Goal: Task Accomplishment & Management: Contribute content

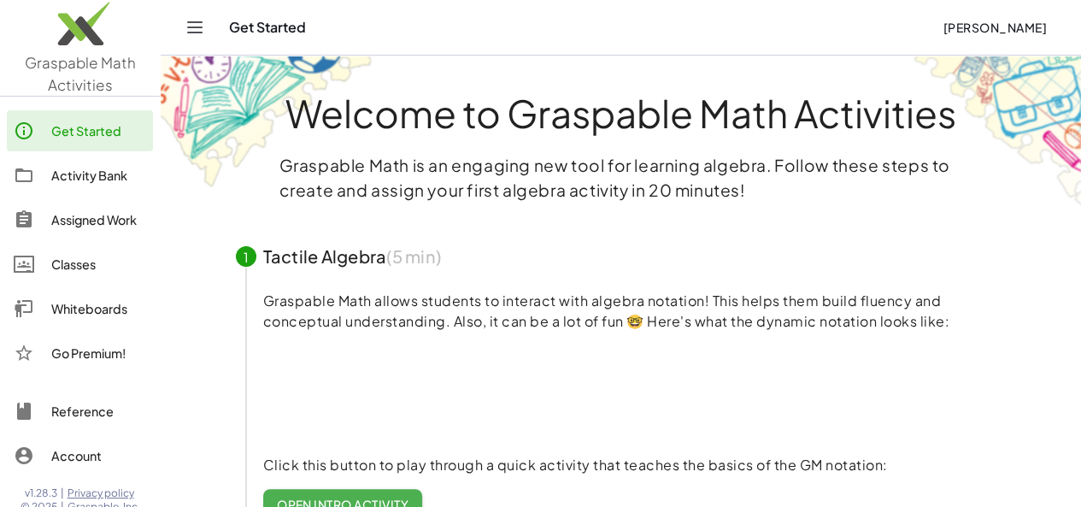
click at [108, 172] on div "Activity Bank" at bounding box center [98, 175] width 95 height 21
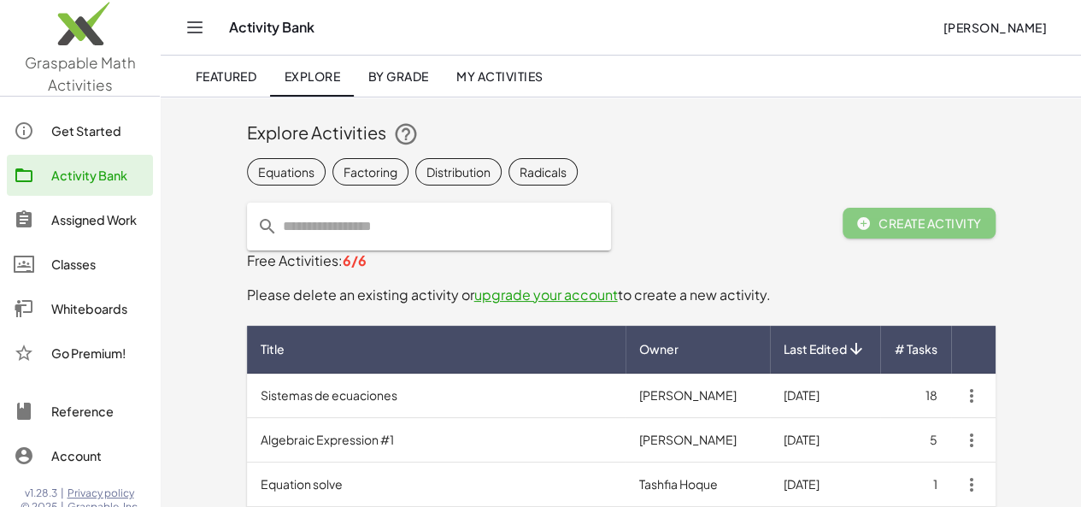
click at [482, 76] on span "My Activities" at bounding box center [499, 75] width 87 height 15
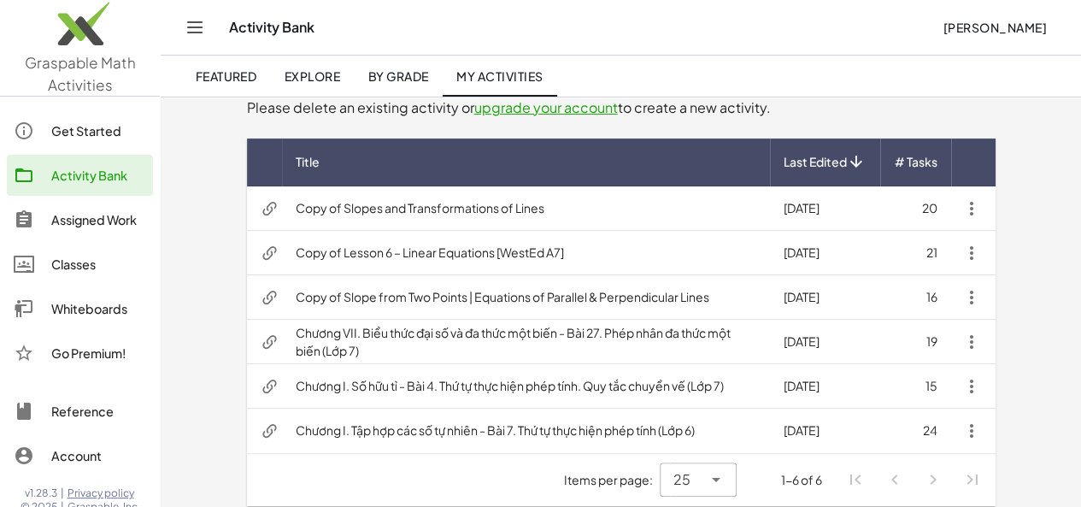
scroll to position [155, 0]
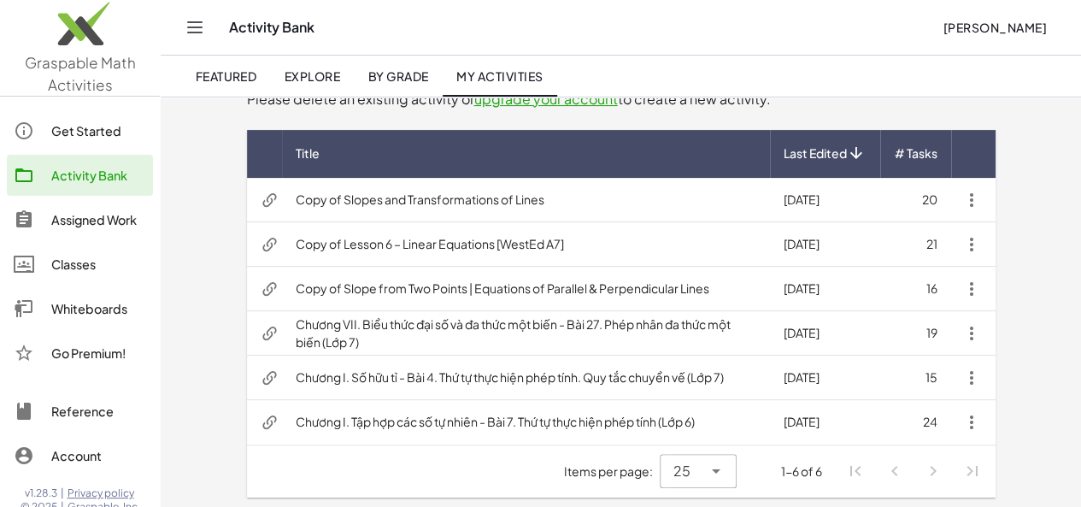
click at [374, 249] on td "Copy of Lesson 6 – Linear Equations [WestEd A7]" at bounding box center [526, 244] width 488 height 44
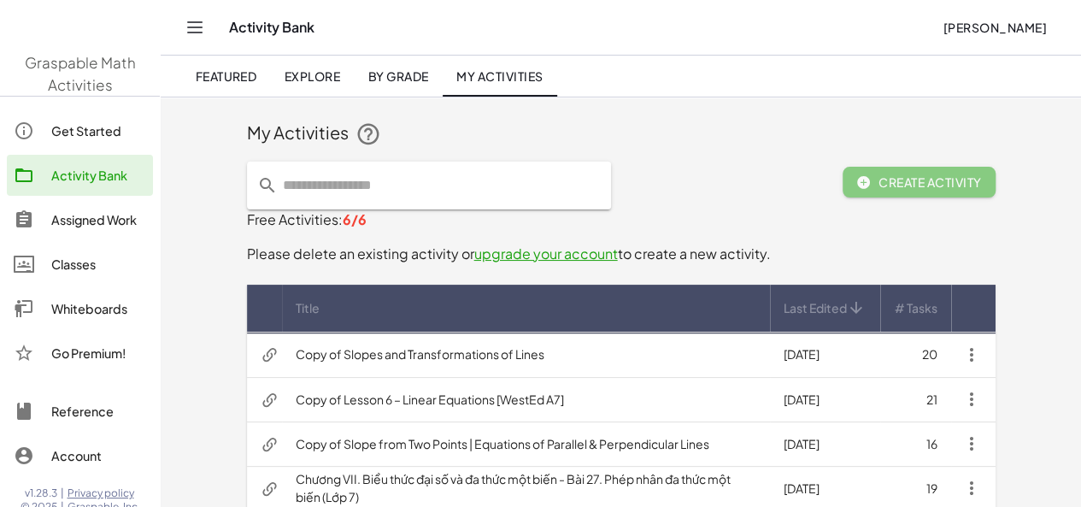
scroll to position [115, 0]
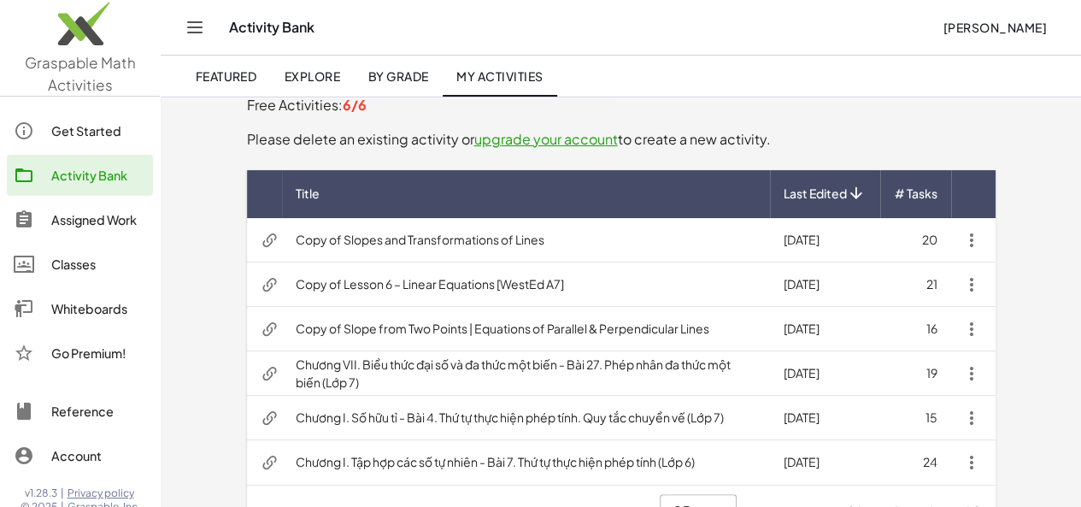
click at [382, 248] on td "Copy of Slopes and Transformations of Lines" at bounding box center [526, 240] width 488 height 44
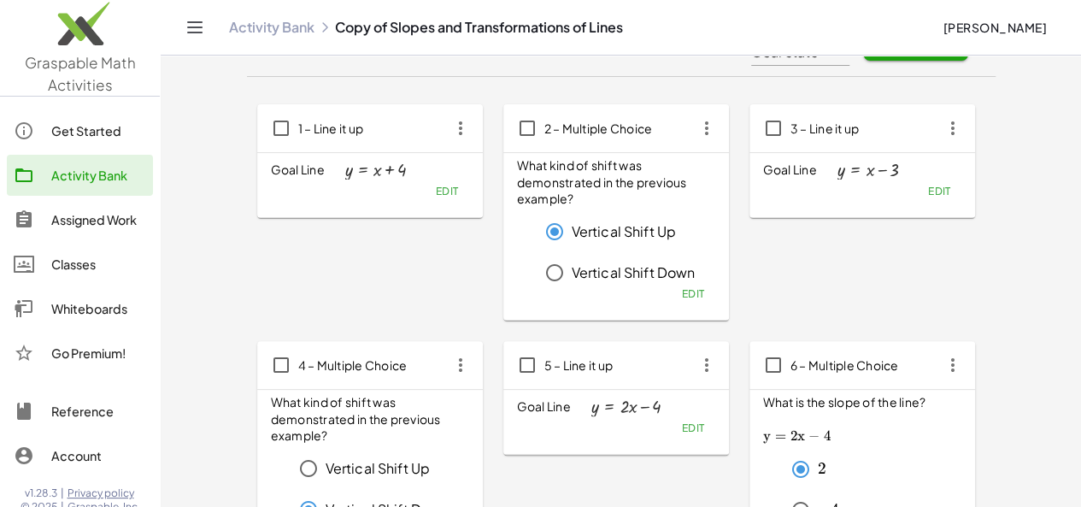
scroll to position [77, 0]
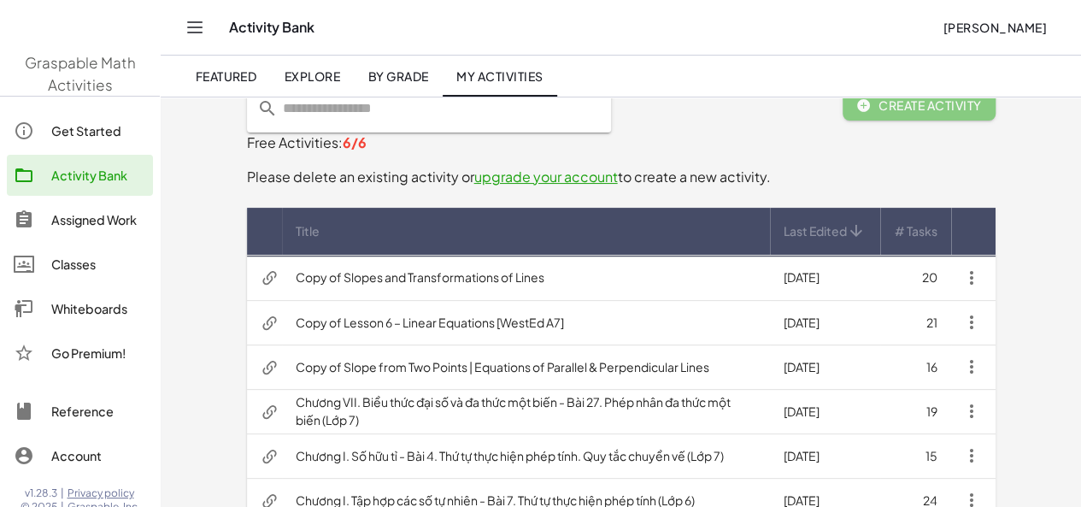
scroll to position [115, 0]
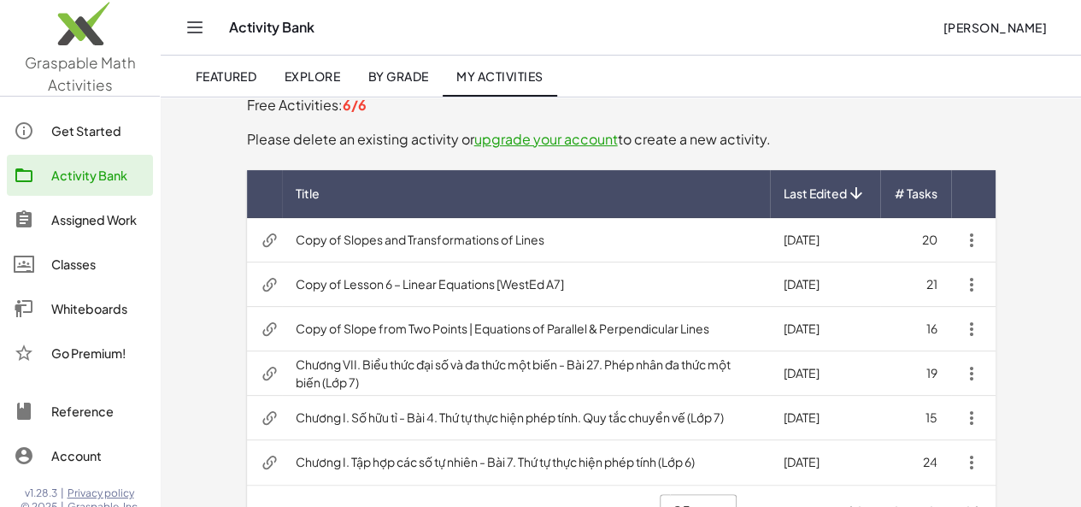
click at [387, 284] on td "Copy of Lesson 6 – Linear Equations [WestEd A7]" at bounding box center [526, 284] width 488 height 44
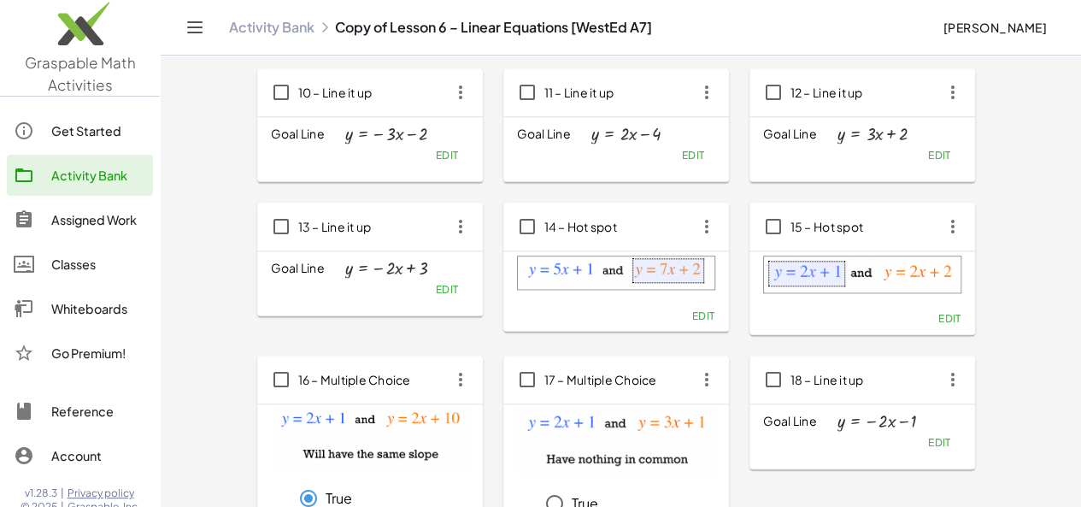
scroll to position [822, 0]
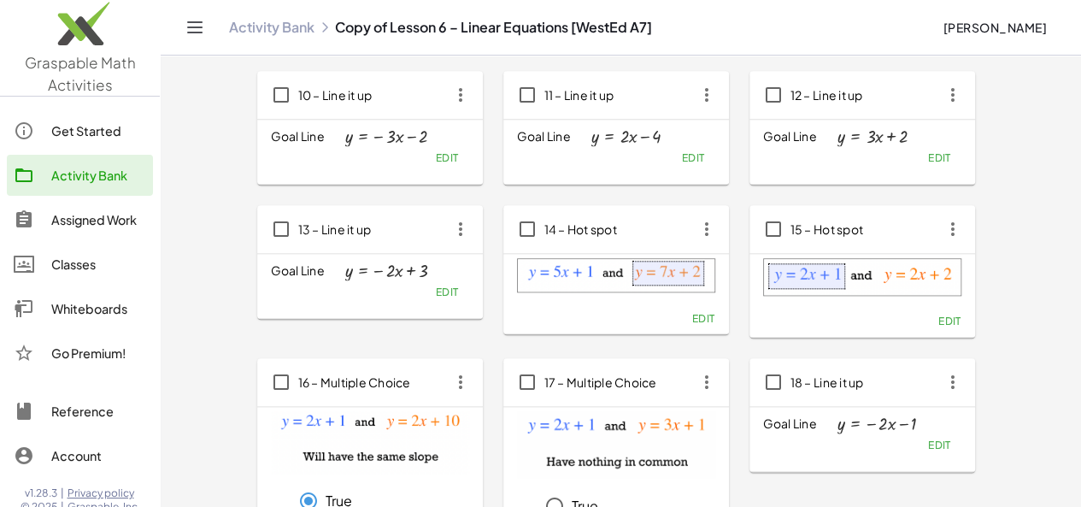
click at [562, 286] on img at bounding box center [616, 275] width 198 height 34
click at [691, 312] on span "Edit" at bounding box center [702, 318] width 23 height 13
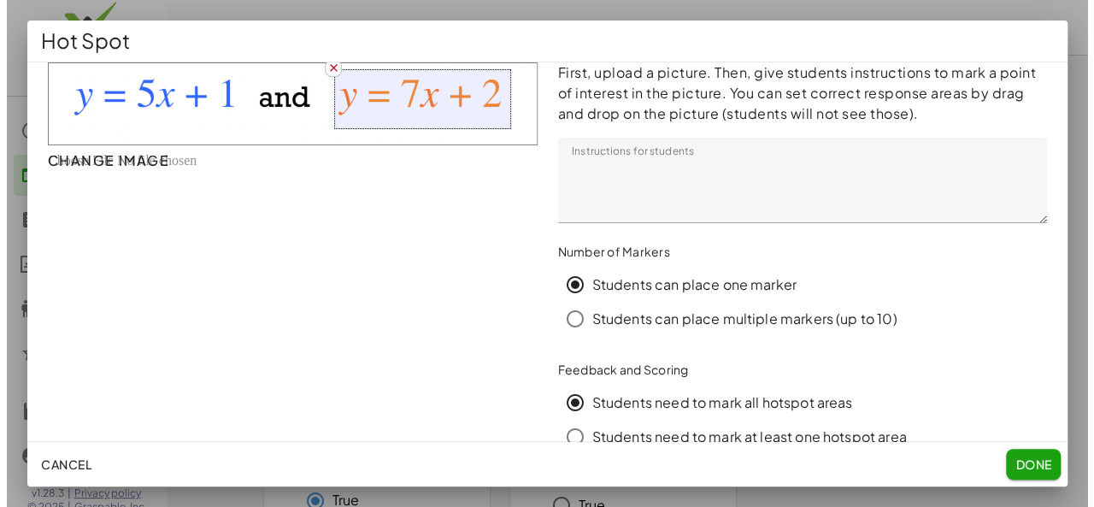
scroll to position [0, 0]
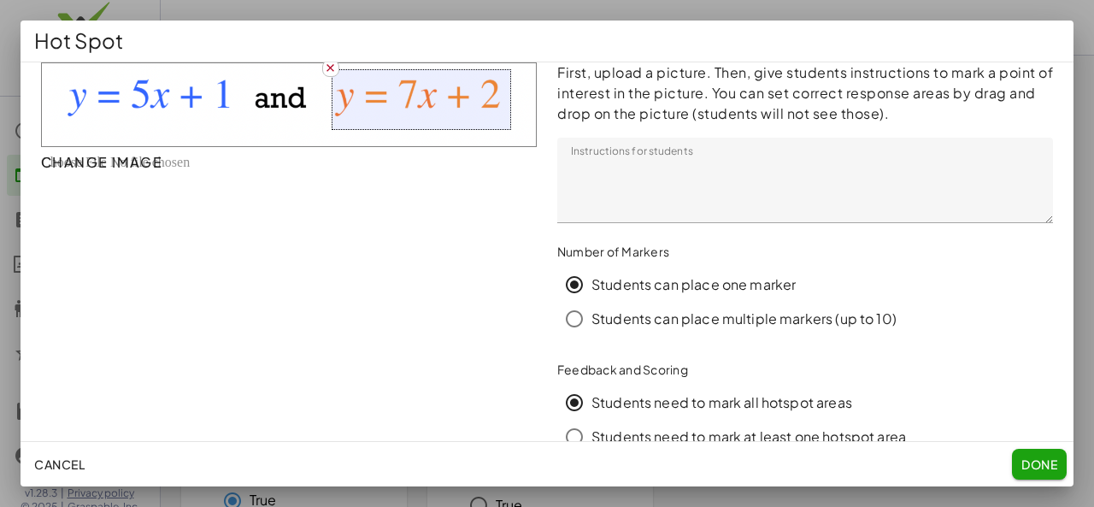
click at [448, 11] on div at bounding box center [547, 253] width 1094 height 507
click at [449, 11] on div at bounding box center [547, 253] width 1094 height 507
click at [461, 8] on div at bounding box center [547, 253] width 1094 height 507
click at [1093, 372] on div at bounding box center [547, 253] width 1094 height 507
click at [1092, 372] on div at bounding box center [547, 253] width 1094 height 507
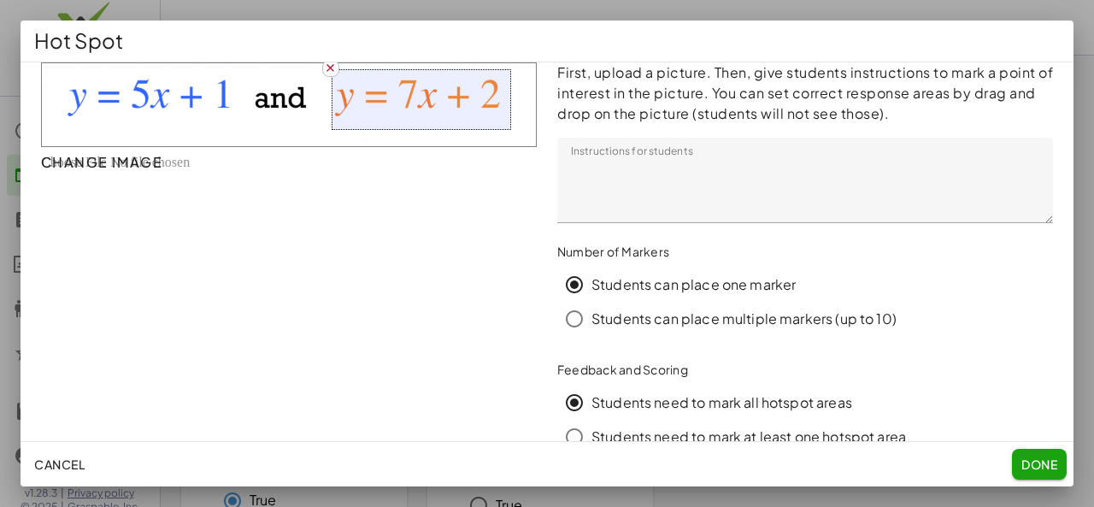
click at [1033, 473] on button "Done" at bounding box center [1039, 464] width 55 height 31
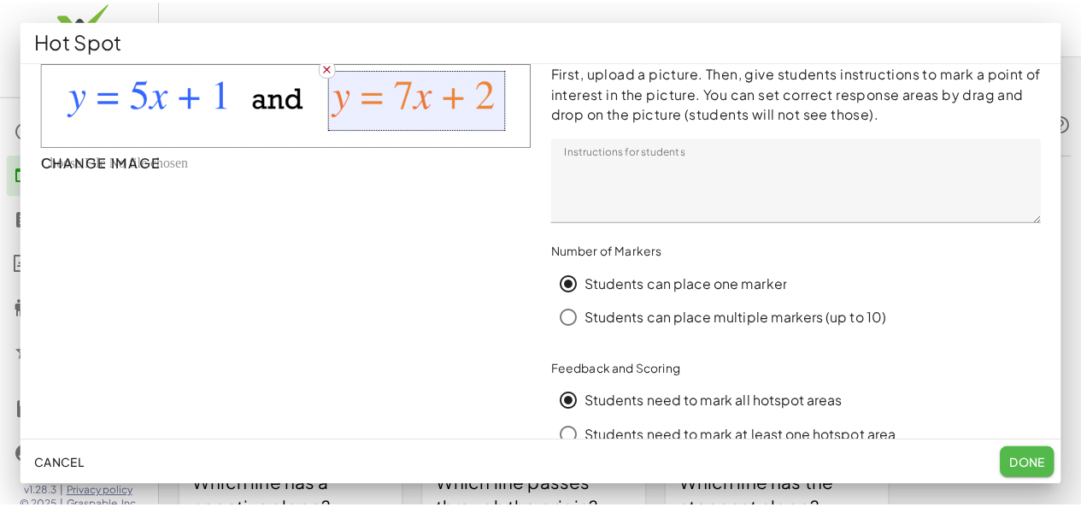
scroll to position [822, 0]
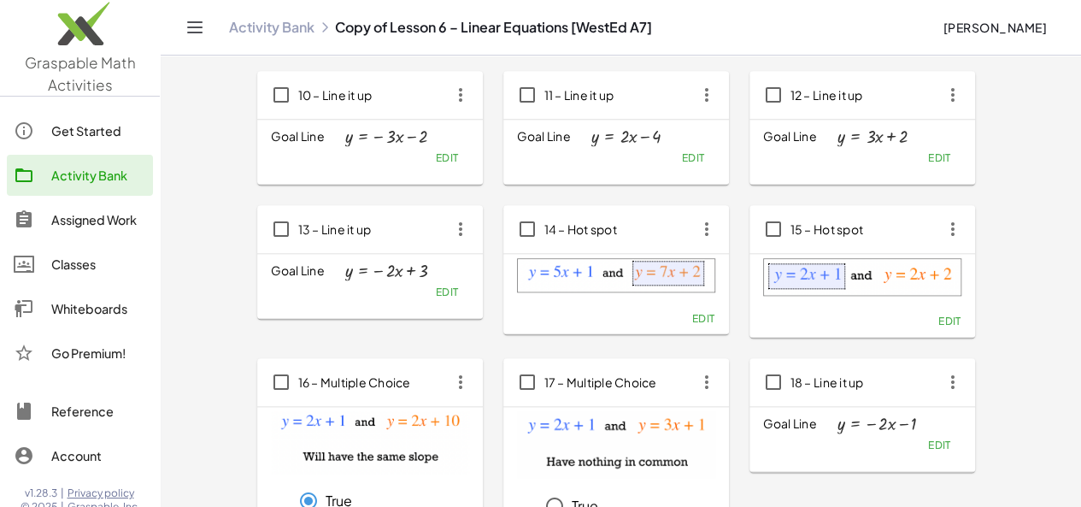
click at [937, 315] on span "Edit" at bounding box center [948, 320] width 23 height 13
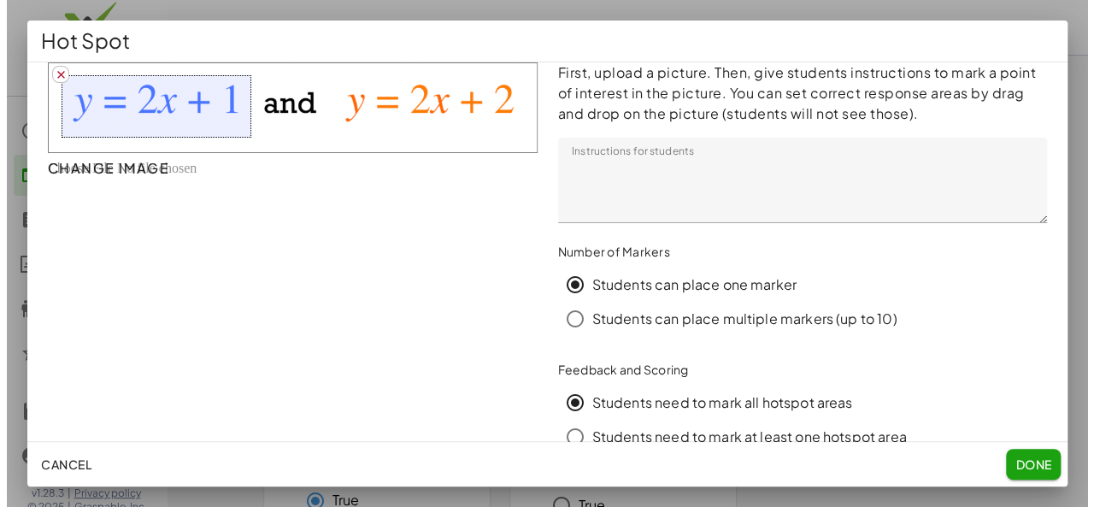
scroll to position [0, 0]
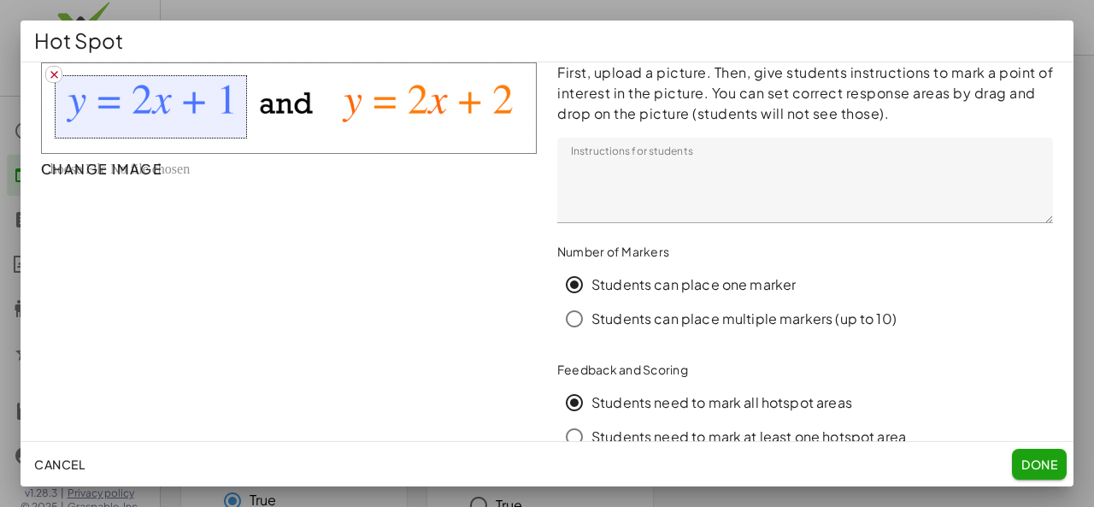
click at [867, 11] on div at bounding box center [547, 253] width 1094 height 507
click at [1029, 459] on span "Done" at bounding box center [1039, 463] width 36 height 15
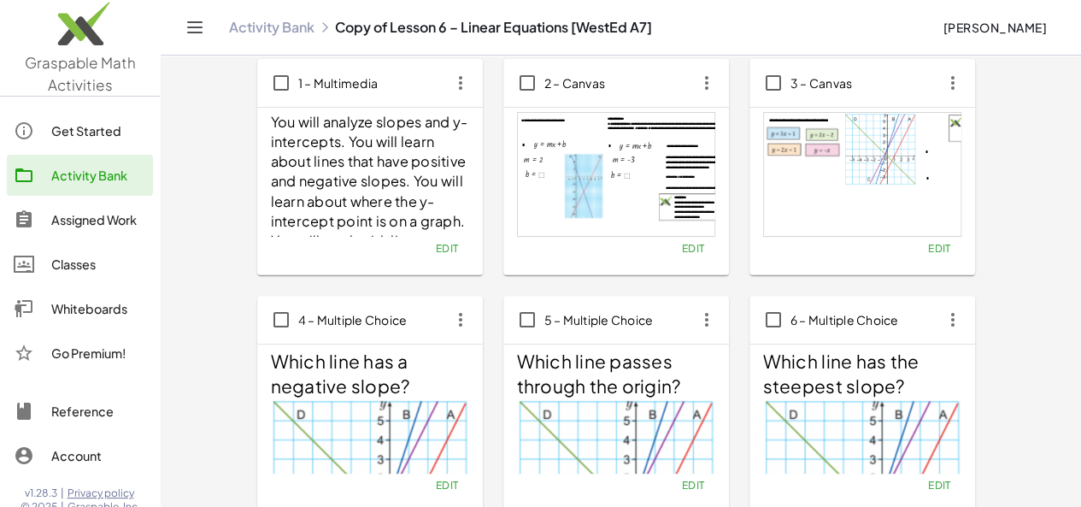
scroll to position [87, 0]
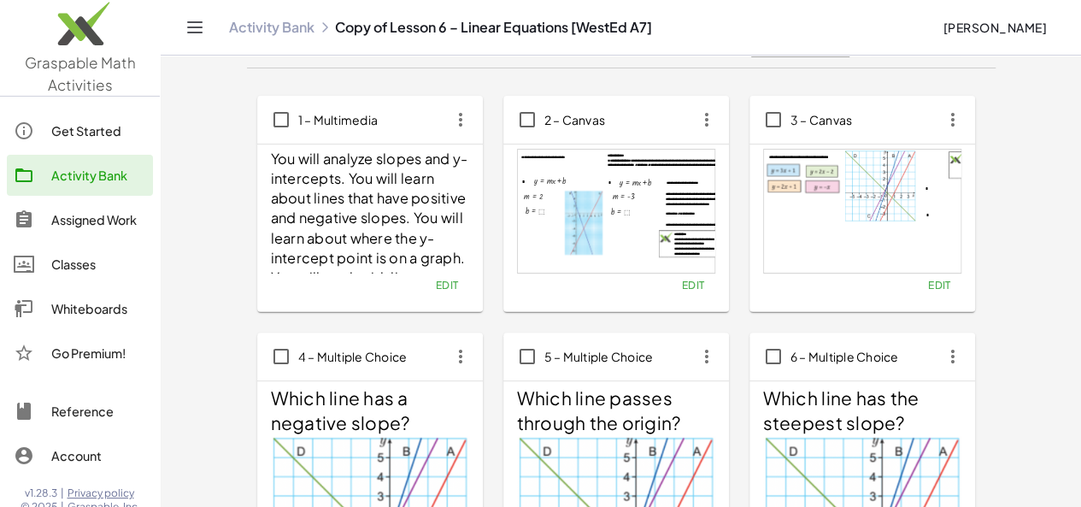
click at [790, 402] on h2 "Which line has the steepest slope?" at bounding box center [862, 410] width 198 height 51
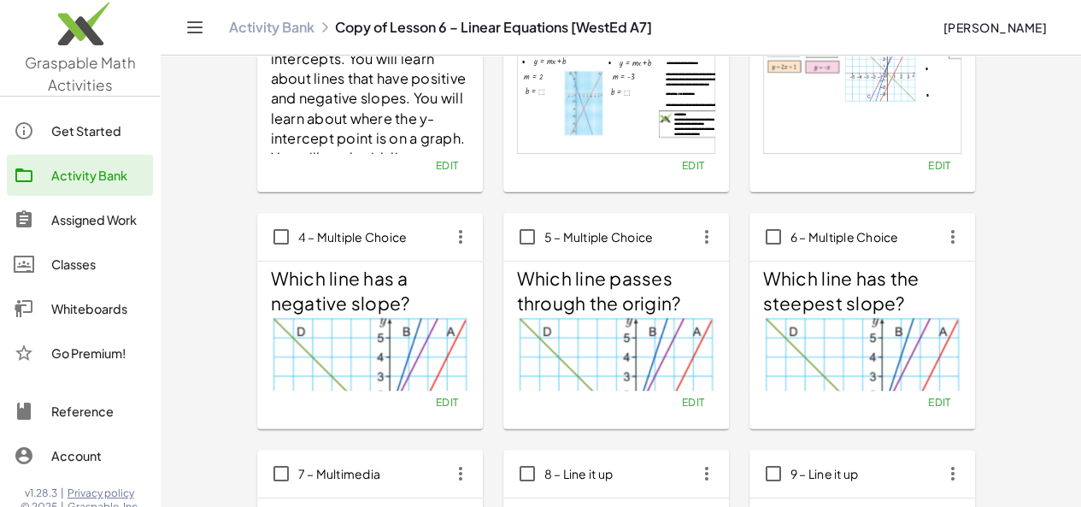
scroll to position [209, 0]
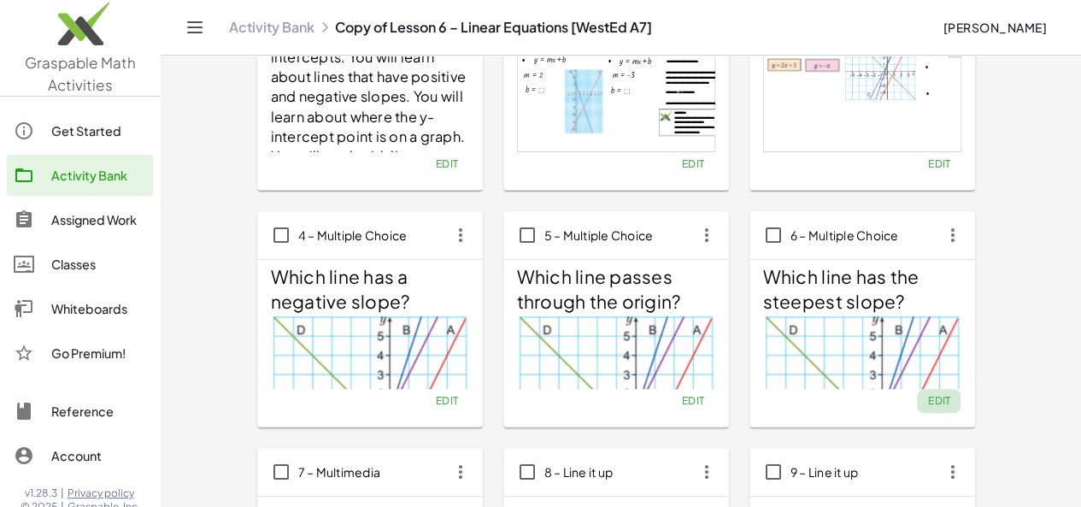
click at [927, 400] on span "Edit" at bounding box center [938, 400] width 23 height 13
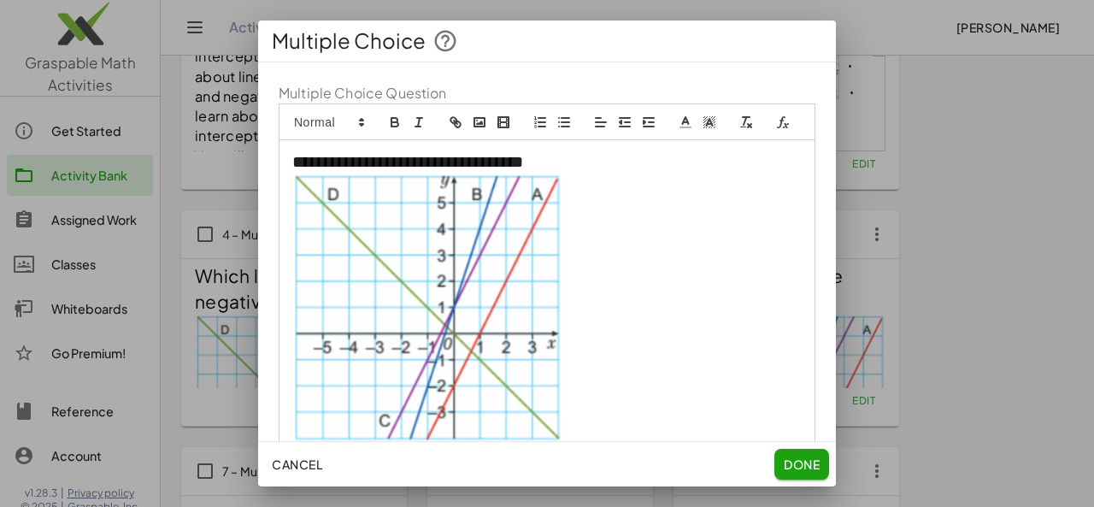
scroll to position [19, 0]
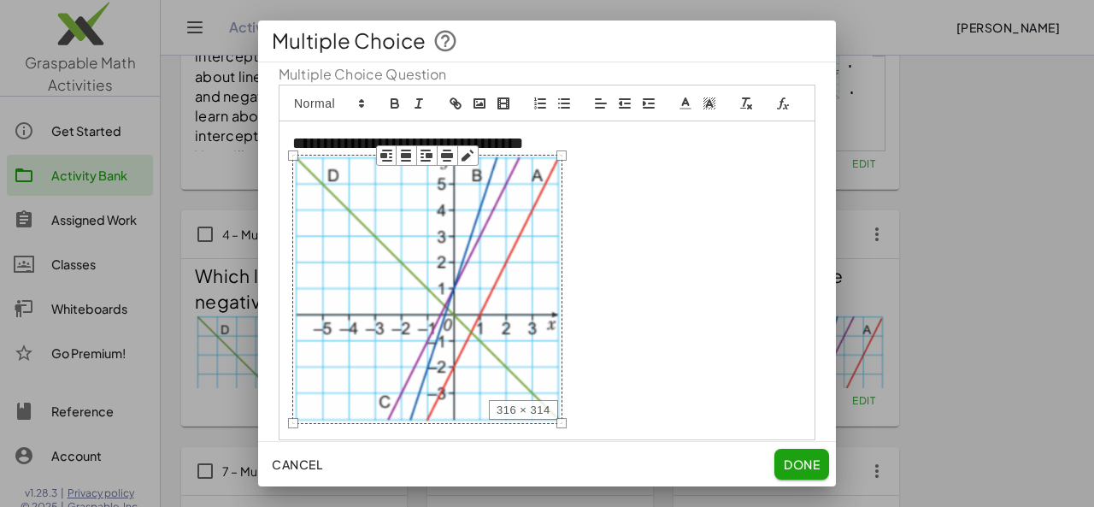
click at [497, 250] on img at bounding box center [427, 289] width 270 height 268
click at [640, 244] on p at bounding box center [546, 292] width 509 height 274
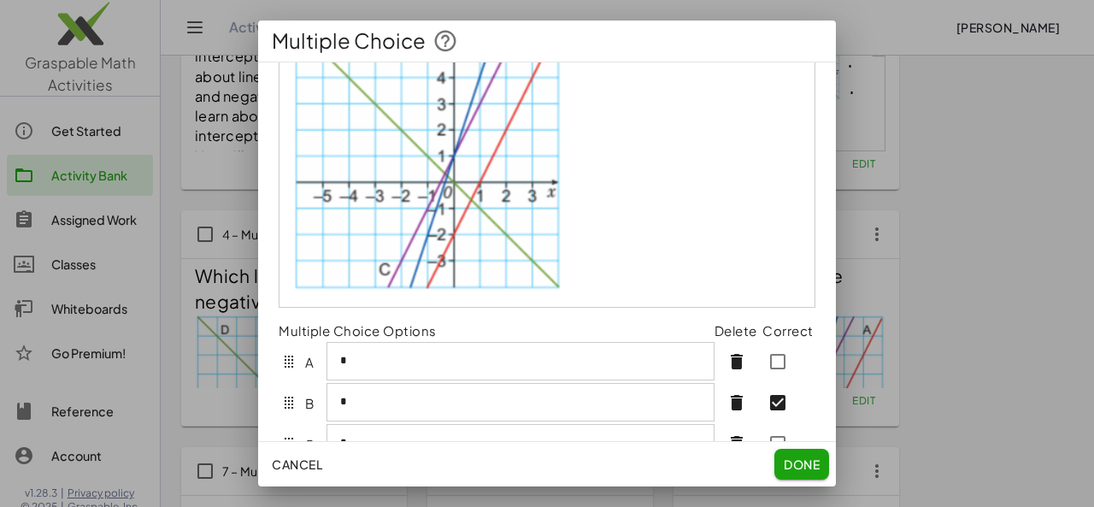
scroll to position [147, 0]
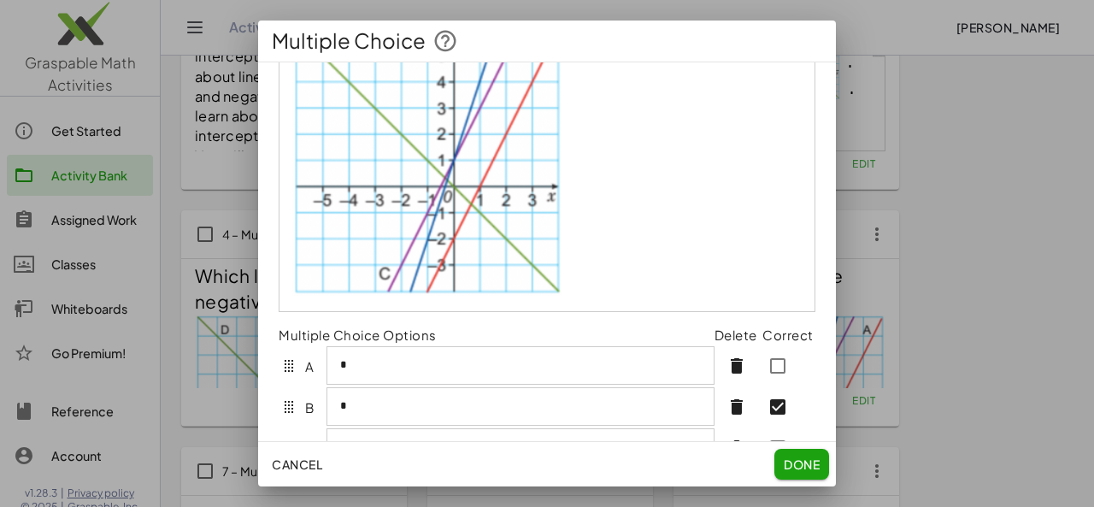
click at [858, 256] on div at bounding box center [547, 253] width 1094 height 507
drag, startPoint x: 793, startPoint y: 464, endPoint x: 1035, endPoint y: 358, distance: 264.0
click at [794, 464] on span "Done" at bounding box center [802, 463] width 36 height 15
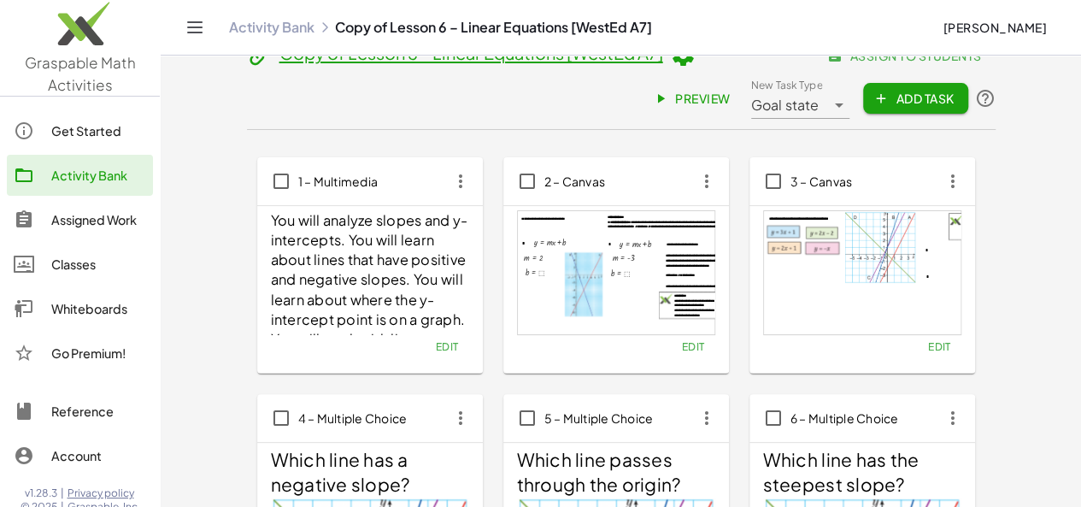
scroll to position [0, 0]
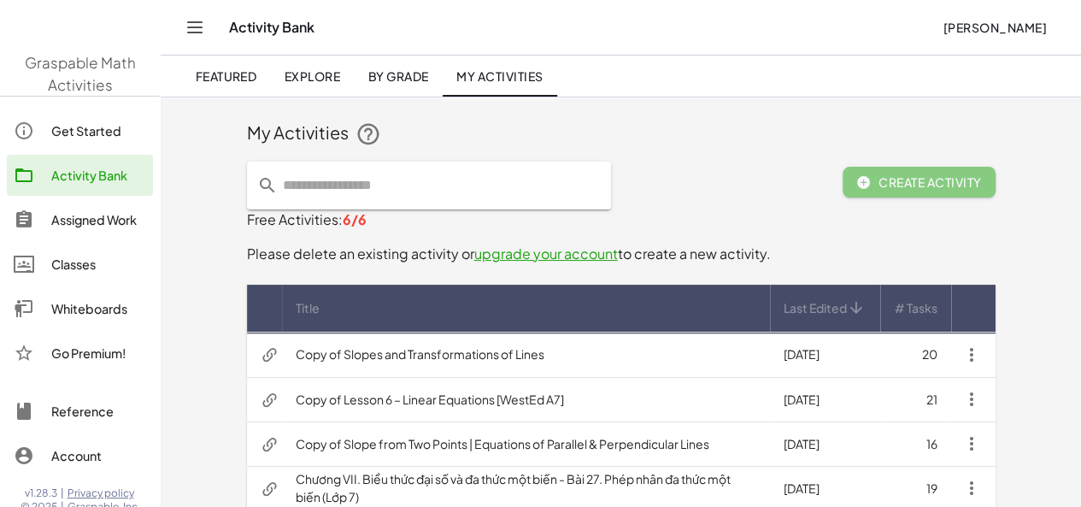
scroll to position [115, 0]
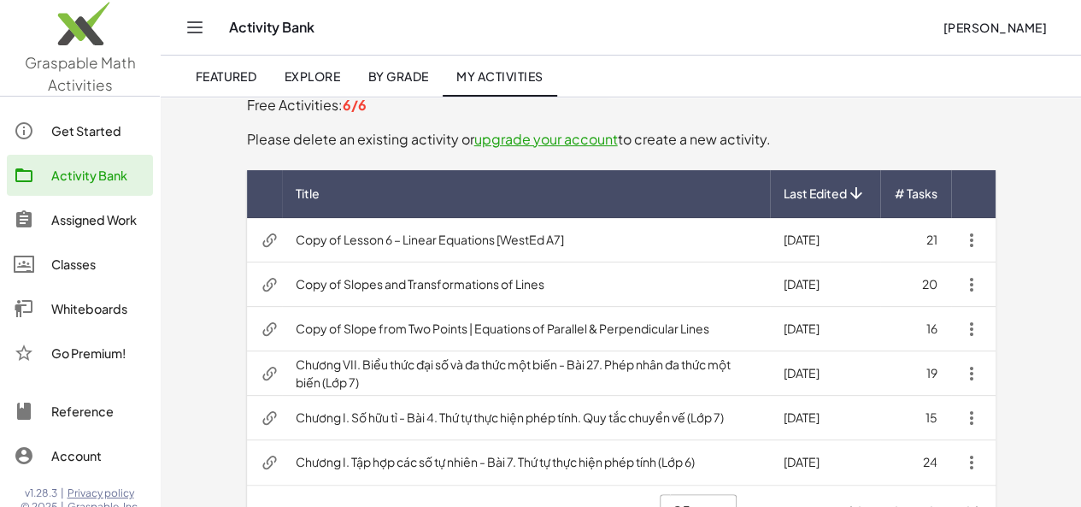
click at [407, 339] on td "Copy of Slope from Two Points | Equations of Parallel & Perpendicular Lines" at bounding box center [526, 329] width 488 height 44
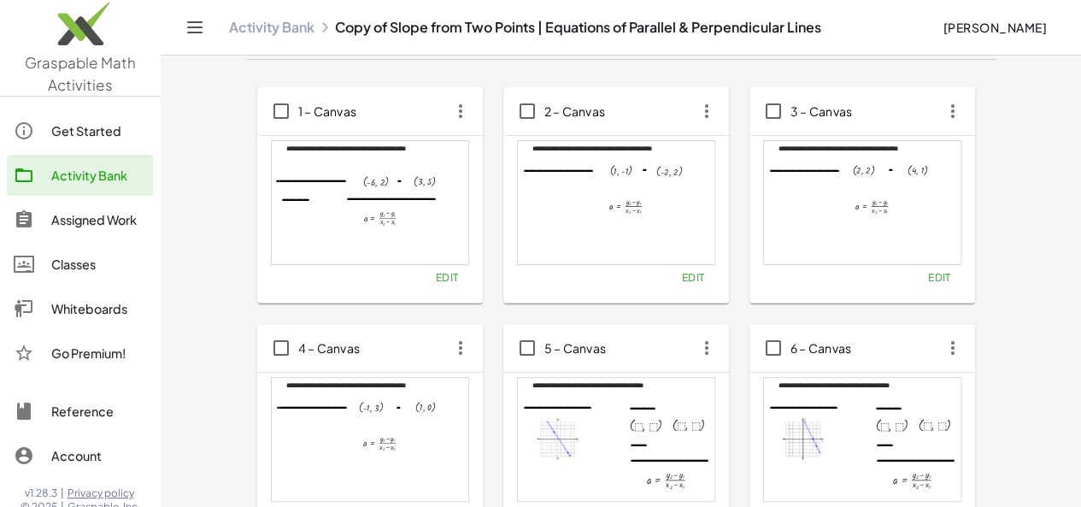
scroll to position [59, 0]
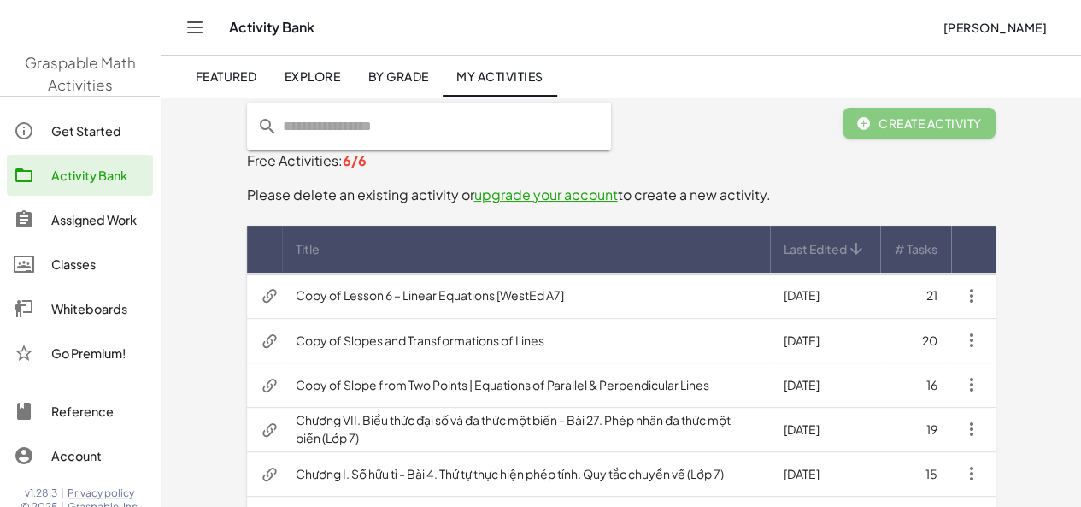
scroll to position [115, 0]
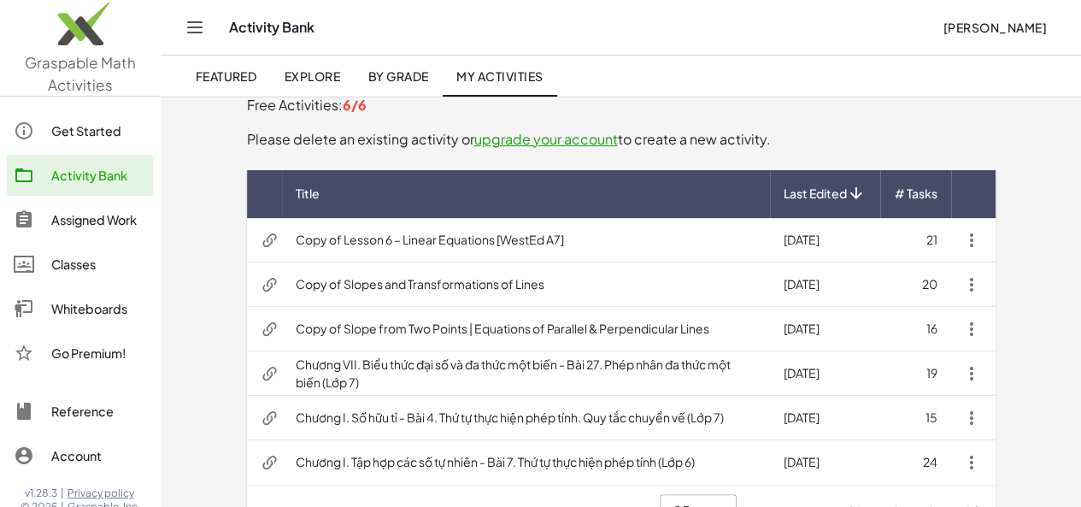
click at [391, 240] on td "Copy of Lesson 6 – Linear Equations [WestEd A7]" at bounding box center [526, 240] width 488 height 44
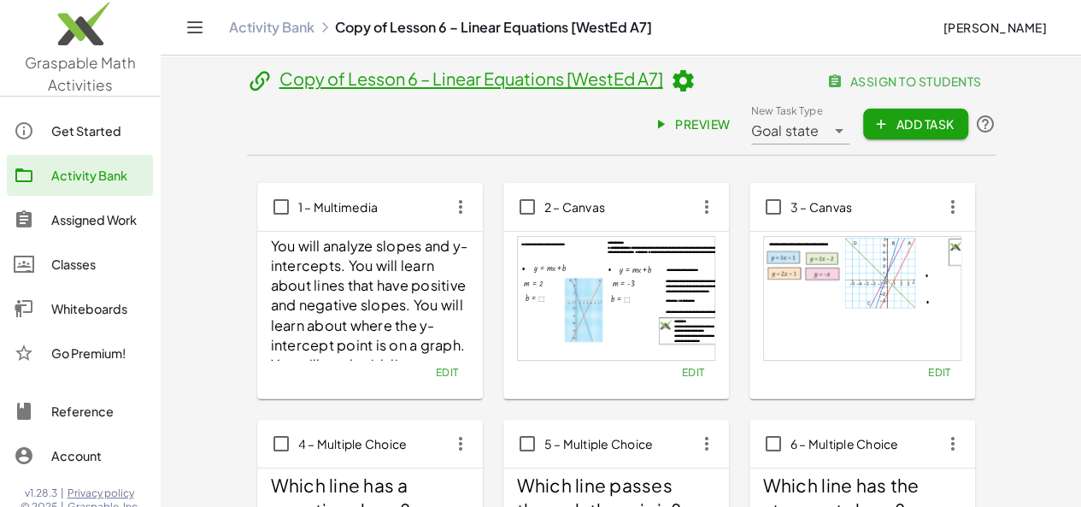
click at [423, 83] on link "Copy of Lesson 6 – Linear Equations [WestEd A7]" at bounding box center [471, 78] width 384 height 21
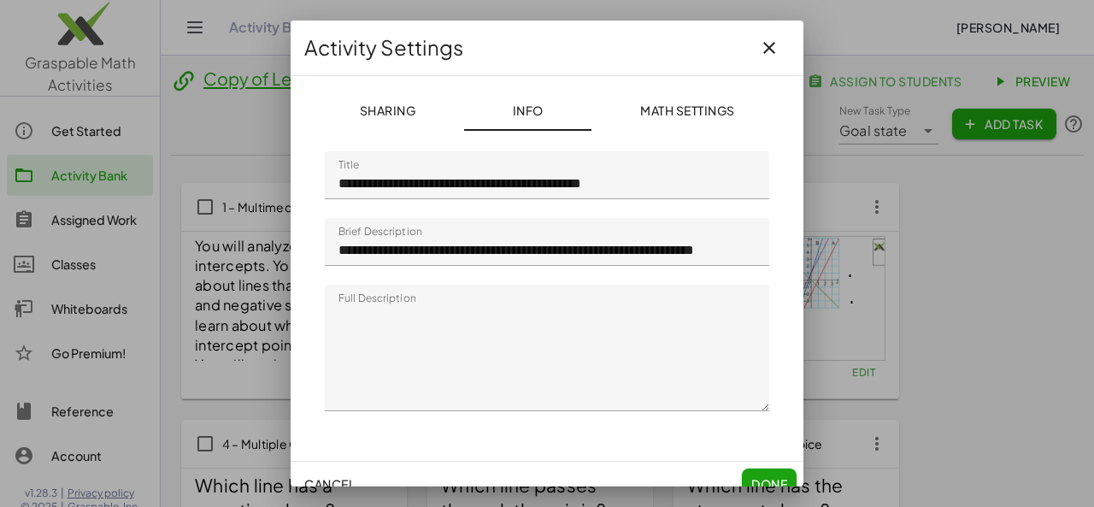
click at [547, 250] on input "**********" at bounding box center [547, 242] width 444 height 48
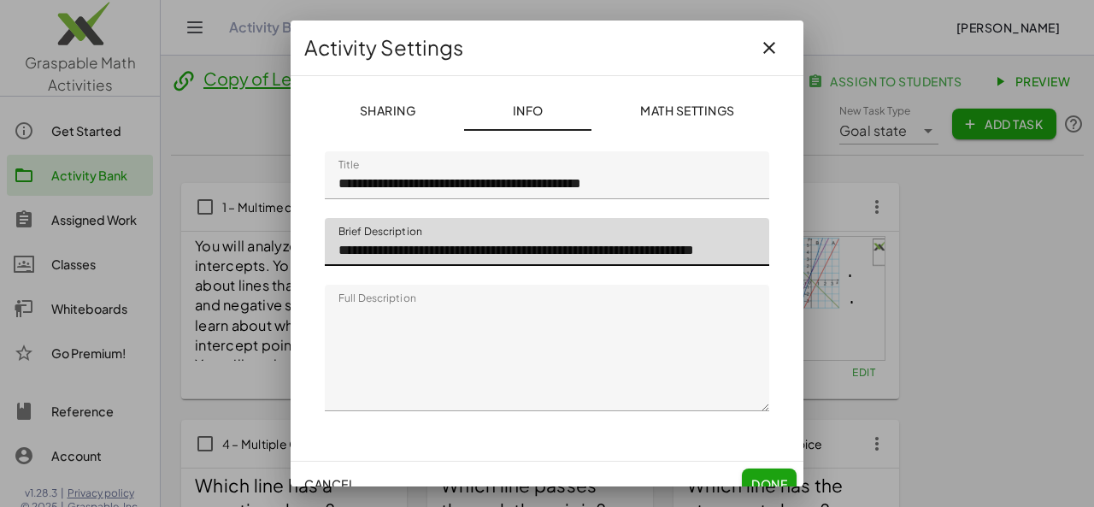
click at [547, 250] on input "**********" at bounding box center [547, 242] width 444 height 48
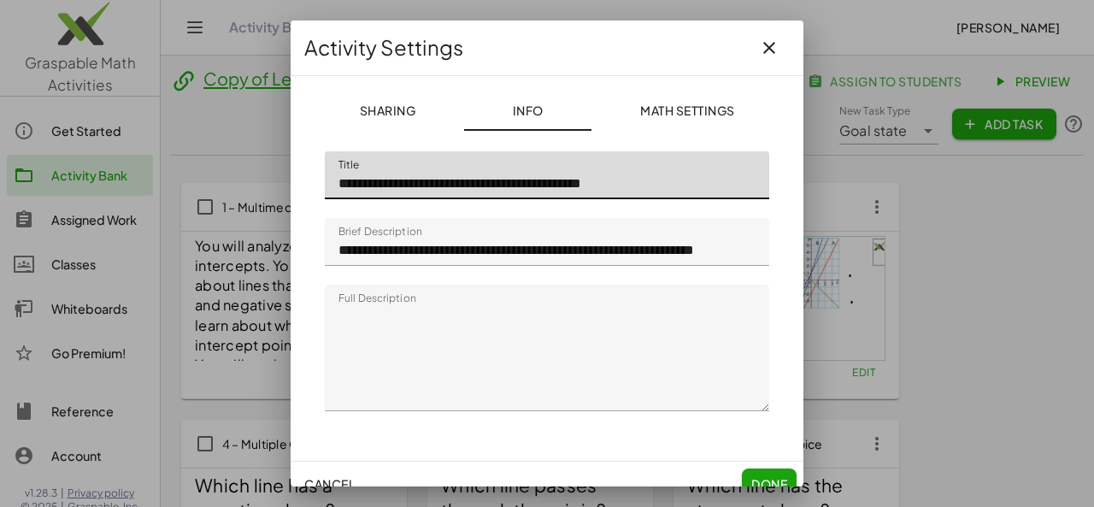
drag, startPoint x: 462, startPoint y: 184, endPoint x: 577, endPoint y: 182, distance: 114.5
click at [577, 182] on input "**********" at bounding box center [547, 175] width 444 height 48
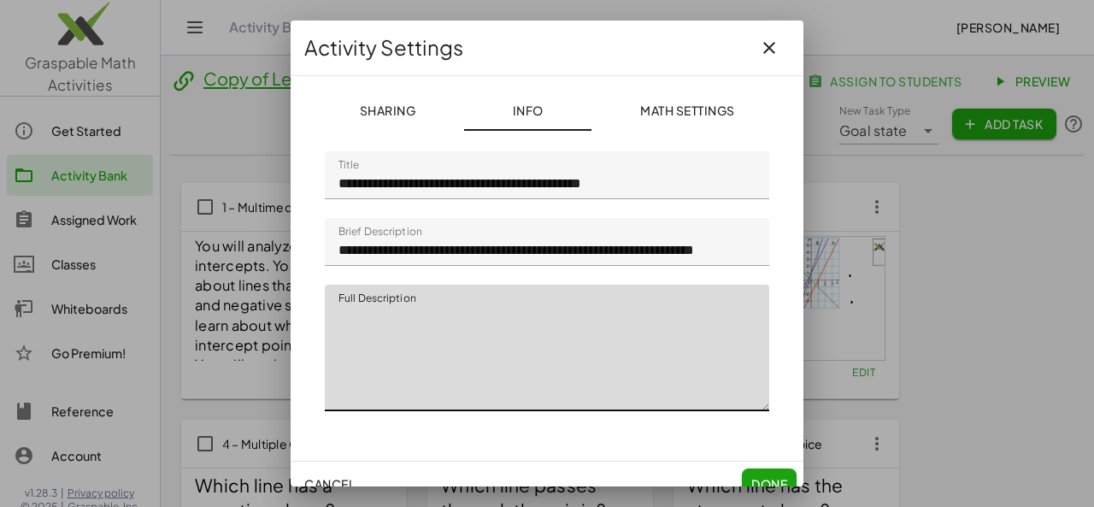
click at [528, 382] on textarea "Full Description" at bounding box center [547, 348] width 444 height 126
click at [586, 363] on textarea "Full Description" at bounding box center [547, 348] width 444 height 126
click at [759, 46] on icon "button" at bounding box center [769, 48] width 21 height 21
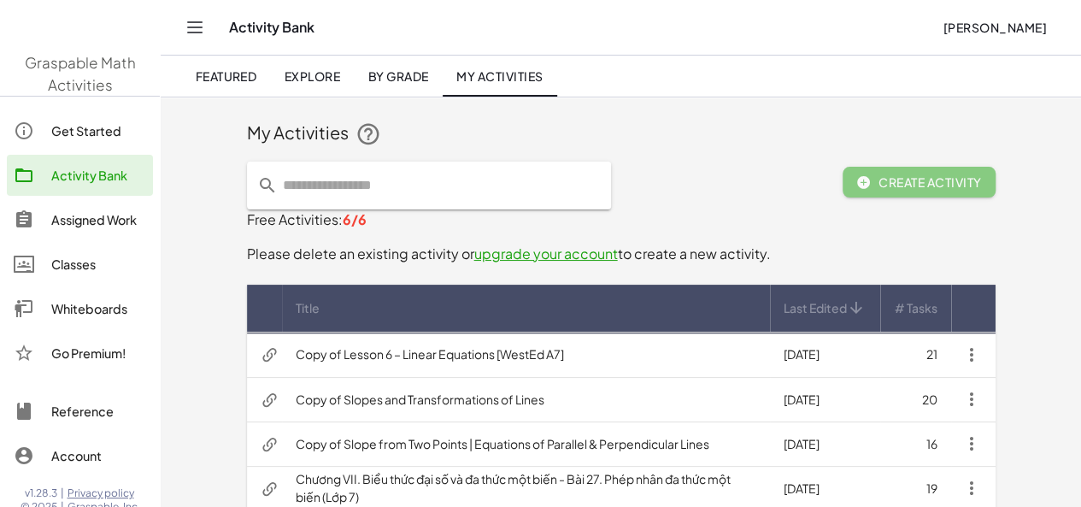
scroll to position [115, 0]
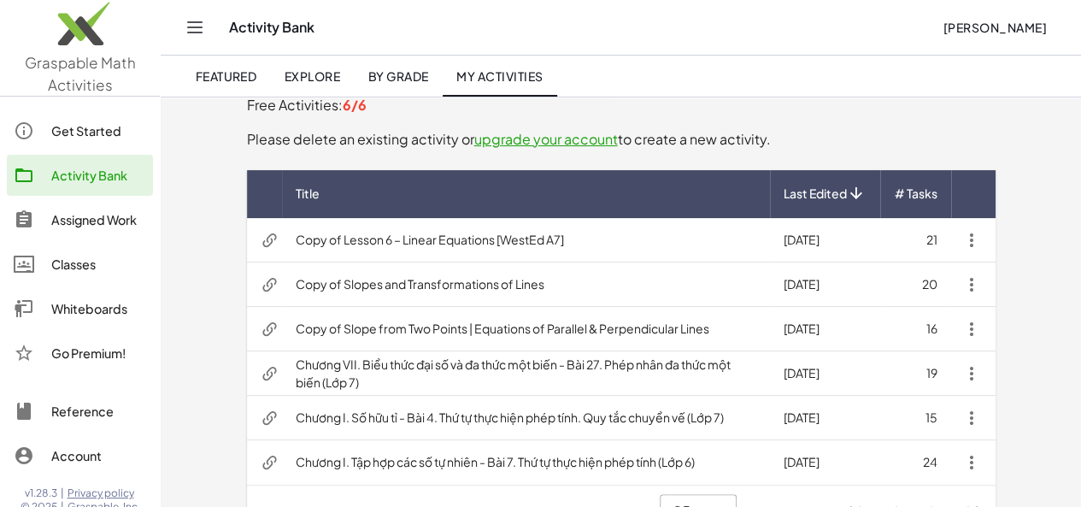
click at [366, 283] on td "Copy of Slopes and Transformations of Lines" at bounding box center [526, 284] width 488 height 44
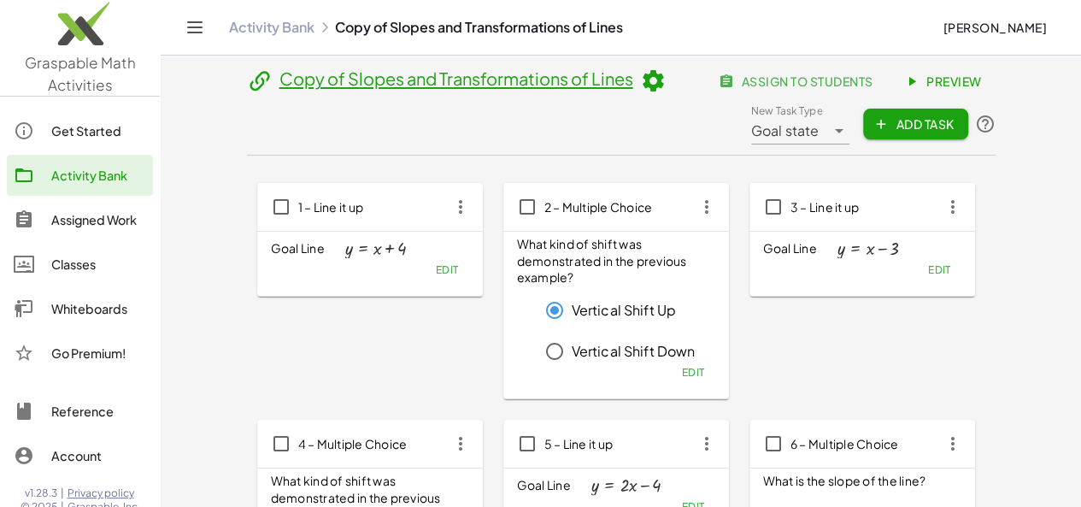
click at [439, 83] on link "Copy of Slopes and Transformations of Lines" at bounding box center [456, 78] width 354 height 21
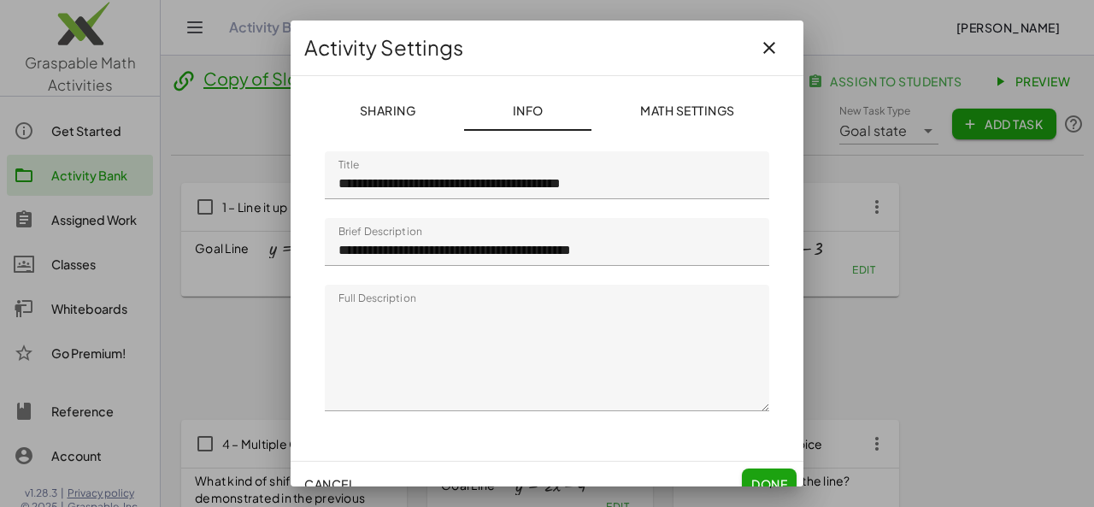
click at [510, 242] on input "**********" at bounding box center [547, 242] width 444 height 48
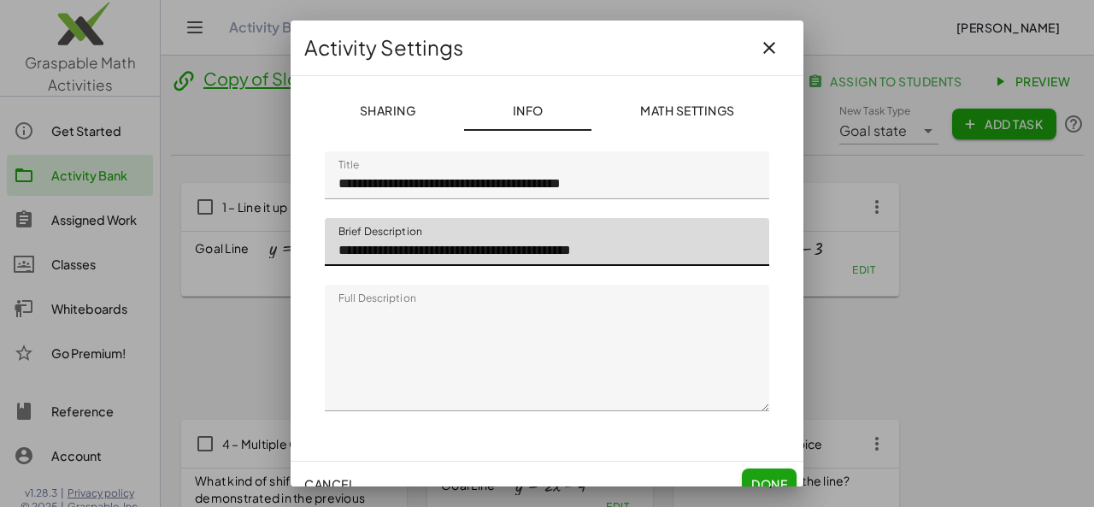
click at [510, 242] on input "**********" at bounding box center [547, 242] width 444 height 48
click at [502, 244] on input "**********" at bounding box center [547, 242] width 444 height 48
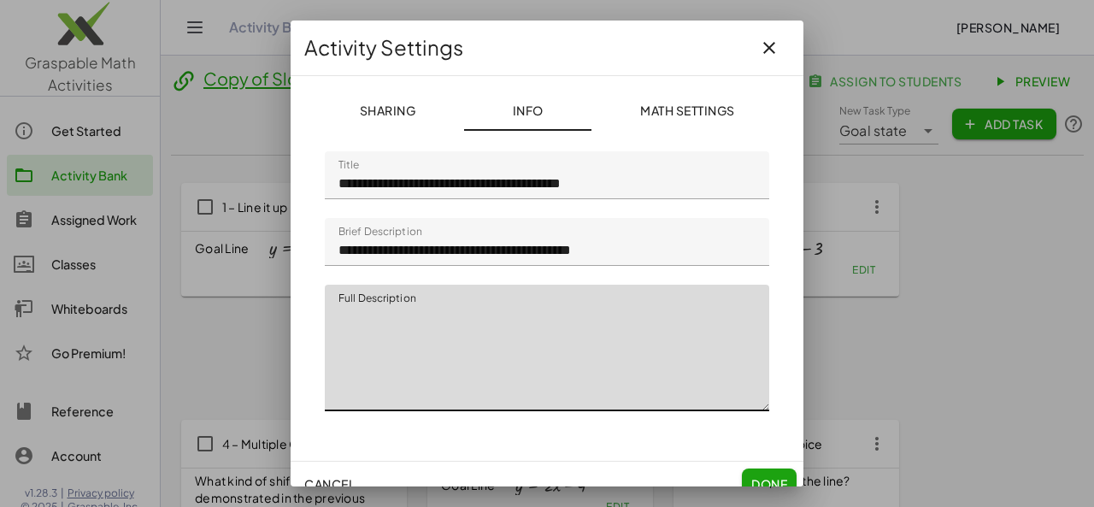
drag, startPoint x: 338, startPoint y: 317, endPoint x: 704, endPoint y: 320, distance: 365.8
click at [704, 320] on textarea "Full Description" at bounding box center [547, 348] width 444 height 126
click at [751, 477] on span "Done" at bounding box center [769, 483] width 36 height 15
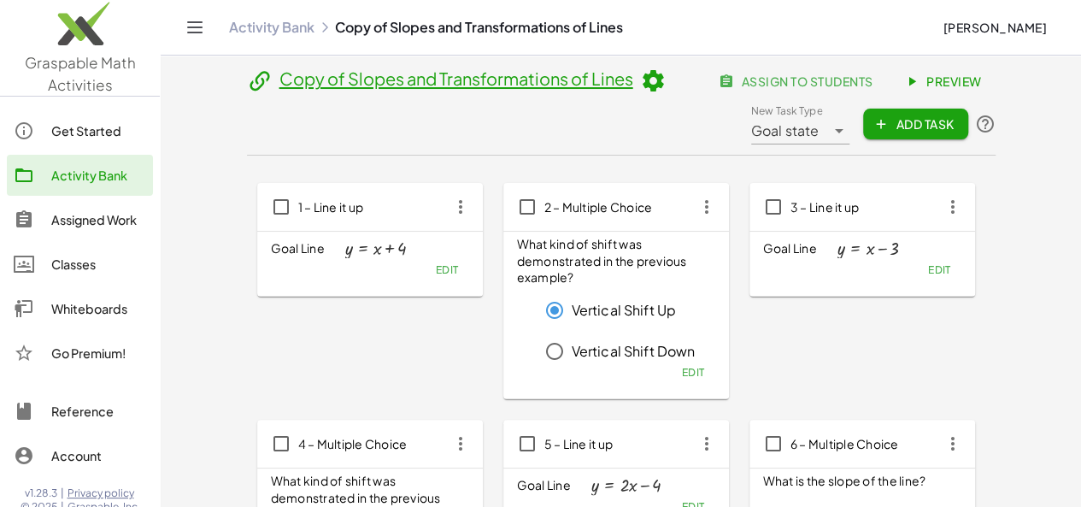
click at [435, 273] on span "Edit" at bounding box center [446, 269] width 23 height 13
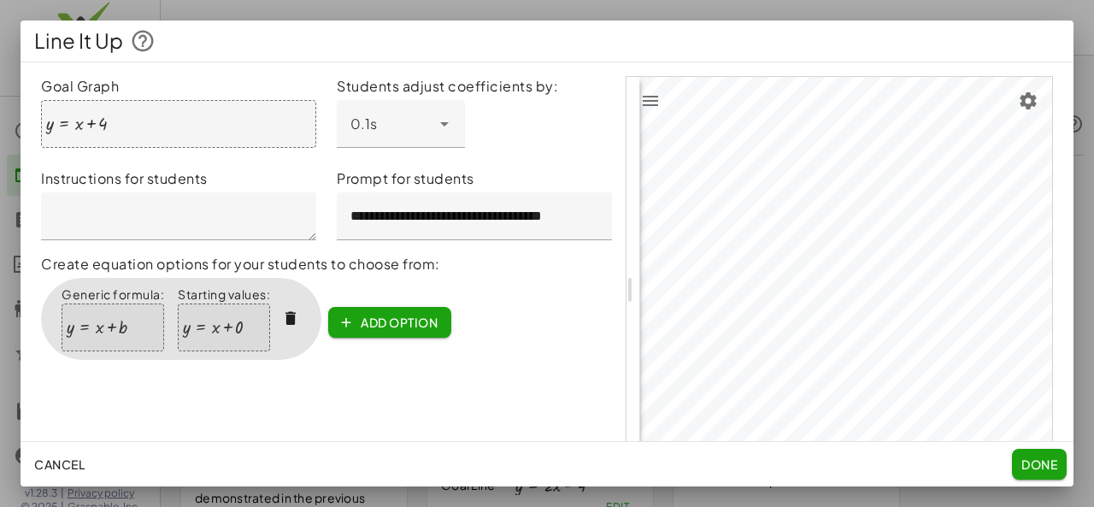
click at [615, 13] on div at bounding box center [547, 253] width 1094 height 507
click at [624, 3] on div at bounding box center [547, 253] width 1094 height 507
click at [1035, 462] on span "Done" at bounding box center [1039, 463] width 36 height 15
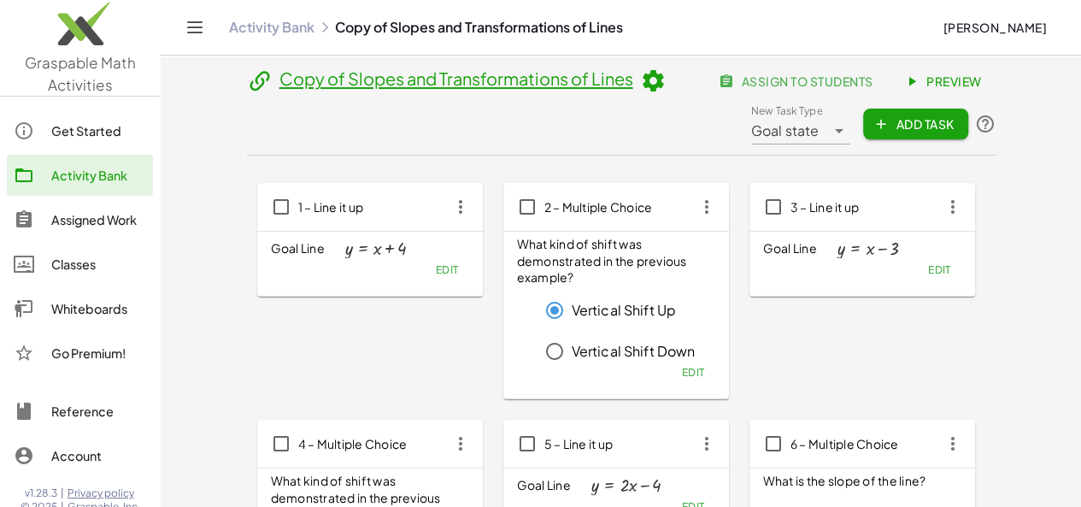
click at [494, 83] on link "Copy of Slopes and Transformations of Lines" at bounding box center [456, 78] width 354 height 21
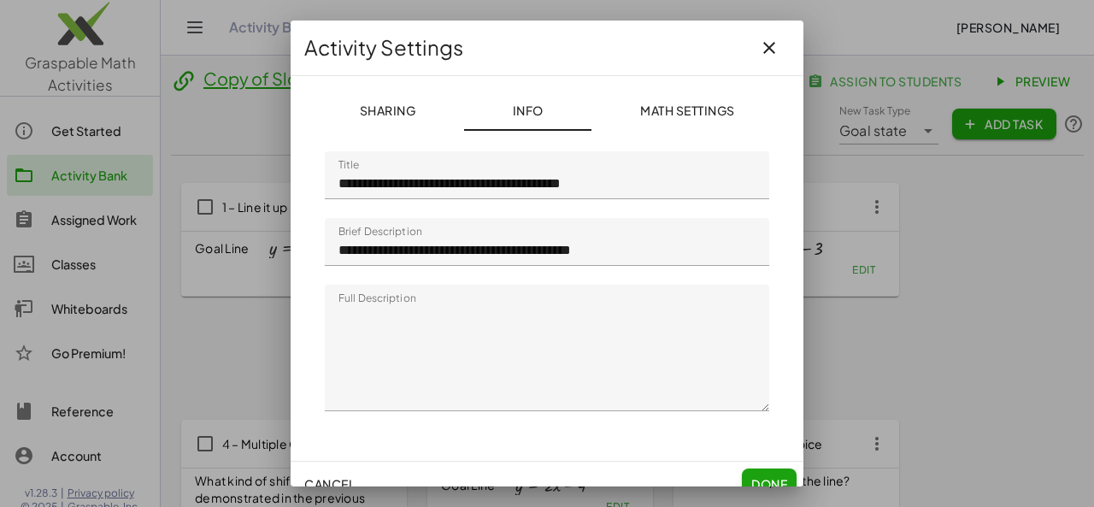
click at [388, 182] on input "**********" at bounding box center [547, 175] width 444 height 48
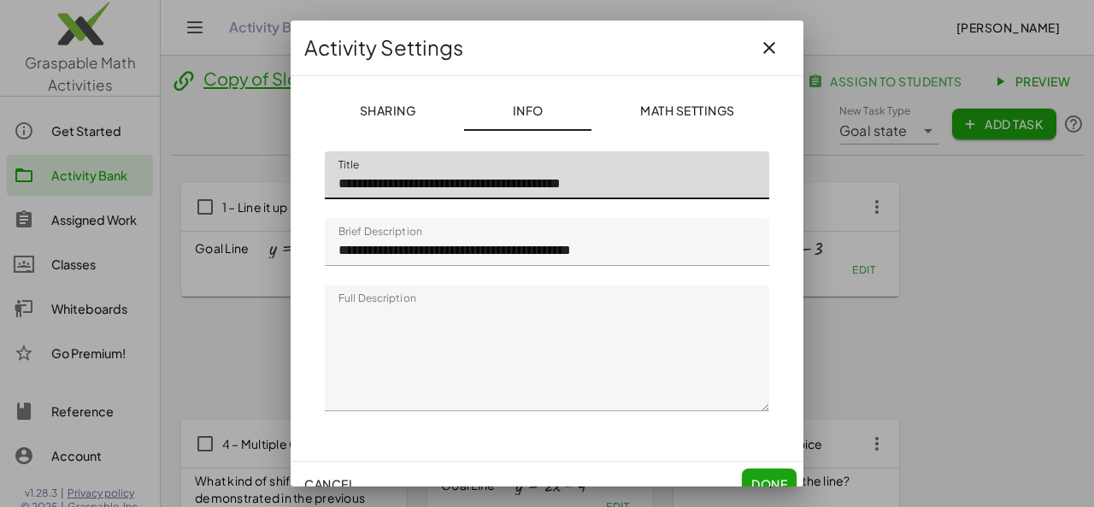
click at [388, 182] on input "**********" at bounding box center [547, 175] width 444 height 48
type input "**********"
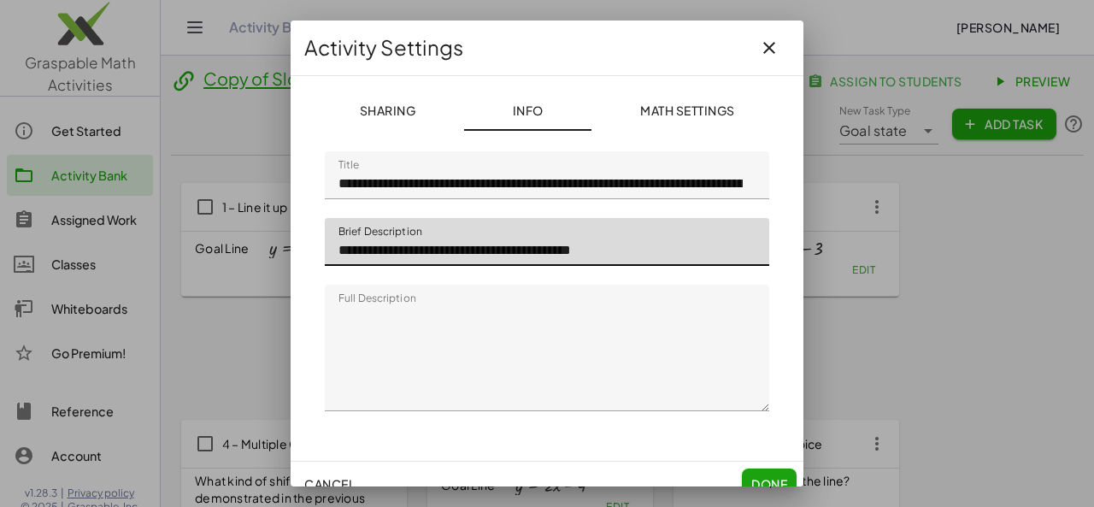
drag, startPoint x: 337, startPoint y: 250, endPoint x: 620, endPoint y: 250, distance: 283.7
click at [620, 250] on input "**********" at bounding box center [547, 242] width 444 height 48
type input "**********"
click at [467, 319] on textarea "Full Description" at bounding box center [547, 348] width 444 height 126
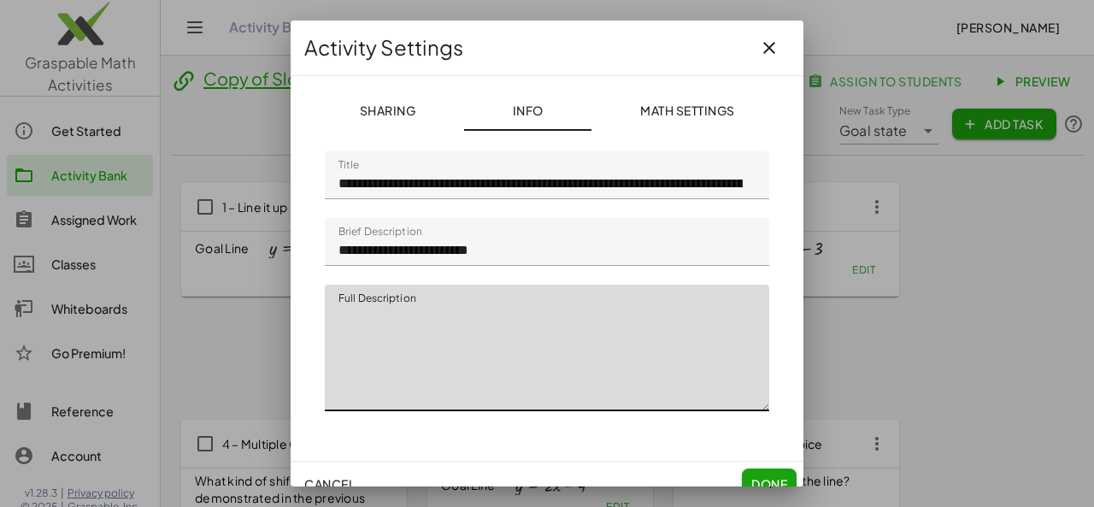
click at [467, 319] on textarea "Full Description" at bounding box center [547, 348] width 444 height 126
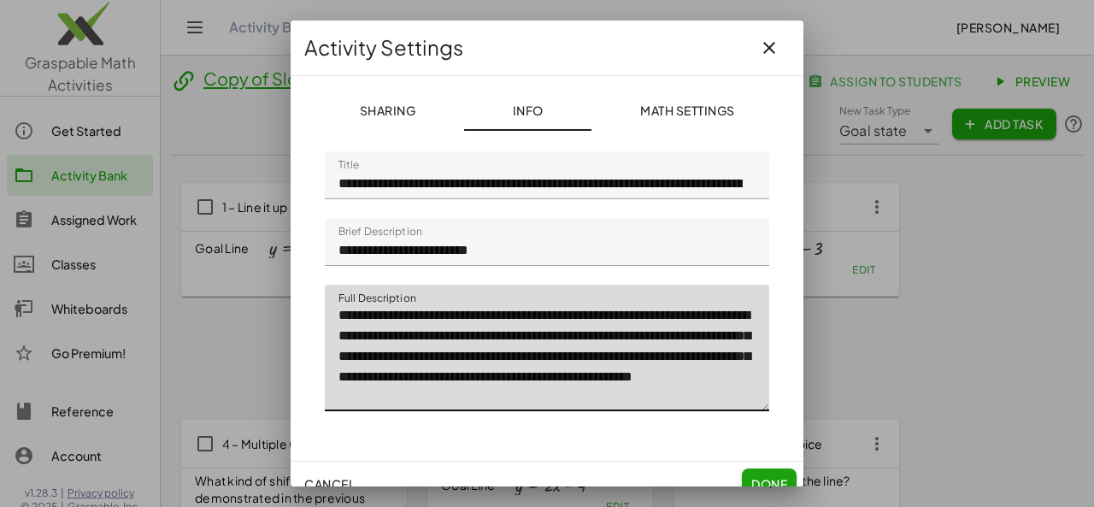
scroll to position [15, 0]
drag, startPoint x: 617, startPoint y: 379, endPoint x: 649, endPoint y: 382, distance: 32.7
click at [649, 382] on textarea "**********" at bounding box center [541, 348] width 432 height 126
click at [681, 380] on textarea "**********" at bounding box center [541, 348] width 432 height 126
click at [690, 384] on textarea "**********" at bounding box center [541, 348] width 432 height 126
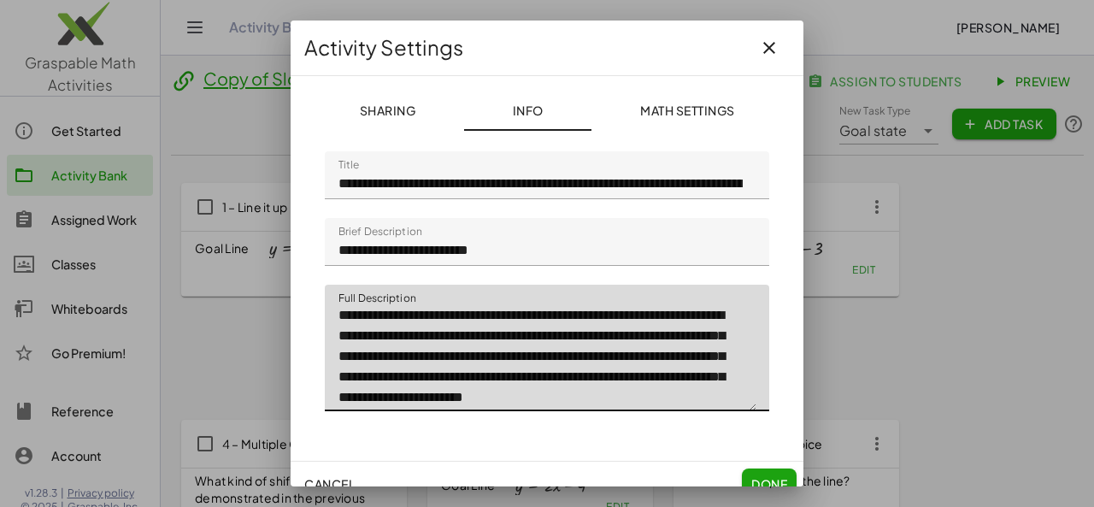
type textarea "**********"
click at [751, 477] on span "Done" at bounding box center [769, 483] width 36 height 15
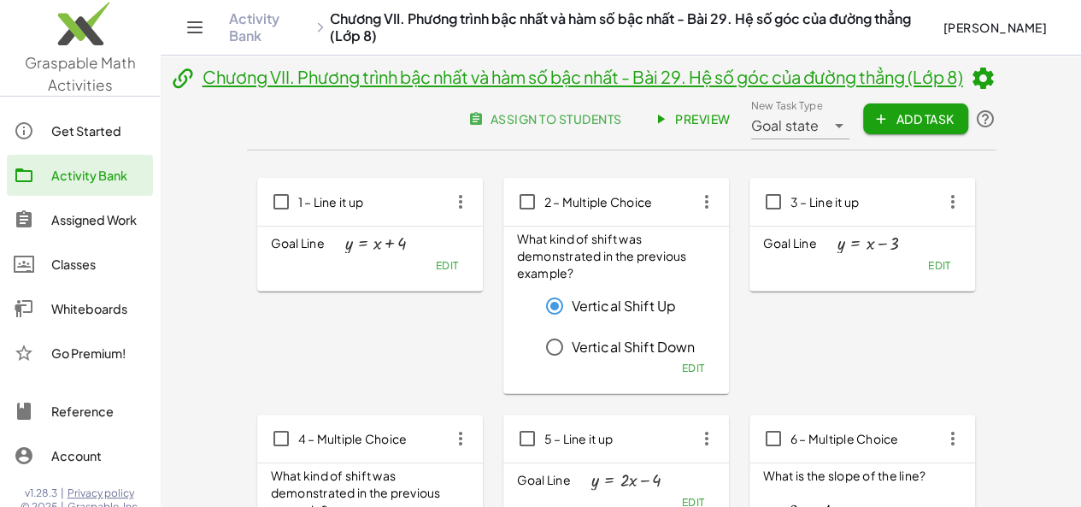
click at [820, 129] on span "Goal state" at bounding box center [785, 125] width 68 height 21
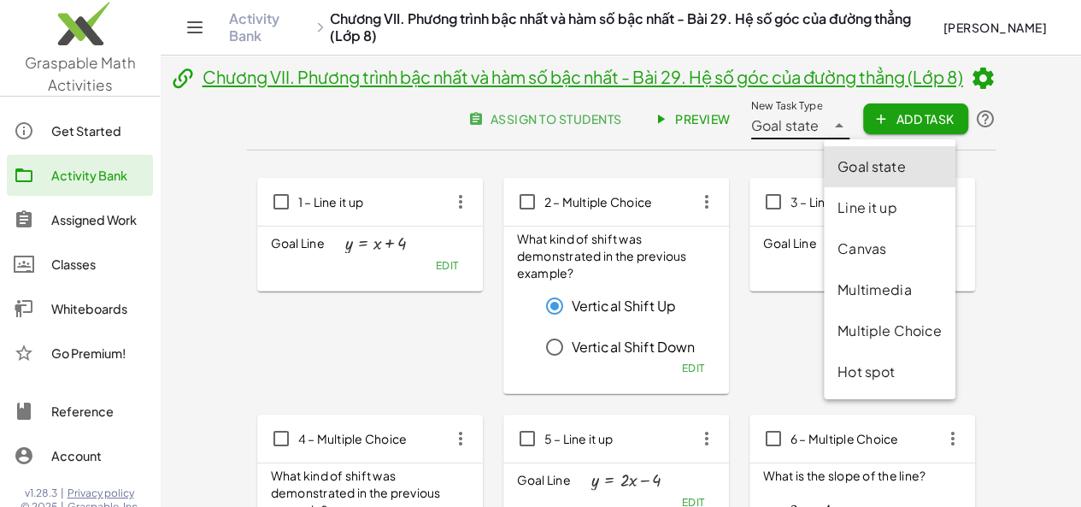
click at [860, 259] on div "Canvas" at bounding box center [890, 248] width 132 height 41
type input "******"
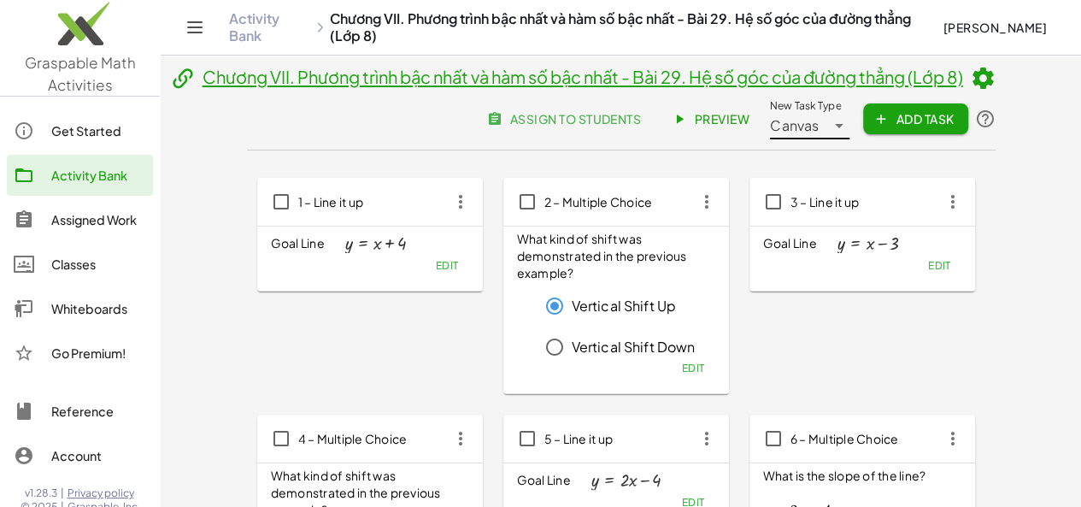
click at [954, 126] on span "Add Task" at bounding box center [915, 118] width 77 height 15
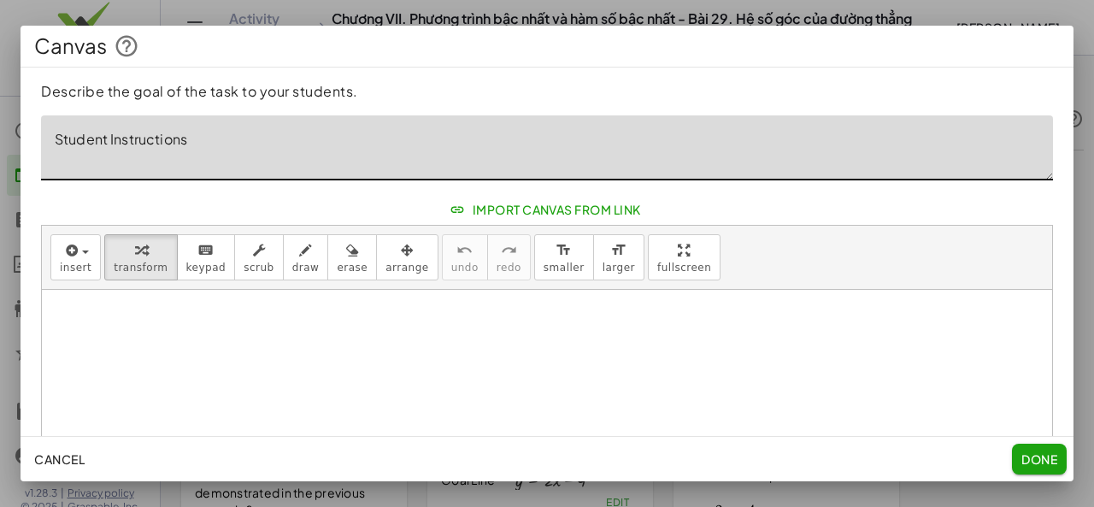
click at [171, 146] on textarea "Student Instructions" at bounding box center [547, 147] width 1012 height 65
type textarea "*"
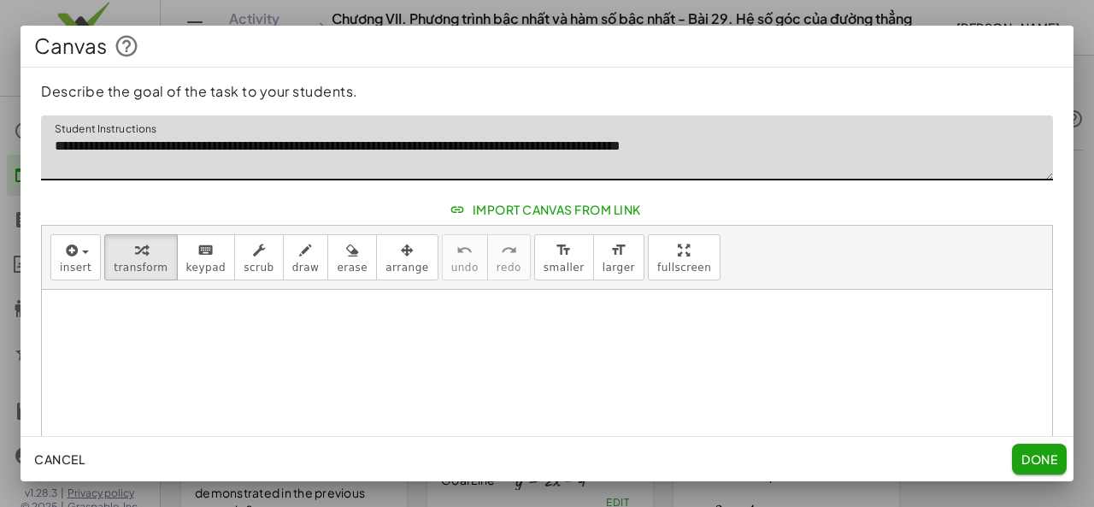
click at [137, 151] on textarea "**********" at bounding box center [547, 147] width 1012 height 65
click at [268, 358] on div at bounding box center [547, 478] width 1010 height 377
click at [263, 320] on div at bounding box center [547, 478] width 1010 height 377
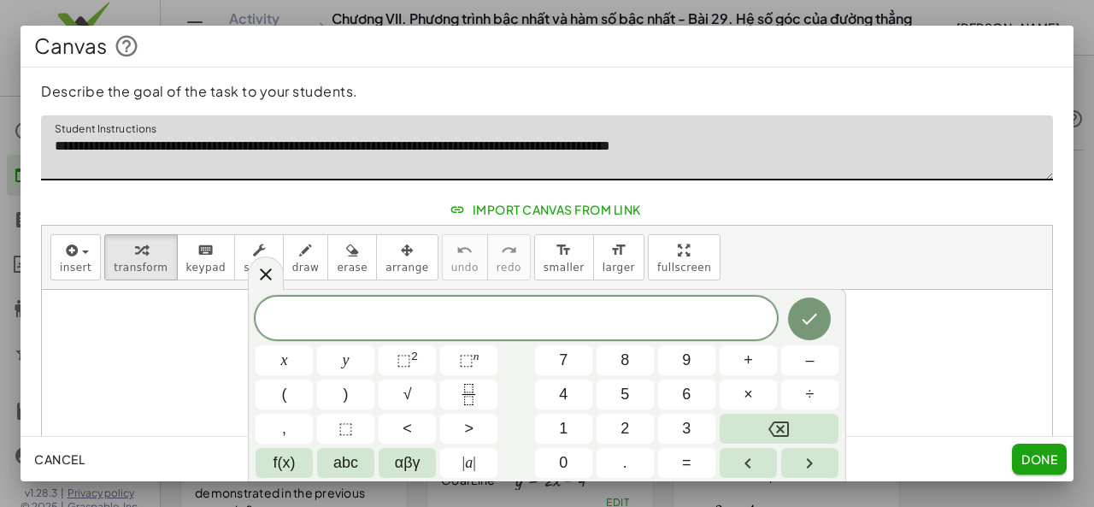
type textarea "**********"
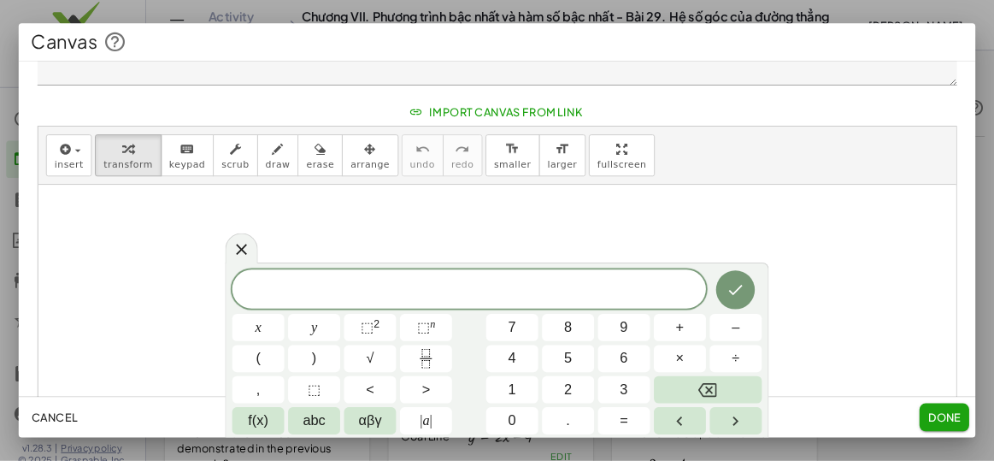
scroll to position [115, 0]
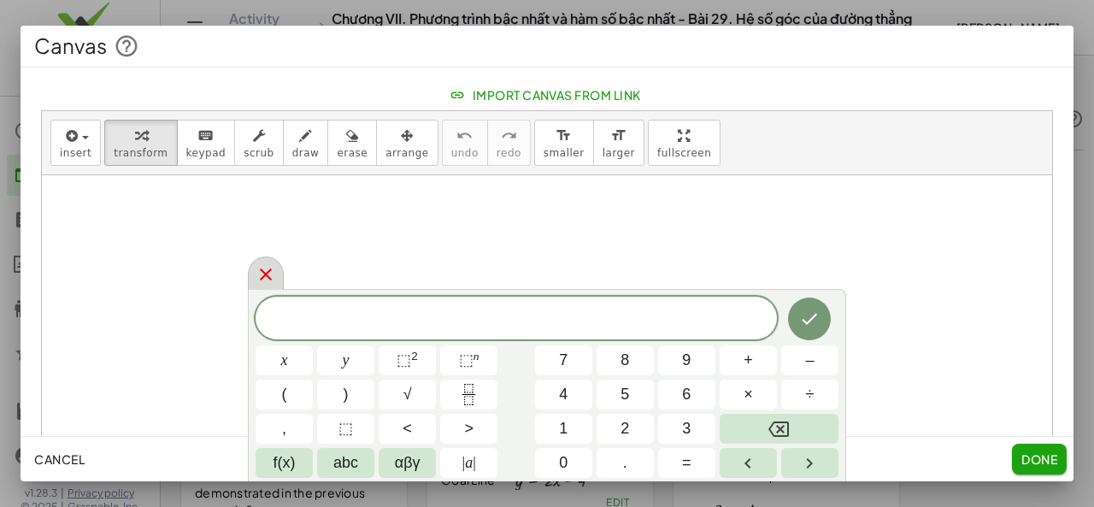
click at [273, 271] on icon at bounding box center [266, 274] width 21 height 21
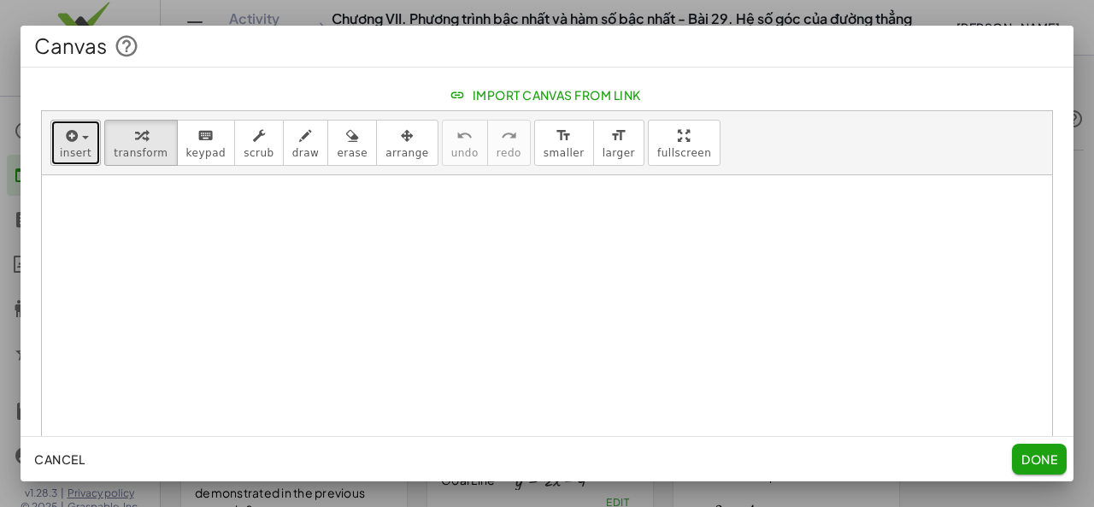
click at [91, 152] on button "insert" at bounding box center [75, 143] width 50 height 46
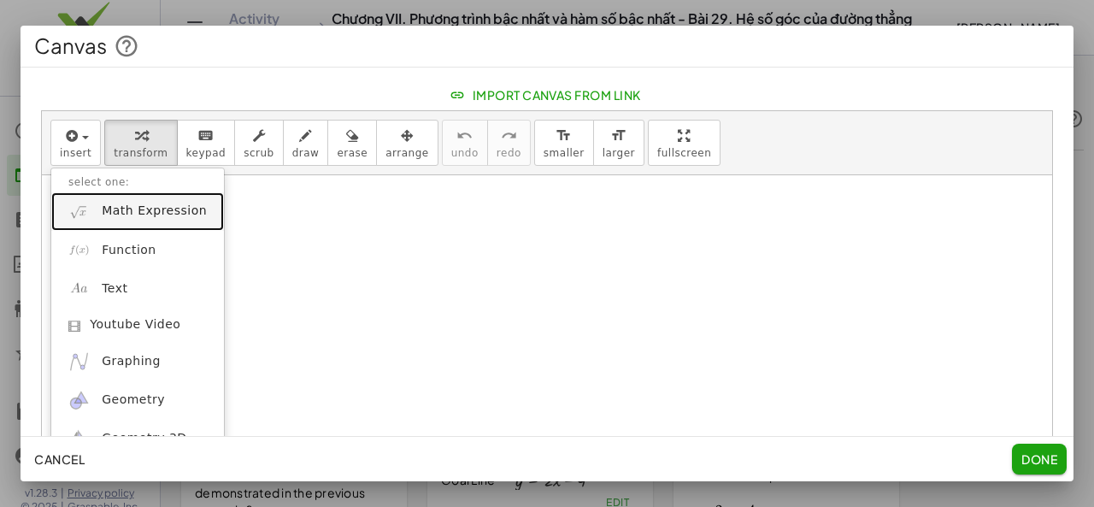
click at [123, 222] on link "Math Expression" at bounding box center [137, 211] width 173 height 38
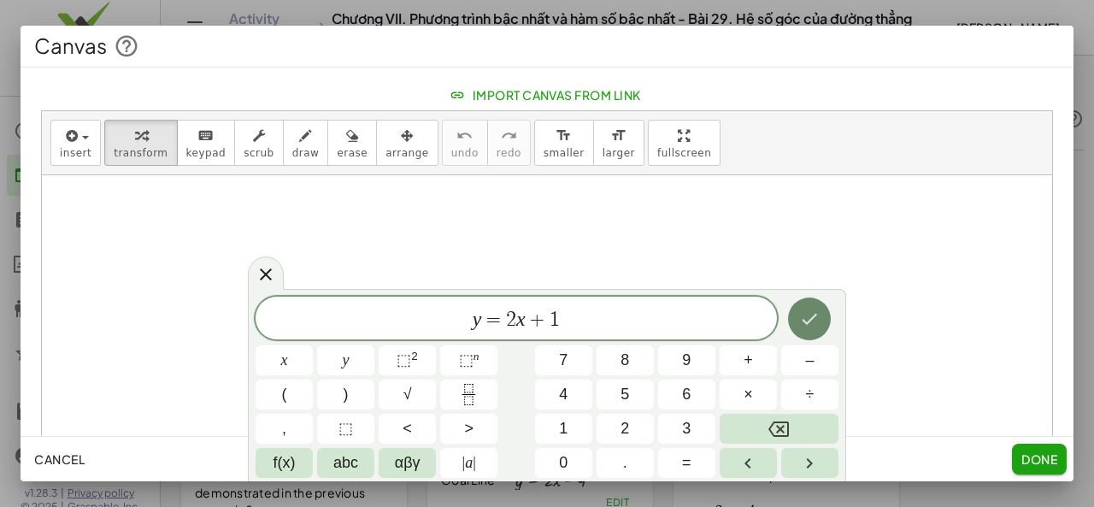
click at [800, 324] on icon "Done" at bounding box center [809, 318] width 21 height 21
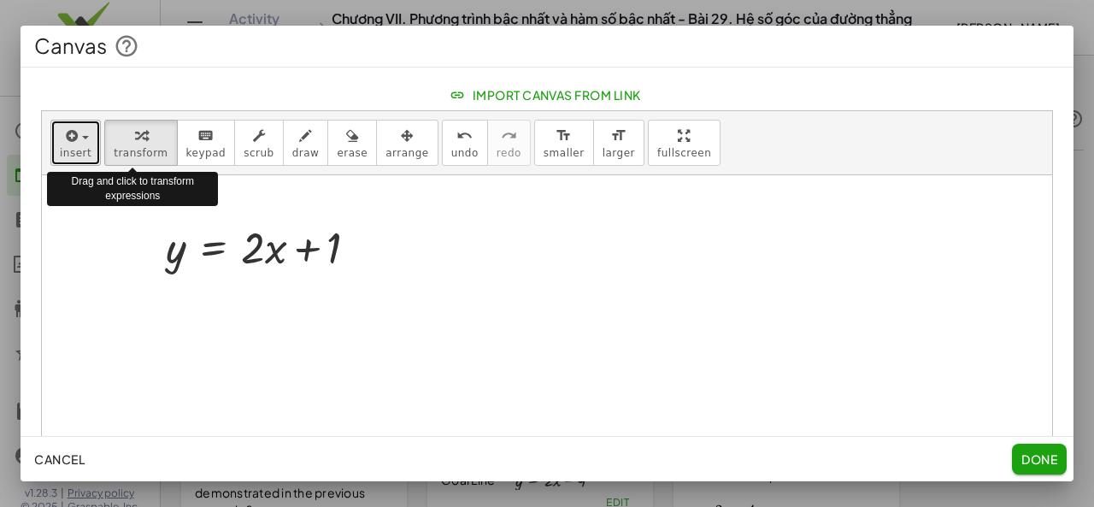
click at [68, 128] on icon "button" at bounding box center [69, 136] width 15 height 21
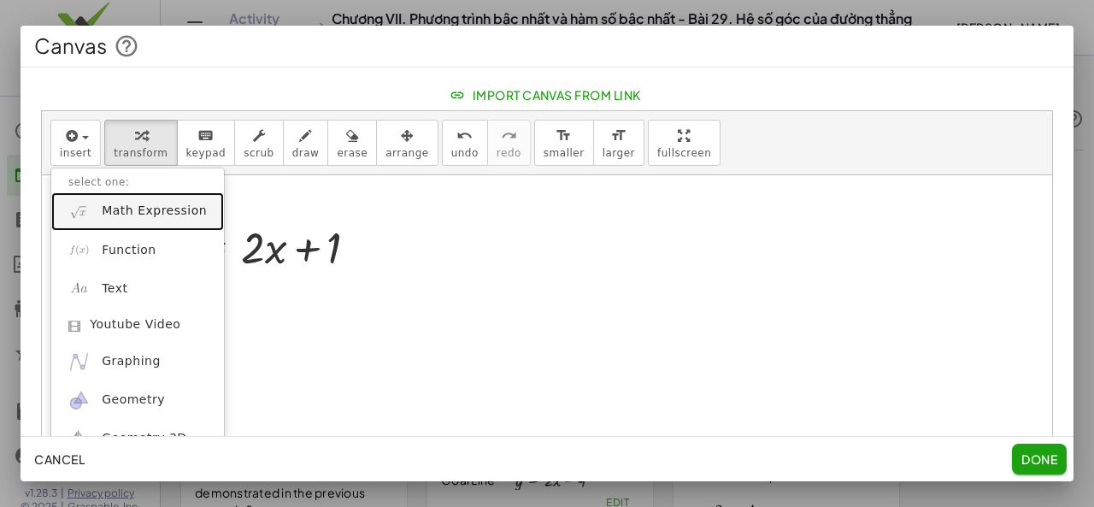
click at [120, 208] on span "Math Expression" at bounding box center [154, 211] width 105 height 17
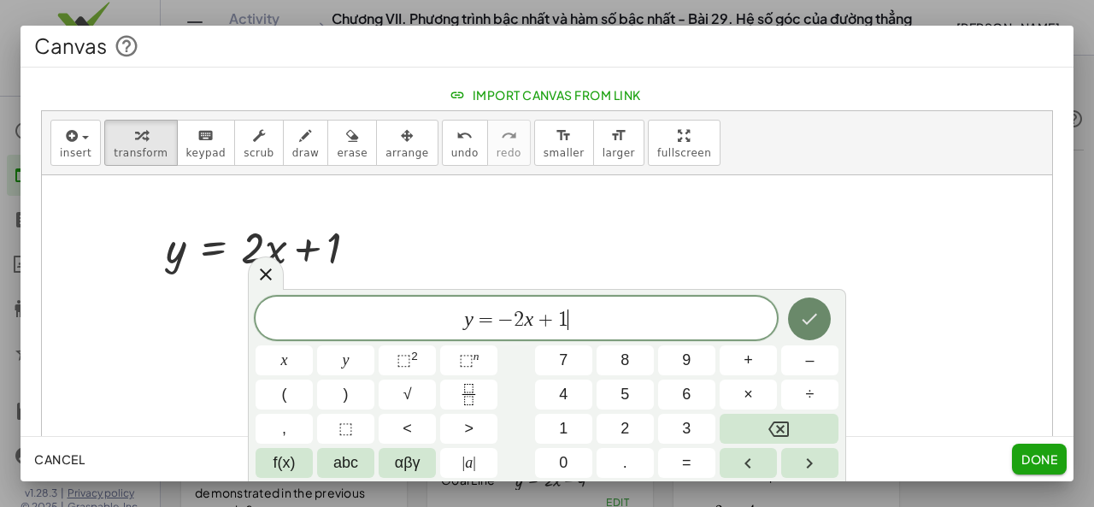
click at [796, 319] on button "Done" at bounding box center [809, 318] width 43 height 43
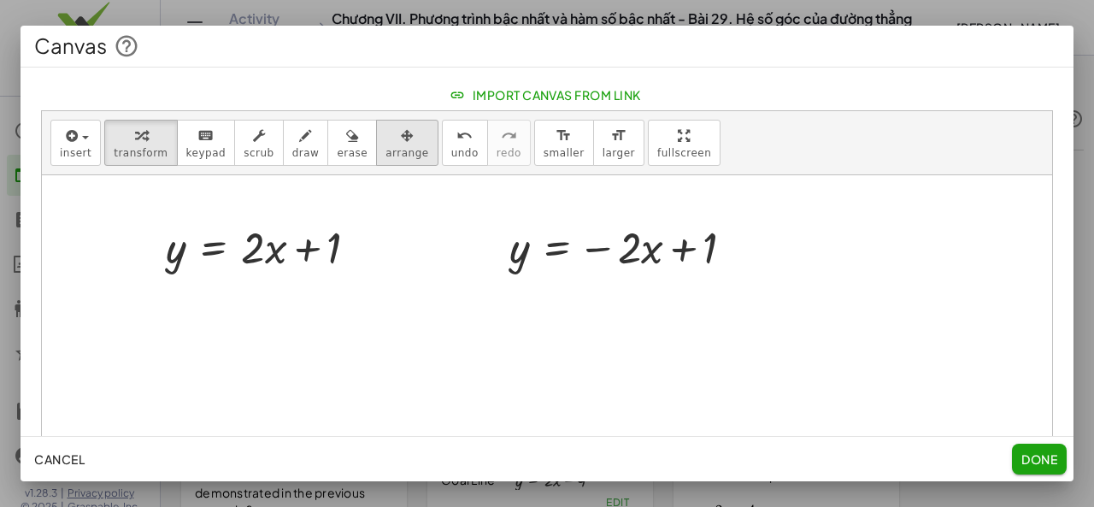
click at [385, 150] on span "arrange" at bounding box center [406, 153] width 43 height 12
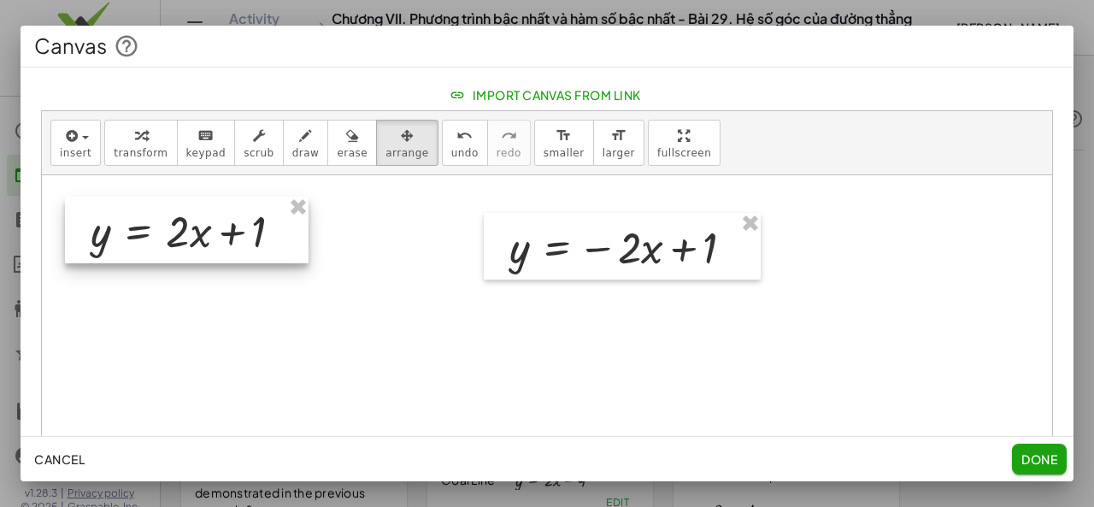
drag, startPoint x: 232, startPoint y: 256, endPoint x: 187, endPoint y: 240, distance: 47.3
click at [187, 240] on div at bounding box center [187, 230] width 244 height 67
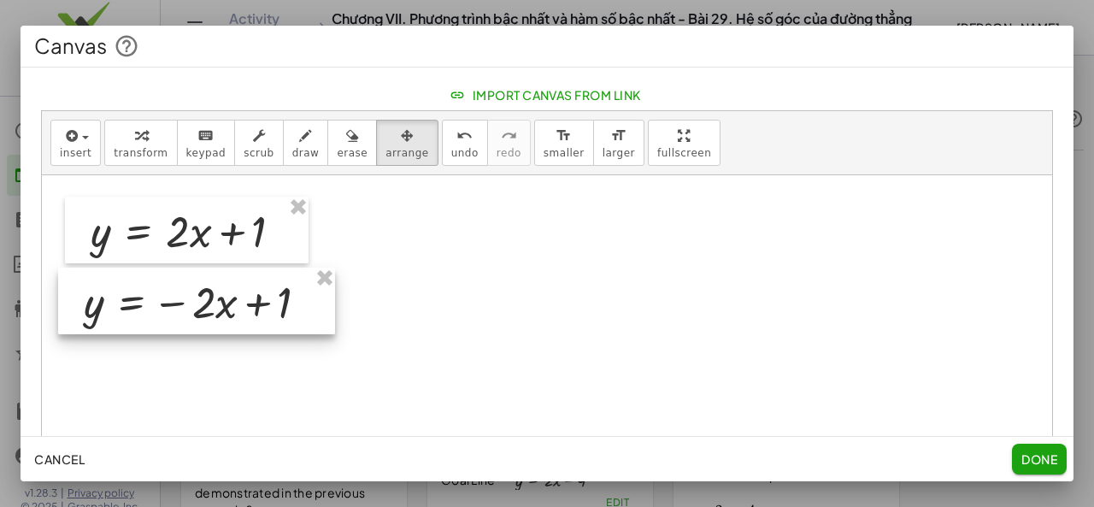
drag, startPoint x: 581, startPoint y: 254, endPoint x: 156, endPoint y: 308, distance: 429.1
click at [156, 308] on div at bounding box center [196, 300] width 277 height 67
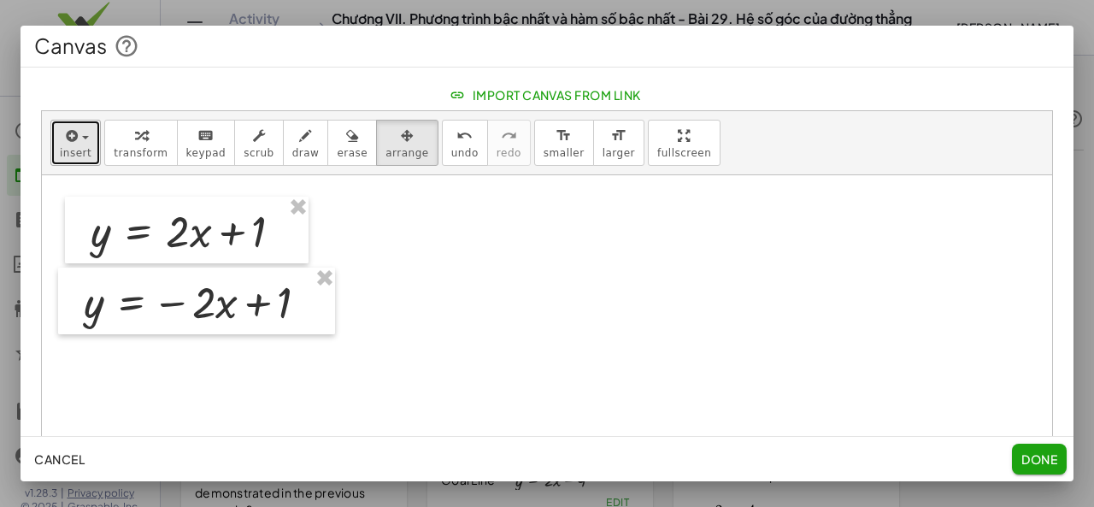
click at [79, 150] on span "insert" at bounding box center [76, 153] width 32 height 12
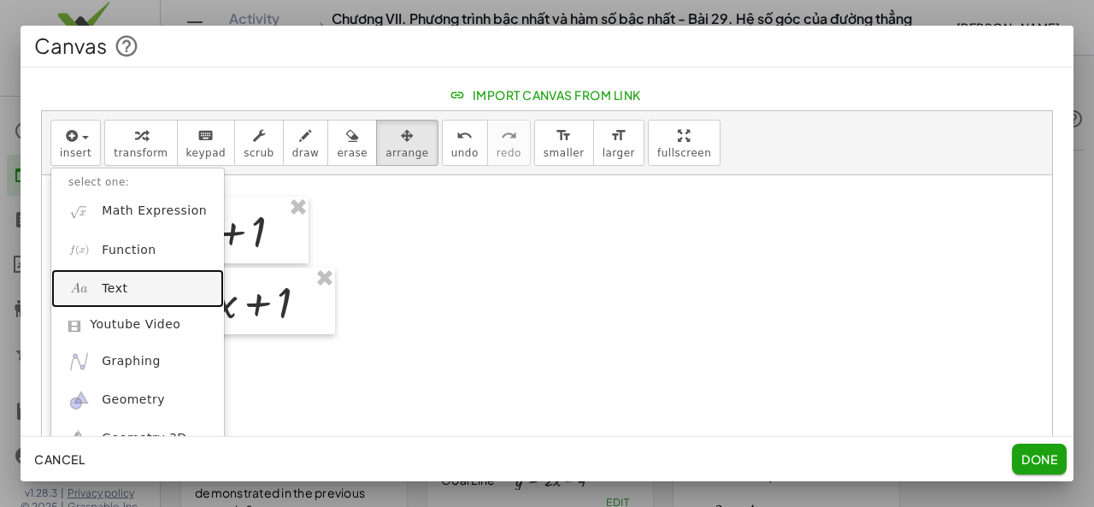
click at [115, 280] on span "Text" at bounding box center [115, 288] width 26 height 17
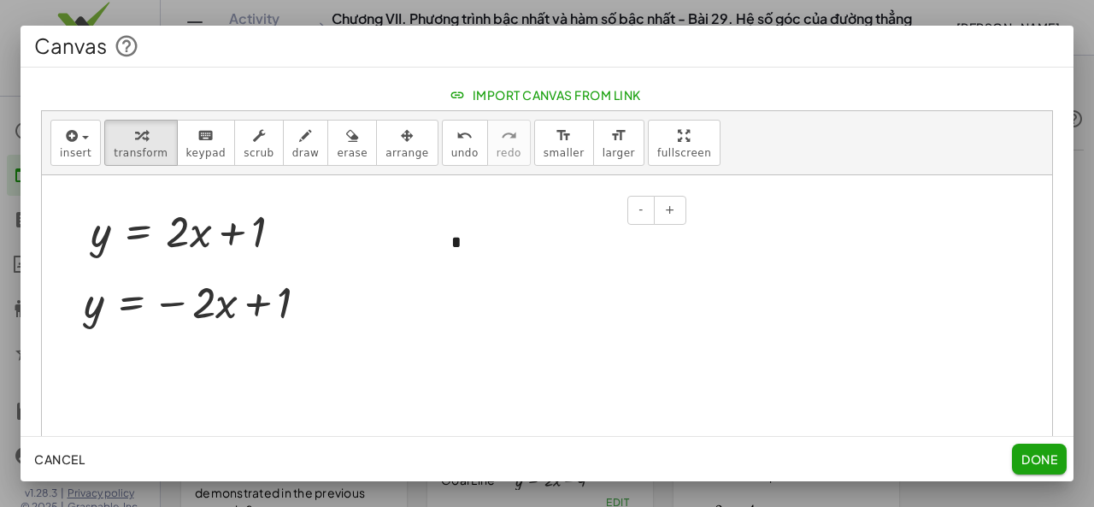
scroll to position [114, 0]
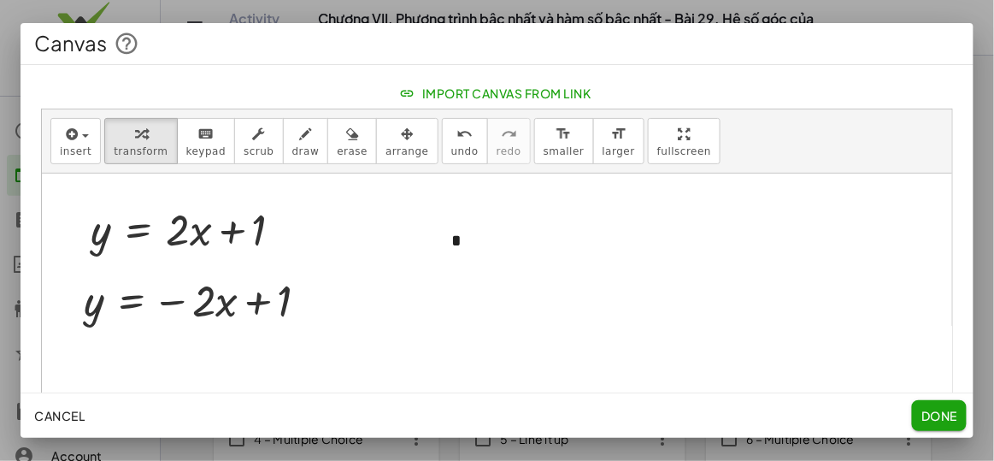
click at [887, 14] on div at bounding box center [497, 230] width 994 height 461
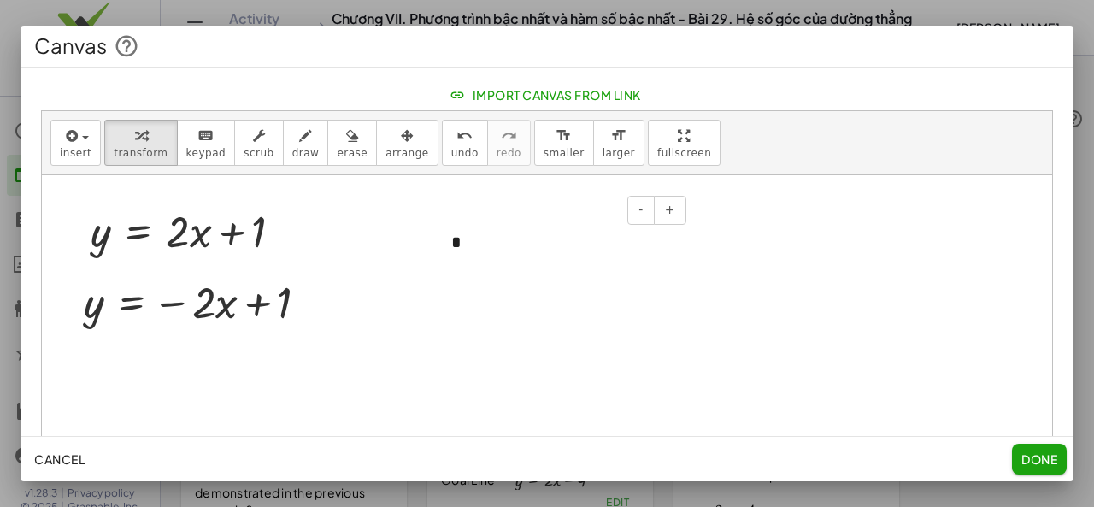
click at [444, 250] on div at bounding box center [442, 242] width 17 height 59
click at [467, 247] on div "*" at bounding box center [562, 242] width 256 height 59
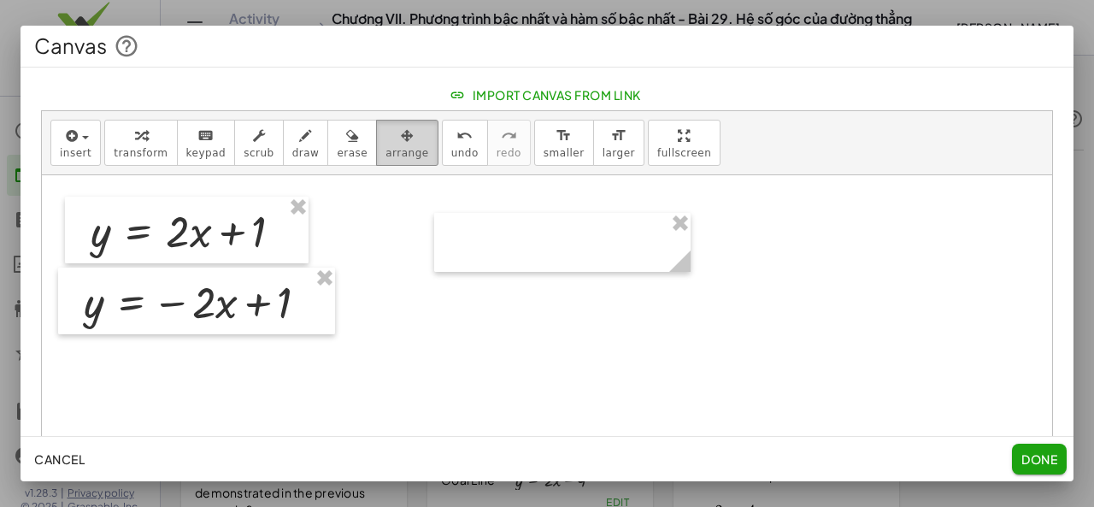
click at [401, 136] on icon "button" at bounding box center [407, 136] width 13 height 21
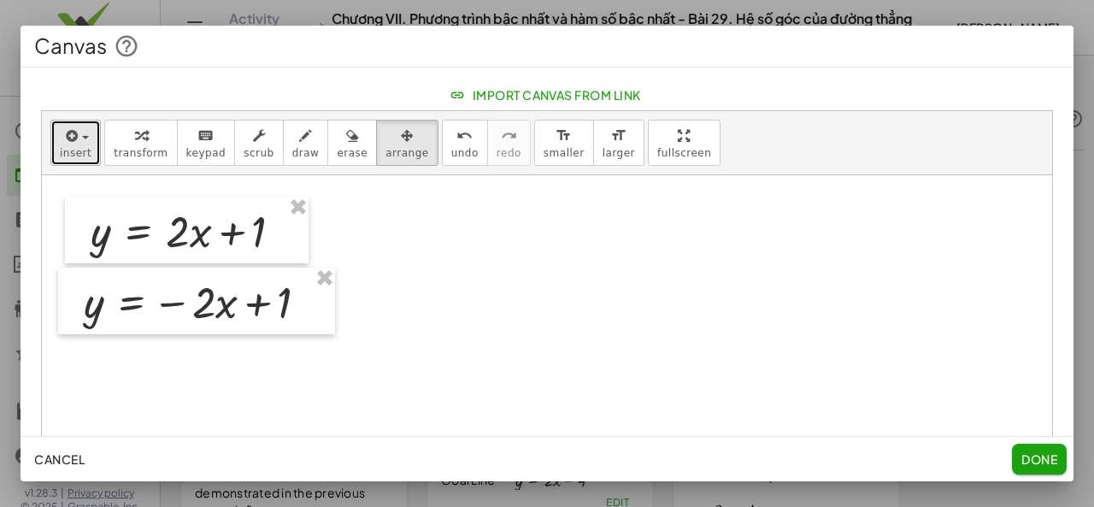
click at [79, 148] on span "insert" at bounding box center [76, 153] width 32 height 12
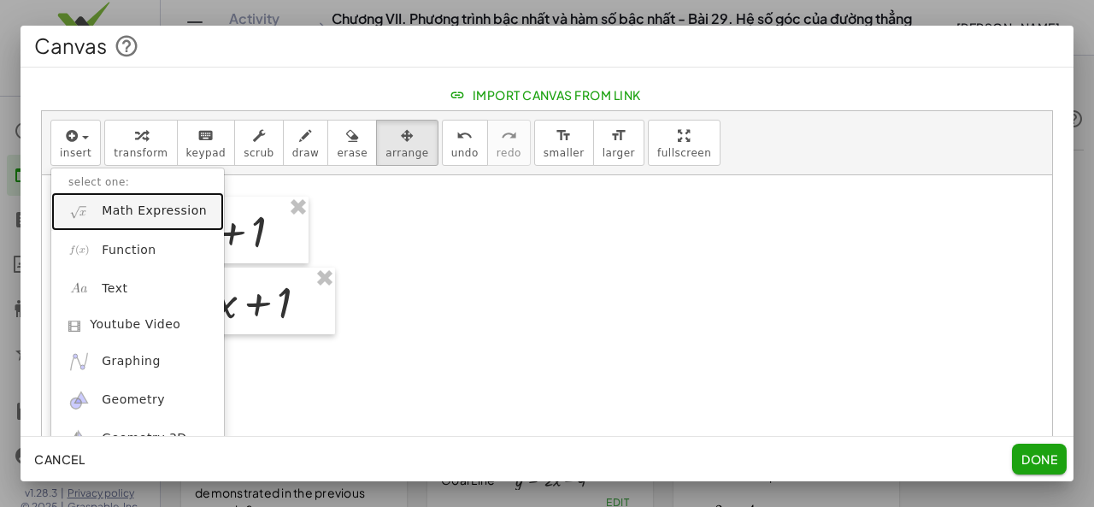
click at [112, 218] on span "Math Expression" at bounding box center [154, 211] width 105 height 17
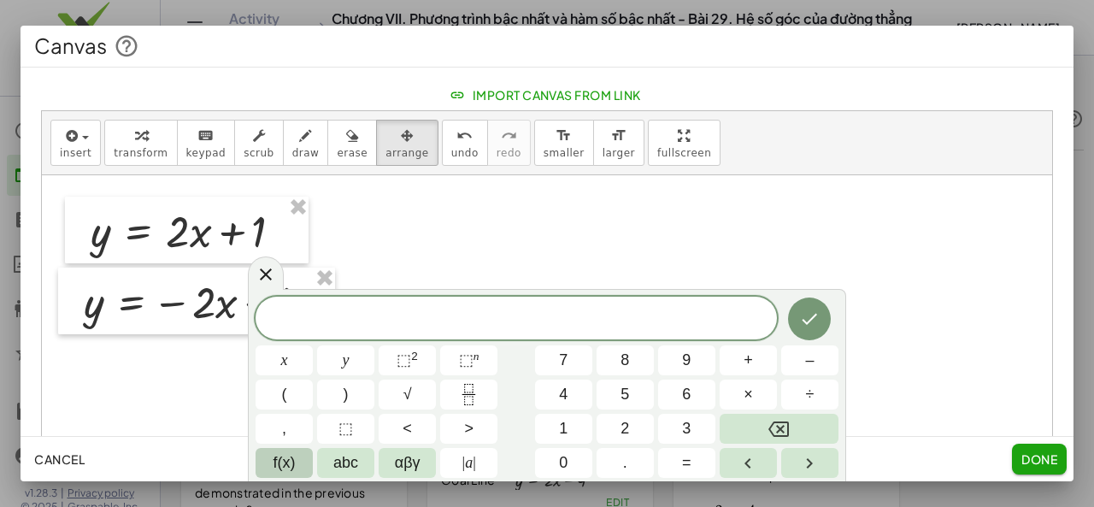
click at [280, 459] on span "f(x)" at bounding box center [284, 462] width 22 height 23
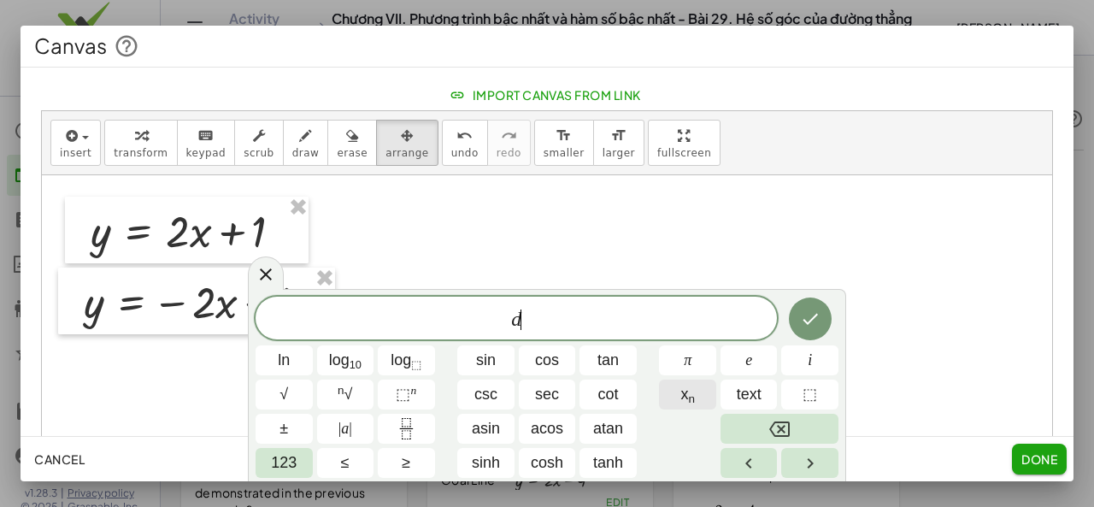
click at [694, 406] on span "x n" at bounding box center [687, 394] width 15 height 23
click at [783, 431] on icon "Backspace" at bounding box center [779, 428] width 21 height 15
click at [803, 318] on icon "Done" at bounding box center [810, 317] width 21 height 21
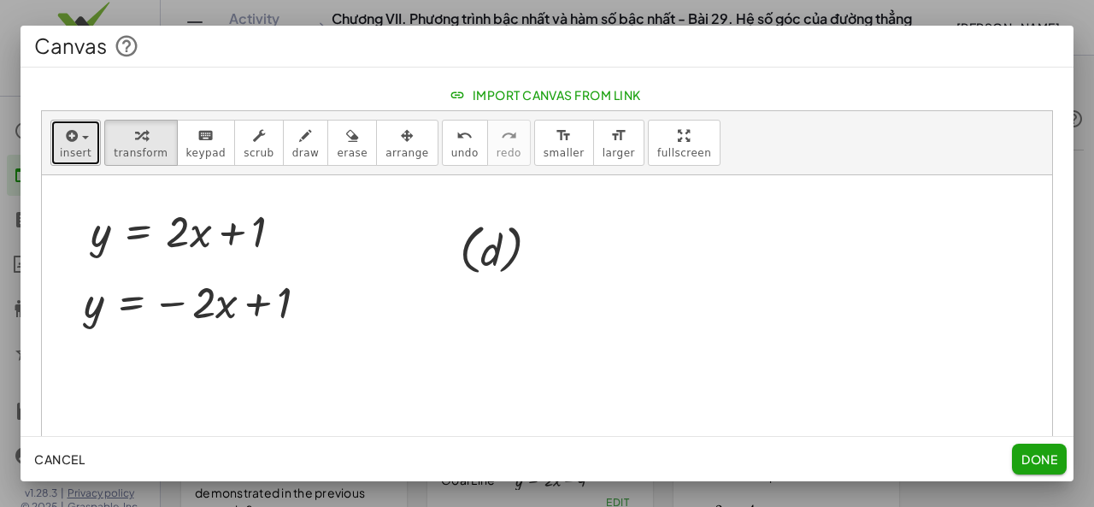
click at [79, 156] on span "insert" at bounding box center [76, 153] width 32 height 12
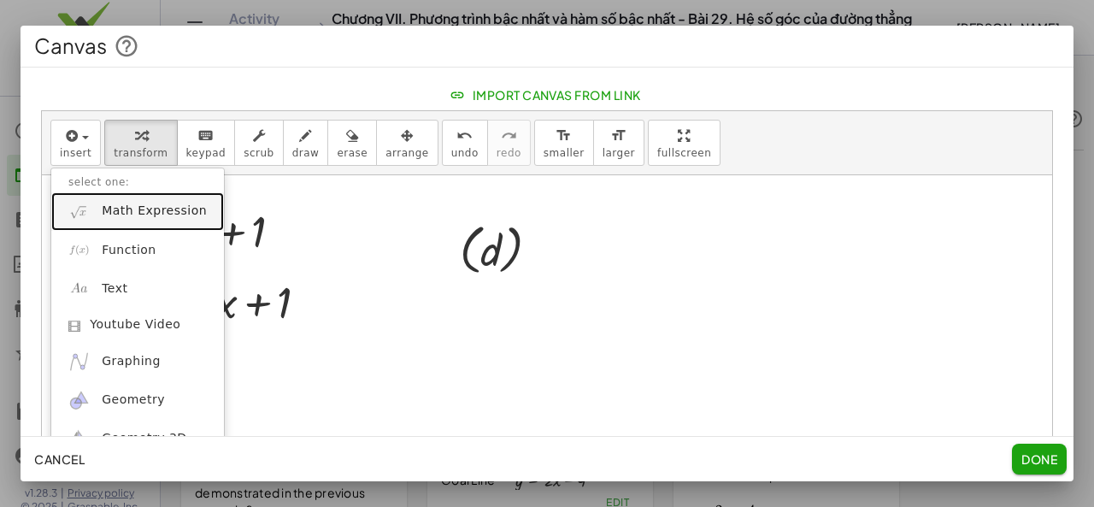
click at [108, 219] on link "Math Expression" at bounding box center [137, 211] width 173 height 38
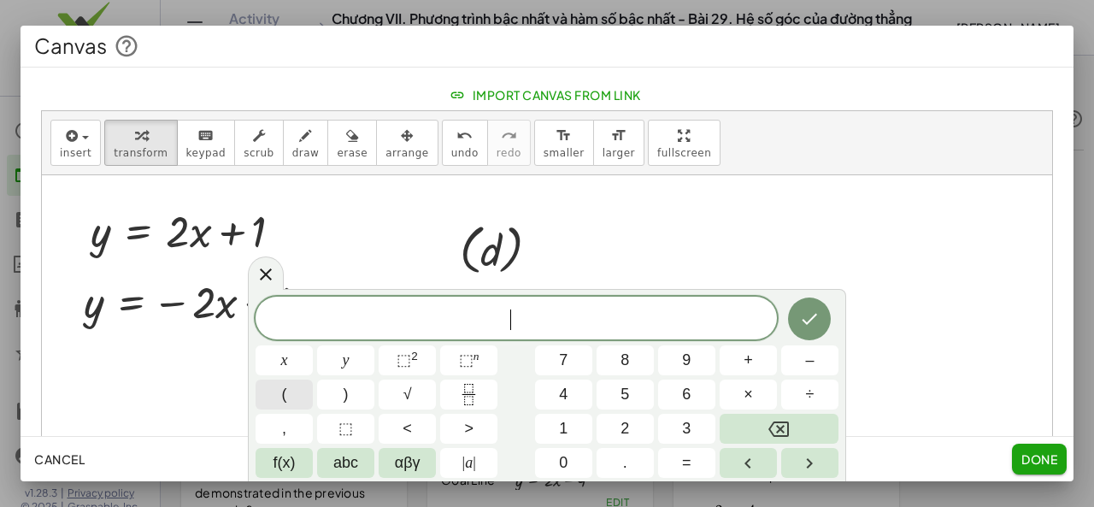
click at [301, 401] on button "(" at bounding box center [284, 394] width 57 height 30
click at [461, 370] on span "⬚ n" at bounding box center [469, 360] width 21 height 23
click at [480, 360] on button "⬚ n" at bounding box center [468, 360] width 57 height 30
click at [262, 272] on icon at bounding box center [266, 274] width 12 height 12
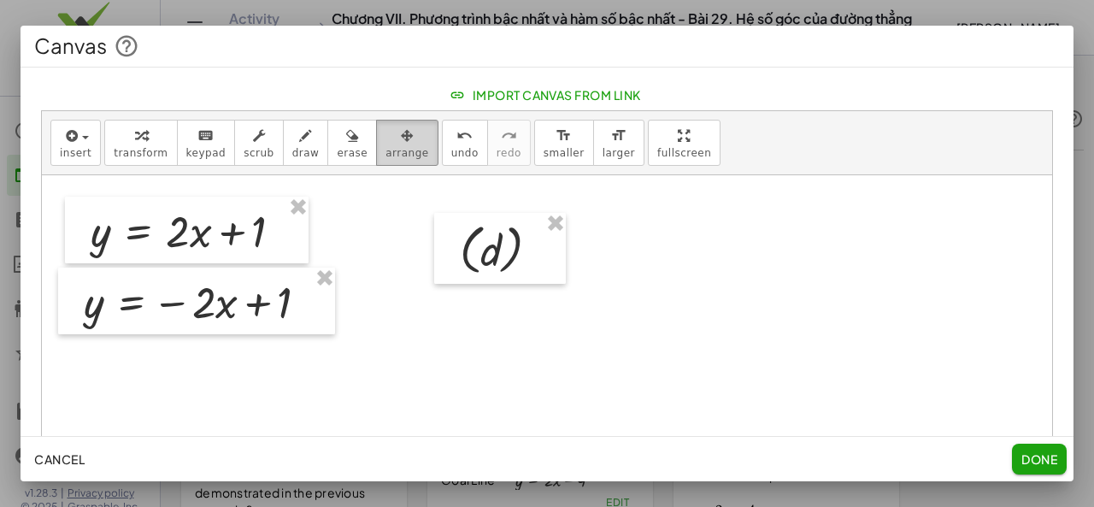
click at [401, 136] on icon "button" at bounding box center [407, 136] width 13 height 21
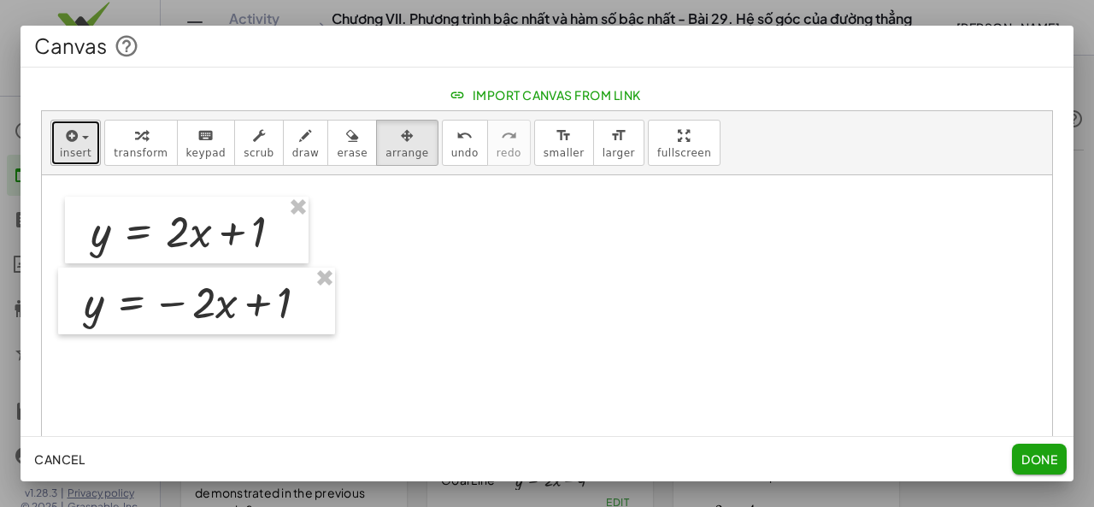
click at [85, 143] on div "button" at bounding box center [76, 135] width 32 height 21
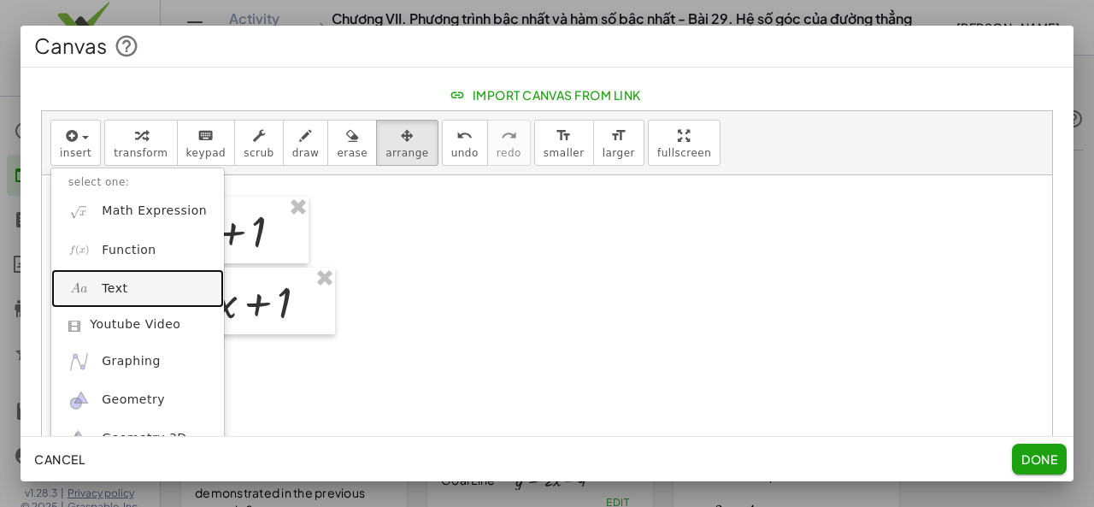
click at [103, 297] on link "Text" at bounding box center [137, 288] width 173 height 38
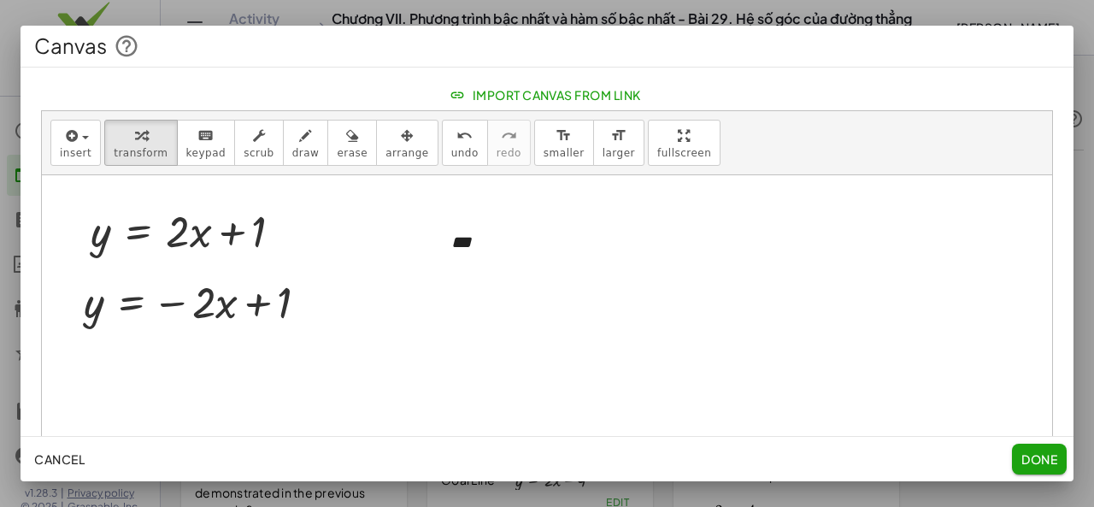
click at [483, 283] on div at bounding box center [547, 363] width 1010 height 377
click at [92, 139] on button "insert" at bounding box center [75, 143] width 50 height 46
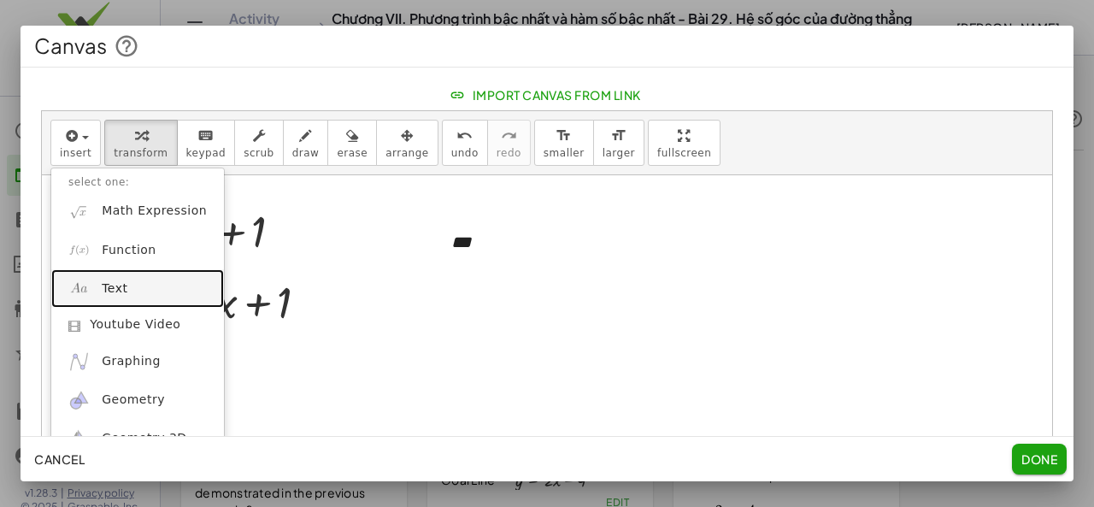
click at [128, 281] on link "Text" at bounding box center [137, 288] width 173 height 38
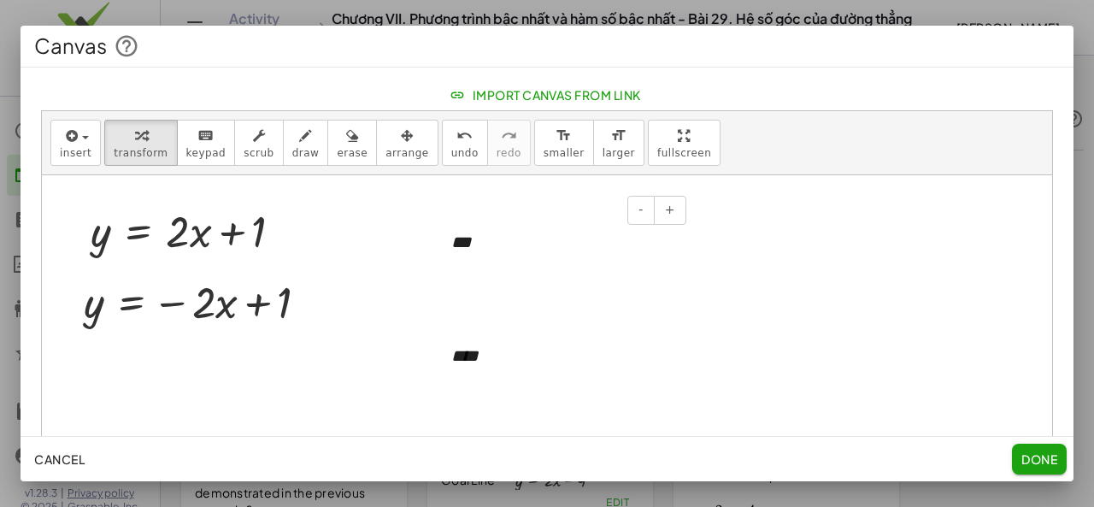
click at [485, 267] on div "***" at bounding box center [562, 242] width 256 height 59
click at [384, 144] on button "arrange" at bounding box center [407, 143] width 62 height 46
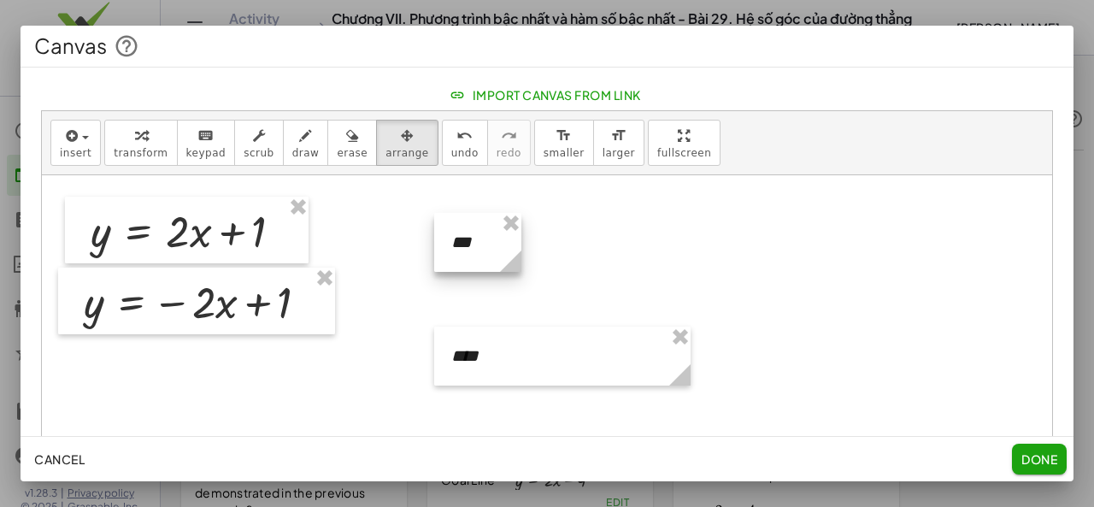
drag, startPoint x: 687, startPoint y: 254, endPoint x: 519, endPoint y: 257, distance: 168.4
click at [519, 257] on icon at bounding box center [510, 260] width 21 height 21
drag, startPoint x: 685, startPoint y: 370, endPoint x: 510, endPoint y: 373, distance: 175.2
click at [510, 373] on icon at bounding box center [504, 374] width 21 height 21
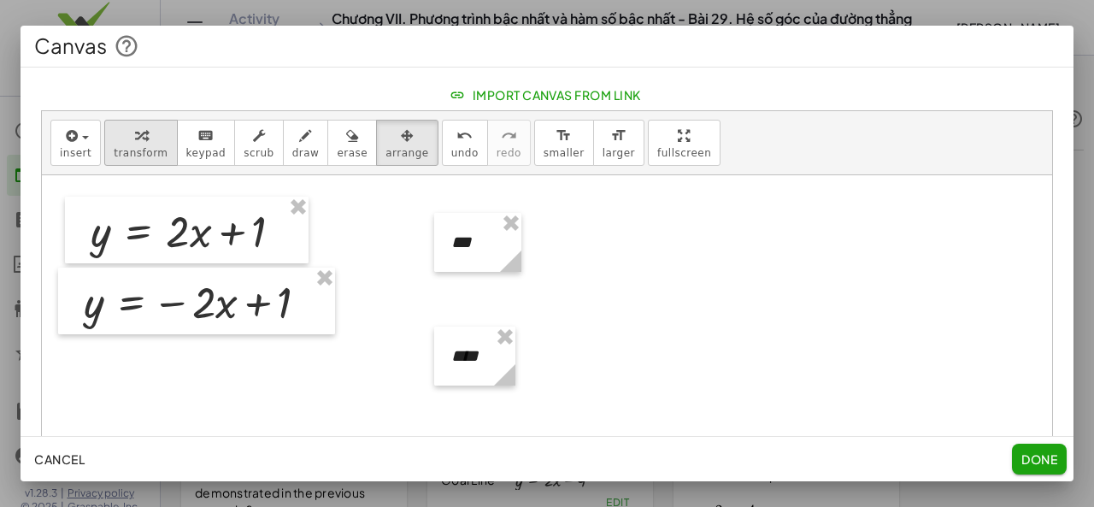
click at [119, 139] on div "button" at bounding box center [141, 135] width 54 height 21
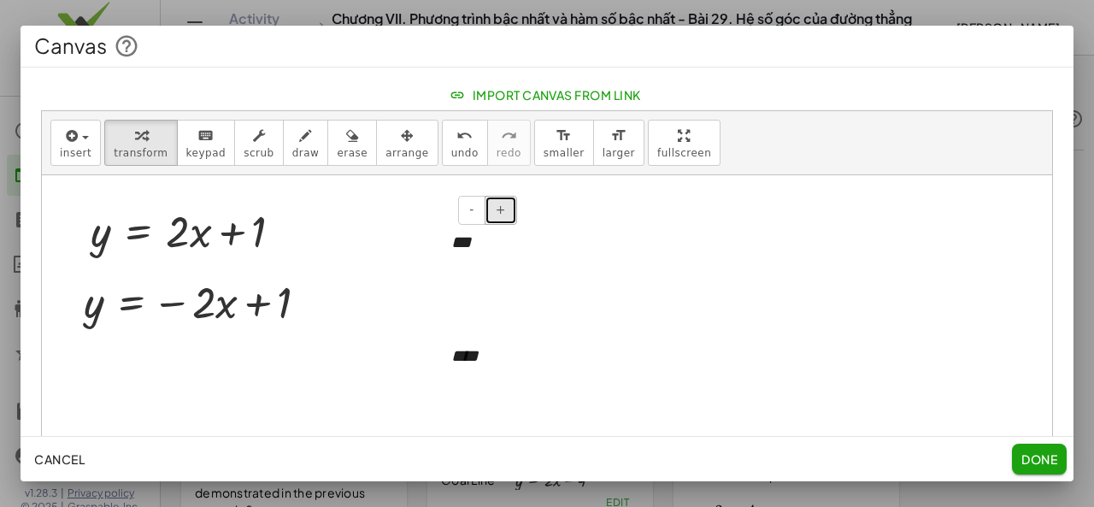
click at [497, 203] on span "+" at bounding box center [501, 210] width 10 height 14
click at [499, 203] on span "+" at bounding box center [501, 210] width 10 height 14
click at [500, 203] on span "+" at bounding box center [501, 210] width 10 height 14
click at [501, 203] on span "+" at bounding box center [501, 210] width 10 height 14
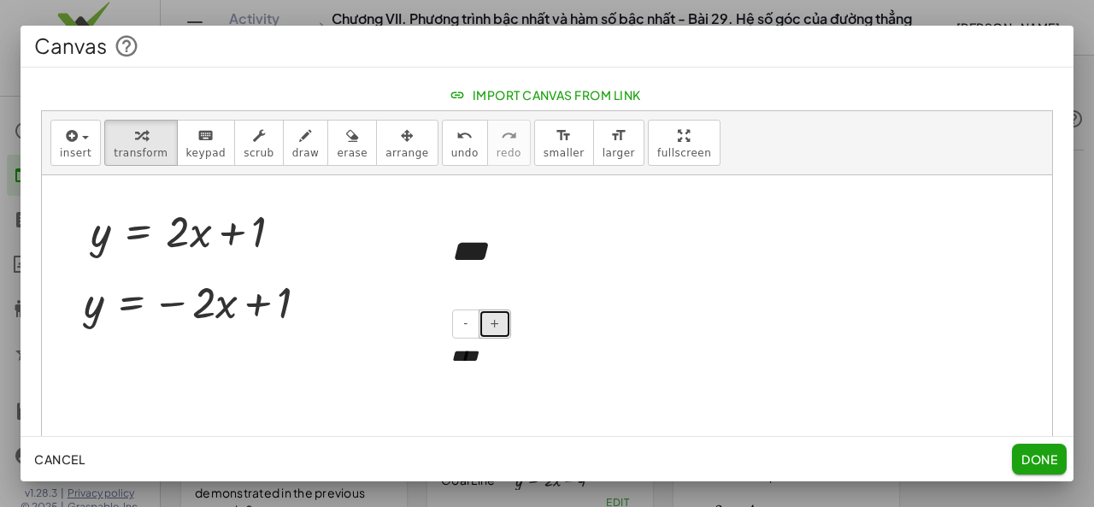
click at [493, 331] on button "+" at bounding box center [495, 323] width 32 height 29
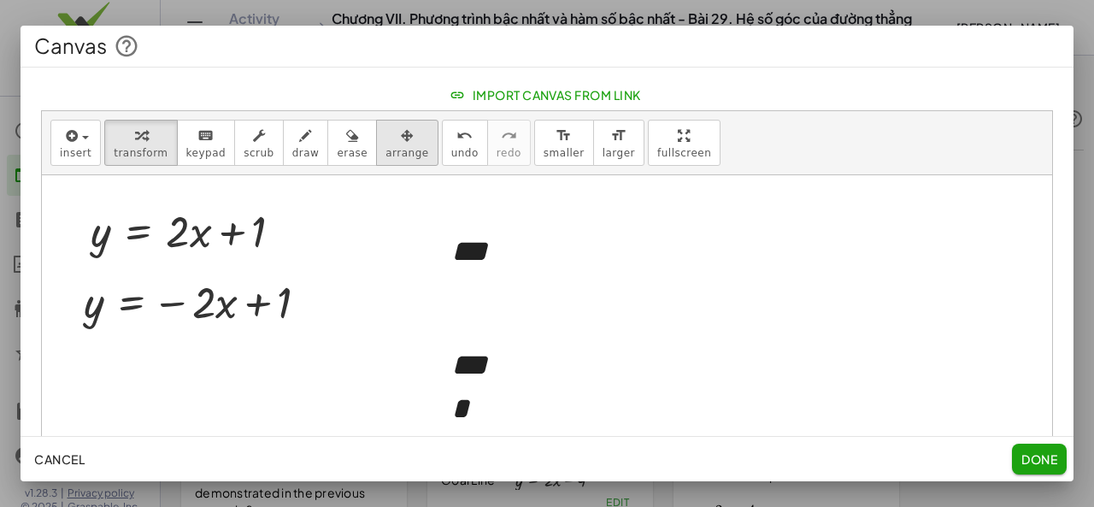
click at [401, 137] on icon "button" at bounding box center [407, 136] width 13 height 21
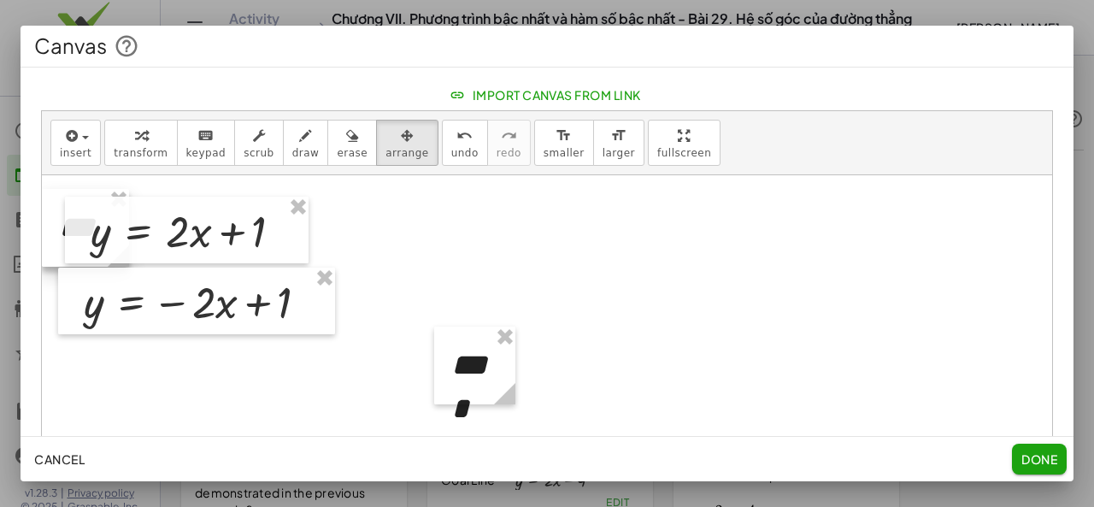
drag, startPoint x: 465, startPoint y: 261, endPoint x: 44, endPoint y: 238, distance: 421.1
click at [44, 238] on div at bounding box center [85, 228] width 87 height 78
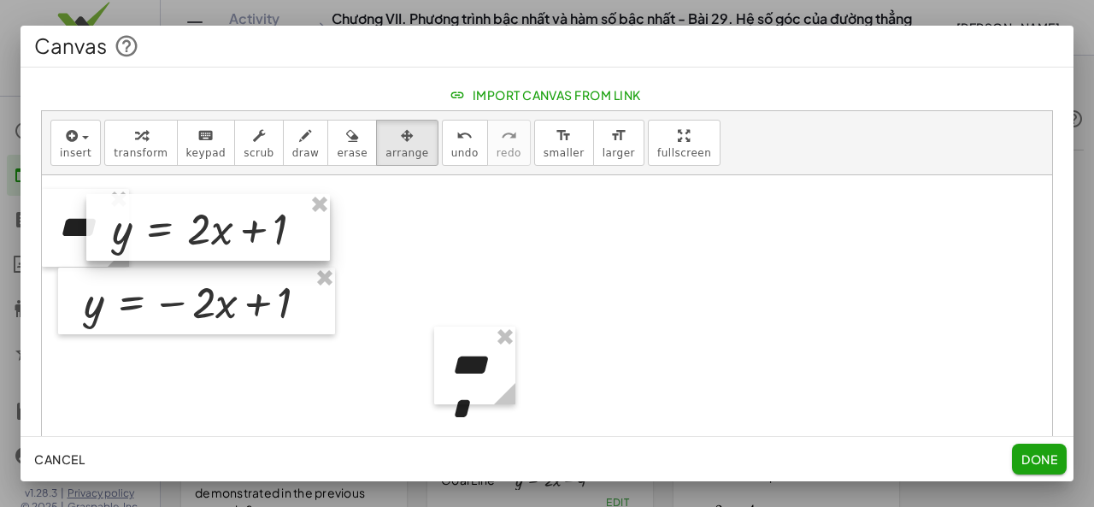
drag, startPoint x: 189, startPoint y: 240, endPoint x: 210, endPoint y: 238, distance: 21.5
click at [210, 238] on div at bounding box center [208, 227] width 244 height 67
click at [47, 238] on div at bounding box center [85, 228] width 87 height 78
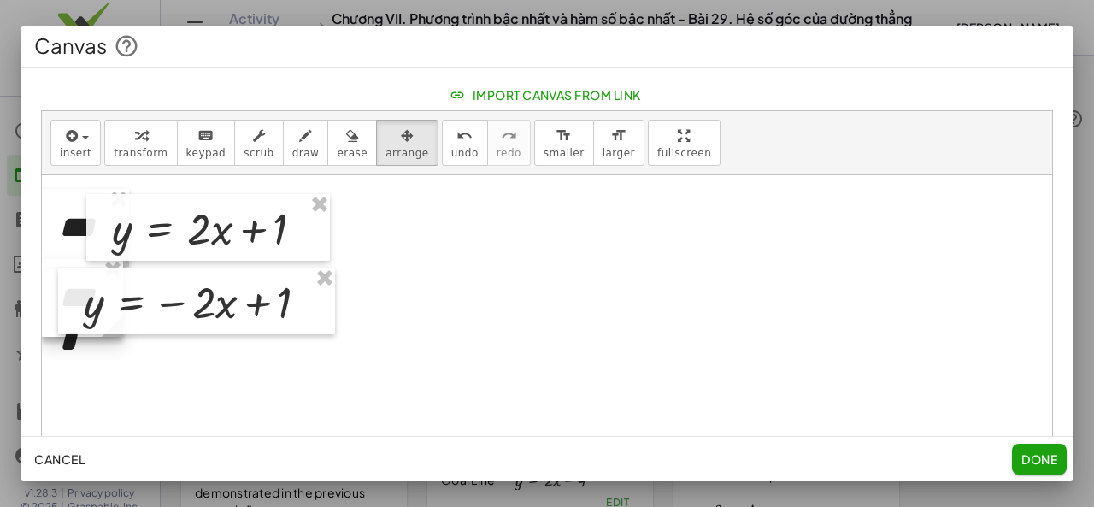
drag, startPoint x: 461, startPoint y: 355, endPoint x: 56, endPoint y: 286, distance: 410.1
click at [56, 286] on div at bounding box center [82, 298] width 81 height 78
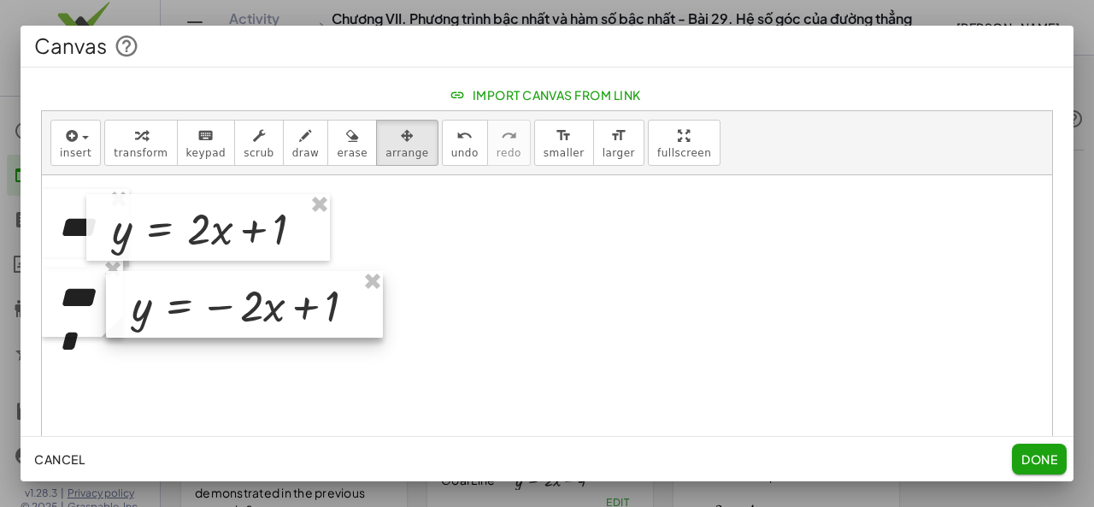
drag, startPoint x: 179, startPoint y: 317, endPoint x: 227, endPoint y: 320, distance: 48.0
click at [227, 320] on div at bounding box center [244, 304] width 277 height 67
click at [173, 297] on div at bounding box center [236, 304] width 277 height 67
click at [177, 294] on div at bounding box center [241, 301] width 277 height 67
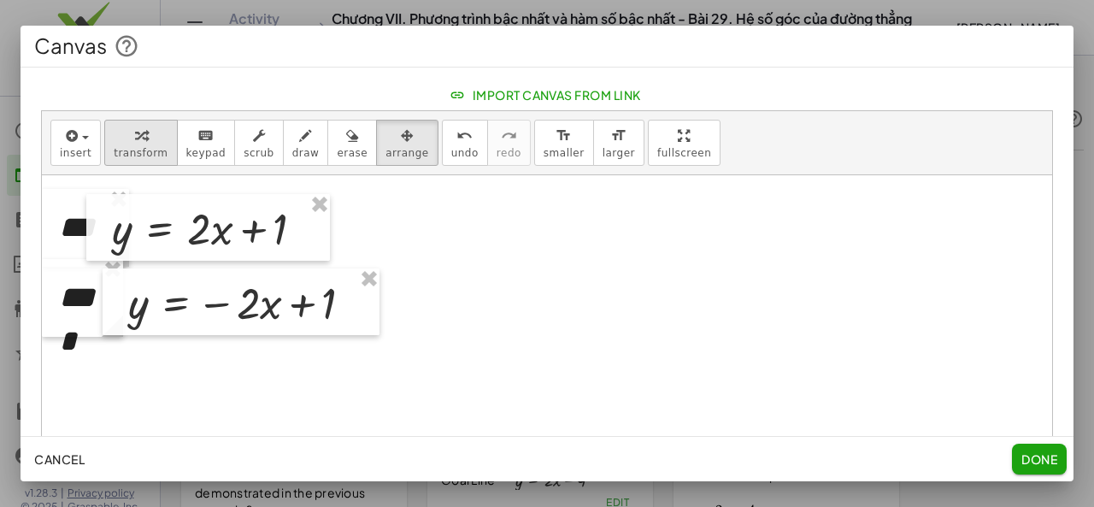
click at [120, 143] on div "button" at bounding box center [141, 135] width 54 height 21
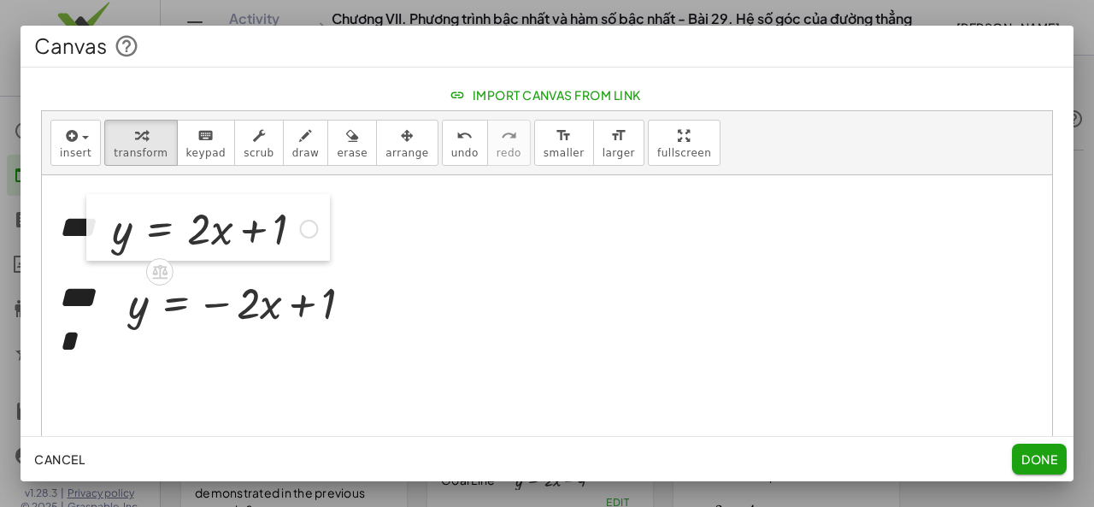
click at [87, 238] on div at bounding box center [99, 227] width 26 height 67
click at [84, 237] on icon "***" at bounding box center [77, 227] width 36 height 31
click at [95, 305] on icon "****" at bounding box center [77, 319] width 36 height 74
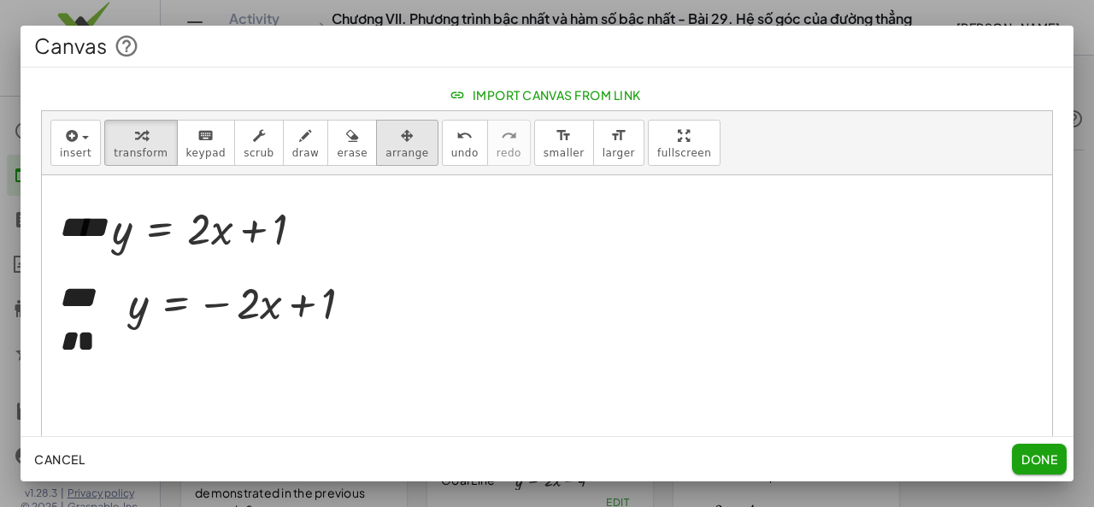
click at [385, 152] on span "arrange" at bounding box center [406, 153] width 43 height 12
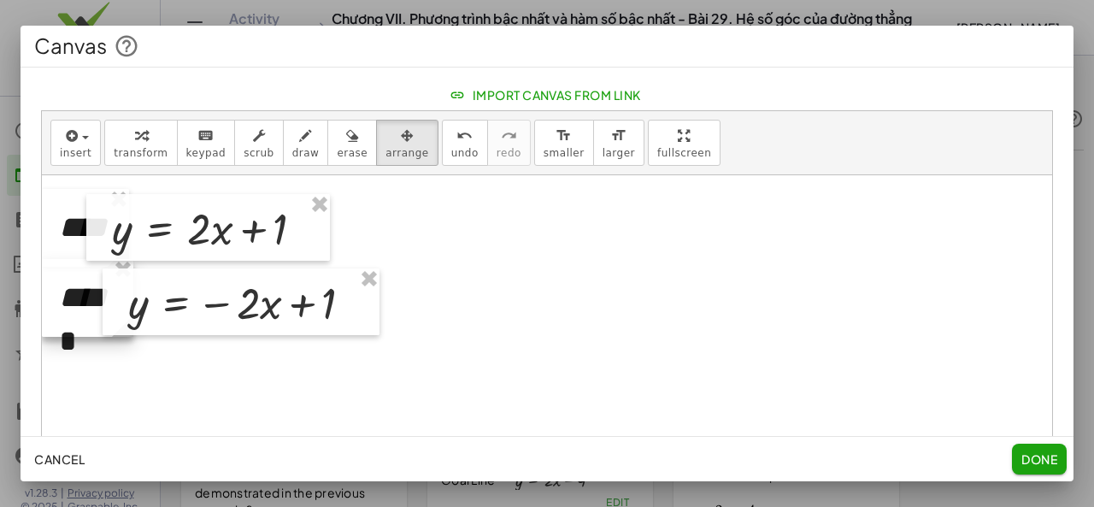
drag, startPoint x: 122, startPoint y: 372, endPoint x: 132, endPoint y: 371, distance: 10.3
click at [132, 371] on div "y = + · 2 · x + 1 y = − · 2 · x + 1 - + **** - + **** *" at bounding box center [547, 363] width 1010 height 377
click at [67, 244] on div at bounding box center [85, 228] width 87 height 78
click at [97, 151] on div "insert select one: Math Expression Function Text Youtube Video Graphing Geometr…" at bounding box center [547, 143] width 1010 height 64
click at [114, 147] on span "transform" at bounding box center [141, 153] width 54 height 12
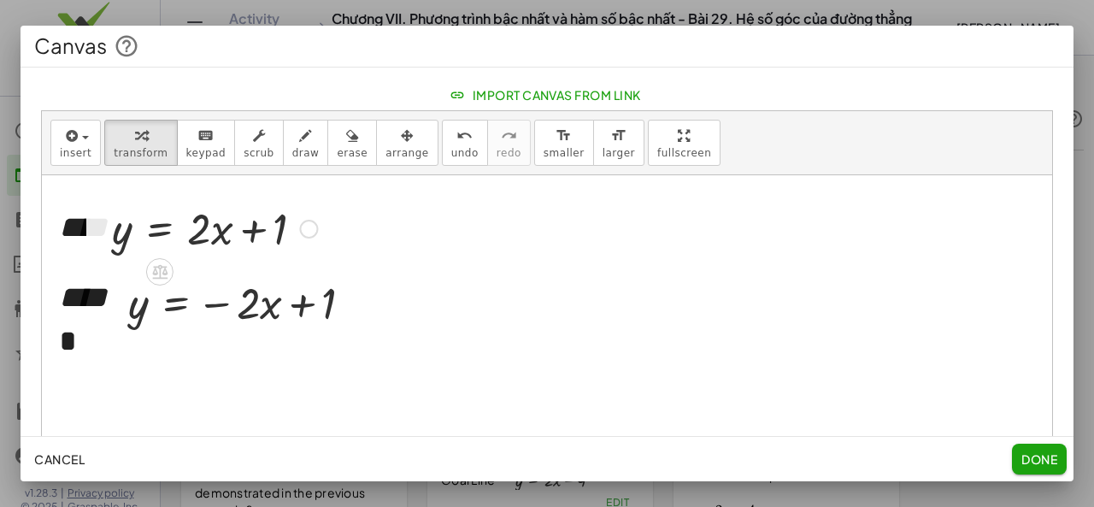
click at [88, 233] on div at bounding box center [99, 227] width 26 height 67
click at [77, 233] on icon "****" at bounding box center [83, 227] width 48 height 31
drag, startPoint x: 184, startPoint y: 156, endPoint x: 142, endPoint y: 153, distance: 42.0
click at [186, 156] on span "keypad" at bounding box center [206, 153] width 40 height 12
click at [142, 153] on span "transform" at bounding box center [141, 153] width 54 height 12
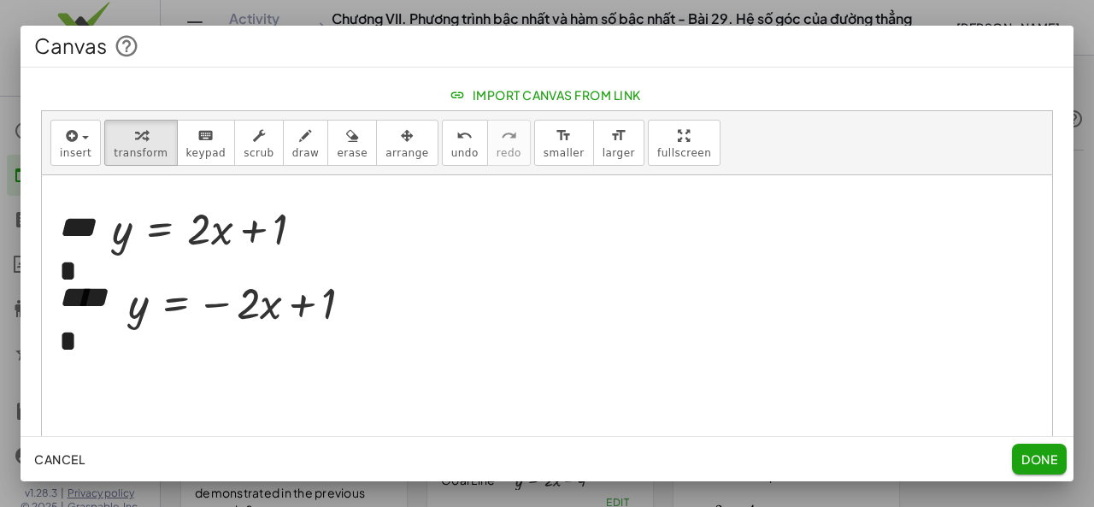
click at [413, 266] on div at bounding box center [547, 363] width 1010 height 377
click at [385, 148] on span "arrange" at bounding box center [406, 153] width 43 height 12
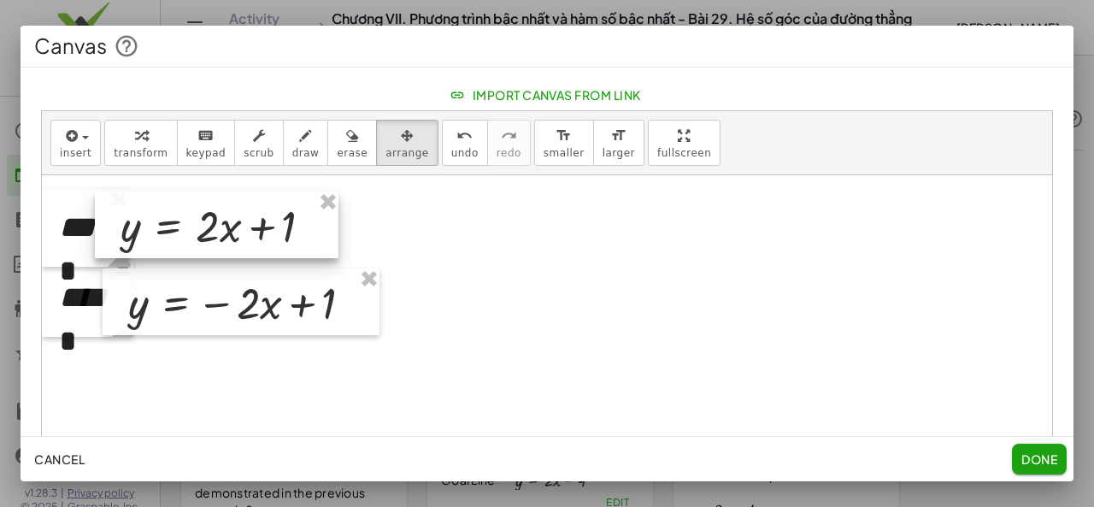
drag, startPoint x: 179, startPoint y: 242, endPoint x: 188, endPoint y: 239, distance: 8.9
click at [188, 239] on div at bounding box center [217, 224] width 244 height 67
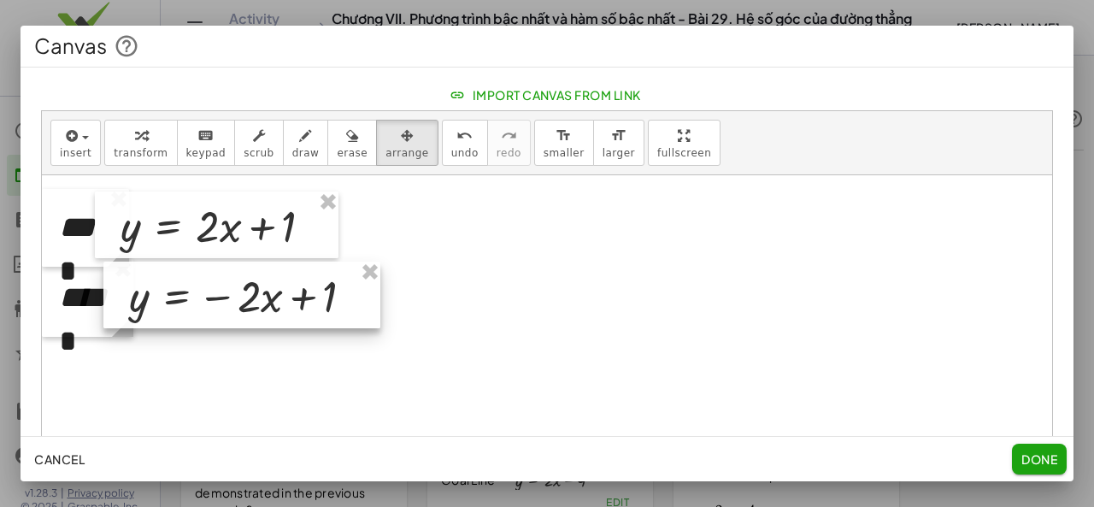
drag, startPoint x: 184, startPoint y: 300, endPoint x: 185, endPoint y: 291, distance: 8.7
click at [185, 291] on div at bounding box center [241, 294] width 277 height 67
click at [179, 295] on div at bounding box center [235, 296] width 277 height 67
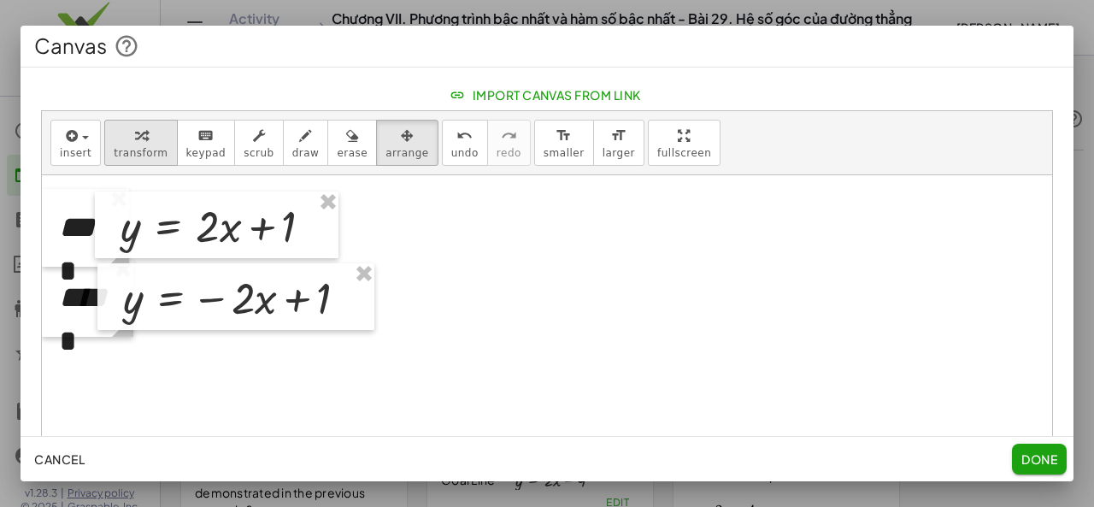
click at [135, 139] on icon "button" at bounding box center [141, 136] width 13 height 21
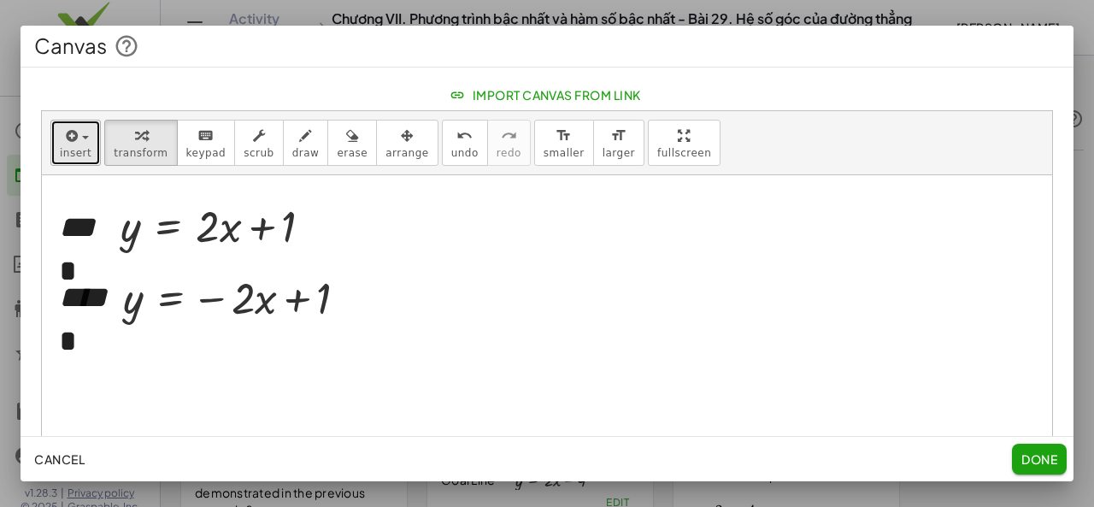
click at [58, 152] on button "insert" at bounding box center [75, 143] width 50 height 46
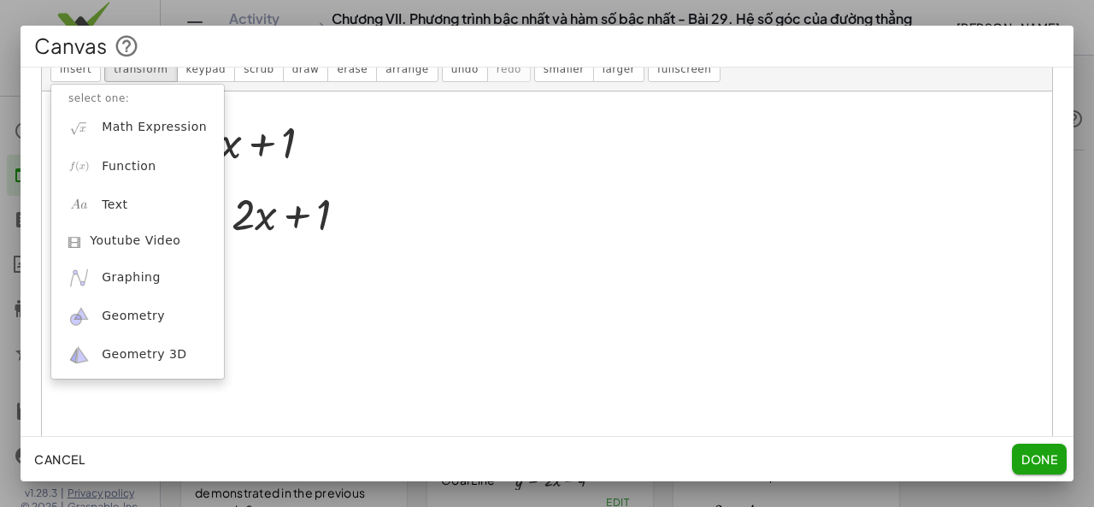
scroll to position [201, 0]
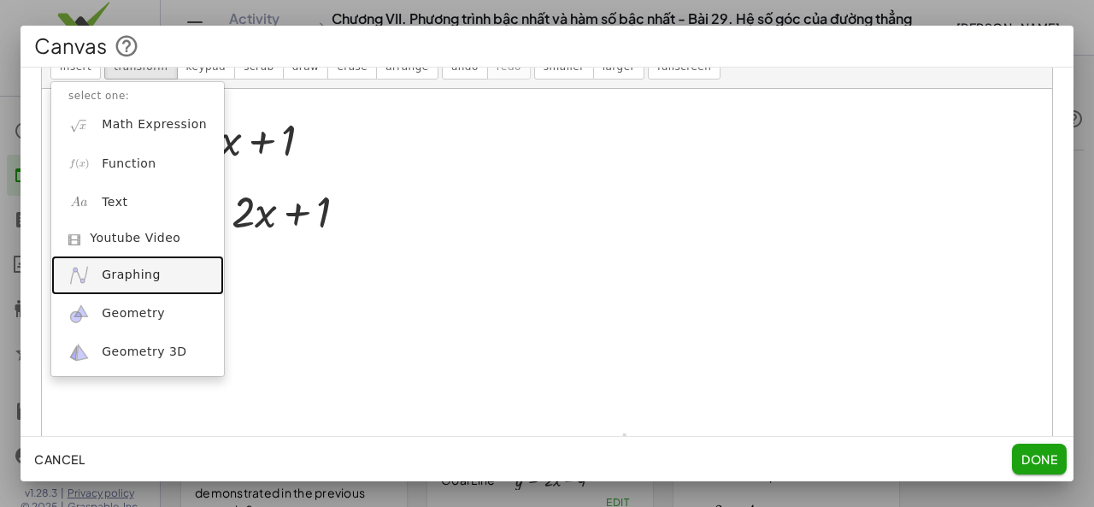
click at [167, 288] on link "Graphing" at bounding box center [137, 275] width 173 height 38
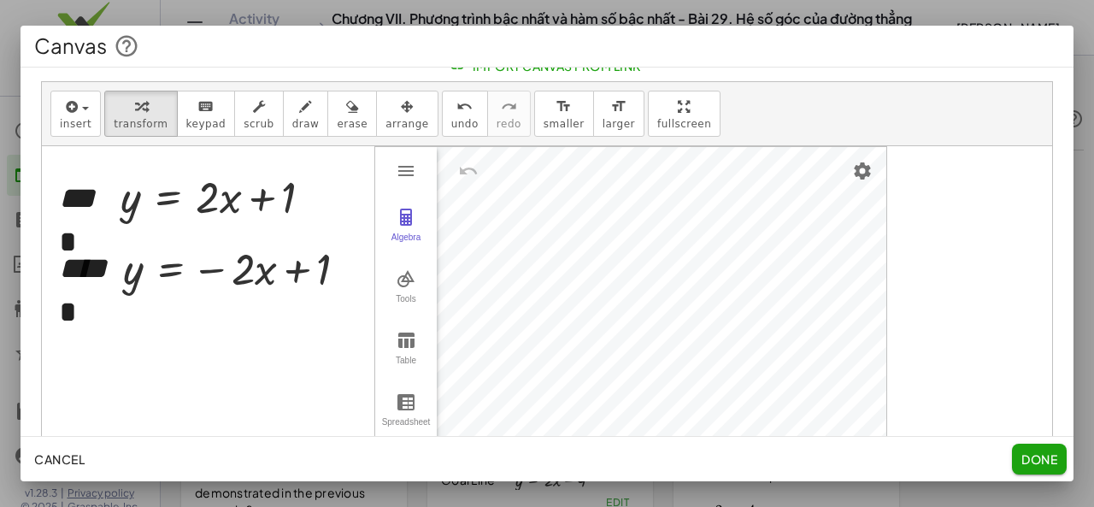
scroll to position [167, 0]
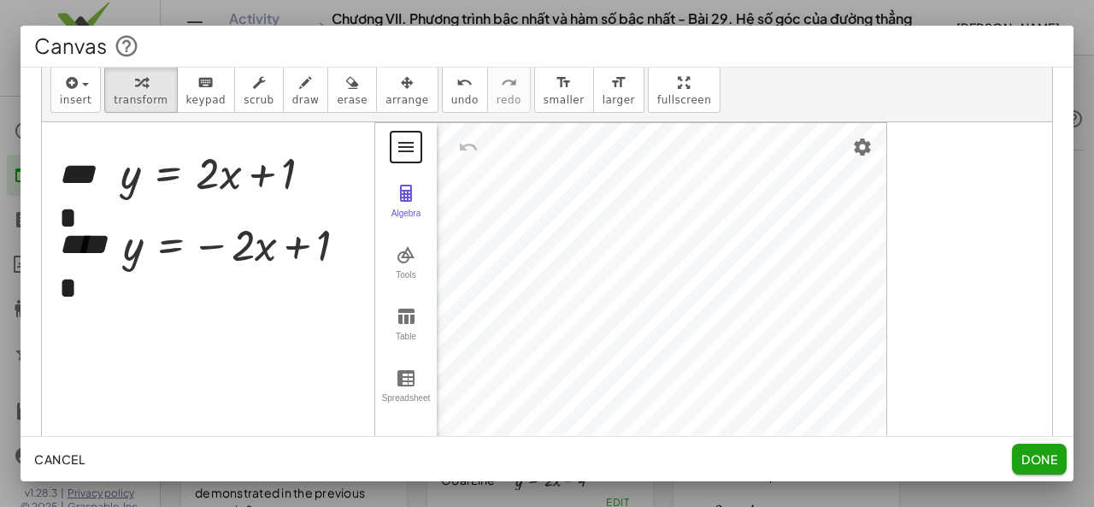
click at [391, 151] on button "Graphing Calculator" at bounding box center [406, 147] width 31 height 31
click at [392, 209] on div "Algebra" at bounding box center [406, 221] width 55 height 24
click at [395, 93] on button "arrange" at bounding box center [407, 90] width 62 height 46
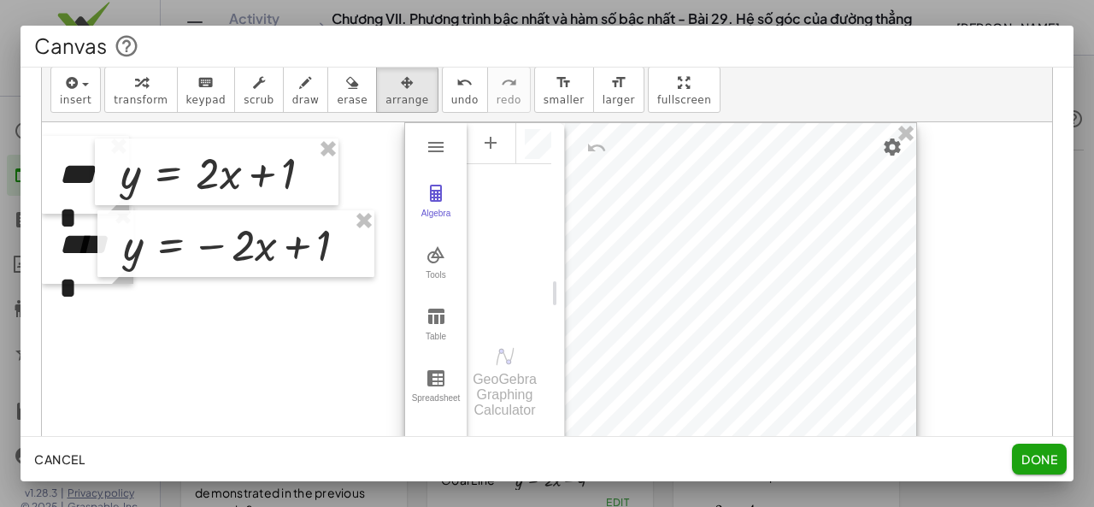
drag, startPoint x: 643, startPoint y: 221, endPoint x: 663, endPoint y: 214, distance: 20.8
click at [663, 214] on div at bounding box center [660, 293] width 511 height 340
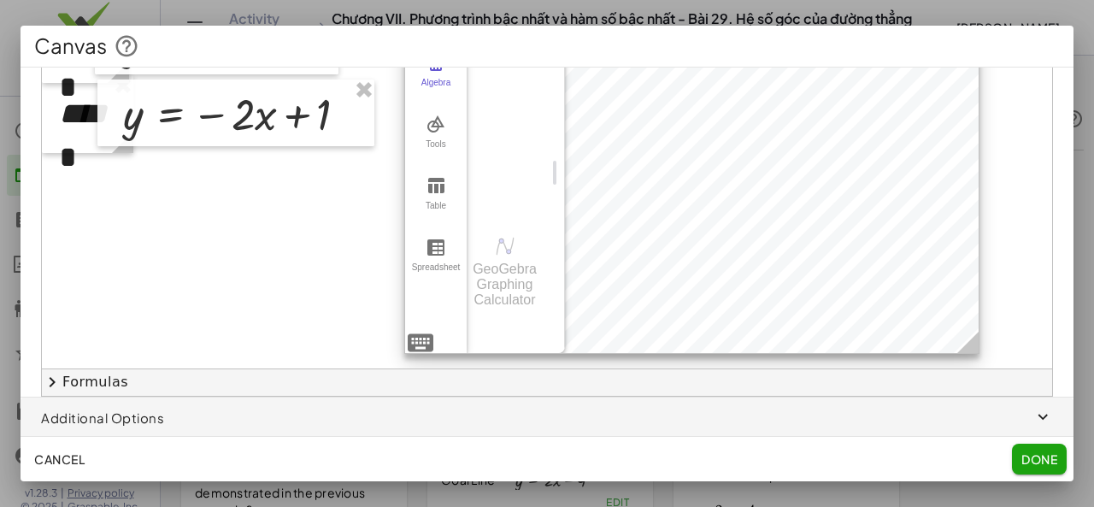
drag, startPoint x: 910, startPoint y: 327, endPoint x: 972, endPoint y: 348, distance: 65.7
click at [972, 348] on icon at bounding box center [967, 342] width 21 height 21
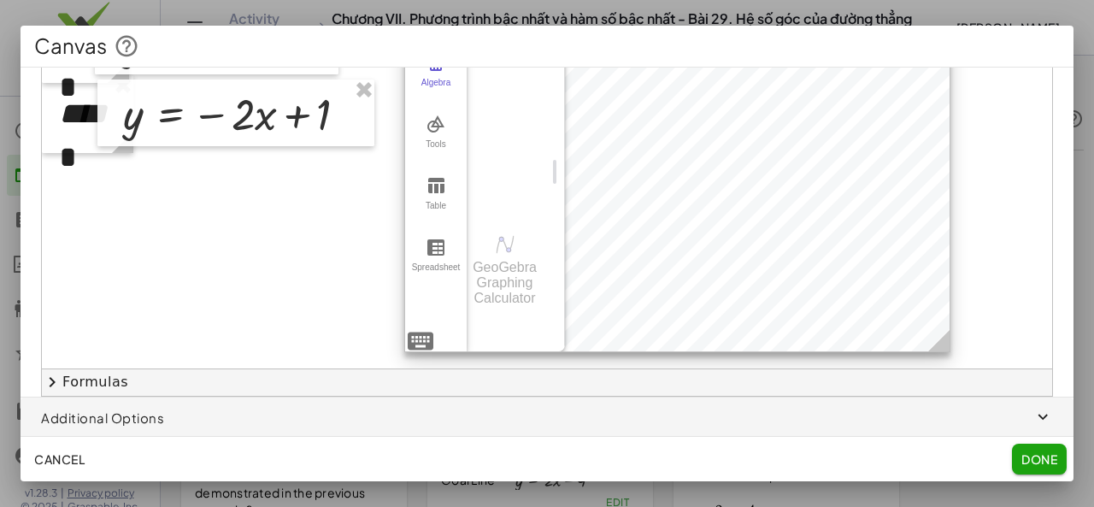
drag, startPoint x: 972, startPoint y: 348, endPoint x: 943, endPoint y: 346, distance: 29.1
click at [943, 346] on icon at bounding box center [938, 340] width 21 height 21
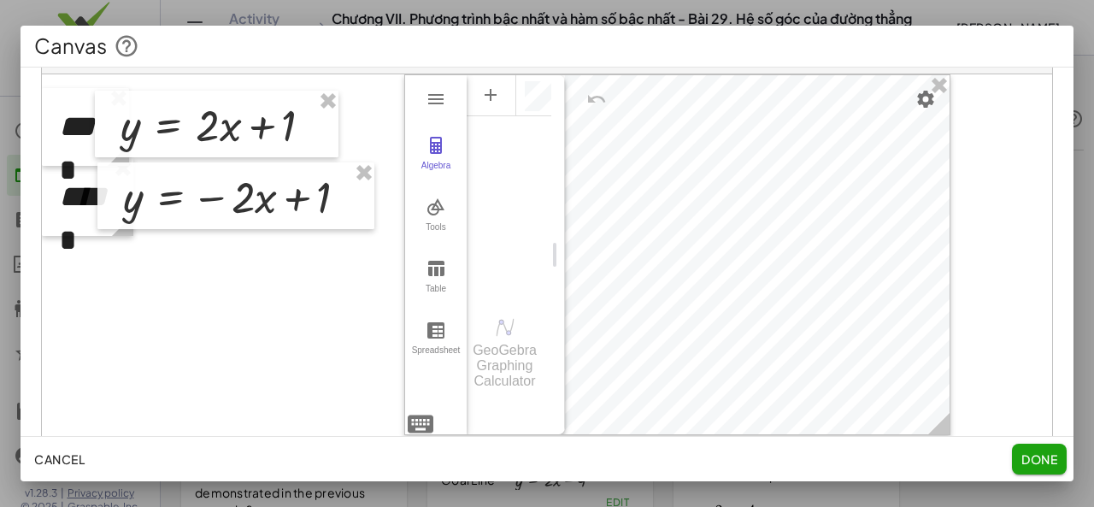
scroll to position [132, 0]
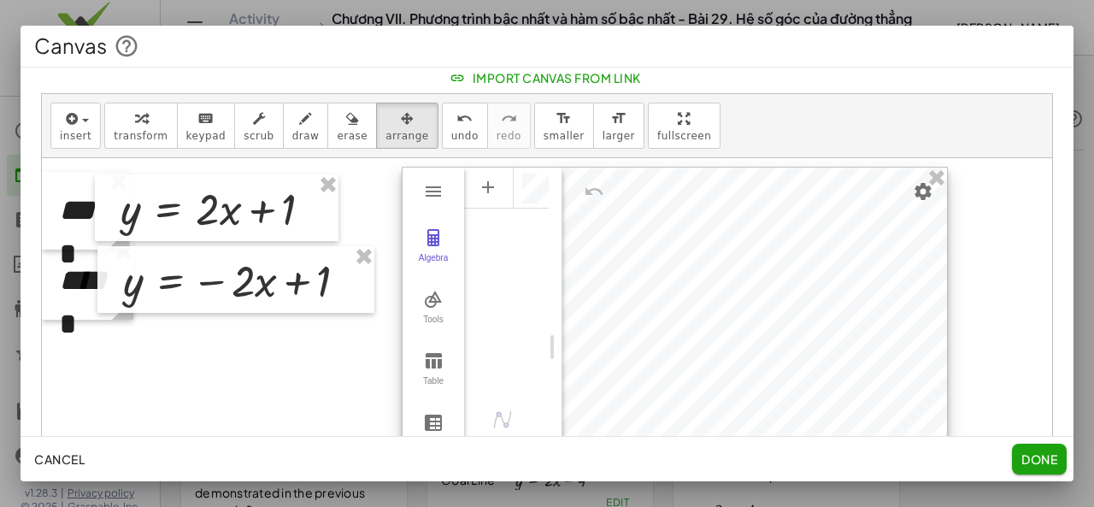
drag, startPoint x: 833, startPoint y: 173, endPoint x: 831, endPoint y: 182, distance: 8.9
click at [831, 182] on div at bounding box center [674, 346] width 544 height 359
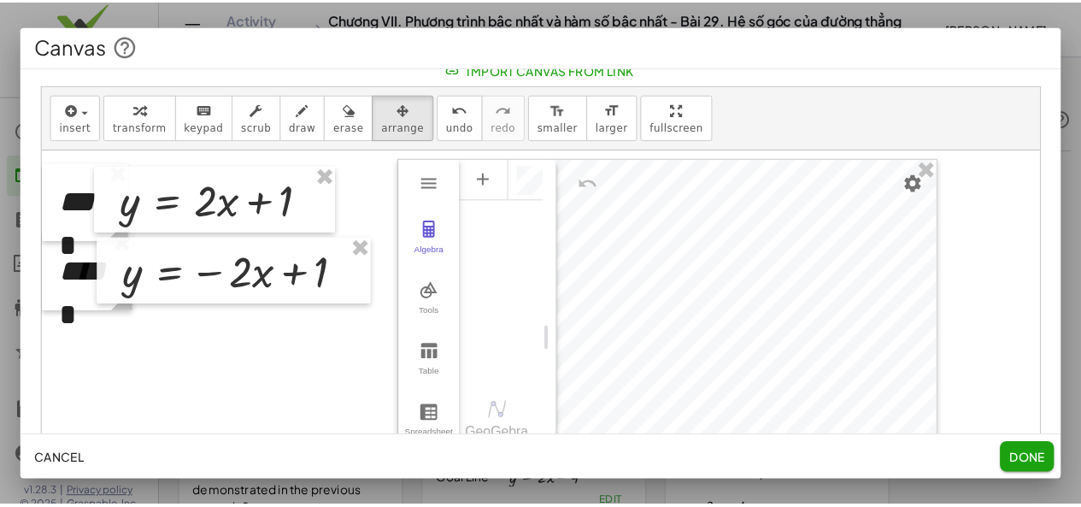
scroll to position [130, 0]
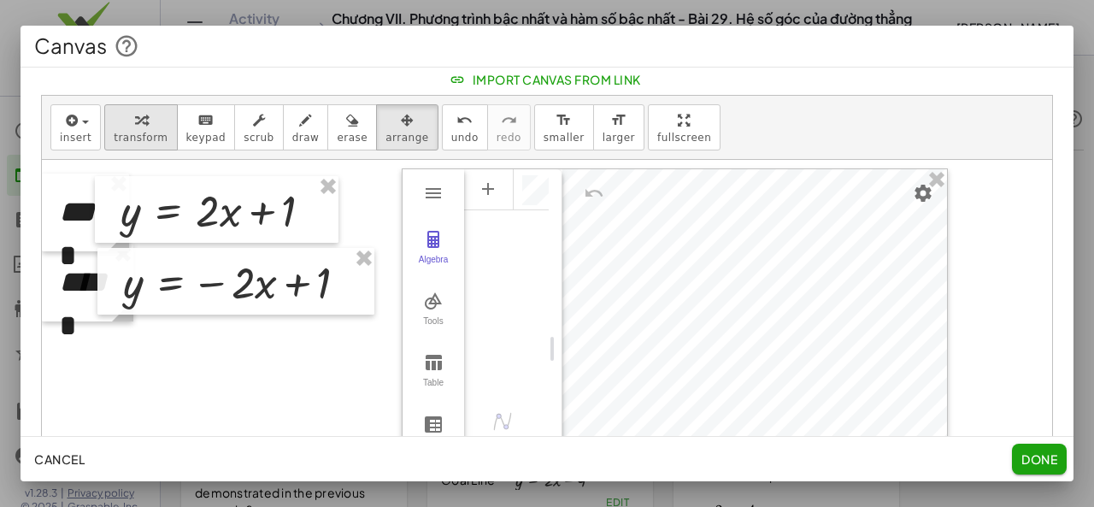
click at [146, 129] on button "transform" at bounding box center [140, 127] width 73 height 46
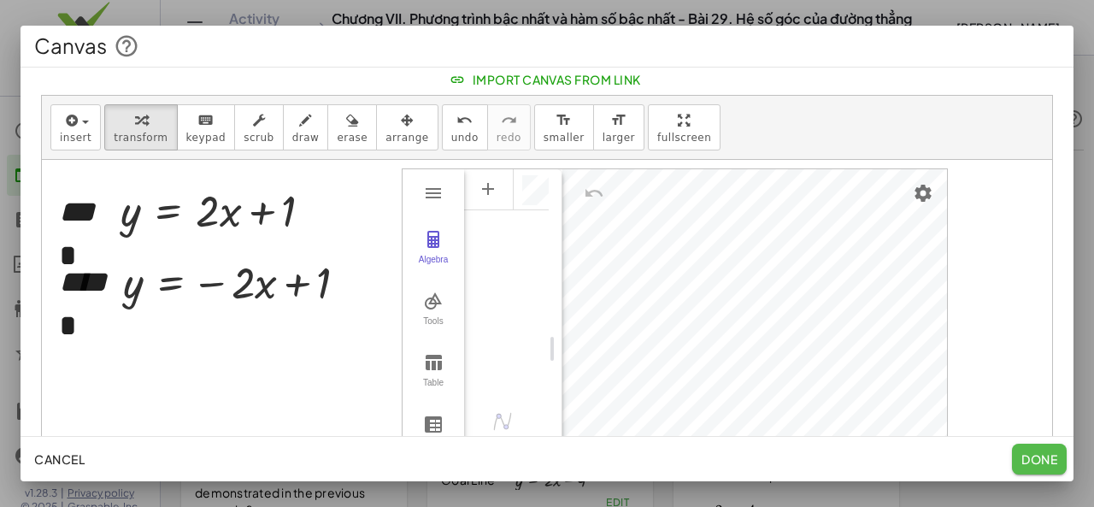
click at [1058, 463] on button "Done" at bounding box center [1039, 459] width 55 height 31
click at [1058, 463] on div at bounding box center [547, 253] width 1094 height 507
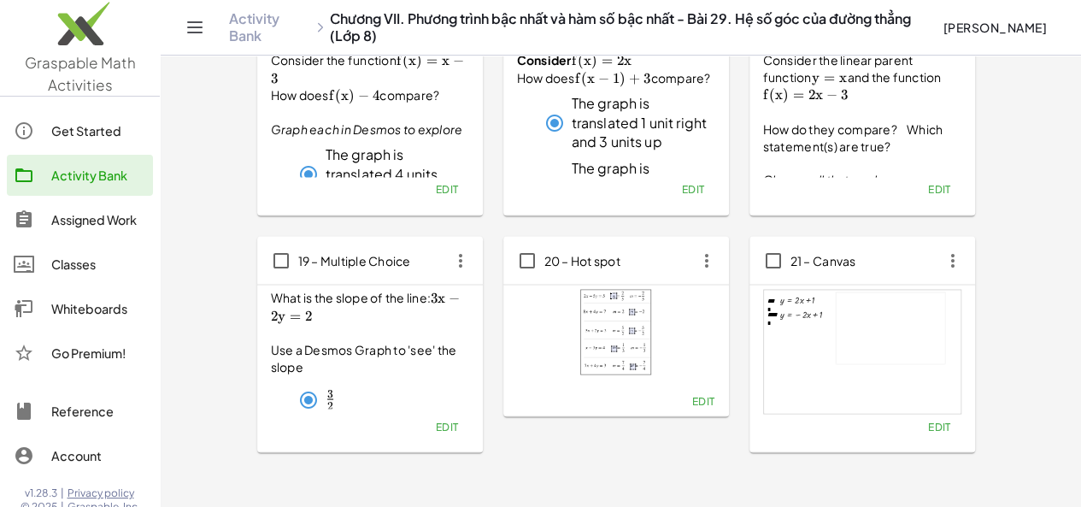
scroll to position [1468, 0]
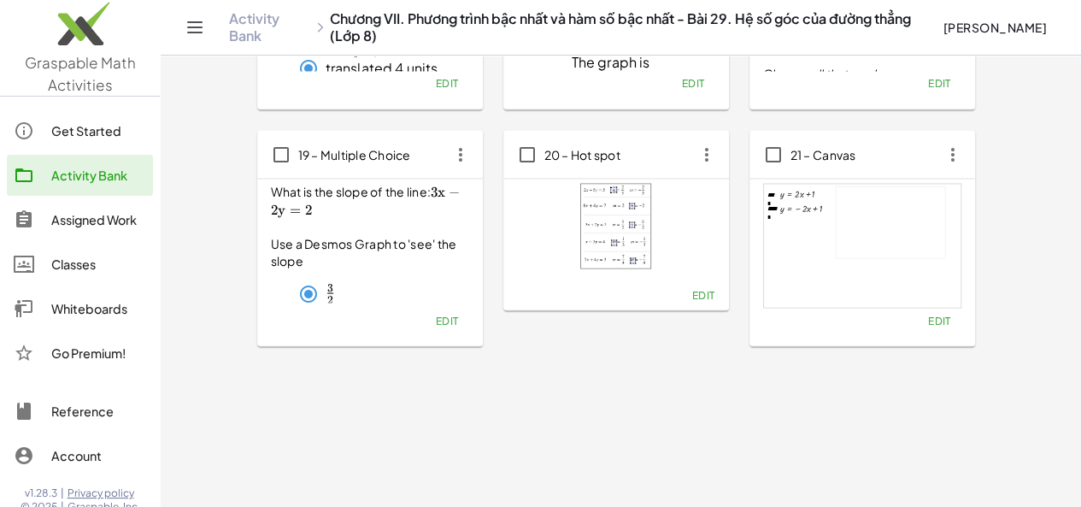
click at [790, 148] on span "21 – Canvas" at bounding box center [823, 153] width 66 height 15
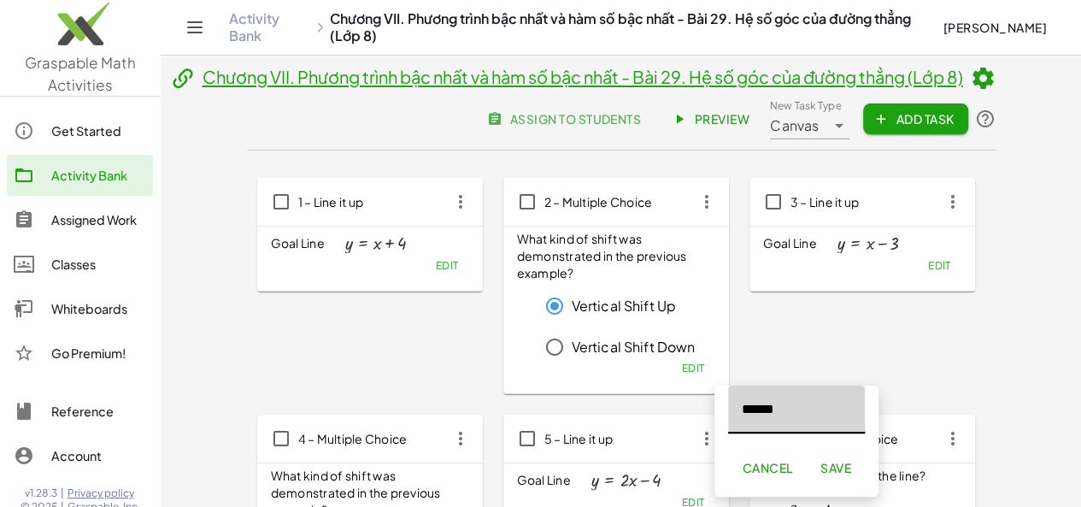
click at [773, 471] on span "Cancel" at bounding box center [767, 467] width 50 height 15
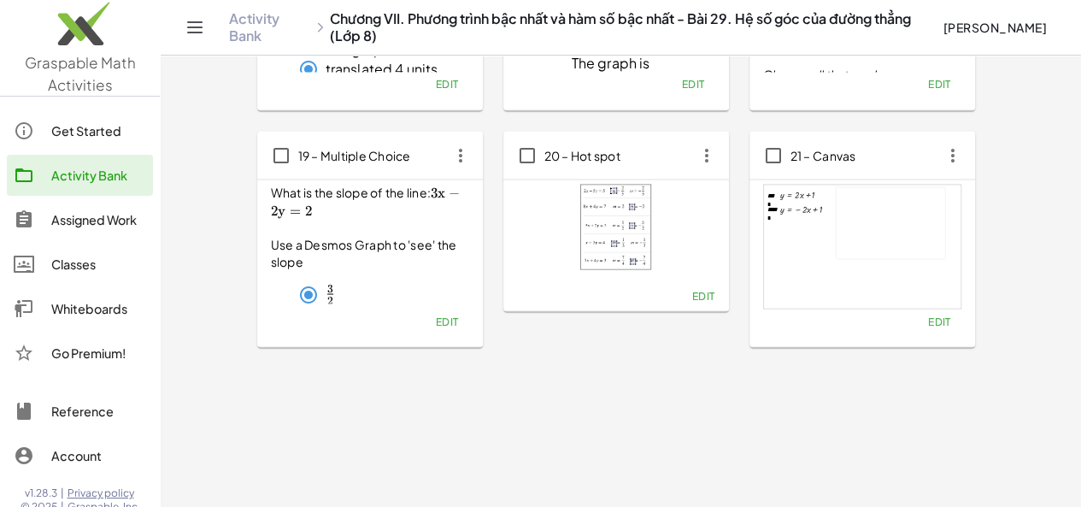
scroll to position [1468, 0]
click at [937, 160] on icon "button" at bounding box center [952, 153] width 31 height 31
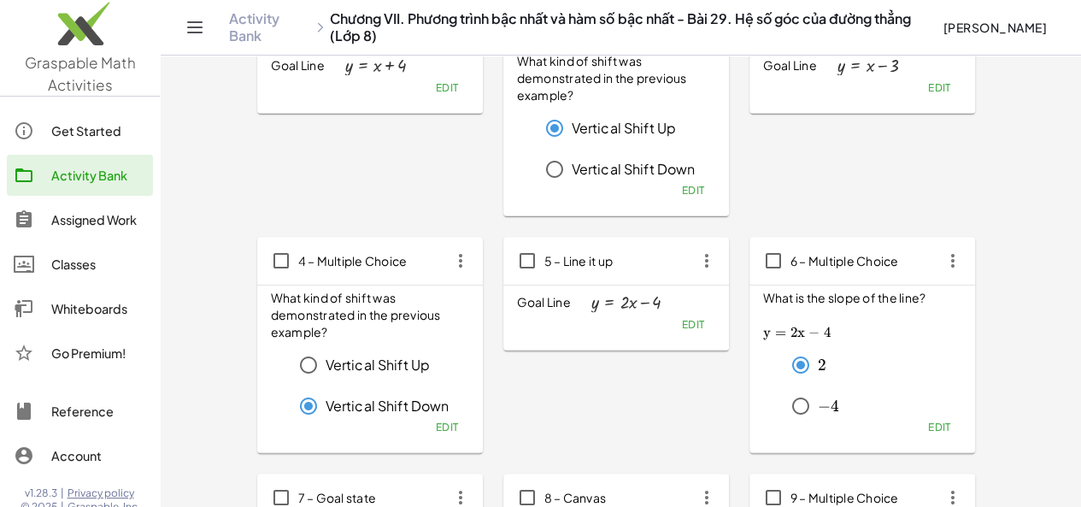
scroll to position [209, 0]
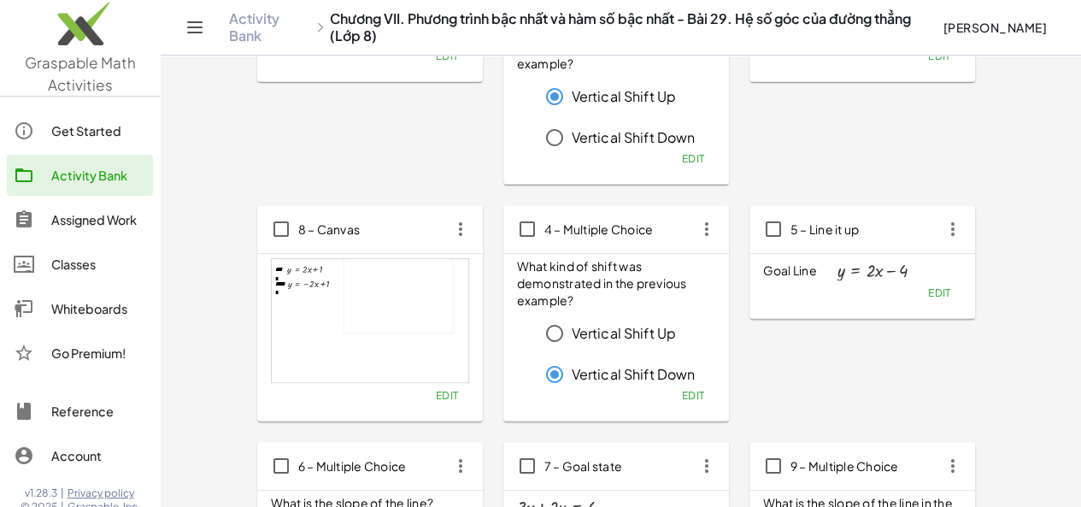
drag, startPoint x: 552, startPoint y: 474, endPoint x: 303, endPoint y: 103, distance: 447.0
click at [503, 103] on div "1 – Line it up Goal Line y = + x + 4 Edit" at bounding box center [616, 76] width 226 height 216
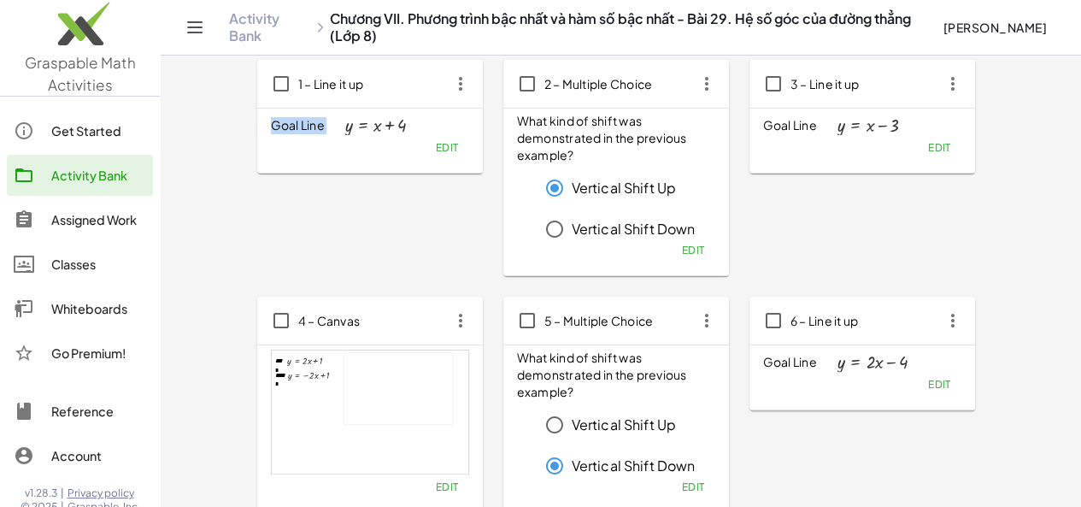
scroll to position [56, 0]
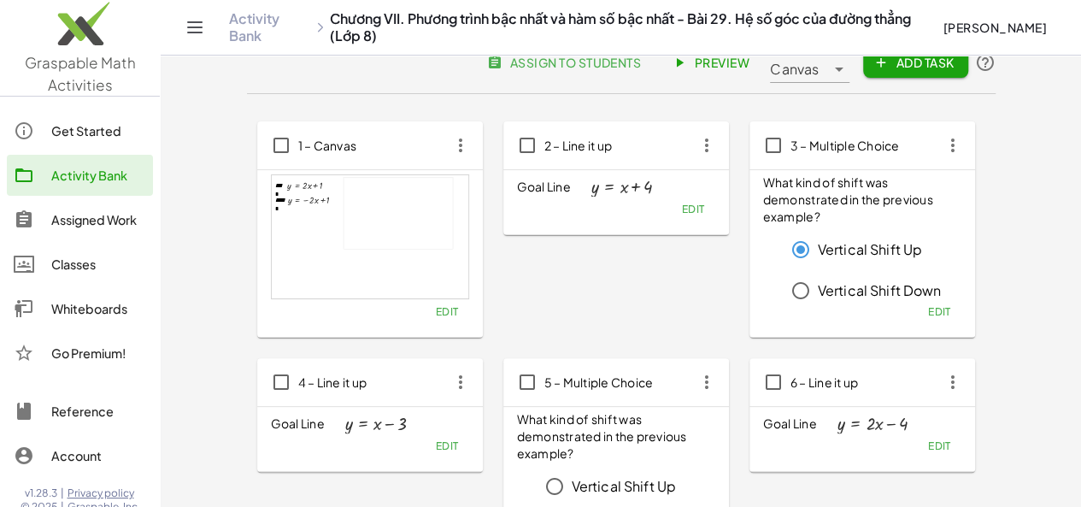
click at [749, 64] on span "Preview" at bounding box center [712, 62] width 74 height 15
click at [992, 32] on span "[PERSON_NAME]" at bounding box center [995, 27] width 104 height 15
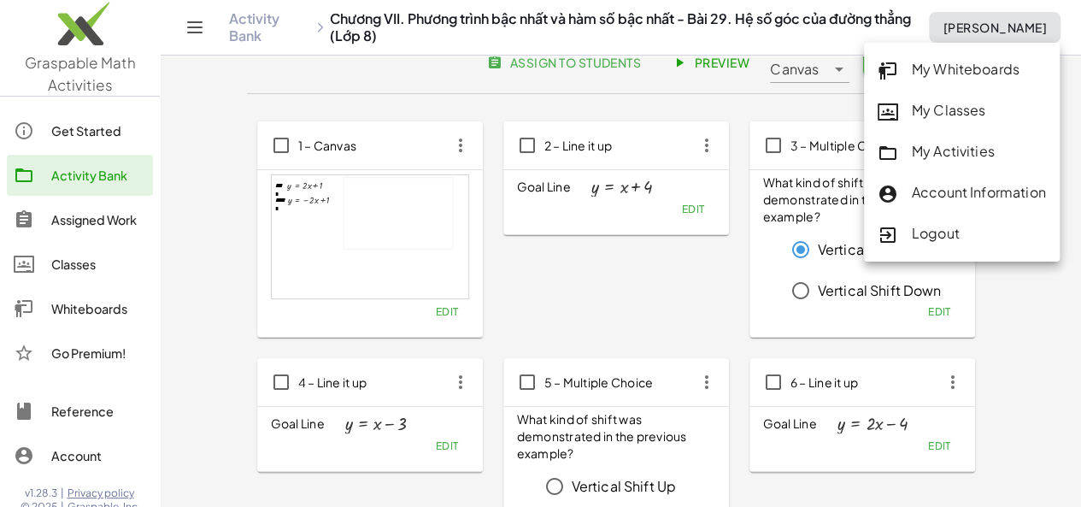
click at [749, 285] on div "2 – Line it up Goal Line y = + x + 4 Edit" at bounding box center [862, 229] width 226 height 216
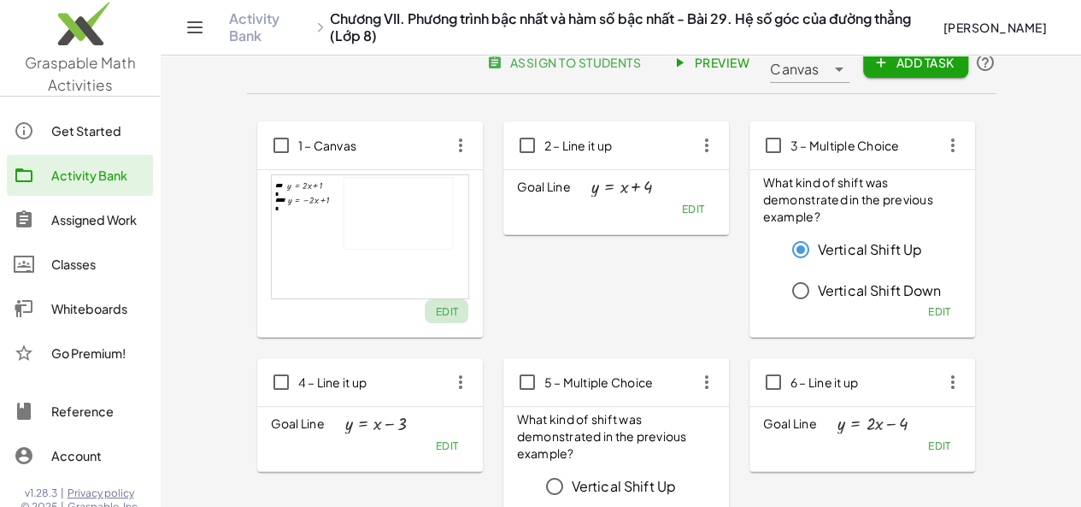
click at [435, 312] on span "Edit" at bounding box center [446, 311] width 23 height 13
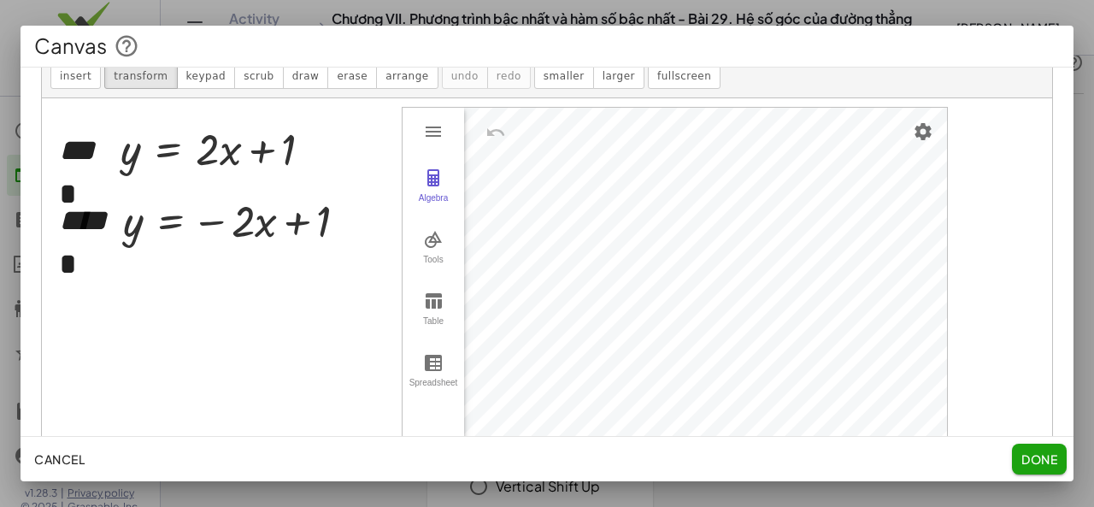
scroll to position [191, 0]
click at [431, 132] on img "Graphing Calculator" at bounding box center [433, 132] width 21 height 21
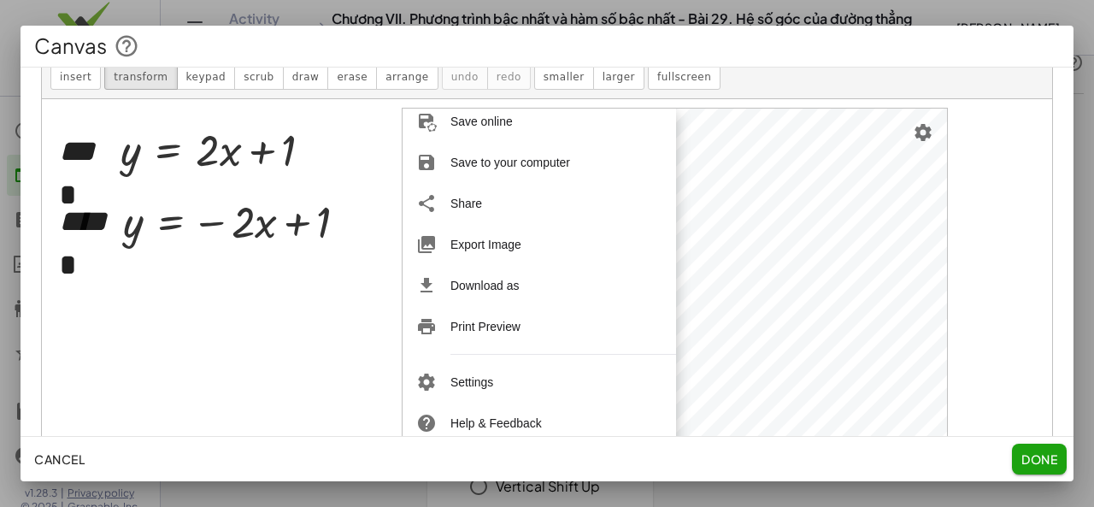
scroll to position [158, 0]
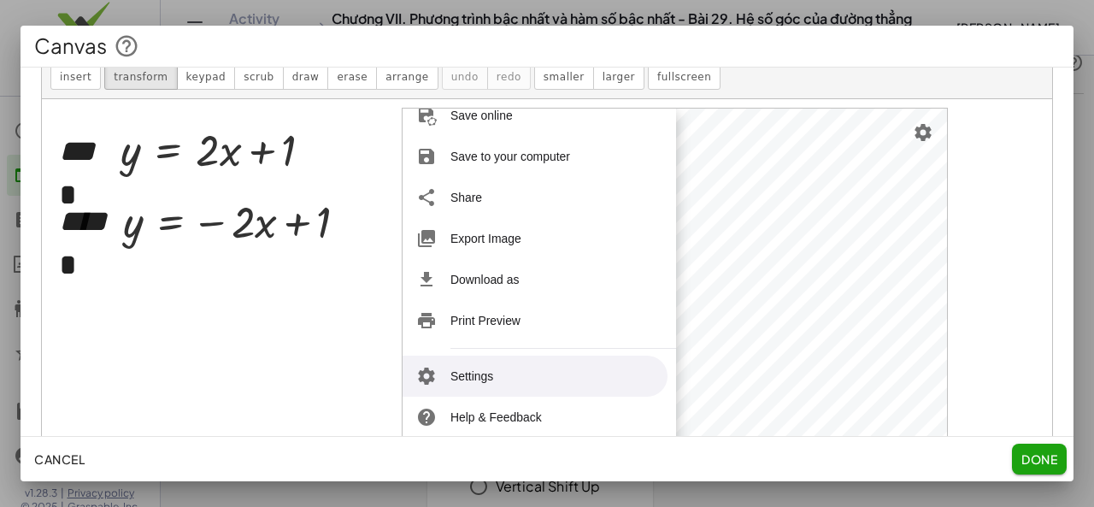
click at [501, 365] on li "Settings" at bounding box center [534, 375] width 265 height 41
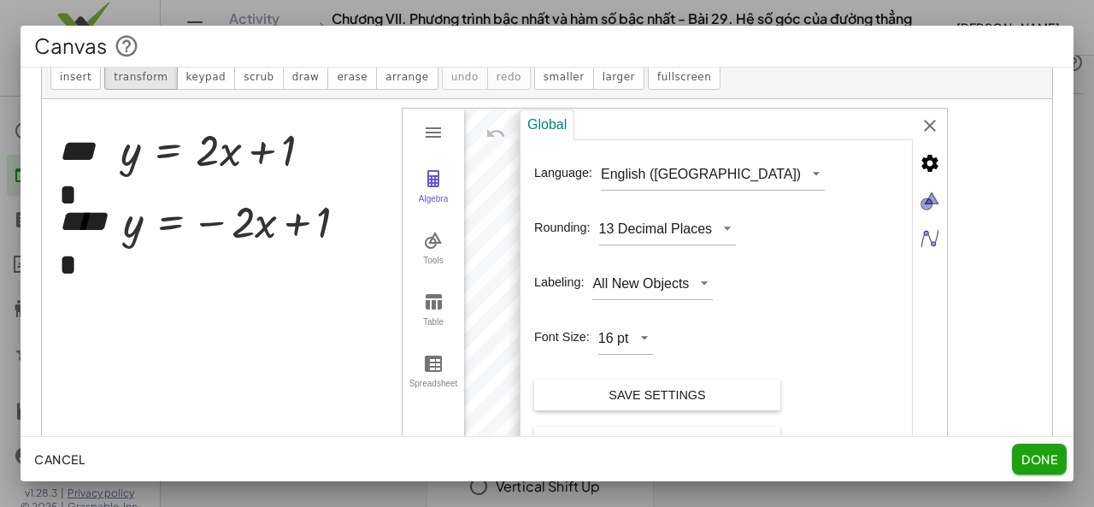
scroll to position [6, 0]
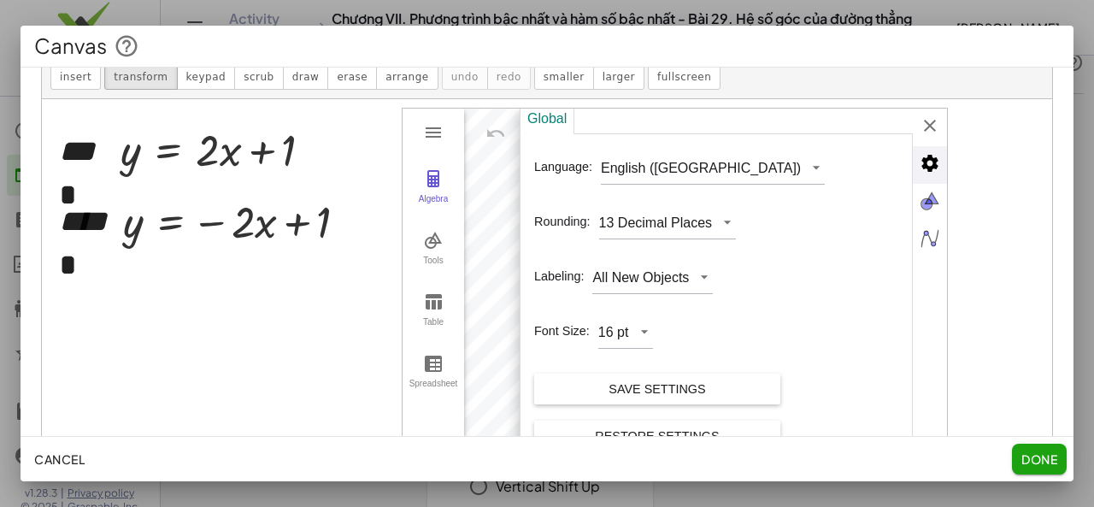
click at [933, 151] on img "Advanced" at bounding box center [930, 163] width 34 height 34
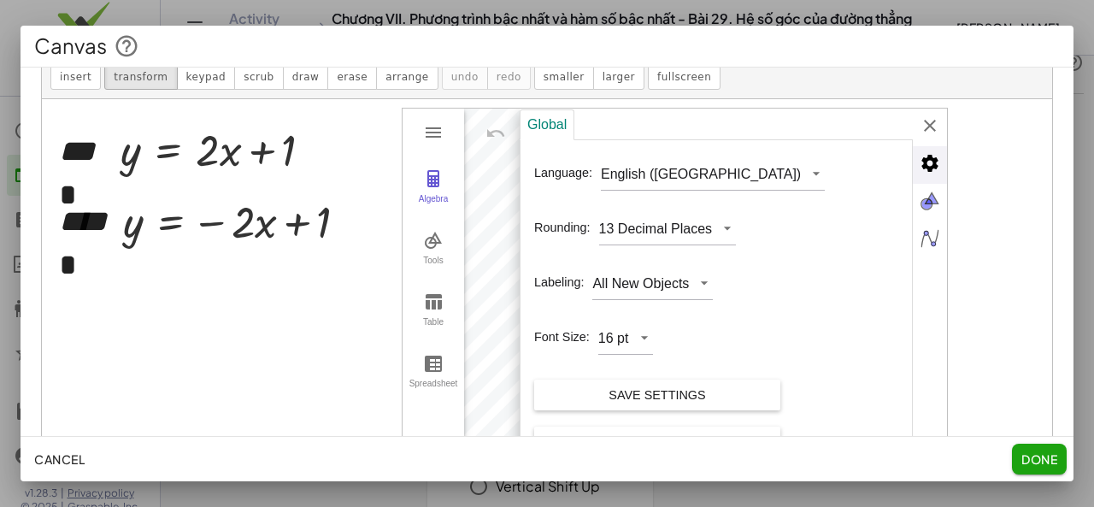
click at [922, 156] on img "Advanced" at bounding box center [930, 163] width 34 height 34
click at [925, 207] on img "Graphics" at bounding box center [930, 201] width 34 height 34
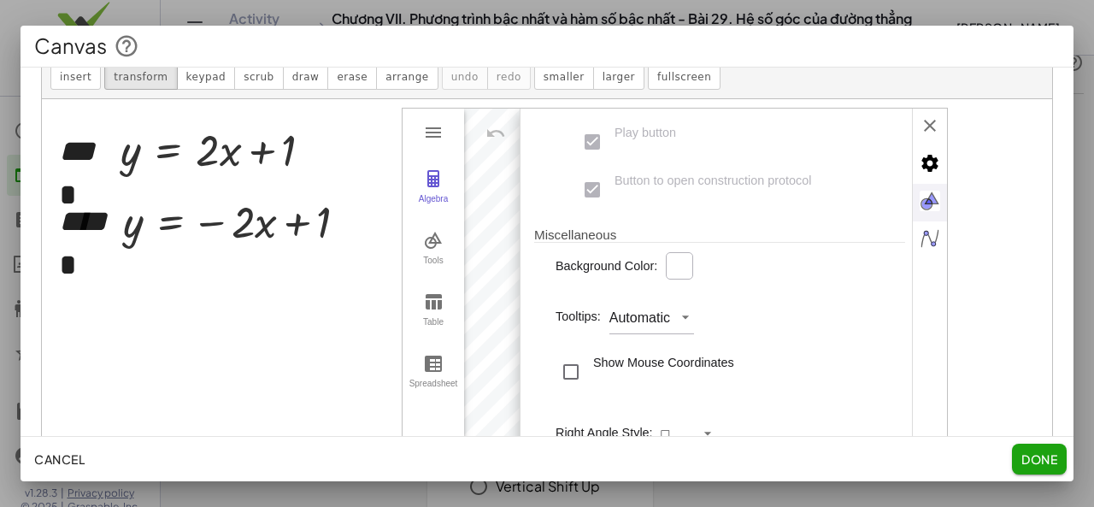
scroll to position [506, 0]
click at [943, 237] on img "Algebra" at bounding box center [930, 238] width 34 height 34
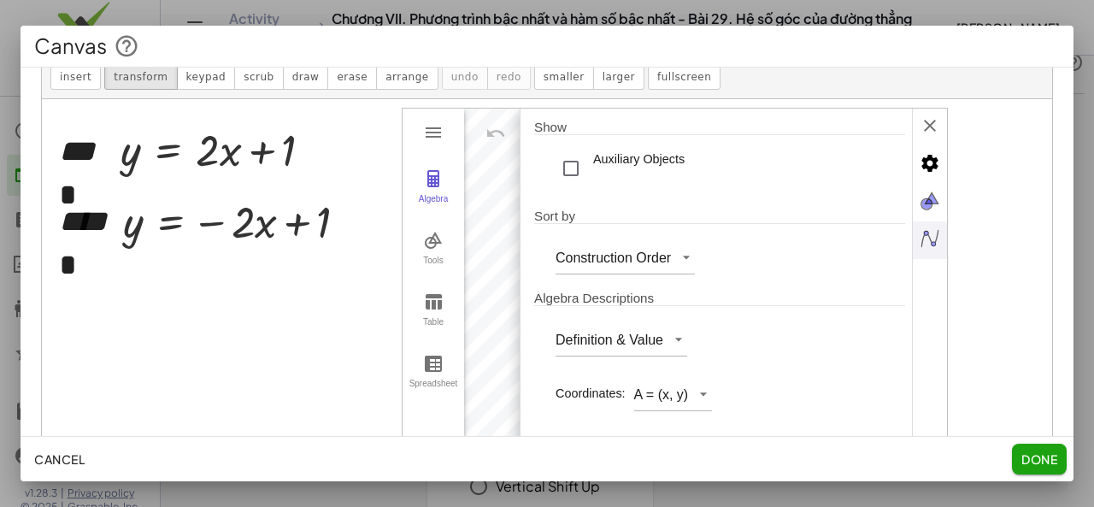
scroll to position [38, 0]
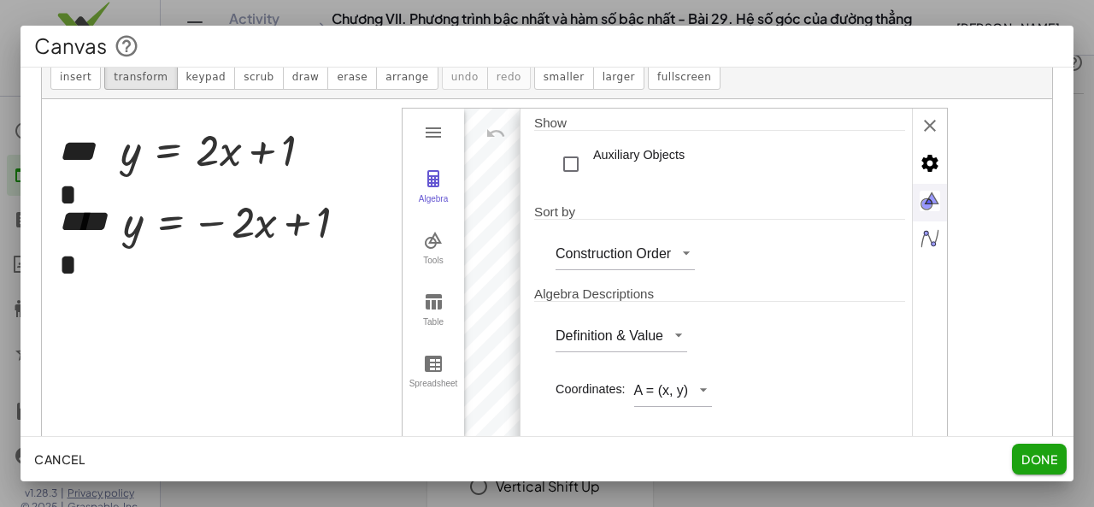
drag, startPoint x: 912, startPoint y: 276, endPoint x: 909, endPoint y: 185, distance: 90.6
click at [909, 185] on div "Algebra Show Auxiliary Objects Sort by Construction Order Algebra Descriptions …" at bounding box center [716, 289] width 393 height 361
click at [441, 203] on div "Algebra" at bounding box center [433, 206] width 55 height 24
click at [922, 117] on div "Algebra Show Auxiliary Objects Sort by Construction Order Algebra Descriptions …" at bounding box center [733, 289] width 427 height 361
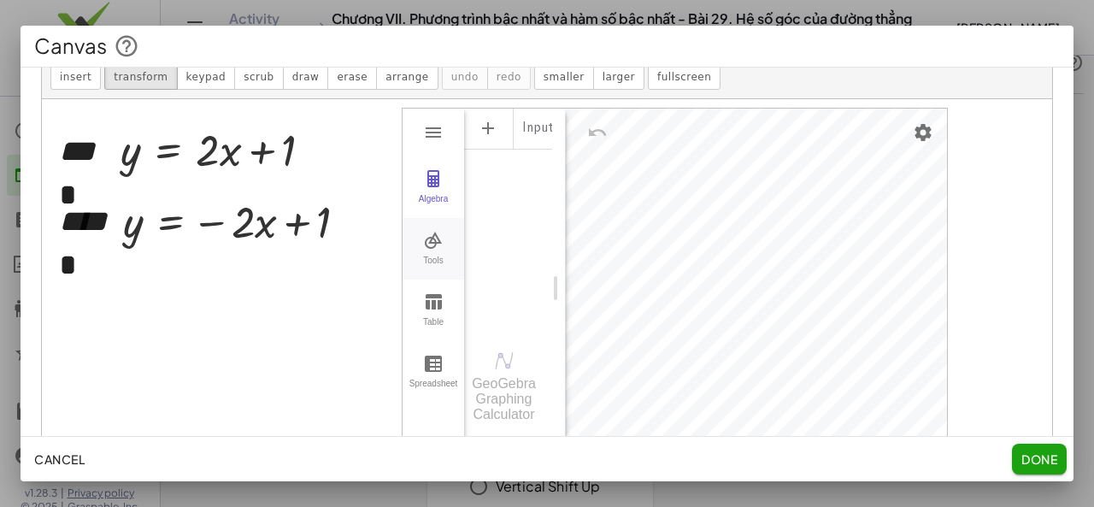
click at [444, 245] on button "Tools" at bounding box center [433, 249] width 62 height 62
drag, startPoint x: 542, startPoint y: 151, endPoint x: 543, endPoint y: 209, distance: 58.1
click at [543, 209] on div "Basic Tools Move Point Slider Intersect Extremum Roots Best Fit Line Edit Selec…" at bounding box center [508, 288] width 88 height 359
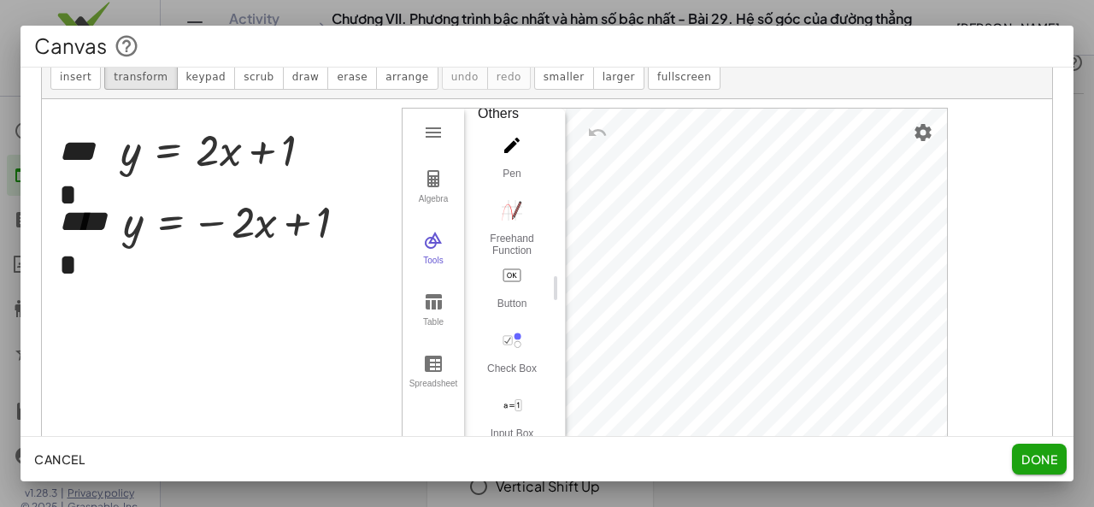
scroll to position [1842, 0]
click at [923, 136] on img "Settings" at bounding box center [923, 132] width 21 height 21
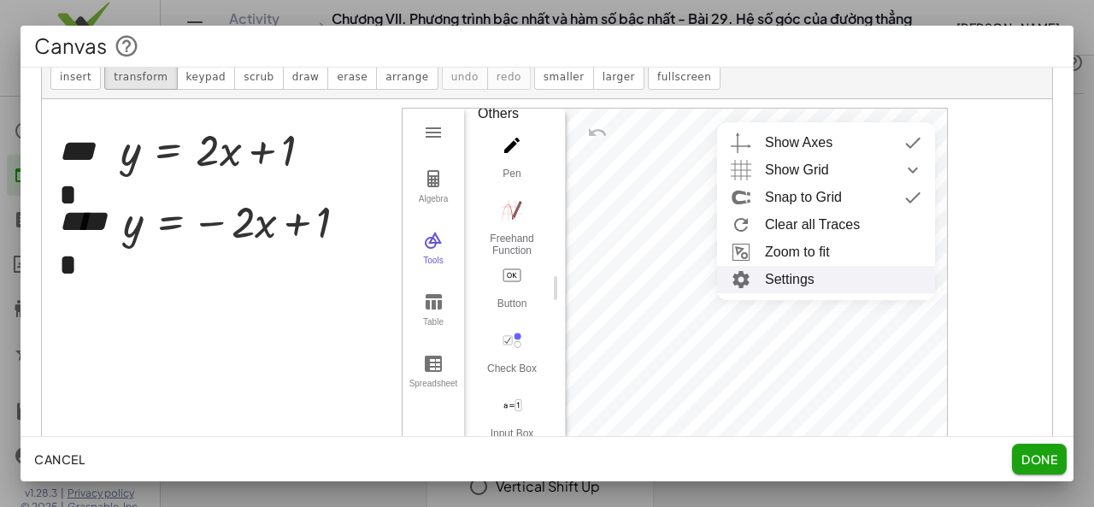
click at [812, 279] on li "Settings" at bounding box center [826, 279] width 218 height 27
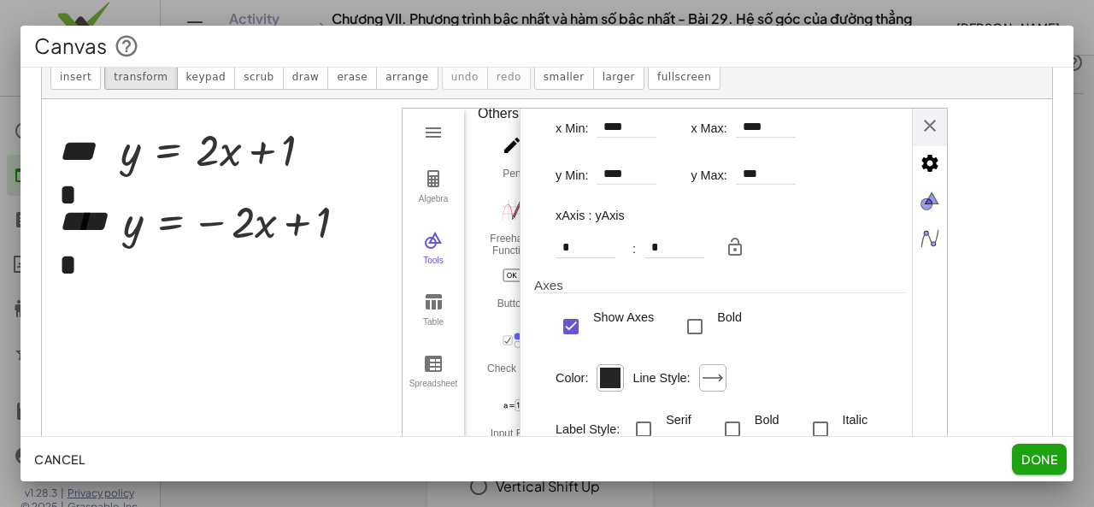
scroll to position [0, 0]
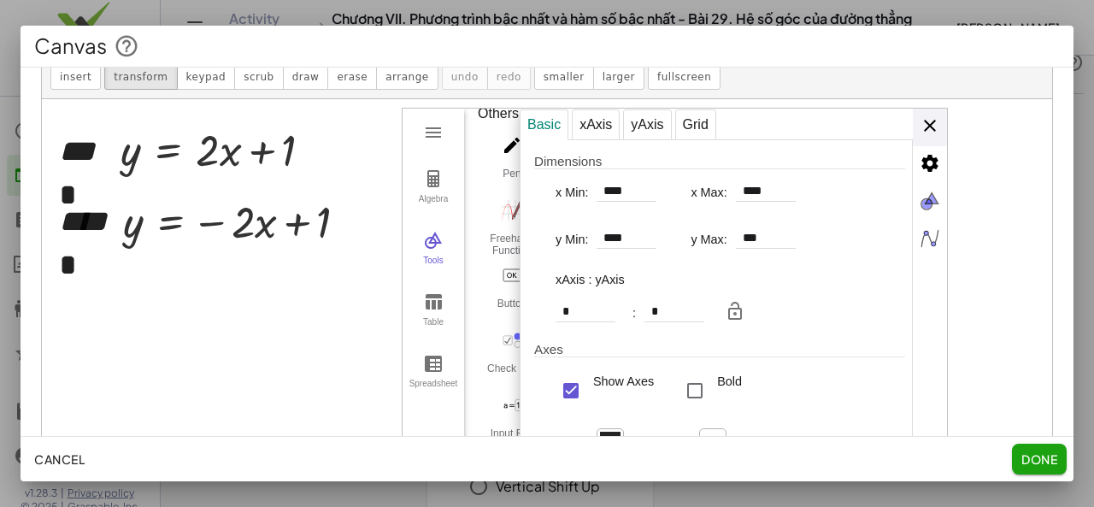
click at [931, 116] on div "Basic xAxis yAxis Grid Dimensions x Min: **** x Max: **** y Min: **** y Max: **…" at bounding box center [733, 289] width 427 height 361
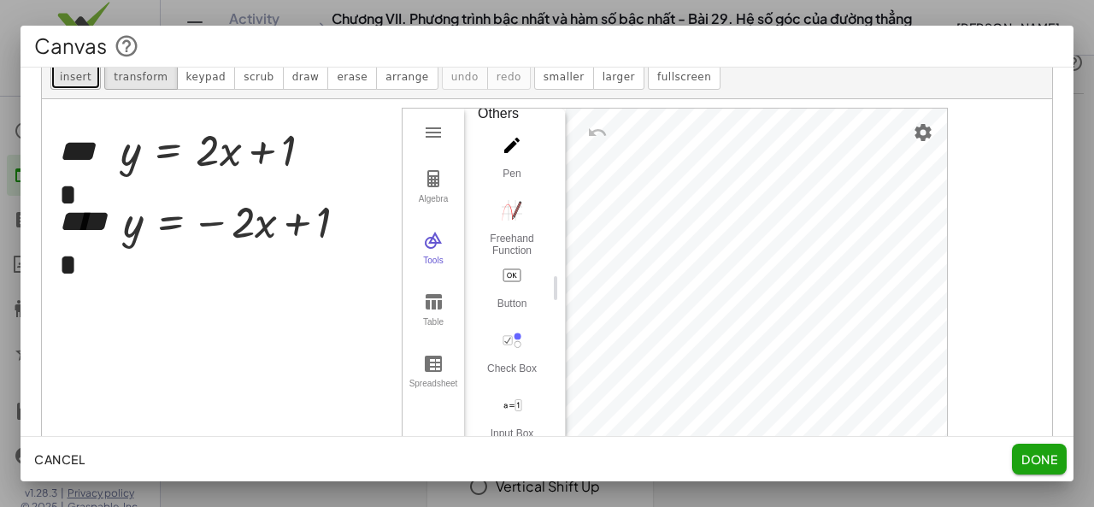
click at [68, 71] on span "insert" at bounding box center [76, 77] width 32 height 12
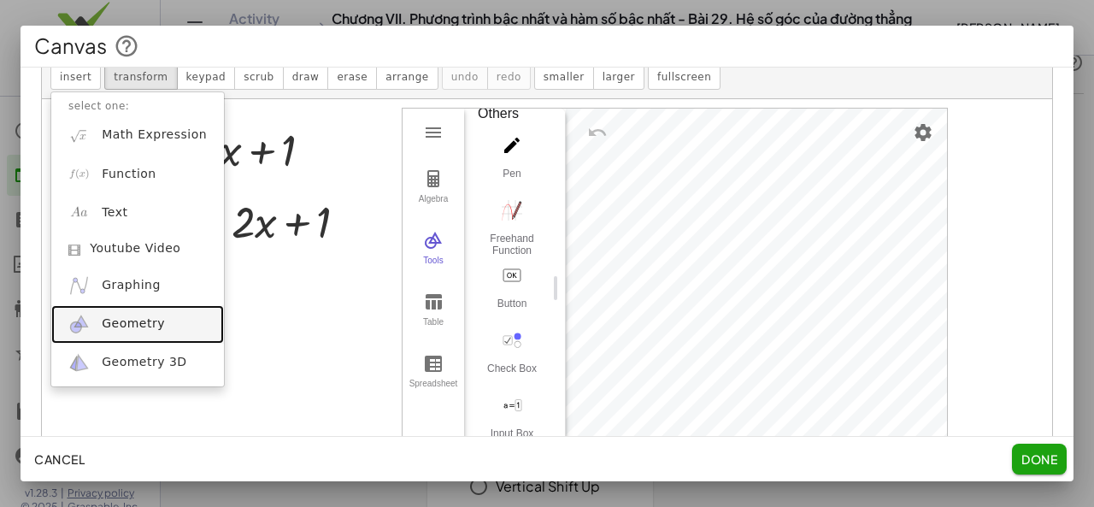
click at [108, 332] on link "Geometry" at bounding box center [137, 324] width 173 height 38
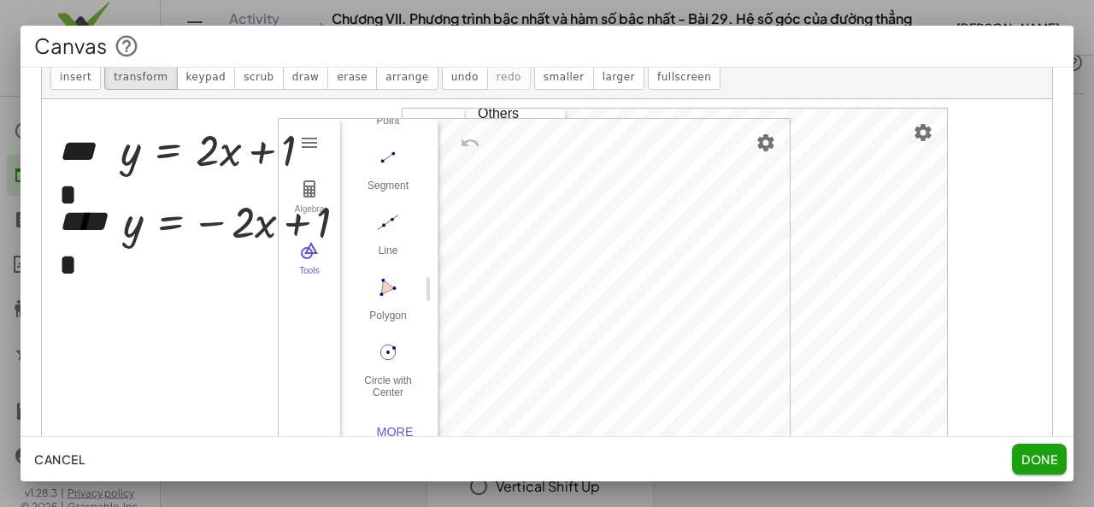
scroll to position [176, 0]
click at [378, 426] on div "More" at bounding box center [394, 432] width 55 height 14
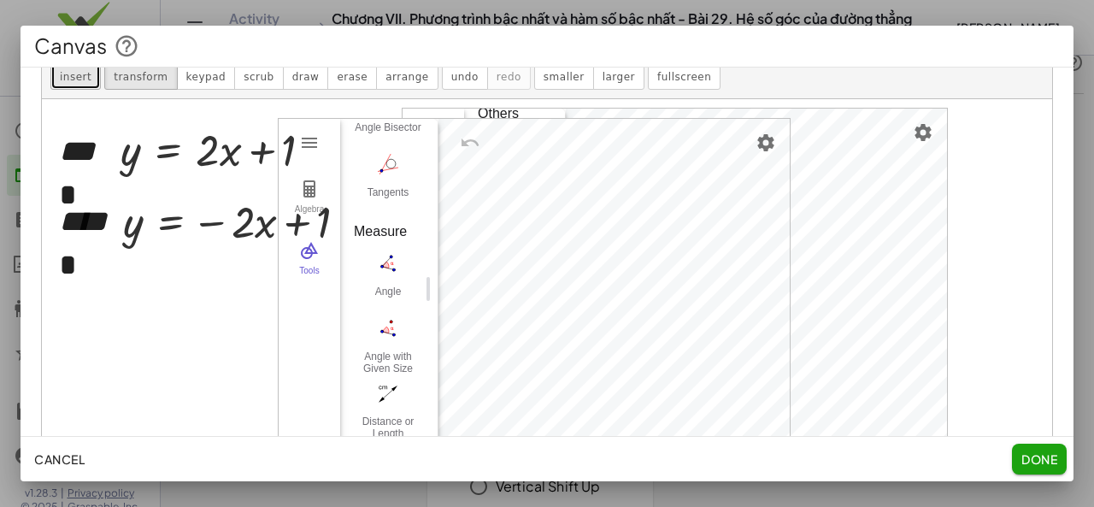
click at [60, 76] on span "insert" at bounding box center [76, 77] width 32 height 12
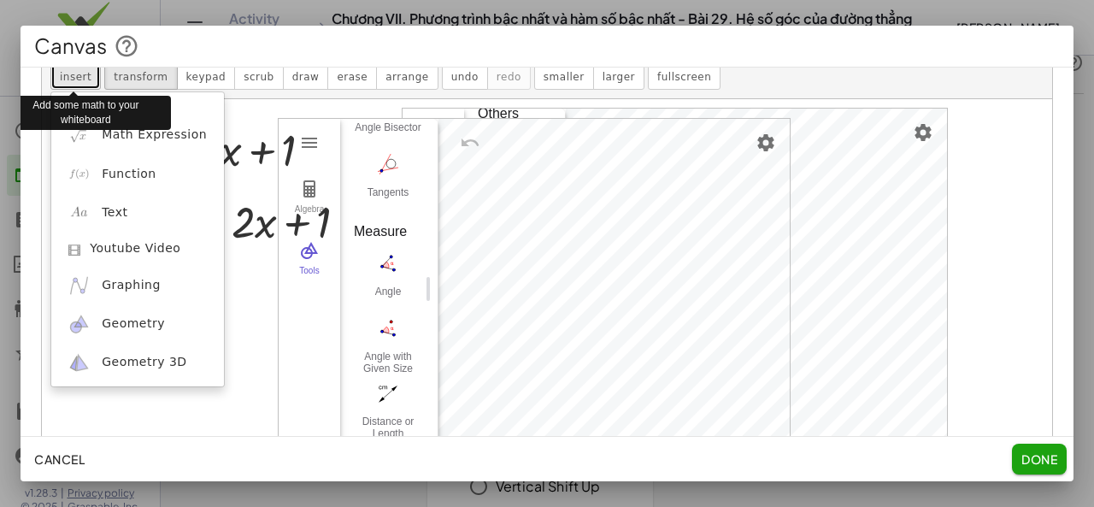
click at [60, 76] on span "insert" at bounding box center [76, 77] width 32 height 12
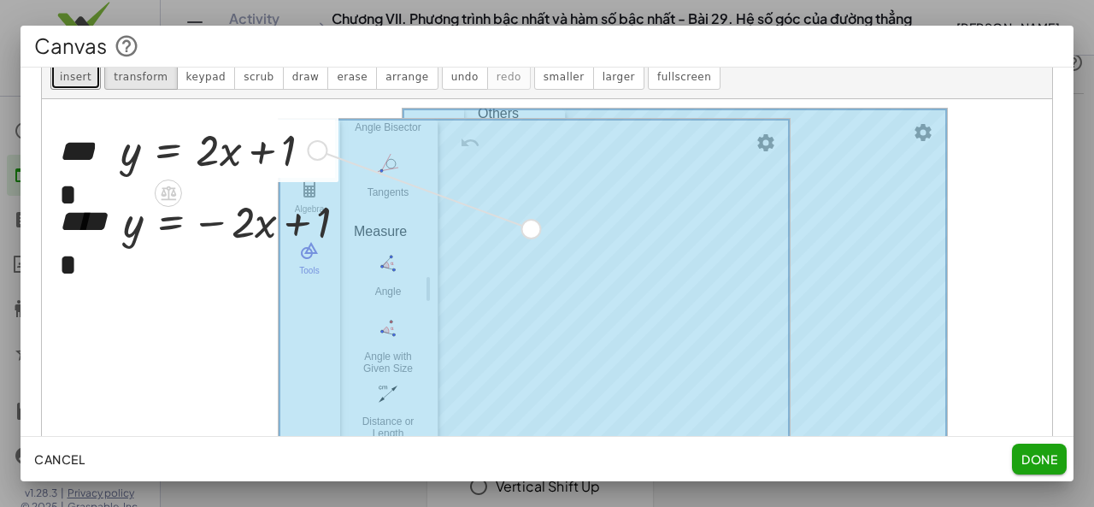
drag, startPoint x: 316, startPoint y: 150, endPoint x: 536, endPoint y: 231, distance: 233.9
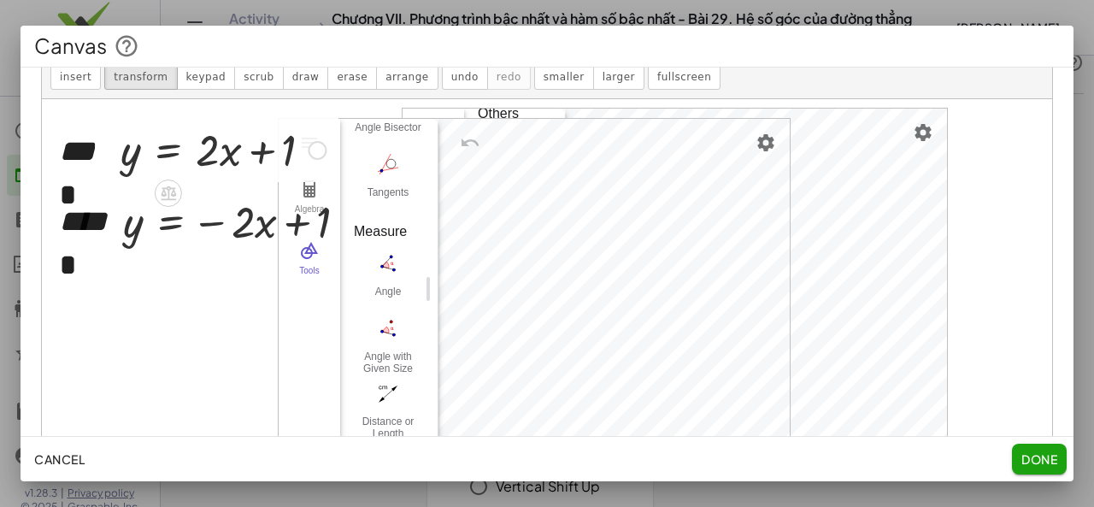
click at [309, 150] on div at bounding box center [317, 150] width 19 height 19
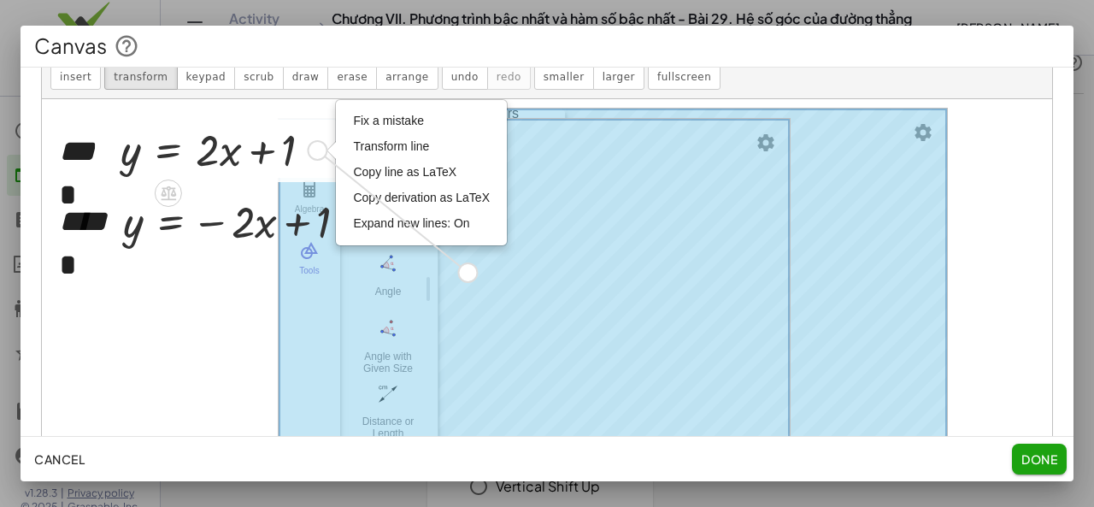
drag, startPoint x: 411, startPoint y: 228, endPoint x: 467, endPoint y: 276, distance: 74.0
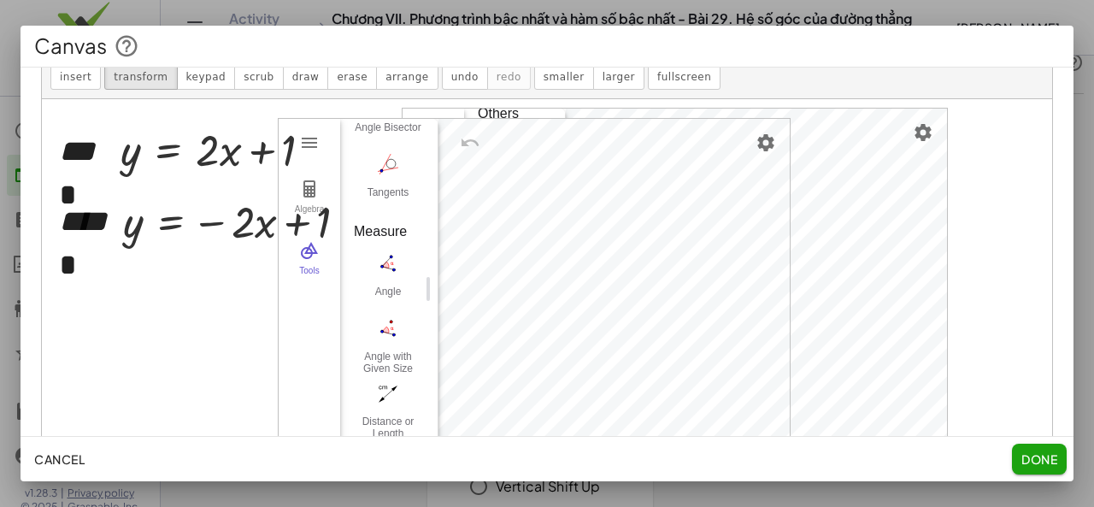
click at [955, 198] on div at bounding box center [547, 305] width 1010 height 412
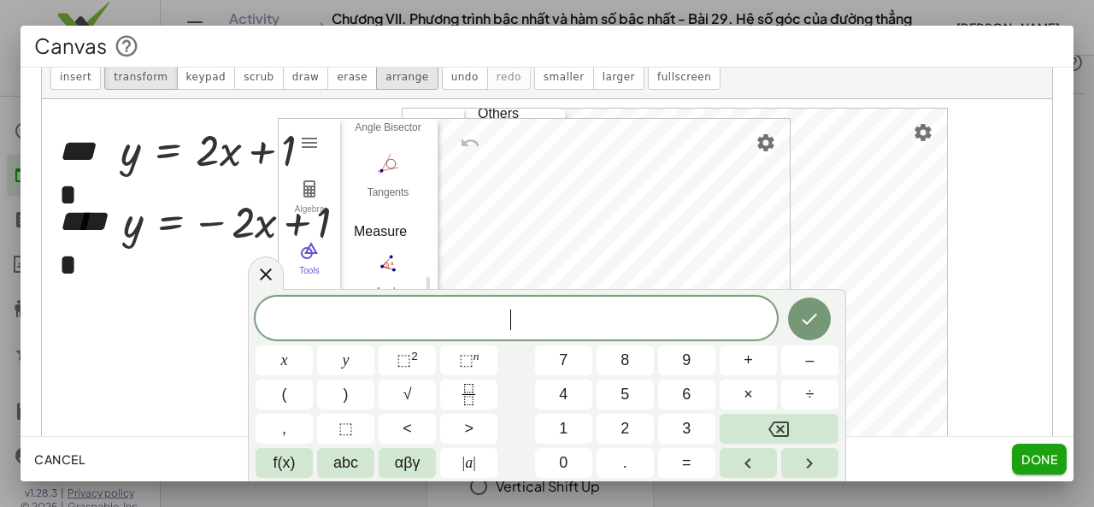
click at [385, 79] on span "arrange" at bounding box center [406, 77] width 43 height 12
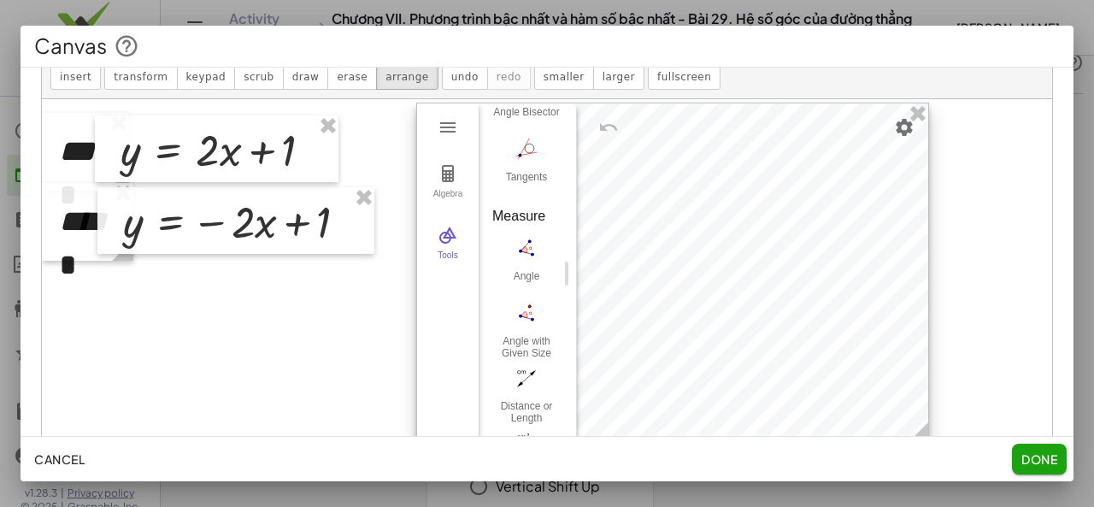
drag, startPoint x: 540, startPoint y: 150, endPoint x: 679, endPoint y: 135, distance: 139.2
click at [679, 135] on div at bounding box center [672, 273] width 511 height 340
click at [460, 182] on button "Algebra" at bounding box center [448, 182] width 62 height 62
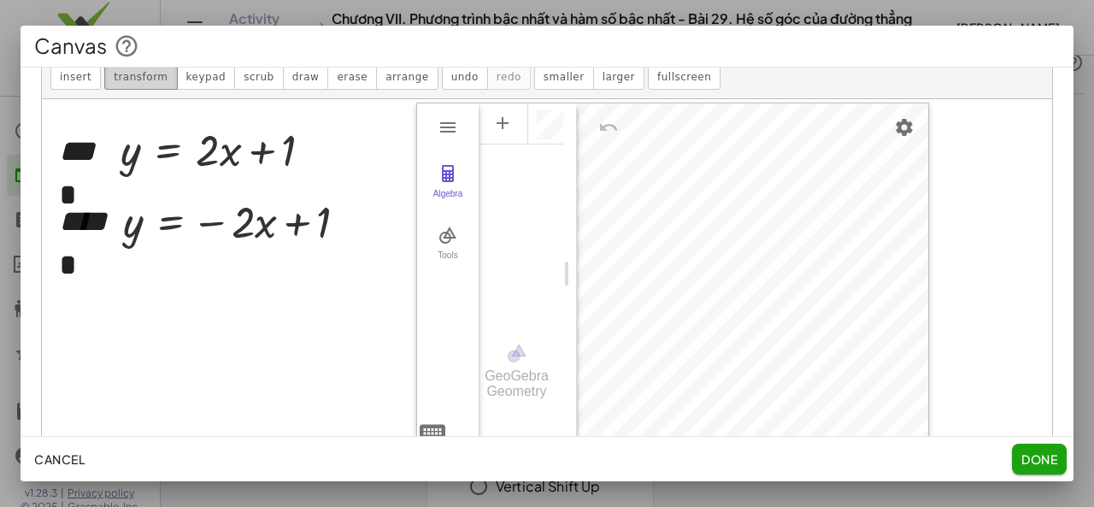
click at [123, 80] on span "transform" at bounding box center [141, 77] width 54 height 12
drag, startPoint x: 313, startPoint y: 149, endPoint x: 554, endPoint y: 209, distance: 248.5
click at [344, 156] on div "y = + · 2 · x + 1 Fix a mistake Transform line Copy line as LaTeX Copy derivati…" at bounding box center [547, 305] width 1010 height 412
click at [391, 170] on div at bounding box center [547, 305] width 1010 height 412
click at [649, 254] on div "y = + · 2 · x + 1 Fix a mistake Transform line Copy line as LaTeX Copy derivati…" at bounding box center [547, 305] width 1010 height 412
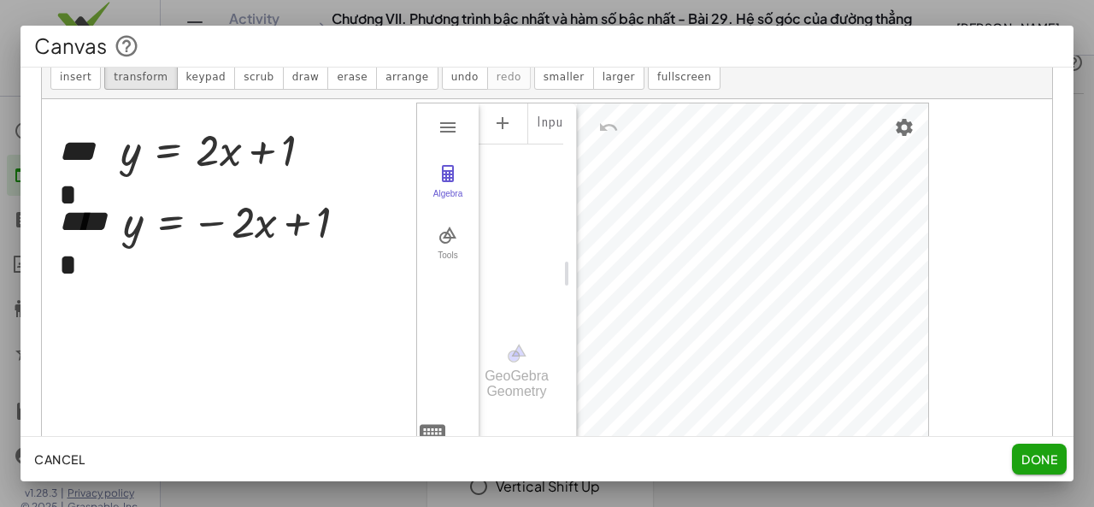
drag, startPoint x: 554, startPoint y: 209, endPoint x: 543, endPoint y: 242, distance: 34.3
click at [543, 242] on div "Algebra Tools Input… GeoGebra Geometry Basic Tools Move Point Segment Line Poly…" at bounding box center [672, 273] width 511 height 340
click at [542, 242] on div "Input…" at bounding box center [521, 210] width 85 height 216
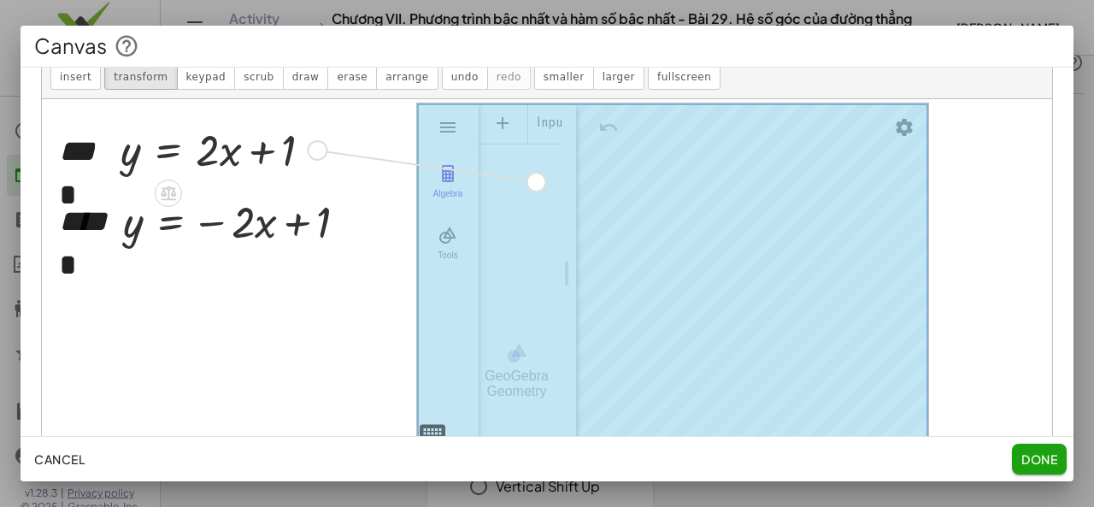
drag, startPoint x: 314, startPoint y: 146, endPoint x: 540, endPoint y: 178, distance: 227.8
click at [540, 141] on div "Input…" at bounding box center [521, 122] width 85 height 38
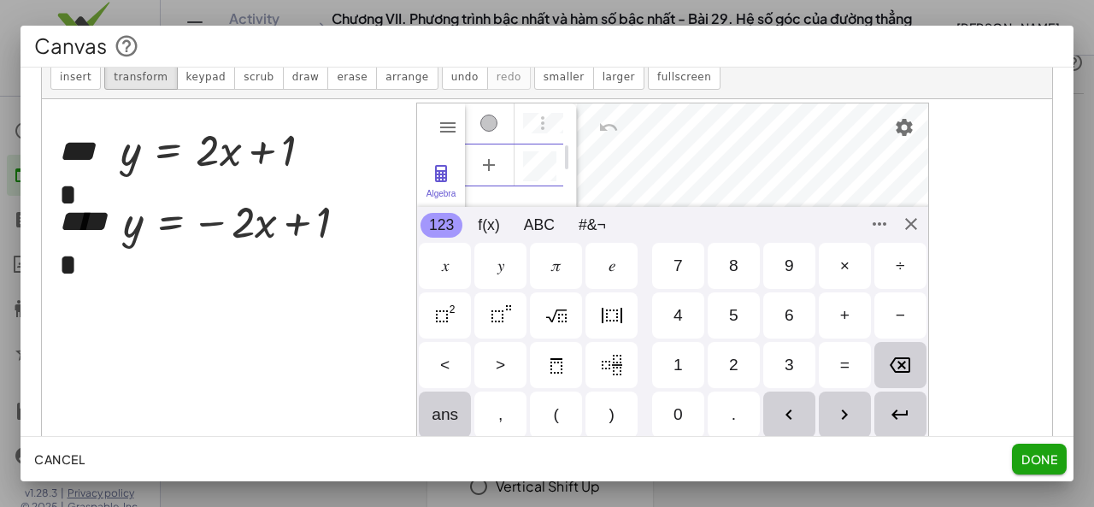
scroll to position [9, 0]
click at [913, 230] on div "Algebra Tools GeoGebra Geometry Basic Tools Move Point Segment Line Polygon Cir…" at bounding box center [672, 274] width 513 height 342
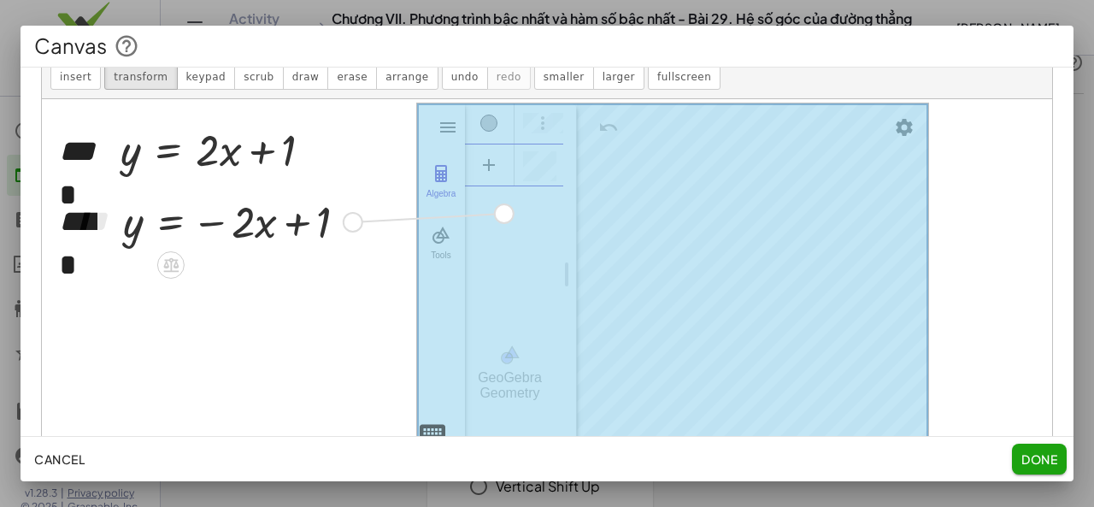
drag, startPoint x: 350, startPoint y: 220, endPoint x: 506, endPoint y: 209, distance: 155.9
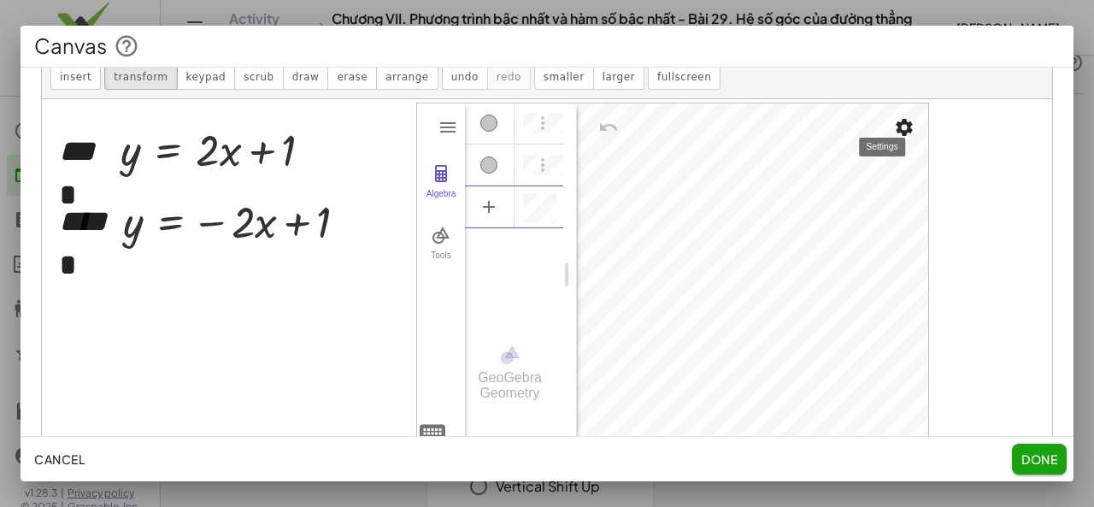
click at [902, 122] on img "Settings" at bounding box center [904, 127] width 21 height 21
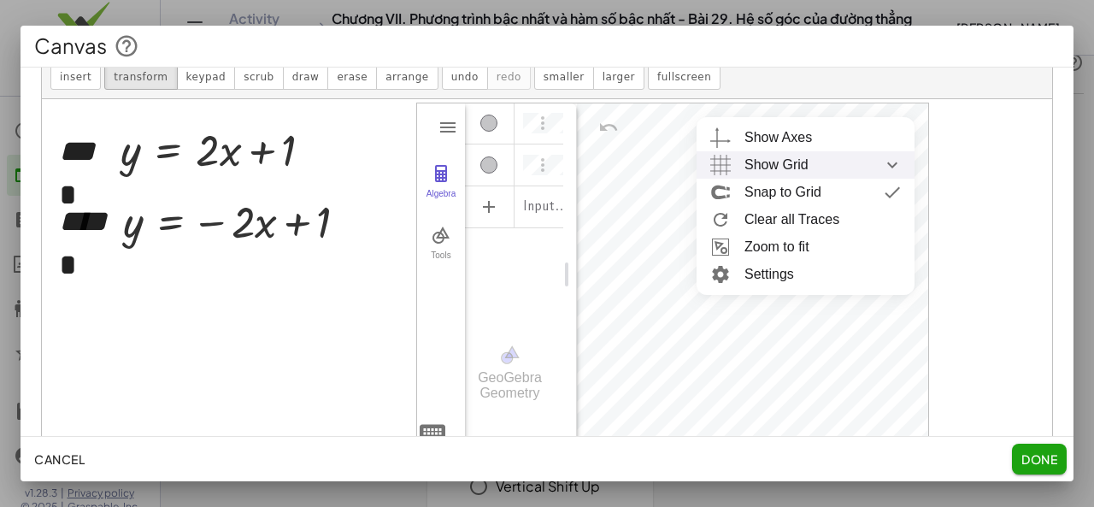
click at [836, 160] on div "Show Grid" at bounding box center [822, 164] width 156 height 27
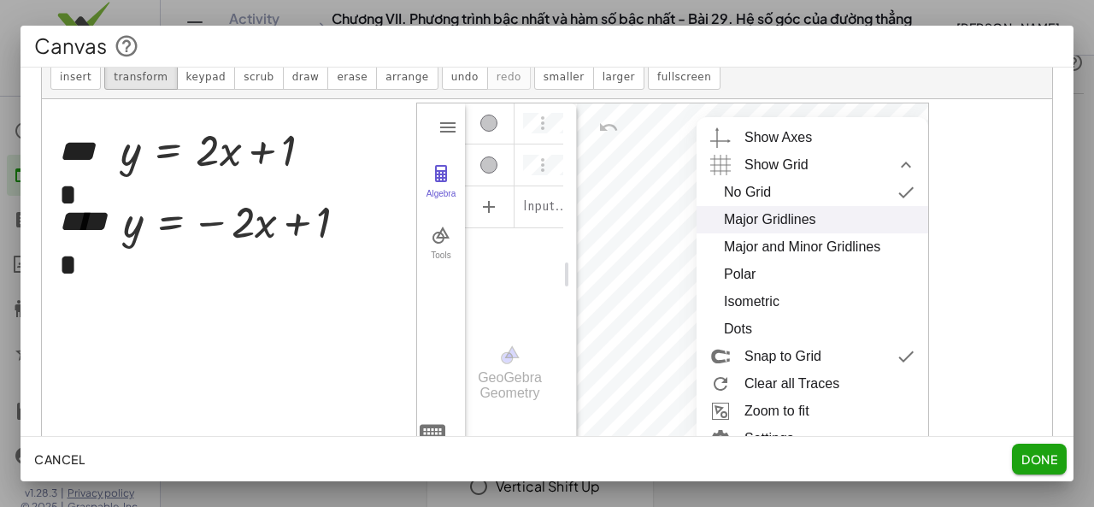
click at [814, 218] on div "Major Gridlines" at bounding box center [770, 219] width 92 height 27
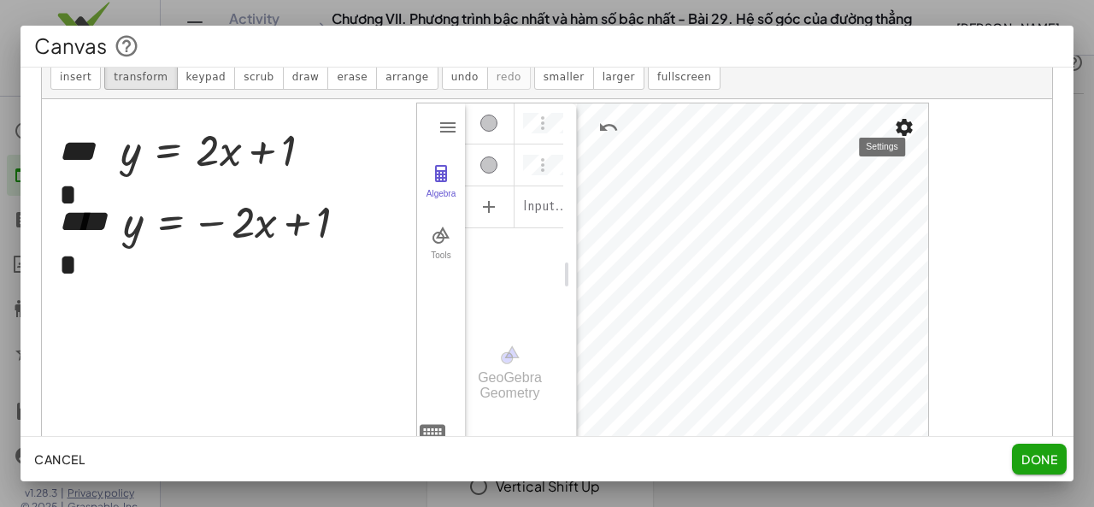
click at [896, 121] on img "Settings" at bounding box center [904, 127] width 21 height 21
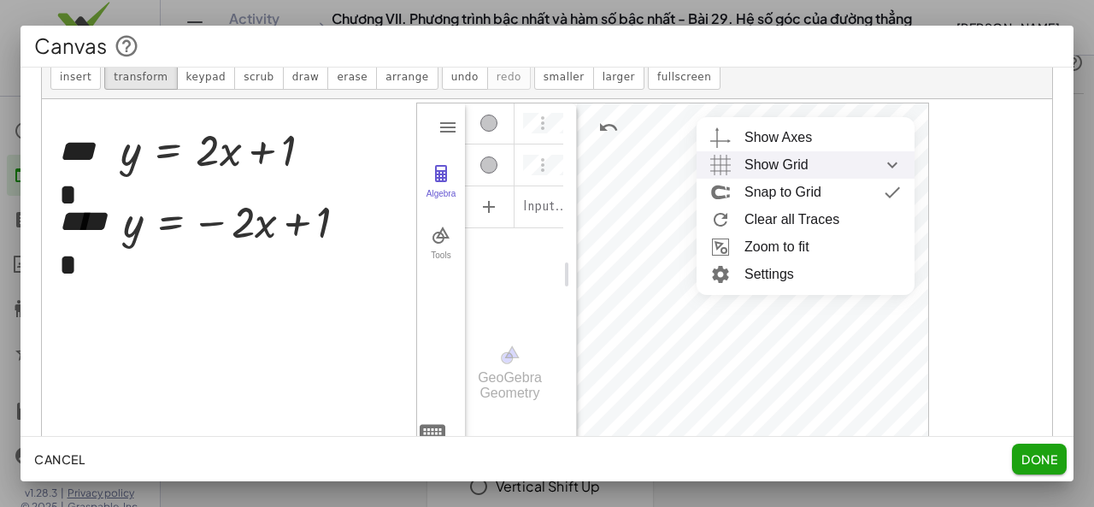
click at [826, 168] on div "Show Grid" at bounding box center [822, 164] width 156 height 27
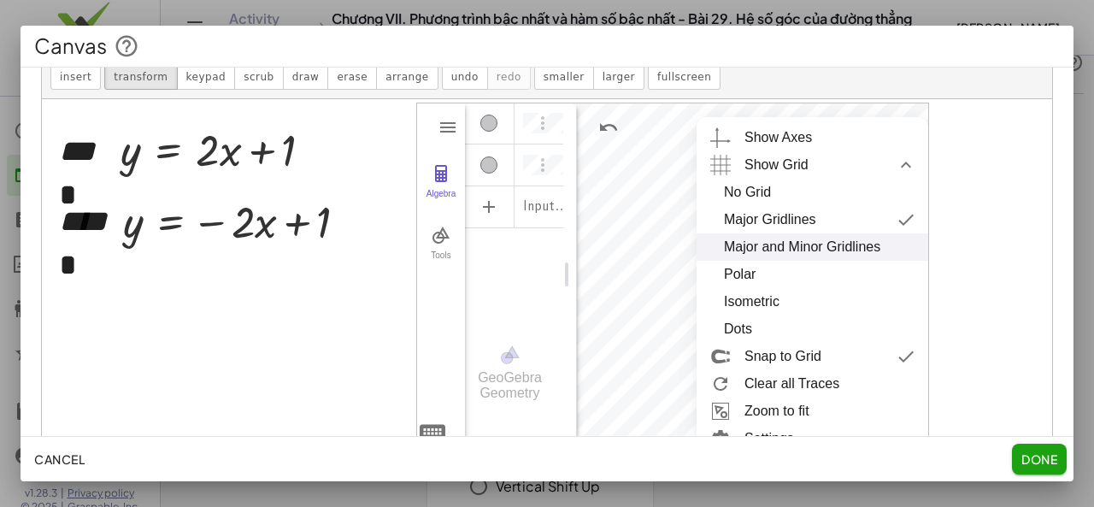
click at [804, 252] on div "Major and Minor Gridlines" at bounding box center [802, 246] width 156 height 27
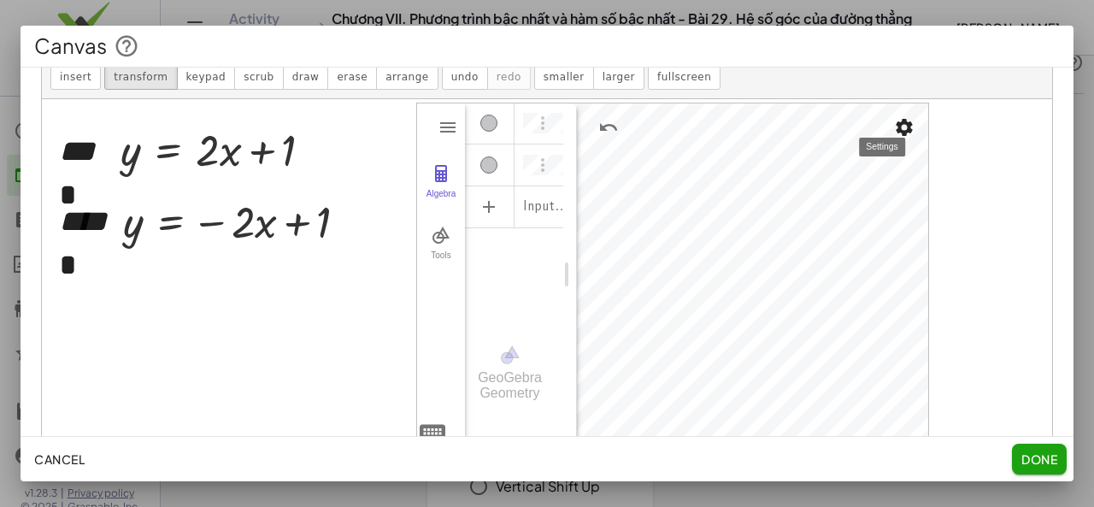
click at [900, 126] on img "Settings" at bounding box center [904, 127] width 21 height 21
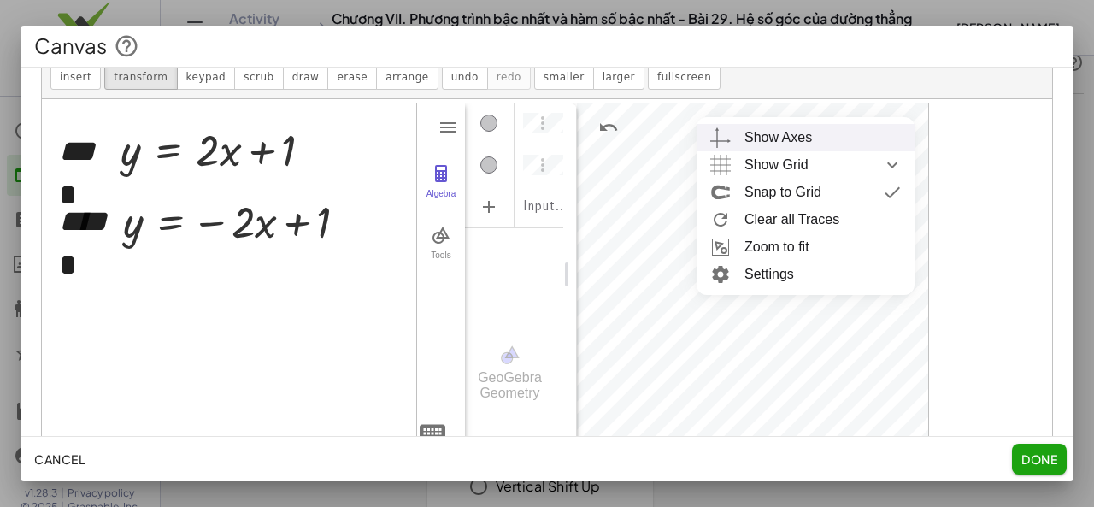
click at [797, 132] on div "Show Axes" at bounding box center [778, 137] width 68 height 27
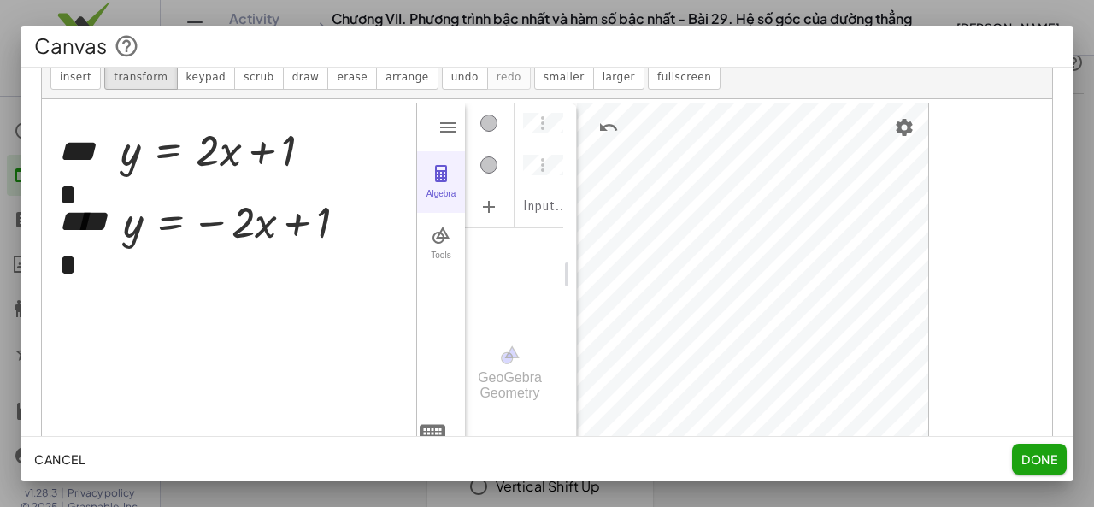
click at [439, 185] on button "Algebra" at bounding box center [441, 182] width 48 height 62
click at [449, 237] on img "Geometry" at bounding box center [441, 235] width 21 height 21
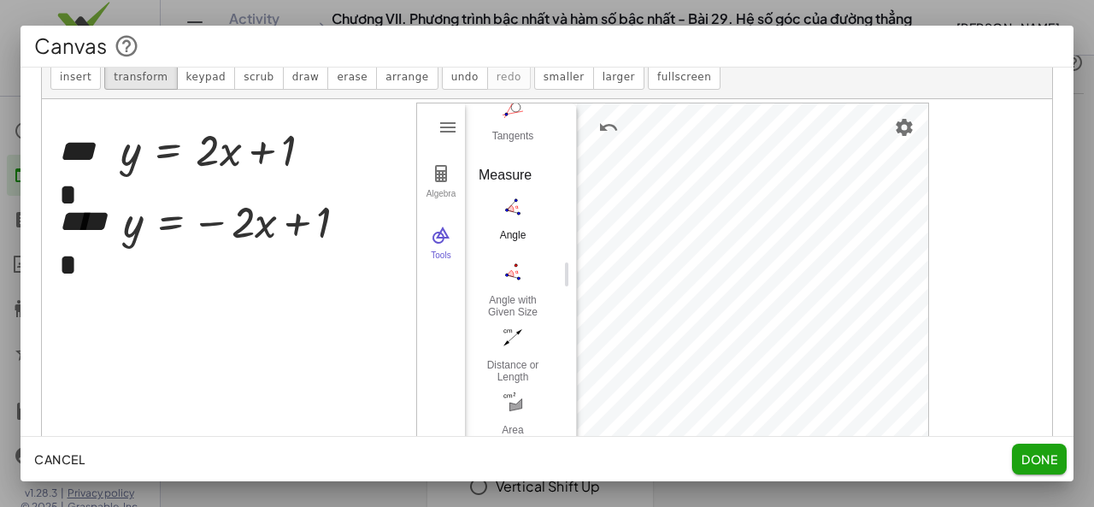
click at [523, 220] on img "Angle. Select three points or two lines" at bounding box center [513, 206] width 68 height 27
click at [516, 220] on img "Angle. Select three points or two lines" at bounding box center [513, 206] width 68 height 27
click at [605, 127] on img "Undo" at bounding box center [608, 127] width 21 height 21
click at [607, 124] on img "Undo" at bounding box center [608, 127] width 21 height 21
click at [524, 220] on img "Angle. Select three points or two lines" at bounding box center [513, 206] width 68 height 27
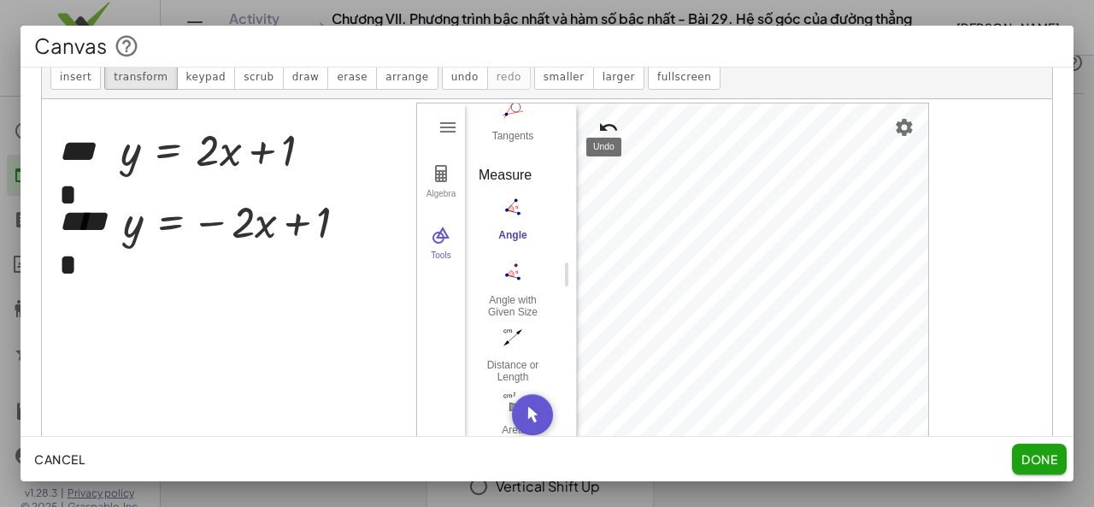
click at [607, 122] on img "Undo" at bounding box center [608, 127] width 21 height 21
click at [614, 129] on img "Undo" at bounding box center [608, 127] width 21 height 21
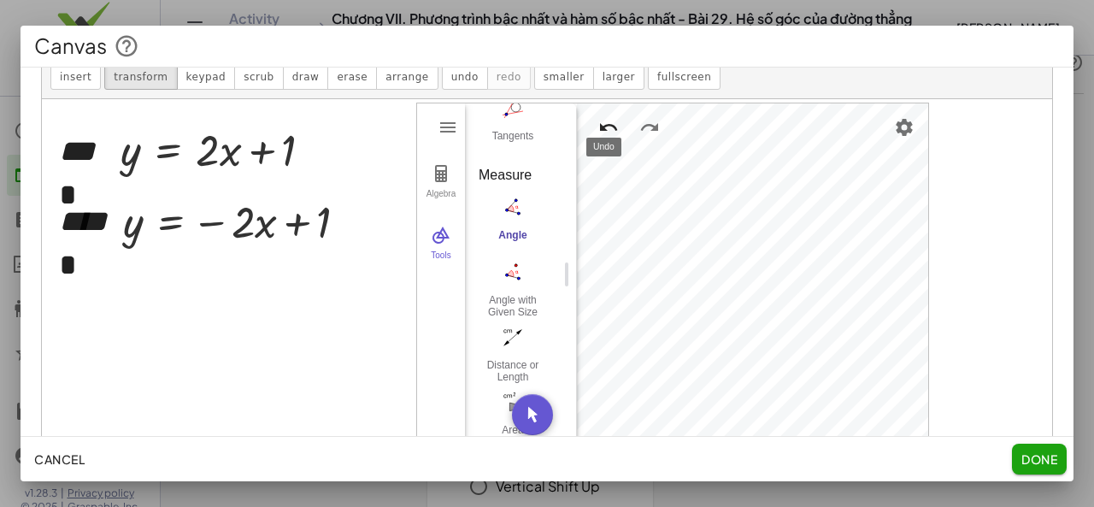
click at [614, 129] on img "Undo" at bounding box center [608, 127] width 21 height 21
click at [896, 120] on img "Settings" at bounding box center [904, 127] width 21 height 21
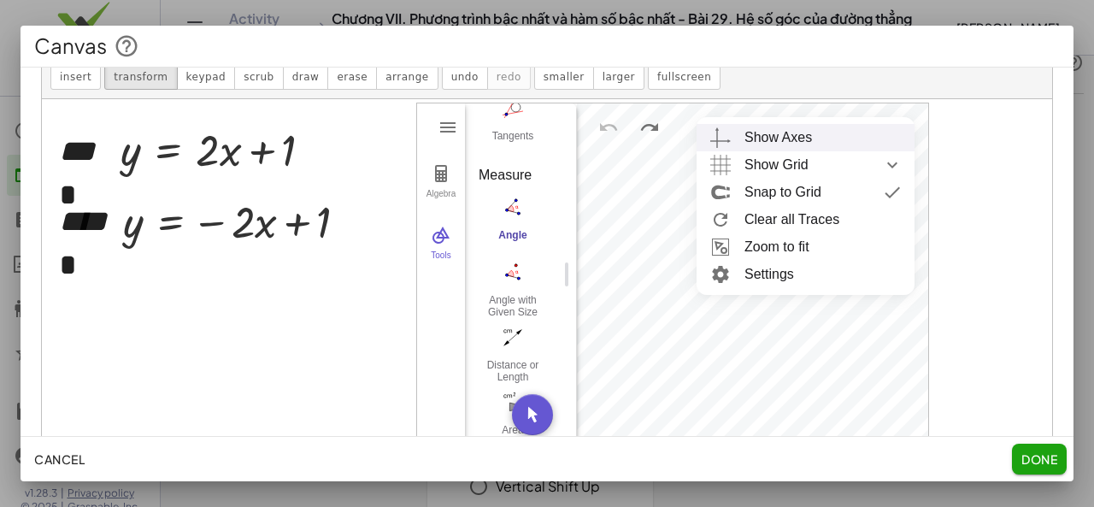
click at [831, 133] on div "Show Axes" at bounding box center [822, 137] width 156 height 27
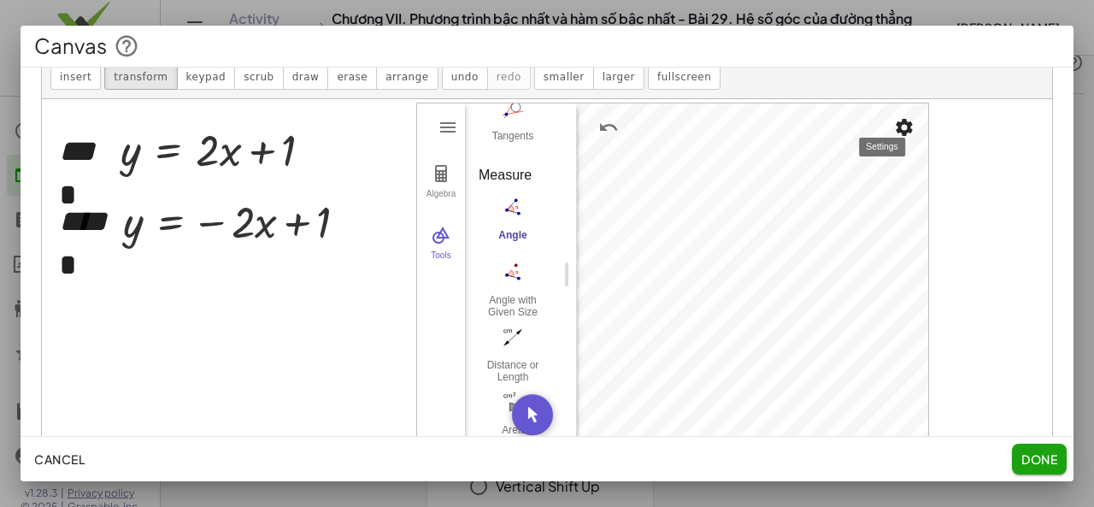
click at [899, 120] on img "Settings" at bounding box center [904, 127] width 21 height 21
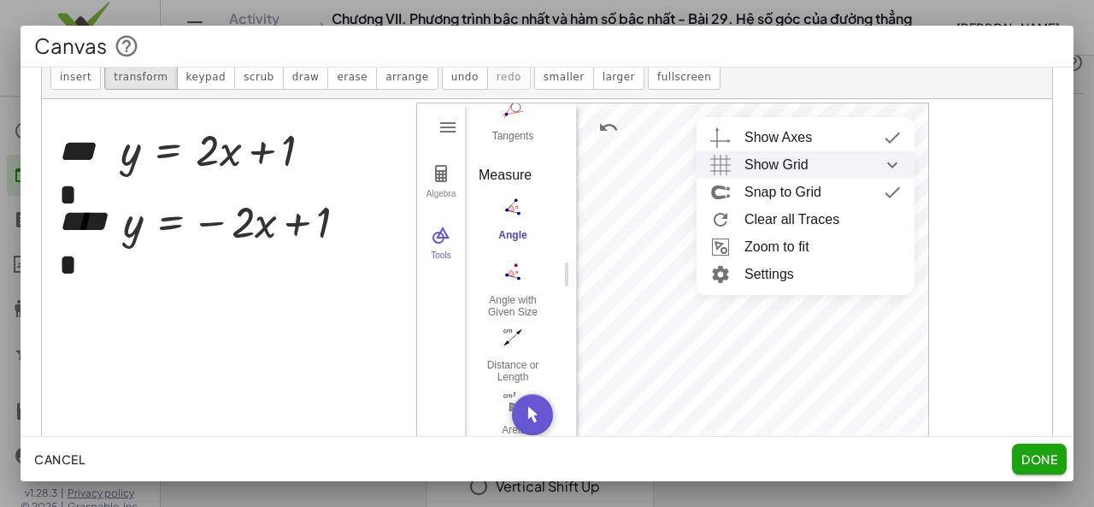
click at [872, 154] on div "Show Grid" at bounding box center [822, 164] width 156 height 27
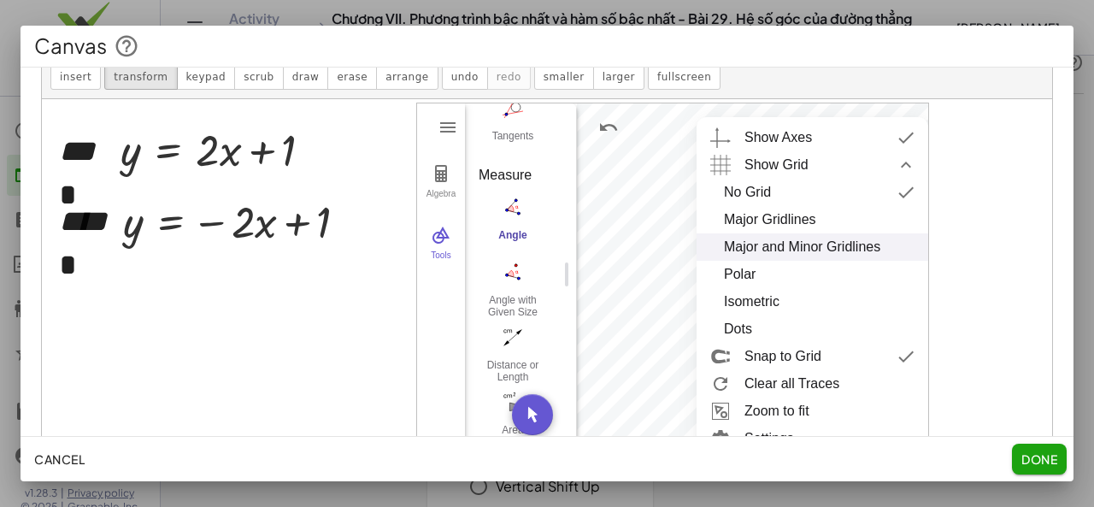
click at [812, 244] on div "Major and Minor Gridlines" at bounding box center [802, 246] width 156 height 27
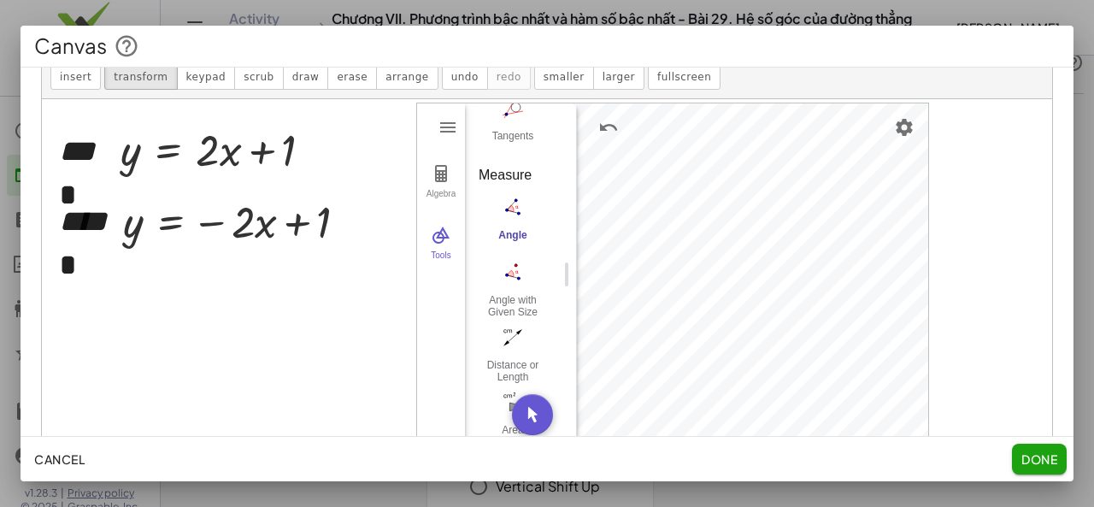
click at [1022, 461] on span "Done" at bounding box center [1039, 458] width 36 height 15
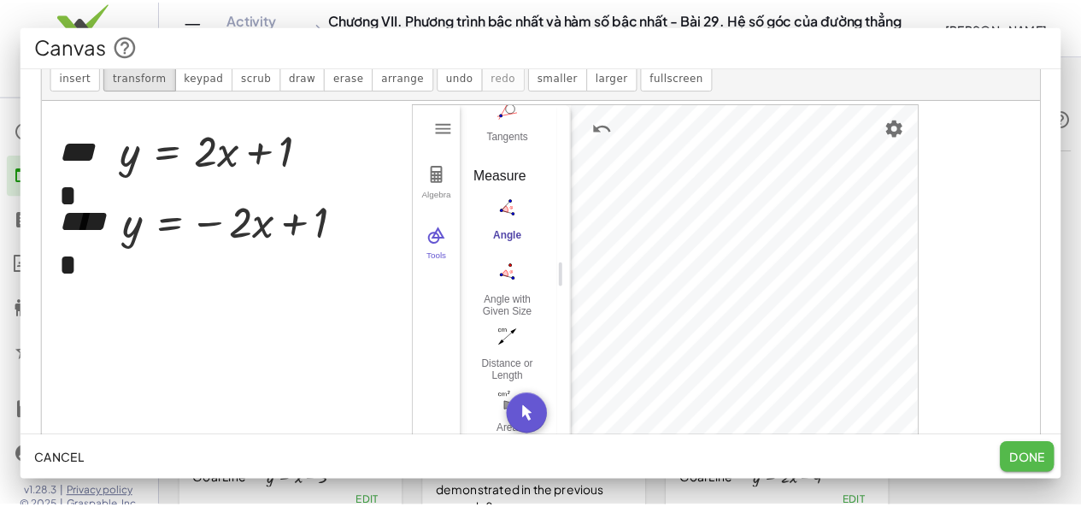
scroll to position [56, 0]
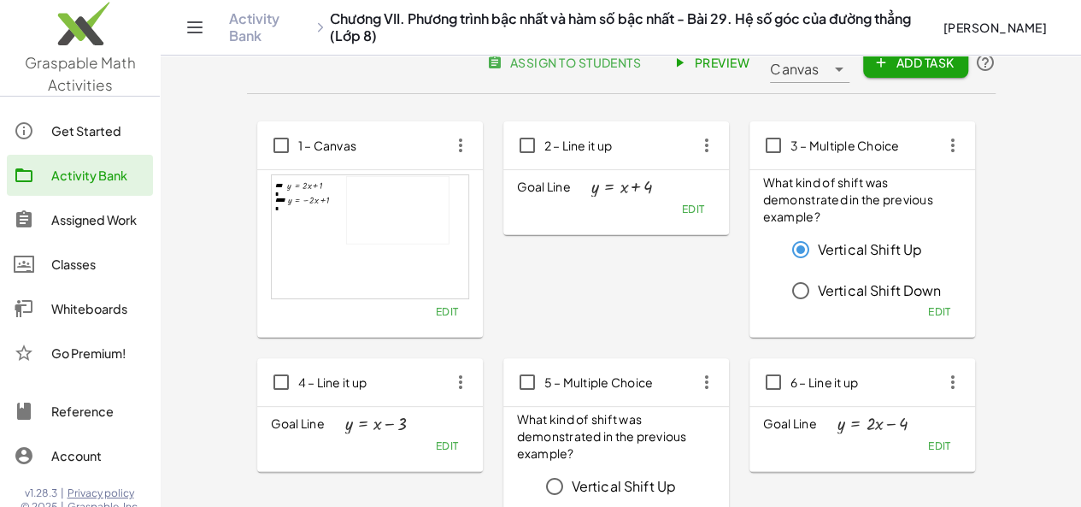
click at [435, 307] on span "Edit" at bounding box center [446, 311] width 23 height 13
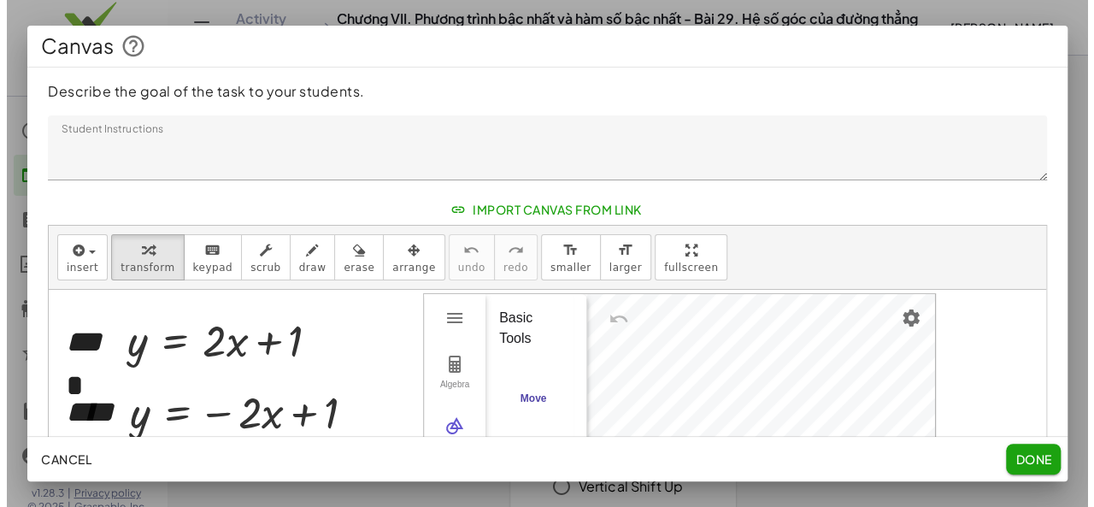
scroll to position [0, 0]
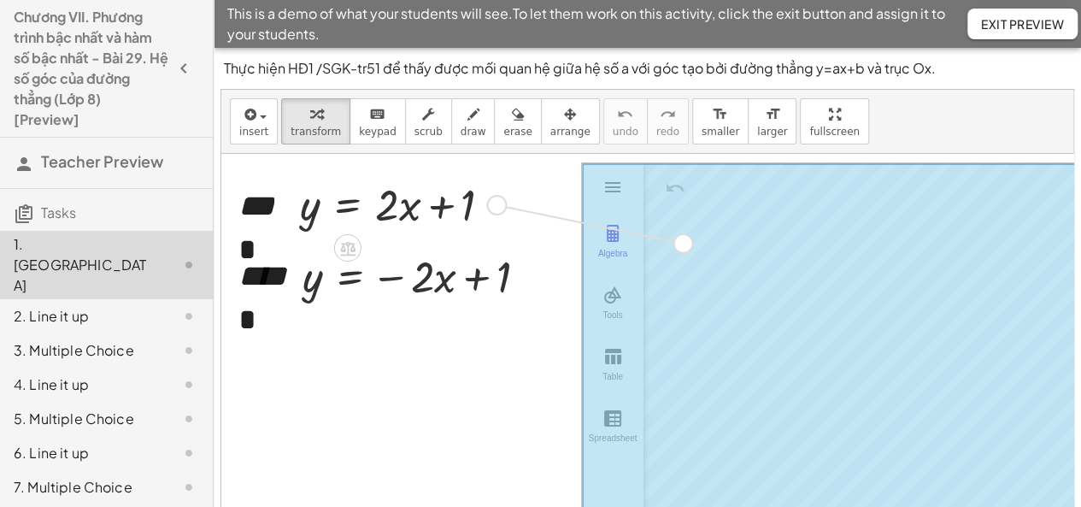
drag, startPoint x: 497, startPoint y: 203, endPoint x: 685, endPoint y: 244, distance: 192.2
drag, startPoint x: 537, startPoint y: 273, endPoint x: 773, endPoint y: 314, distance: 239.3
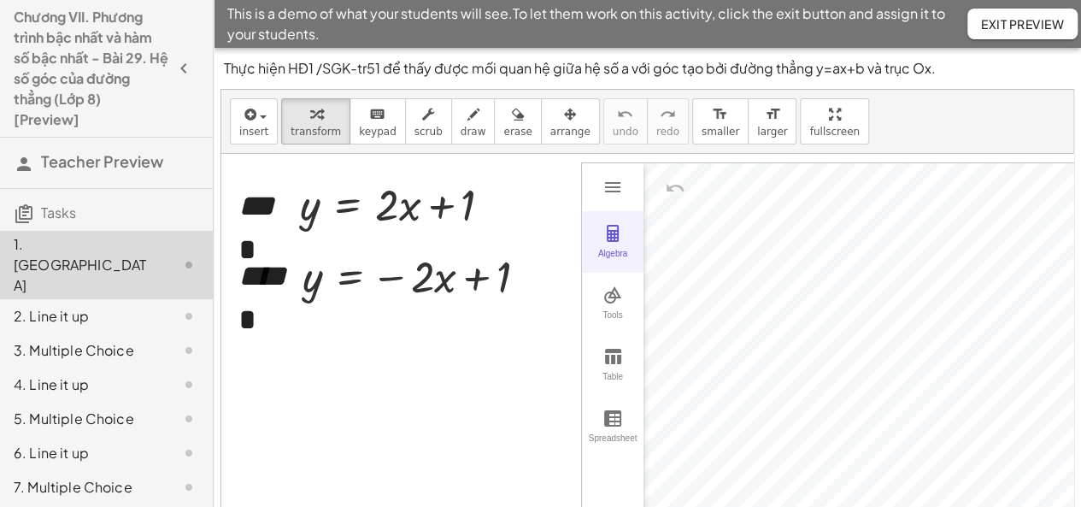
click at [615, 241] on img "Graphing Calculator" at bounding box center [612, 233] width 21 height 21
drag, startPoint x: 738, startPoint y: 271, endPoint x: 821, endPoint y: 270, distance: 82.9
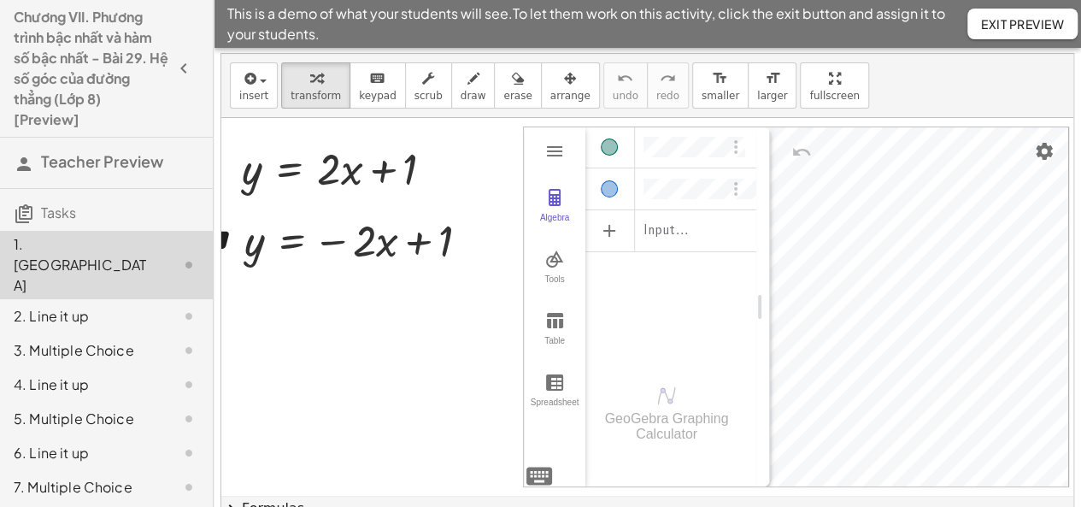
scroll to position [0, 71]
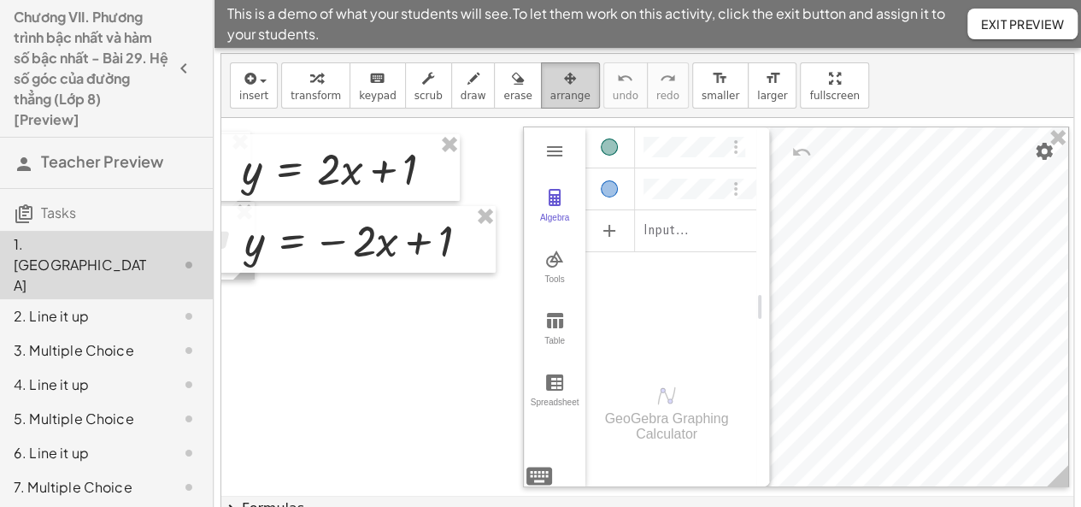
click at [564, 82] on icon "button" at bounding box center [570, 78] width 12 height 21
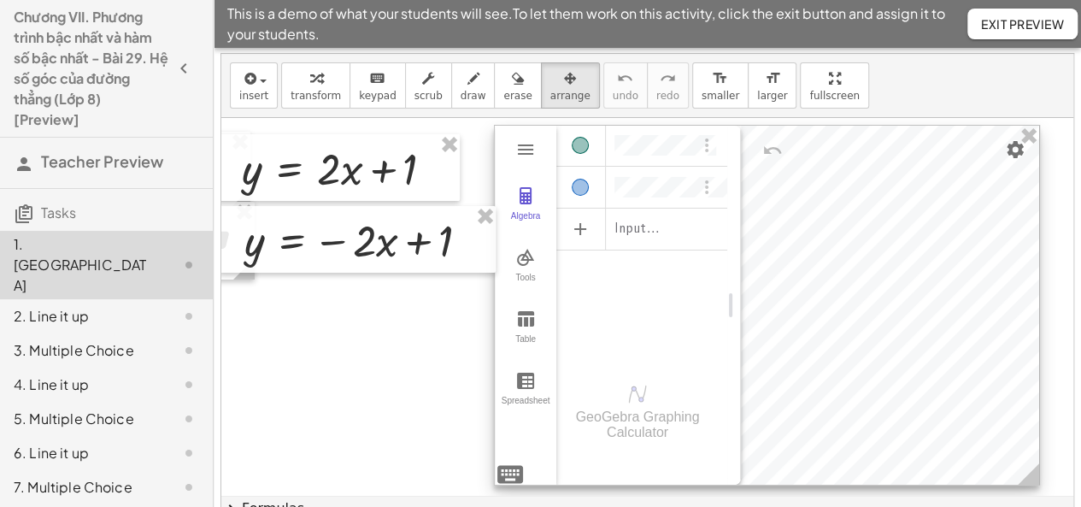
drag, startPoint x: 879, startPoint y: 148, endPoint x: 850, endPoint y: 146, distance: 29.1
click at [850, 146] on div at bounding box center [767, 305] width 544 height 359
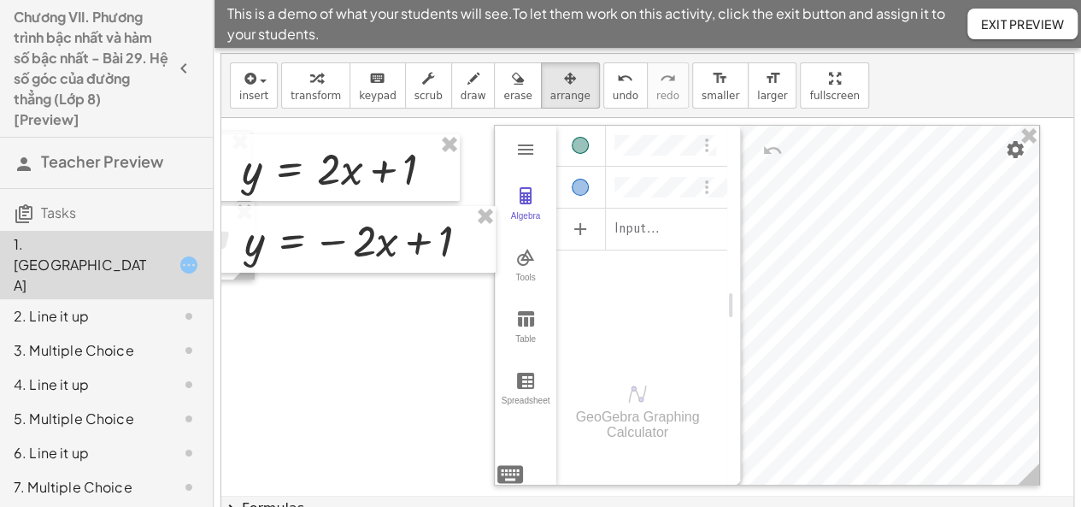
scroll to position [0, 56]
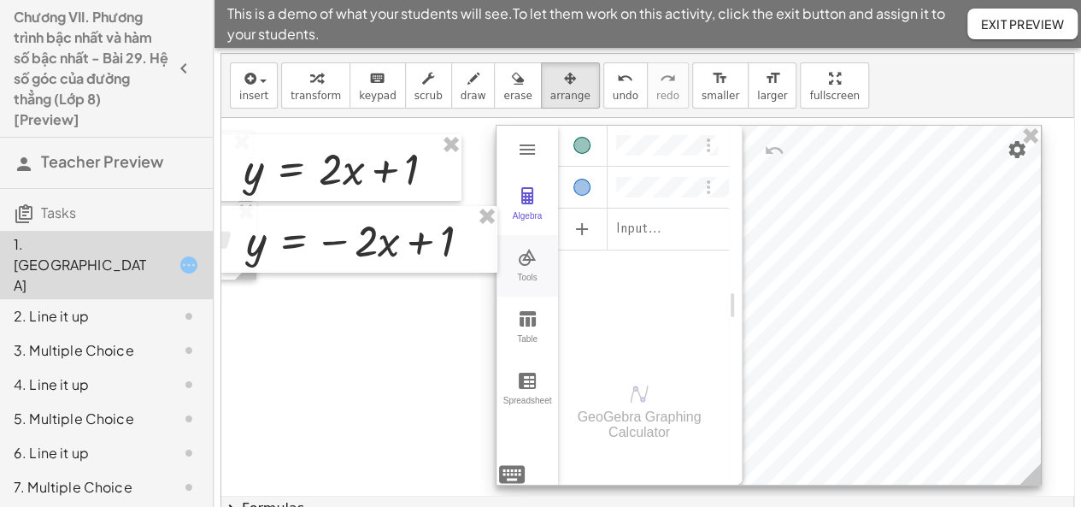
click at [518, 267] on button "Tools" at bounding box center [528, 266] width 62 height 62
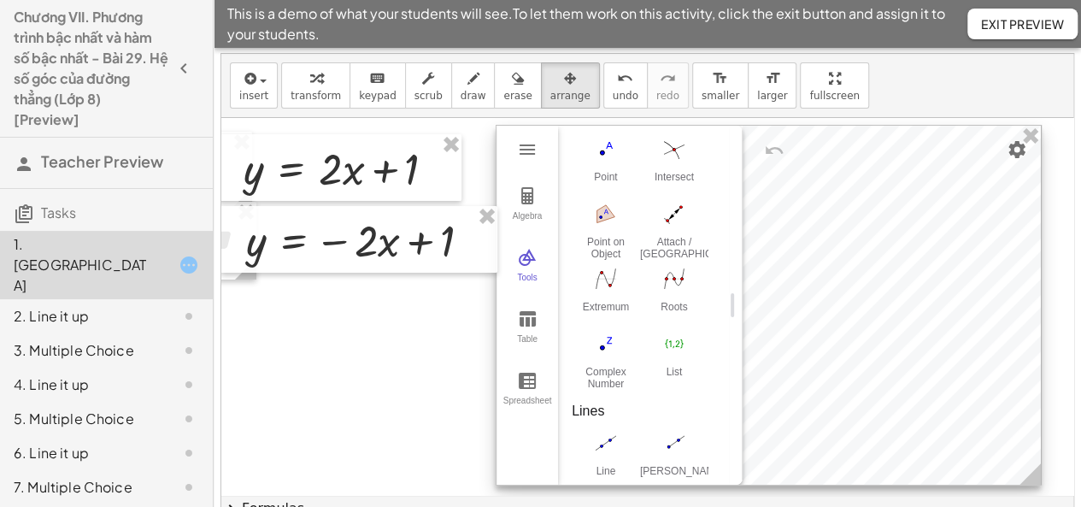
scroll to position [702, 0]
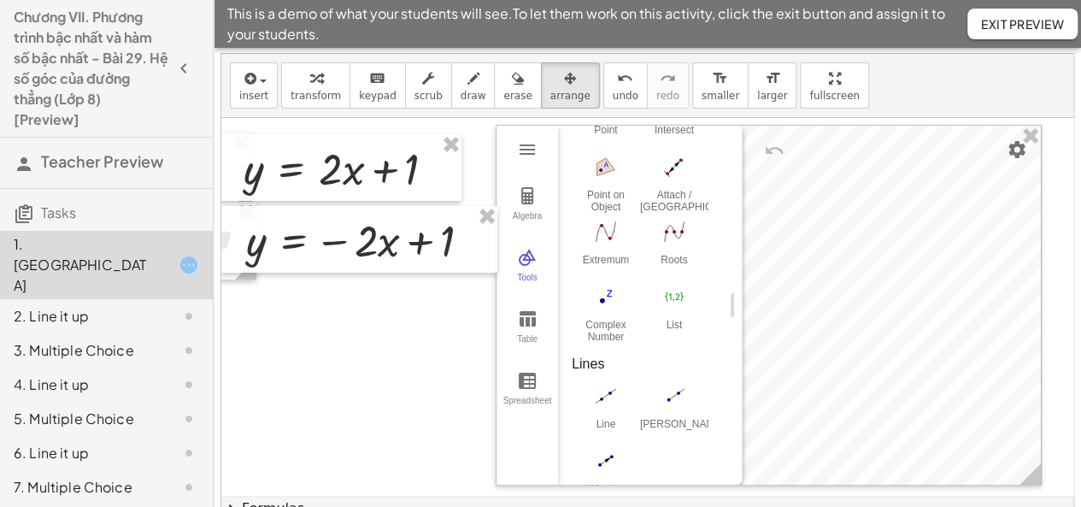
drag, startPoint x: 730, startPoint y: 271, endPoint x: 730, endPoint y: 287, distance: 16.2
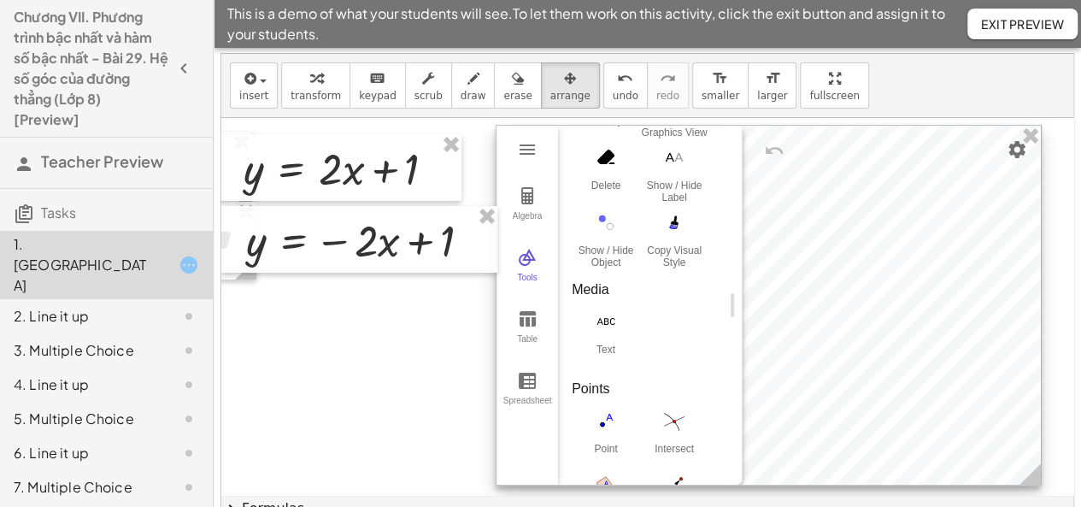
scroll to position [398, 0]
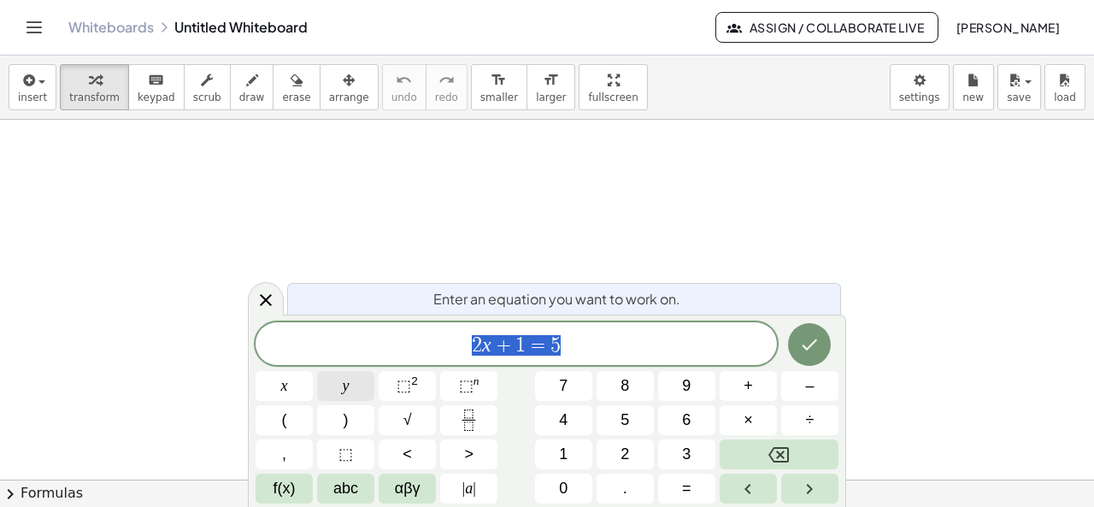
click at [350, 385] on button "y" at bounding box center [345, 386] width 57 height 30
click at [683, 488] on span "=" at bounding box center [686, 488] width 9 height 23
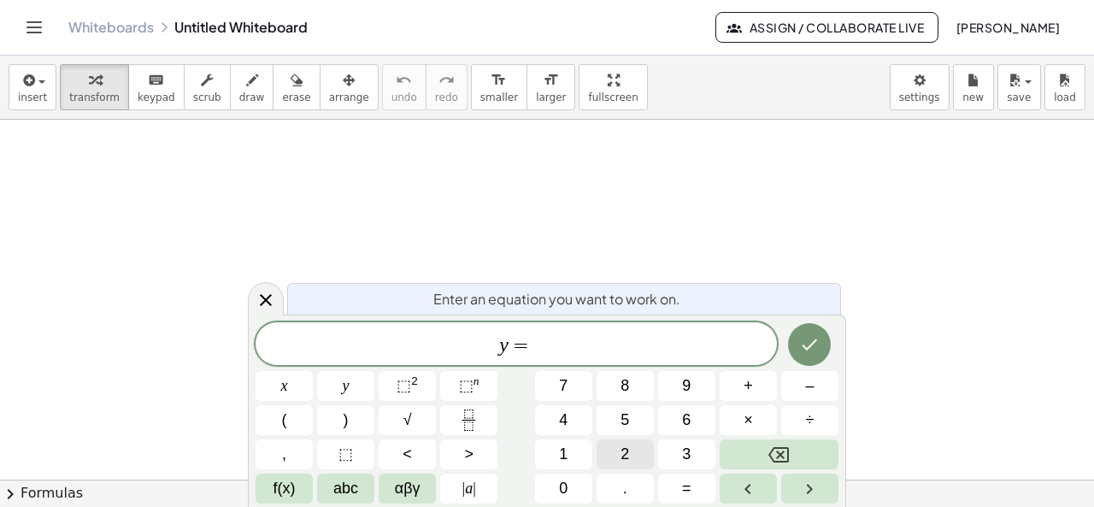
click at [629, 444] on button "2" at bounding box center [624, 454] width 57 height 30
click at [299, 386] on button "x" at bounding box center [284, 386] width 57 height 30
click at [747, 391] on span "+" at bounding box center [747, 385] width 9 height 23
click at [573, 447] on button "1" at bounding box center [563, 454] width 57 height 30
click at [823, 343] on button "Done" at bounding box center [809, 344] width 43 height 43
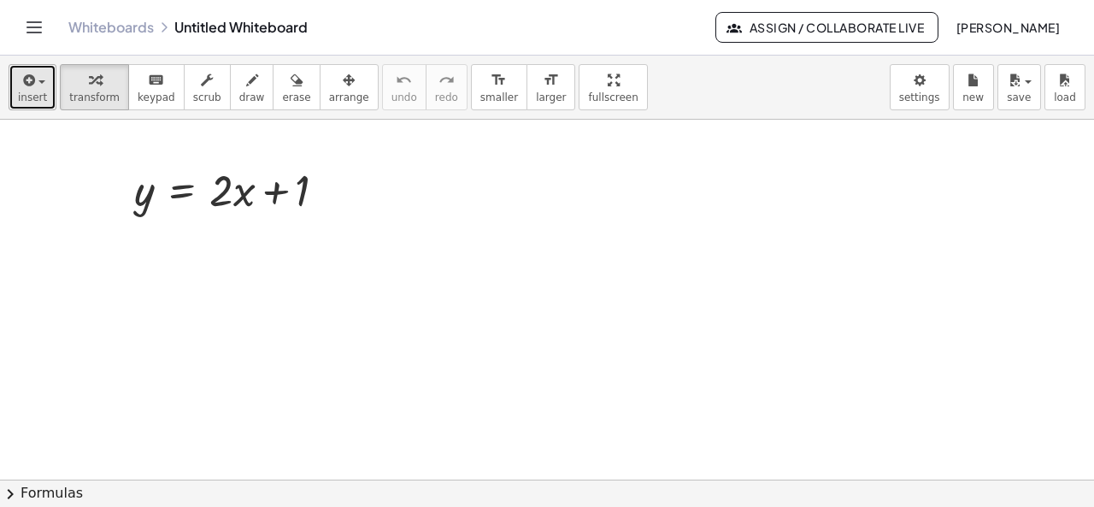
click at [34, 98] on span "insert" at bounding box center [32, 97] width 29 height 12
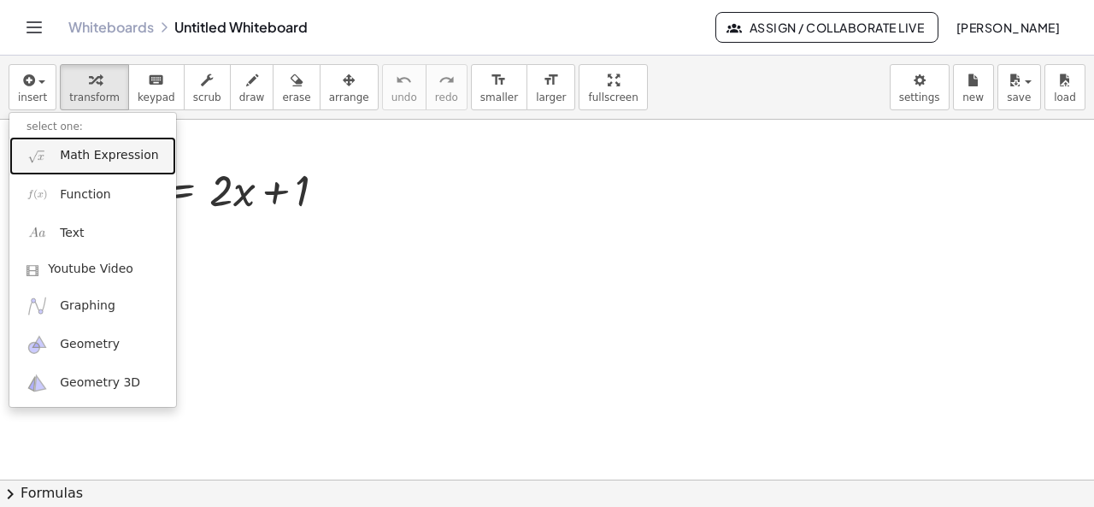
click at [76, 167] on link "Math Expression" at bounding box center [92, 156] width 167 height 38
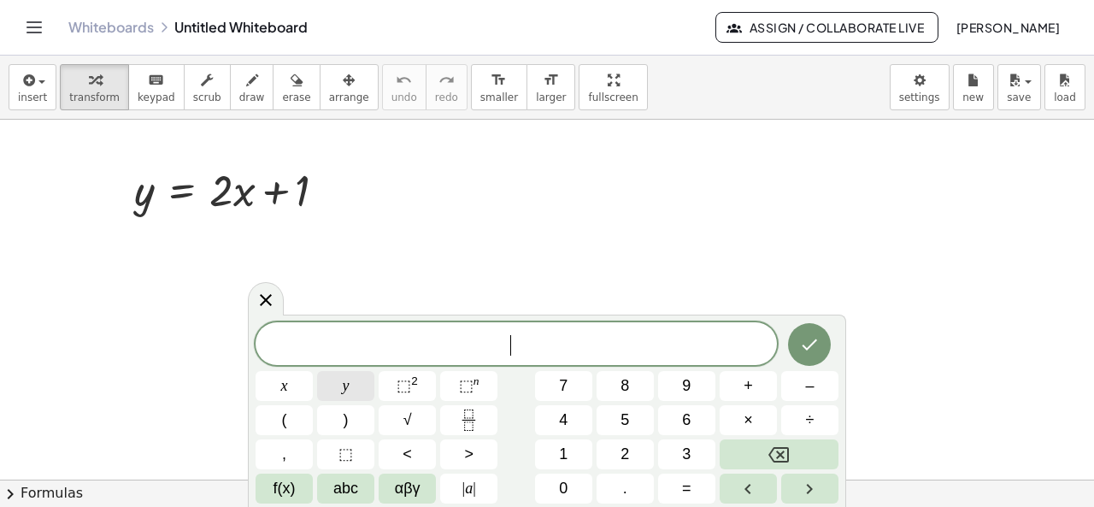
click at [359, 389] on button "y" at bounding box center [345, 386] width 57 height 30
click at [681, 495] on button "=" at bounding box center [686, 488] width 57 height 30
click at [817, 391] on button "–" at bounding box center [809, 386] width 57 height 30
click at [636, 450] on button "2" at bounding box center [624, 454] width 57 height 30
click at [275, 394] on button "x" at bounding box center [284, 386] width 57 height 30
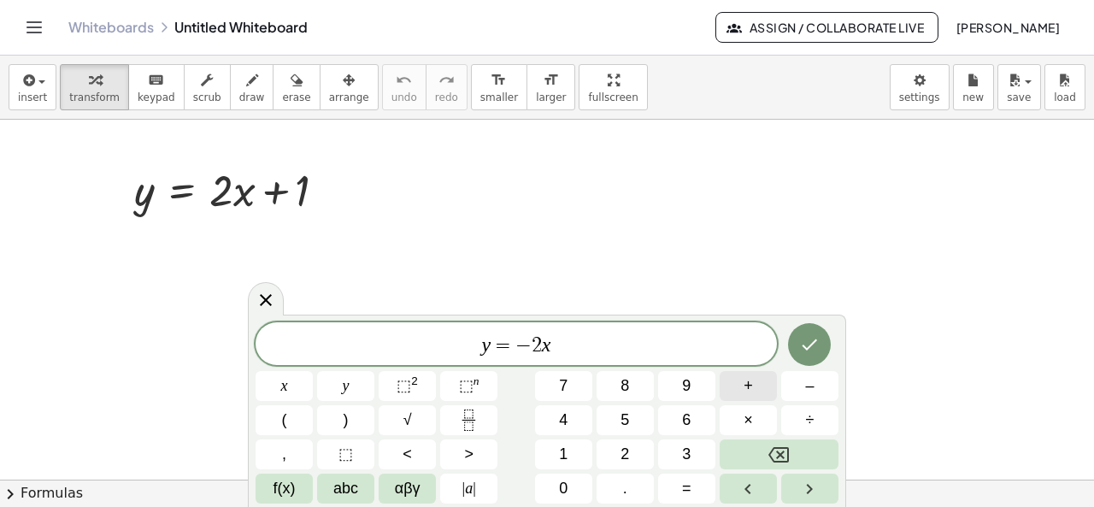
click at [768, 398] on button "+" at bounding box center [748, 386] width 57 height 30
click at [568, 450] on button "1" at bounding box center [563, 454] width 57 height 30
click at [817, 350] on icon "Done" at bounding box center [809, 344] width 21 height 21
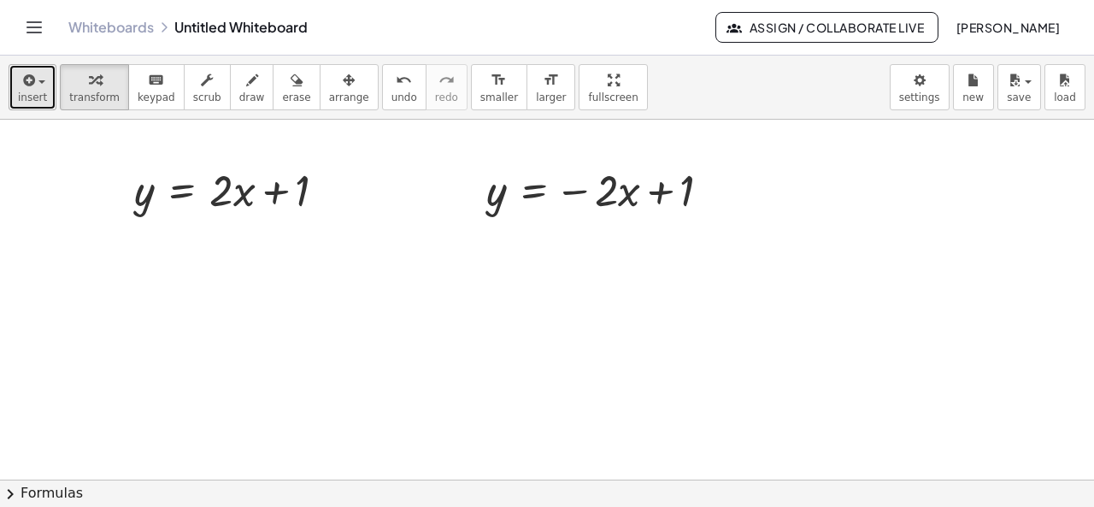
click at [24, 83] on icon "button" at bounding box center [27, 80] width 15 height 21
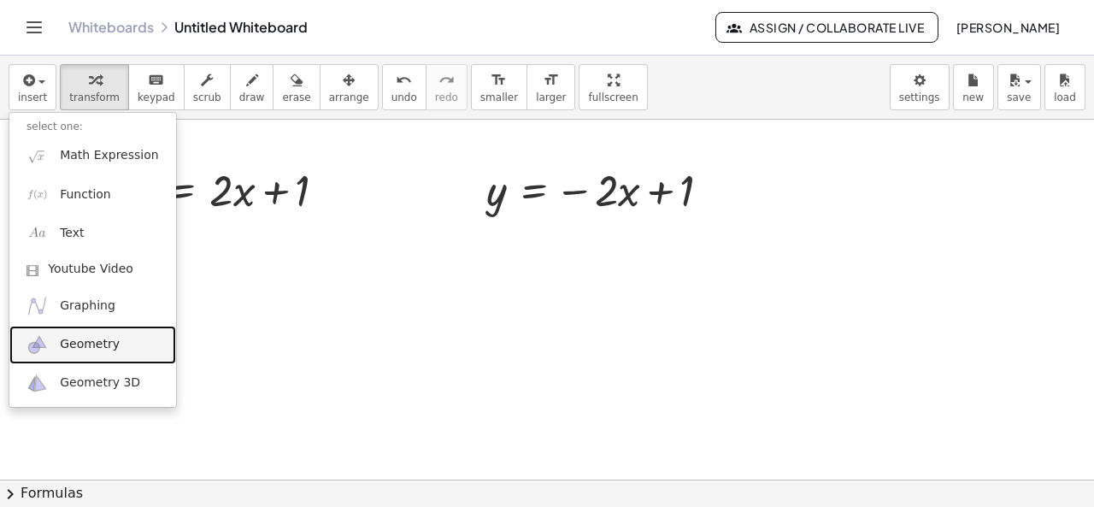
click at [74, 350] on span "Geometry" at bounding box center [90, 344] width 60 height 17
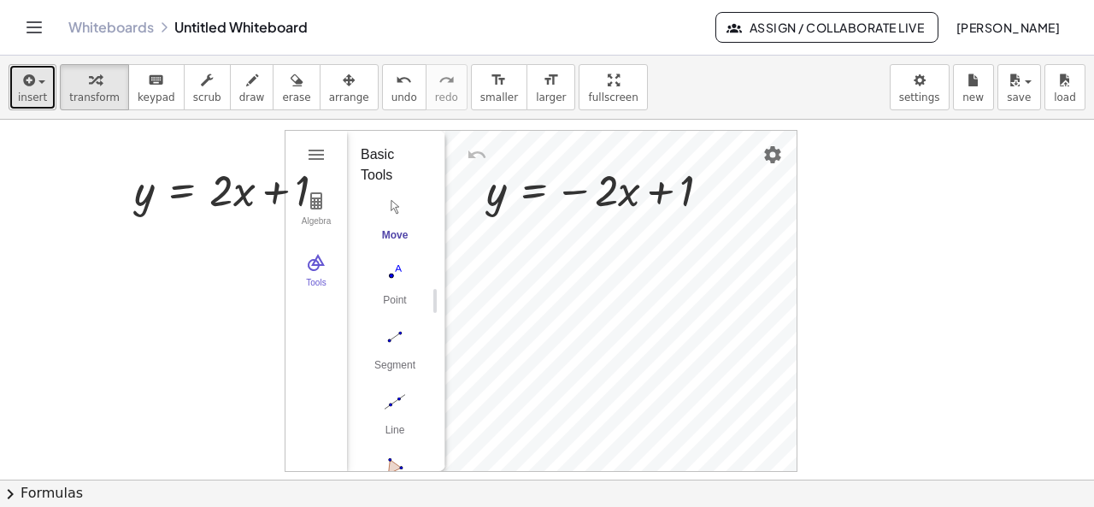
click at [44, 95] on button "insert" at bounding box center [33, 87] width 48 height 46
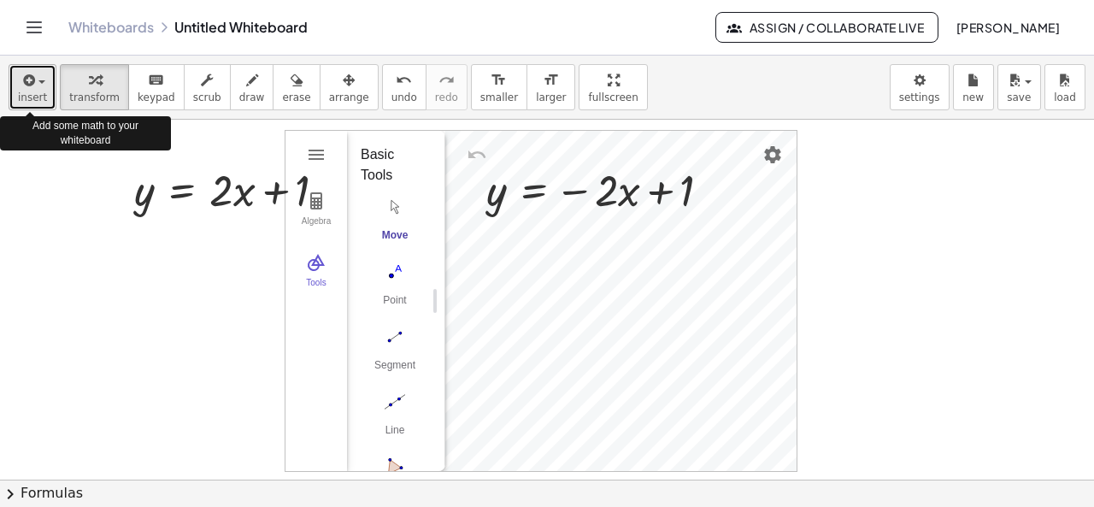
click at [31, 93] on span "insert" at bounding box center [32, 97] width 29 height 12
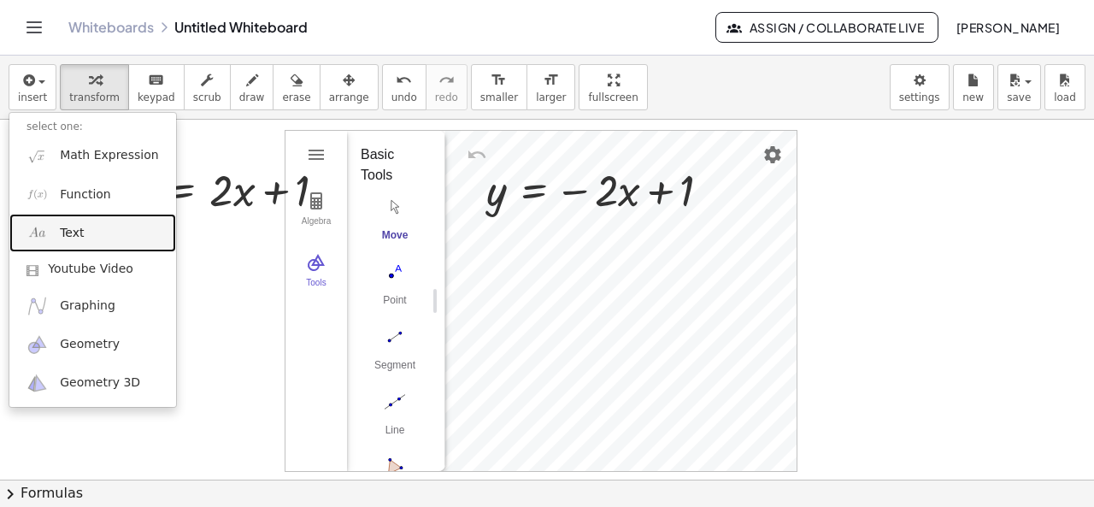
click at [81, 225] on link "Text" at bounding box center [92, 233] width 167 height 38
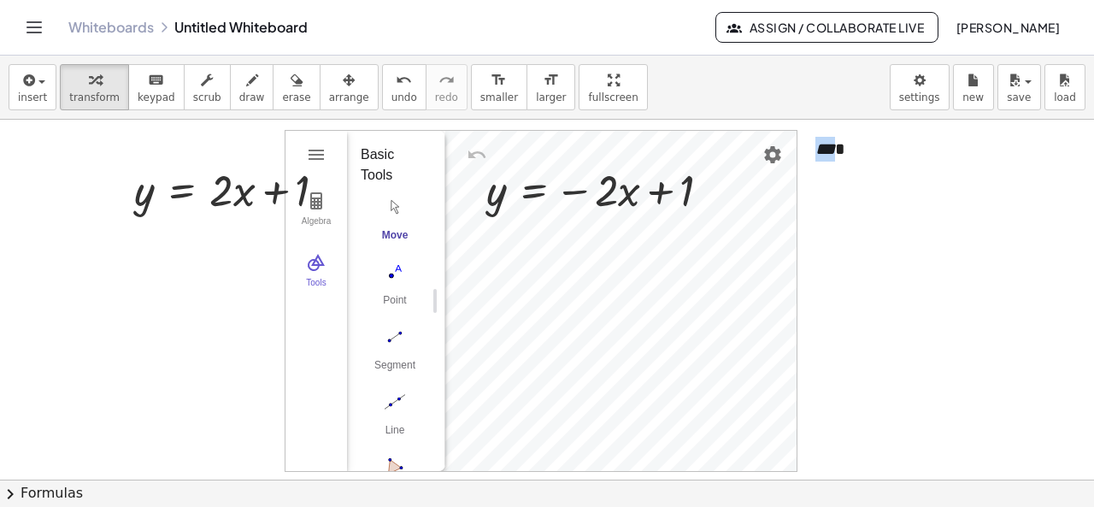
click at [26, 99] on span "insert" at bounding box center [32, 97] width 29 height 12
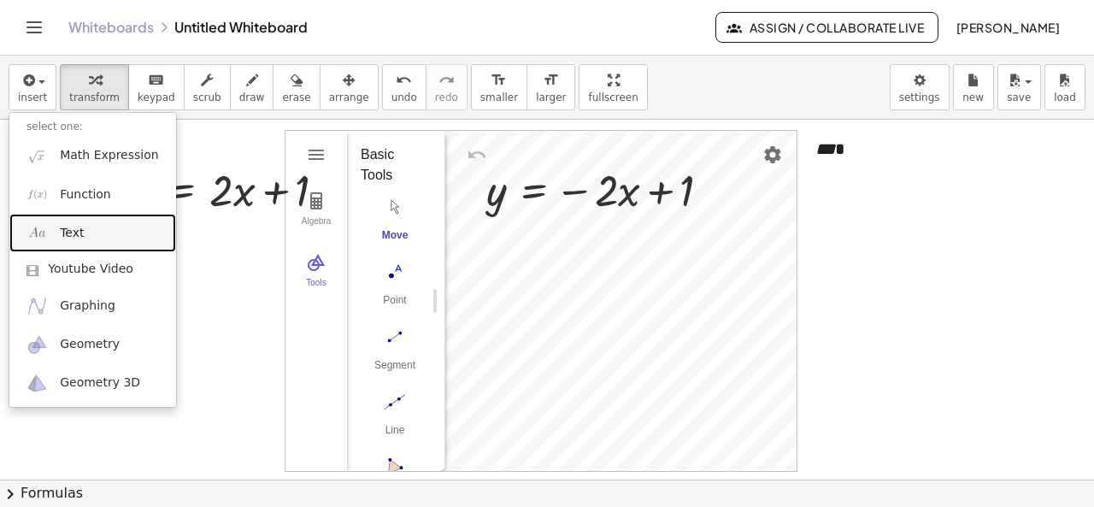
click at [85, 247] on link "Text" at bounding box center [92, 233] width 167 height 38
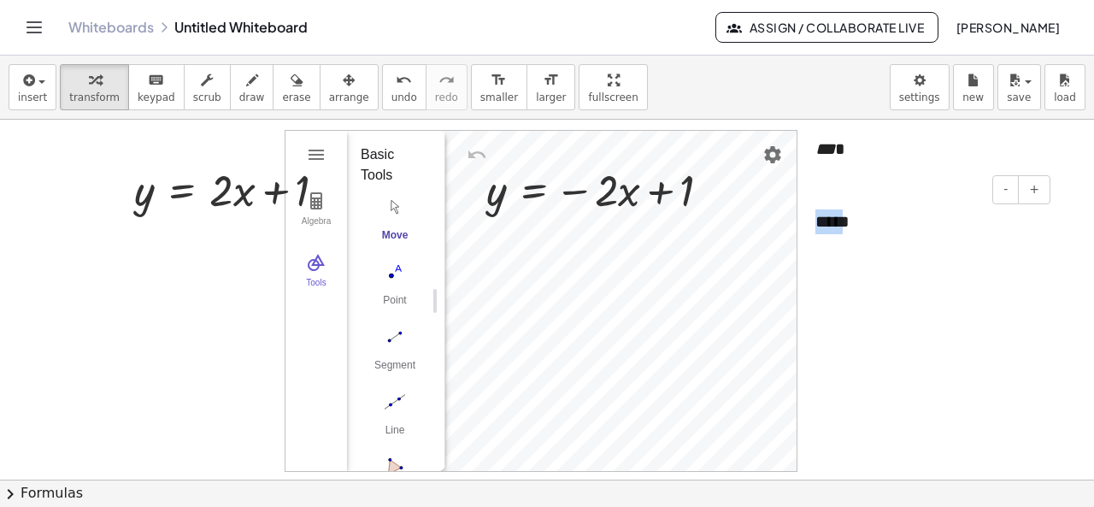
drag, startPoint x: 839, startPoint y: 225, endPoint x: 814, endPoint y: 226, distance: 25.7
click at [814, 226] on div "- + *****" at bounding box center [926, 221] width 256 height 59
click at [814, 226] on div at bounding box center [806, 221] width 17 height 59
click at [841, 146] on div "*** *" at bounding box center [926, 149] width 256 height 59
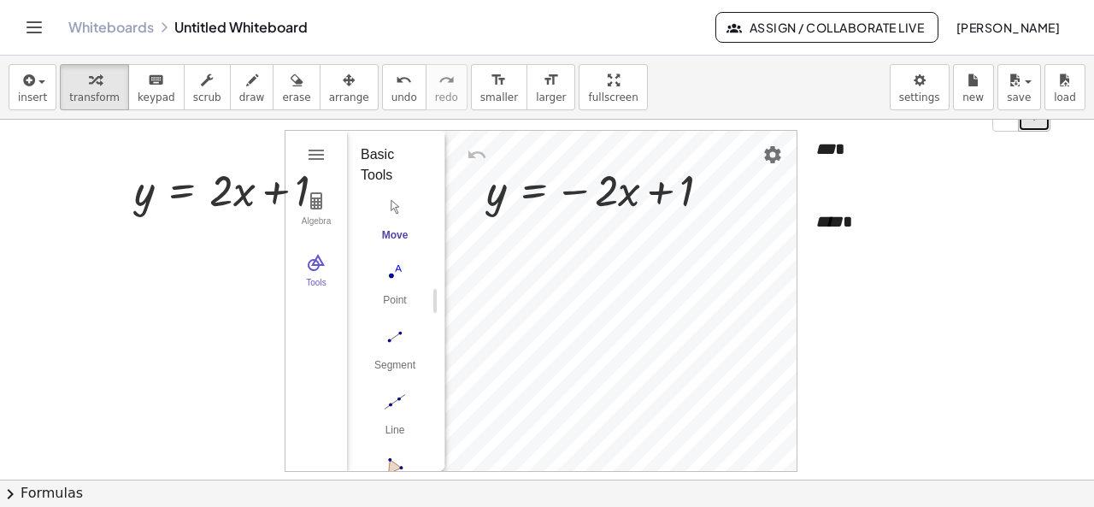
click at [1027, 128] on button "+" at bounding box center [1034, 117] width 32 height 29
click at [1032, 126] on button "+" at bounding box center [1034, 117] width 32 height 29
click at [1034, 126] on button "+" at bounding box center [1034, 117] width 32 height 29
click at [863, 227] on div "**** *" at bounding box center [926, 221] width 256 height 59
click at [1031, 188] on button "+" at bounding box center [1034, 189] width 32 height 29
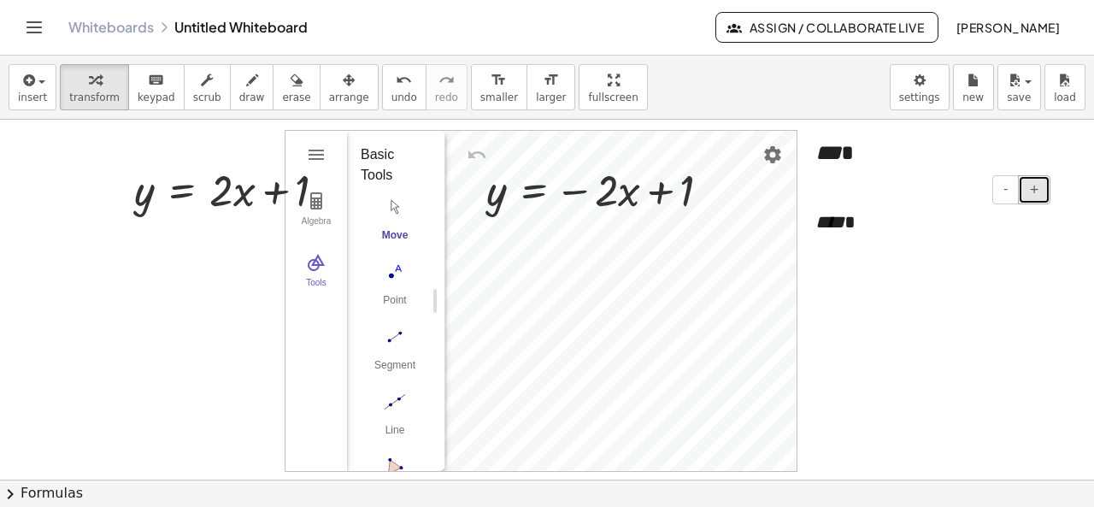
click at [1031, 188] on button "+" at bounding box center [1034, 189] width 32 height 29
click at [1031, 188] on span "+" at bounding box center [1034, 189] width 10 height 14
click at [1034, 188] on span "+" at bounding box center [1034, 189] width 10 height 14
click at [867, 166] on div "*** *" at bounding box center [926, 153] width 256 height 66
click at [1033, 121] on span "+" at bounding box center [1034, 116] width 10 height 14
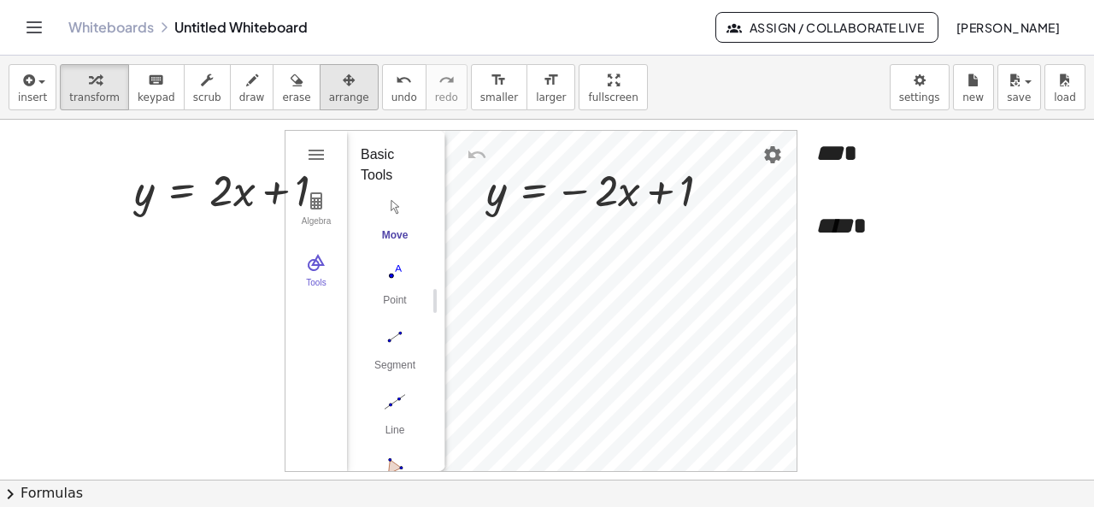
click at [329, 91] on span "arrange" at bounding box center [349, 97] width 40 height 12
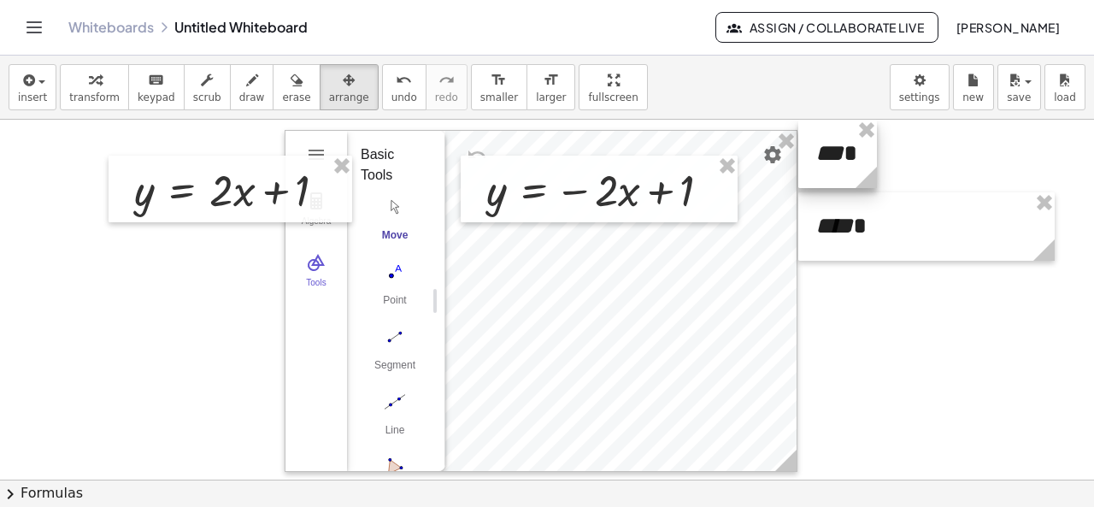
drag, startPoint x: 1051, startPoint y: 182, endPoint x: 990, endPoint y: 227, distance: 76.4
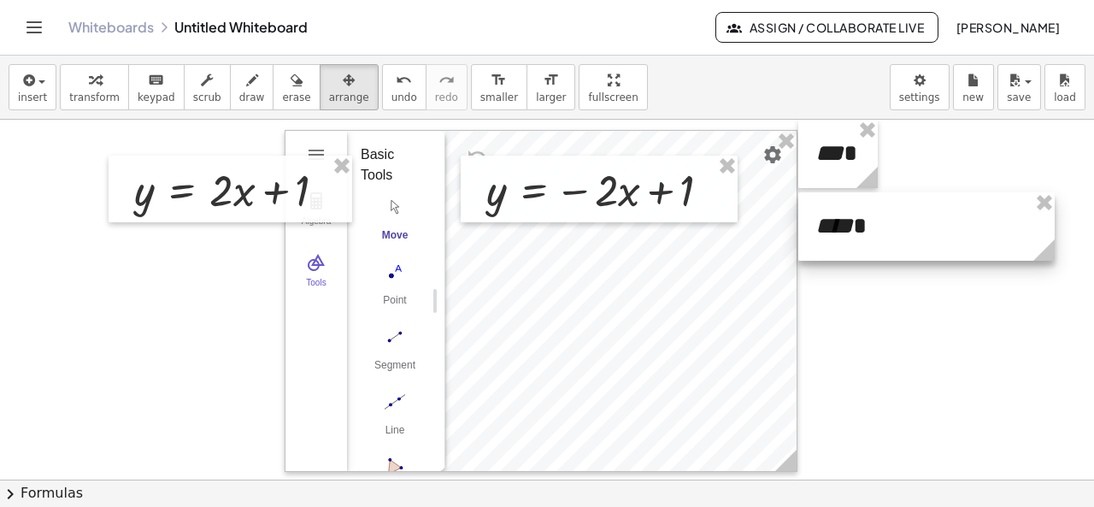
click at [1048, 251] on icon at bounding box center [1043, 249] width 21 height 21
drag, startPoint x: 841, startPoint y: 251, endPoint x: 866, endPoint y: 250, distance: 24.8
click at [866, 250] on icon at bounding box center [866, 249] width 21 height 21
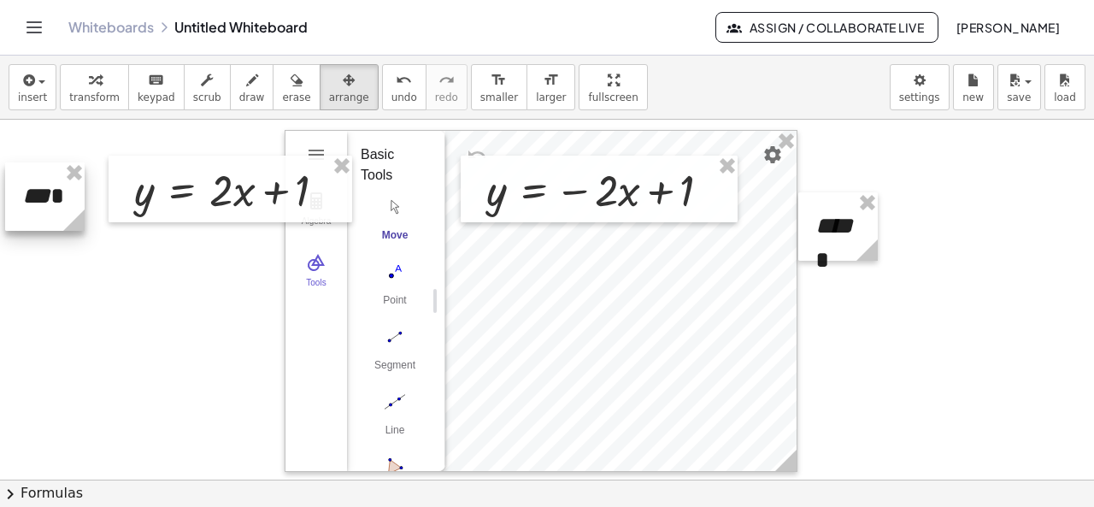
drag, startPoint x: 832, startPoint y: 163, endPoint x: 68, endPoint y: 200, distance: 765.7
click at [40, 206] on div at bounding box center [44, 196] width 79 height 68
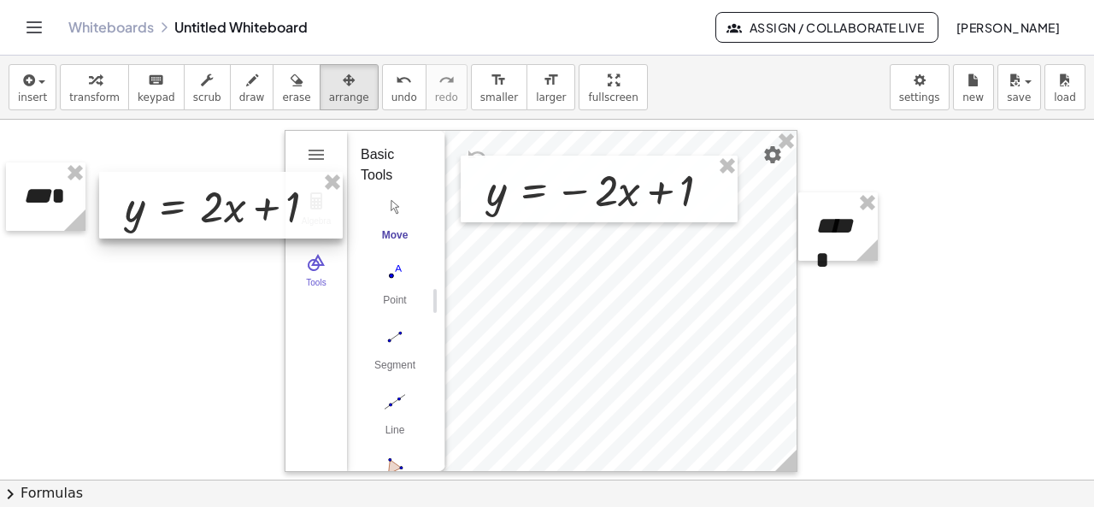
drag, startPoint x: 169, startPoint y: 178, endPoint x: 167, endPoint y: 188, distance: 10.6
click at [167, 188] on div at bounding box center [221, 205] width 244 height 67
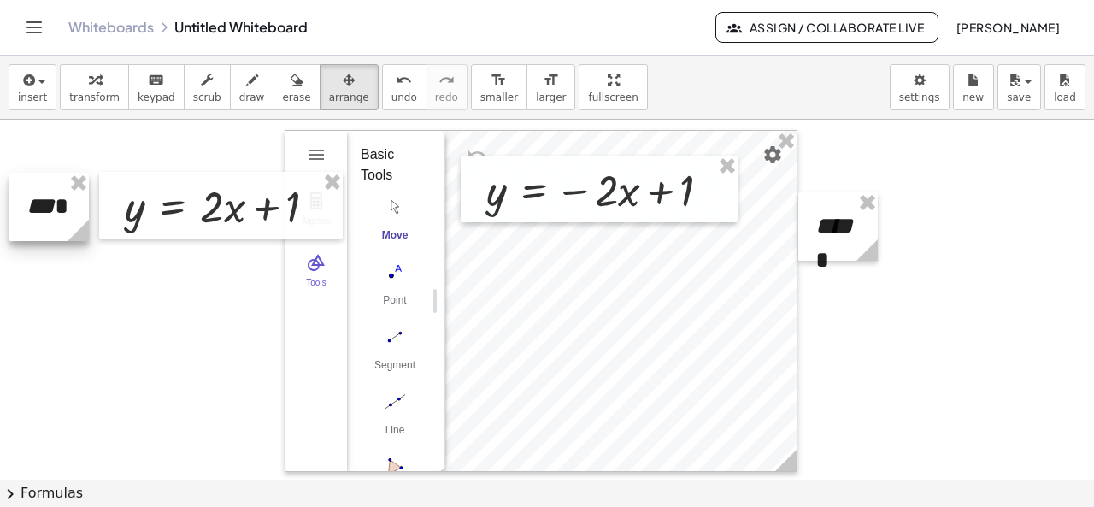
drag, startPoint x: 56, startPoint y: 206, endPoint x: 60, endPoint y: 216, distance: 11.1
click at [60, 216] on div at bounding box center [48, 207] width 79 height 68
click at [60, 211] on div at bounding box center [49, 206] width 79 height 68
click at [61, 208] on div at bounding box center [49, 206] width 79 height 68
click at [61, 208] on div at bounding box center [49, 201] width 79 height 68
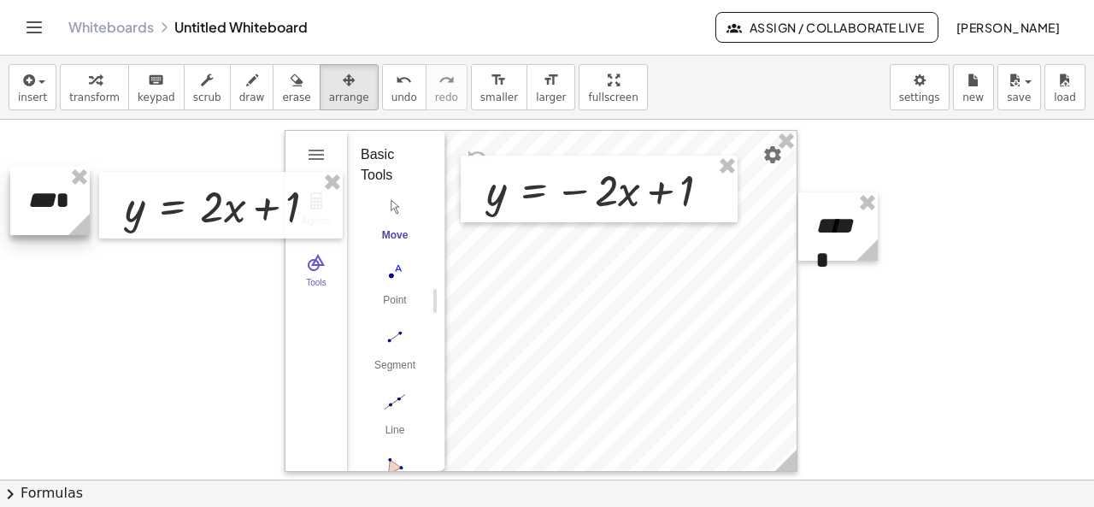
click at [61, 208] on div at bounding box center [49, 201] width 79 height 68
click at [861, 254] on icon at bounding box center [860, 249] width 21 height 21
click at [841, 241] on div at bounding box center [834, 226] width 73 height 68
click at [798, 261] on div at bounding box center [834, 226] width 73 height 68
click at [414, 285] on div at bounding box center [540, 301] width 511 height 340
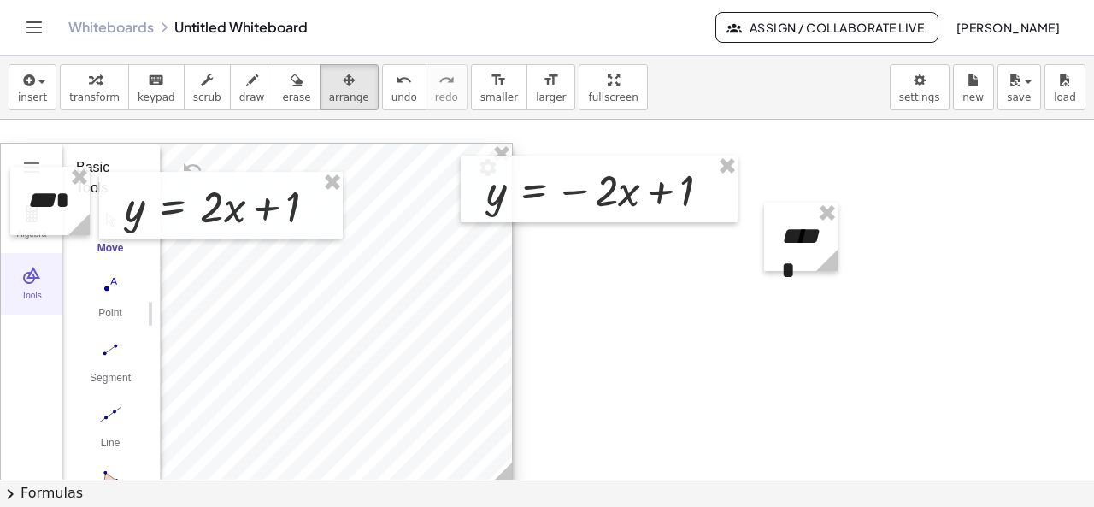
drag, startPoint x: 136, startPoint y: 285, endPoint x: 32, endPoint y: 285, distance: 103.4
click at [32, 285] on div "Algebra Tools GeoGebra Geometry Basic Tools Move Point Segment Line Polygon Cir…" at bounding box center [256, 314] width 513 height 342
click at [32, 285] on button "Tools" at bounding box center [32, 284] width 62 height 62
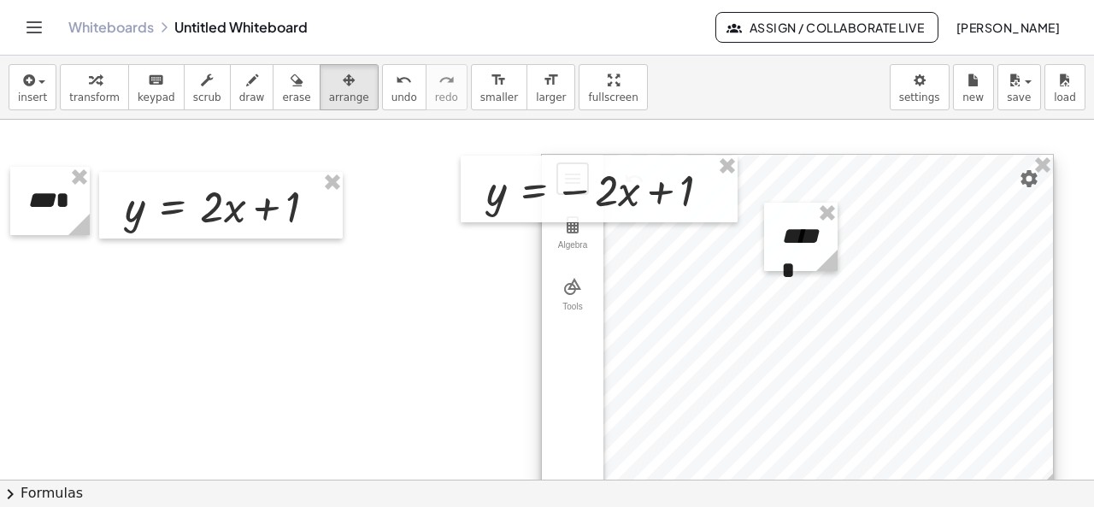
drag, startPoint x: 438, startPoint y: 318, endPoint x: 979, endPoint y: 329, distance: 541.1
click at [979, 329] on div at bounding box center [797, 325] width 511 height 340
drag, startPoint x: 802, startPoint y: 256, endPoint x: 764, endPoint y: 261, distance: 37.9
click at [801, 256] on div at bounding box center [800, 237] width 73 height 68
click at [786, 258] on div at bounding box center [800, 237] width 73 height 68
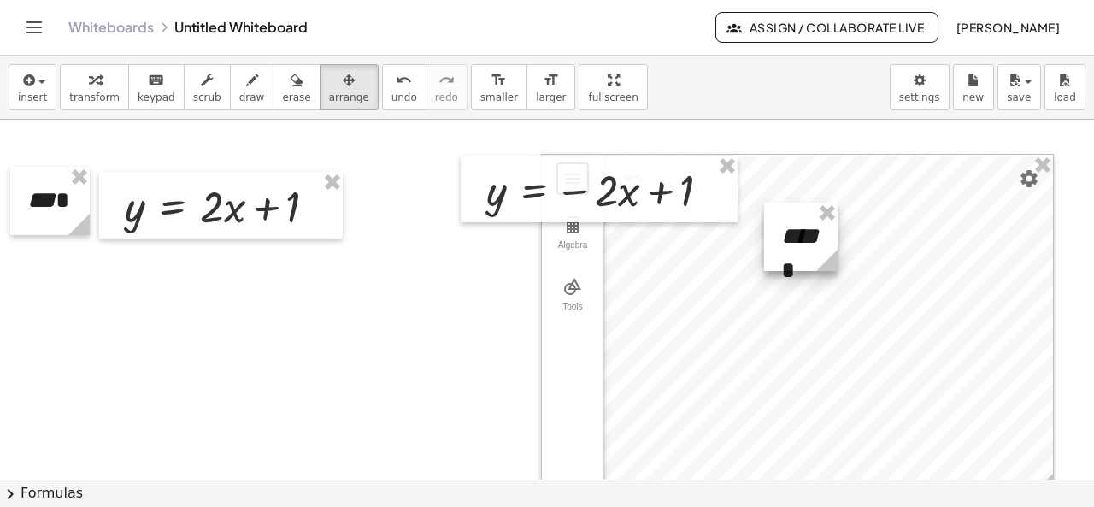
click at [571, 266] on div at bounding box center [797, 325] width 511 height 340
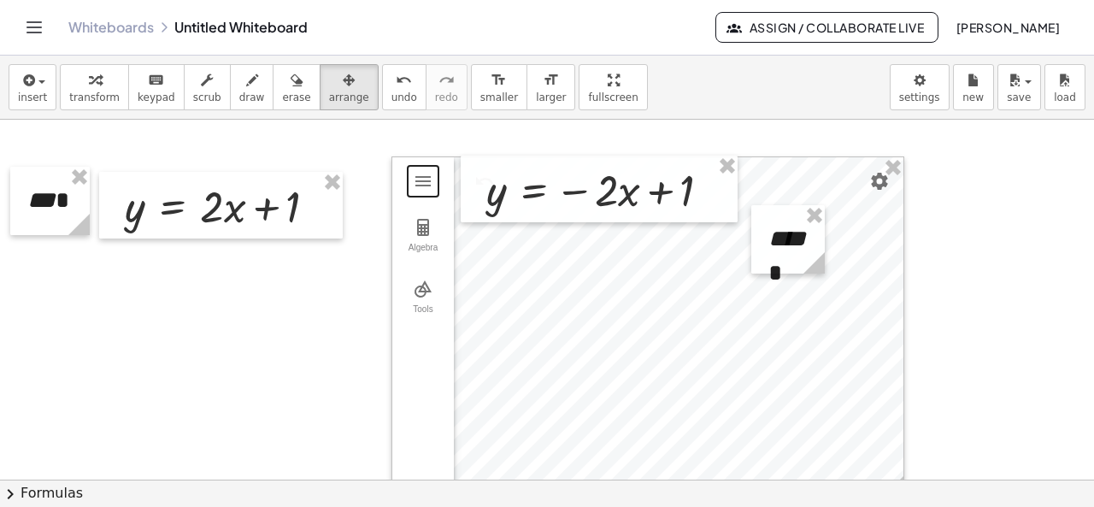
drag, startPoint x: 218, startPoint y: 337, endPoint x: 197, endPoint y: 340, distance: 20.8
drag, startPoint x: 783, startPoint y: 264, endPoint x: 205, endPoint y: 353, distance: 584.5
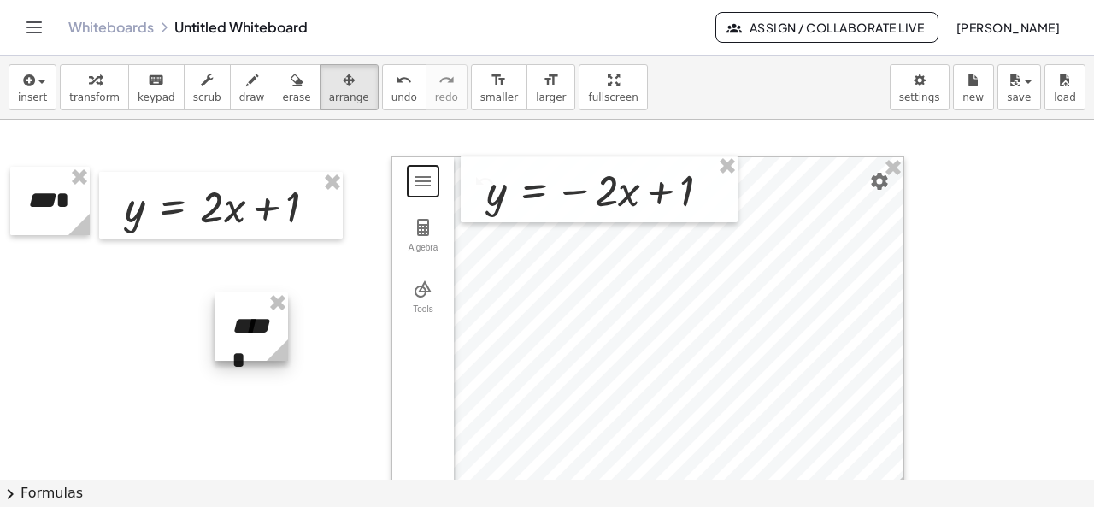
click at [214, 353] on div at bounding box center [250, 326] width 73 height 68
click at [243, 349] on div "- + **** *" at bounding box center [211, 328] width 73 height 68
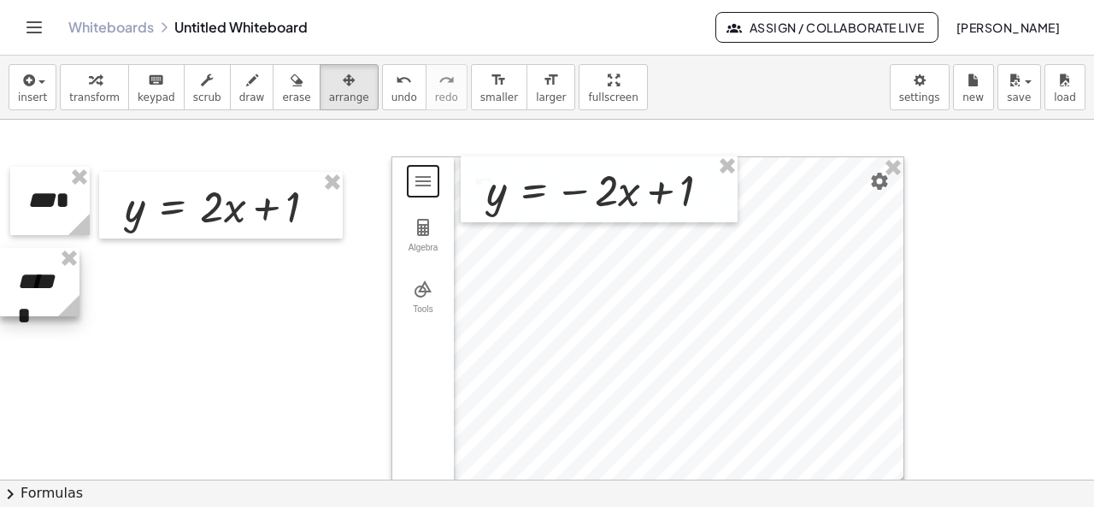
drag, startPoint x: 209, startPoint y: 332, endPoint x: 23, endPoint y: 285, distance: 191.3
click at [23, 285] on div at bounding box center [39, 282] width 79 height 68
click at [58, 217] on div at bounding box center [45, 203] width 79 height 68
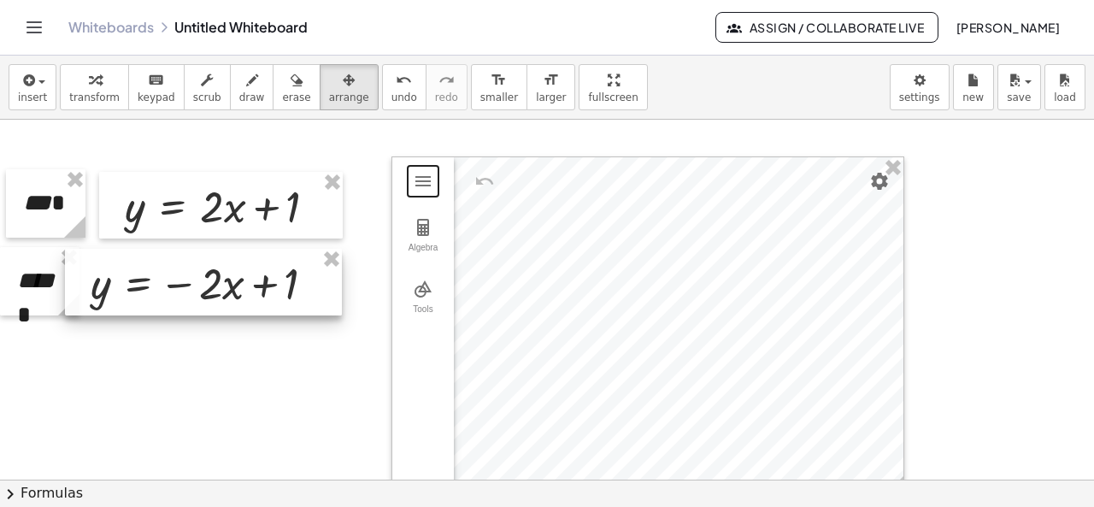
drag, startPoint x: 565, startPoint y: 196, endPoint x: 169, endPoint y: 289, distance: 406.5
click at [169, 289] on div at bounding box center [203, 282] width 277 height 67
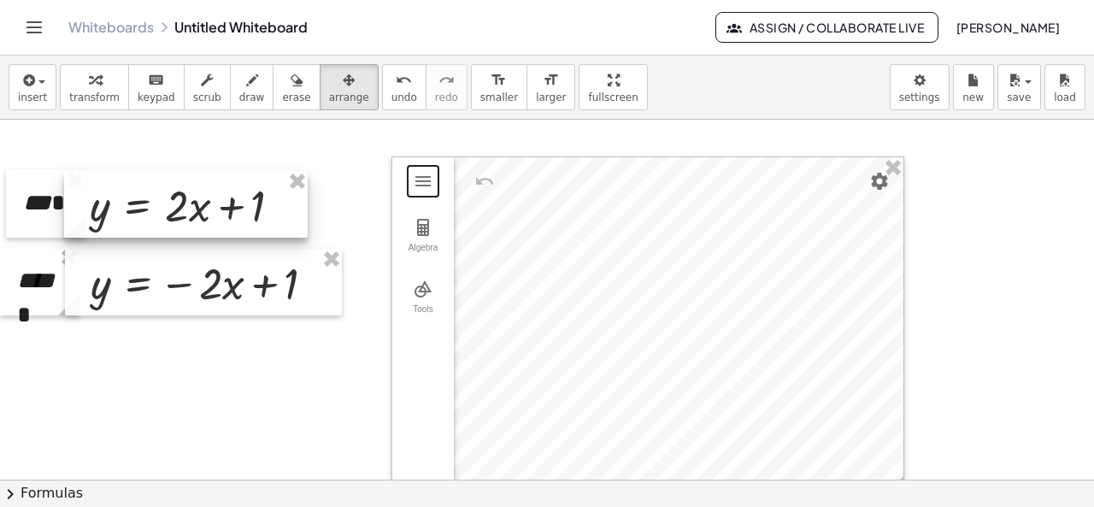
drag, startPoint x: 200, startPoint y: 231, endPoint x: 165, endPoint y: 230, distance: 35.0
click at [165, 230] on div at bounding box center [186, 204] width 244 height 67
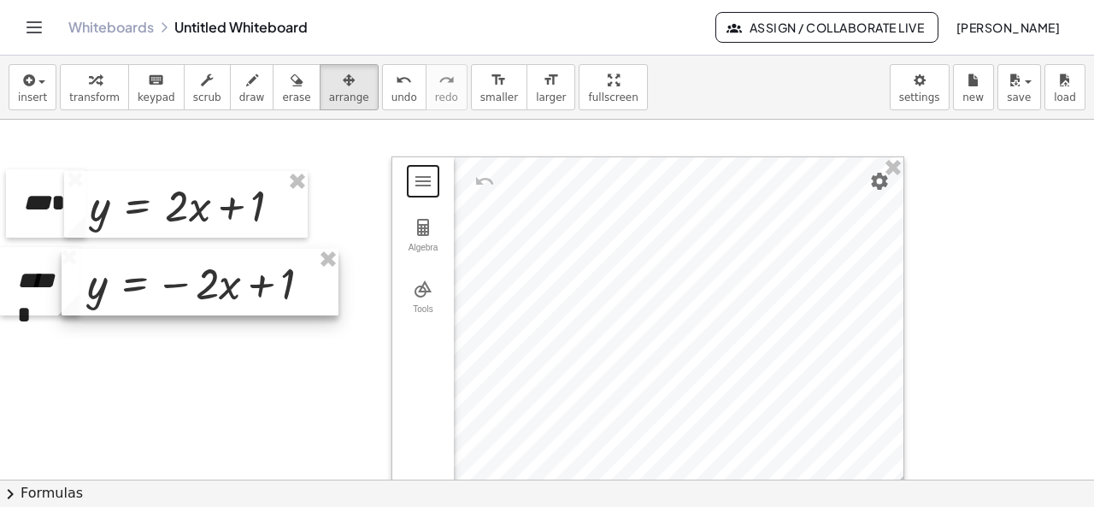
click at [169, 279] on div at bounding box center [200, 282] width 277 height 67
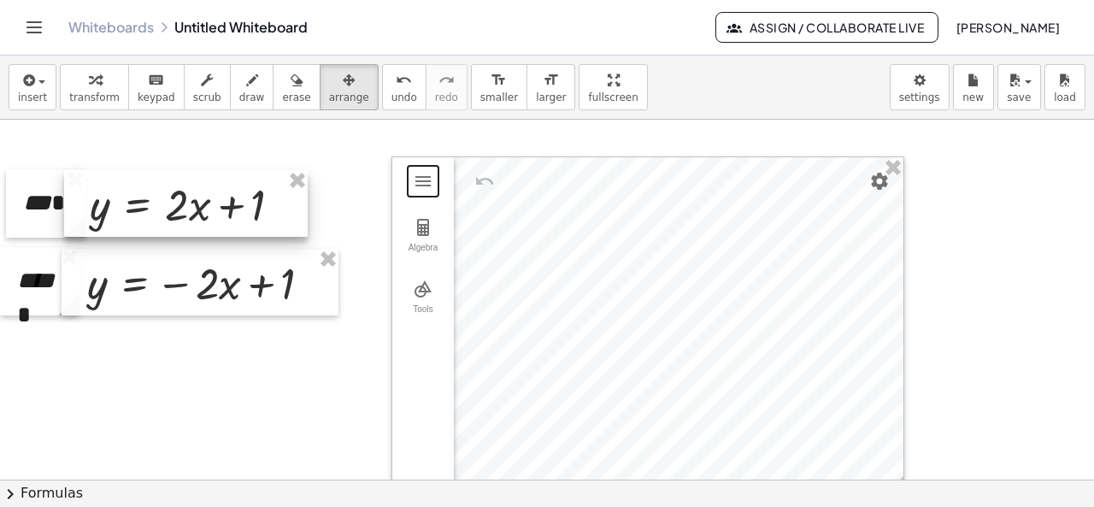
click at [157, 217] on div at bounding box center [186, 203] width 244 height 67
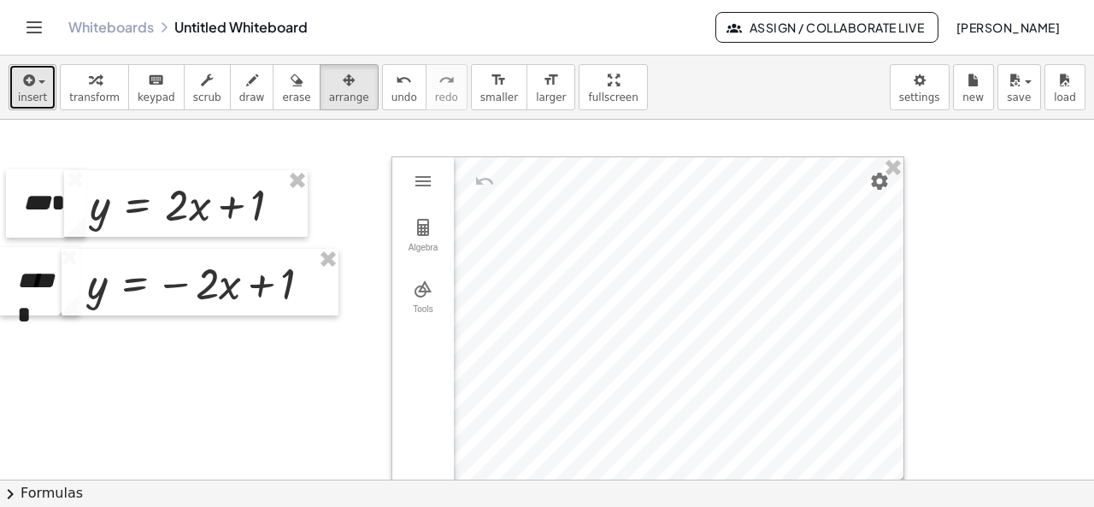
click at [15, 91] on button "insert" at bounding box center [33, 87] width 48 height 46
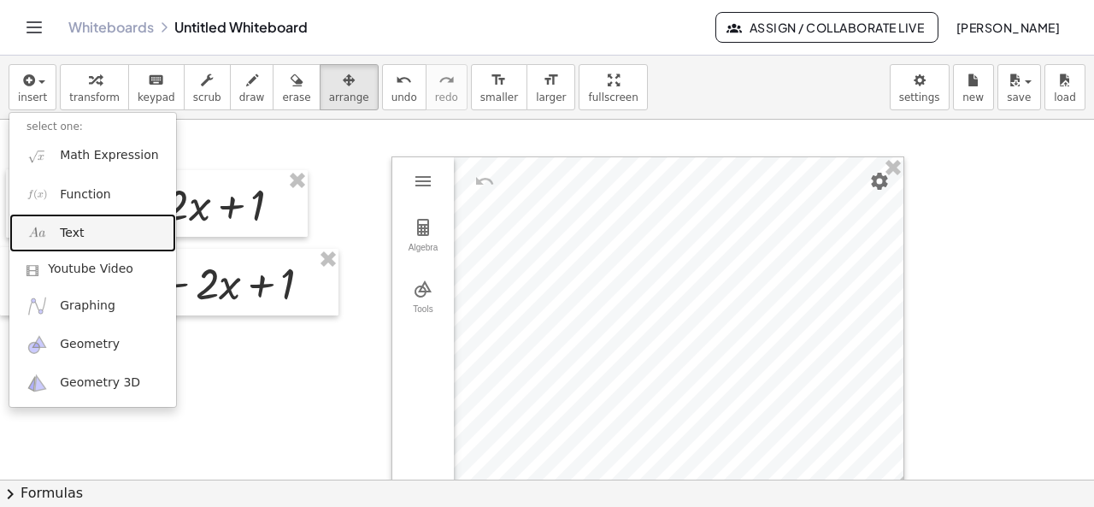
click at [46, 240] on img at bounding box center [36, 232] width 21 height 21
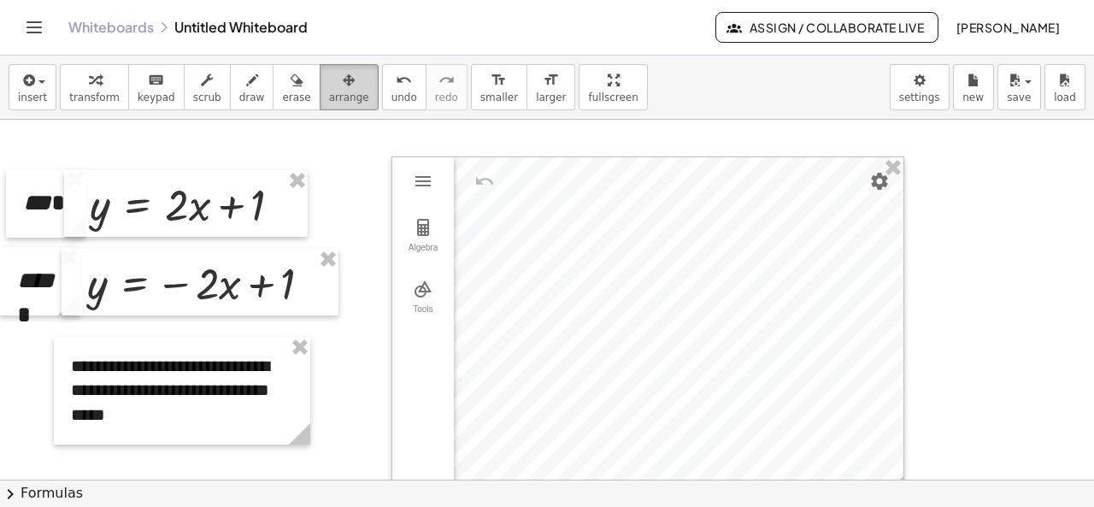
click at [329, 103] on span "arrange" at bounding box center [349, 97] width 40 height 12
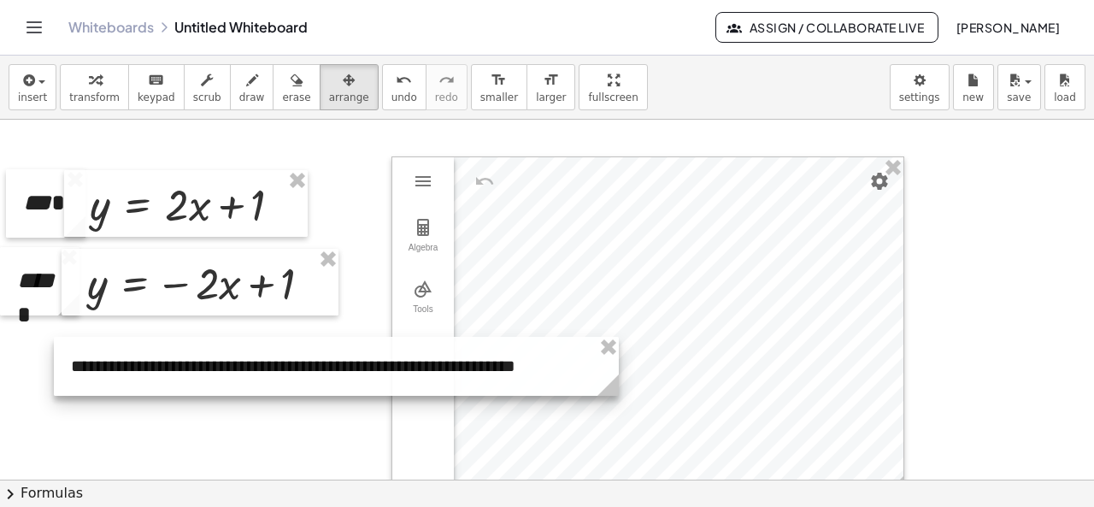
drag, startPoint x: 307, startPoint y: 426, endPoint x: 616, endPoint y: 409, distance: 309.8
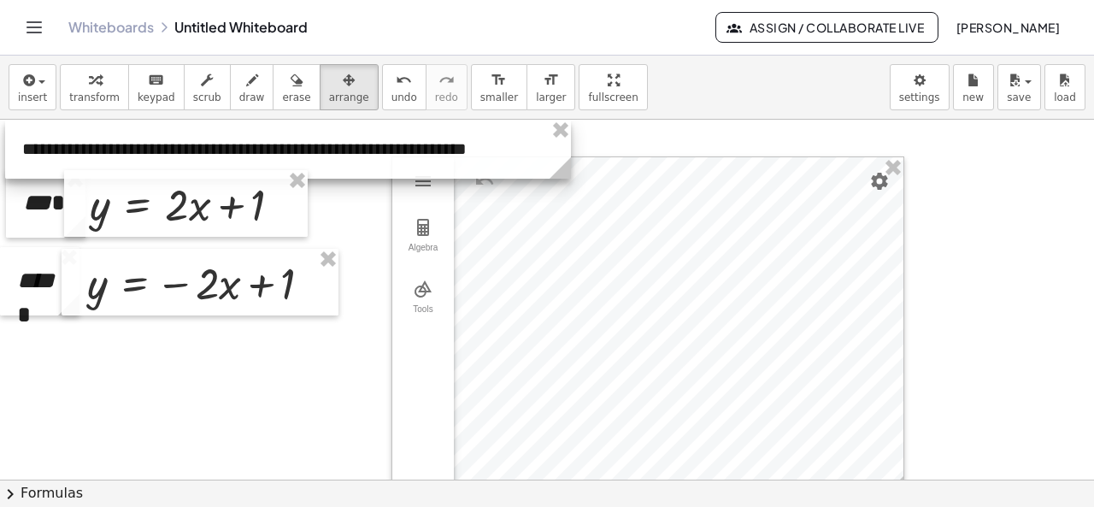
drag, startPoint x: 269, startPoint y: 392, endPoint x: 220, endPoint y: 148, distance: 249.2
click at [220, 148] on div at bounding box center [288, 149] width 566 height 59
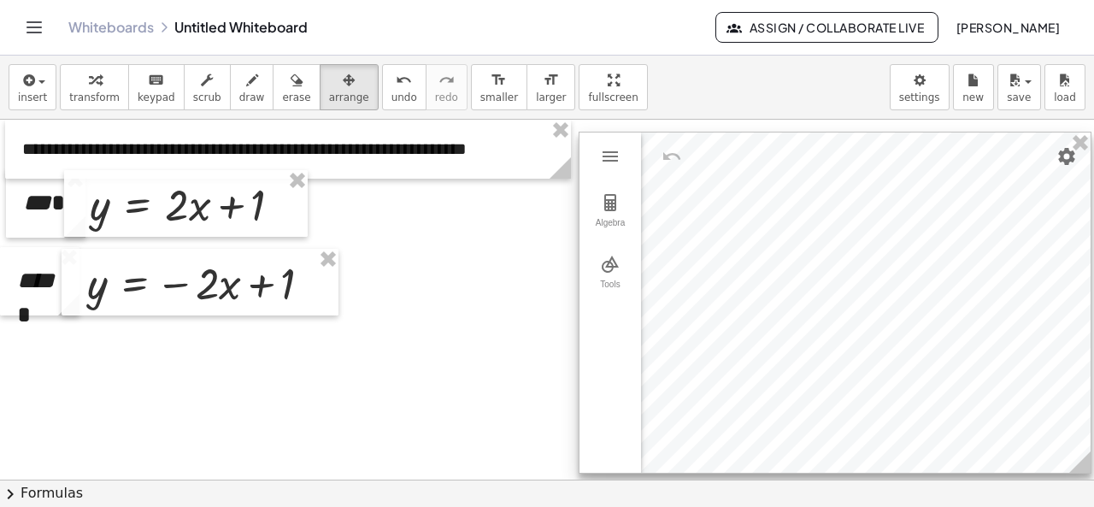
drag, startPoint x: 727, startPoint y: 180, endPoint x: 914, endPoint y: 156, distance: 188.8
click at [914, 156] on div at bounding box center [834, 302] width 511 height 340
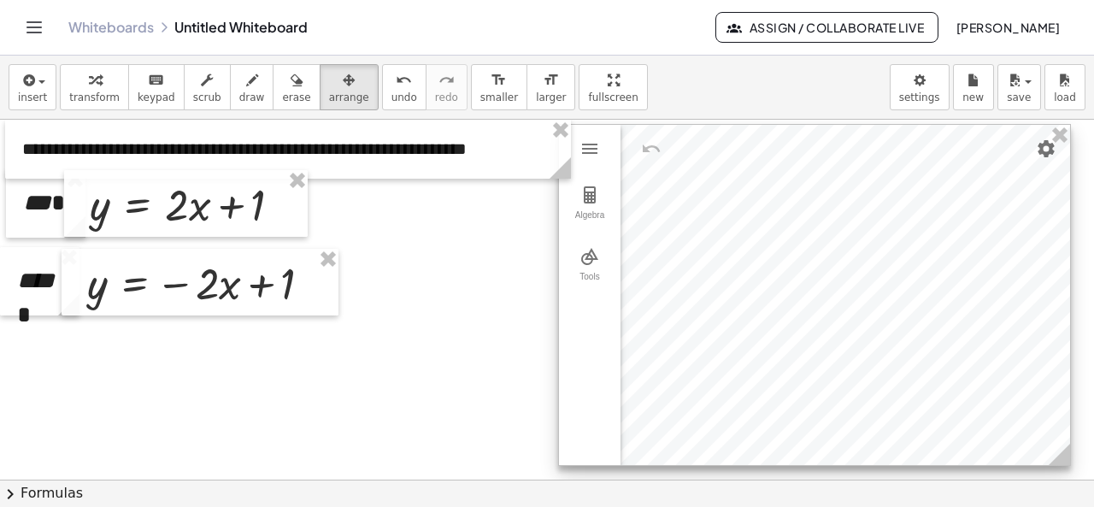
drag, startPoint x: 914, startPoint y: 156, endPoint x: 894, endPoint y: 149, distance: 21.6
click at [894, 149] on div at bounding box center [814, 295] width 511 height 340
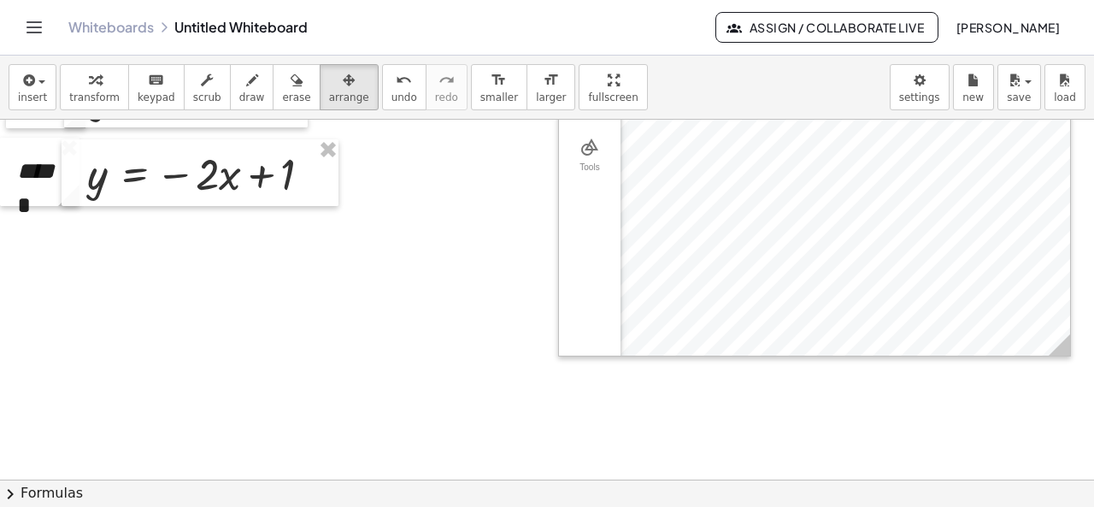
scroll to position [111, 0]
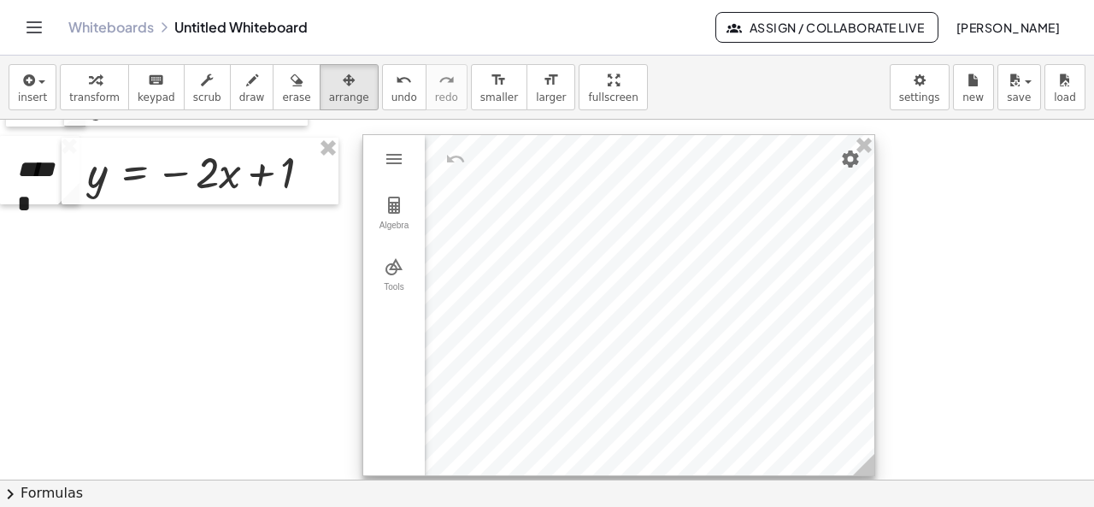
drag, startPoint x: 859, startPoint y: 228, endPoint x: 624, endPoint y: 379, distance: 279.5
click at [648, 357] on div at bounding box center [618, 305] width 511 height 340
click at [626, 378] on div at bounding box center [618, 305] width 511 height 340
drag, startPoint x: 624, startPoint y: 379, endPoint x: 610, endPoint y: 404, distance: 28.3
click at [615, 392] on div at bounding box center [618, 305] width 511 height 340
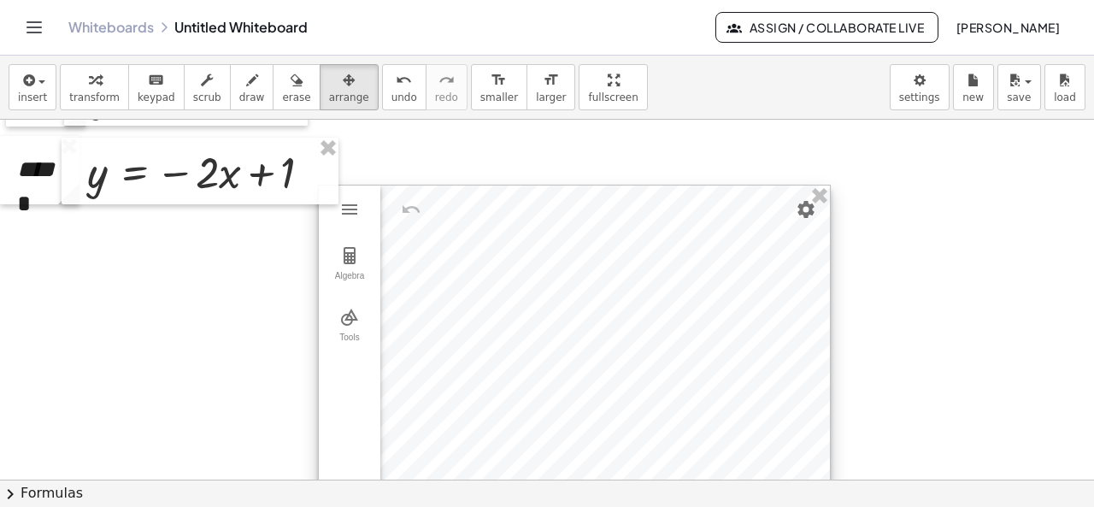
drag, startPoint x: 603, startPoint y: 420, endPoint x: 602, endPoint y: 428, distance: 8.7
click at [602, 428] on div at bounding box center [574, 355] width 511 height 340
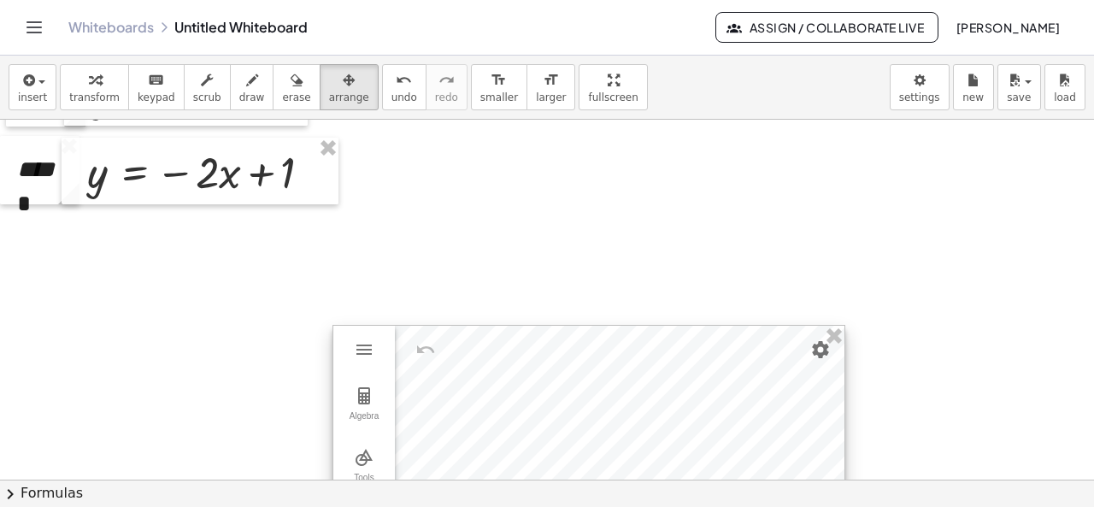
drag, startPoint x: 587, startPoint y: 214, endPoint x: 602, endPoint y: 355, distance: 140.9
click at [602, 355] on div at bounding box center [588, 496] width 511 height 340
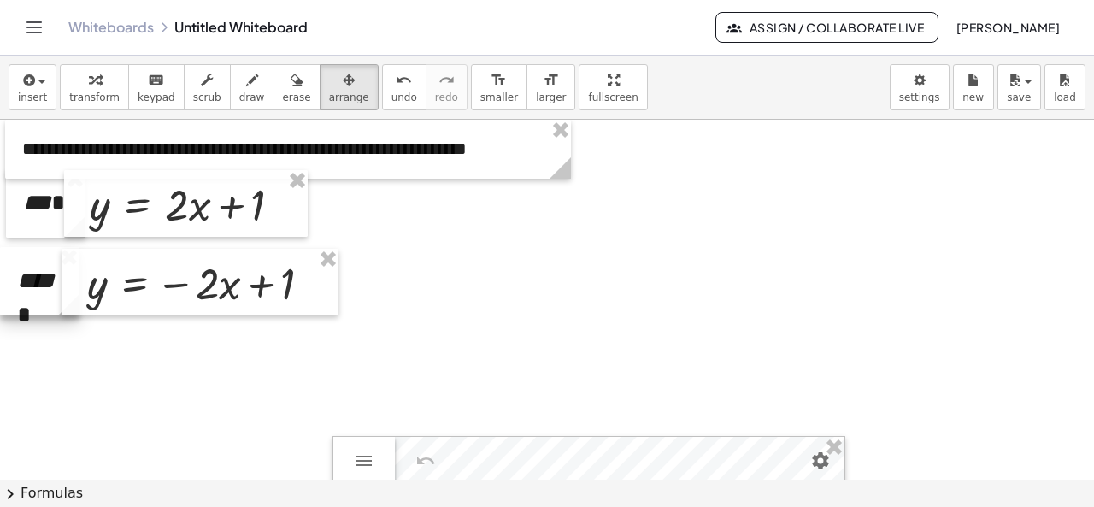
click at [12, 283] on div at bounding box center [39, 281] width 79 height 68
click at [26, 285] on div at bounding box center [39, 281] width 79 height 68
click at [69, 98] on span "transform" at bounding box center [94, 97] width 50 height 12
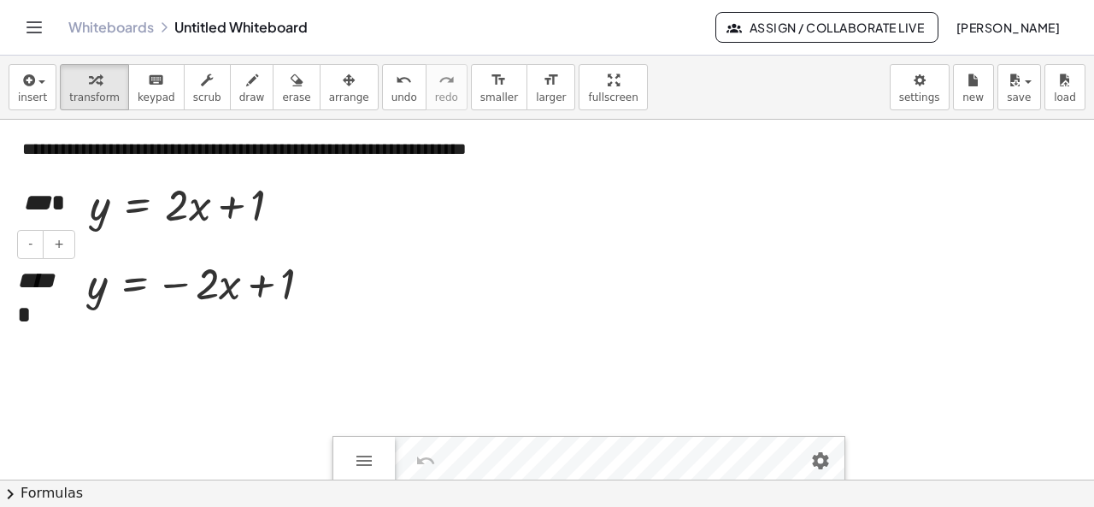
click at [17, 282] on icon "****" at bounding box center [36, 280] width 38 height 24
click at [329, 97] on span "arrange" at bounding box center [349, 97] width 40 height 12
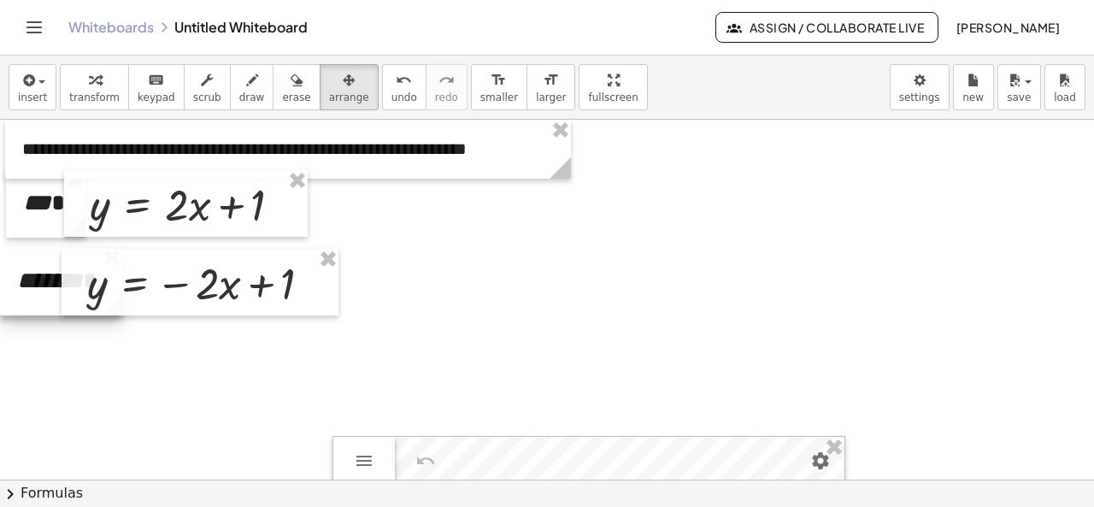
drag, startPoint x: 76, startPoint y: 344, endPoint x: 119, endPoint y: 344, distance: 42.7
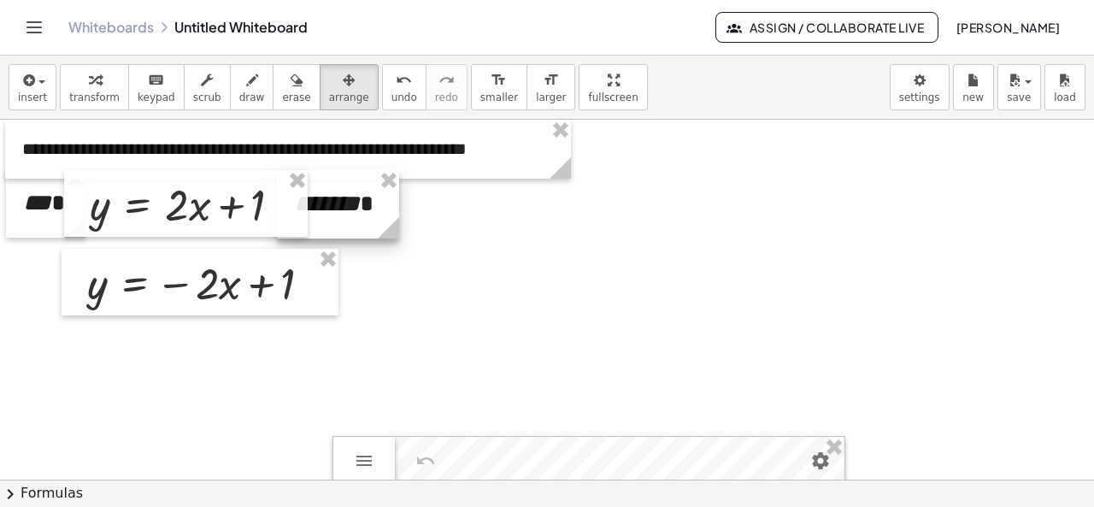
drag, startPoint x: 27, startPoint y: 303, endPoint x: 304, endPoint y: 226, distance: 287.4
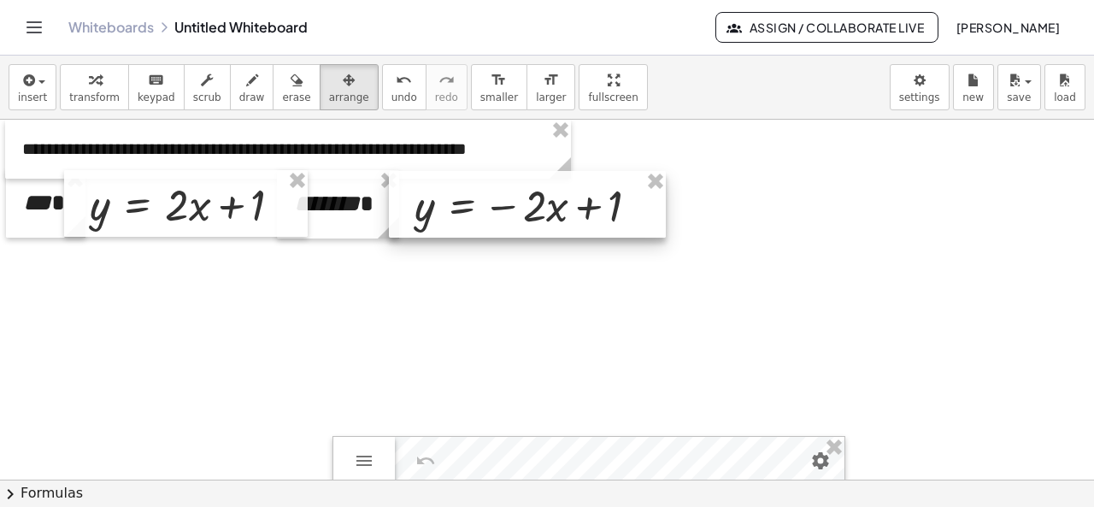
drag, startPoint x: 240, startPoint y: 292, endPoint x: 561, endPoint y: 215, distance: 329.6
click at [561, 215] on div at bounding box center [527, 204] width 277 height 67
click at [557, 215] on div at bounding box center [520, 205] width 277 height 67
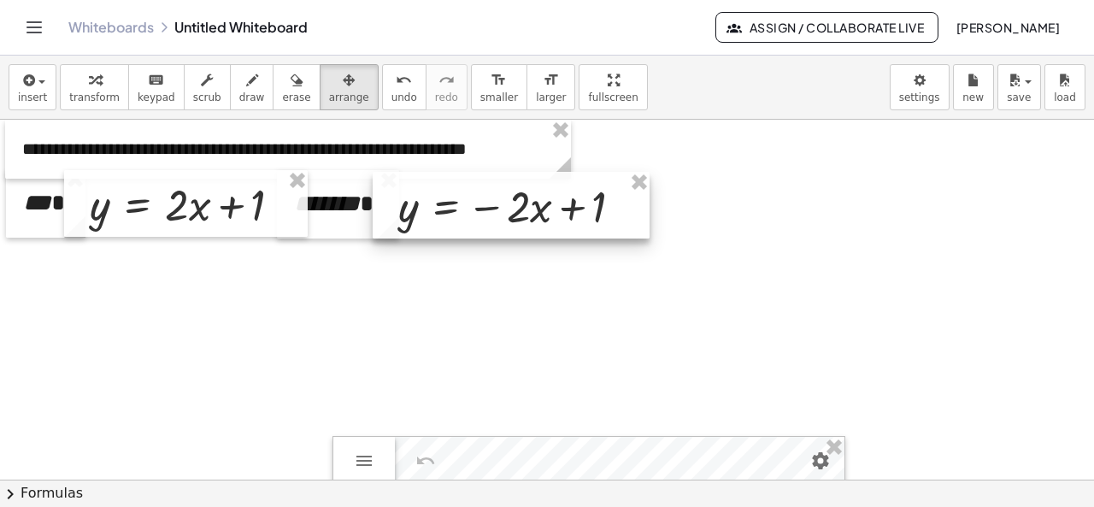
click at [550, 215] on div at bounding box center [511, 205] width 277 height 67
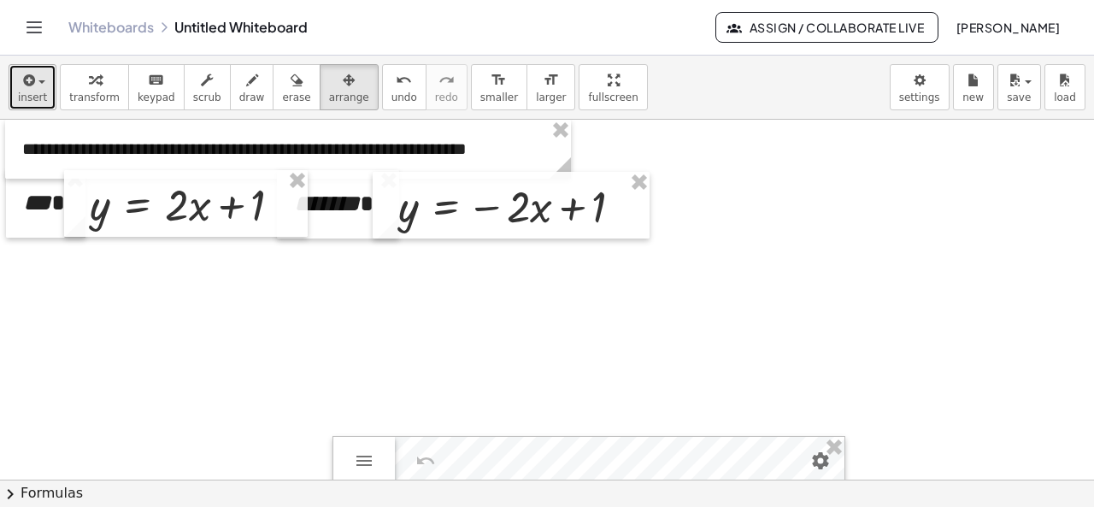
click at [38, 81] on span "button" at bounding box center [41, 81] width 7 height 3
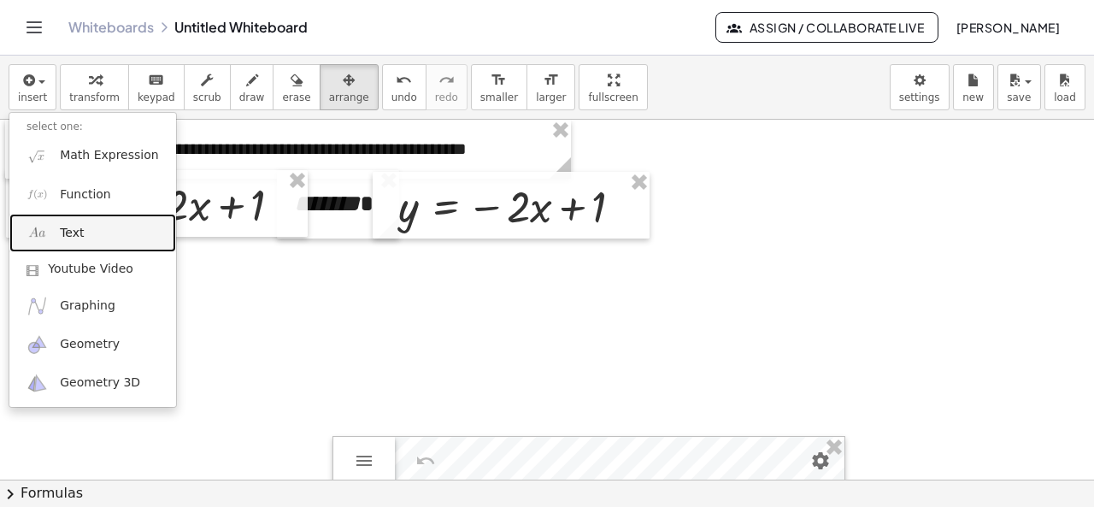
click at [75, 239] on span "Text" at bounding box center [72, 233] width 24 height 17
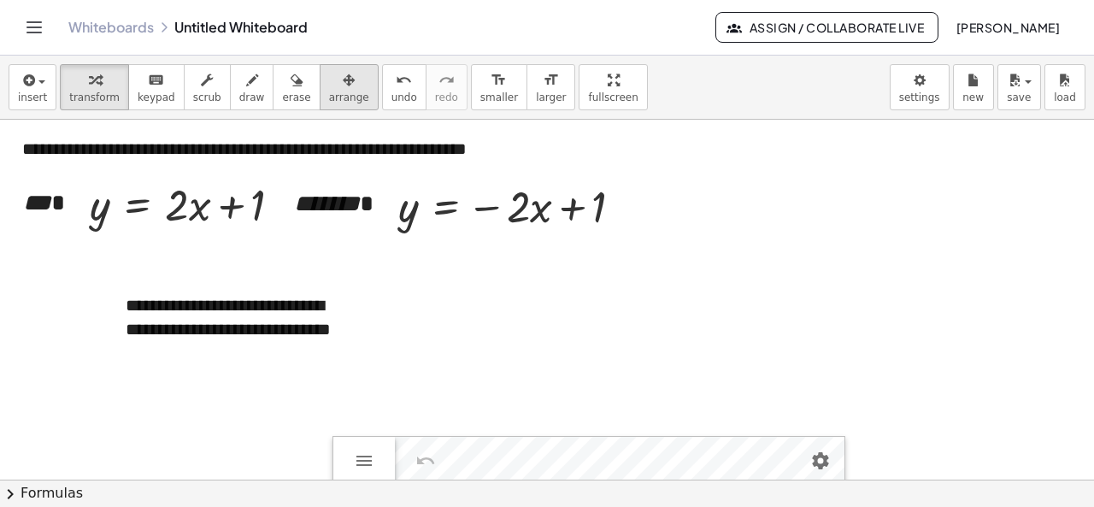
click at [343, 84] on icon "button" at bounding box center [349, 80] width 12 height 21
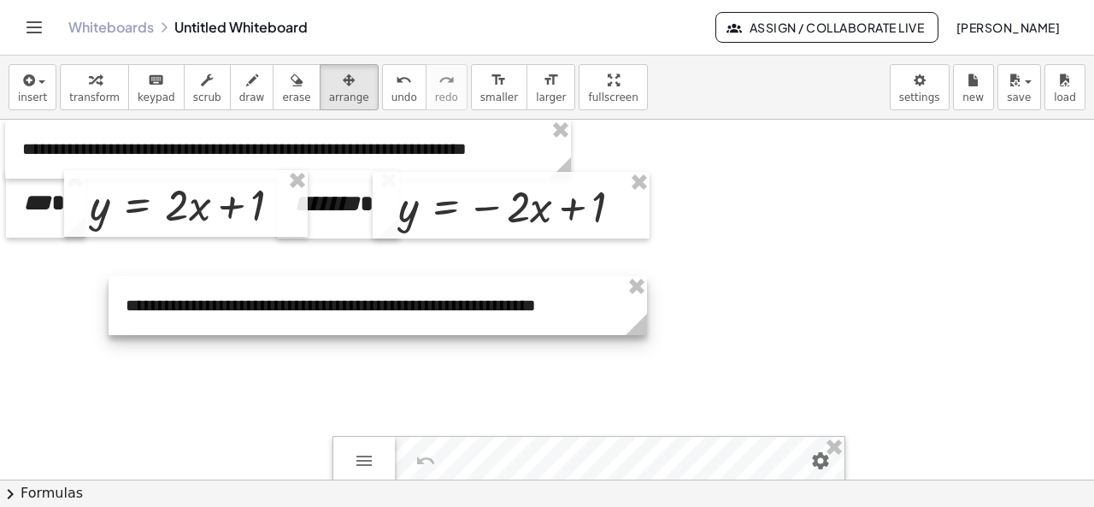
drag, startPoint x: 359, startPoint y: 366, endPoint x: 642, endPoint y: 319, distance: 286.7
click at [642, 319] on icon at bounding box center [636, 324] width 21 height 21
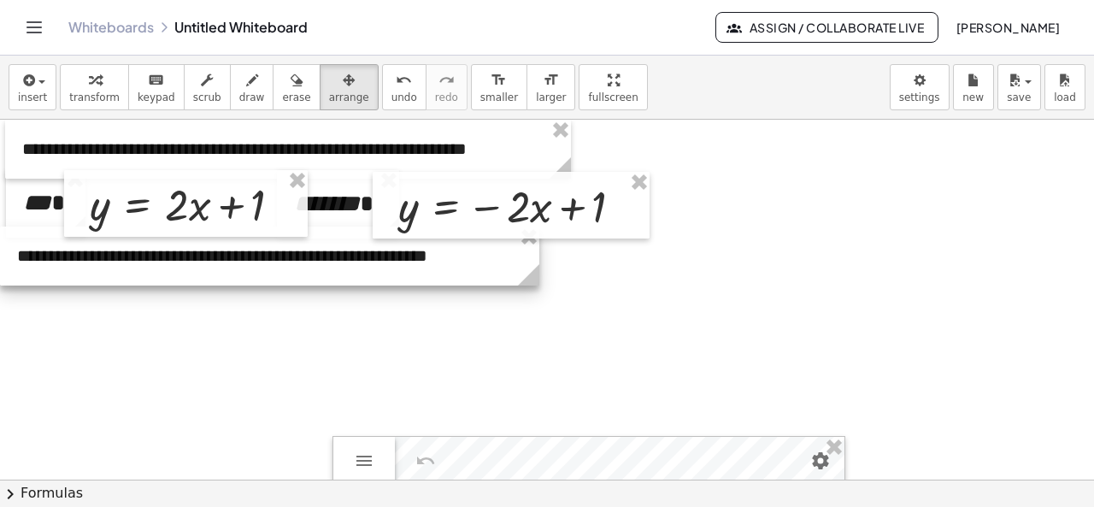
drag, startPoint x: 555, startPoint y: 329, endPoint x: 440, endPoint y: 279, distance: 124.8
click at [440, 279] on div at bounding box center [269, 255] width 539 height 59
click at [49, 249] on div at bounding box center [269, 255] width 539 height 59
click at [38, 252] on div at bounding box center [269, 255] width 539 height 59
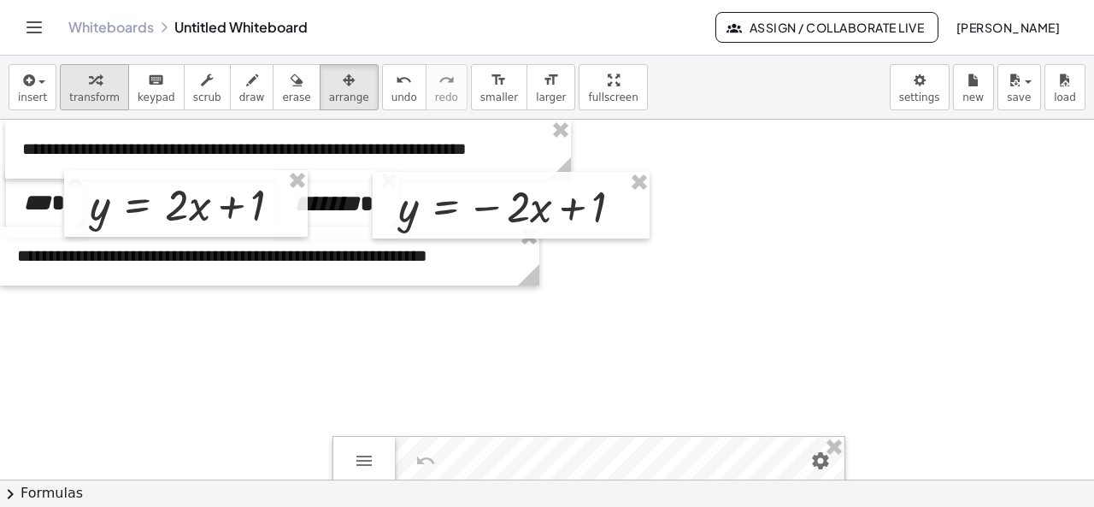
click at [73, 80] on div "button" at bounding box center [94, 79] width 50 height 21
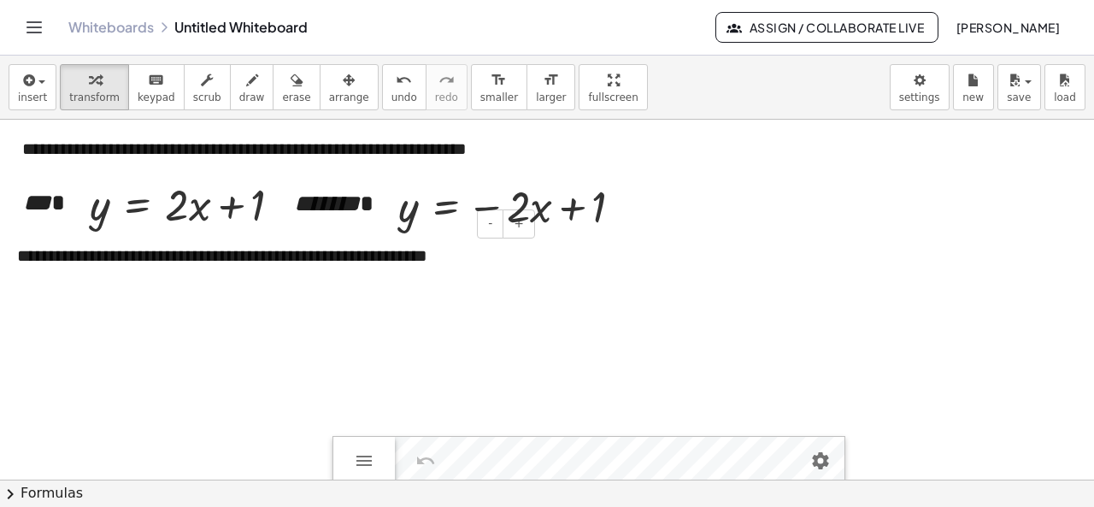
click at [37, 261] on div "**********" at bounding box center [269, 255] width 539 height 59
click at [21, 257] on div "**********" at bounding box center [269, 255] width 539 height 59
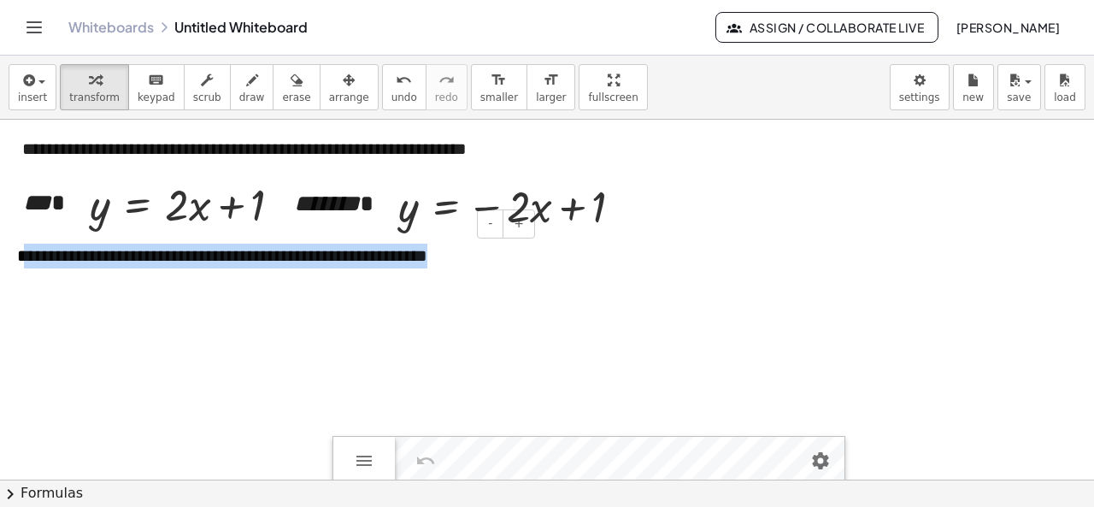
drag, startPoint x: 21, startPoint y: 257, endPoint x: 476, endPoint y: 251, distance: 454.7
click at [476, 251] on div "**********" at bounding box center [269, 255] width 539 height 59
copy div "**********"
click at [45, 88] on button "insert" at bounding box center [33, 87] width 48 height 46
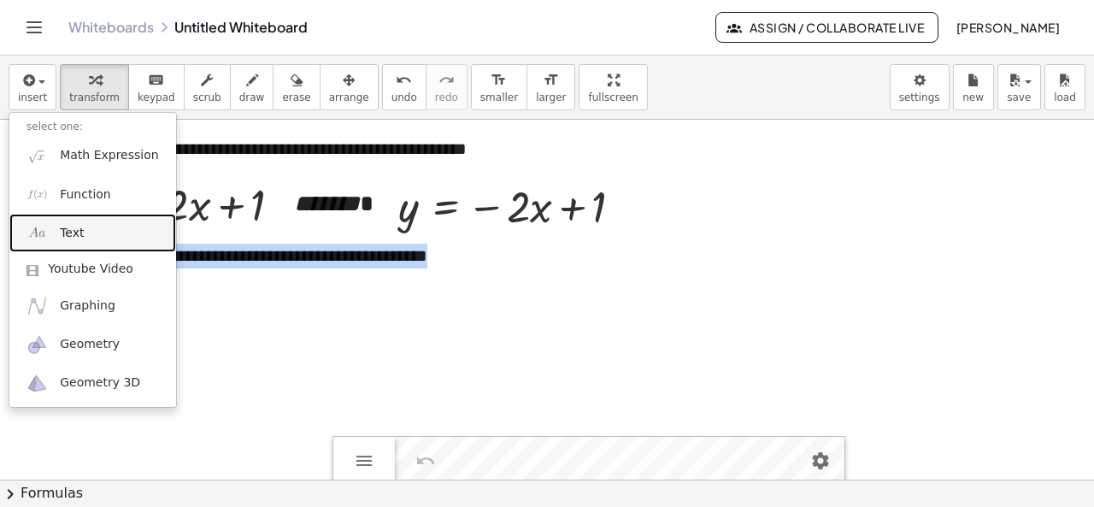
click at [53, 232] on link "Text" at bounding box center [92, 233] width 167 height 38
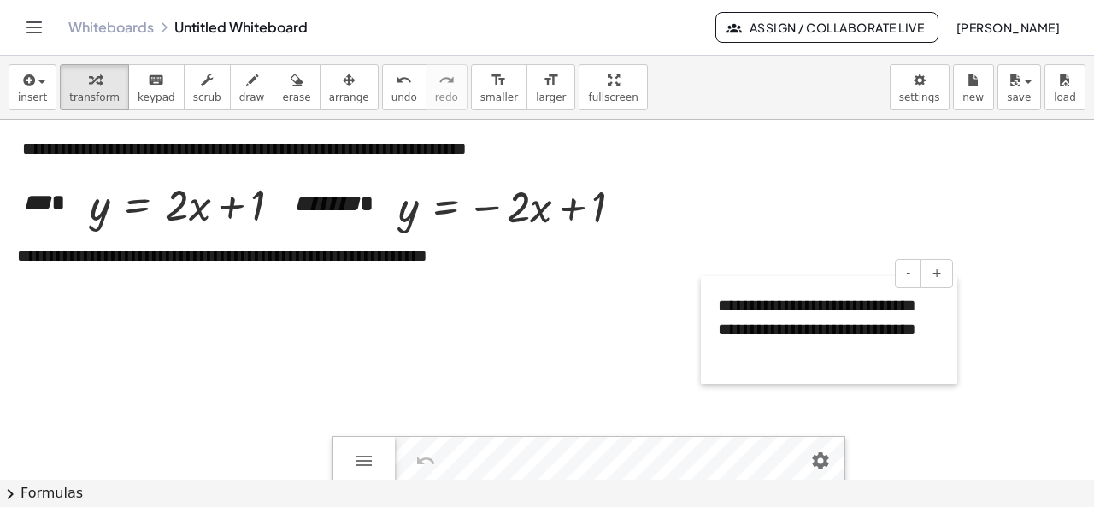
click at [716, 304] on div at bounding box center [709, 330] width 17 height 108
click at [718, 304] on span "**********" at bounding box center [817, 318] width 198 height 42
click at [837, 321] on span "**********" at bounding box center [820, 318] width 205 height 42
drag, startPoint x: 820, startPoint y: 328, endPoint x: 851, endPoint y: 333, distance: 31.2
click at [851, 333] on span "**********" at bounding box center [824, 318] width 212 height 42
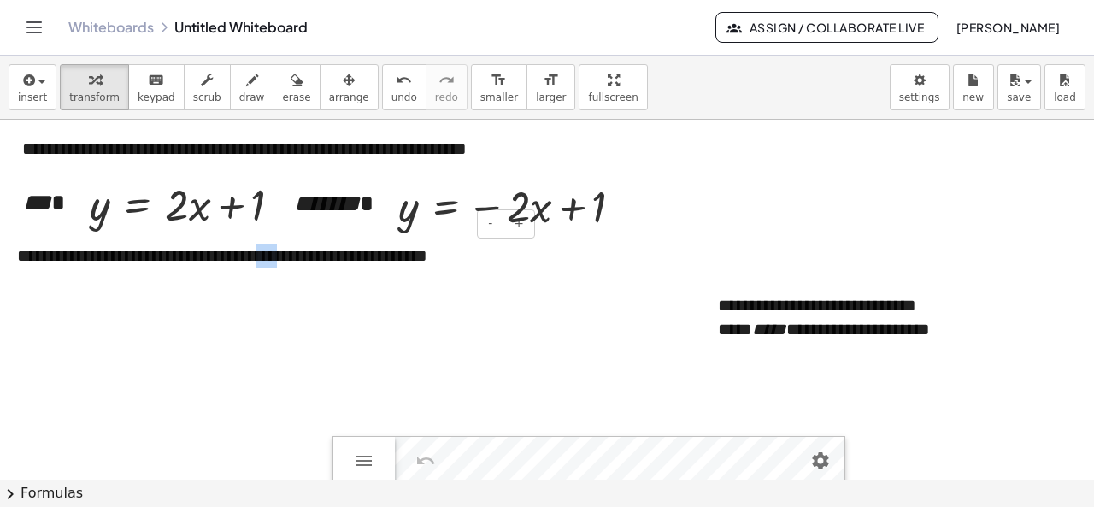
drag, startPoint x: 294, startPoint y: 253, endPoint x: 314, endPoint y: 259, distance: 21.4
click at [314, 259] on div "**********" at bounding box center [269, 255] width 539 height 59
click at [329, 91] on span "arrange" at bounding box center [349, 97] width 40 height 12
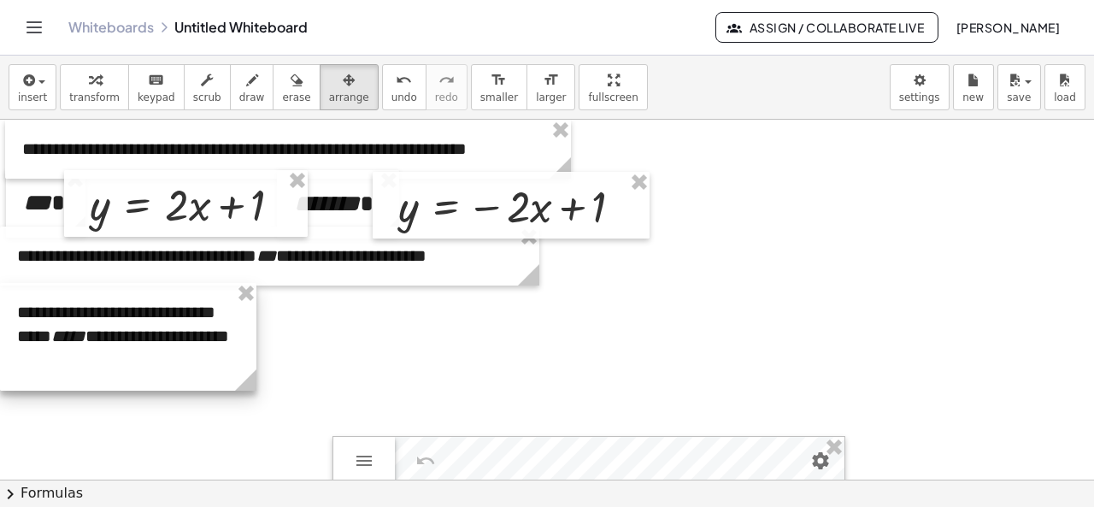
drag, startPoint x: 891, startPoint y: 346, endPoint x: 188, endPoint y: 347, distance: 703.3
click at [188, 347] on div at bounding box center [128, 337] width 256 height 108
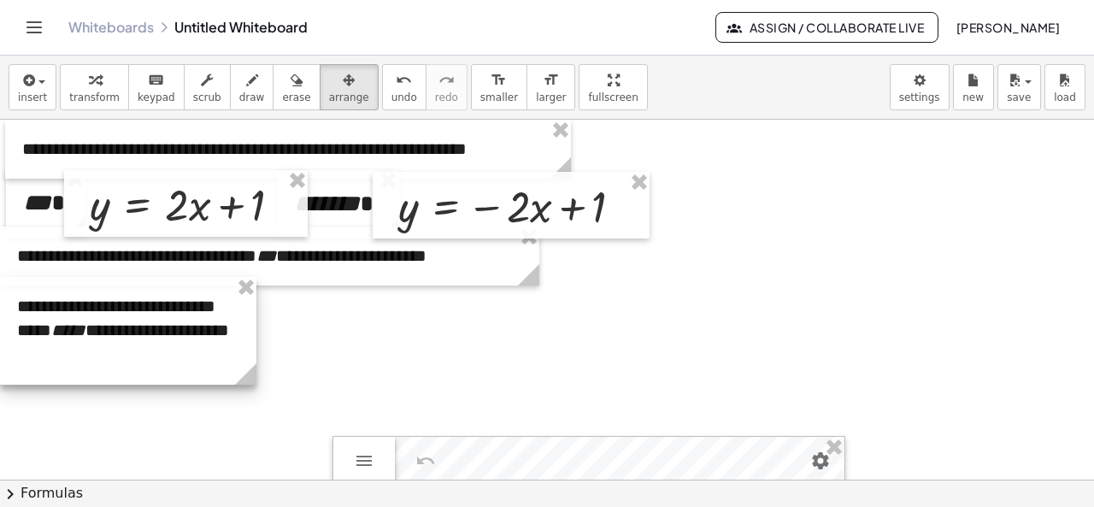
click at [188, 347] on div at bounding box center [128, 331] width 256 height 108
click at [188, 346] on div at bounding box center [128, 331] width 256 height 108
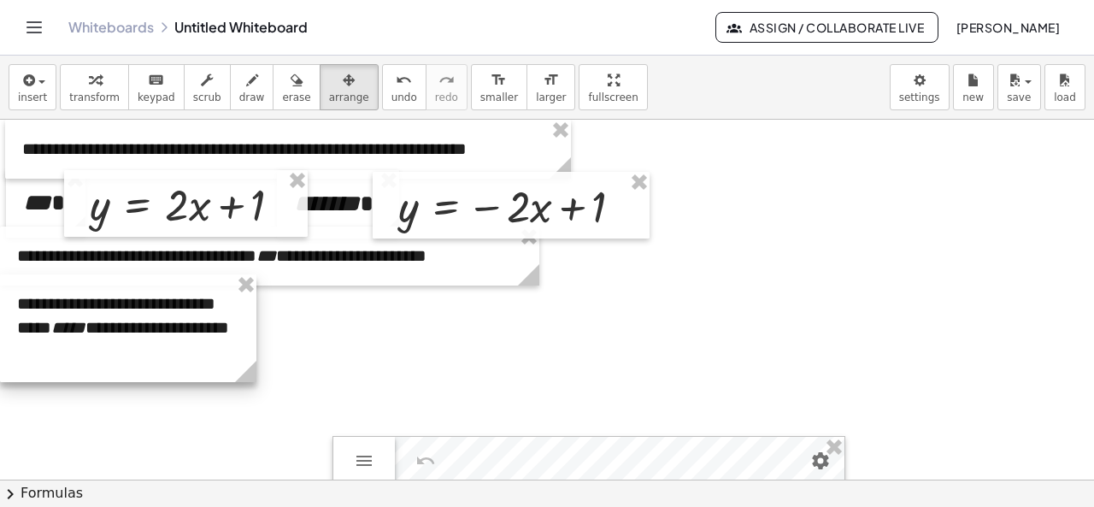
click at [188, 344] on div at bounding box center [128, 328] width 256 height 108
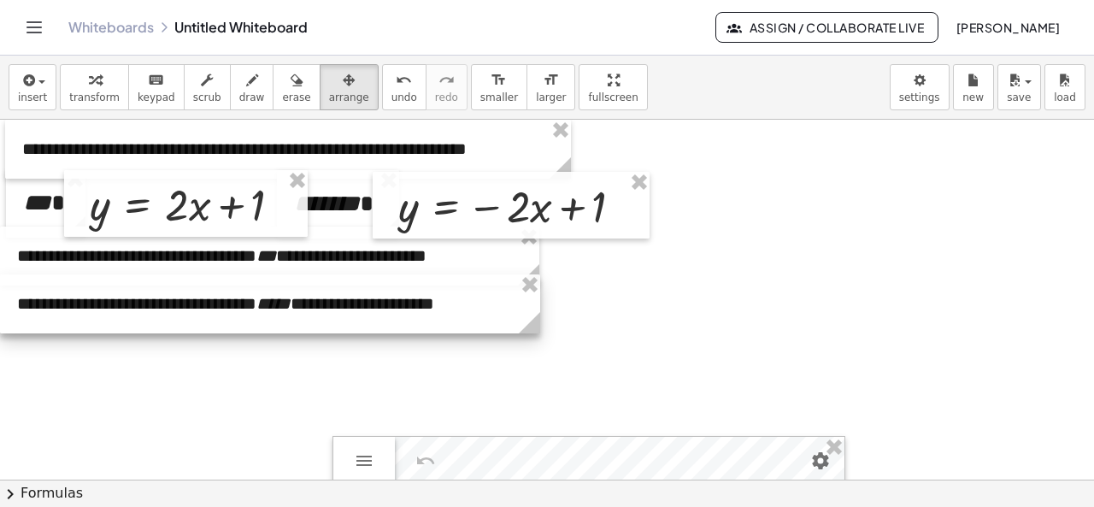
drag, startPoint x: 256, startPoint y: 367, endPoint x: 540, endPoint y: 314, distance: 288.6
click at [540, 314] on g at bounding box center [533, 326] width 30 height 30
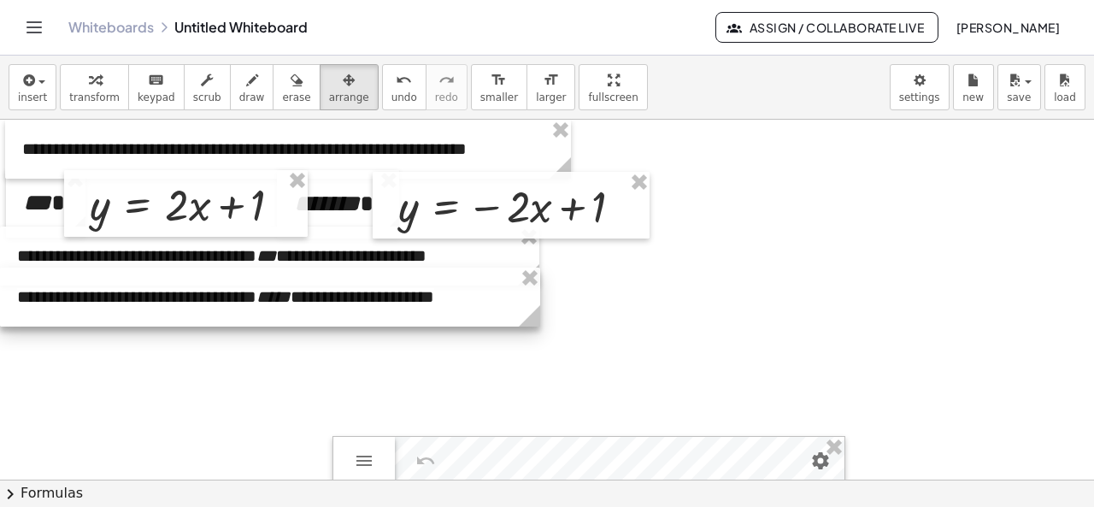
click at [393, 281] on div at bounding box center [270, 296] width 540 height 59
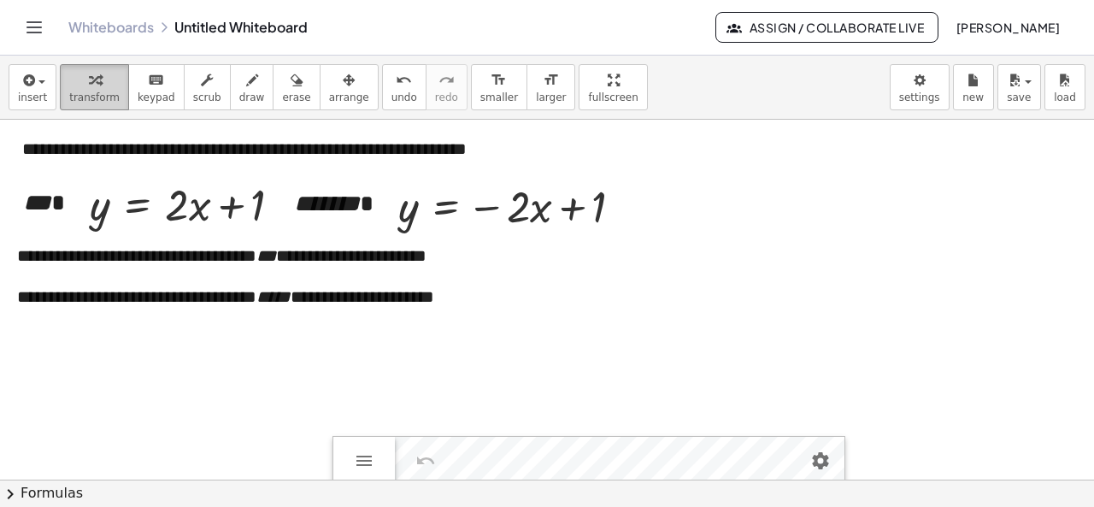
click at [92, 72] on div "button" at bounding box center [94, 79] width 50 height 21
click at [326, 207] on icon "*******" at bounding box center [327, 203] width 66 height 24
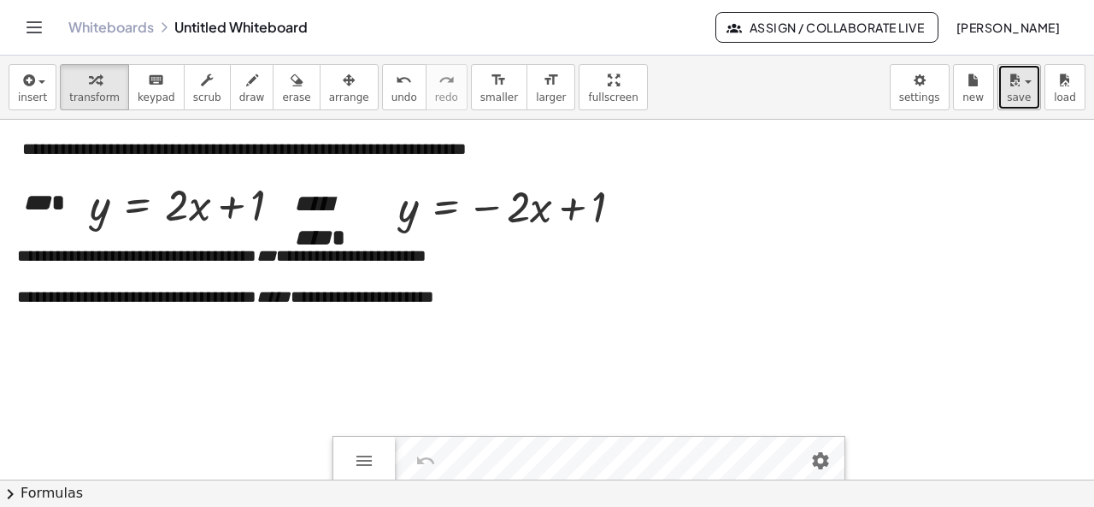
click at [1018, 102] on span "save" at bounding box center [1019, 97] width 24 height 12
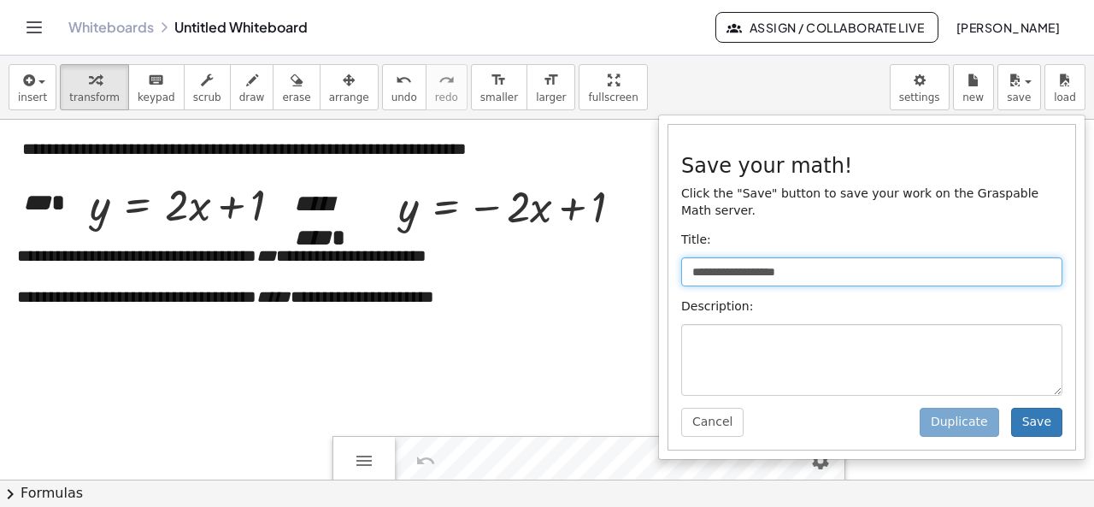
click at [784, 257] on input "**********" at bounding box center [871, 271] width 381 height 29
type input "***"
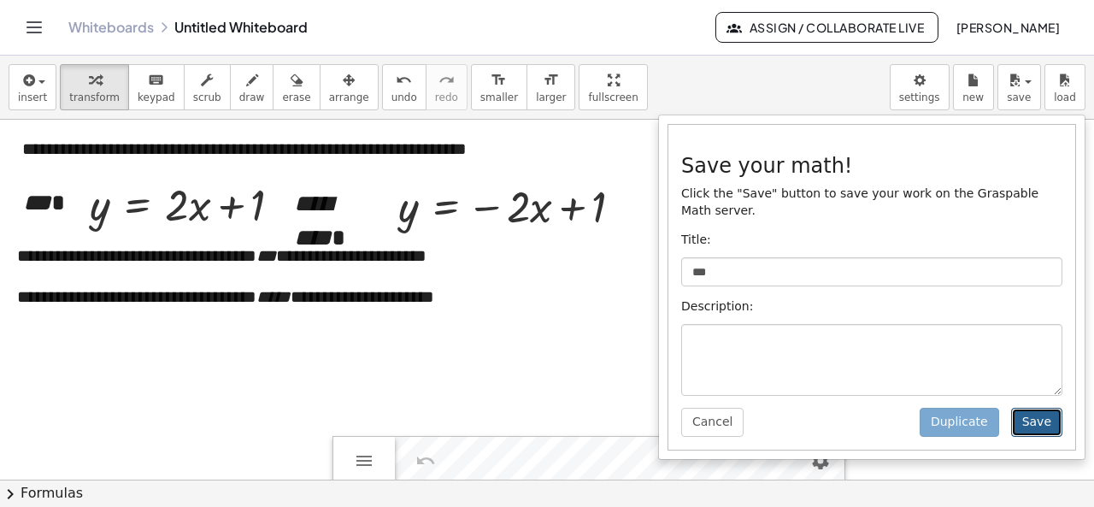
click at [1046, 408] on button "Save" at bounding box center [1036, 422] width 51 height 29
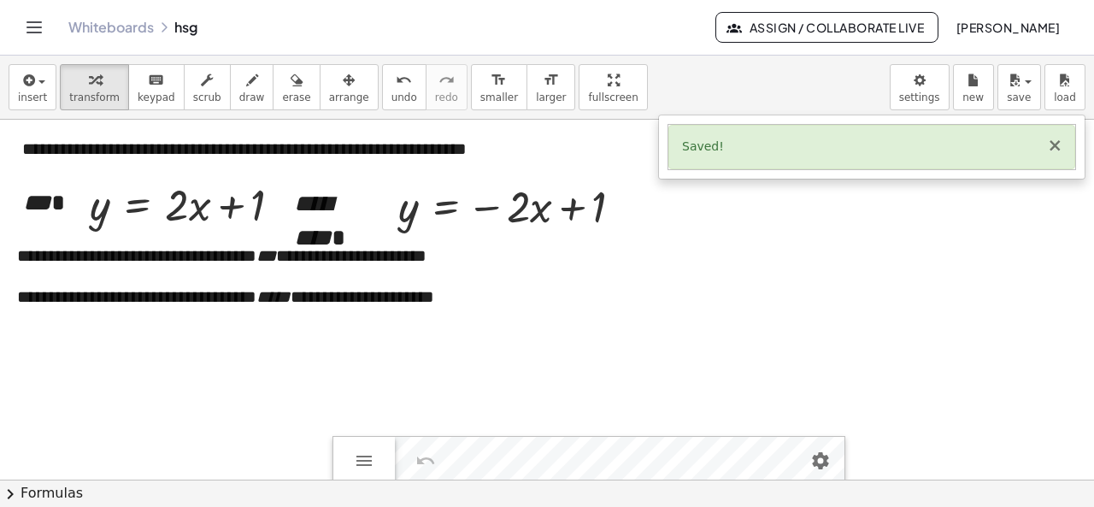
click at [1053, 146] on button "×" at bounding box center [1054, 146] width 15 height 18
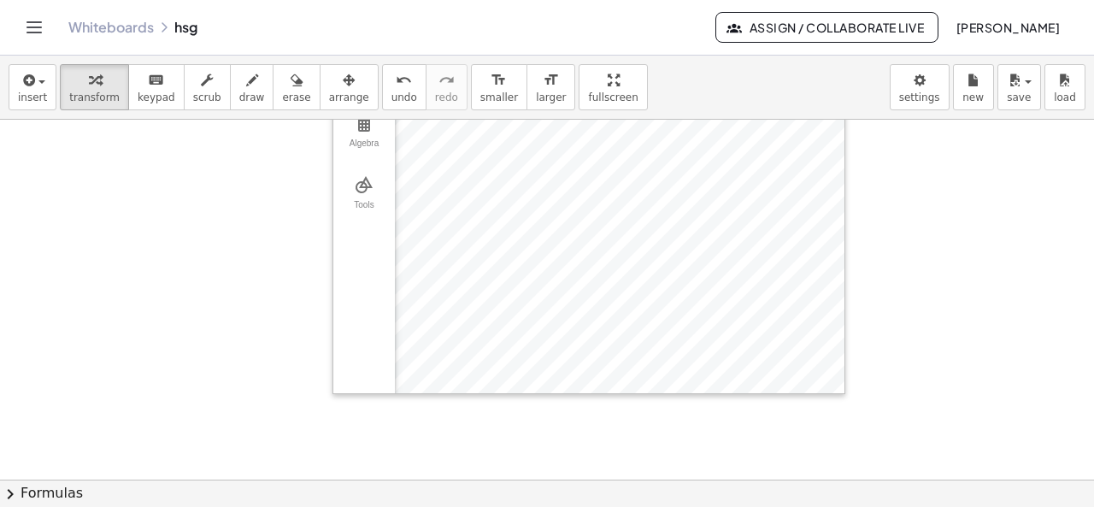
scroll to position [272, 0]
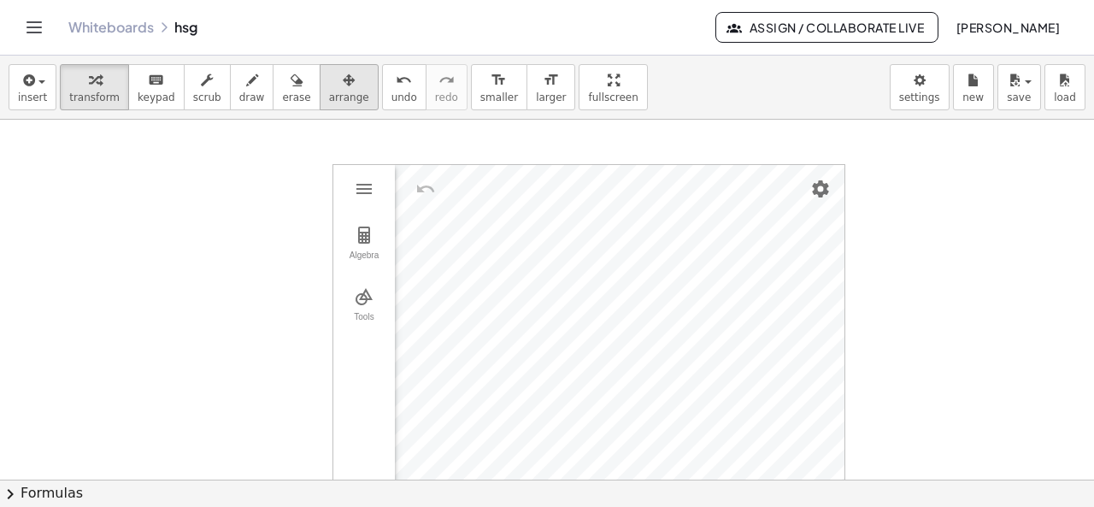
click at [331, 91] on span "arrange" at bounding box center [349, 97] width 40 height 12
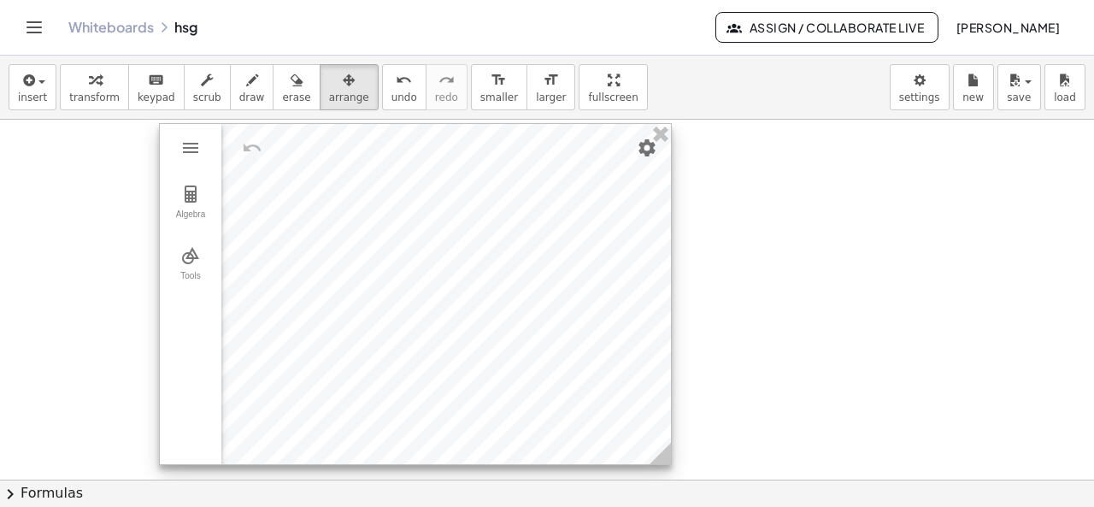
drag, startPoint x: 549, startPoint y: 250, endPoint x: 378, endPoint y: 208, distance: 177.0
click at [377, 208] on div at bounding box center [415, 294] width 511 height 340
click at [666, 461] on icon at bounding box center [659, 452] width 21 height 21
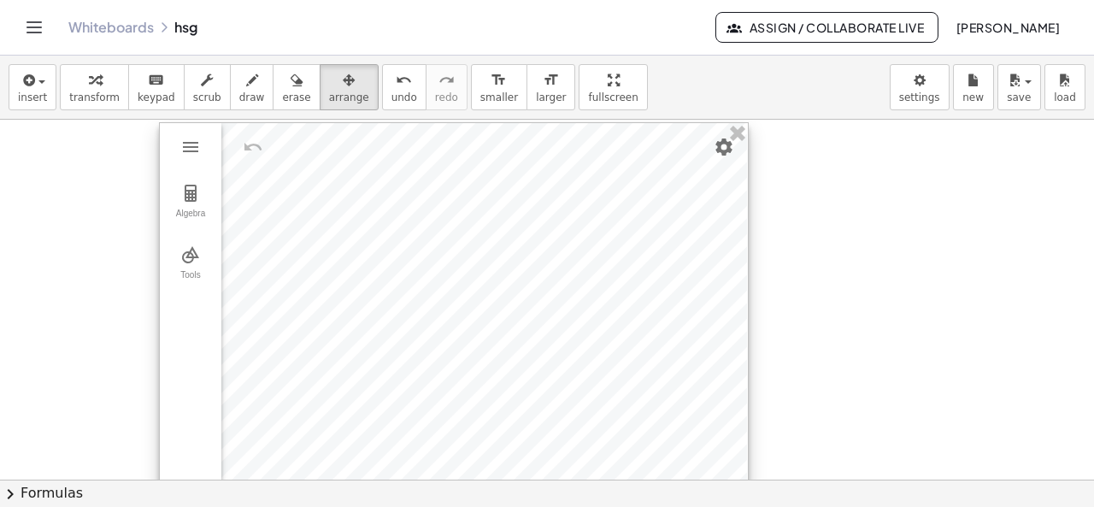
drag, startPoint x: 666, startPoint y: 461, endPoint x: 750, endPoint y: 500, distance: 93.3
click at [743, 500] on div "**********" at bounding box center [547, 281] width 1094 height 451
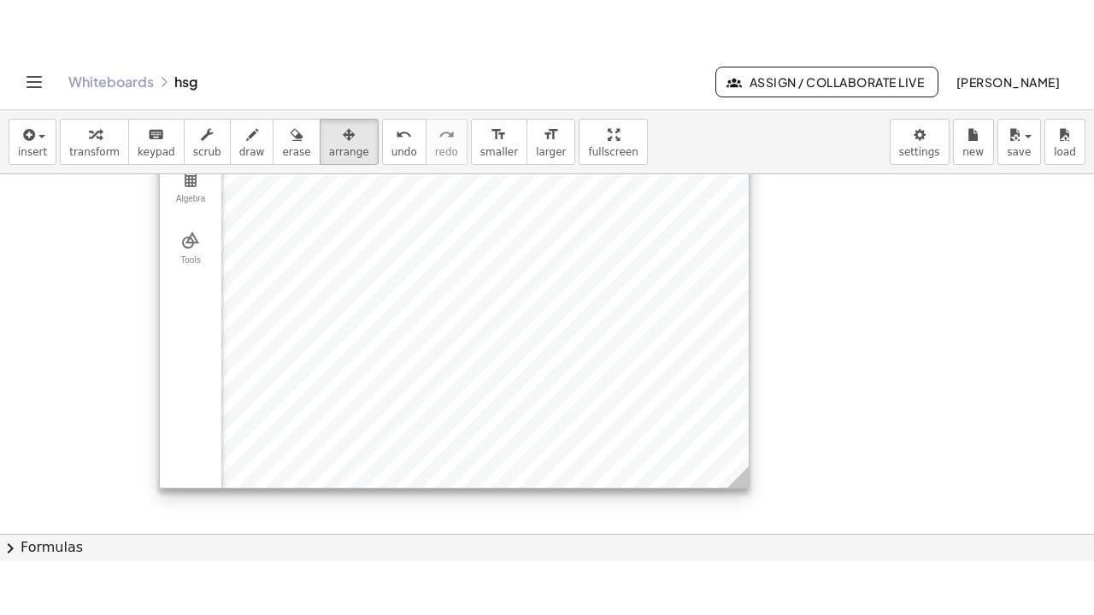
scroll to position [339, 0]
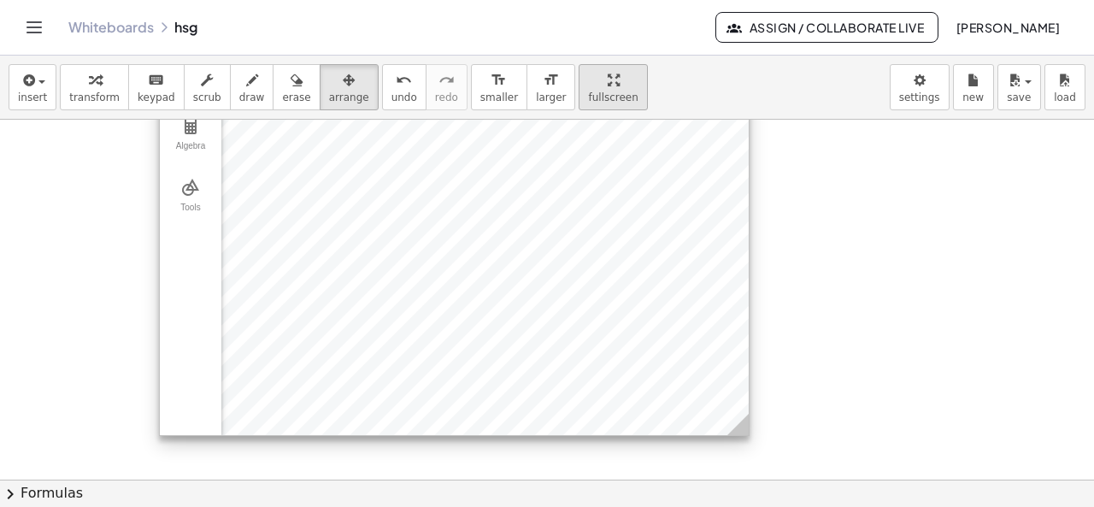
click at [561, 147] on div "**********" at bounding box center [547, 281] width 1094 height 451
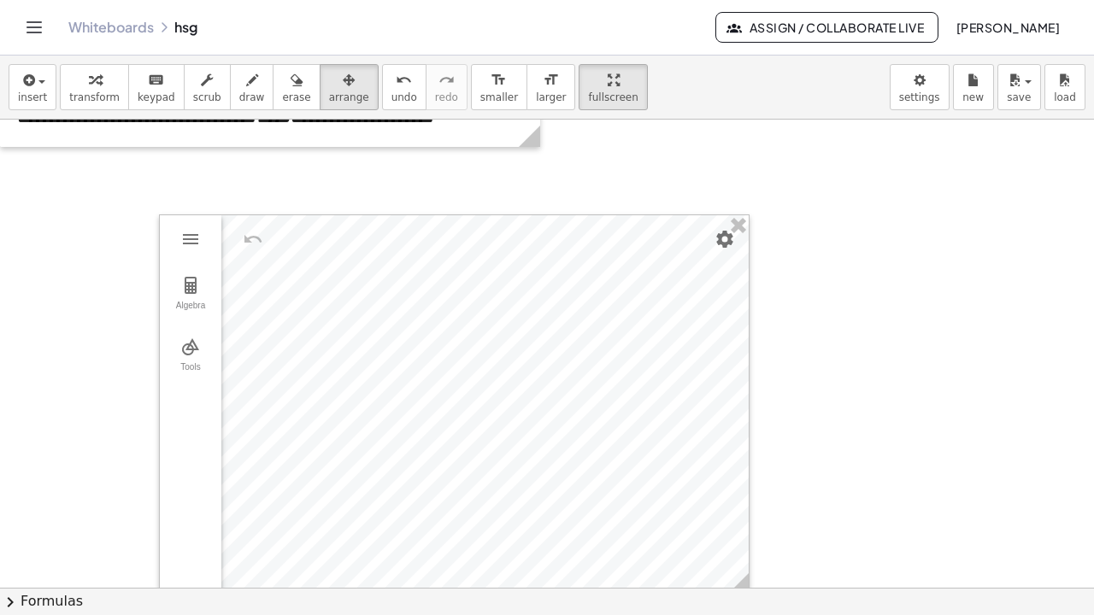
scroll to position [185, 0]
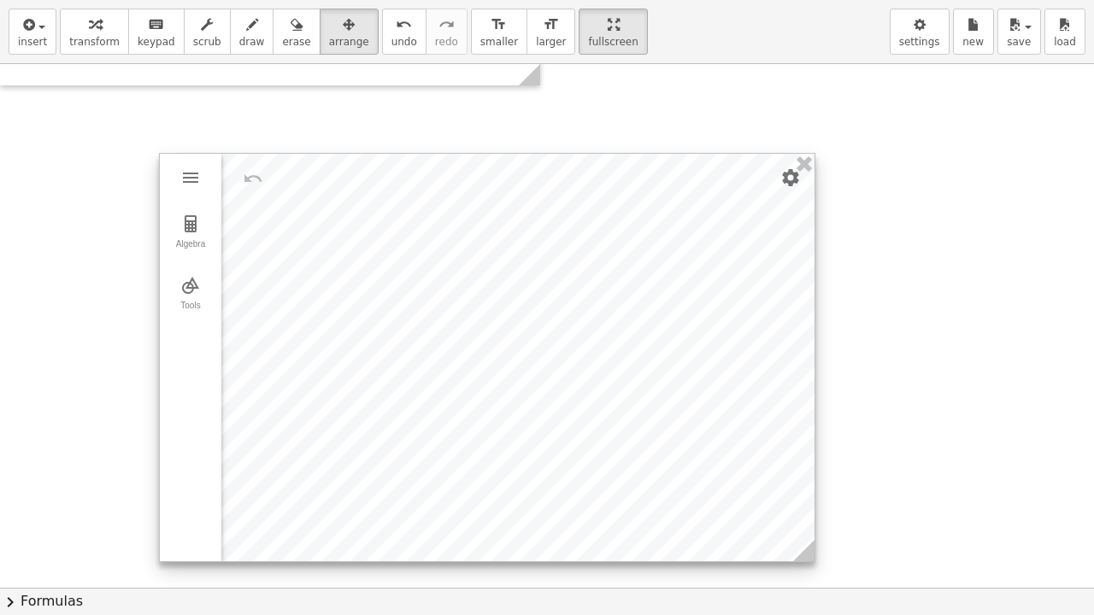
drag, startPoint x: 741, startPoint y: 522, endPoint x: 807, endPoint y: 550, distance: 71.6
click at [807, 506] on icon at bounding box center [803, 550] width 21 height 21
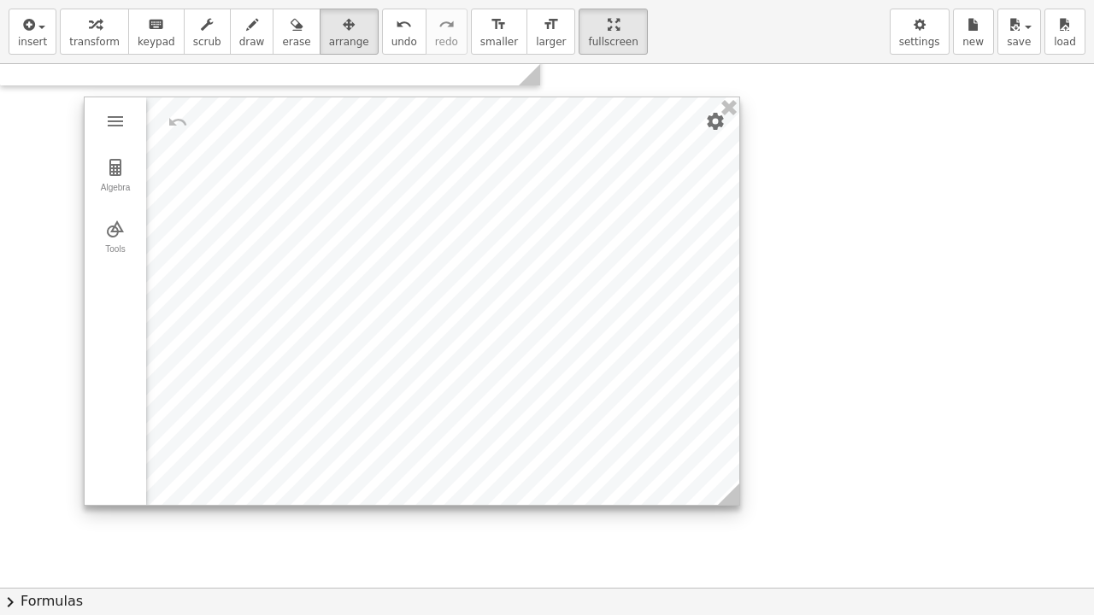
drag, startPoint x: 463, startPoint y: 217, endPoint x: 388, endPoint y: 161, distance: 94.0
click at [388, 161] on div at bounding box center [412, 301] width 655 height 408
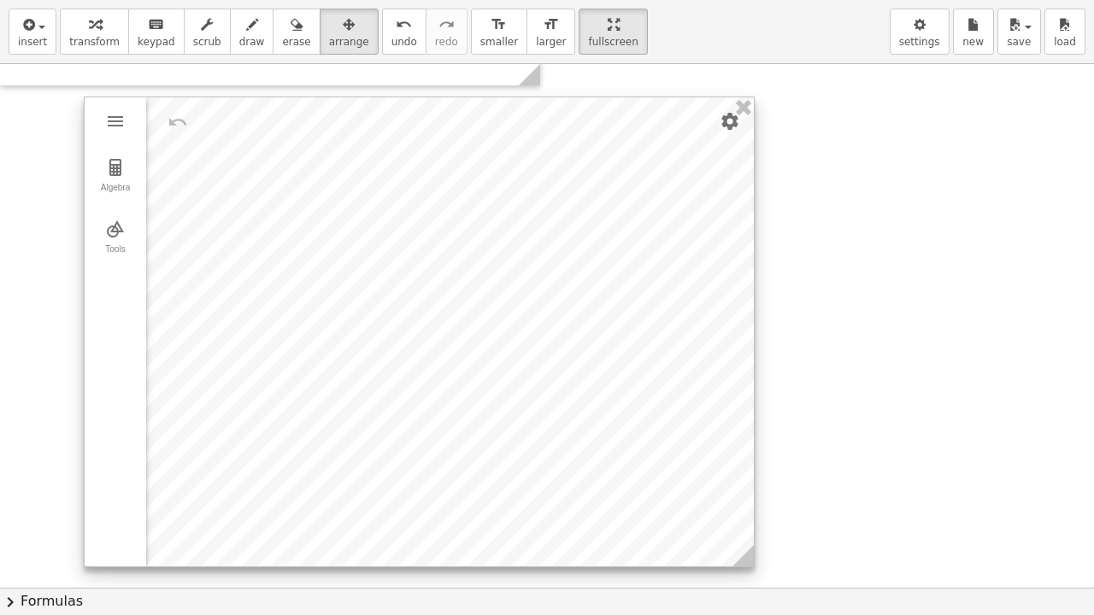
drag, startPoint x: 735, startPoint y: 501, endPoint x: 749, endPoint y: 562, distance: 63.2
click at [749, 506] on icon at bounding box center [742, 555] width 21 height 21
click at [723, 127] on img "Settings" at bounding box center [730, 121] width 21 height 21
click at [728, 121] on img "Settings" at bounding box center [730, 121] width 21 height 21
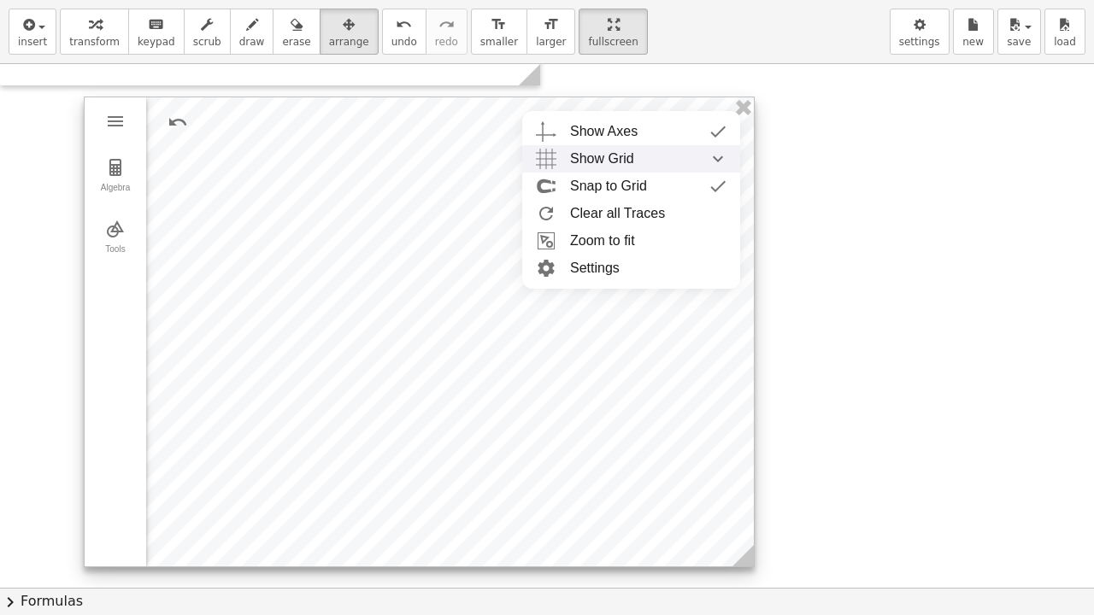
click at [667, 159] on div "Show Grid" at bounding box center [648, 158] width 156 height 27
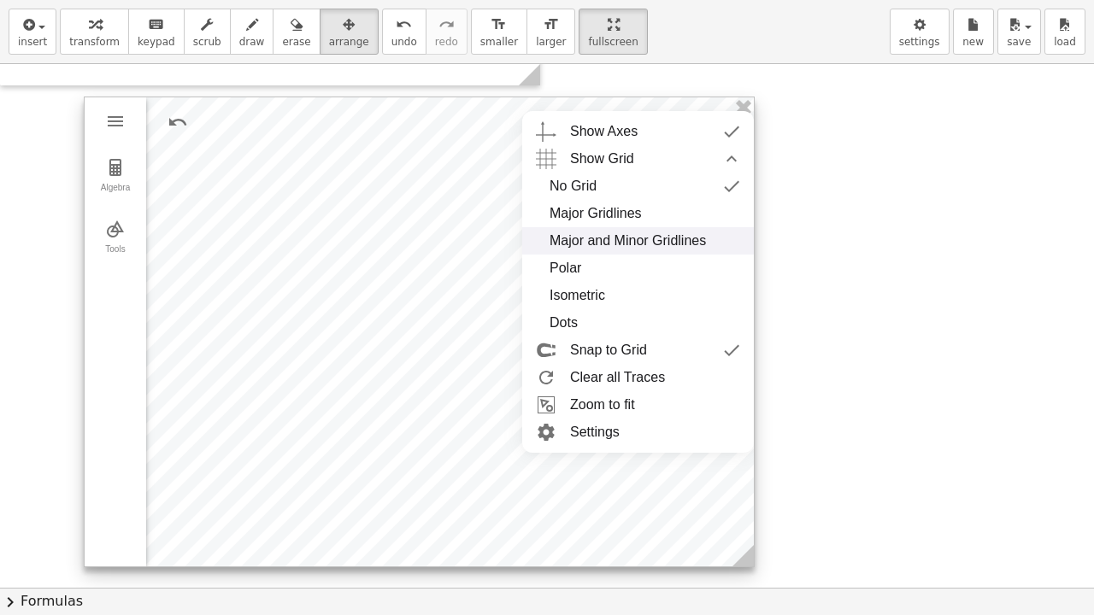
click at [638, 240] on div "Major and Minor Gridlines" at bounding box center [627, 240] width 156 height 27
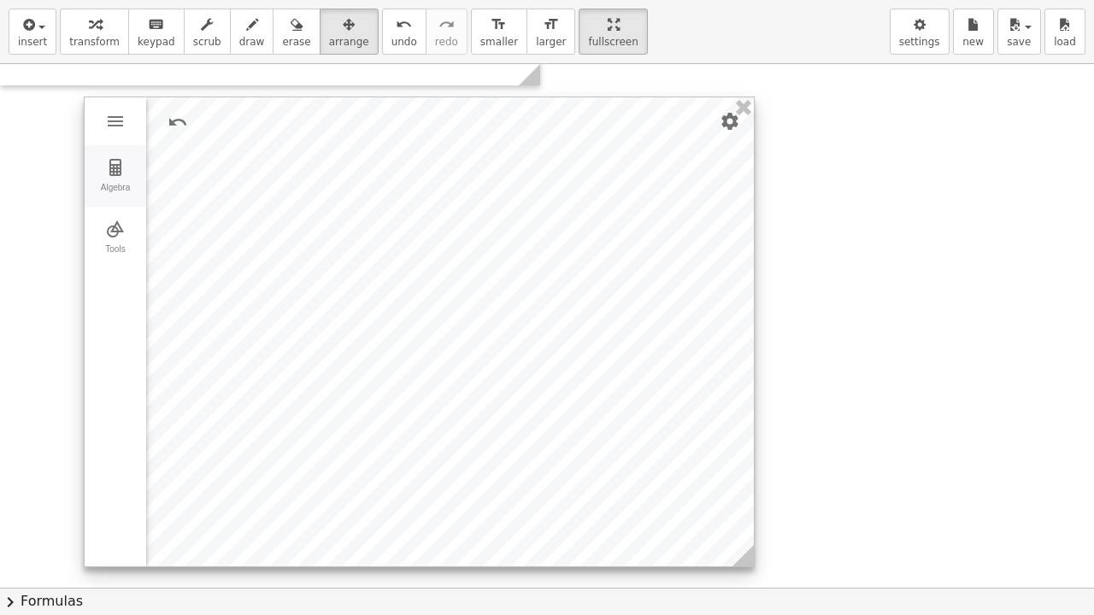
click at [118, 174] on img "Geometry" at bounding box center [115, 167] width 21 height 21
drag, startPoint x: 239, startPoint y: 233, endPoint x: 308, endPoint y: 230, distance: 68.5
click at [308, 230] on div "Geometry" at bounding box center [306, 331] width 14 height 469
click at [124, 227] on img "Geometry" at bounding box center [115, 229] width 21 height 21
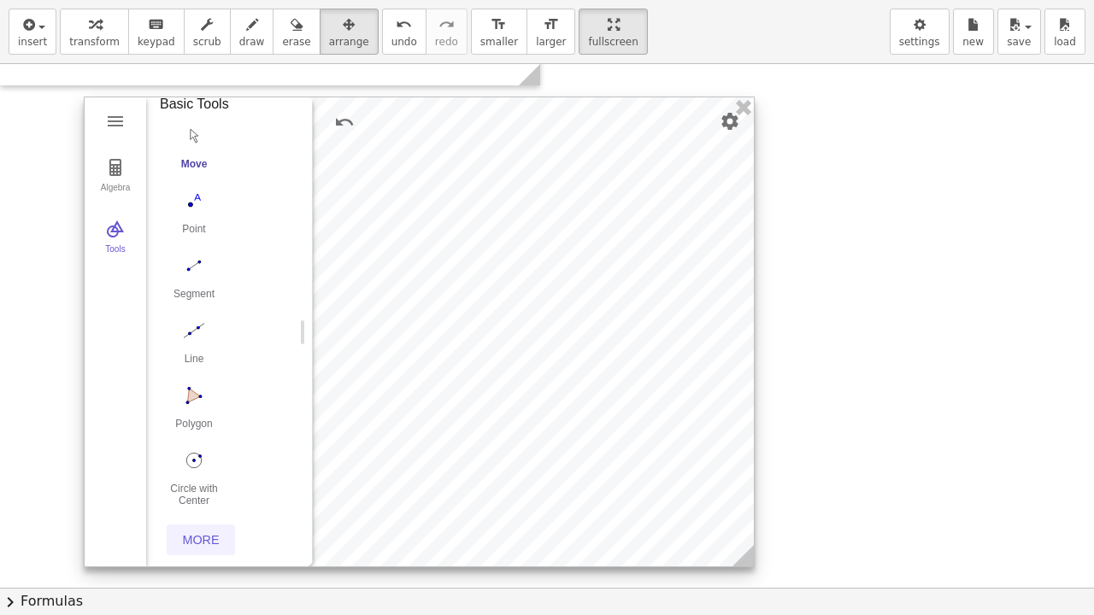
click at [210, 506] on div "More" at bounding box center [200, 540] width 55 height 14
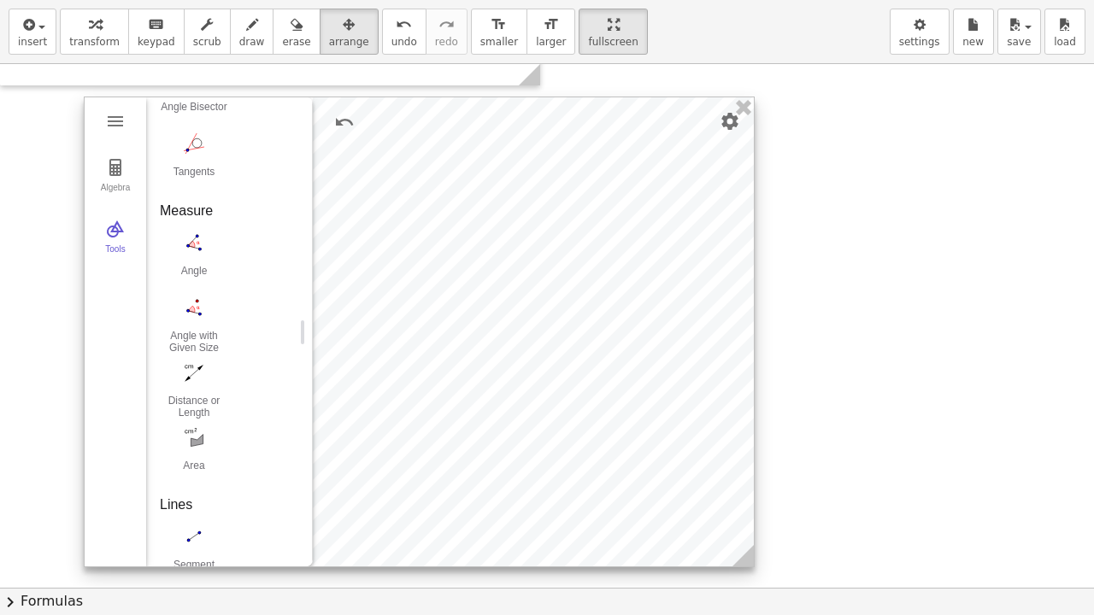
scroll to position [1060, 0]
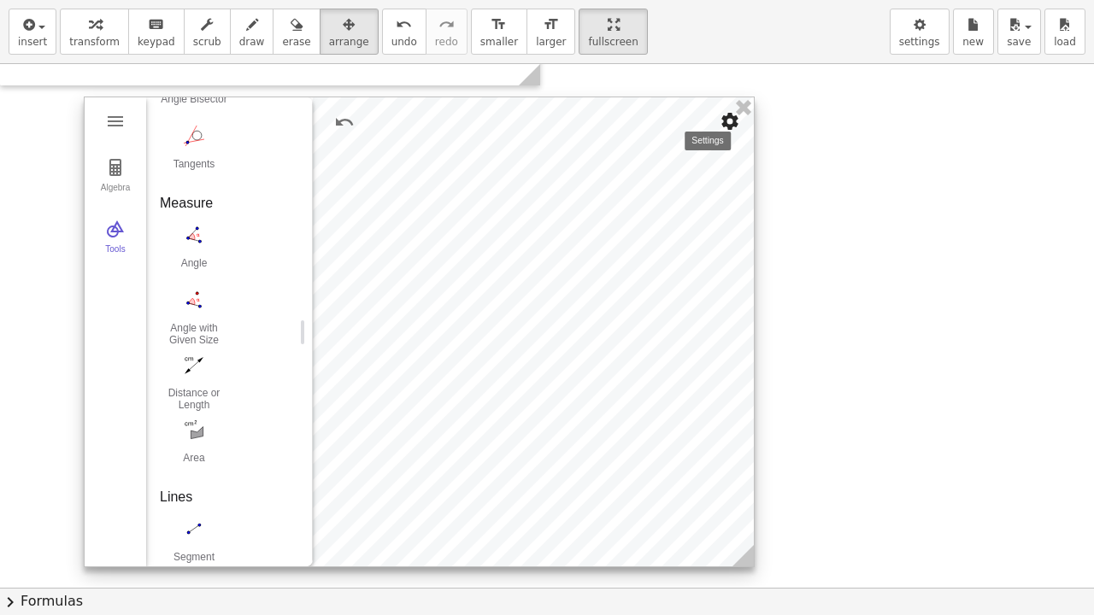
click at [718, 126] on button "Settings" at bounding box center [729, 121] width 31 height 31
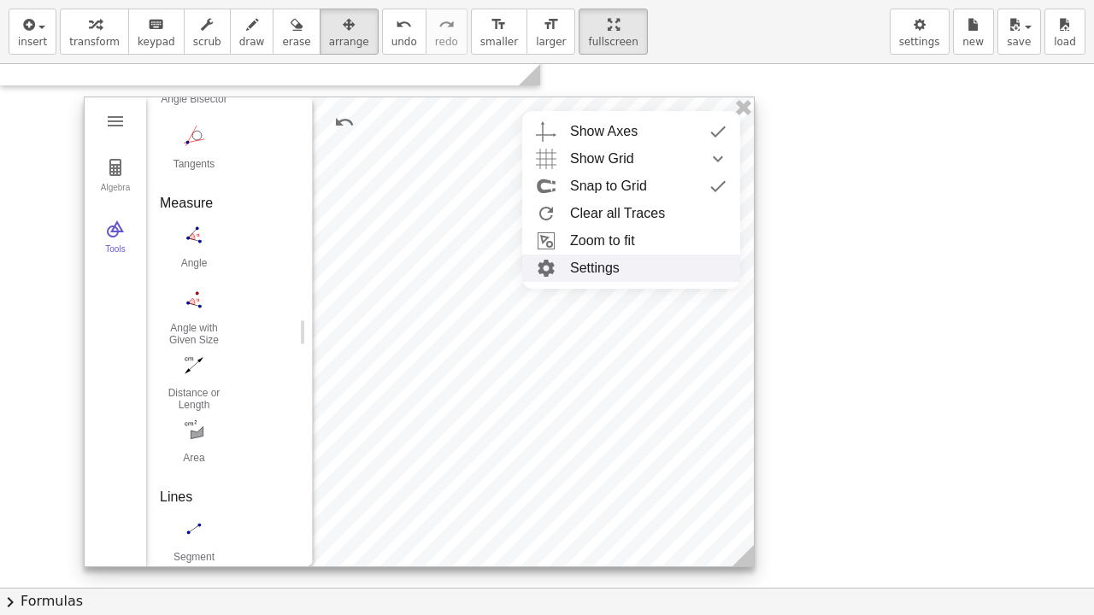
click at [639, 261] on li "Settings" at bounding box center [631, 268] width 218 height 27
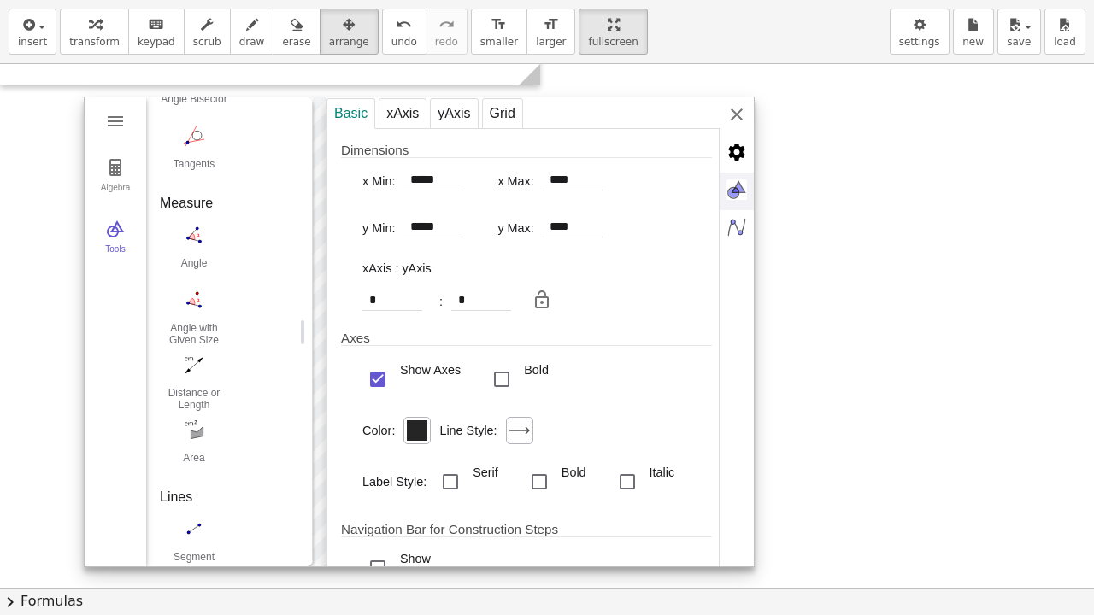
click at [731, 197] on img "Graphics" at bounding box center [737, 190] width 34 height 34
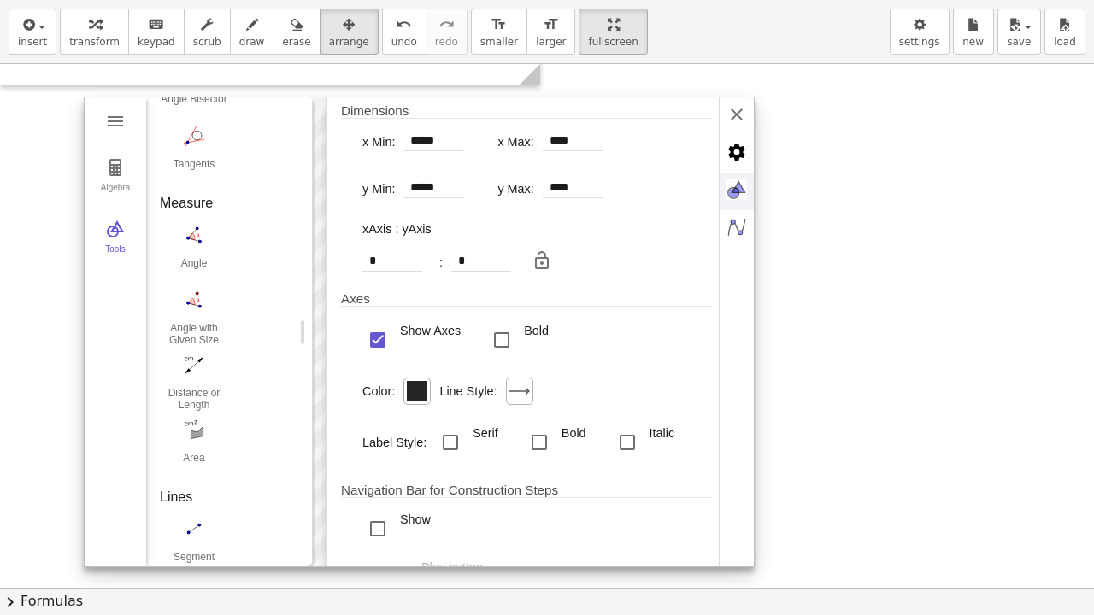
scroll to position [0, 0]
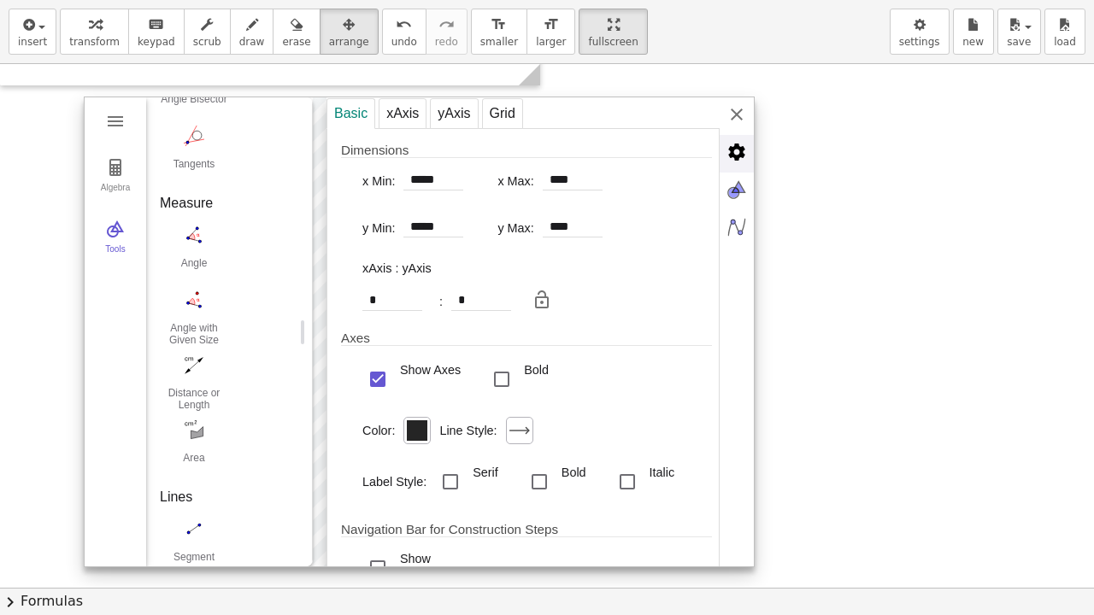
click at [739, 156] on img "Advanced" at bounding box center [737, 152] width 34 height 34
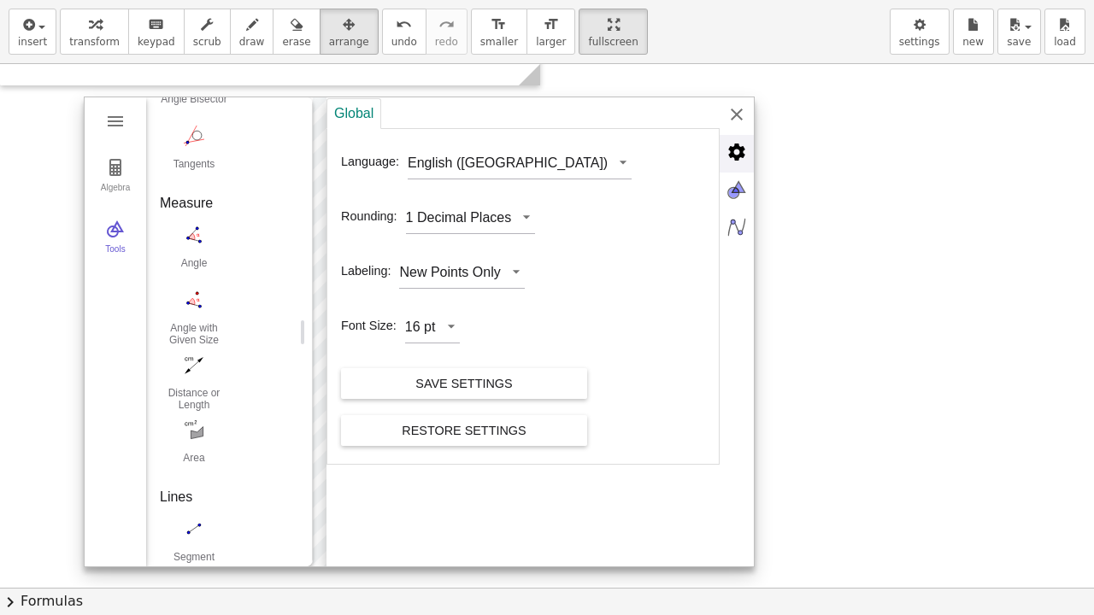
click at [739, 156] on img "Advanced" at bounding box center [737, 152] width 34 height 34
click at [733, 179] on img "Graphics" at bounding box center [737, 190] width 34 height 34
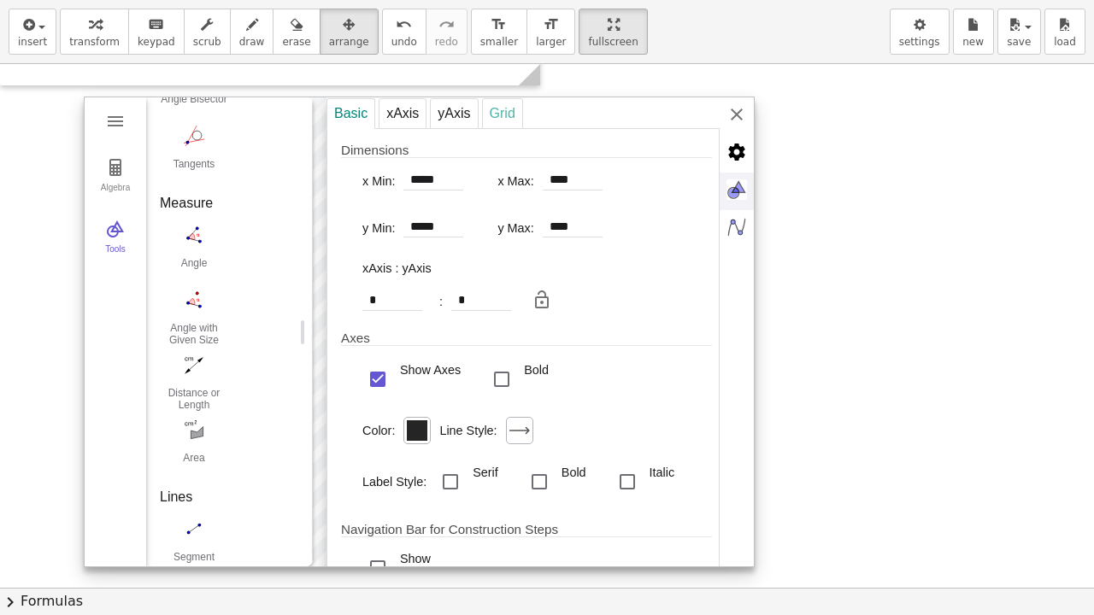
click at [502, 105] on div "Grid" at bounding box center [502, 113] width 41 height 31
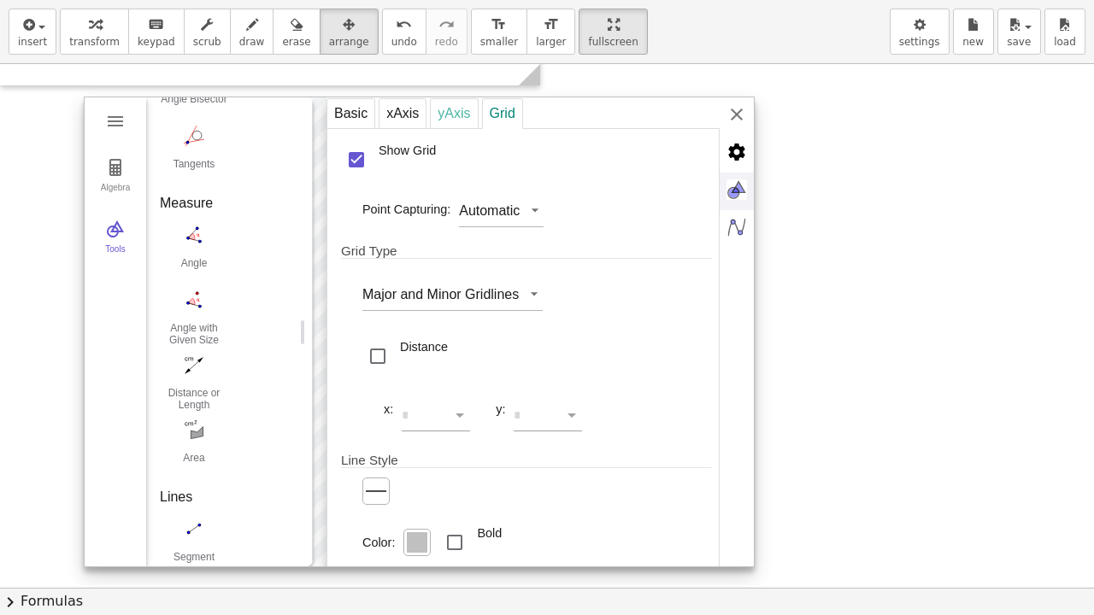
click at [461, 115] on div "yAxis" at bounding box center [454, 113] width 48 height 31
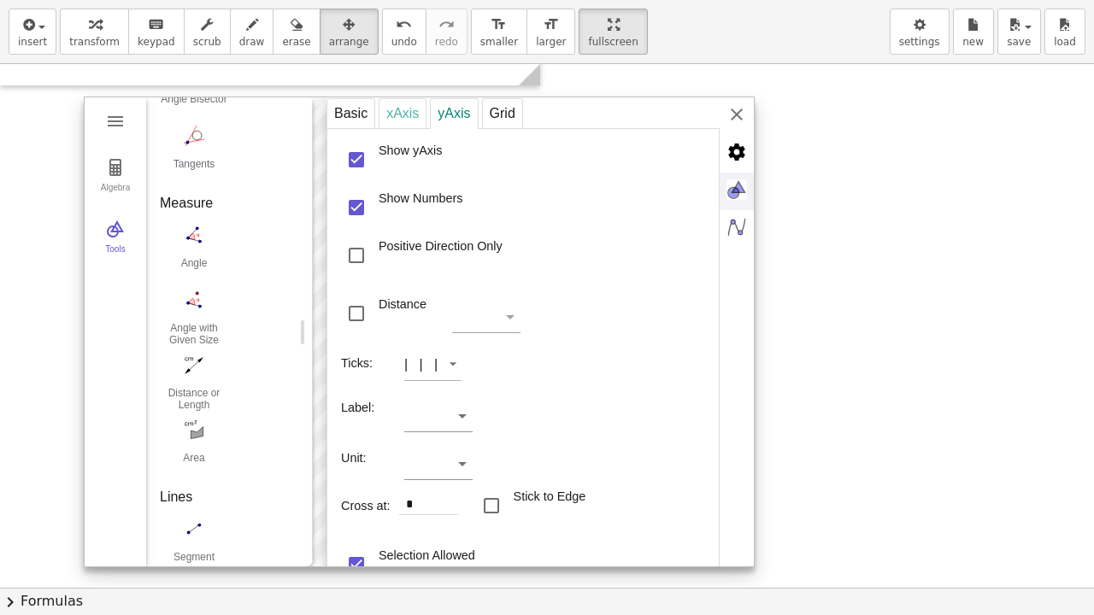
click at [415, 115] on div "xAxis" at bounding box center [403, 113] width 48 height 31
click at [129, 121] on div "Algebra Tools Input… GeoGebra Geometry Basic Tools Move Point Segment Line Poly…" at bounding box center [419, 332] width 671 height 471
click at [117, 121] on img "Geometry" at bounding box center [115, 121] width 21 height 21
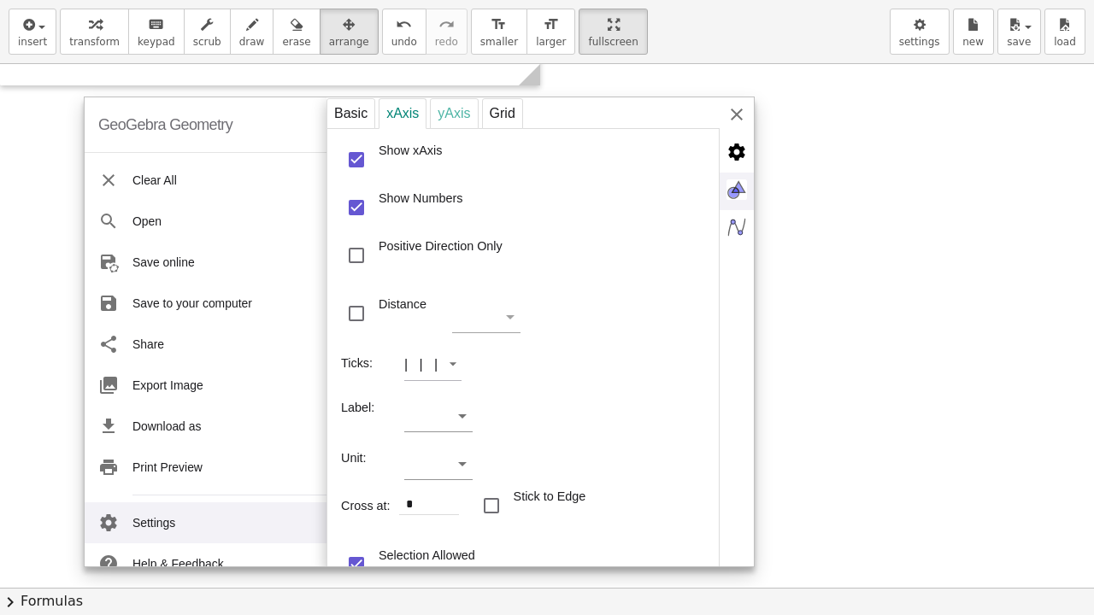
click at [467, 101] on div "yAxis" at bounding box center [454, 113] width 48 height 31
click at [487, 106] on div "Grid" at bounding box center [502, 113] width 41 height 31
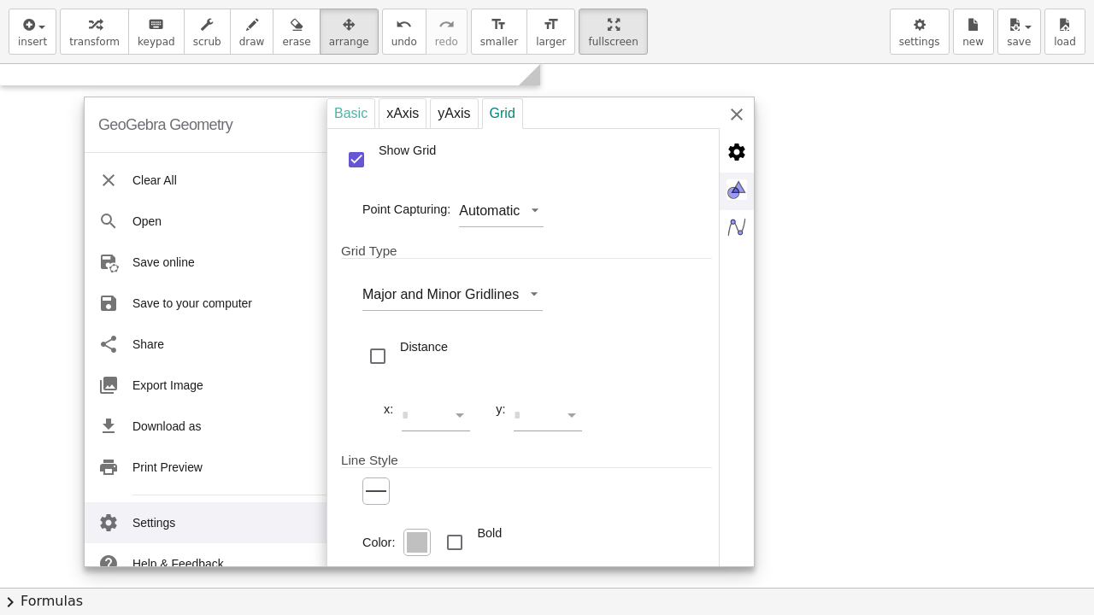
click at [369, 111] on div "Basic" at bounding box center [350, 113] width 49 height 31
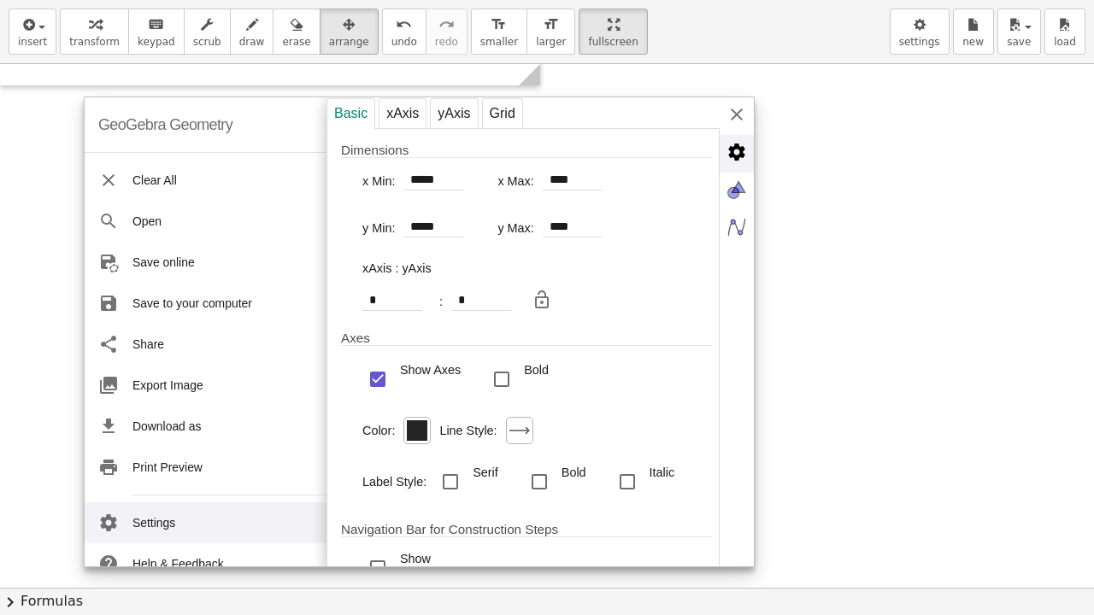
click at [731, 149] on img "Advanced" at bounding box center [737, 152] width 34 height 34
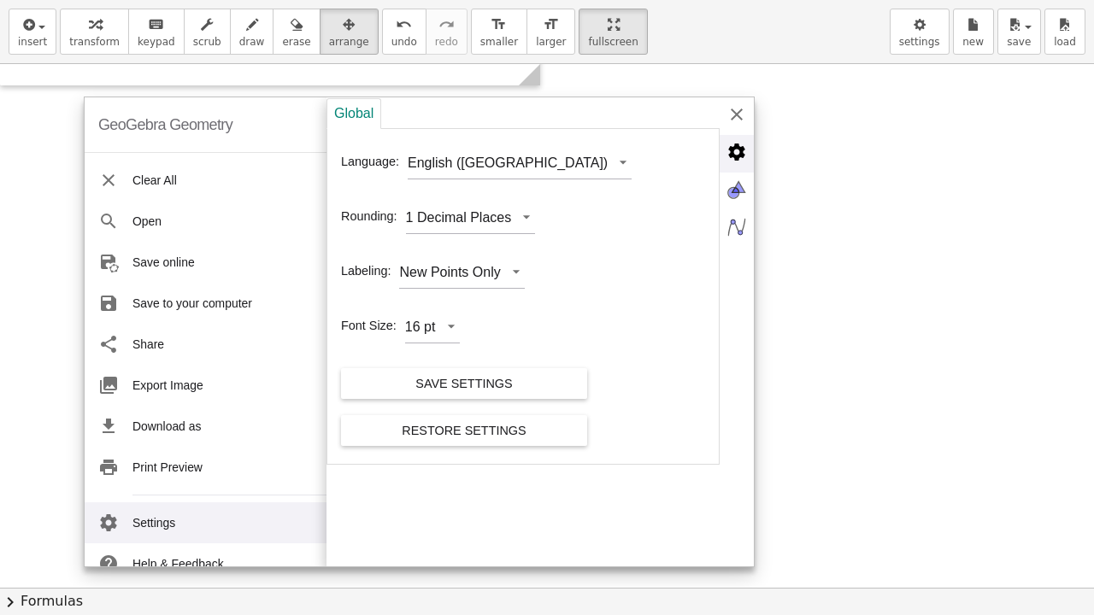
click at [731, 149] on img "Advanced" at bounding box center [737, 152] width 34 height 34
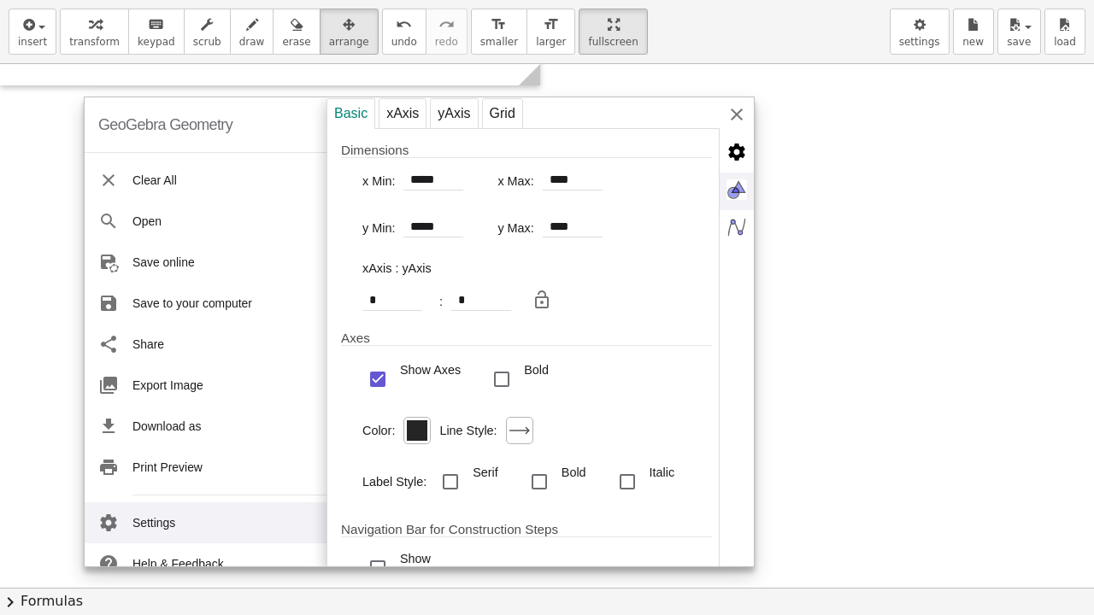
click at [737, 179] on img "Graphics" at bounding box center [737, 190] width 34 height 34
click at [738, 179] on img "Graphics" at bounding box center [737, 190] width 34 height 34
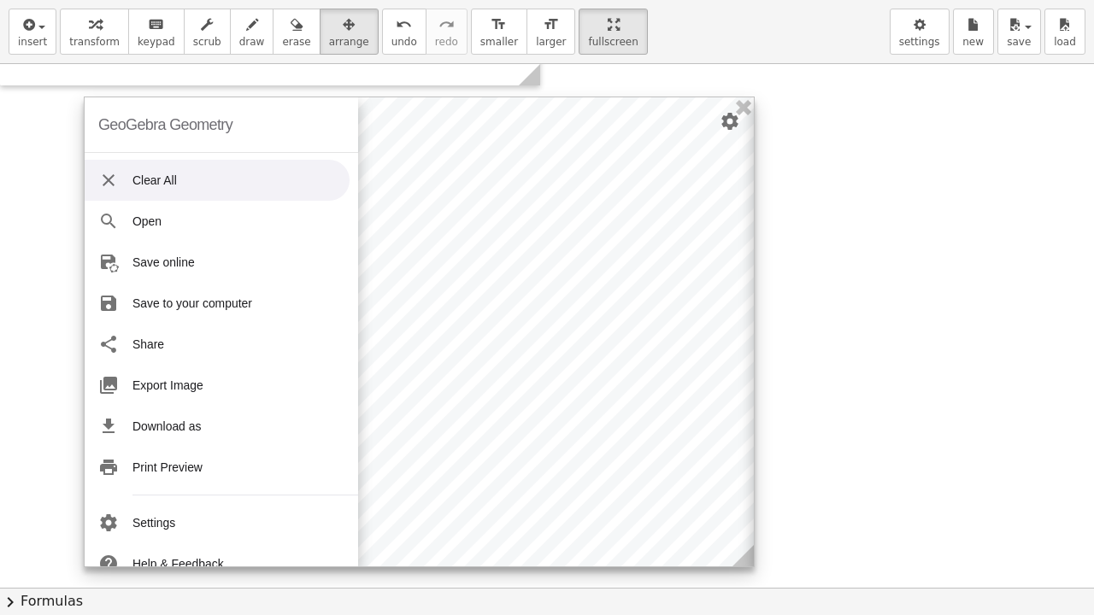
click at [754, 119] on div "Basic xAxis yAxis Grid Dimensions x Min: ***** x Max: **** y Min: ***** y Max: …" at bounding box center [967, 332] width 427 height 471
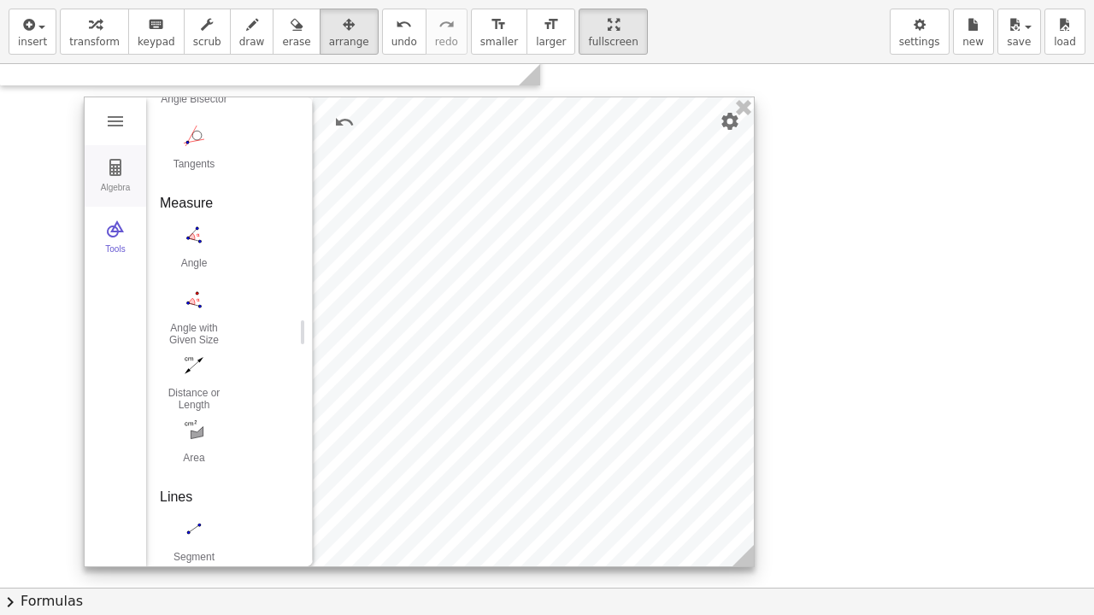
click at [105, 173] on img "Geometry" at bounding box center [115, 167] width 21 height 21
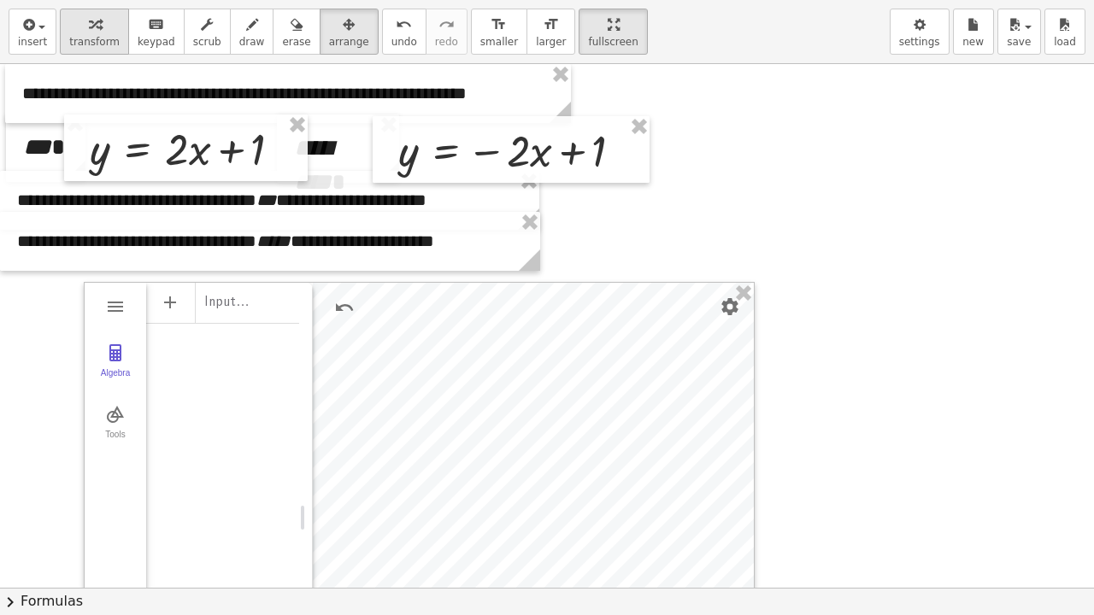
click at [63, 40] on button "transform" at bounding box center [94, 32] width 69 height 46
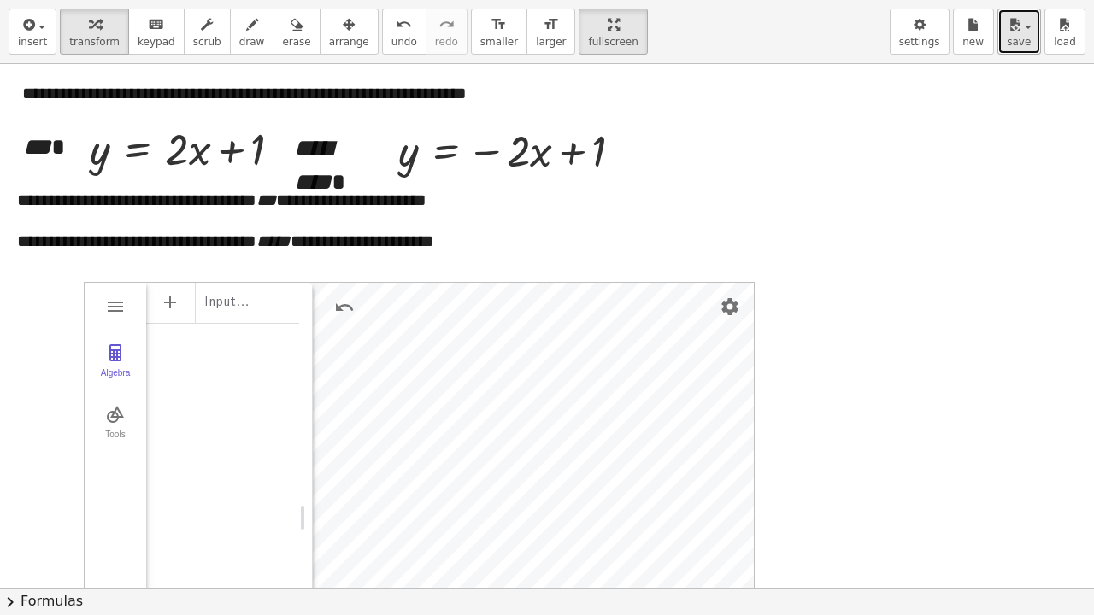
click at [1020, 46] on span "save" at bounding box center [1019, 42] width 24 height 12
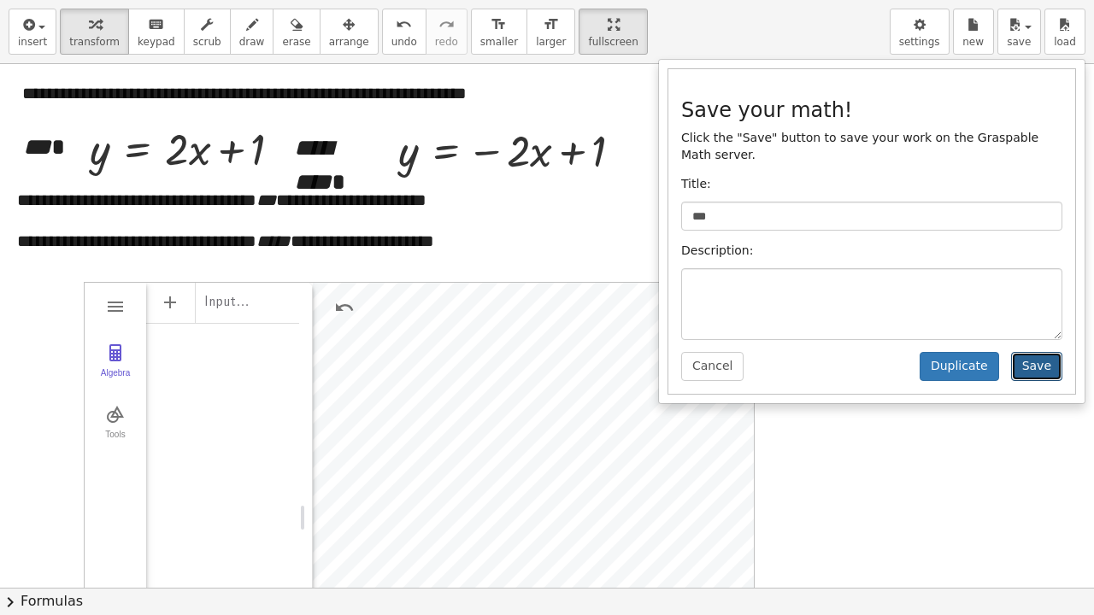
click at [1031, 357] on button "Save" at bounding box center [1036, 366] width 51 height 29
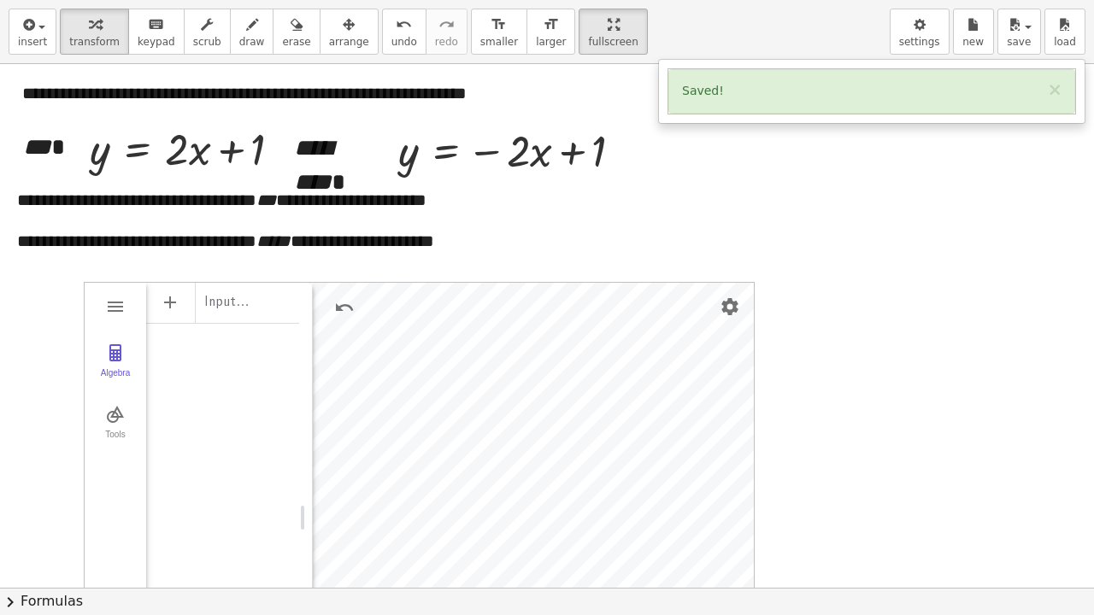
drag, startPoint x: 579, startPoint y: 22, endPoint x: 579, endPoint y: -52, distance: 74.3
click at [579, 0] on html "Graspable Math Activities Get Started Activity Bank Assigned Work Classes White…" at bounding box center [547, 307] width 1094 height 615
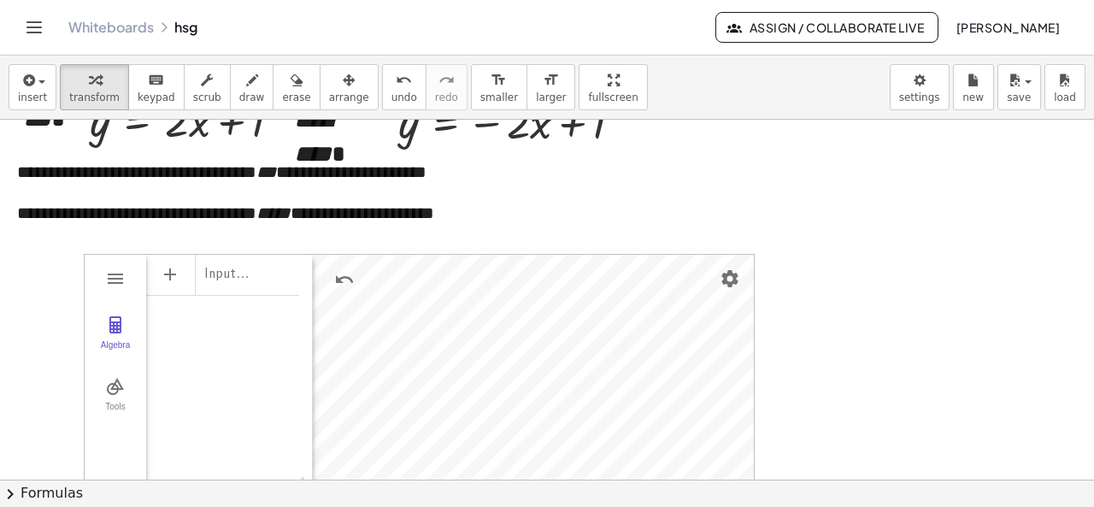
scroll to position [131, 0]
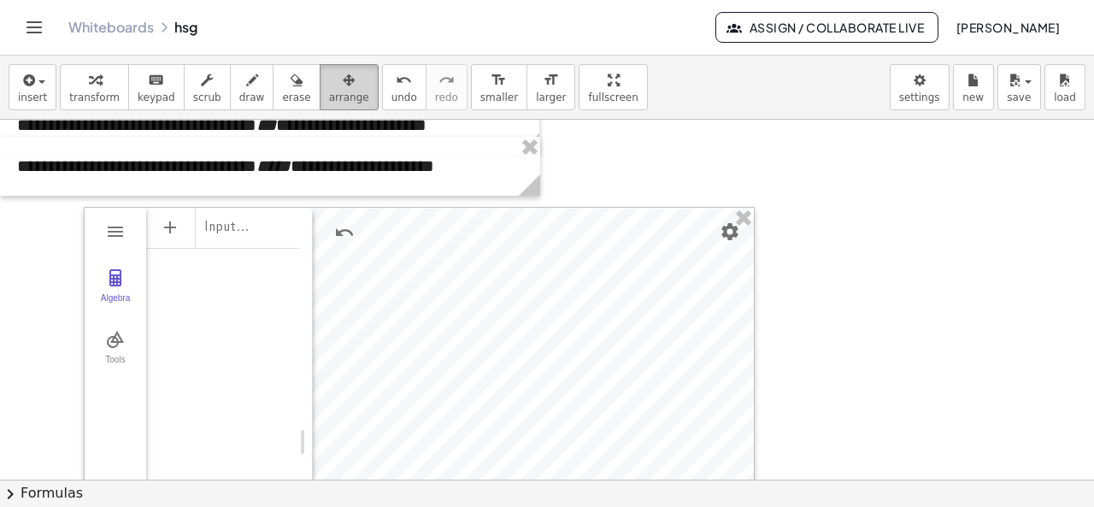
click at [329, 94] on span "arrange" at bounding box center [349, 97] width 40 height 12
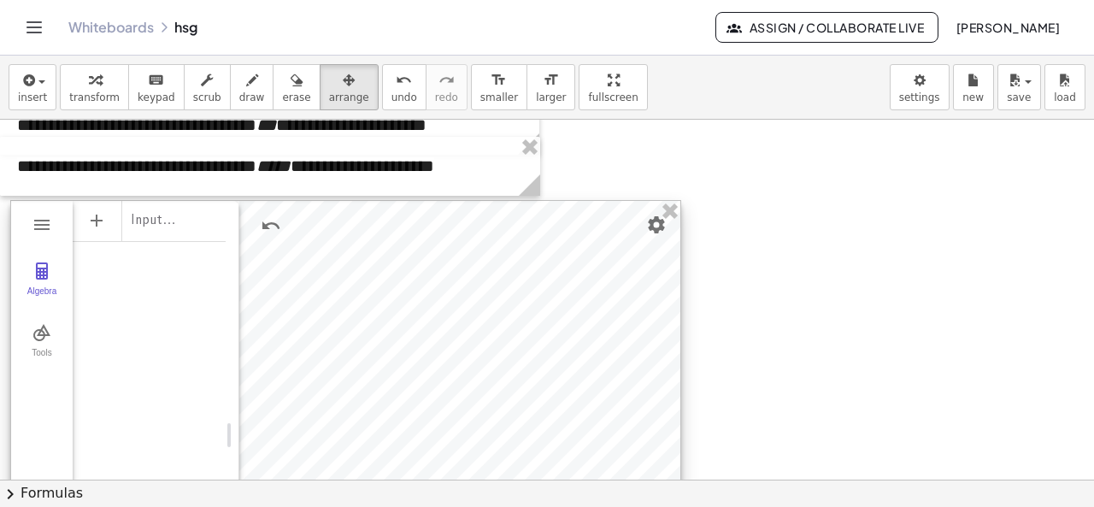
drag, startPoint x: 393, startPoint y: 225, endPoint x: 320, endPoint y: 218, distance: 73.8
click at [320, 218] on div at bounding box center [345, 435] width 669 height 469
click at [36, 96] on span "insert" at bounding box center [32, 97] width 29 height 12
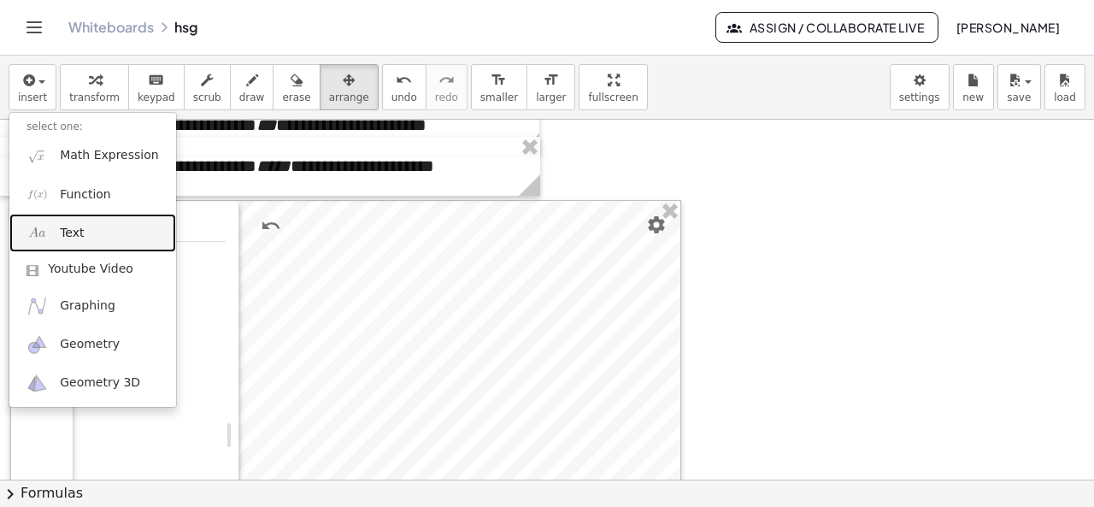
click at [62, 215] on link "Text" at bounding box center [92, 233] width 167 height 38
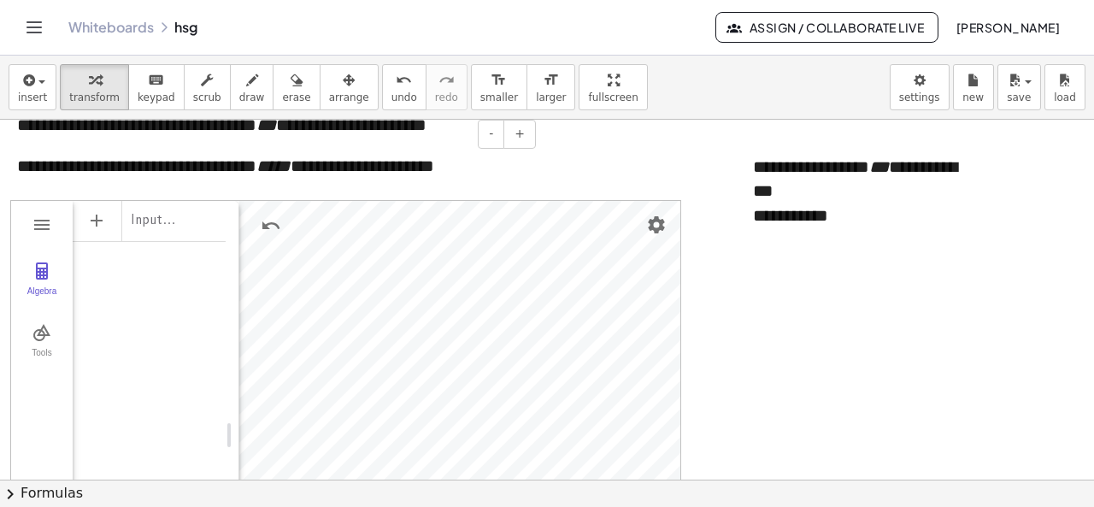
click at [294, 126] on div "- +" at bounding box center [266, 134] width 540 height 29
drag, startPoint x: 291, startPoint y: 132, endPoint x: 397, endPoint y: 134, distance: 106.8
click at [397, 134] on div "**********" at bounding box center [269, 125] width 539 height 59
copy div "**********"
click at [848, 203] on div "**********" at bounding box center [864, 215] width 222 height 25
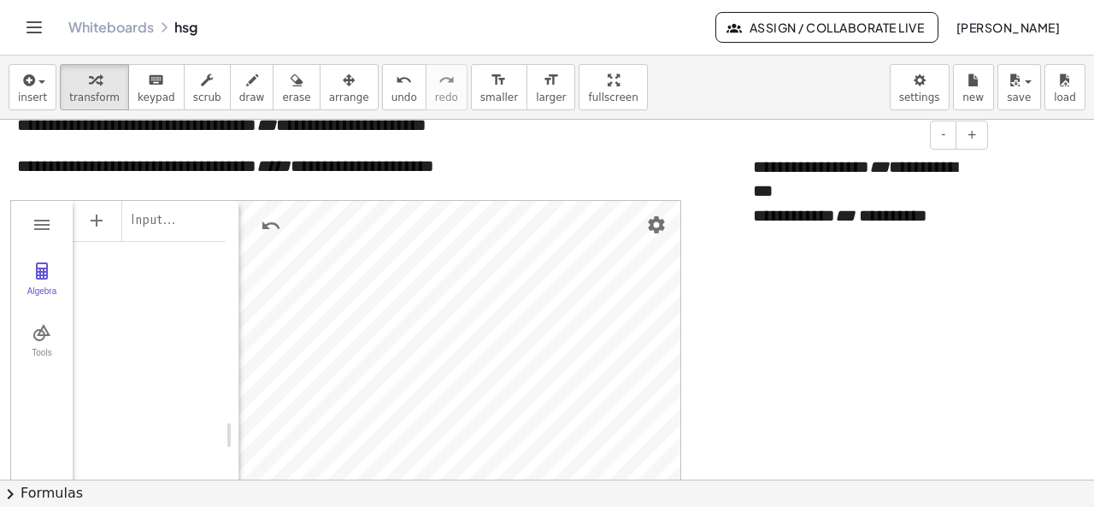
click at [843, 203] on div "**********" at bounding box center [864, 215] width 222 height 25
click at [955, 203] on div "**********" at bounding box center [864, 215] width 222 height 25
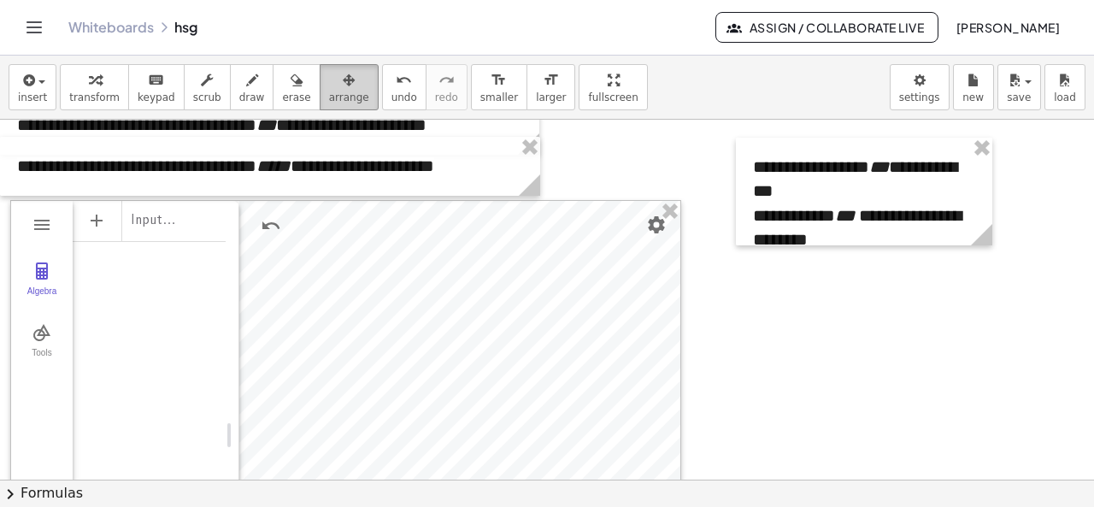
click at [329, 93] on span "arrange" at bounding box center [349, 97] width 40 height 12
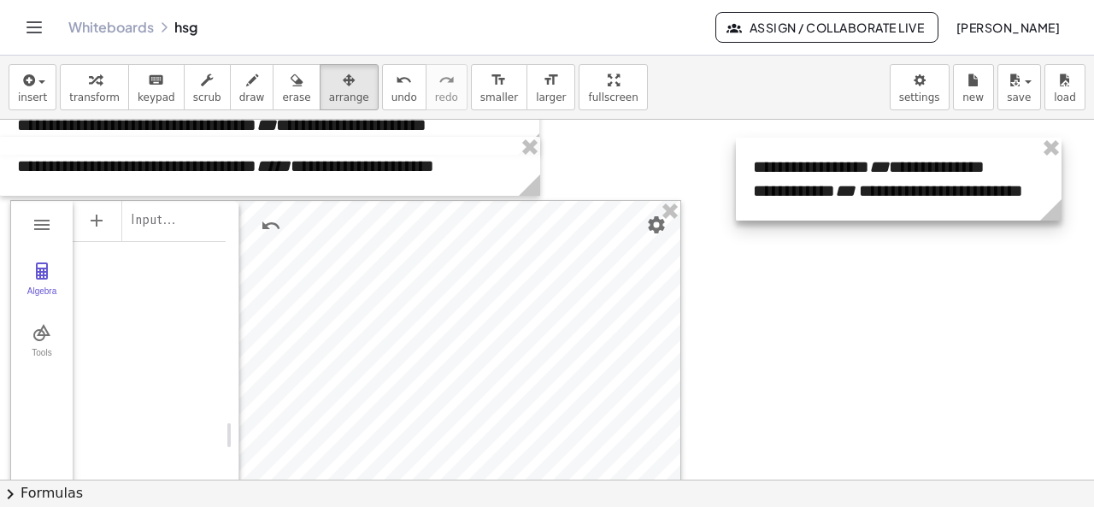
drag, startPoint x: 992, startPoint y: 237, endPoint x: 1061, endPoint y: 232, distance: 69.4
click at [1061, 232] on div "**********" at bounding box center [548, 405] width 1096 height 833
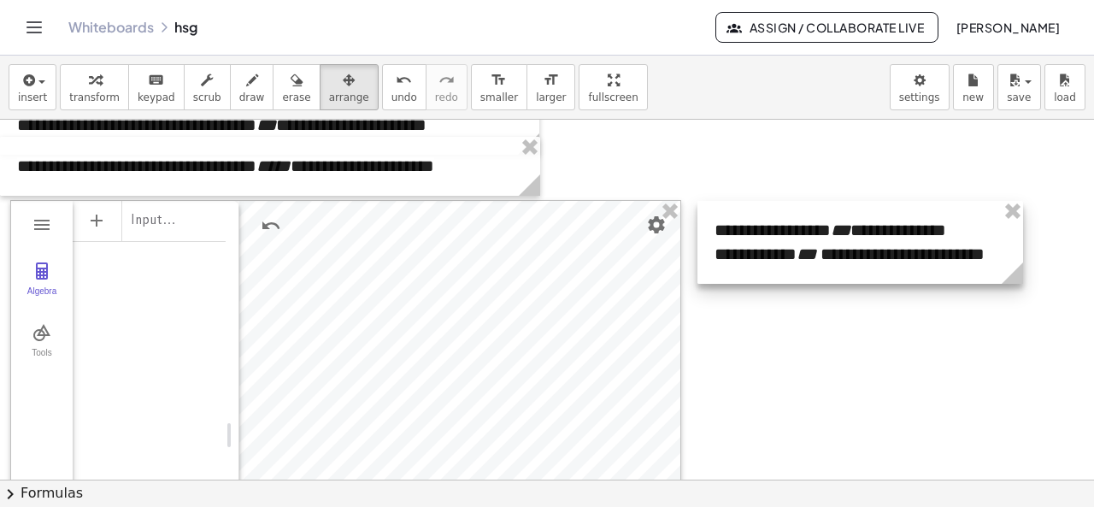
drag, startPoint x: 919, startPoint y: 196, endPoint x: 880, endPoint y: 259, distance: 74.0
click at [880, 259] on div at bounding box center [860, 242] width 326 height 83
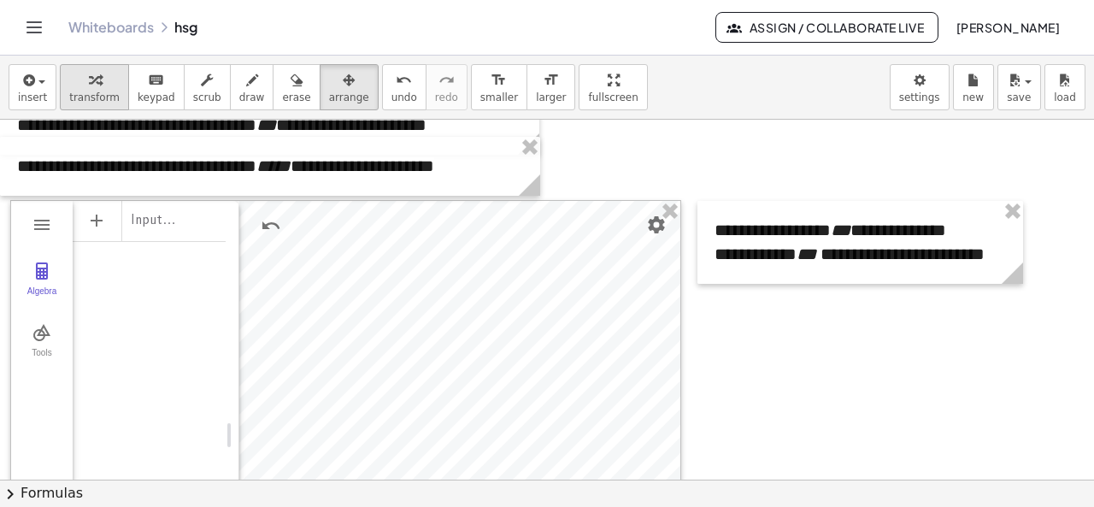
click at [77, 100] on span "transform" at bounding box center [94, 97] width 50 height 12
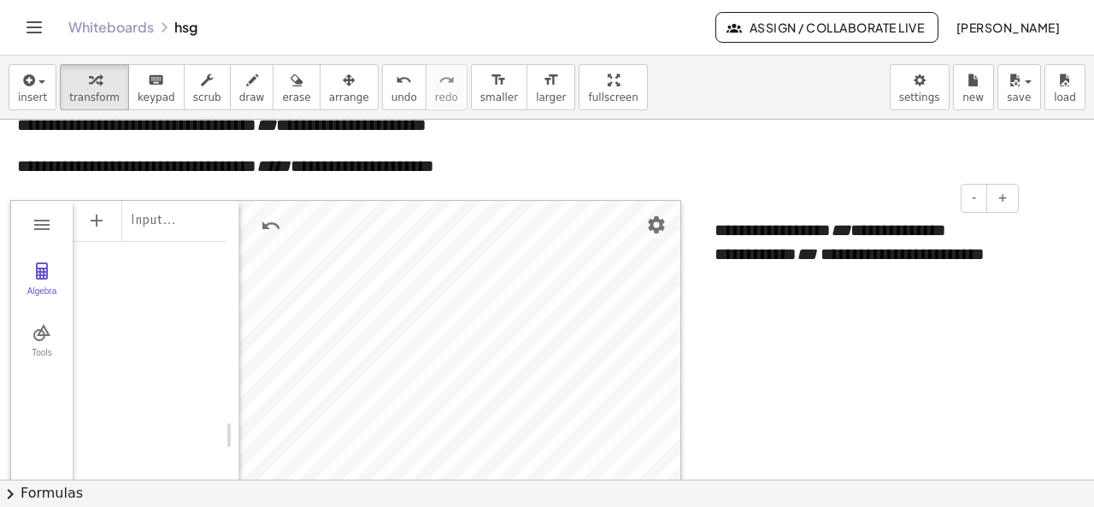
click at [938, 230] on div "**********" at bounding box center [860, 242] width 326 height 83
click at [1005, 209] on button "+" at bounding box center [1002, 198] width 32 height 29
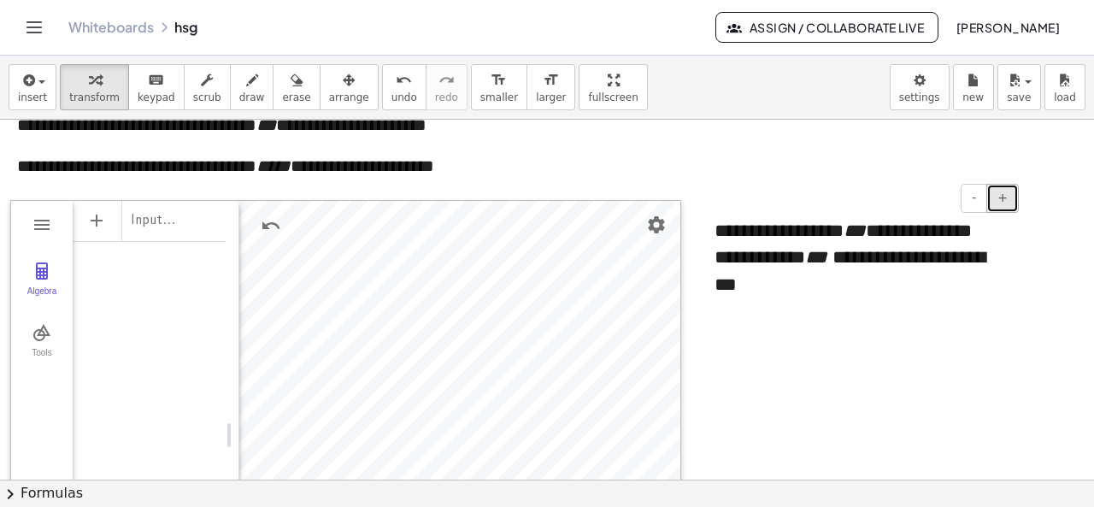
click at [1006, 204] on span "+" at bounding box center [1002, 198] width 10 height 14
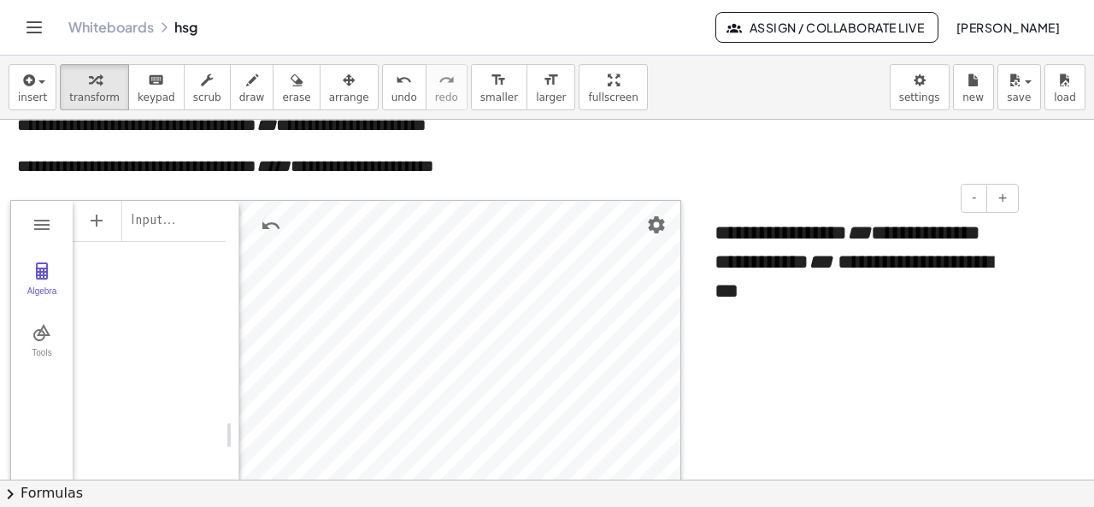
click at [968, 269] on div "**********" at bounding box center [859, 276] width 291 height 59
click at [329, 91] on span "arrange" at bounding box center [349, 97] width 40 height 12
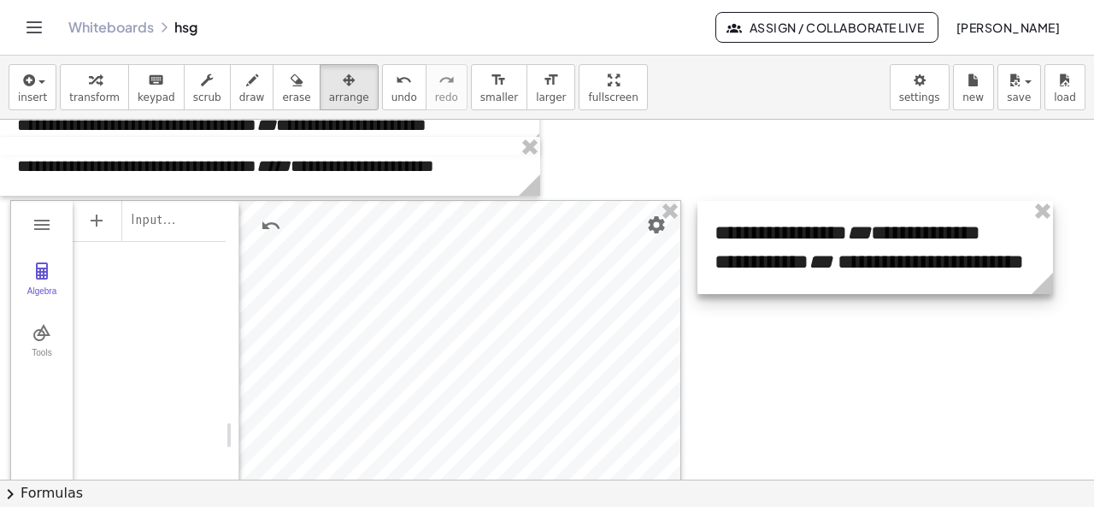
drag, startPoint x: 1023, startPoint y: 319, endPoint x: 1055, endPoint y: 314, distance: 32.9
click at [1053, 314] on div "**********" at bounding box center [548, 405] width 1096 height 833
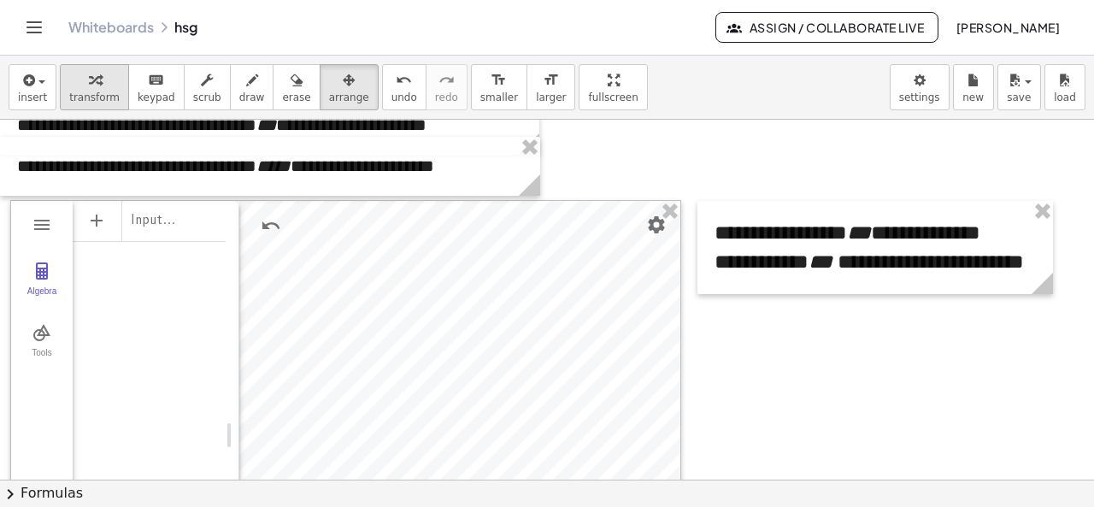
click at [108, 66] on button "transform" at bounding box center [94, 87] width 69 height 46
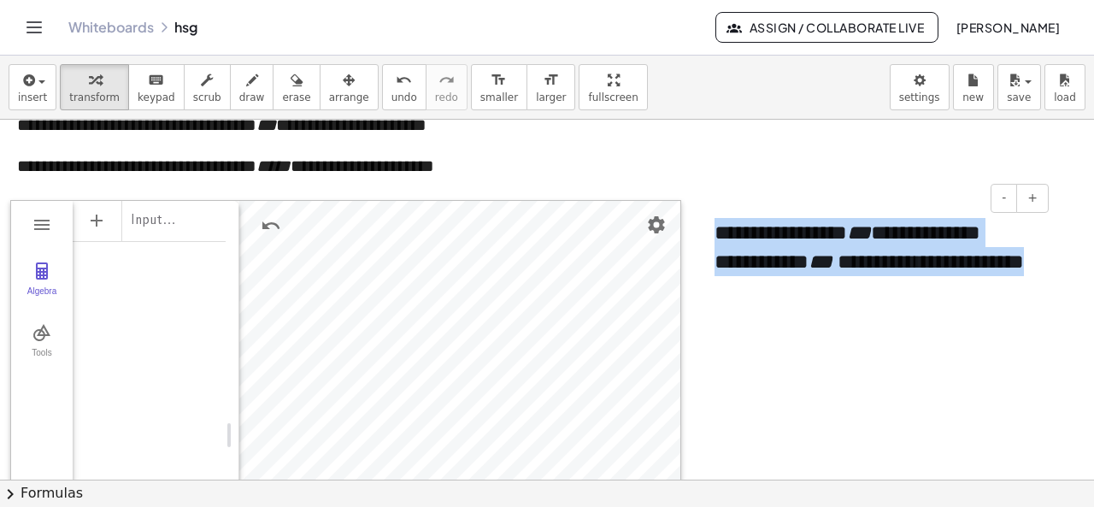
drag, startPoint x: 714, startPoint y: 230, endPoint x: 1052, endPoint y: 267, distance: 339.6
click at [1052, 267] on div "**********" at bounding box center [874, 247] width 355 height 93
copy div "**********"
click at [31, 70] on icon "button" at bounding box center [27, 80] width 15 height 21
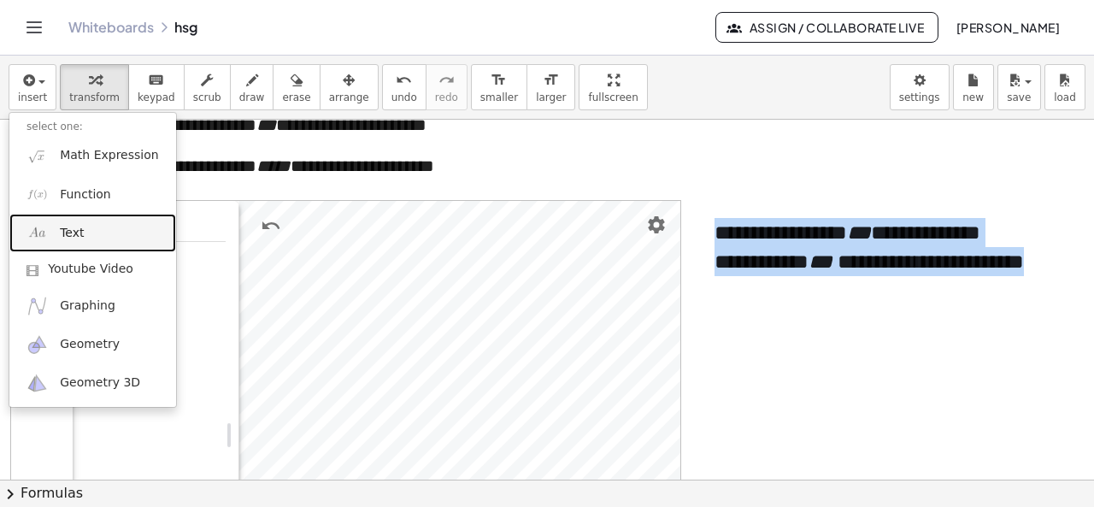
click at [71, 221] on link "Text" at bounding box center [92, 233] width 167 height 38
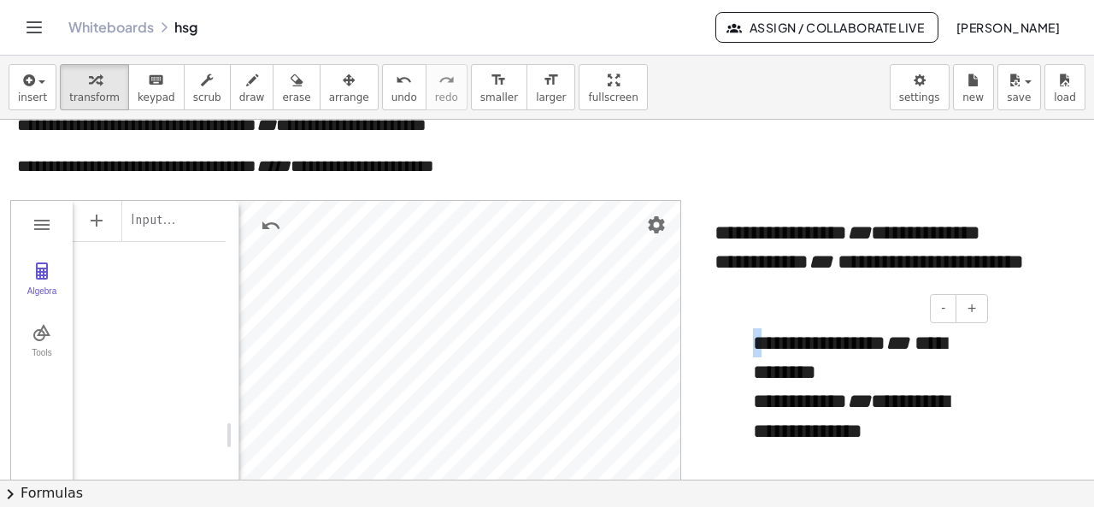
click at [757, 346] on span "**********" at bounding box center [819, 342] width 132 height 21
click at [909, 344] on icon "***" at bounding box center [897, 342] width 24 height 21
click at [871, 400] on icon "***" at bounding box center [859, 401] width 24 height 21
click at [331, 91] on span "arrange" at bounding box center [349, 97] width 40 height 12
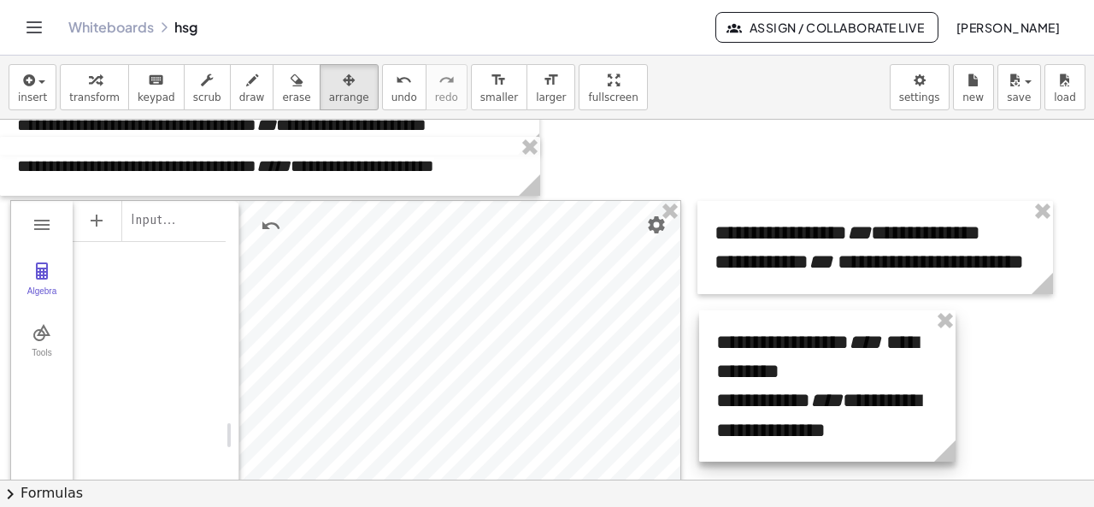
drag, startPoint x: 887, startPoint y: 408, endPoint x: 851, endPoint y: 406, distance: 35.9
click at [851, 406] on div at bounding box center [827, 385] width 256 height 151
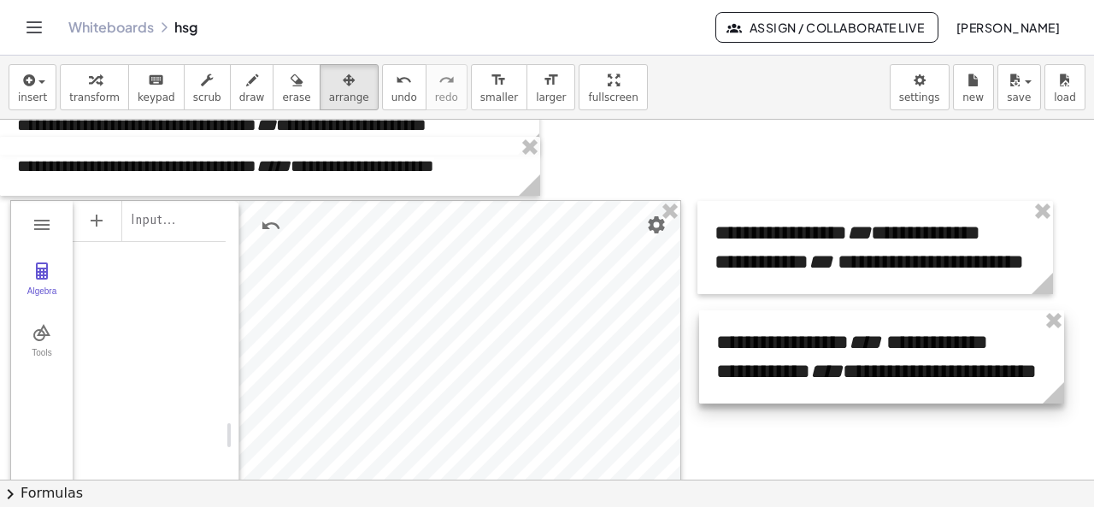
drag, startPoint x: 954, startPoint y: 450, endPoint x: 1062, endPoint y: 433, distance: 109.7
click at [1062, 433] on div "**********" at bounding box center [548, 405] width 1096 height 833
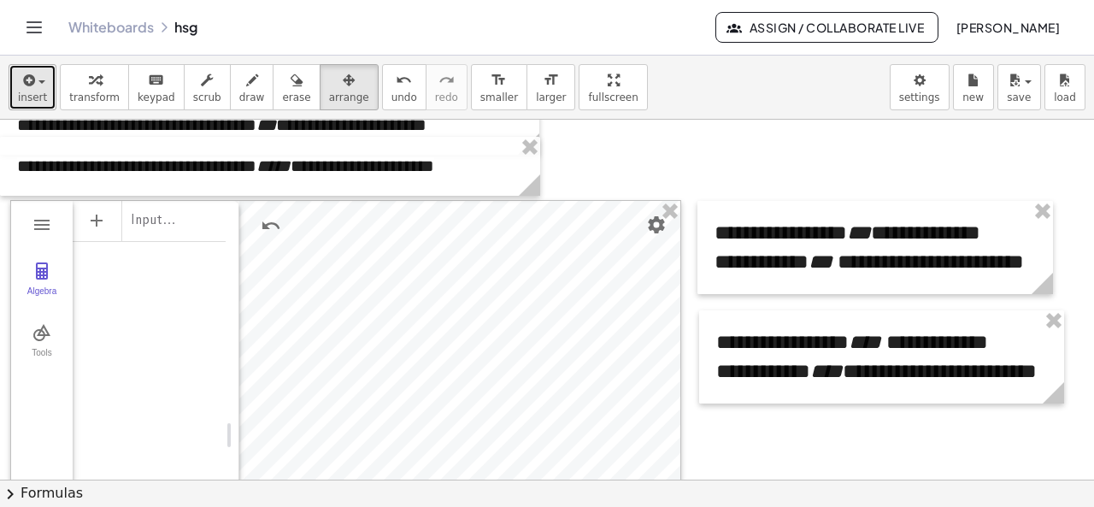
click at [24, 97] on span "insert" at bounding box center [32, 97] width 29 height 12
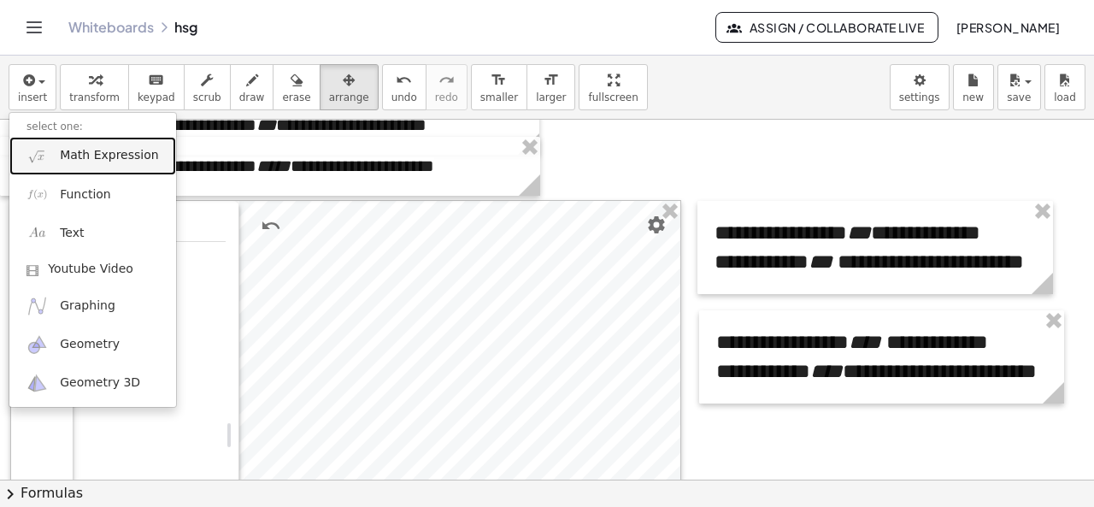
click at [51, 162] on link "Math Expression" at bounding box center [92, 156] width 167 height 38
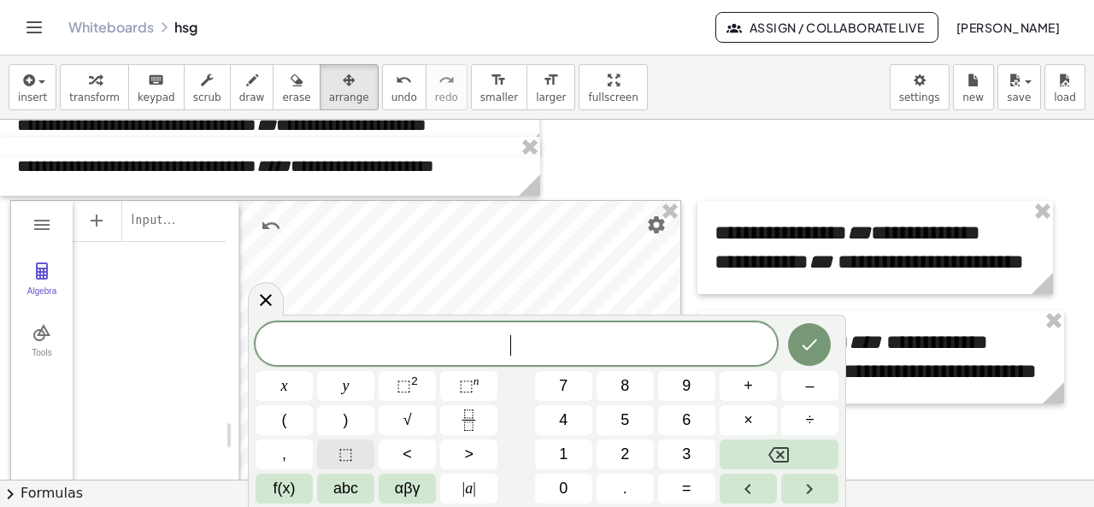
click at [349, 452] on span "⬚" at bounding box center [345, 454] width 15 height 23
click at [806, 341] on icon "Done" at bounding box center [809, 344] width 21 height 21
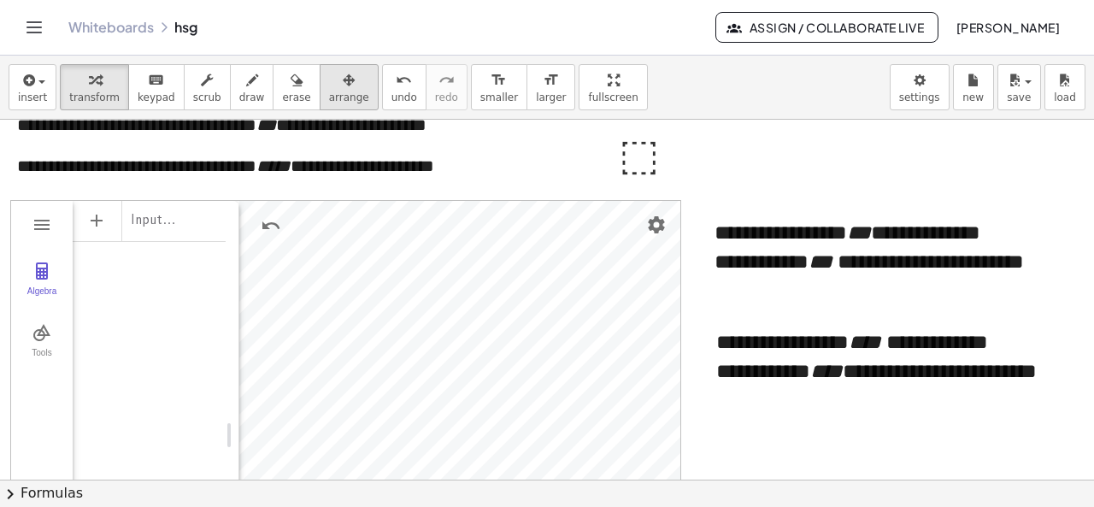
click at [330, 82] on div "button" at bounding box center [349, 79] width 40 height 21
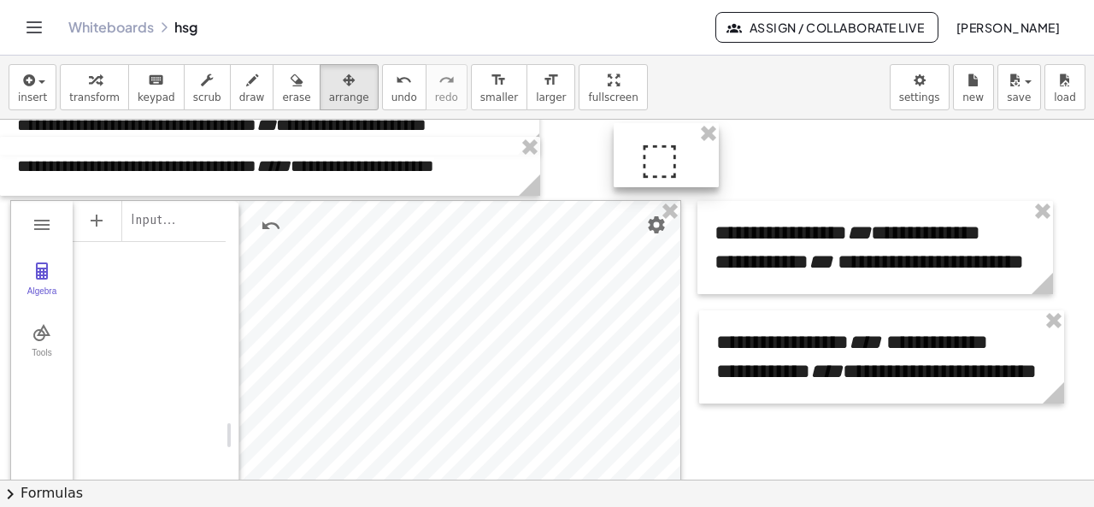
drag, startPoint x: 651, startPoint y: 167, endPoint x: 924, endPoint y: 201, distance: 274.7
click at [719, 188] on div at bounding box center [666, 155] width 105 height 65
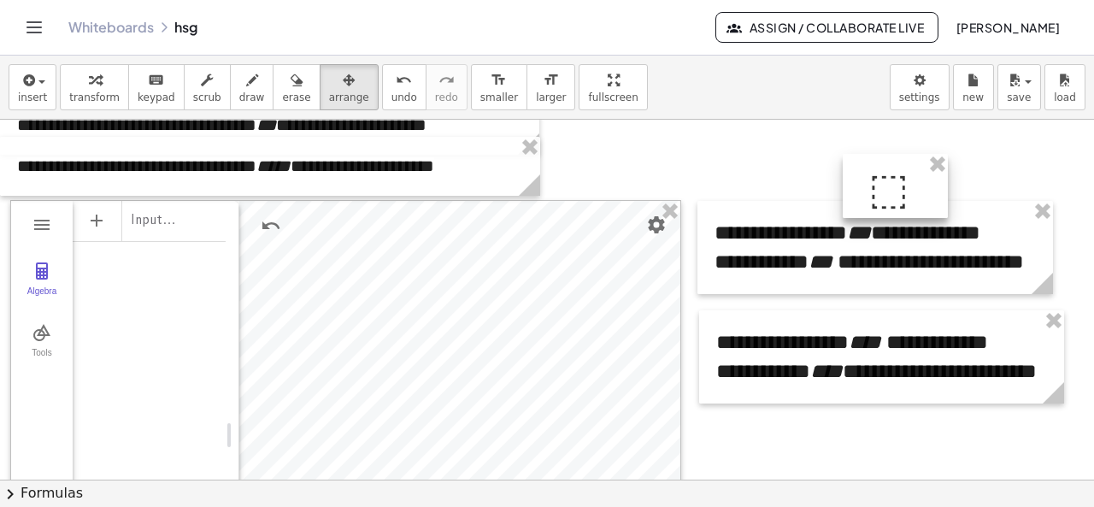
drag, startPoint x: 924, startPoint y: 201, endPoint x: 961, endPoint y: 242, distance: 55.6
click at [945, 219] on div at bounding box center [895, 186] width 105 height 65
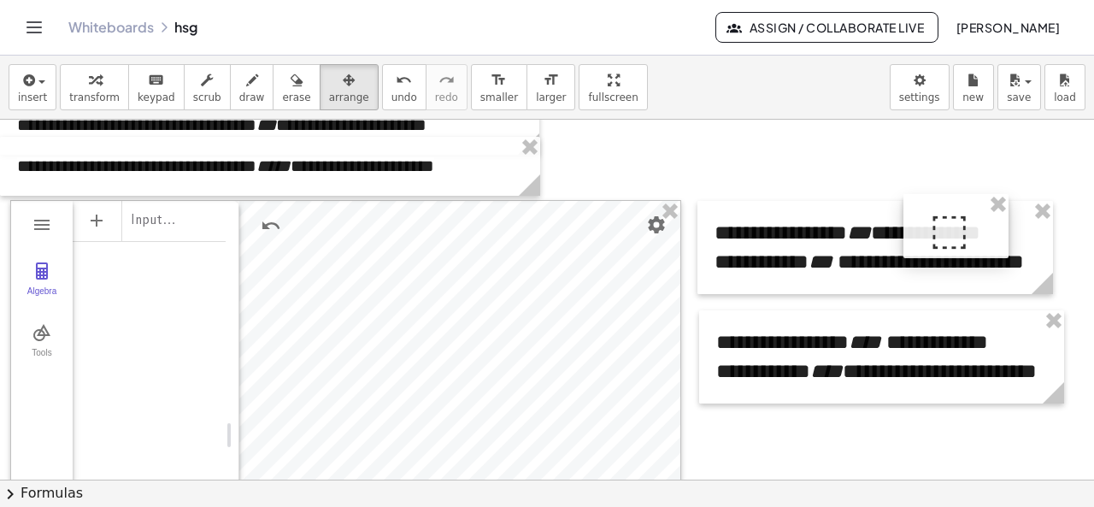
drag, startPoint x: 961, startPoint y: 242, endPoint x: 990, endPoint y: 249, distance: 29.8
click at [990, 249] on div at bounding box center [955, 226] width 105 height 65
click at [990, 249] on div at bounding box center [954, 226] width 105 height 65
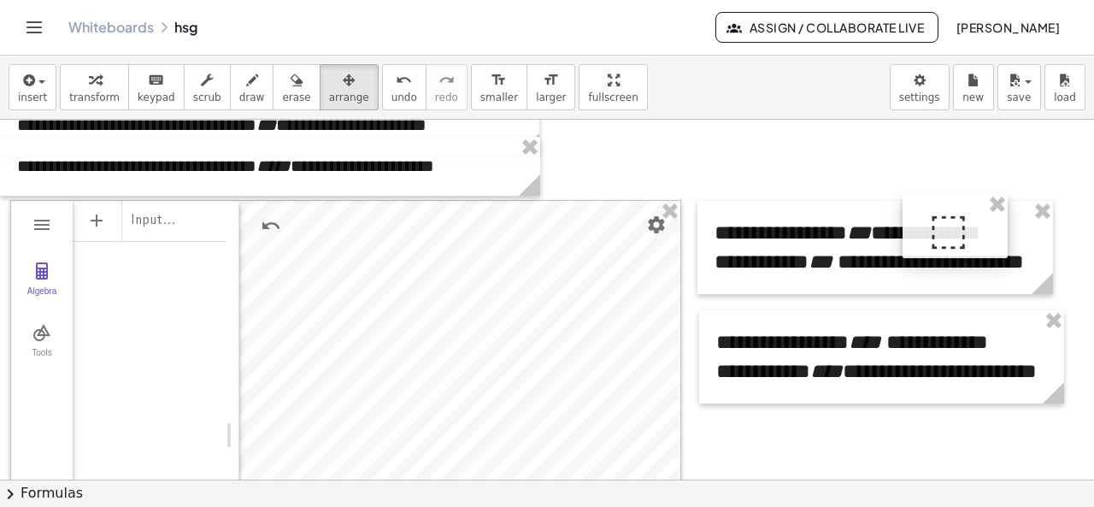
click at [990, 249] on div at bounding box center [954, 226] width 105 height 65
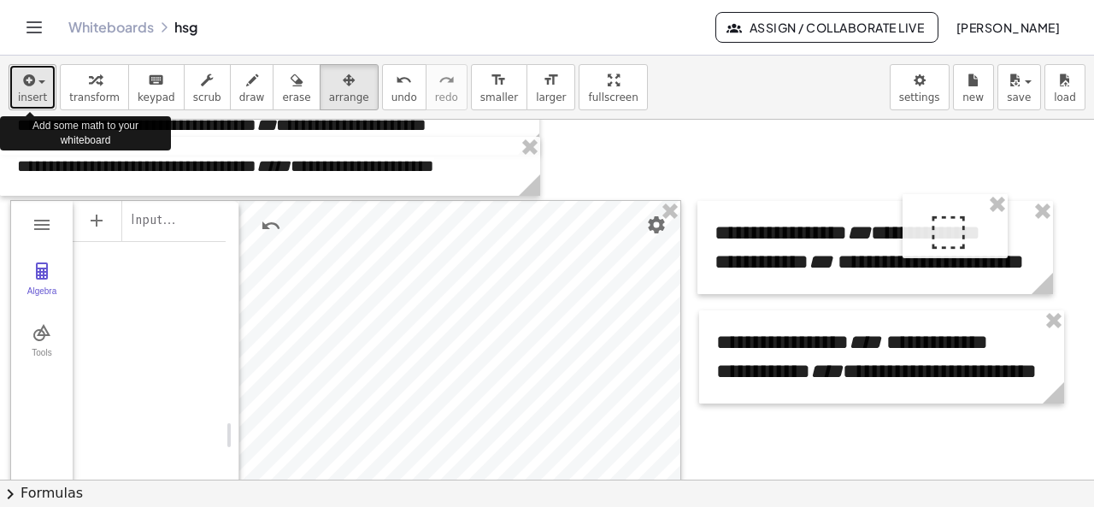
click at [45, 98] on button "insert" at bounding box center [33, 87] width 48 height 46
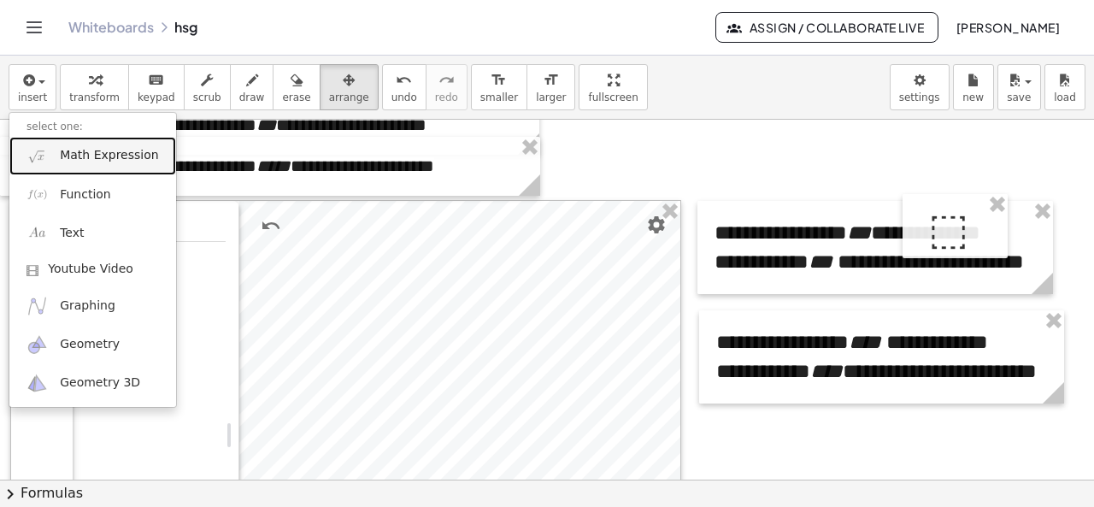
click at [44, 160] on img at bounding box center [36, 155] width 21 height 21
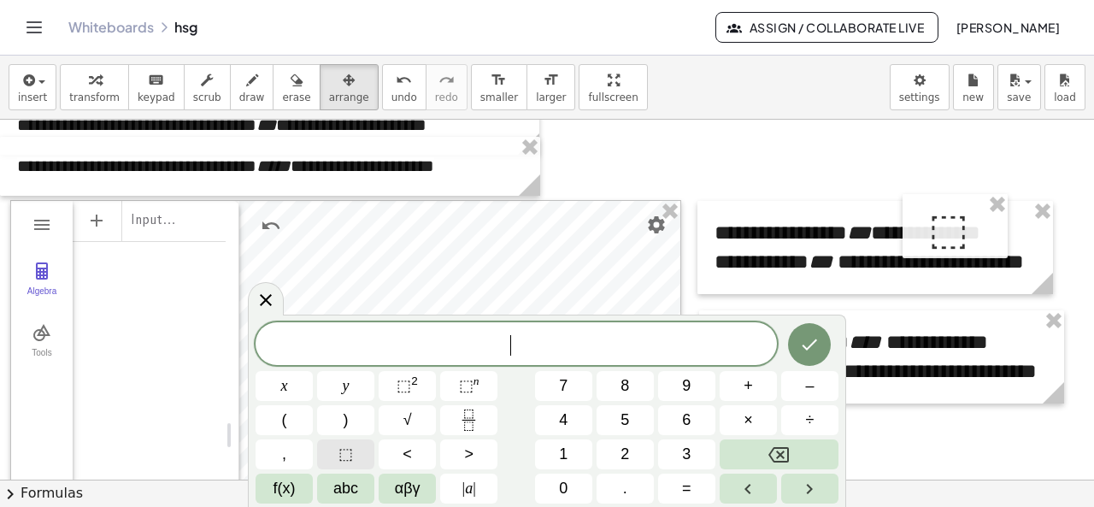
click at [367, 467] on button "⬚" at bounding box center [345, 454] width 57 height 30
click at [467, 385] on span "⬚" at bounding box center [466, 385] width 15 height 17
click at [546, 491] on button "0" at bounding box center [563, 488] width 57 height 30
click at [811, 344] on icon "Done" at bounding box center [809, 341] width 21 height 21
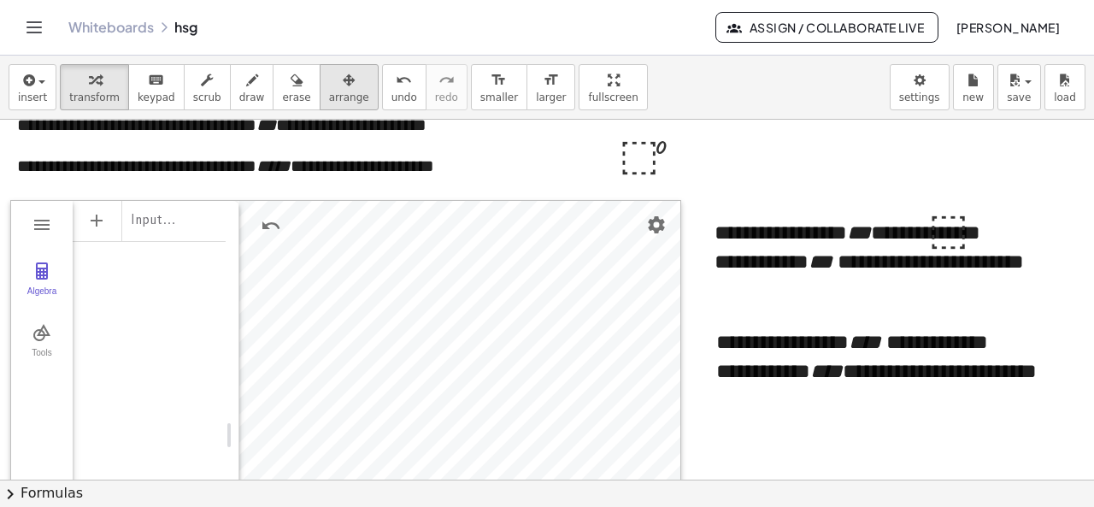
click at [329, 86] on div "button" at bounding box center [349, 79] width 40 height 21
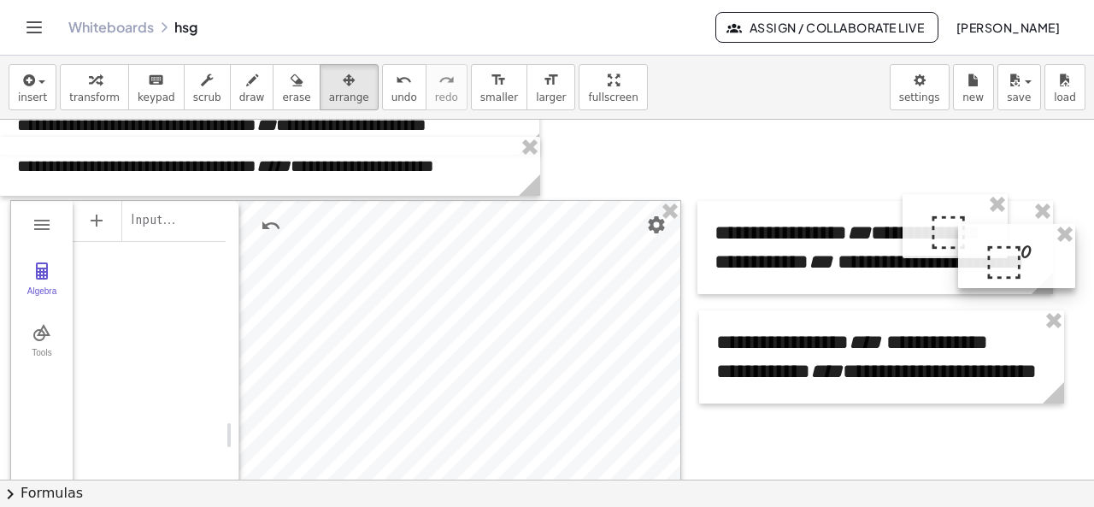
drag, startPoint x: 648, startPoint y: 161, endPoint x: 1012, endPoint y: 264, distance: 378.4
click at [1012, 264] on div at bounding box center [1016, 256] width 117 height 65
click at [21, 92] on span "insert" at bounding box center [32, 97] width 29 height 12
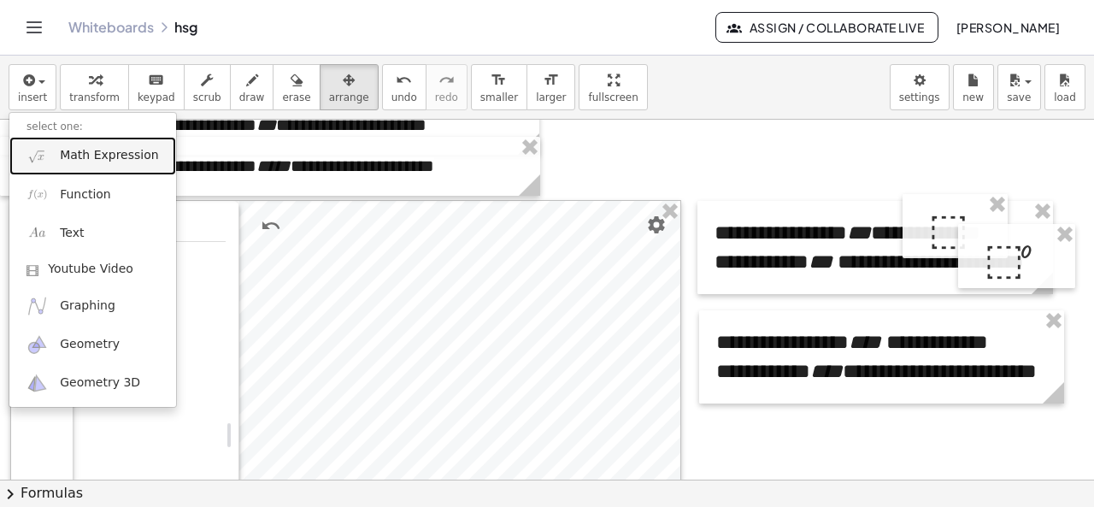
click at [85, 163] on span "Math Expression" at bounding box center [109, 155] width 98 height 17
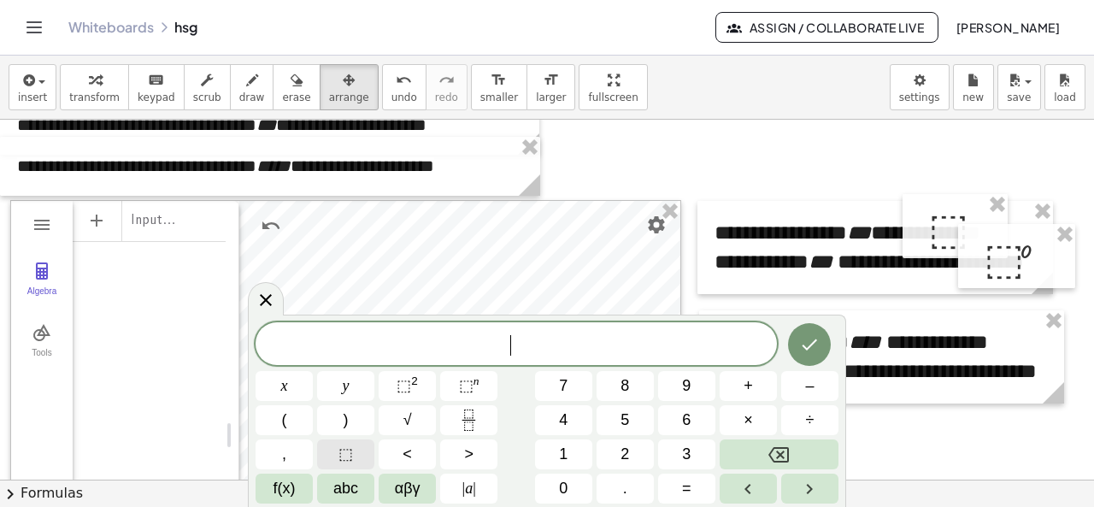
click at [366, 455] on button "⬚" at bounding box center [345, 454] width 57 height 30
click at [817, 340] on icon "Done" at bounding box center [809, 344] width 15 height 11
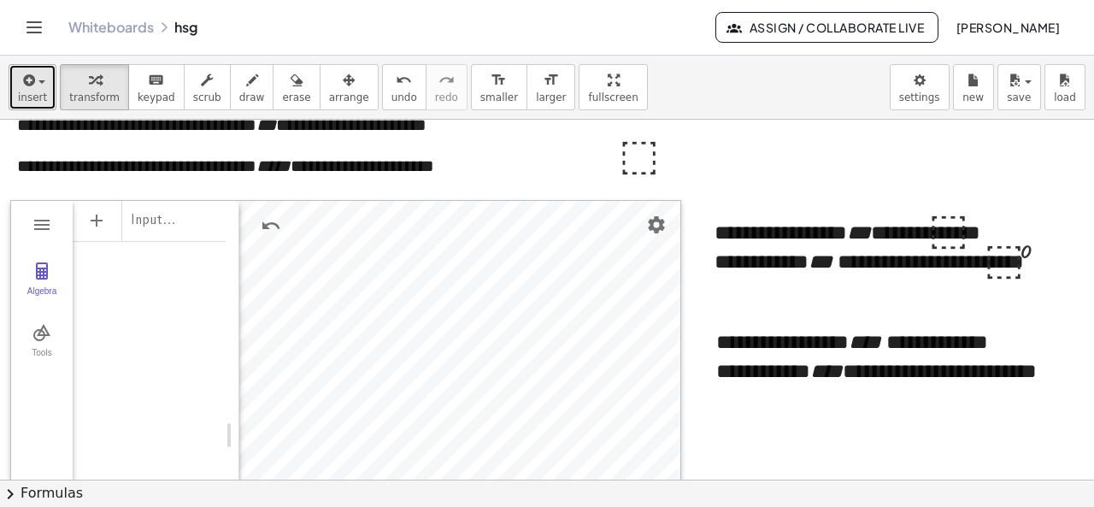
click at [38, 92] on span "insert" at bounding box center [32, 97] width 29 height 12
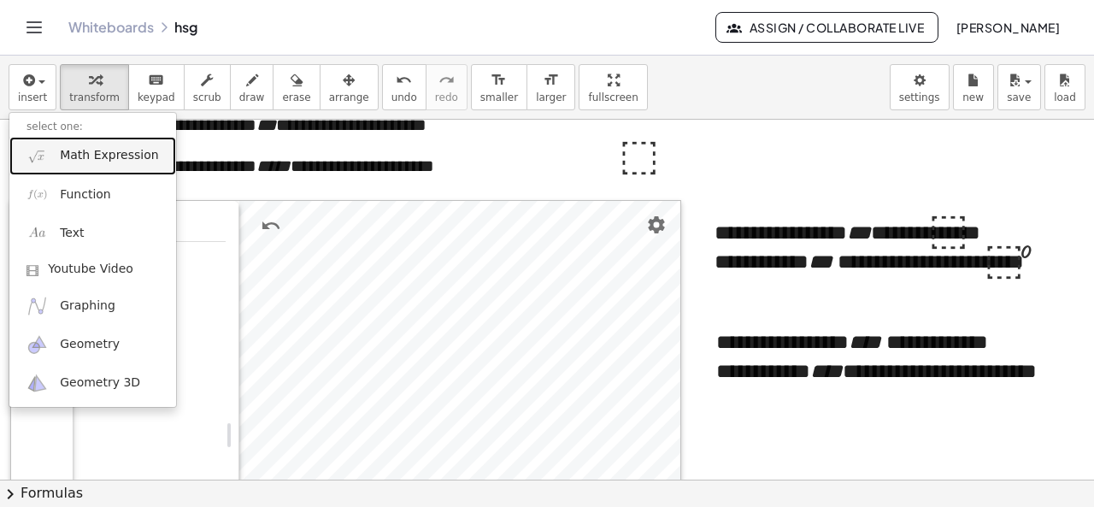
click at [90, 168] on link "Math Expression" at bounding box center [92, 156] width 167 height 38
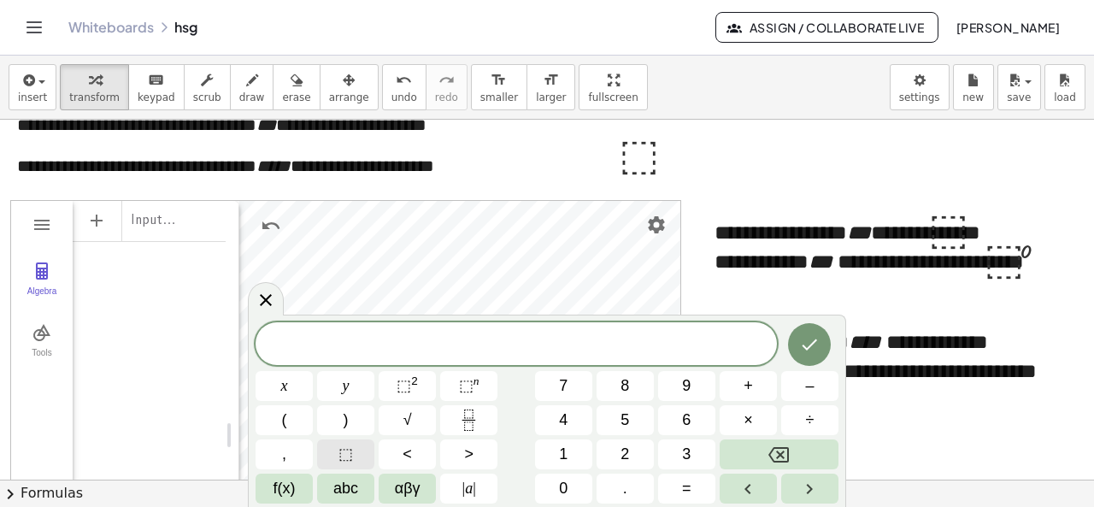
click at [365, 455] on button "⬚" at bounding box center [345, 454] width 57 height 30
click at [455, 375] on button "⬚ n" at bounding box center [468, 386] width 57 height 30
click at [313, 371] on div at bounding box center [284, 386] width 57 height 30
click at [798, 339] on button "Done" at bounding box center [809, 341] width 43 height 43
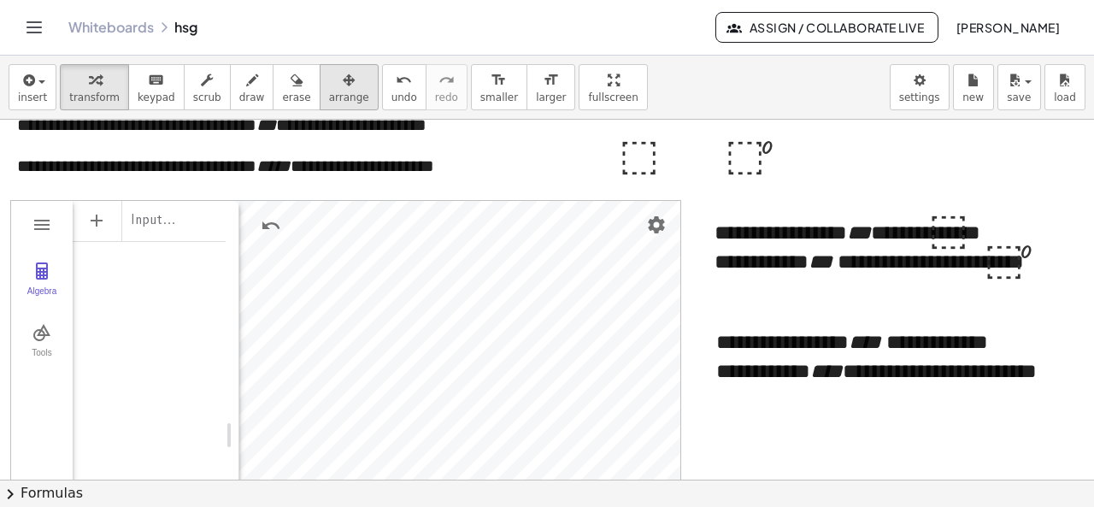
click at [343, 83] on icon "button" at bounding box center [349, 80] width 12 height 21
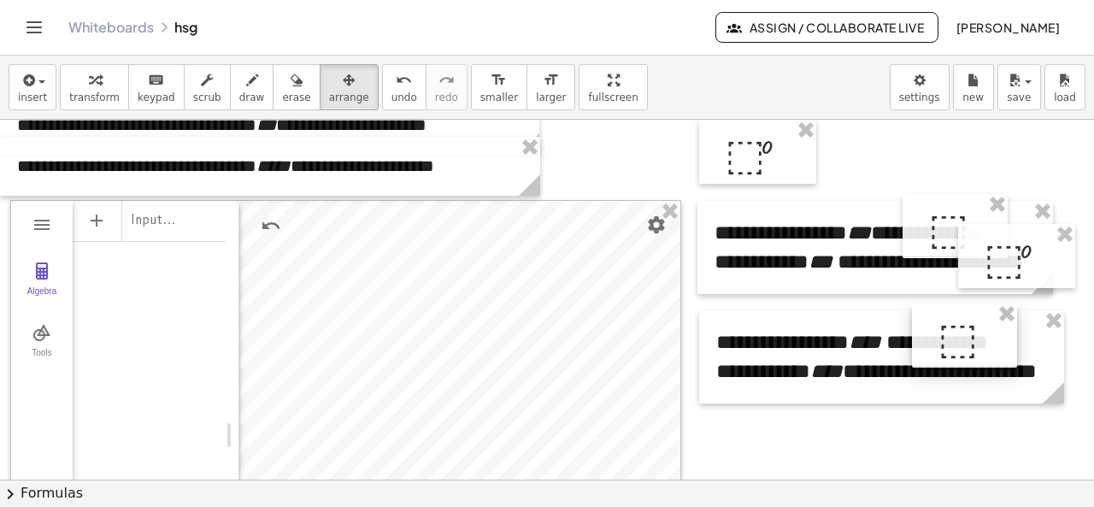
drag, startPoint x: 622, startPoint y: 164, endPoint x: 942, endPoint y: 348, distance: 368.7
click at [942, 348] on div at bounding box center [964, 335] width 105 height 65
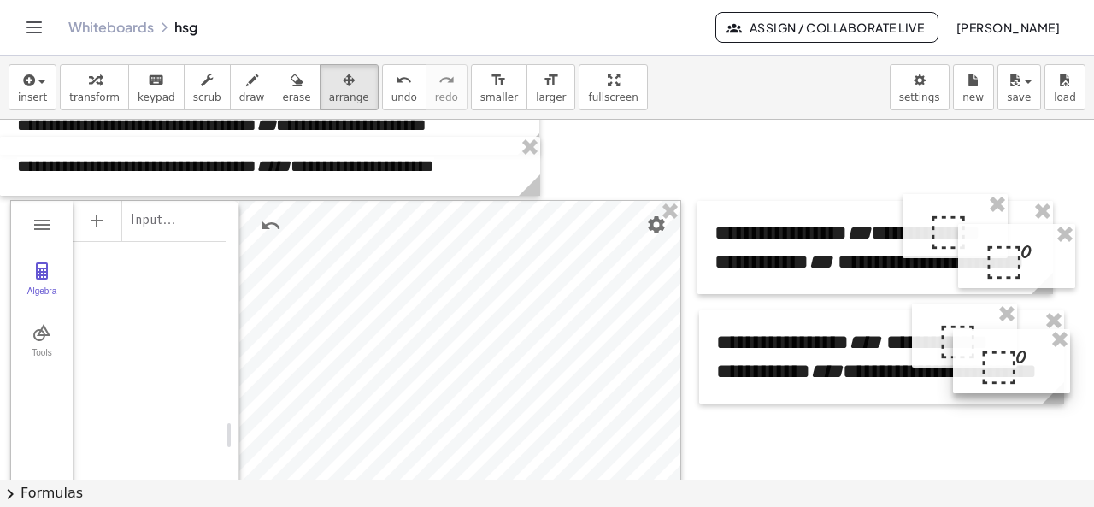
drag, startPoint x: 765, startPoint y: 160, endPoint x: 1019, endPoint y: 368, distance: 328.5
click at [1019, 368] on div at bounding box center [1011, 361] width 117 height 65
click at [70, 95] on span "transform" at bounding box center [94, 97] width 50 height 12
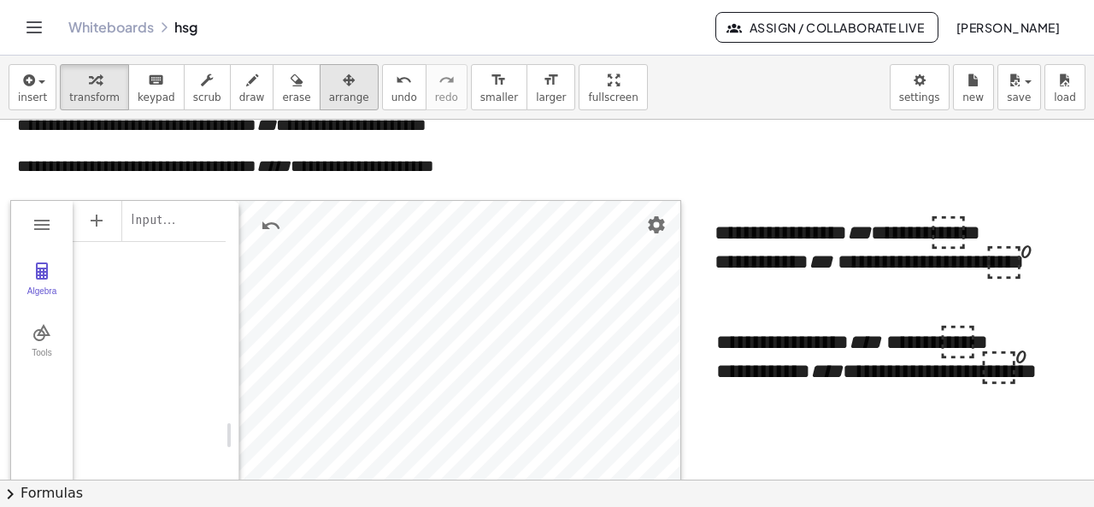
click at [320, 105] on button "arrange" at bounding box center [349, 87] width 59 height 46
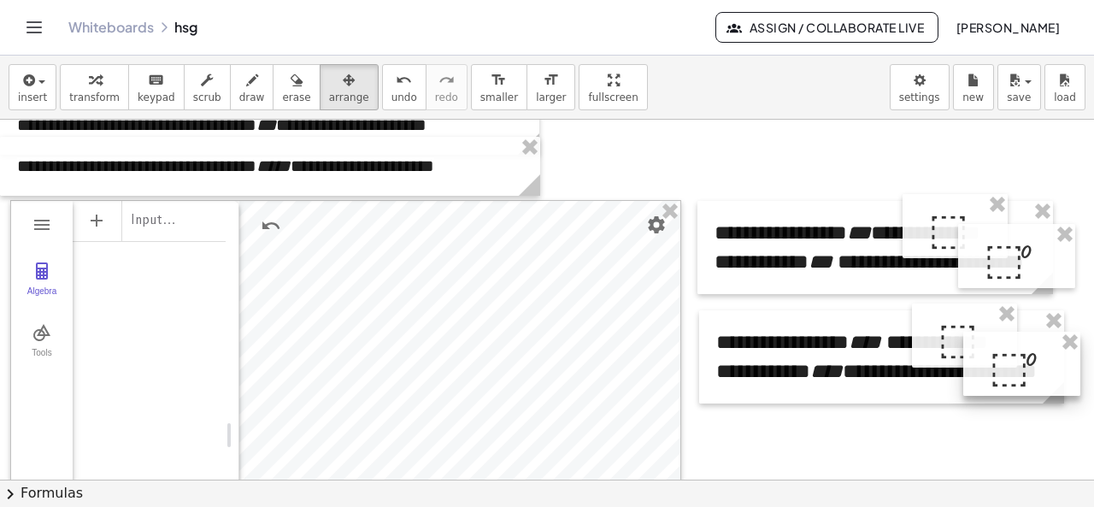
drag, startPoint x: 998, startPoint y: 379, endPoint x: 1008, endPoint y: 381, distance: 10.6
click at [1008, 381] on div at bounding box center [1021, 364] width 117 height 65
click at [93, 94] on span "transform" at bounding box center [94, 97] width 50 height 12
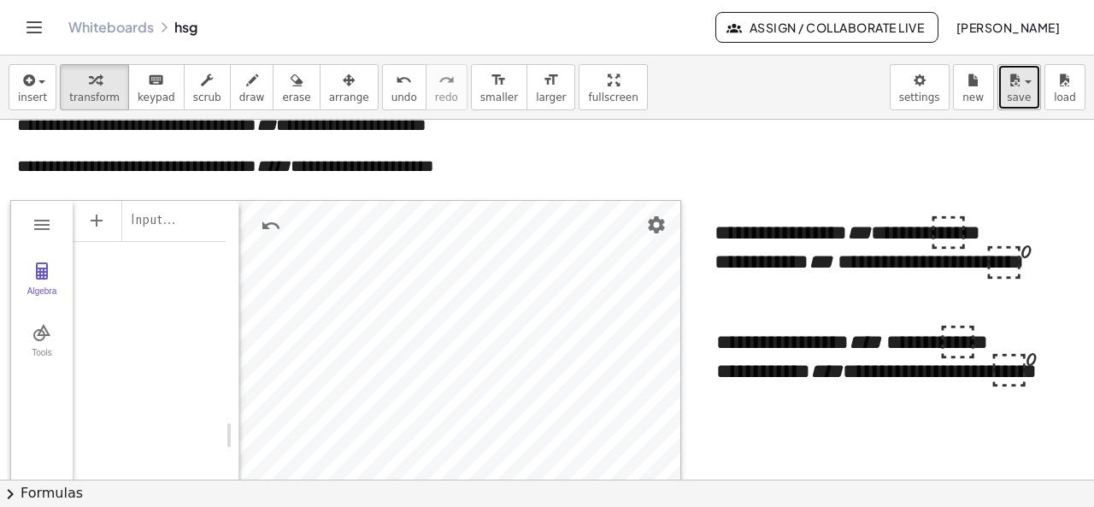
click at [1024, 76] on span "button" at bounding box center [1022, 82] width 3 height 12
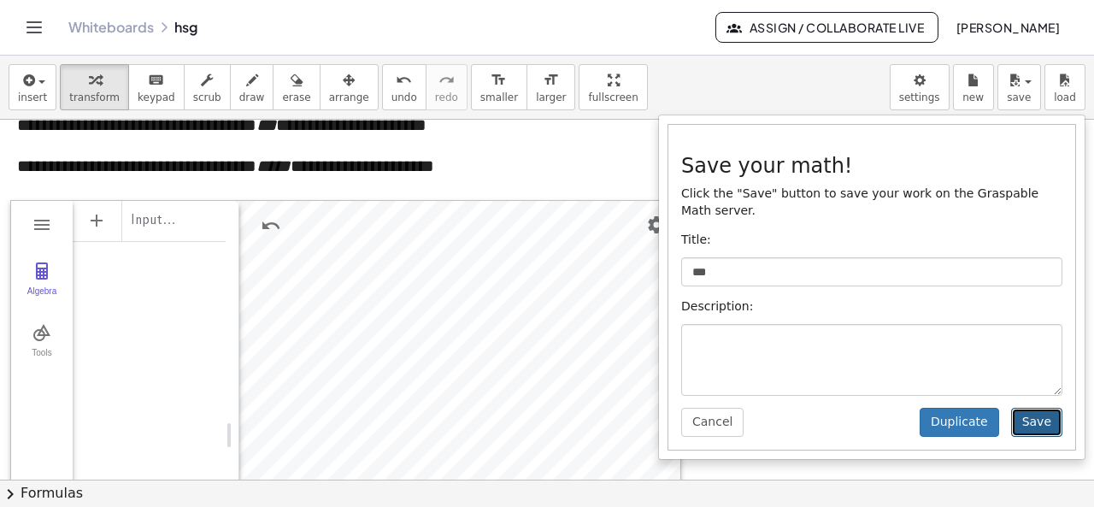
click at [1045, 408] on button "Save" at bounding box center [1036, 422] width 51 height 29
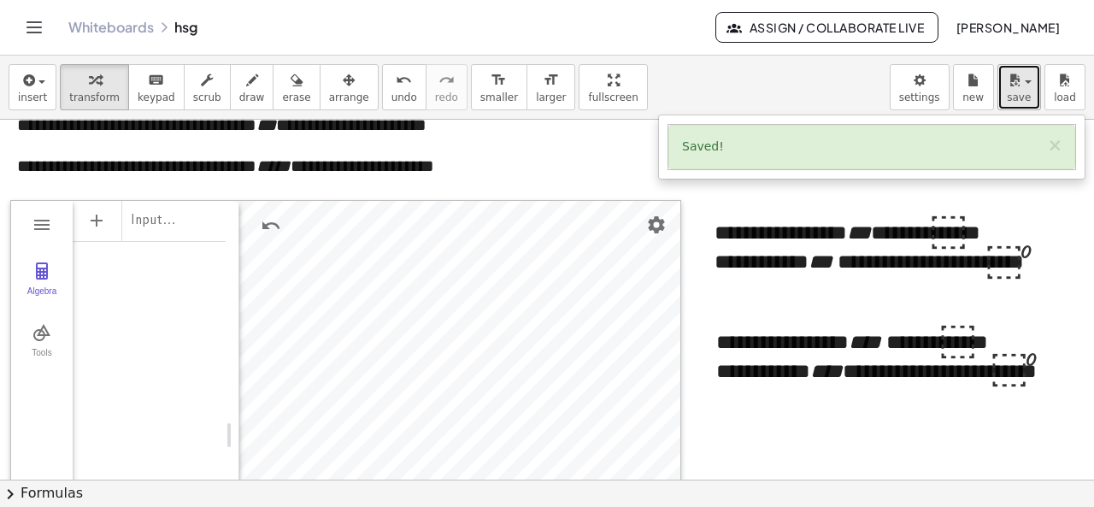
click at [1004, 89] on button "save" at bounding box center [1019, 87] width 44 height 46
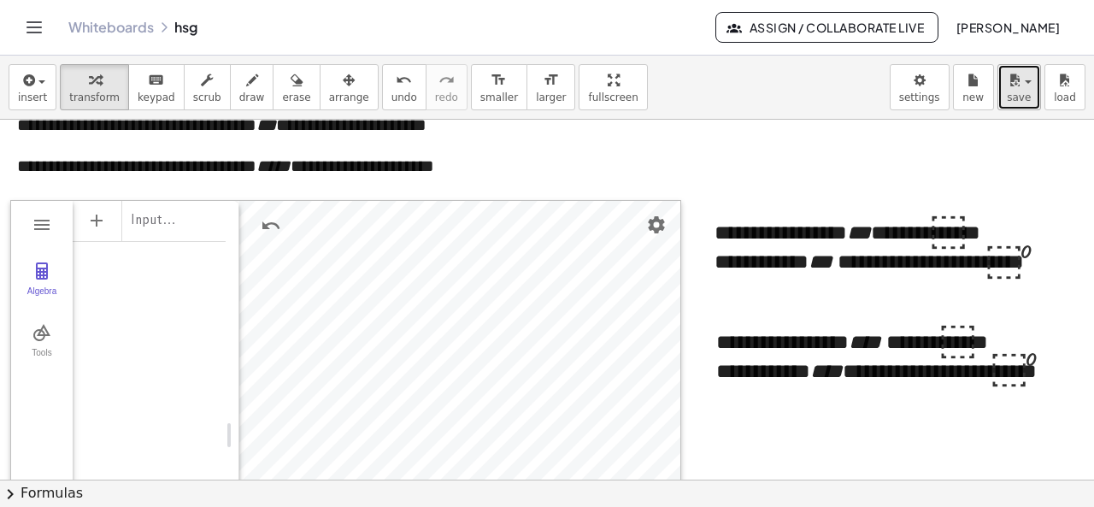
click at [1022, 107] on button "save" at bounding box center [1019, 87] width 44 height 46
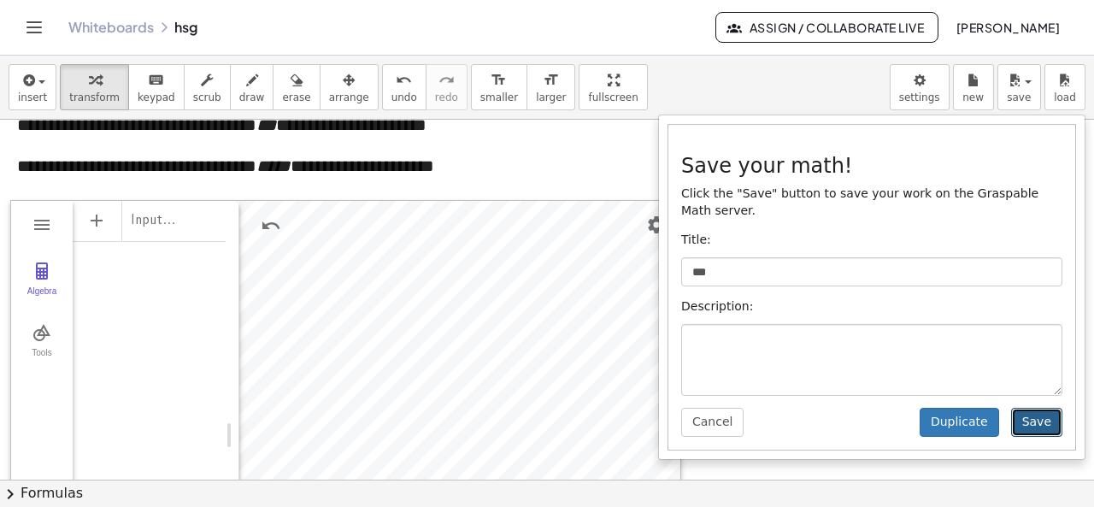
click at [1055, 408] on button "Save" at bounding box center [1036, 422] width 51 height 29
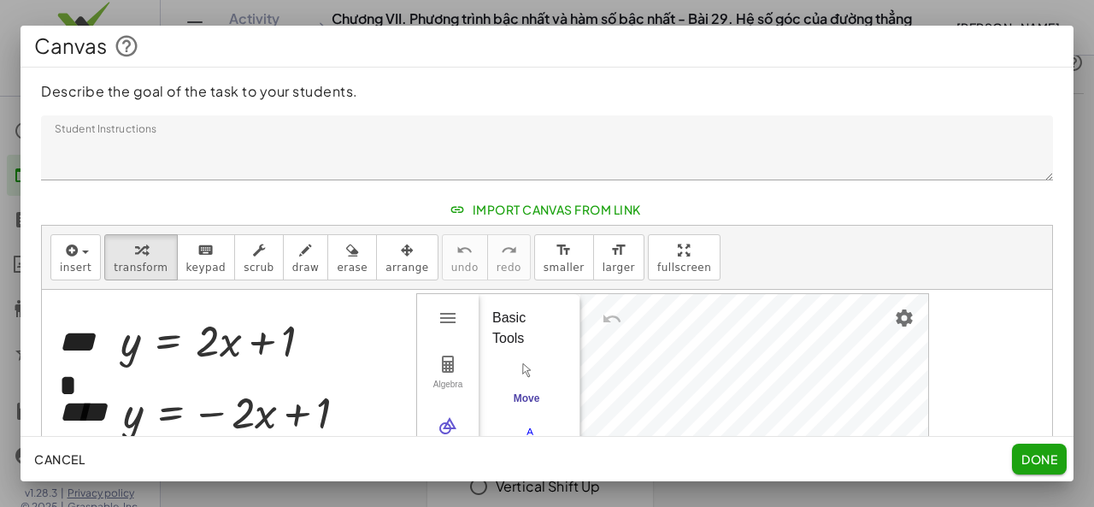
click at [573, 209] on span "Import Canvas From Link" at bounding box center [547, 209] width 188 height 15
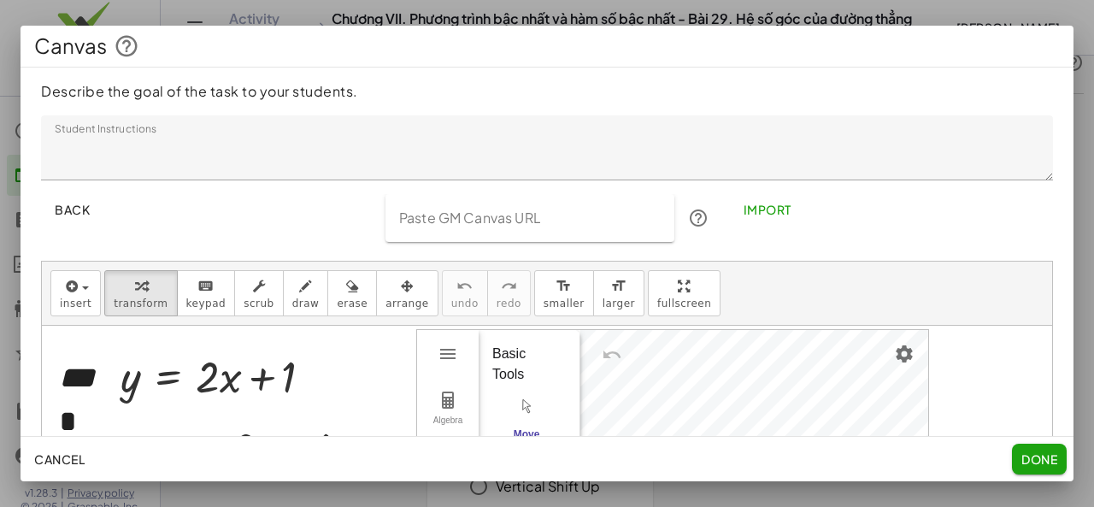
click at [573, 209] on input "Paste GM Canvas URL" at bounding box center [530, 218] width 290 height 48
paste input "**********"
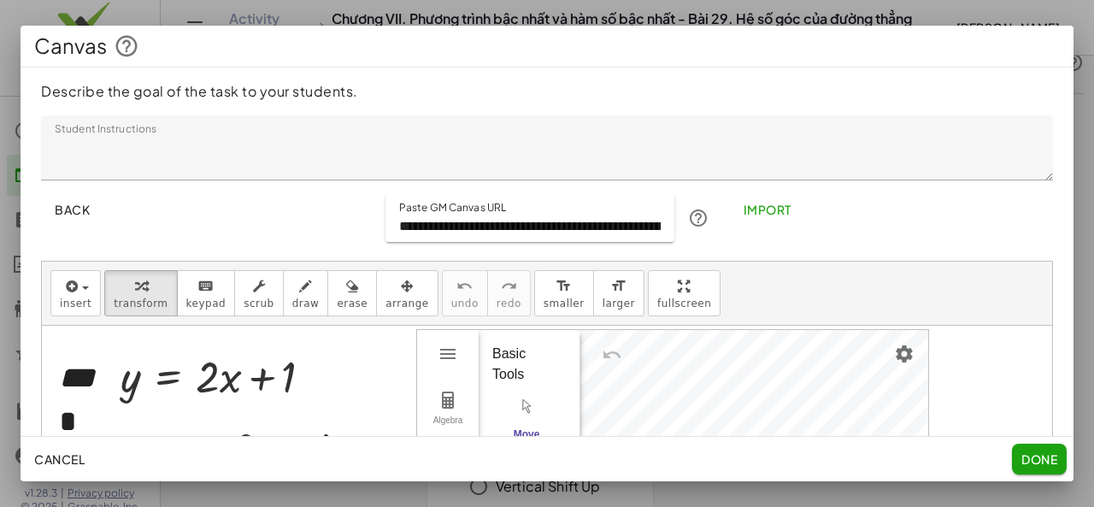
scroll to position [0, 229]
type input "**********"
click at [755, 212] on span "Import" at bounding box center [767, 209] width 48 height 15
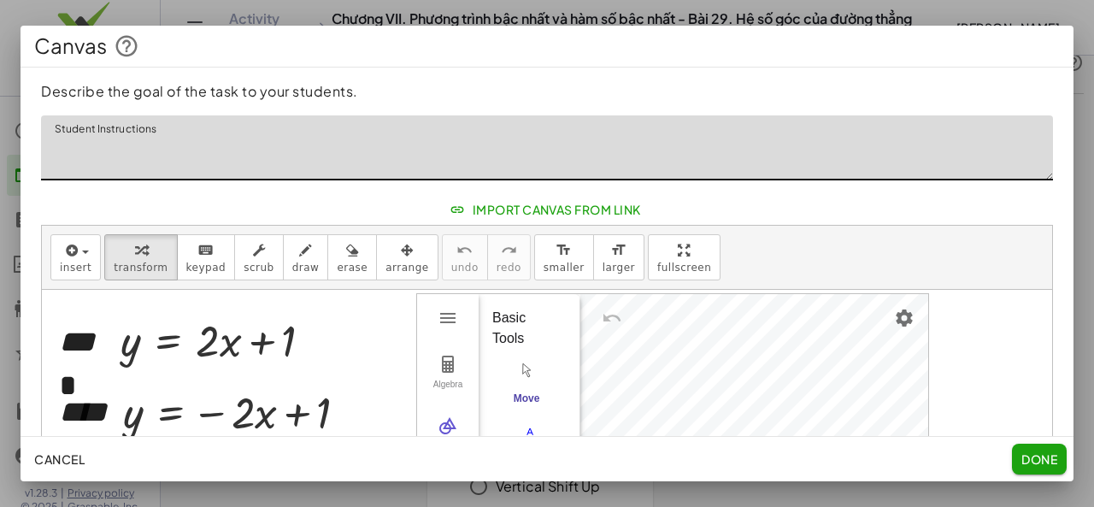
click at [836, 131] on textarea "Student Instructions" at bounding box center [547, 147] width 1012 height 65
click at [1044, 466] on span "Done" at bounding box center [1039, 458] width 36 height 15
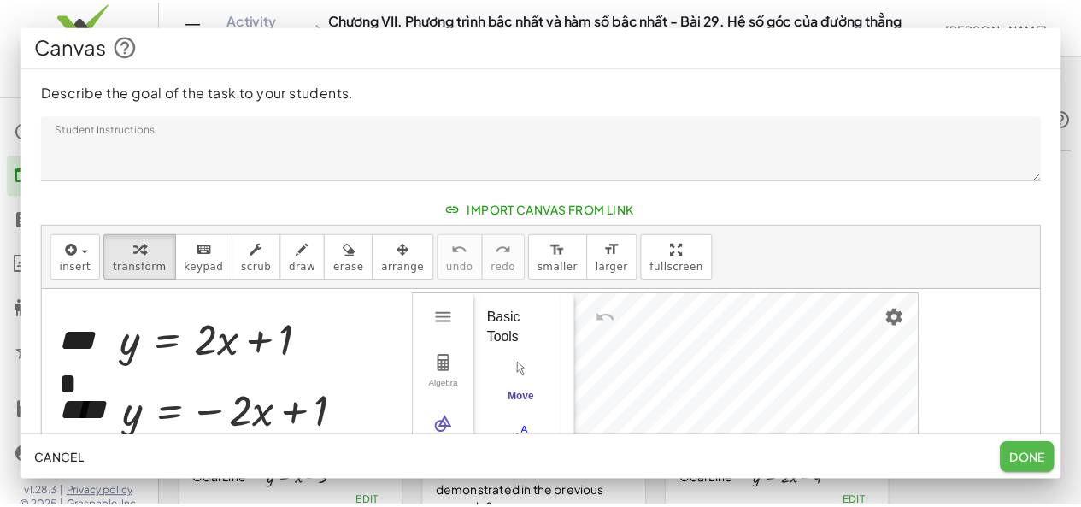
scroll to position [56, 0]
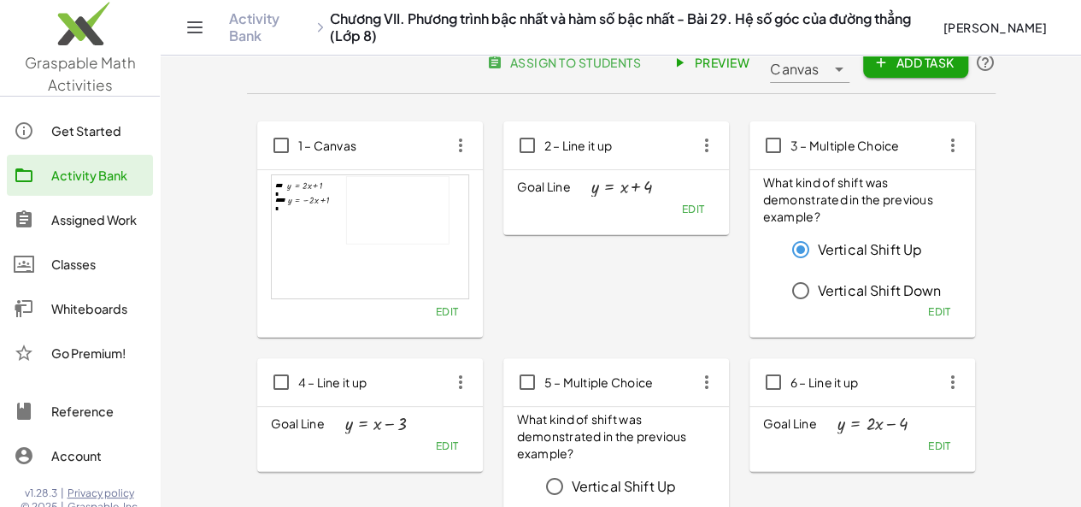
click at [445, 148] on icon "button" at bounding box center [460, 145] width 31 height 31
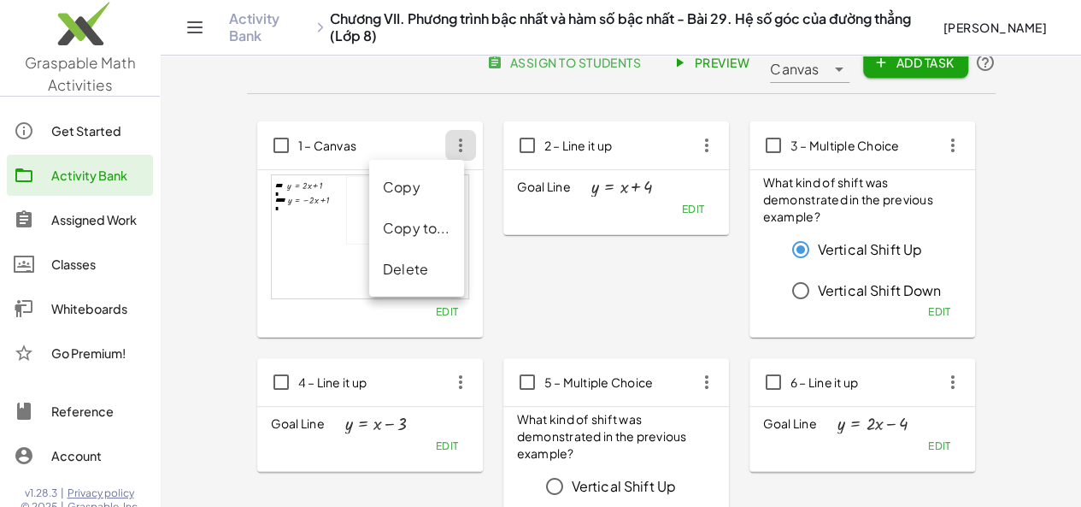
click at [402, 264] on div "Delete" at bounding box center [417, 269] width 68 height 21
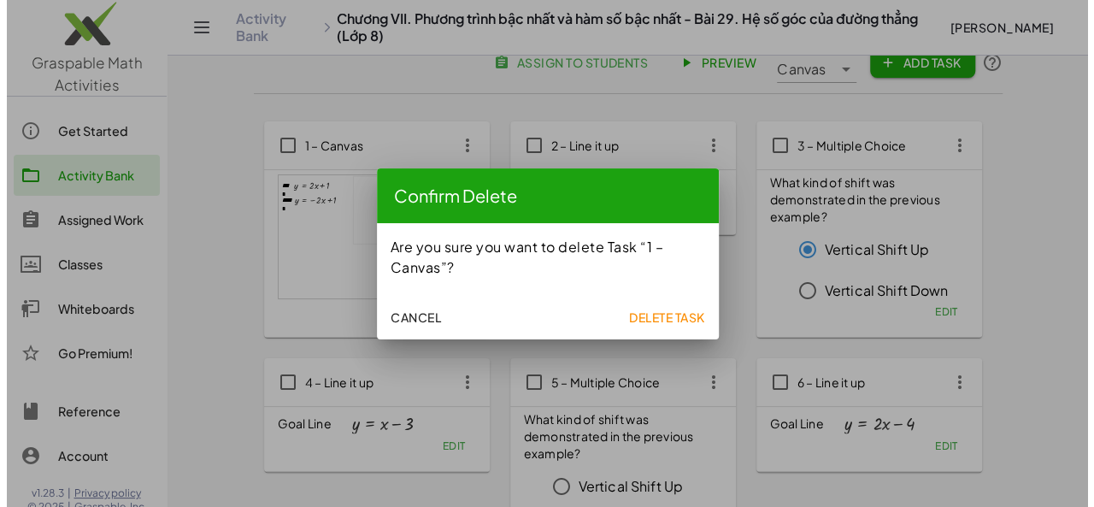
scroll to position [0, 0]
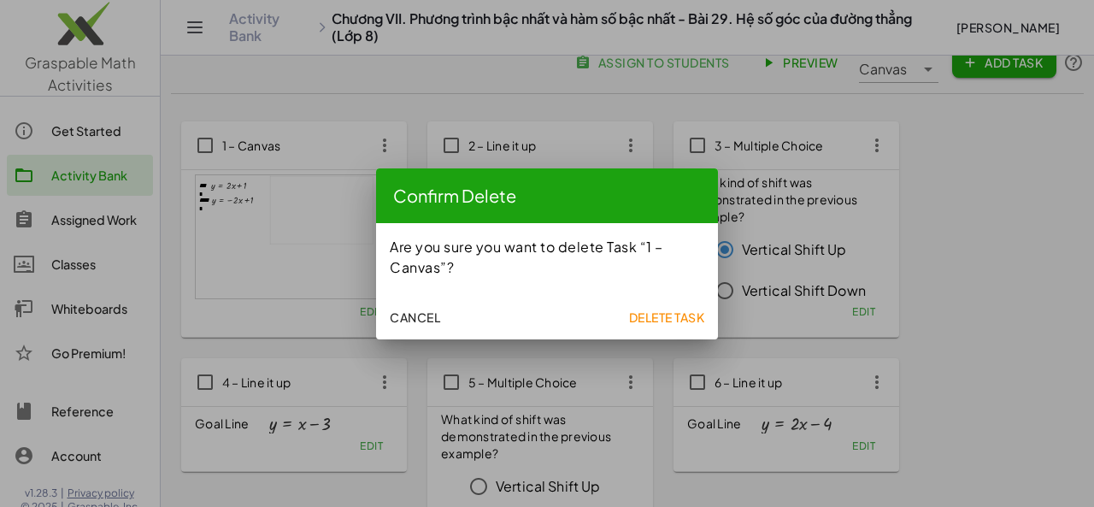
click at [637, 317] on span "Delete Task" at bounding box center [666, 316] width 76 height 15
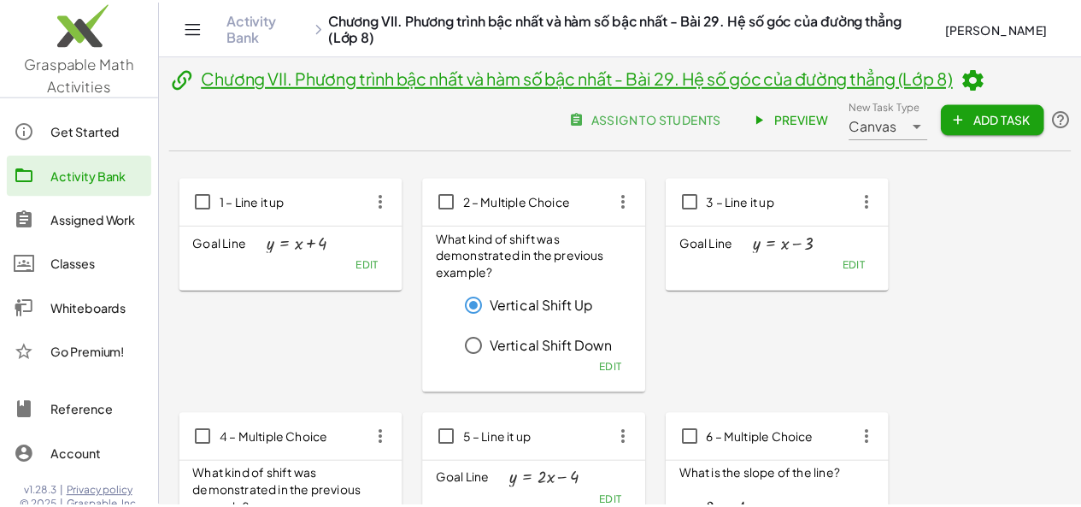
scroll to position [56, 0]
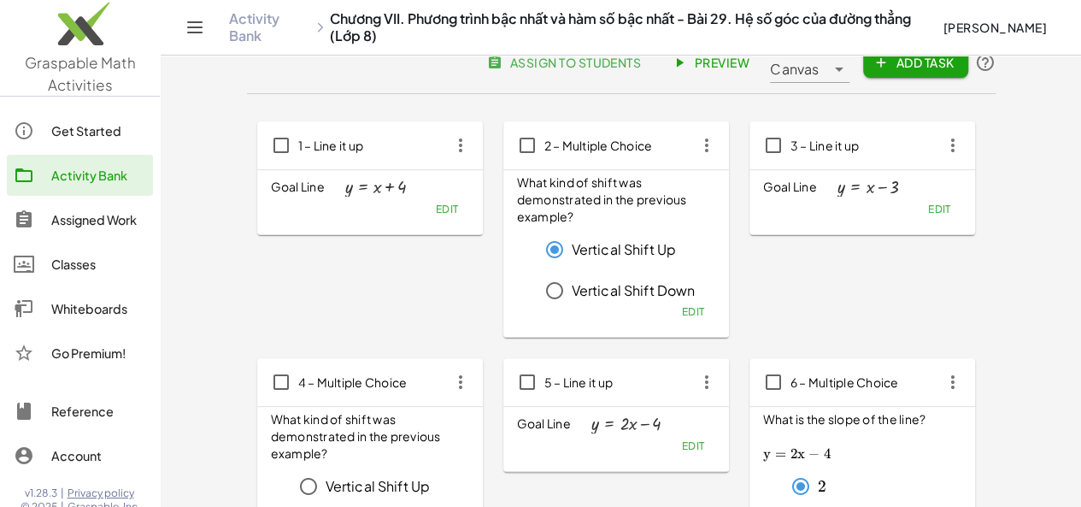
click at [849, 68] on div at bounding box center [838, 62] width 24 height 41
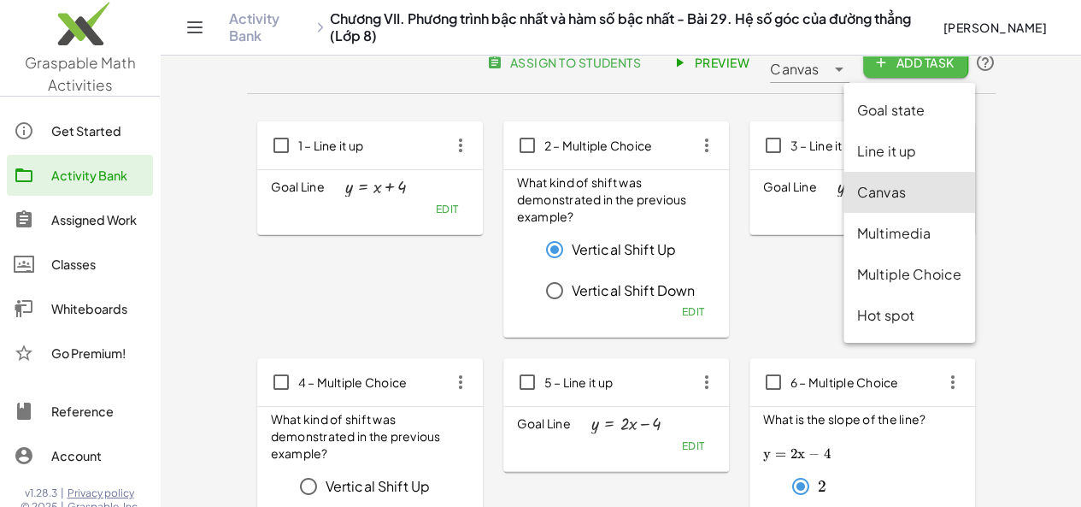
click at [954, 61] on span "Add Task" at bounding box center [915, 62] width 77 height 15
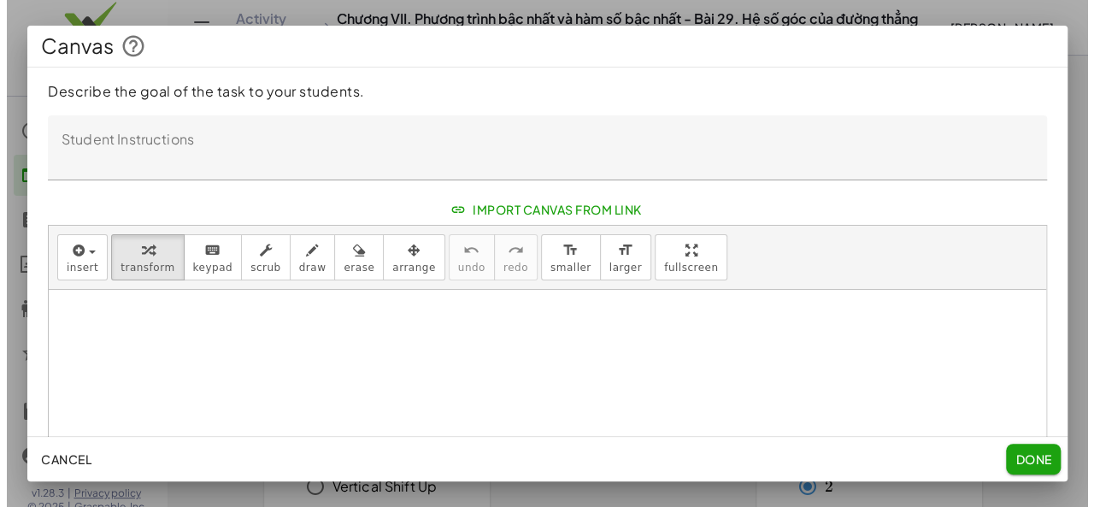
scroll to position [0, 0]
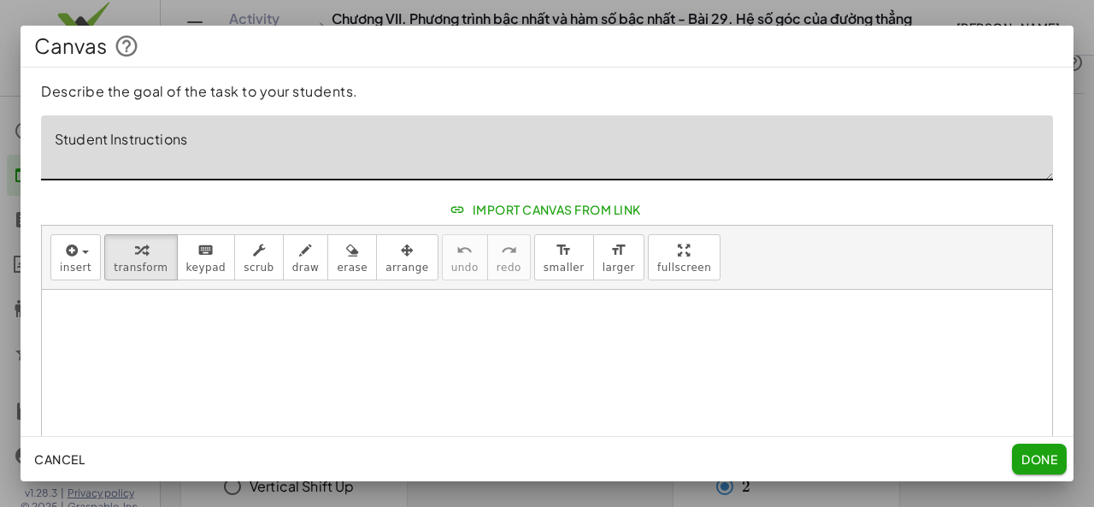
click at [163, 136] on textarea "Student Instructions" at bounding box center [547, 147] width 1012 height 65
paste textarea "**********"
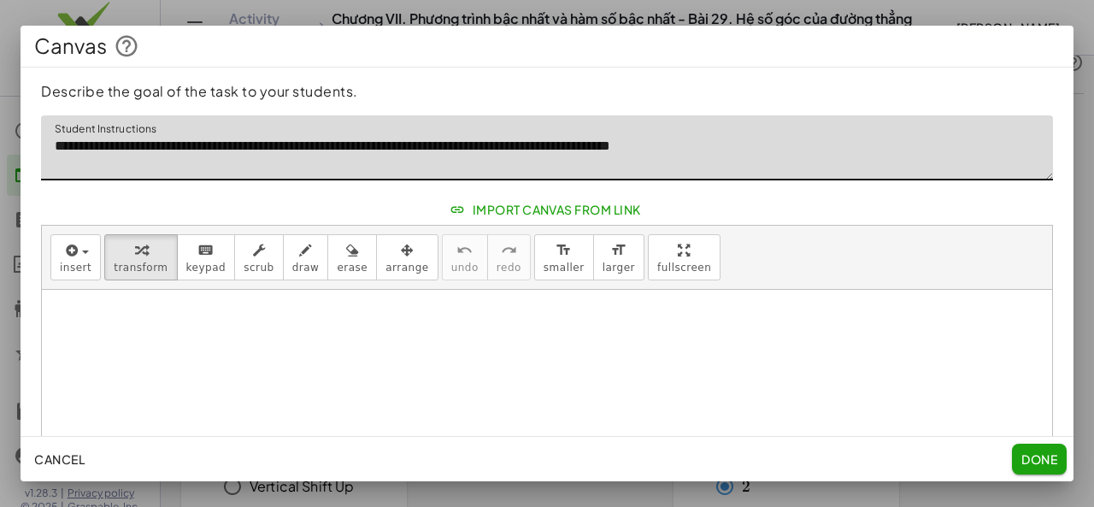
type textarea "**********"
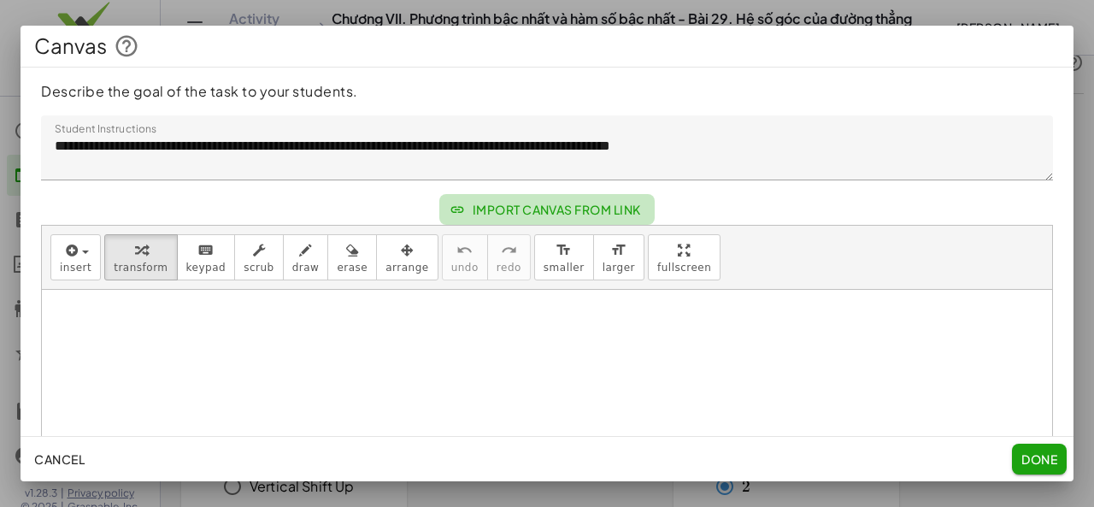
click at [527, 210] on span "Import Canvas From Link" at bounding box center [547, 209] width 188 height 15
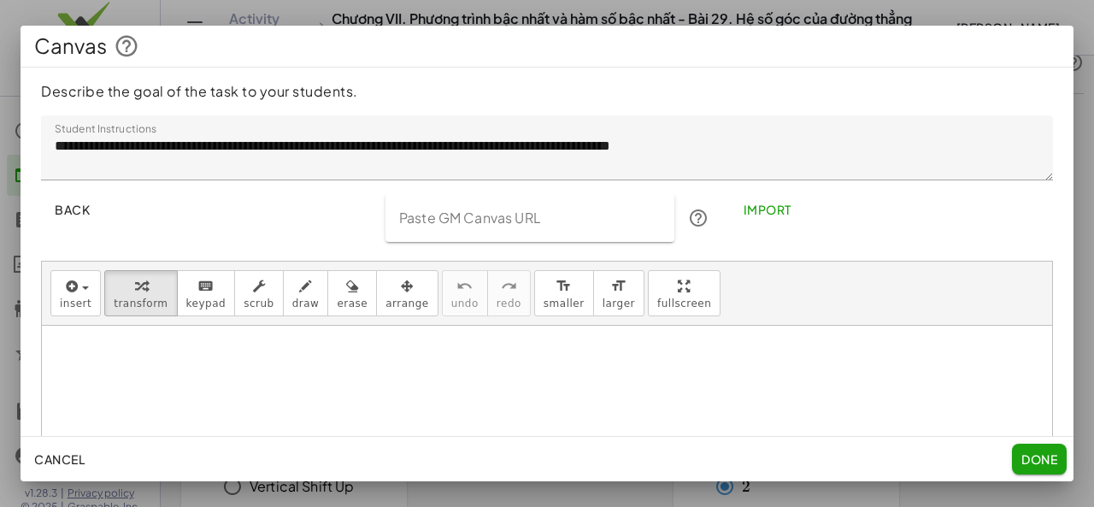
click at [527, 210] on input "Paste GM Canvas URL" at bounding box center [530, 218] width 290 height 48
paste input "**********"
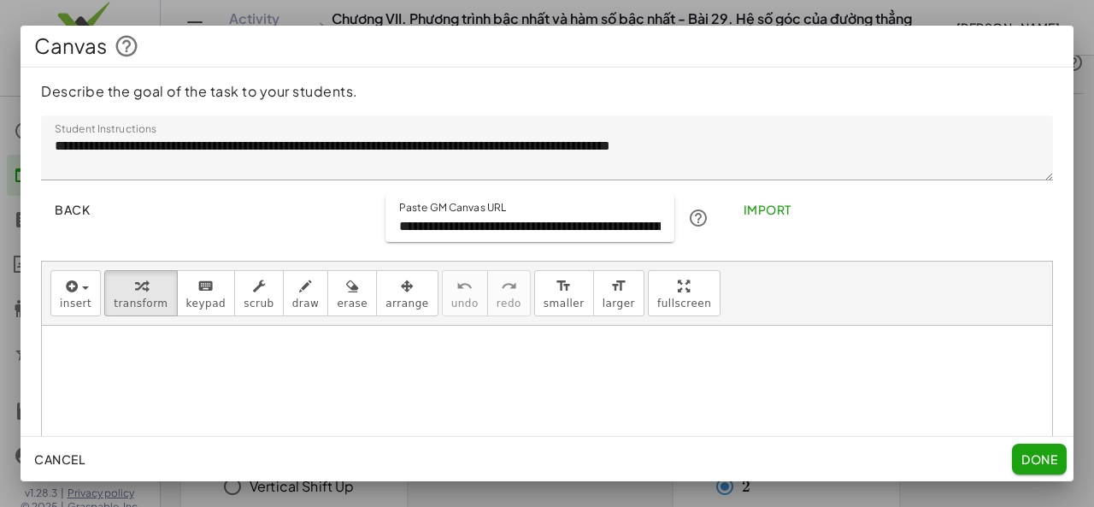
scroll to position [0, 229]
type input "**********"
click at [752, 207] on span "Import" at bounding box center [767, 209] width 48 height 15
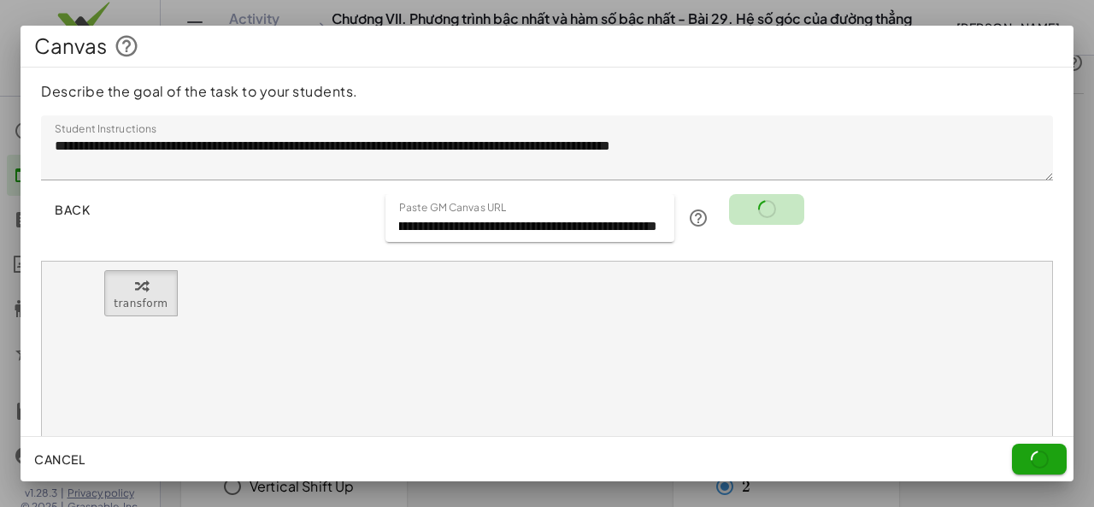
scroll to position [0, 0]
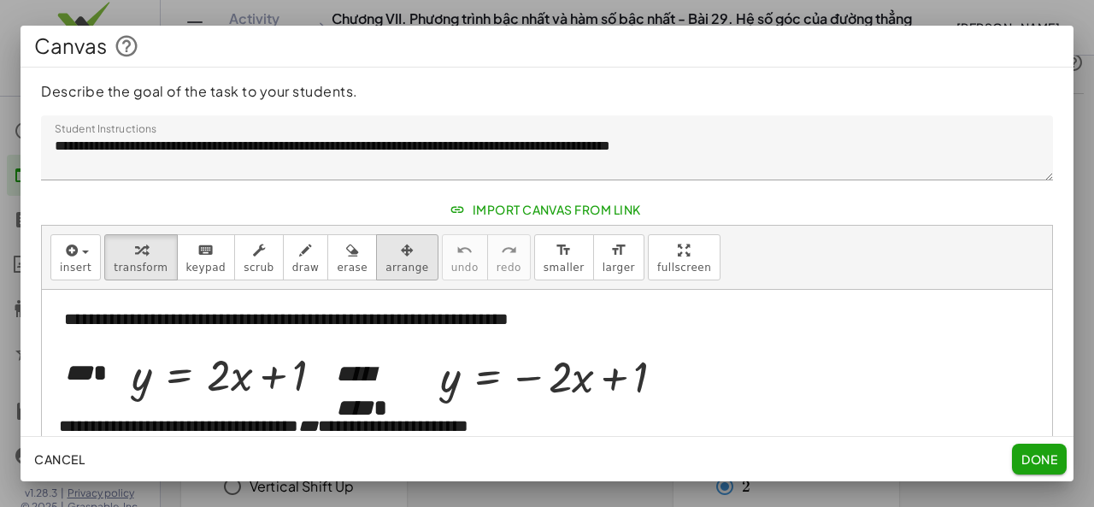
click at [385, 263] on span "arrange" at bounding box center [406, 267] width 43 height 12
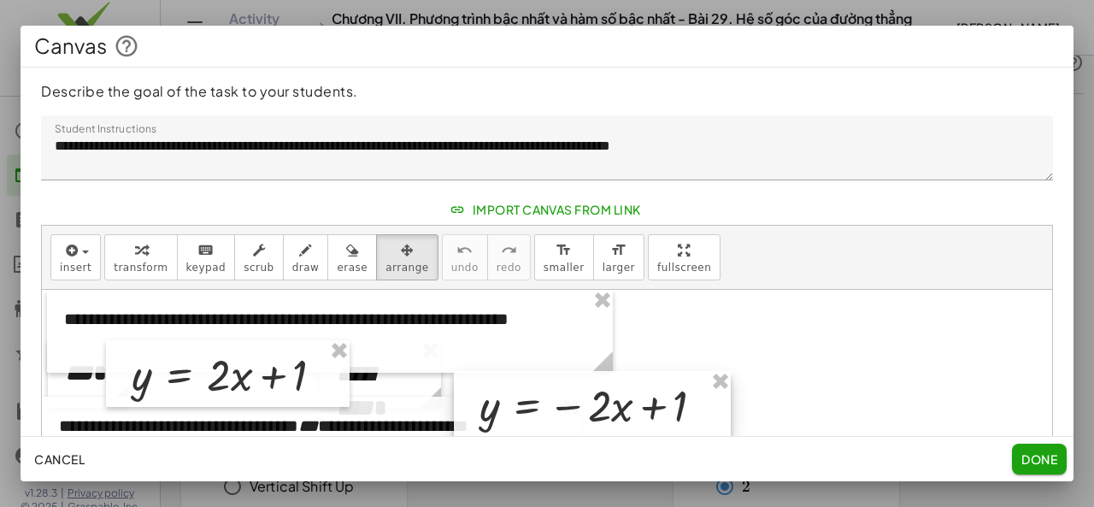
drag, startPoint x: 607, startPoint y: 360, endPoint x: 633, endPoint y: 377, distance: 31.5
click at [645, 390] on div at bounding box center [592, 404] width 277 height 67
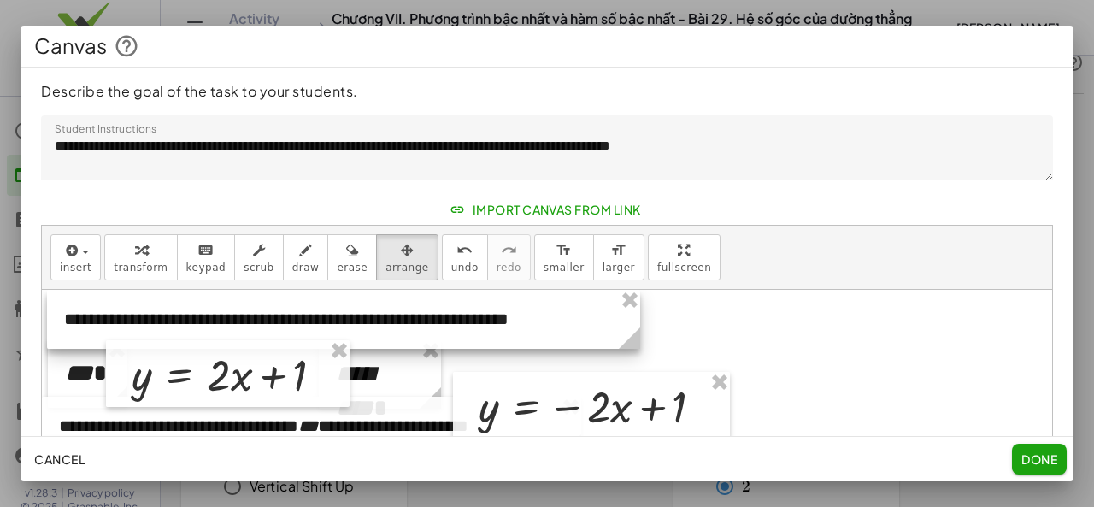
drag, startPoint x: 612, startPoint y: 361, endPoint x: 639, endPoint y: 361, distance: 27.4
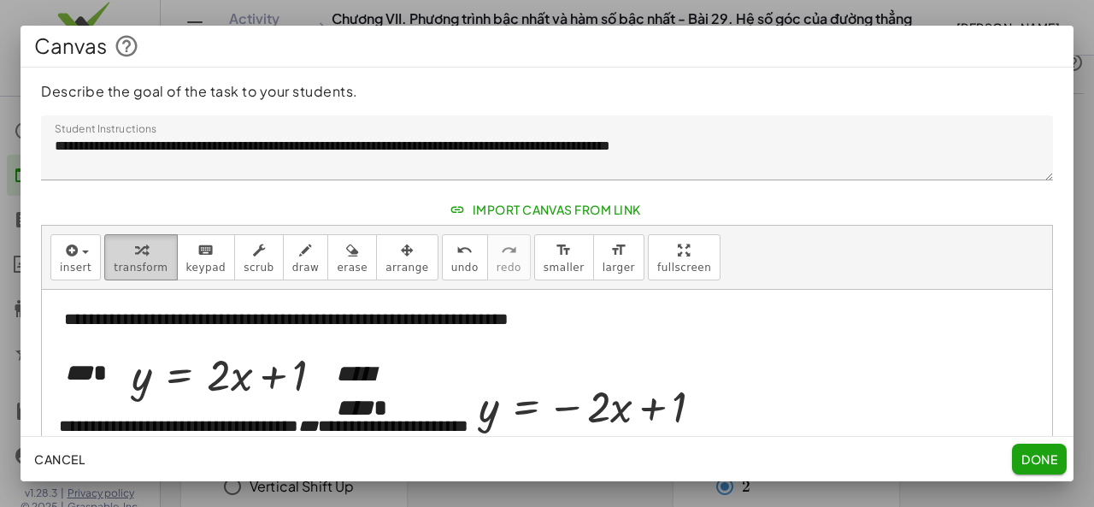
click at [107, 273] on button "transform" at bounding box center [140, 257] width 73 height 46
click at [92, 324] on div "**********" at bounding box center [343, 319] width 593 height 59
click at [397, 257] on button "arrange" at bounding box center [407, 257] width 62 height 46
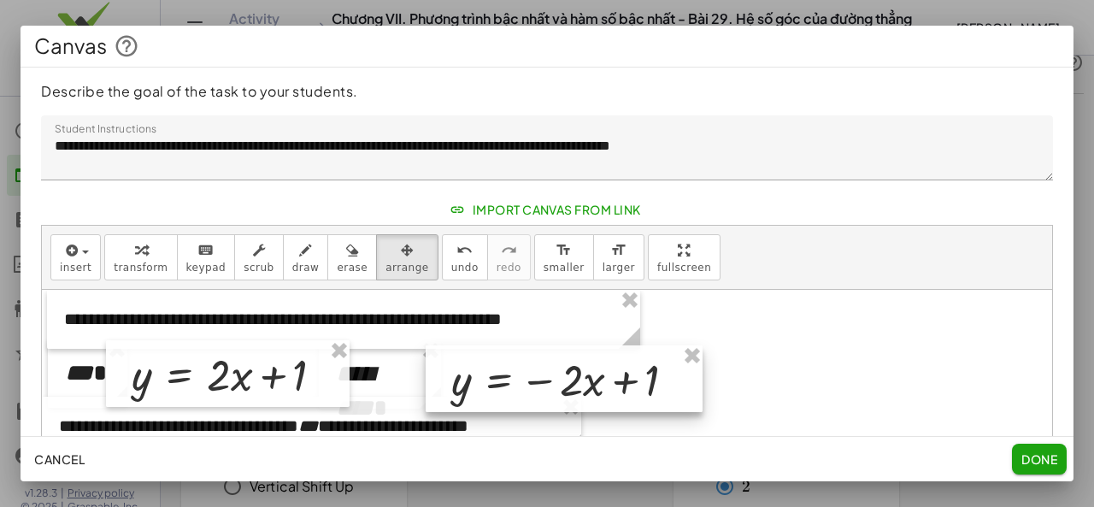
drag, startPoint x: 528, startPoint y: 418, endPoint x: 501, endPoint y: 391, distance: 38.1
click at [501, 391] on div at bounding box center [564, 378] width 277 height 67
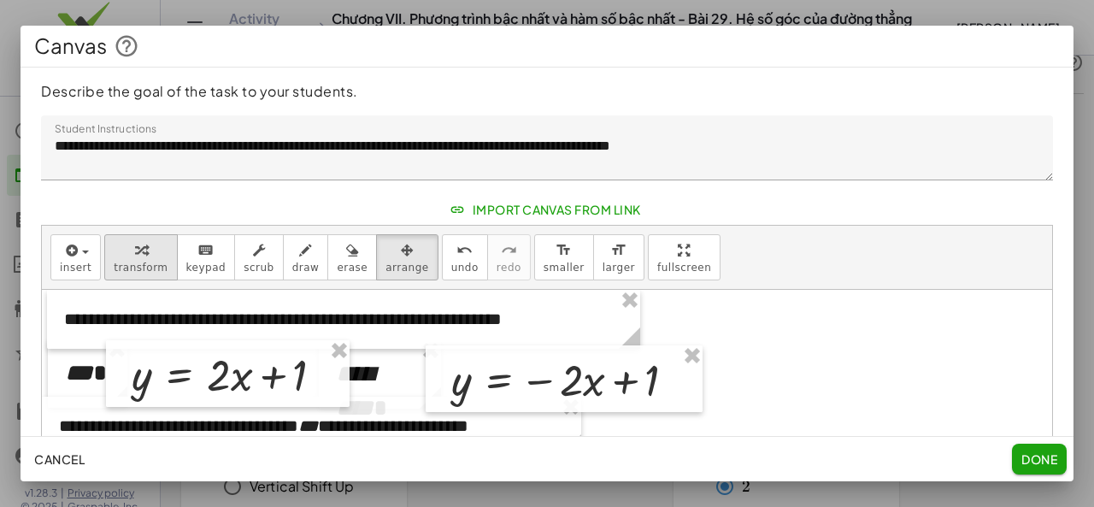
click at [142, 263] on span "transform" at bounding box center [141, 267] width 54 height 12
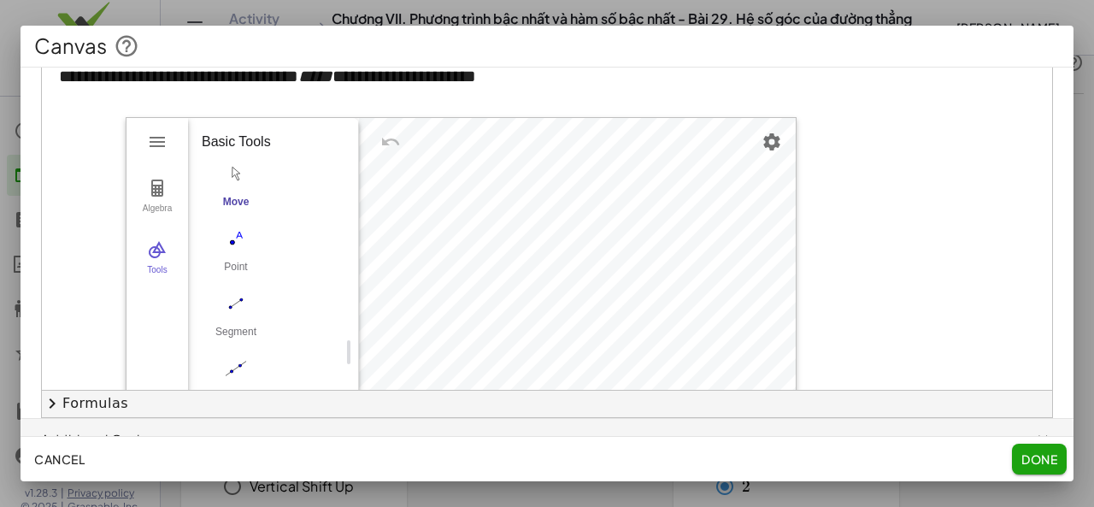
scroll to position [319, 0]
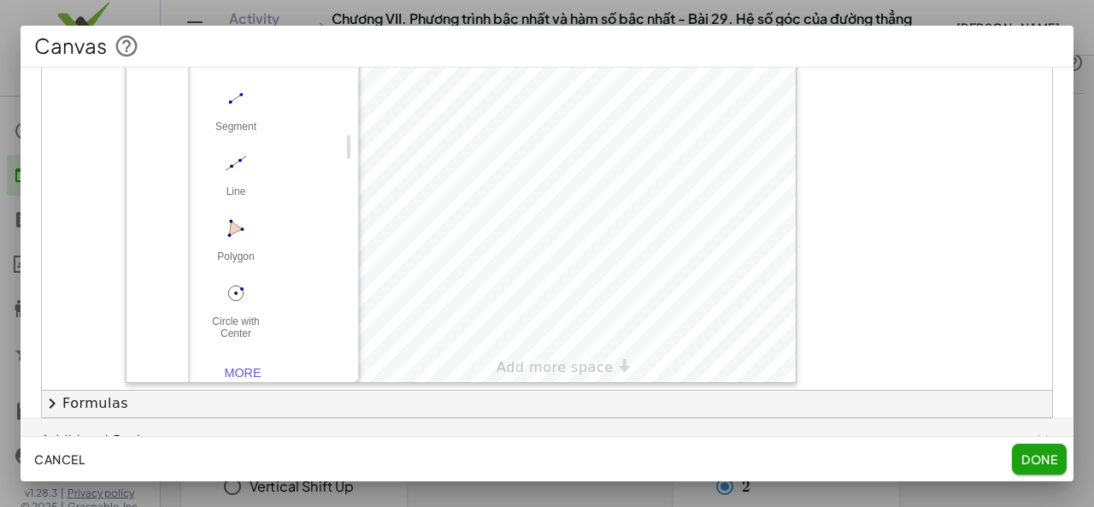
click at [1044, 357] on div "**********" at bounding box center [547, 111] width 1053 height 614
click at [515, 375] on div "**********" at bounding box center [547, 42] width 1010 height 697
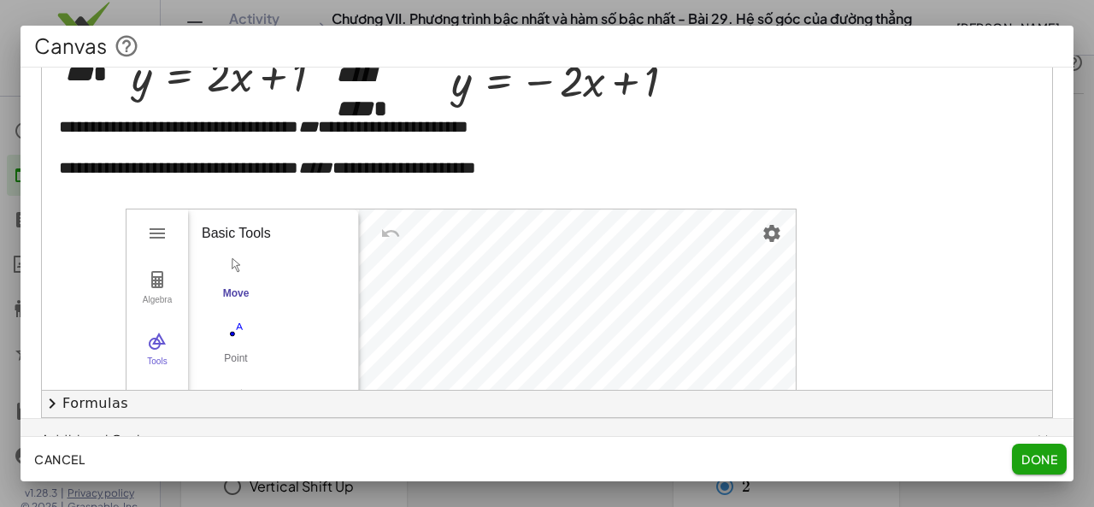
scroll to position [0, 0]
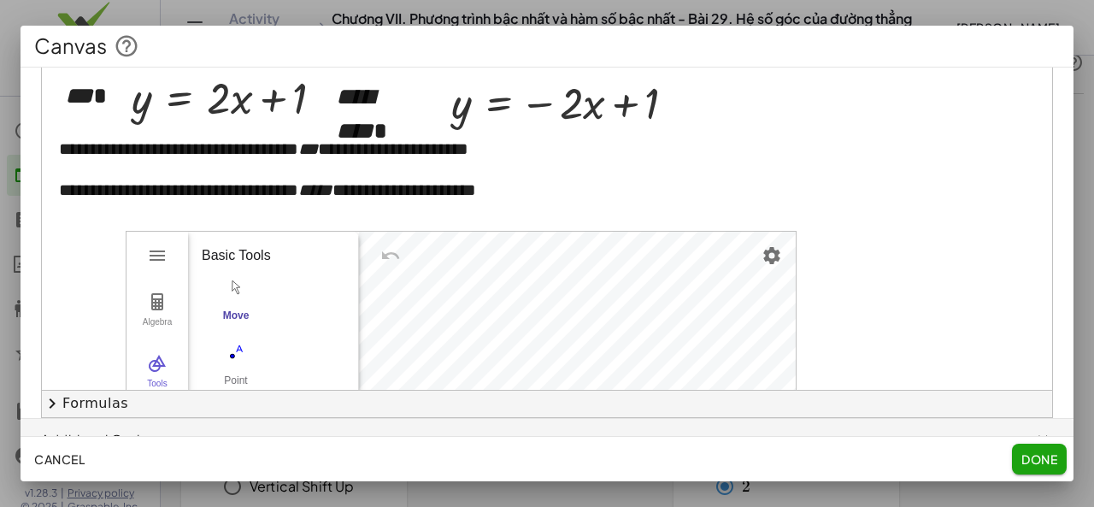
drag, startPoint x: 1046, startPoint y: 85, endPoint x: 1044, endPoint y: 75, distance: 9.6
click at [1044, 75] on div "**********" at bounding box center [547, 111] width 1053 height 614
click at [1031, 465] on span "Done" at bounding box center [1039, 458] width 36 height 15
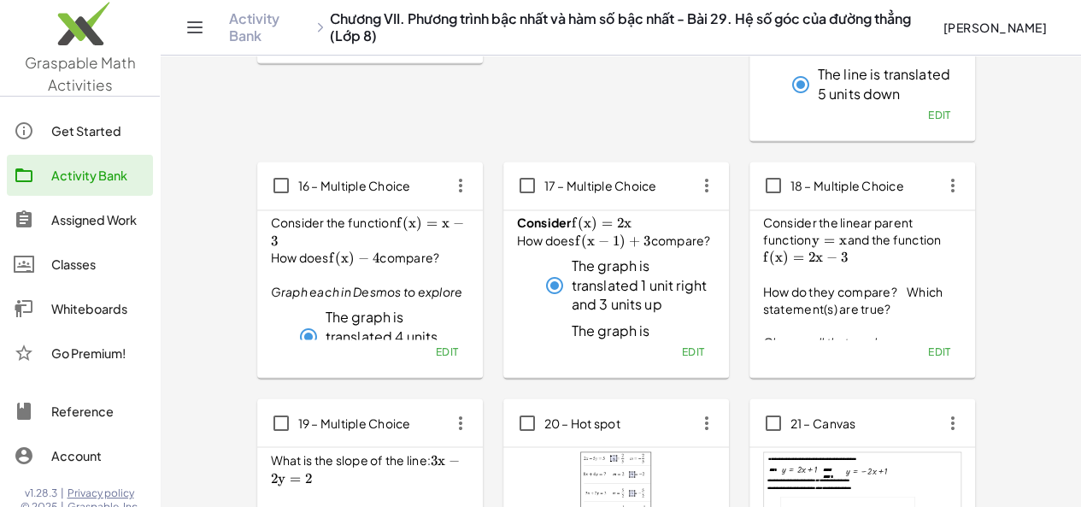
scroll to position [1198, 0]
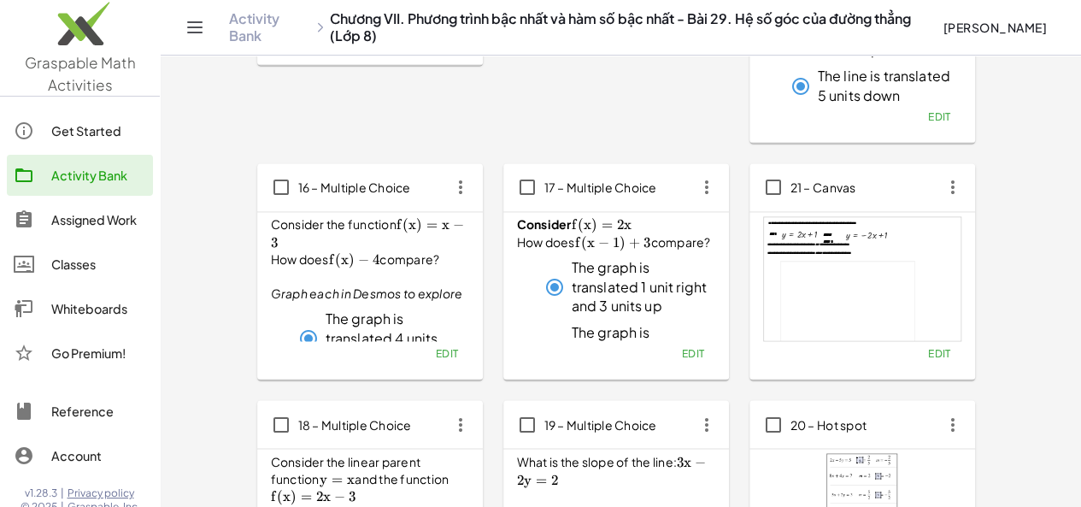
drag, startPoint x: 796, startPoint y: 432, endPoint x: 397, endPoint y: 127, distance: 502.5
click at [503, 120] on div "13 – Goal state − x − y = - 4 Goal: y = − x + 4 Edit" at bounding box center [616, 35] width 226 height 216
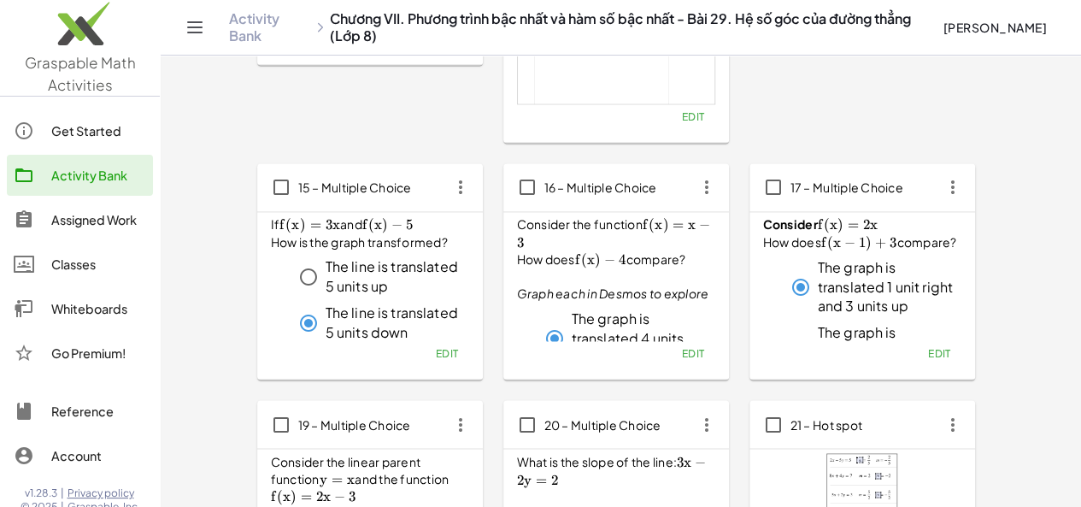
click at [518, 62] on div at bounding box center [616, 41] width 197 height 123
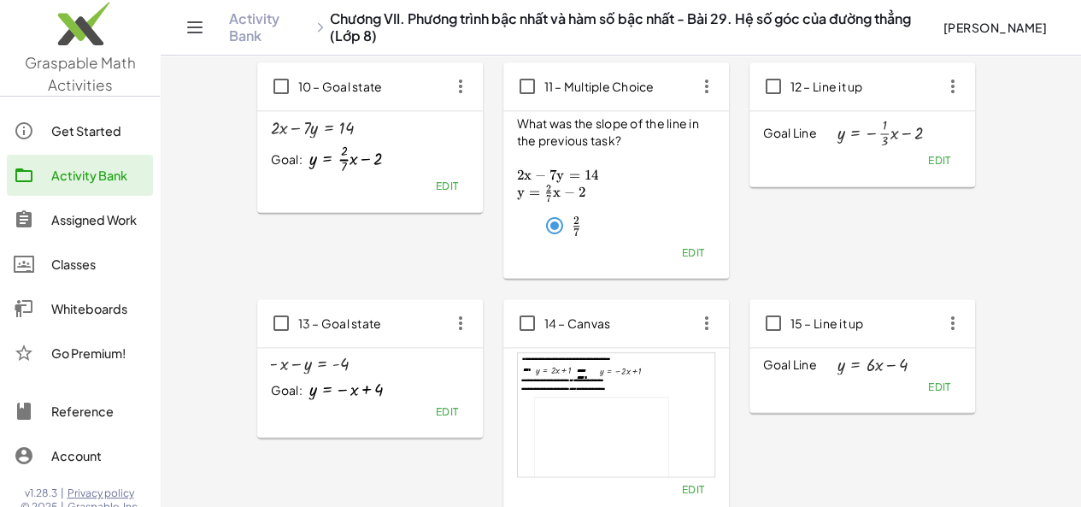
click at [560, 120] on p "What was the slope of the line in the previous task?" at bounding box center [616, 132] width 198 height 34
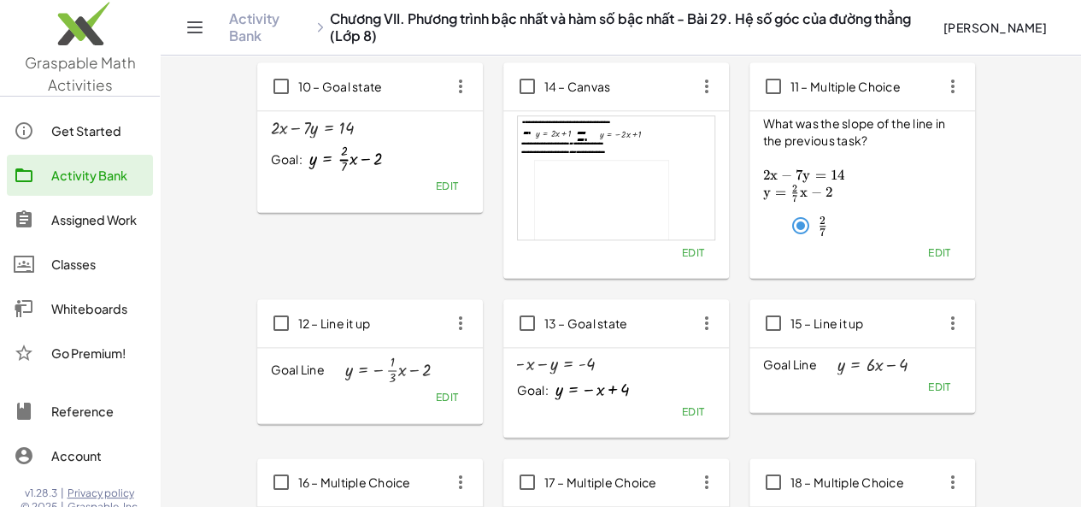
drag, startPoint x: 615, startPoint y: 117, endPoint x: 571, endPoint y: 320, distance: 208.2
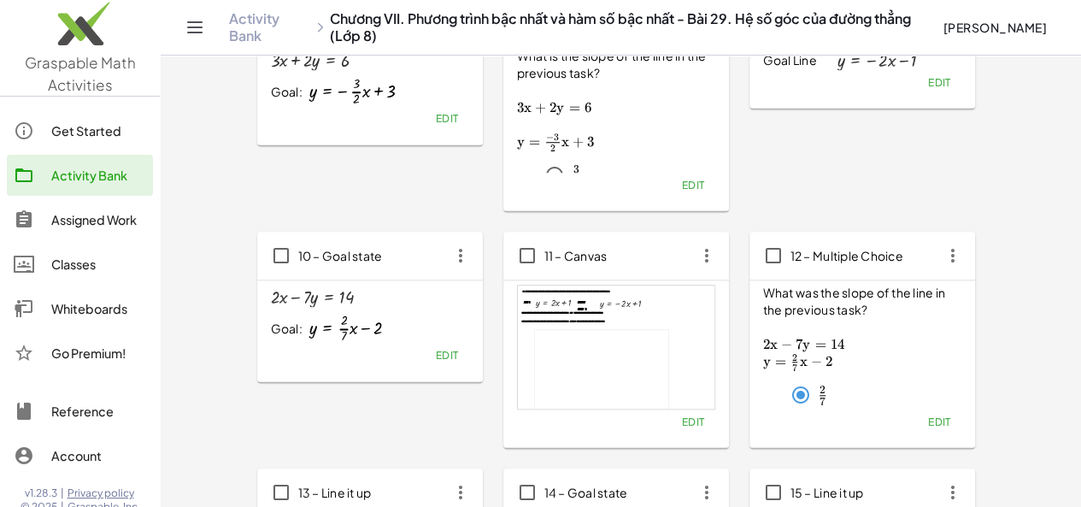
scroll to position [604, 0]
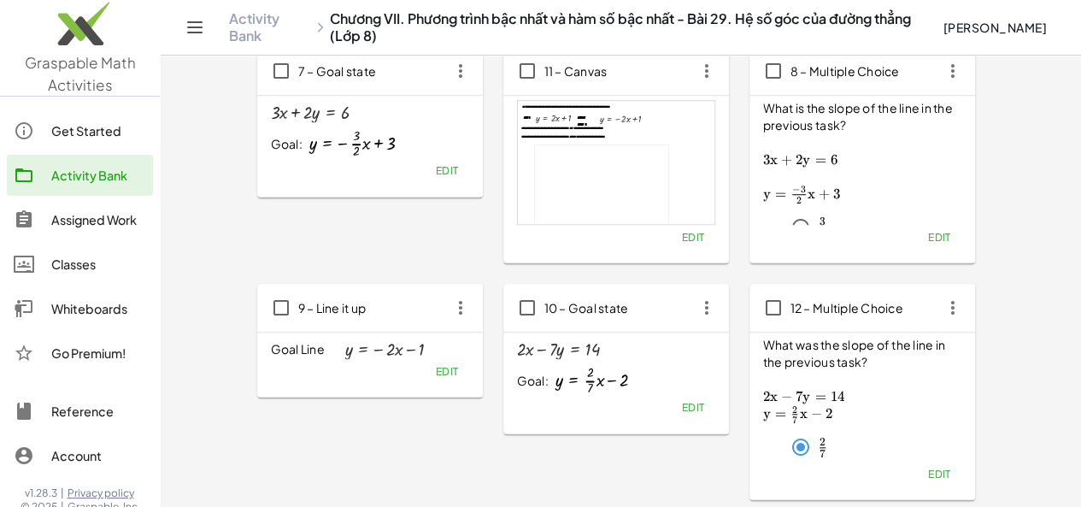
drag, startPoint x: 547, startPoint y: 318, endPoint x: 546, endPoint y: 115, distance: 203.4
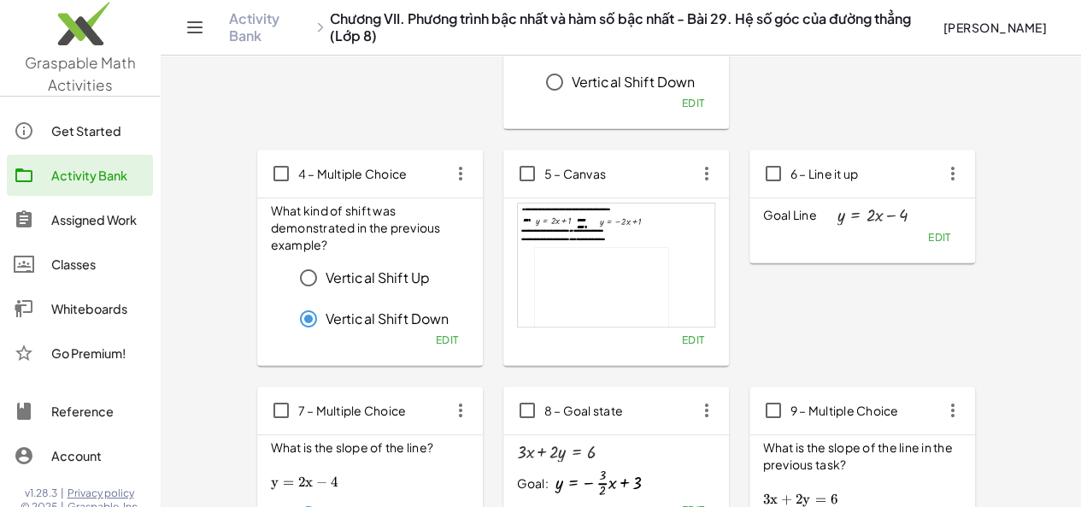
scroll to position [94, 0]
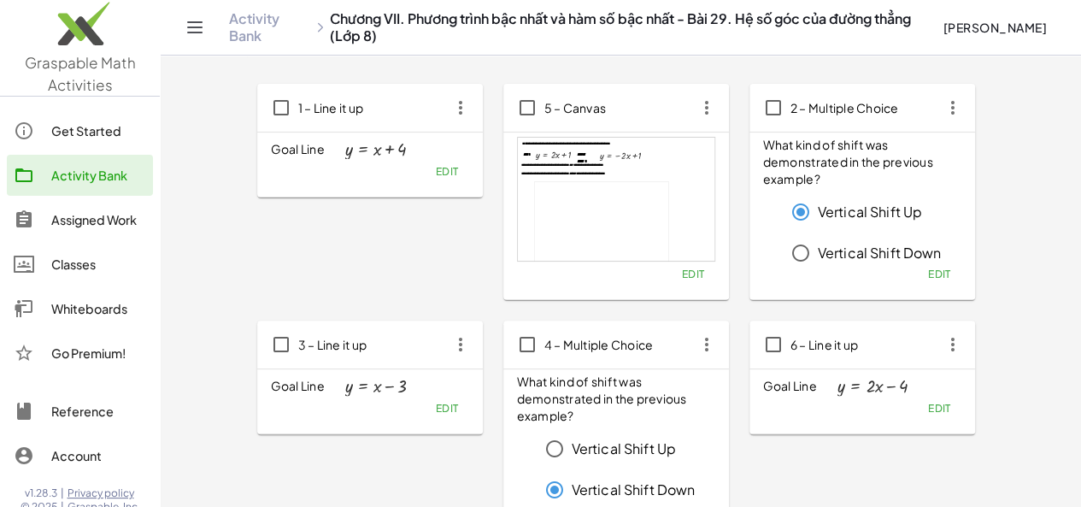
drag, startPoint x: 520, startPoint y: 350, endPoint x: 355, endPoint y: 167, distance: 245.7
click at [425, 167] on button "Edit" at bounding box center [447, 171] width 44 height 24
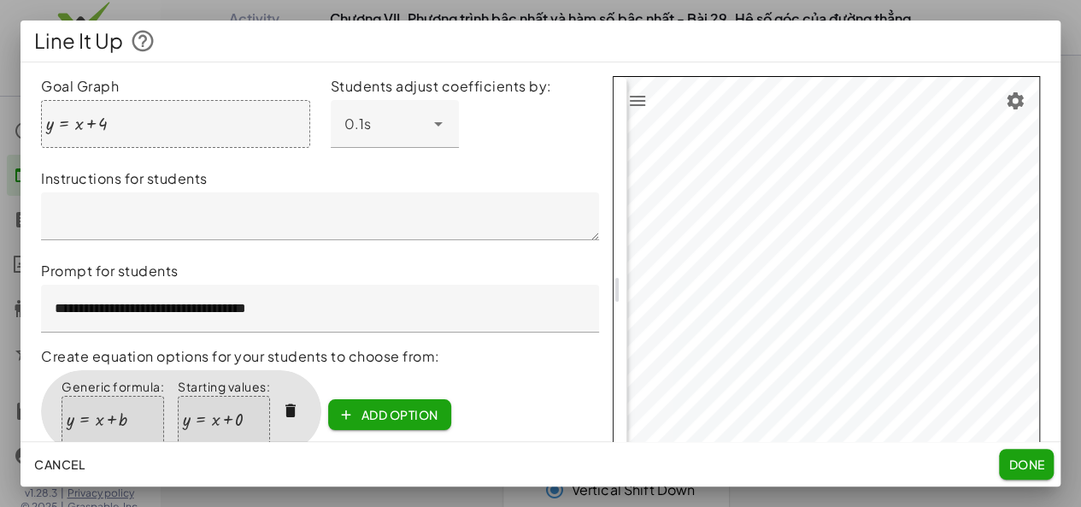
click at [1054, 473] on button "Done" at bounding box center [1026, 464] width 55 height 31
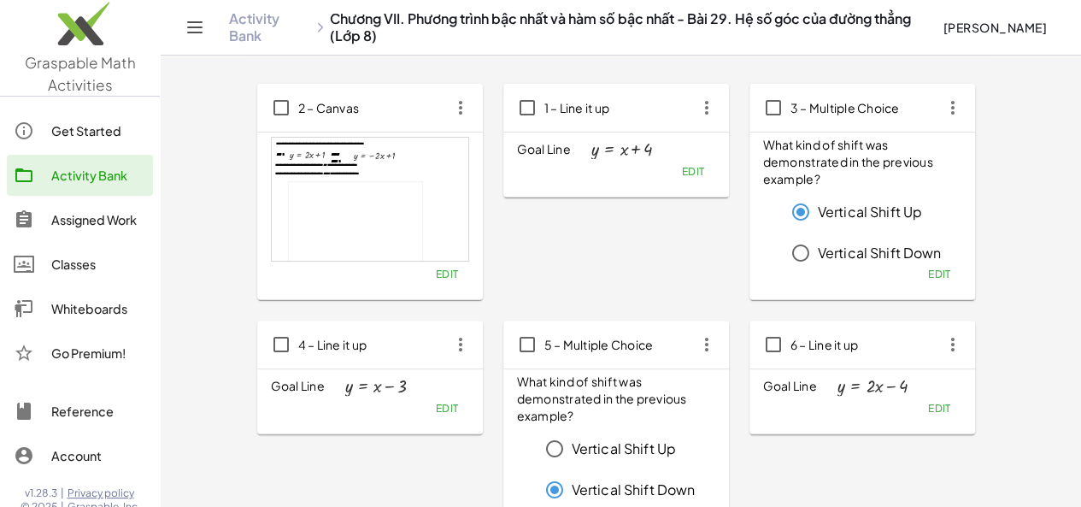
drag, startPoint x: 573, startPoint y: 108, endPoint x: 383, endPoint y: 89, distance: 191.5
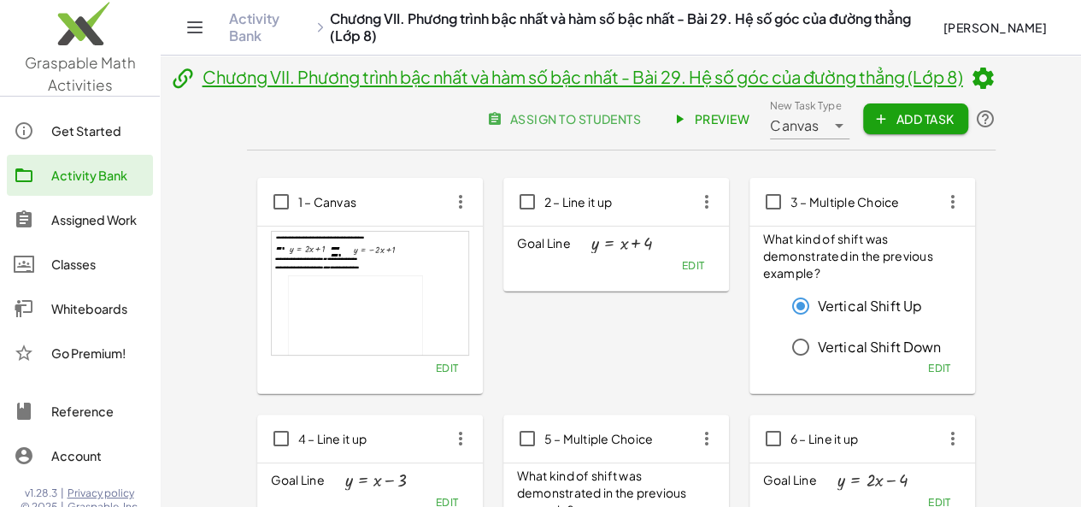
click at [749, 122] on span "Preview" at bounding box center [712, 118] width 74 height 15
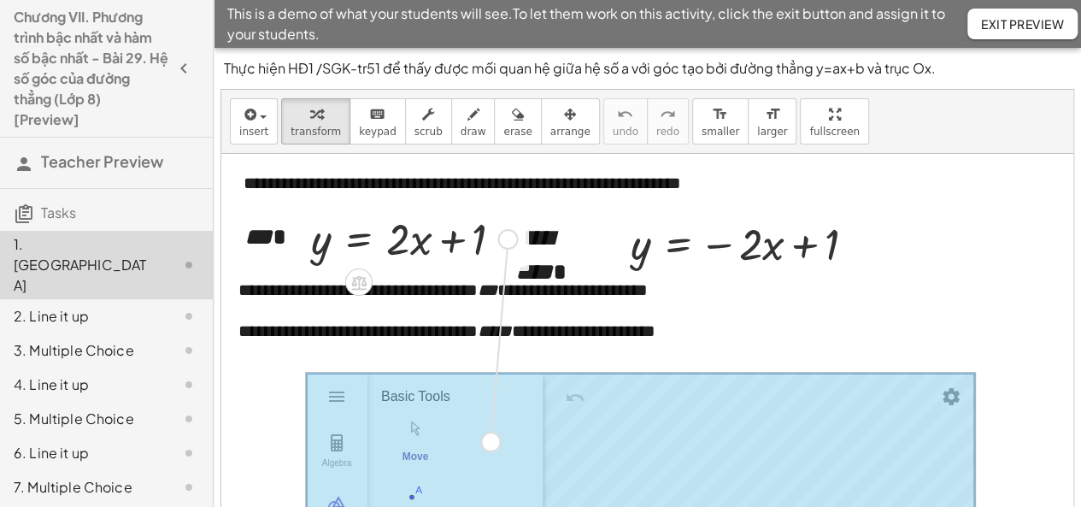
drag, startPoint x: 510, startPoint y: 237, endPoint x: 498, endPoint y: 390, distance: 153.4
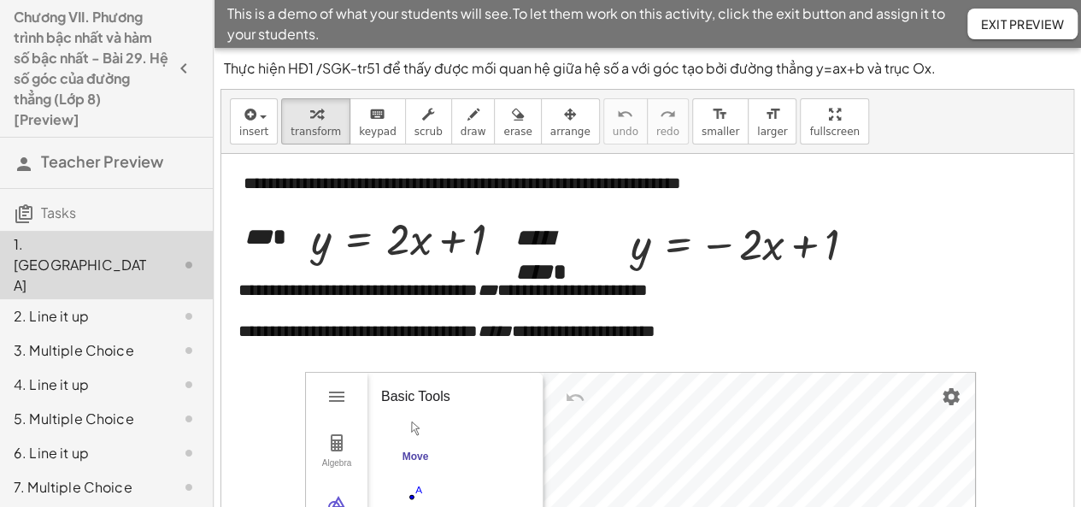
drag, startPoint x: 498, startPoint y: 390, endPoint x: 492, endPoint y: 442, distance: 52.5
click at [856, 240] on div at bounding box center [860, 244] width 19 height 19
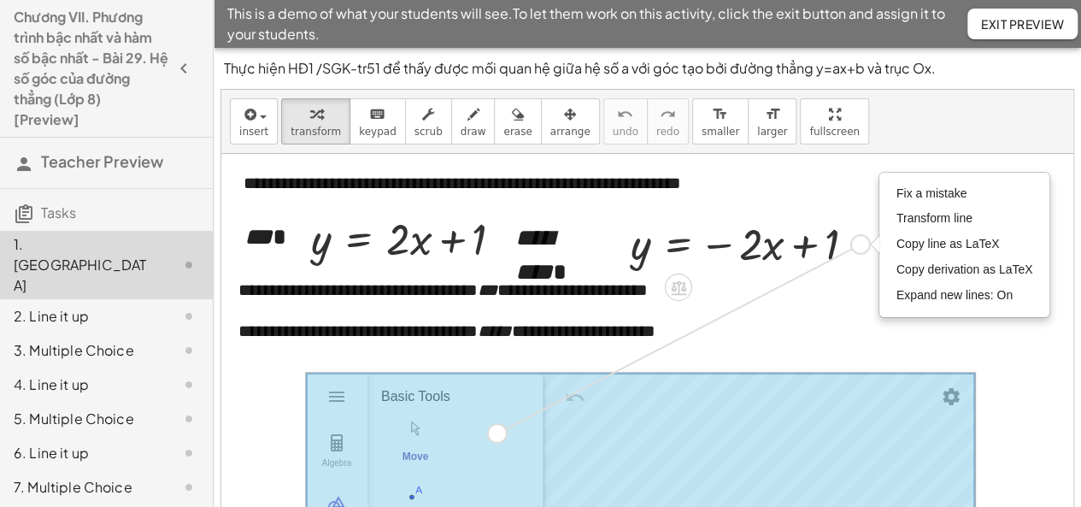
drag, startPoint x: 856, startPoint y: 240, endPoint x: 493, endPoint y: 429, distance: 409.4
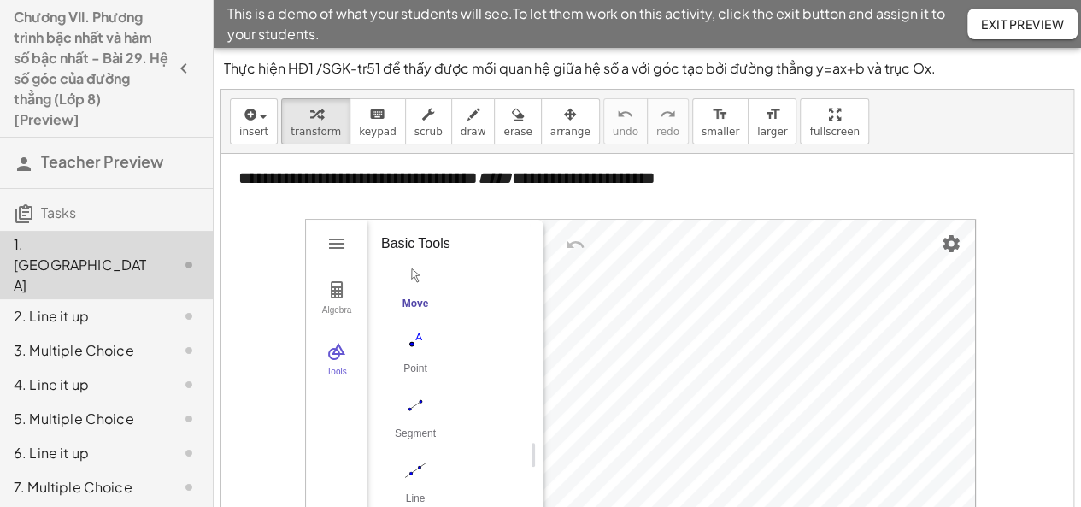
scroll to position [171, 0]
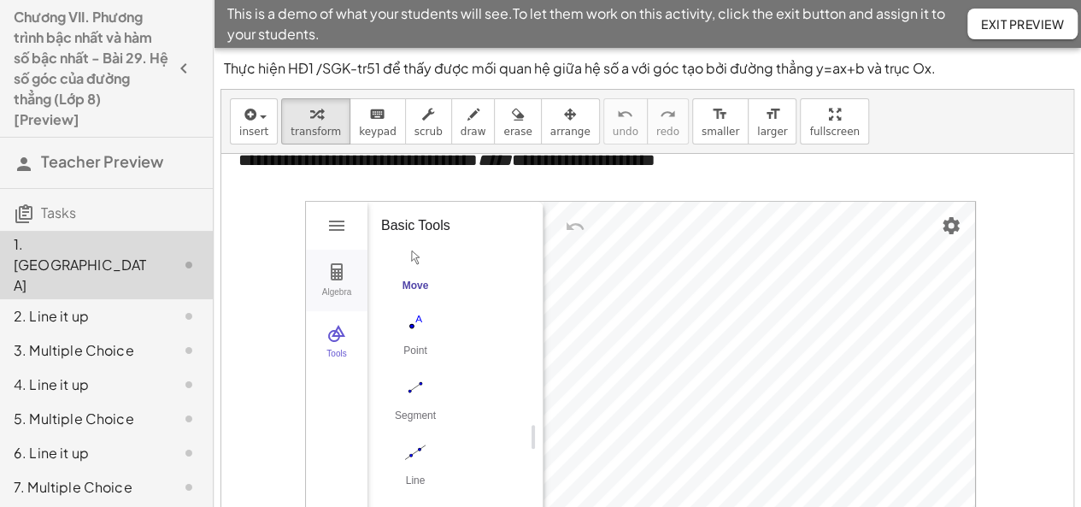
click at [332, 273] on img "Geometry" at bounding box center [336, 271] width 21 height 21
click at [511, 267] on img "Options" at bounding box center [509, 263] width 21 height 21
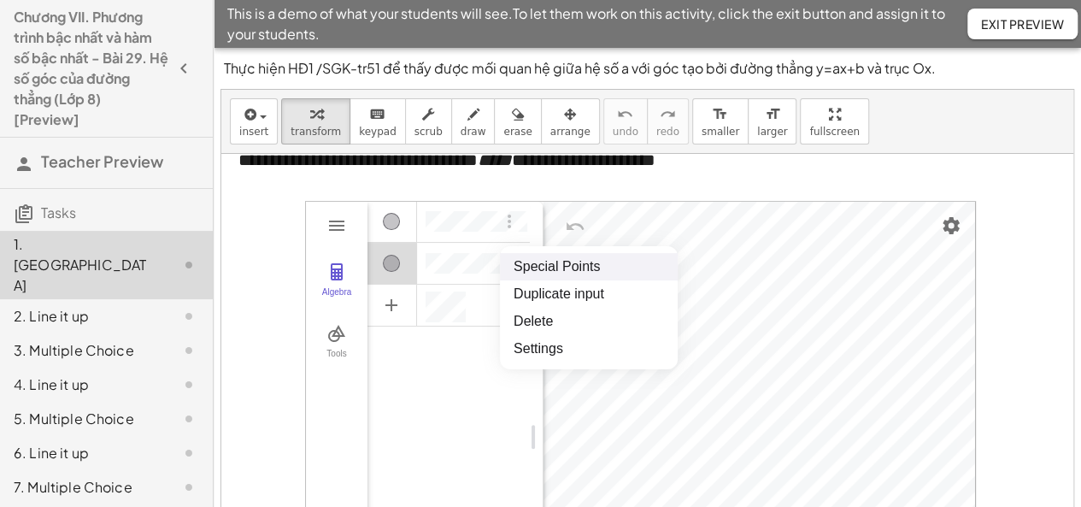
click at [388, 264] on div "Show / Hide Object" at bounding box center [391, 263] width 17 height 17
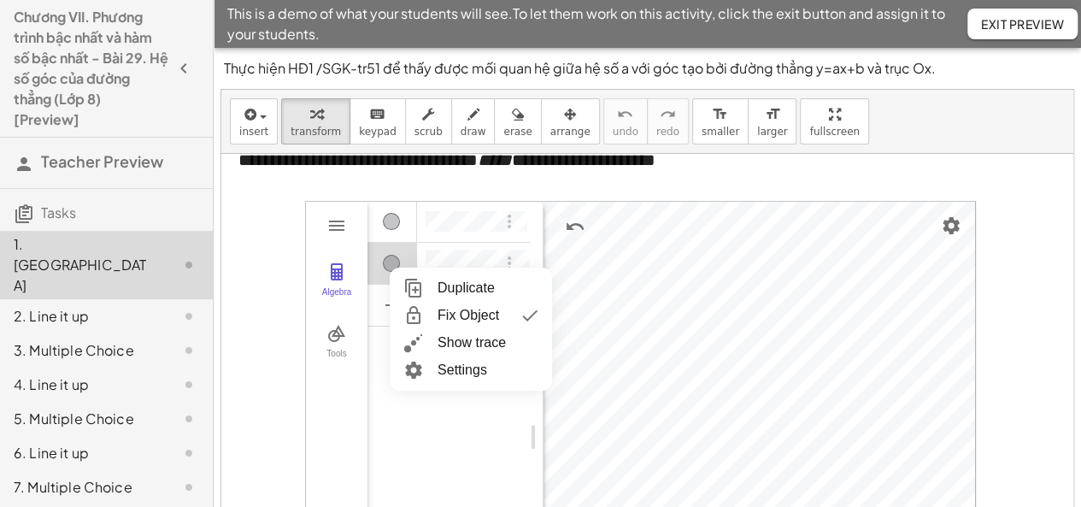
scroll to position [9, 0]
click at [455, 363] on li "Settings" at bounding box center [471, 369] width 162 height 27
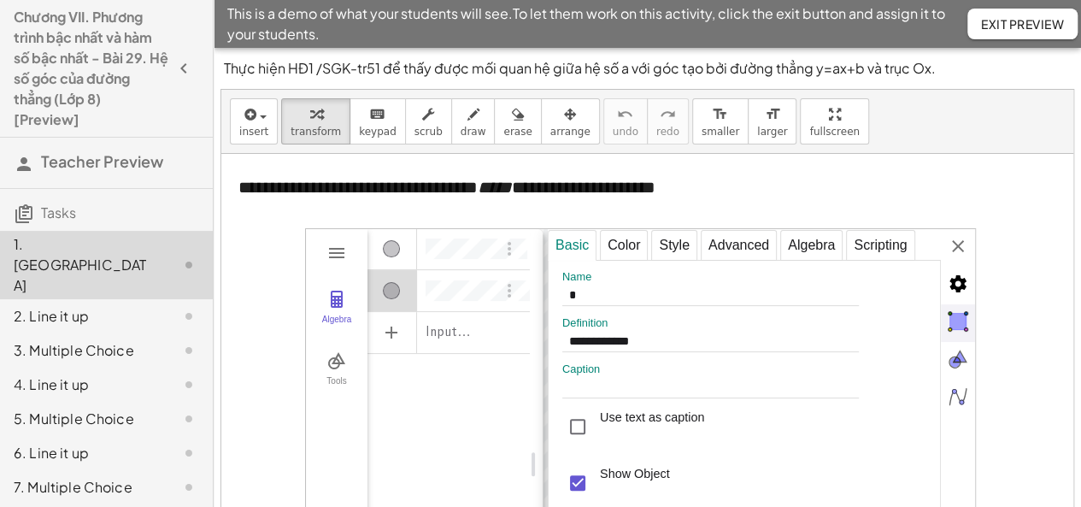
scroll to position [141, 0]
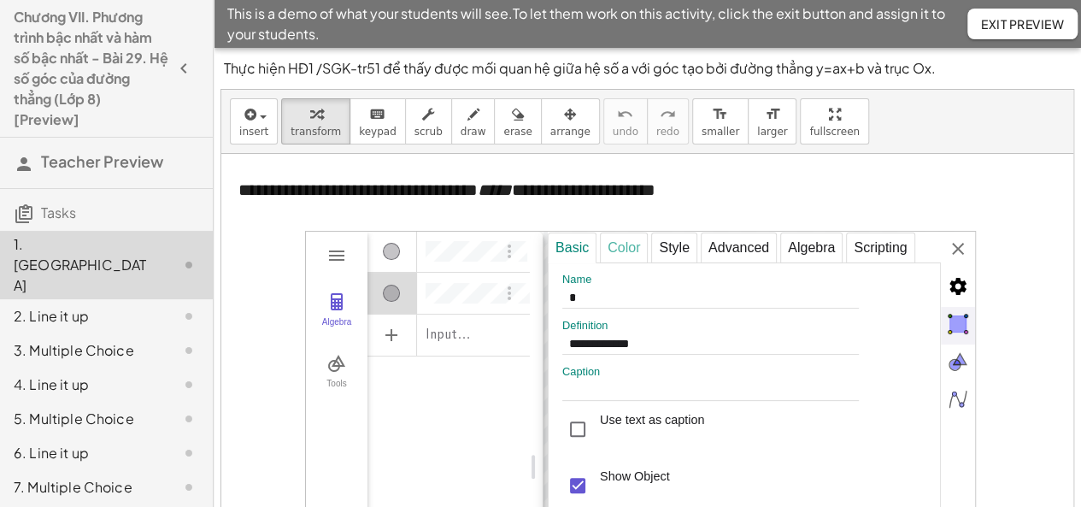
click at [602, 250] on div "Color" at bounding box center [624, 247] width 48 height 31
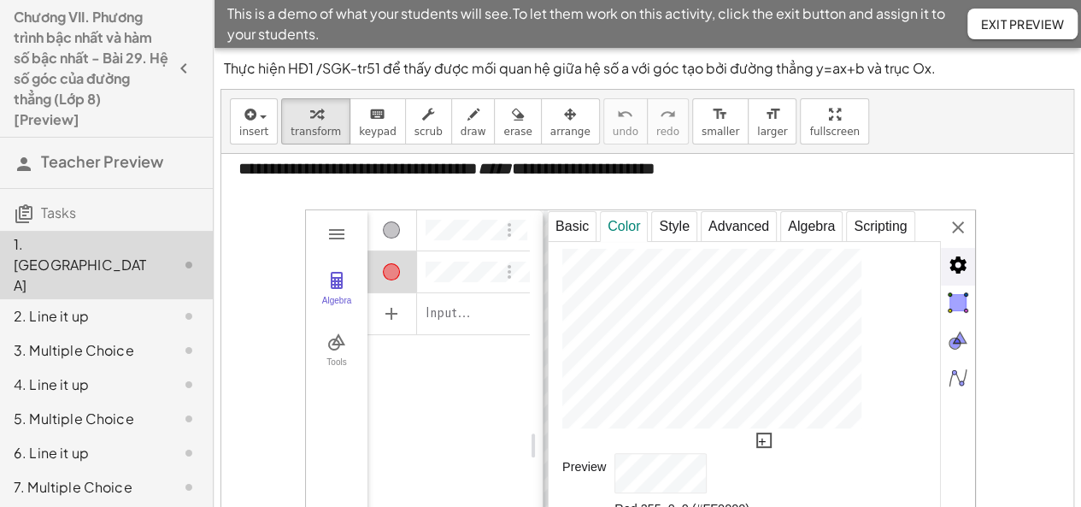
scroll to position [148, 0]
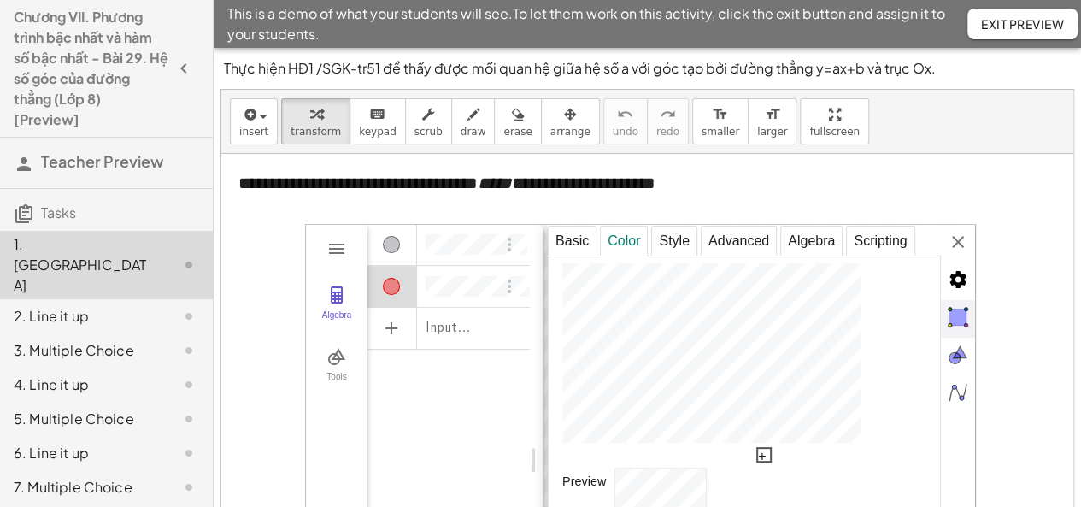
click at [414, 413] on div "Input…" at bounding box center [448, 403] width 162 height 361
click at [962, 245] on div "**********" at bounding box center [761, 460] width 427 height 471
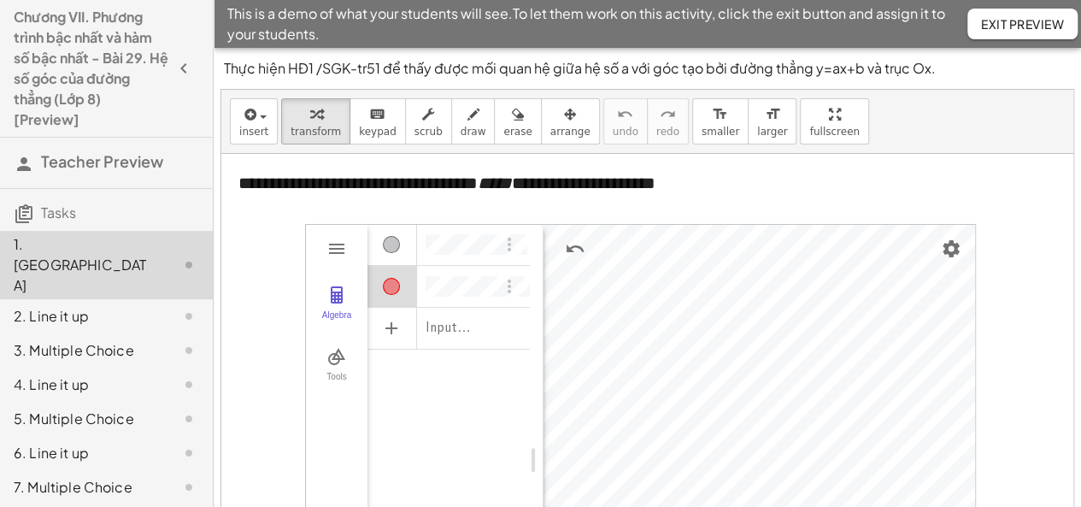
click at [399, 242] on div "Algebra" at bounding box center [392, 244] width 50 height 41
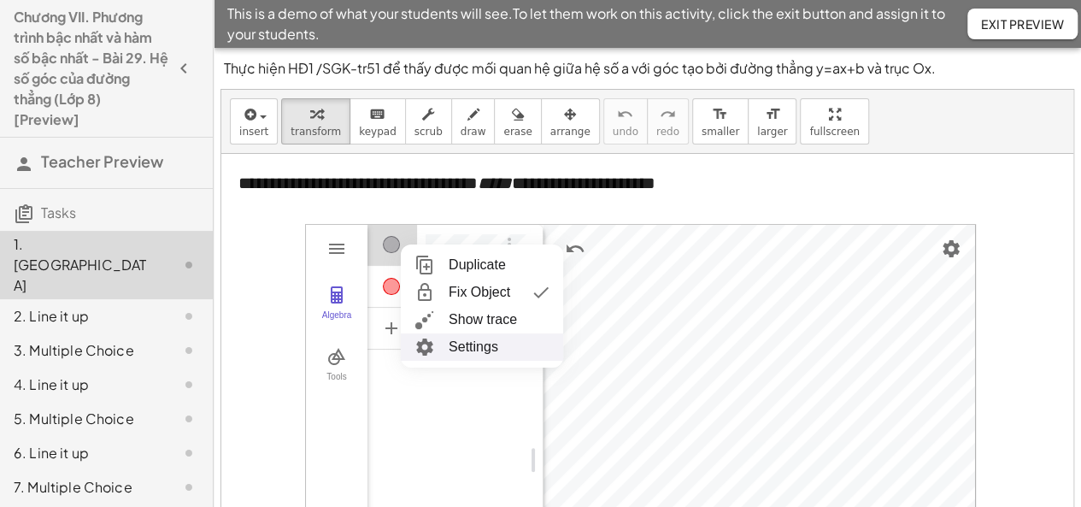
click at [459, 339] on li "Settings" at bounding box center [482, 346] width 162 height 27
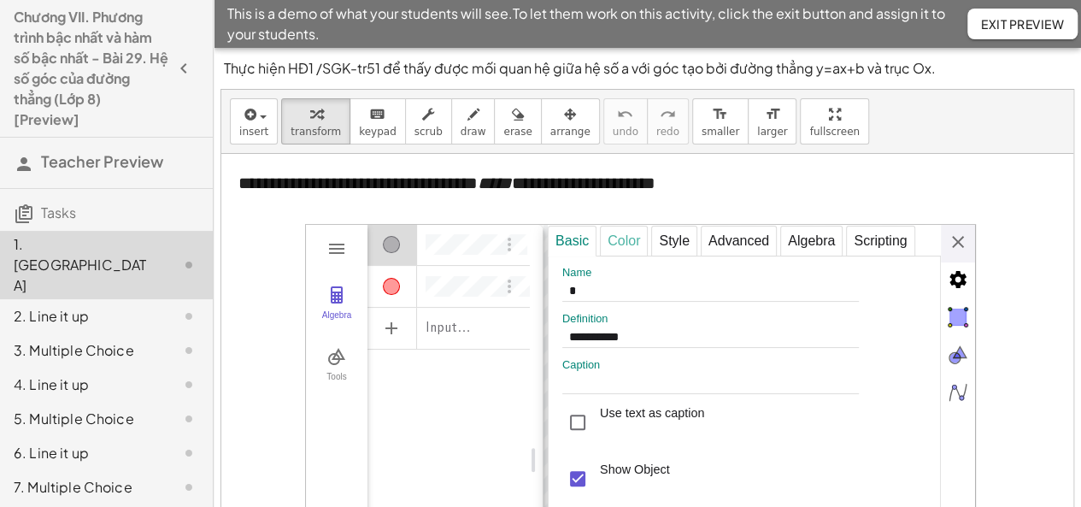
click at [636, 238] on div "Color" at bounding box center [624, 241] width 48 height 31
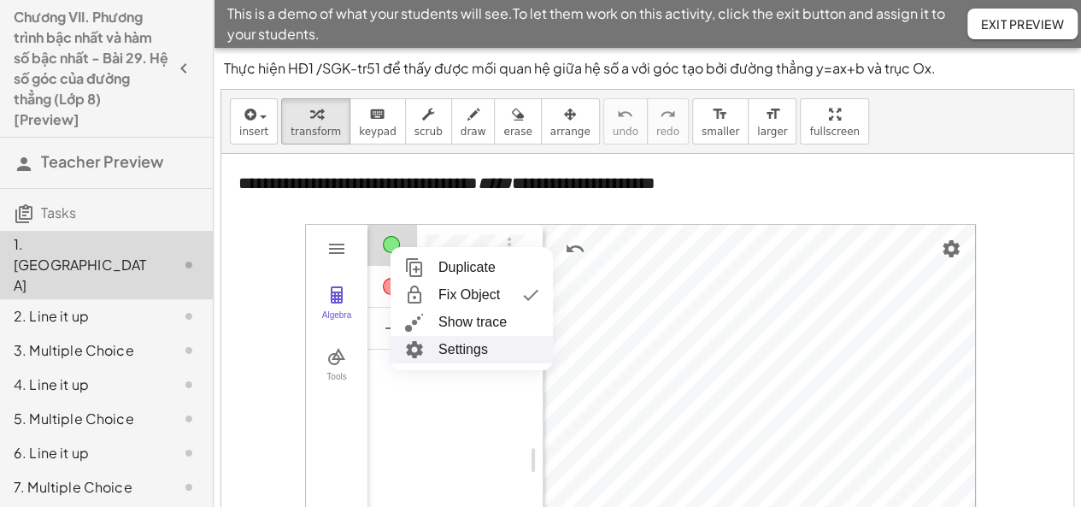
drag, startPoint x: 482, startPoint y: 344, endPoint x: 494, endPoint y: 345, distance: 12.0
click at [482, 344] on li "Settings" at bounding box center [472, 349] width 162 height 27
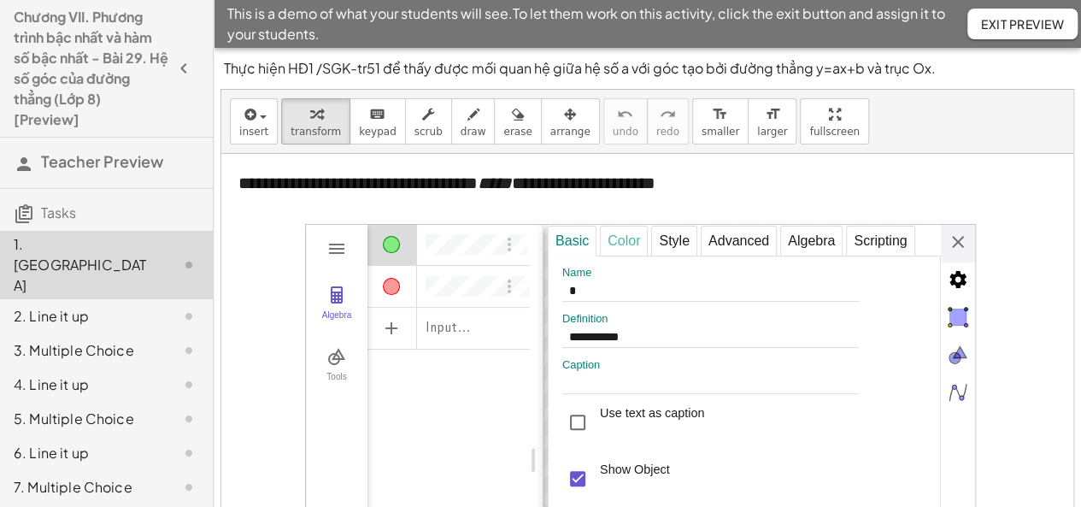
click at [634, 244] on div "Color" at bounding box center [624, 241] width 48 height 31
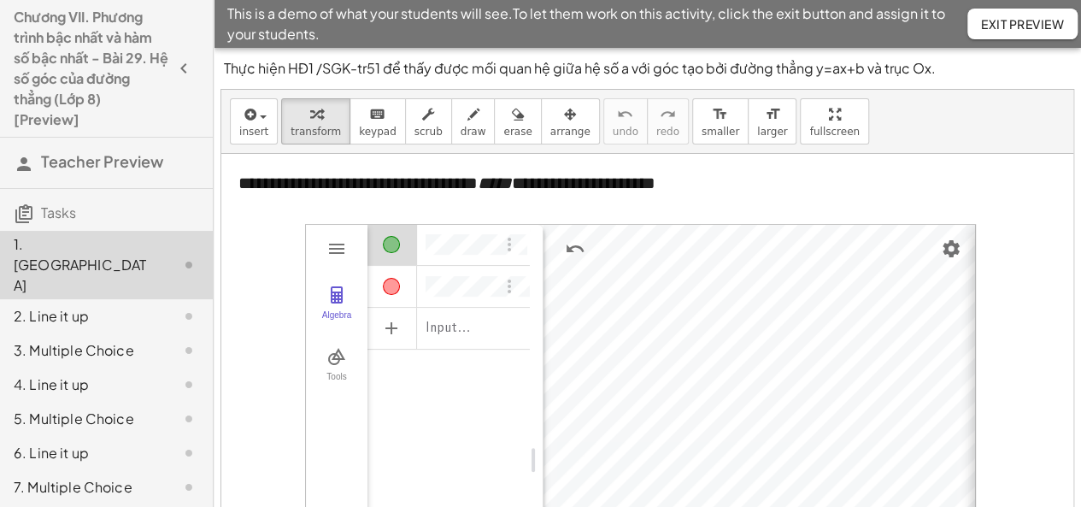
click at [438, 370] on div "Input…" at bounding box center [448, 403] width 162 height 361
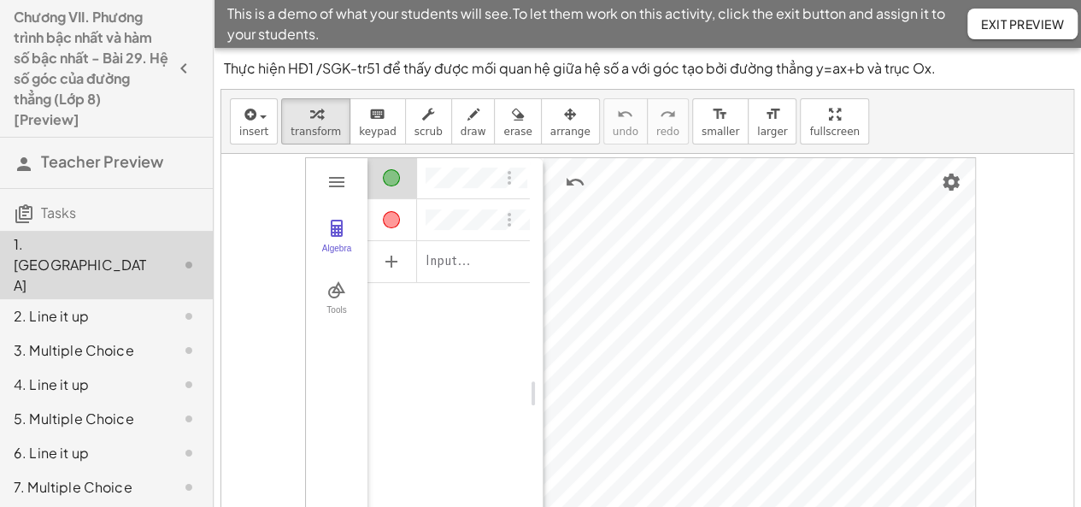
scroll to position [215, 0]
click at [395, 223] on div "Algebra" at bounding box center [392, 218] width 50 height 41
click at [347, 299] on button "Tools" at bounding box center [337, 298] width 62 height 62
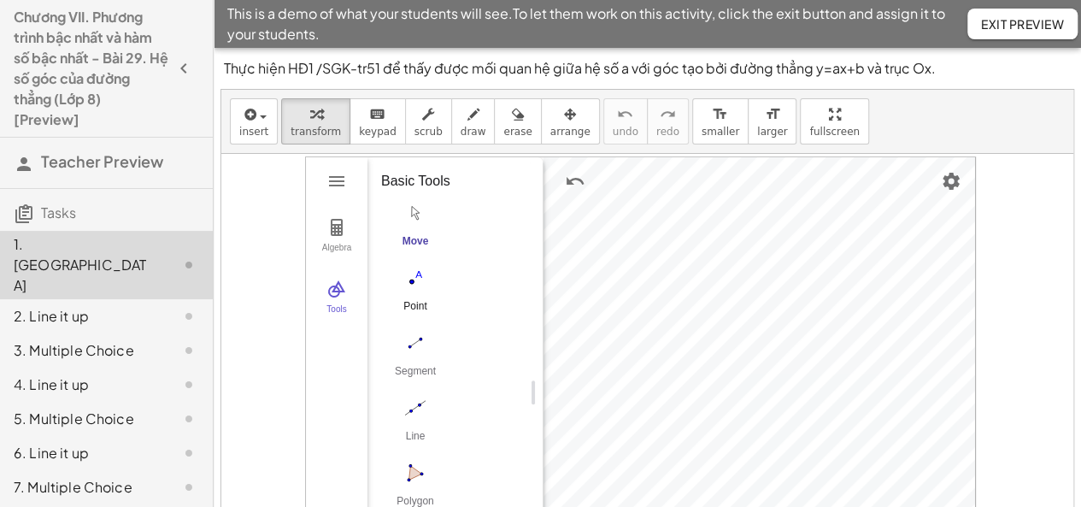
click at [411, 300] on div "Point" at bounding box center [415, 312] width 68 height 24
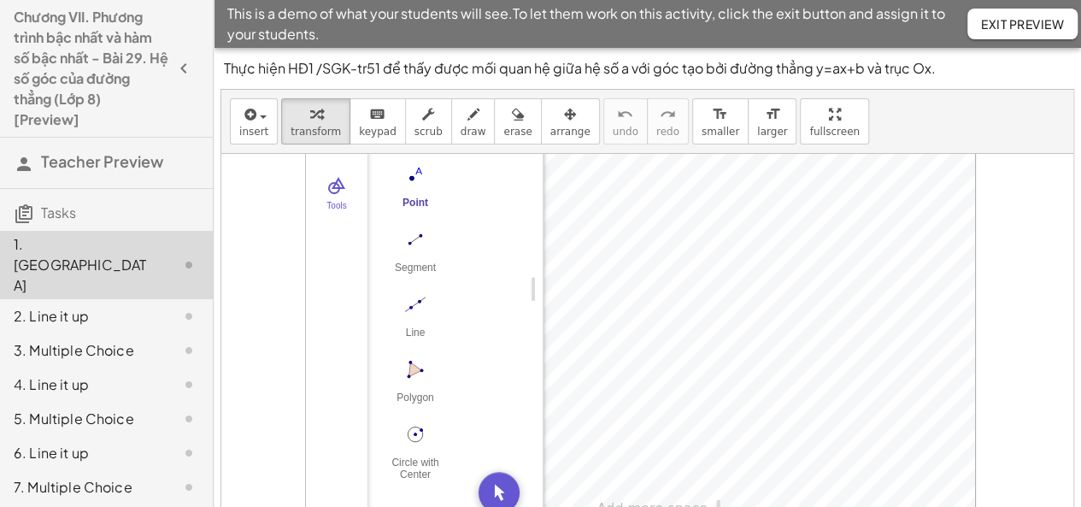
scroll to position [17, 0]
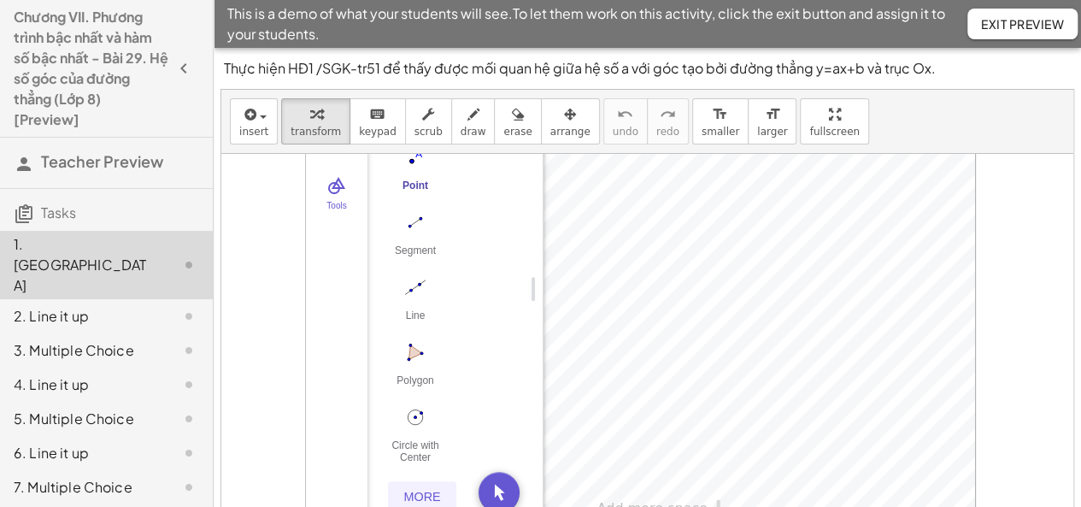
click at [403, 491] on div "More" at bounding box center [422, 497] width 55 height 14
click at [497, 411] on div "Move Point Segment Line Polygon Circle with Center through Point" at bounding box center [448, 273] width 135 height 390
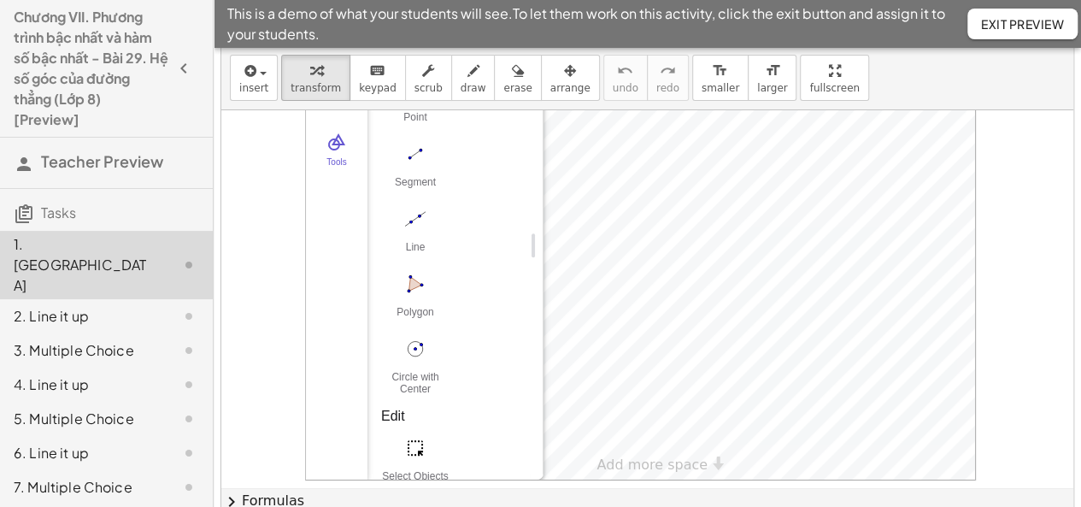
scroll to position [51, 0]
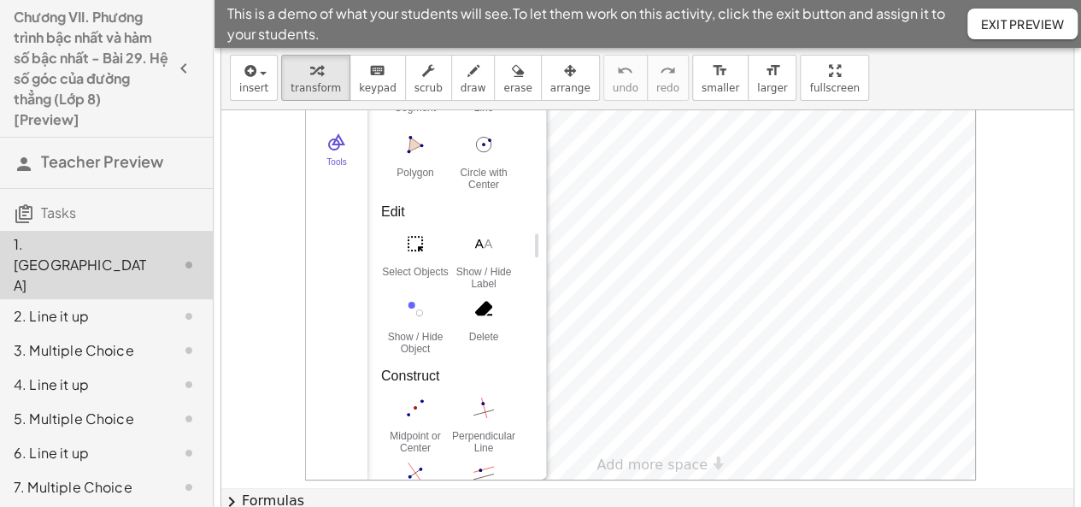
drag, startPoint x: 521, startPoint y: 247, endPoint x: 526, endPoint y: 302, distance: 54.9
click at [526, 302] on div "Basic Tools Move Point Segment Line Polygon Circle with Center through Point Ed…" at bounding box center [450, 244] width 166 height 469
click at [481, 195] on div "Move Point Segment Line Polygon Circle with Center through Point" at bounding box center [450, 97] width 138 height 195
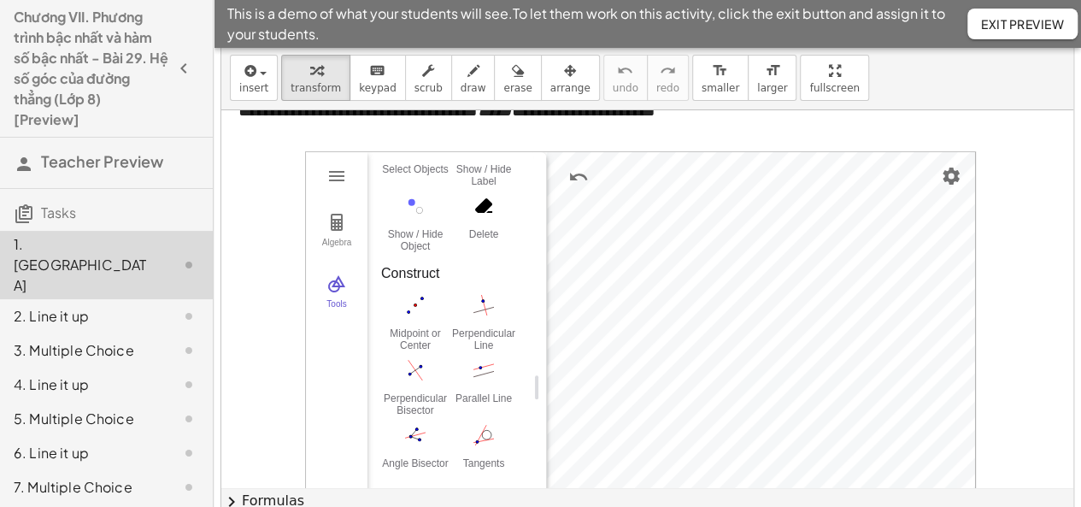
scroll to position [173, 0]
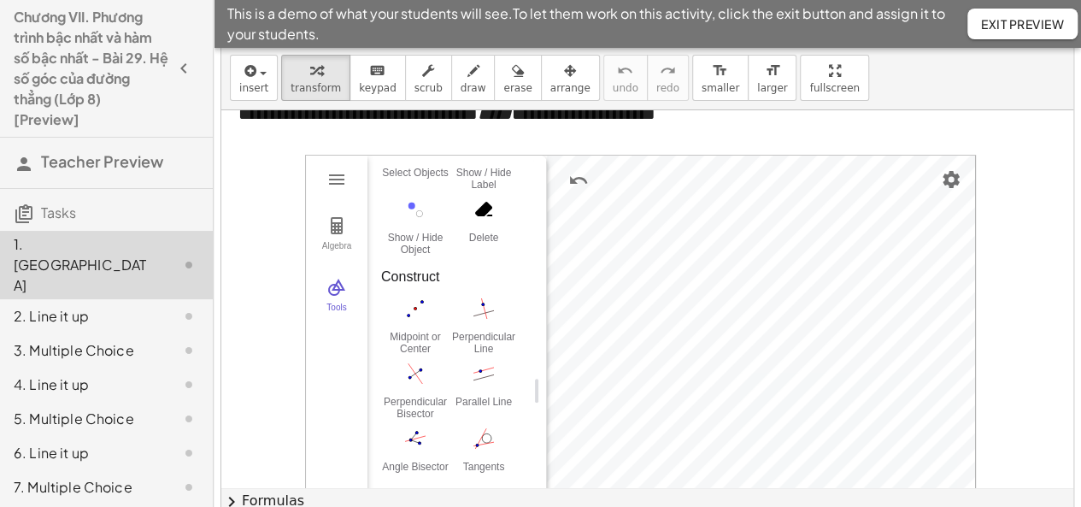
click at [491, 123] on div "Edit" at bounding box center [450, 113] width 138 height 21
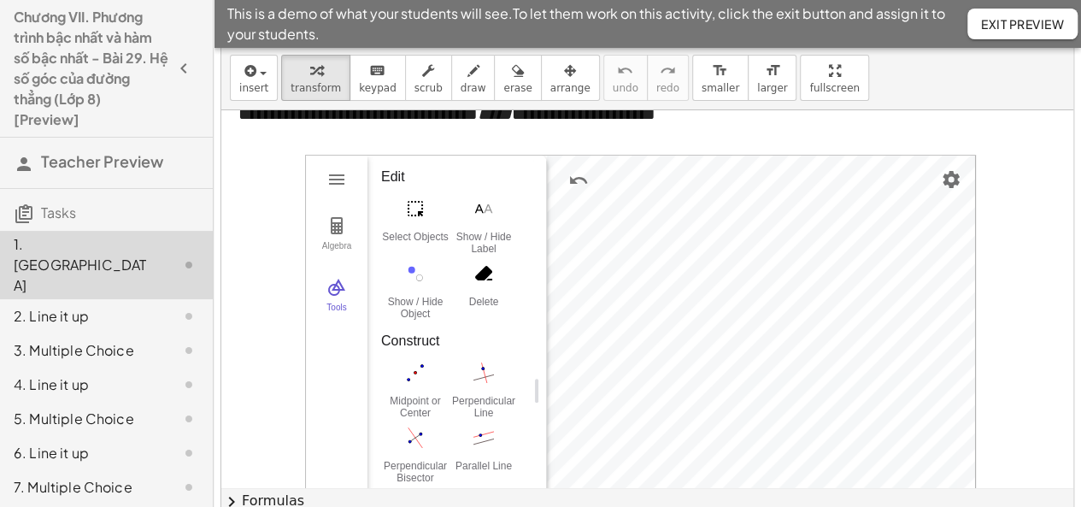
scroll to position [0, 0]
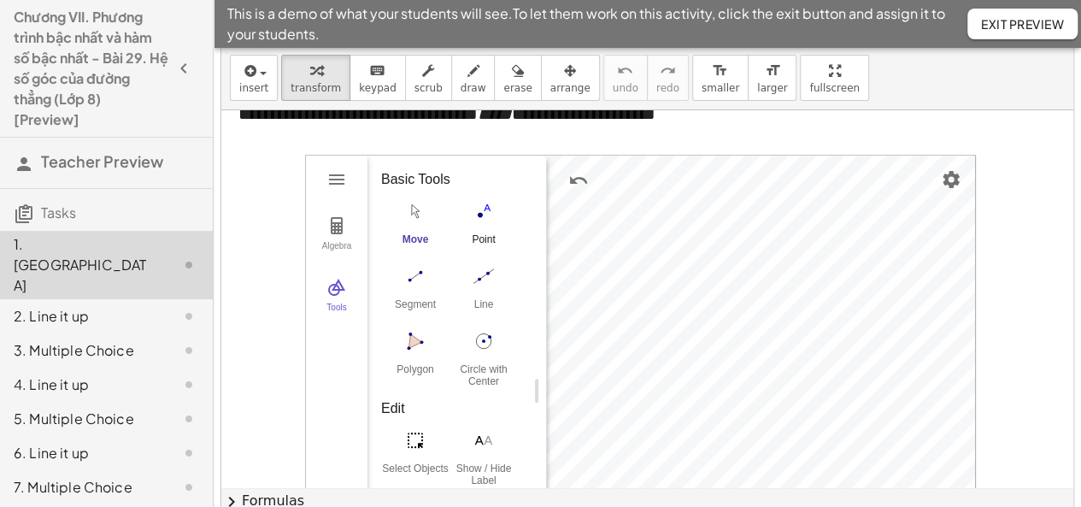
click at [450, 258] on button "Point" at bounding box center [484, 228] width 68 height 62
click at [426, 233] on div "Move" at bounding box center [415, 245] width 68 height 24
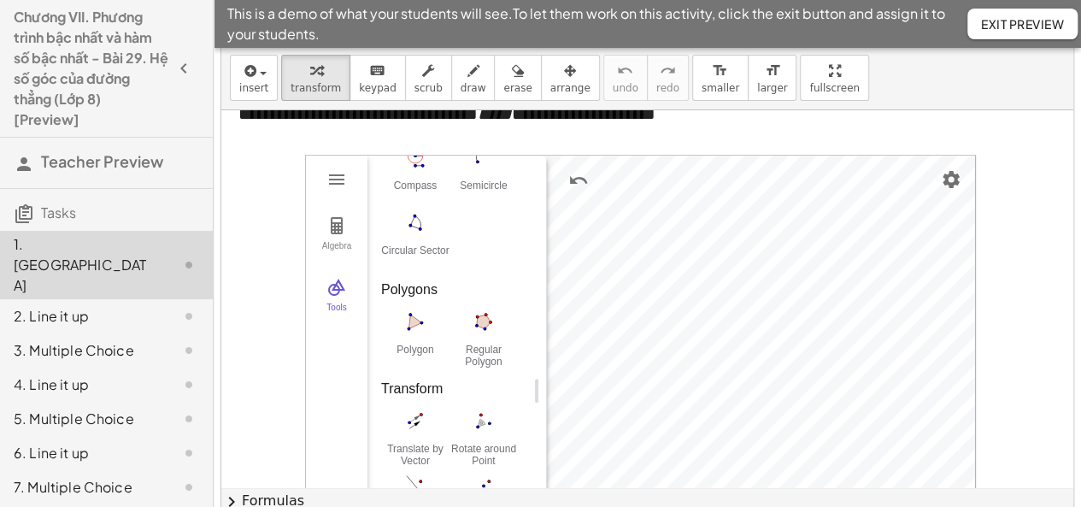
scroll to position [1154, 0]
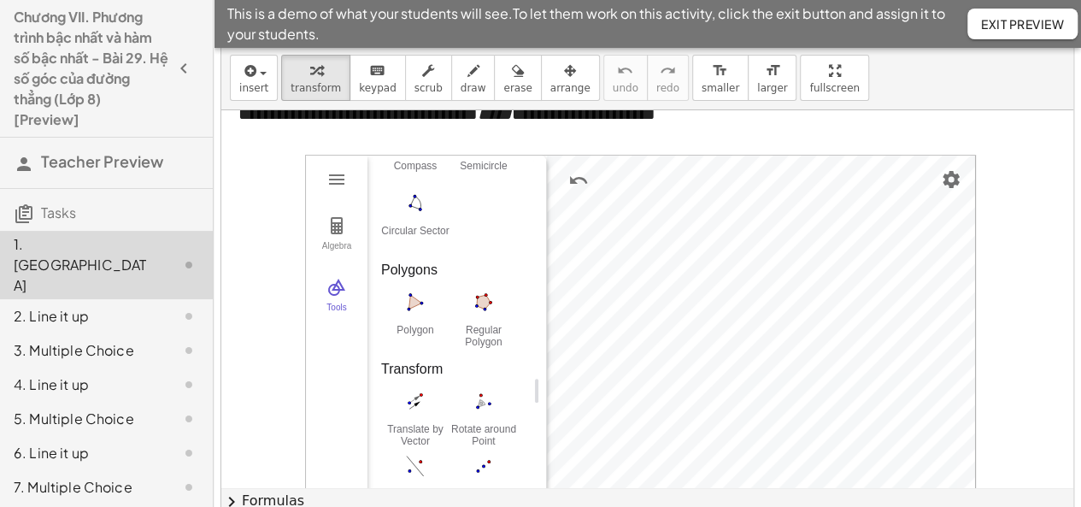
click at [532, 370] on div "Basic Tools Move Point Segment Line Polygon Circle with Center through Point Ed…" at bounding box center [450, 390] width 166 height 469
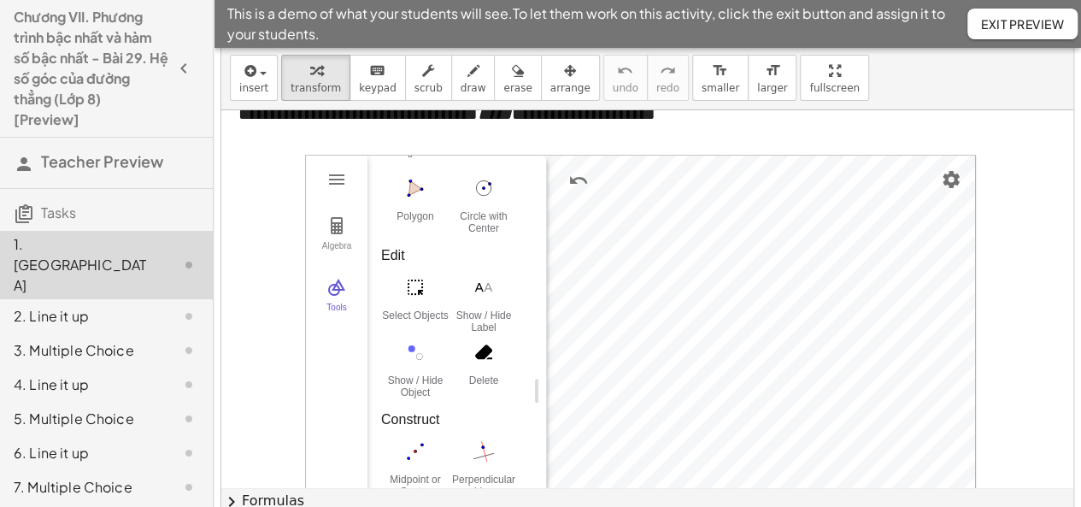
scroll to position [126, 0]
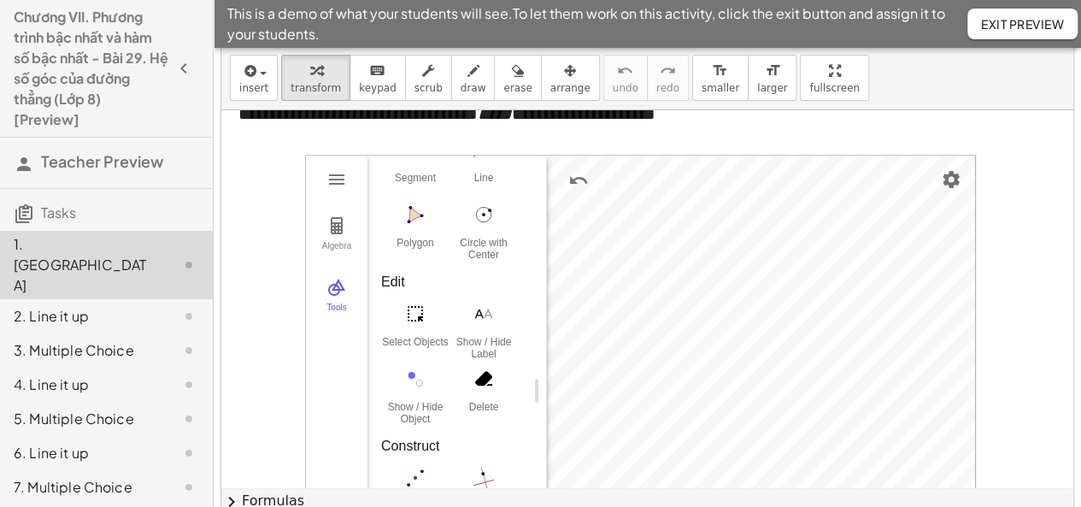
drag, startPoint x: 532, startPoint y: 204, endPoint x: 533, endPoint y: 191, distance: 13.7
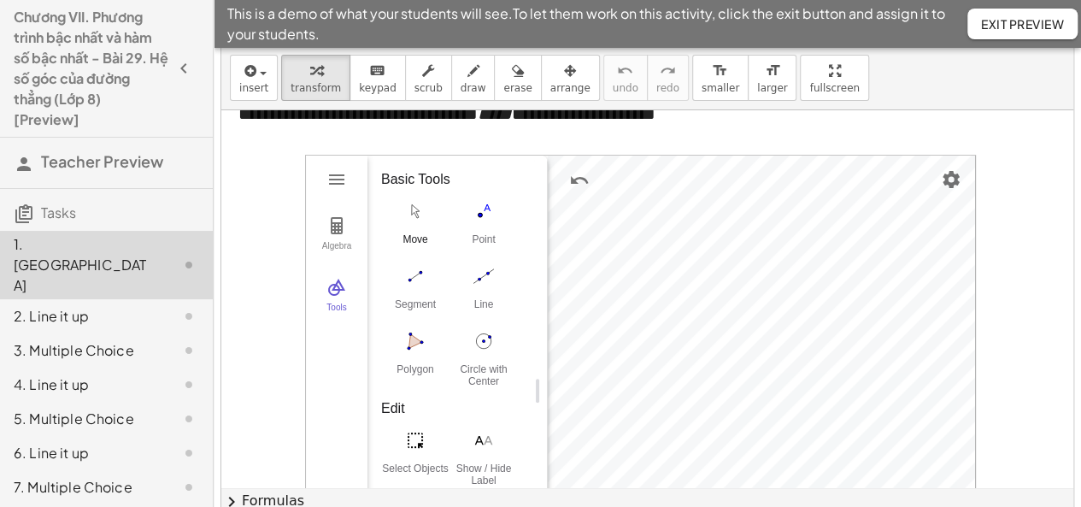
click at [406, 226] on button "Move" at bounding box center [415, 228] width 68 height 62
click at [415, 225] on button "Move" at bounding box center [415, 228] width 68 height 62
click at [412, 229] on button "Move" at bounding box center [415, 228] width 68 height 62
click at [772, 310] on div "Geometry" at bounding box center [761, 390] width 427 height 469
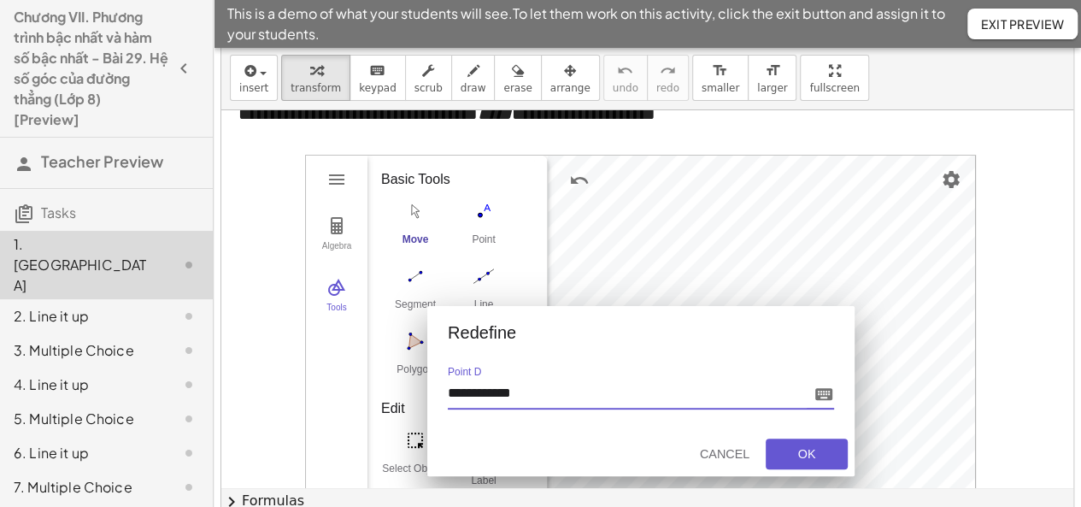
drag, startPoint x: 530, startPoint y: 274, endPoint x: 832, endPoint y: 363, distance: 315.3
click at [832, 367] on div "**********" at bounding box center [640, 390] width 671 height 471
click at [736, 455] on div "Cancel" at bounding box center [724, 454] width 55 height 14
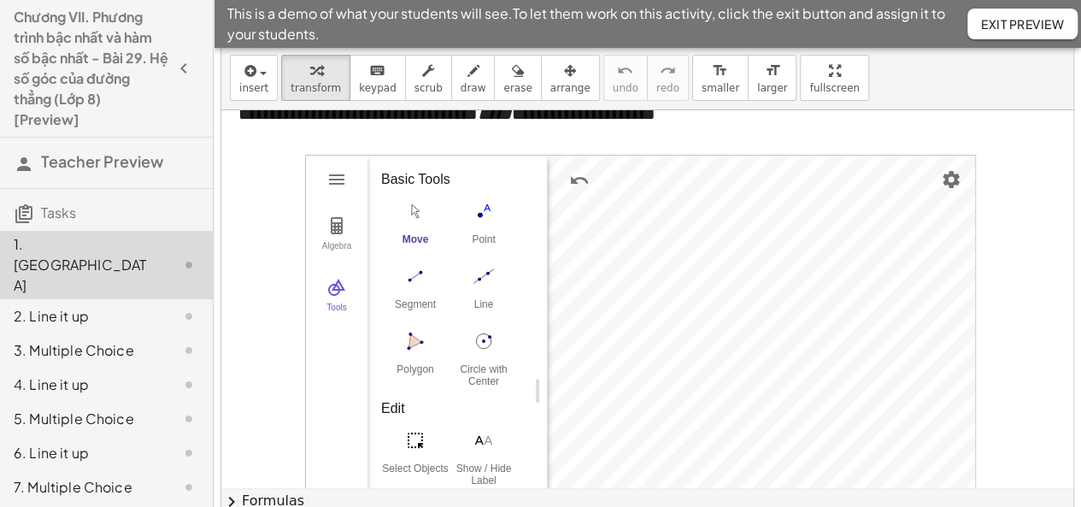
click at [405, 218] on img "Move. Drag or select object" at bounding box center [415, 210] width 68 height 27
click at [450, 257] on div "Point" at bounding box center [484, 245] width 68 height 24
click at [415, 208] on img "Move. Drag or select object" at bounding box center [415, 210] width 68 height 27
click at [354, 235] on button "Algebra" at bounding box center [337, 234] width 62 height 62
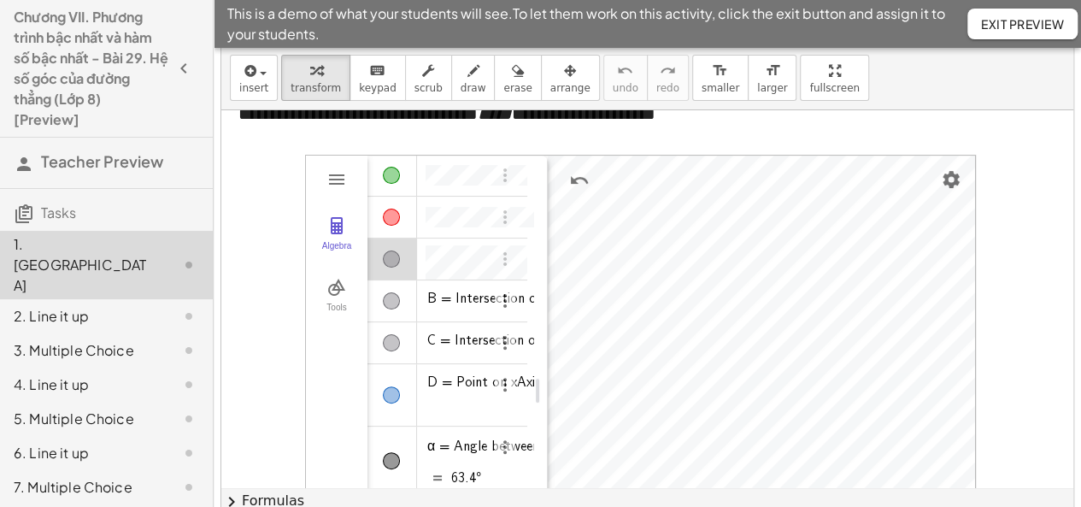
scroll to position [9, 0]
click at [502, 257] on img "Options" at bounding box center [505, 259] width 21 height 21
click at [530, 307] on li "Settings" at bounding box center [585, 316] width 178 height 27
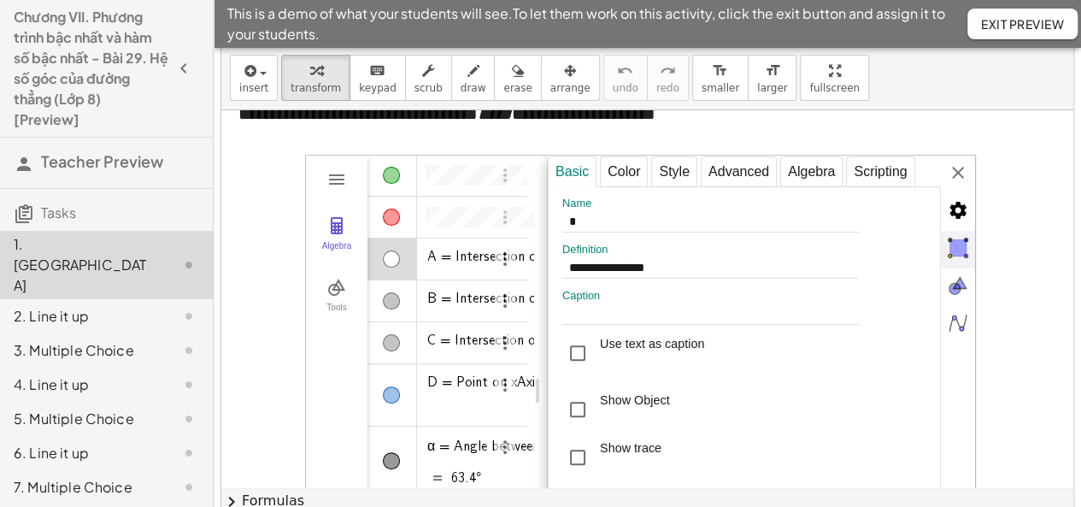
click at [385, 260] on div "Show / Hide Object" at bounding box center [391, 258] width 17 height 17
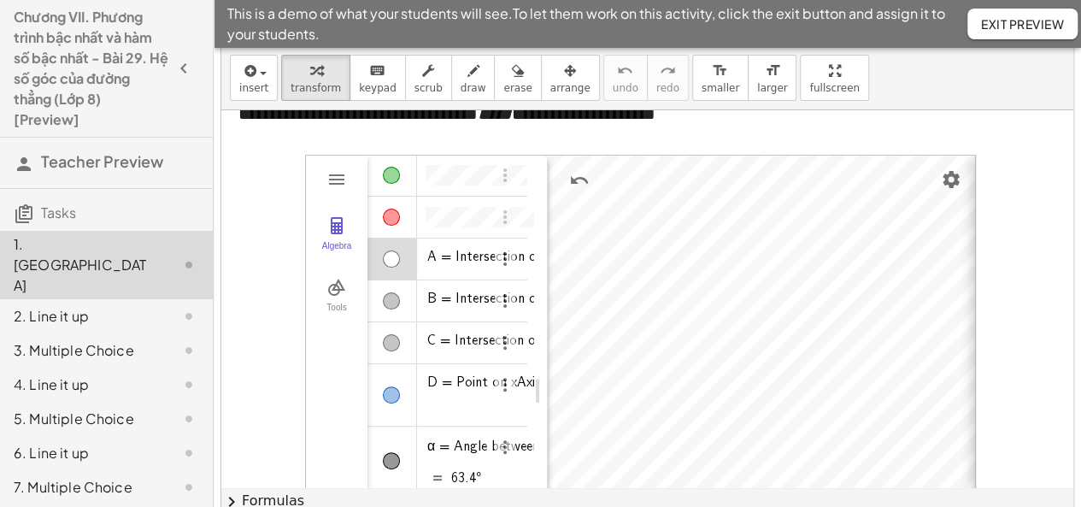
click at [400, 301] on div "Algebra" at bounding box center [392, 300] width 50 height 41
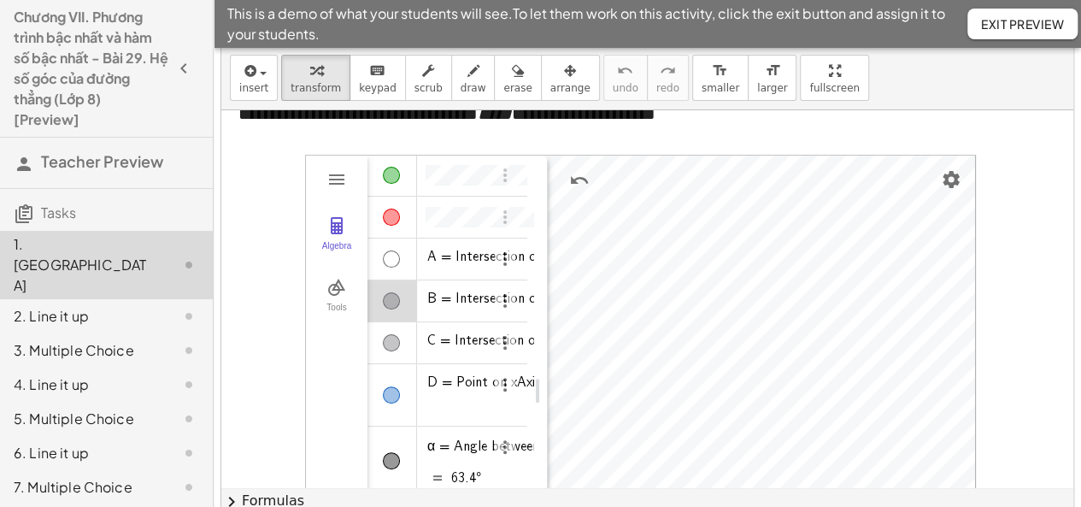
click at [395, 338] on div "Algebra" at bounding box center [391, 342] width 17 height 17
click at [383, 295] on div "Algebra" at bounding box center [391, 300] width 17 height 17
click at [386, 388] on div "Algebra" at bounding box center [391, 394] width 17 height 17
click at [332, 285] on img "Geometry" at bounding box center [336, 287] width 21 height 21
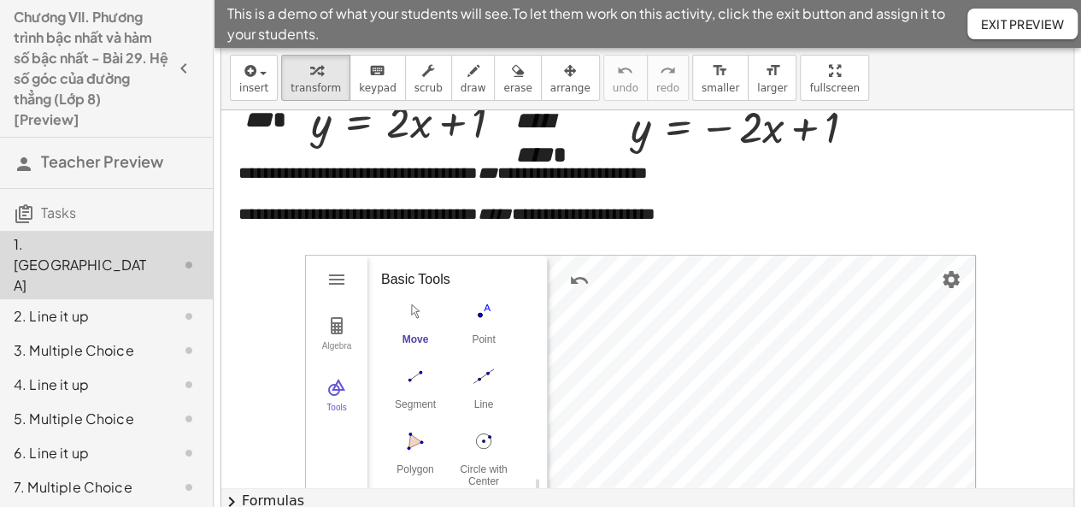
scroll to position [48, 0]
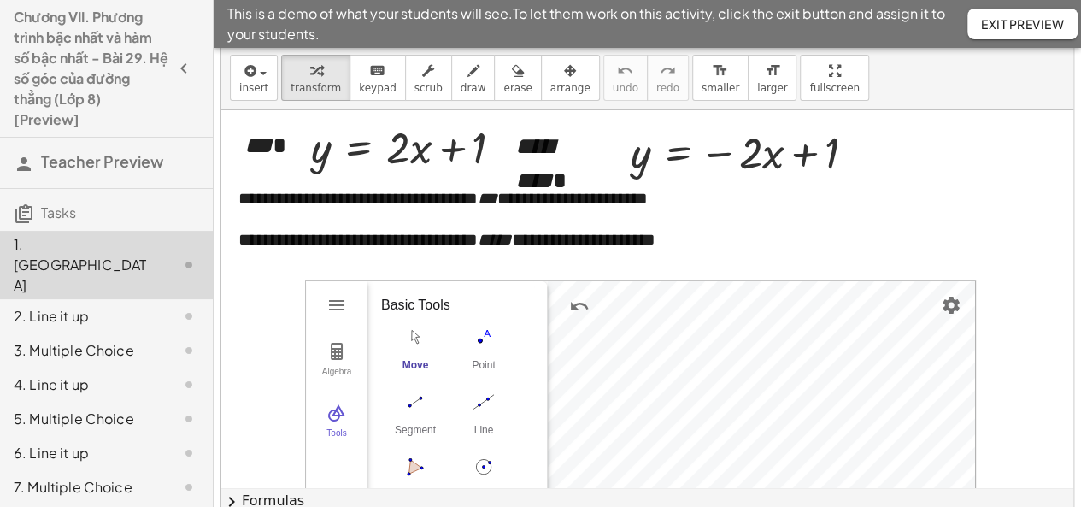
click at [1014, 18] on span "Exit Preview" at bounding box center [1022, 23] width 83 height 15
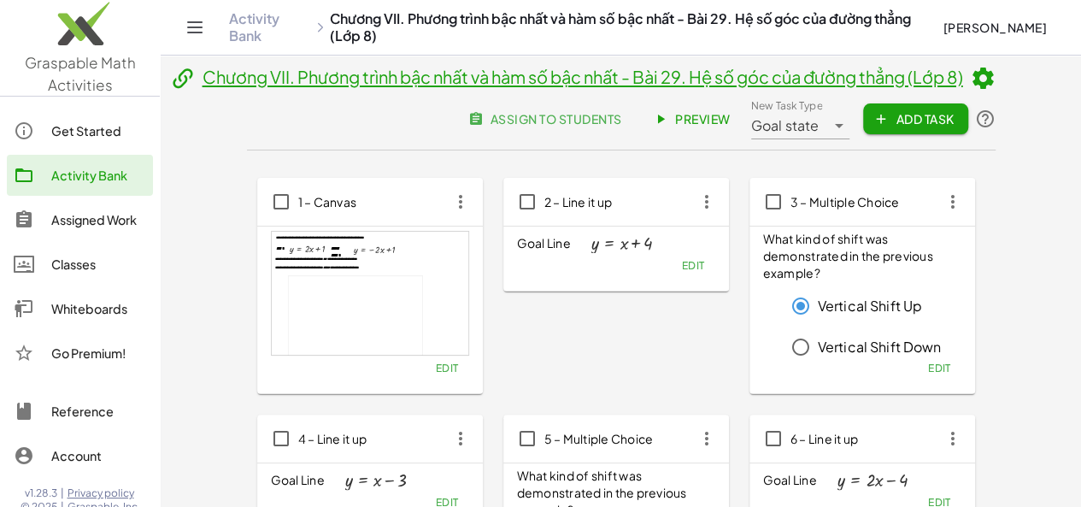
click at [768, 134] on header "Chương VII. Phương trình bậc nhất và hàm số bậc nhất - Bài 29. Hệ số góc của đư…" at bounding box center [621, 108] width 749 height 85
click at [731, 120] on span "Preview" at bounding box center [693, 118] width 74 height 15
click at [255, 19] on link "Activity Bank" at bounding box center [269, 27] width 81 height 34
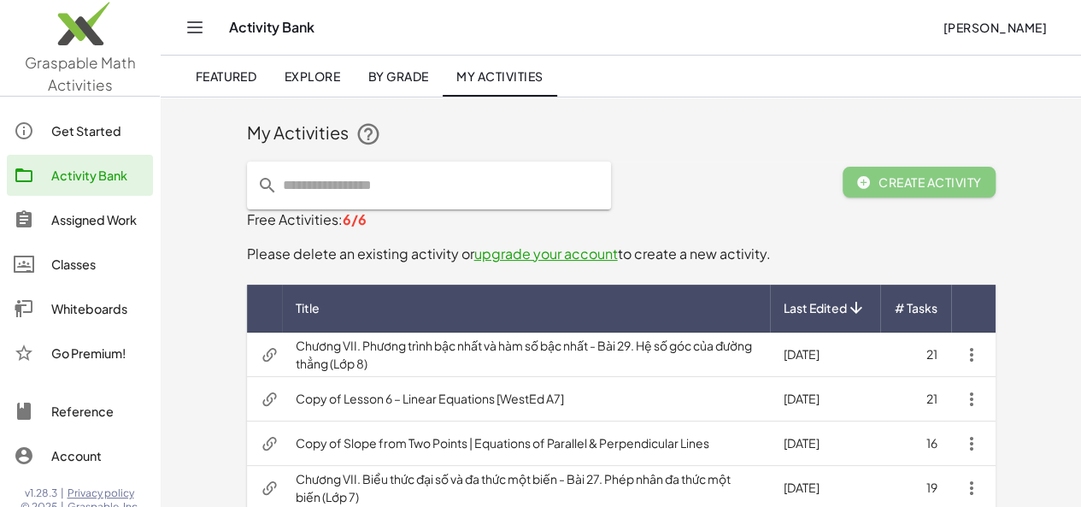
click at [360, 353] on td "Chương VII. Phương trình bậc nhất và hàm số bậc nhất - Bài 29. Hệ số góc của đư…" at bounding box center [526, 354] width 488 height 44
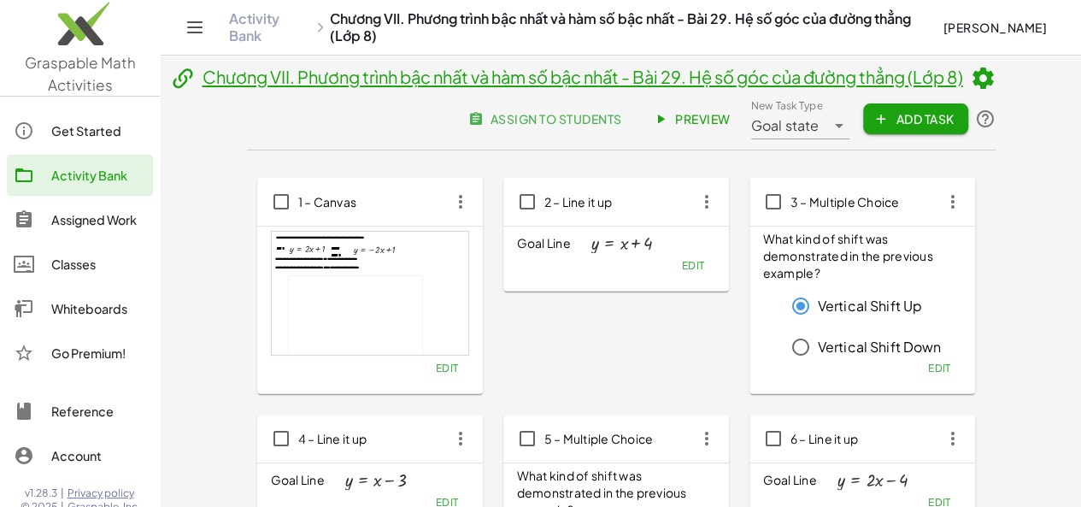
click at [435, 370] on span "Edit" at bounding box center [446, 367] width 23 height 13
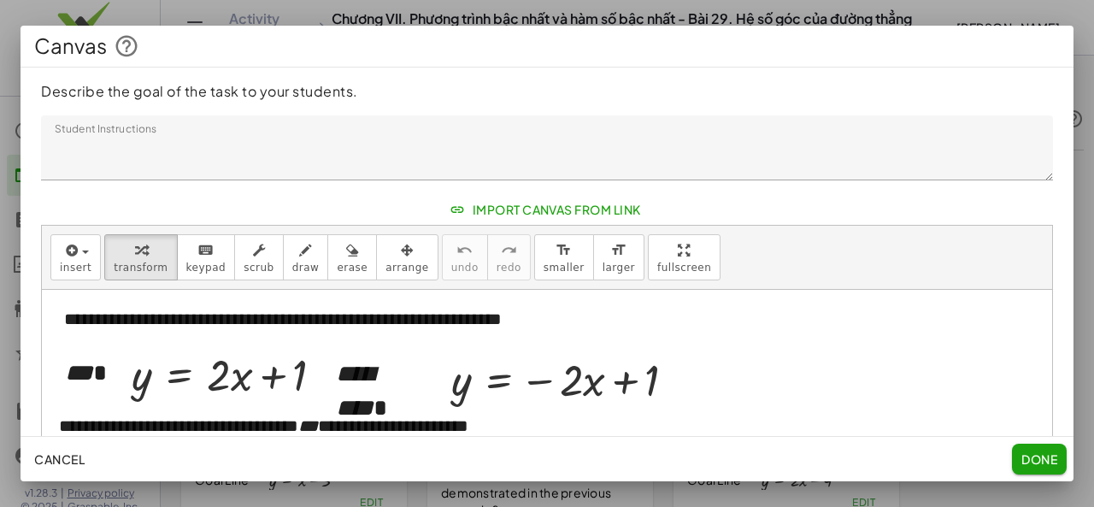
click at [501, 206] on span "Import Canvas From Link" at bounding box center [547, 209] width 188 height 15
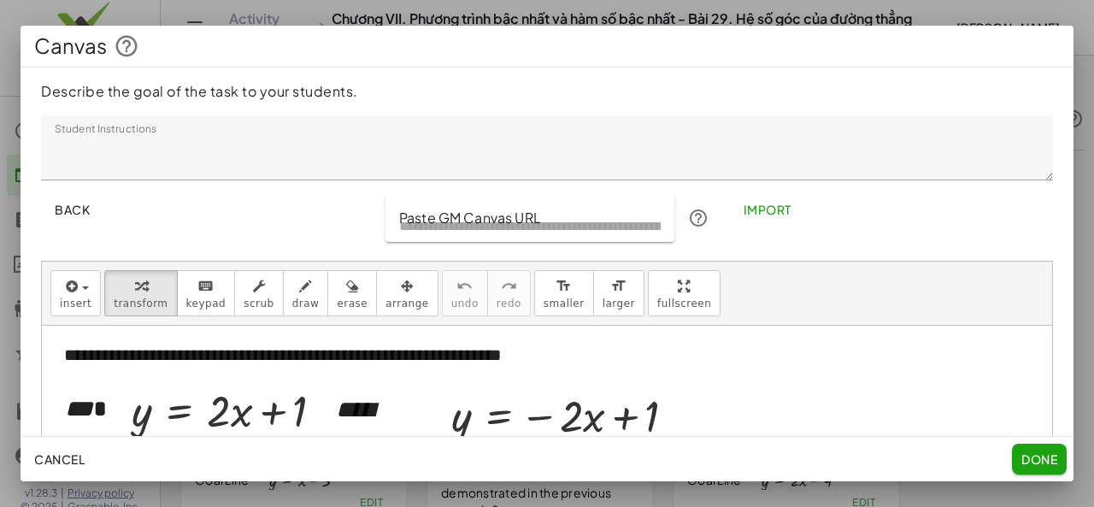
click at [586, 228] on input "Paste GM Canvas URL" at bounding box center [530, 218] width 290 height 48
paste input "**********"
type input "**********"
click at [764, 203] on span "Import" at bounding box center [767, 209] width 48 height 15
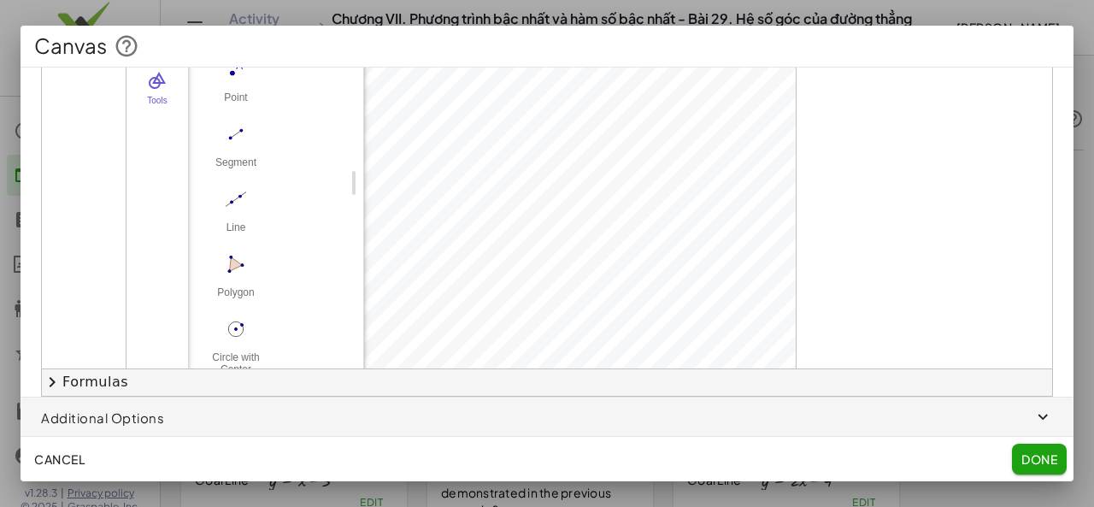
scroll to position [303, 0]
drag, startPoint x: 1037, startPoint y: 341, endPoint x: 1014, endPoint y: 84, distance: 258.3
click at [1014, 84] on div "**********" at bounding box center [547, 90] width 1053 height 614
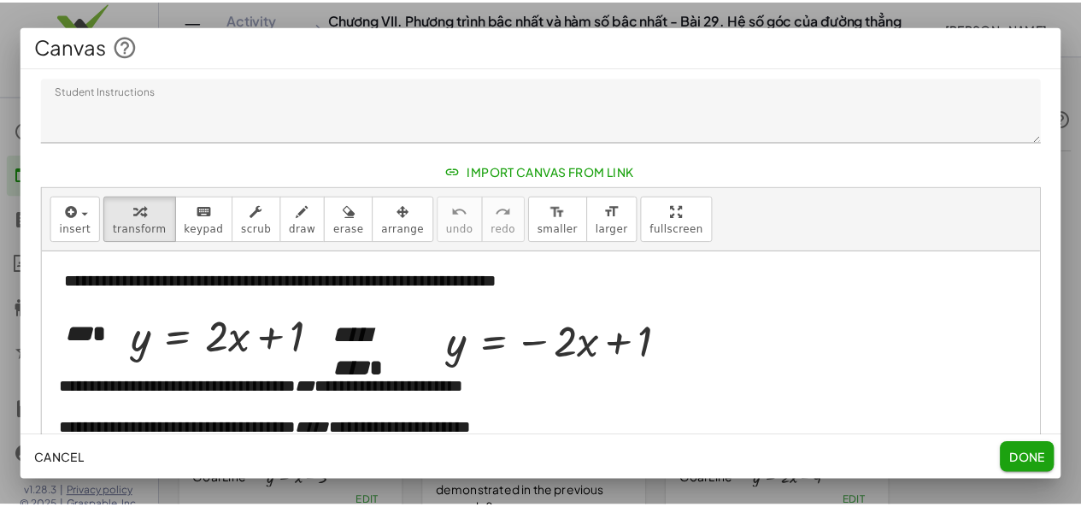
scroll to position [0, 0]
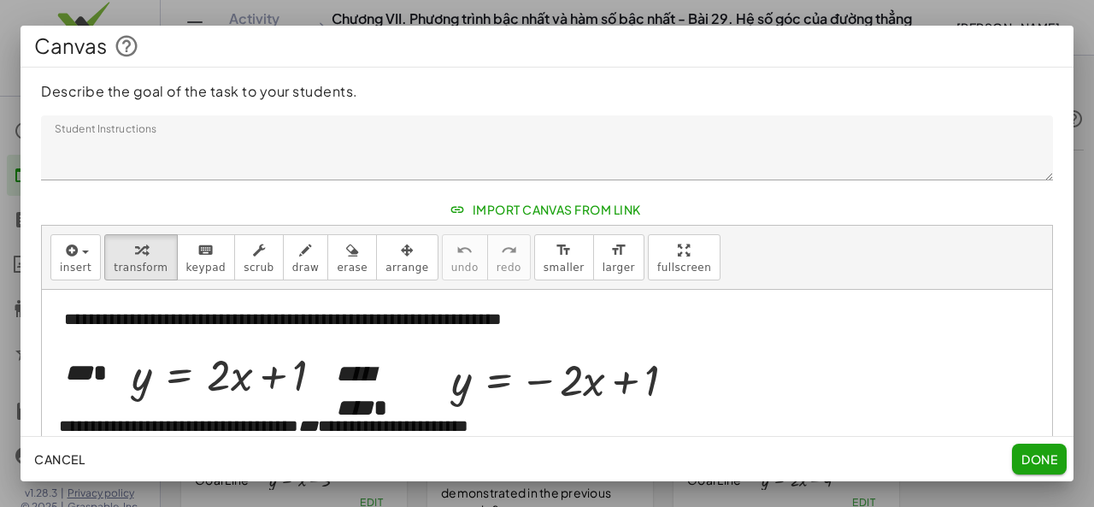
click at [920, 277] on div "insert select one: Math Expression Function Text Youtube Video Graphing Geometr…" at bounding box center [547, 258] width 1010 height 64
drag, startPoint x: 980, startPoint y: 271, endPoint x: 1019, endPoint y: 264, distance: 39.1
click at [1018, 264] on div "insert select one: Math Expression Function Text Youtube Video Graphing Geometr…" at bounding box center [547, 258] width 1010 height 64
click at [1047, 458] on span "Done" at bounding box center [1039, 458] width 36 height 15
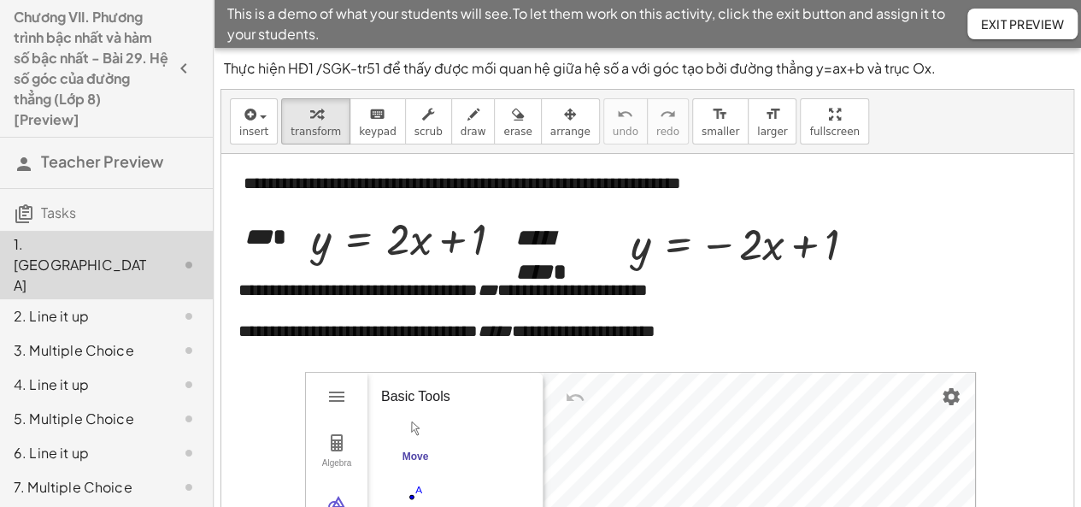
click at [987, 32] on button "Exit Preview" at bounding box center [1022, 24] width 110 height 31
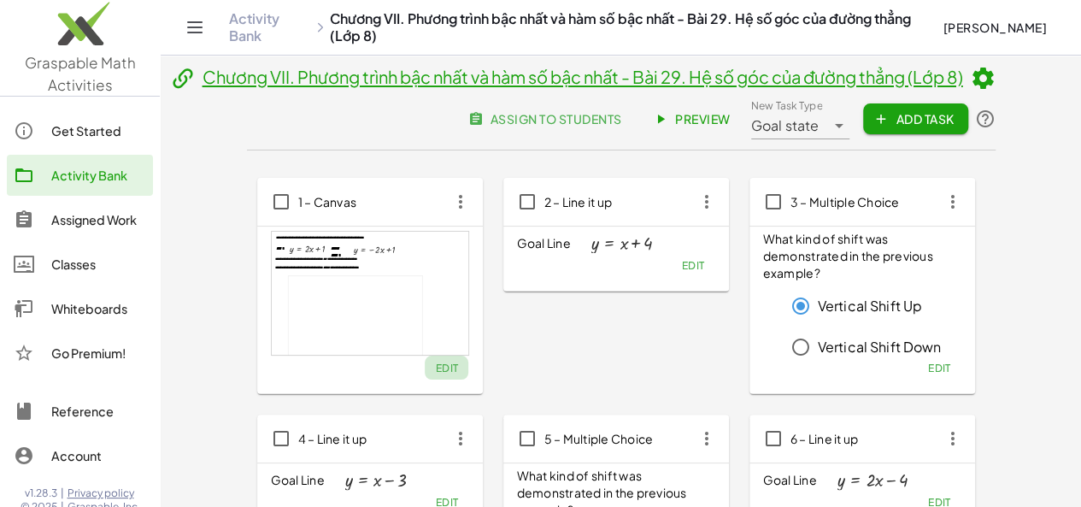
click at [435, 367] on span "Edit" at bounding box center [446, 367] width 23 height 13
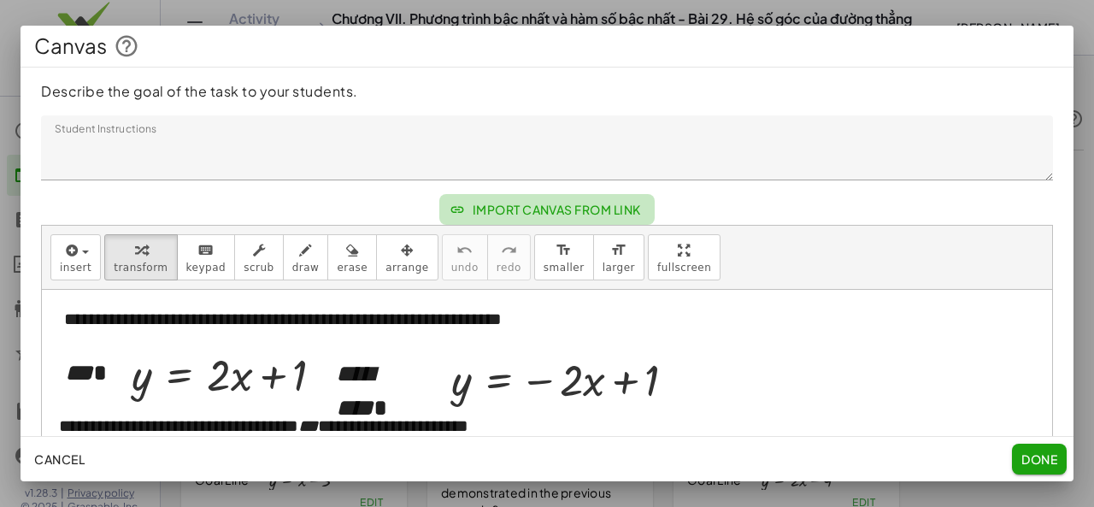
click at [470, 203] on span "Import Canvas From Link" at bounding box center [547, 209] width 188 height 15
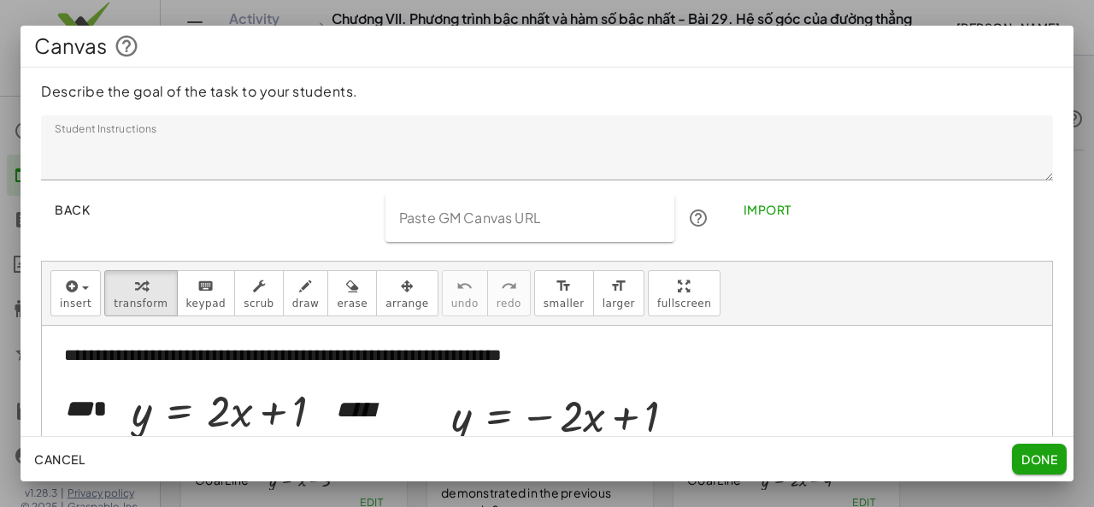
click at [470, 203] on input "Paste GM Canvas URL" at bounding box center [530, 218] width 290 height 48
paste input "**********"
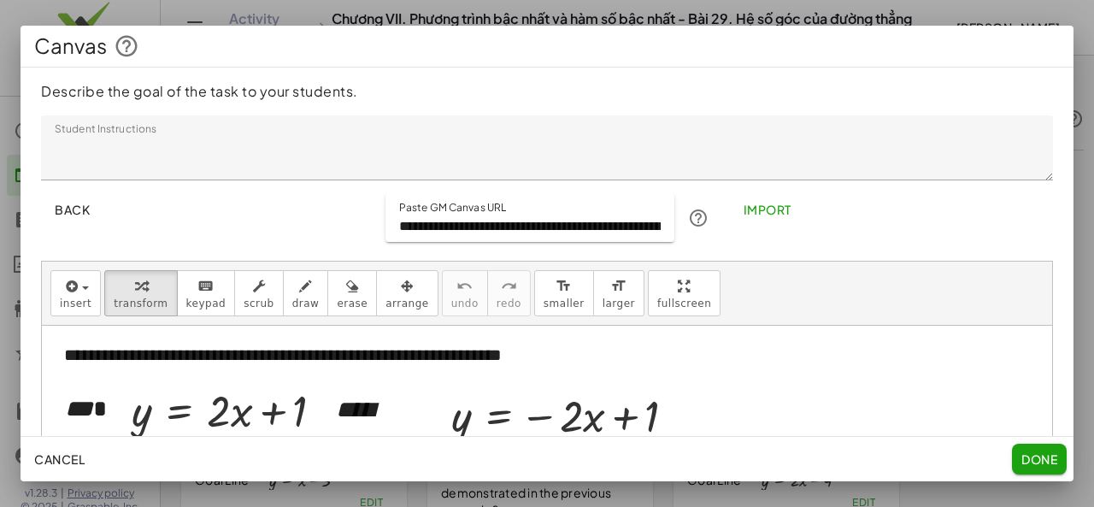
scroll to position [0, 229]
type input "**********"
click at [786, 205] on button "Import" at bounding box center [766, 209] width 75 height 31
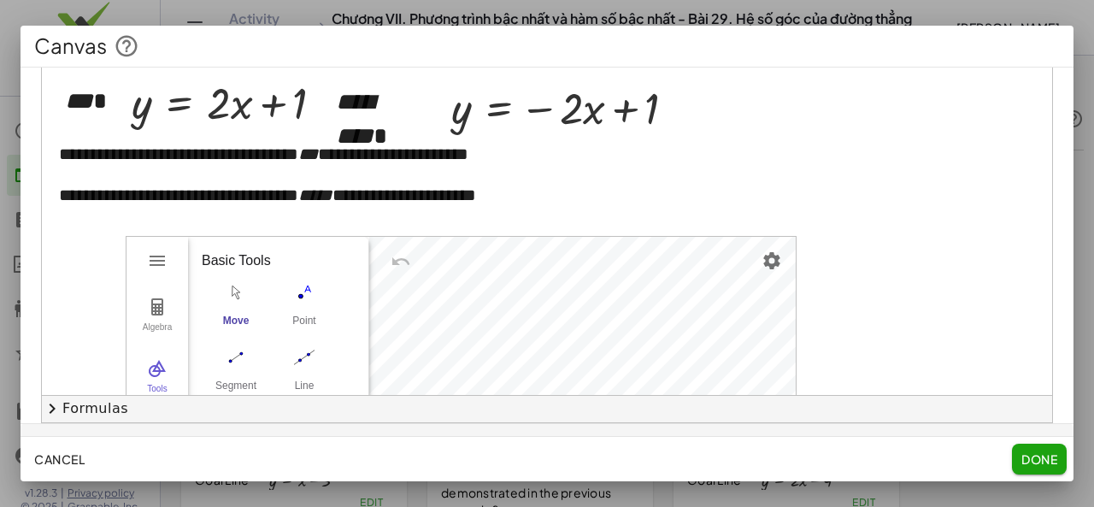
scroll to position [298, 0]
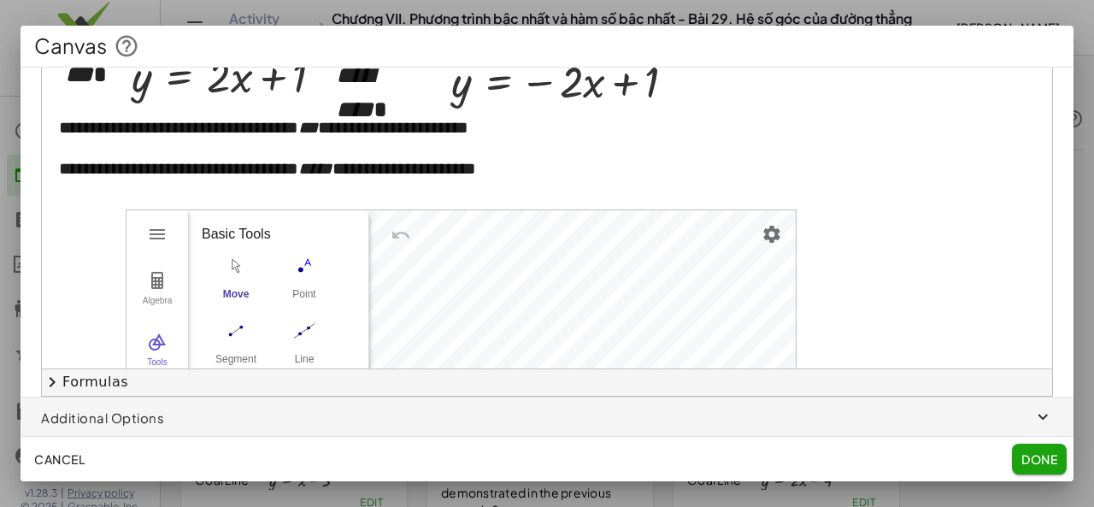
click at [124, 419] on span "button" at bounding box center [547, 417] width 1053 height 41
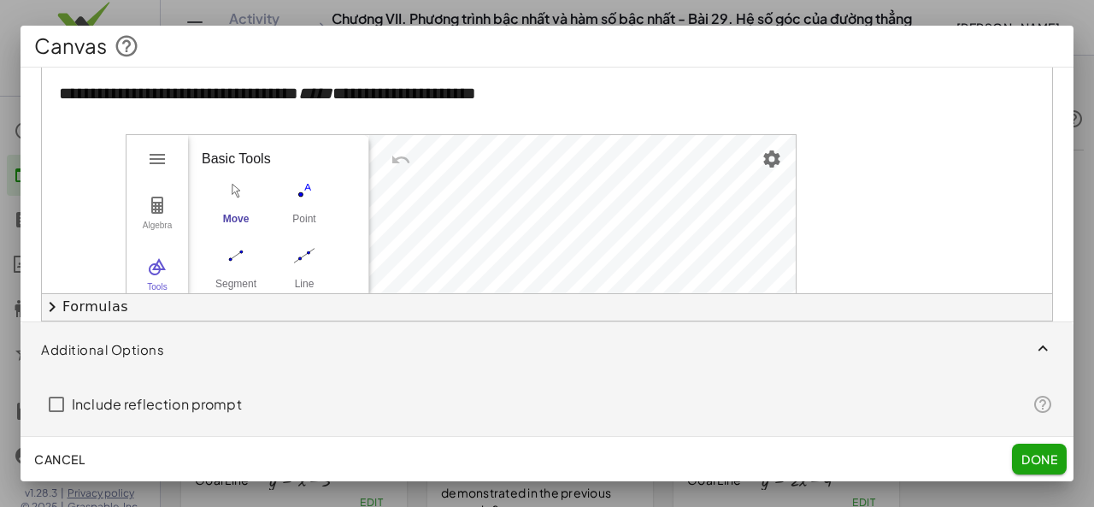
click at [68, 300] on button "chevron_right Formulas" at bounding box center [547, 306] width 1010 height 27
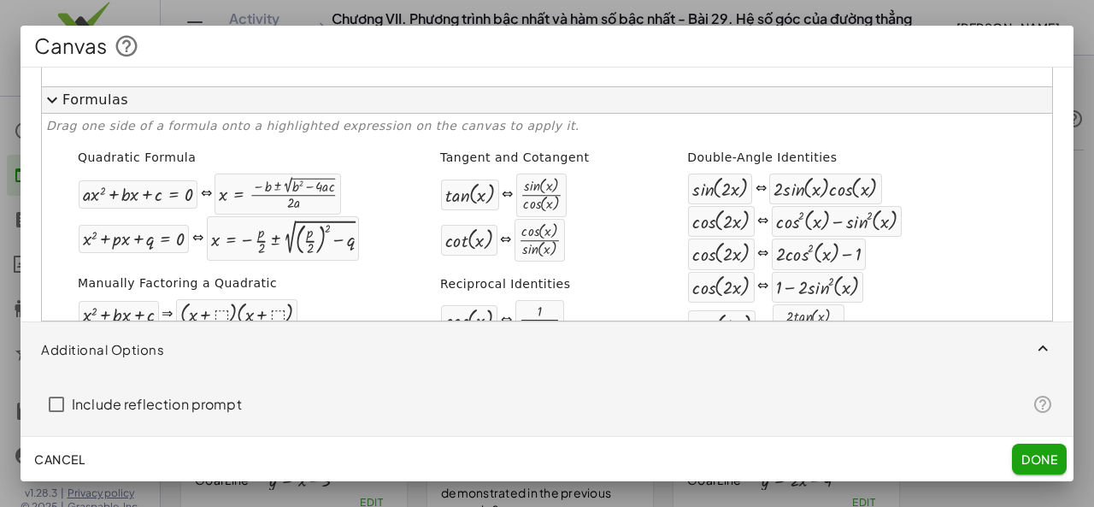
click at [69, 109] on button "expand_more Formulas" at bounding box center [547, 99] width 1010 height 27
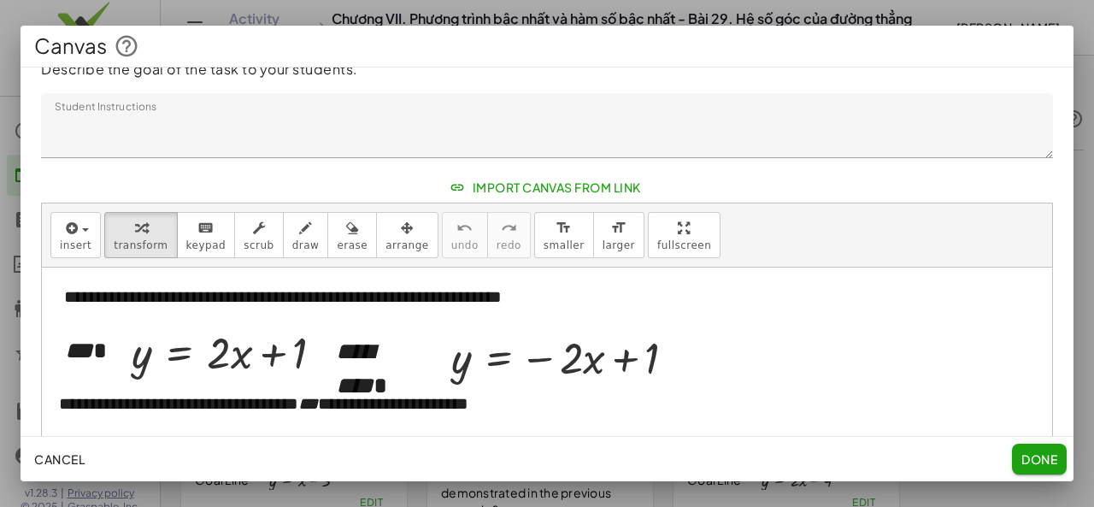
scroll to position [0, 0]
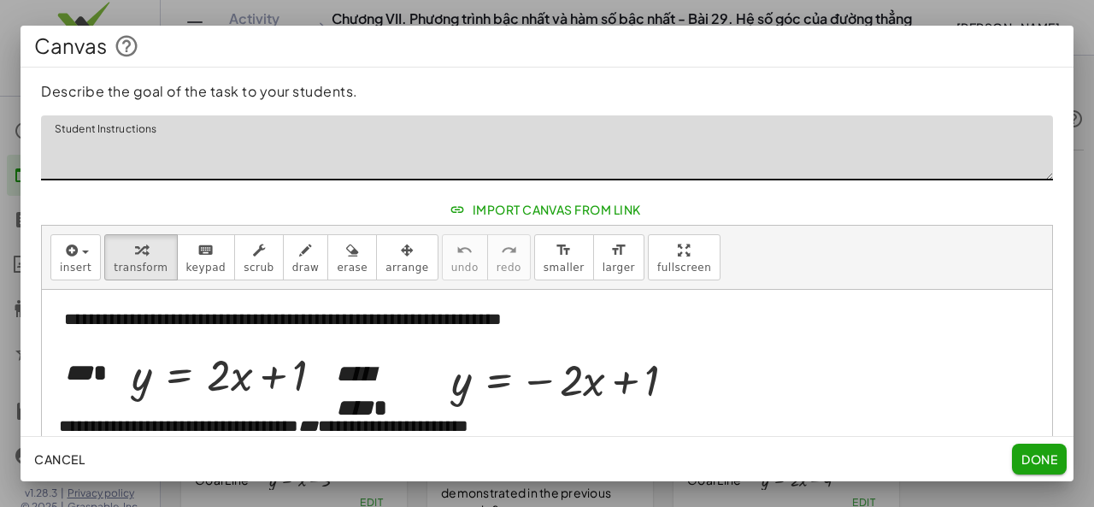
click at [791, 163] on textarea "Student Instructions" at bounding box center [547, 147] width 1012 height 65
click at [1065, 11] on div at bounding box center [547, 253] width 1094 height 507
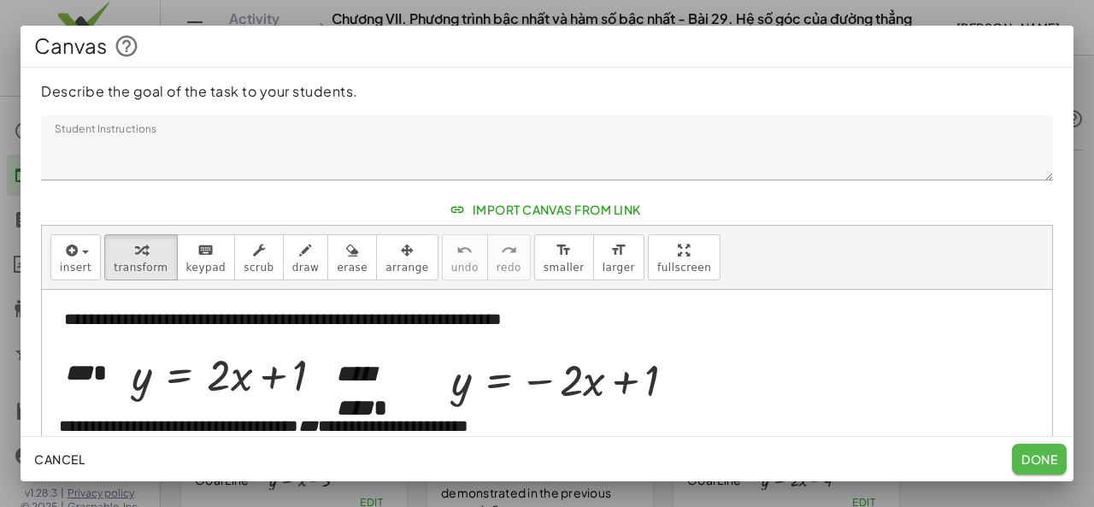
drag, startPoint x: 1015, startPoint y: 458, endPoint x: 847, endPoint y: 95, distance: 400.3
click at [1016, 458] on button "Done" at bounding box center [1039, 459] width 55 height 31
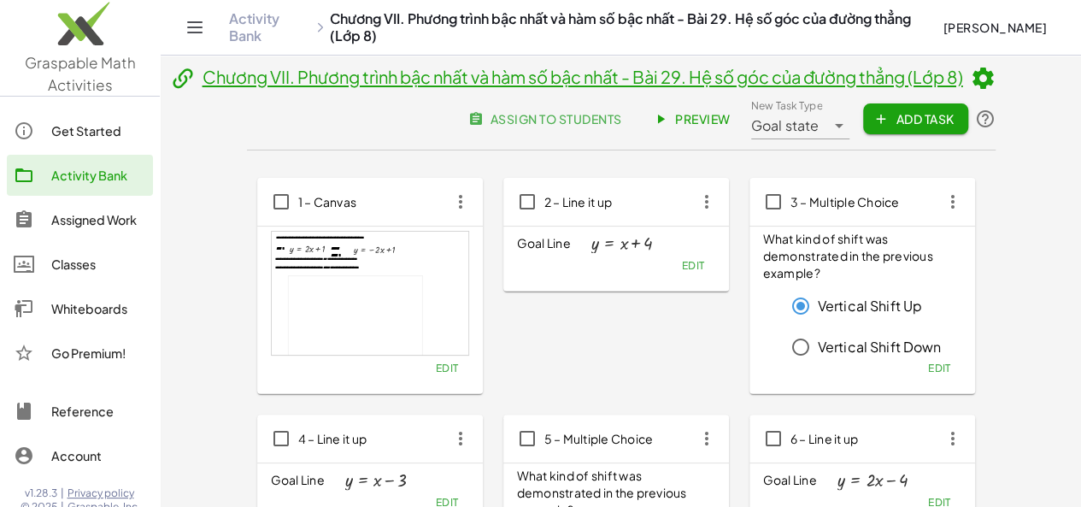
click at [820, 132] on span "Goal state" at bounding box center [785, 125] width 68 height 21
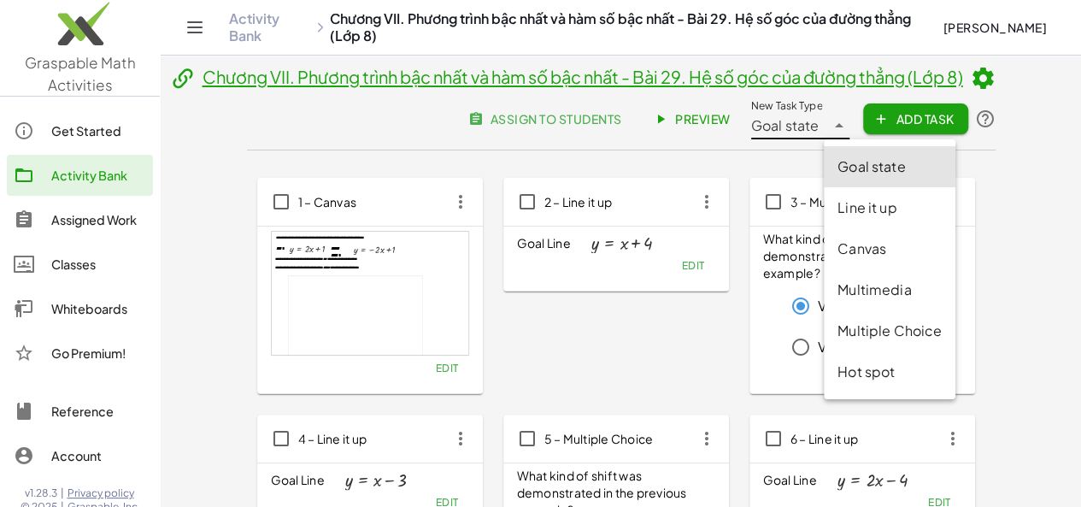
drag, startPoint x: 864, startPoint y: 256, endPoint x: 884, endPoint y: 207, distance: 52.5
click at [864, 260] on div "Canvas" at bounding box center [890, 248] width 132 height 41
type input "******"
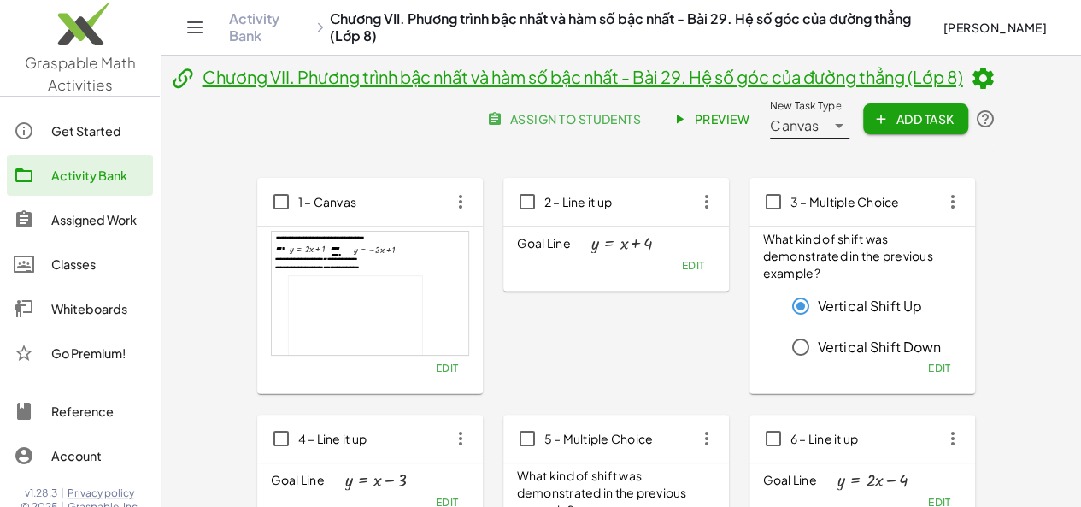
click at [976, 142] on header "Chương VII. Phương trình bậc nhất và hàm số bậc nhất - Bài 29. Hệ số góc của đư…" at bounding box center [621, 108] width 749 height 85
click at [954, 121] on span "Add Task" at bounding box center [915, 118] width 77 height 15
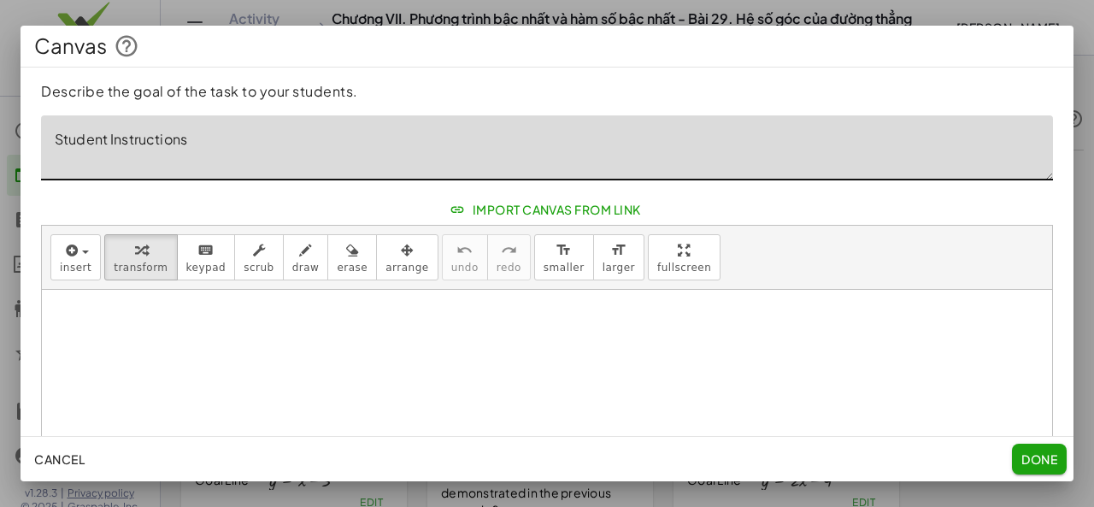
click at [230, 136] on textarea "Student Instructions" at bounding box center [547, 147] width 1012 height 65
paste textarea "**********"
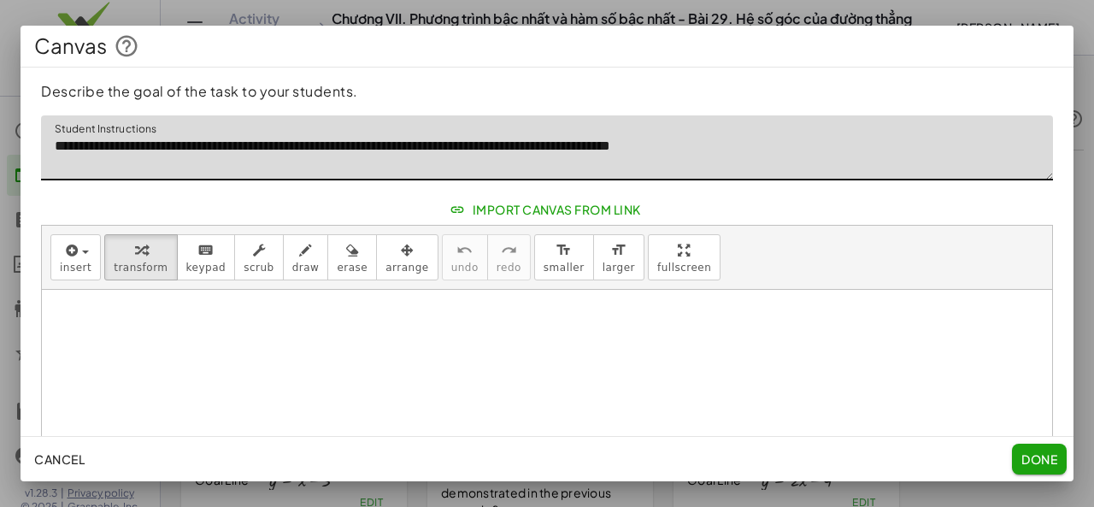
type textarea "**********"
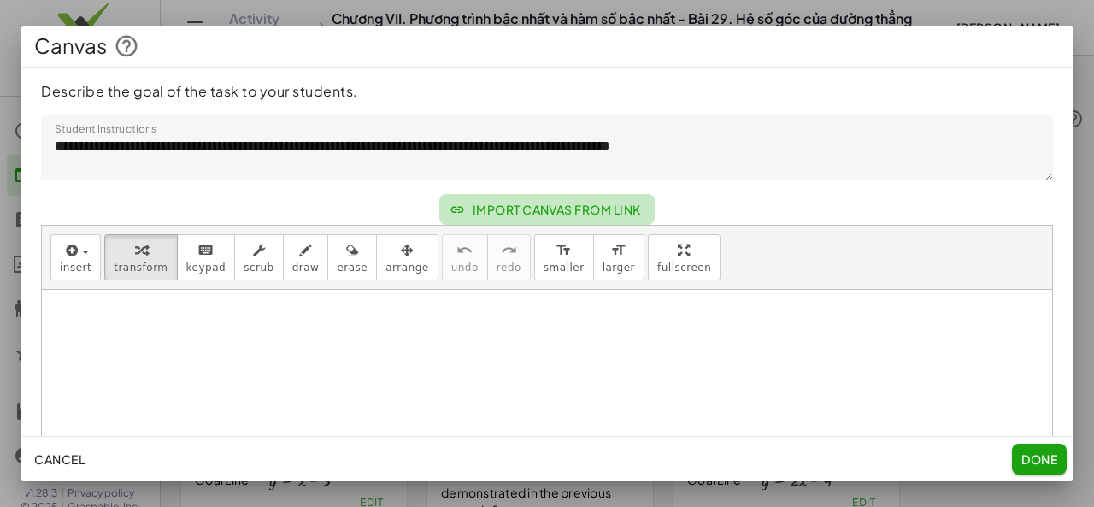
click at [488, 218] on button "Import Canvas From Link" at bounding box center [546, 209] width 215 height 31
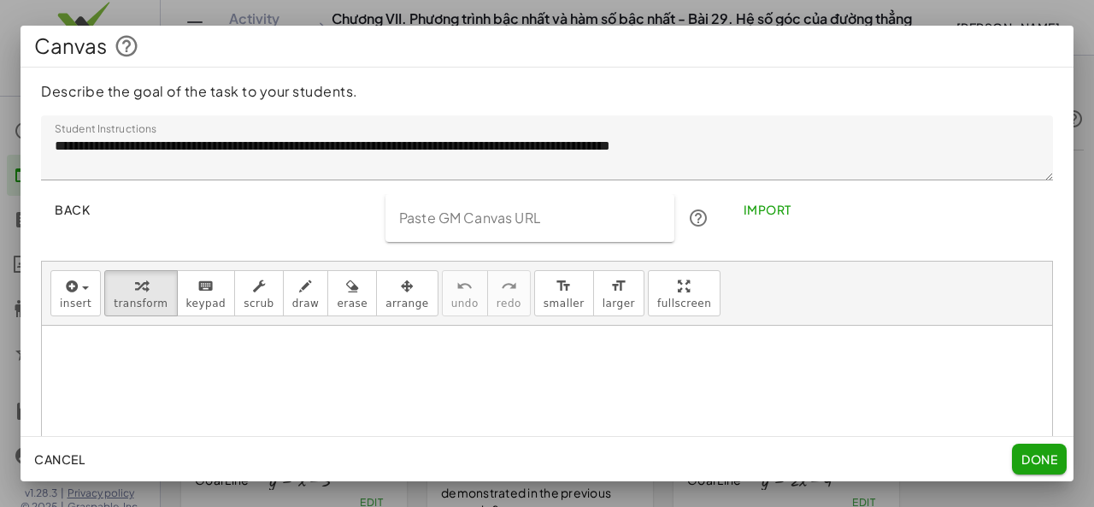
click at [489, 218] on input "Paste GM Canvas URL" at bounding box center [530, 218] width 290 height 48
paste input "**********"
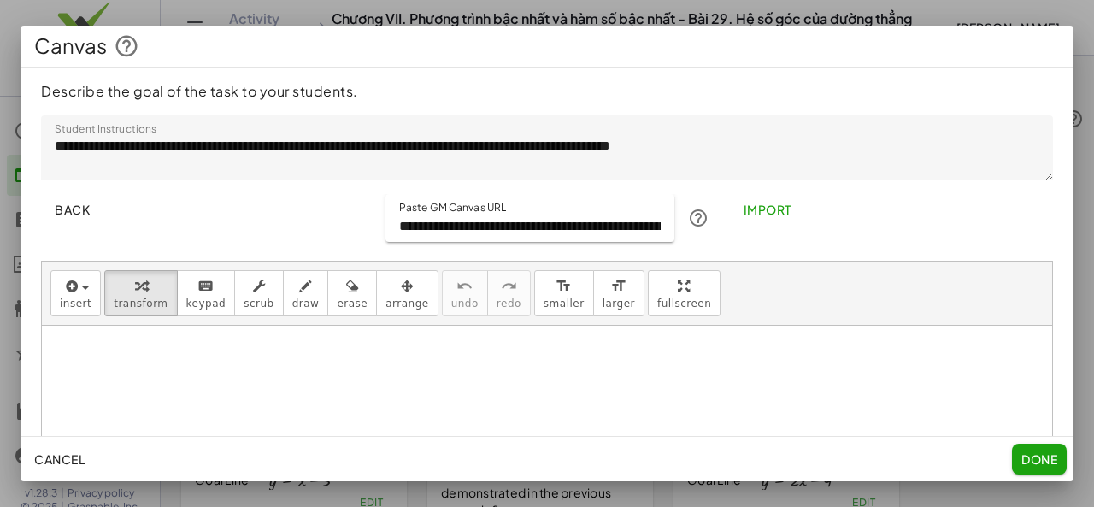
scroll to position [0, 229]
type input "**********"
click at [776, 202] on span "Import" at bounding box center [767, 209] width 48 height 15
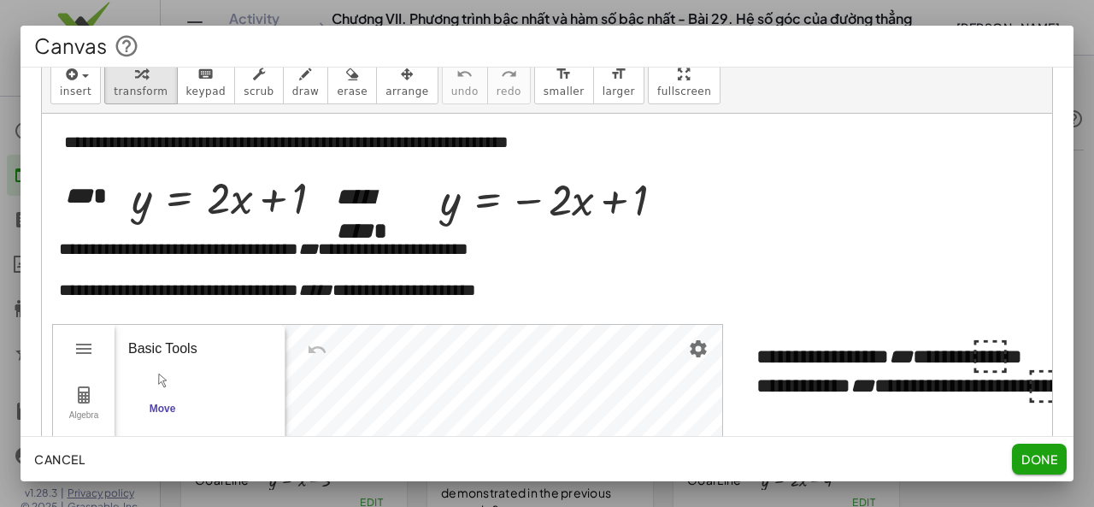
scroll to position [0, 0]
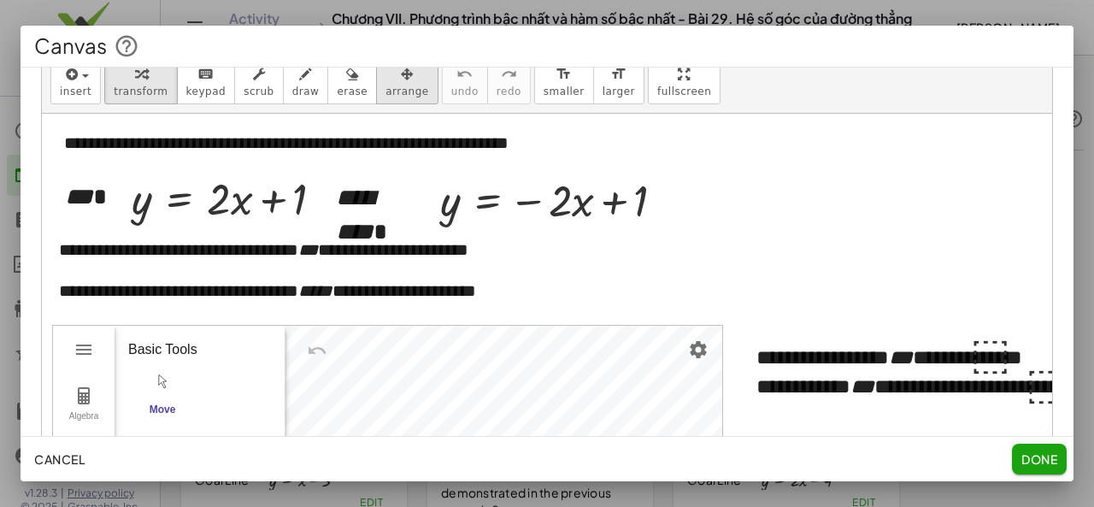
click at [385, 92] on span "arrange" at bounding box center [406, 91] width 43 height 12
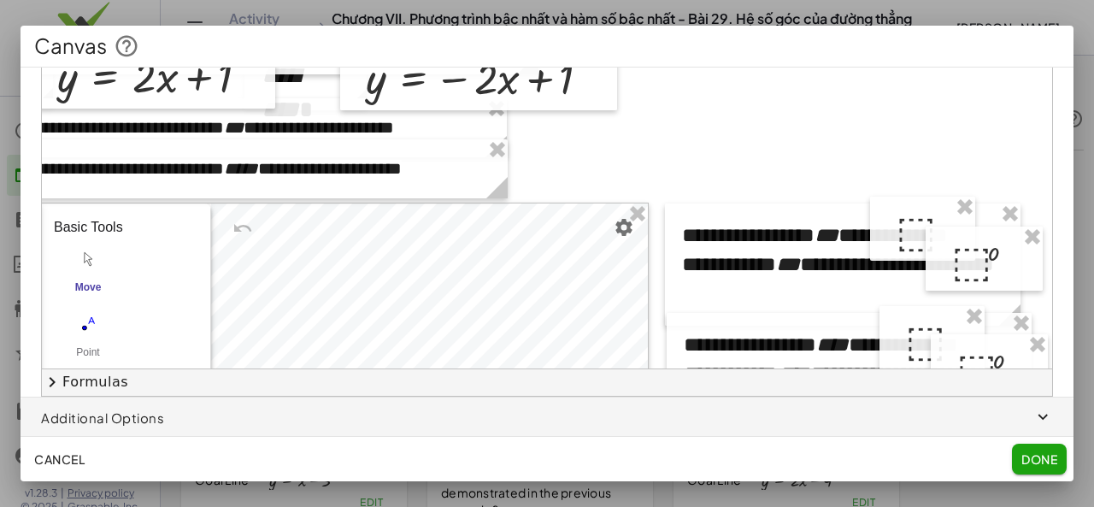
scroll to position [0, 99]
click at [859, 263] on div at bounding box center [842, 264] width 355 height 122
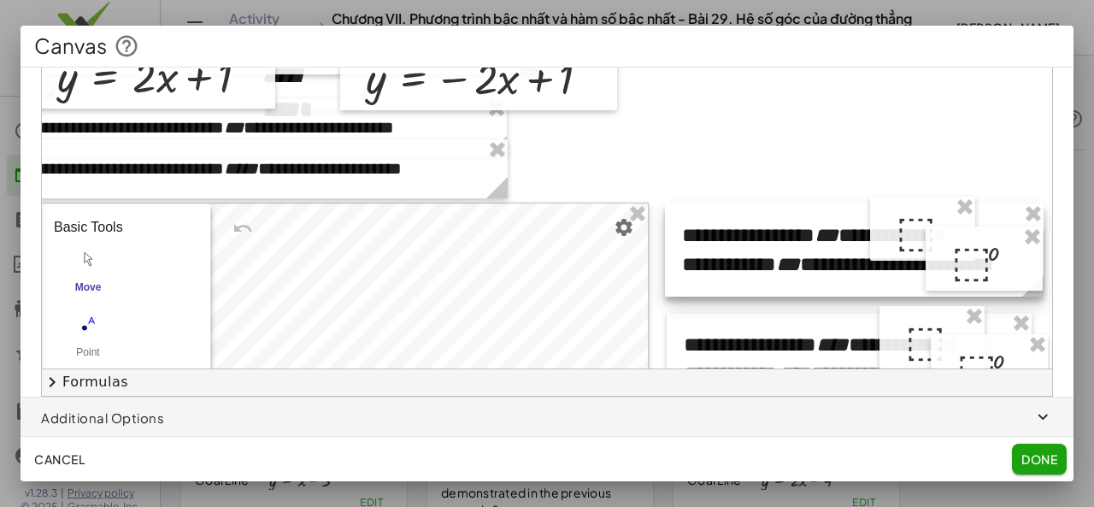
drag, startPoint x: 994, startPoint y: 305, endPoint x: 1017, endPoint y: 303, distance: 23.1
click at [1017, 303] on div "**********" at bounding box center [510, 336] width 1084 height 690
click at [1020, 293] on icon at bounding box center [1030, 285] width 21 height 21
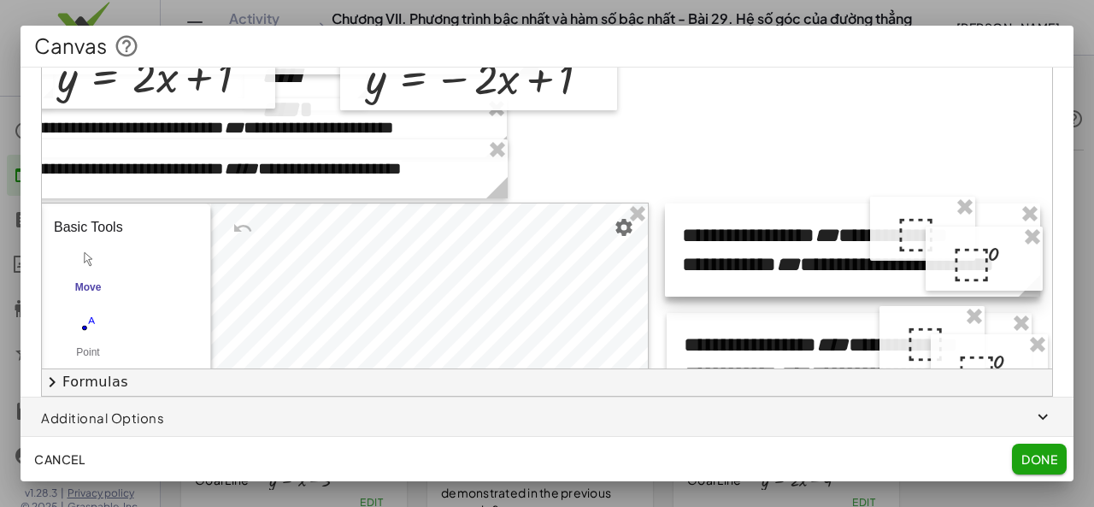
click at [1019, 293] on icon at bounding box center [1029, 285] width 21 height 21
click at [1016, 293] on icon at bounding box center [1026, 285] width 21 height 21
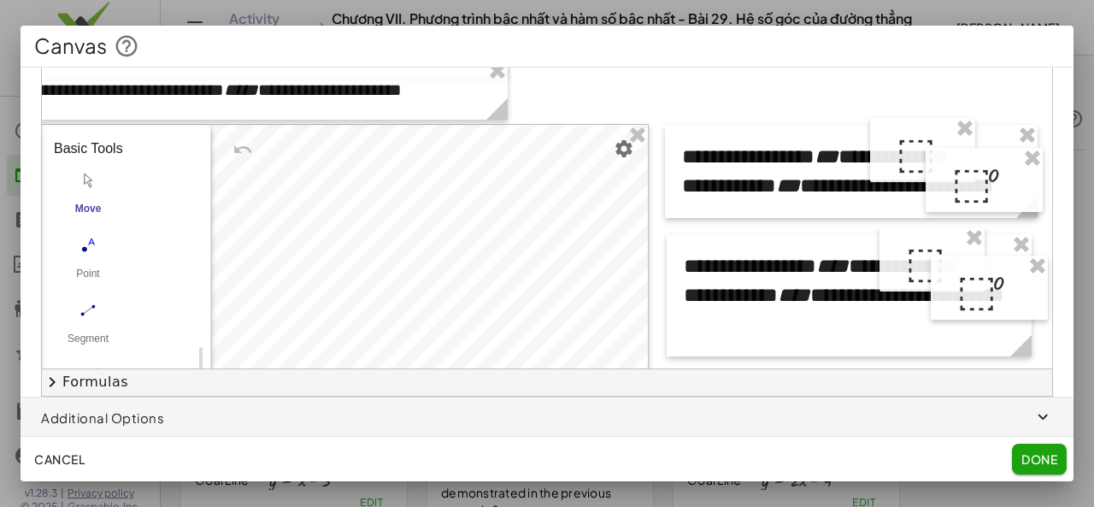
scroll to position [82, 99]
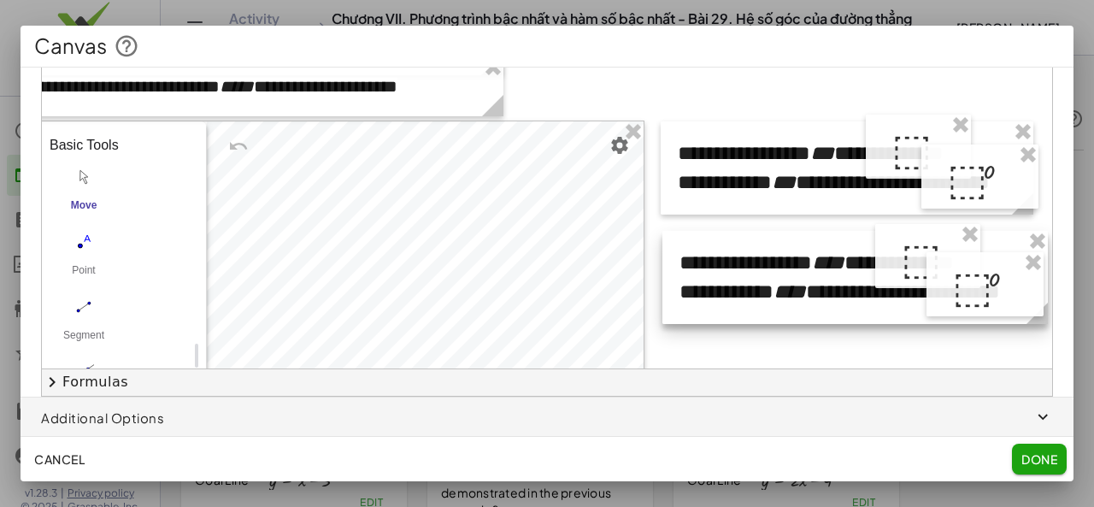
drag, startPoint x: 1007, startPoint y: 346, endPoint x: 1027, endPoint y: 342, distance: 20.9
click at [1027, 342] on div "**********" at bounding box center [547, 179] width 1010 height 377
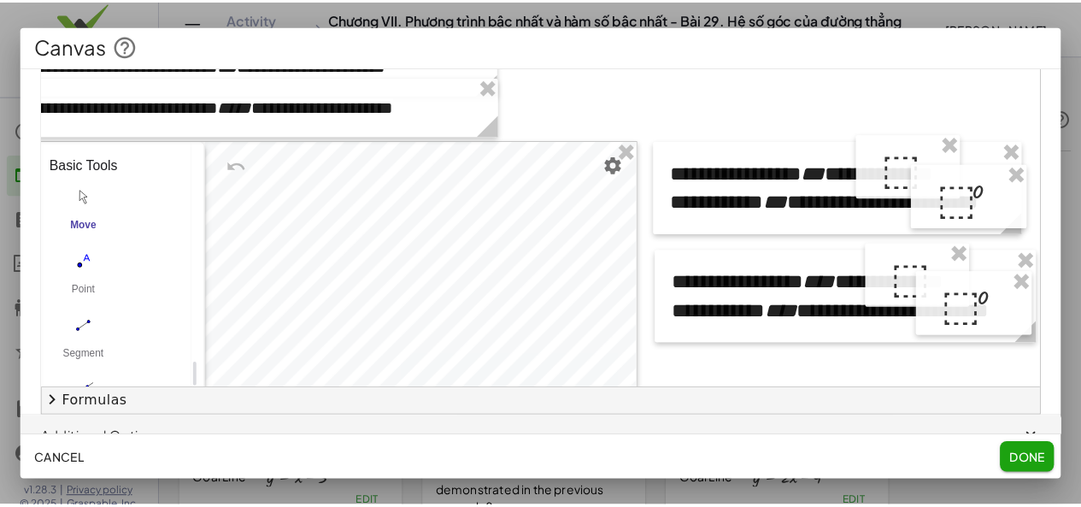
scroll to position [286, 0]
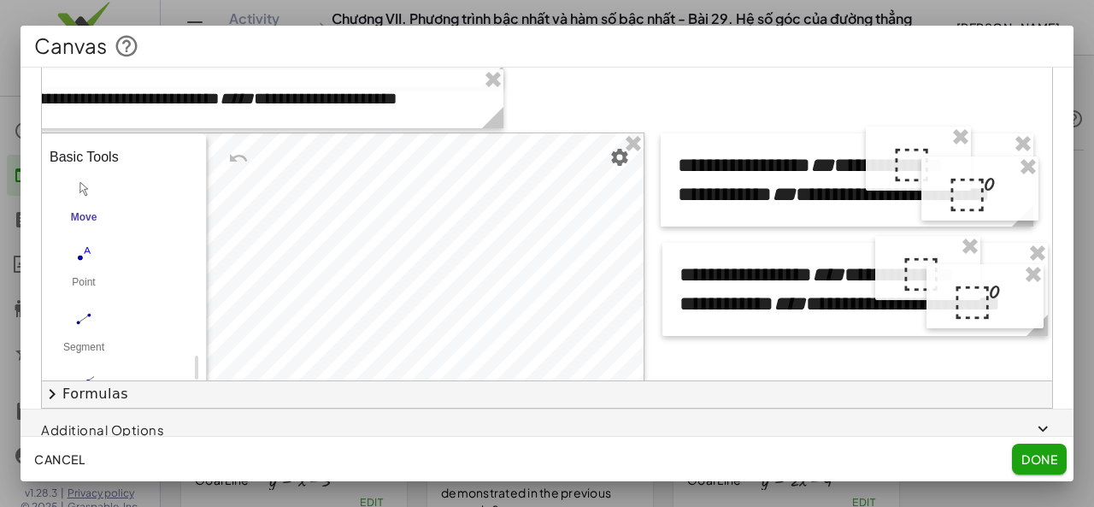
click at [1035, 452] on span "Done" at bounding box center [1039, 458] width 36 height 15
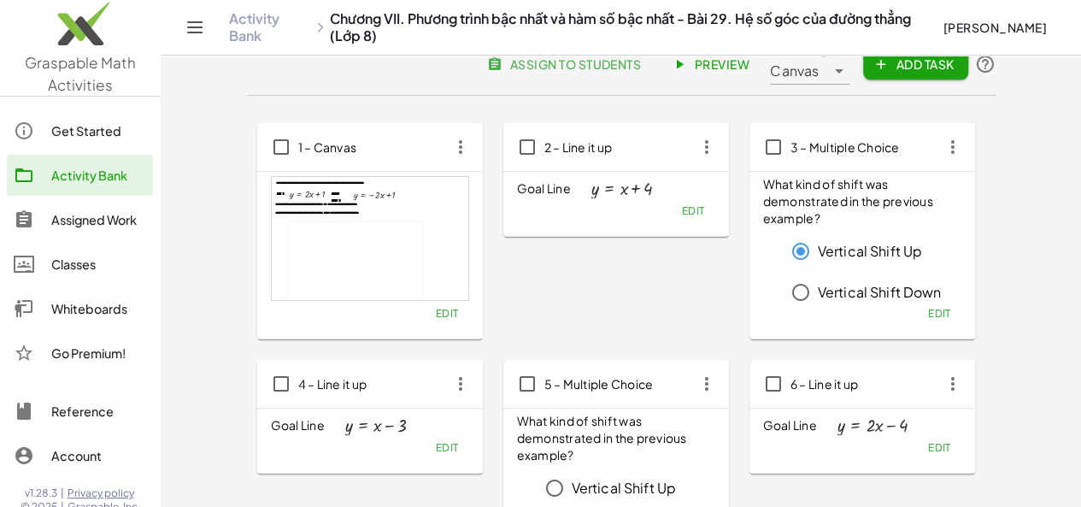
scroll to position [0, 0]
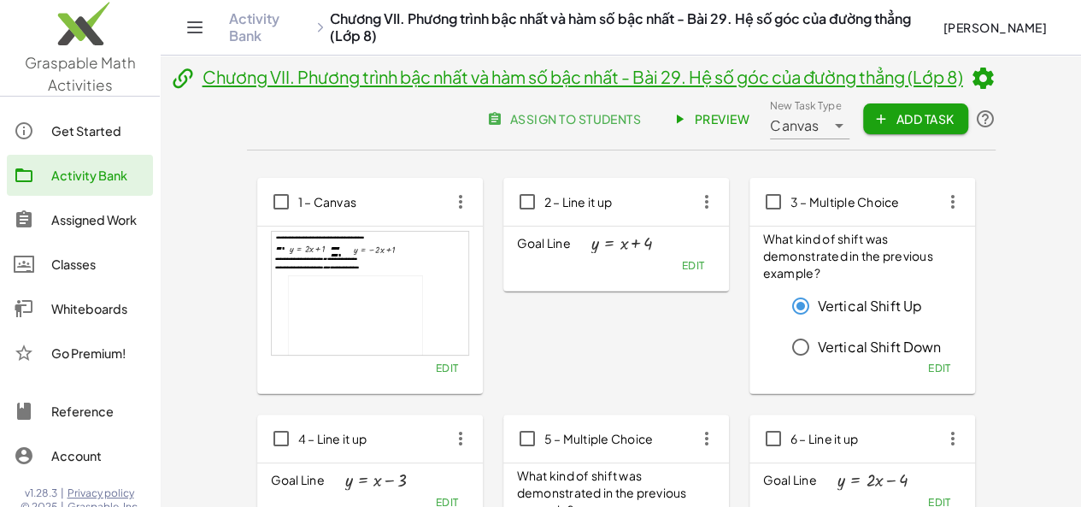
click at [763, 108] on link "Preview" at bounding box center [712, 118] width 102 height 31
click at [445, 207] on icon "button" at bounding box center [460, 201] width 31 height 31
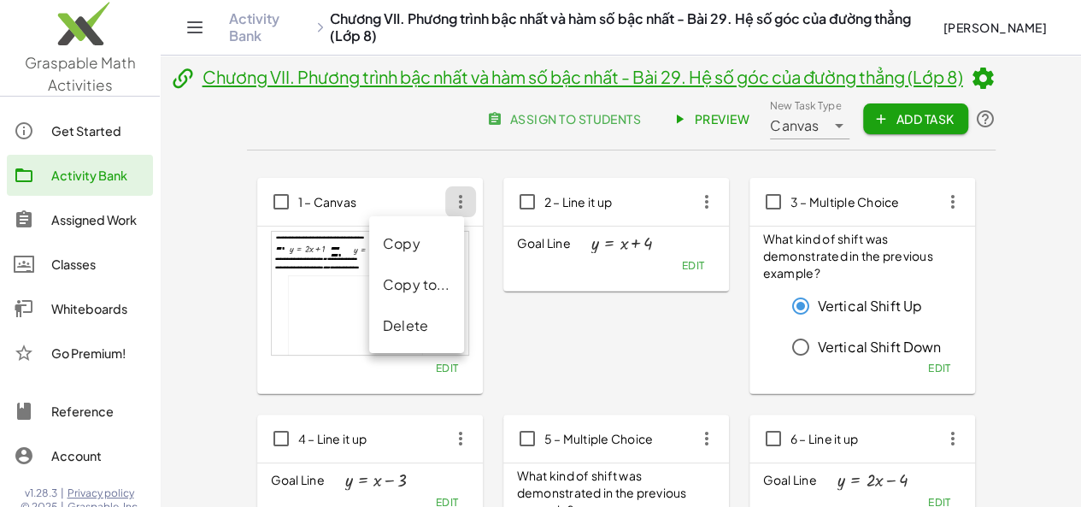
click at [402, 326] on div "Delete" at bounding box center [417, 325] width 68 height 21
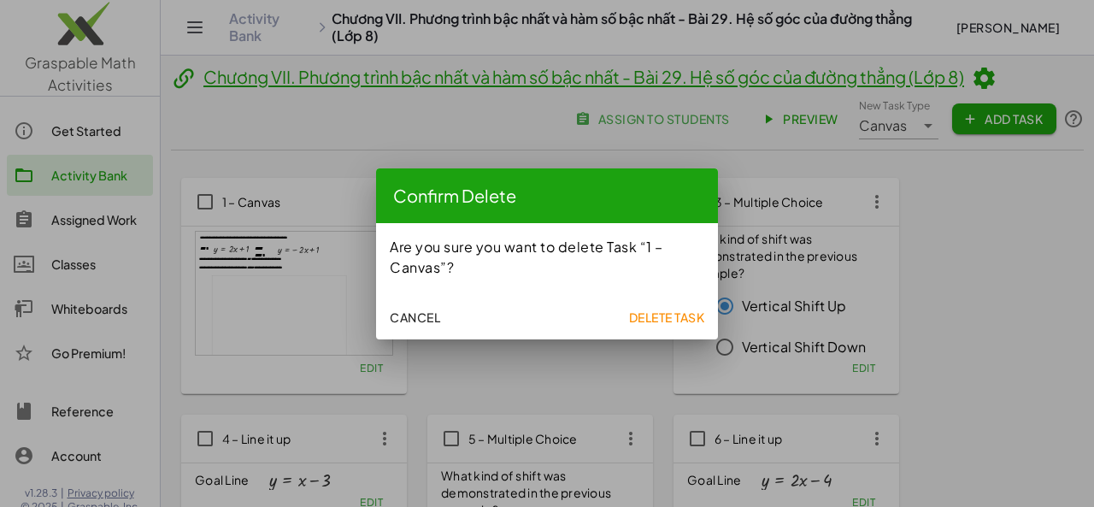
click at [658, 319] on span "Delete Task" at bounding box center [666, 316] width 76 height 15
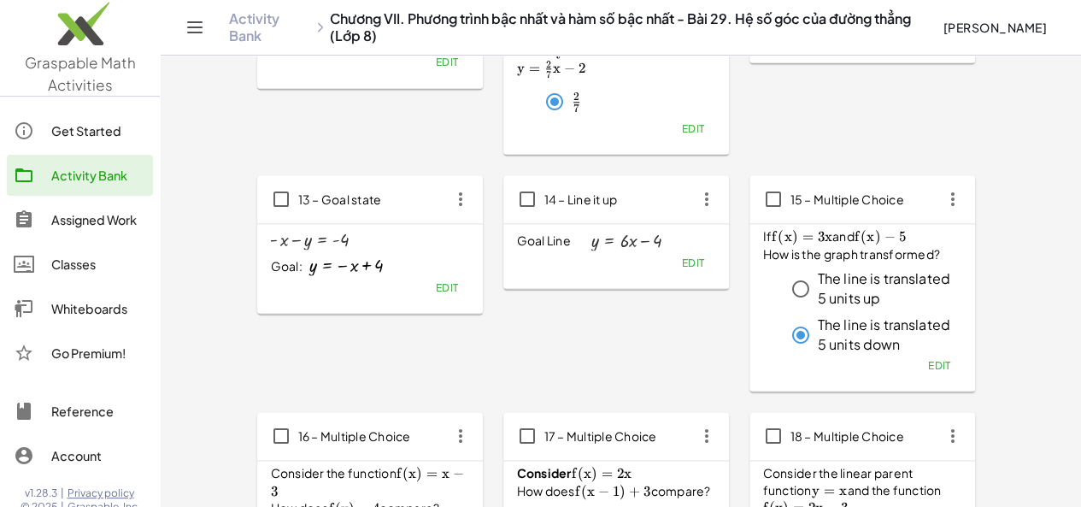
scroll to position [1468, 0]
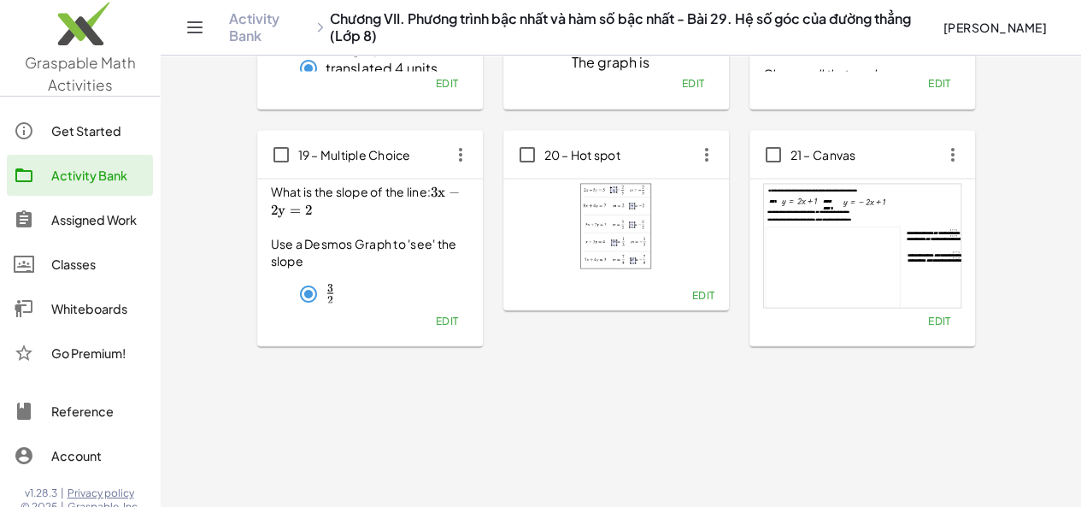
click at [927, 315] on span "Edit" at bounding box center [938, 320] width 23 height 13
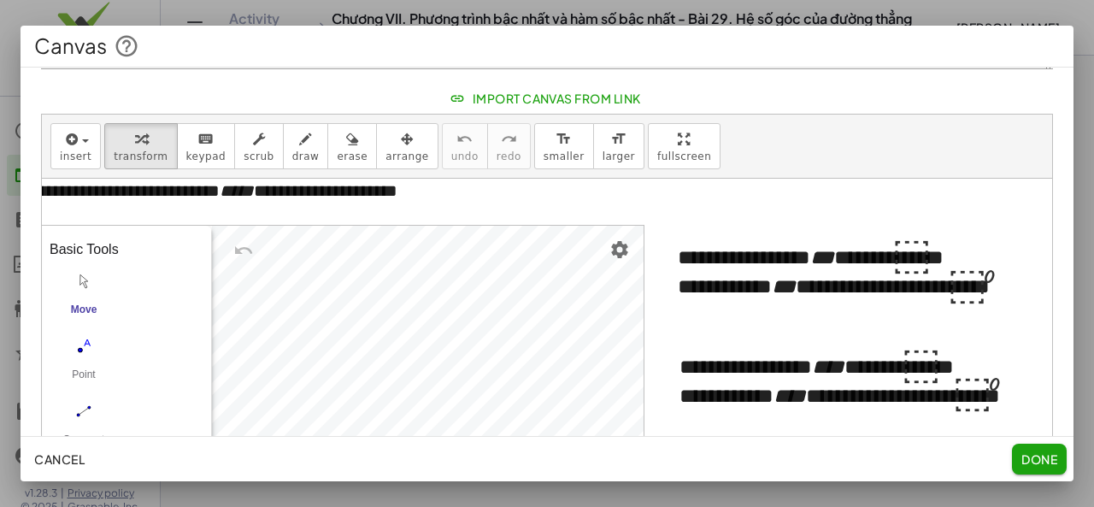
scroll to position [109, 0]
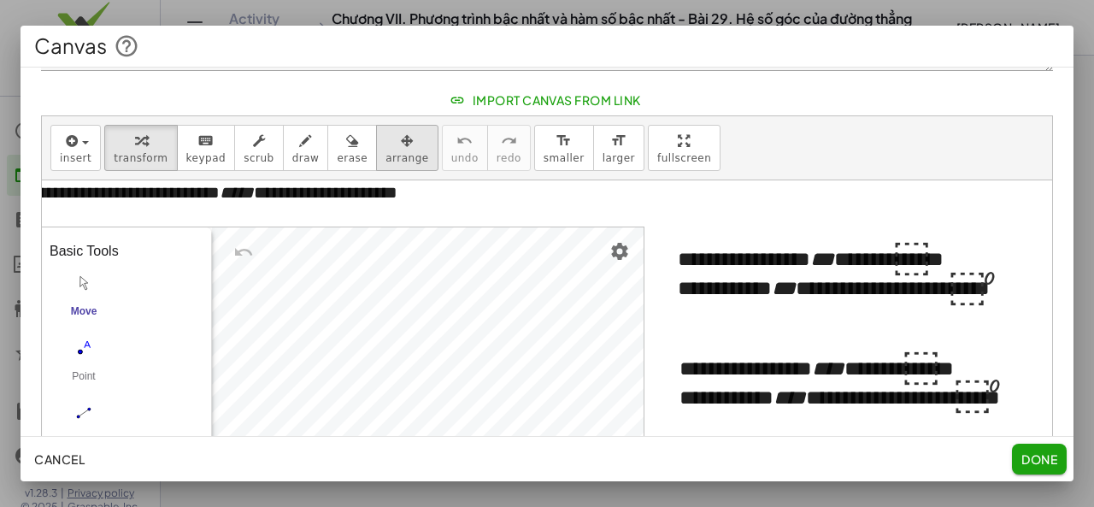
click at [385, 139] on div "button" at bounding box center [406, 140] width 43 height 21
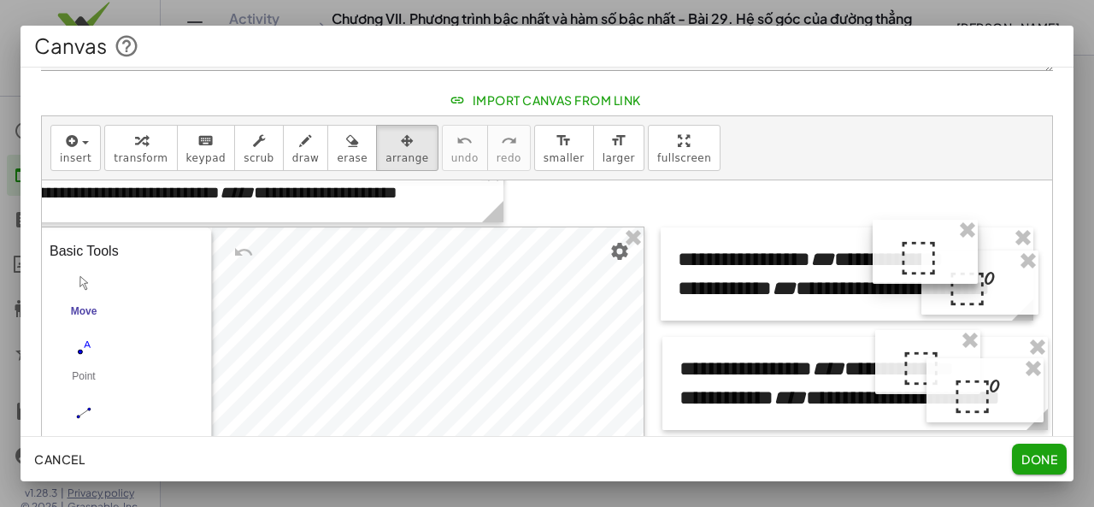
click at [888, 253] on div at bounding box center [925, 252] width 105 height 65
click at [896, 351] on div at bounding box center [935, 361] width 105 height 65
click at [114, 146] on div "button" at bounding box center [141, 140] width 54 height 21
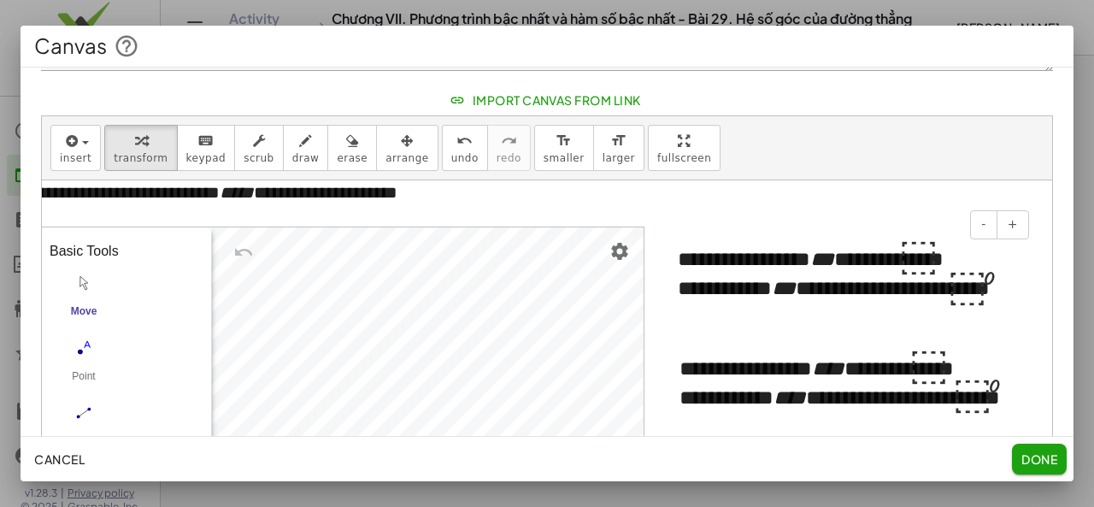
click at [779, 257] on div "**********" at bounding box center [847, 273] width 373 height 93
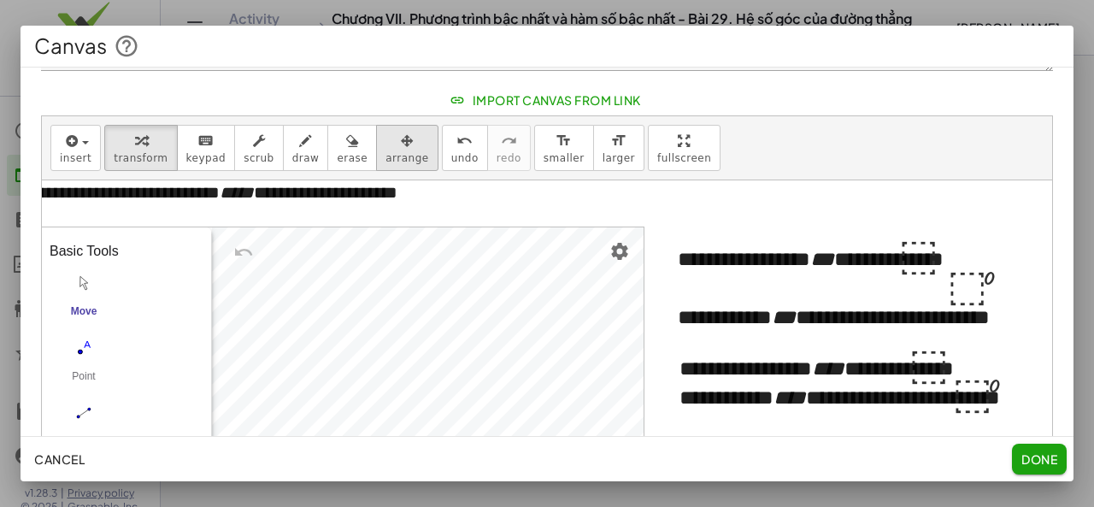
click at [385, 156] on span "arrange" at bounding box center [406, 158] width 43 height 12
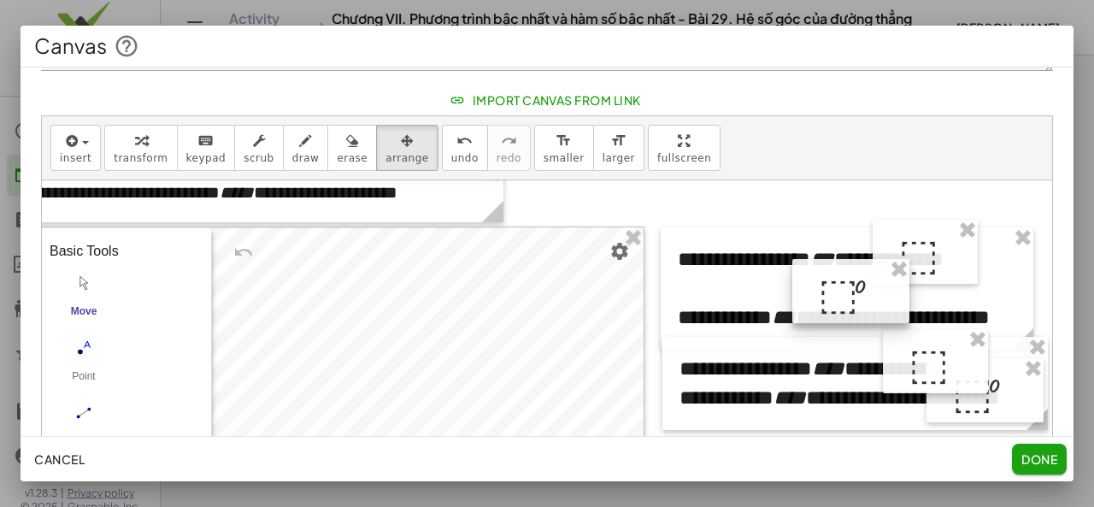
drag, startPoint x: 955, startPoint y: 297, endPoint x: 826, endPoint y: 305, distance: 130.2
click at [826, 305] on div at bounding box center [850, 291] width 117 height 65
click at [140, 148] on div "button" at bounding box center [141, 140] width 54 height 21
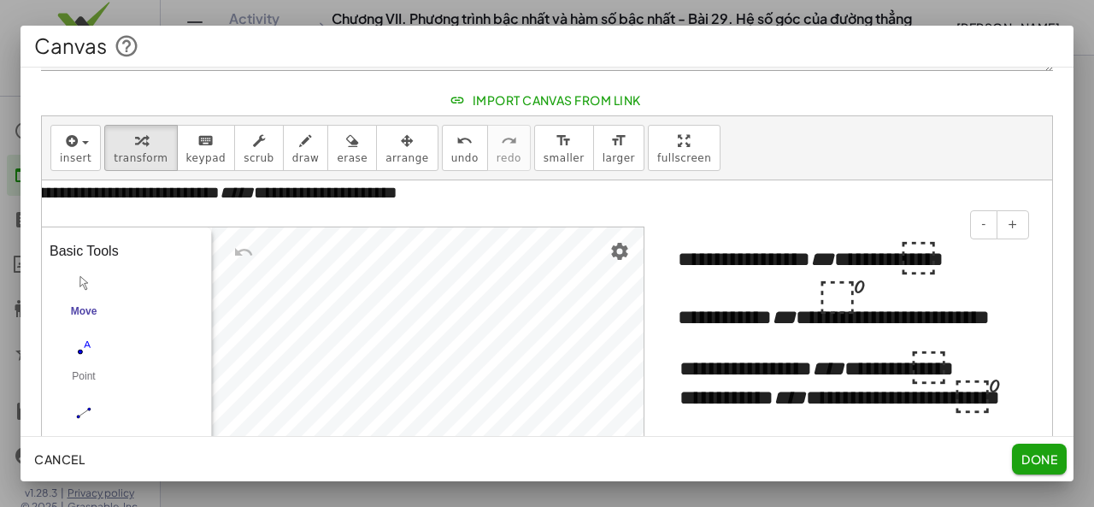
click at [917, 319] on div "**********" at bounding box center [847, 317] width 338 height 29
click at [385, 160] on span "arrange" at bounding box center [406, 158] width 43 height 12
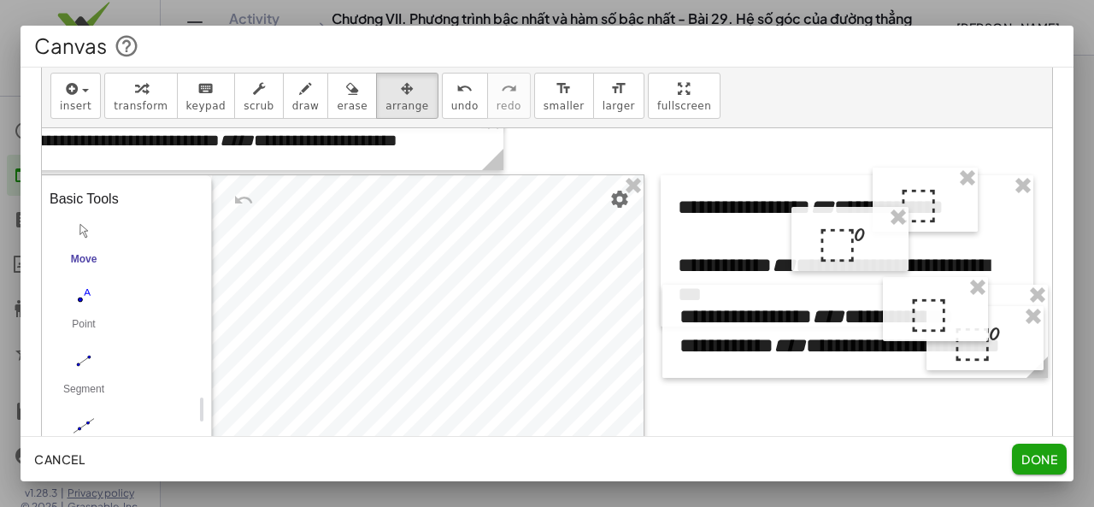
scroll to position [162, 0]
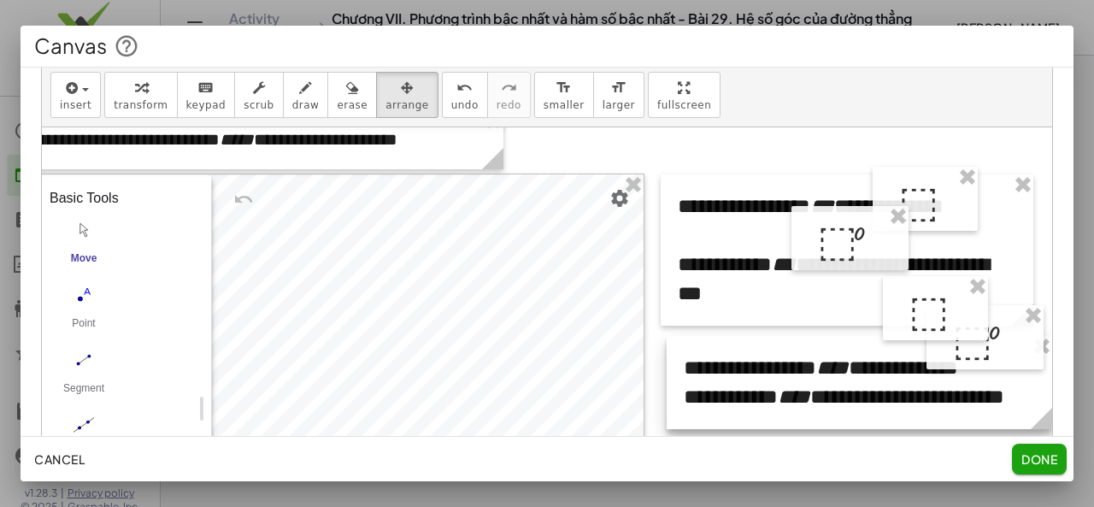
drag, startPoint x: 773, startPoint y: 319, endPoint x: 778, endPoint y: 371, distance: 52.3
click at [778, 371] on div at bounding box center [859, 382] width 385 height 93
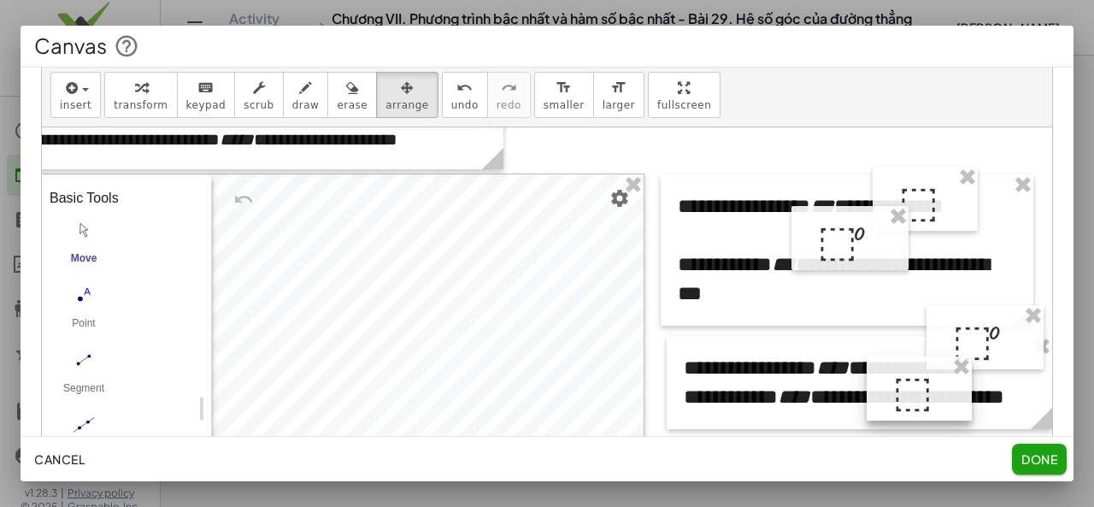
drag, startPoint x: 888, startPoint y: 308, endPoint x: 947, endPoint y: 339, distance: 66.5
click at [873, 388] on div at bounding box center [919, 388] width 105 height 65
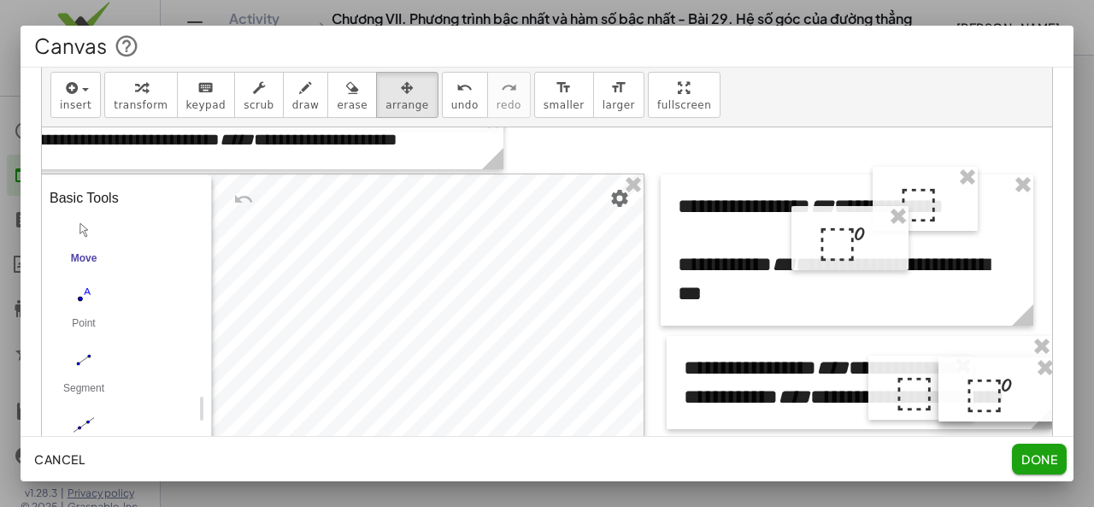
drag, startPoint x: 957, startPoint y: 332, endPoint x: 969, endPoint y: 385, distance: 53.5
click at [969, 385] on div at bounding box center [996, 389] width 117 height 65
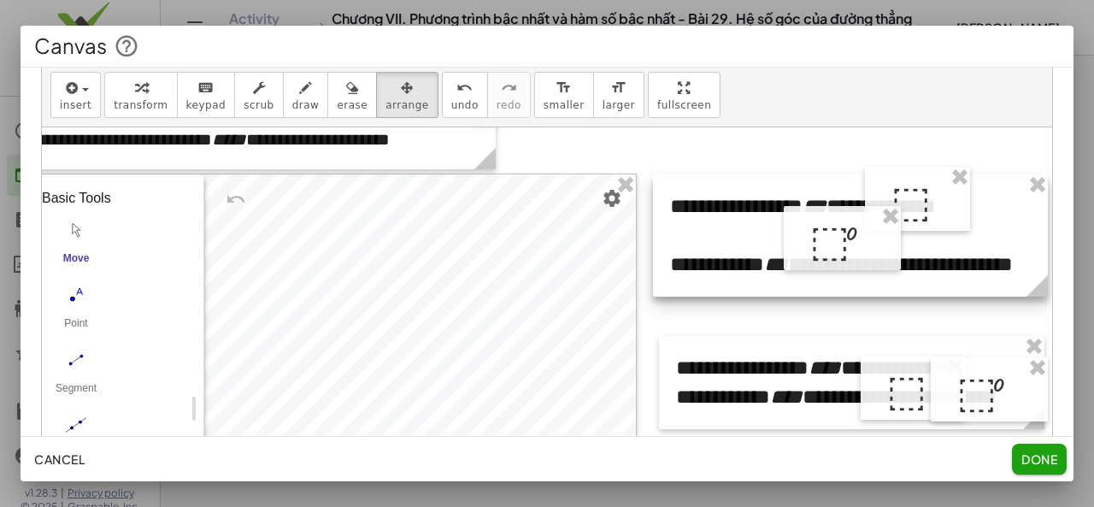
drag, startPoint x: 1008, startPoint y: 321, endPoint x: 1031, endPoint y: 317, distance: 22.6
click at [1031, 317] on div "**********" at bounding box center [547, 315] width 1010 height 377
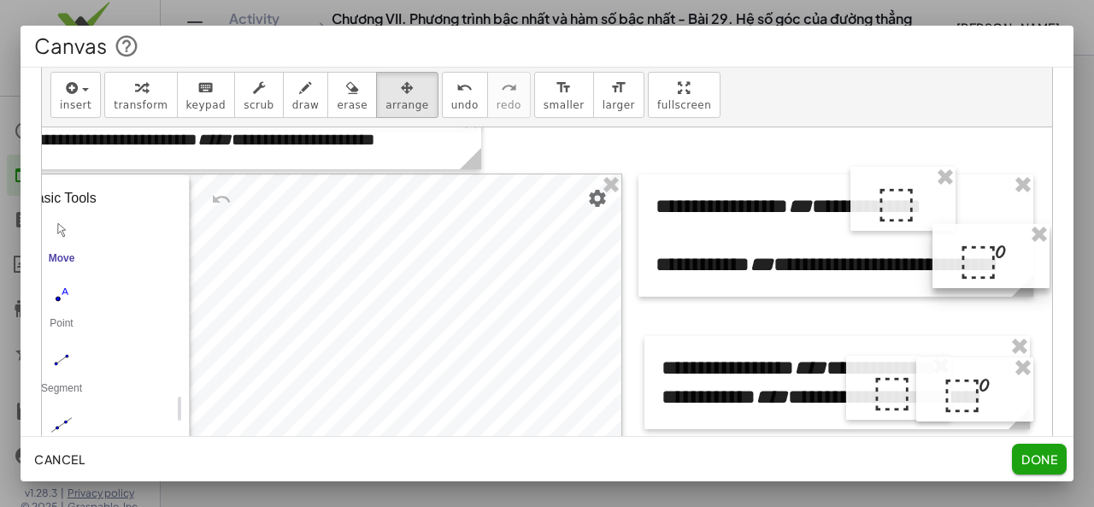
drag, startPoint x: 831, startPoint y: 256, endPoint x: 953, endPoint y: 302, distance: 129.8
click at [995, 274] on div at bounding box center [990, 256] width 117 height 65
drag, startPoint x: 1074, startPoint y: 271, endPoint x: 1075, endPoint y: 332, distance: 61.5
click at [1075, 332] on div at bounding box center [547, 253] width 1094 height 507
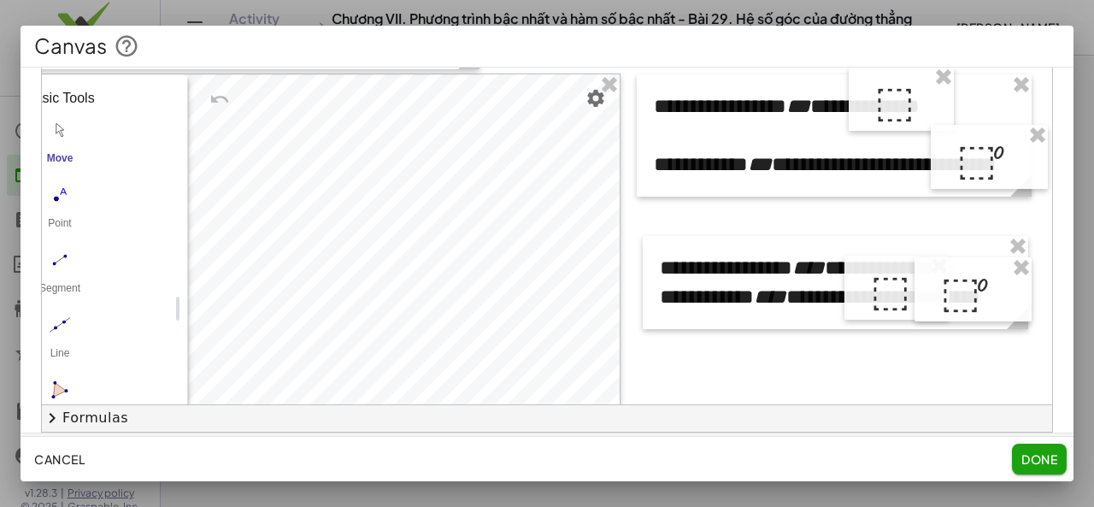
scroll to position [165, 128]
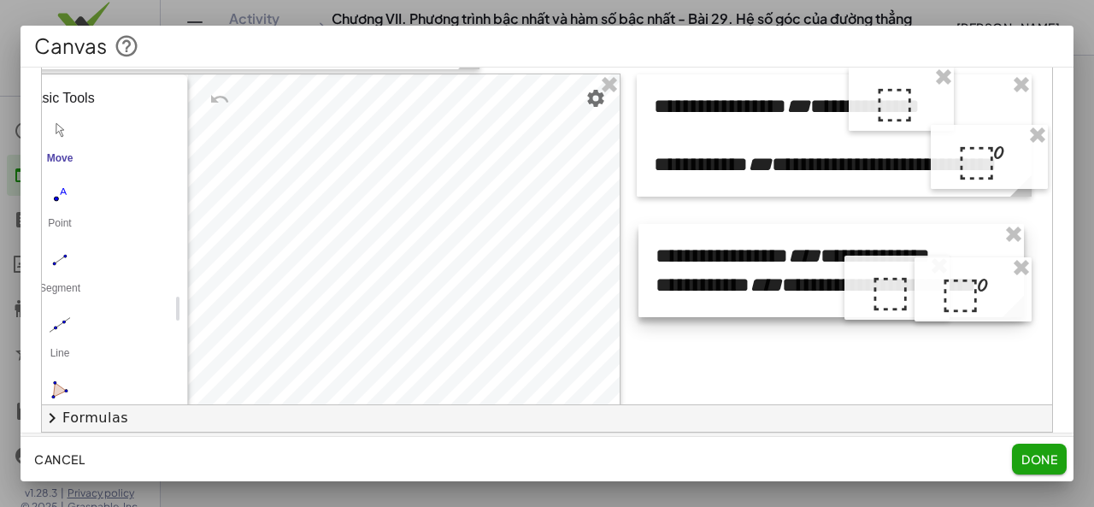
drag, startPoint x: 783, startPoint y: 290, endPoint x: 779, endPoint y: 278, distance: 12.7
click at [779, 278] on div at bounding box center [830, 270] width 385 height 93
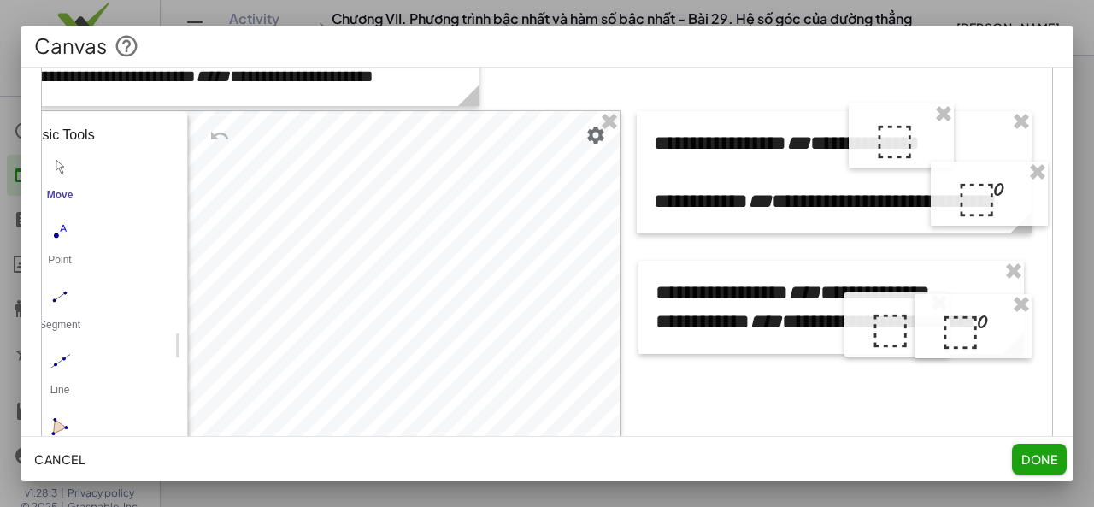
scroll to position [198, 0]
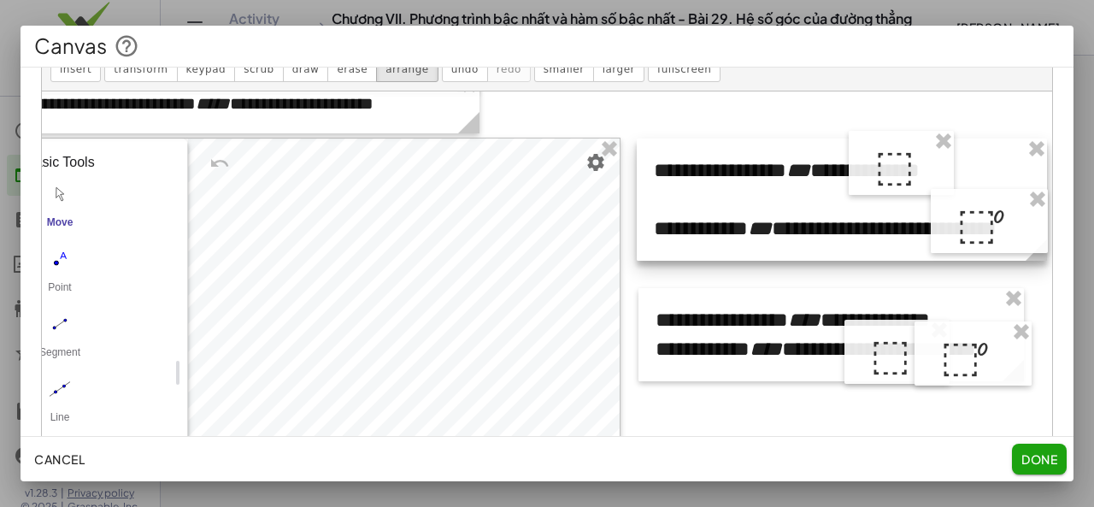
drag, startPoint x: 1003, startPoint y: 255, endPoint x: 1019, endPoint y: 256, distance: 15.4
click at [1025, 256] on icon at bounding box center [1035, 249] width 21 height 21
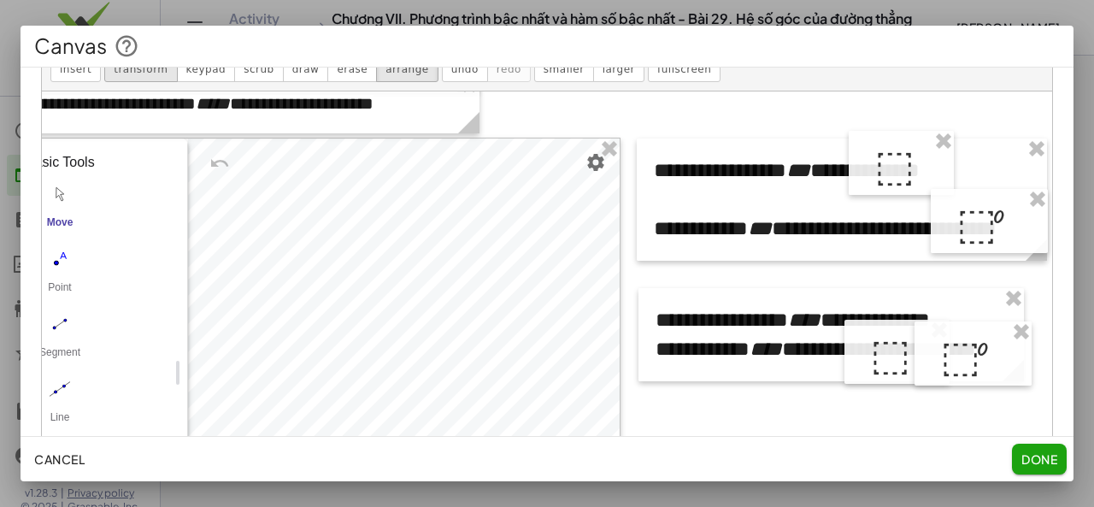
click at [152, 68] on span "transform" at bounding box center [141, 69] width 54 height 12
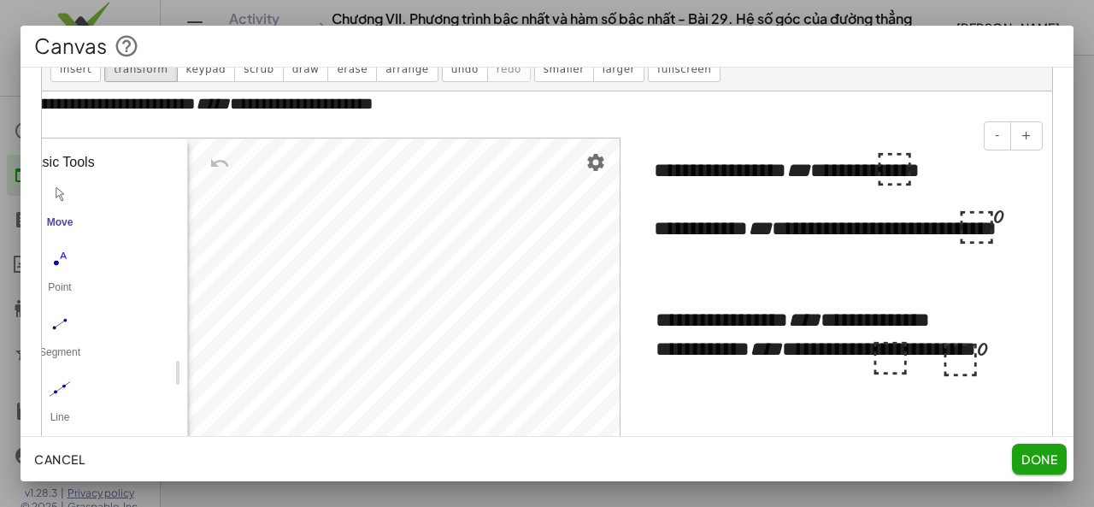
click at [888, 223] on div "**********" at bounding box center [842, 228] width 376 height 29
click at [385, 70] on span "arrange" at bounding box center [406, 69] width 43 height 12
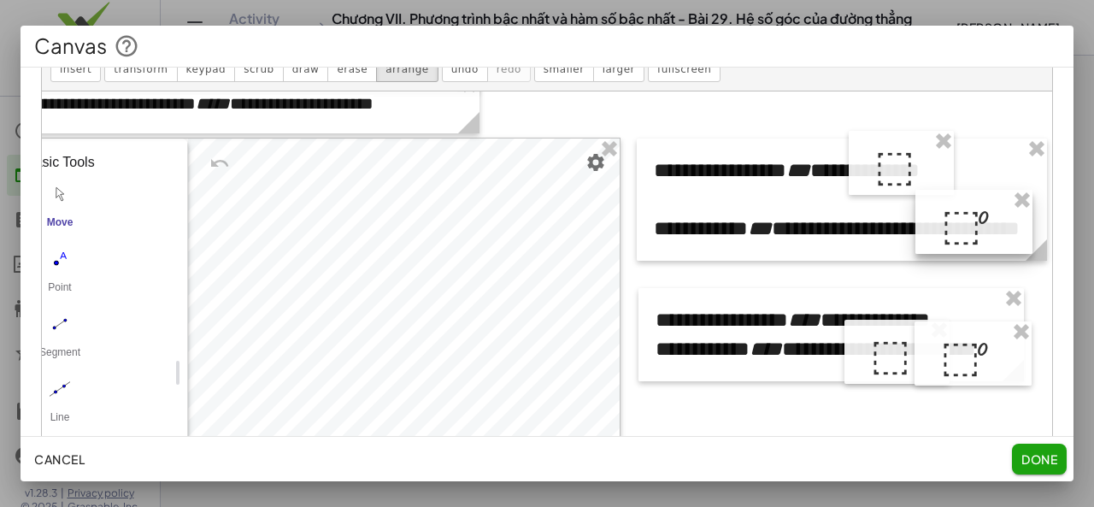
drag, startPoint x: 947, startPoint y: 225, endPoint x: 937, endPoint y: 225, distance: 10.3
click at [937, 225] on div at bounding box center [973, 222] width 117 height 65
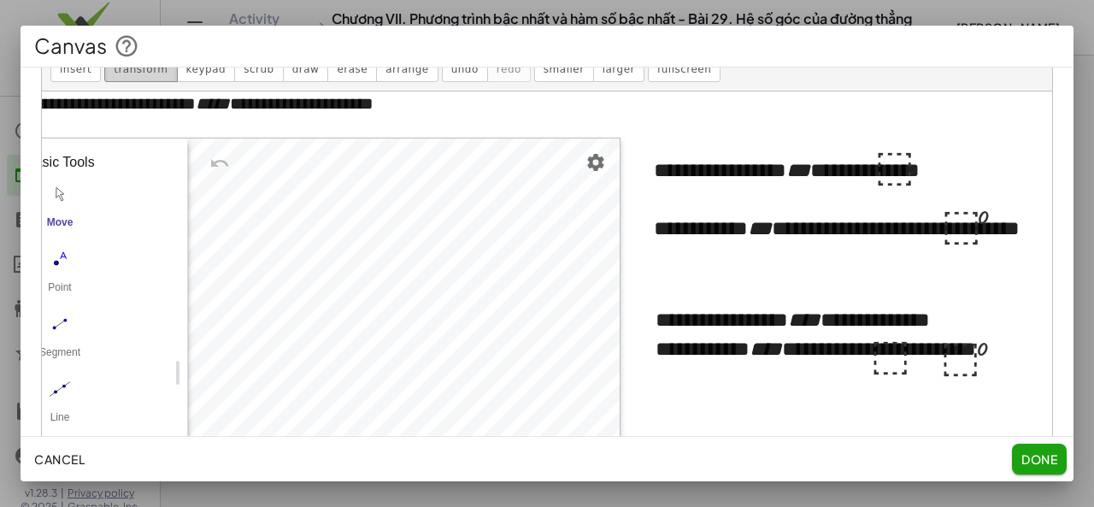
click at [123, 73] on span "transform" at bounding box center [141, 69] width 54 height 12
click at [655, 347] on div "**********" at bounding box center [830, 348] width 351 height 29
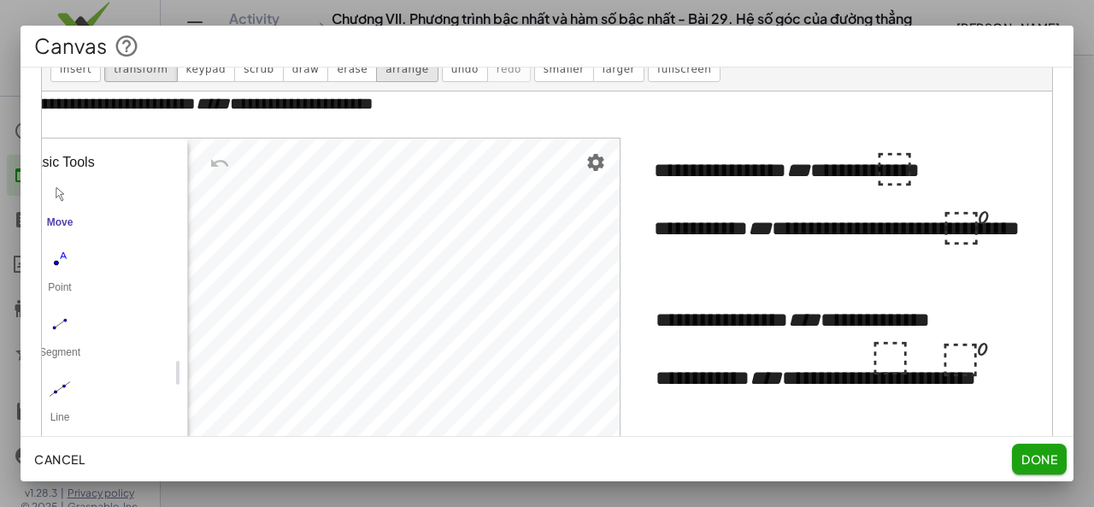
click at [385, 71] on span "arrange" at bounding box center [406, 69] width 43 height 12
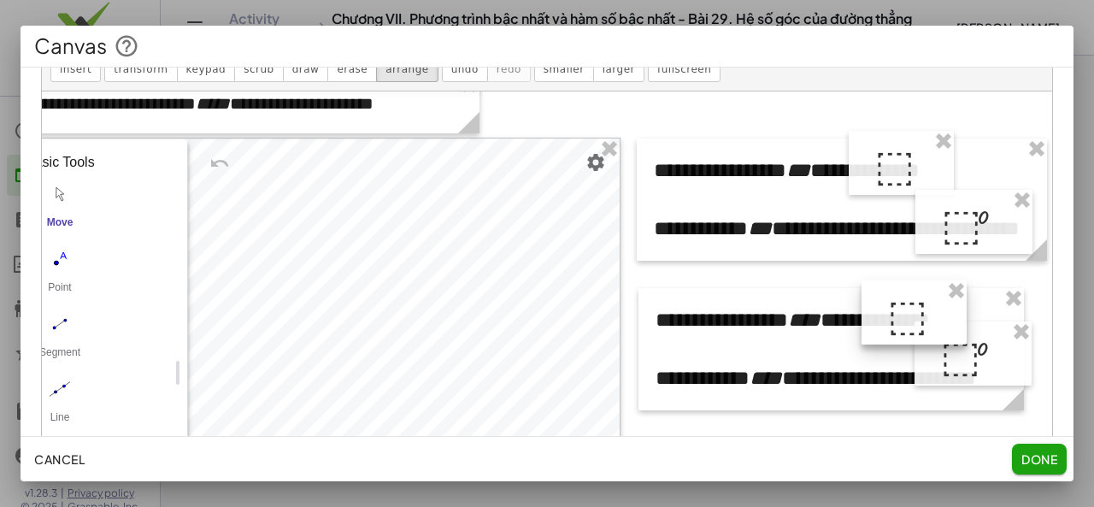
drag, startPoint x: 865, startPoint y: 367, endPoint x: 882, endPoint y: 328, distance: 42.9
click at [882, 328] on div at bounding box center [913, 312] width 105 height 65
click at [120, 86] on div "insert select one: Math Expression Function Text Youtube Video Graphing Geometr…" at bounding box center [547, 59] width 1010 height 64
click at [127, 76] on button "transform" at bounding box center [140, 59] width 73 height 46
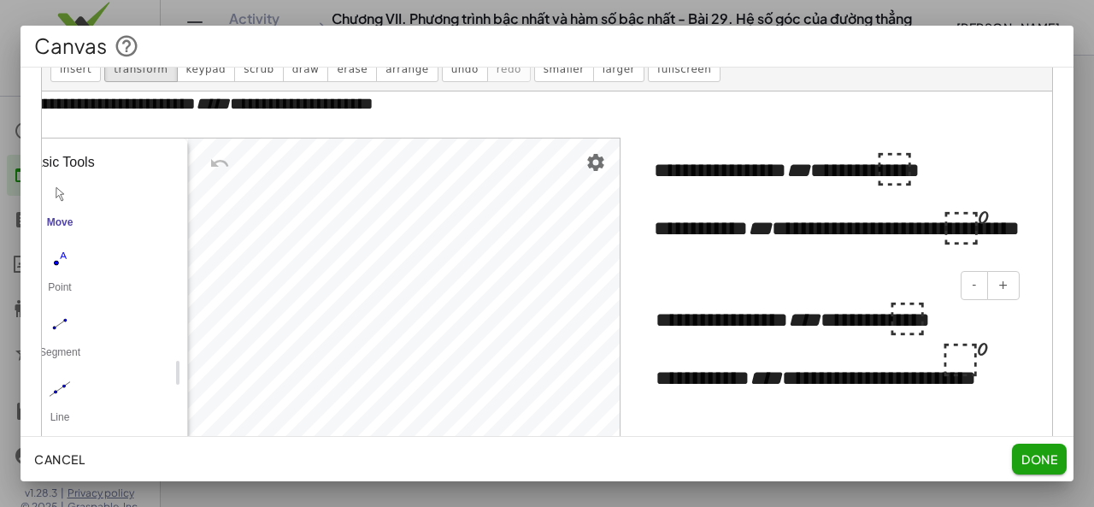
drag, startPoint x: 816, startPoint y: 316, endPoint x: 848, endPoint y: 318, distance: 31.7
click at [861, 318] on div at bounding box center [874, 312] width 26 height 65
click at [799, 324] on icon "****" at bounding box center [804, 319] width 32 height 21
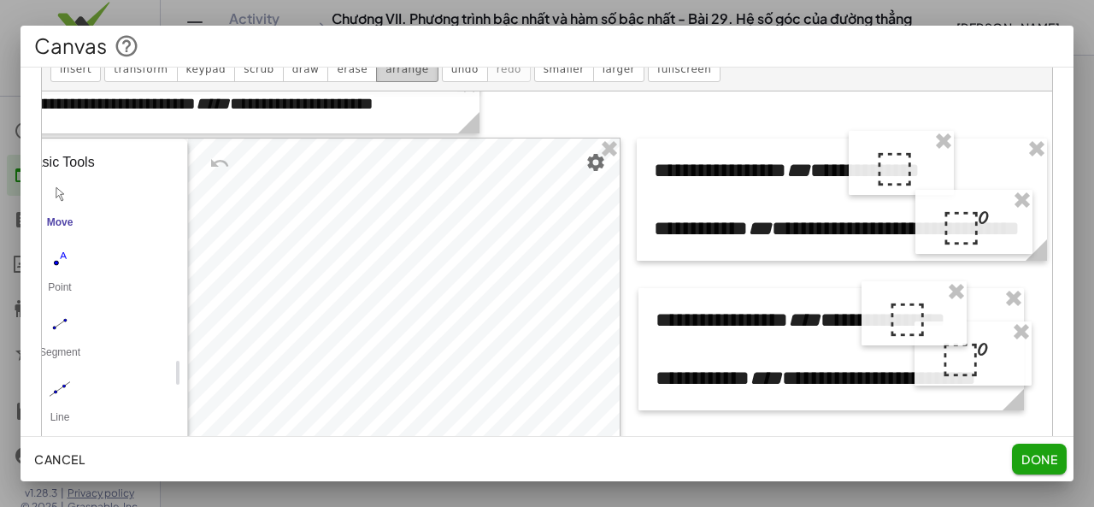
click at [385, 69] on span "arrange" at bounding box center [406, 69] width 43 height 12
click at [119, 74] on span "transform" at bounding box center [141, 69] width 54 height 12
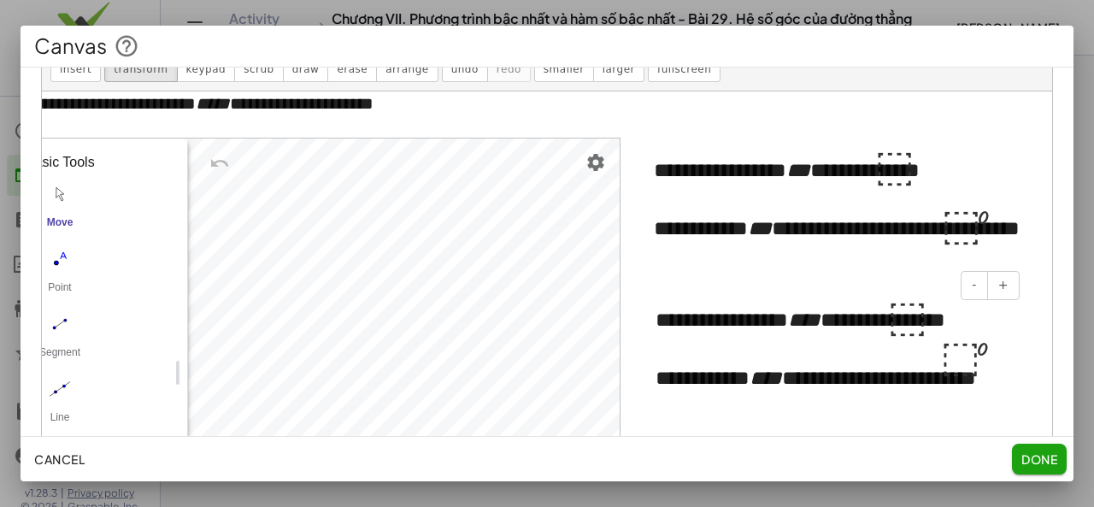
click at [655, 385] on div "**********" at bounding box center [830, 377] width 351 height 29
click at [385, 67] on hr at bounding box center [547, 67] width 1053 height 1
click at [376, 79] on button "arrange" at bounding box center [407, 59] width 62 height 46
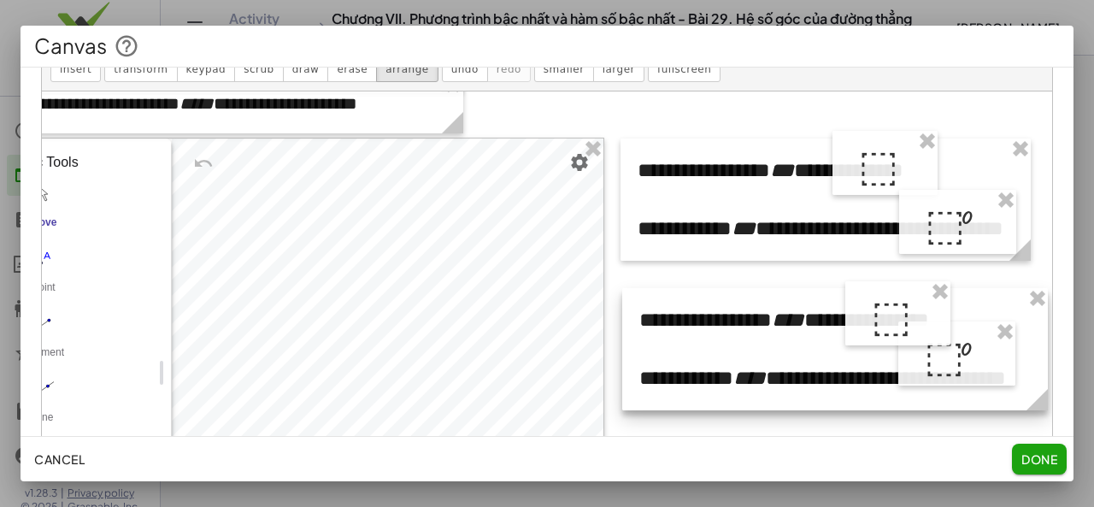
drag, startPoint x: 998, startPoint y: 427, endPoint x: 1038, endPoint y: 421, distance: 40.6
click at [1038, 421] on div "**********" at bounding box center [547, 279] width 1010 height 377
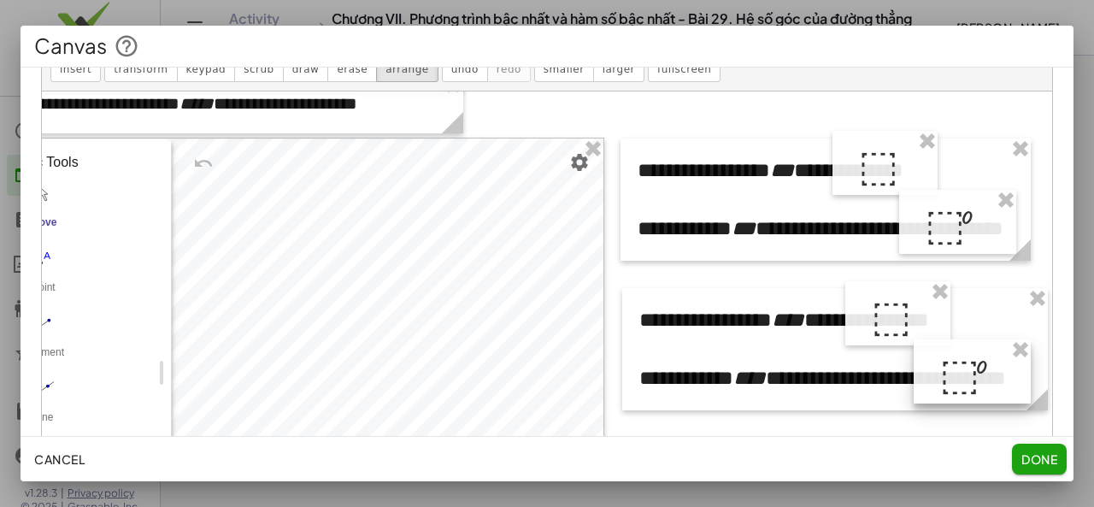
drag, startPoint x: 959, startPoint y: 363, endPoint x: 964, endPoint y: 377, distance: 14.6
click at [964, 377] on div at bounding box center [972, 371] width 117 height 65
click at [144, 73] on span "transform" at bounding box center [141, 69] width 54 height 12
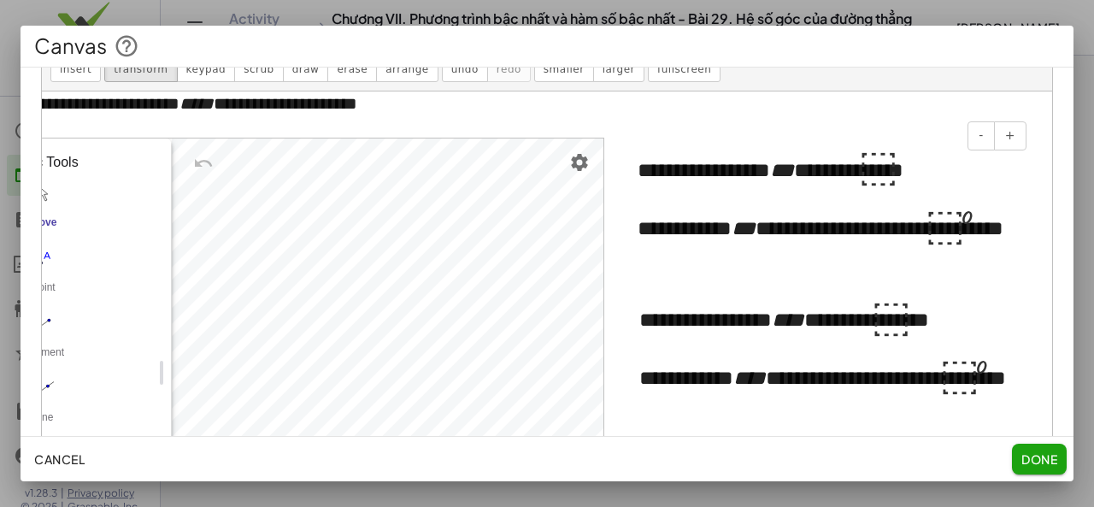
click at [794, 170] on icon "***" at bounding box center [782, 170] width 24 height 21
click at [820, 332] on div "**********" at bounding box center [835, 349] width 426 height 122
click at [1031, 450] on button "Done" at bounding box center [1039, 459] width 55 height 31
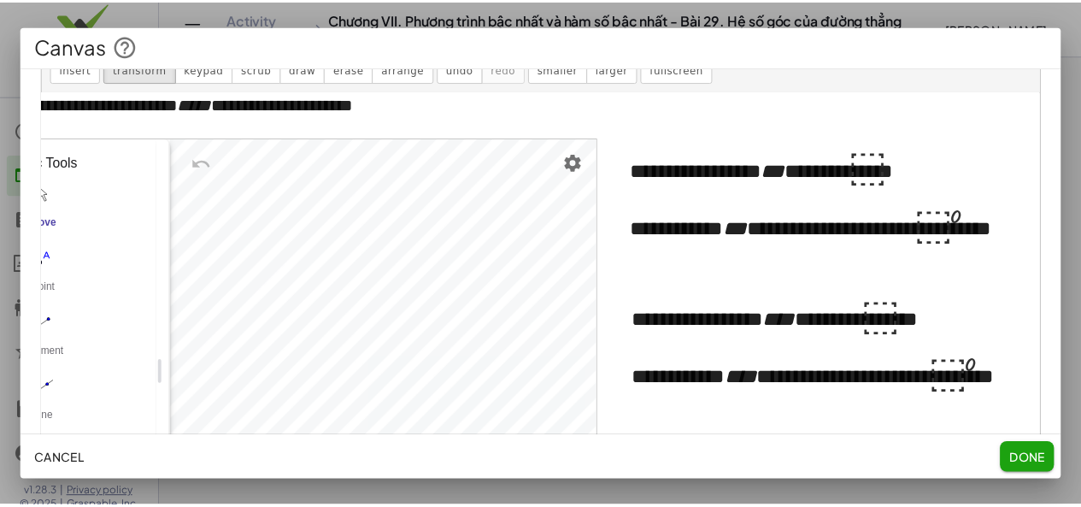
scroll to position [1468, 0]
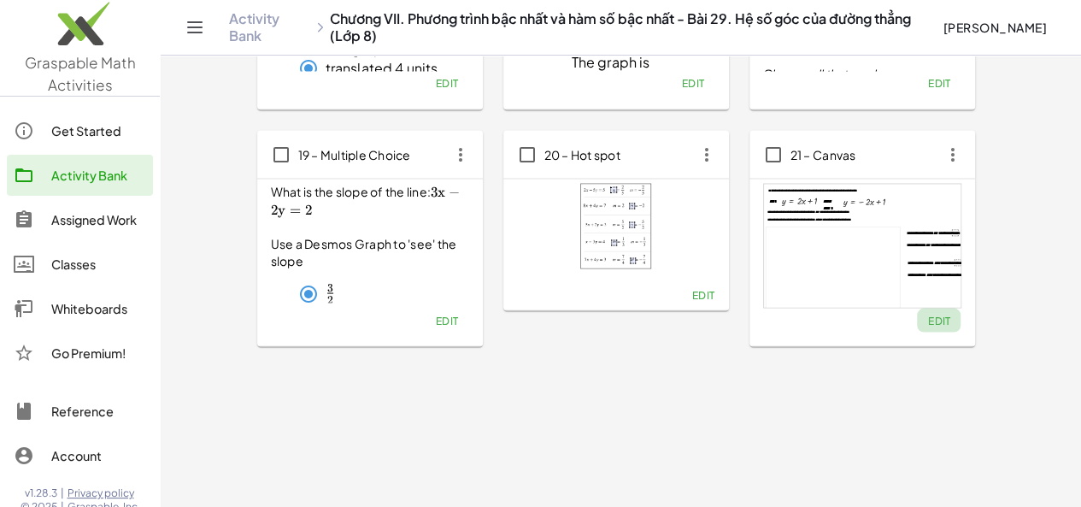
click at [927, 319] on span "Edit" at bounding box center [938, 320] width 23 height 13
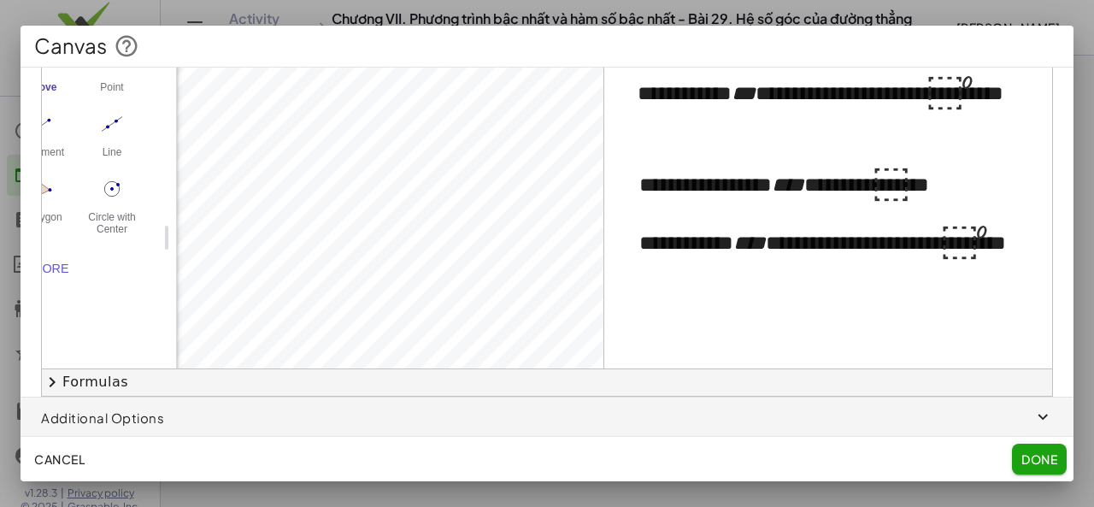
scroll to position [203, 144]
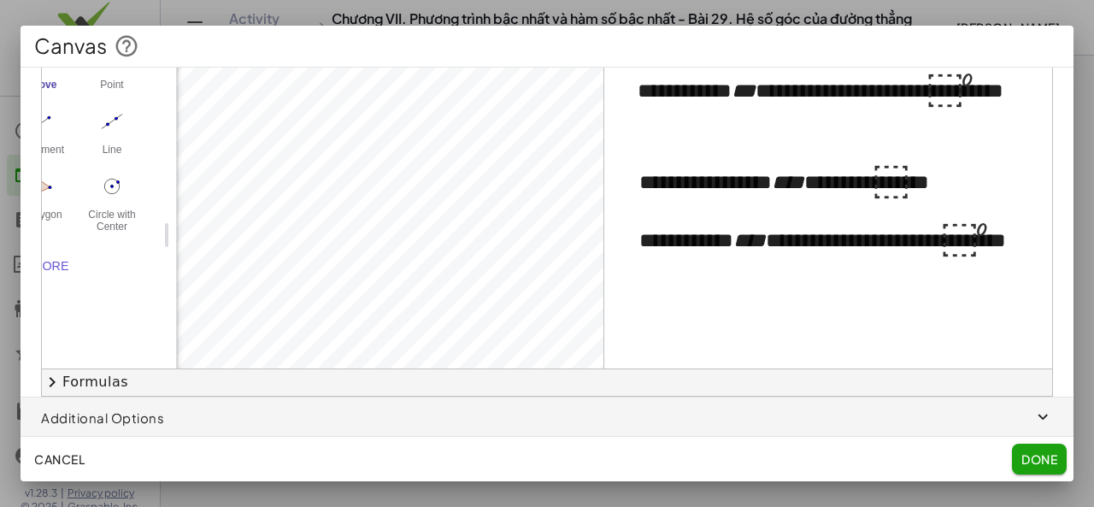
click at [1028, 454] on span "Done" at bounding box center [1039, 458] width 36 height 15
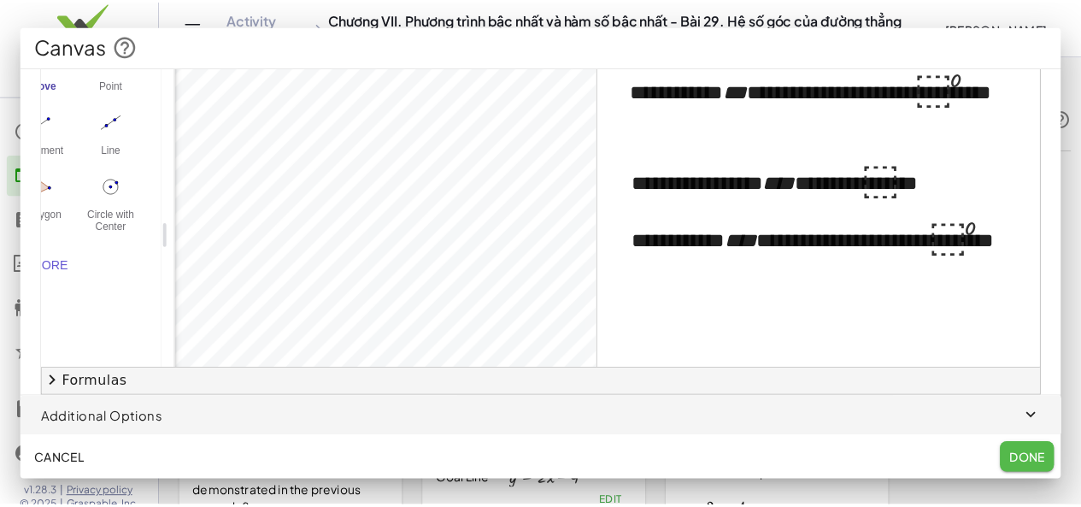
scroll to position [1468, 0]
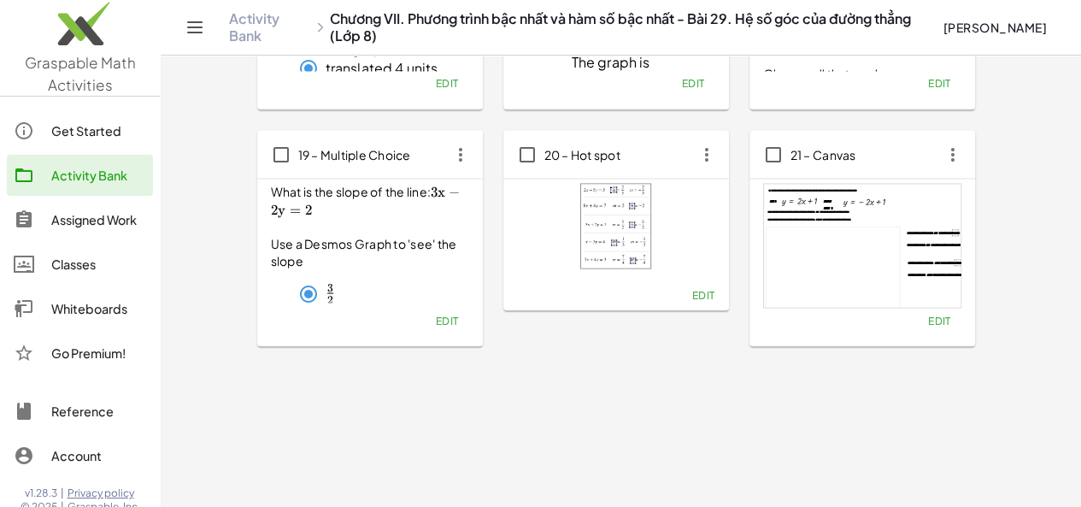
click at [821, 144] on div "21 – Canvas" at bounding box center [862, 154] width 226 height 48
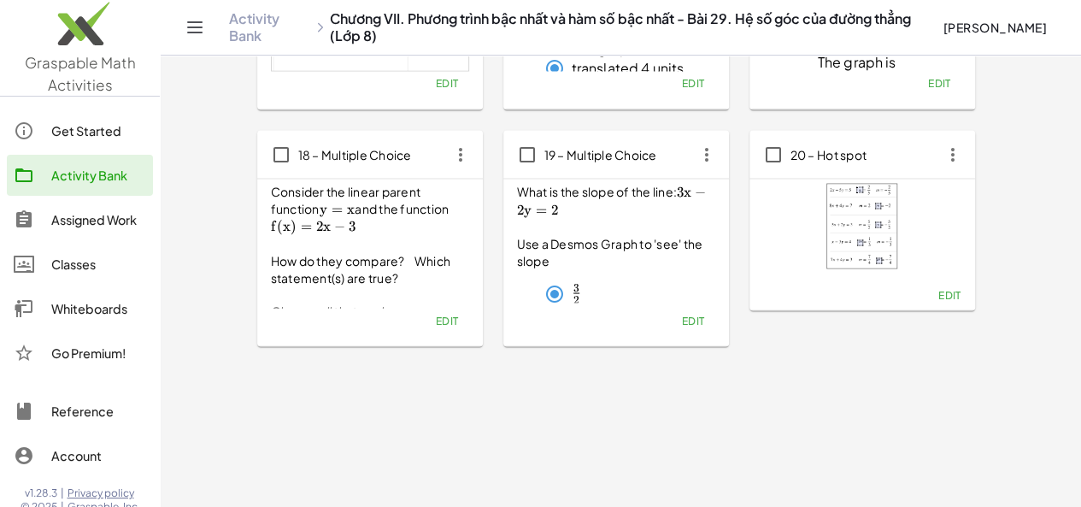
drag, startPoint x: 820, startPoint y: 144, endPoint x: 381, endPoint y: 46, distance: 449.9
click at [381, 46] on div "Activity Bank Chương VII. Phương trình bậc nhất và hàm số bậc nhất - Bài 29. Hệ…" at bounding box center [620, 27] width 879 height 55
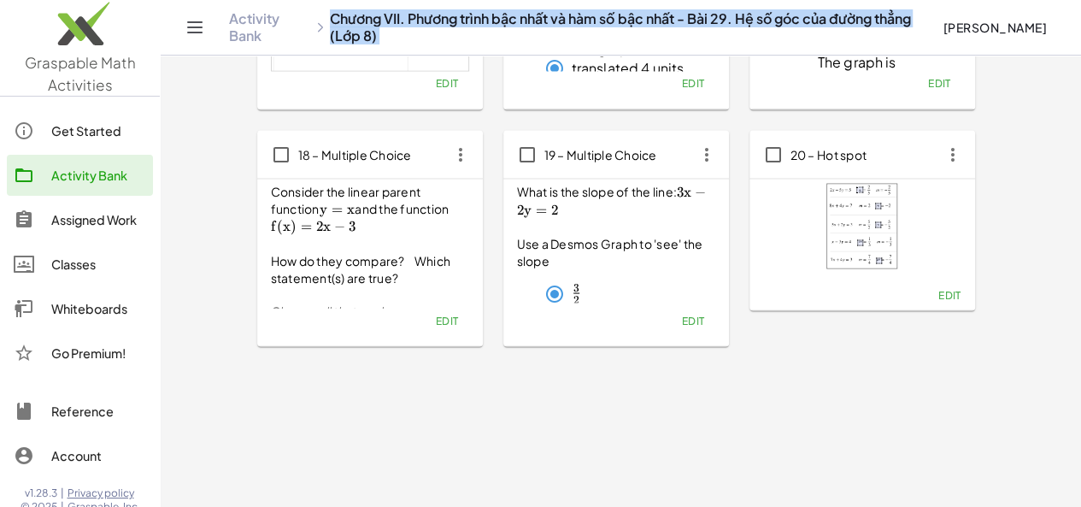
click at [381, 46] on div "Activity Bank Chương VII. Phương trình bậc nhất và hàm số bậc nhất - Bài 29. Hệ…" at bounding box center [620, 27] width 879 height 55
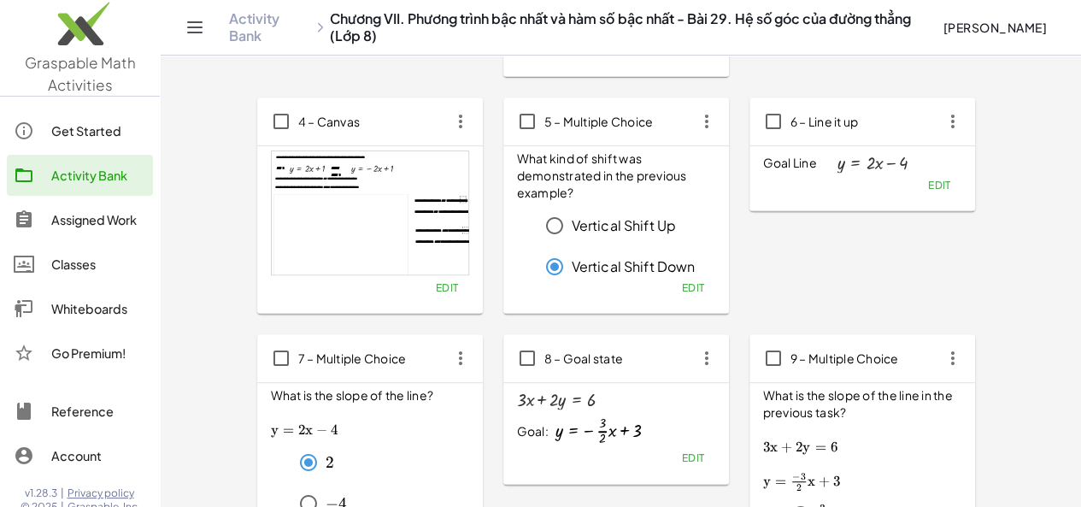
scroll to position [8, 0]
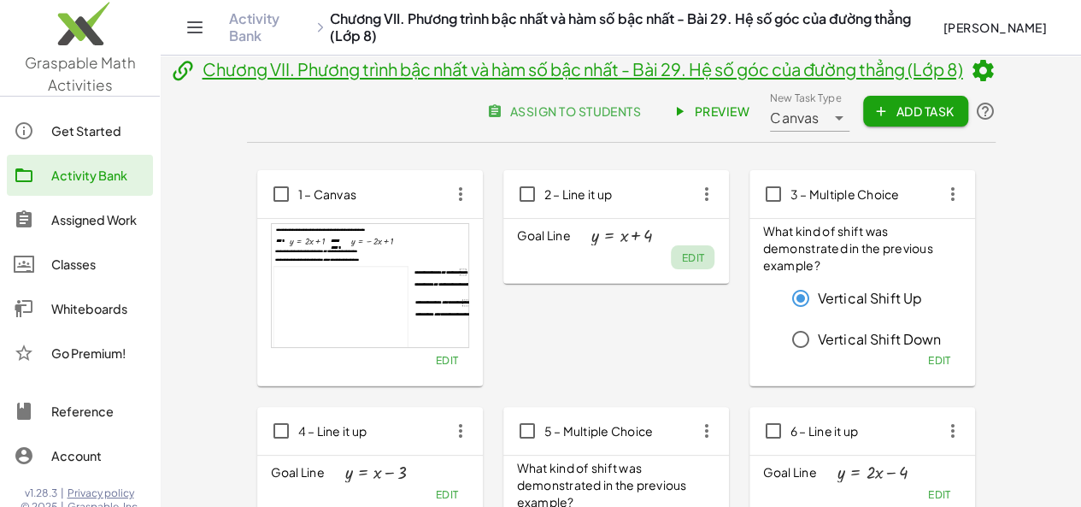
click at [681, 255] on span "Edit" at bounding box center [692, 257] width 23 height 13
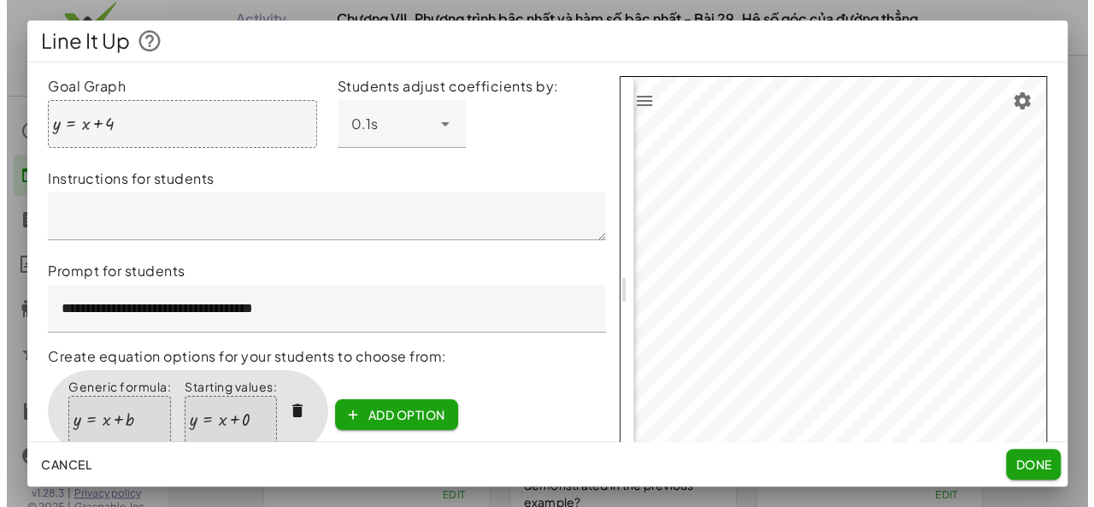
scroll to position [0, 0]
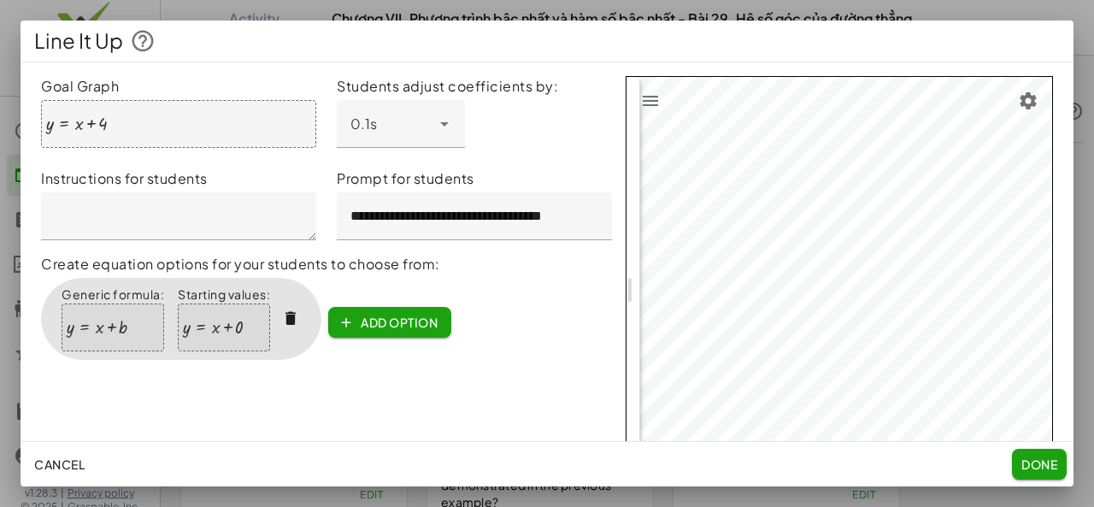
click at [648, 1] on div at bounding box center [547, 253] width 1094 height 507
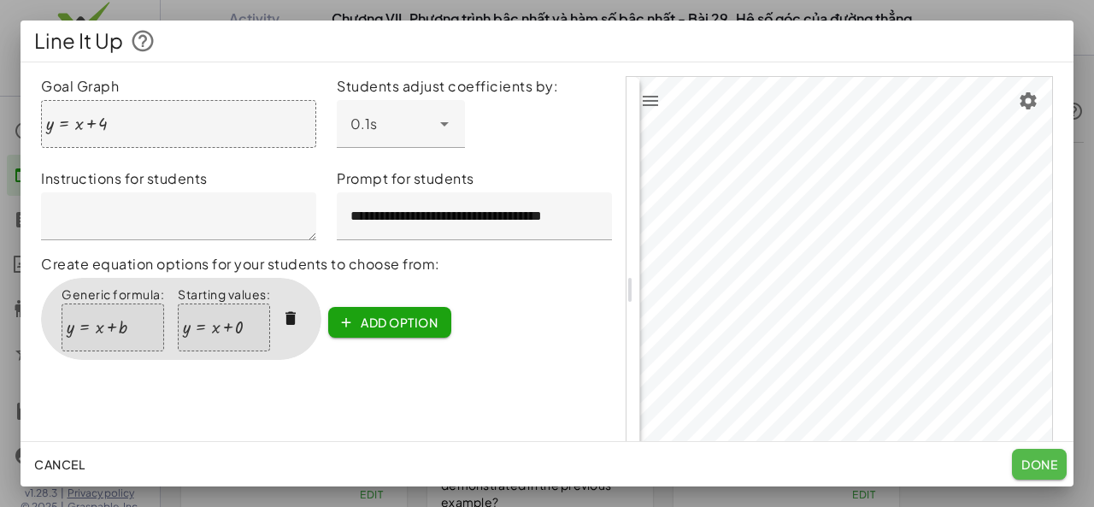
click at [1031, 453] on button "Done" at bounding box center [1039, 464] width 55 height 31
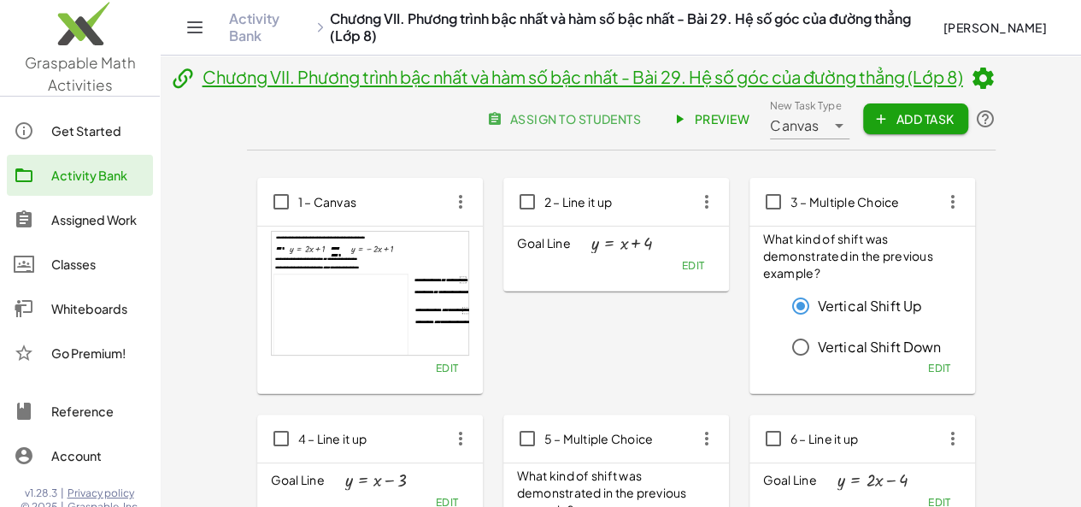
click at [996, 69] on header "Chương VII. Phương trình bậc nhất và hàm số bậc nhất - Bài 29. Hệ số góc của đư…" at bounding box center [621, 108] width 749 height 85
click at [251, 19] on link "Activity Bank" at bounding box center [269, 27] width 81 height 34
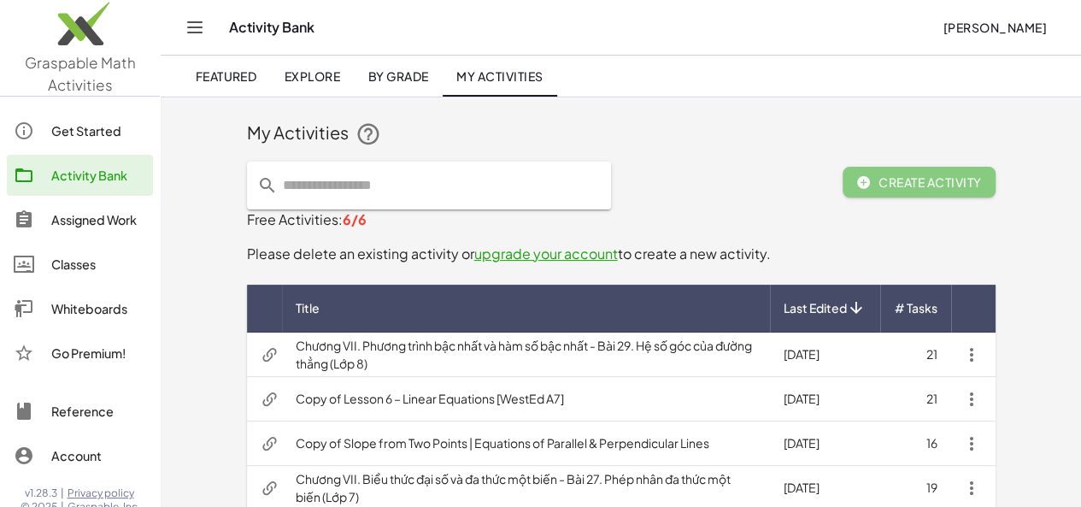
click at [437, 404] on td "Copy of Lesson 6 – Linear Equations [WestEd A7]" at bounding box center [526, 399] width 488 height 44
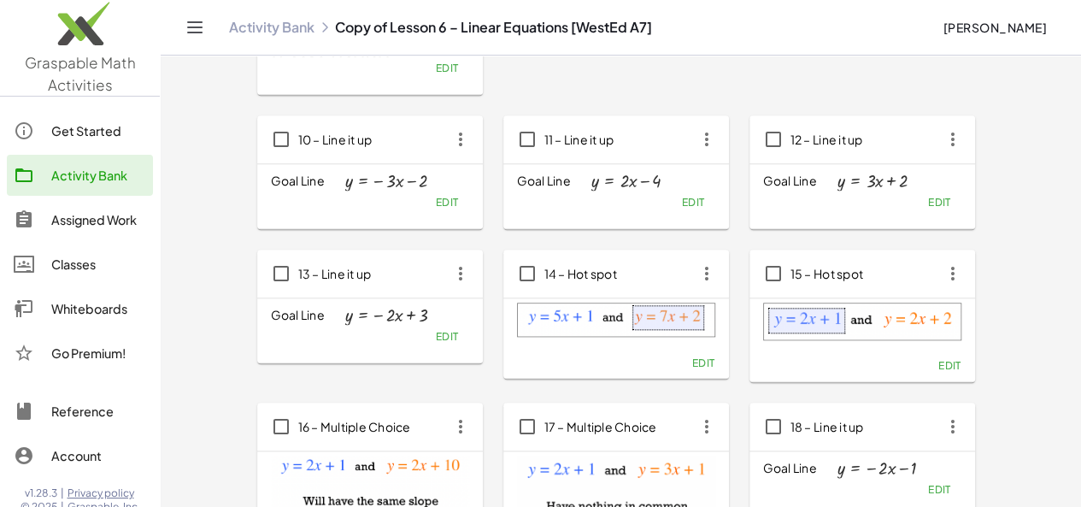
scroll to position [792, 0]
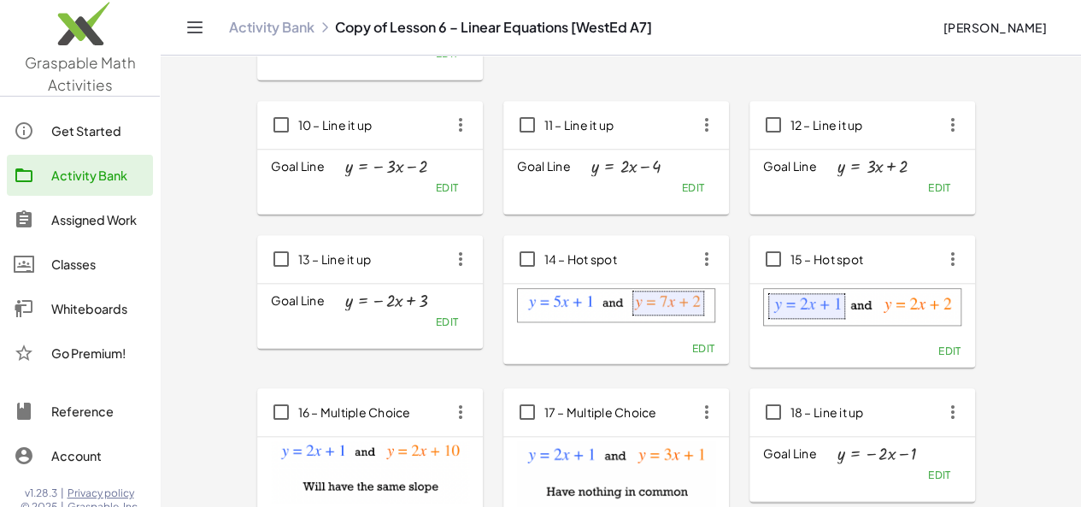
click at [275, 26] on link "Activity Bank" at bounding box center [271, 27] width 85 height 17
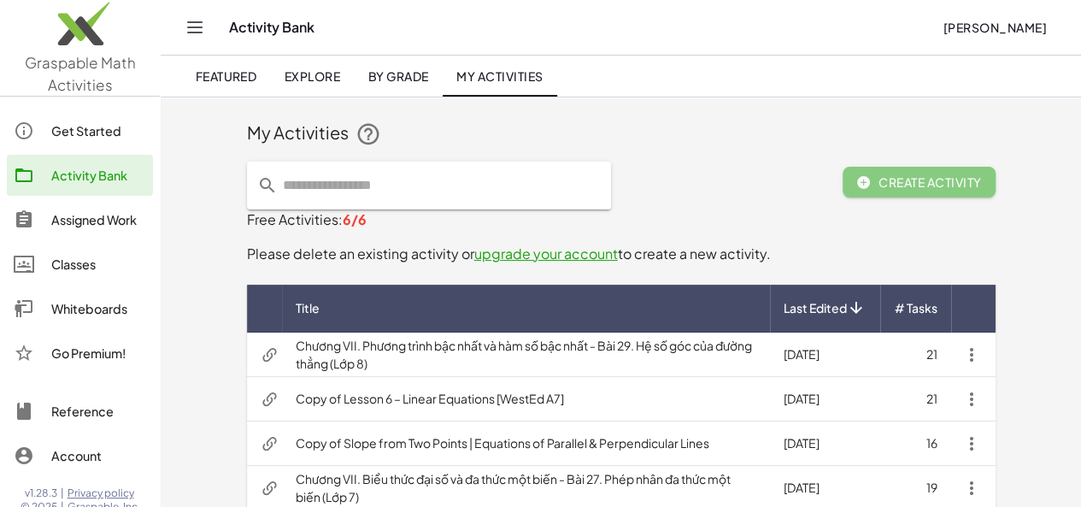
click at [408, 446] on td "Copy of Slope from Two Points | Equations of Parallel & Perpendicular Lines" at bounding box center [526, 443] width 488 height 44
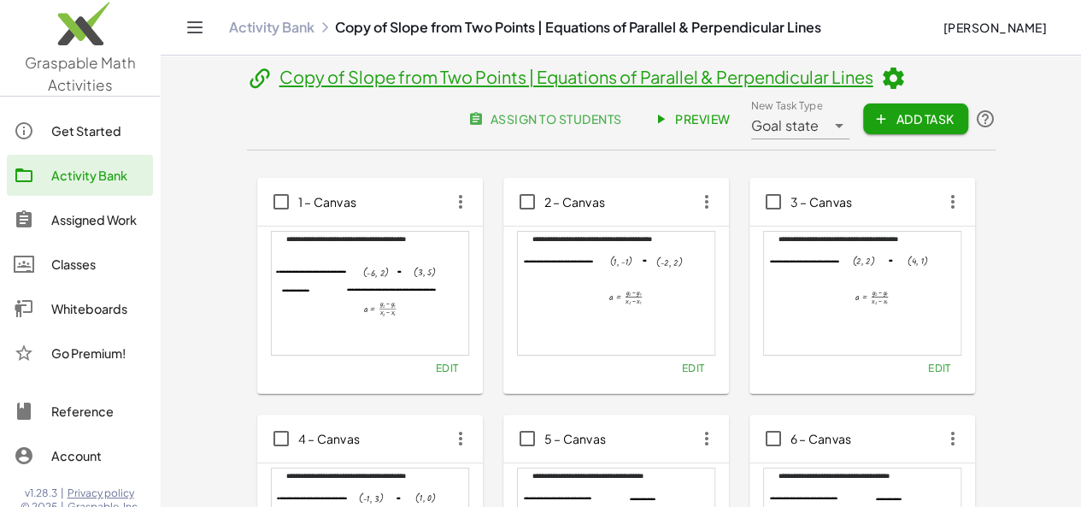
click at [260, 26] on link "Activity Bank" at bounding box center [271, 27] width 85 height 17
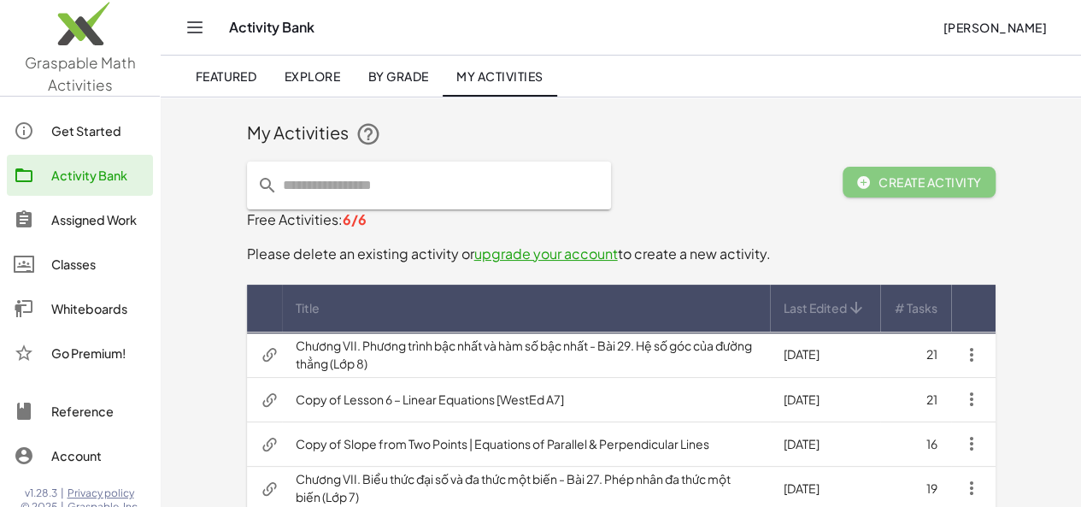
click at [369, 345] on td "Chương VII. Phương trình bậc nhất và hàm số bậc nhất - Bài 29. Hệ số góc của đư…" at bounding box center [526, 354] width 488 height 44
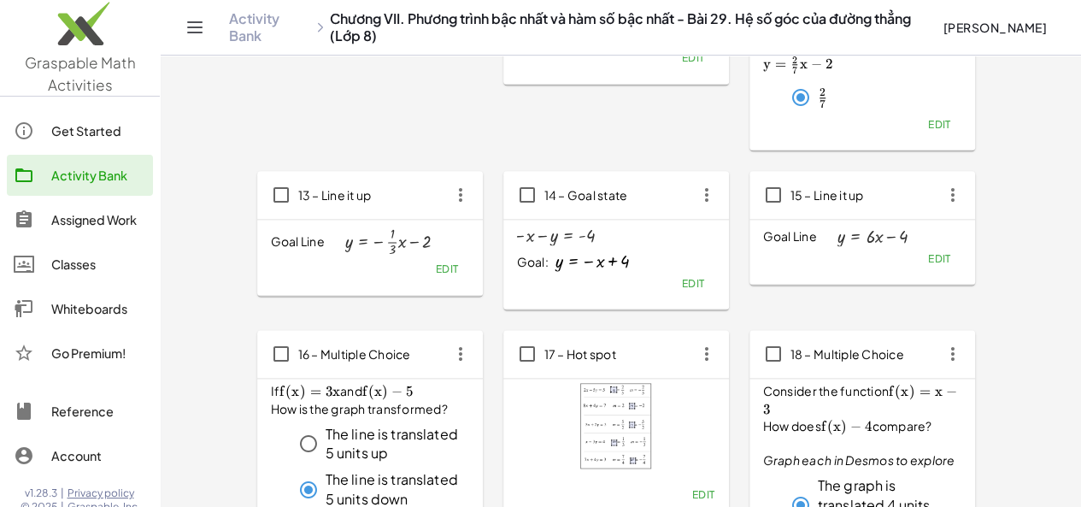
scroll to position [951, 0]
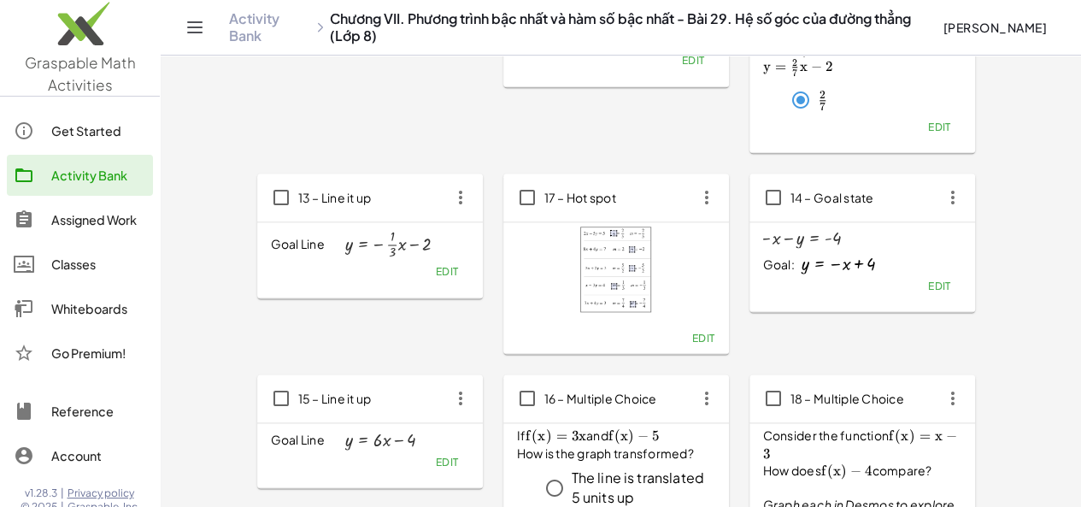
click at [545, 178] on div "17 – Hot spot" at bounding box center [616, 197] width 226 height 48
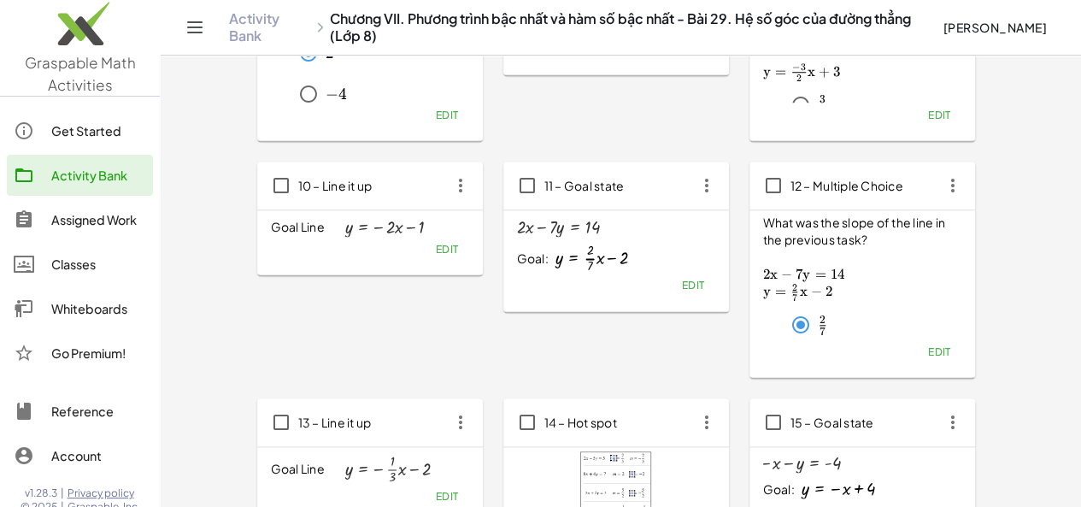
scroll to position [731, 0]
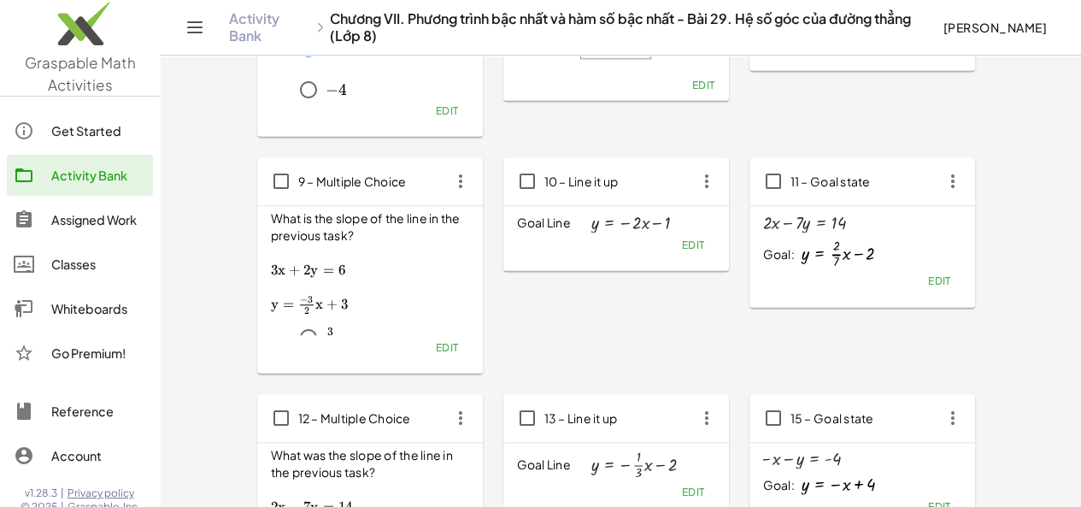
drag, startPoint x: 570, startPoint y: 127, endPoint x: 571, endPoint y: 144, distance: 16.3
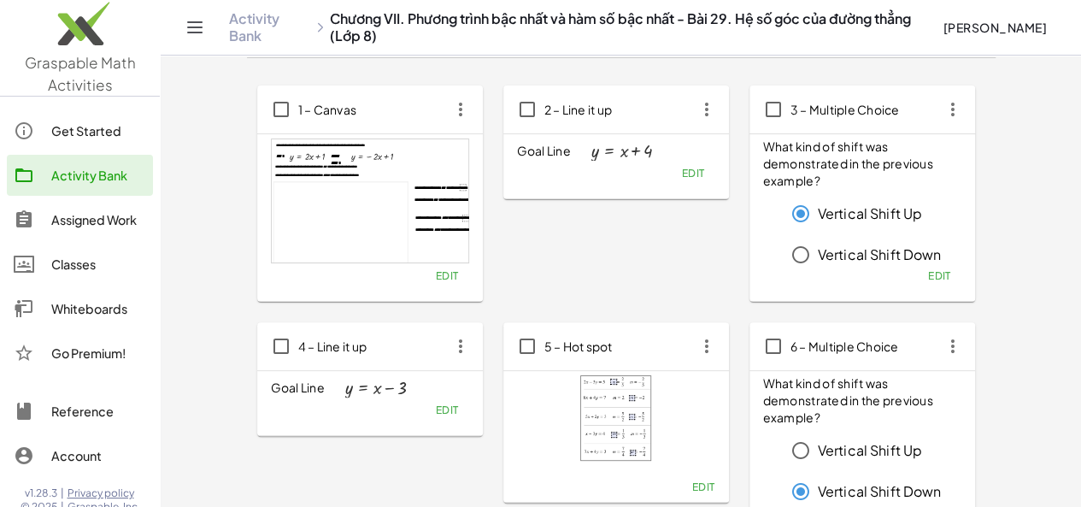
scroll to position [73, 0]
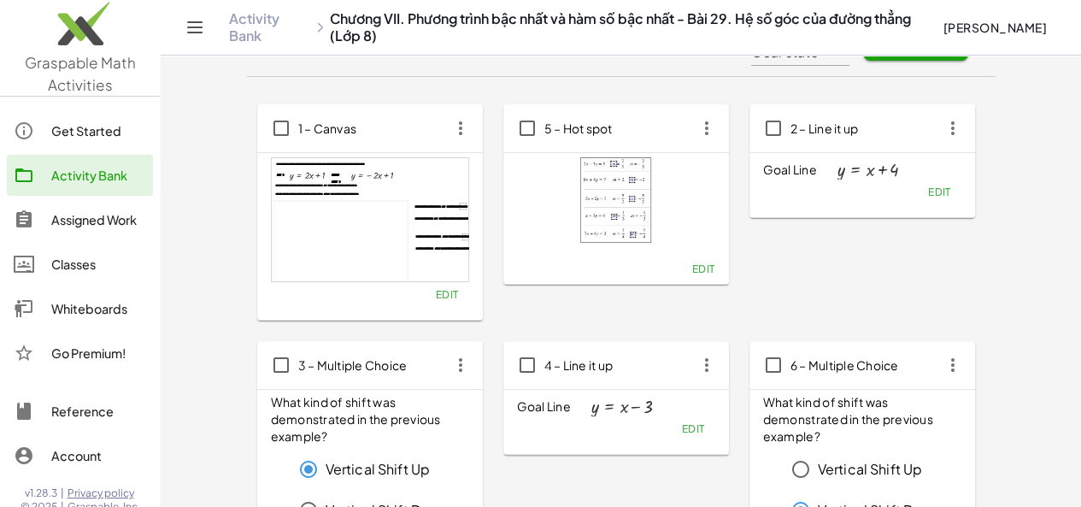
click at [580, 203] on img at bounding box center [616, 199] width 72 height 85
click at [927, 191] on span "Edit" at bounding box center [938, 191] width 23 height 13
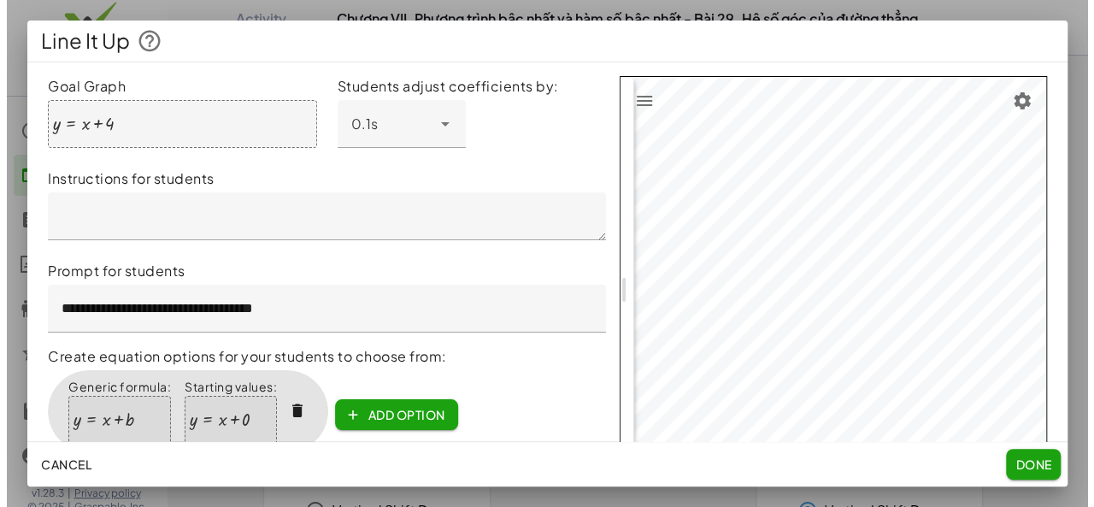
scroll to position [0, 0]
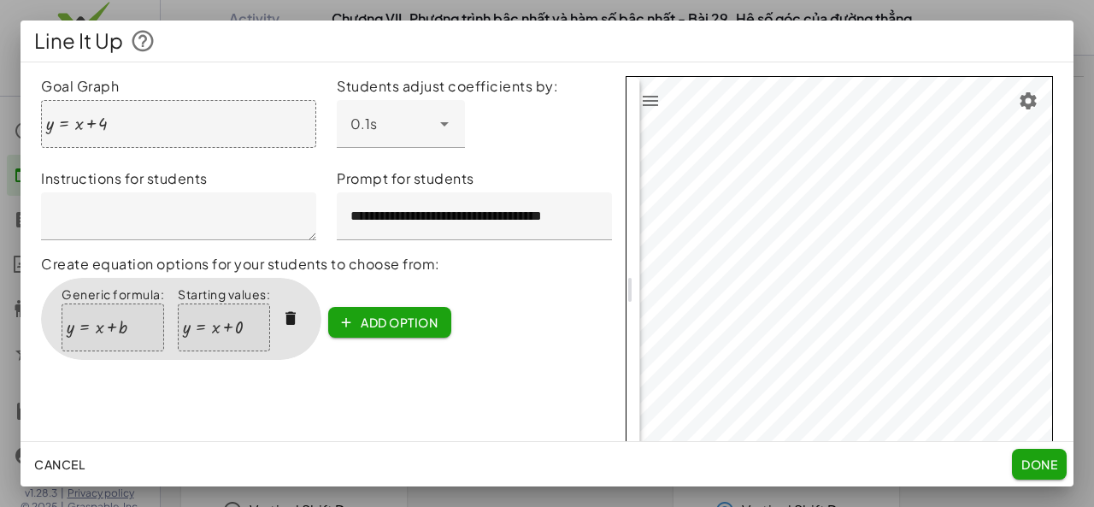
click at [77, 122] on div at bounding box center [77, 124] width 62 height 19
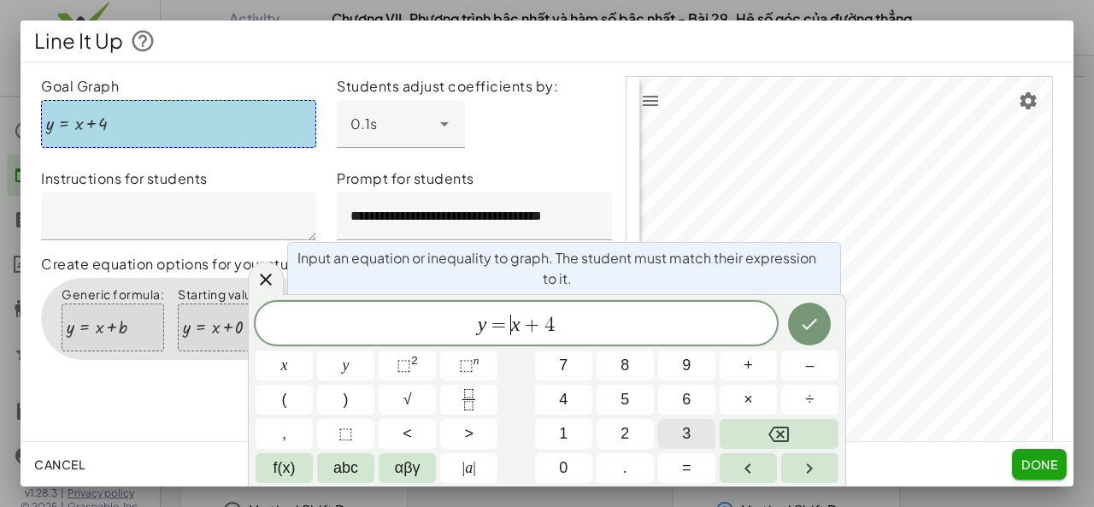
click at [685, 426] on span "3" at bounding box center [686, 433] width 9 height 23
drag, startPoint x: 554, startPoint y: 329, endPoint x: 579, endPoint y: 327, distance: 25.7
click at [822, 370] on button "–" at bounding box center [809, 365] width 57 height 30
click at [579, 426] on button "1" at bounding box center [563, 434] width 57 height 30
click at [822, 332] on button "Done" at bounding box center [809, 324] width 43 height 43
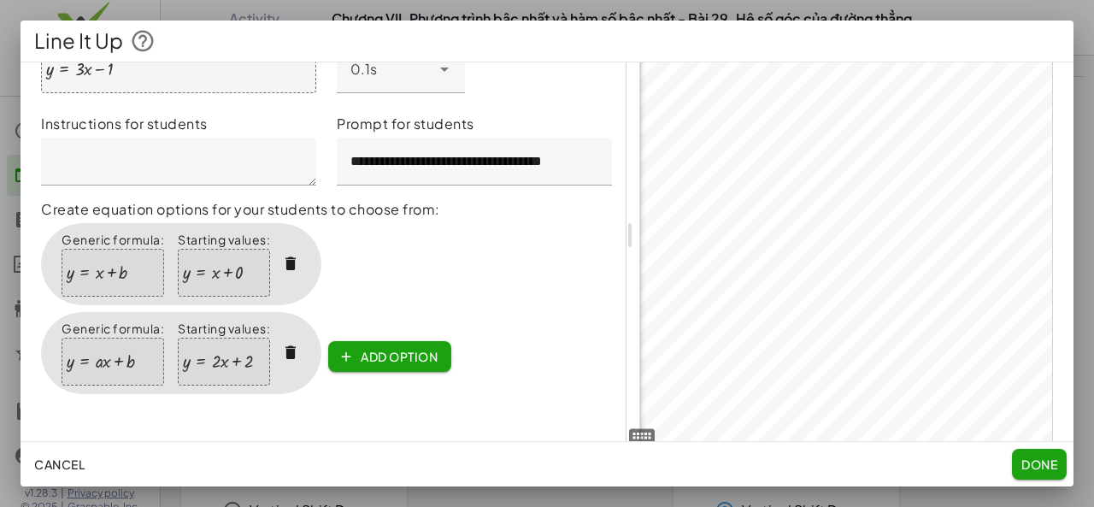
scroll to position [71, 0]
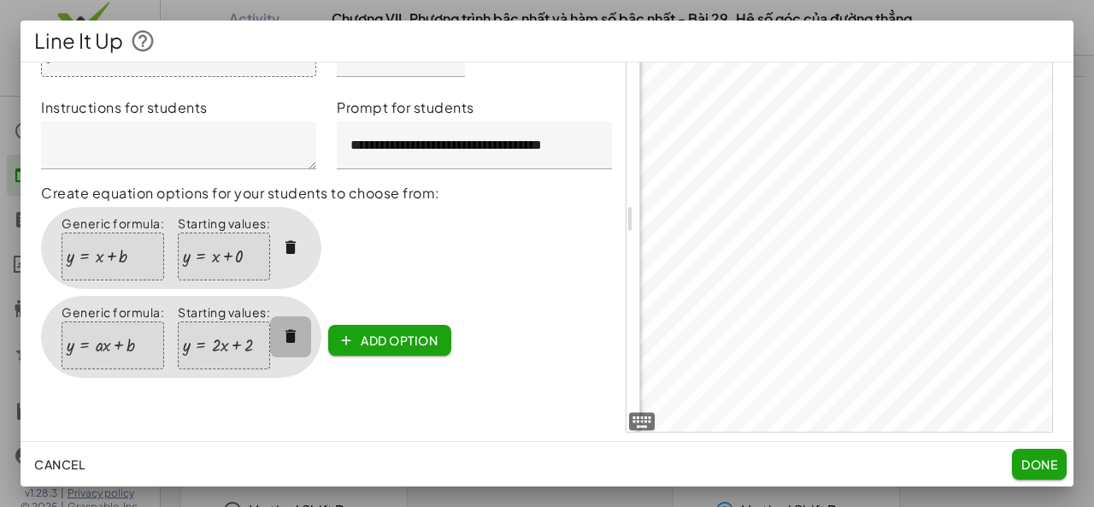
click at [296, 336] on icon "button" at bounding box center [291, 337] width 18 height 18
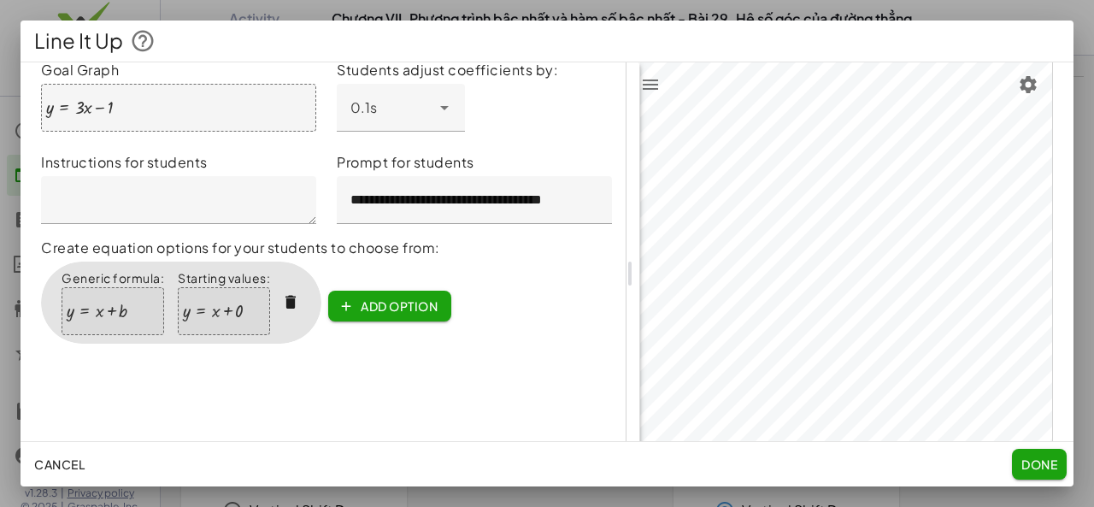
scroll to position [0, 0]
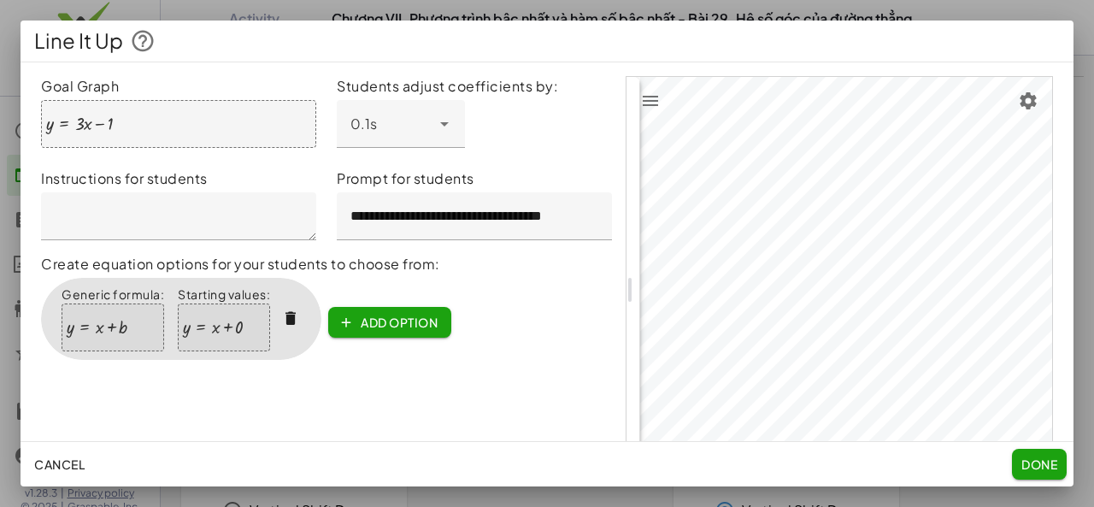
click at [99, 326] on div at bounding box center [97, 327] width 61 height 19
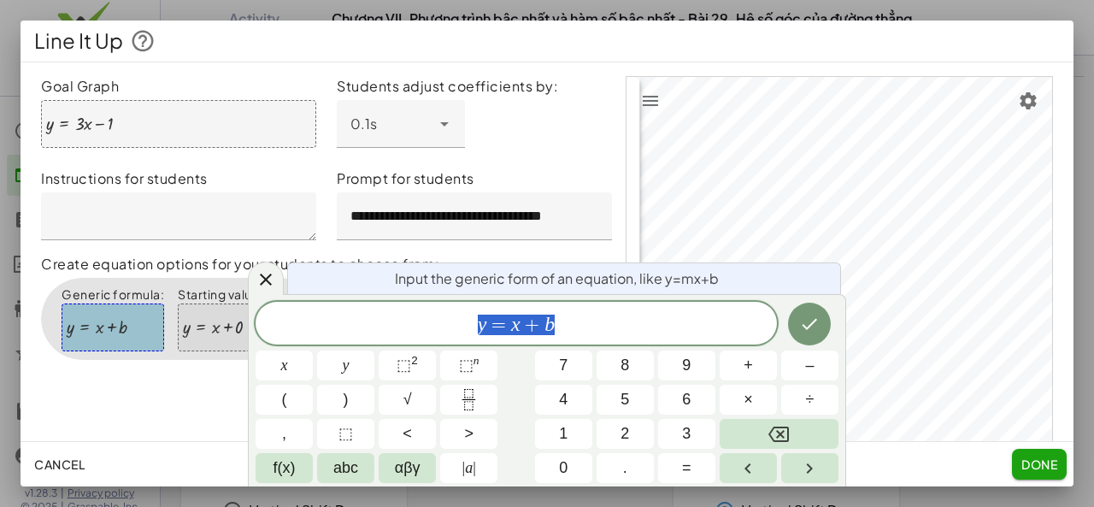
drag, startPoint x: 502, startPoint y: 319, endPoint x: 506, endPoint y: 327, distance: 9.2
click at [821, 324] on button "Done" at bounding box center [809, 324] width 43 height 43
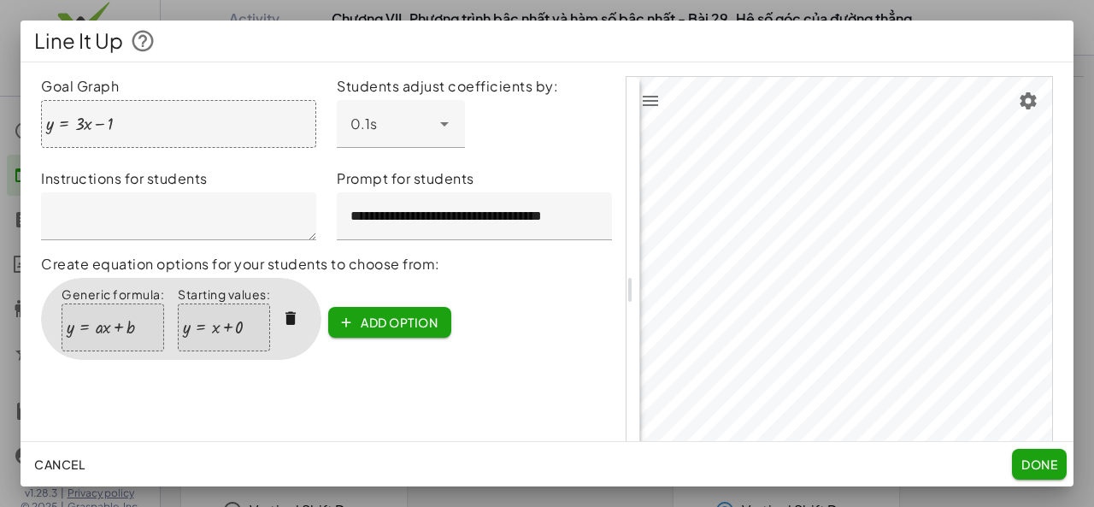
click at [214, 327] on div at bounding box center [213, 327] width 61 height 19
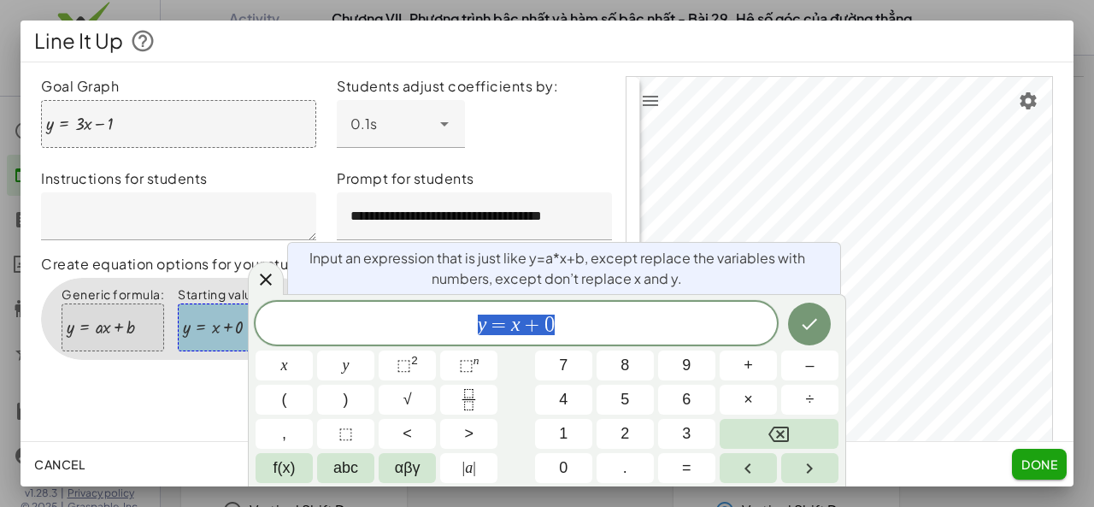
drag, startPoint x: 513, startPoint y: 320, endPoint x: 558, endPoint y: 329, distance: 46.1
click at [802, 331] on icon "Done" at bounding box center [809, 324] width 21 height 21
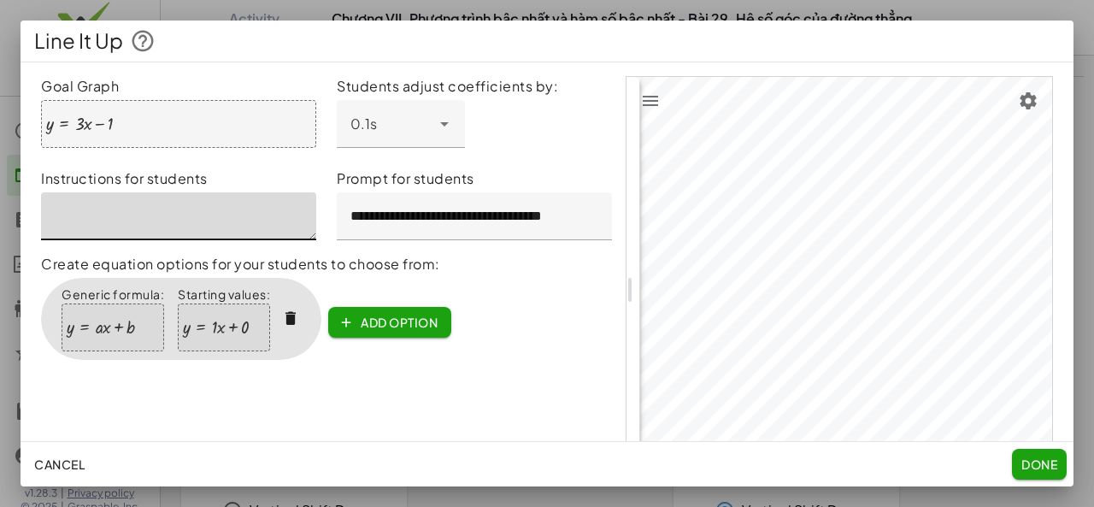
drag, startPoint x: 50, startPoint y: 217, endPoint x: 250, endPoint y: 214, distance: 199.1
click at [250, 214] on textarea at bounding box center [178, 216] width 275 height 48
paste textarea "**********"
drag, startPoint x: 169, startPoint y: 206, endPoint x: 50, endPoint y: 215, distance: 119.2
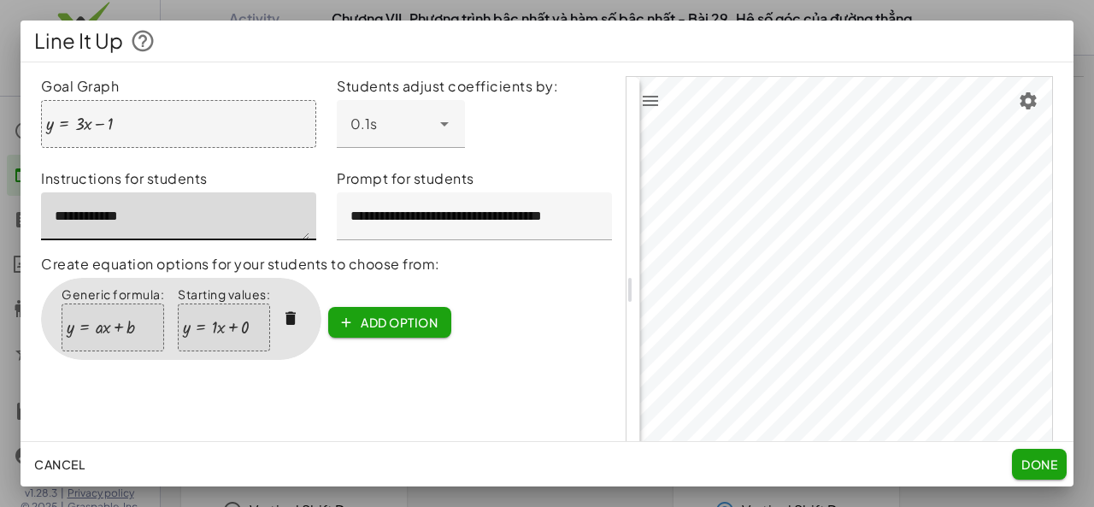
click at [50, 215] on textarea "**********" at bounding box center [175, 216] width 268 height 48
drag, startPoint x: 97, startPoint y: 210, endPoint x: 111, endPoint y: 258, distance: 49.8
click at [111, 258] on div "**********" at bounding box center [326, 289] width 571 height 427
paste textarea "**********"
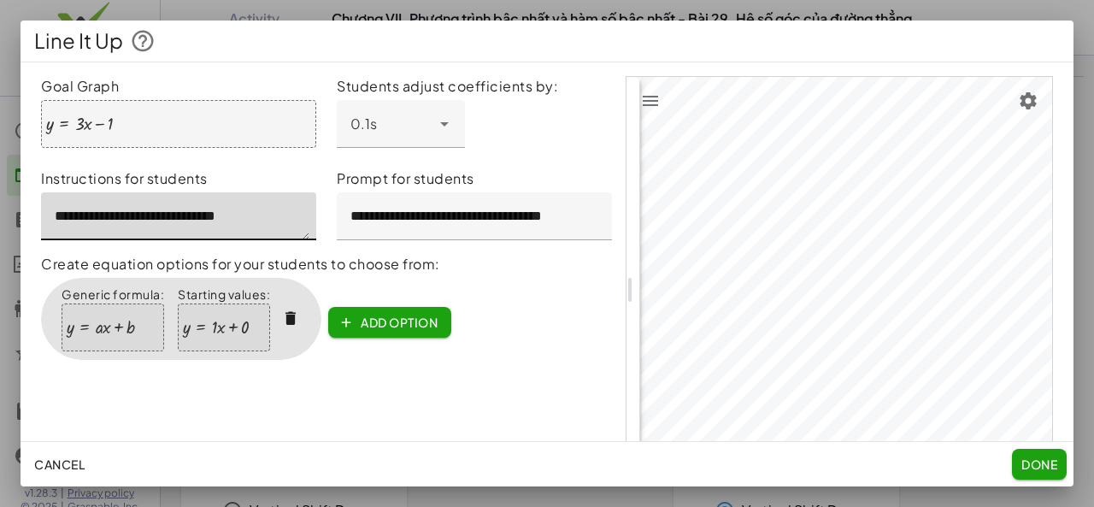
scroll to position [0, 0]
type textarea "*"
paste textarea "**********"
drag, startPoint x: 143, startPoint y: 204, endPoint x: 163, endPoint y: 204, distance: 20.5
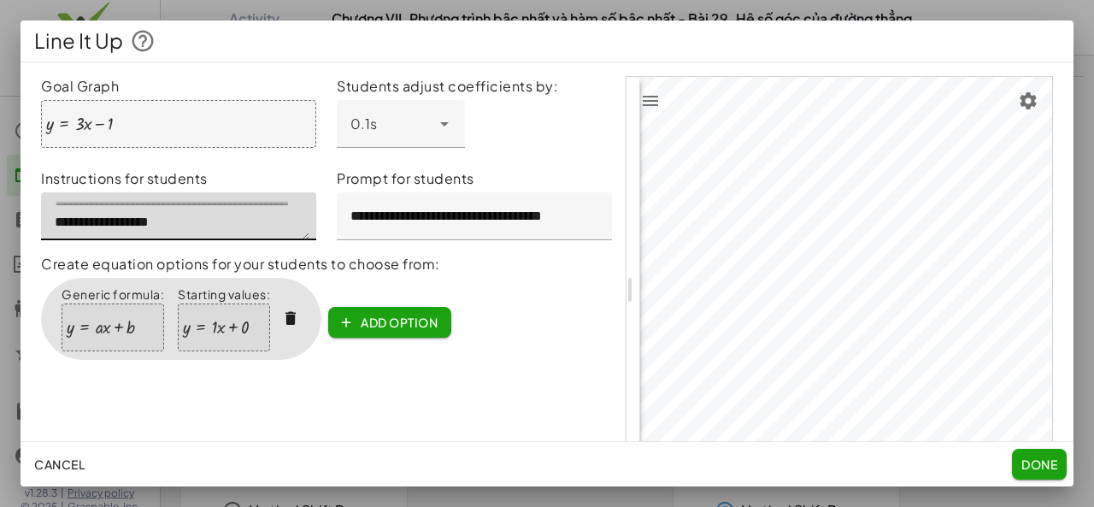
click at [163, 204] on textarea "**********" at bounding box center [175, 216] width 268 height 48
type textarea "**********"
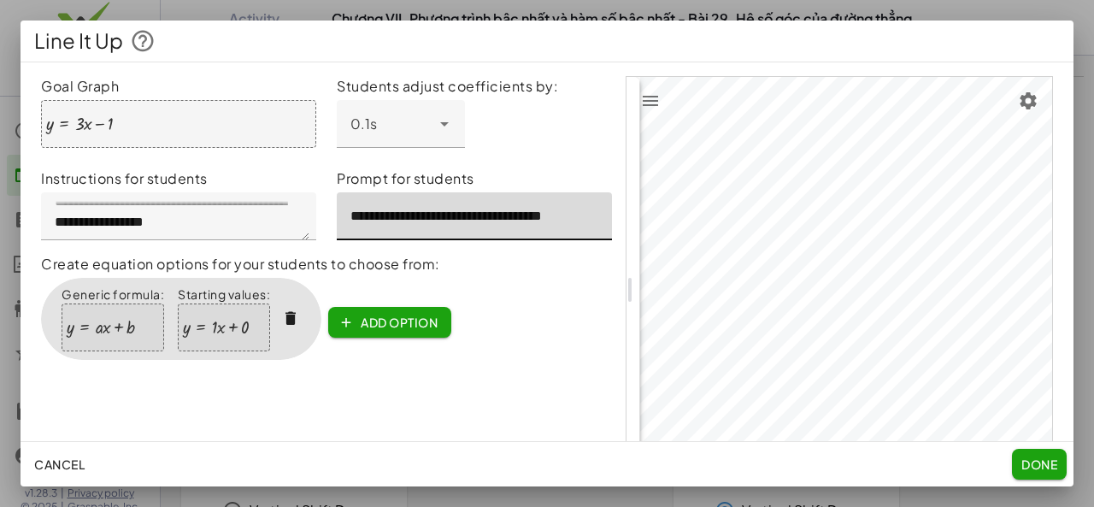
click at [431, 214] on input "**********" at bounding box center [474, 216] width 275 height 48
drag, startPoint x: 344, startPoint y: 220, endPoint x: 591, endPoint y: 209, distance: 246.4
click at [591, 209] on input "**********" at bounding box center [471, 216] width 268 height 48
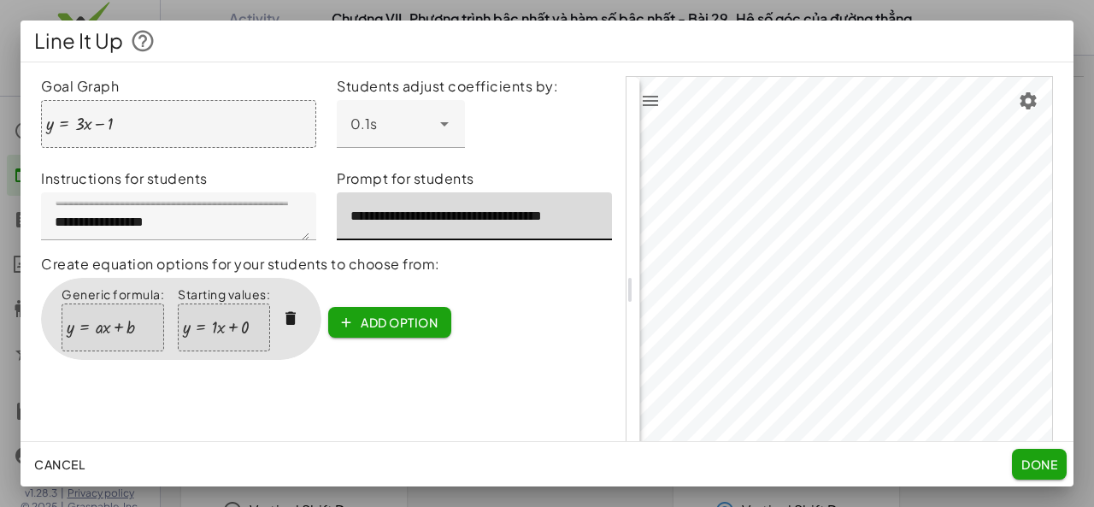
paste input "**"
drag, startPoint x: 429, startPoint y: 219, endPoint x: 504, endPoint y: 219, distance: 75.2
click at [504, 219] on input "**********" at bounding box center [471, 216] width 268 height 48
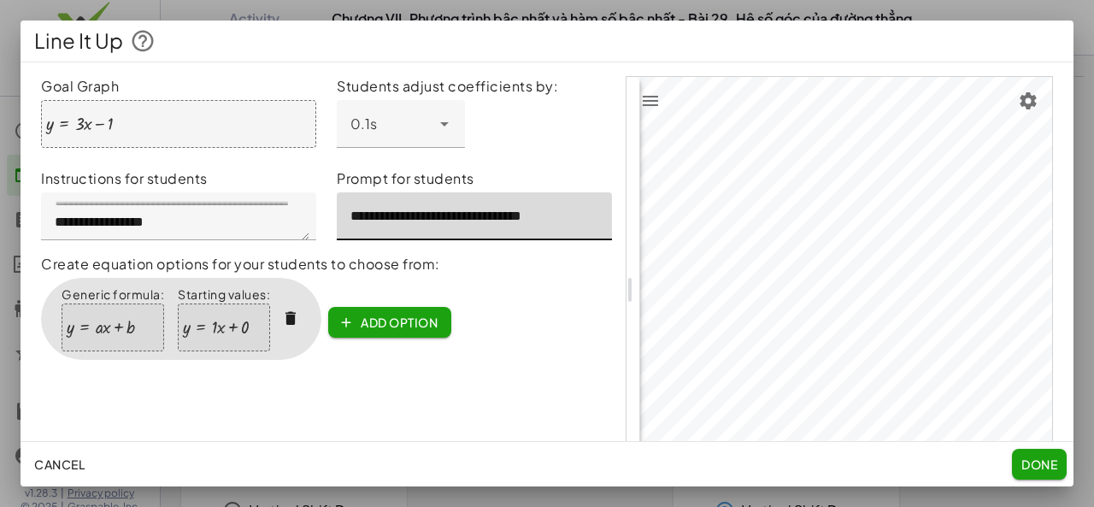
type input "**********"
click at [1037, 463] on span "Done" at bounding box center [1039, 463] width 36 height 15
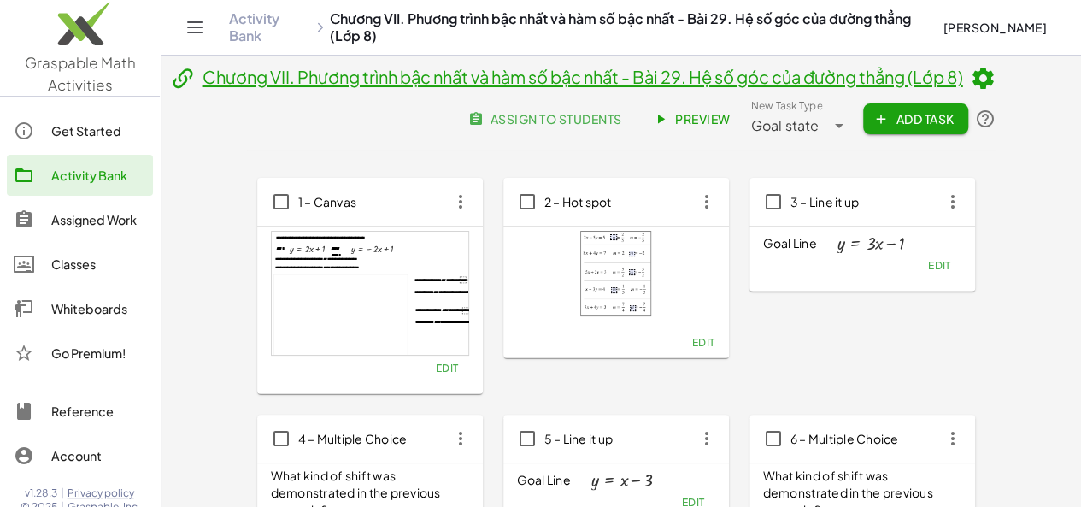
click at [731, 126] on span "Preview" at bounding box center [693, 118] width 74 height 15
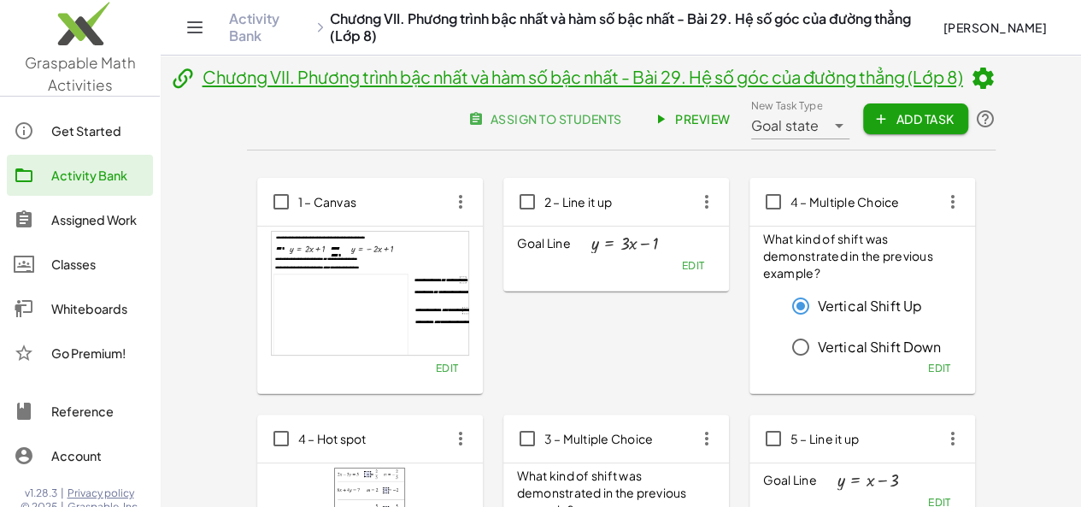
drag, startPoint x: 525, startPoint y: 206, endPoint x: 784, endPoint y: 201, distance: 259.8
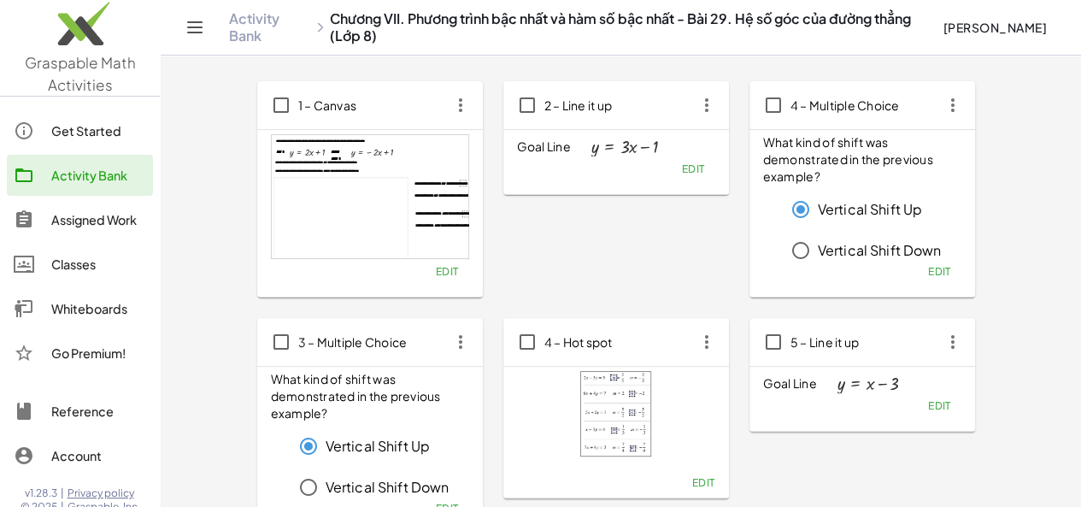
scroll to position [123, 0]
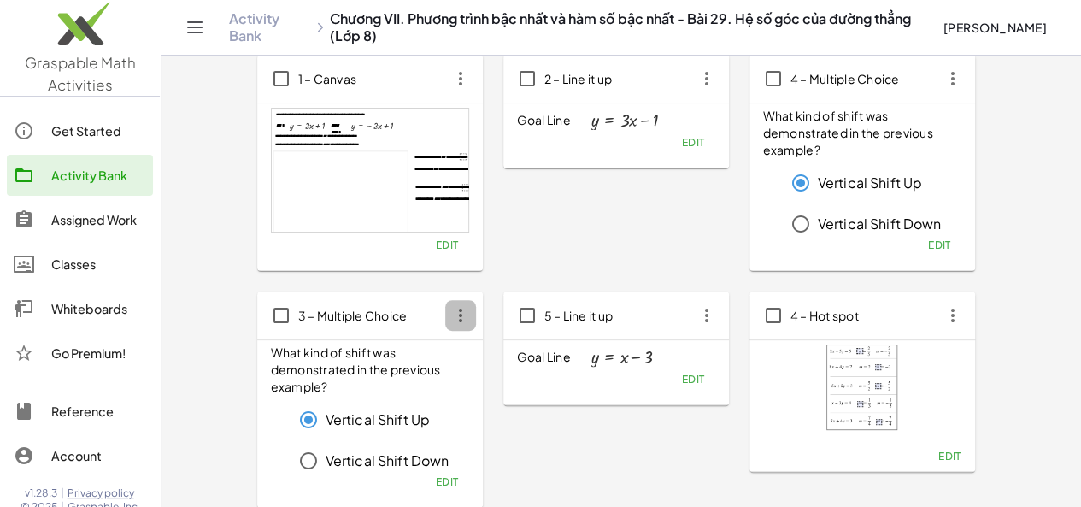
click at [298, 320] on span "3 – Multiple Choice" at bounding box center [352, 315] width 109 height 15
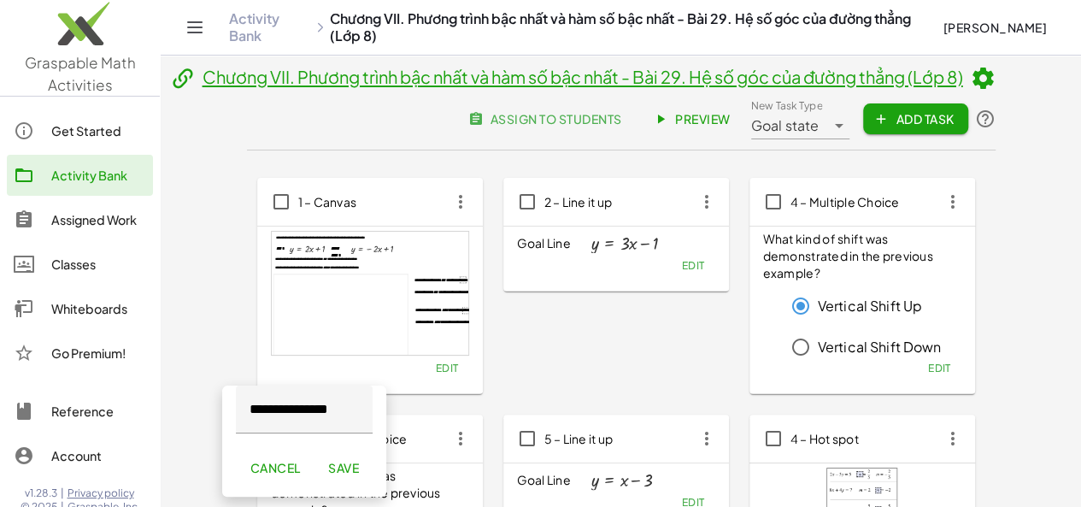
click at [289, 320] on div at bounding box center [370, 293] width 197 height 123
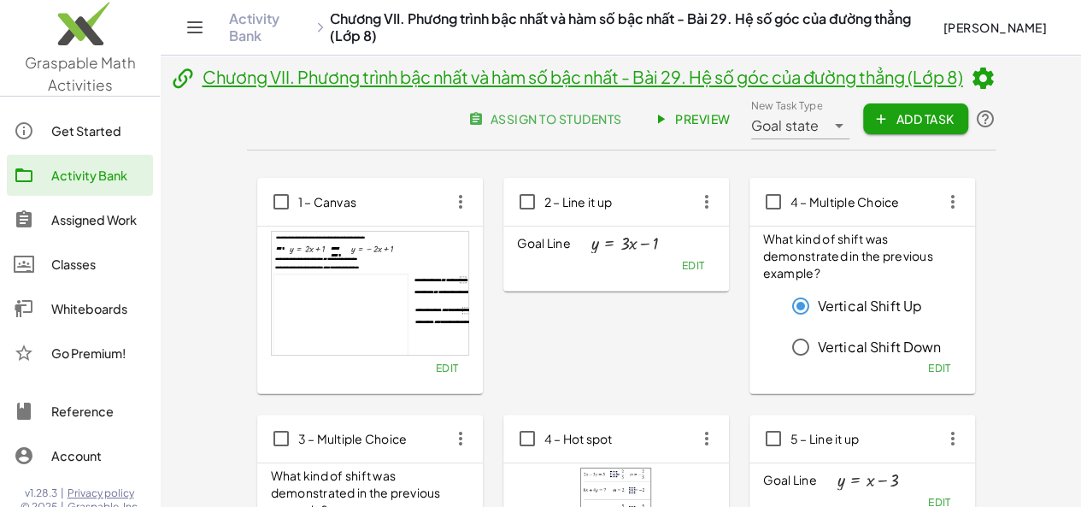
click at [749, 350] on div "2 – Line it up Goal Line y = + · 3 · x − 1 Edit" at bounding box center [862, 286] width 226 height 216
click at [790, 433] on span "5 – Line it up" at bounding box center [824, 438] width 69 height 15
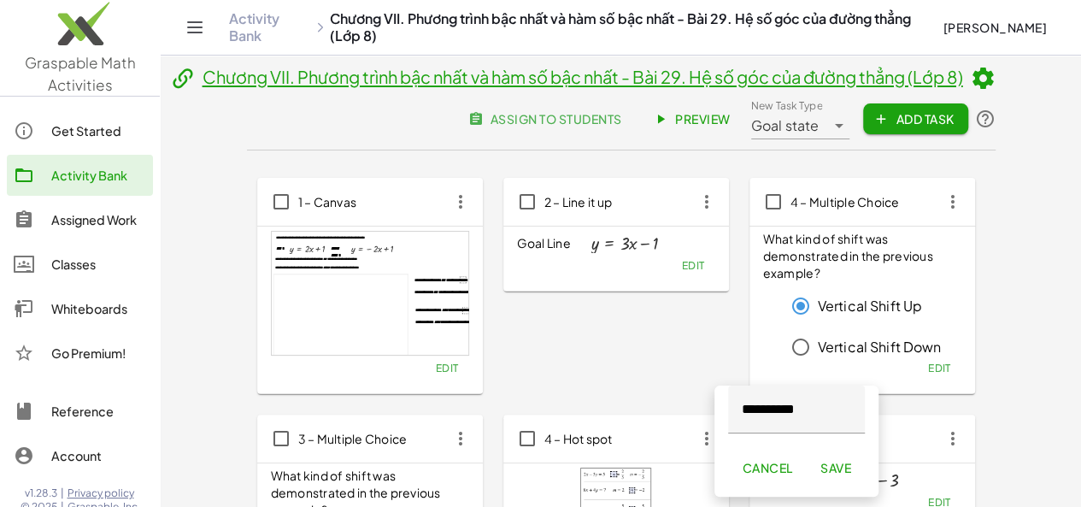
drag, startPoint x: 984, startPoint y: 423, endPoint x: 990, endPoint y: 414, distance: 10.0
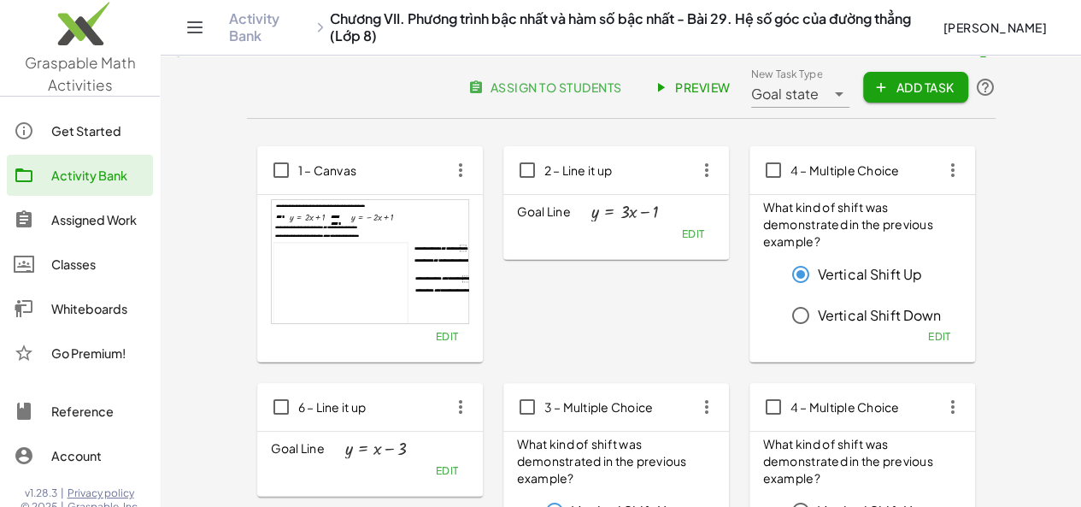
scroll to position [10, 0]
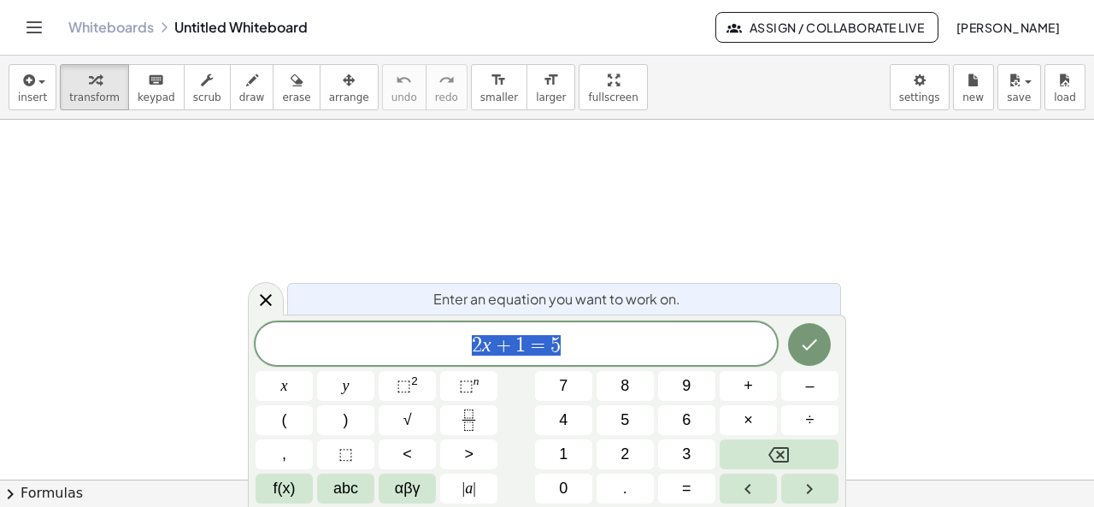
click at [26, 38] on div "Whiteboards Untitled Whiteboard Assign / Collaborate Live Buu Nguyen" at bounding box center [547, 27] width 1053 height 55
click at [38, 21] on icon "Toggle navigation" at bounding box center [34, 27] width 21 height 21
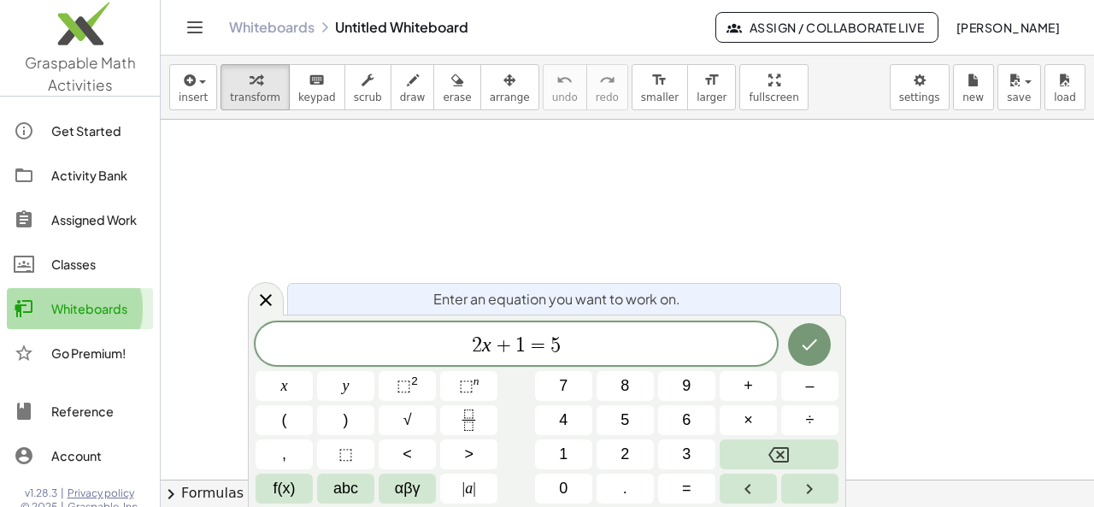
click at [62, 305] on div "Whiteboards" at bounding box center [98, 308] width 95 height 21
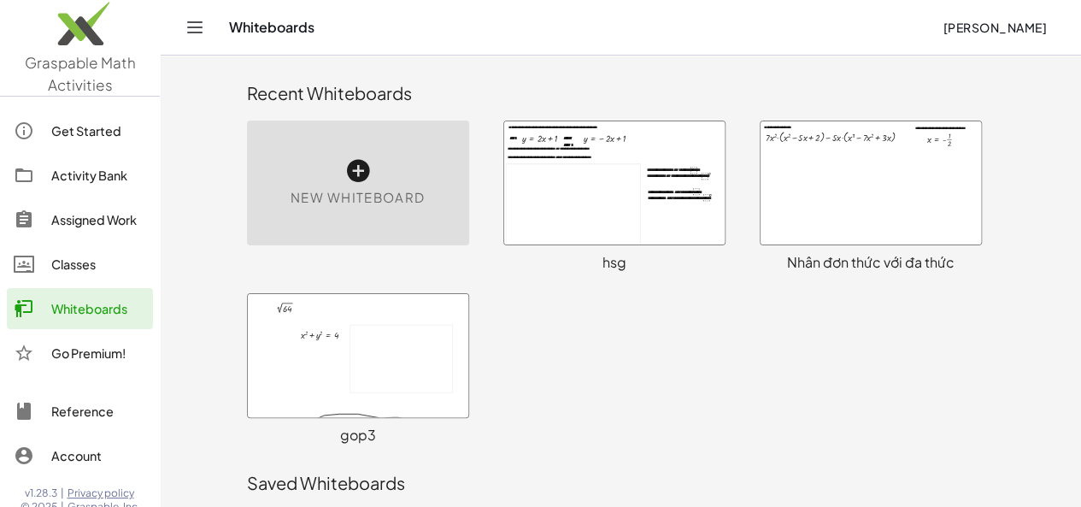
drag, startPoint x: 665, startPoint y: 187, endPoint x: 644, endPoint y: 188, distance: 20.5
click at [644, 188] on div at bounding box center [614, 182] width 220 height 123
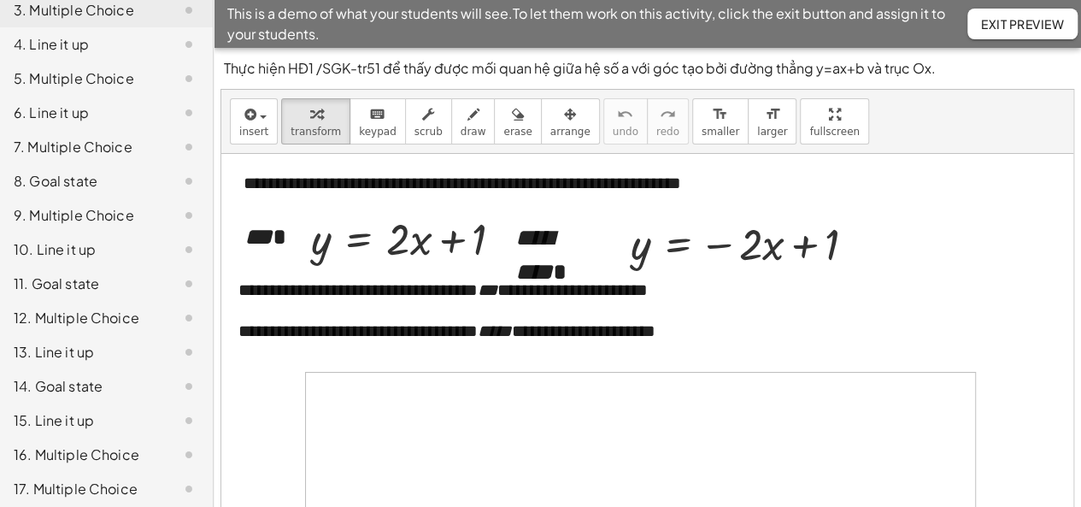
scroll to position [496, 0]
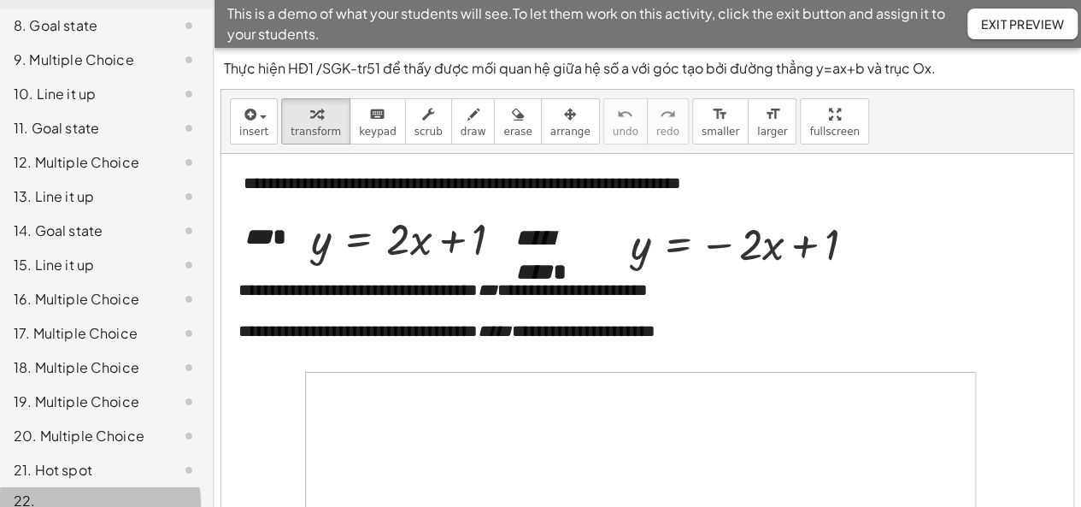
drag, startPoint x: 55, startPoint y: 479, endPoint x: 97, endPoint y: 459, distance: 46.6
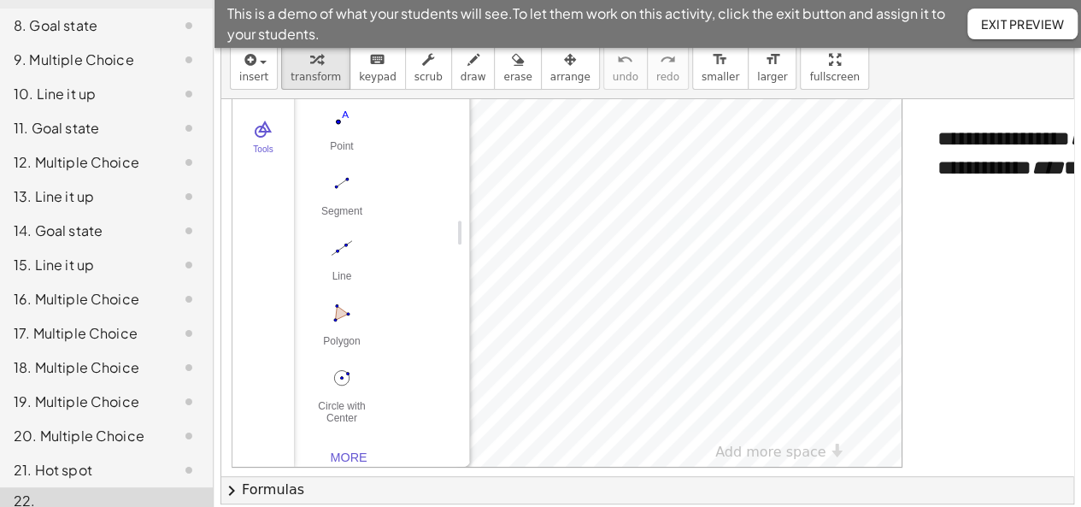
scroll to position [106, 0]
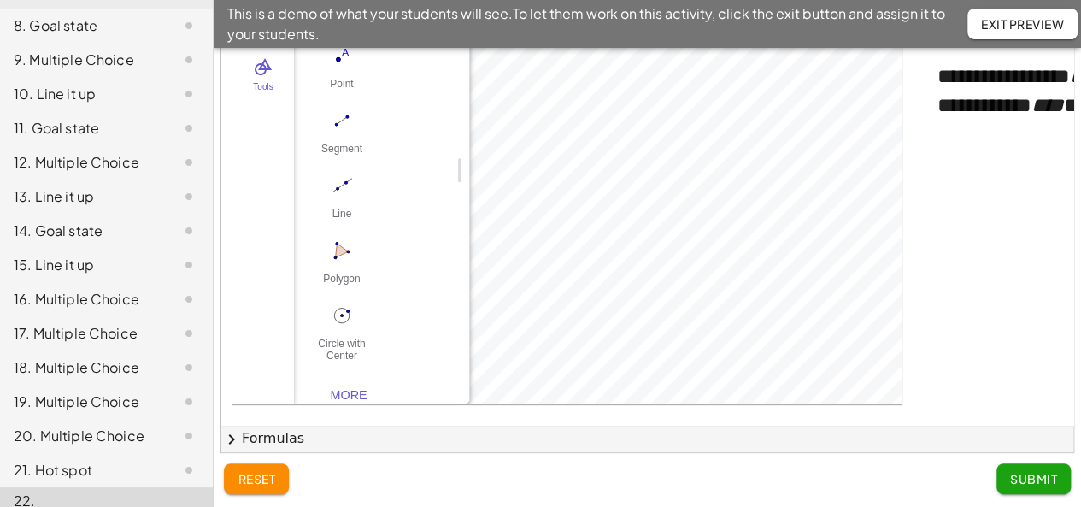
click at [789, 391] on div "**********" at bounding box center [765, 290] width 1089 height 1135
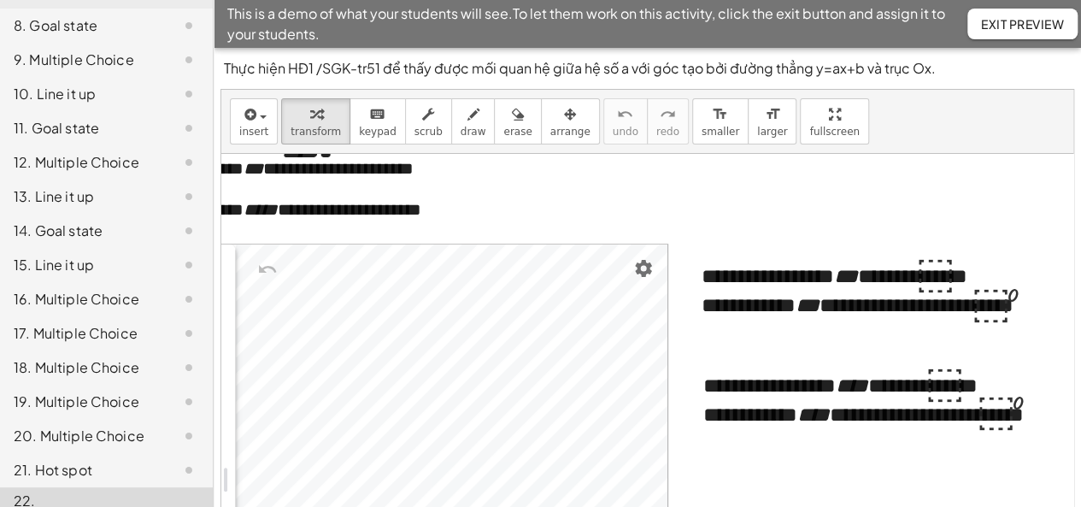
scroll to position [104, 234]
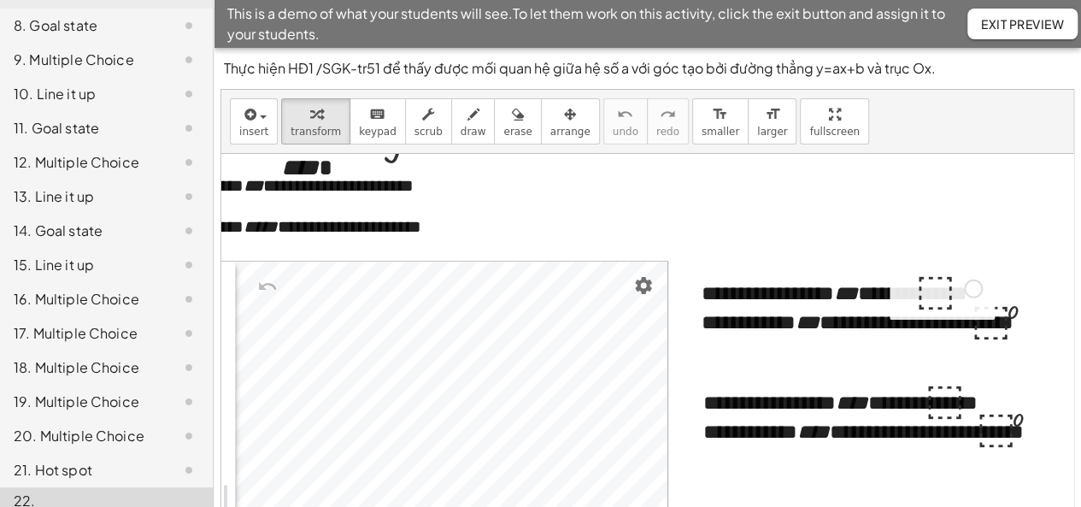
click at [931, 289] on div at bounding box center [949, 287] width 84 height 56
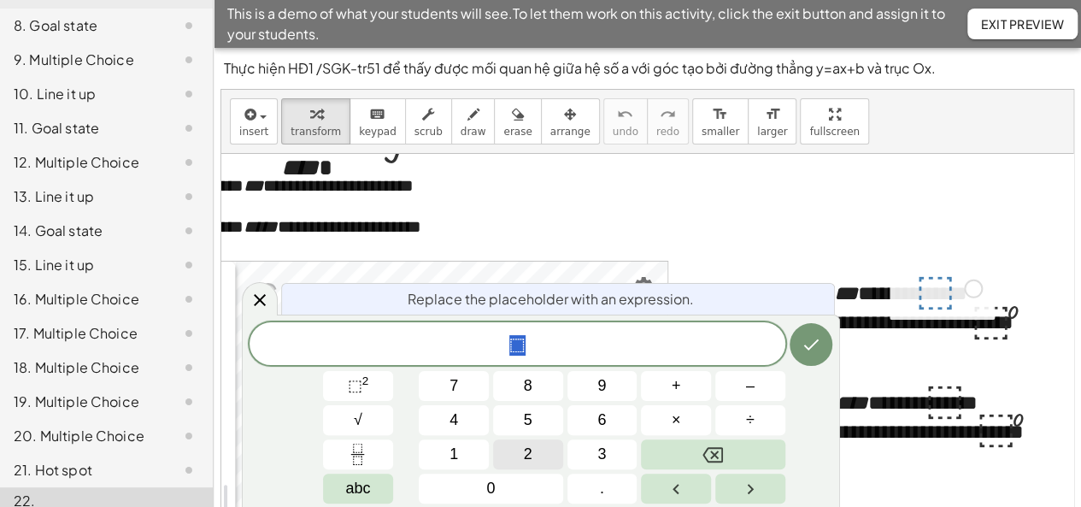
click at [532, 449] on span "2" at bounding box center [528, 454] width 9 height 23
click at [802, 350] on icon "Done" at bounding box center [811, 344] width 21 height 21
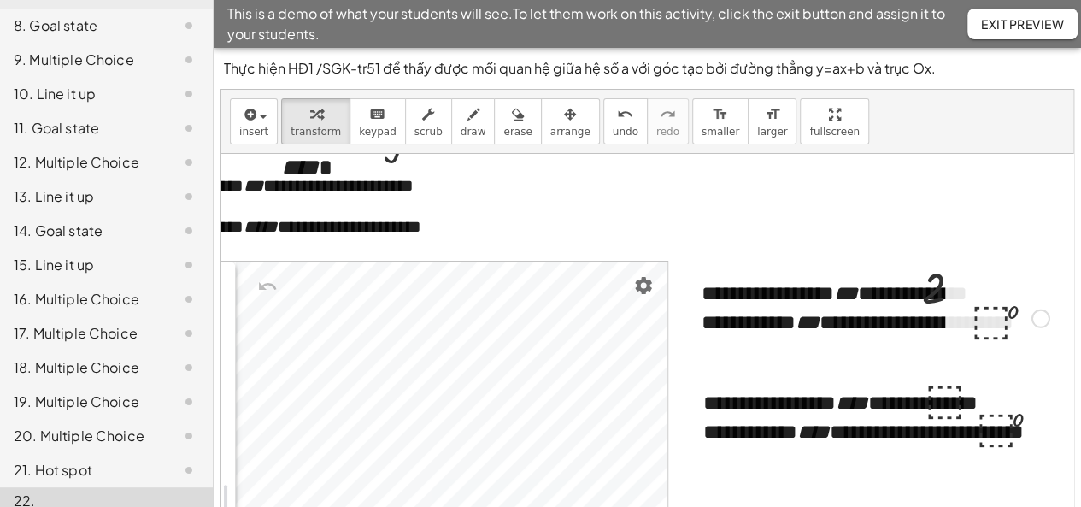
click at [991, 324] on div at bounding box center [1010, 317] width 96 height 56
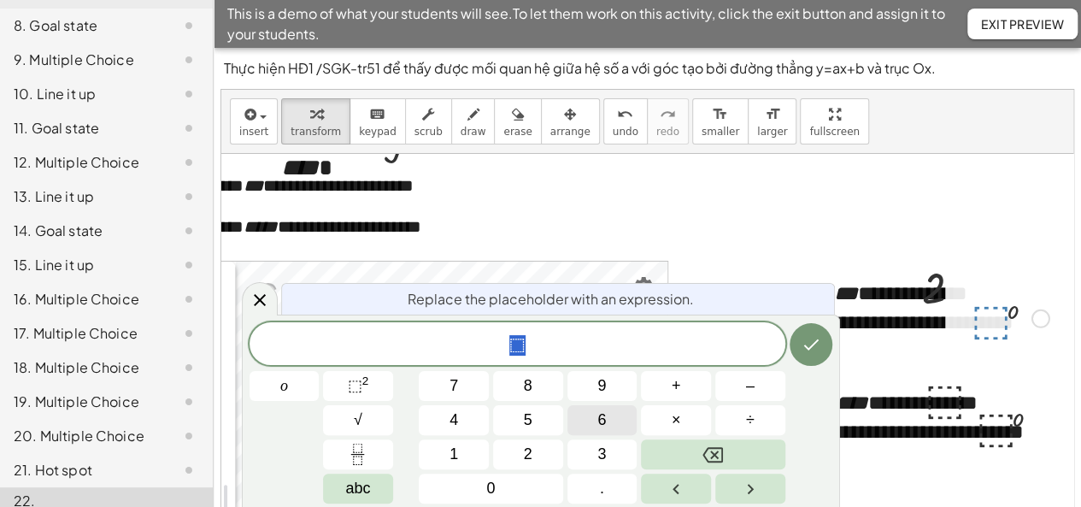
click at [606, 423] on button "6" at bounding box center [602, 420] width 70 height 30
click at [603, 459] on span "3" at bounding box center [601, 454] width 9 height 23
click at [603, 488] on span "." at bounding box center [602, 488] width 4 height 23
click at [603, 449] on span "3" at bounding box center [601, 454] width 9 height 23
click at [812, 344] on icon "Done" at bounding box center [811, 344] width 21 height 21
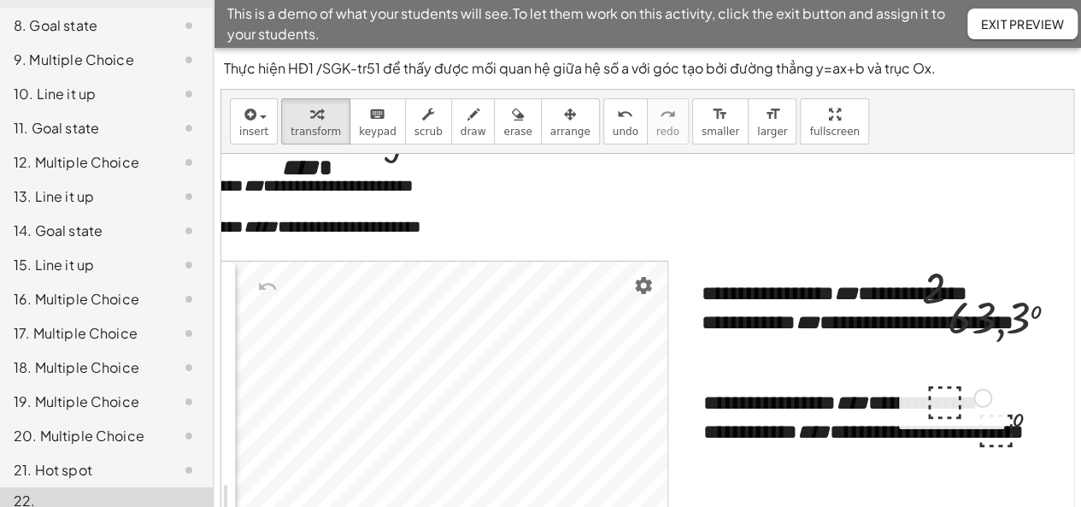
click at [930, 396] on div at bounding box center [958, 396] width 84 height 56
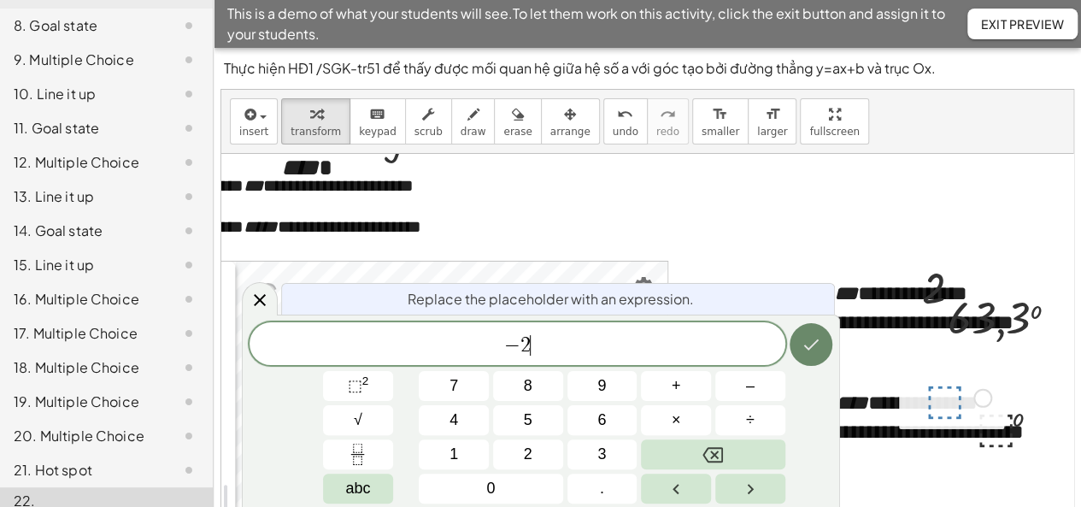
click at [815, 350] on icon "Done" at bounding box center [811, 344] width 21 height 21
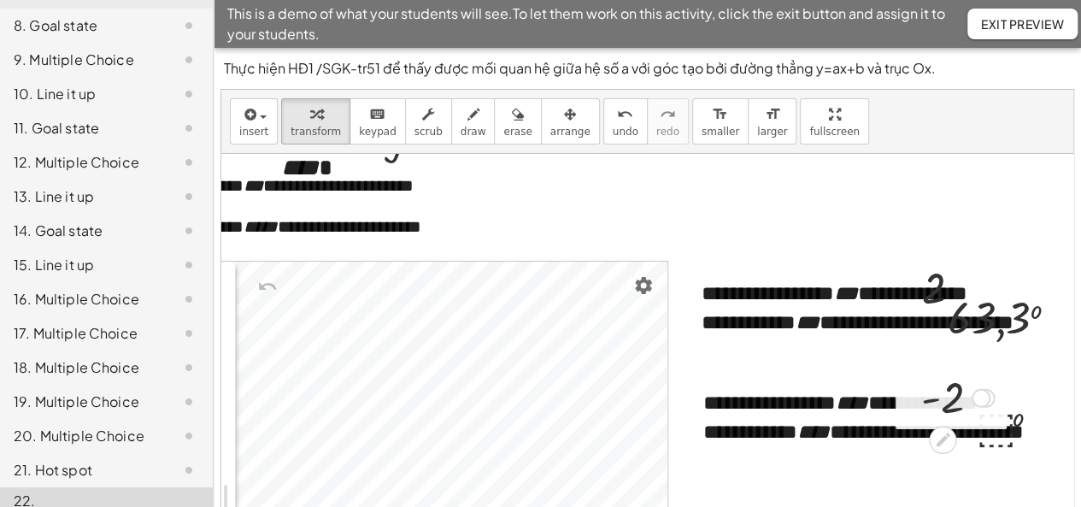
click at [984, 424] on div "⬚ - 2 ⬚" at bounding box center [951, 396] width 111 height 65
click at [990, 434] on div at bounding box center [1015, 425] width 96 height 56
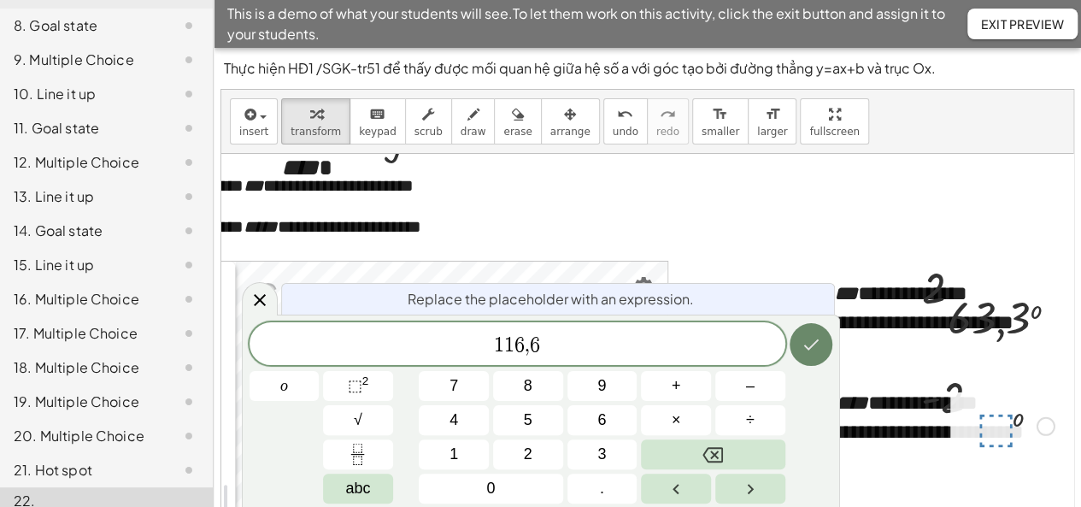
click at [818, 346] on icon "Done" at bounding box center [811, 344] width 21 height 21
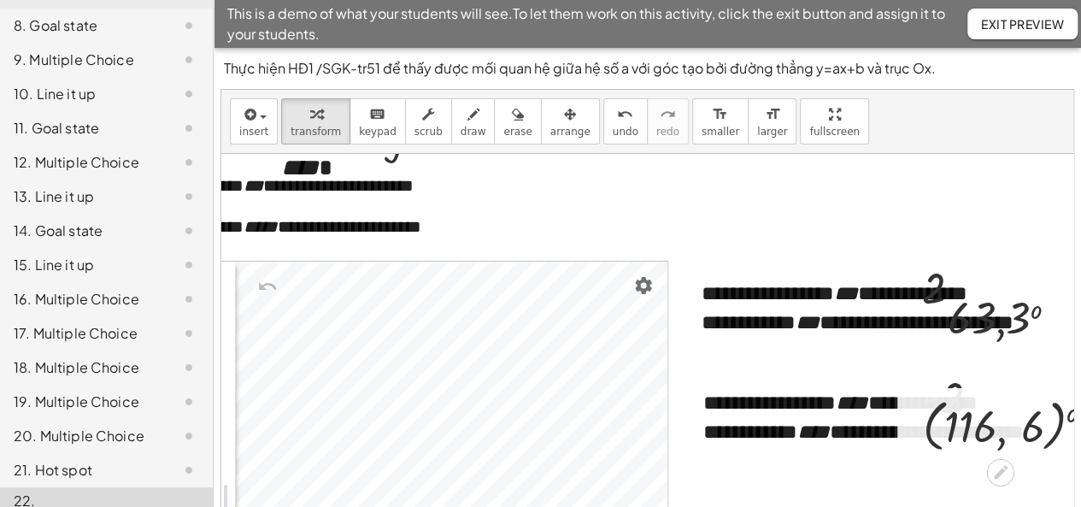
click at [996, 434] on div at bounding box center [1015, 424] width 202 height 65
click at [996, 475] on icon at bounding box center [1001, 473] width 14 height 14
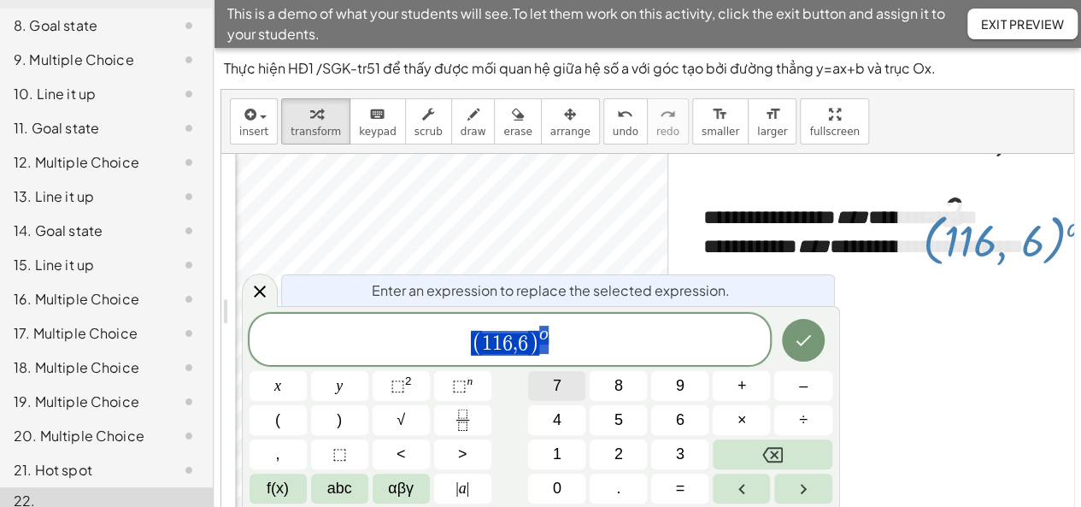
scroll to position [292, 234]
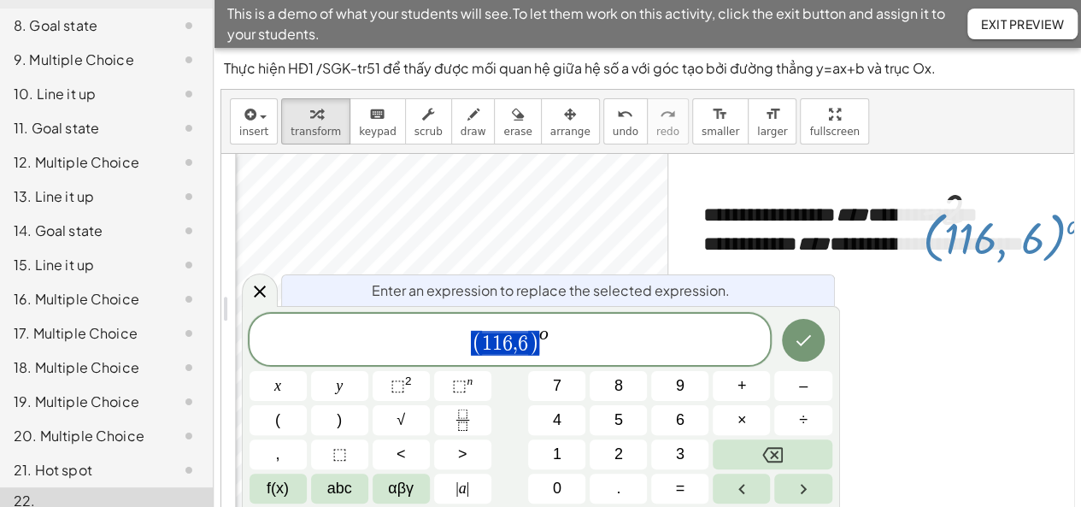
drag, startPoint x: 469, startPoint y: 339, endPoint x: 524, endPoint y: 349, distance: 55.5
click at [524, 349] on span "( 1 1 6 , 6 ) o" at bounding box center [510, 340] width 521 height 33
click at [801, 339] on icon "Done" at bounding box center [803, 341] width 21 height 21
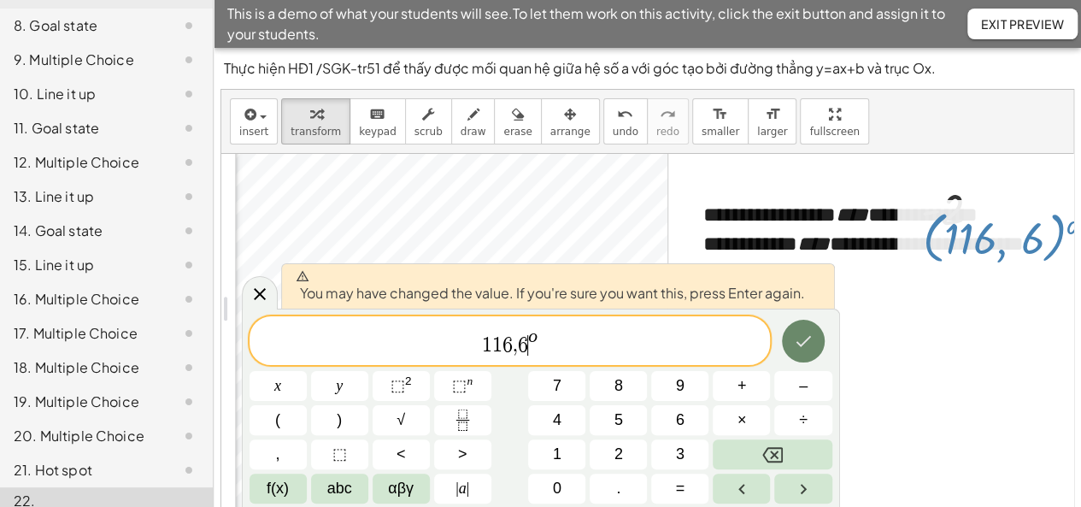
click at [793, 341] on icon "Done" at bounding box center [803, 341] width 21 height 21
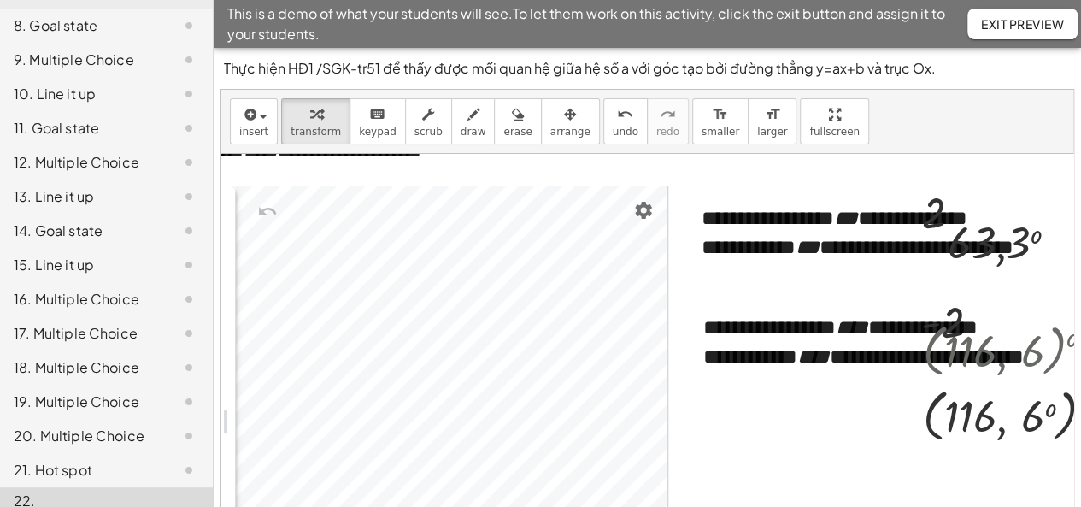
scroll to position [226, 234]
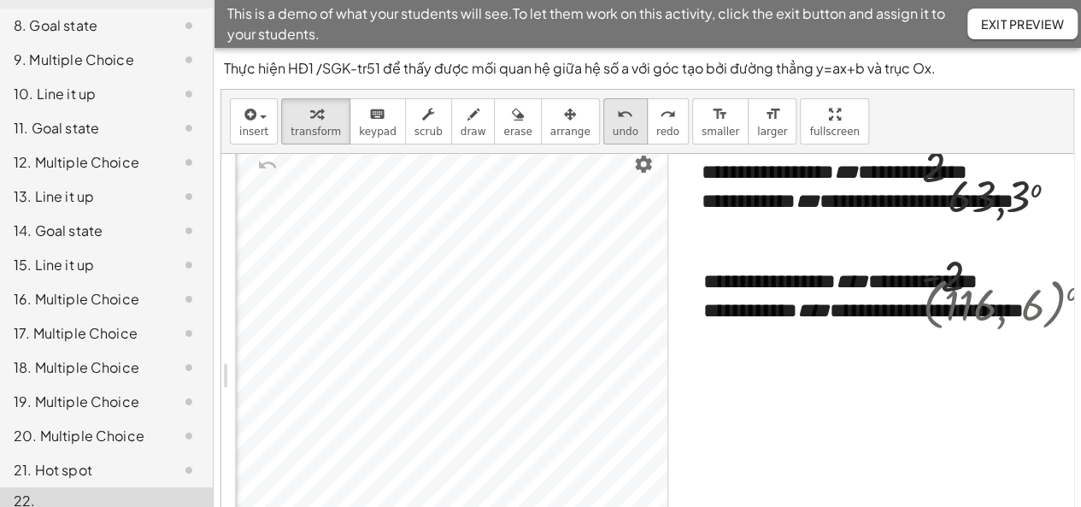
click at [613, 129] on span "undo" at bounding box center [626, 132] width 26 height 12
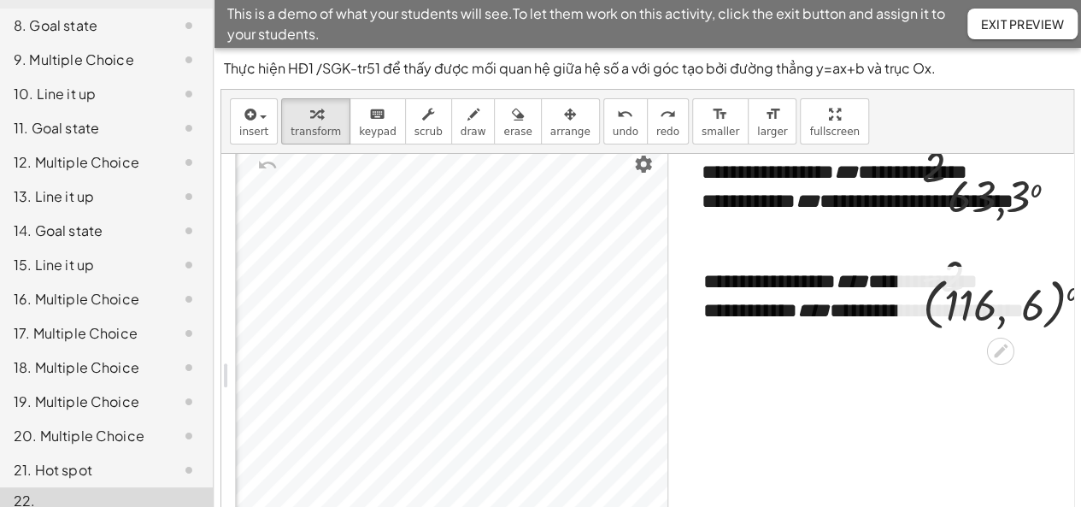
click at [984, 314] on div at bounding box center [1015, 303] width 202 height 65
click at [1005, 319] on div at bounding box center [1015, 303] width 202 height 65
drag, startPoint x: 1081, startPoint y: 322, endPoint x: 1090, endPoint y: 384, distance: 62.1
click at [1081, 384] on html "Chương VII. Phương trình bậc nhất và hàm số bậc nhất - Bài 29. Hệ số góc của đư…" at bounding box center [540, 307] width 1081 height 614
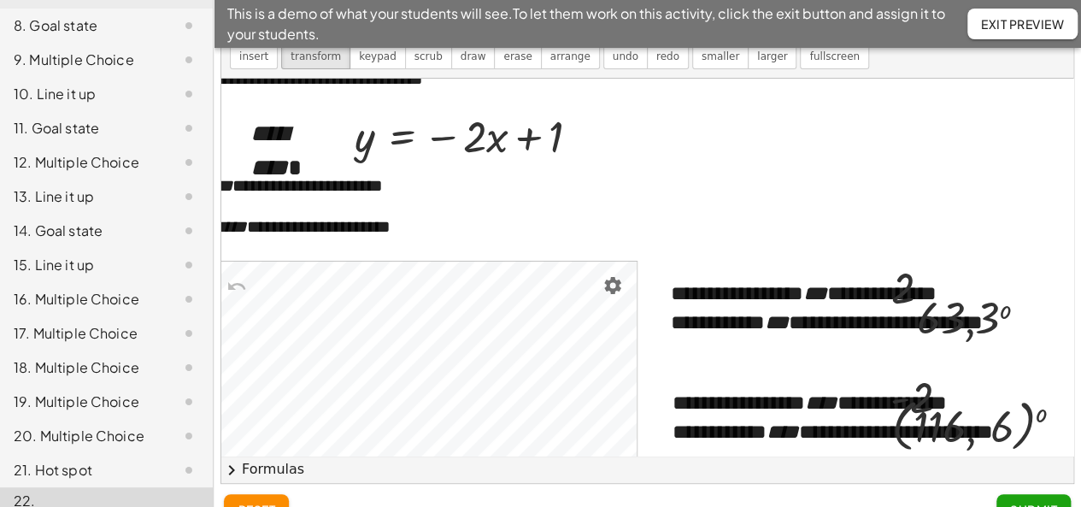
scroll to position [27, 265]
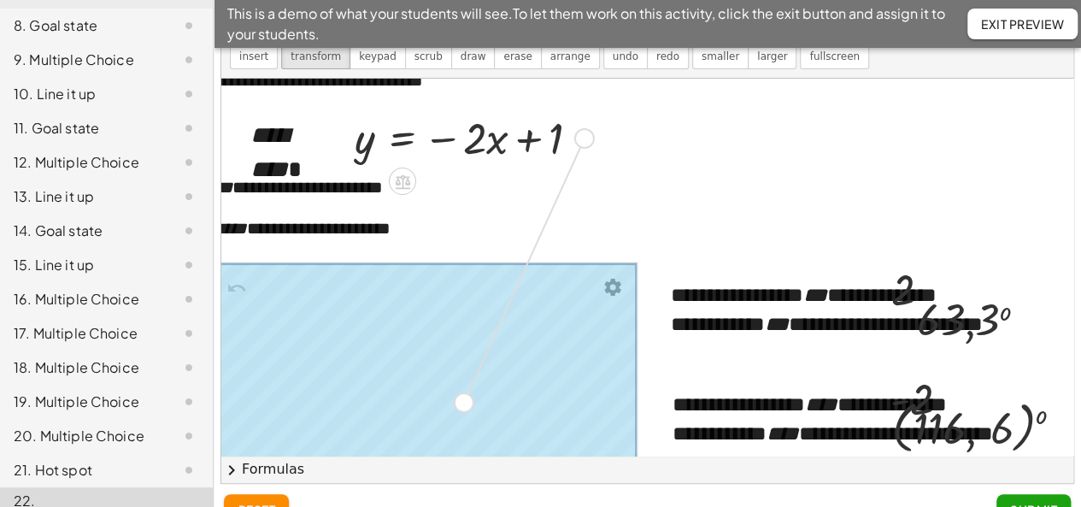
drag, startPoint x: 581, startPoint y: 134, endPoint x: 460, endPoint y: 402, distance: 293.7
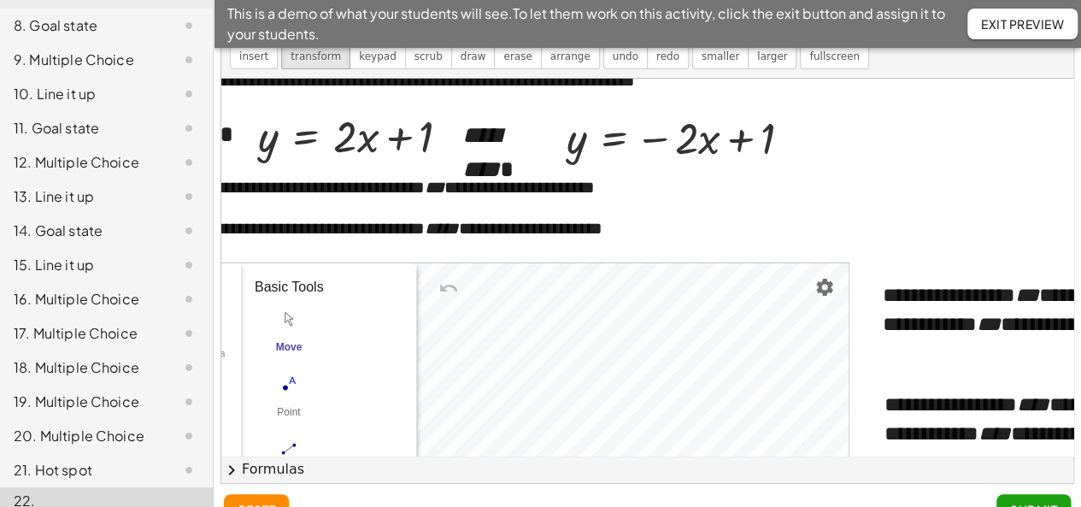
scroll to position [27, 0]
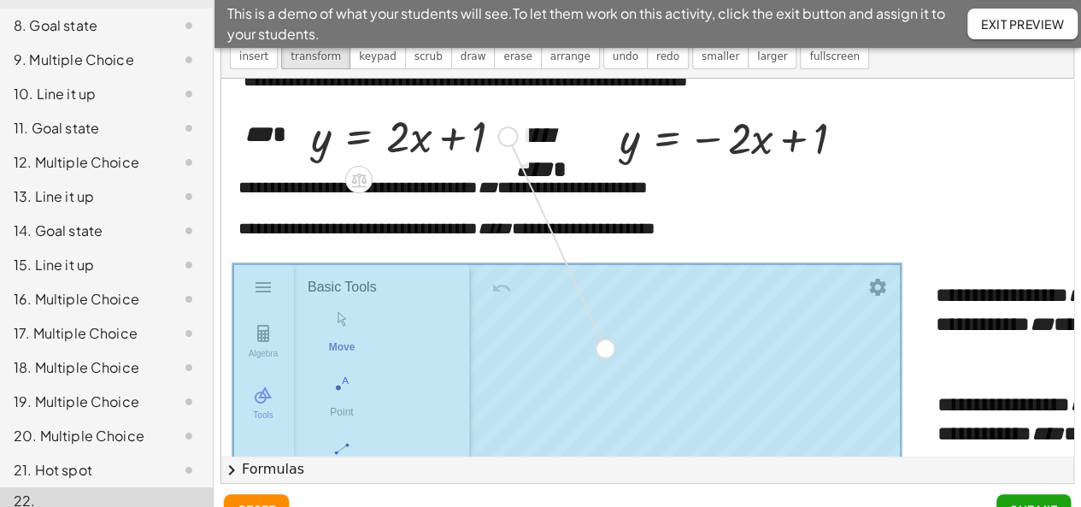
drag, startPoint x: 503, startPoint y: 134, endPoint x: 605, endPoint y: 350, distance: 238.2
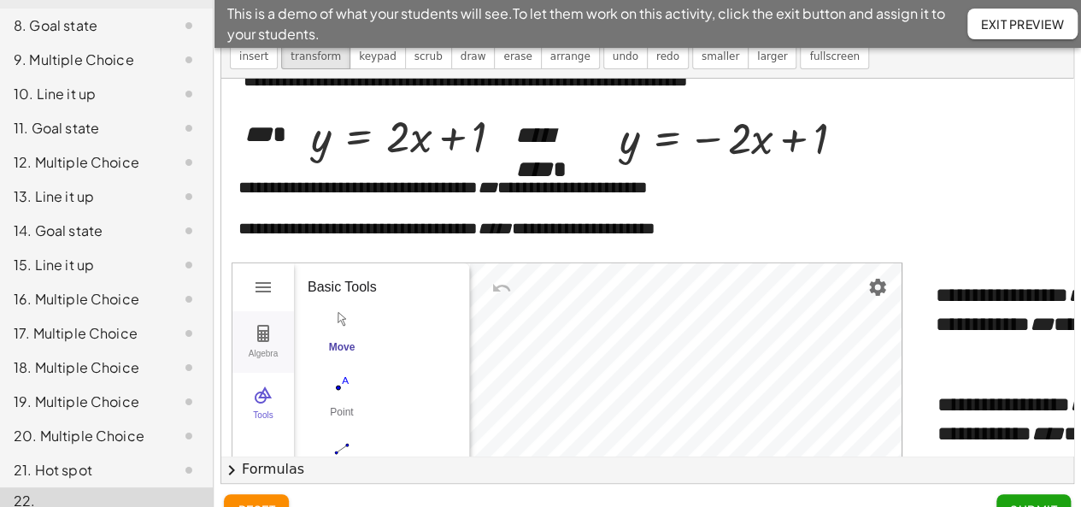
click at [279, 336] on button "Algebra" at bounding box center [263, 342] width 62 height 62
click at [318, 288] on div "Algebra" at bounding box center [317, 282] width 17 height 17
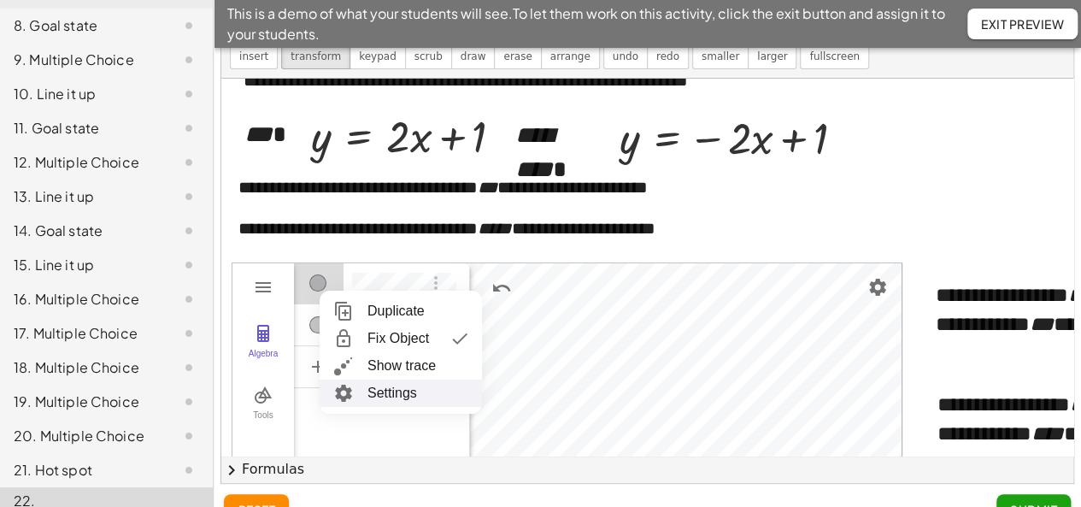
click at [378, 385] on li "Settings" at bounding box center [401, 392] width 162 height 27
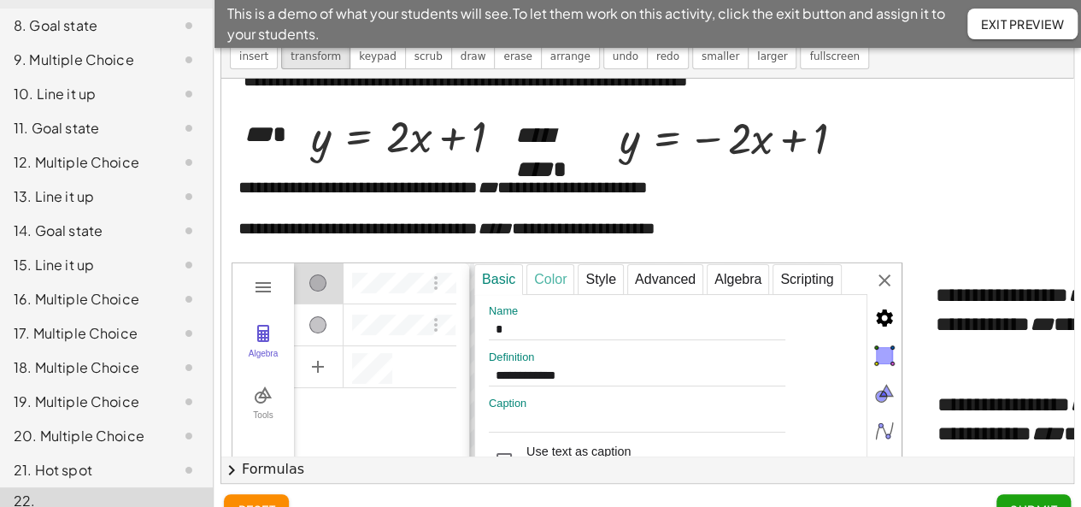
click at [552, 278] on div "Color" at bounding box center [550, 279] width 48 height 31
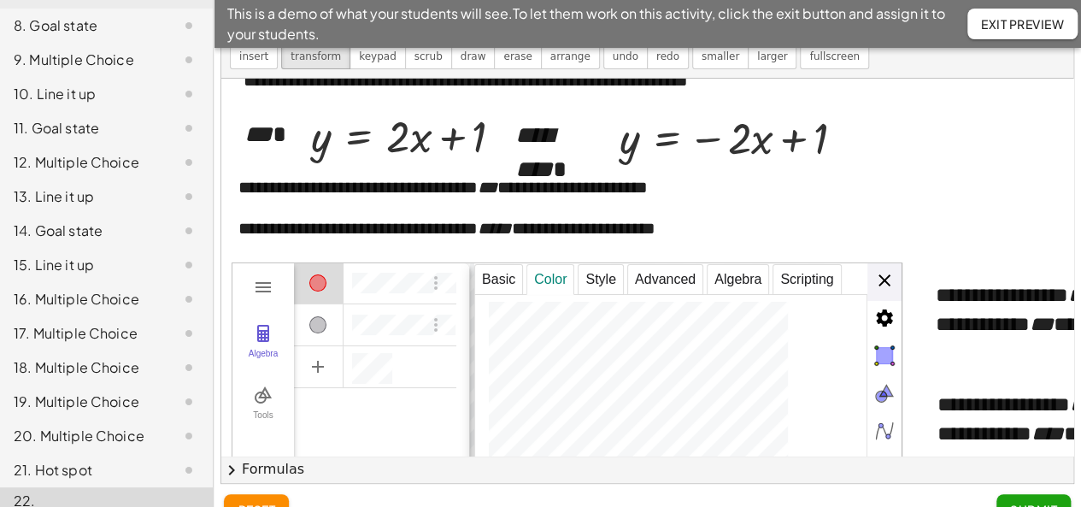
click at [883, 278] on div "**********" at bounding box center [687, 498] width 427 height 471
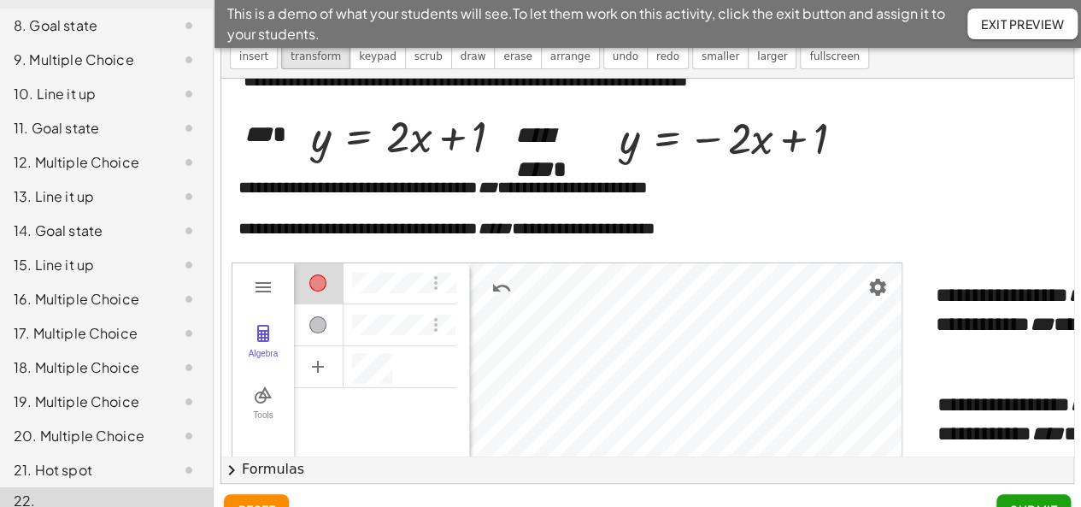
click at [319, 321] on div "Algebra" at bounding box center [317, 324] width 17 height 17
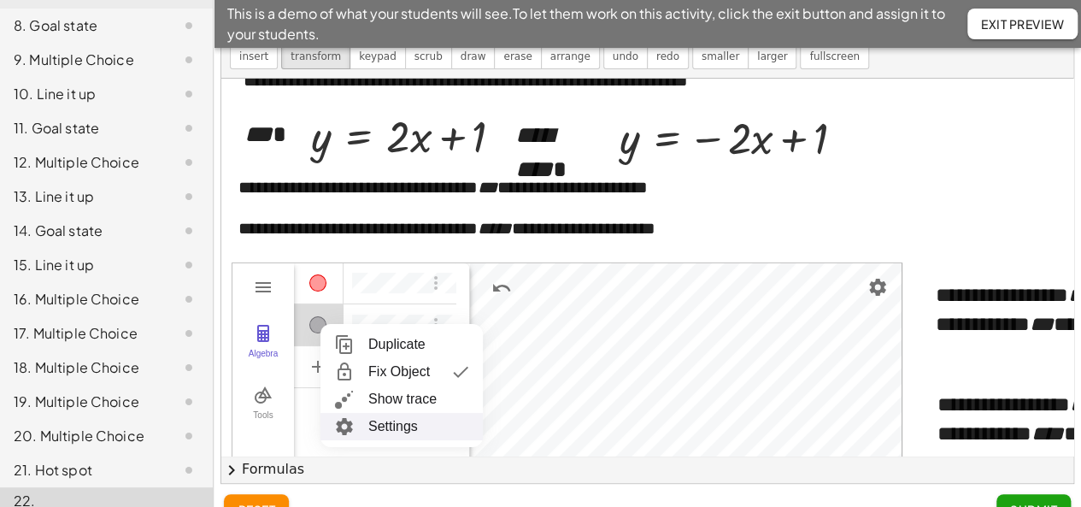
click at [395, 424] on li "Settings" at bounding box center [401, 426] width 162 height 27
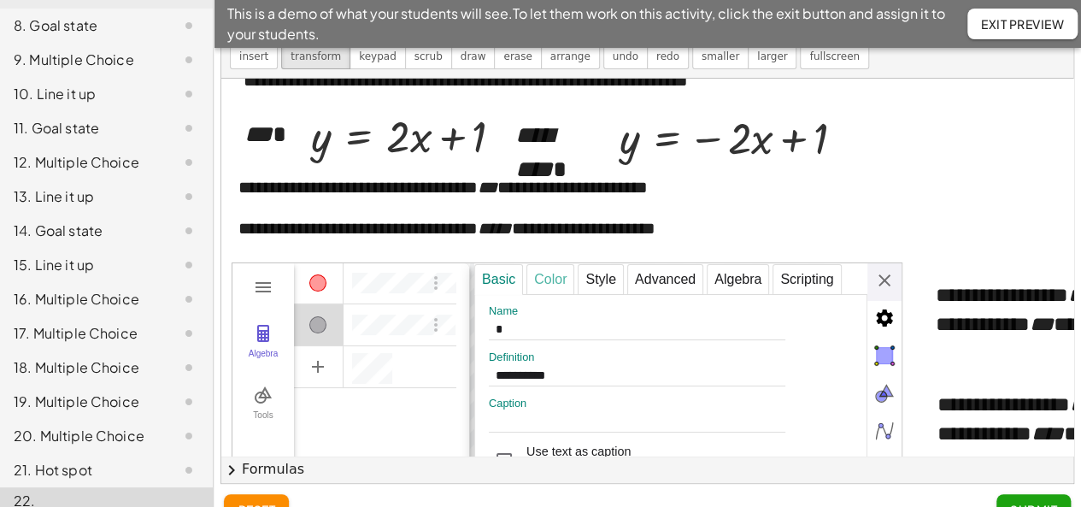
click at [555, 279] on div "Color" at bounding box center [550, 279] width 48 height 31
click at [886, 282] on div "**********" at bounding box center [687, 498] width 427 height 471
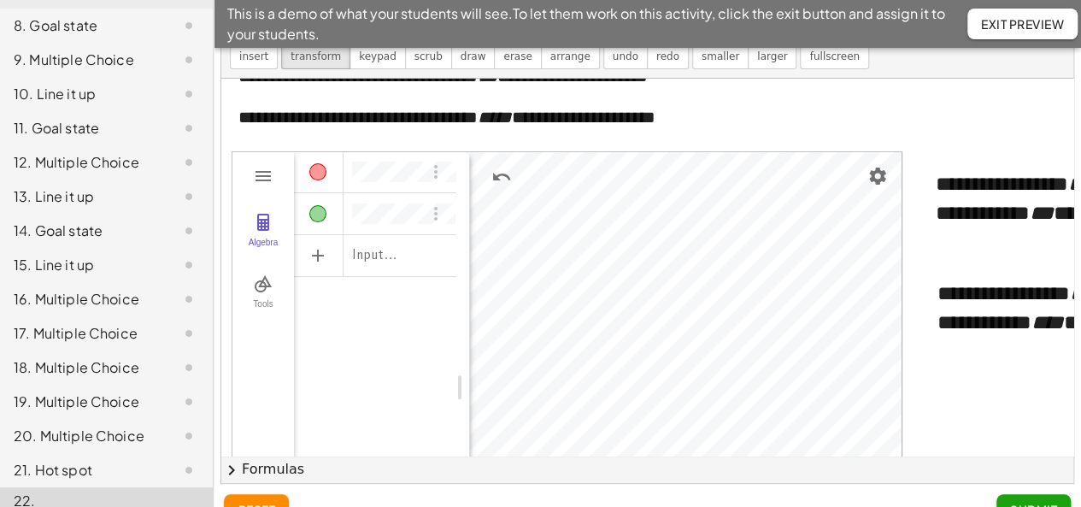
scroll to position [137, 0]
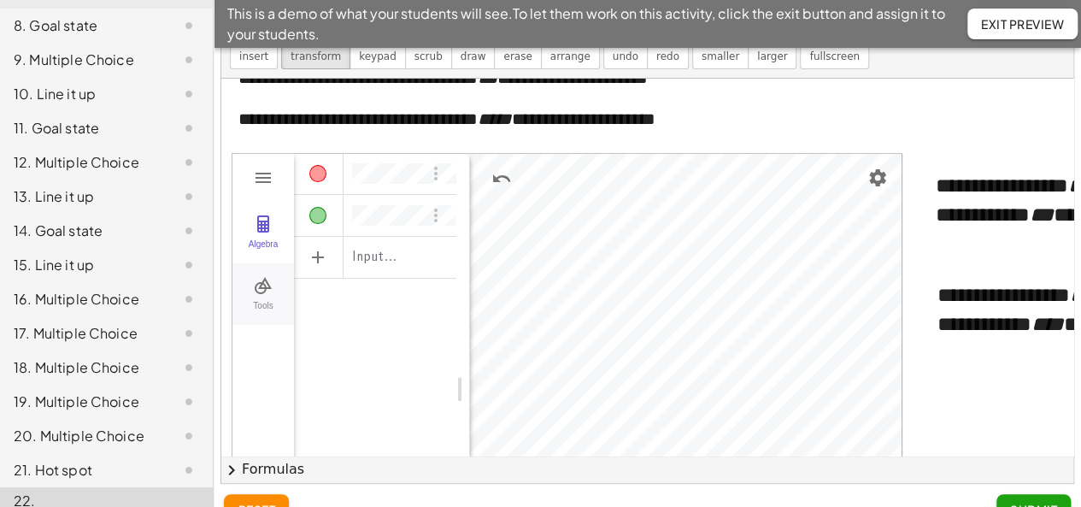
click at [277, 281] on button "Tools" at bounding box center [263, 294] width 62 height 62
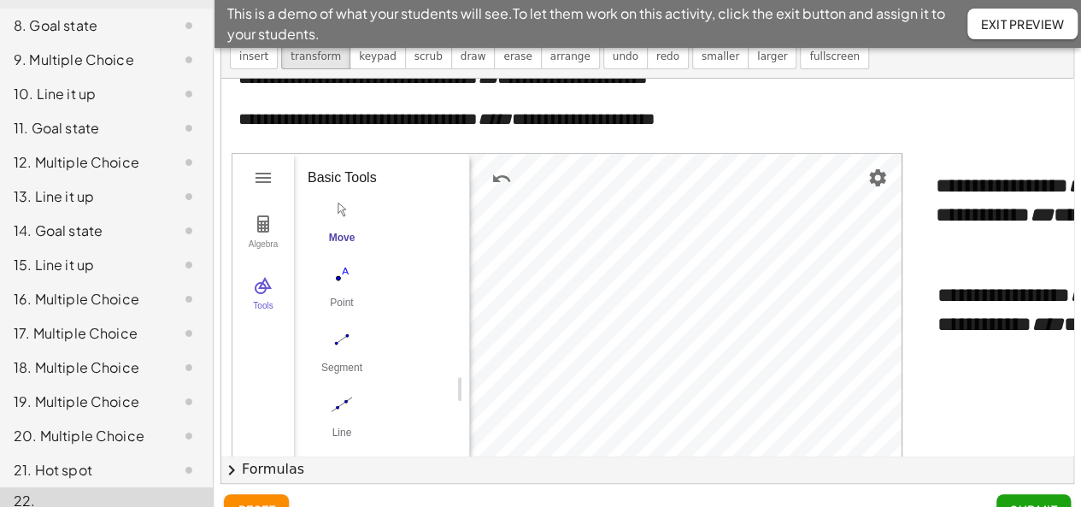
drag, startPoint x: 335, startPoint y: 287, endPoint x: 424, endPoint y: 300, distance: 89.8
click at [335, 288] on button "Point" at bounding box center [342, 291] width 68 height 62
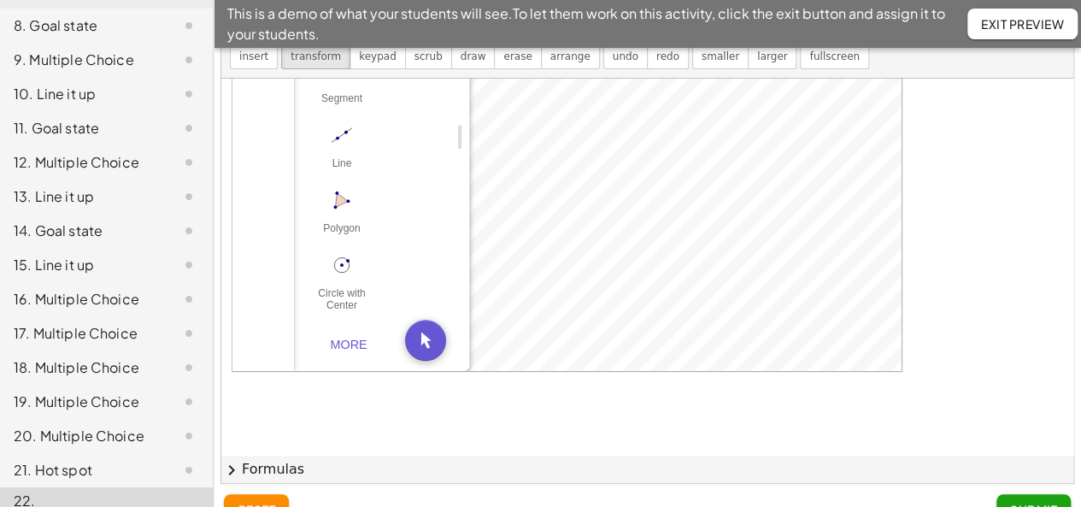
scroll to position [407, 0]
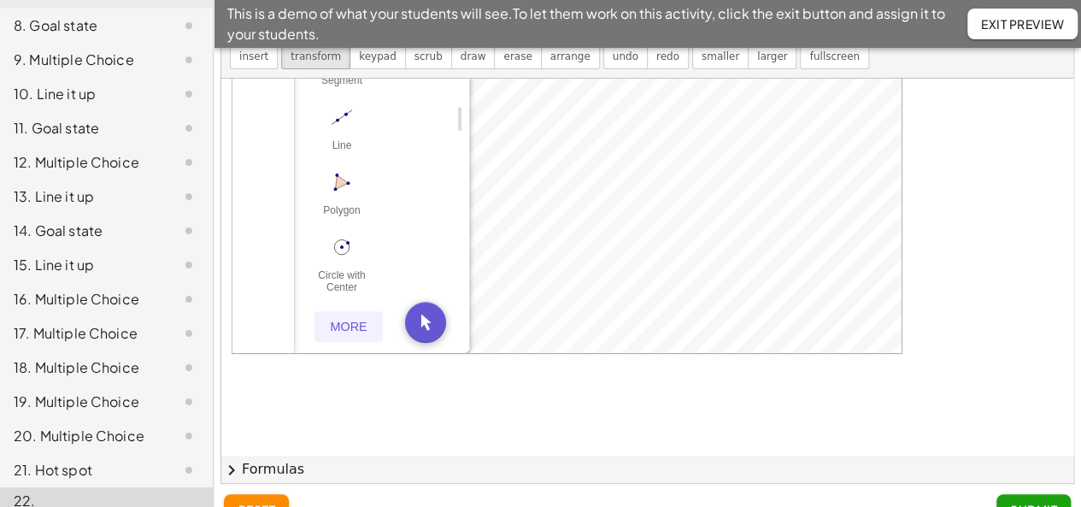
click at [356, 324] on div "More" at bounding box center [348, 327] width 55 height 14
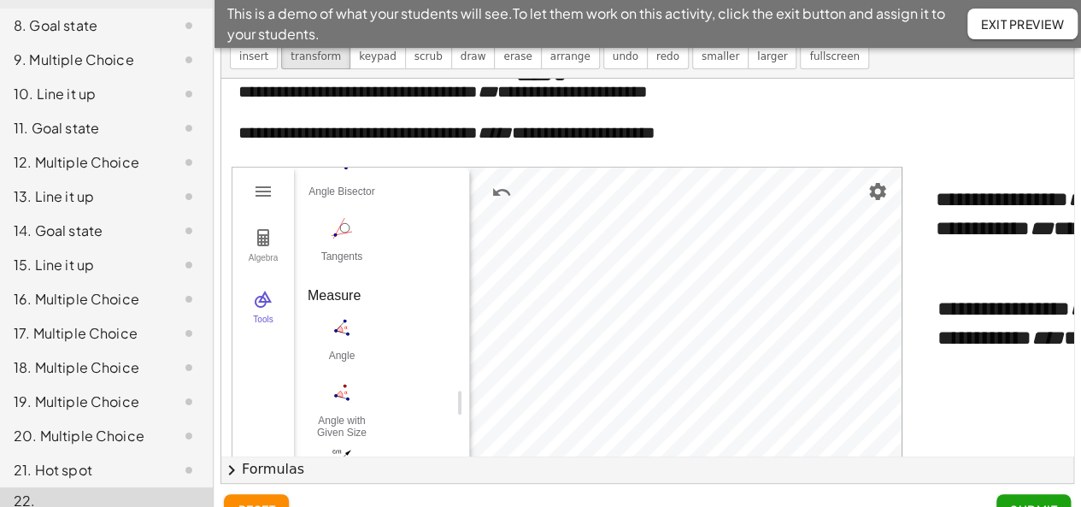
scroll to position [1041, 0]
click at [341, 326] on img "Angle. Select three points or two lines" at bounding box center [342, 323] width 68 height 27
click at [265, 245] on img "Geometry" at bounding box center [263, 237] width 21 height 21
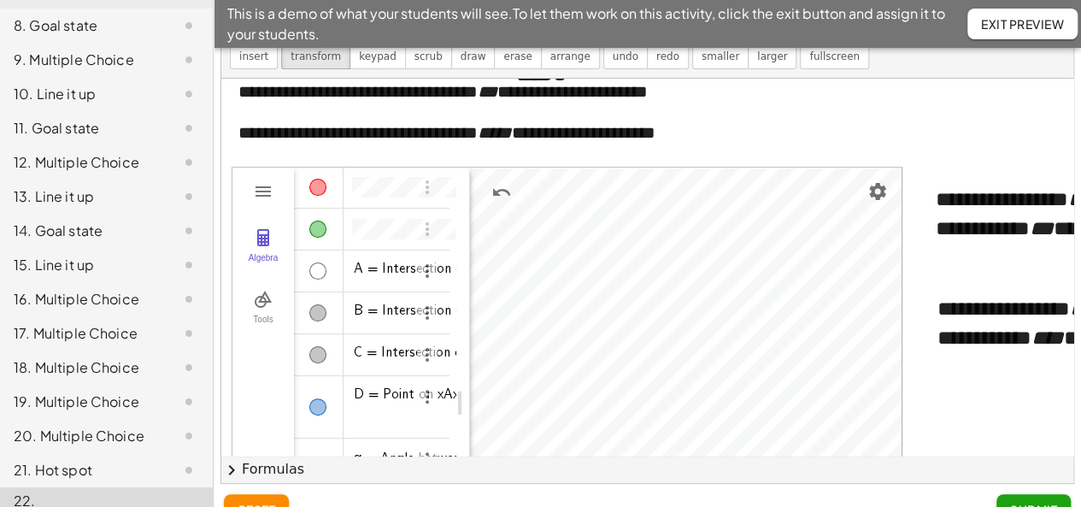
click at [321, 274] on div "Algebra" at bounding box center [317, 270] width 17 height 17
click at [316, 305] on div "Algebra" at bounding box center [317, 312] width 17 height 17
click at [311, 347] on div "Algebra" at bounding box center [317, 354] width 17 height 17
click at [314, 402] on div "Algebra" at bounding box center [317, 406] width 17 height 17
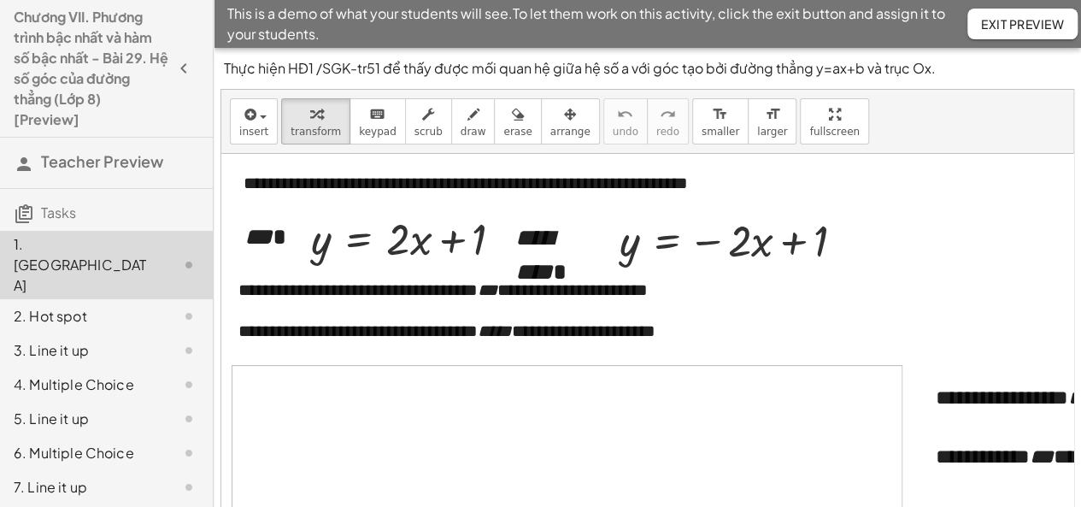
click at [79, 340] on div "3. Line it up" at bounding box center [83, 350] width 138 height 21
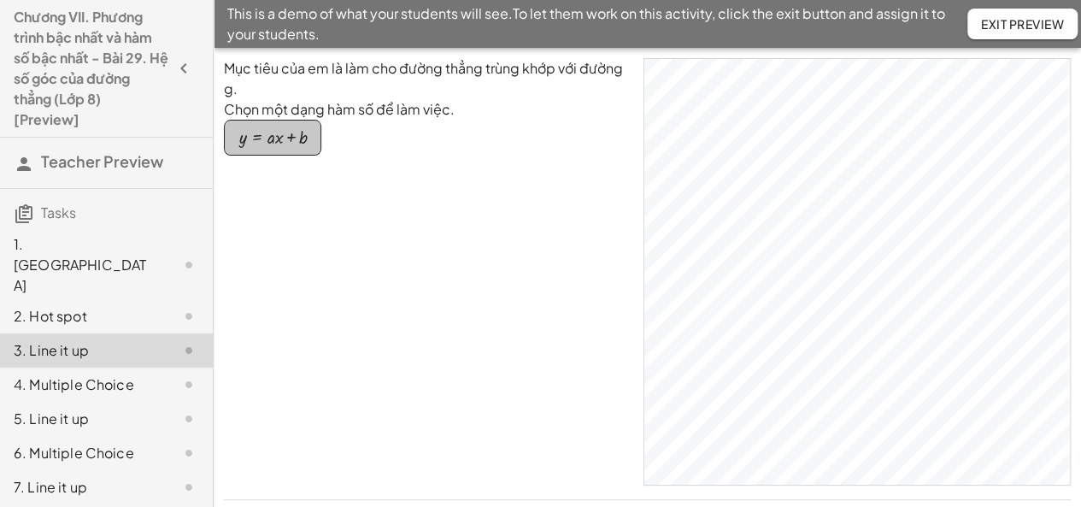
click at [279, 138] on div "button" at bounding box center [272, 137] width 68 height 19
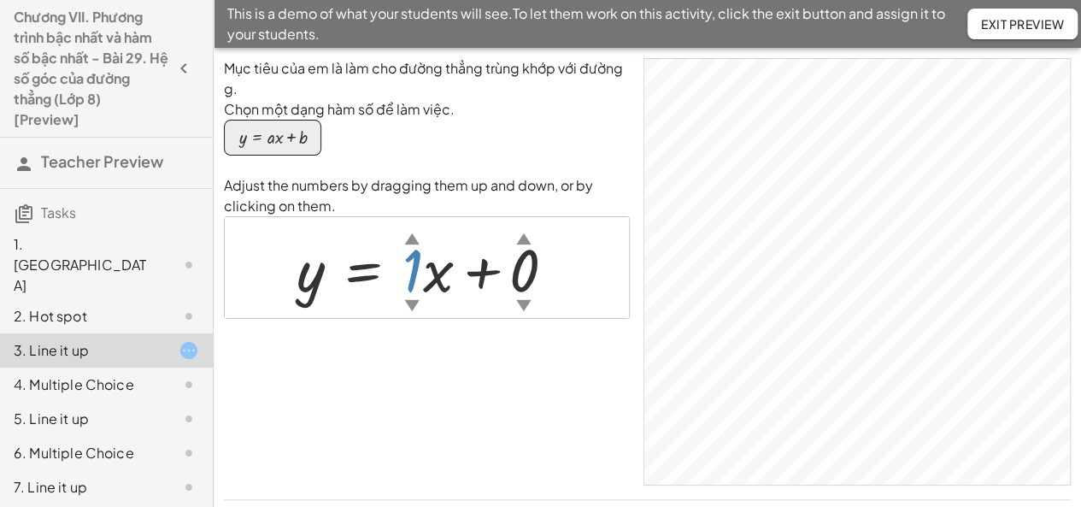
click at [408, 239] on div "▲" at bounding box center [411, 237] width 15 height 21
drag, startPoint x: 414, startPoint y: 277, endPoint x: 424, endPoint y: 182, distance: 95.4
click at [424, 182] on div "Adjust the numbers by dragging them up and down, or by clicking on them. y = + …" at bounding box center [427, 247] width 406 height 144
drag, startPoint x: 538, startPoint y: 262, endPoint x: 547, endPoint y: 326, distance: 63.8
click at [547, 326] on div "Mục tiêu của em là làm cho đường thẳng trùng khớp với đường g. Chọn một dạng hà…" at bounding box center [427, 271] width 406 height 427
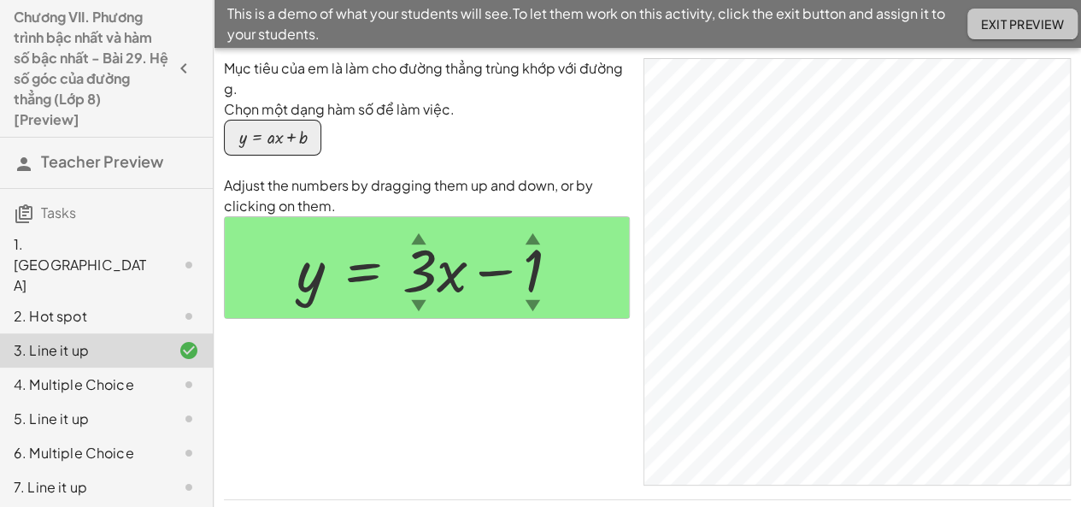
click at [1014, 22] on span "Exit Preview" at bounding box center [1022, 23] width 83 height 15
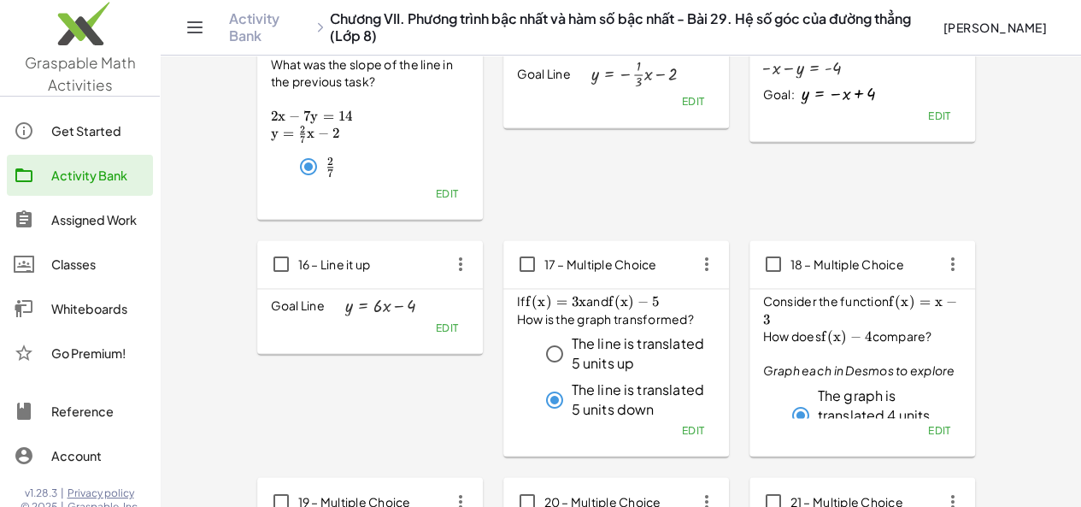
scroll to position [1147, 0]
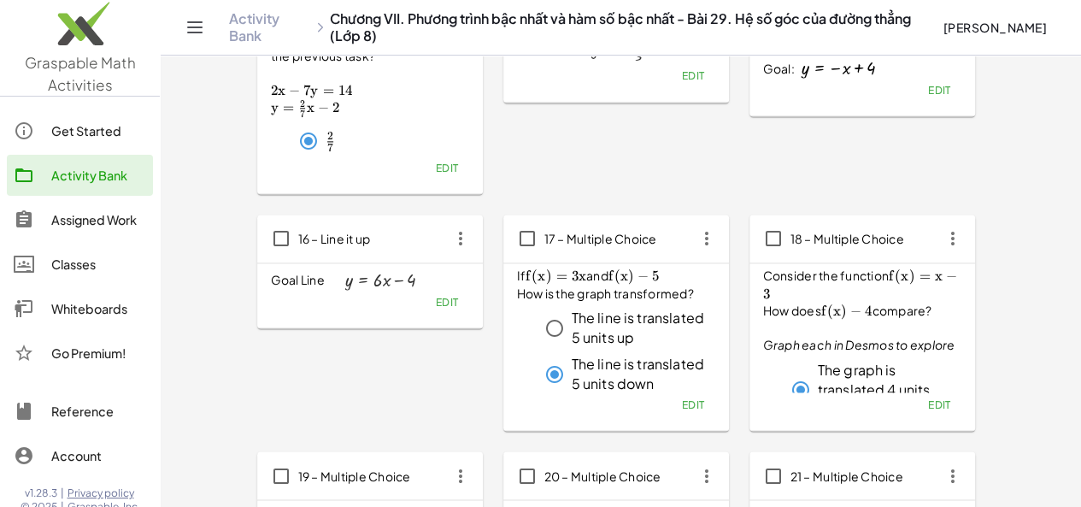
click at [691, 240] on icon "button" at bounding box center [706, 238] width 31 height 31
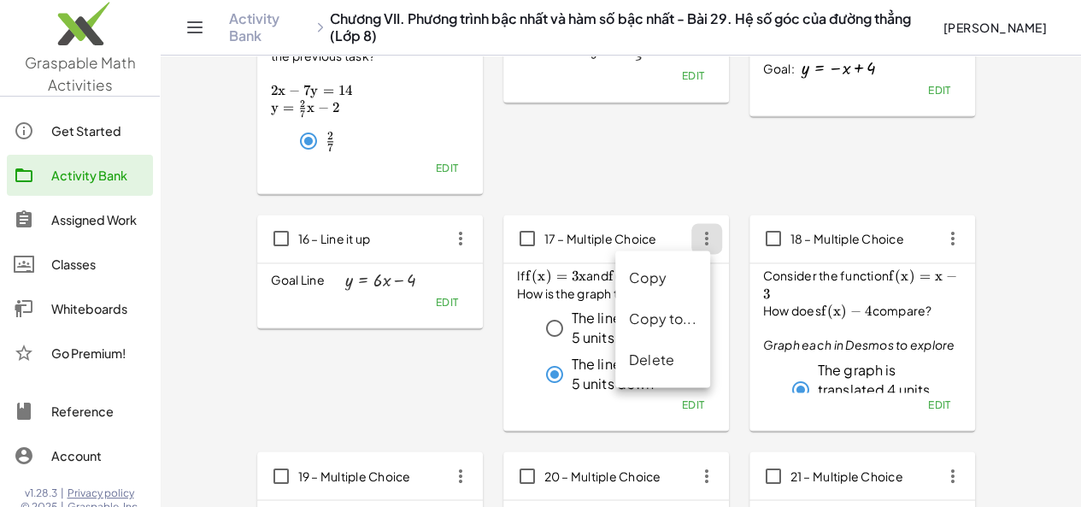
click at [660, 363] on div "Delete" at bounding box center [663, 360] width 68 height 21
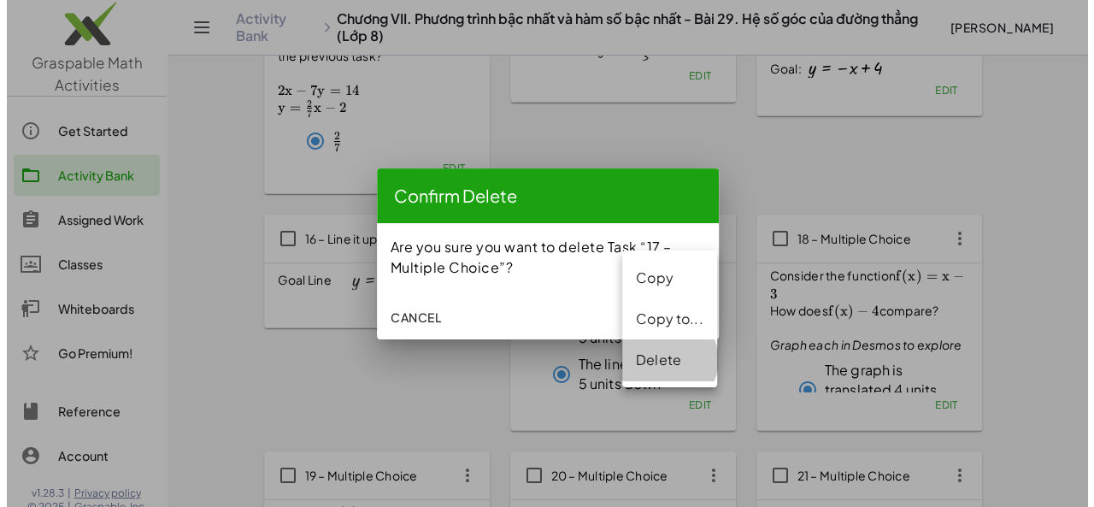
scroll to position [0, 0]
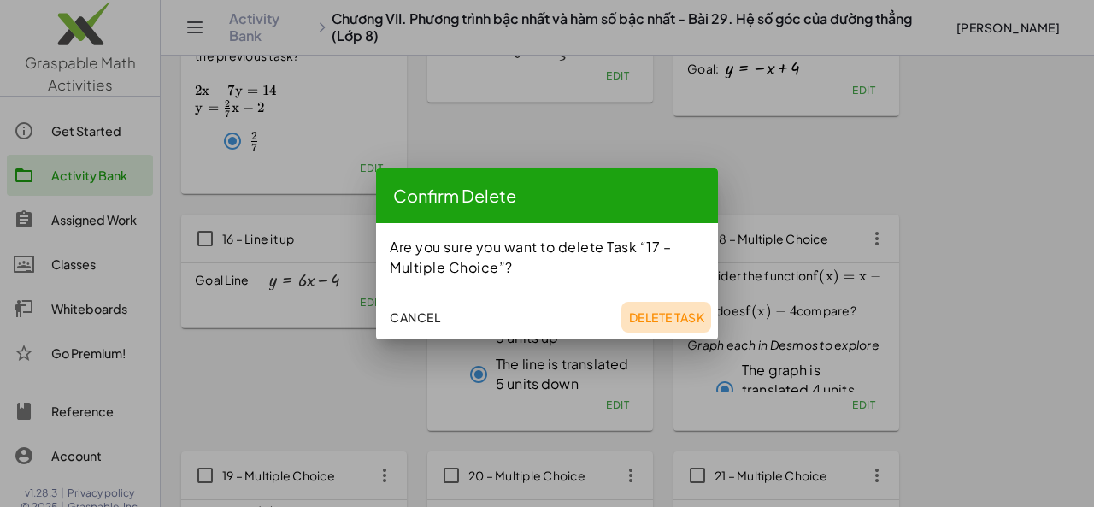
click at [655, 323] on span "Delete Task" at bounding box center [666, 316] width 76 height 15
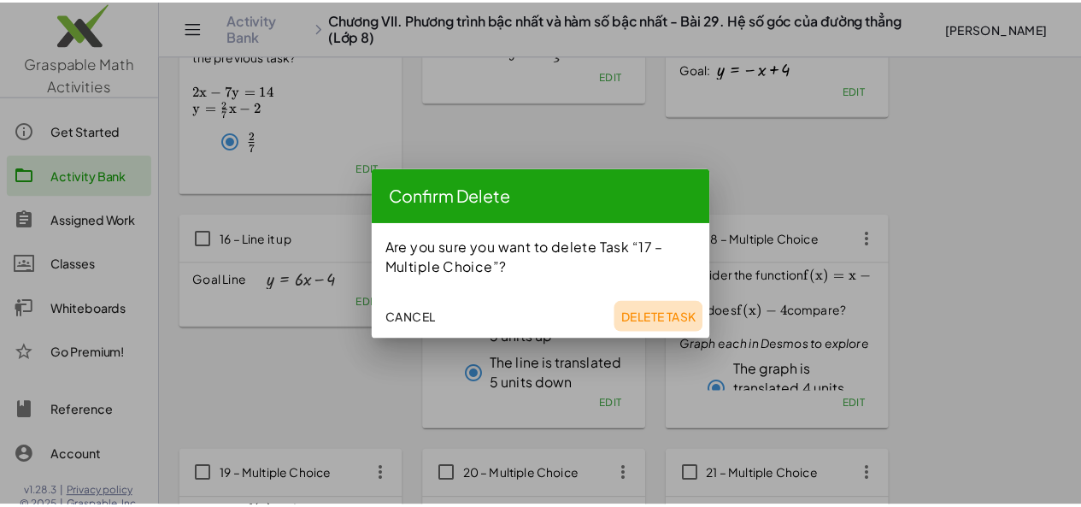
scroll to position [1147, 0]
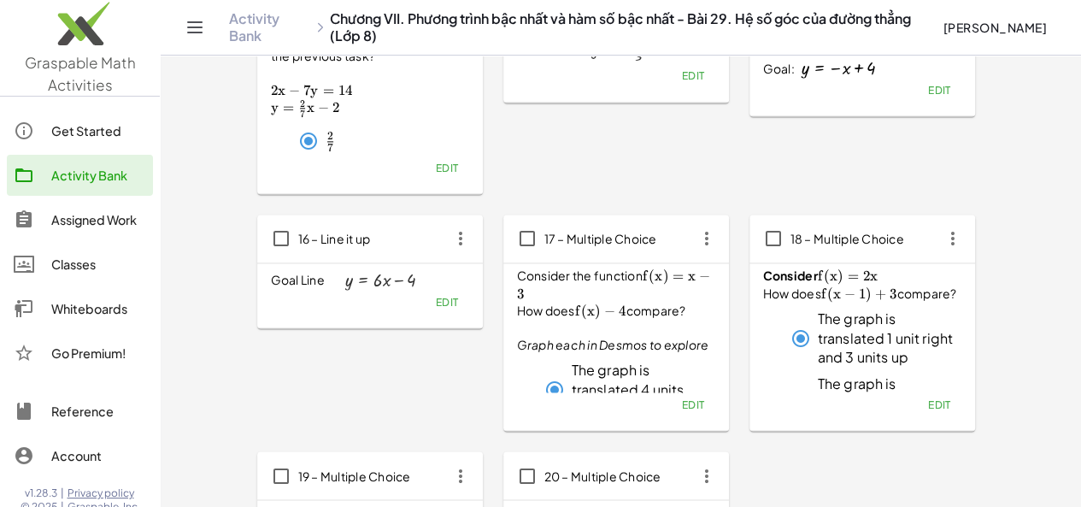
click at [691, 241] on icon "button" at bounding box center [706, 238] width 31 height 31
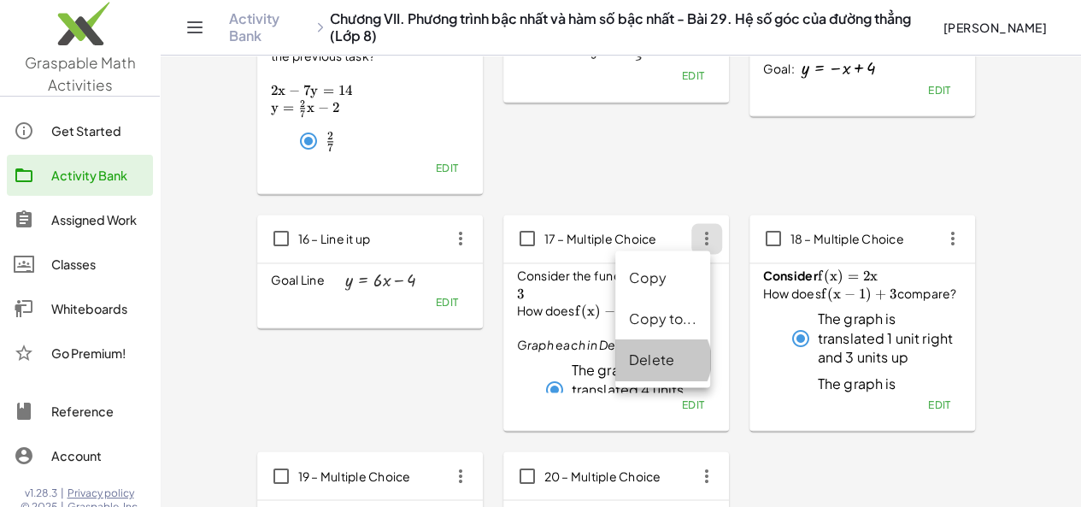
click at [644, 365] on div "Delete" at bounding box center [663, 360] width 68 height 21
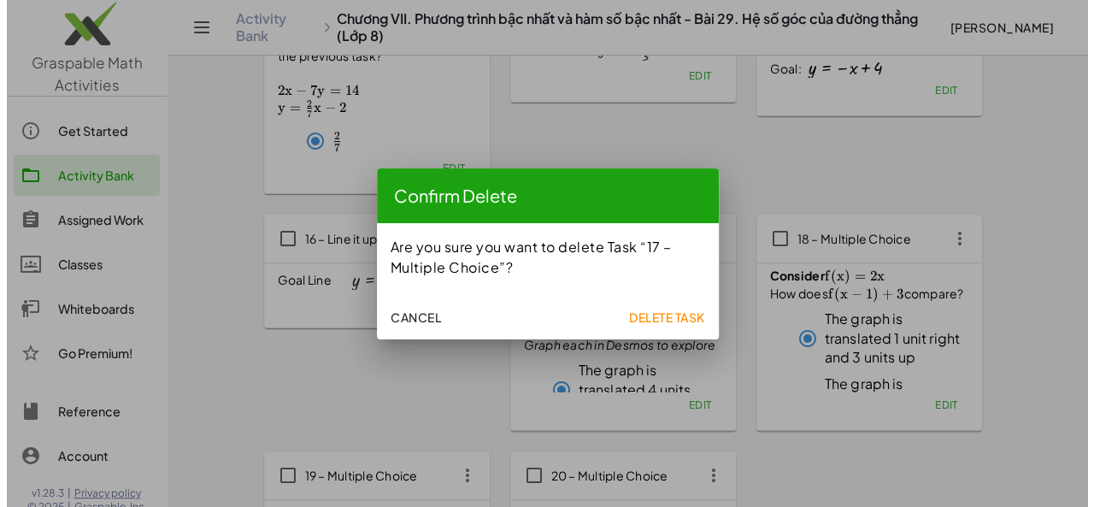
scroll to position [0, 0]
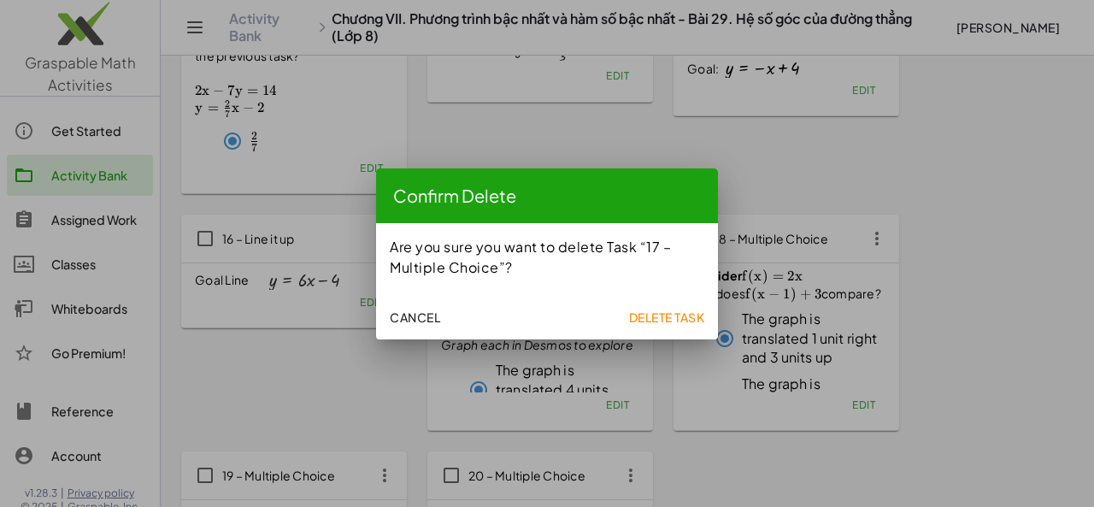
click at [649, 306] on button "Delete Task" at bounding box center [666, 317] width 90 height 31
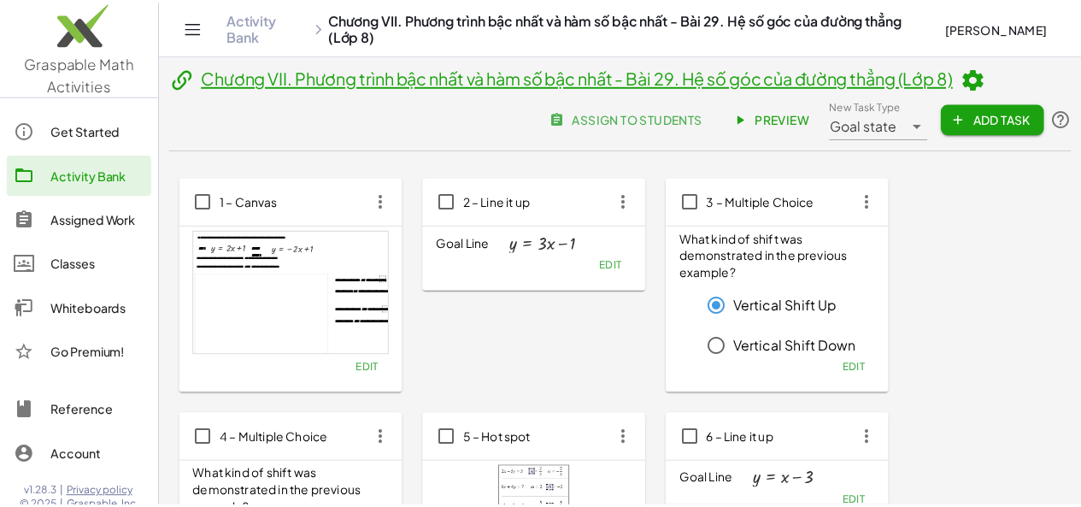
scroll to position [1147, 0]
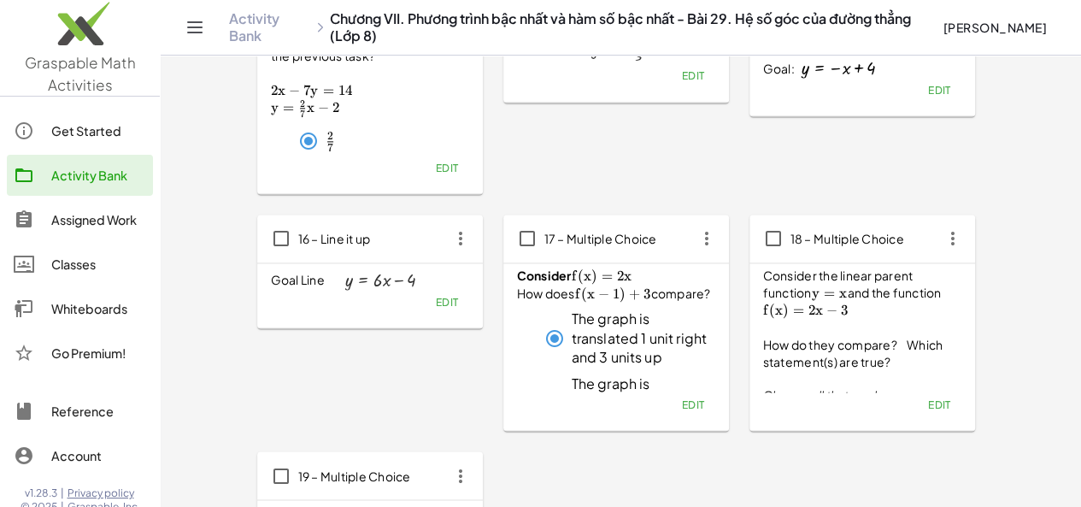
click at [691, 233] on icon "button" at bounding box center [706, 238] width 31 height 31
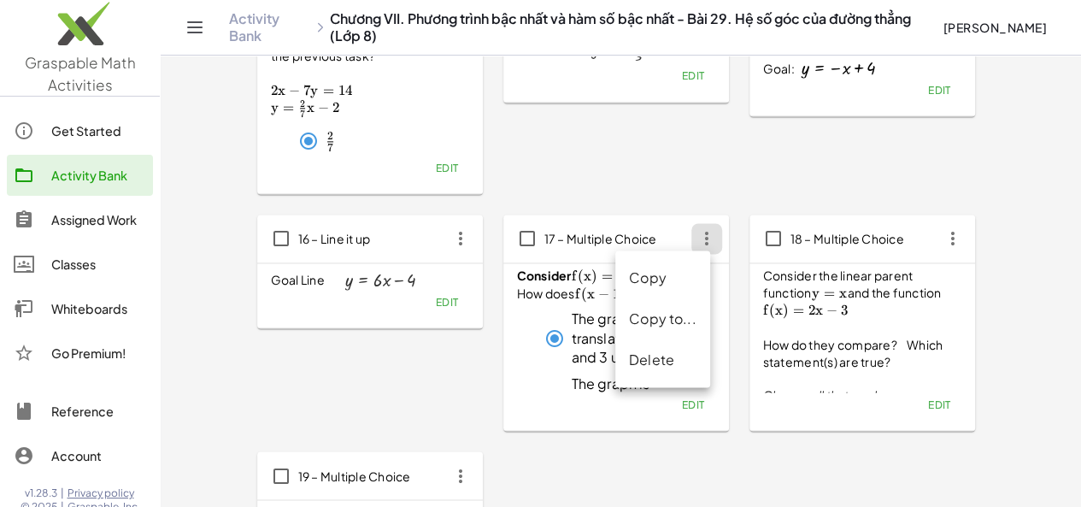
click at [636, 355] on div "Delete" at bounding box center [663, 360] width 68 height 21
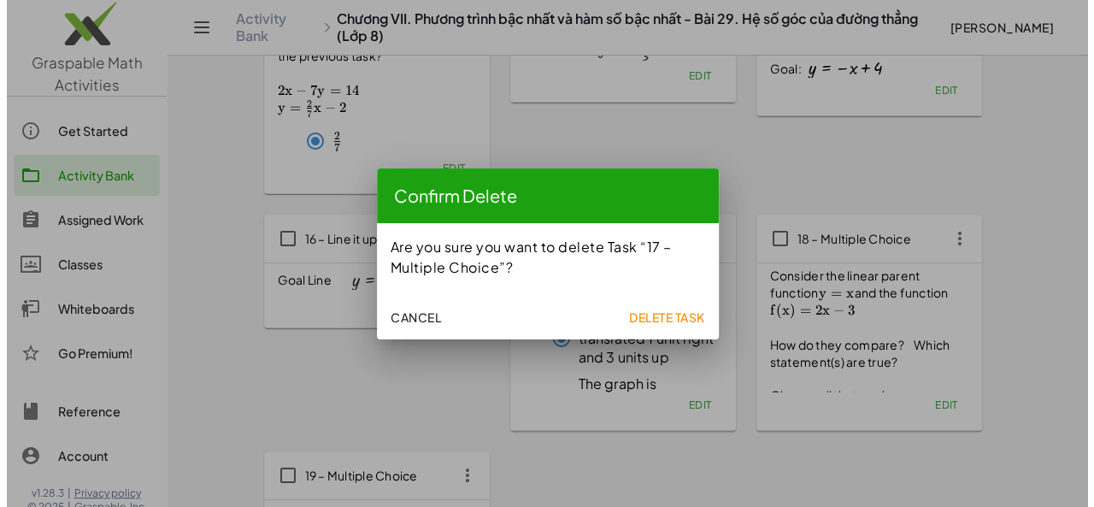
scroll to position [0, 0]
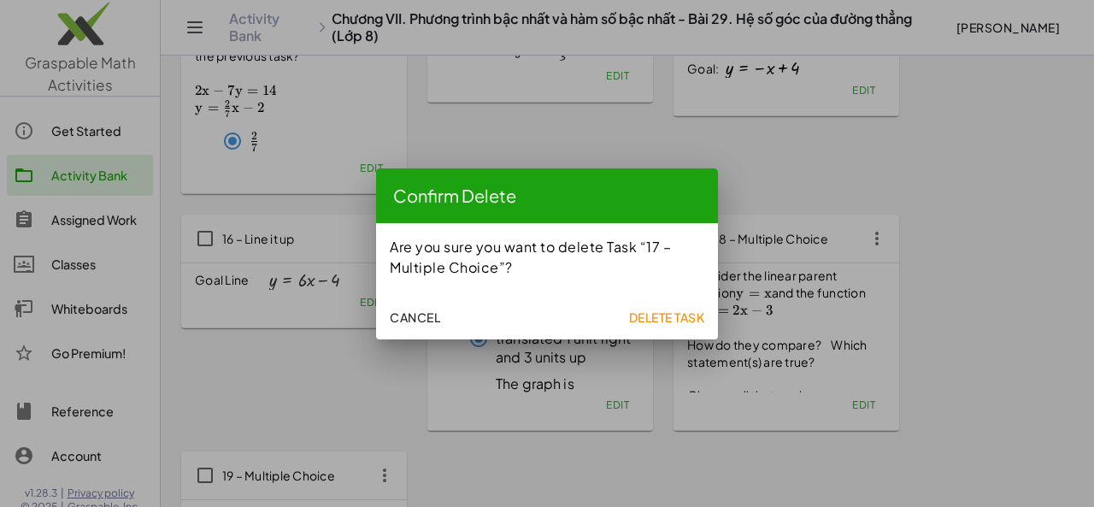
click at [651, 317] on span "Delete Task" at bounding box center [666, 316] width 76 height 15
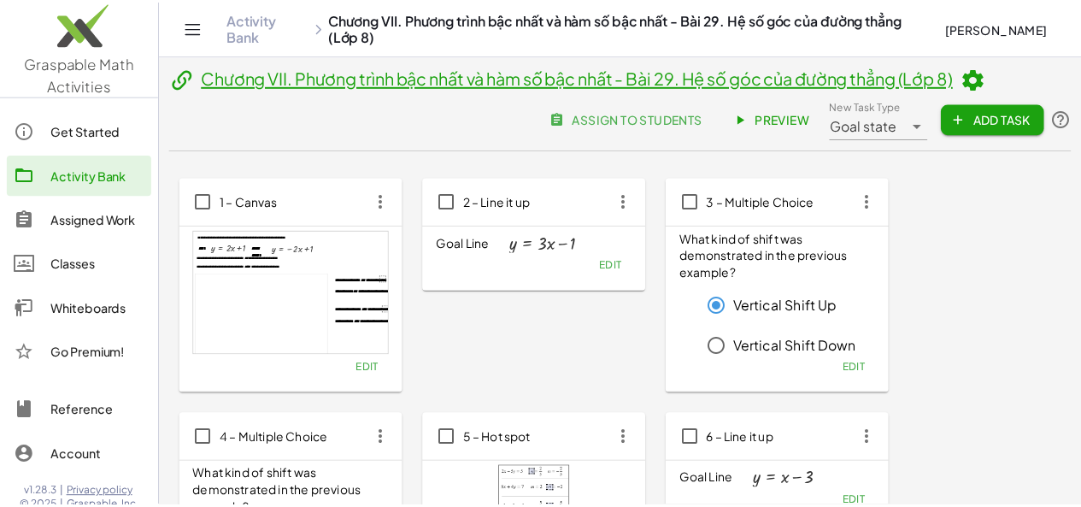
scroll to position [1147, 0]
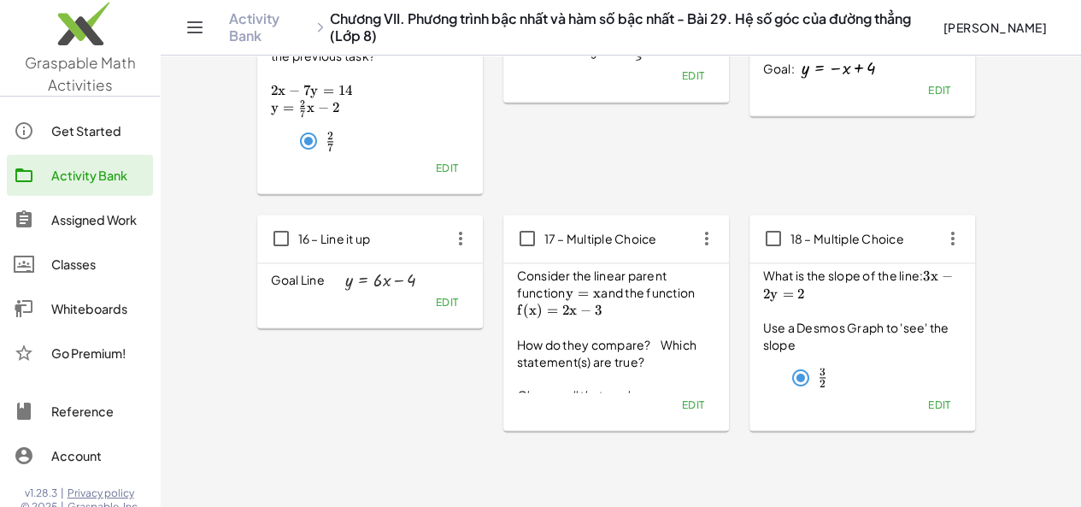
click at [691, 247] on icon "button" at bounding box center [706, 238] width 31 height 31
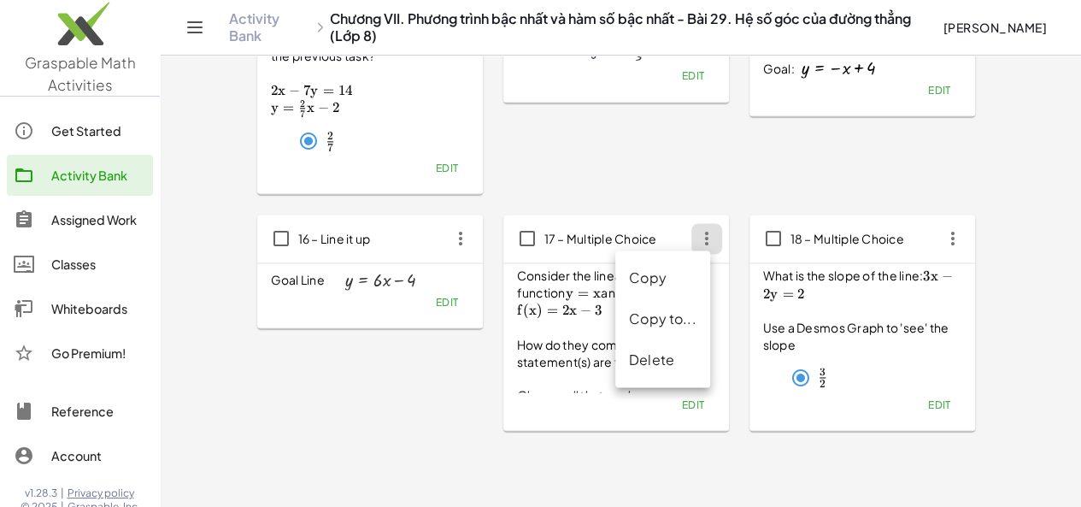
click at [636, 355] on div "Delete" at bounding box center [663, 360] width 68 height 21
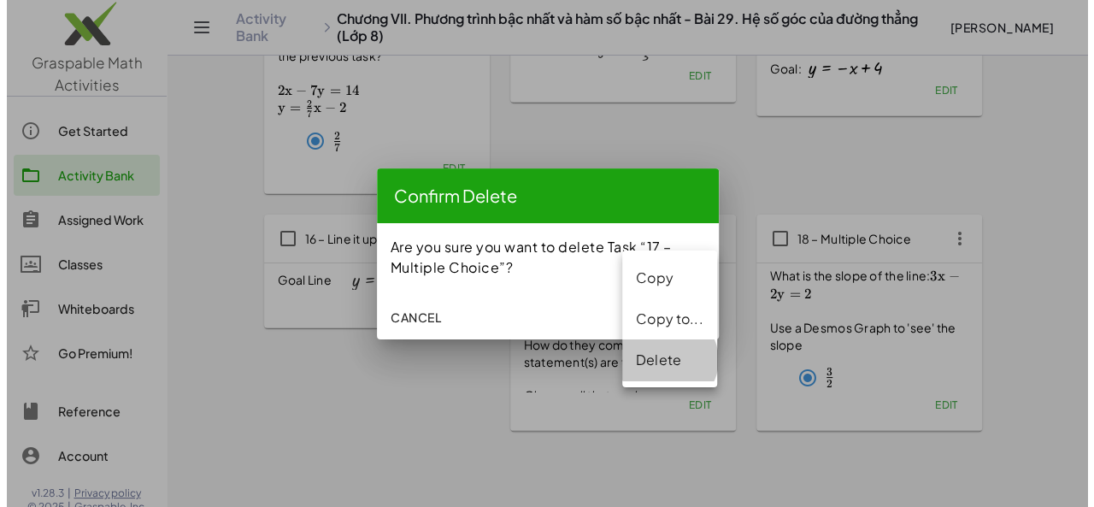
scroll to position [0, 0]
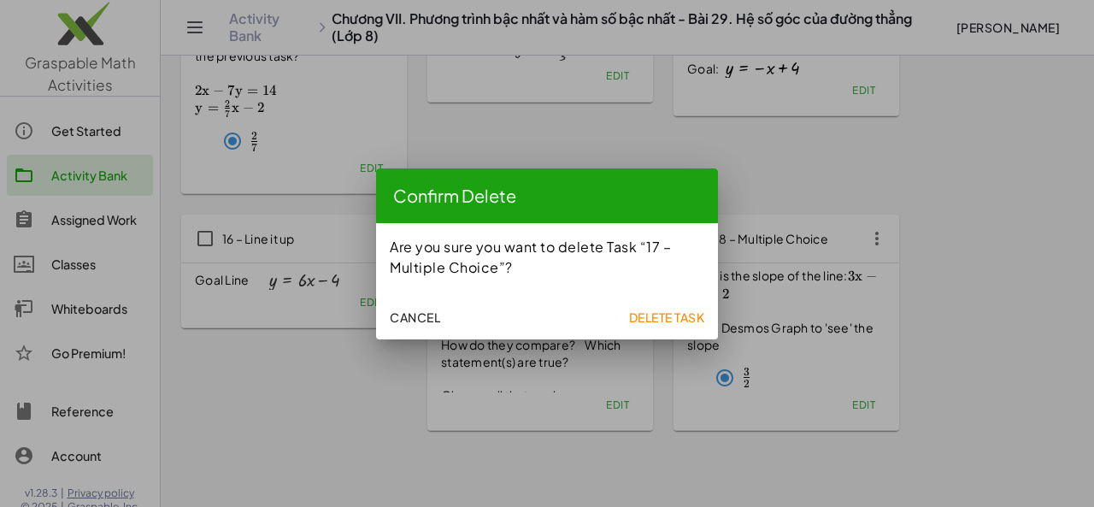
click at [639, 317] on span "Delete Task" at bounding box center [666, 316] width 76 height 15
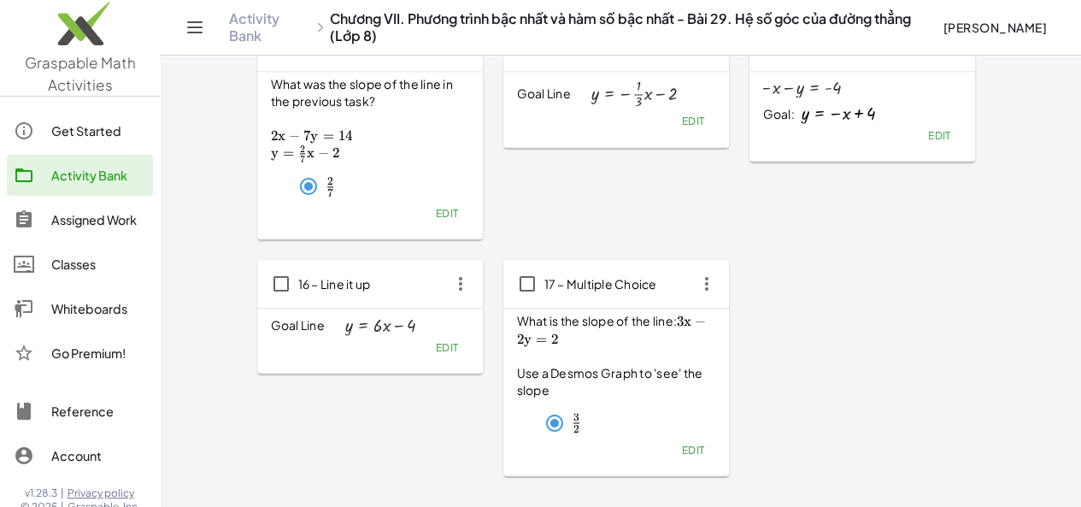
scroll to position [1123, 0]
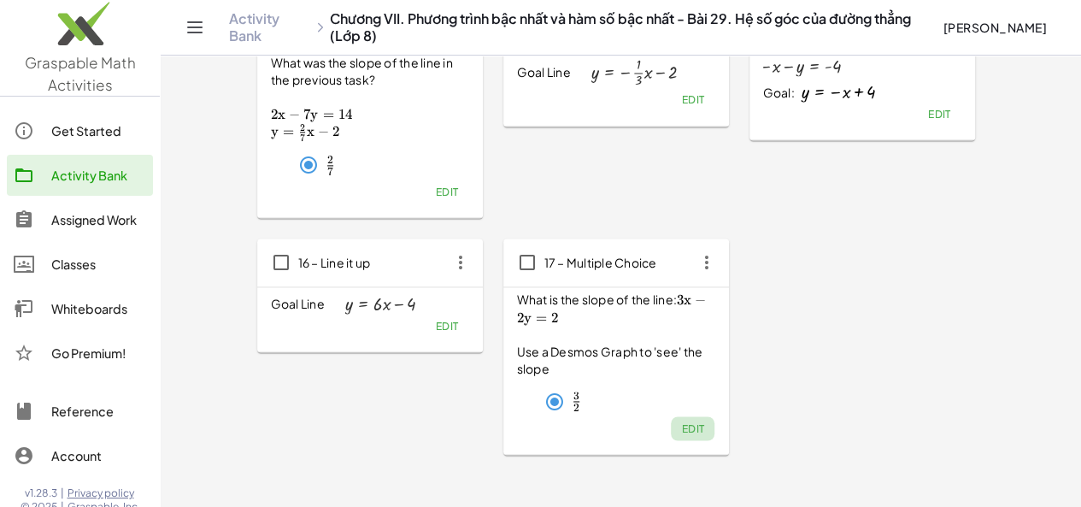
click at [681, 428] on span "Edit" at bounding box center [692, 428] width 23 height 13
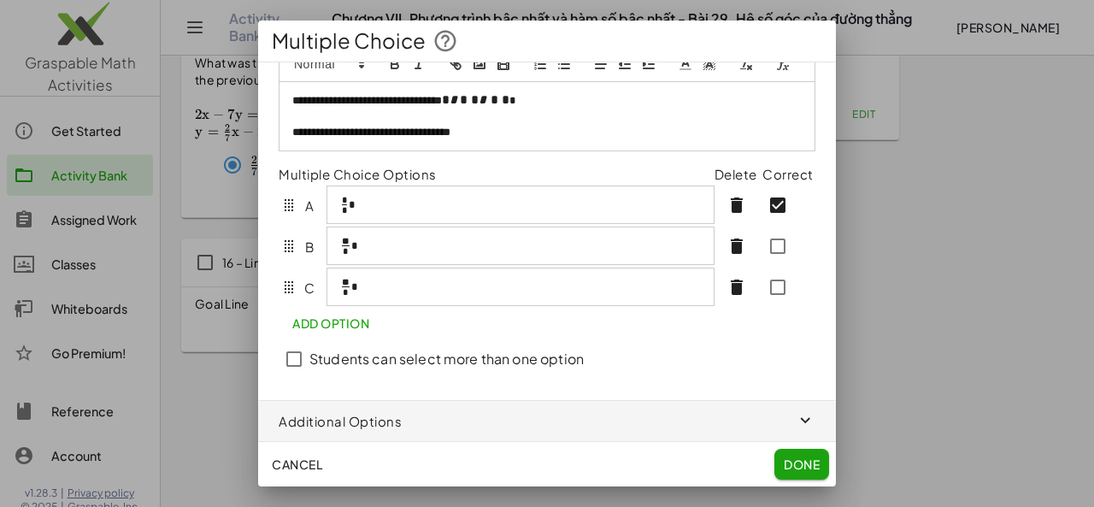
scroll to position [63, 0]
click at [309, 461] on span "Cancel" at bounding box center [297, 463] width 50 height 15
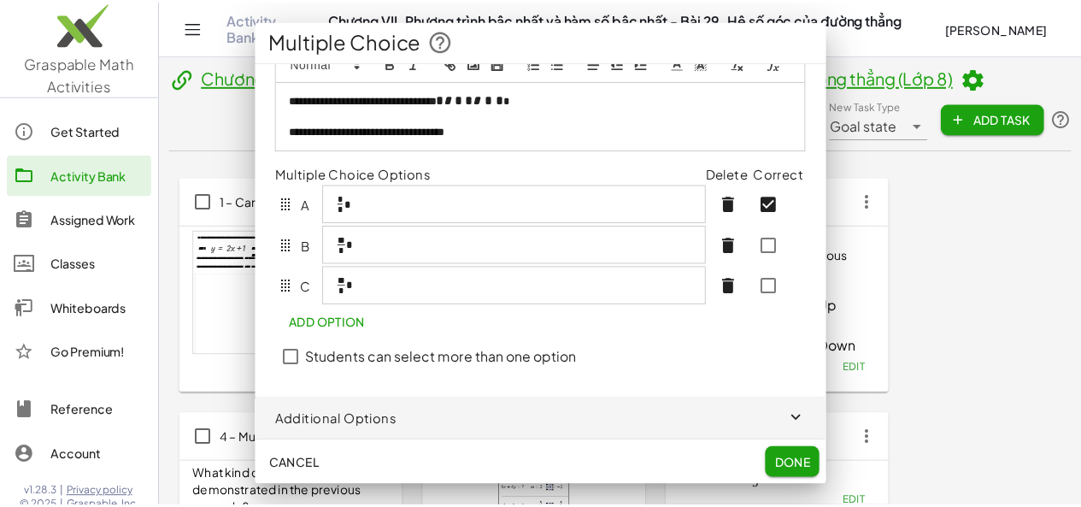
scroll to position [1123, 0]
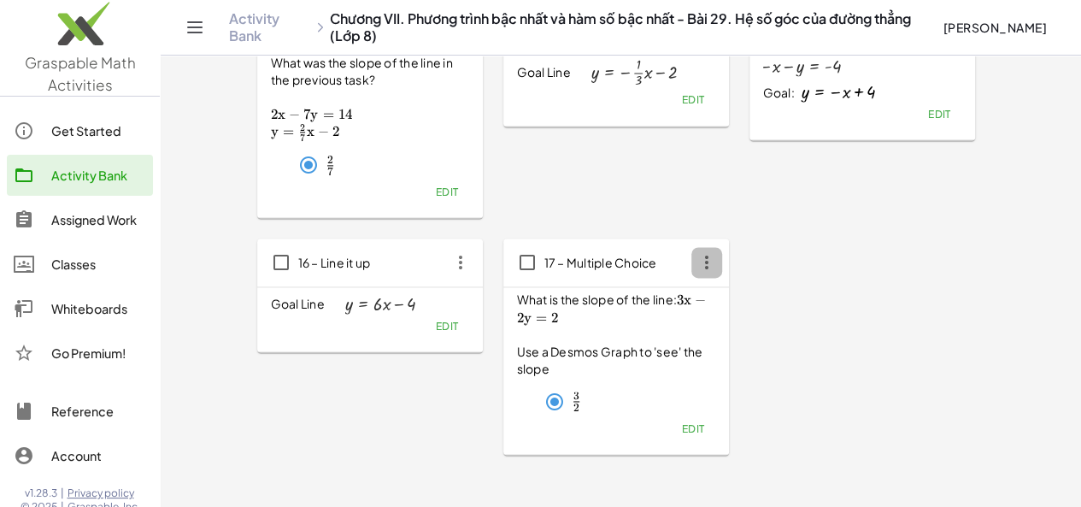
click at [691, 261] on icon "button" at bounding box center [706, 262] width 31 height 31
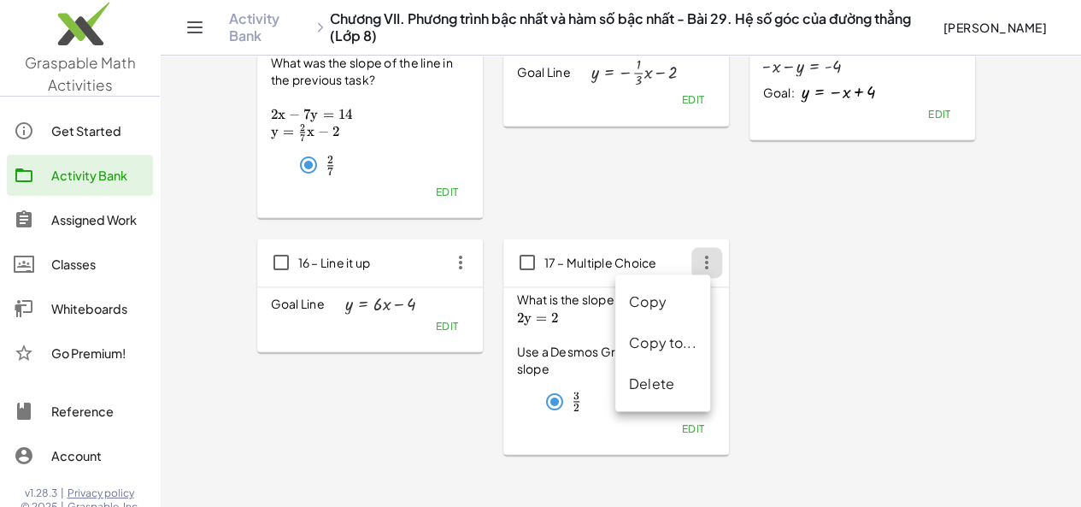
click at [661, 379] on div "Delete" at bounding box center [663, 383] width 68 height 21
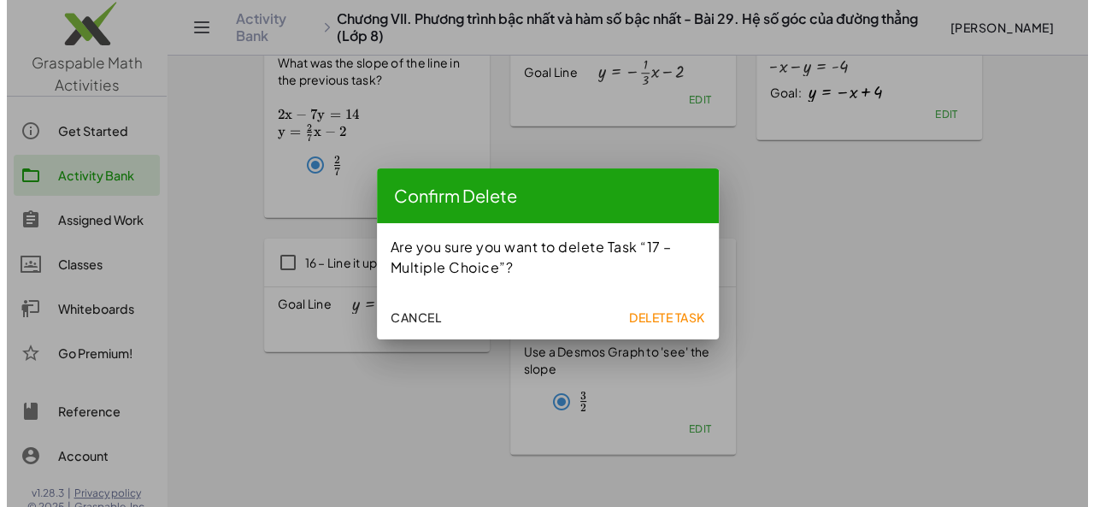
scroll to position [0, 0]
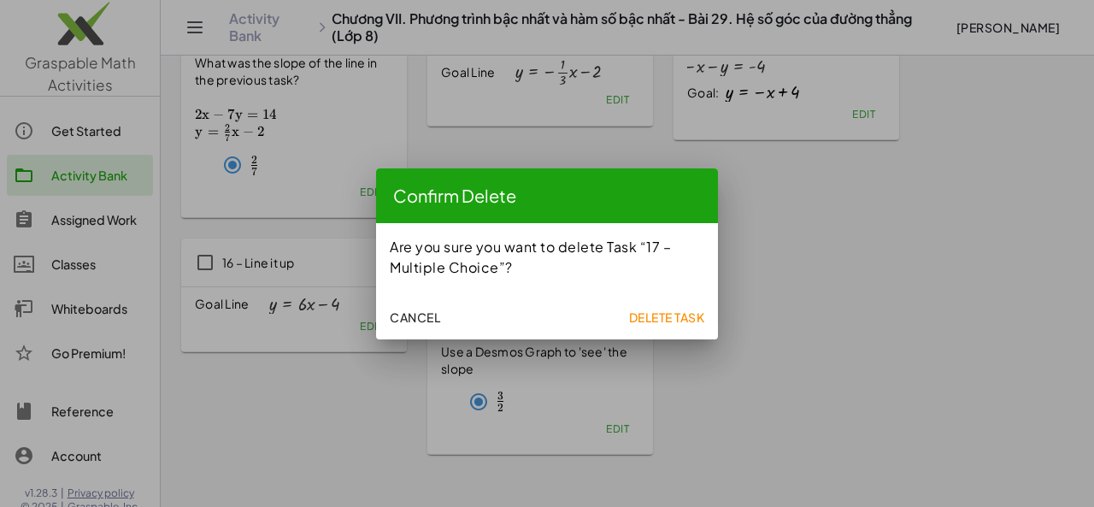
click at [668, 320] on span "Delete Task" at bounding box center [666, 316] width 76 height 15
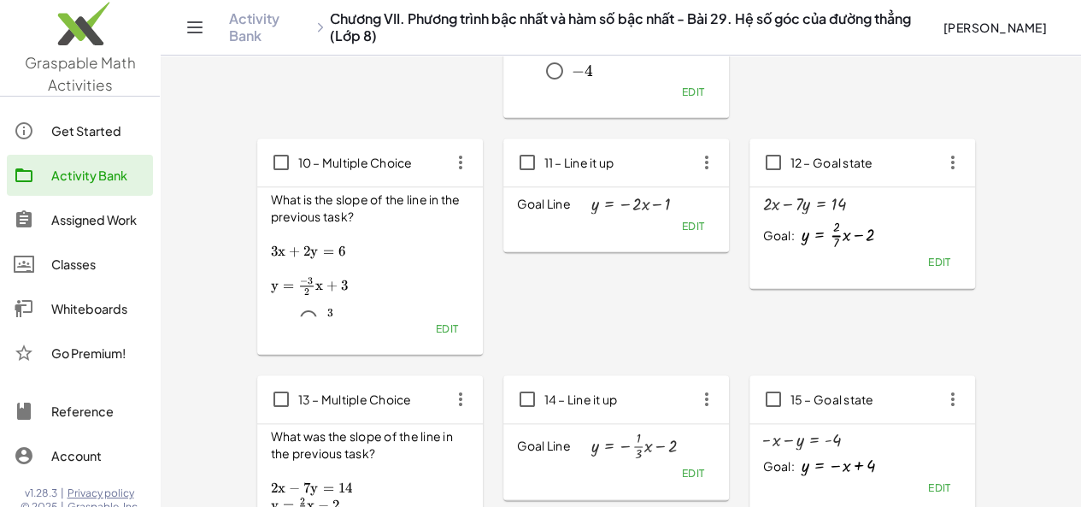
scroll to position [734, 0]
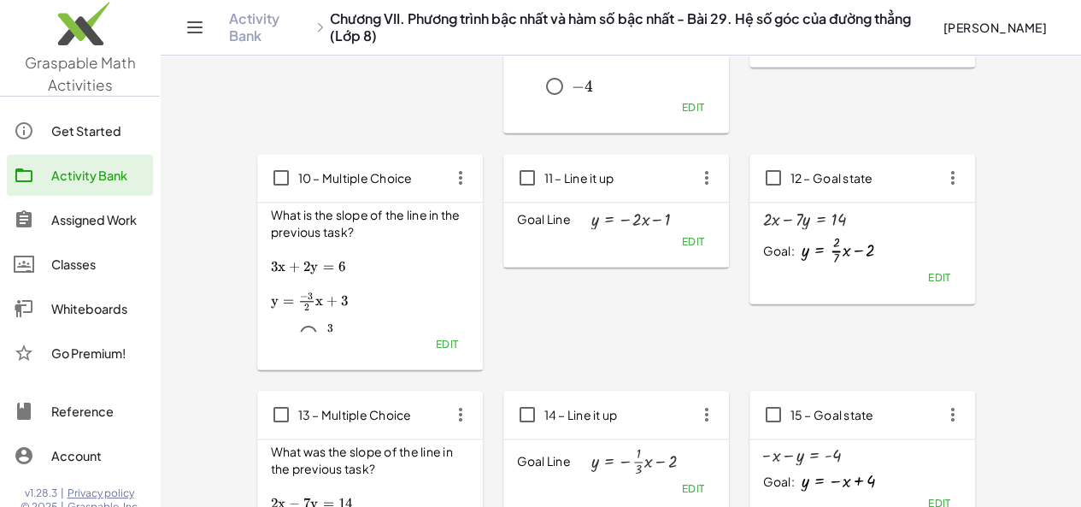
click at [445, 177] on icon "button" at bounding box center [460, 177] width 31 height 31
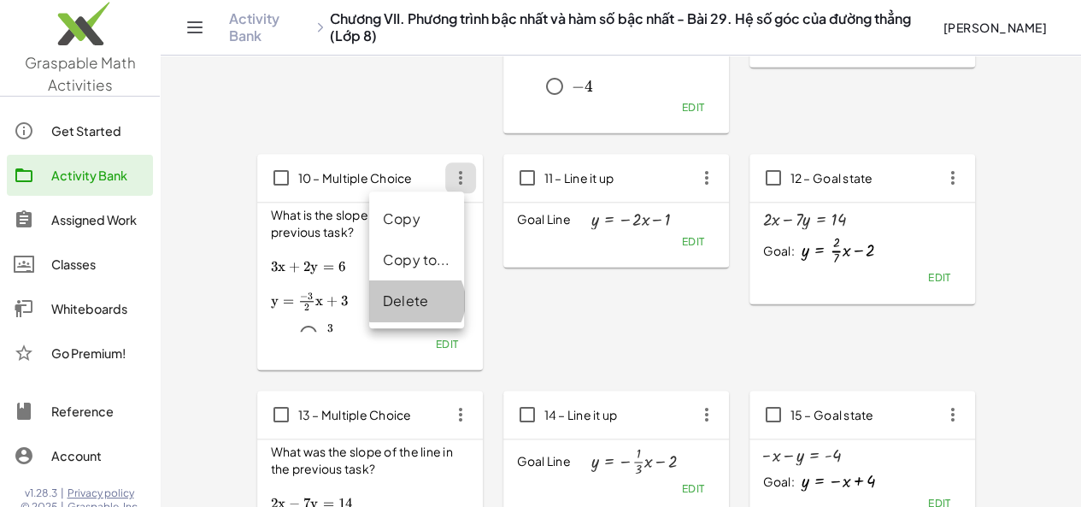
click at [413, 296] on div "Delete" at bounding box center [417, 301] width 68 height 21
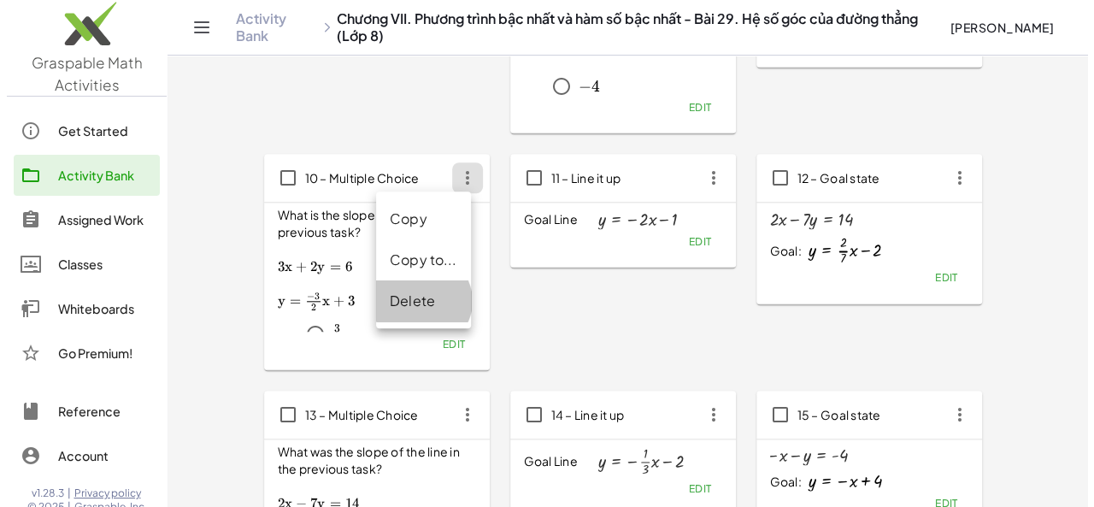
scroll to position [0, 0]
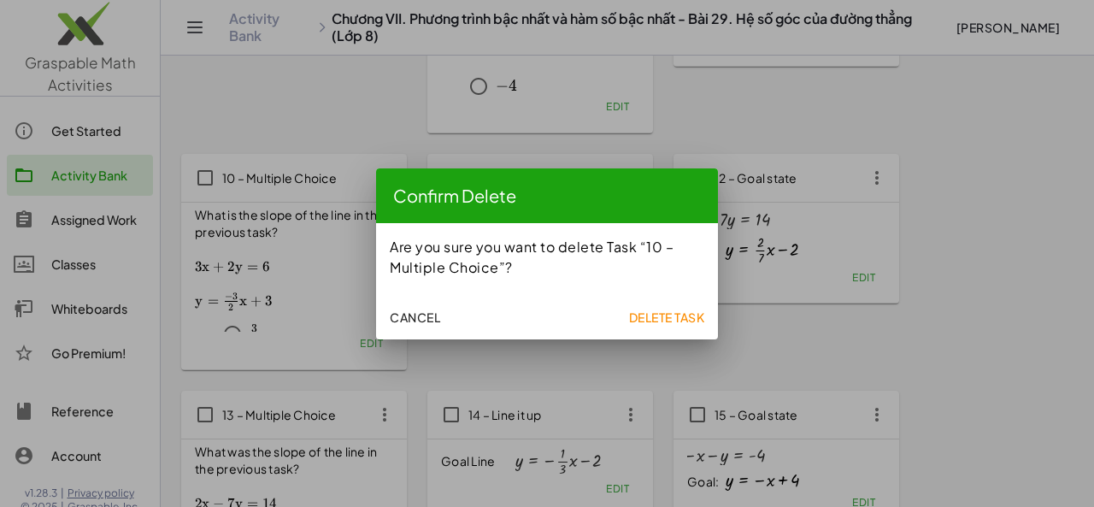
click at [639, 302] on button "Delete Task" at bounding box center [666, 317] width 90 height 31
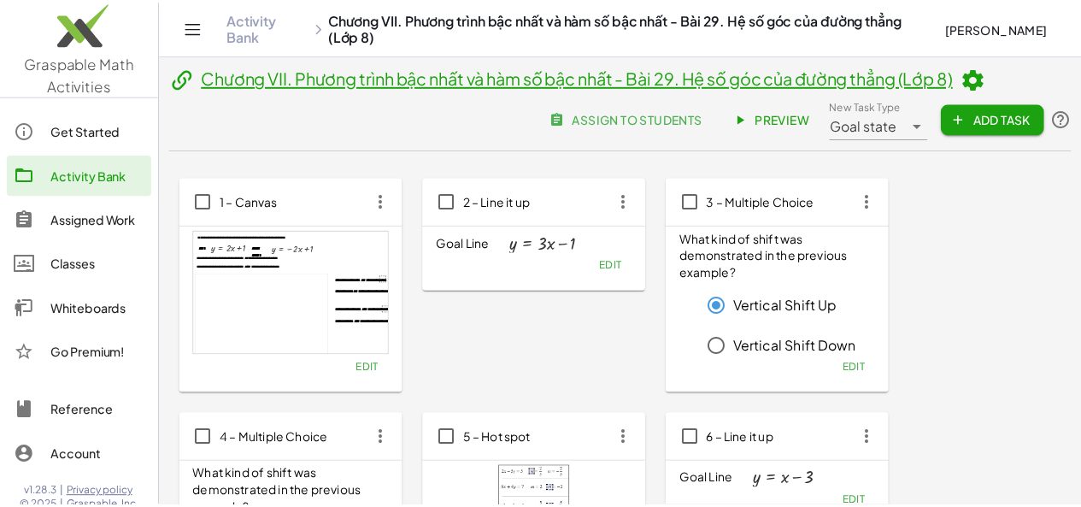
scroll to position [734, 0]
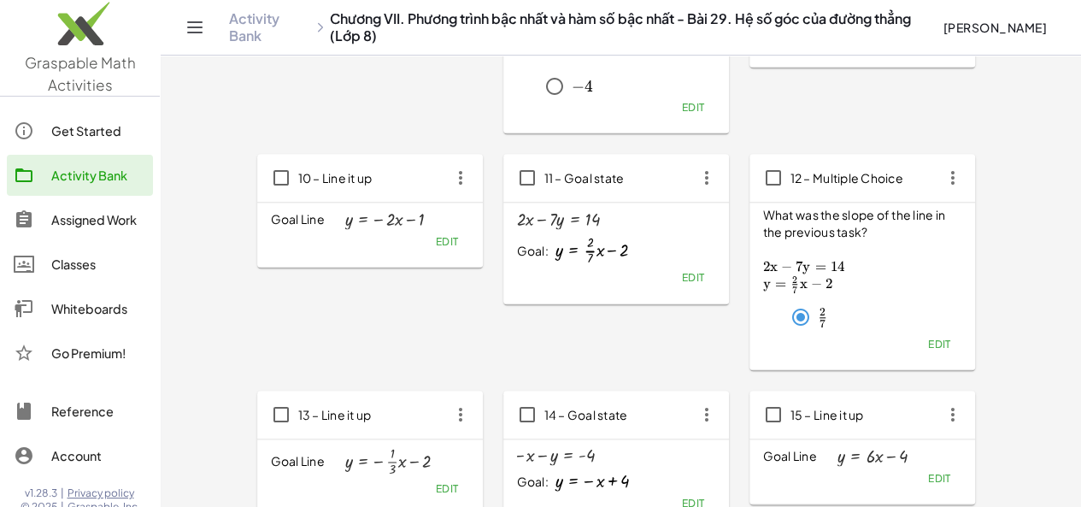
click at [445, 171] on icon "button" at bounding box center [460, 177] width 31 height 31
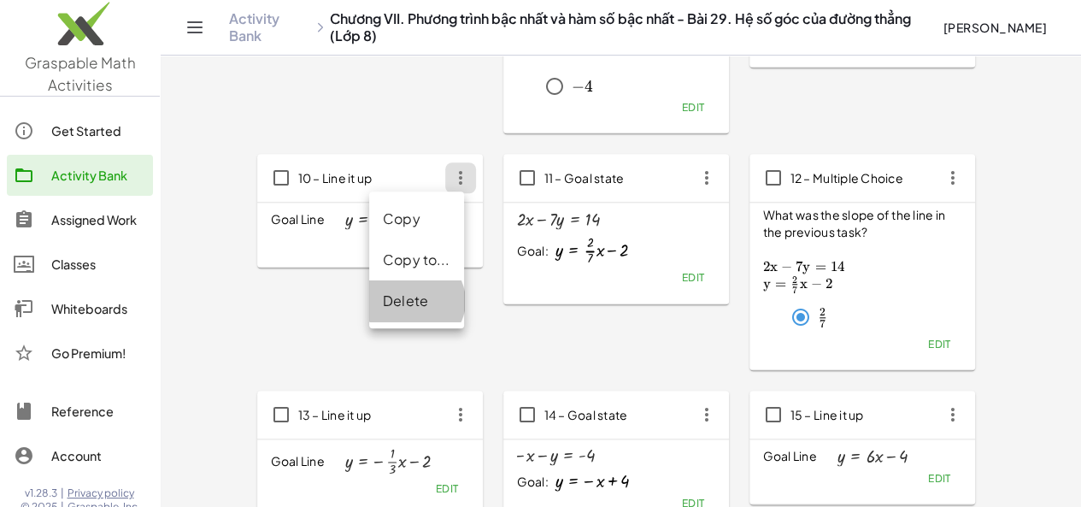
click at [407, 305] on div "Delete" at bounding box center [417, 301] width 68 height 21
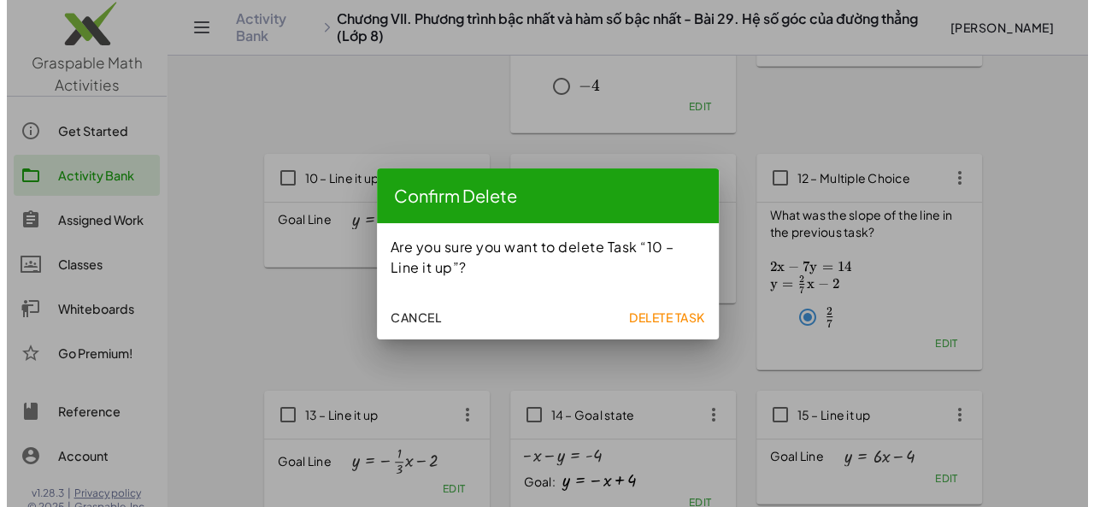
scroll to position [0, 0]
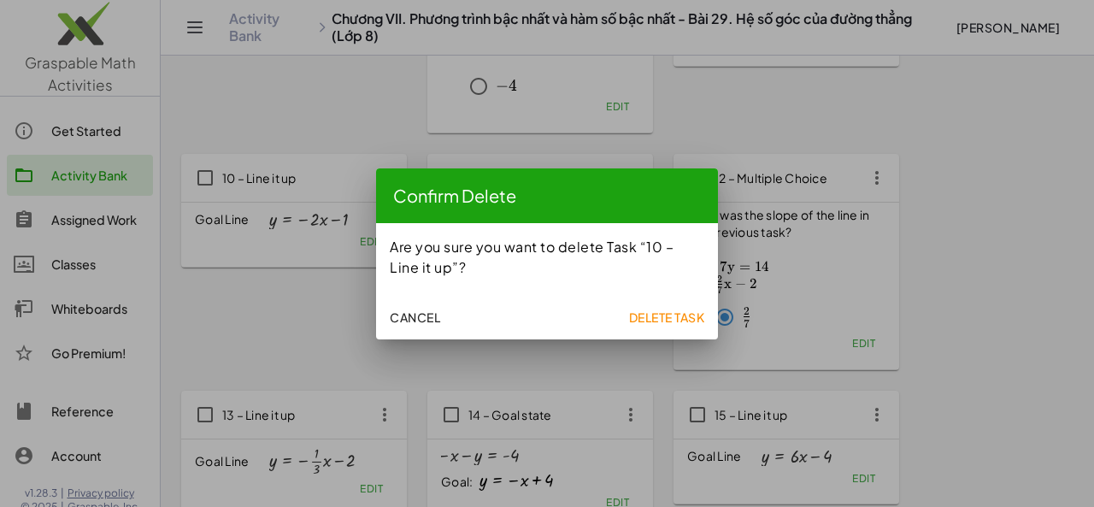
click at [642, 315] on span "Delete Task" at bounding box center [666, 316] width 76 height 15
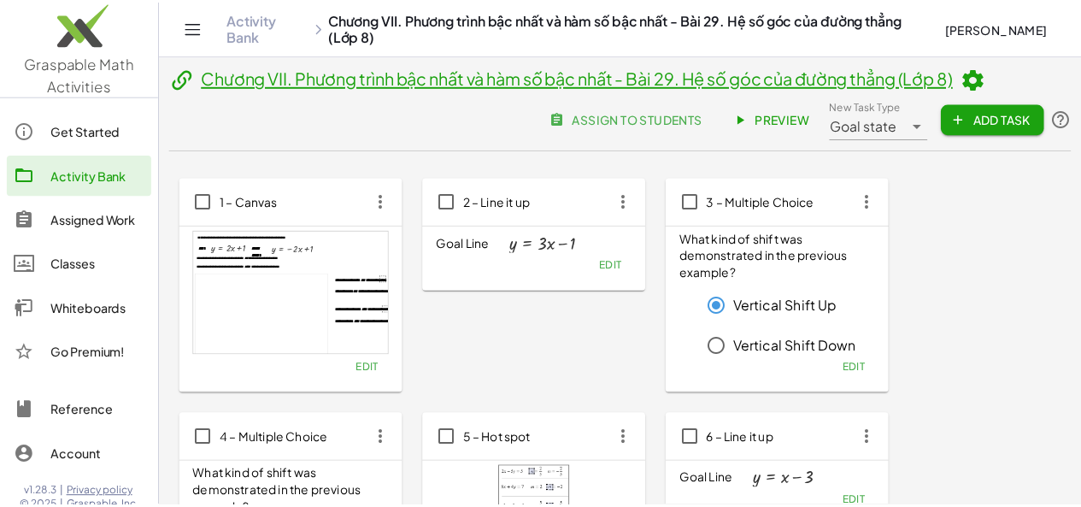
scroll to position [734, 0]
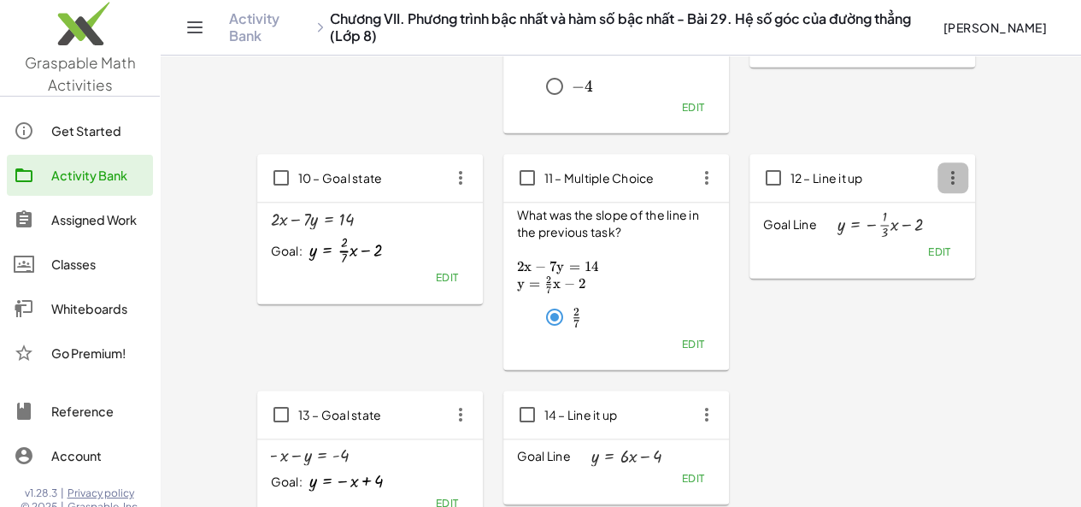
click at [937, 182] on icon "button" at bounding box center [952, 177] width 31 height 31
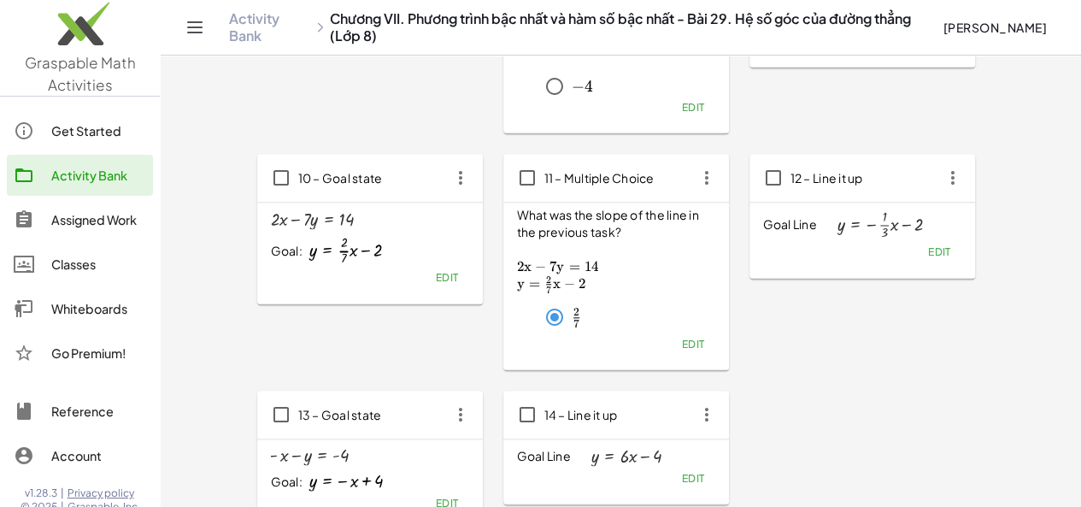
click at [937, 162] on icon "button" at bounding box center [952, 177] width 31 height 31
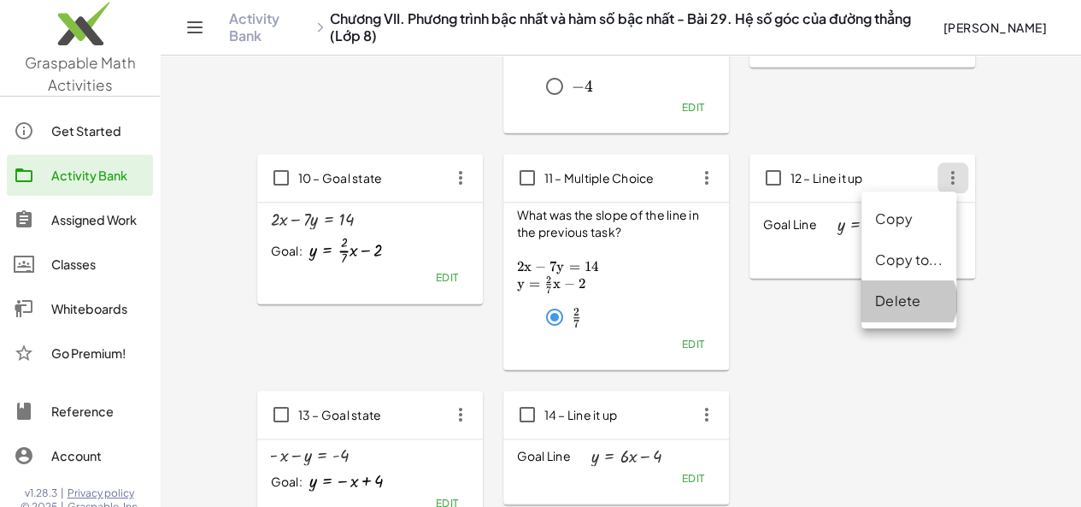
click at [914, 314] on div "Delete" at bounding box center [908, 300] width 95 height 41
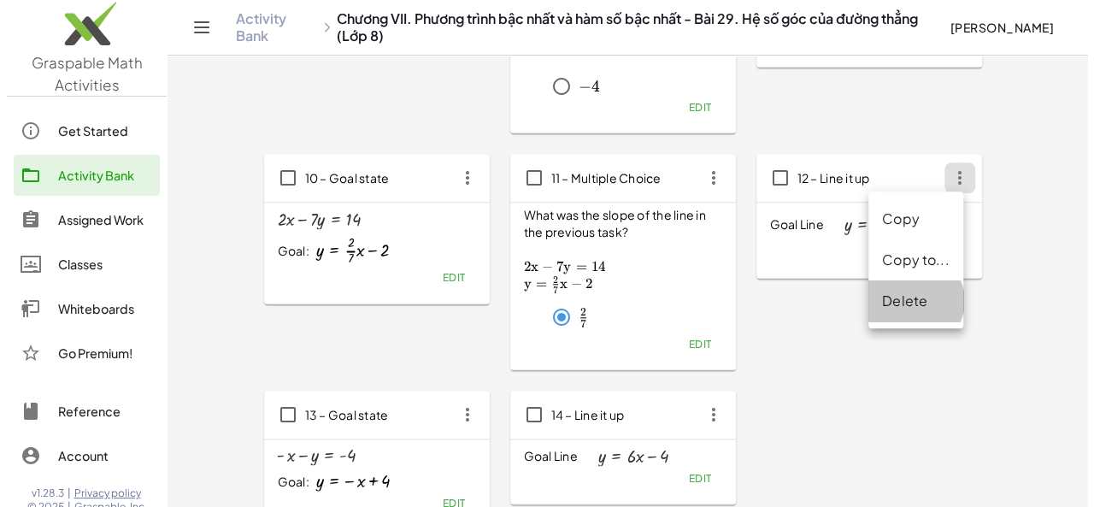
scroll to position [0, 0]
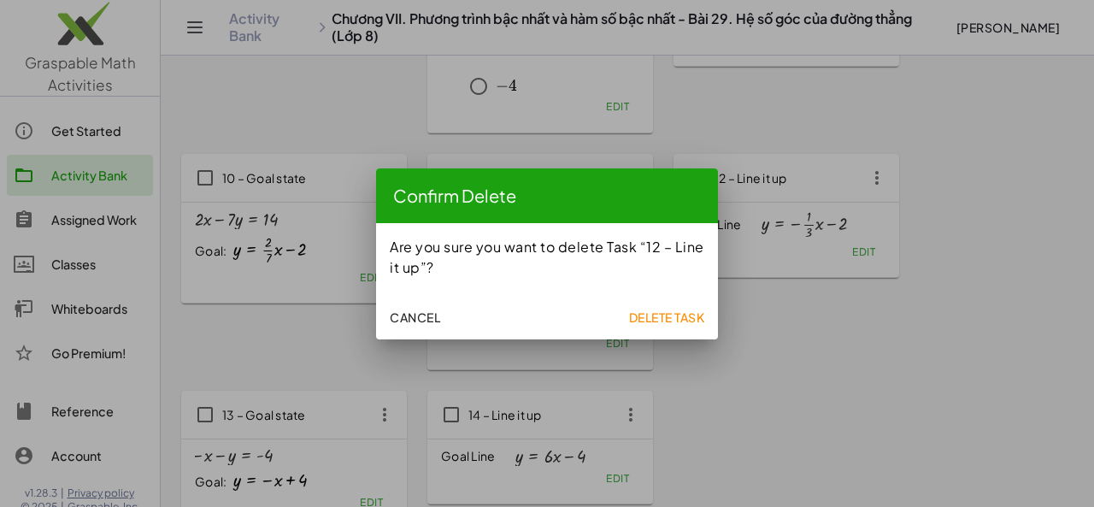
drag, startPoint x: 667, startPoint y: 319, endPoint x: 783, endPoint y: 319, distance: 116.2
click at [666, 319] on span "Delete Task" at bounding box center [666, 316] width 76 height 15
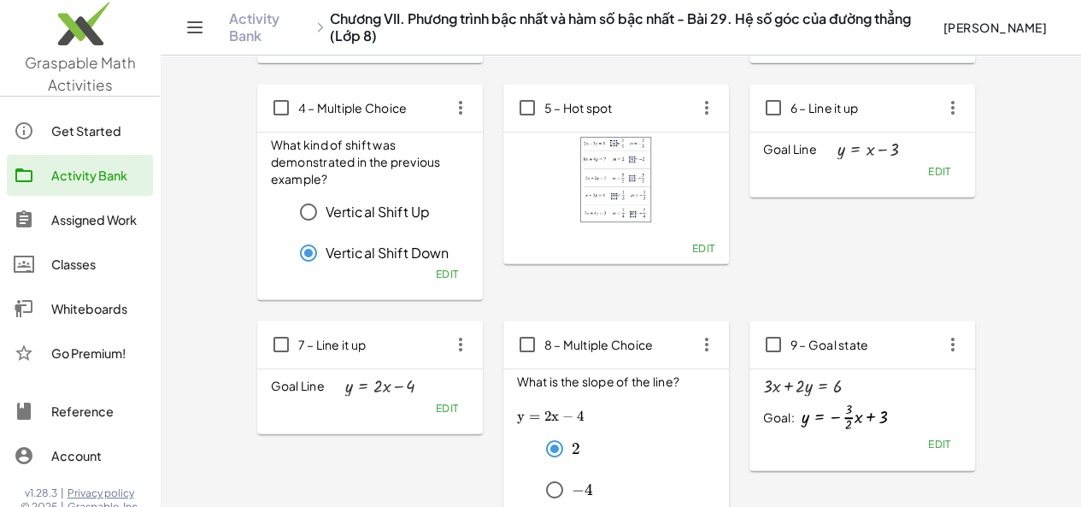
scroll to position [316, 0]
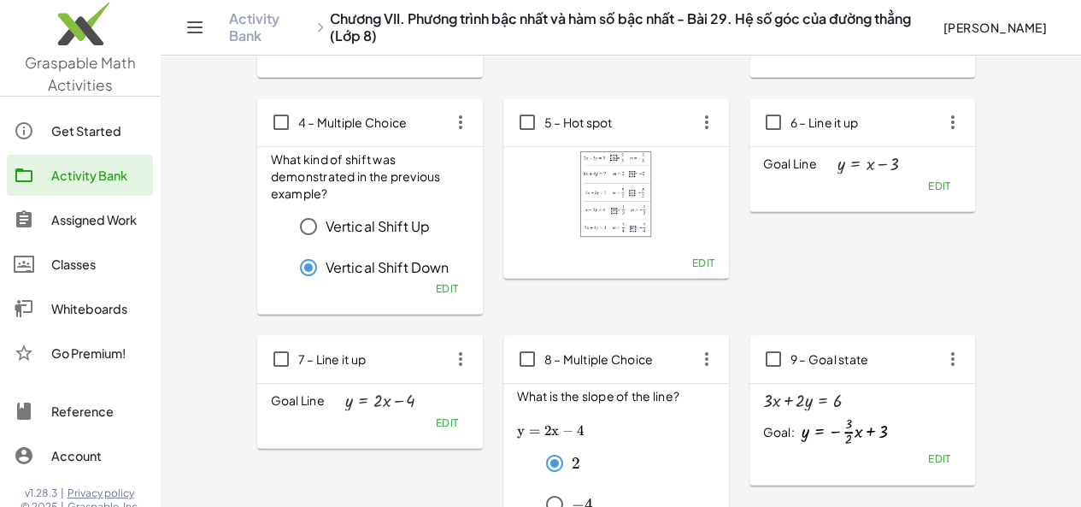
click at [577, 120] on div "5 – Hot spot" at bounding box center [616, 122] width 226 height 48
drag, startPoint x: 577, startPoint y: 120, endPoint x: 732, endPoint y: 449, distance: 362.8
click at [732, 449] on div "**********" at bounding box center [621, 392] width 728 height 1061
click at [558, 118] on div "5 – Hot spot" at bounding box center [616, 122] width 226 height 48
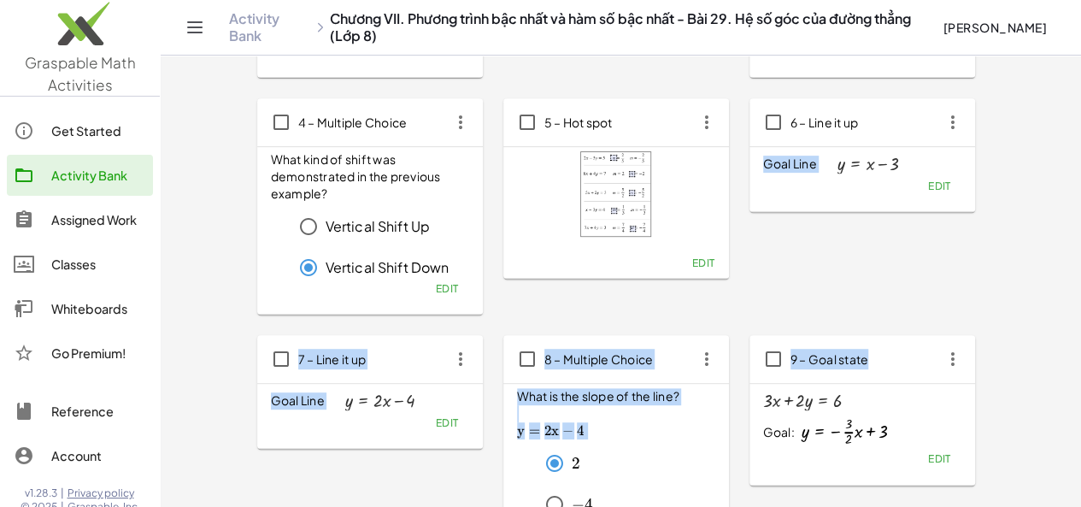
drag, startPoint x: 790, startPoint y: 317, endPoint x: 791, endPoint y: 402, distance: 85.5
click at [791, 402] on div "**********" at bounding box center [621, 392] width 728 height 1061
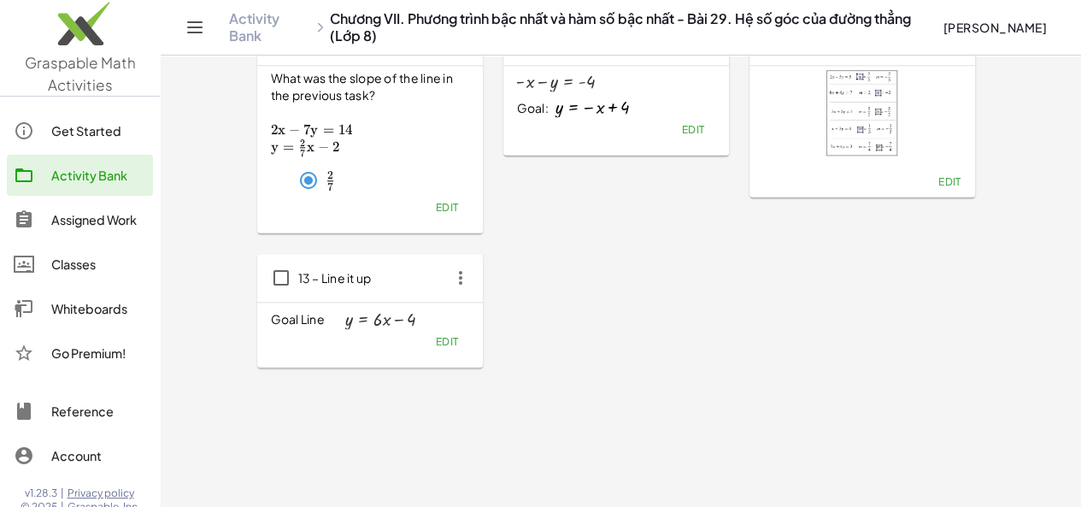
scroll to position [800, 0]
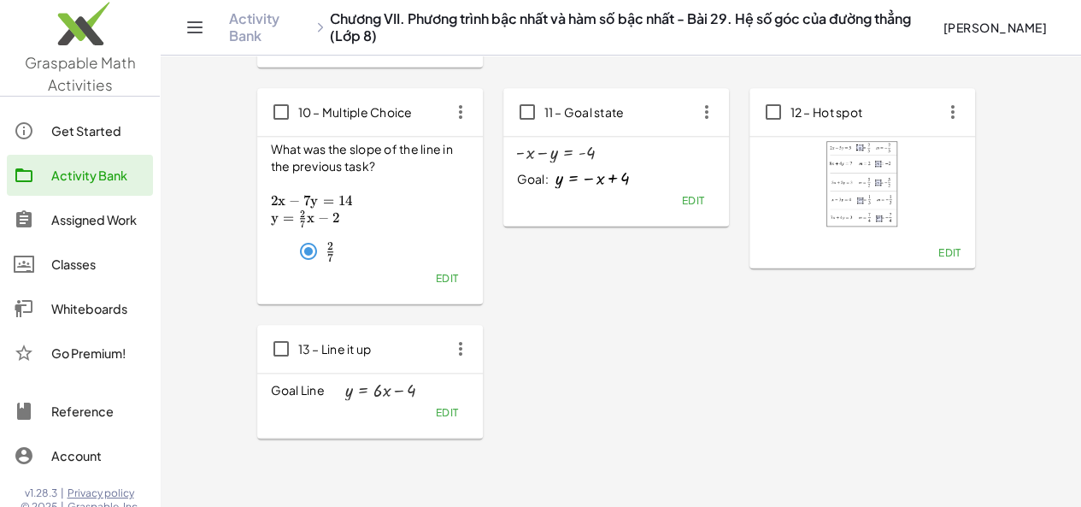
drag, startPoint x: 812, startPoint y: 97, endPoint x: 796, endPoint y: 141, distance: 47.0
click at [811, 98] on div "12 – Hot spot" at bounding box center [862, 112] width 226 height 48
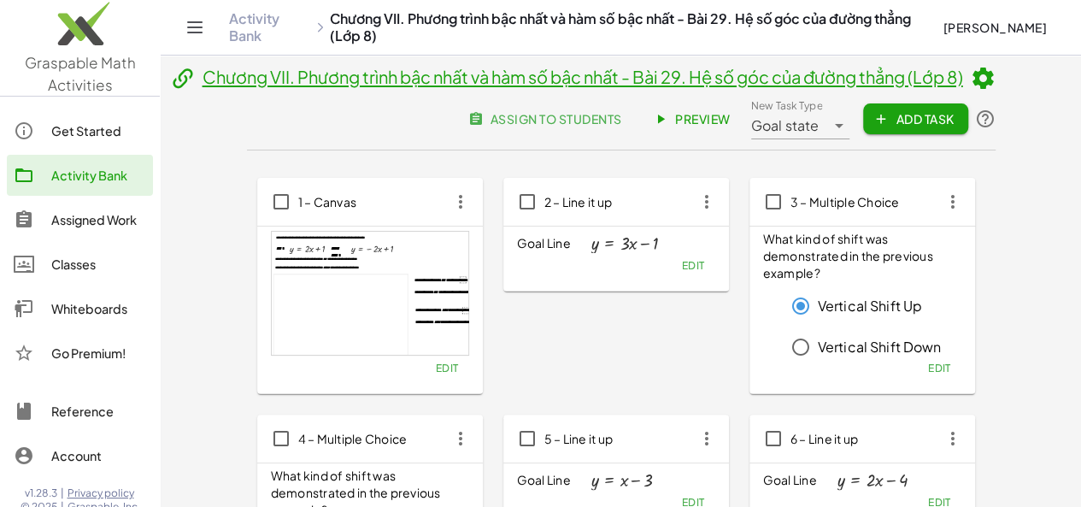
scroll to position [0, 0]
click at [927, 372] on span "Edit" at bounding box center [938, 367] width 23 height 13
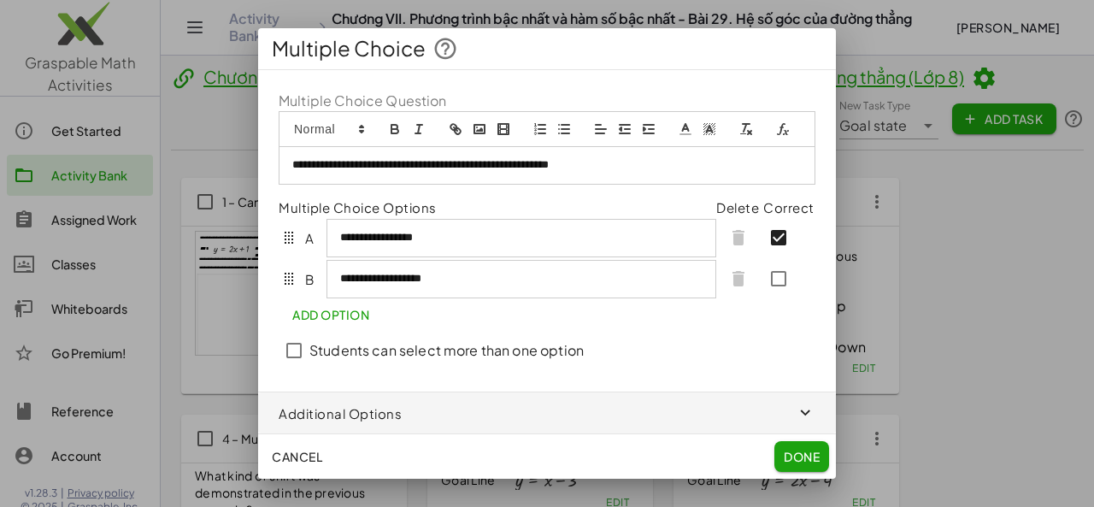
click at [405, 170] on p "**********" at bounding box center [547, 164] width 510 height 15
copy p "**********"
click at [808, 457] on span "Done" at bounding box center [802, 456] width 36 height 15
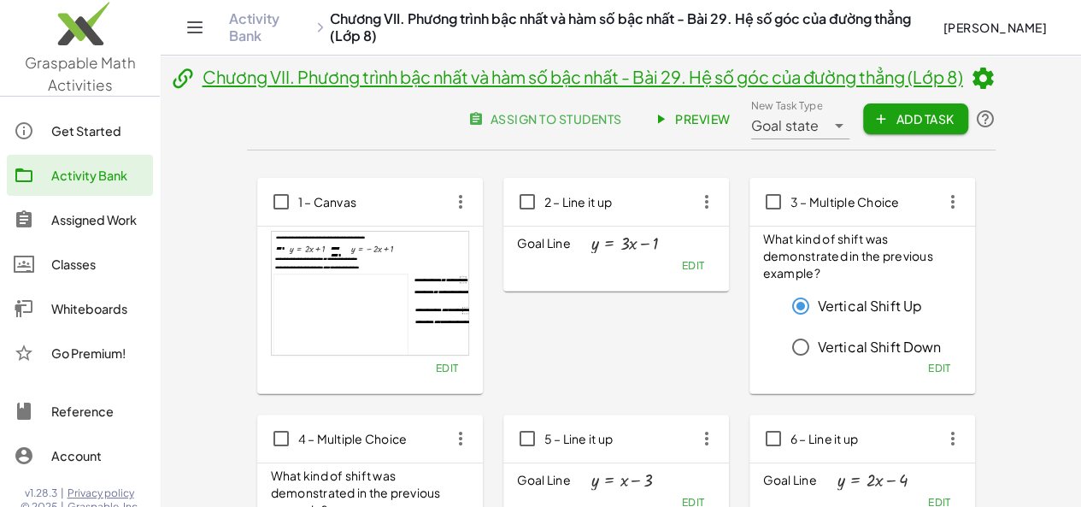
click at [681, 269] on span "Edit" at bounding box center [692, 265] width 23 height 13
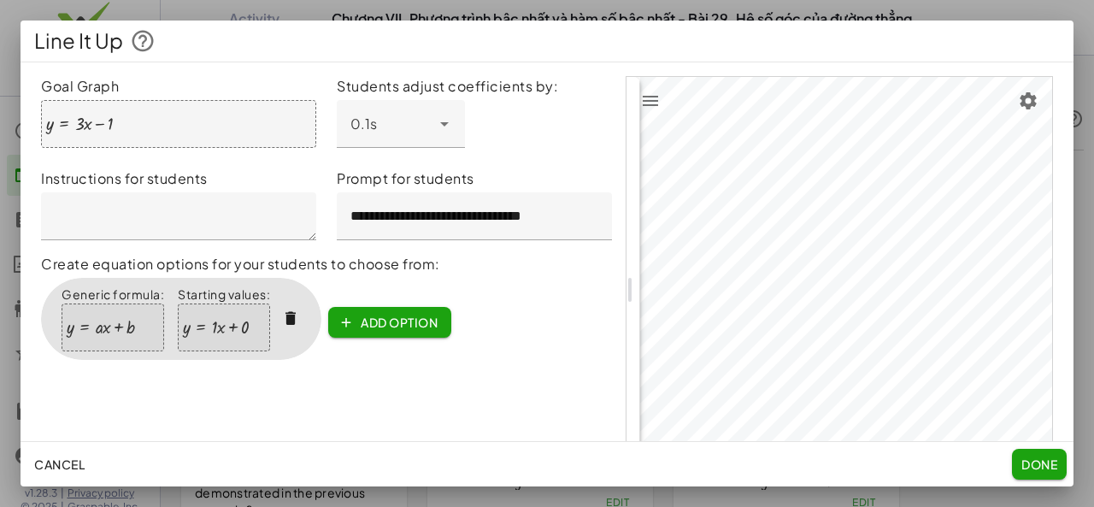
click at [1084, 357] on div at bounding box center [547, 253] width 1094 height 507
click at [1019, 452] on button "Done" at bounding box center [1039, 464] width 55 height 31
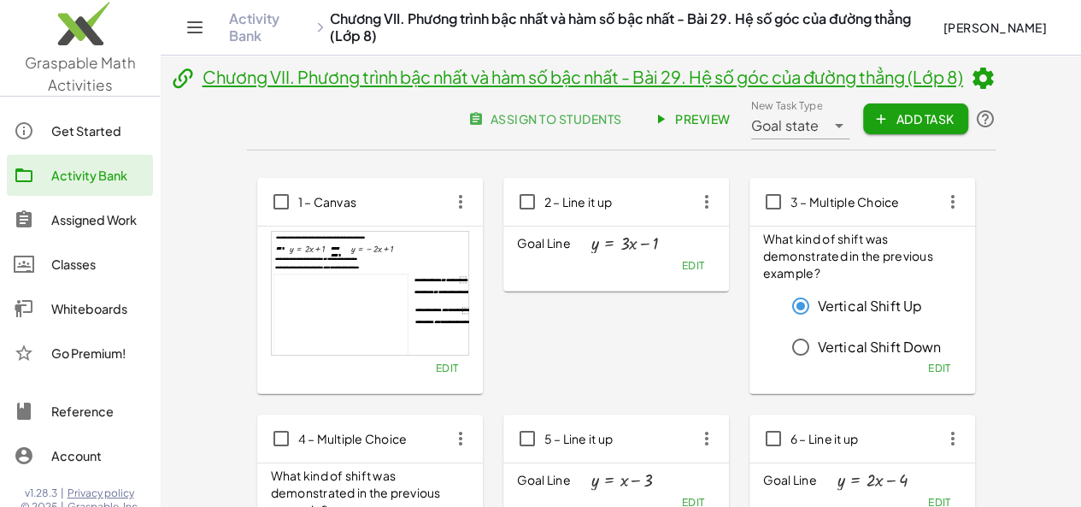
click at [927, 367] on span "Edit" at bounding box center [938, 367] width 23 height 13
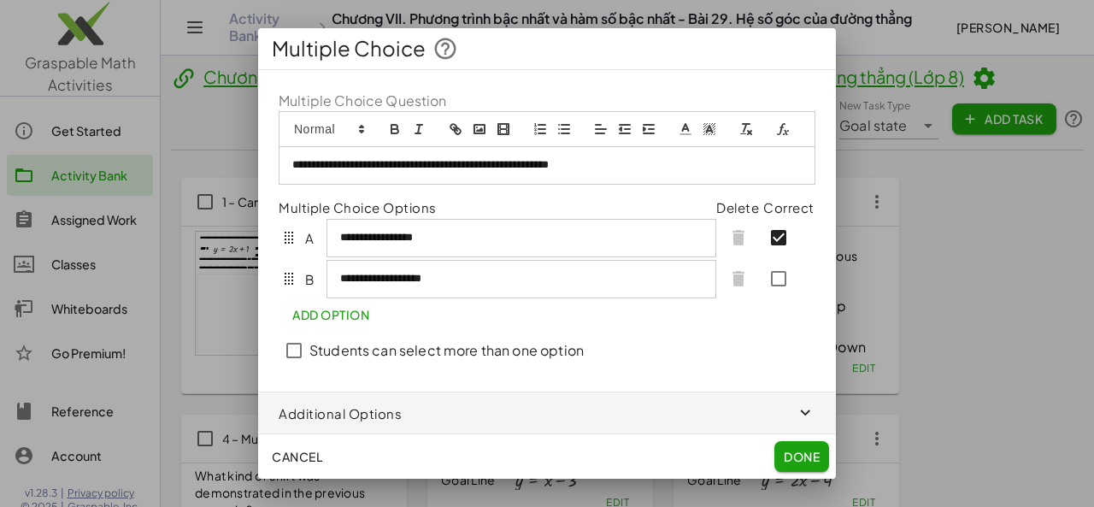
click at [447, 168] on p "**********" at bounding box center [547, 164] width 510 height 15
click at [472, 232] on div "**********" at bounding box center [521, 238] width 390 height 38
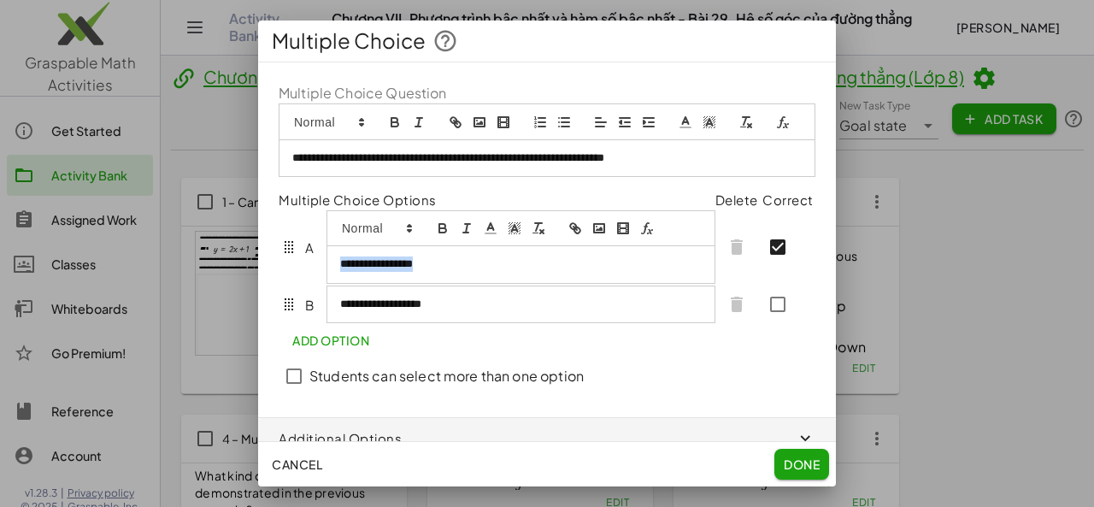
drag, startPoint x: 338, startPoint y: 288, endPoint x: 453, endPoint y: 292, distance: 115.4
click at [453, 282] on div "**********" at bounding box center [520, 264] width 387 height 36
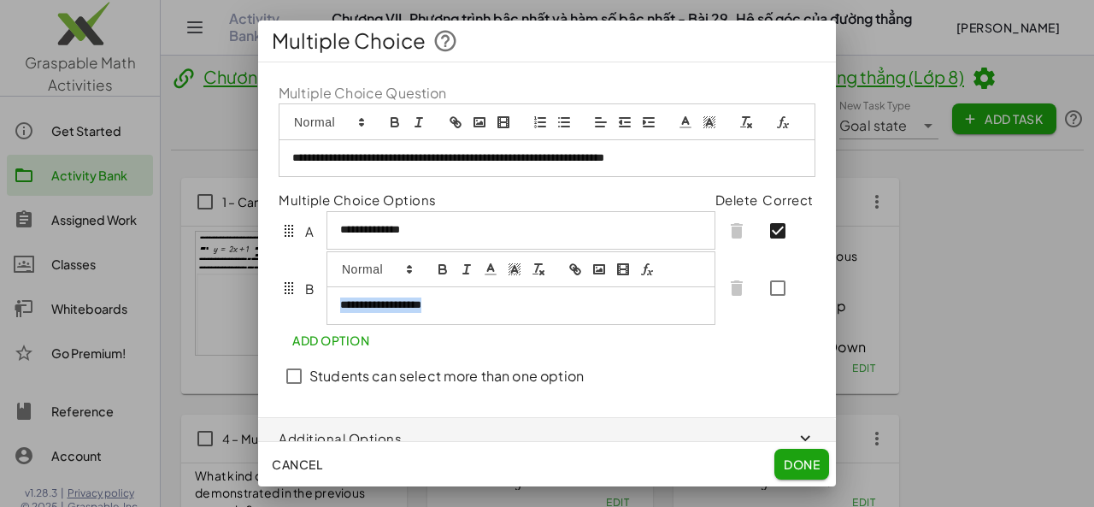
drag, startPoint x: 362, startPoint y: 334, endPoint x: 307, endPoint y: 334, distance: 55.5
click at [307, 325] on div "**********" at bounding box center [497, 287] width 437 height 73
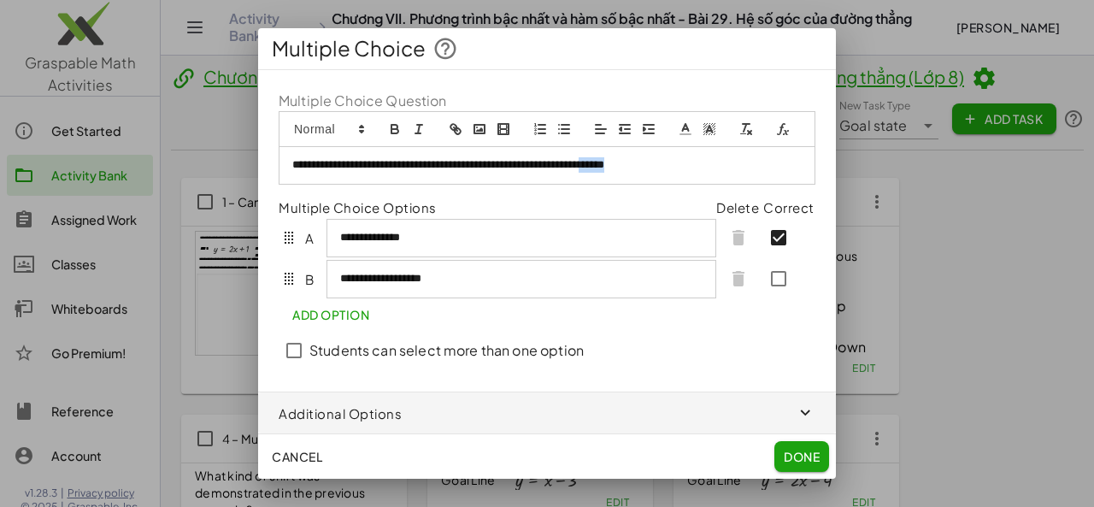
drag, startPoint x: 658, startPoint y: 180, endPoint x: 692, endPoint y: 184, distance: 34.4
click at [692, 183] on div "**********" at bounding box center [546, 165] width 535 height 36
click at [339, 234] on div "**********" at bounding box center [521, 238] width 390 height 38
drag, startPoint x: 644, startPoint y: 177, endPoint x: 655, endPoint y: 177, distance: 11.1
click at [655, 177] on div "**********" at bounding box center [546, 165] width 535 height 36
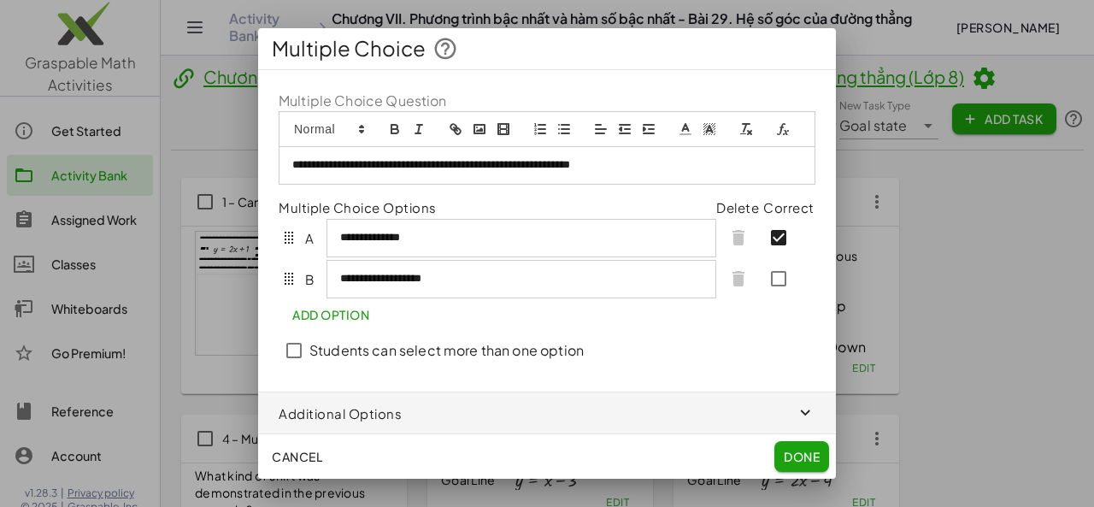
click at [338, 237] on div "**********" at bounding box center [521, 238] width 390 height 38
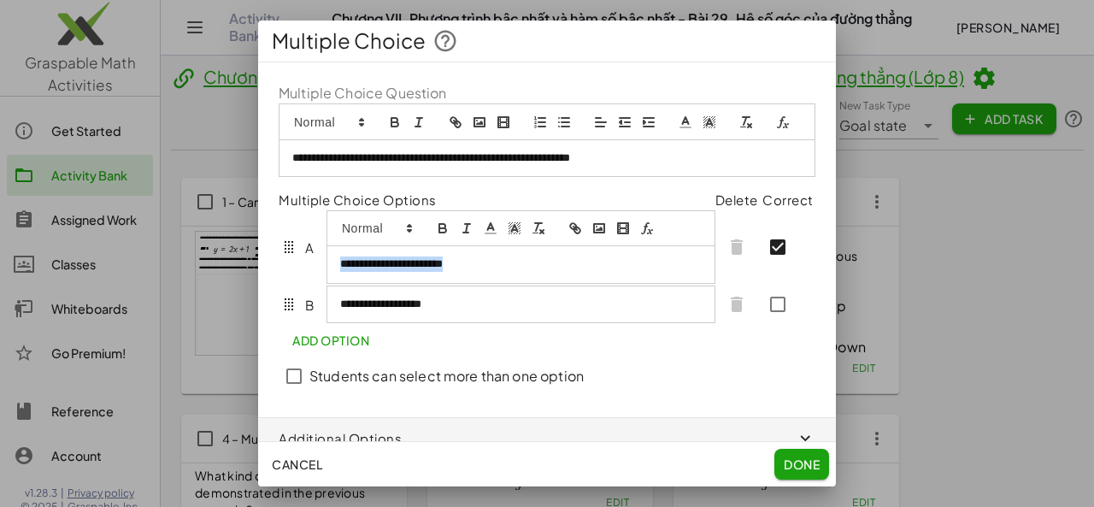
drag, startPoint x: 337, startPoint y: 288, endPoint x: 491, endPoint y: 281, distance: 154.8
click at [491, 281] on div "**********" at bounding box center [520, 264] width 387 height 36
copy p "**********"
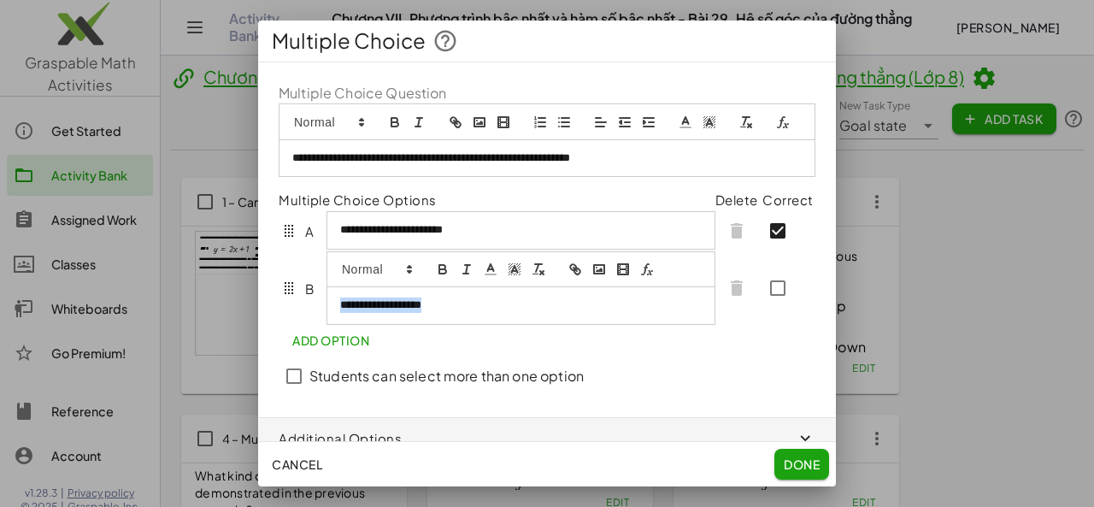
drag, startPoint x: 340, startPoint y: 322, endPoint x: 457, endPoint y: 324, distance: 117.1
click at [457, 313] on p "**********" at bounding box center [513, 304] width 347 height 15
drag, startPoint x: 386, startPoint y: 326, endPoint x: 467, endPoint y: 326, distance: 81.2
click at [467, 313] on p "**********" at bounding box center [513, 304] width 347 height 15
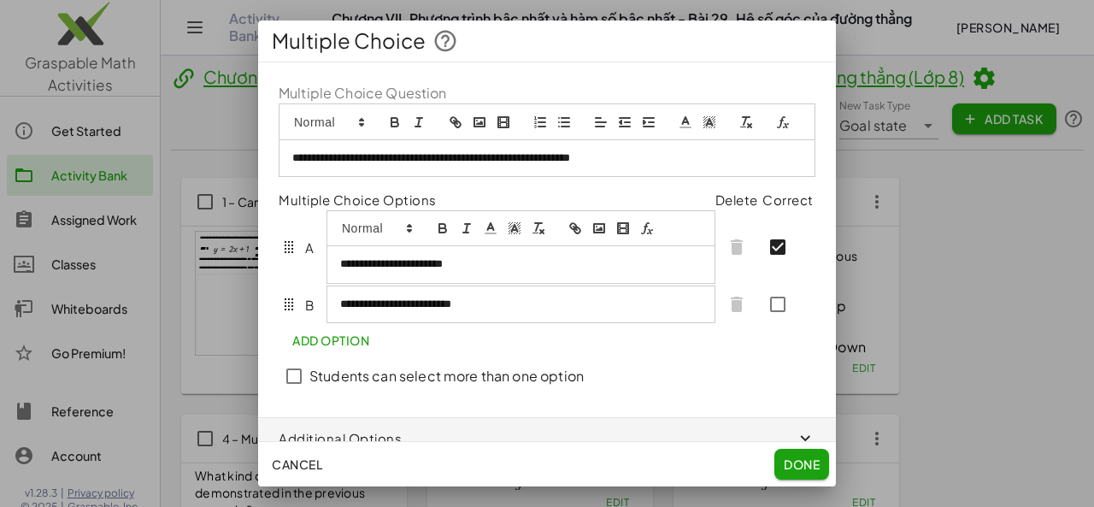
click at [470, 258] on div "**********" at bounding box center [520, 264] width 387 height 36
click at [481, 272] on p "**********" at bounding box center [513, 263] width 347 height 15
click at [494, 322] on div "**********" at bounding box center [520, 304] width 387 height 36
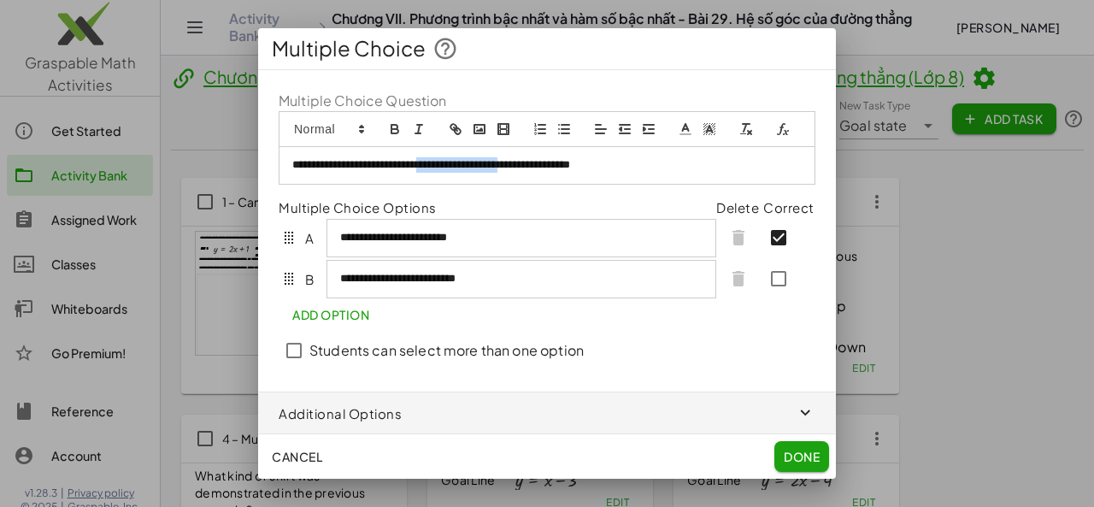
drag, startPoint x: 457, startPoint y: 178, endPoint x: 553, endPoint y: 165, distance: 96.6
click at [553, 165] on p "**********" at bounding box center [547, 164] width 510 height 15
drag, startPoint x: 489, startPoint y: 162, endPoint x: 678, endPoint y: 173, distance: 189.2
click at [678, 173] on p "**********" at bounding box center [547, 164] width 510 height 15
drag, startPoint x: 644, startPoint y: 172, endPoint x: 581, endPoint y: 170, distance: 63.3
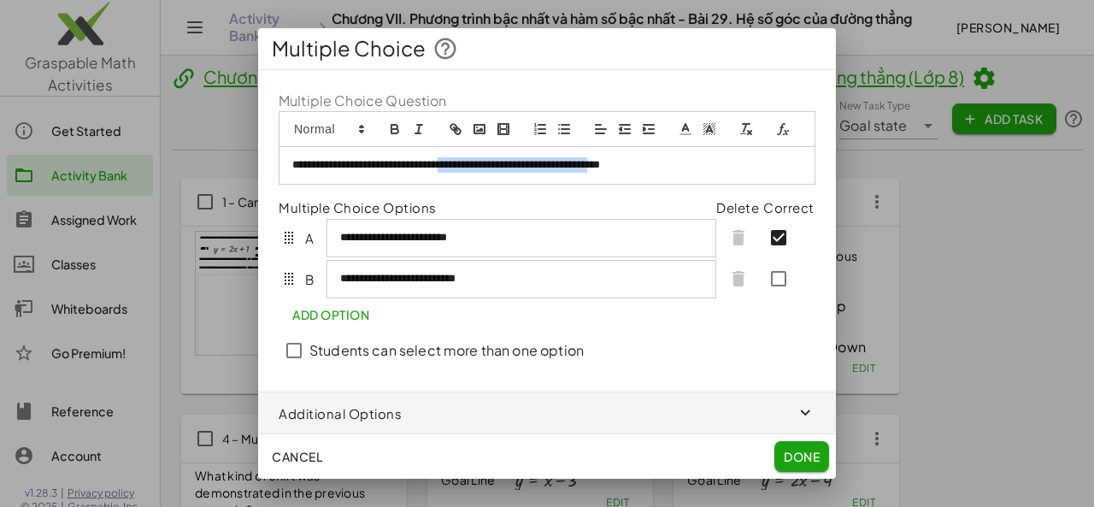
click at [643, 172] on p "**********" at bounding box center [547, 164] width 510 height 15
click at [602, 161] on p "**********" at bounding box center [547, 164] width 510 height 15
drag, startPoint x: 602, startPoint y: 165, endPoint x: 685, endPoint y: 167, distance: 82.9
click at [685, 167] on p "**********" at bounding box center [547, 164] width 510 height 15
click at [340, 235] on div "**********" at bounding box center [521, 238] width 390 height 38
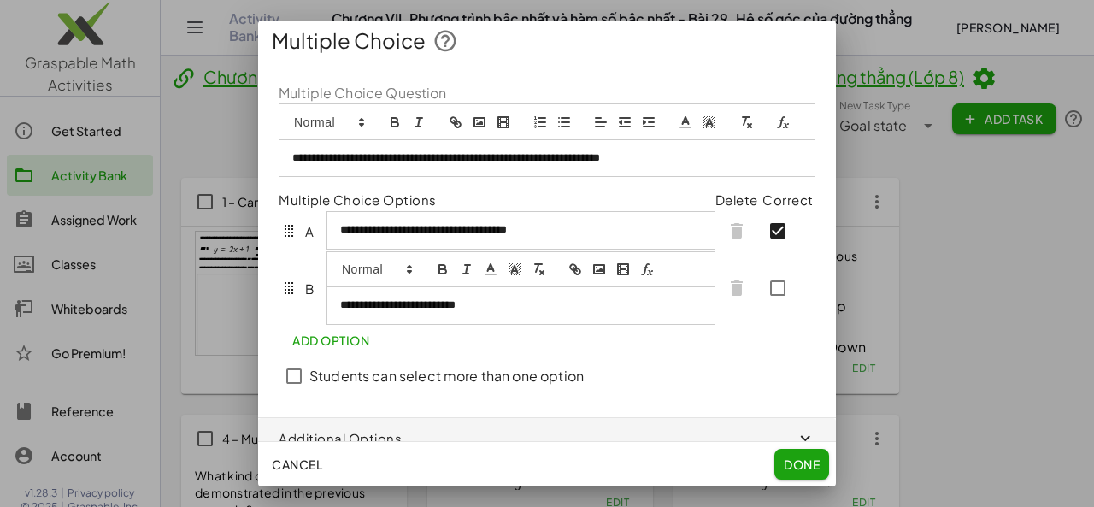
drag, startPoint x: 338, startPoint y: 323, endPoint x: 390, endPoint y: 341, distance: 55.1
click at [338, 323] on div "**********" at bounding box center [520, 305] width 387 height 36
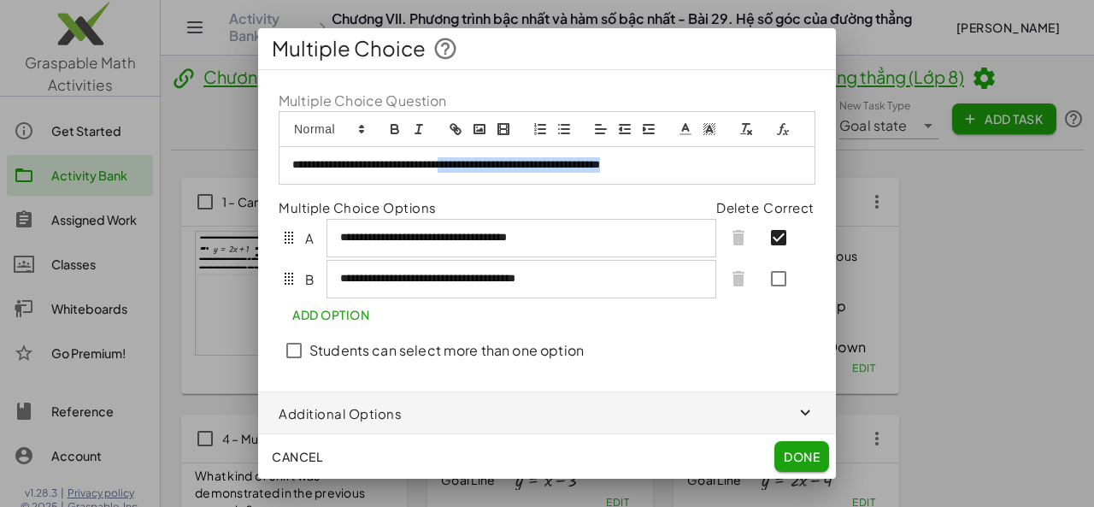
drag, startPoint x: 487, startPoint y: 179, endPoint x: 703, endPoint y: 175, distance: 216.2
click at [703, 175] on div "**********" at bounding box center [546, 165] width 535 height 36
click at [795, 459] on span "Done" at bounding box center [802, 456] width 36 height 15
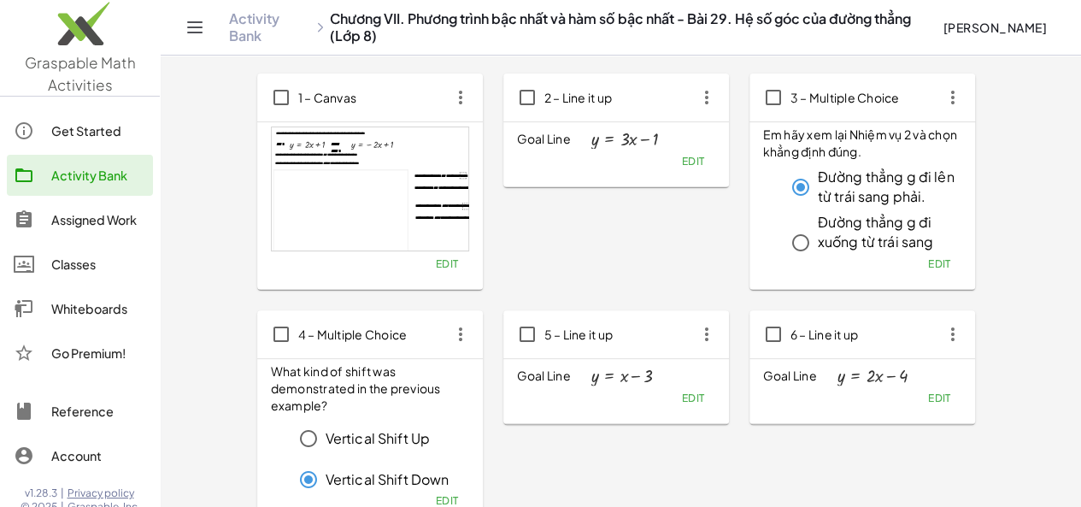
scroll to position [138, 0]
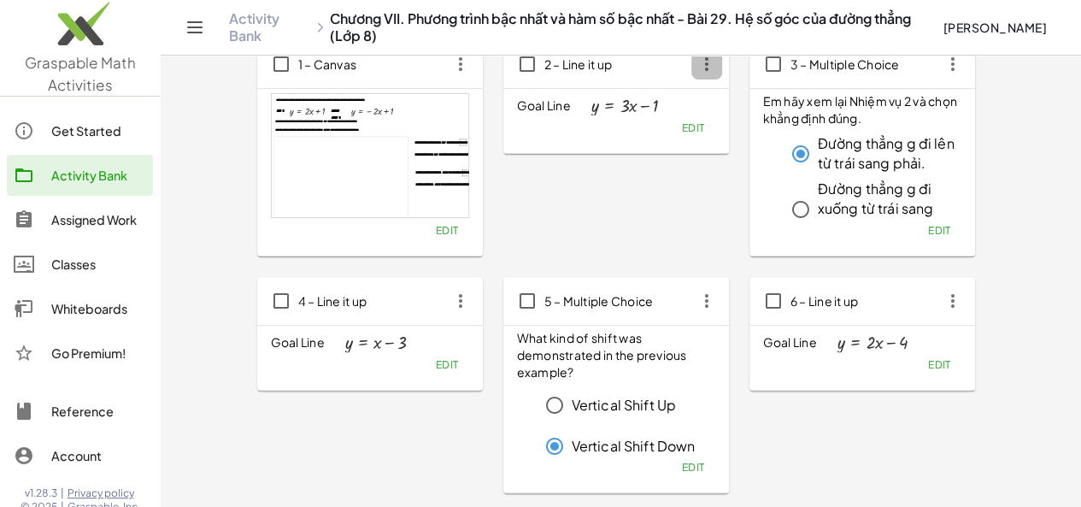
click at [691, 63] on icon "button" at bounding box center [706, 64] width 31 height 31
click at [655, 110] on div "Copy" at bounding box center [663, 106] width 68 height 21
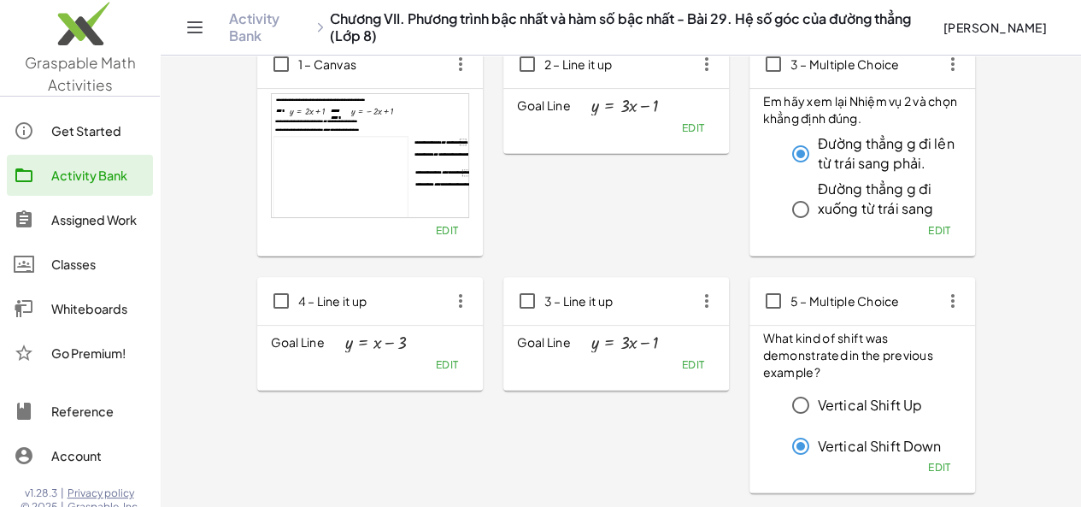
click at [445, 301] on icon "button" at bounding box center [460, 300] width 31 height 31
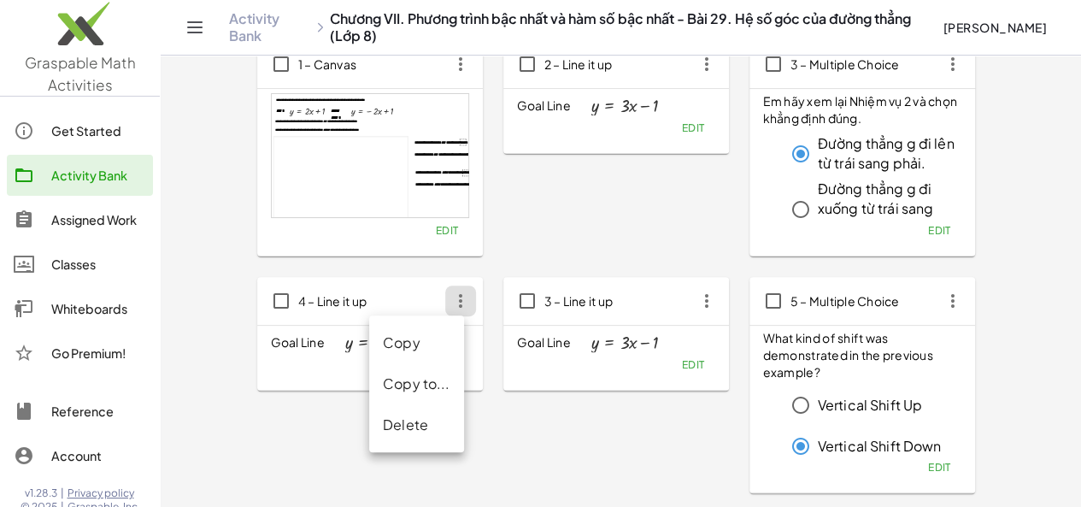
click at [398, 421] on div "Delete" at bounding box center [417, 424] width 68 height 21
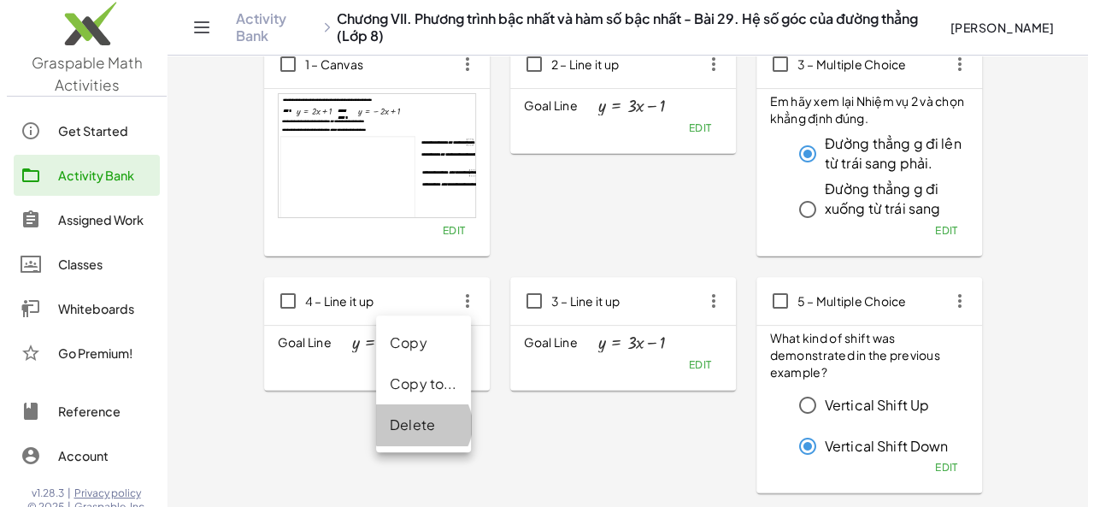
scroll to position [0, 0]
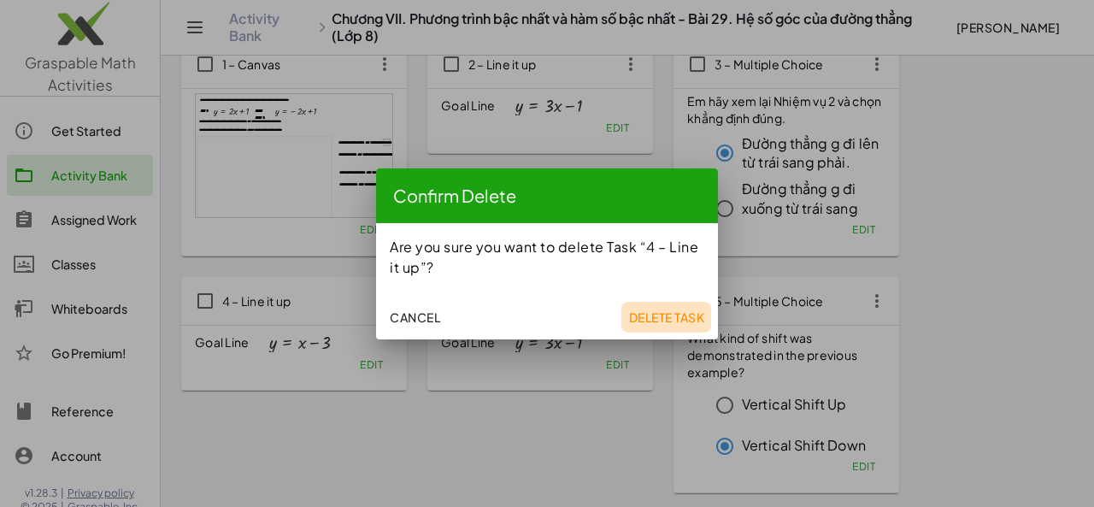
click at [661, 320] on span "Delete Task" at bounding box center [666, 316] width 76 height 15
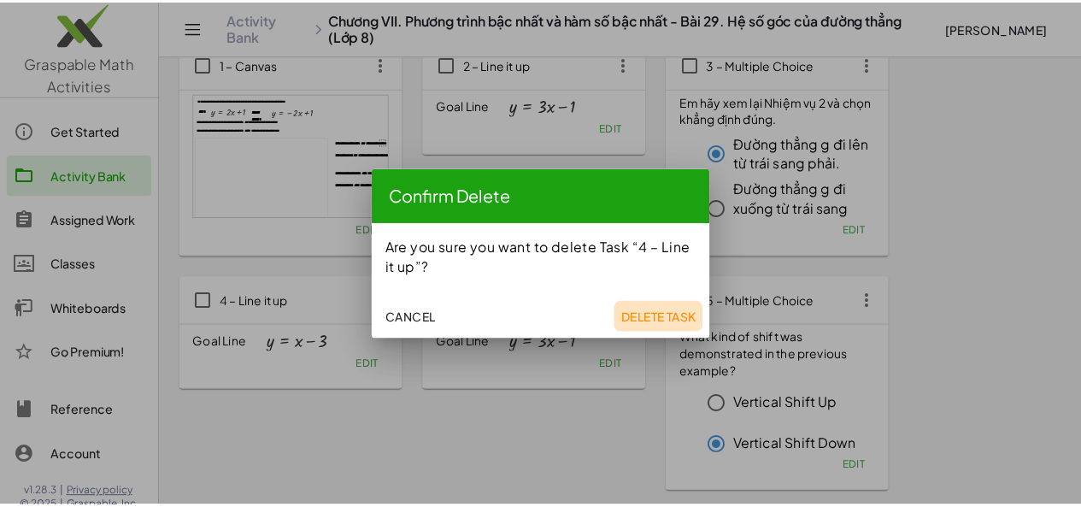
scroll to position [138, 0]
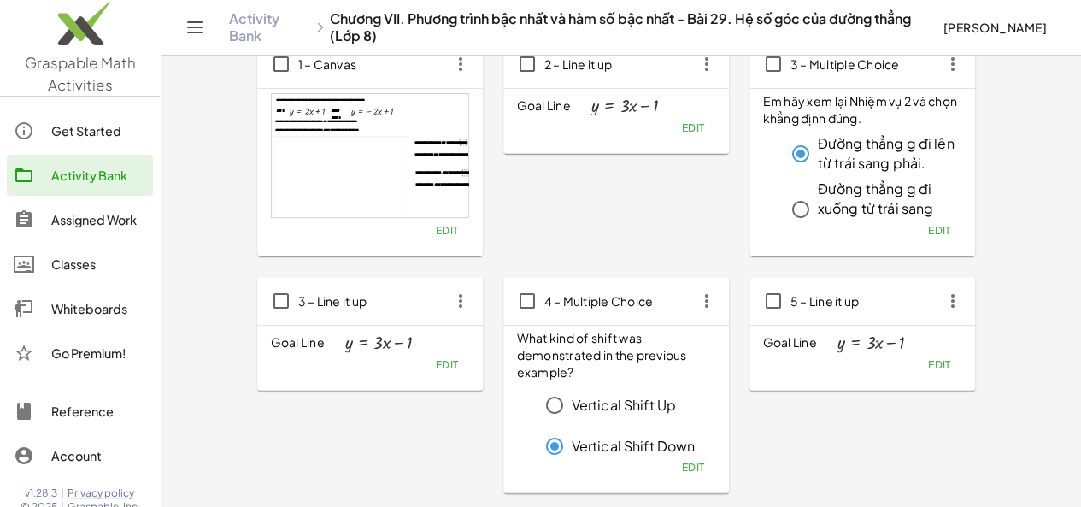
click at [435, 362] on span "Edit" at bounding box center [446, 364] width 23 height 13
click at [435, 361] on span "Edit" at bounding box center [446, 364] width 23 height 13
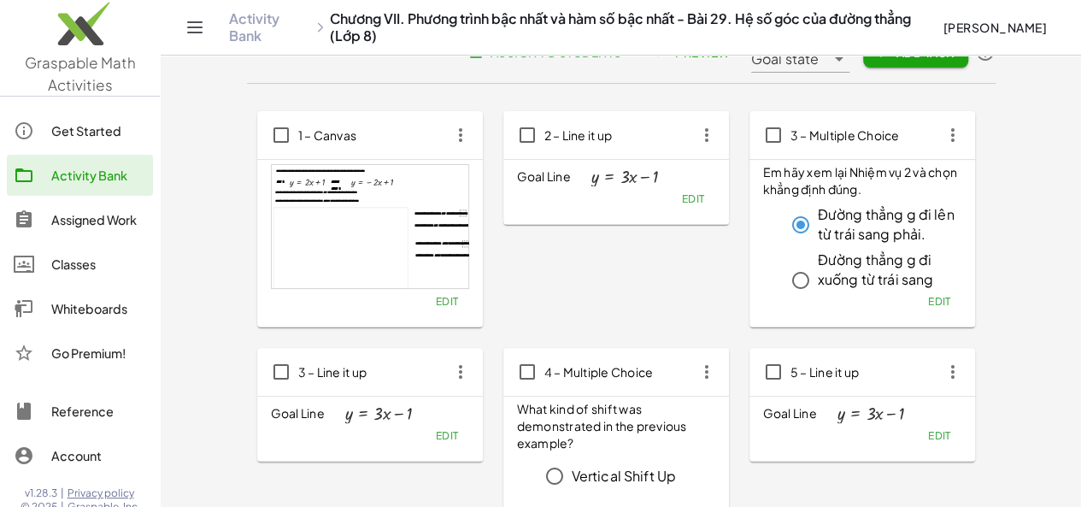
scroll to position [55, 0]
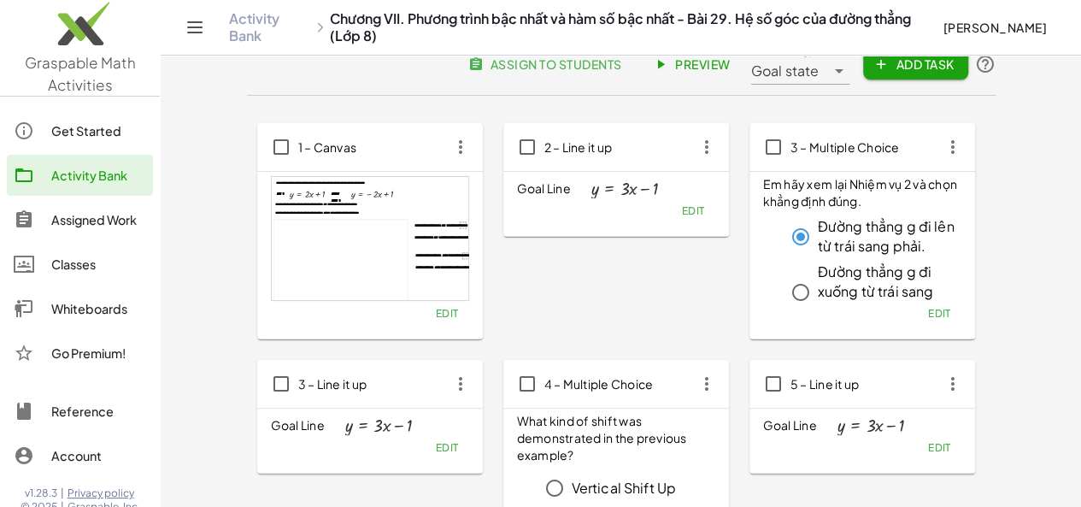
click at [435, 444] on span "Edit" at bounding box center [446, 447] width 23 height 13
click at [435, 445] on span "Edit" at bounding box center [446, 447] width 23 height 13
click at [435, 446] on span "Edit" at bounding box center [446, 447] width 23 height 13
click at [345, 417] on div at bounding box center [378, 425] width 67 height 19
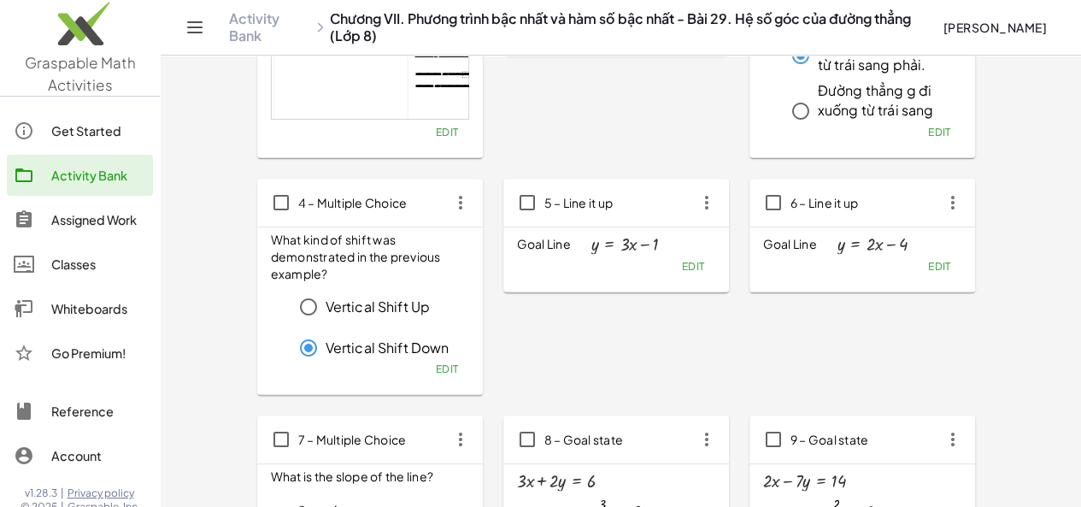
scroll to position [241, 0]
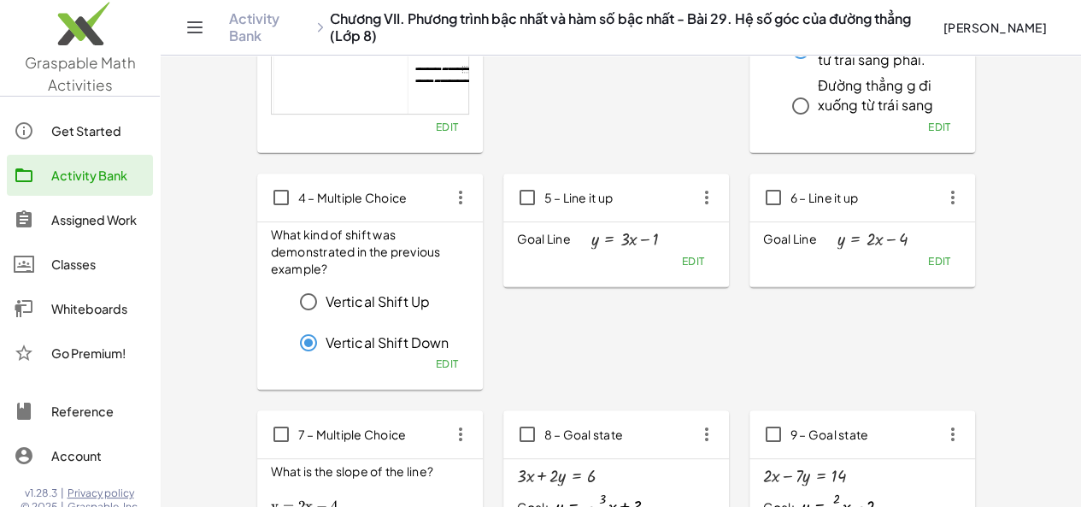
drag, startPoint x: 562, startPoint y: 191, endPoint x: 502, endPoint y: 193, distance: 59.9
click at [561, 191] on div "5 – Line it up" at bounding box center [616, 197] width 226 height 48
drag, startPoint x: 502, startPoint y: 193, endPoint x: 371, endPoint y: 194, distance: 131.6
click at [445, 194] on icon "button" at bounding box center [460, 197] width 31 height 31
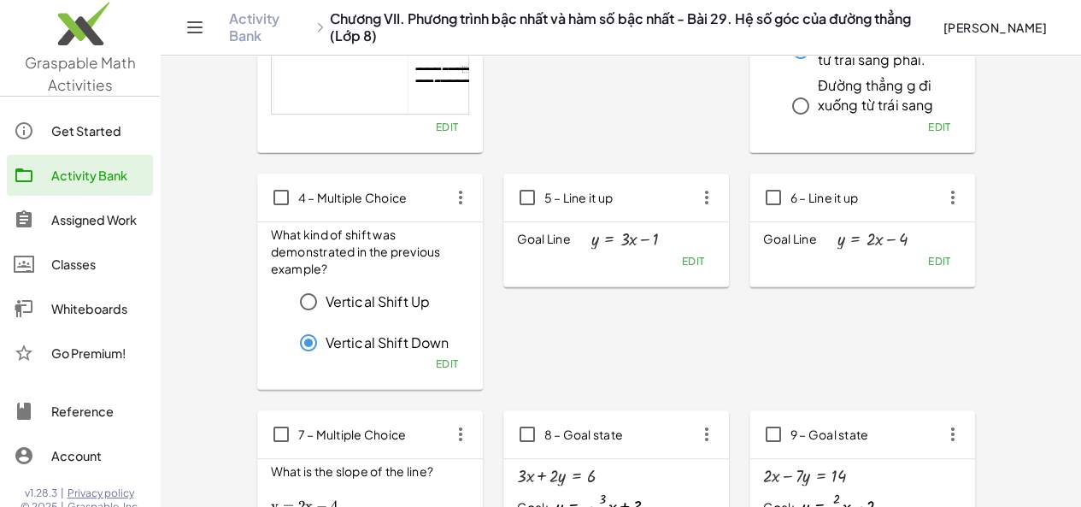
click at [559, 197] on div "5 – Line it up" at bounding box center [616, 197] width 226 height 48
drag, startPoint x: 559, startPoint y: 197, endPoint x: 411, endPoint y: 201, distance: 147.9
click at [411, 201] on div "**********" at bounding box center [621, 500] width 728 height 1127
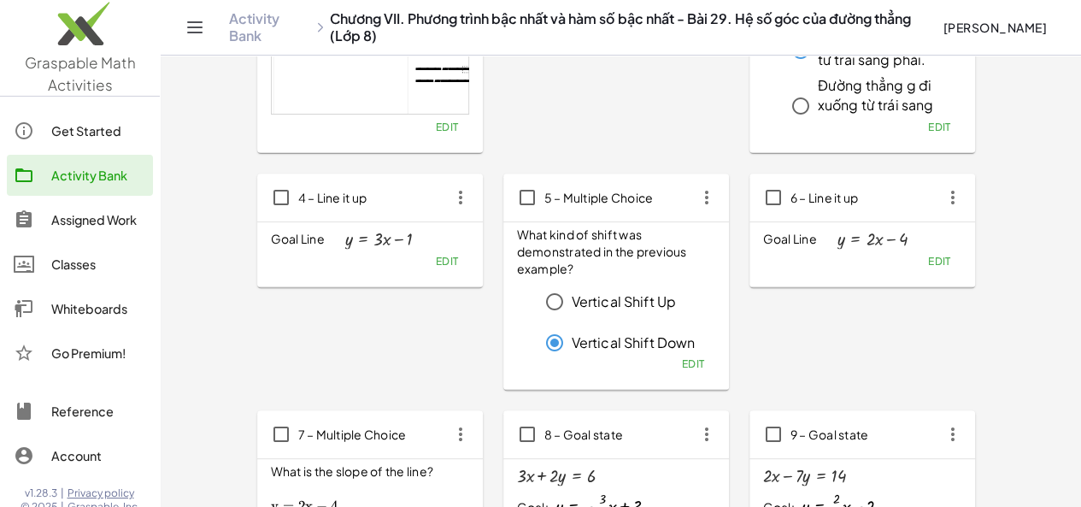
click at [435, 262] on span "Edit" at bounding box center [446, 261] width 23 height 13
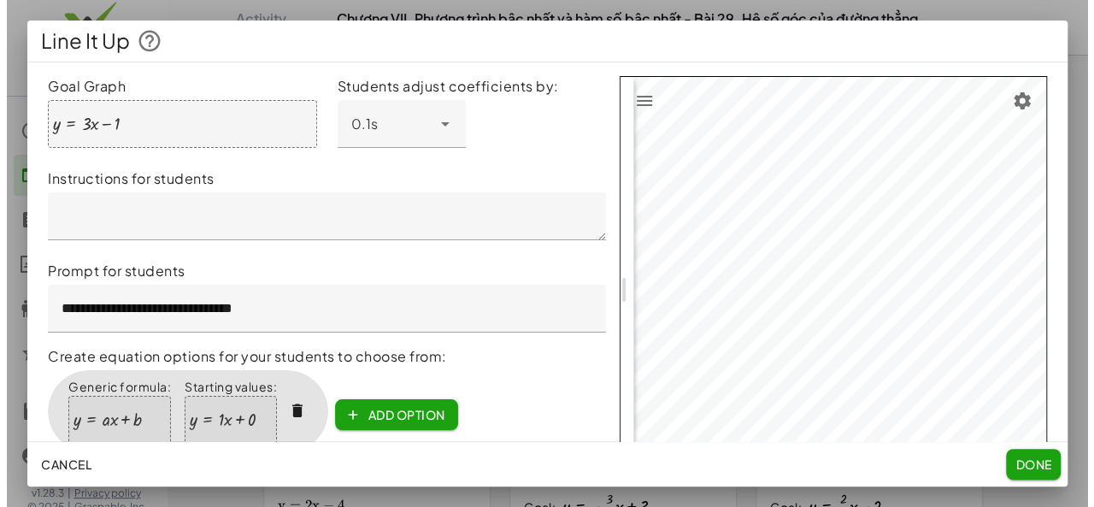
scroll to position [0, 0]
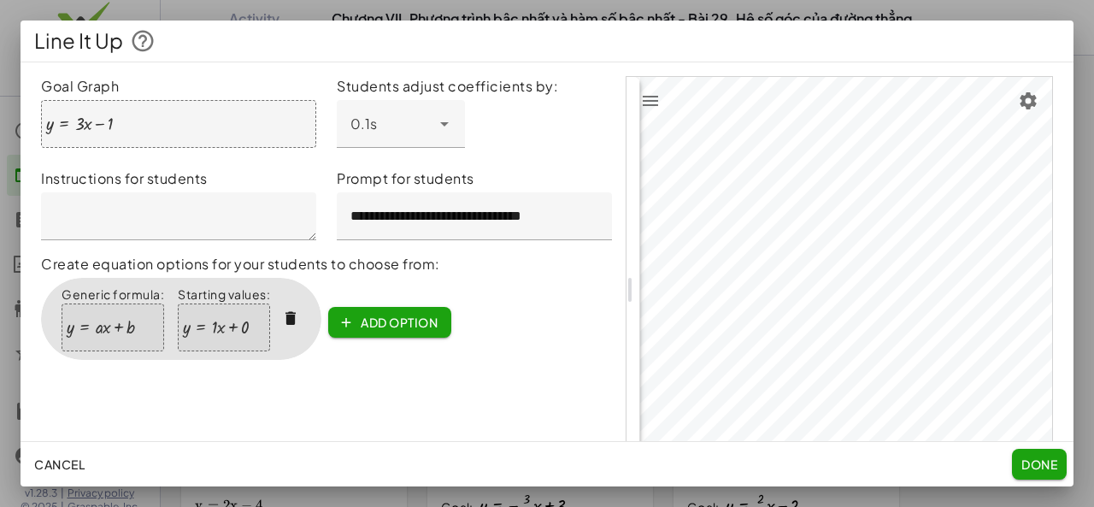
click at [103, 125] on div at bounding box center [79, 124] width 67 height 19
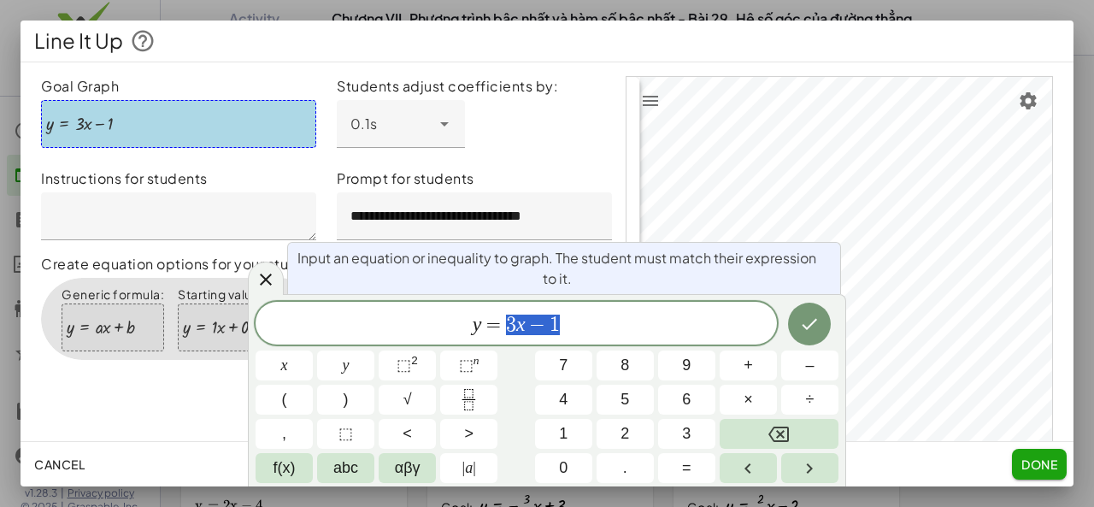
drag, startPoint x: 506, startPoint y: 326, endPoint x: 598, endPoint y: 329, distance: 92.4
click at [615, 431] on button "2" at bounding box center [624, 434] width 57 height 30
click at [833, 385] on button "÷" at bounding box center [809, 400] width 57 height 30
click at [762, 438] on button "Backspace" at bounding box center [779, 434] width 119 height 30
click at [817, 363] on button "–" at bounding box center [809, 365] width 57 height 30
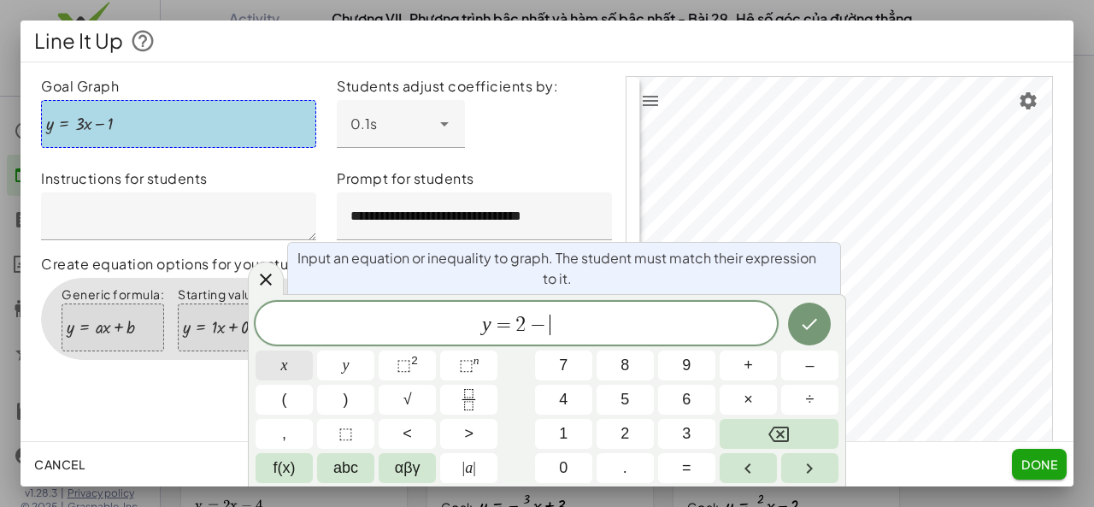
click at [274, 364] on button "x" at bounding box center [284, 365] width 57 height 30
click at [793, 323] on button "Done" at bounding box center [809, 324] width 43 height 43
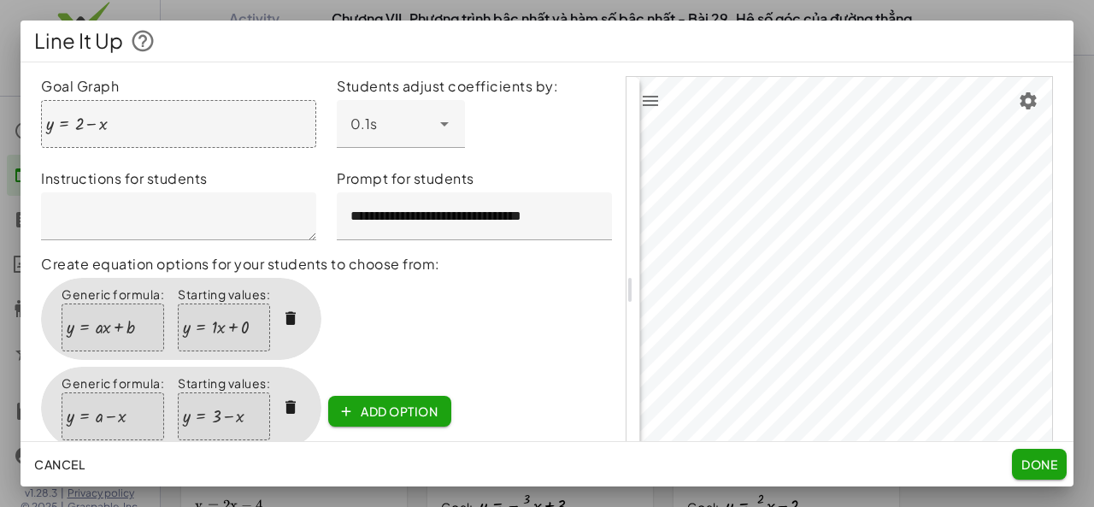
click at [75, 115] on div at bounding box center [77, 124] width 62 height 19
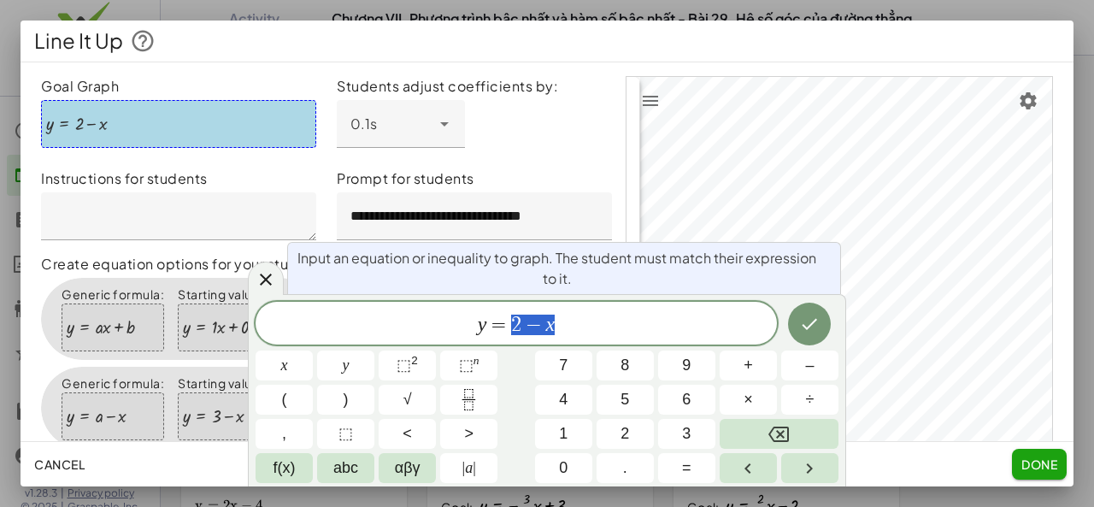
drag, startPoint x: 513, startPoint y: 319, endPoint x: 557, endPoint y: 320, distance: 44.4
click at [808, 362] on span "–" at bounding box center [809, 365] width 9 height 23
click at [261, 363] on button "x" at bounding box center [284, 365] width 57 height 30
click at [638, 429] on button "2" at bounding box center [624, 434] width 57 height 30
click at [541, 321] on span "2" at bounding box center [545, 324] width 10 height 21
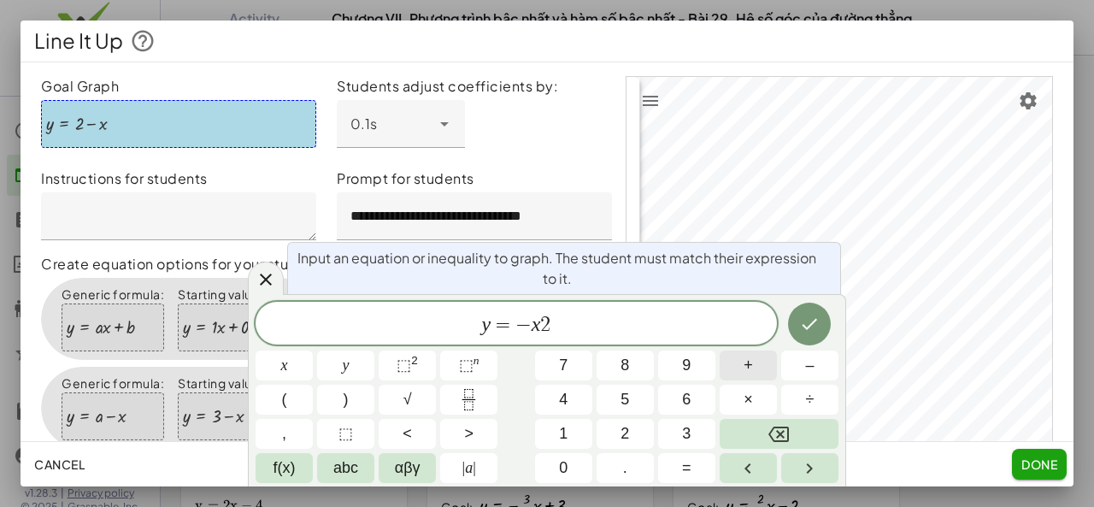
click at [744, 367] on button "+" at bounding box center [748, 365] width 57 height 30
click at [810, 325] on icon "Done" at bounding box center [809, 324] width 21 height 21
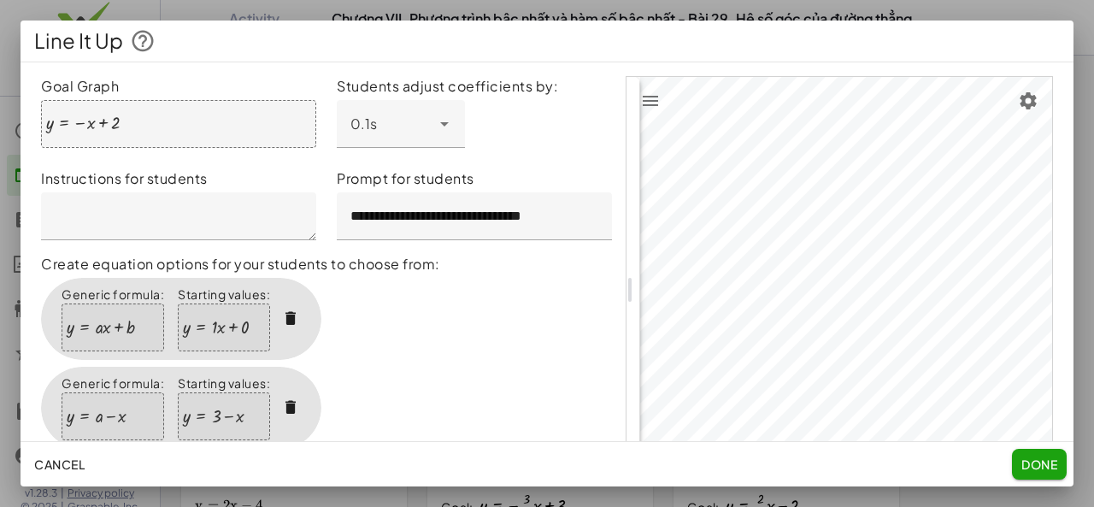
click at [292, 403] on icon "button" at bounding box center [291, 408] width 18 height 18
click at [293, 403] on icon "button" at bounding box center [291, 408] width 18 height 18
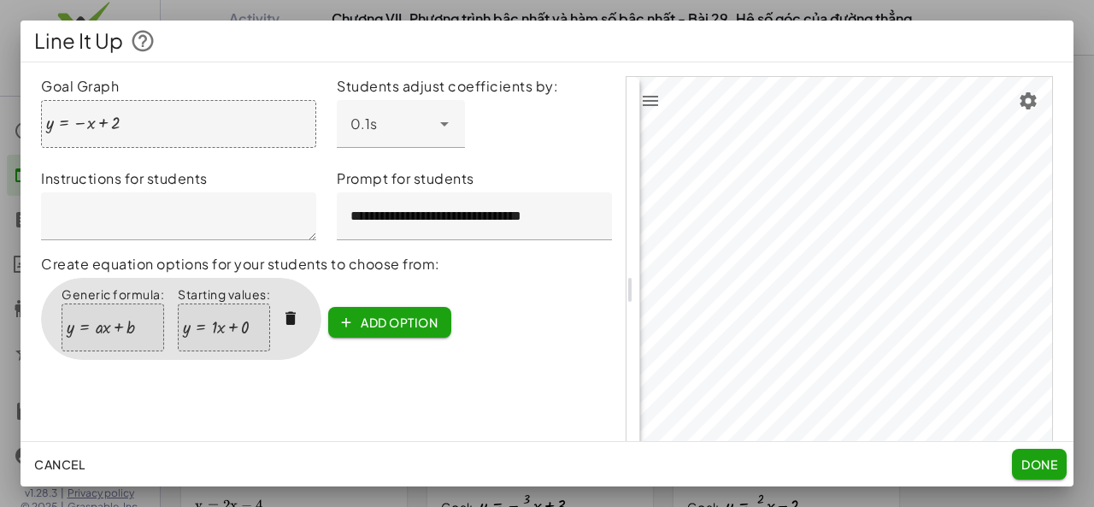
click at [1043, 464] on span "Done" at bounding box center [1039, 463] width 36 height 15
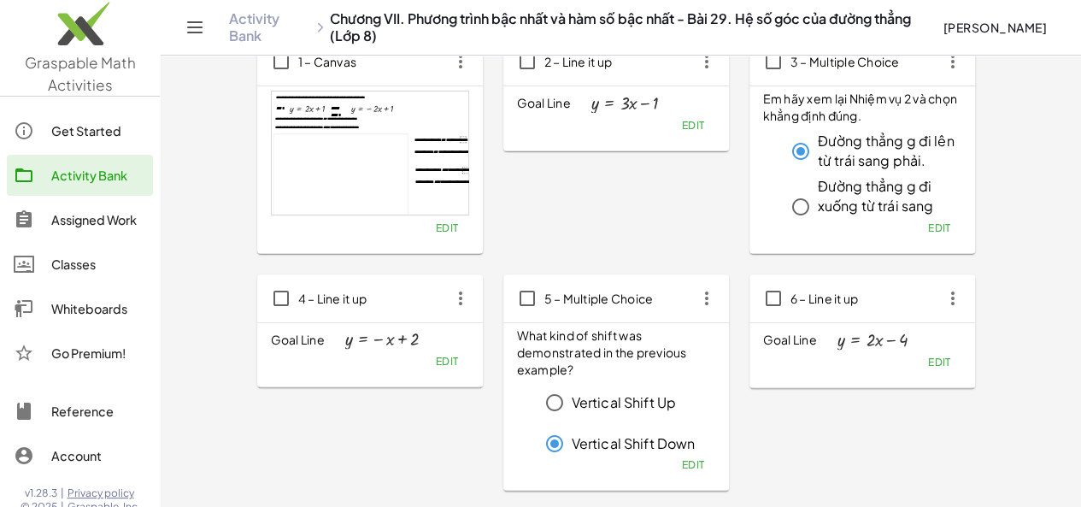
scroll to position [87, 0]
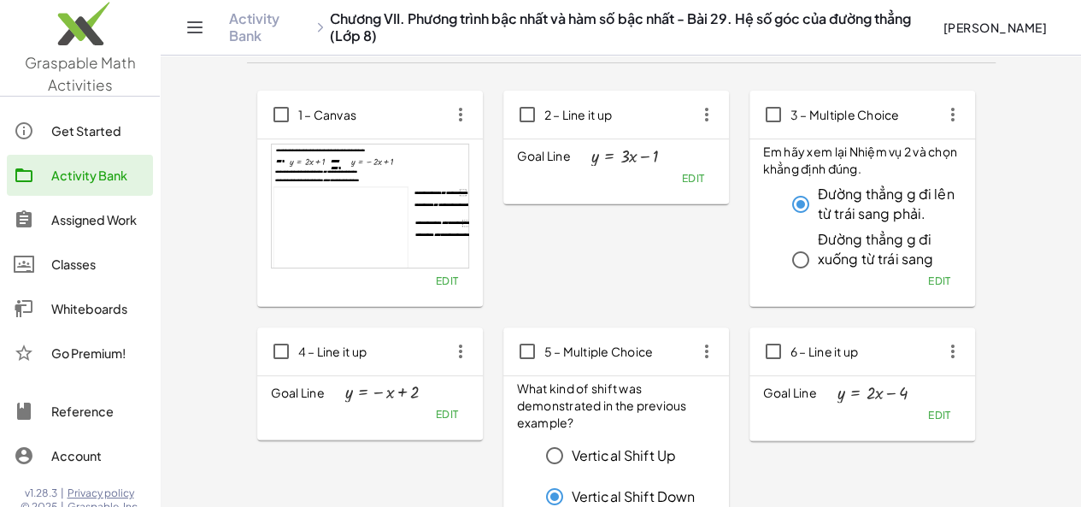
click at [691, 348] on icon "button" at bounding box center [706, 351] width 31 height 31
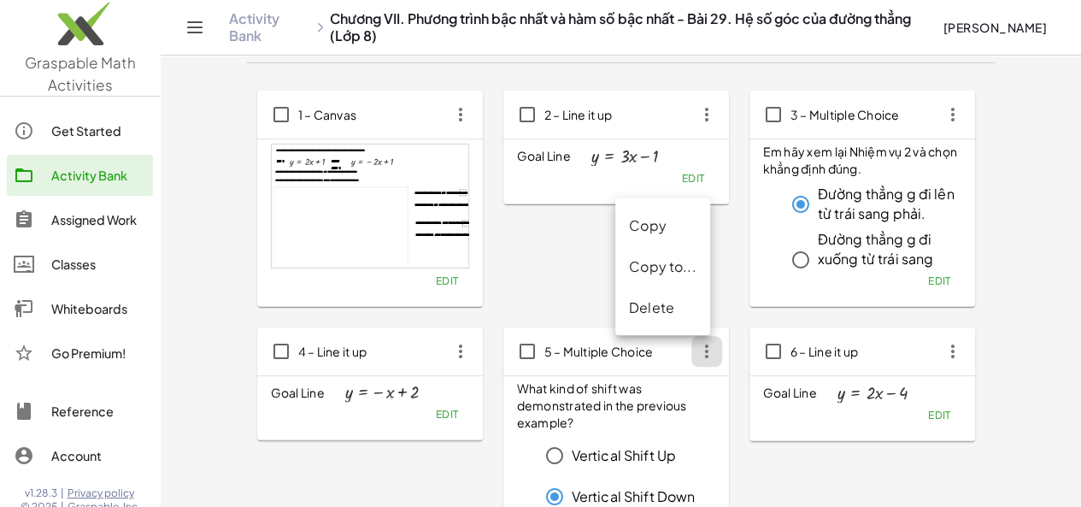
click at [647, 315] on div "Delete" at bounding box center [663, 307] width 68 height 21
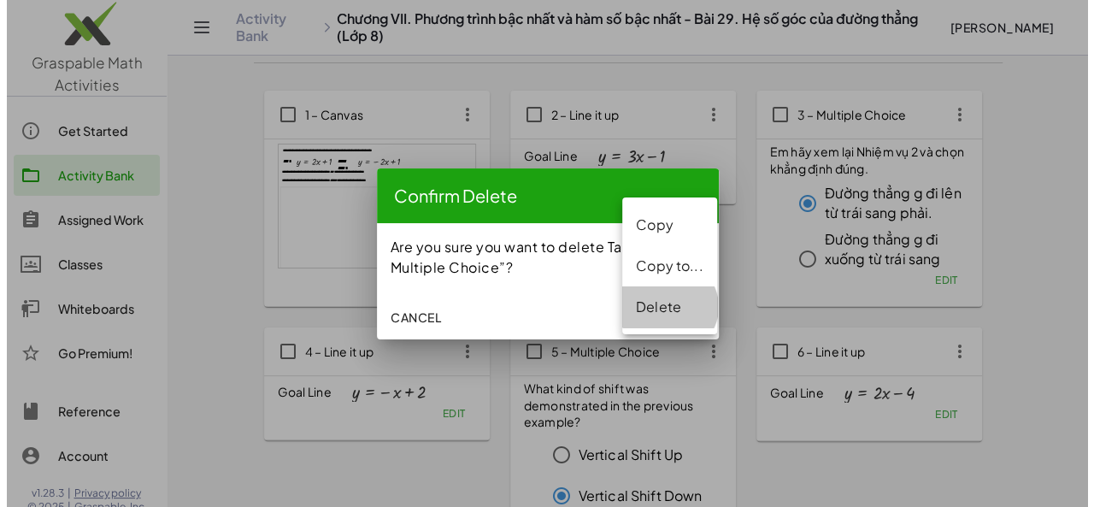
scroll to position [0, 0]
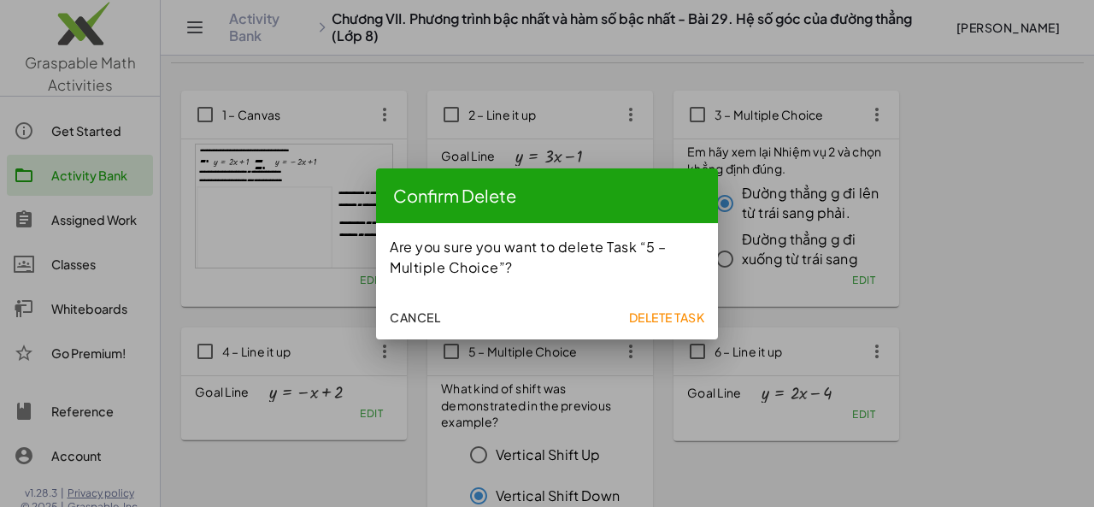
click at [649, 315] on span "Delete Task" at bounding box center [666, 316] width 76 height 15
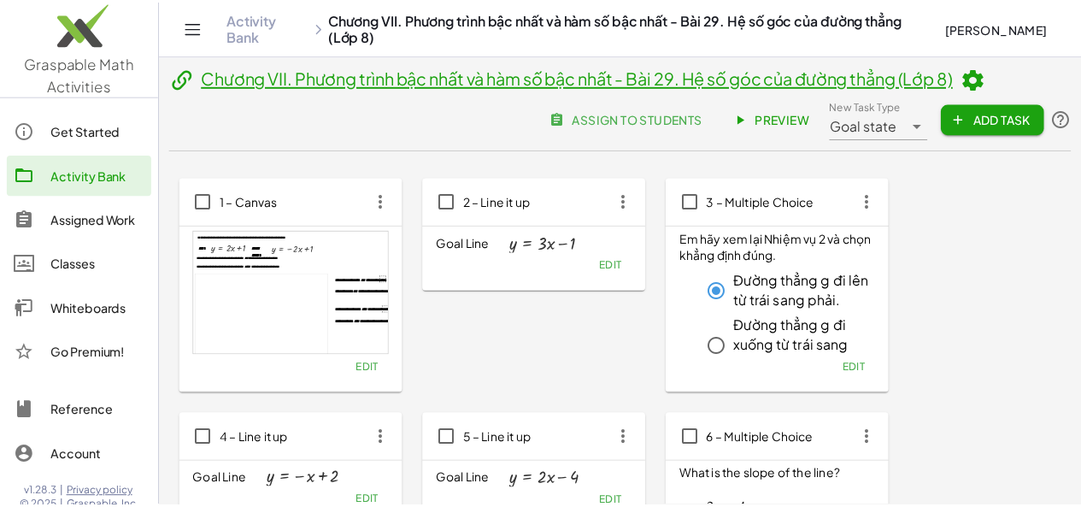
scroll to position [87, 0]
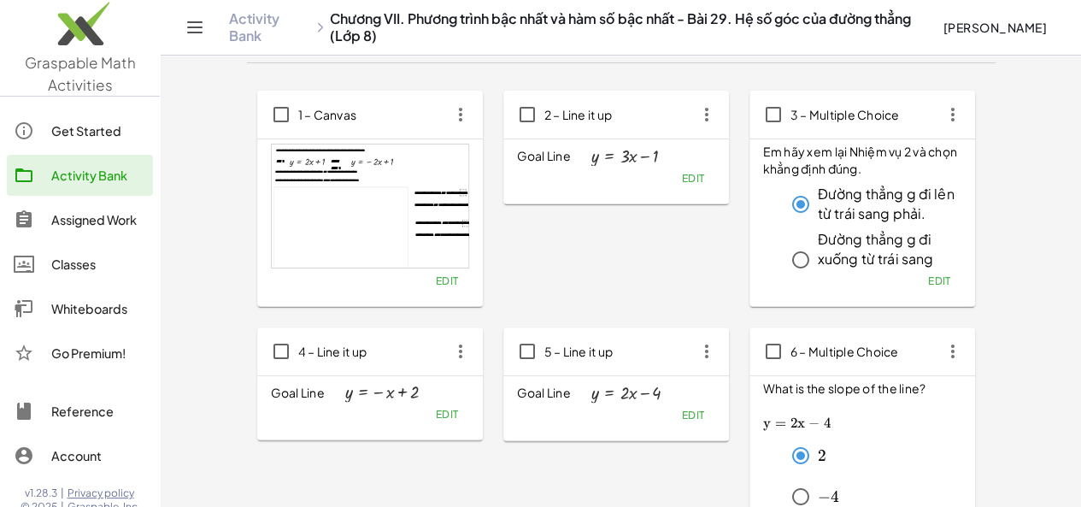
click at [937, 109] on icon "button" at bounding box center [952, 114] width 31 height 31
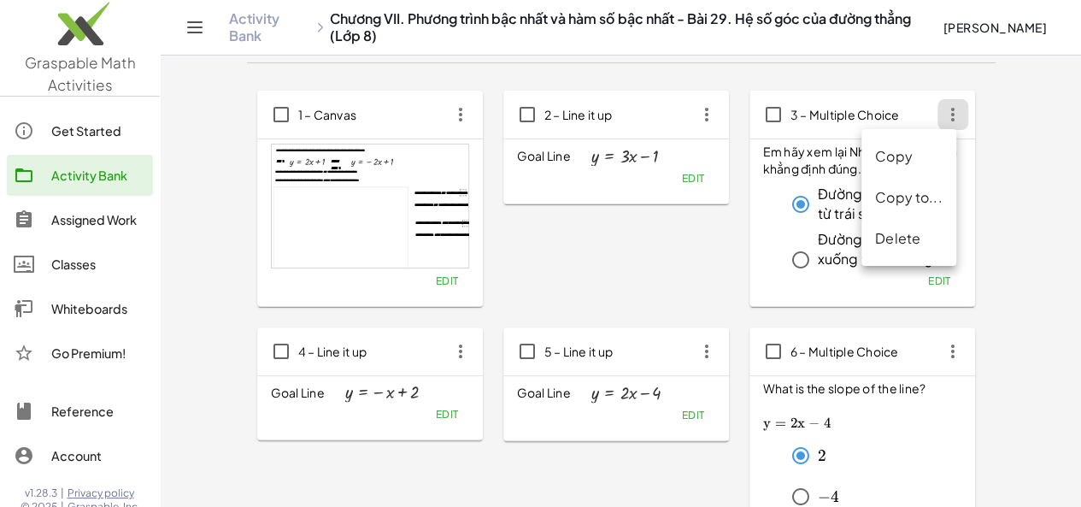
click at [896, 161] on div "Copy" at bounding box center [909, 156] width 68 height 21
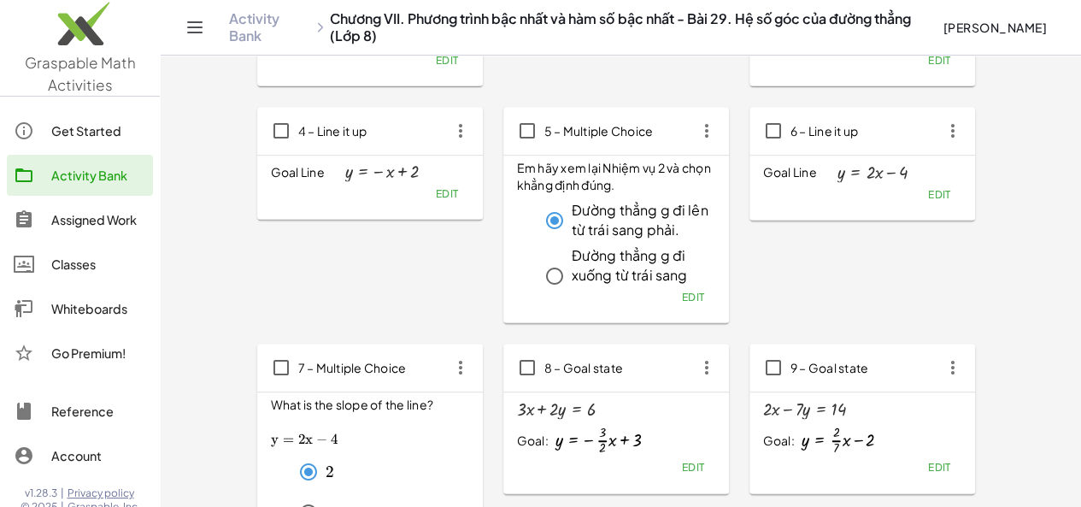
scroll to position [314, 0]
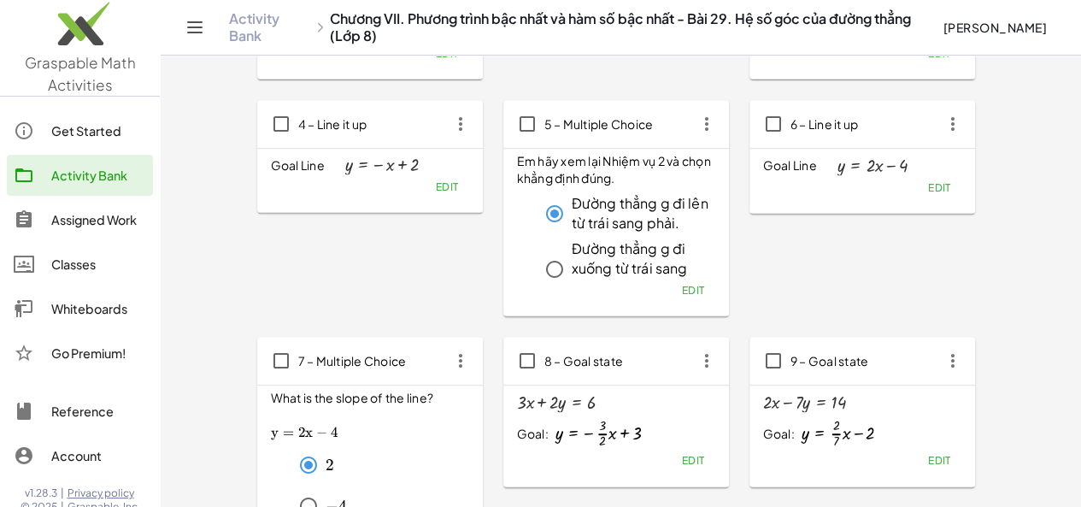
click at [681, 287] on span "Edit" at bounding box center [692, 290] width 23 height 13
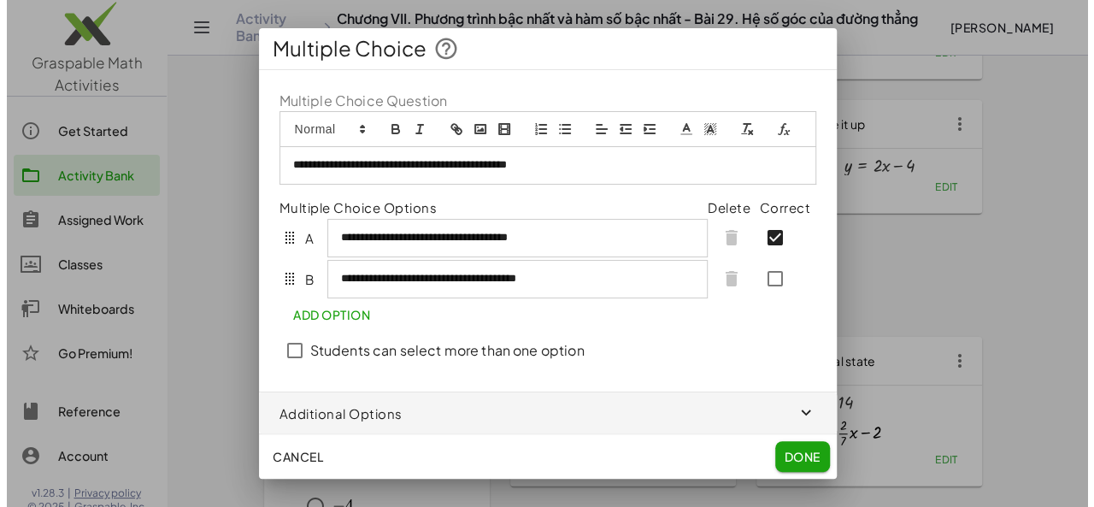
scroll to position [0, 0]
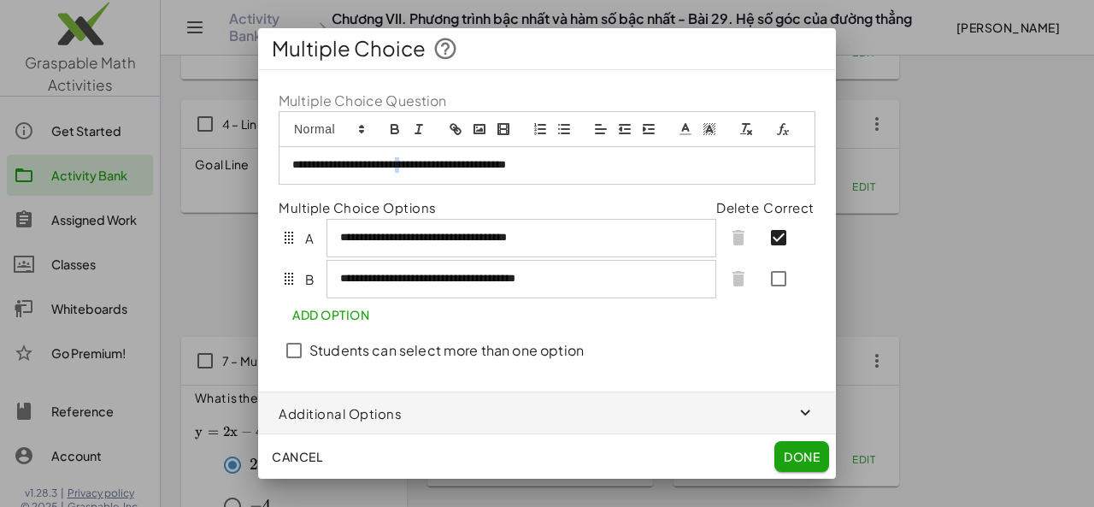
click at [435, 162] on p "**********" at bounding box center [547, 164] width 510 height 15
click at [808, 467] on button "Done" at bounding box center [801, 456] width 55 height 31
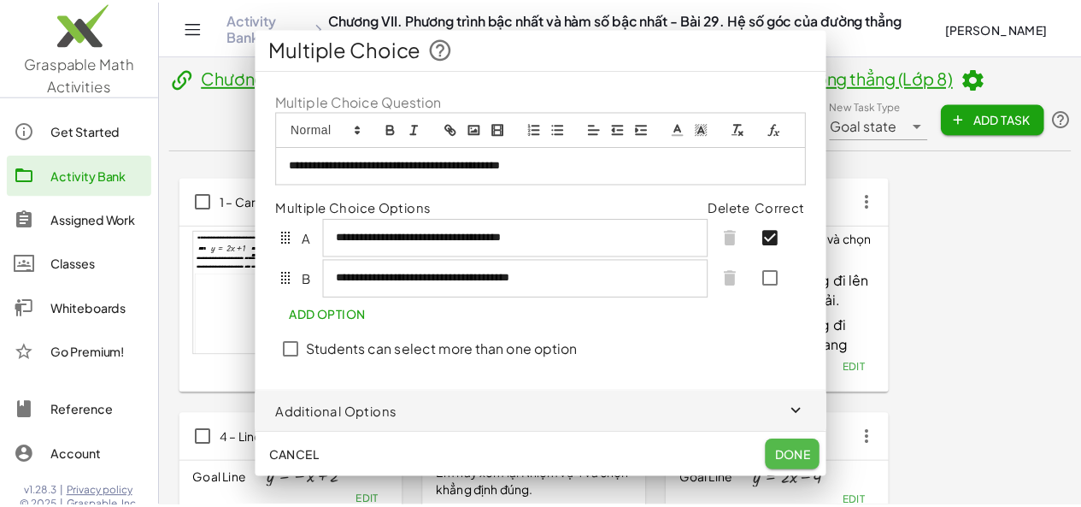
scroll to position [314, 0]
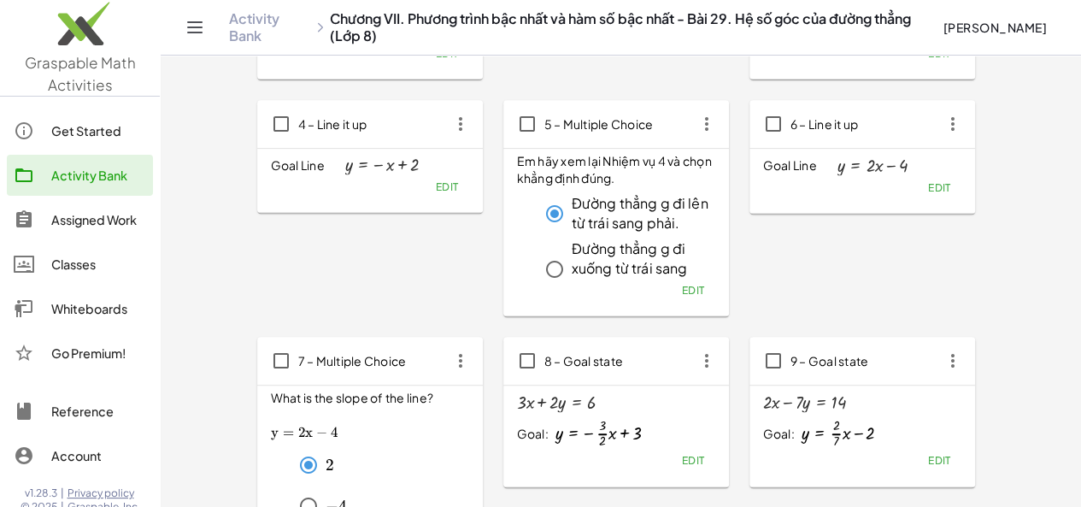
click at [435, 185] on span "Edit" at bounding box center [446, 186] width 23 height 13
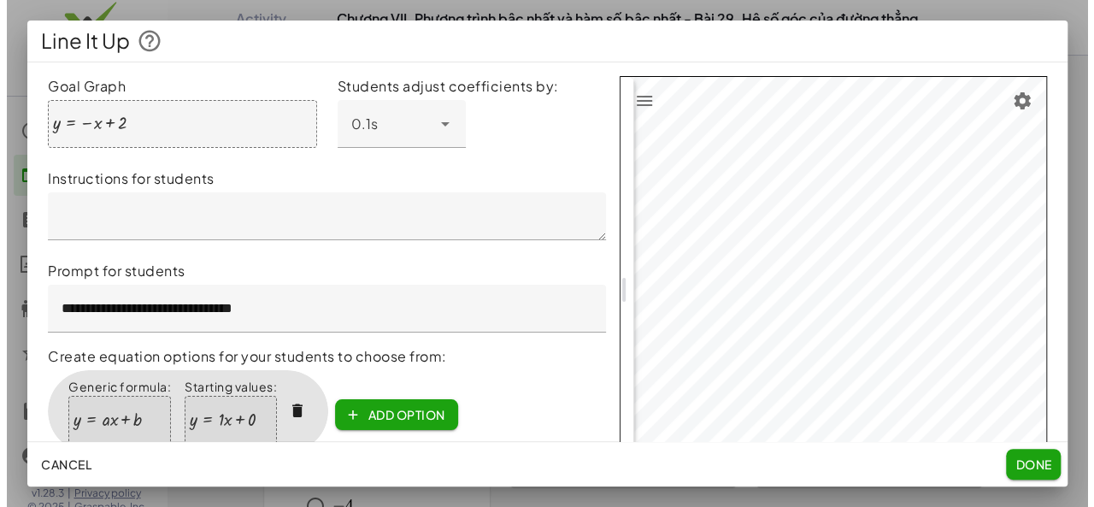
scroll to position [0, 0]
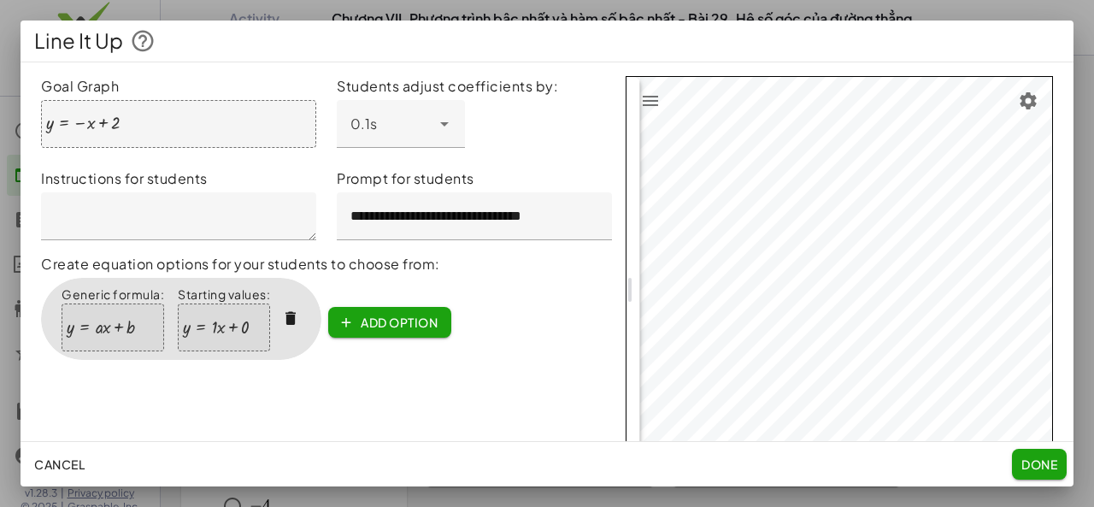
click at [1041, 451] on button "Done" at bounding box center [1039, 464] width 55 height 31
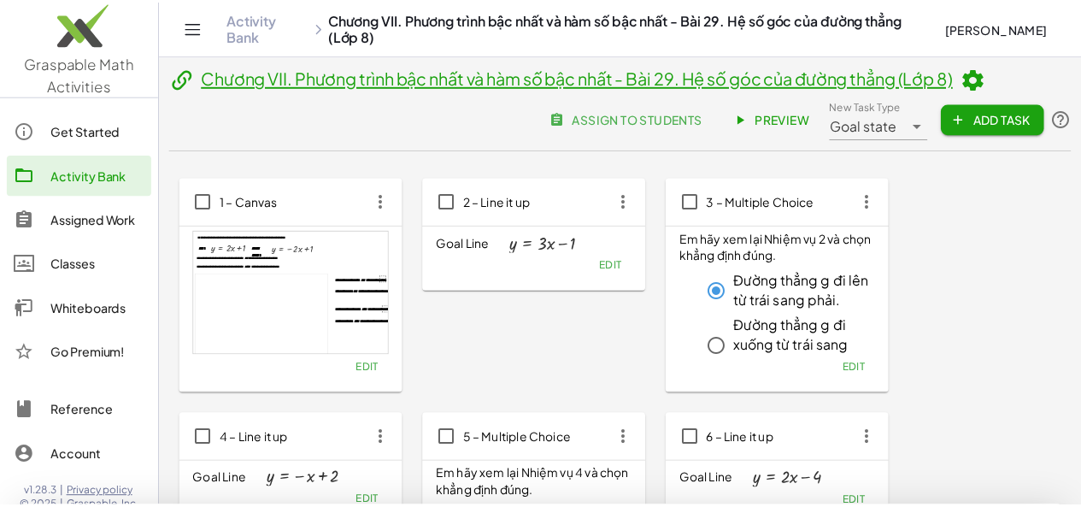
scroll to position [314, 0]
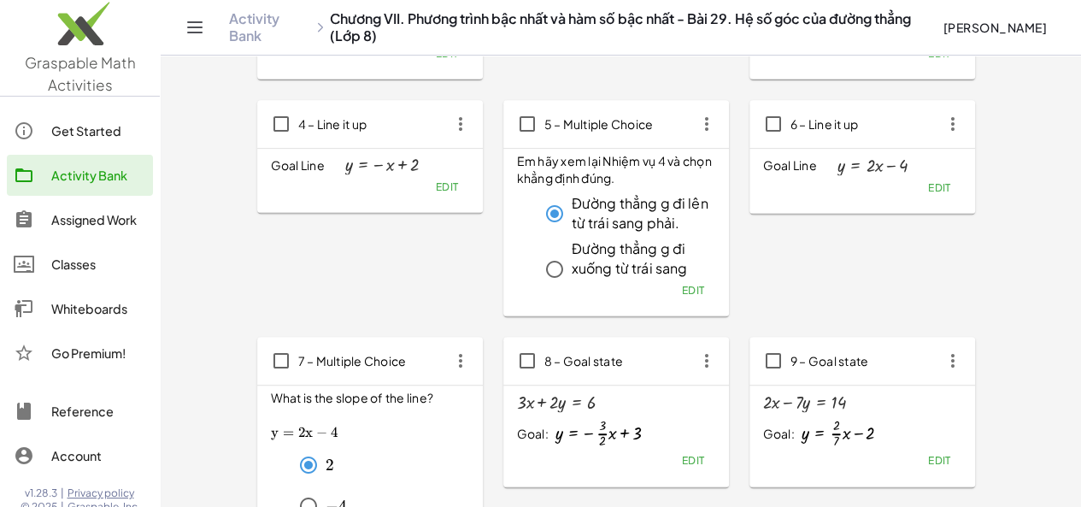
click at [681, 284] on span "Edit" at bounding box center [692, 290] width 23 height 13
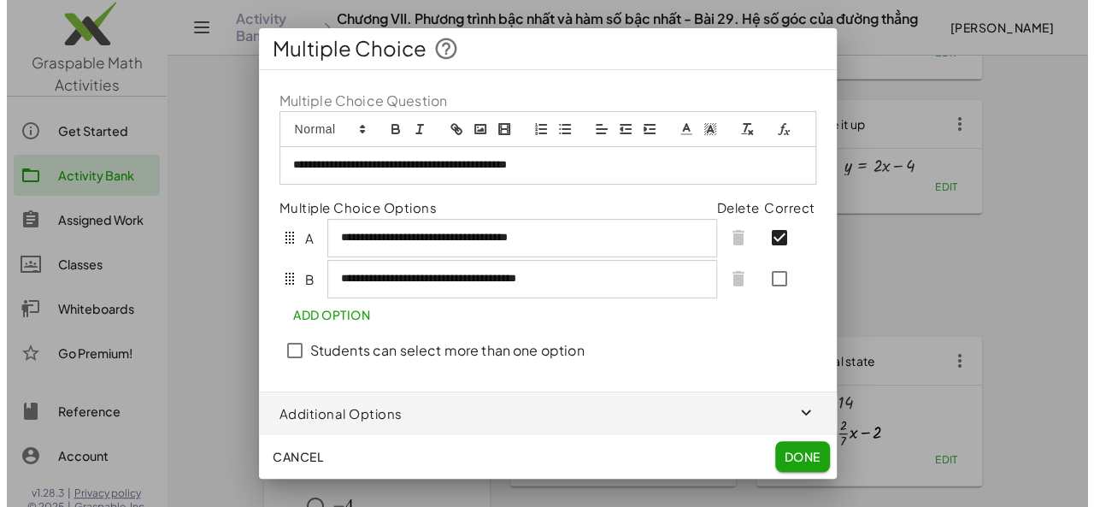
scroll to position [0, 0]
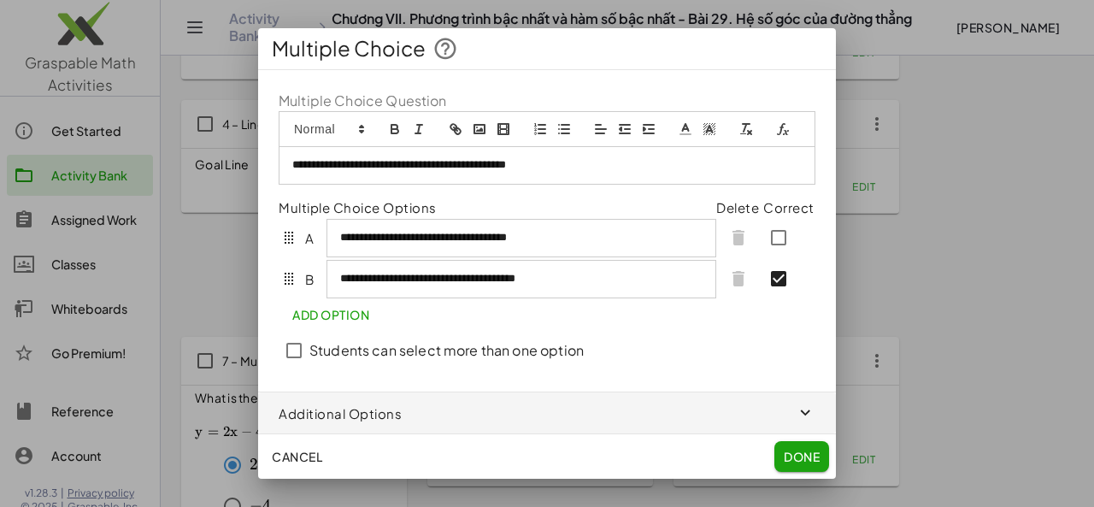
click at [799, 449] on span "Done" at bounding box center [802, 456] width 36 height 15
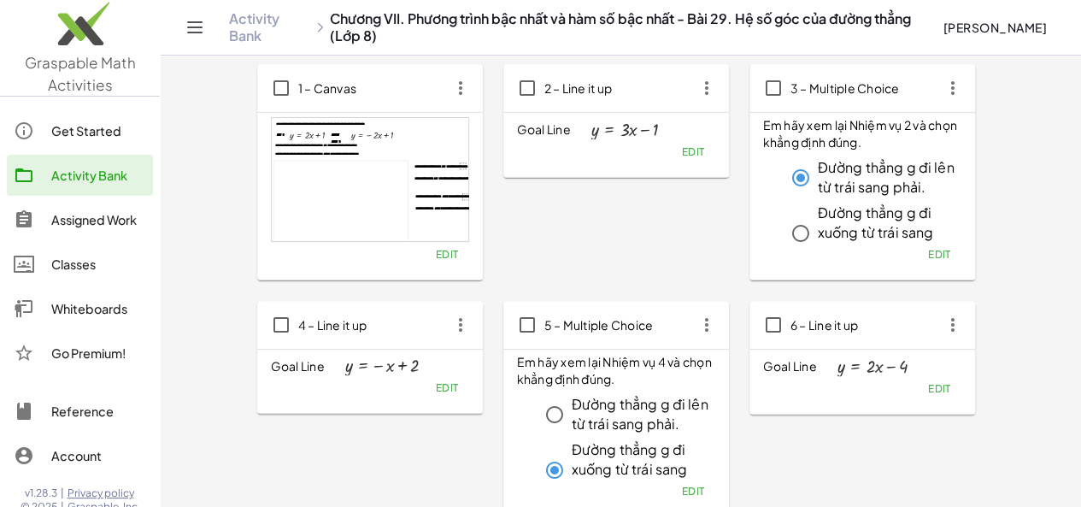
scroll to position [102, 0]
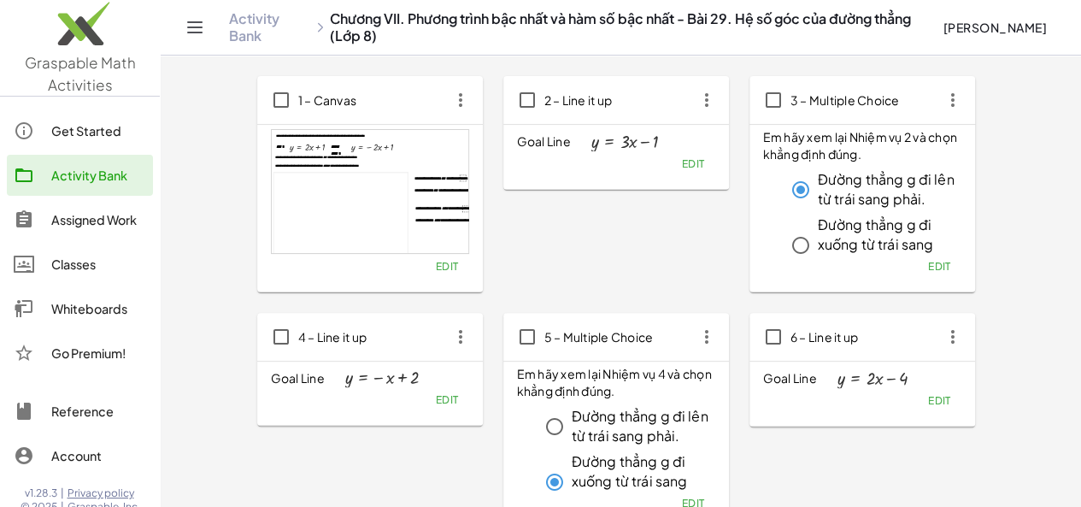
click at [691, 99] on icon "button" at bounding box center [706, 100] width 31 height 31
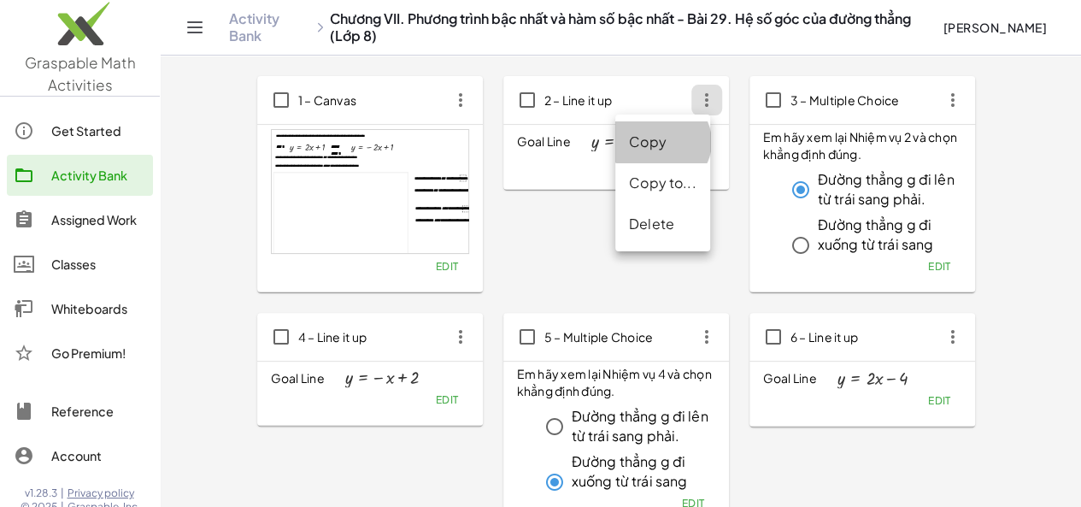
click at [649, 143] on div "Copy" at bounding box center [663, 142] width 68 height 21
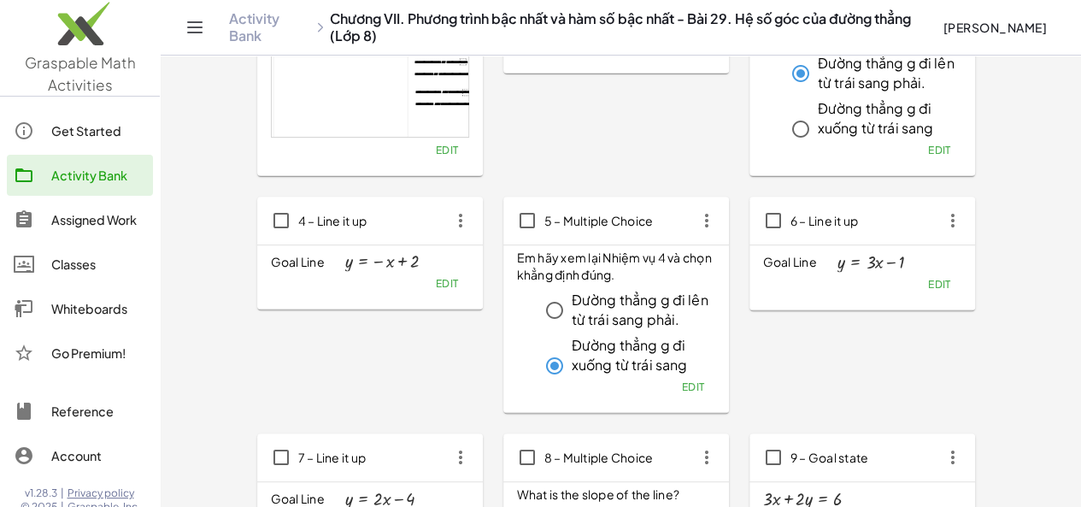
scroll to position [251, 0]
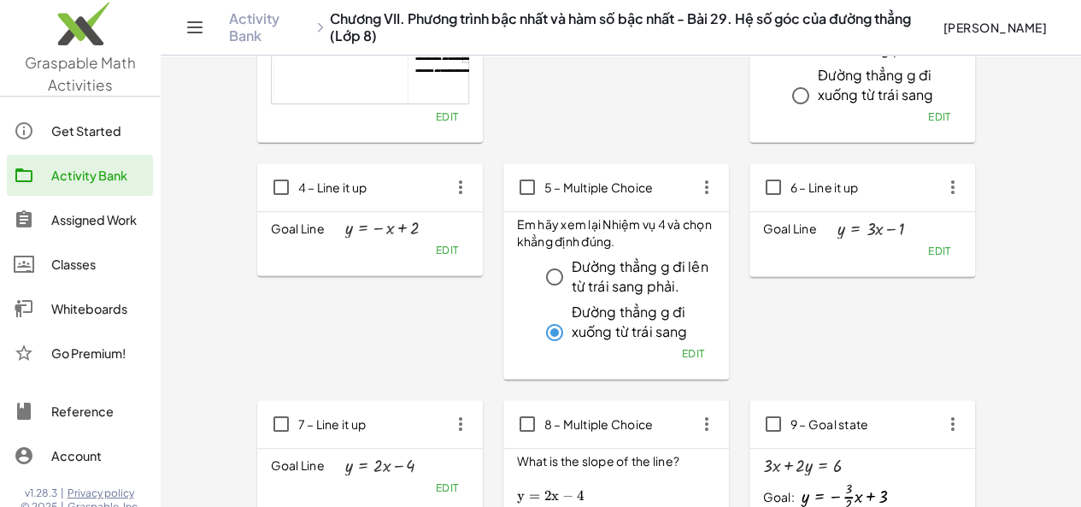
click at [927, 248] on span "Edit" at bounding box center [938, 250] width 23 height 13
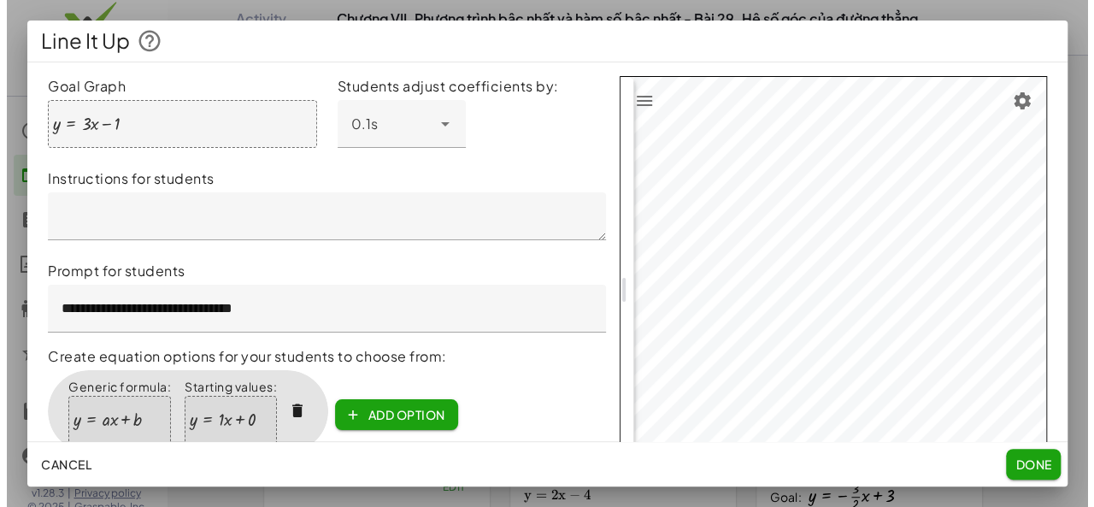
scroll to position [0, 0]
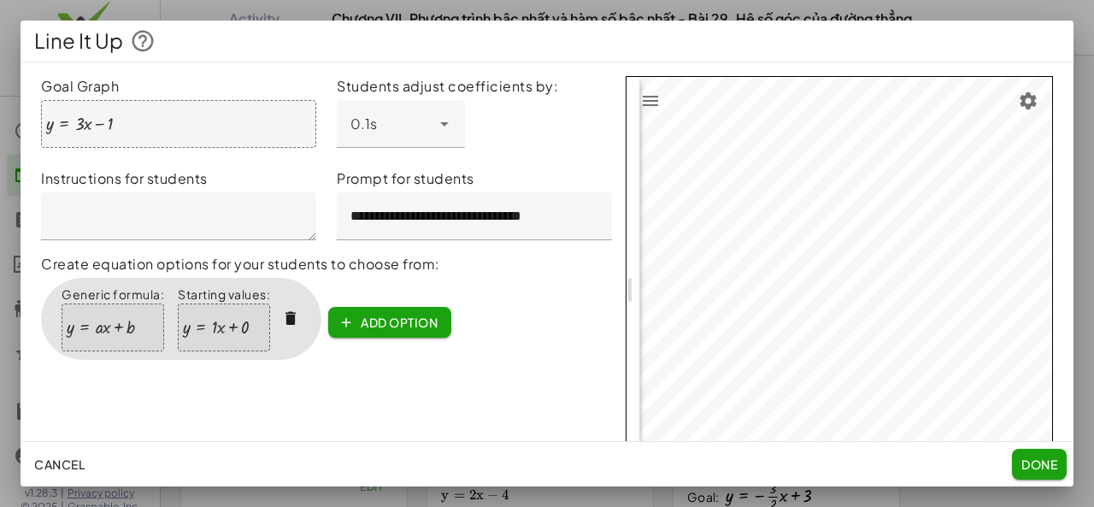
click at [82, 122] on div at bounding box center [79, 124] width 67 height 19
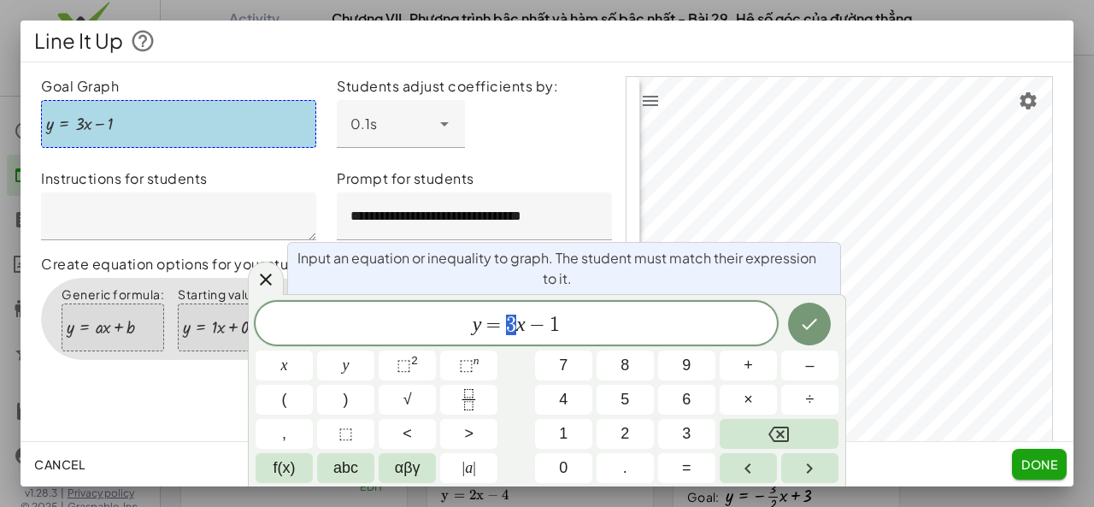
drag, startPoint x: 507, startPoint y: 331, endPoint x: 516, endPoint y: 330, distance: 9.4
click at [446, 402] on button "Fraction" at bounding box center [468, 400] width 57 height 30
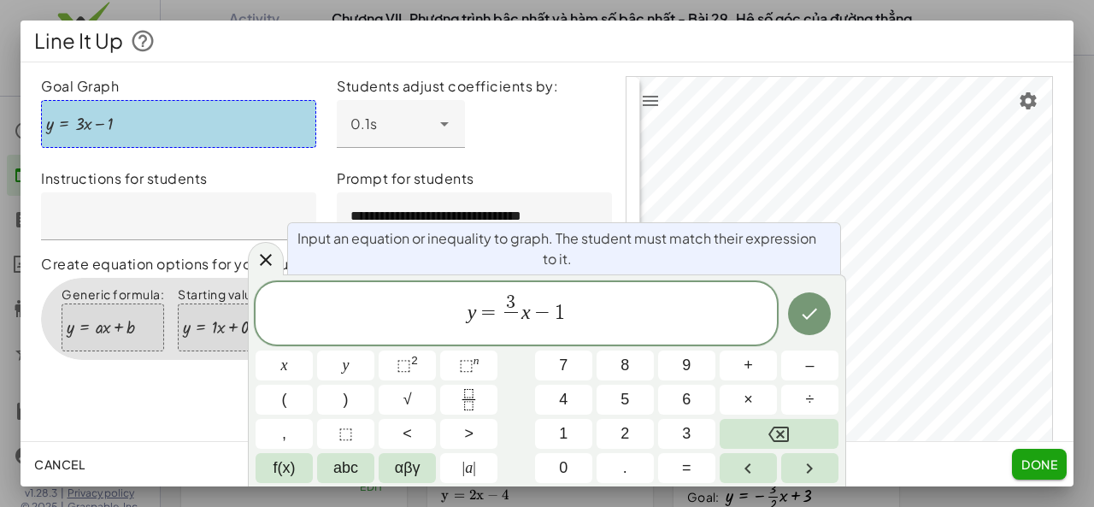
click at [509, 300] on span "3" at bounding box center [510, 302] width 9 height 19
click at [508, 302] on span "3" at bounding box center [510, 302] width 9 height 19
click at [516, 303] on span "3 ​" at bounding box center [510, 303] width 13 height 19
click at [792, 434] on button "Backspace" at bounding box center [779, 434] width 119 height 30
click at [591, 432] on button "1" at bounding box center [563, 434] width 57 height 30
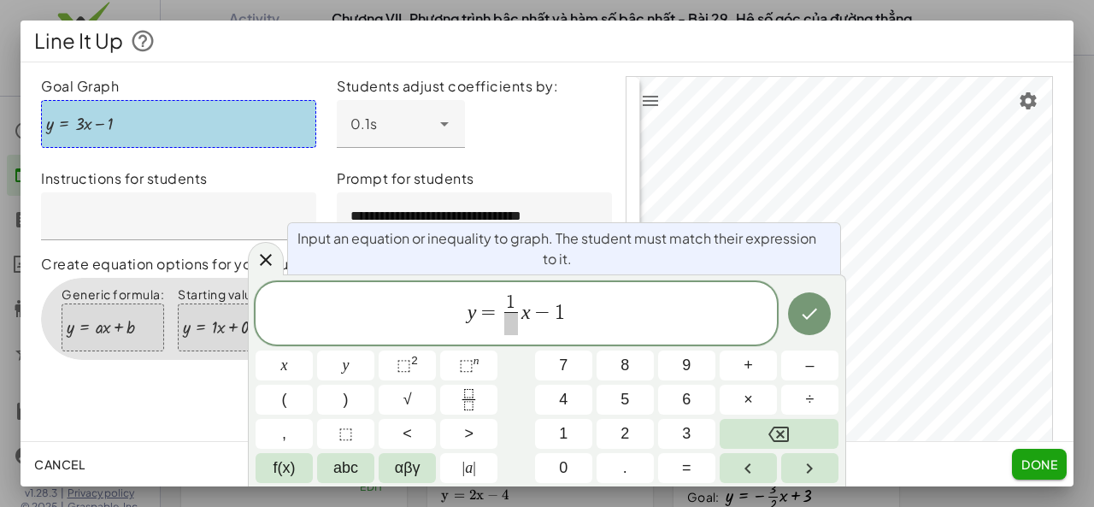
click at [509, 324] on span at bounding box center [510, 323] width 13 height 23
click at [620, 420] on button "2" at bounding box center [624, 434] width 57 height 30
click at [560, 310] on span "y = 1 2 ​ x − 1" at bounding box center [516, 314] width 521 height 45
click at [463, 398] on icon "Fraction" at bounding box center [468, 399] width 21 height 21
click at [628, 430] on span "2" at bounding box center [624, 433] width 9 height 23
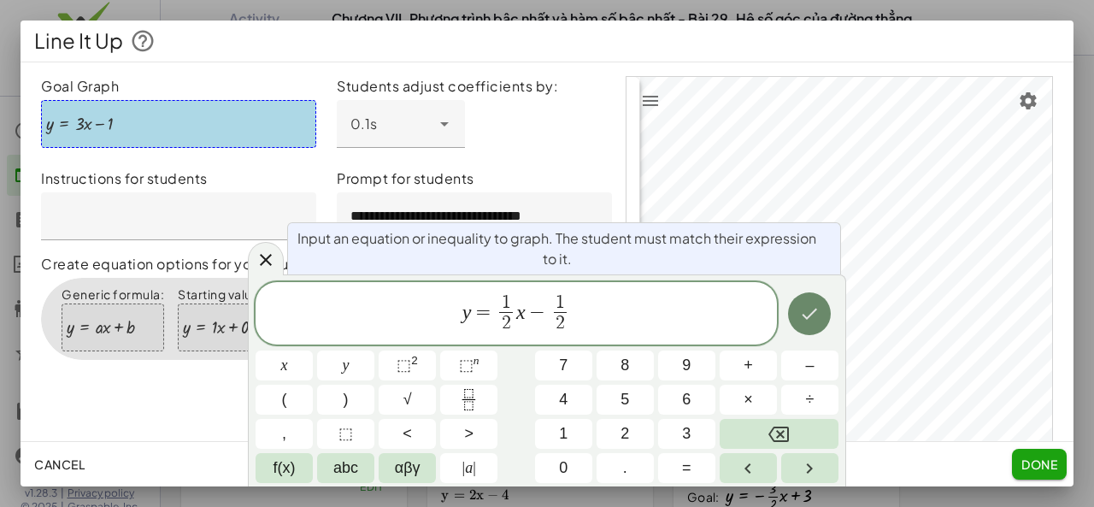
click at [807, 322] on icon "Done" at bounding box center [809, 313] width 21 height 21
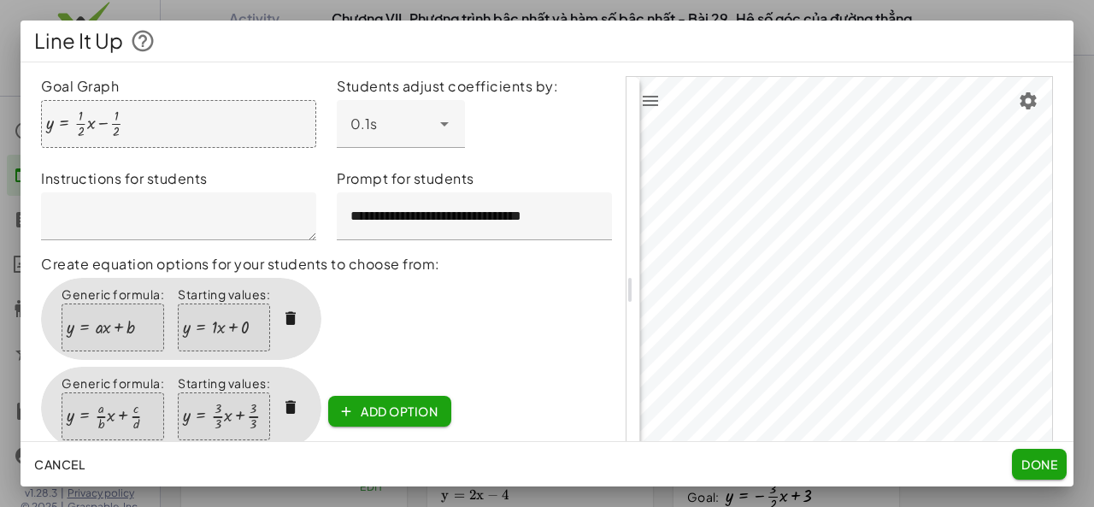
click at [289, 315] on icon "button" at bounding box center [291, 319] width 18 height 18
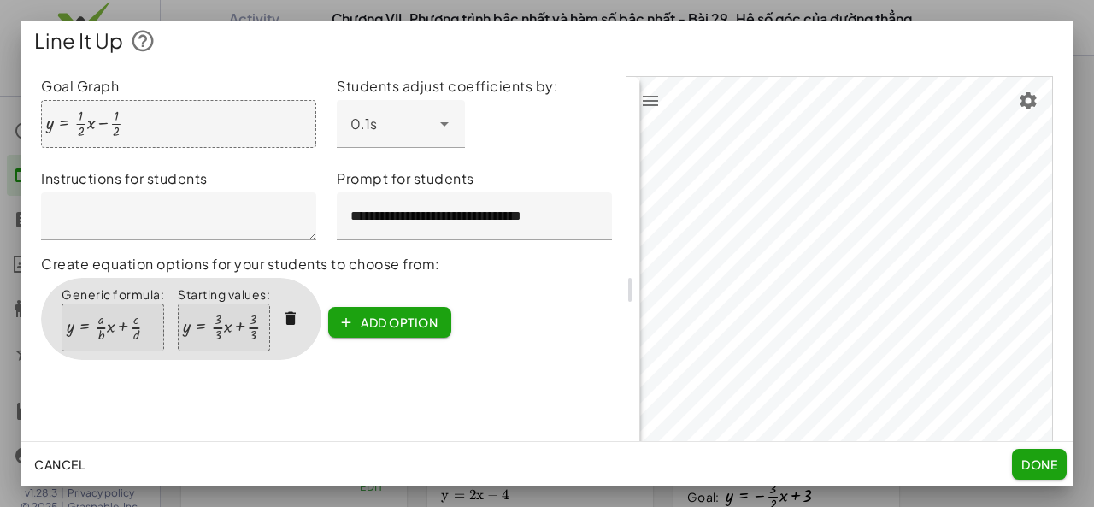
click at [1031, 458] on span "Done" at bounding box center [1039, 463] width 36 height 15
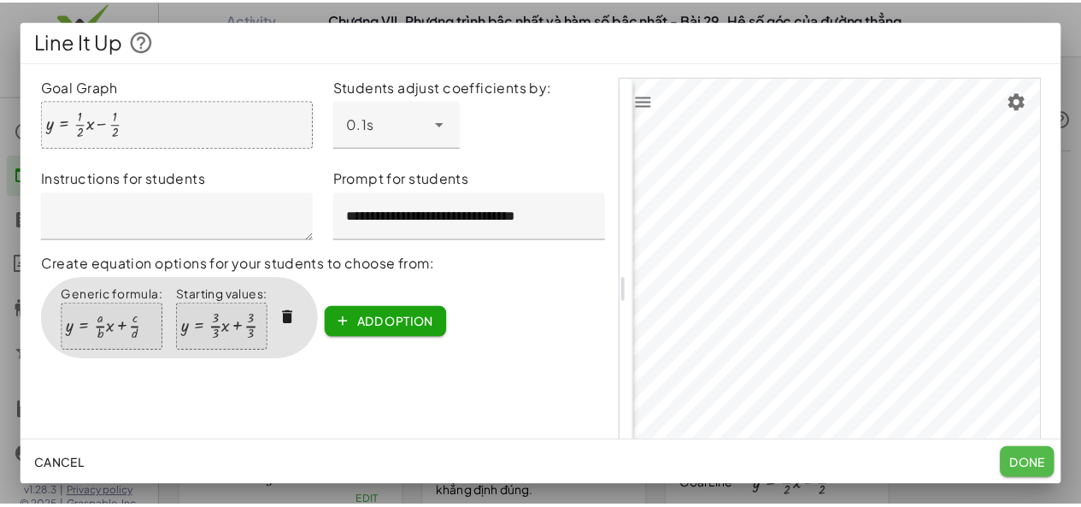
scroll to position [251, 0]
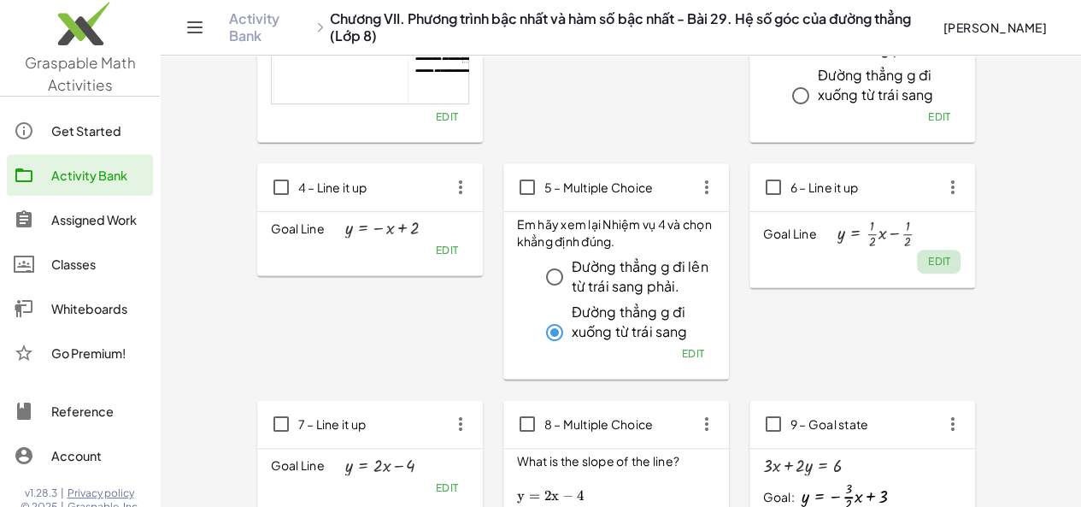
click at [927, 258] on span "Edit" at bounding box center [938, 261] width 23 height 13
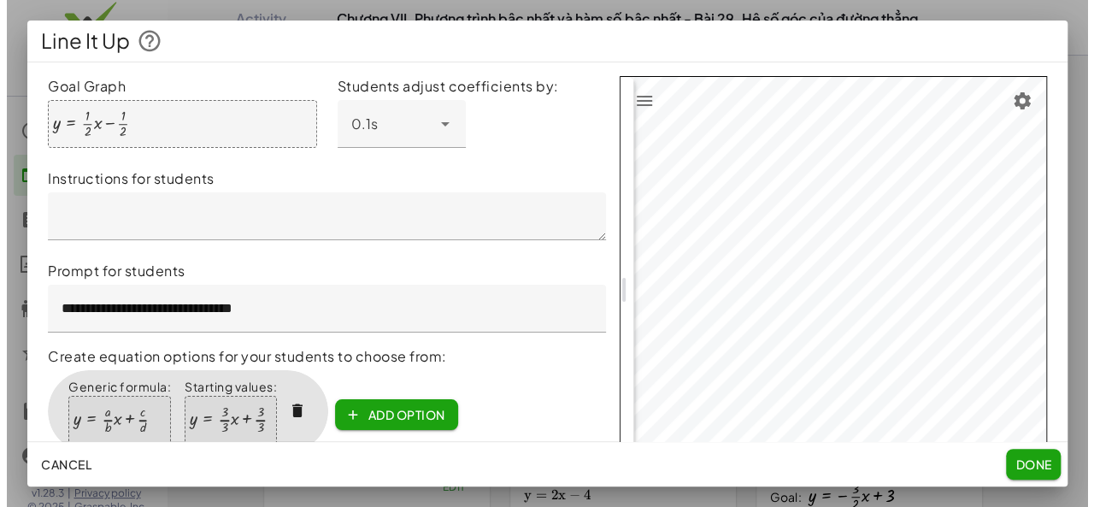
scroll to position [0, 0]
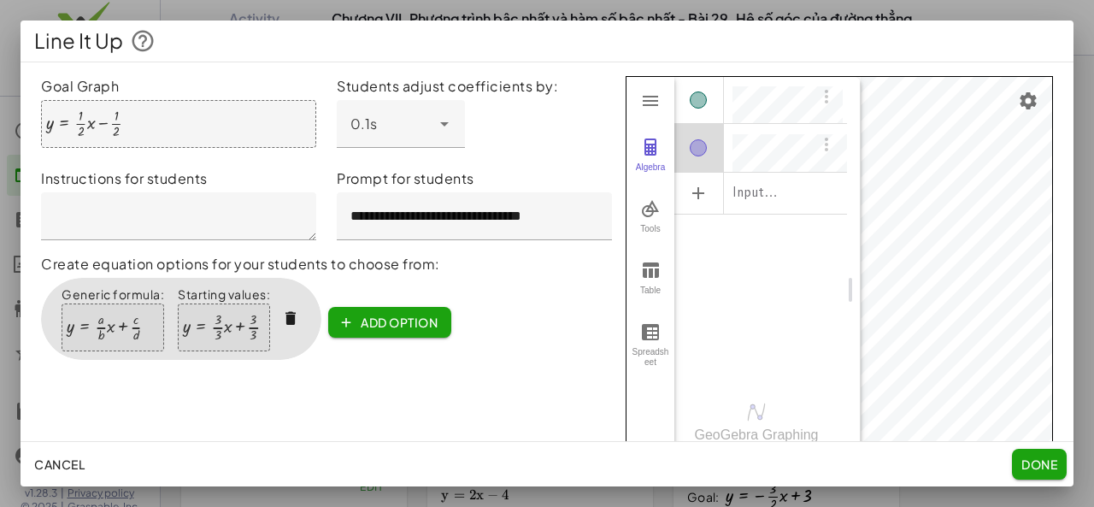
drag, startPoint x: 622, startPoint y: 228, endPoint x: 843, endPoint y: 254, distance: 222.0
click at [847, 254] on div "Graphing Calculator" at bounding box center [854, 290] width 14 height 426
drag, startPoint x: 841, startPoint y: 267, endPoint x: 823, endPoint y: 298, distance: 35.6
click at [829, 298] on div "Graphing Calculator" at bounding box center [836, 290] width 14 height 426
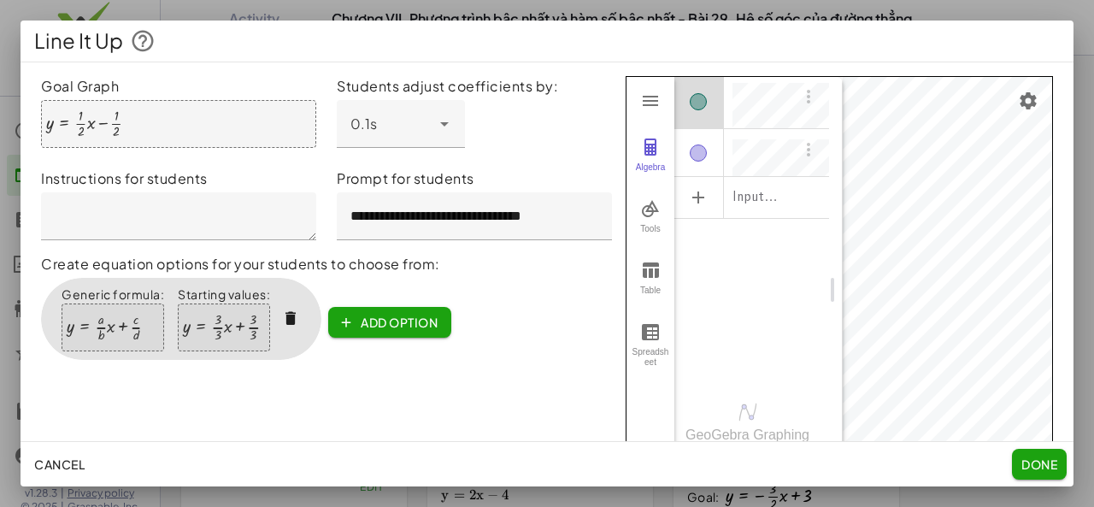
click at [769, 285] on div "Input…" at bounding box center [751, 226] width 155 height 302
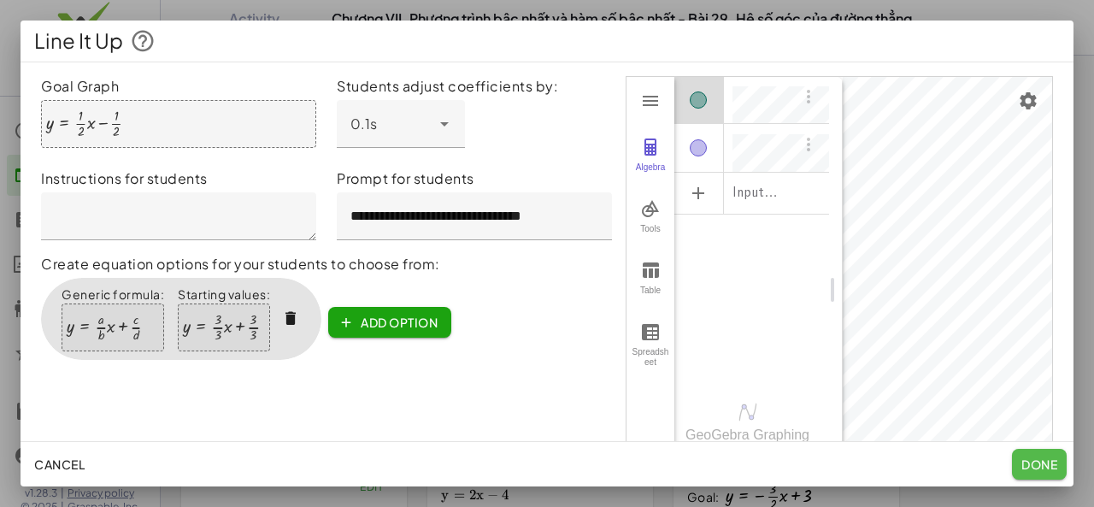
click at [1034, 464] on span "Done" at bounding box center [1039, 463] width 36 height 15
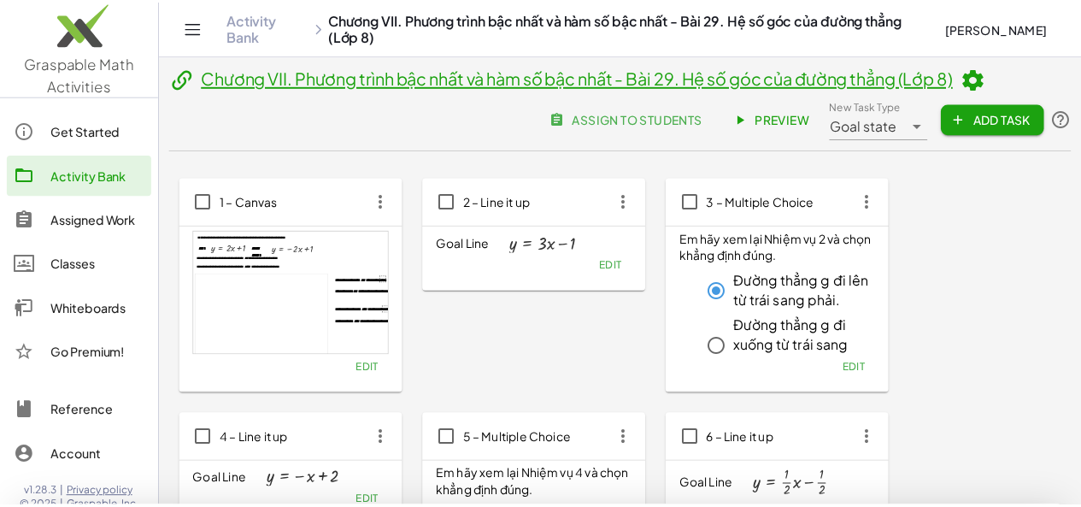
scroll to position [251, 0]
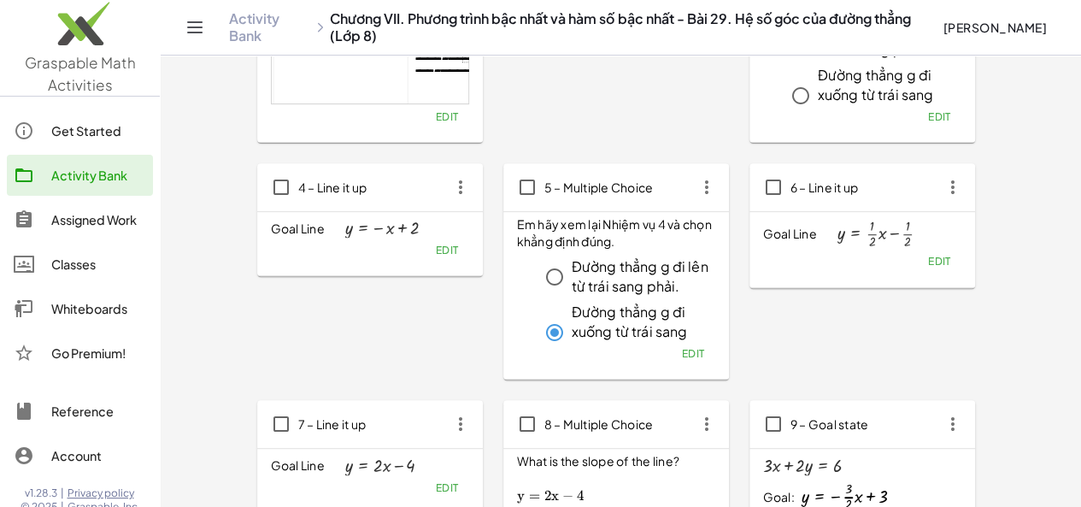
click at [435, 247] on span "Edit" at bounding box center [446, 250] width 23 height 13
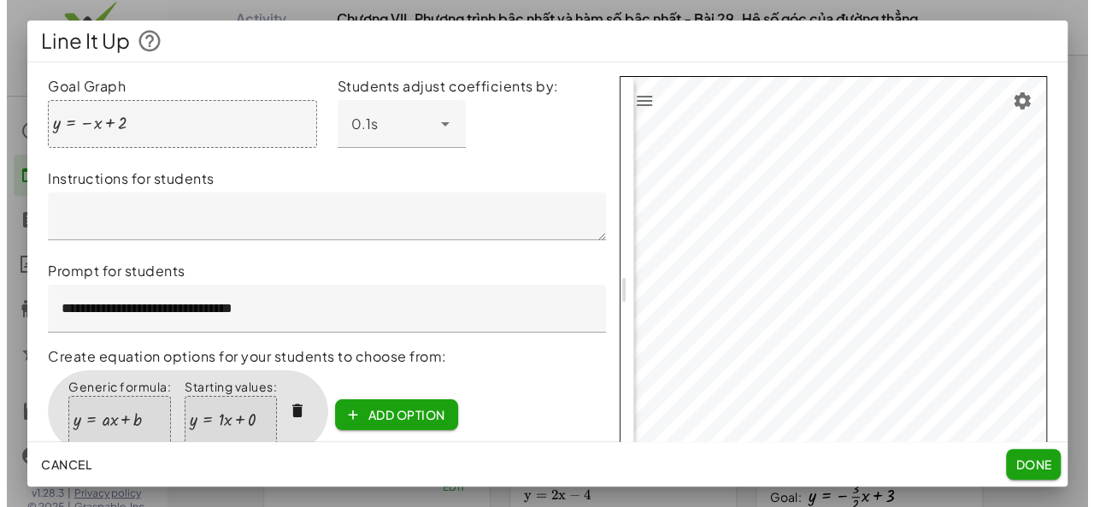
scroll to position [0, 0]
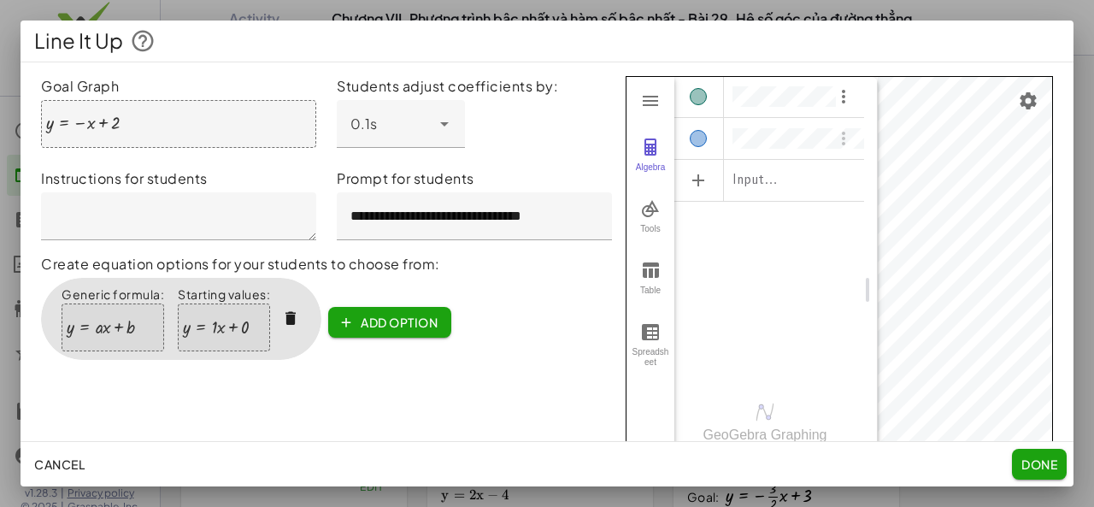
drag, startPoint x: 622, startPoint y: 200, endPoint x: 824, endPoint y: 206, distance: 201.8
click at [864, 221] on div "Graphing Calculator" at bounding box center [871, 290] width 14 height 426
click at [755, 229] on div "Input…" at bounding box center [769, 226] width 190 height 302
drag, startPoint x: 860, startPoint y: 262, endPoint x: 780, endPoint y: 263, distance: 79.5
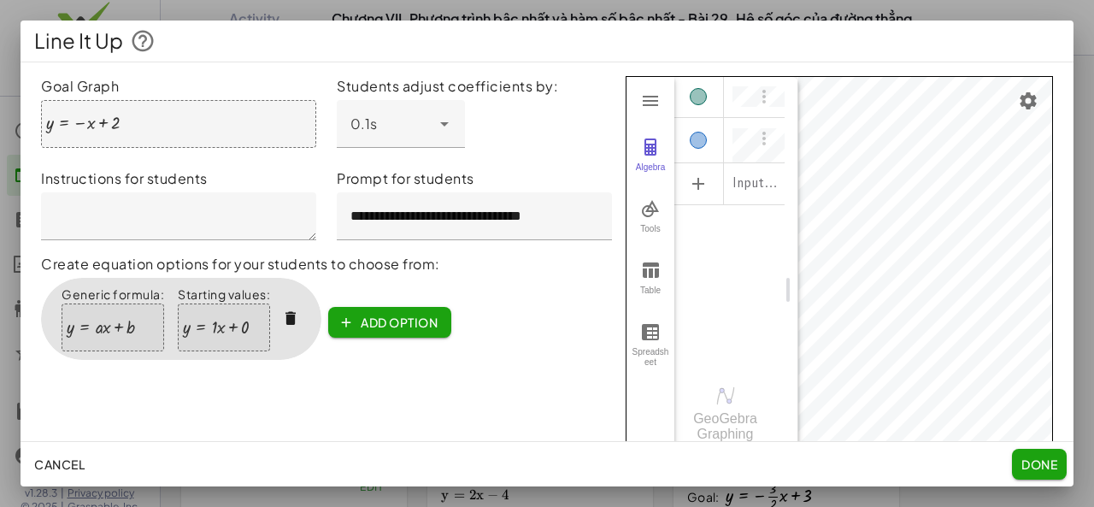
click at [784, 263] on div "Graphing Calculator" at bounding box center [791, 290] width 14 height 426
click at [694, 94] on div "Algebra" at bounding box center [699, 96] width 50 height 41
click at [1031, 457] on span "Done" at bounding box center [1039, 463] width 36 height 15
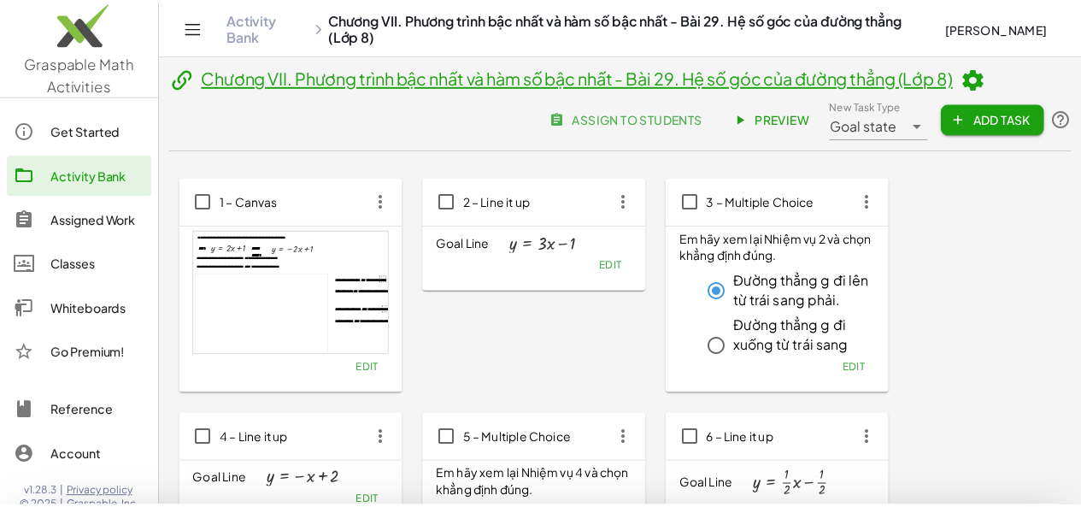
scroll to position [251, 0]
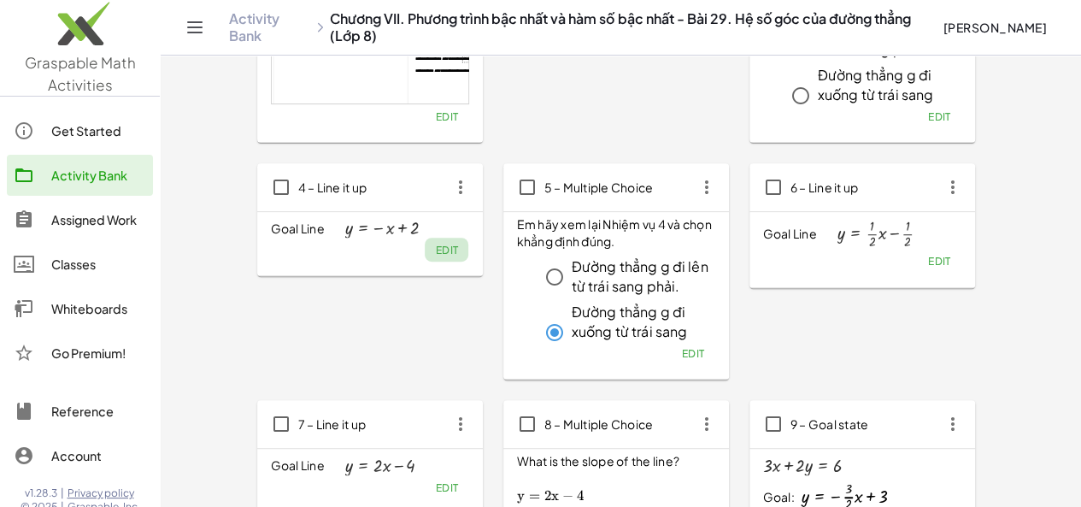
click at [435, 244] on span "Edit" at bounding box center [446, 250] width 23 height 13
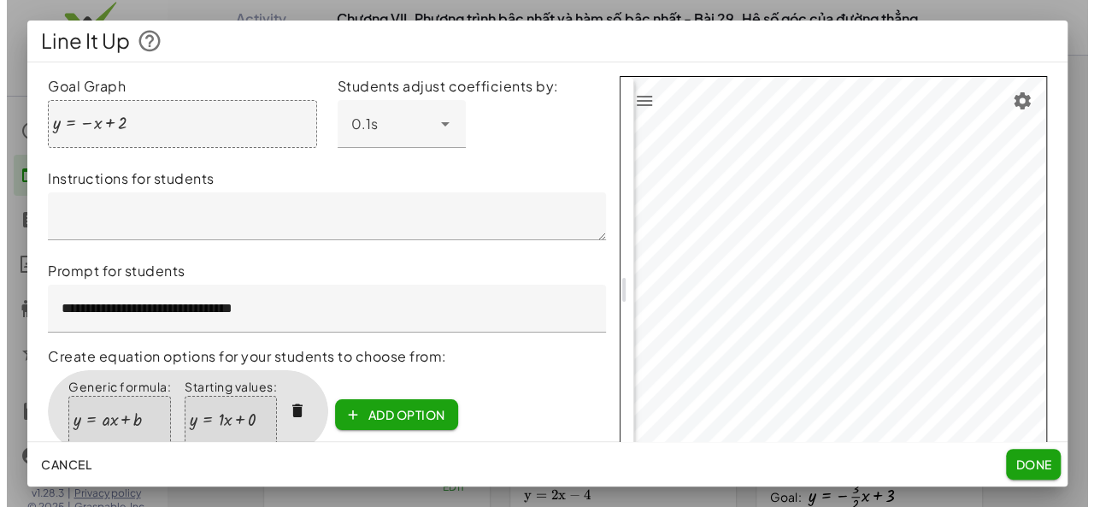
scroll to position [0, 0]
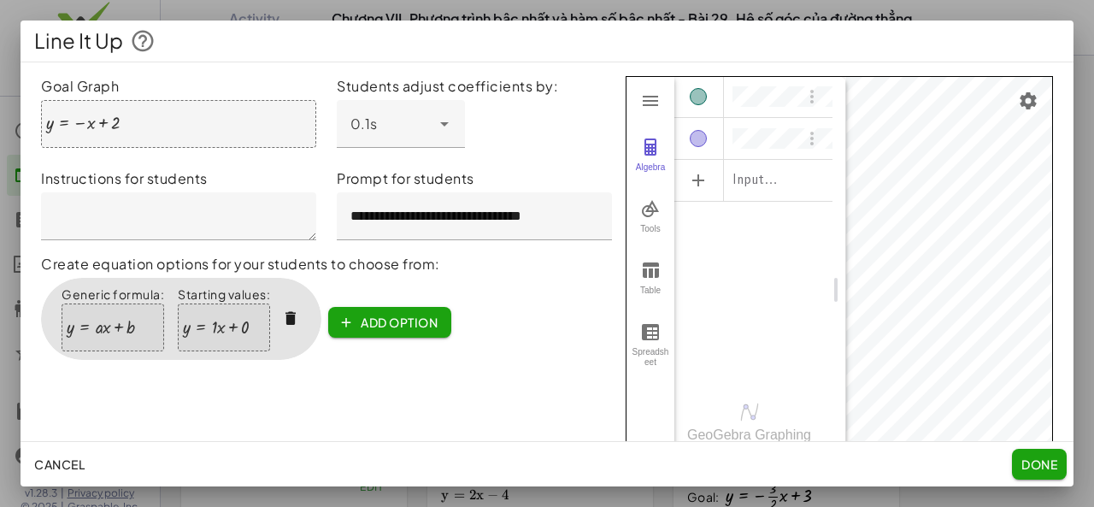
drag, startPoint x: 621, startPoint y: 295, endPoint x: 830, endPoint y: 291, distance: 208.5
click at [832, 291] on div "Graphing Calculator" at bounding box center [839, 290] width 14 height 426
click at [1025, 468] on span "Done" at bounding box center [1039, 463] width 36 height 15
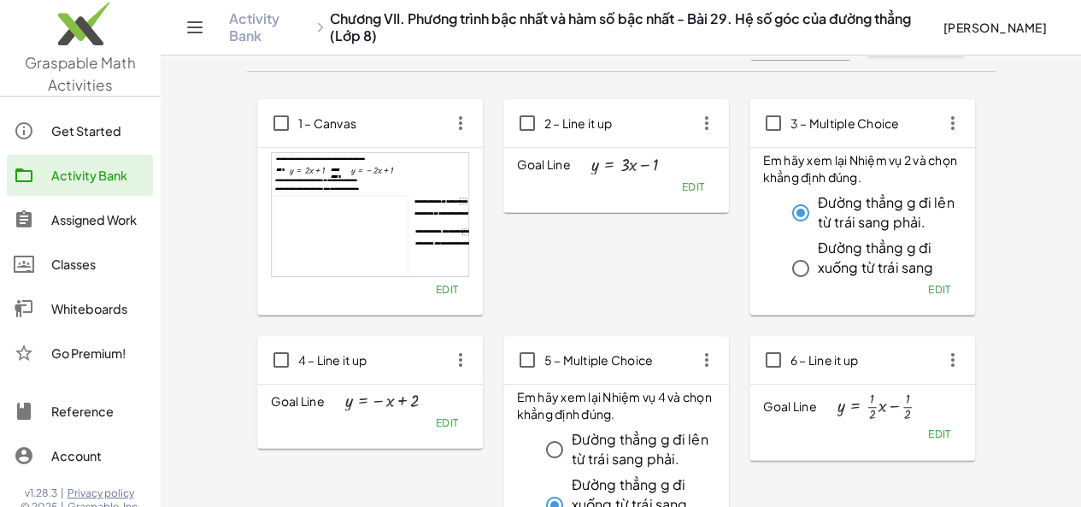
scroll to position [75, 0]
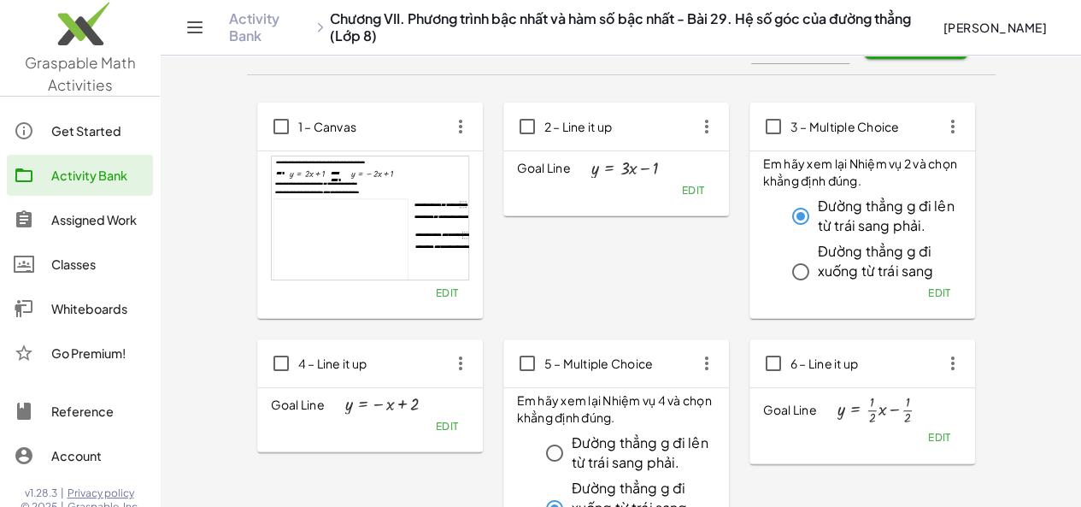
click at [681, 194] on span "Edit" at bounding box center [692, 190] width 23 height 13
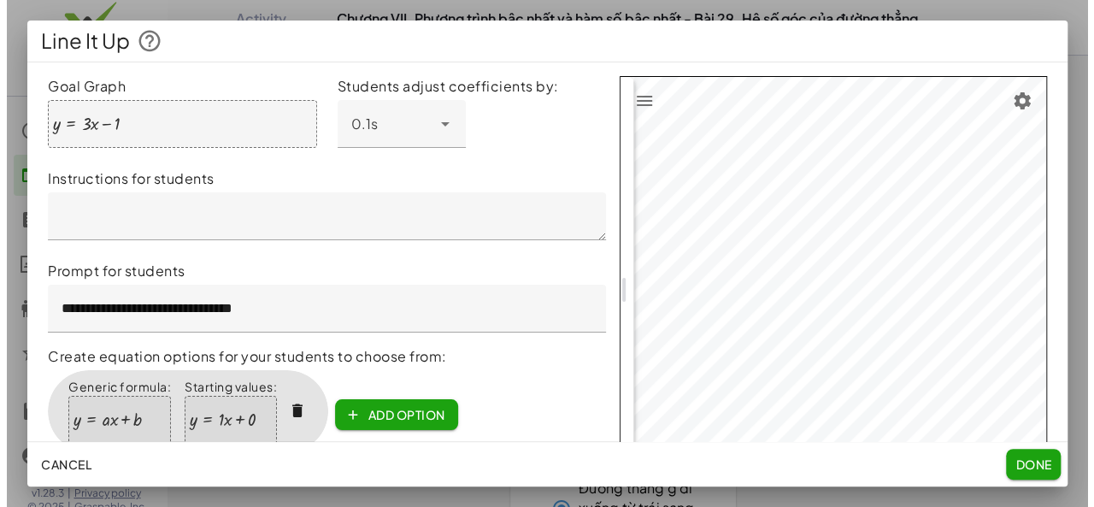
scroll to position [0, 0]
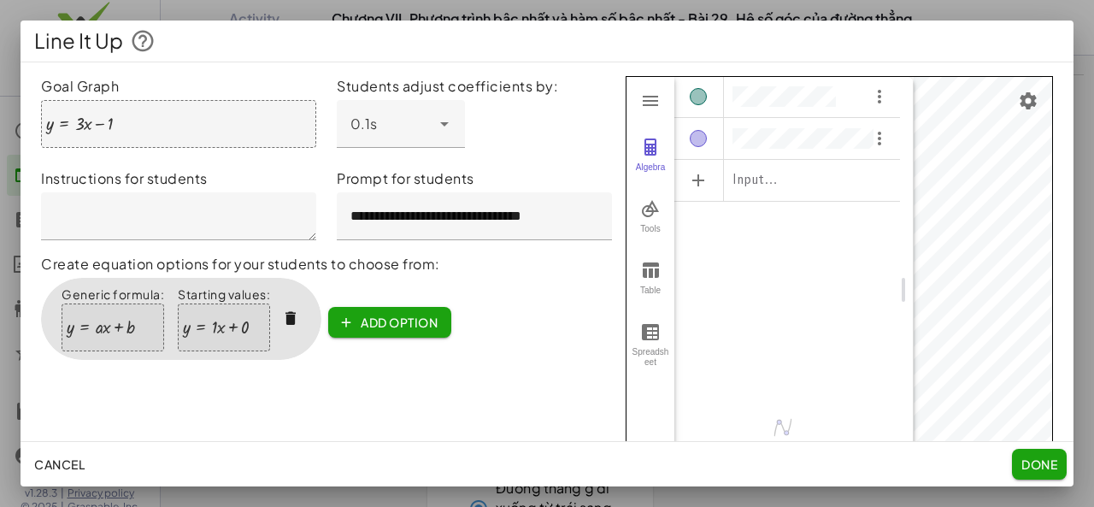
drag, startPoint x: 623, startPoint y: 290, endPoint x: 843, endPoint y: 168, distance: 251.7
click at [900, 283] on div "Graphing Calculator" at bounding box center [907, 290] width 14 height 426
click at [870, 142] on img "Options" at bounding box center [880, 138] width 21 height 21
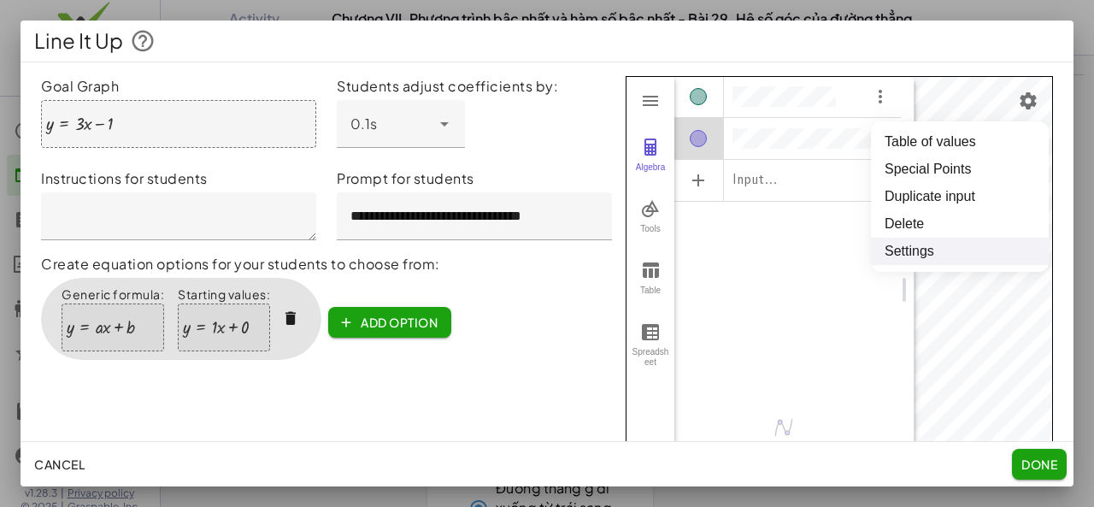
click at [895, 247] on li "Settings" at bounding box center [960, 251] width 178 height 27
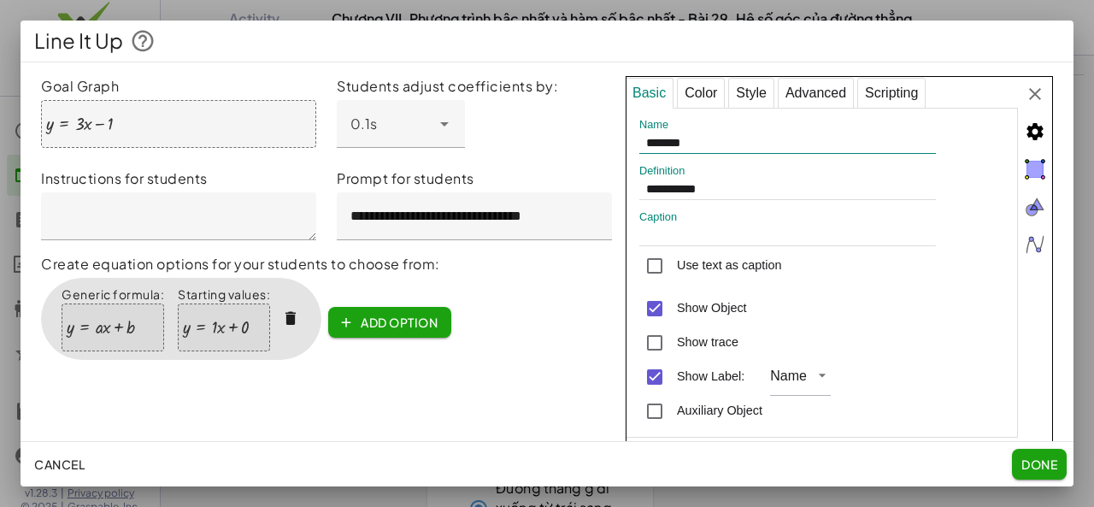
drag, startPoint x: 632, startPoint y: 144, endPoint x: 682, endPoint y: 141, distance: 50.5
click at [682, 141] on input "*******" at bounding box center [787, 143] width 297 height 21
type input "*****"
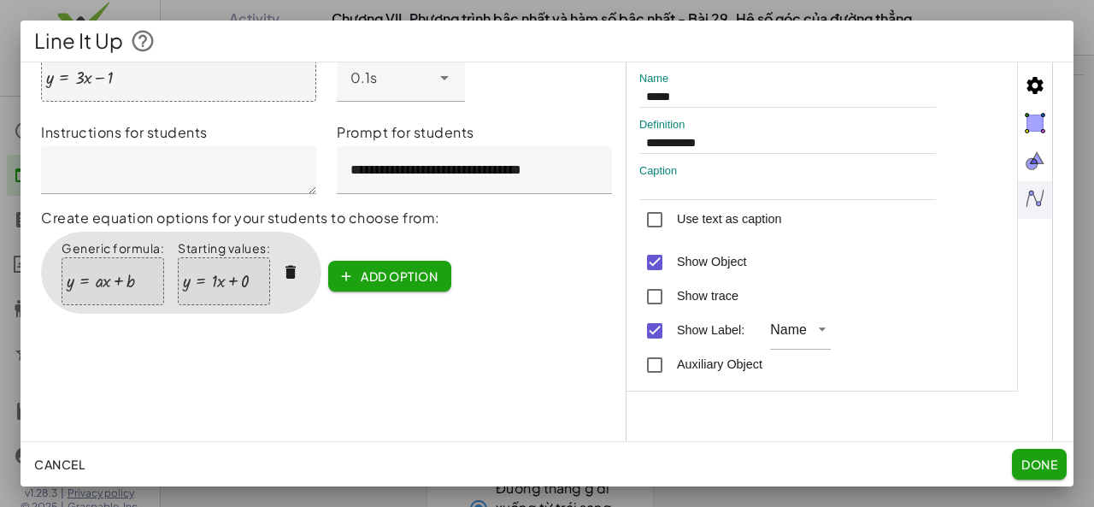
scroll to position [75, 0]
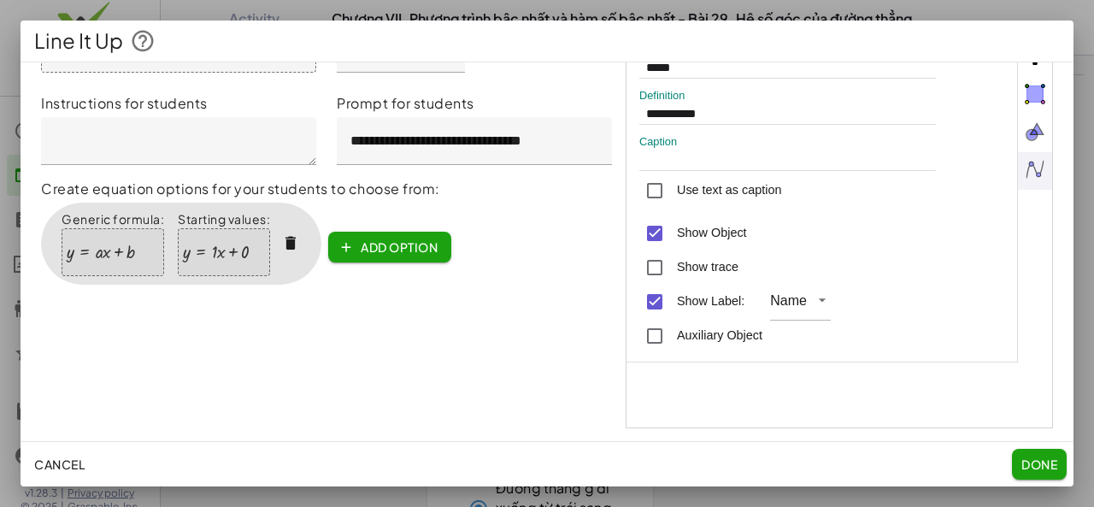
click at [985, 350] on div "Auxiliary Object" at bounding box center [824, 337] width 371 height 34
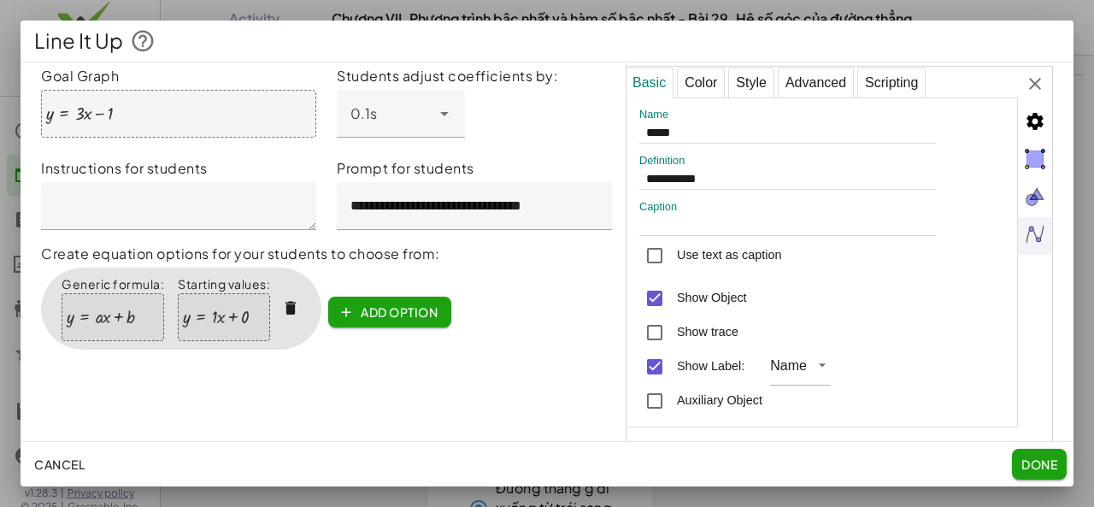
scroll to position [0, 0]
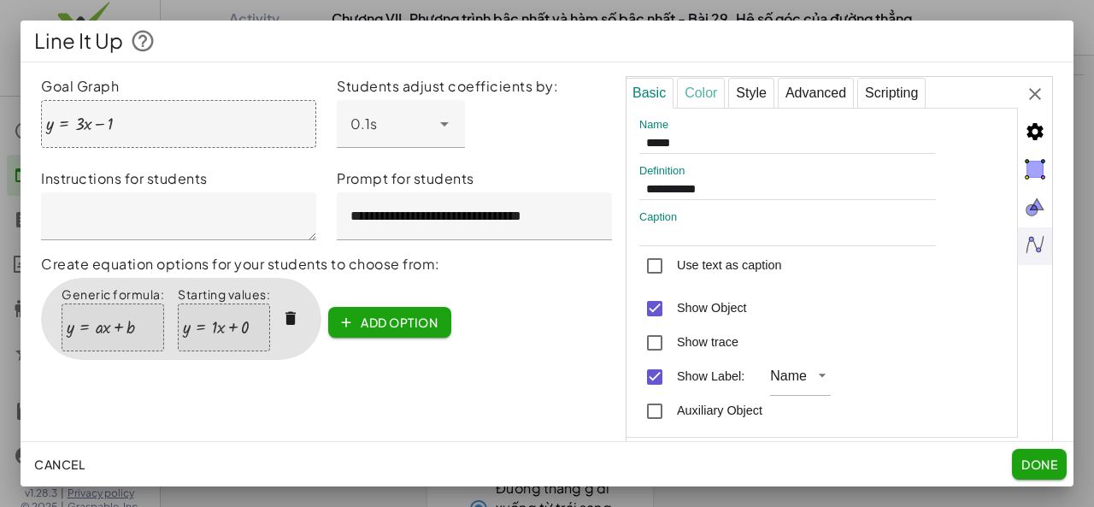
click at [696, 102] on div "Color" at bounding box center [701, 93] width 48 height 31
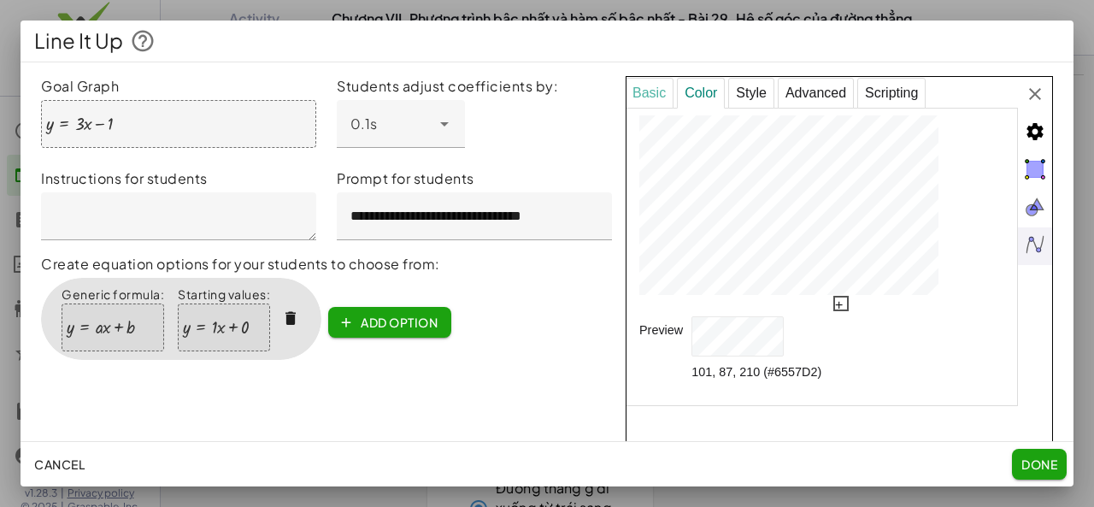
click at [625, 86] on div "Basic" at bounding box center [649, 93] width 49 height 31
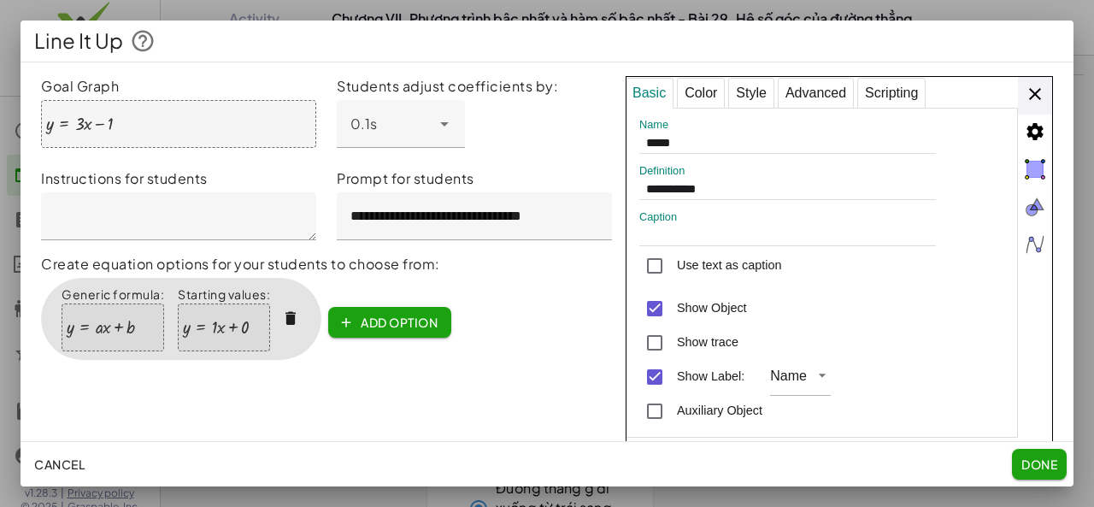
click at [1024, 107] on div "**********" at bounding box center [838, 290] width 427 height 427
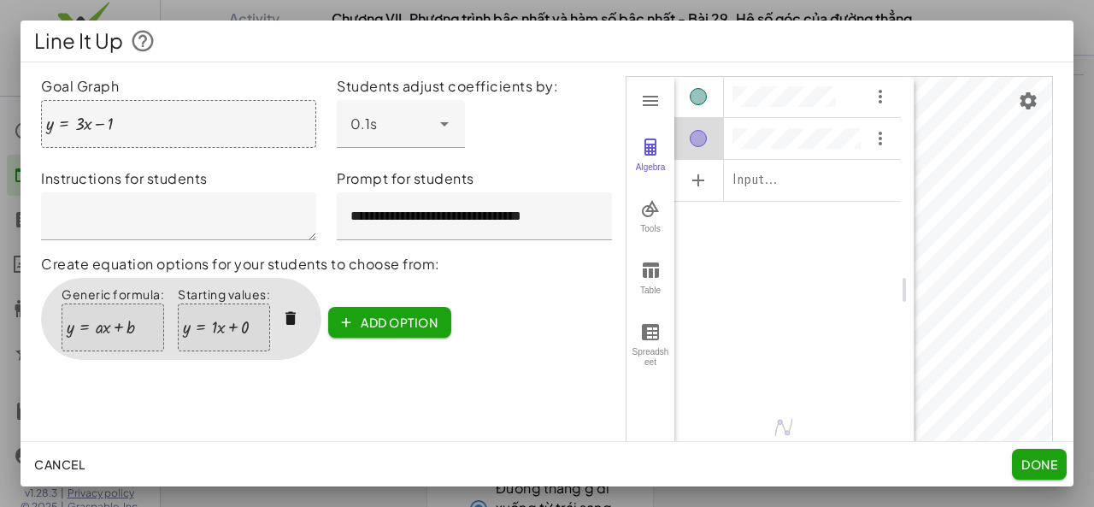
click at [1048, 460] on span "Done" at bounding box center [1039, 463] width 36 height 15
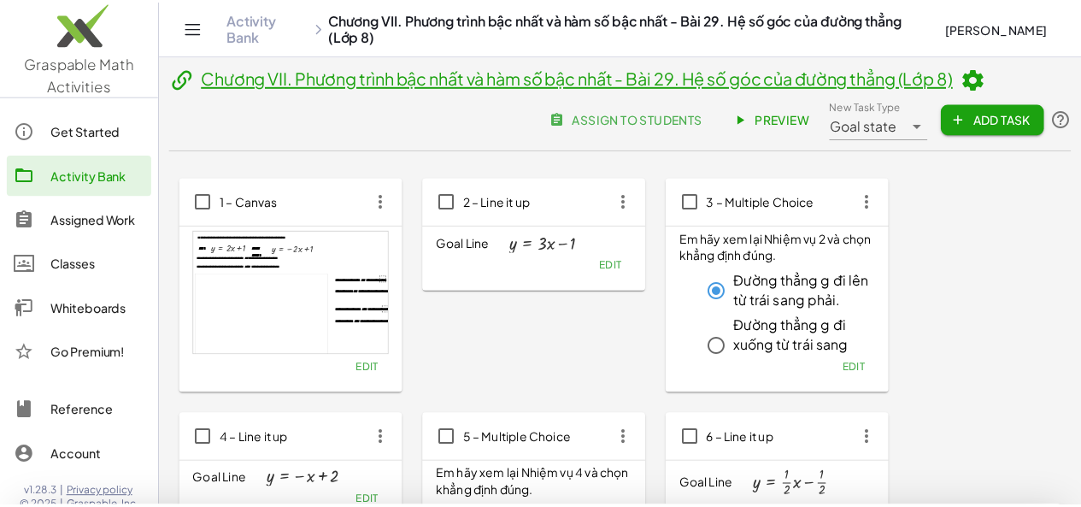
scroll to position [75, 0]
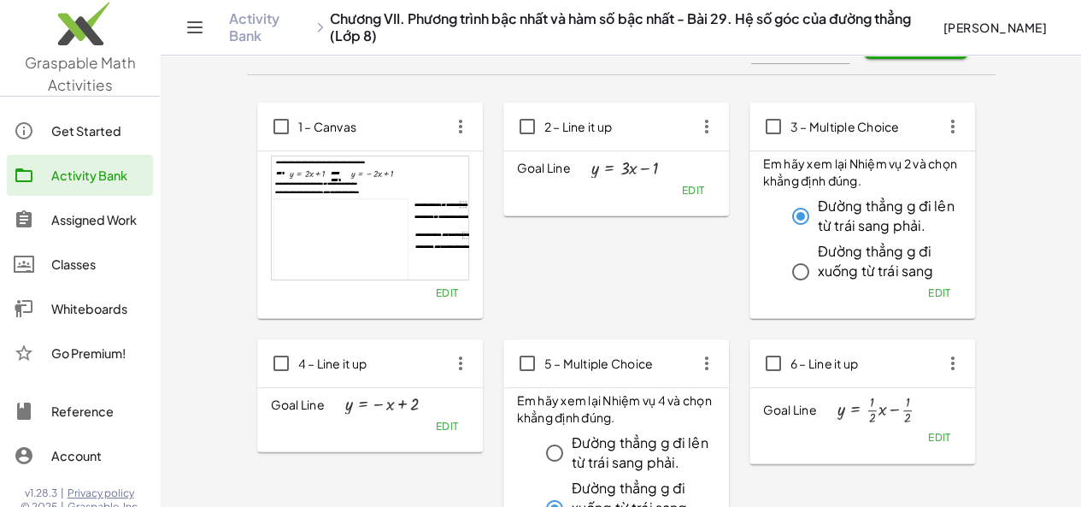
click at [681, 193] on span "Edit" at bounding box center [692, 190] width 23 height 13
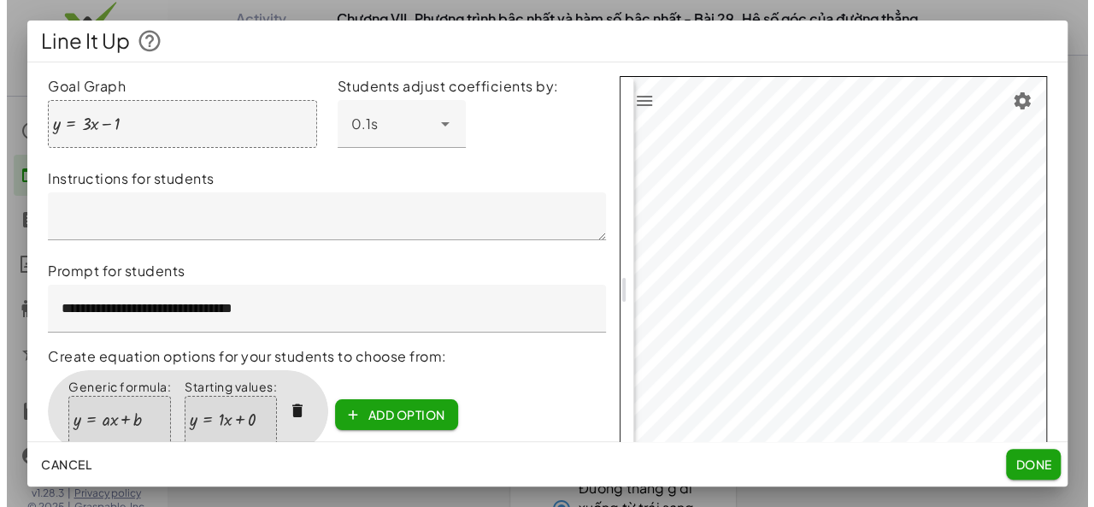
scroll to position [0, 0]
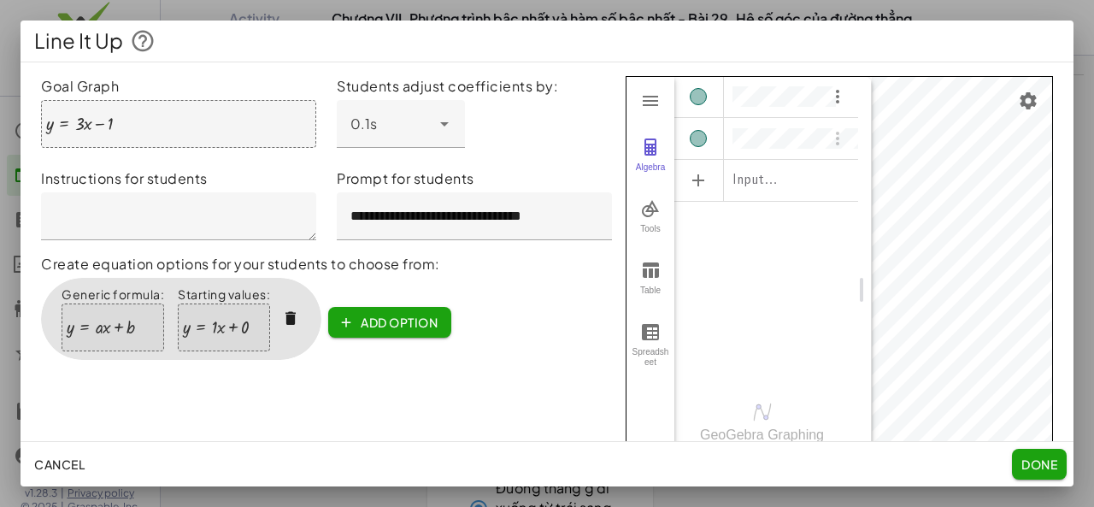
drag, startPoint x: 621, startPoint y: 298, endPoint x: 853, endPoint y: 296, distance: 231.6
click at [858, 296] on div "Graphing Calculator" at bounding box center [865, 290] width 14 height 426
click at [829, 144] on img "Options" at bounding box center [837, 138] width 21 height 21
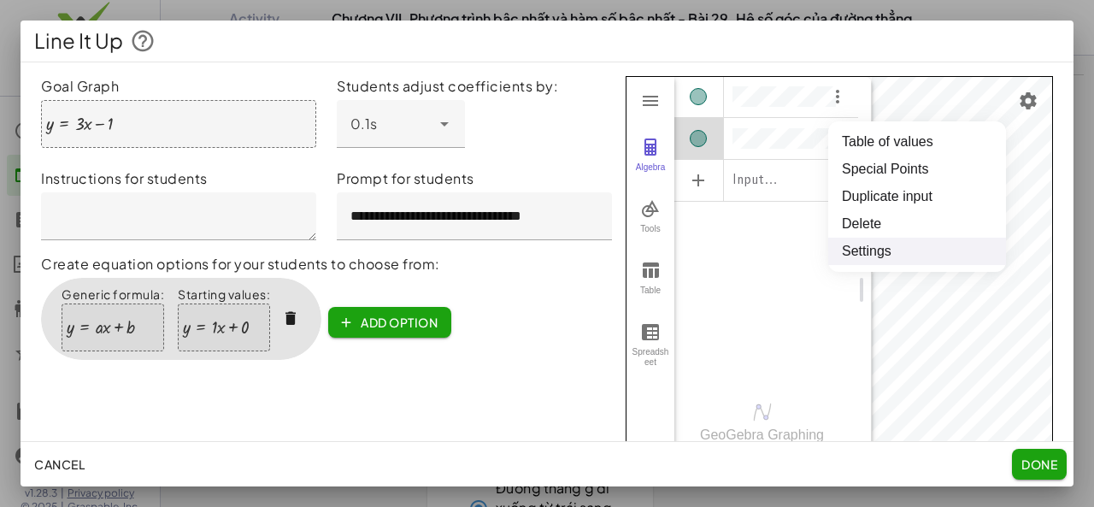
click at [853, 251] on li "Settings" at bounding box center [917, 251] width 178 height 27
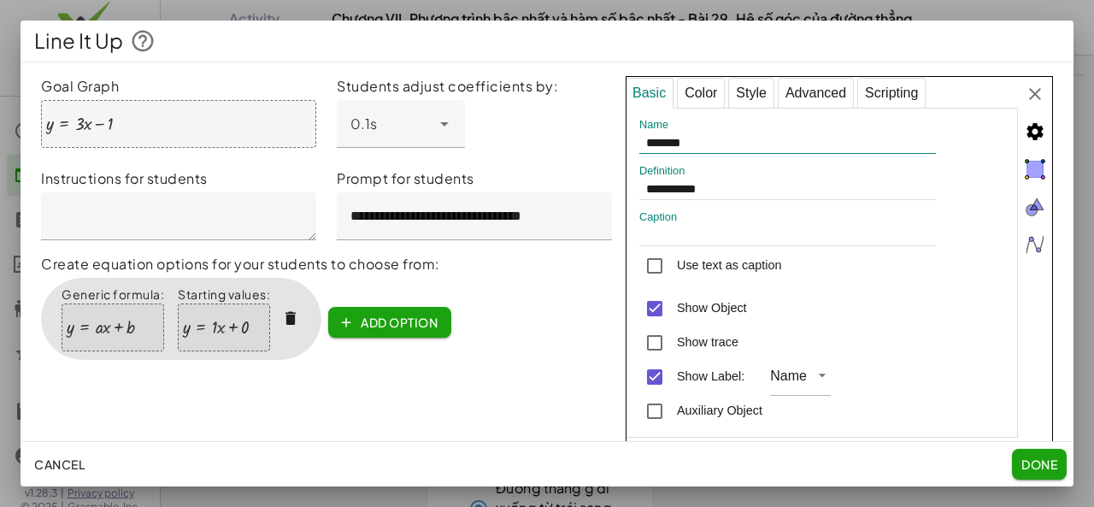
click at [711, 146] on input "*******" at bounding box center [787, 143] width 297 height 21
type input "*****"
click at [711, 226] on div "Caption Use text as caption" at bounding box center [824, 247] width 371 height 74
click at [684, 91] on div "Color" at bounding box center [701, 93] width 48 height 31
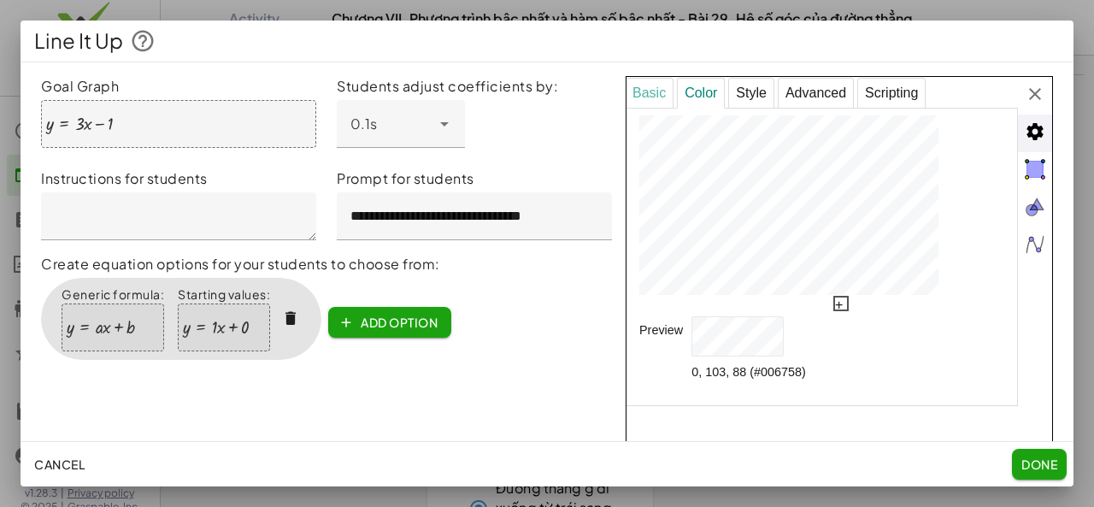
click at [644, 90] on div "Basic" at bounding box center [649, 93] width 49 height 31
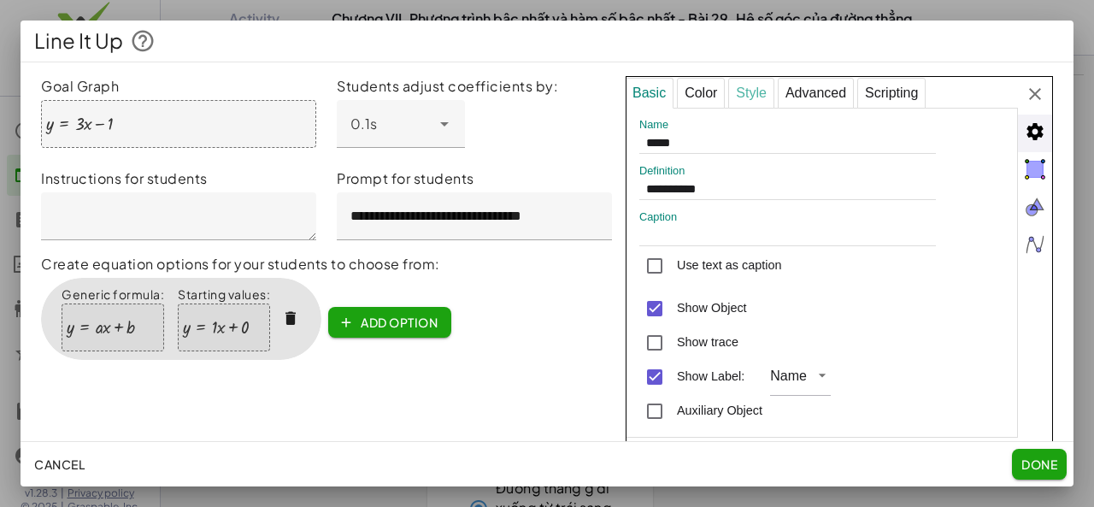
click at [738, 90] on div "Style" at bounding box center [751, 93] width 46 height 31
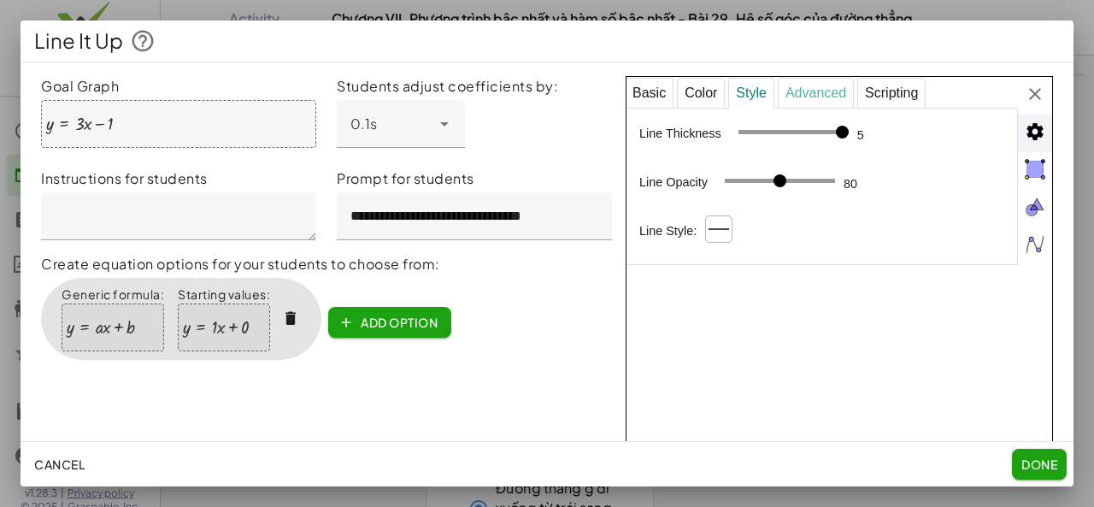
click at [801, 90] on div "Advanced" at bounding box center [816, 93] width 76 height 31
select select "***"
select select "Graphing Calculator"
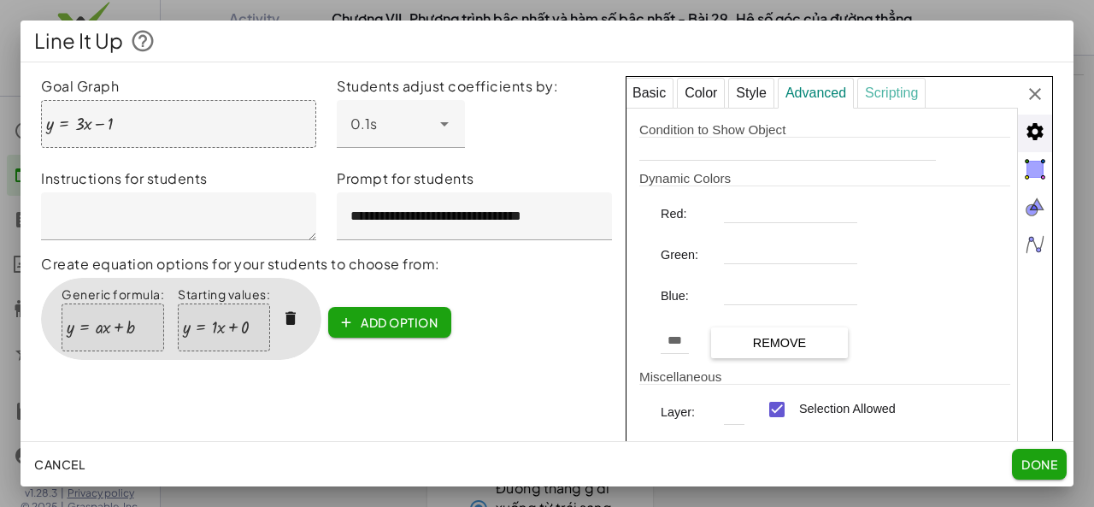
click at [865, 92] on div "Scripting" at bounding box center [891, 93] width 68 height 31
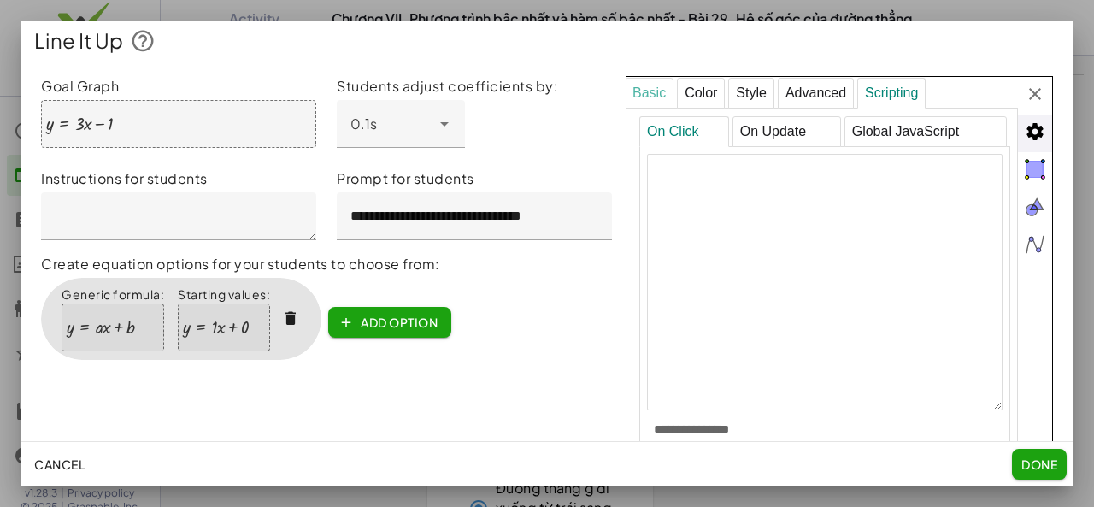
click at [655, 102] on div "Basic" at bounding box center [649, 93] width 49 height 31
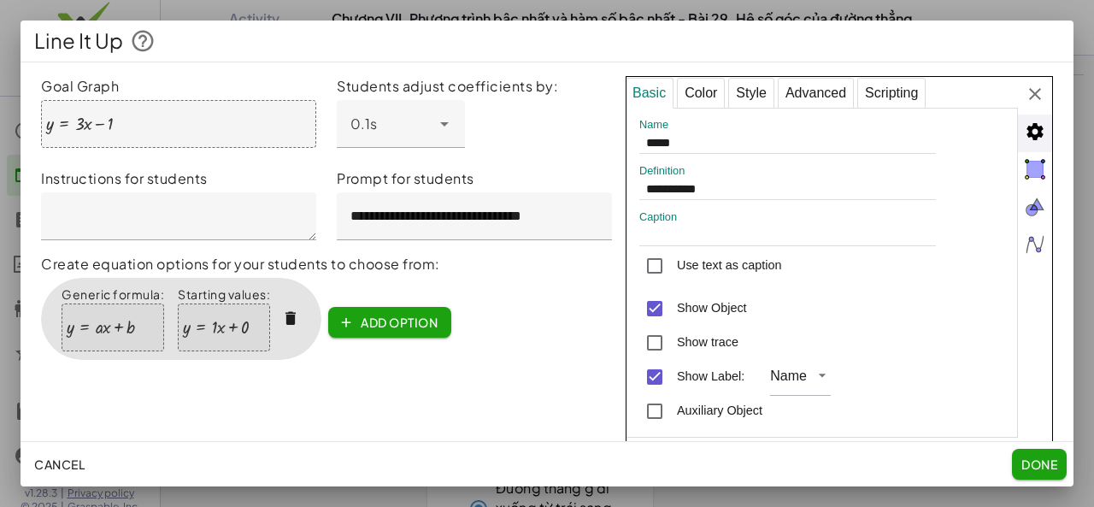
click at [1018, 138] on img "Advanced" at bounding box center [1035, 132] width 34 height 34
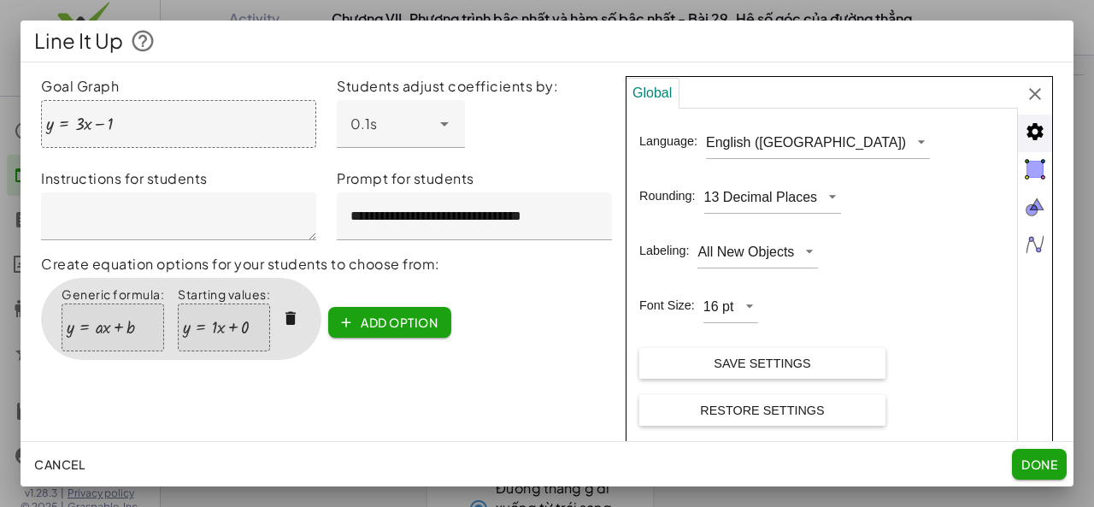
click at [1018, 134] on img "Advanced" at bounding box center [1035, 132] width 34 height 34
click at [1022, 97] on div "Global Language: English (US) Rounding: 13 Decimal Places Labeling: All New Obj…" at bounding box center [838, 290] width 427 height 427
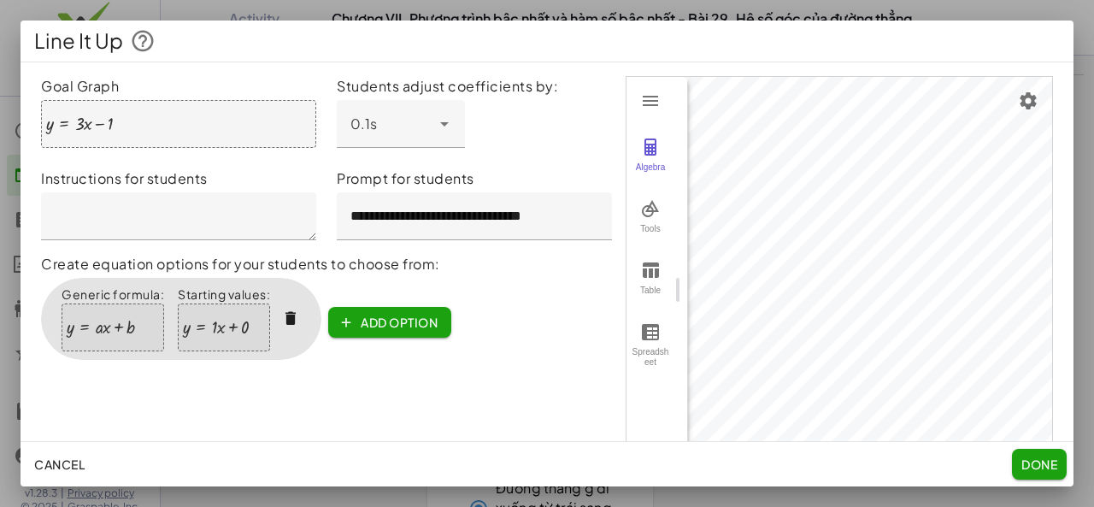
drag, startPoint x: 846, startPoint y: 293, endPoint x: 661, endPoint y: 297, distance: 184.6
click at [674, 297] on div "Graphing Calculator" at bounding box center [681, 290] width 14 height 426
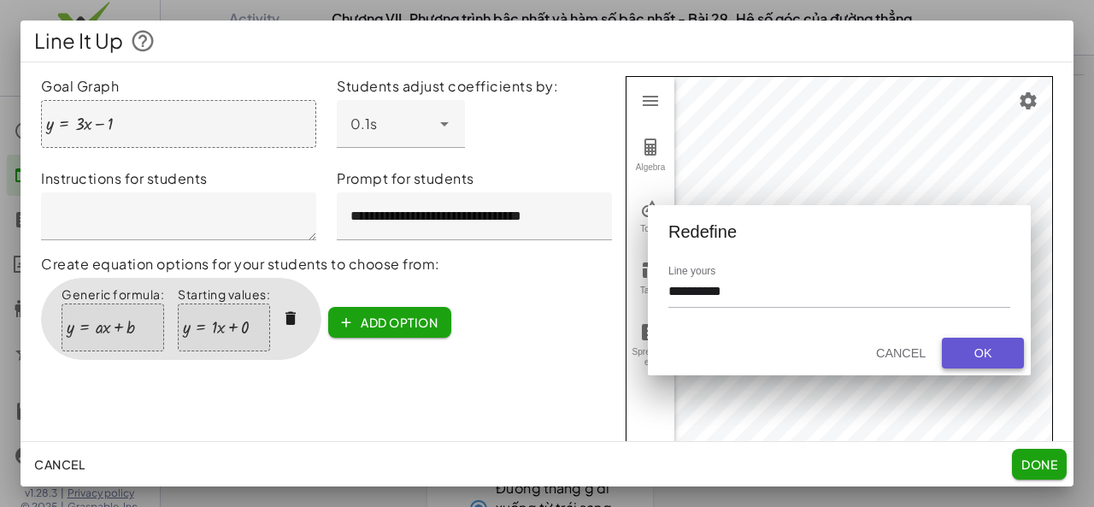
click at [967, 367] on button "OK" at bounding box center [983, 353] width 82 height 31
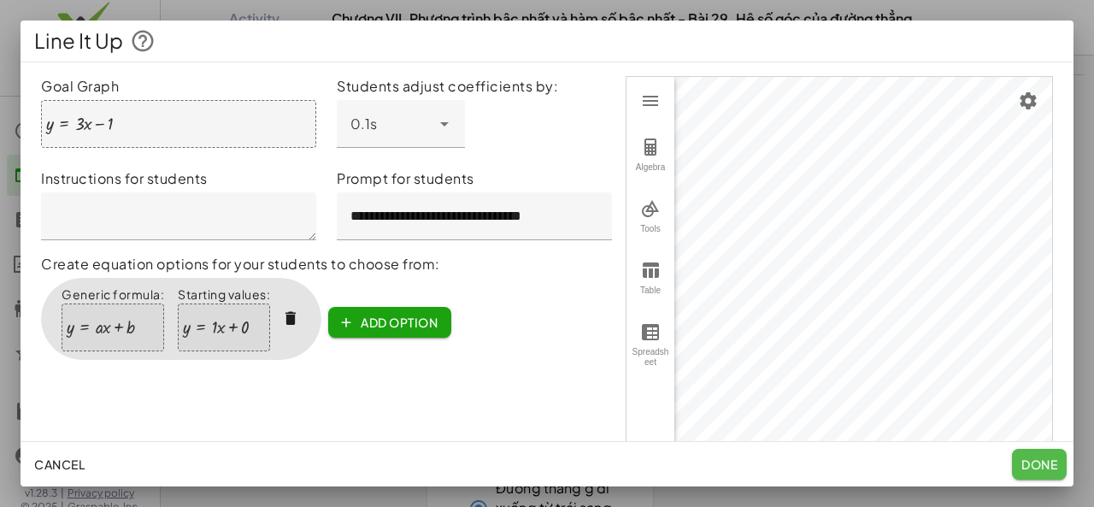
click at [1025, 463] on span "Done" at bounding box center [1039, 463] width 36 height 15
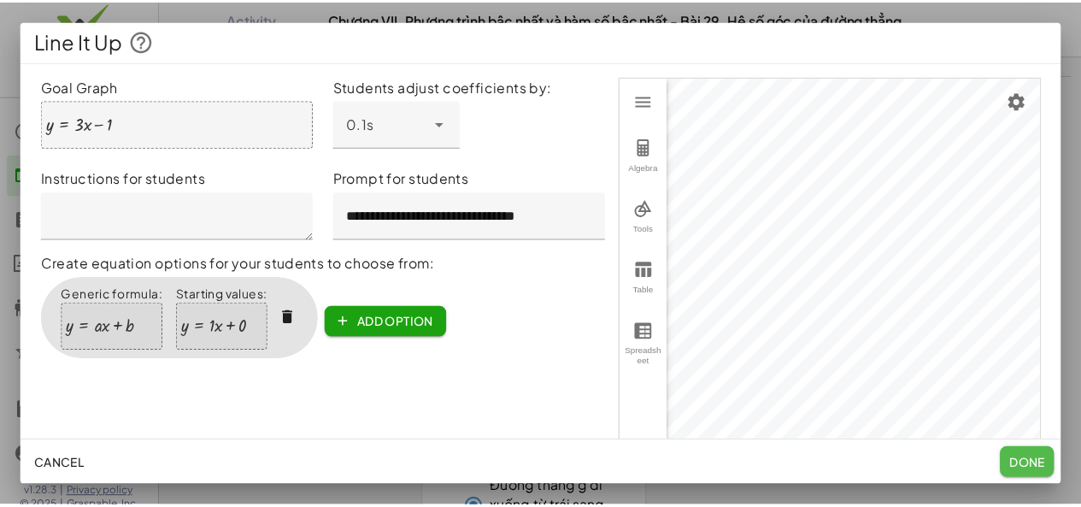
scroll to position [75, 0]
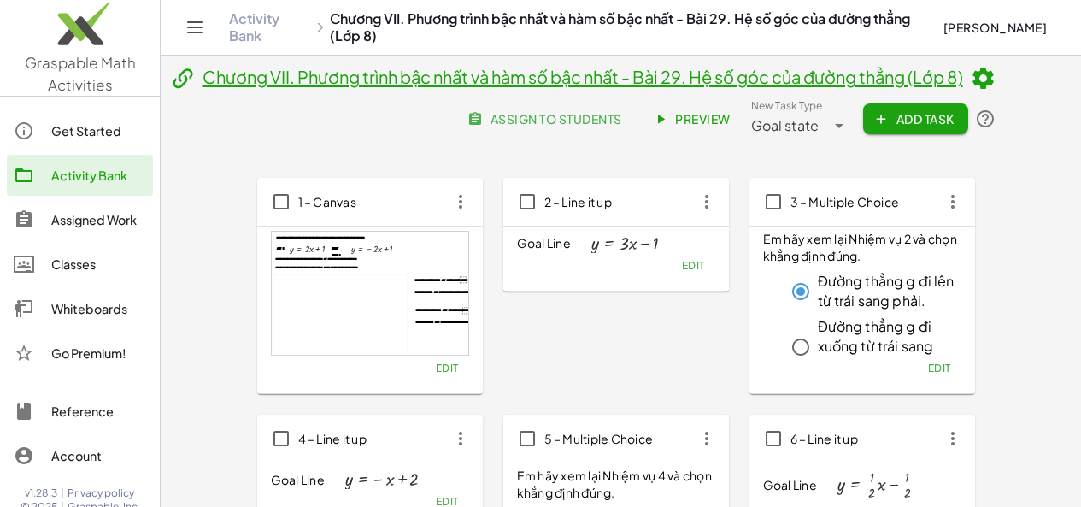
click at [671, 274] on button "Edit" at bounding box center [693, 265] width 44 height 24
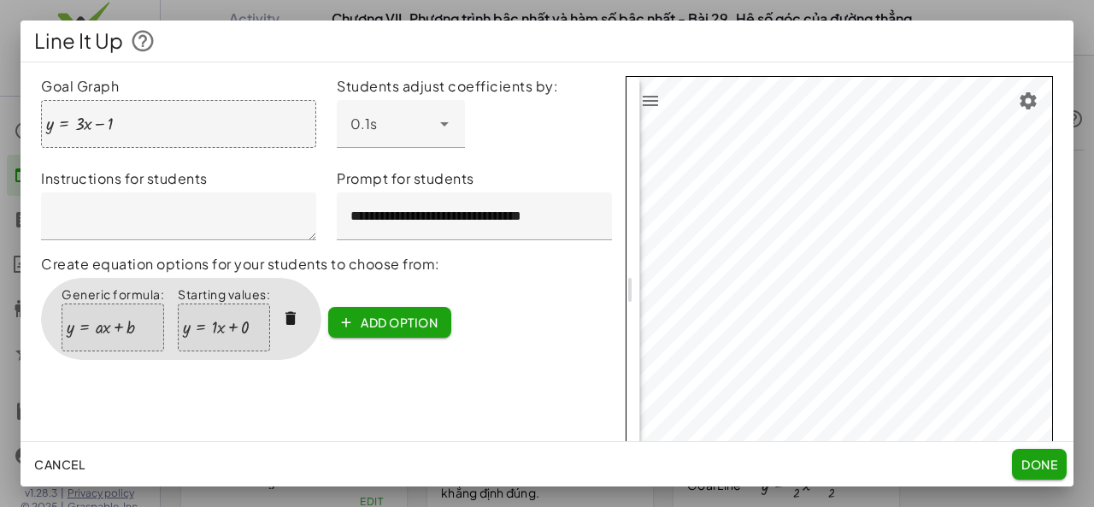
click at [174, 212] on textarea at bounding box center [178, 216] width 275 height 48
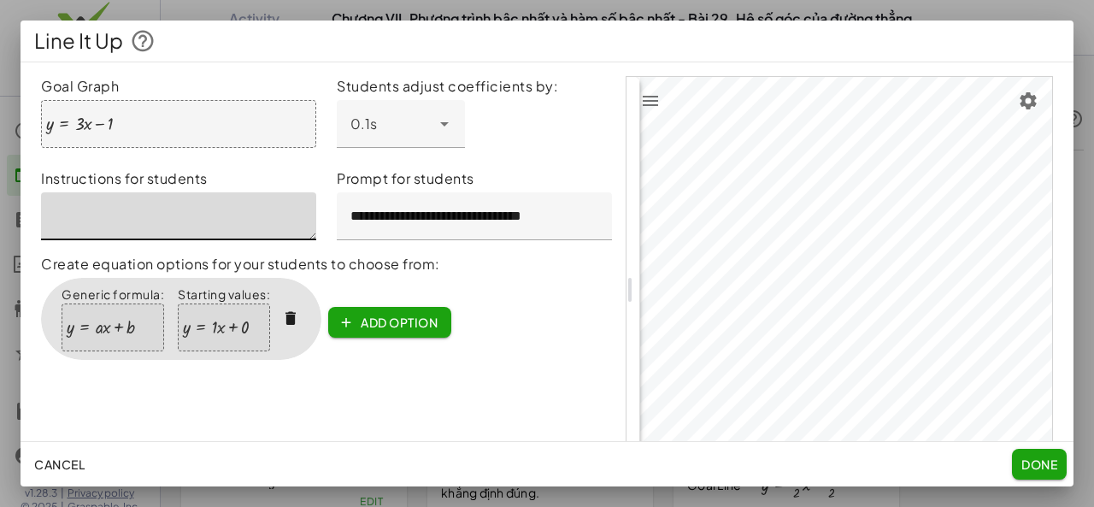
click at [174, 212] on textarea at bounding box center [178, 216] width 275 height 48
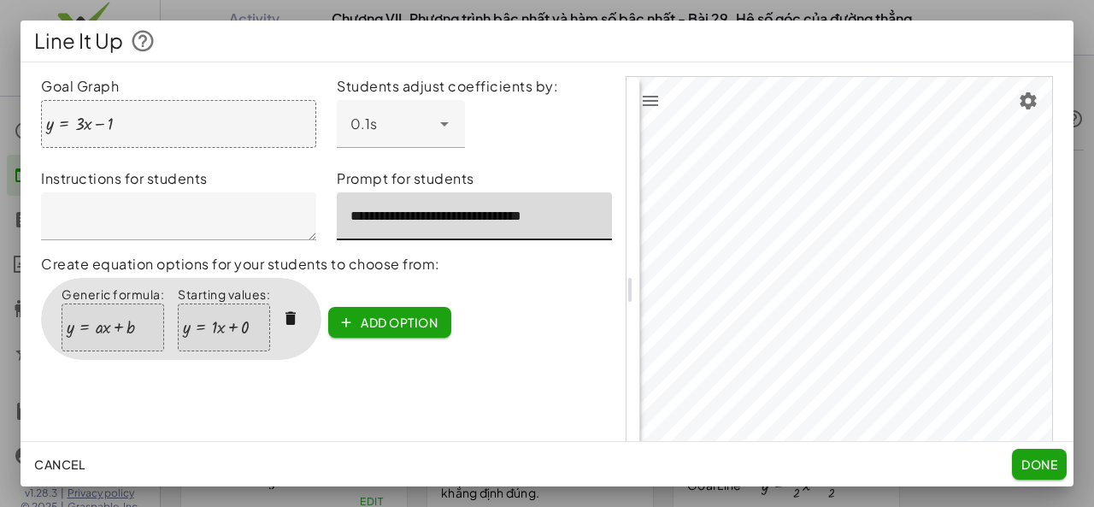
drag, startPoint x: 345, startPoint y: 218, endPoint x: 603, endPoint y: 209, distance: 258.2
click at [601, 208] on div "**********" at bounding box center [474, 204] width 296 height 92
click at [1016, 468] on button "Done" at bounding box center [1039, 464] width 55 height 31
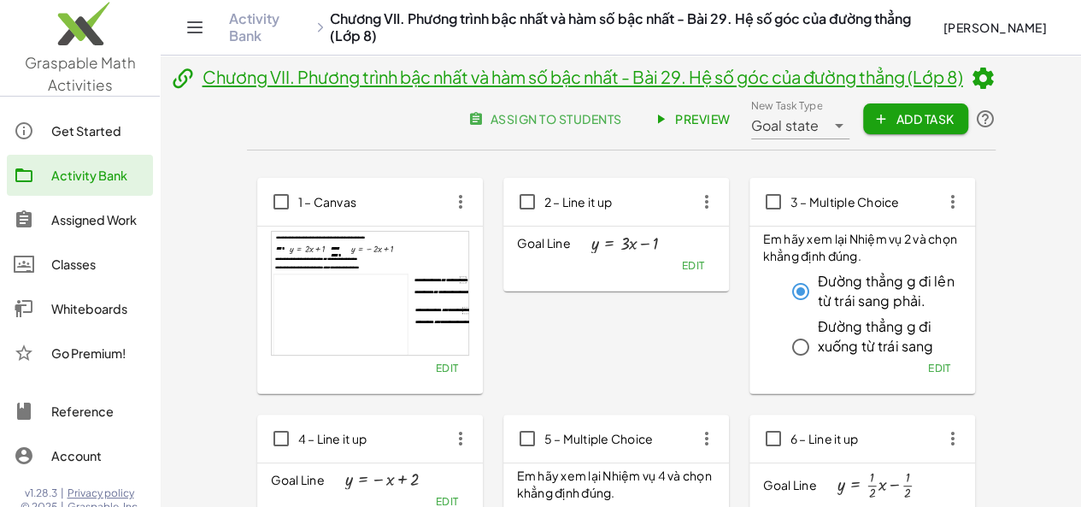
click at [820, 120] on span "Goal state" at bounding box center [785, 125] width 68 height 21
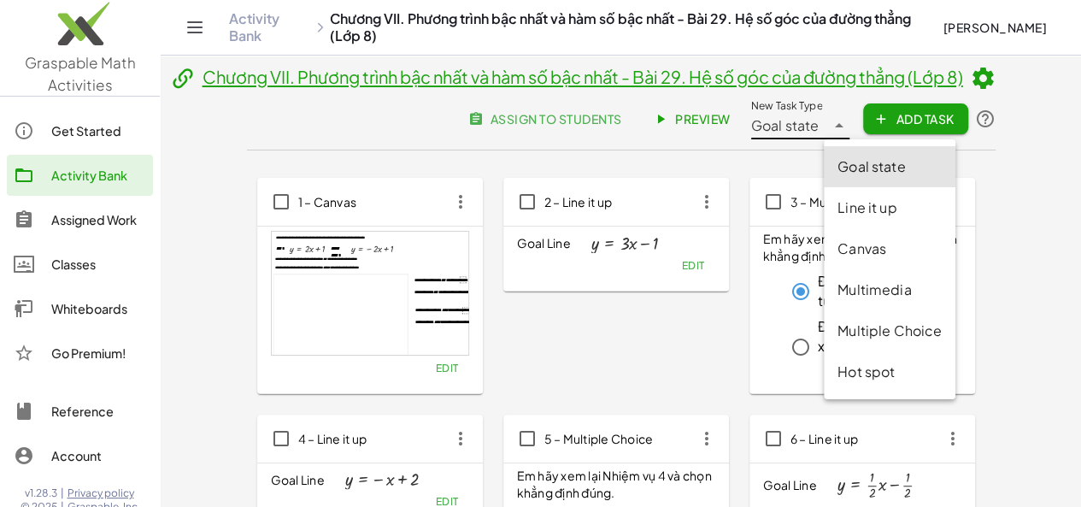
click at [868, 210] on div "Line it up" at bounding box center [889, 207] width 104 height 21
type input "********"
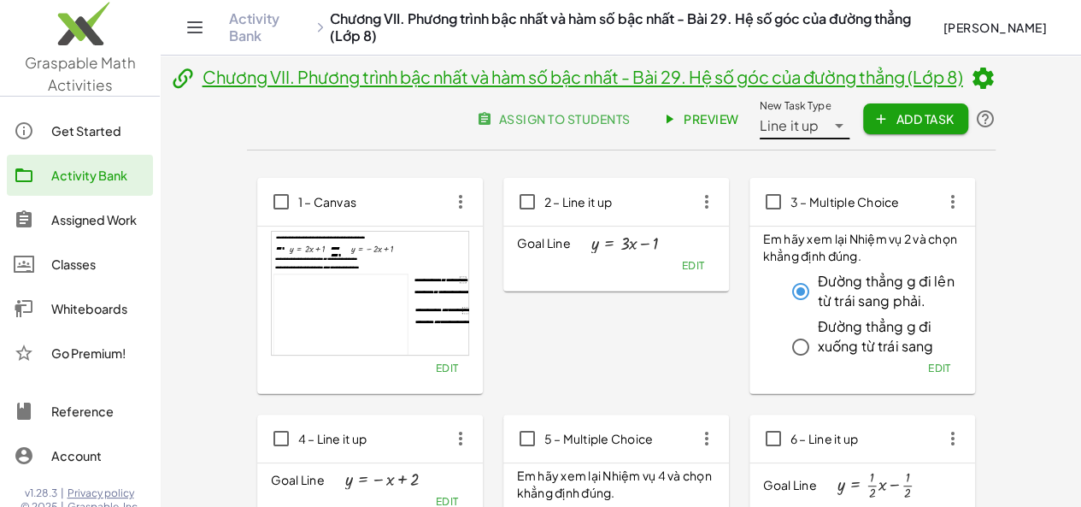
click at [954, 127] on button "Add Task" at bounding box center [915, 118] width 104 height 31
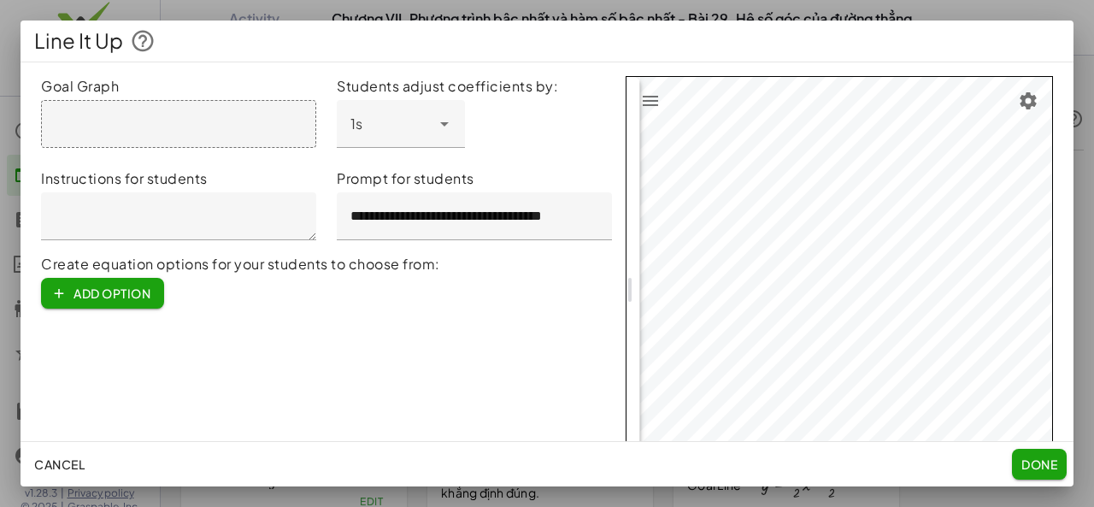
click at [183, 134] on div at bounding box center [178, 124] width 275 height 48
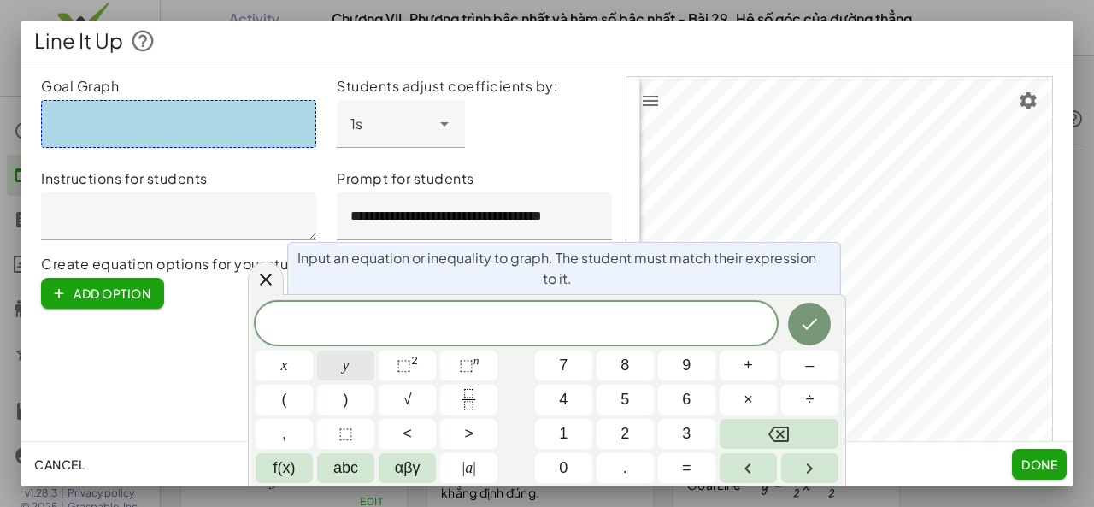
click at [355, 368] on button "y" at bounding box center [345, 365] width 57 height 30
click at [690, 463] on span "=" at bounding box center [686, 467] width 9 height 23
click at [689, 438] on span "3" at bounding box center [686, 433] width 9 height 23
click at [279, 361] on button "x" at bounding box center [284, 365] width 57 height 30
click at [803, 367] on button "–" at bounding box center [809, 365] width 57 height 30
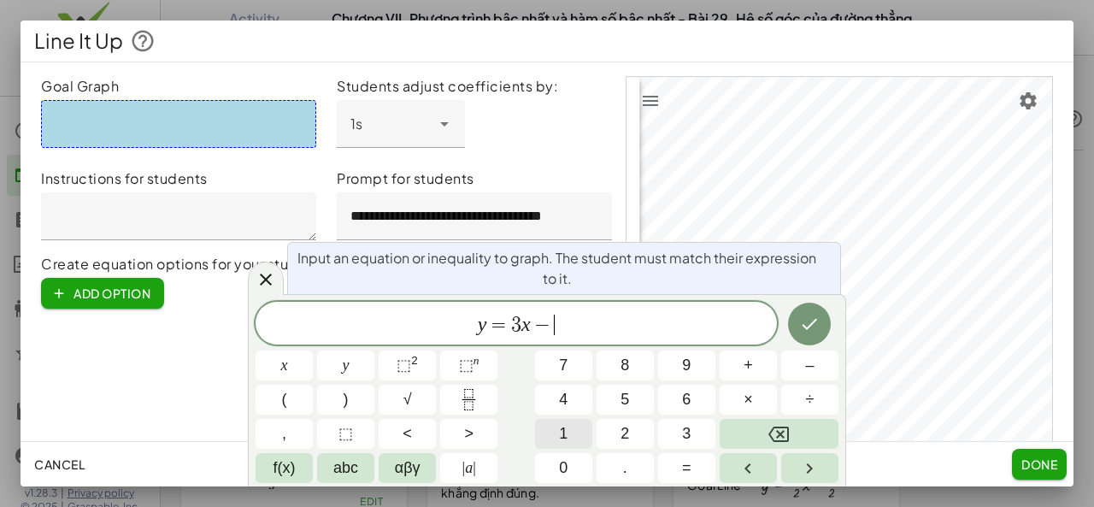
click at [557, 434] on button "1" at bounding box center [563, 434] width 57 height 30
click at [827, 324] on button "Done" at bounding box center [809, 324] width 43 height 43
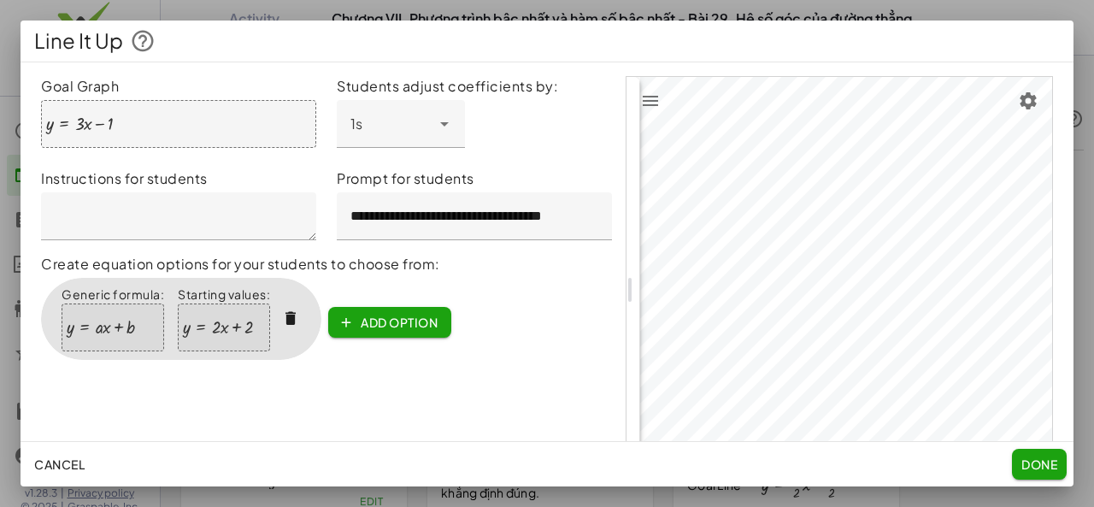
click at [402, 120] on div "1s *" at bounding box center [384, 124] width 94 height 48
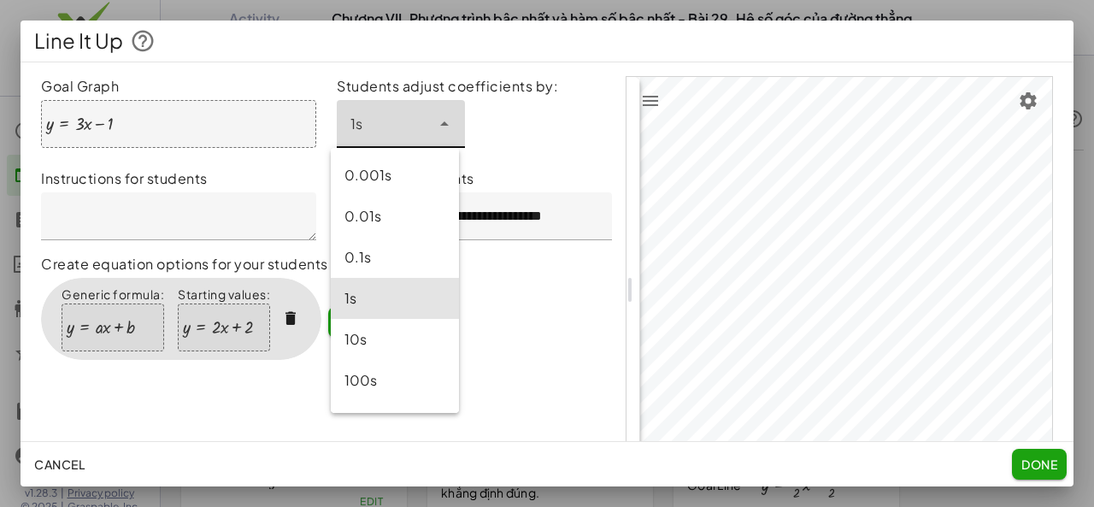
scroll to position [36, 0]
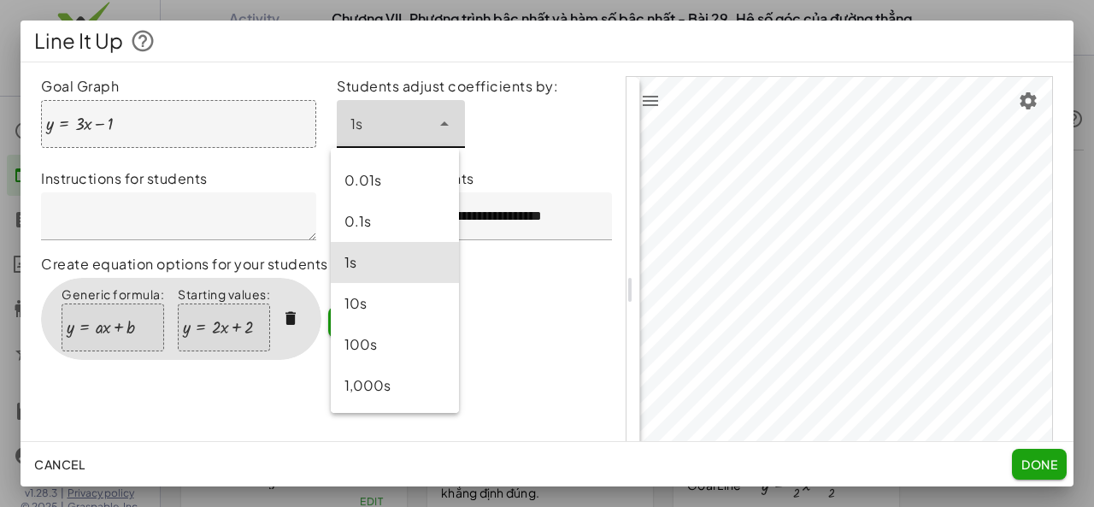
click at [385, 214] on div "0.1s" at bounding box center [394, 221] width 101 height 21
type input "*"
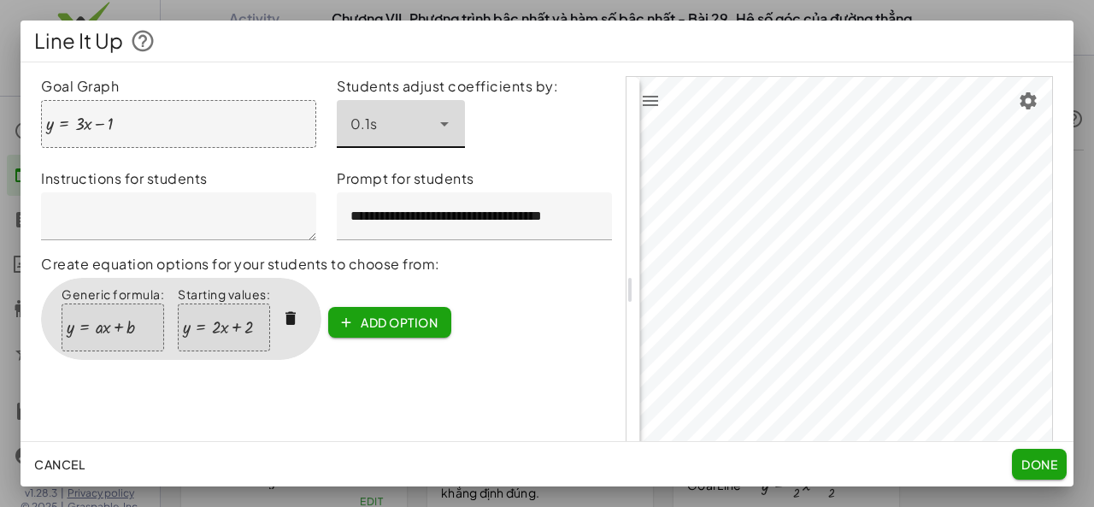
click at [206, 225] on textarea at bounding box center [178, 216] width 275 height 48
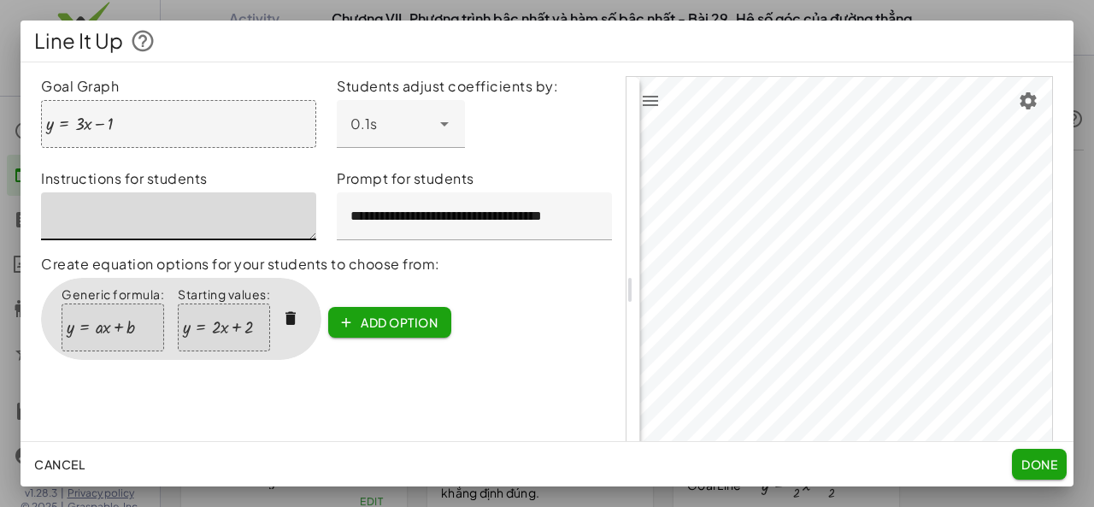
click at [206, 225] on textarea at bounding box center [178, 216] width 275 height 48
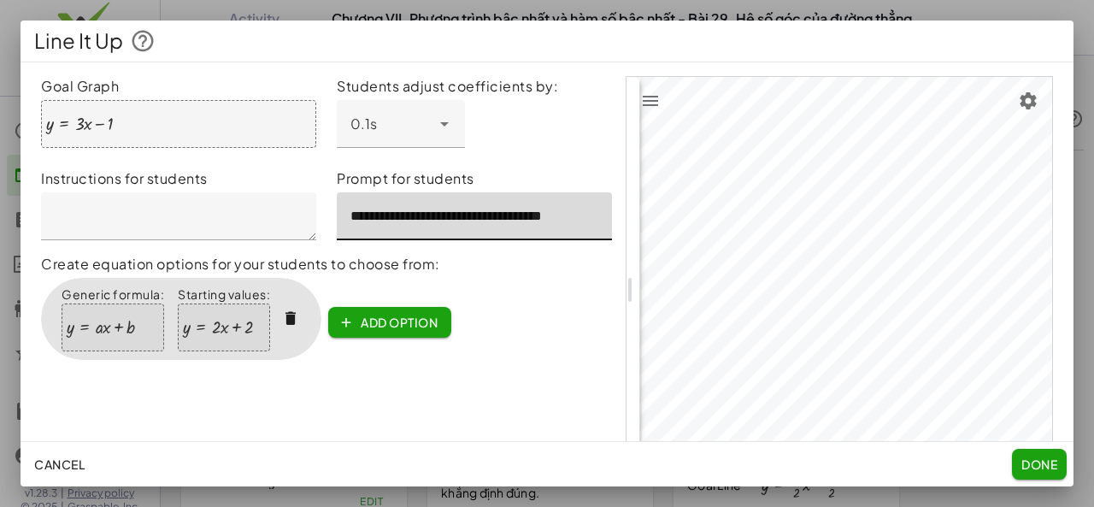
click at [457, 234] on input "**********" at bounding box center [474, 216] width 275 height 48
paste input "text"
type input "**********"
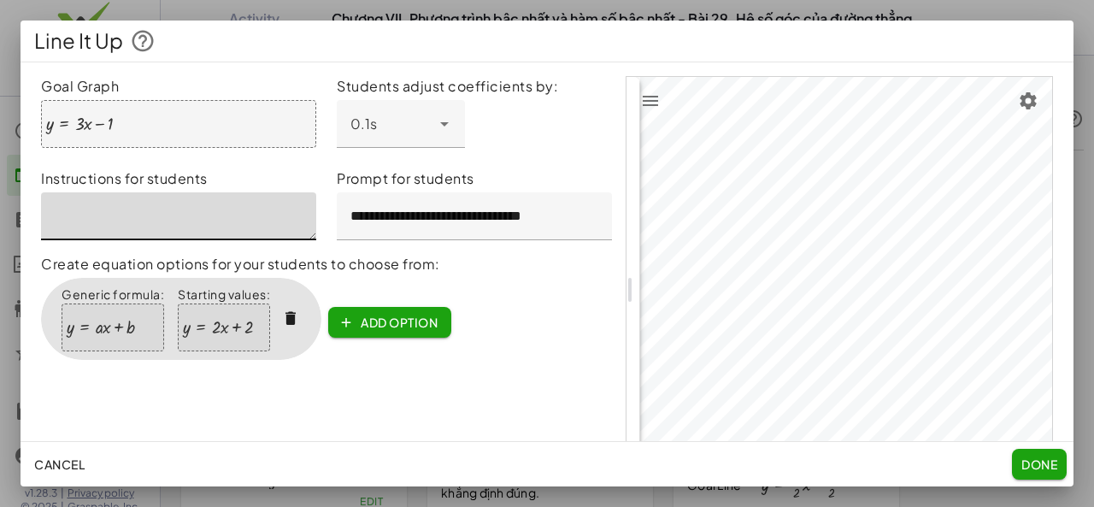
click at [169, 220] on textarea at bounding box center [178, 216] width 275 height 48
paste textarea "**********"
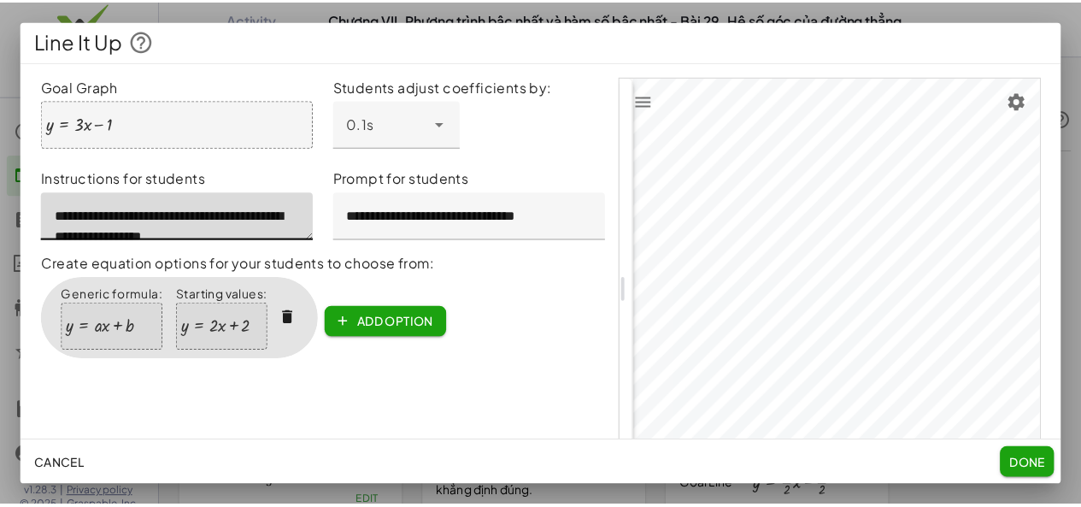
scroll to position [5, 0]
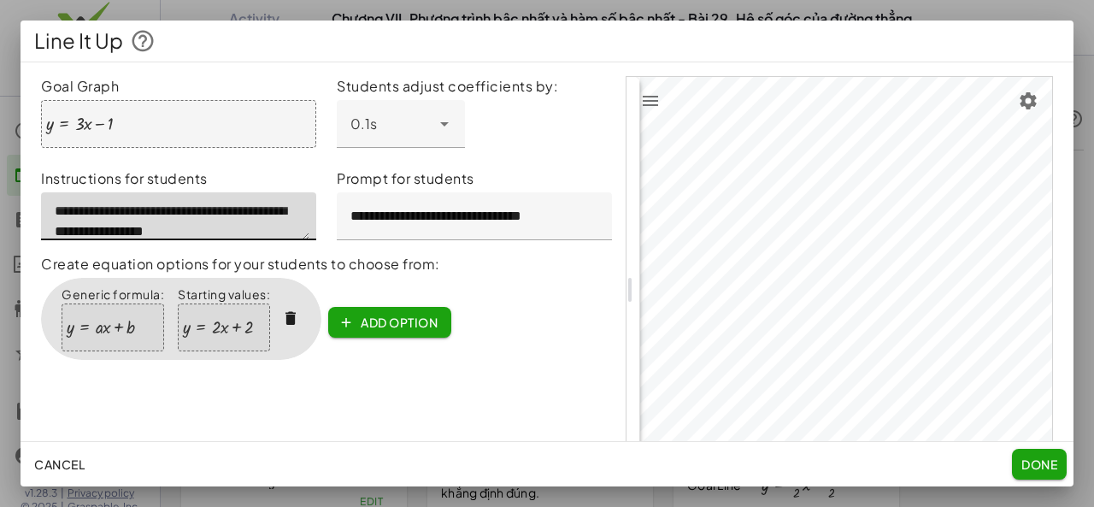
type textarea "**********"
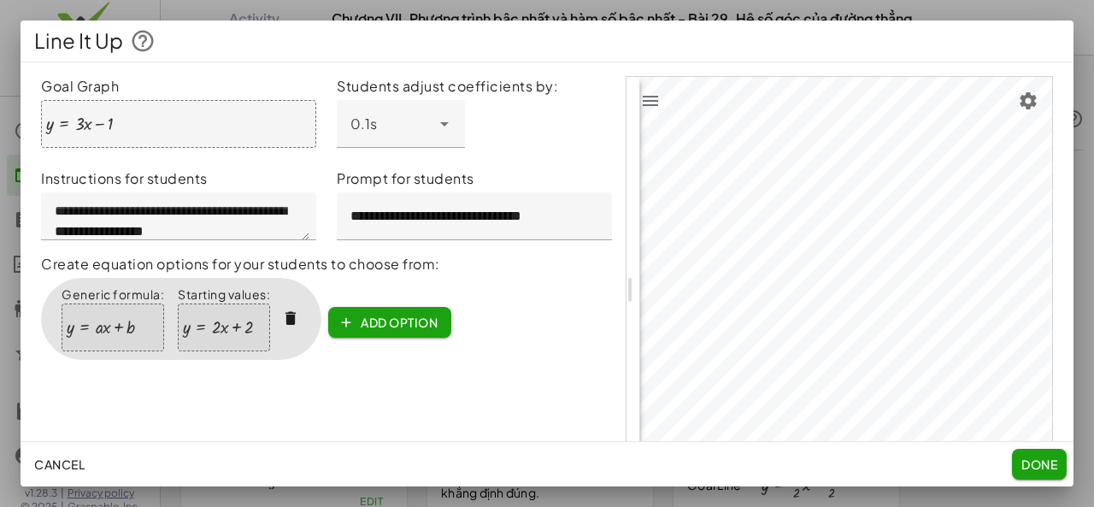
click at [214, 328] on div at bounding box center [218, 327] width 70 height 19
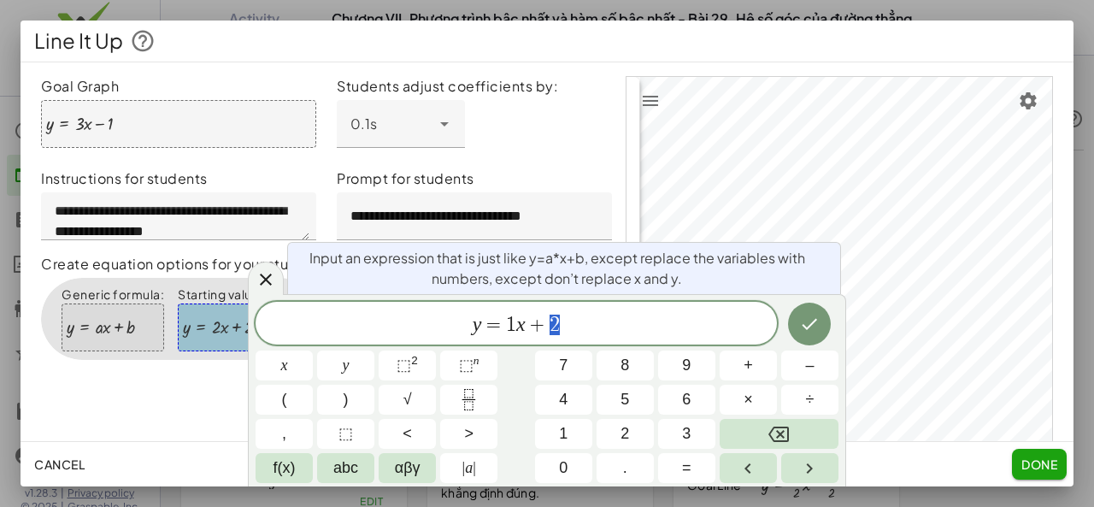
click at [552, 320] on span "y = 1 x + 2" at bounding box center [516, 325] width 521 height 24
click at [796, 321] on button "Done" at bounding box center [809, 324] width 43 height 43
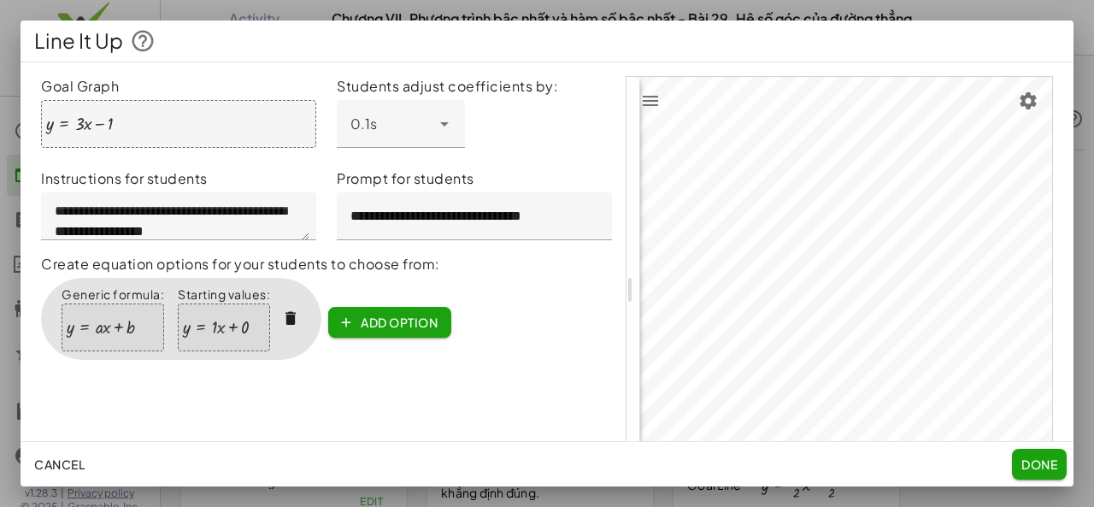
click at [53, 478] on button "Cancel" at bounding box center [59, 464] width 64 height 31
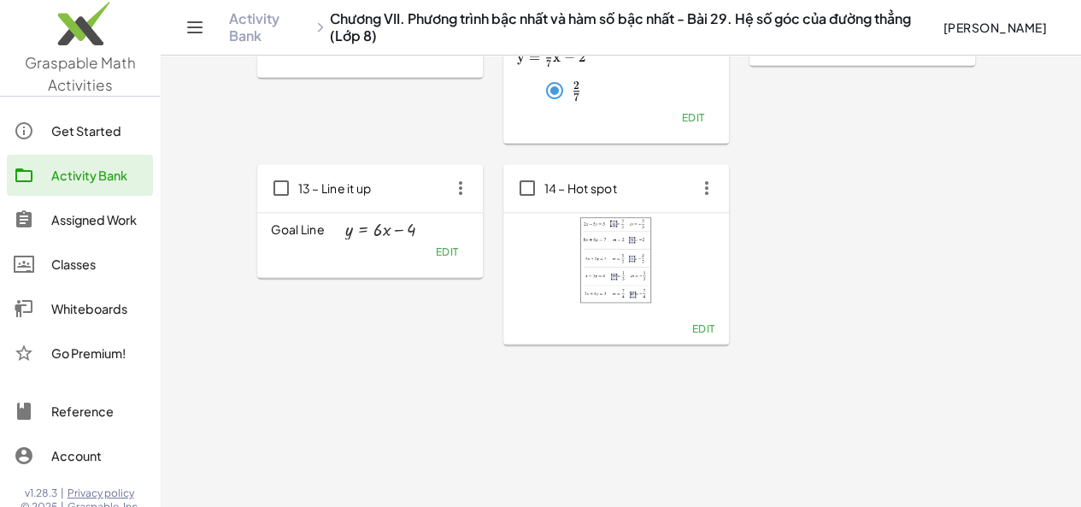
scroll to position [179, 0]
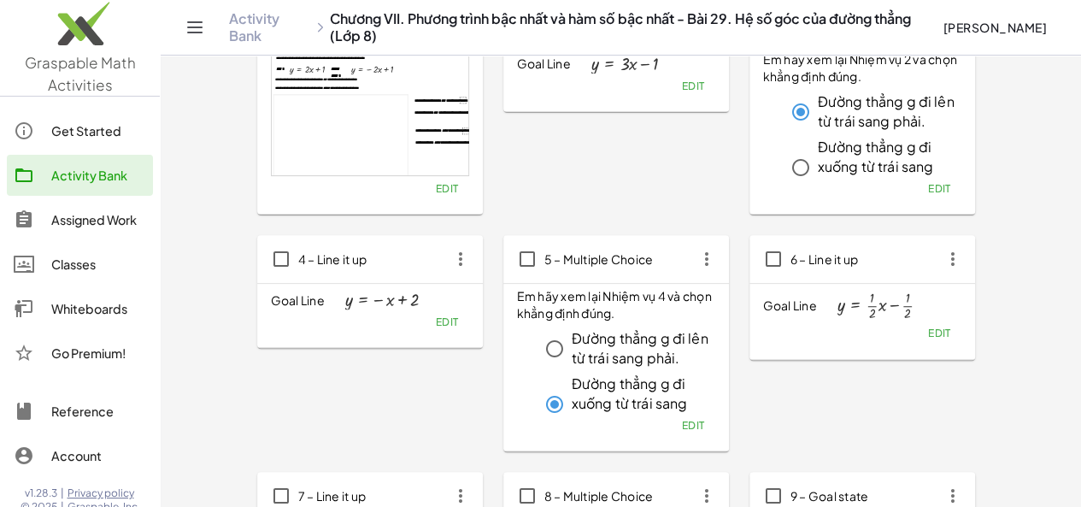
click at [1076, 1] on header "Activity Bank Chương VII. Phương trình bậc nhất và hàm số bậc nhất - Bài 29. Hệ…" at bounding box center [621, 28] width 920 height 56
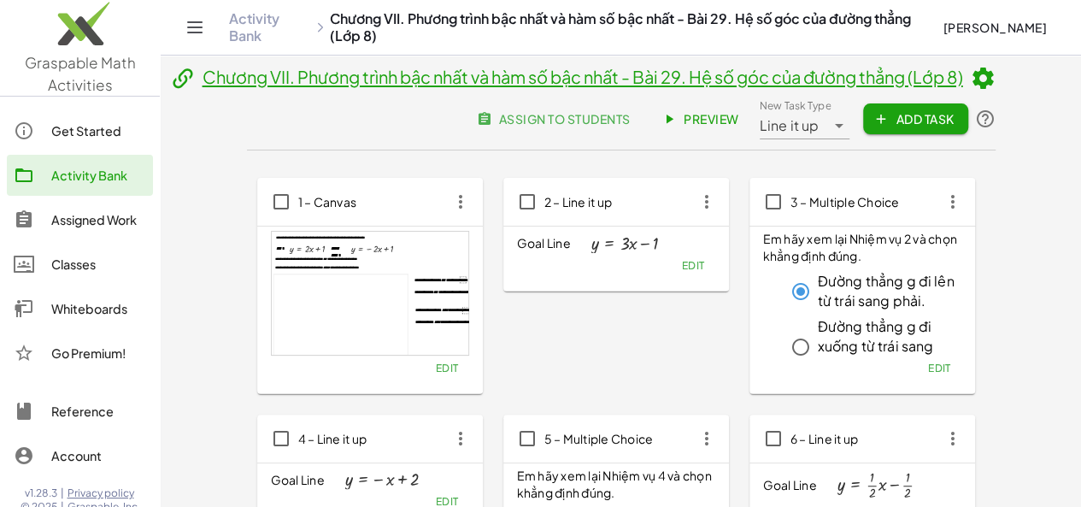
click at [681, 262] on span "Edit" at bounding box center [692, 265] width 23 height 13
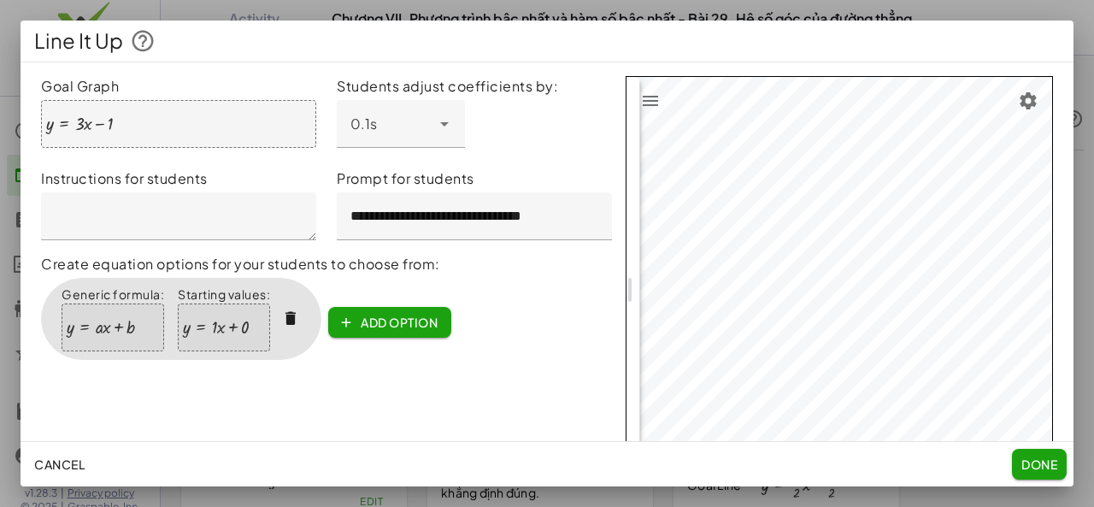
click at [1034, 461] on span "Done" at bounding box center [1039, 463] width 36 height 15
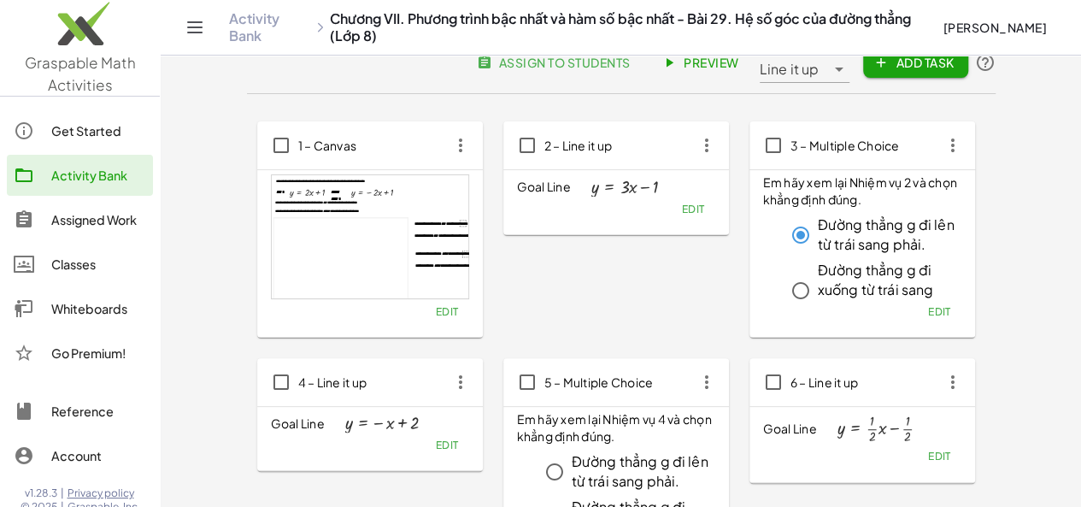
scroll to position [40, 0]
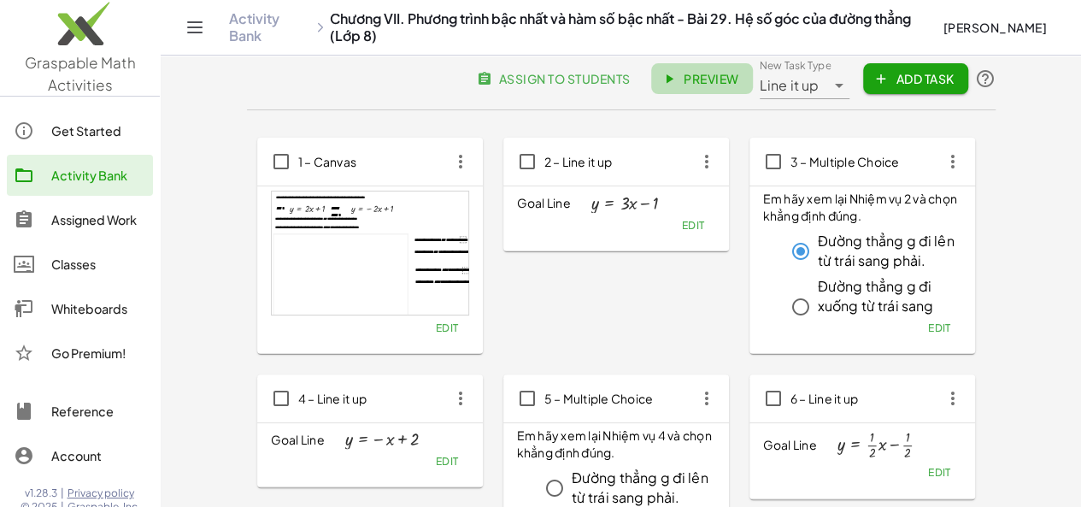
click at [739, 76] on span "Preview" at bounding box center [702, 78] width 74 height 15
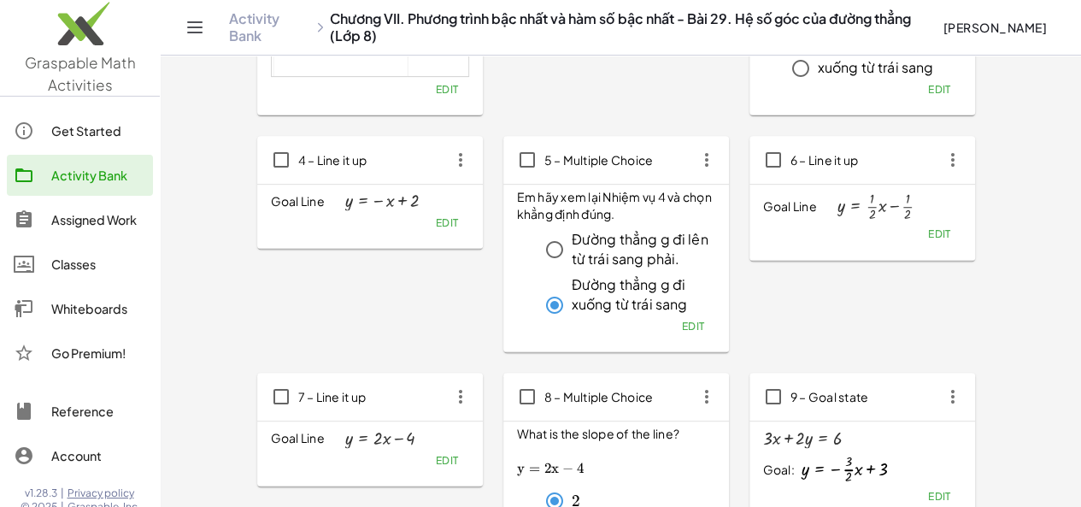
scroll to position [296, 0]
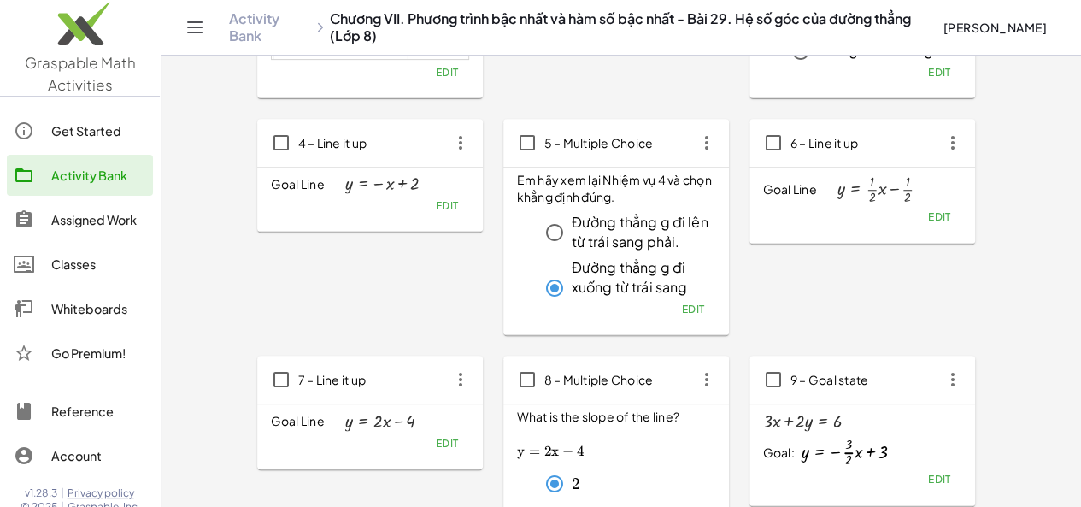
click at [927, 219] on span "Edit" at bounding box center [938, 216] width 23 height 13
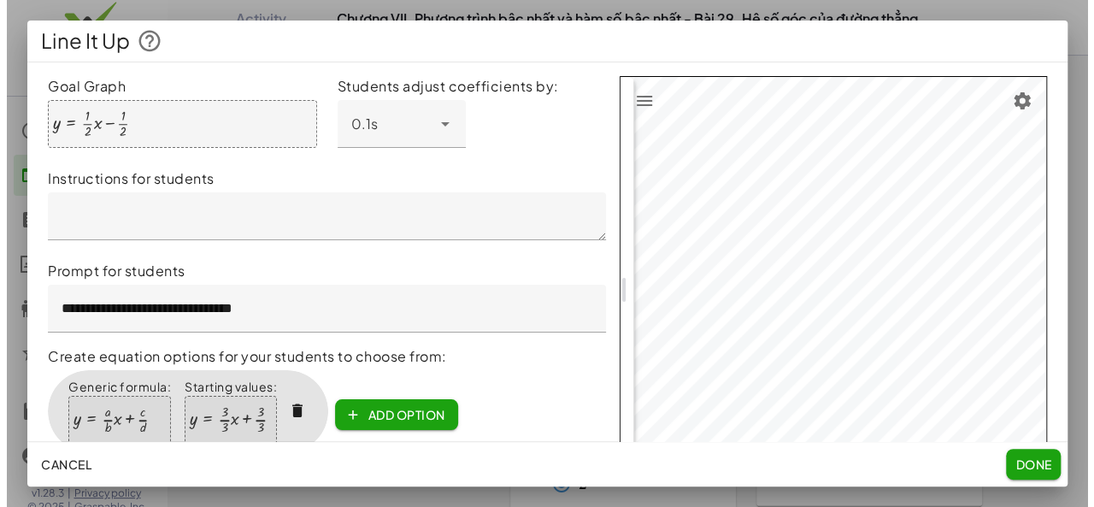
scroll to position [0, 0]
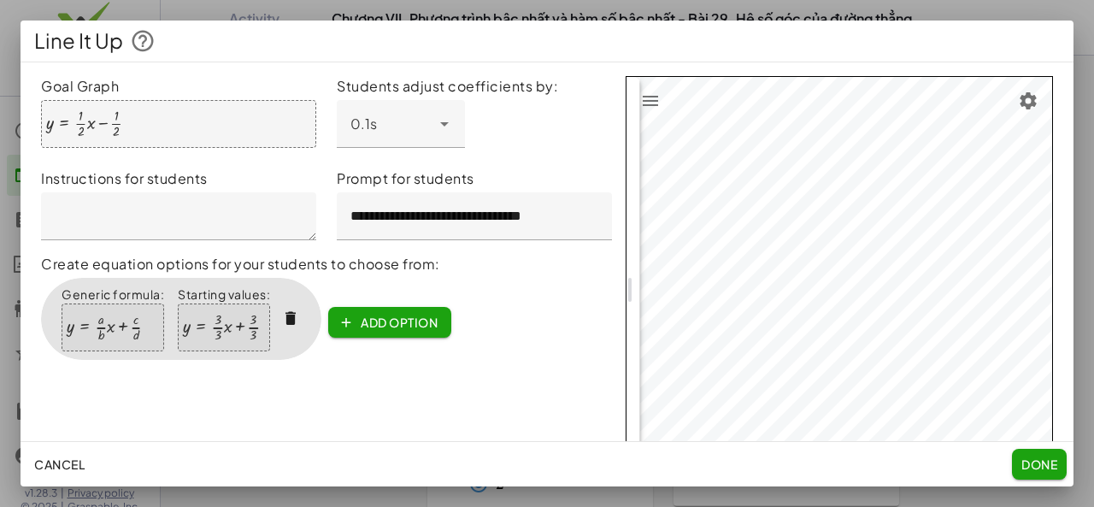
click at [217, 318] on div at bounding box center [221, 327] width 77 height 29
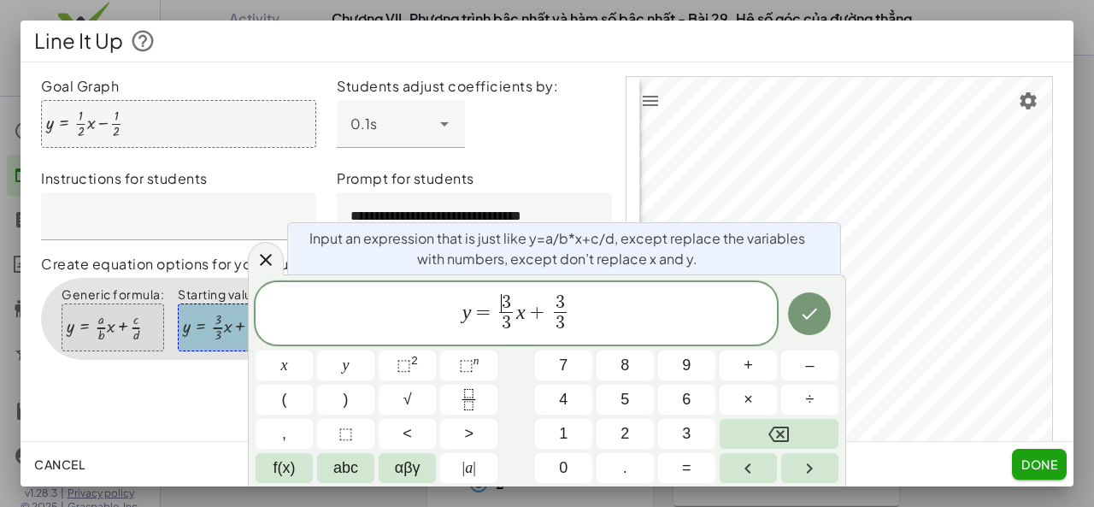
click at [505, 300] on span "3" at bounding box center [506, 302] width 9 height 19
click at [810, 316] on icon "Done" at bounding box center [809, 313] width 15 height 11
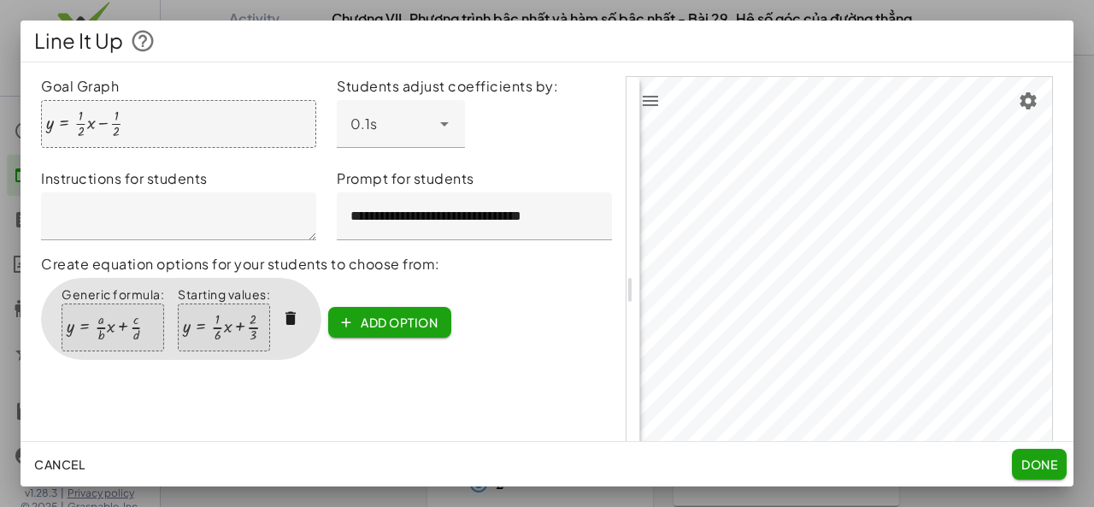
click at [123, 331] on div at bounding box center [104, 327] width 75 height 29
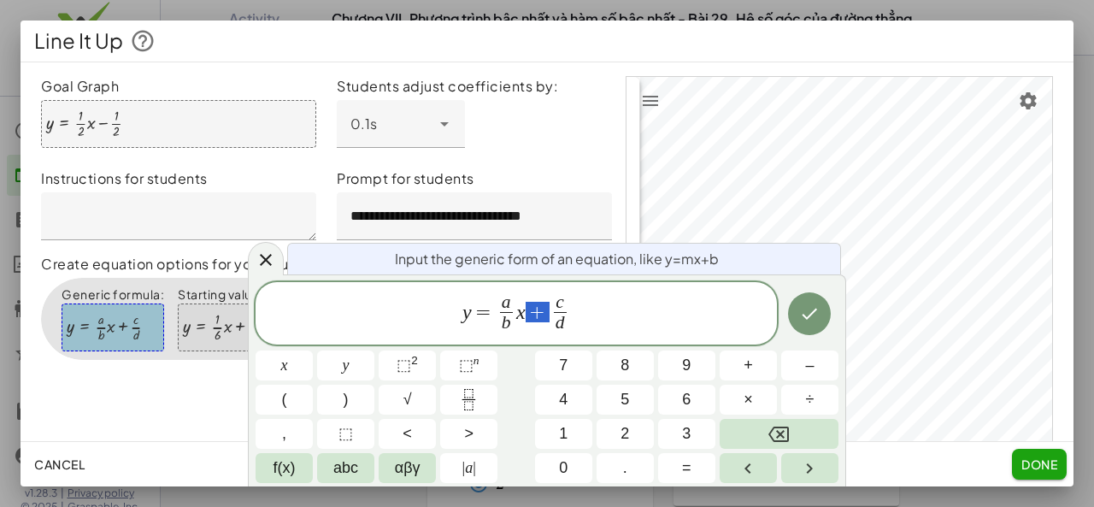
drag, startPoint x: 533, startPoint y: 314, endPoint x: 542, endPoint y: 312, distance: 8.9
click at [820, 314] on button "Done" at bounding box center [809, 313] width 43 height 43
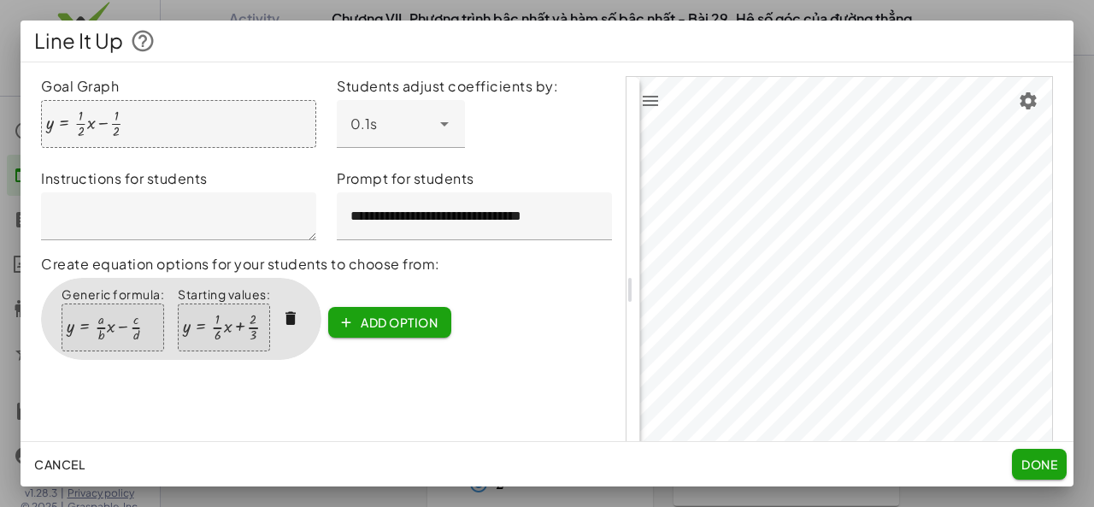
click at [239, 326] on div at bounding box center [221, 327] width 76 height 29
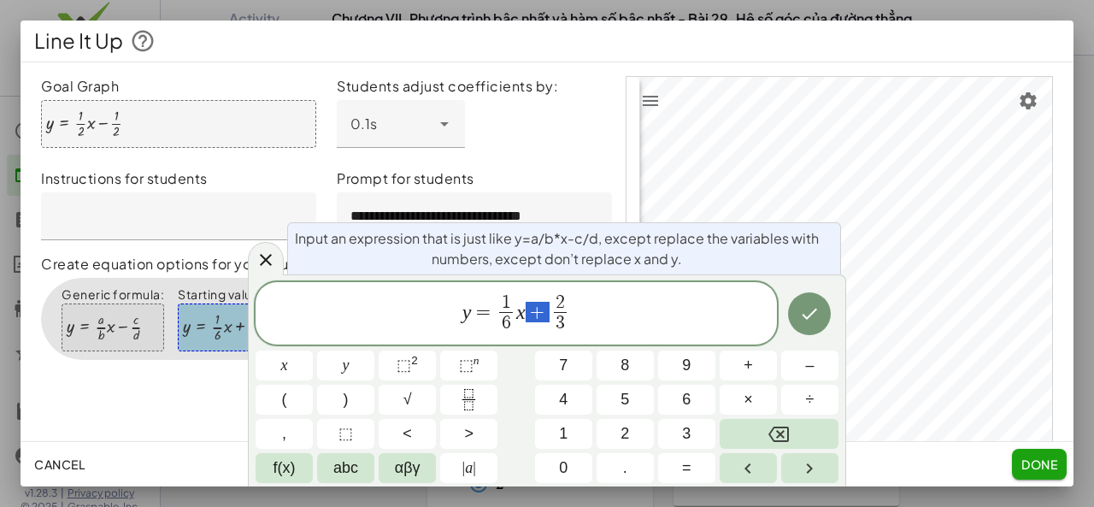
drag, startPoint x: 532, startPoint y: 315, endPoint x: 540, endPoint y: 314, distance: 8.6
click at [769, 368] on button "+" at bounding box center [748, 365] width 57 height 30
click at [791, 430] on button "Backspace" at bounding box center [779, 434] width 119 height 30
click at [802, 361] on button "–" at bounding box center [809, 365] width 57 height 30
click at [815, 311] on icon "Done" at bounding box center [809, 313] width 15 height 11
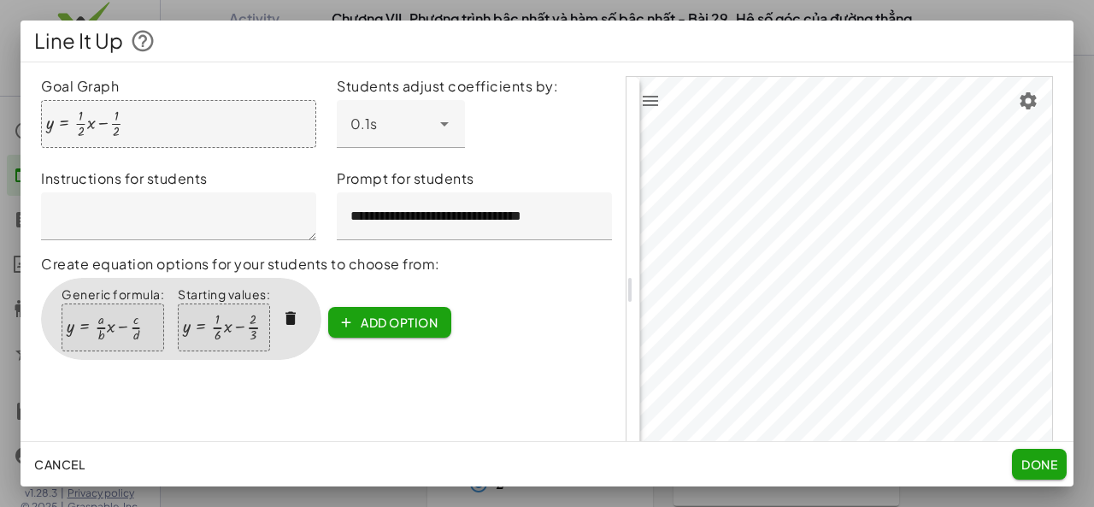
click at [463, 361] on div "**********" at bounding box center [326, 289] width 571 height 427
click at [1031, 459] on span "Done" at bounding box center [1039, 463] width 36 height 15
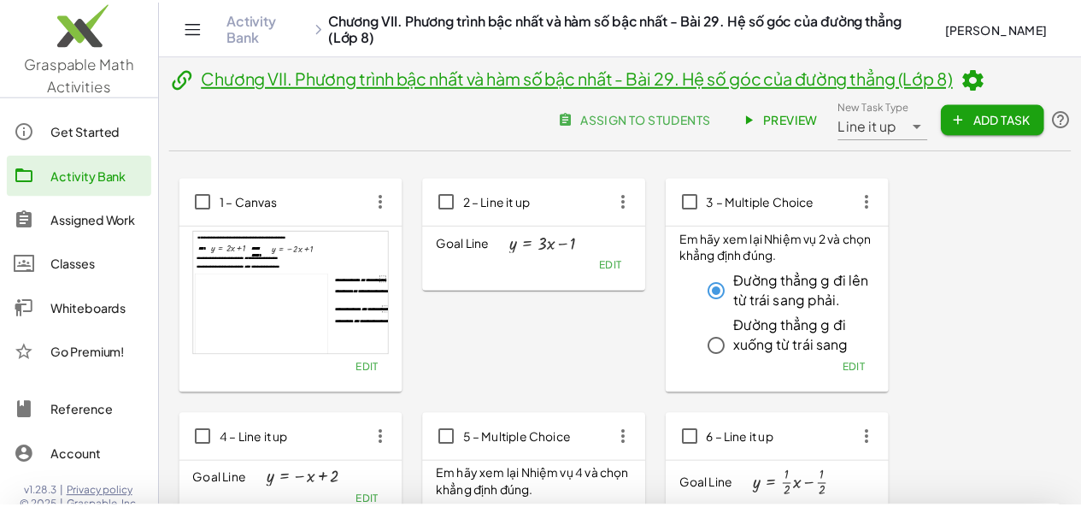
scroll to position [296, 0]
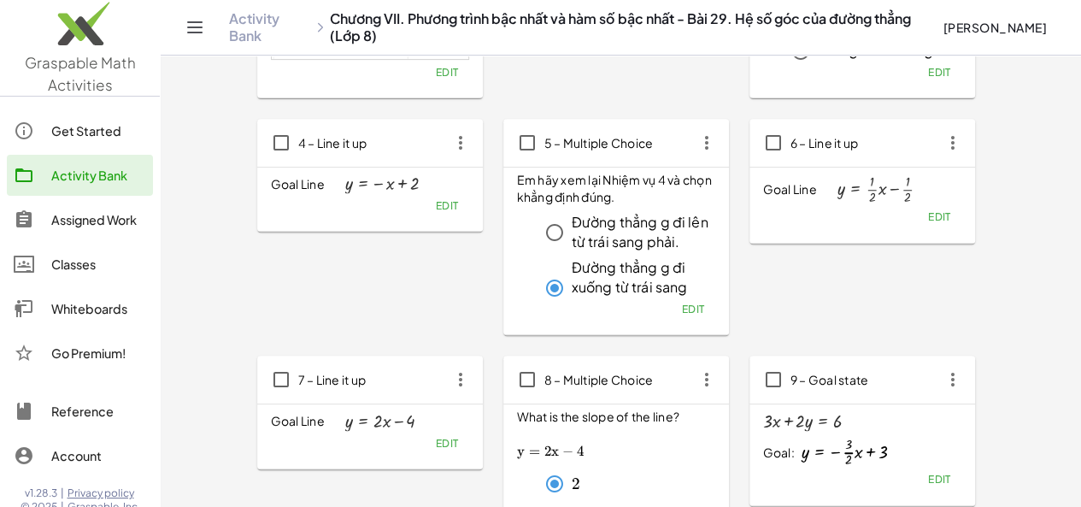
click at [691, 146] on icon "button" at bounding box center [706, 142] width 31 height 31
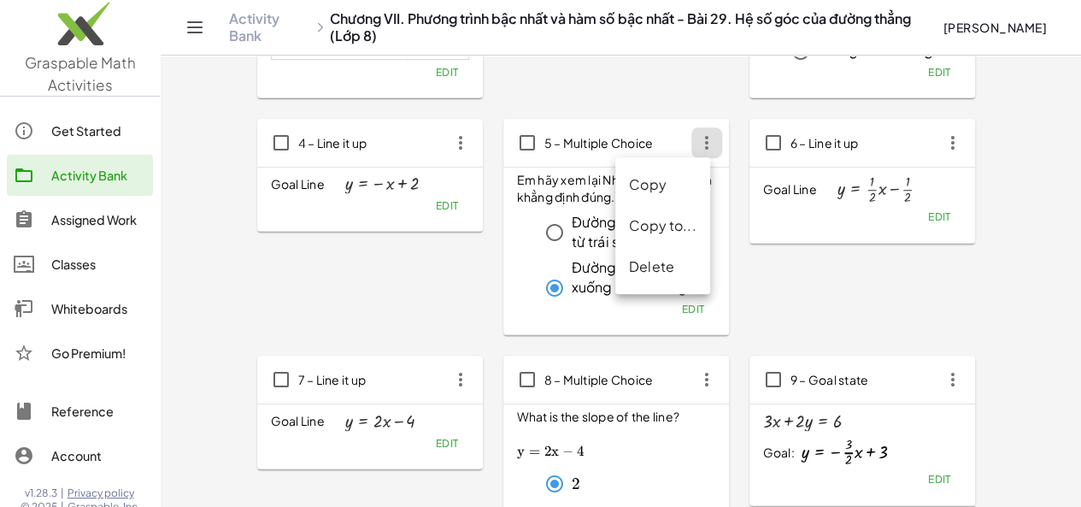
click at [649, 205] on div "Copy" at bounding box center [662, 225] width 95 height 41
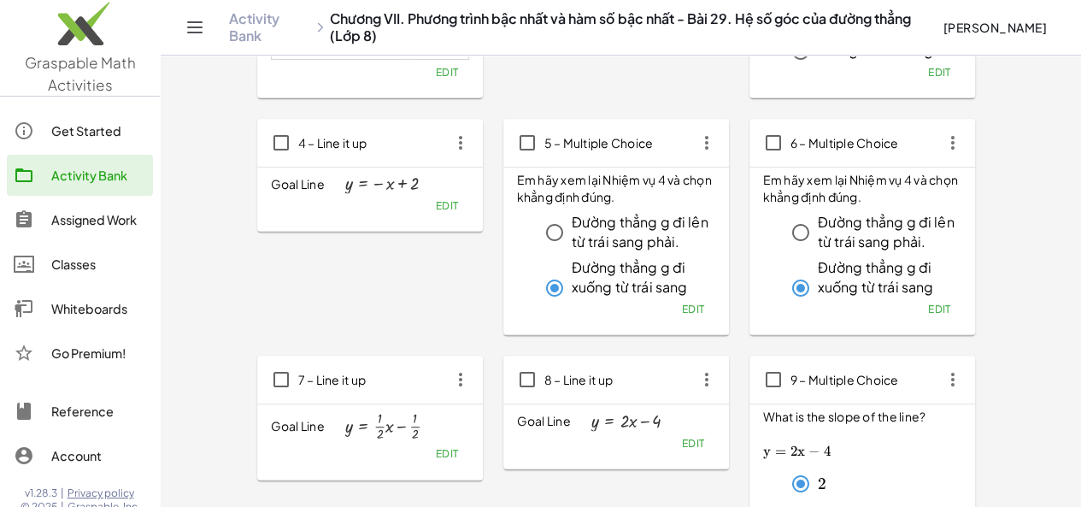
click at [839, 150] on div "6 – Multiple Choice" at bounding box center [862, 143] width 226 height 48
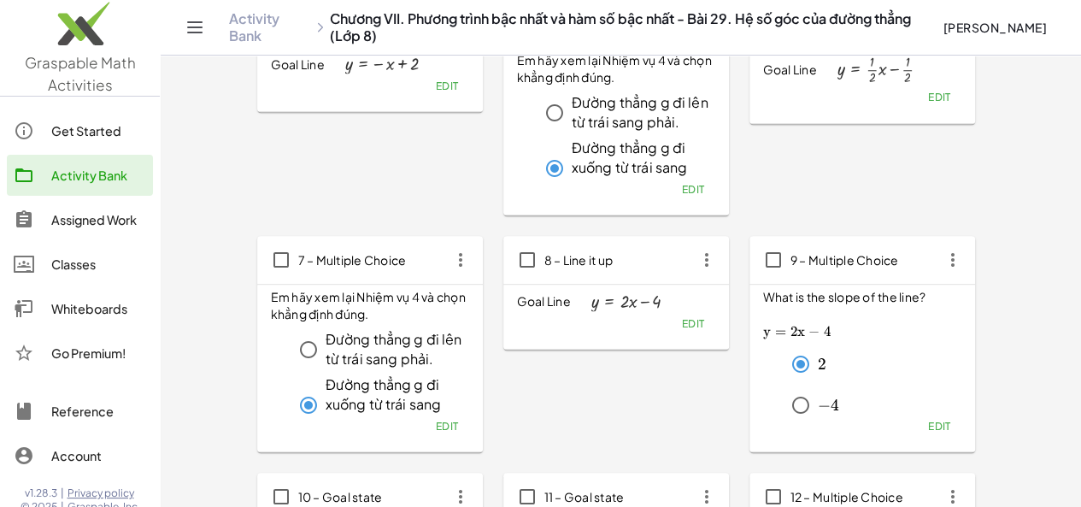
scroll to position [417, 0]
click at [691, 254] on icon "button" at bounding box center [706, 258] width 31 height 31
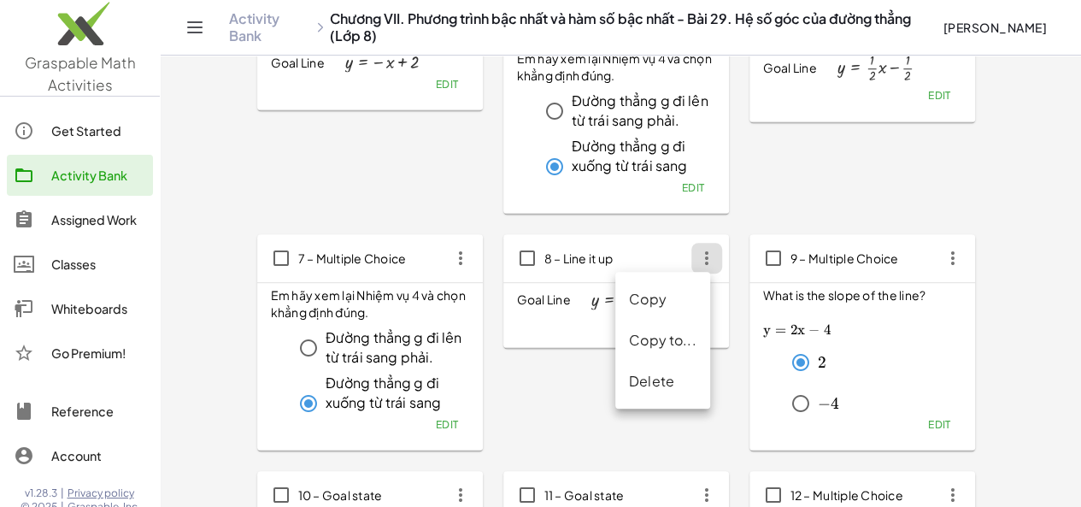
click at [643, 393] on div "Delete" at bounding box center [662, 381] width 95 height 41
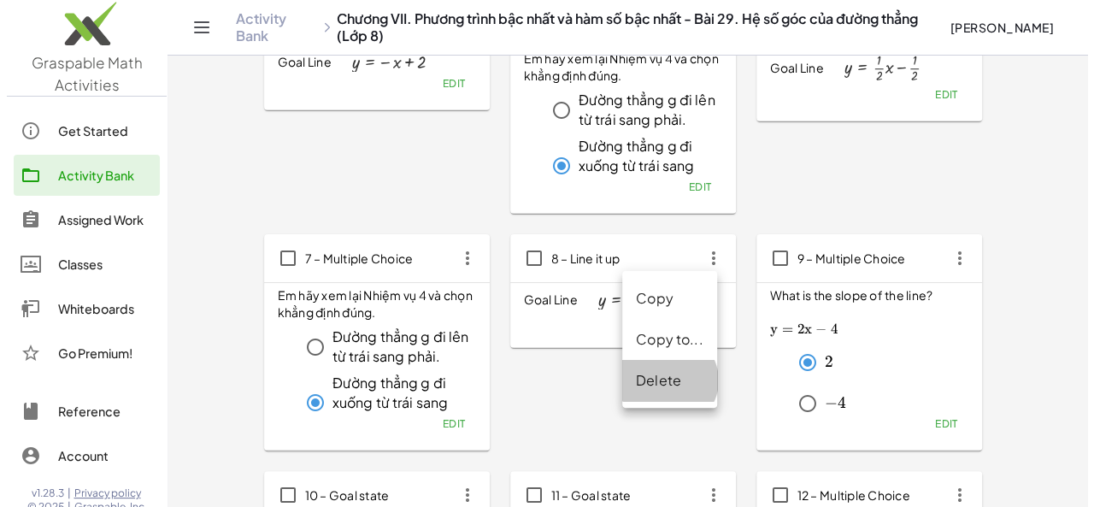
scroll to position [0, 0]
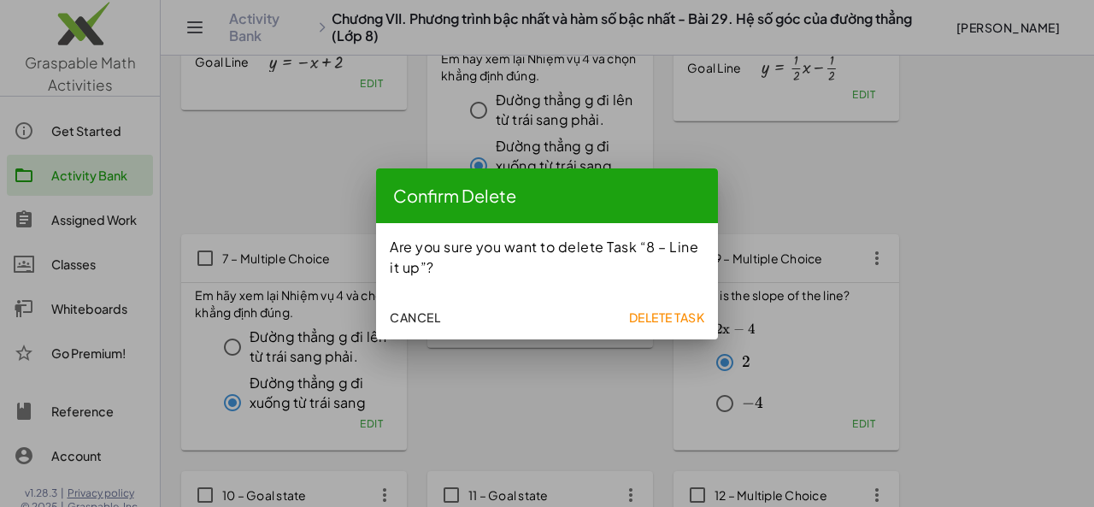
click at [675, 314] on span "Delete Task" at bounding box center [666, 316] width 76 height 15
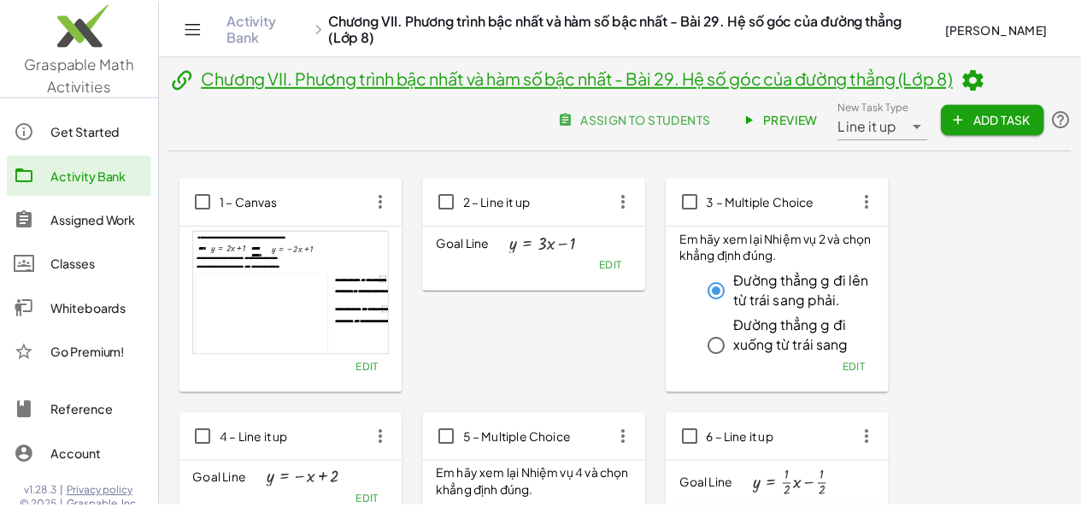
scroll to position [417, 0]
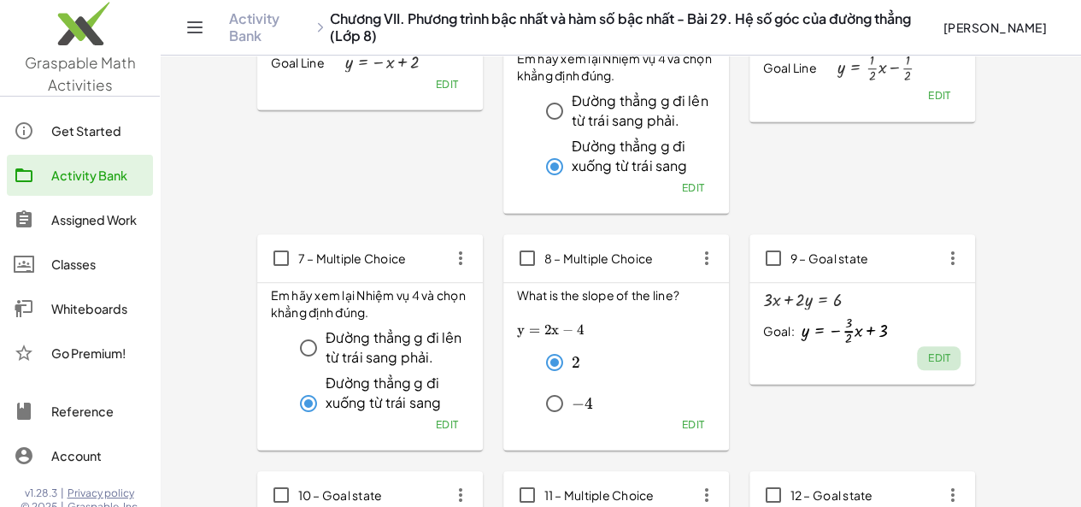
click at [927, 358] on span "Edit" at bounding box center [938, 357] width 23 height 13
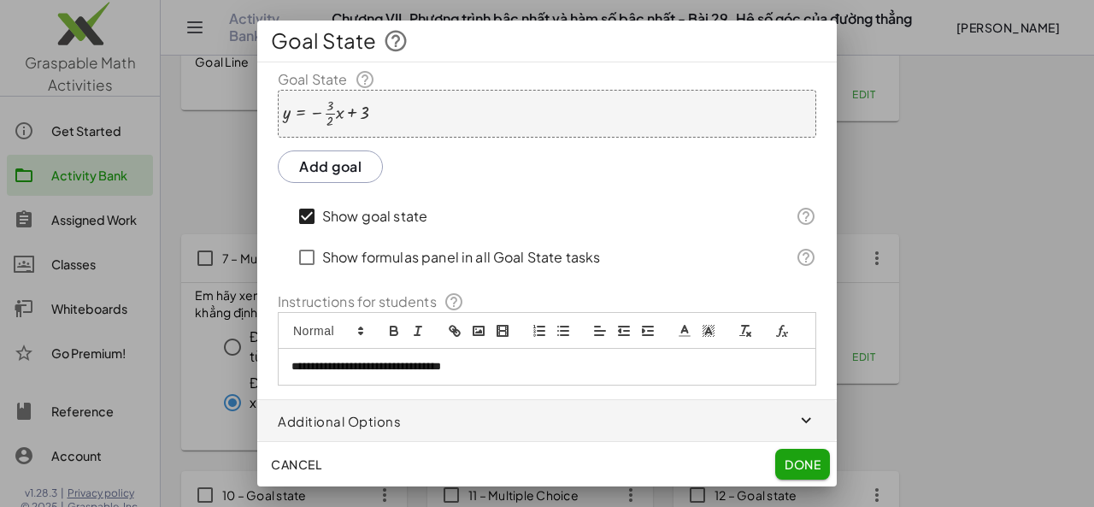
scroll to position [152, 0]
click at [819, 378] on div "**********" at bounding box center [546, 164] width 579 height 443
drag, startPoint x: 819, startPoint y: 378, endPoint x: 842, endPoint y: 179, distance: 200.4
click at [842, 179] on div "**********" at bounding box center [547, 253] width 1094 height 507
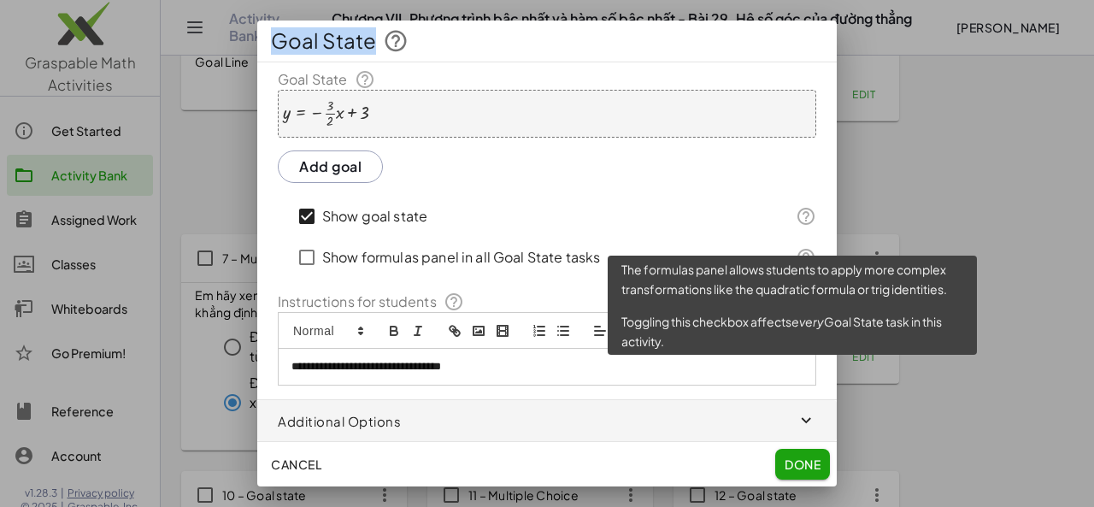
click at [704, 204] on div "Show goal state" at bounding box center [533, 216] width 484 height 41
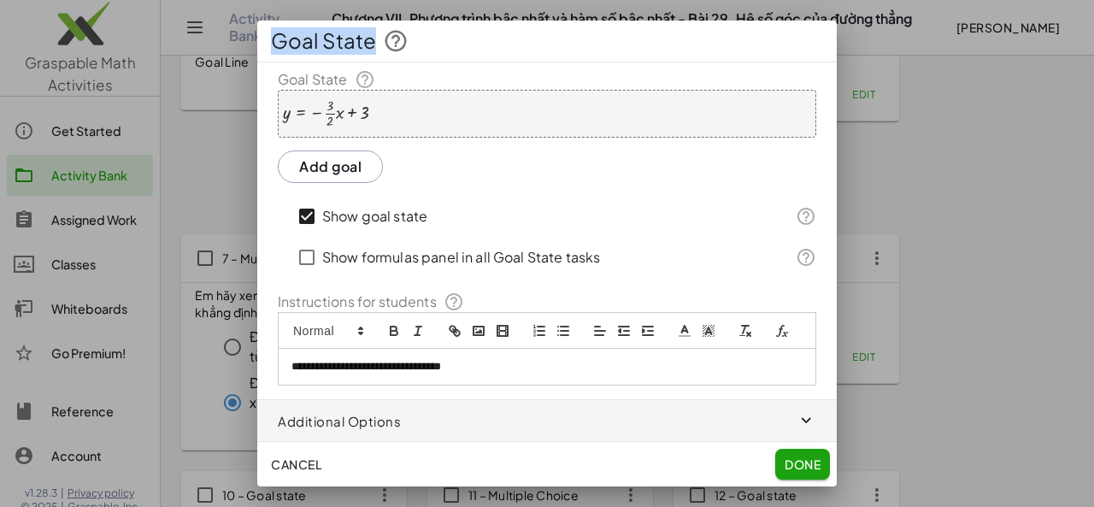
scroll to position [0, 0]
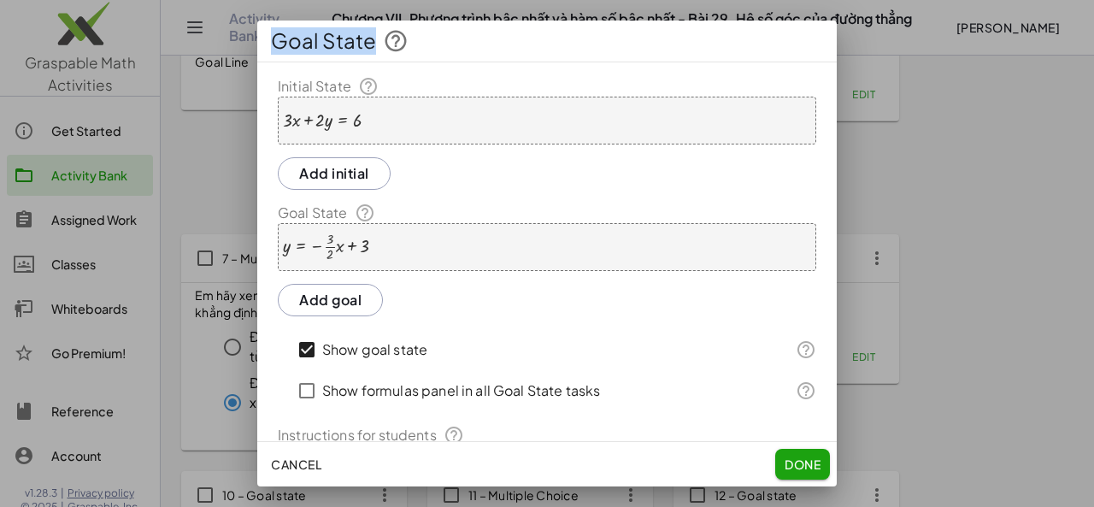
click at [720, 223] on div "Add initial" at bounding box center [547, 247] width 538 height 48
click at [326, 113] on div at bounding box center [322, 120] width 79 height 19
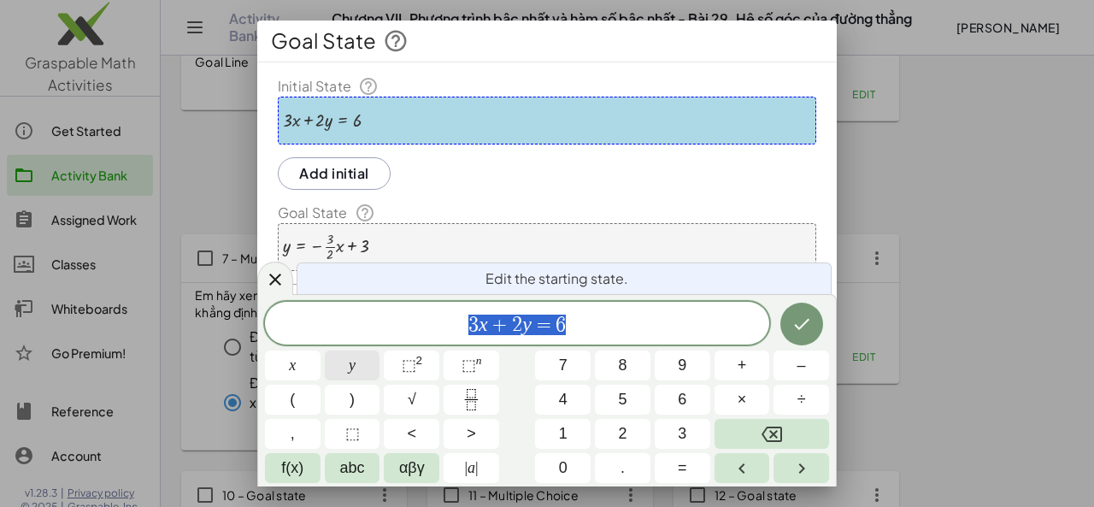
click at [369, 377] on button "y" at bounding box center [353, 365] width 56 height 30
click at [673, 469] on button "=" at bounding box center [683, 468] width 56 height 30
click at [467, 404] on icon "Fraction" at bounding box center [471, 405] width 9 height 9
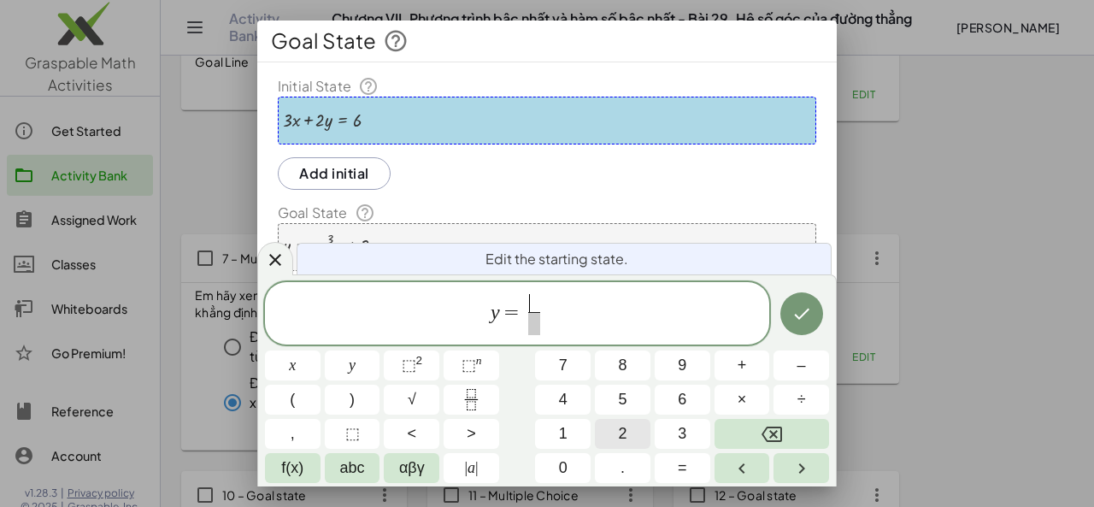
click at [629, 429] on button "2" at bounding box center [623, 434] width 56 height 30
click at [311, 365] on button "x" at bounding box center [293, 365] width 56 height 30
click at [826, 408] on button "÷" at bounding box center [801, 400] width 56 height 30
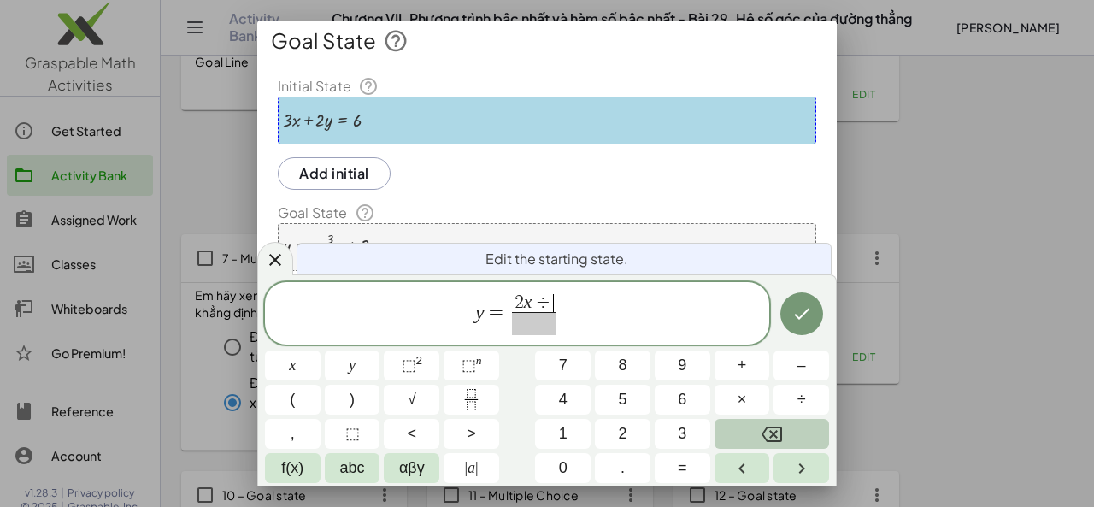
click at [750, 445] on button "Backspace" at bounding box center [771, 434] width 115 height 30
click at [739, 373] on span "+" at bounding box center [741, 365] width 9 height 23
click at [564, 441] on span "1" at bounding box center [563, 433] width 9 height 23
click at [530, 332] on span "​" at bounding box center [534, 323] width 53 height 23
click at [634, 438] on button "2" at bounding box center [623, 434] width 56 height 30
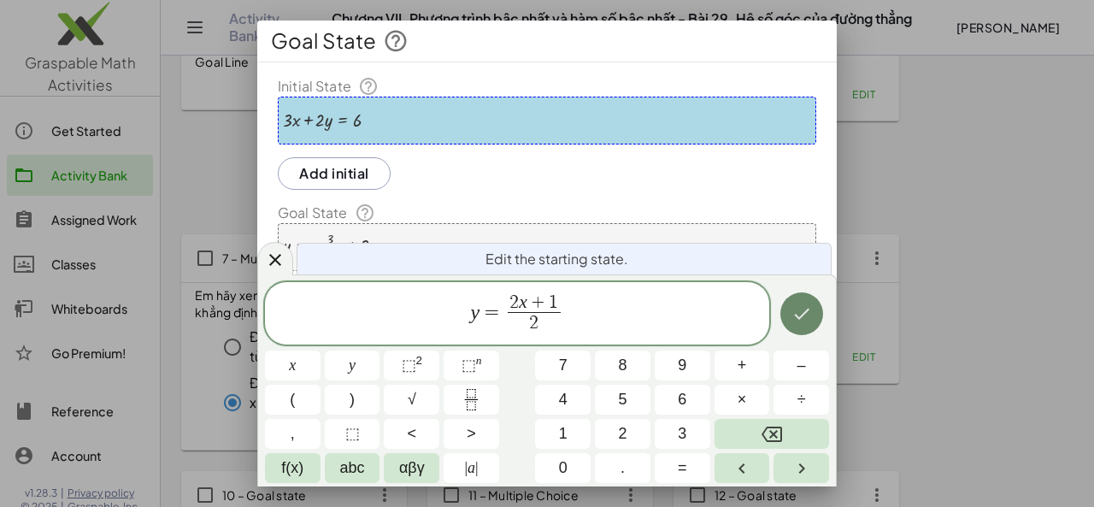
click at [799, 325] on button "Done" at bounding box center [801, 313] width 43 height 43
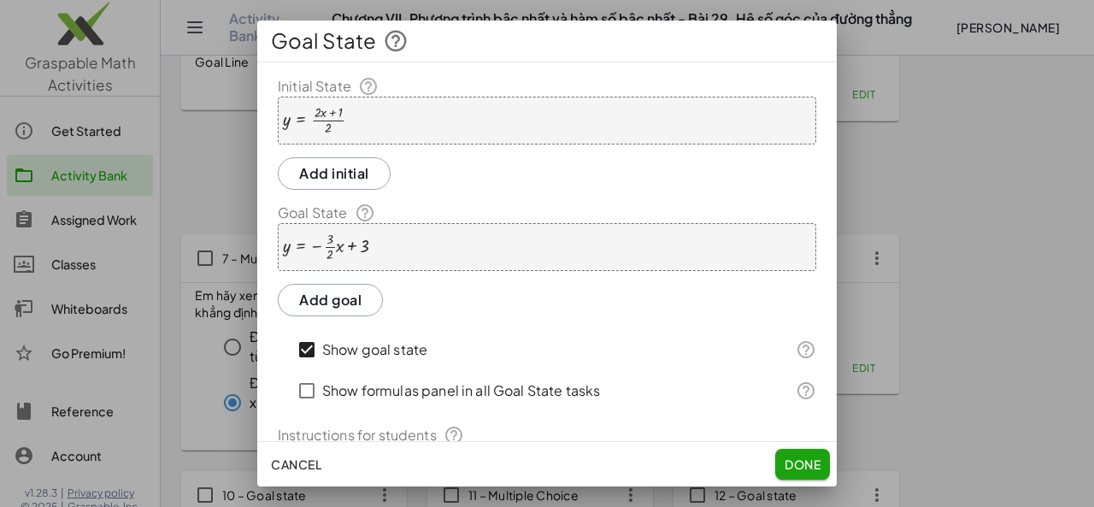
click at [355, 244] on div at bounding box center [326, 246] width 86 height 29
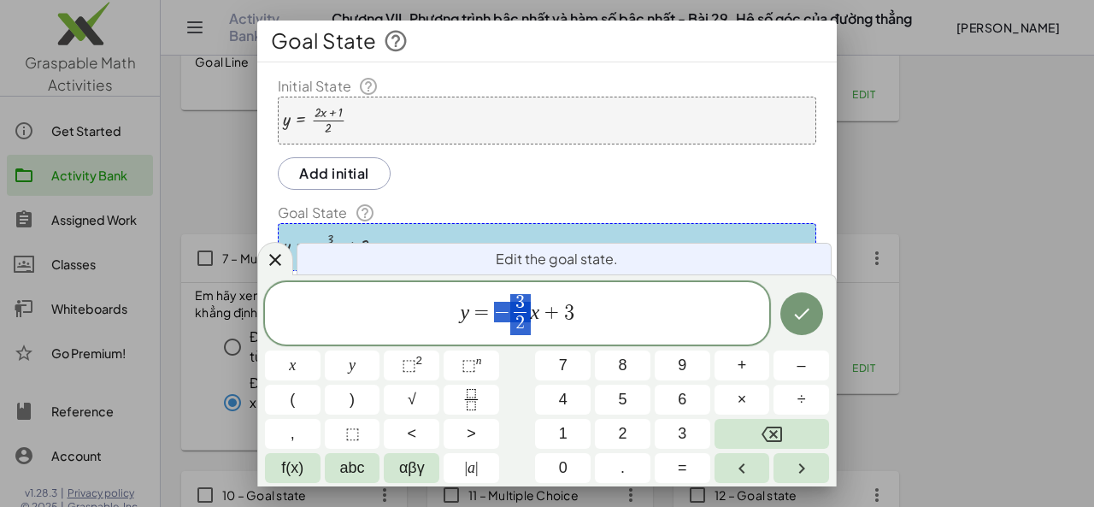
drag, startPoint x: 499, startPoint y: 303, endPoint x: 522, endPoint y: 309, distance: 23.8
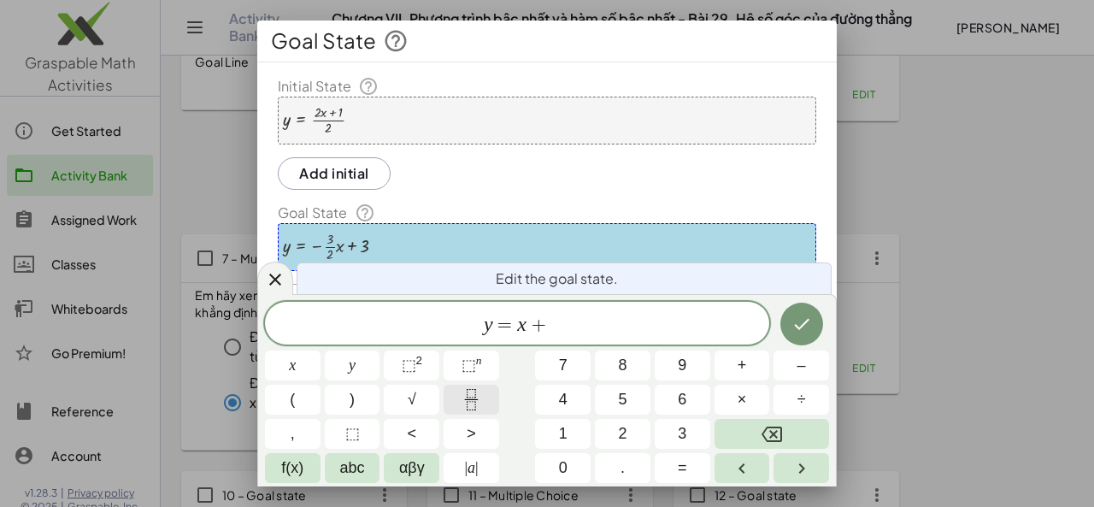
click at [470, 397] on icon "Fraction" at bounding box center [471, 399] width 21 height 21
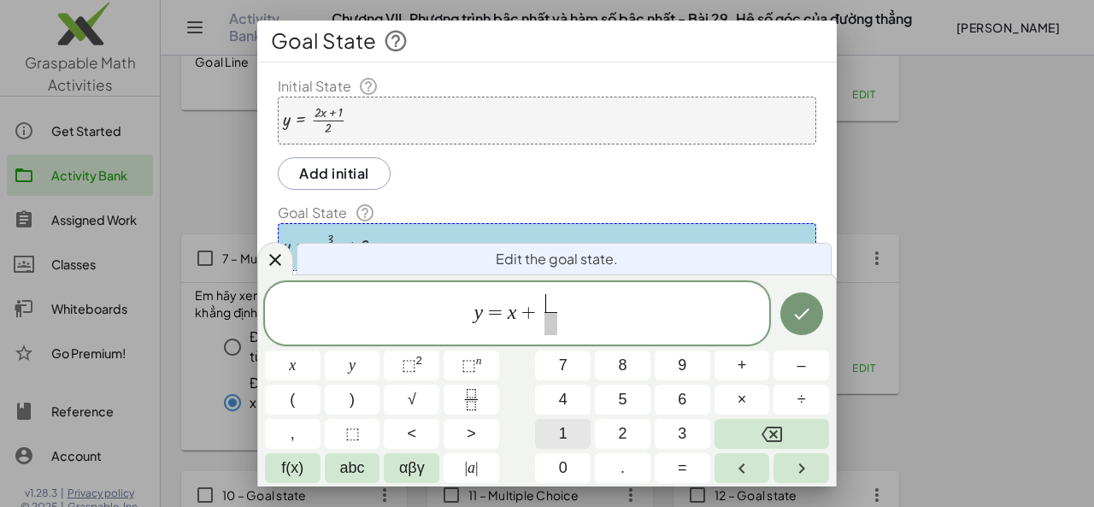
click at [582, 438] on button "1" at bounding box center [563, 434] width 56 height 30
click at [555, 320] on span at bounding box center [550, 323] width 13 height 23
click at [614, 421] on button "2" at bounding box center [623, 434] width 56 height 30
click at [807, 307] on icon "Done" at bounding box center [801, 313] width 21 height 21
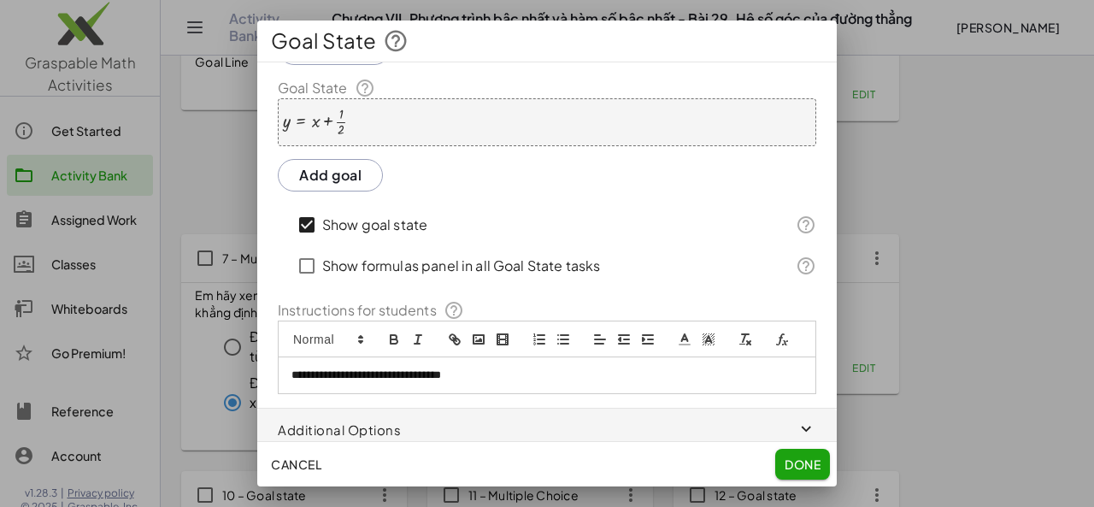
scroll to position [152, 0]
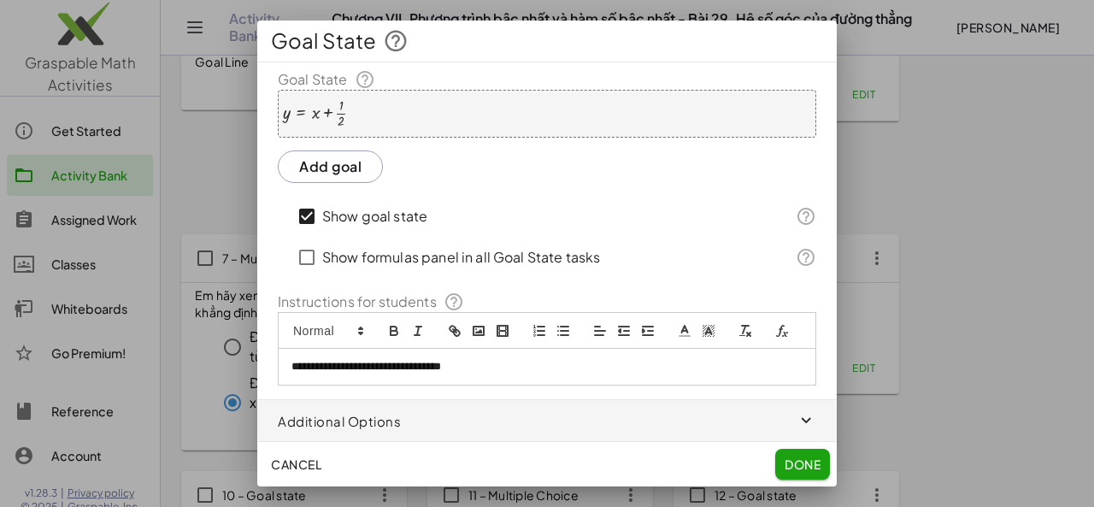
click at [461, 363] on p "**********" at bounding box center [540, 366] width 498 height 15
click at [303, 364] on p "**********" at bounding box center [540, 366] width 498 height 15
drag, startPoint x: 465, startPoint y: 361, endPoint x: 561, endPoint y: 365, distance: 95.8
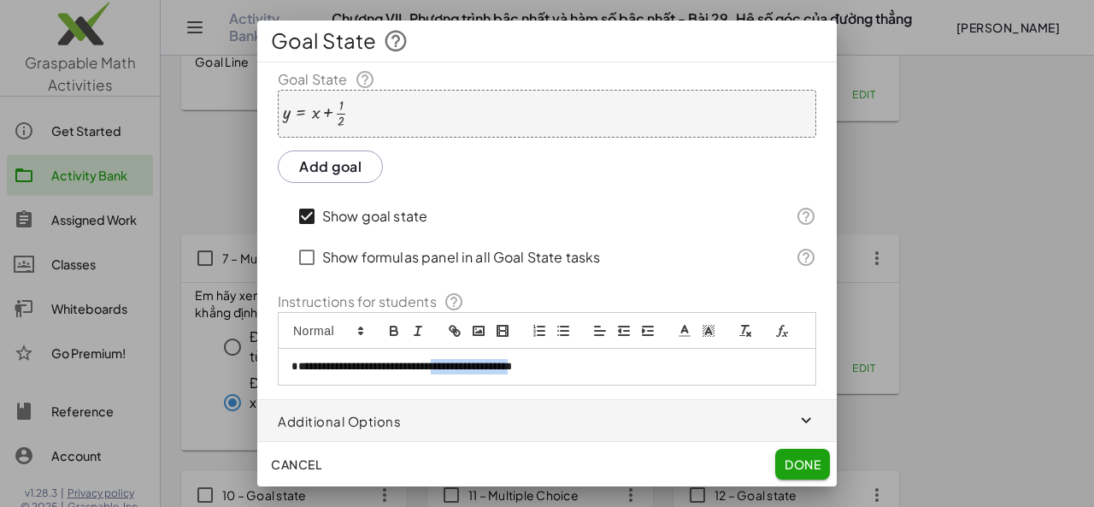
click at [561, 365] on p "**********" at bounding box center [540, 366] width 498 height 15
click at [785, 475] on button "Done" at bounding box center [802, 464] width 55 height 31
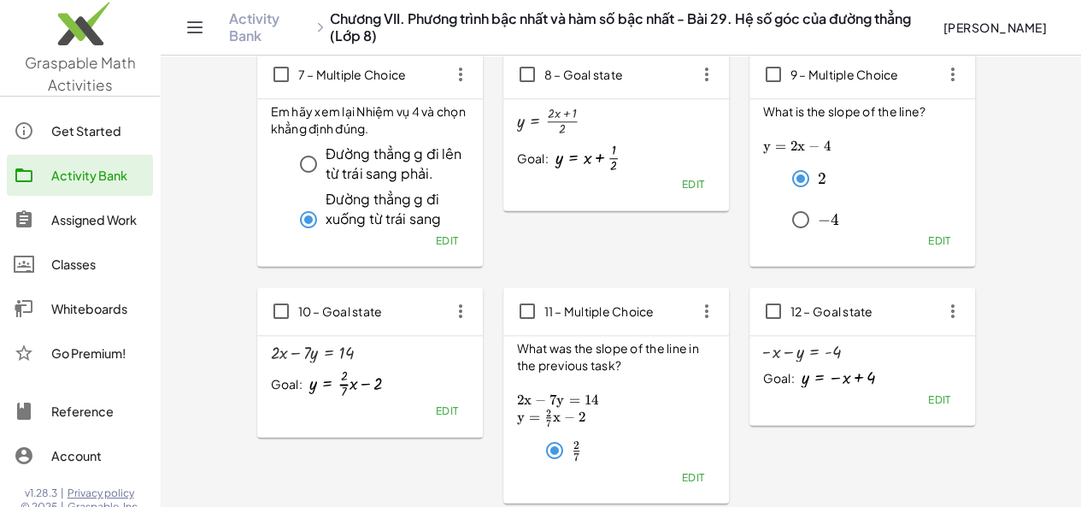
scroll to position [620, 0]
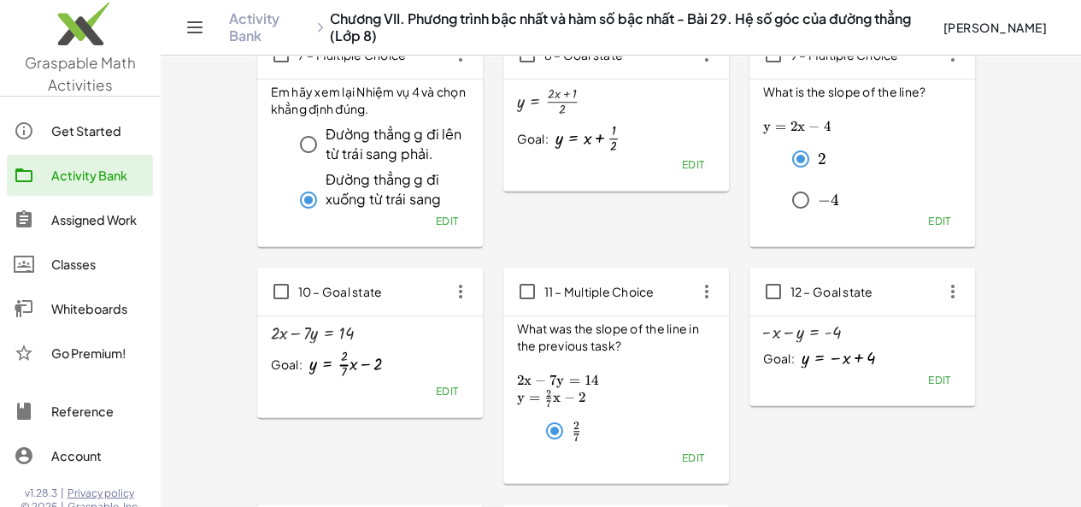
click at [564, 389] on p "﻿ y = 2 7 x − 2 y=\frac{2}{7}x-2 y = 7 2 ​ x − 2 ﻿" at bounding box center [616, 398] width 198 height 18
click at [681, 455] on span "Edit" at bounding box center [692, 457] width 23 height 13
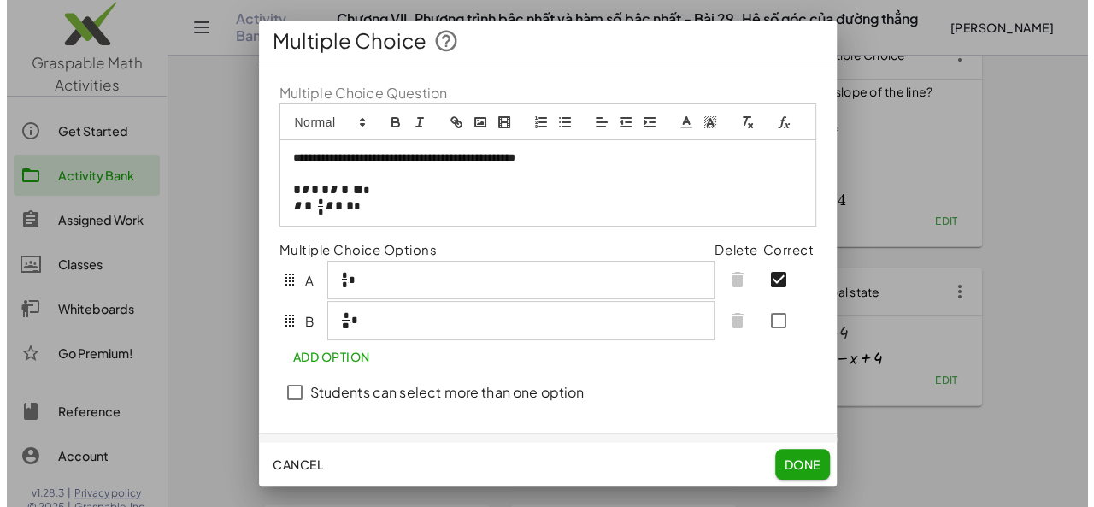
scroll to position [0, 0]
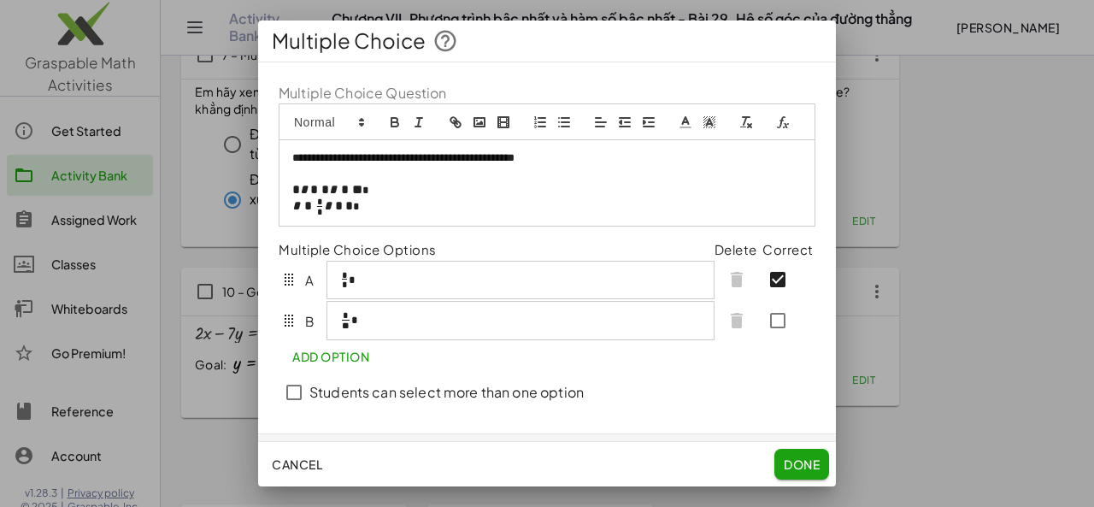
click at [332, 196] on span "*" at bounding box center [333, 189] width 8 height 13
click at [291, 223] on div "**********" at bounding box center [546, 182] width 535 height 85
click at [322, 206] on span "*" at bounding box center [319, 201] width 5 height 9
click at [379, 215] on p "**********" at bounding box center [540, 206] width 497 height 17
click at [802, 461] on span "Done" at bounding box center [802, 463] width 36 height 15
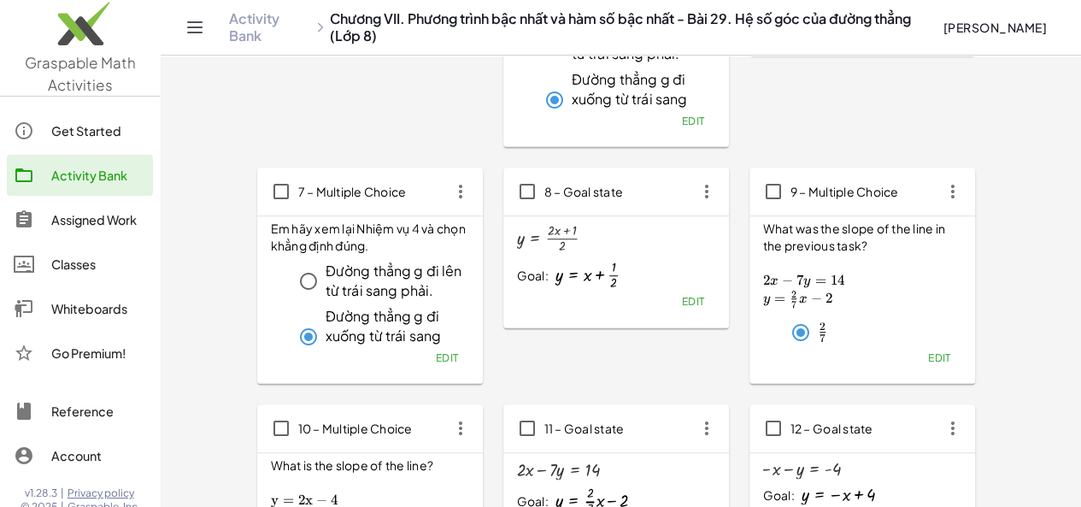
scroll to position [475, 0]
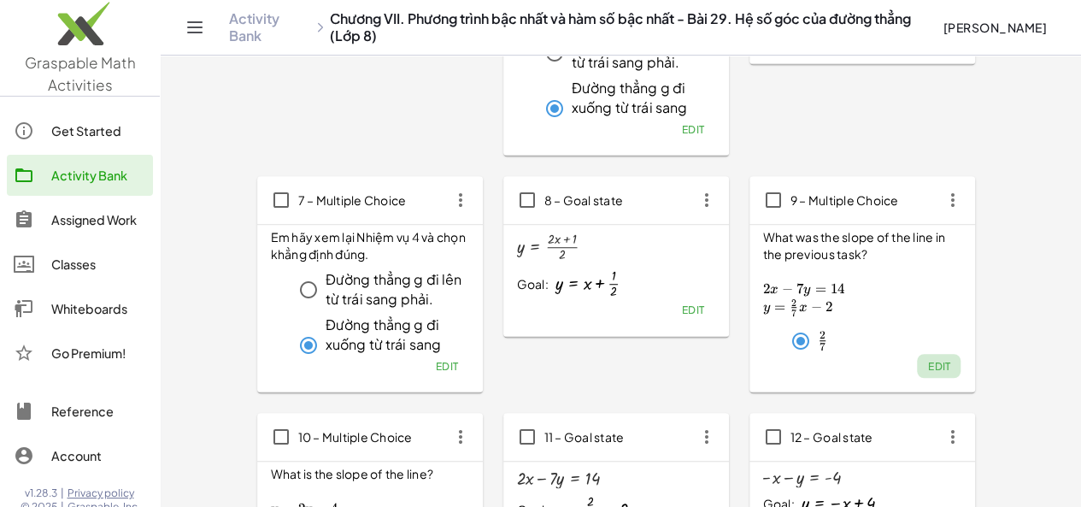
click at [927, 367] on span "Edit" at bounding box center [938, 366] width 23 height 13
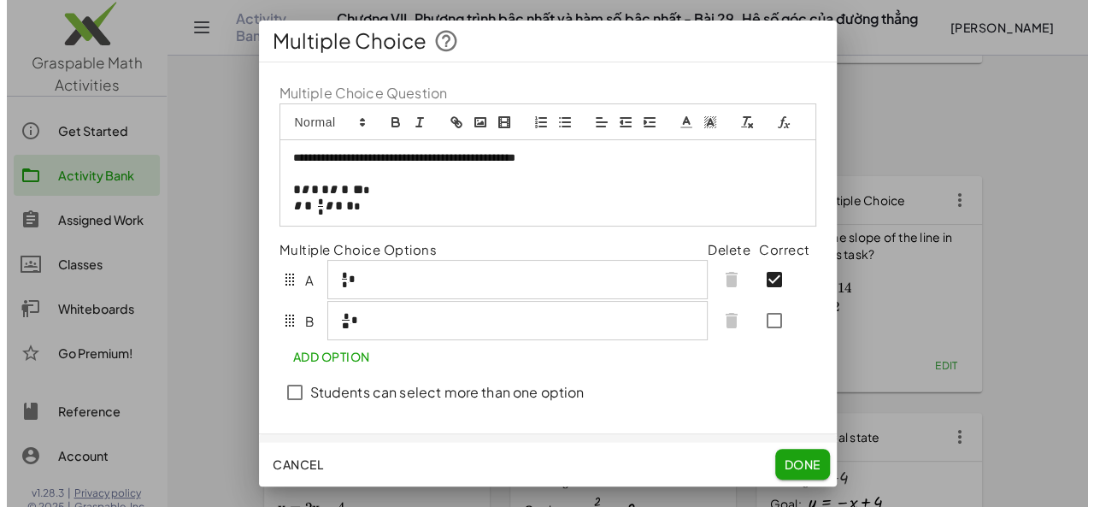
scroll to position [0, 0]
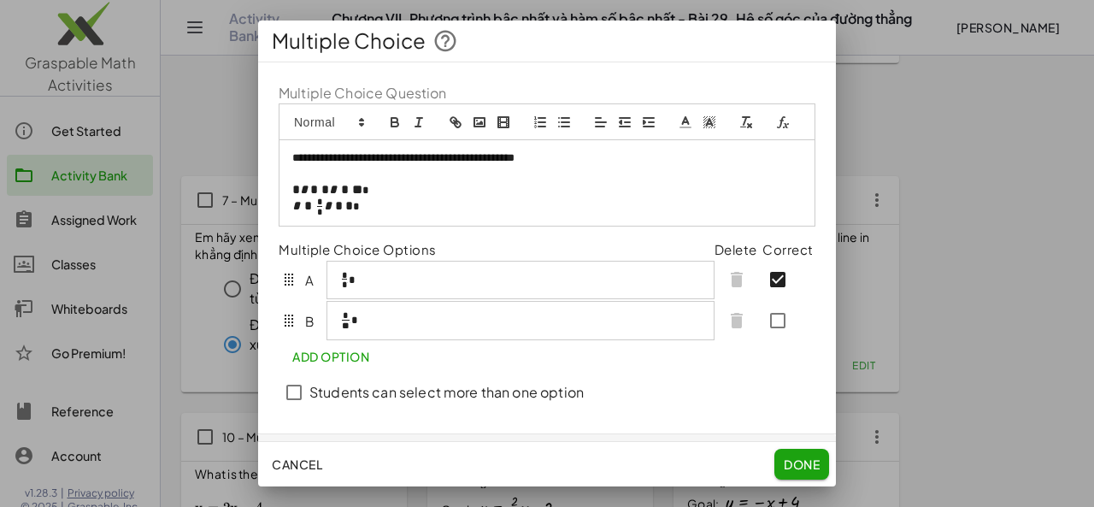
click at [335, 214] on span "* * * * *" at bounding box center [330, 206] width 30 height 16
drag, startPoint x: 290, startPoint y: 178, endPoint x: 579, endPoint y: 176, distance: 289.7
click at [579, 176] on div "**********" at bounding box center [546, 182] width 535 height 85
click at [355, 181] on p at bounding box center [546, 173] width 509 height 15
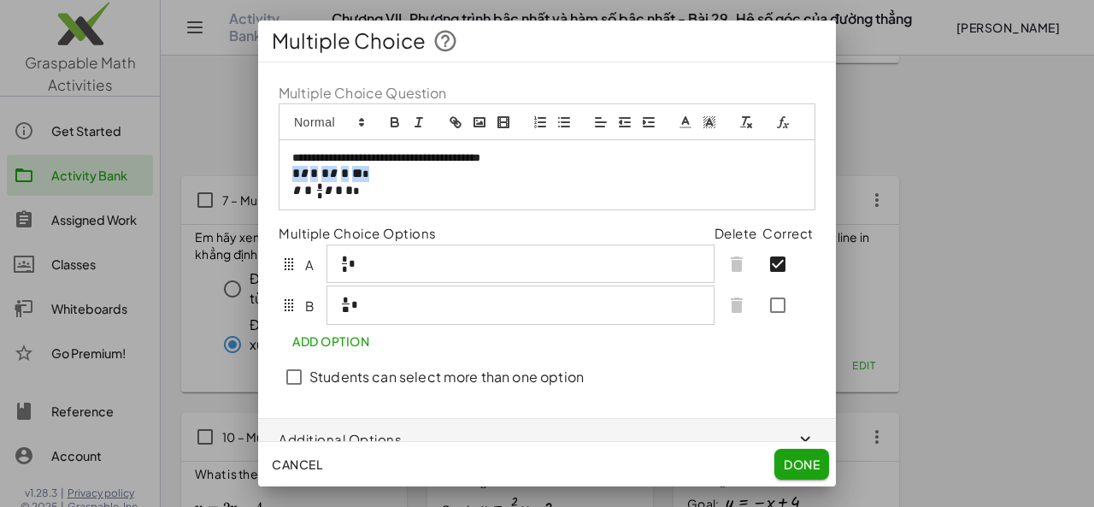
drag, startPoint x: 291, startPoint y: 194, endPoint x: 385, endPoint y: 194, distance: 94.0
click at [385, 194] on div "**********" at bounding box center [546, 175] width 535 height 70
click at [745, 118] on line "clean" at bounding box center [744, 121] width 3 height 8
click at [746, 119] on icon "clean" at bounding box center [745, 122] width 15 height 15
click at [747, 125] on icon "clean" at bounding box center [745, 122] width 15 height 15
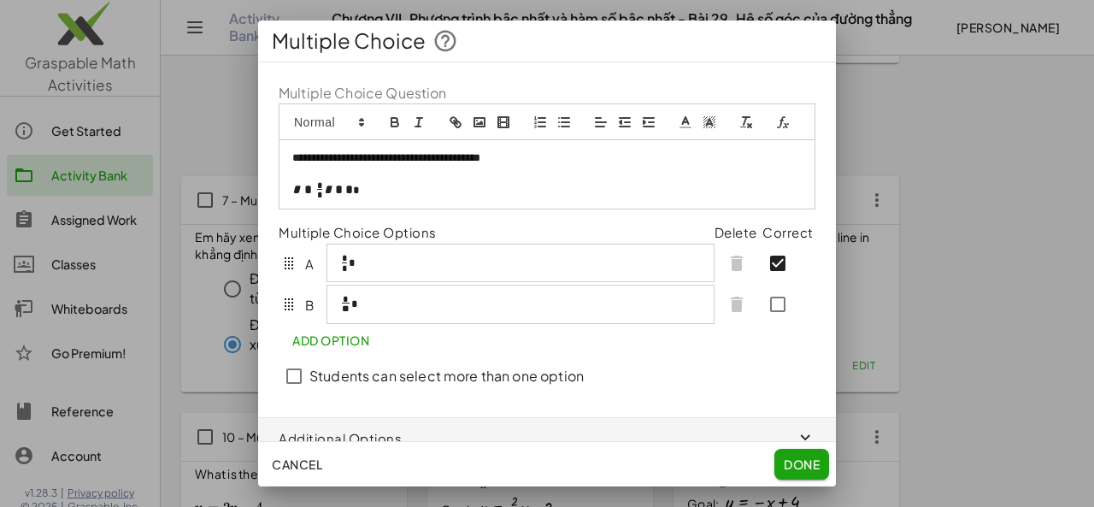
click at [775, 130] on icon "formula" at bounding box center [782, 122] width 15 height 15
click at [522, 210] on link at bounding box center [517, 203] width 41 height 13
click at [344, 179] on span "*" at bounding box center [341, 173] width 8 height 13
drag, startPoint x: 318, startPoint y: 191, endPoint x: 383, endPoint y: 193, distance: 65.0
click at [383, 183] on p "**********" at bounding box center [540, 174] width 497 height 17
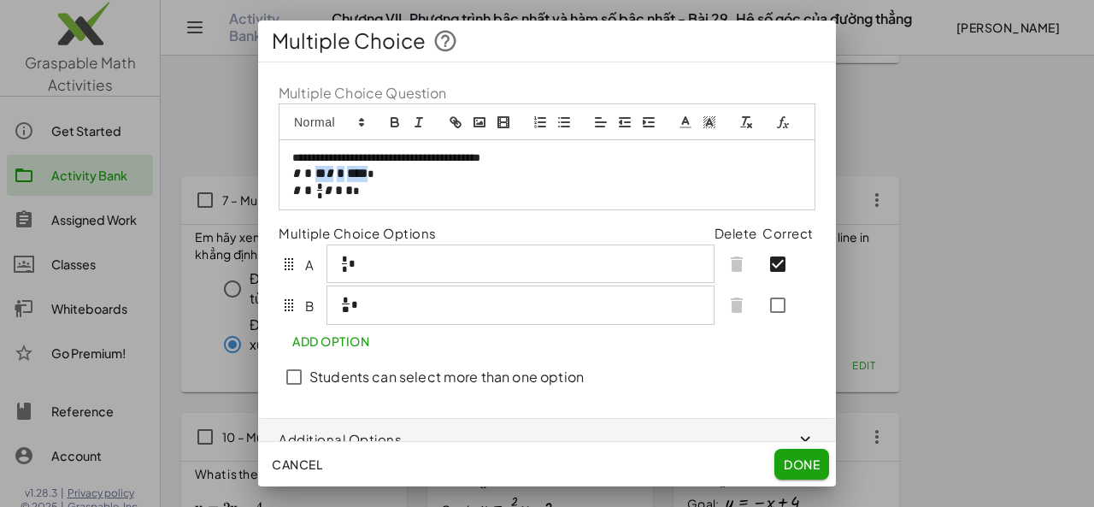
click at [745, 119] on line "clean" at bounding box center [744, 121] width 3 height 8
click at [775, 130] on icon "formula" at bounding box center [782, 122] width 15 height 15
type input "*"
click at [520, 210] on link at bounding box center [517, 203] width 41 height 13
click at [814, 461] on span "Done" at bounding box center [802, 463] width 36 height 15
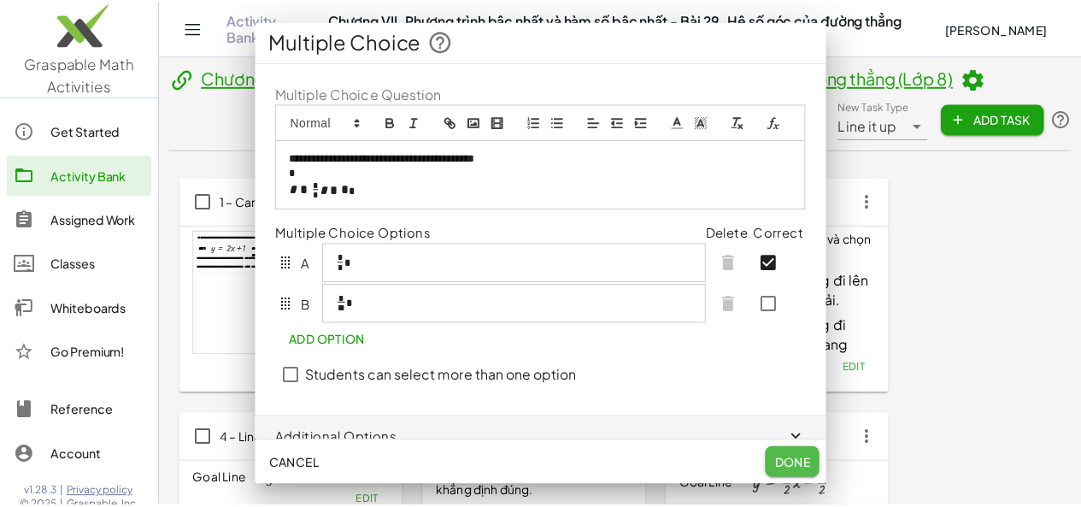
scroll to position [475, 0]
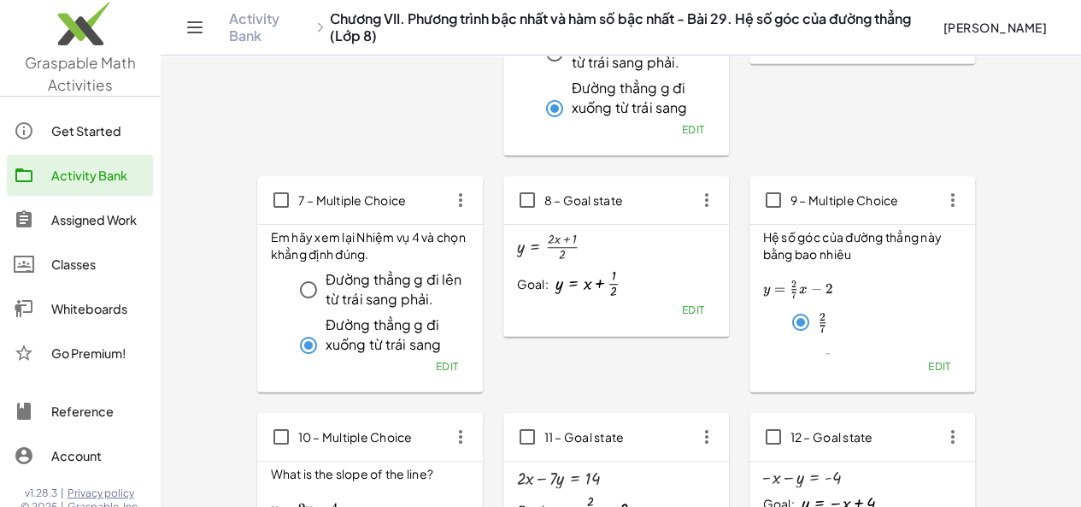
click at [681, 307] on span "Edit" at bounding box center [692, 309] width 23 height 13
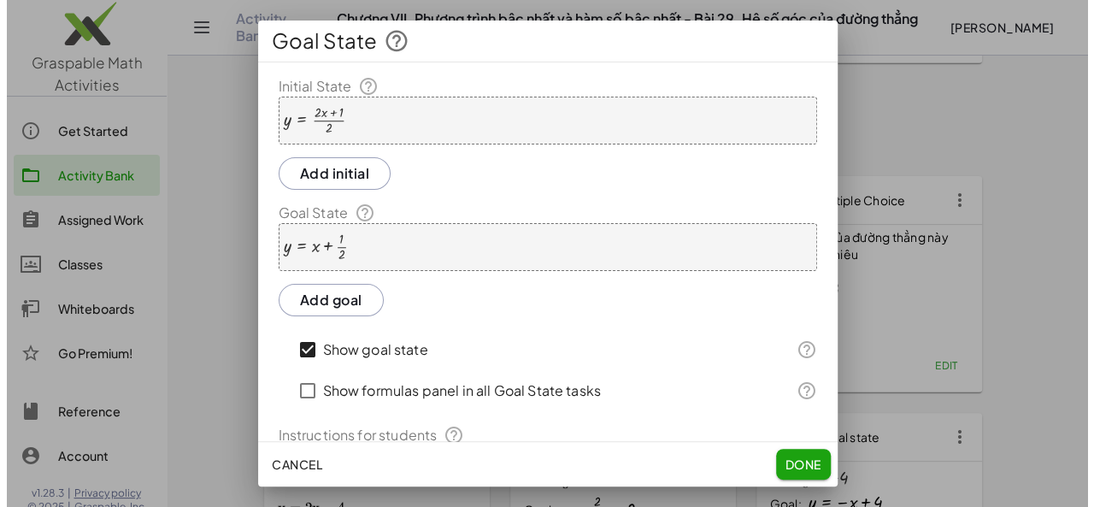
scroll to position [0, 0]
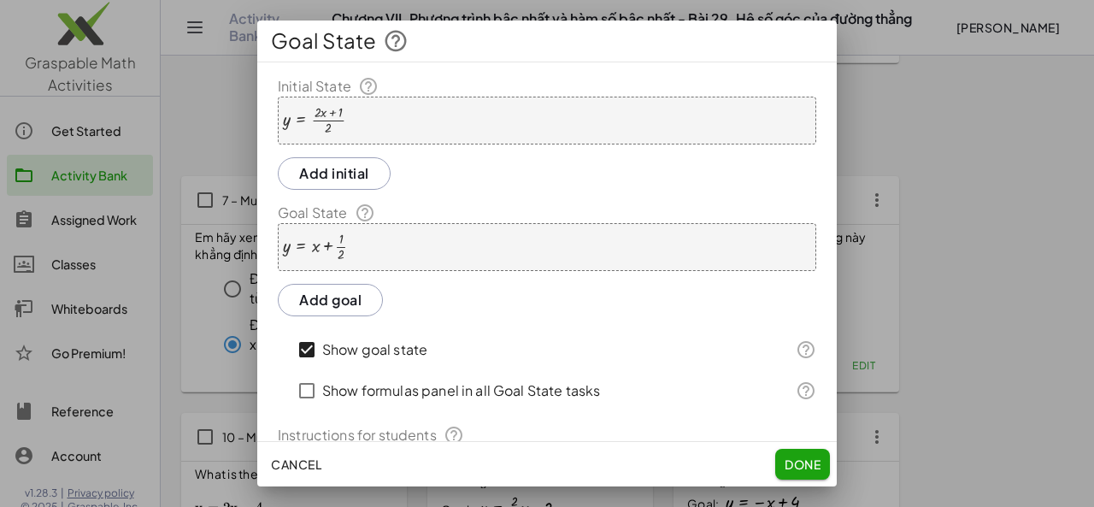
click at [304, 114] on div at bounding box center [314, 120] width 62 height 29
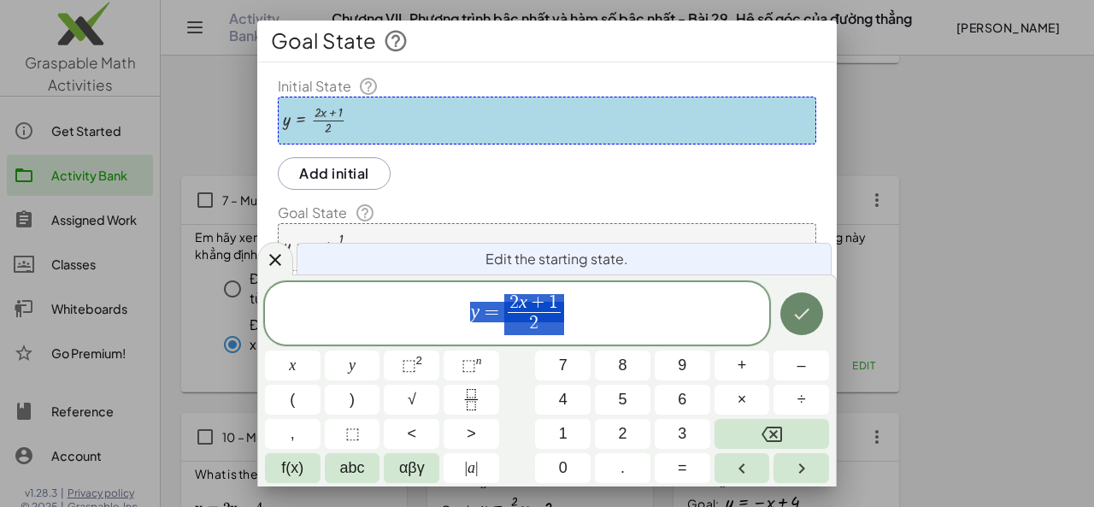
click at [803, 305] on icon "Done" at bounding box center [801, 313] width 21 height 21
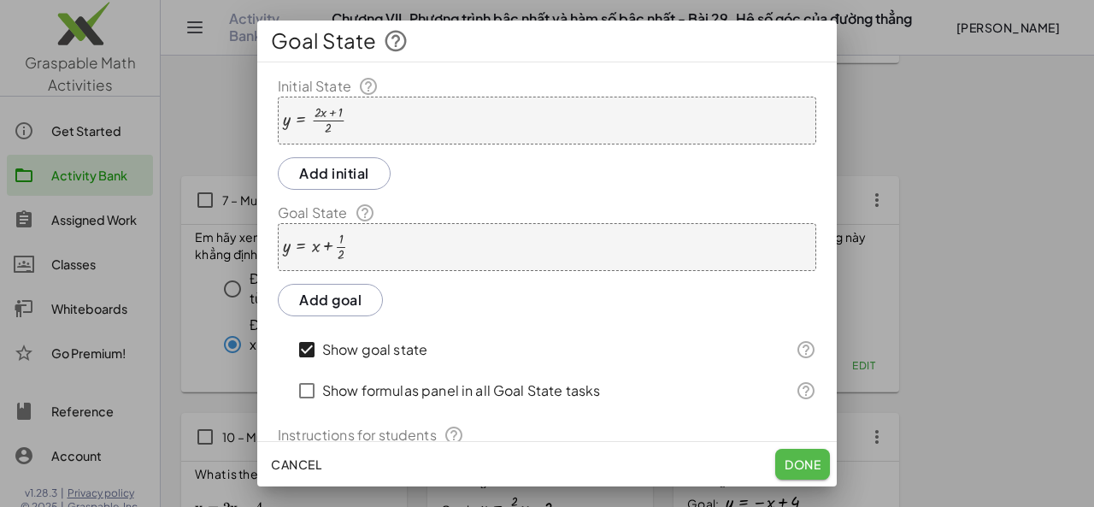
click at [801, 461] on span "Done" at bounding box center [802, 463] width 36 height 15
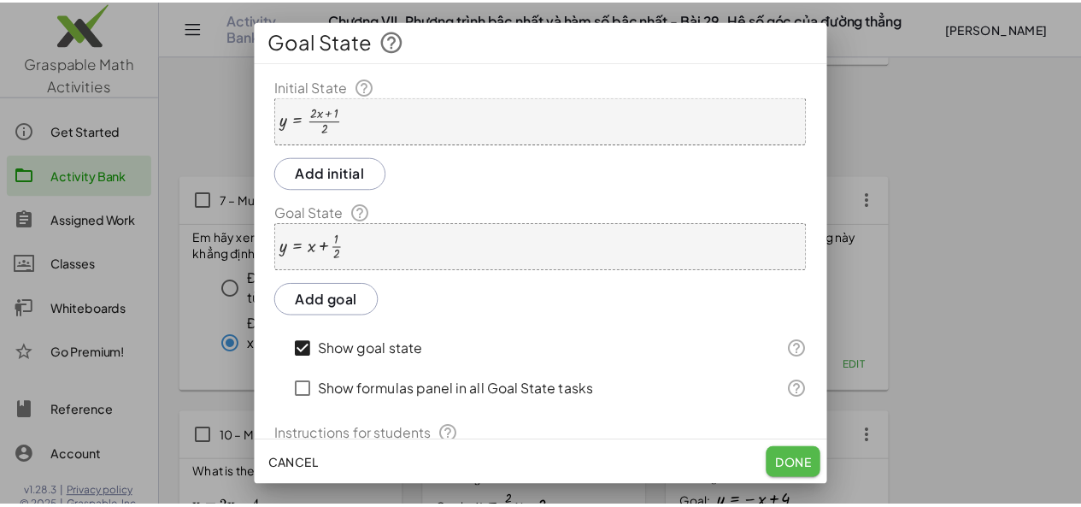
scroll to position [475, 0]
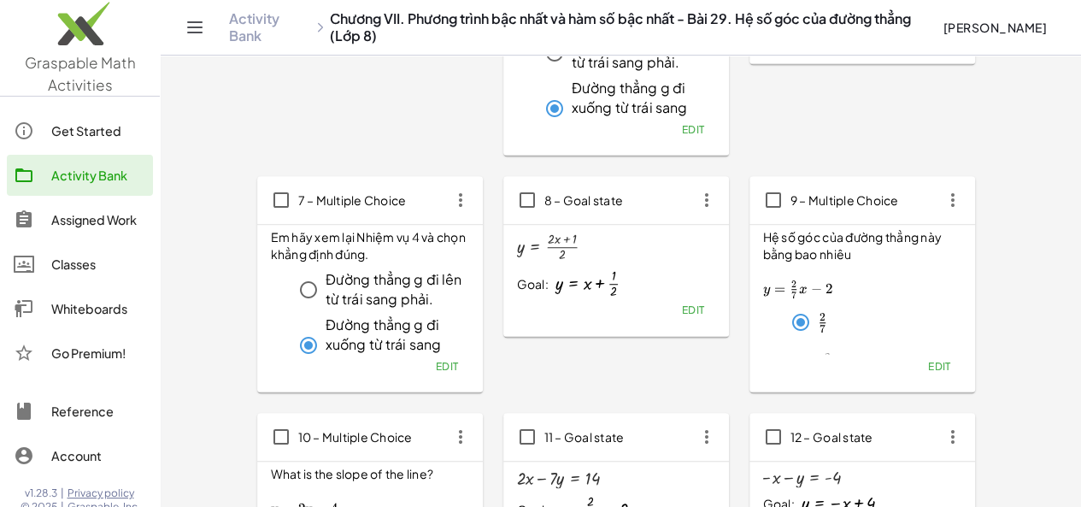
click at [917, 370] on button "Edit" at bounding box center [939, 366] width 44 height 24
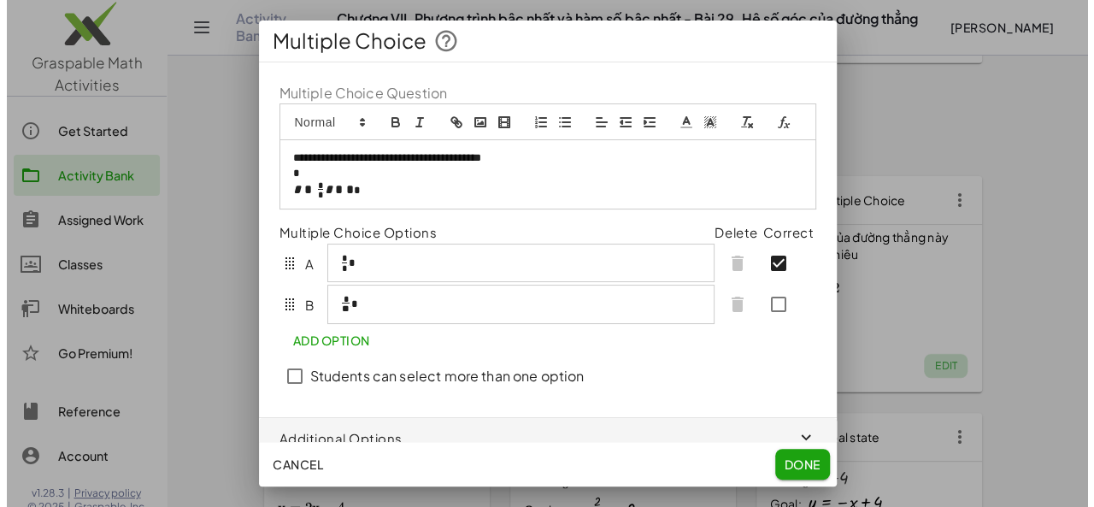
scroll to position [0, 0]
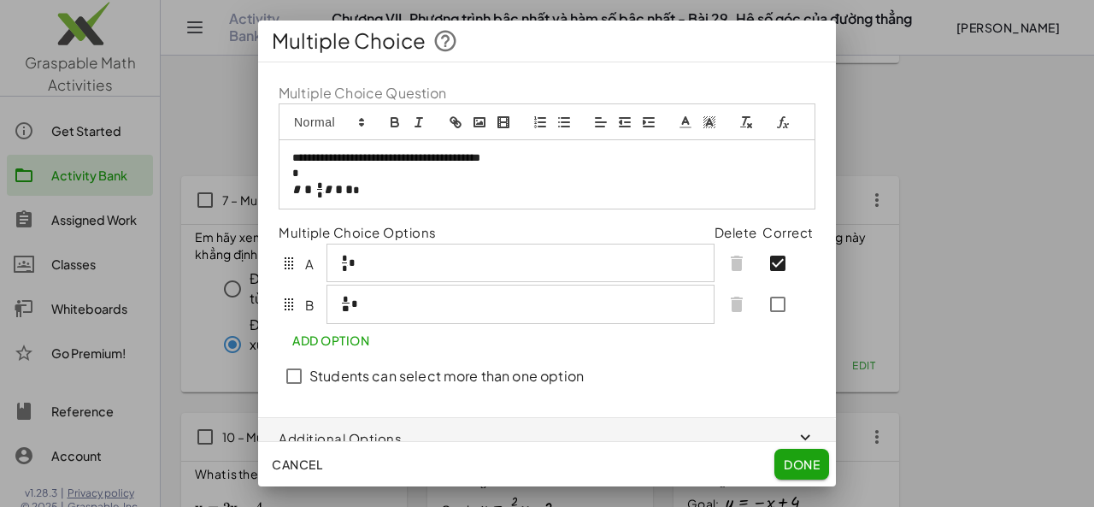
click at [320, 181] on p at bounding box center [540, 173] width 497 height 15
drag, startPoint x: 386, startPoint y: 196, endPoint x: 288, endPoint y: 192, distance: 98.3
click at [288, 192] on div "**********" at bounding box center [546, 174] width 535 height 68
click at [775, 130] on icon "formula" at bounding box center [782, 122] width 15 height 15
paste input "**********"
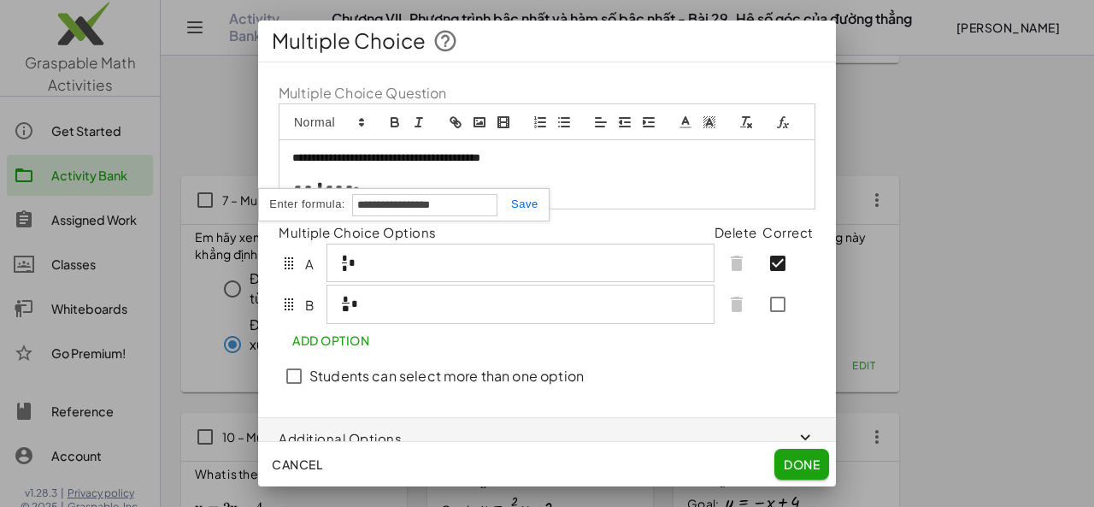
type input "**********"
click at [523, 210] on link at bounding box center [517, 203] width 41 height 13
click at [792, 453] on button "Done" at bounding box center [801, 464] width 55 height 31
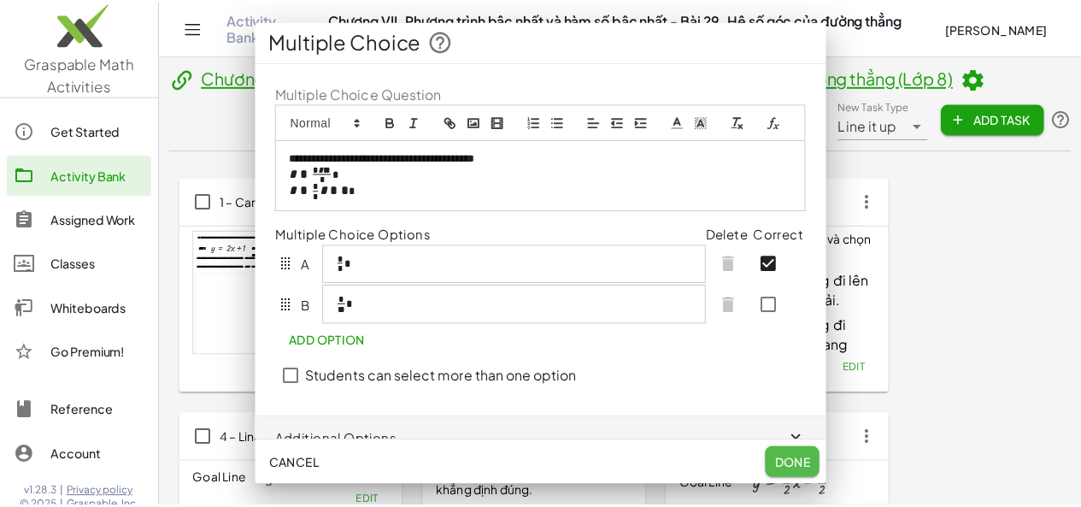
scroll to position [475, 0]
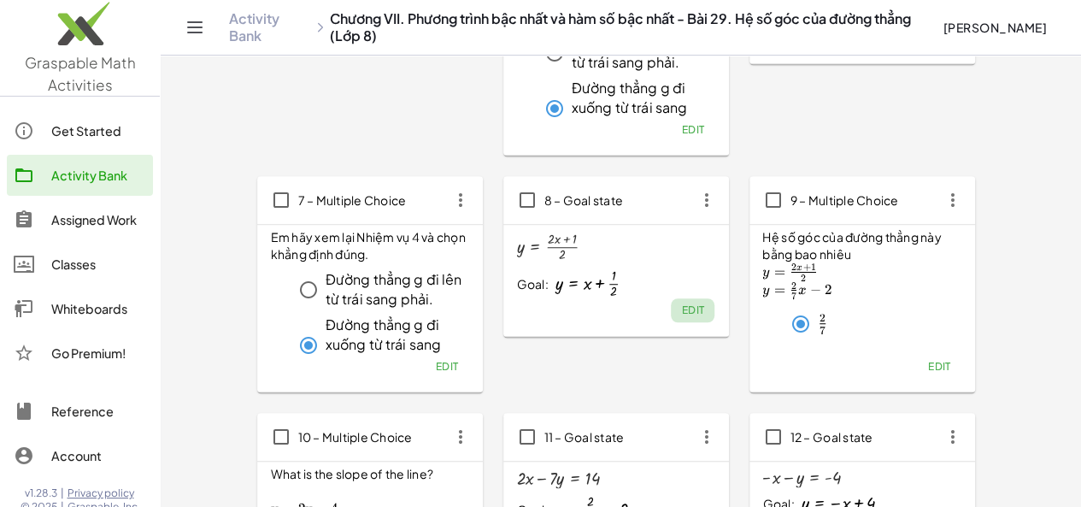
click at [681, 308] on span "Edit" at bounding box center [692, 309] width 23 height 13
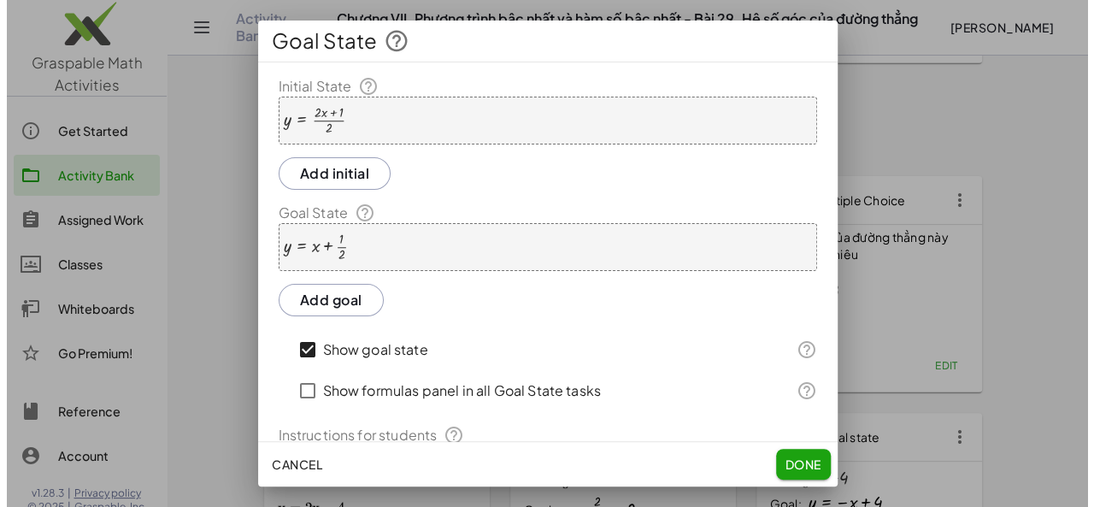
scroll to position [0, 0]
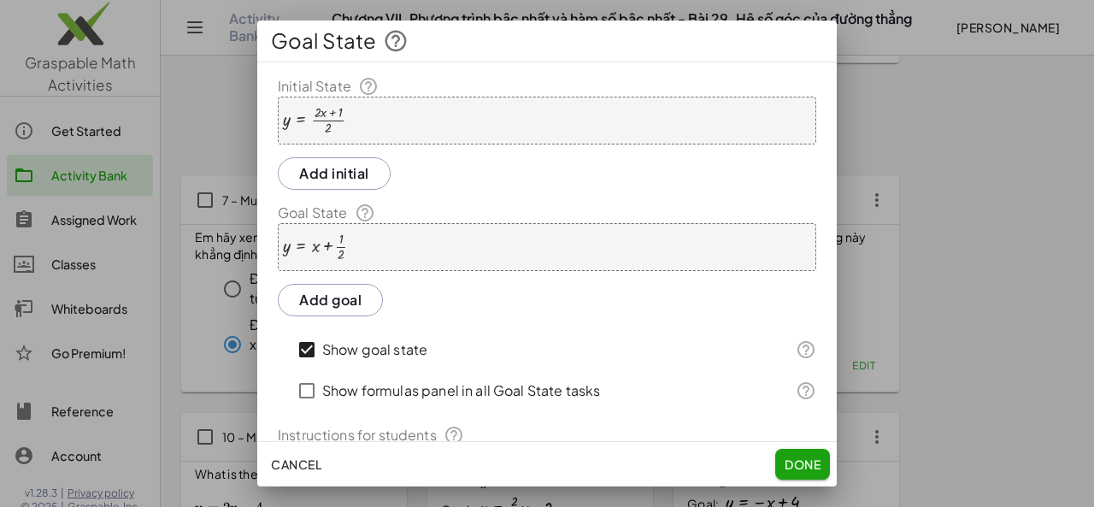
click at [367, 240] on div "y = + x + · 1 · 2" at bounding box center [547, 247] width 538 height 48
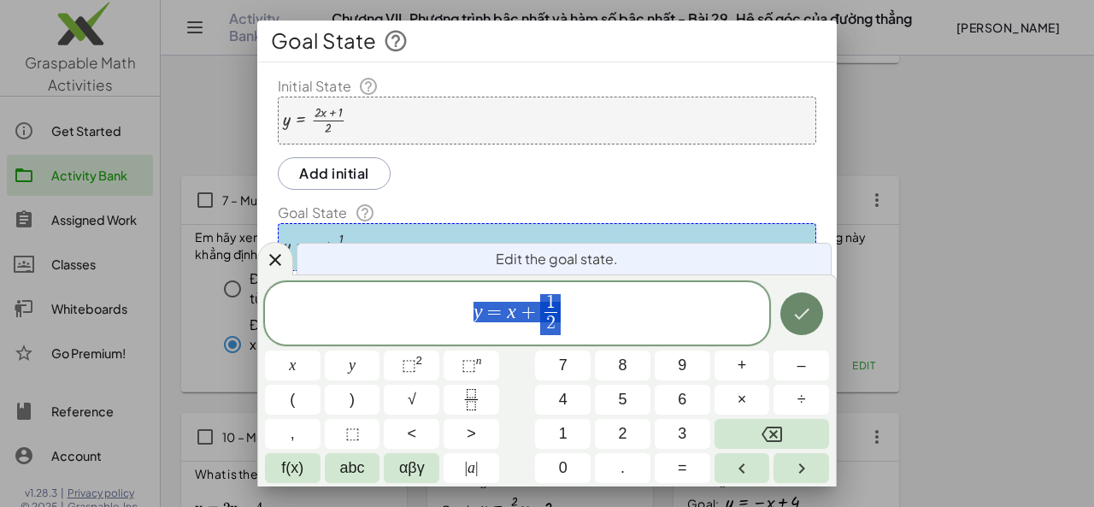
click at [802, 315] on icon "Done" at bounding box center [801, 313] width 15 height 11
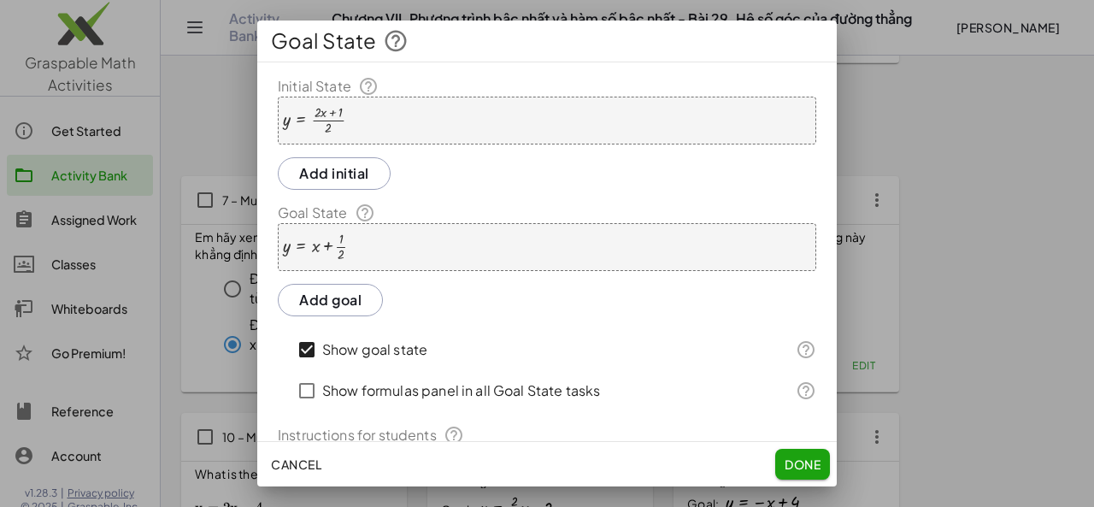
click at [812, 473] on button "Done" at bounding box center [802, 464] width 55 height 31
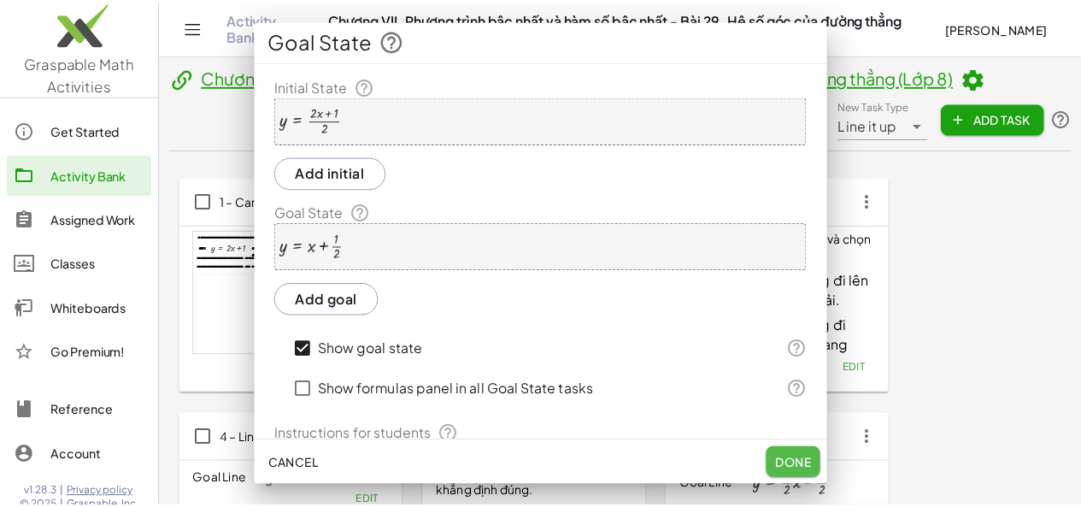
scroll to position [475, 0]
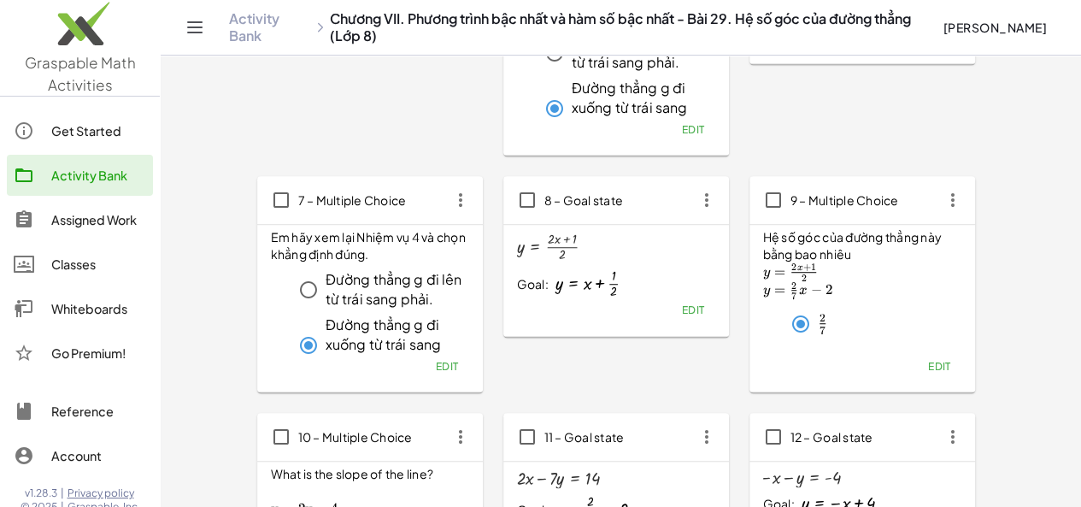
click at [917, 372] on button "Edit" at bounding box center [939, 366] width 44 height 24
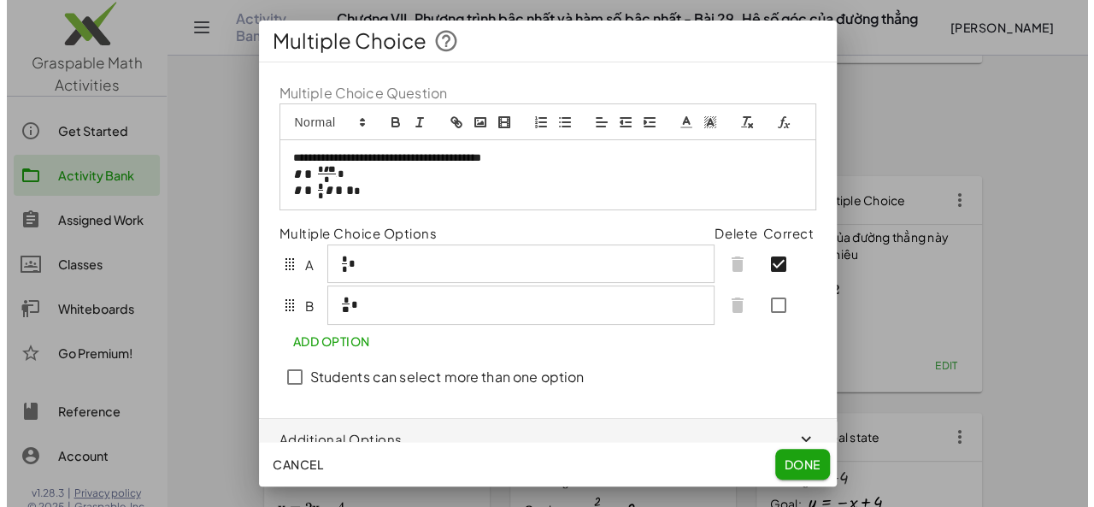
scroll to position [0, 0]
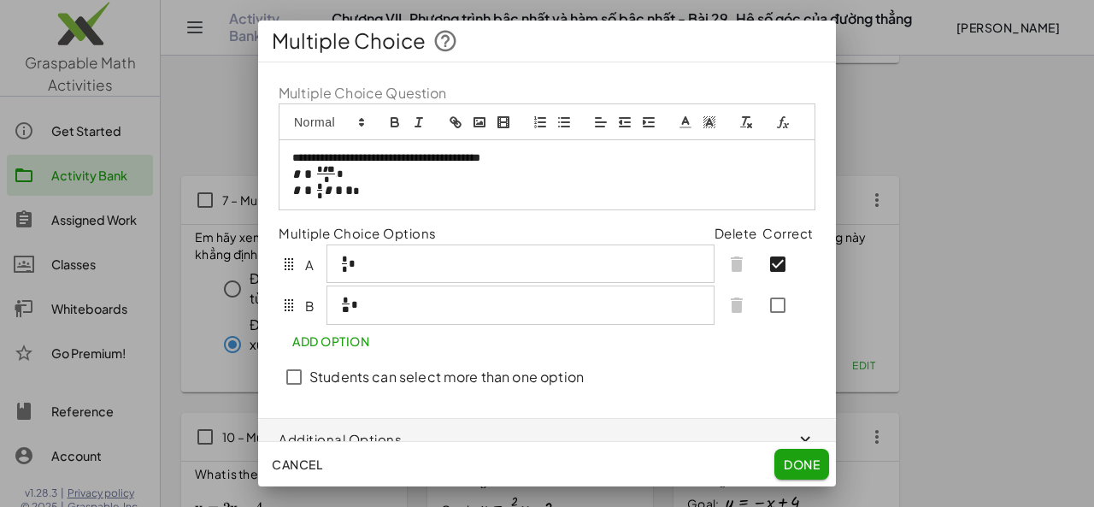
click at [339, 197] on span "*" at bounding box center [339, 190] width 8 height 13
drag, startPoint x: 361, startPoint y: 215, endPoint x: 270, endPoint y: 218, distance: 90.6
click at [270, 218] on div "**********" at bounding box center [547, 239] width 578 height 355
click at [771, 132] on button "formula" at bounding box center [783, 122] width 24 height 21
paste input "**********"
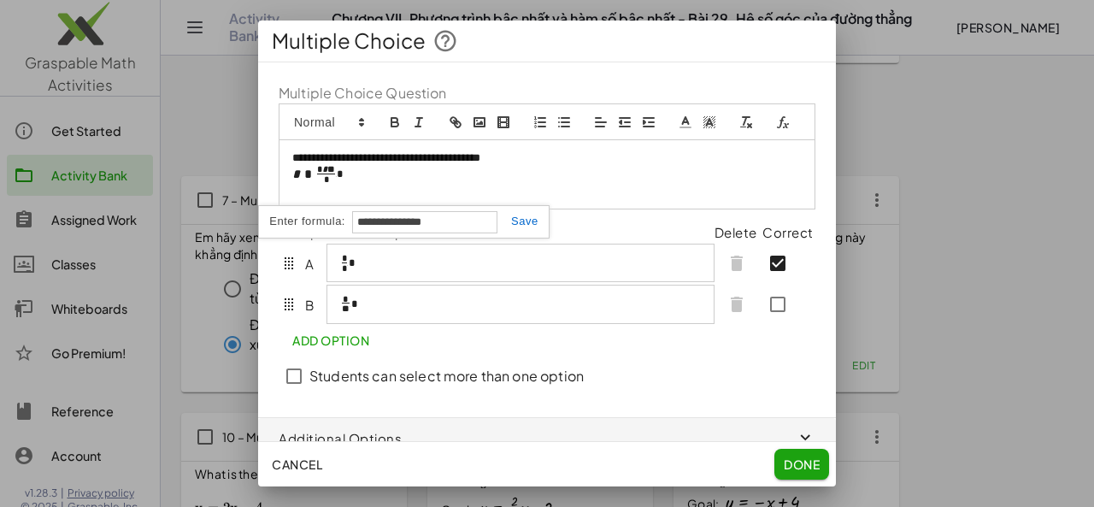
type input "**********"
click at [516, 227] on link at bounding box center [517, 220] width 41 height 13
click at [380, 277] on div "**********" at bounding box center [520, 263] width 388 height 38
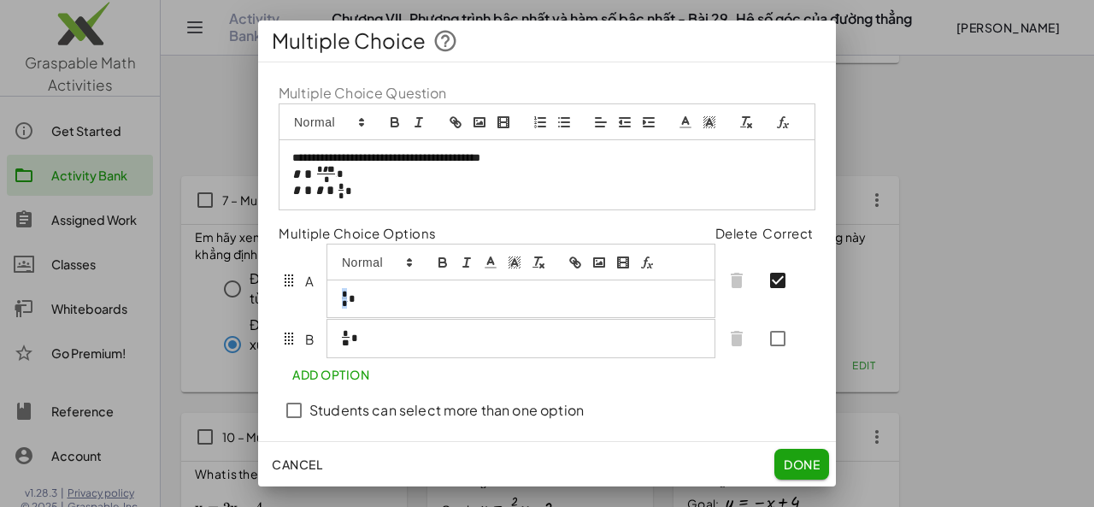
drag, startPoint x: 340, startPoint y: 324, endPoint x: 353, endPoint y: 324, distance: 12.8
click at [353, 307] on p "**********" at bounding box center [513, 299] width 347 height 16
click at [643, 270] on icon "formula" at bounding box center [646, 262] width 15 height 15
type input "*"
click at [528, 335] on link at bounding box center [517, 328] width 41 height 13
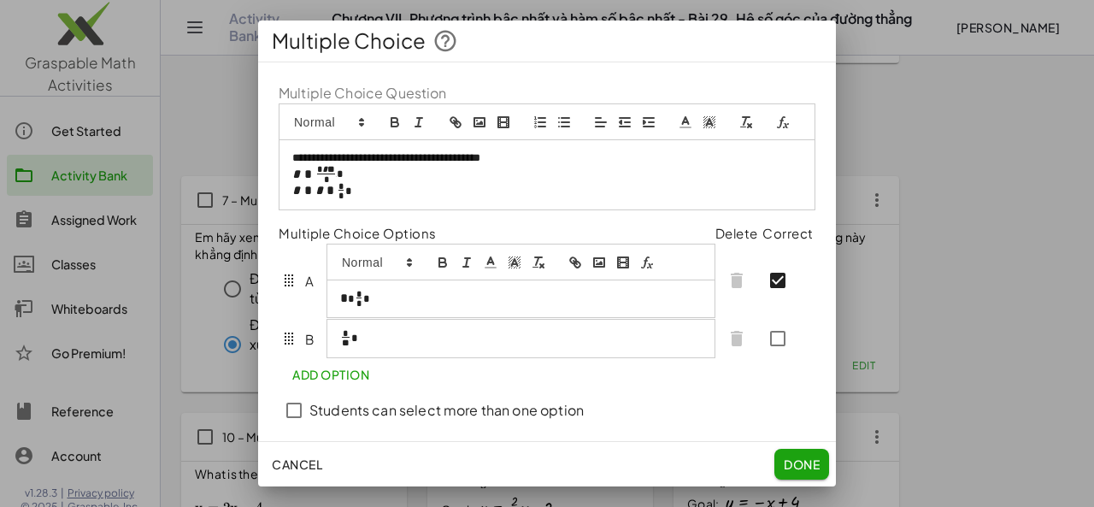
click at [356, 306] on span at bounding box center [358, 304] width 5 height 4
click at [356, 298] on span "*" at bounding box center [358, 293] width 5 height 9
drag, startPoint x: 352, startPoint y: 315, endPoint x: 360, endPoint y: 320, distance: 8.8
click at [360, 307] on p "**********" at bounding box center [513, 299] width 347 height 16
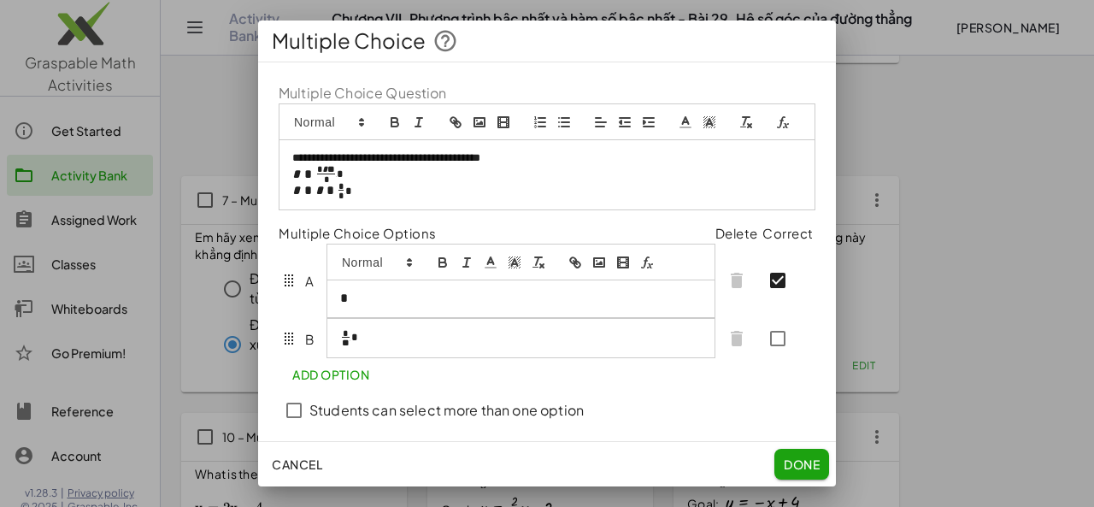
click at [371, 346] on p "**********" at bounding box center [513, 337] width 347 height 17
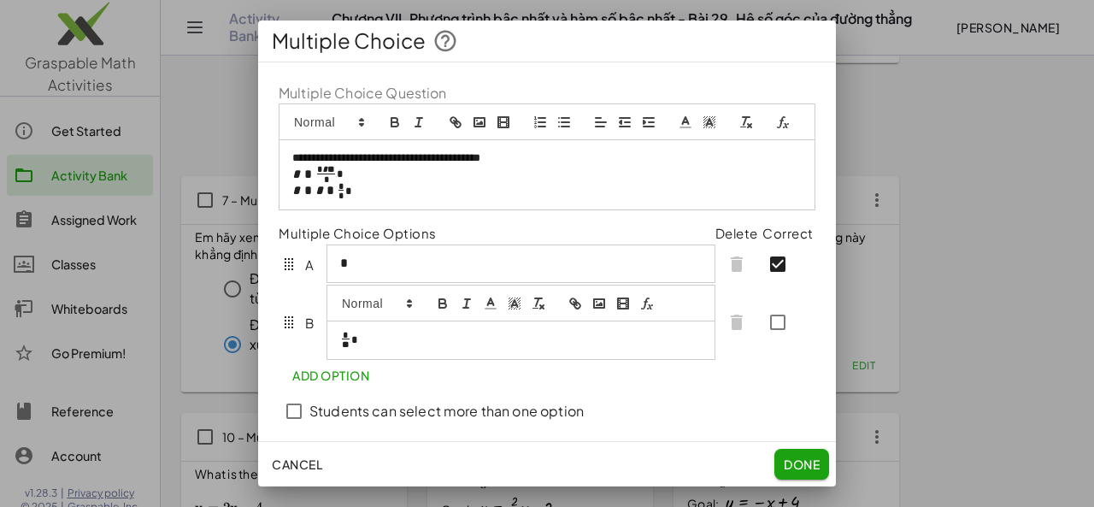
click at [373, 349] on p "**********" at bounding box center [513, 340] width 347 height 17
click at [650, 311] on icon "formula" at bounding box center [646, 303] width 15 height 15
type input "*"
click at [526, 376] on link at bounding box center [517, 369] width 41 height 13
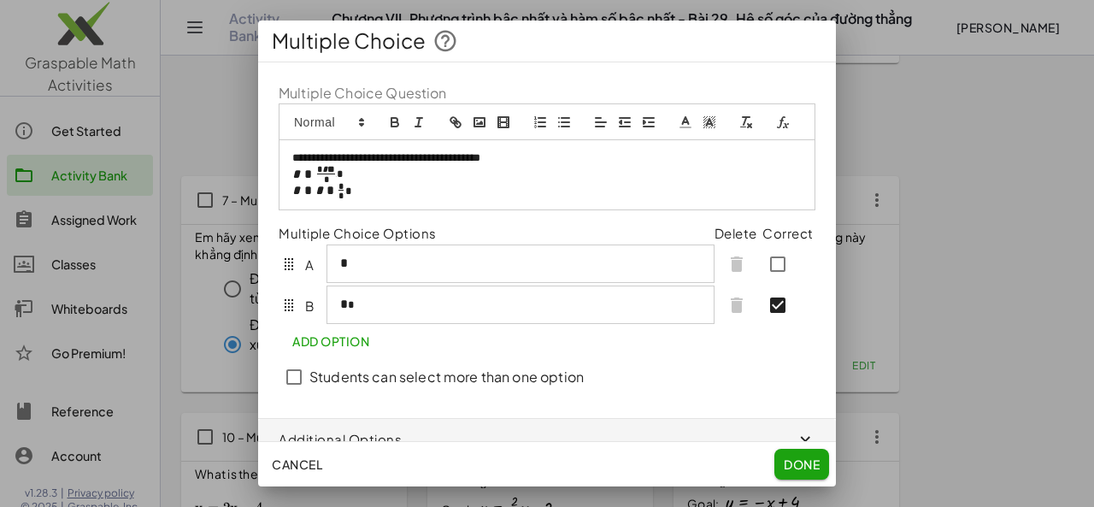
click at [788, 461] on span "Done" at bounding box center [802, 463] width 36 height 15
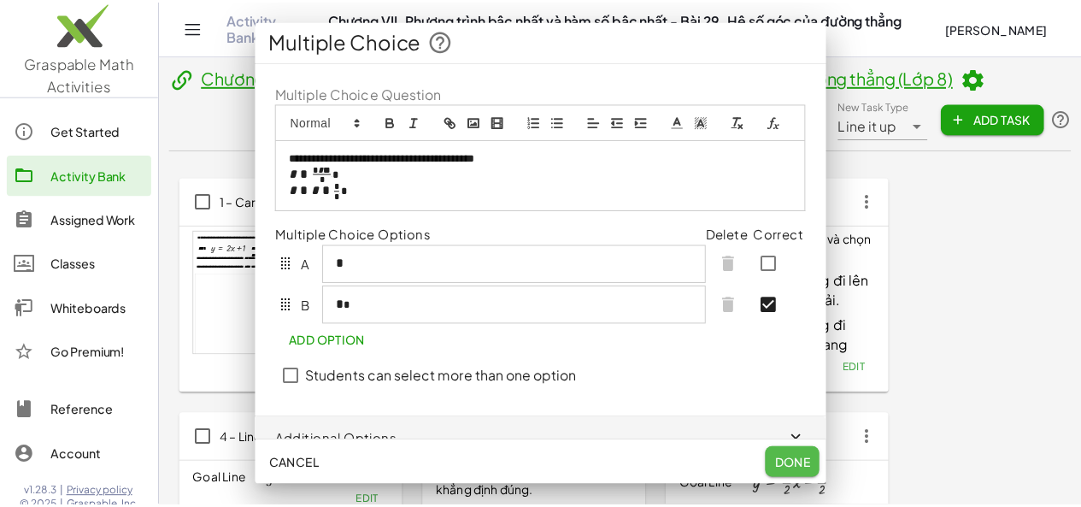
scroll to position [475, 0]
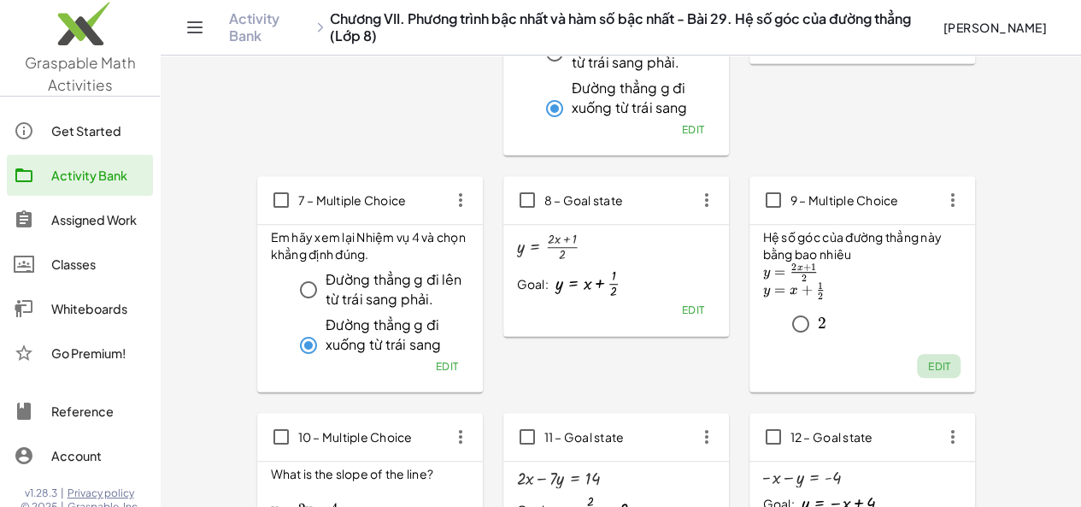
click at [917, 370] on button "Edit" at bounding box center [939, 366] width 44 height 24
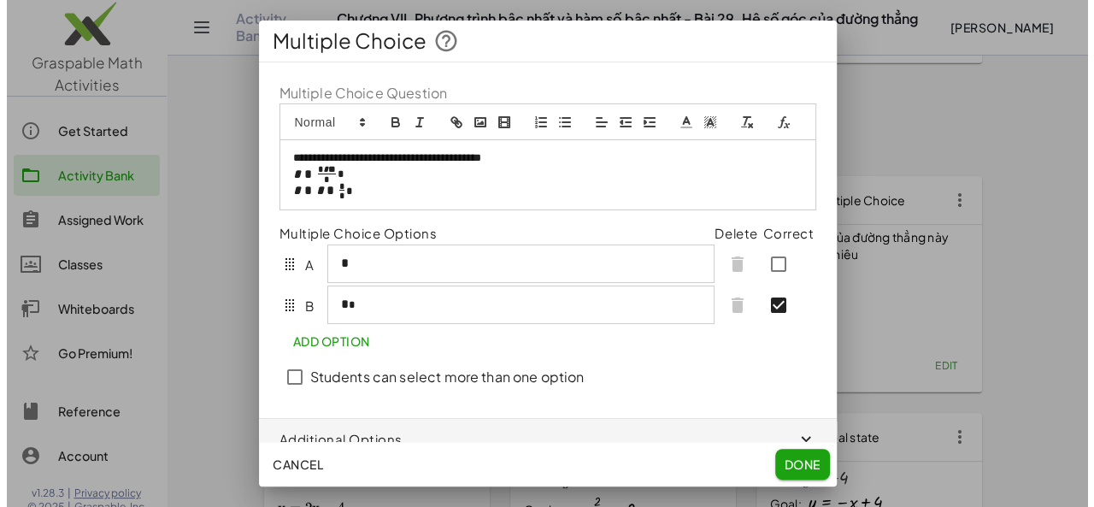
scroll to position [0, 0]
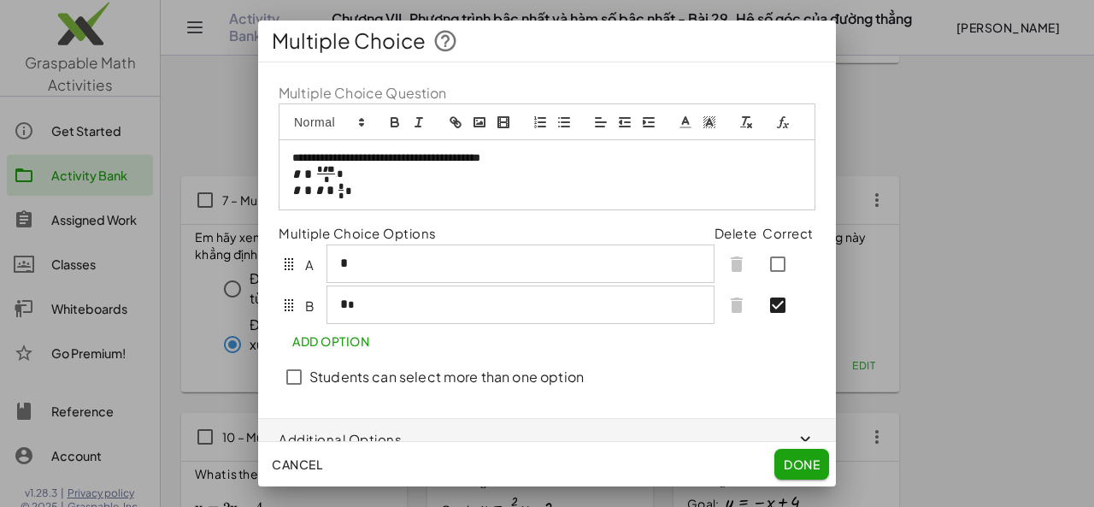
click at [804, 462] on span "Done" at bounding box center [802, 463] width 36 height 15
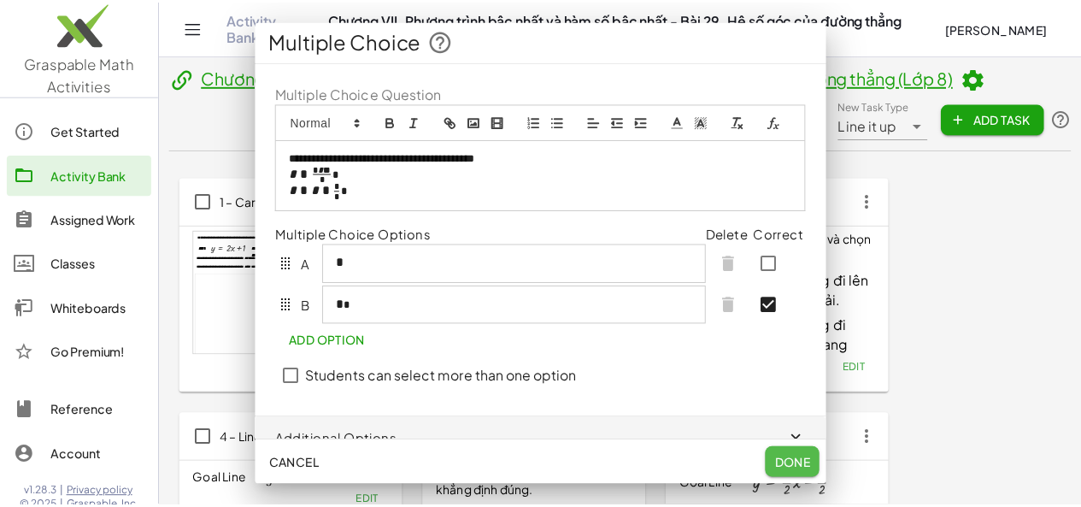
scroll to position [475, 0]
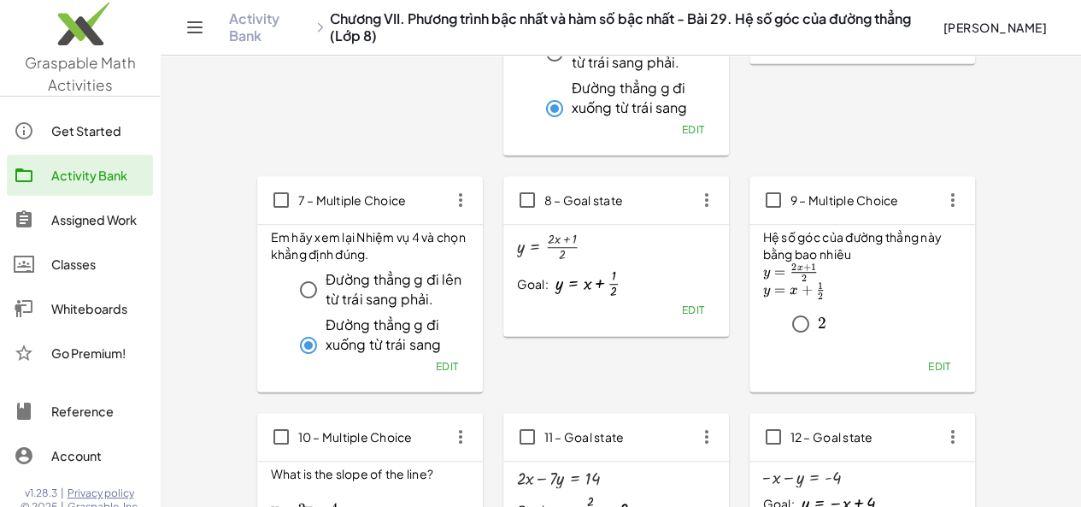
click at [917, 370] on button "Edit" at bounding box center [939, 366] width 44 height 24
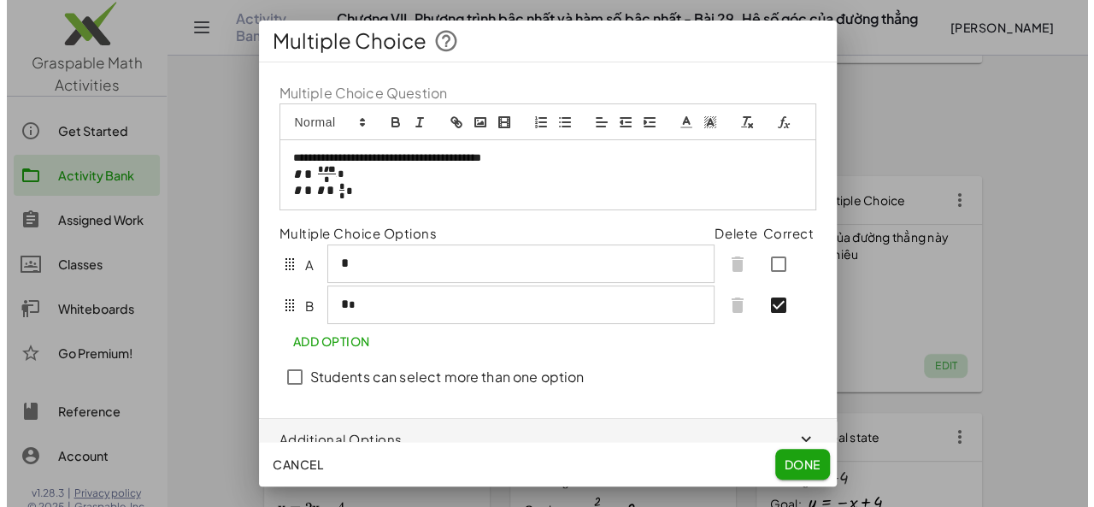
scroll to position [0, 0]
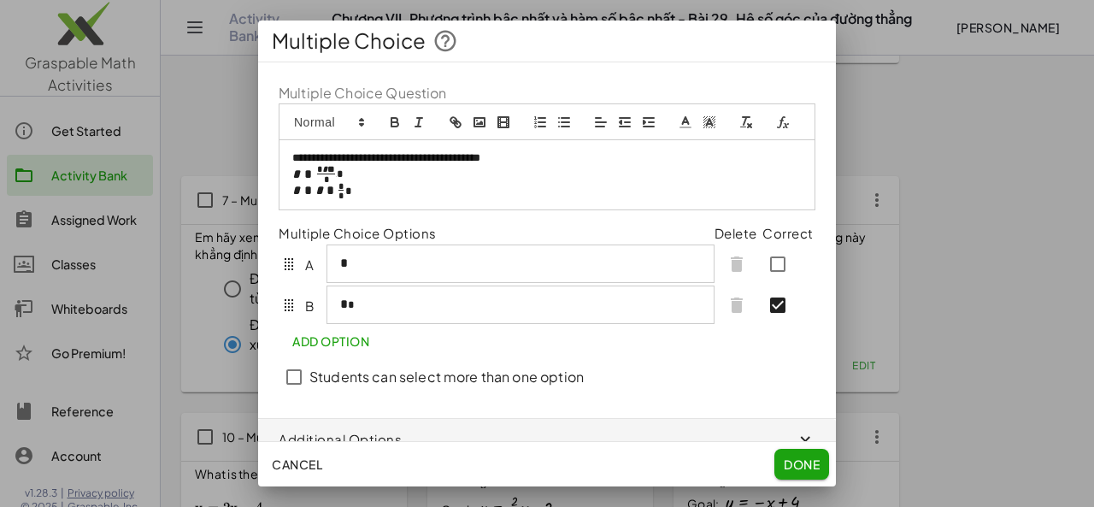
click at [315, 349] on span "Add Option" at bounding box center [330, 340] width 77 height 15
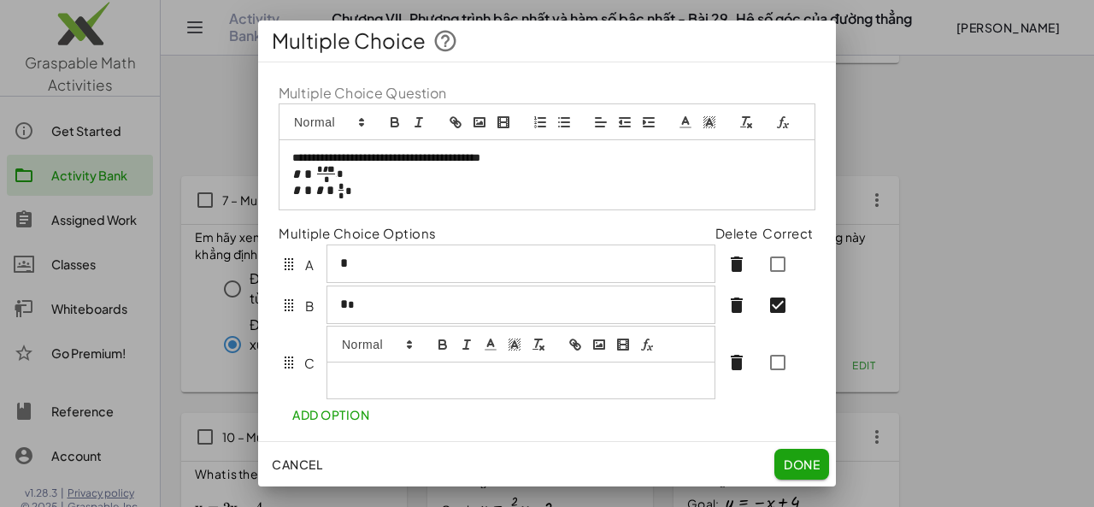
click at [644, 352] on icon "formula" at bounding box center [646, 344] width 15 height 15
type input "**********"
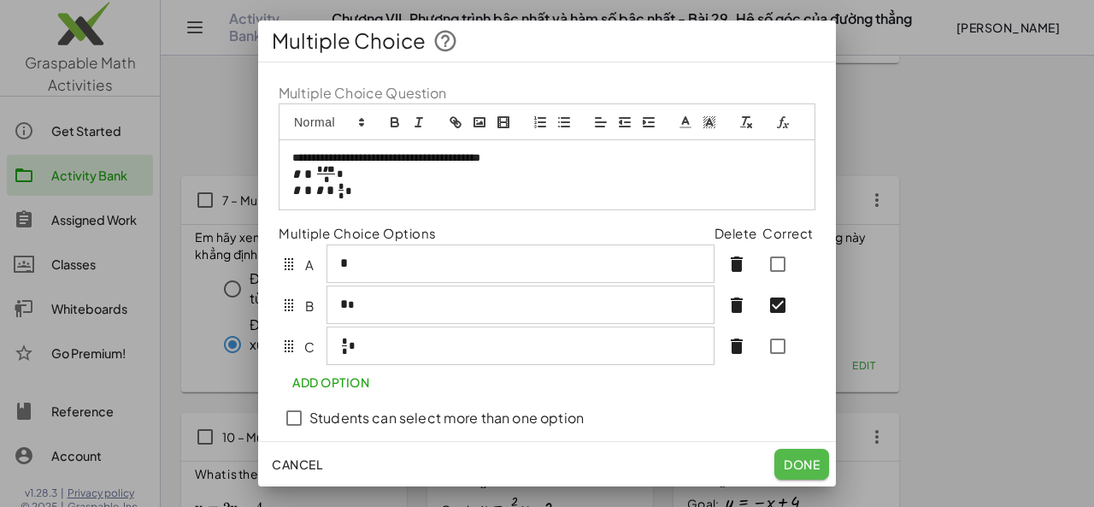
click at [817, 462] on span "Done" at bounding box center [802, 463] width 36 height 15
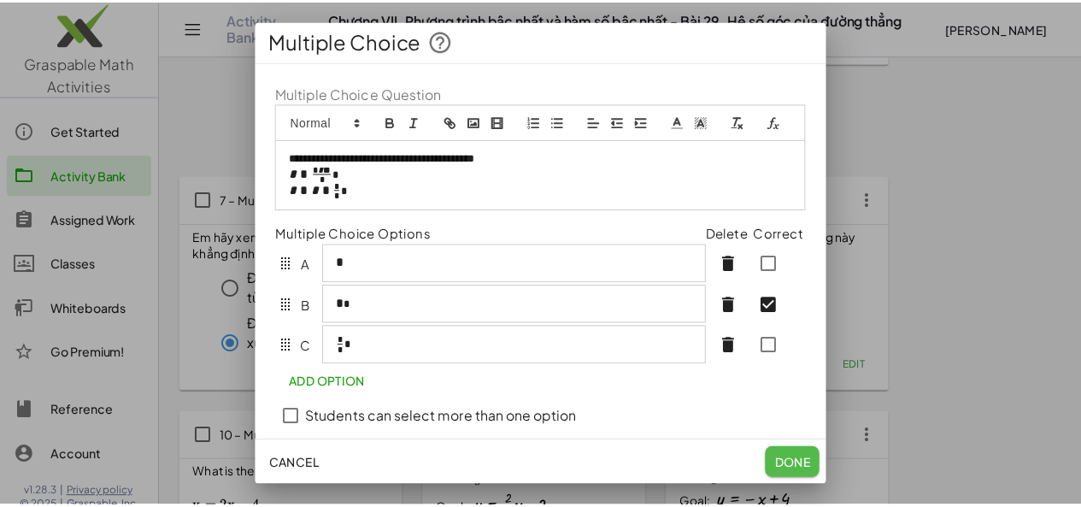
scroll to position [475, 0]
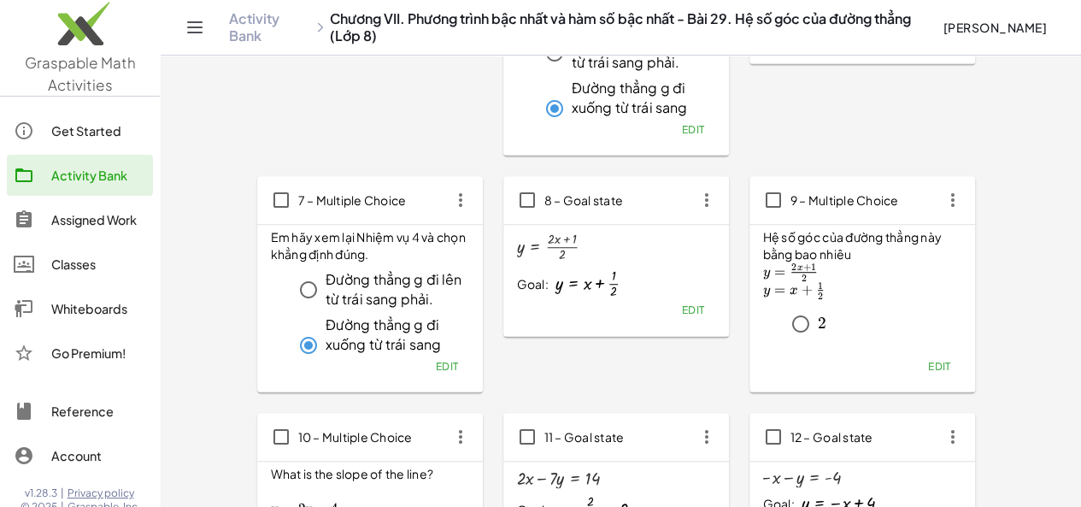
click at [917, 373] on button "Edit" at bounding box center [939, 366] width 44 height 24
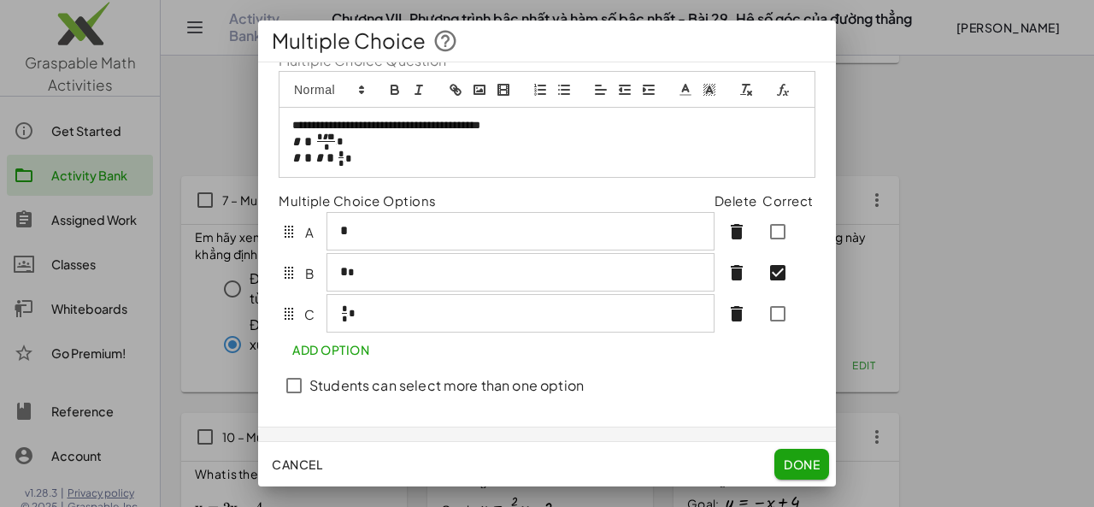
scroll to position [38, 0]
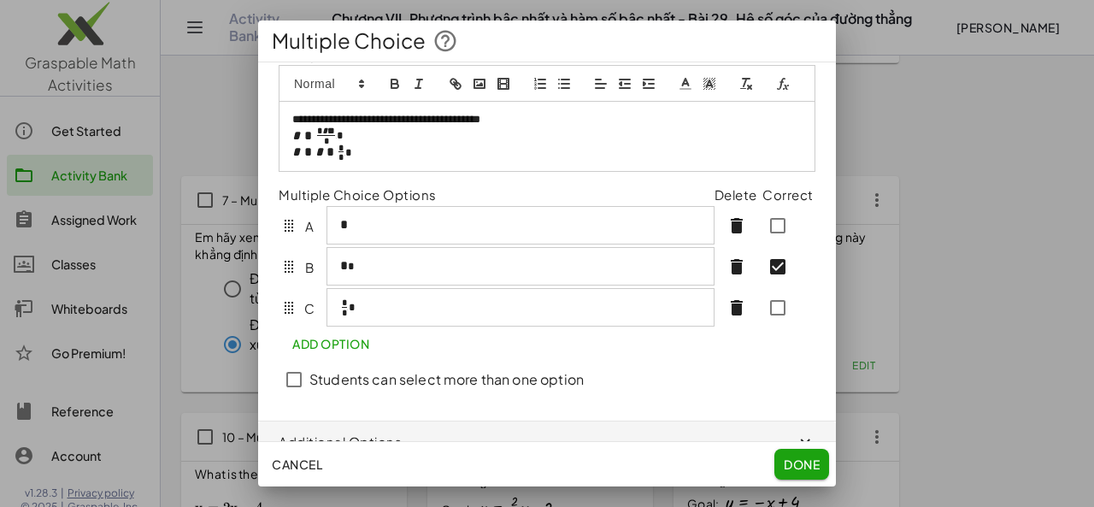
click at [791, 466] on span "Done" at bounding box center [802, 463] width 36 height 15
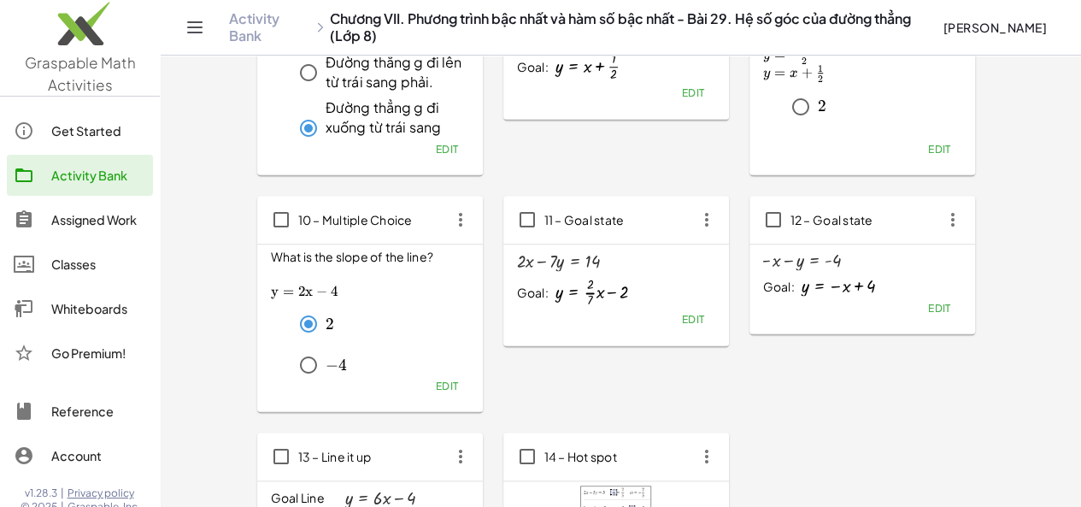
scroll to position [699, 0]
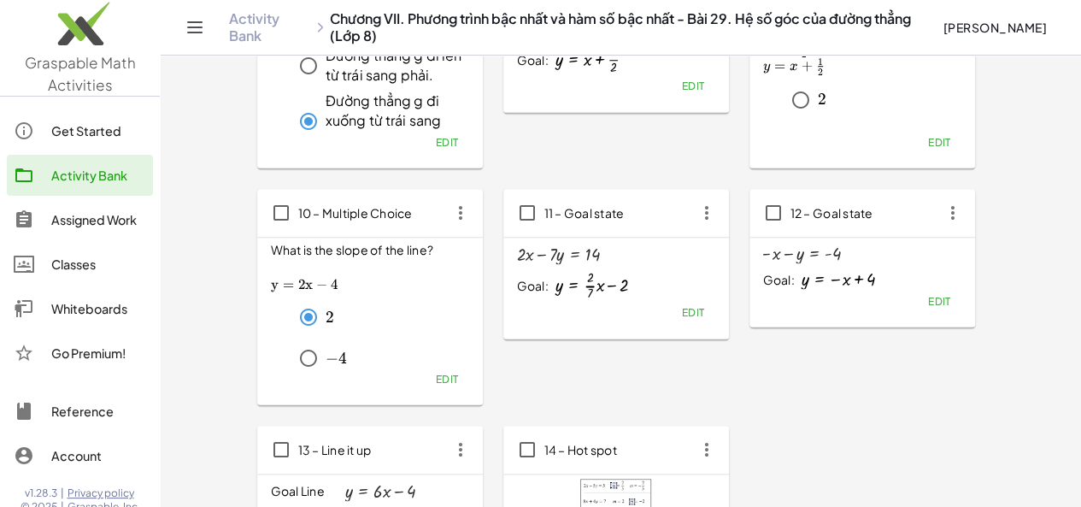
click at [445, 208] on icon "button" at bounding box center [460, 212] width 31 height 31
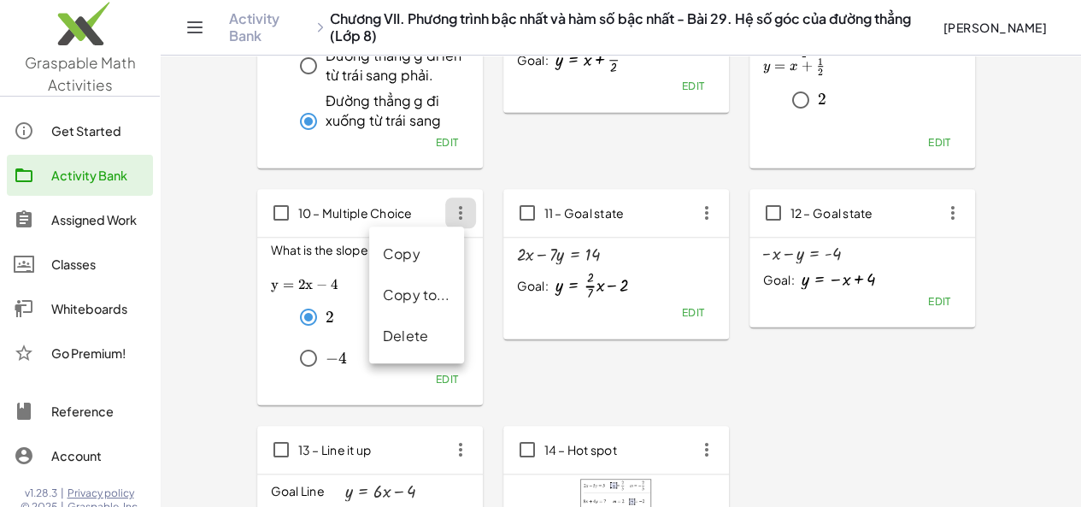
click at [386, 327] on div "Delete" at bounding box center [417, 336] width 68 height 21
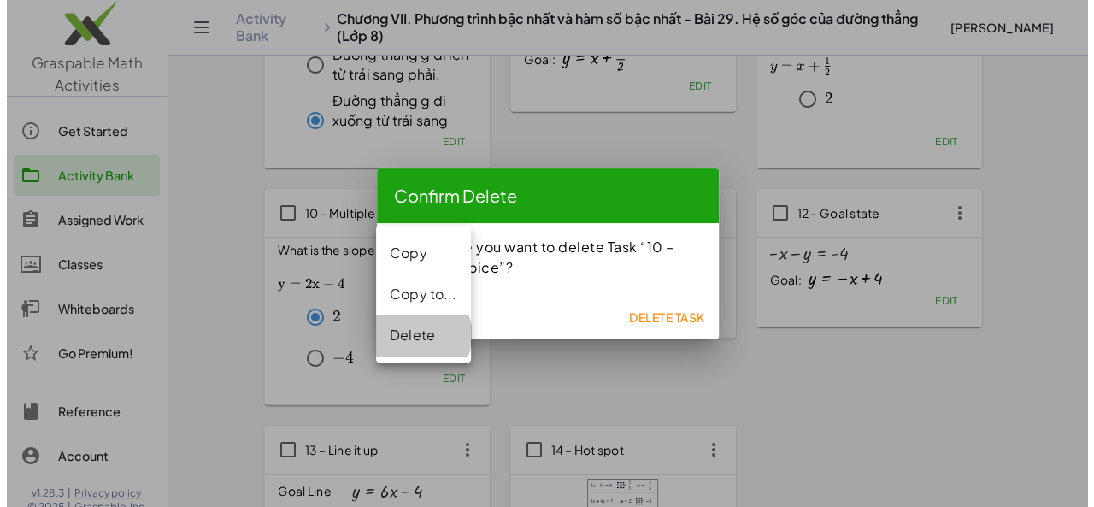
scroll to position [0, 0]
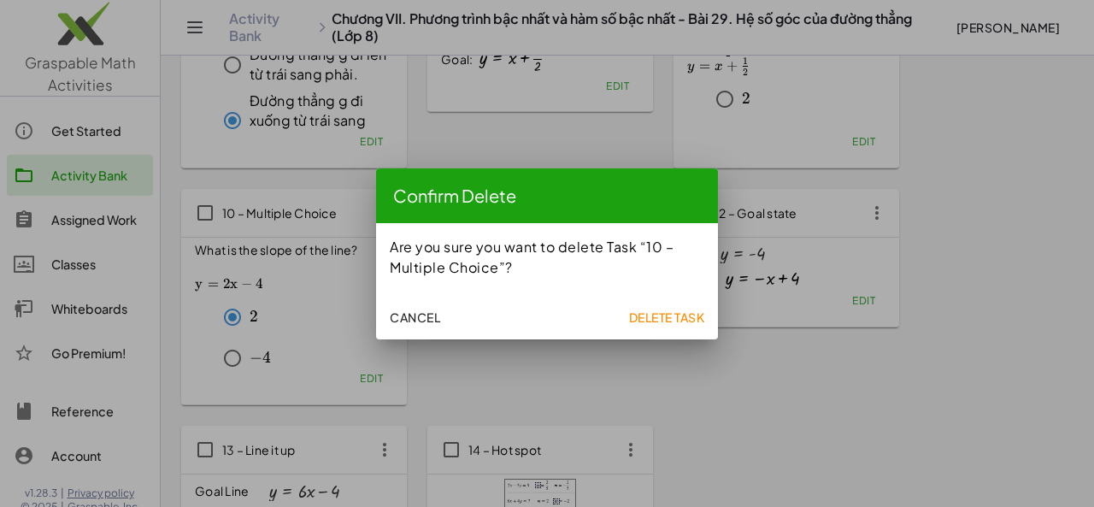
click at [675, 321] on span "Delete Task" at bounding box center [666, 316] width 76 height 15
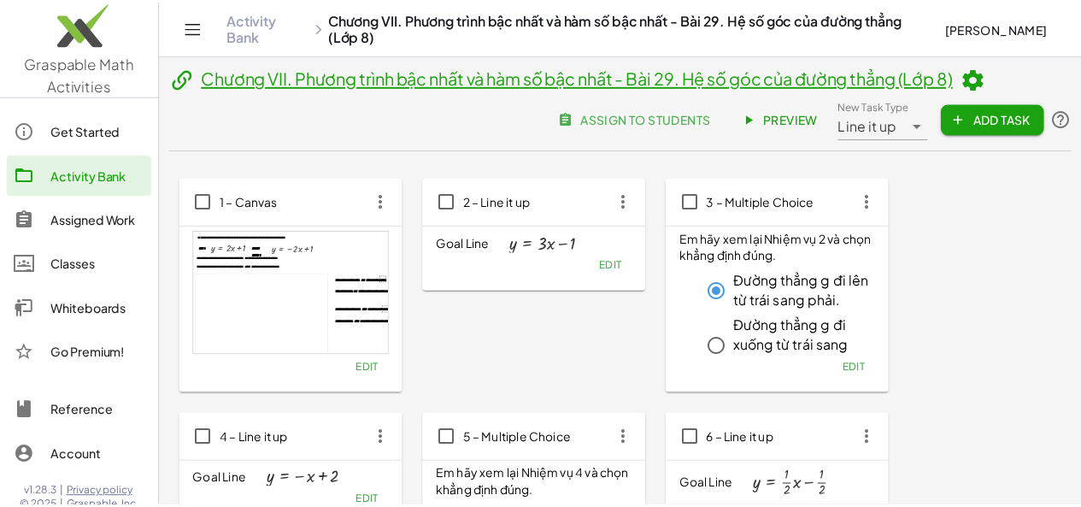
scroll to position [699, 0]
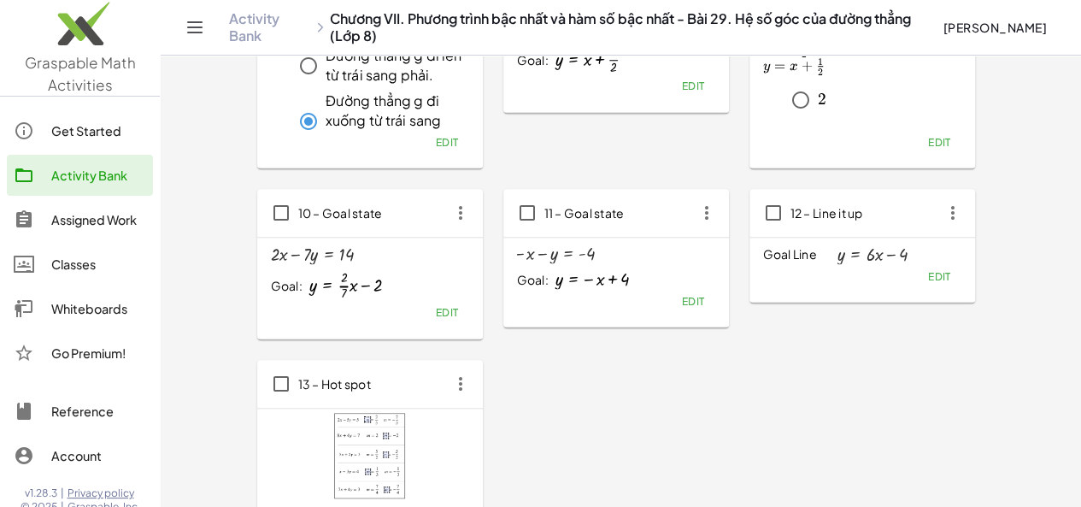
click at [445, 211] on icon "button" at bounding box center [460, 212] width 31 height 31
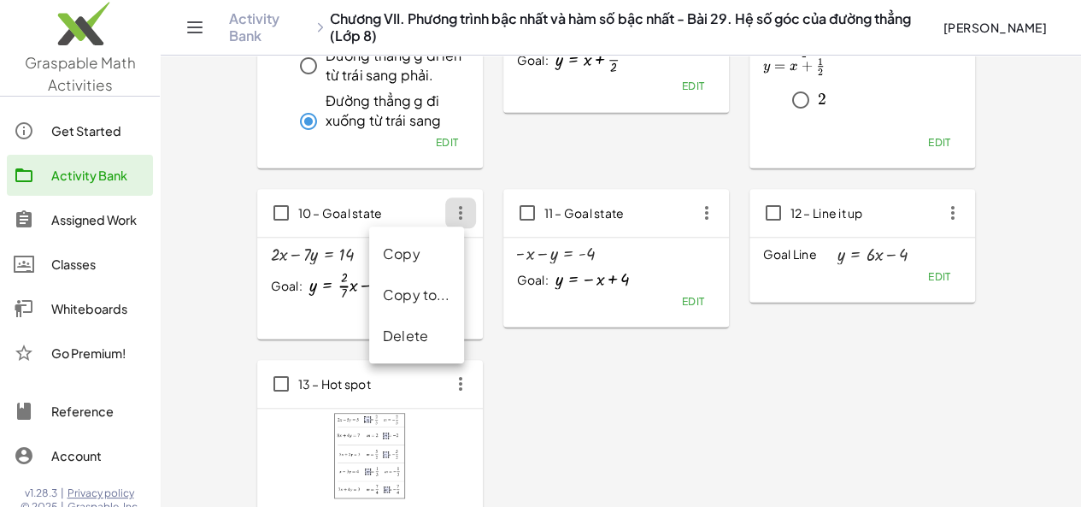
click at [407, 335] on div "Delete" at bounding box center [417, 336] width 68 height 21
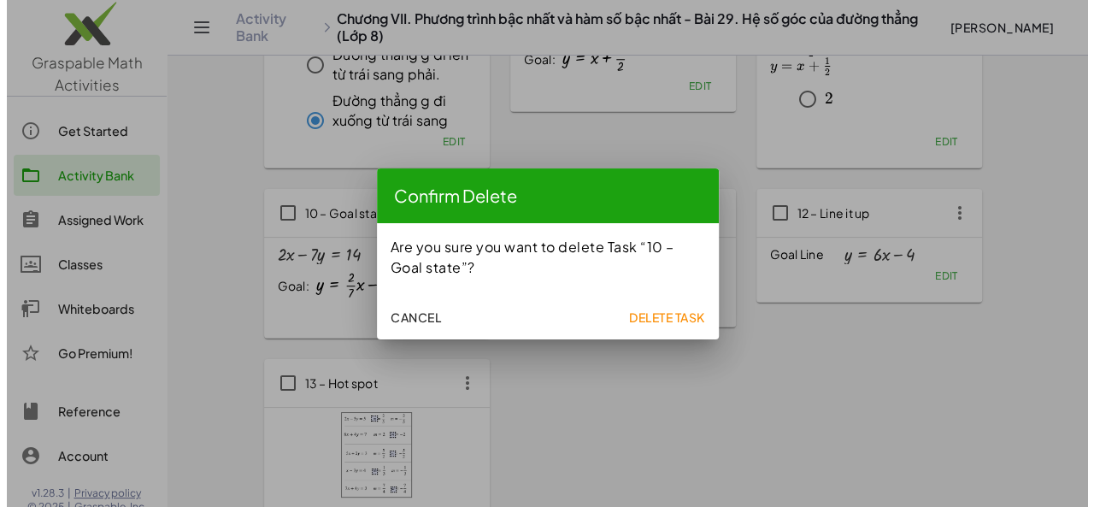
scroll to position [0, 0]
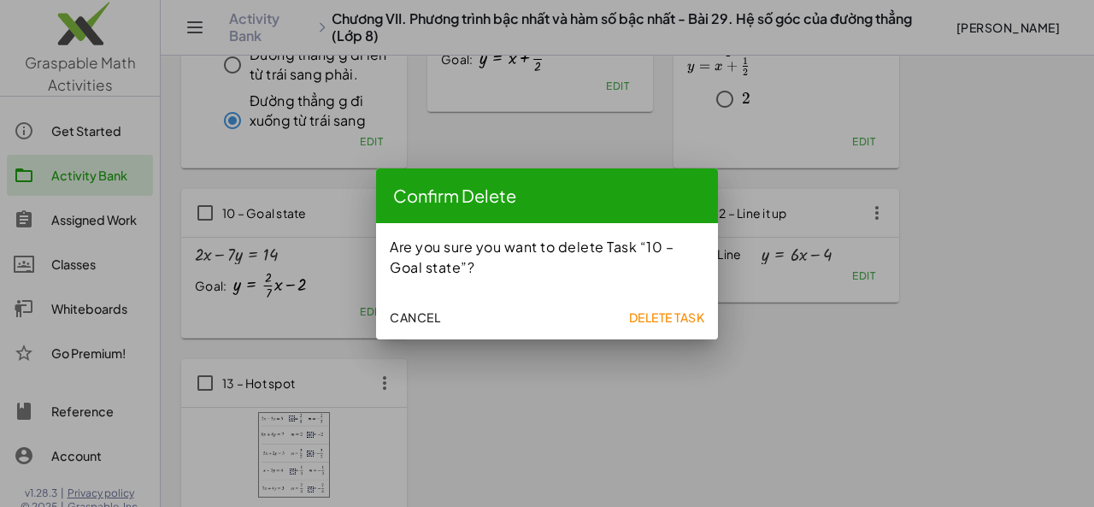
click at [633, 321] on span "Delete Task" at bounding box center [666, 316] width 76 height 15
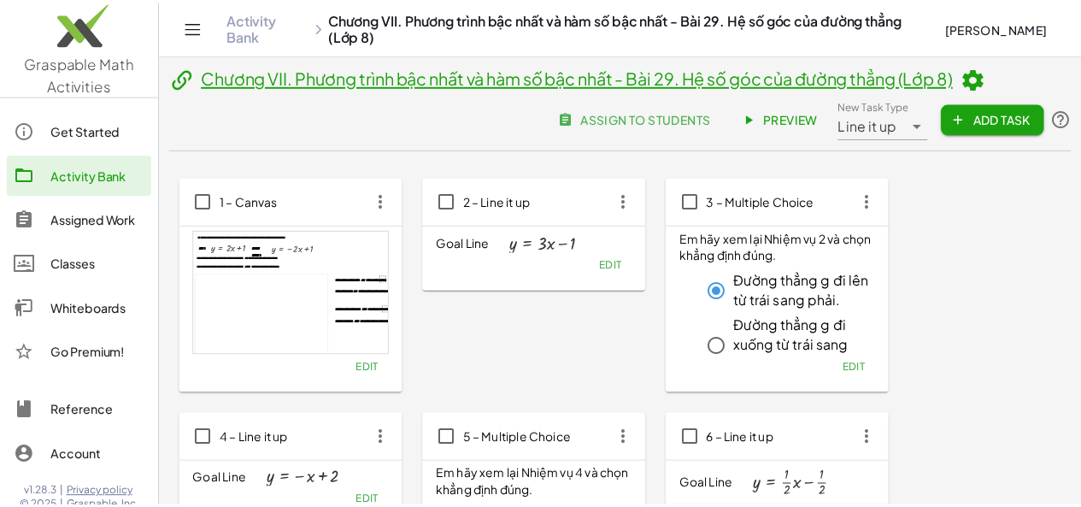
scroll to position [699, 0]
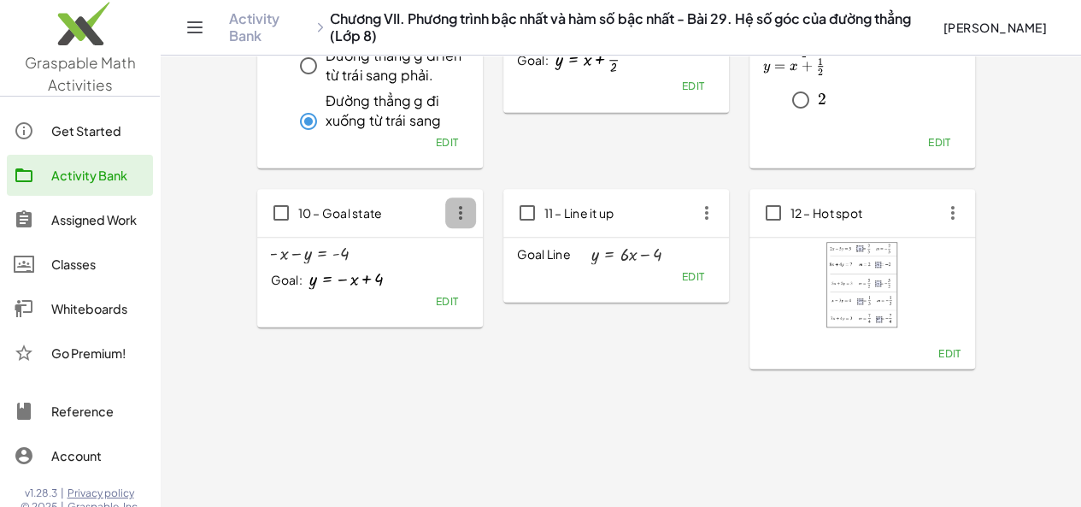
click at [445, 212] on icon "button" at bounding box center [460, 212] width 31 height 31
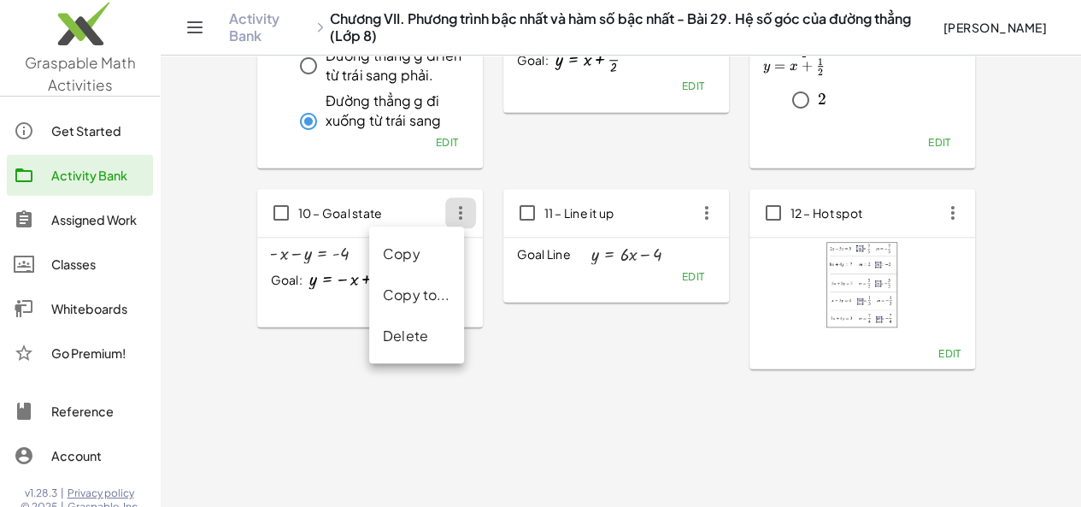
click at [429, 338] on div "Delete" at bounding box center [417, 336] width 68 height 21
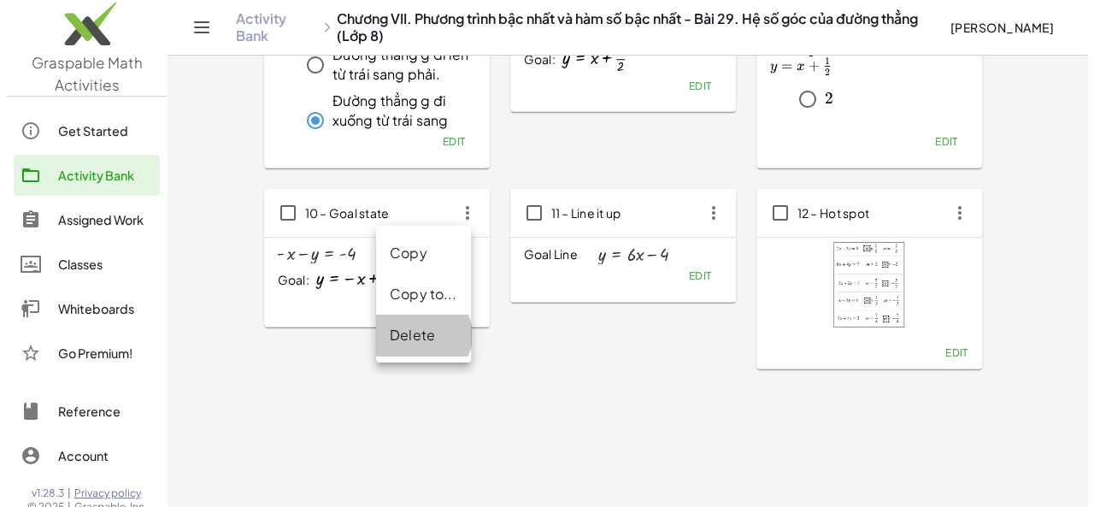
scroll to position [0, 0]
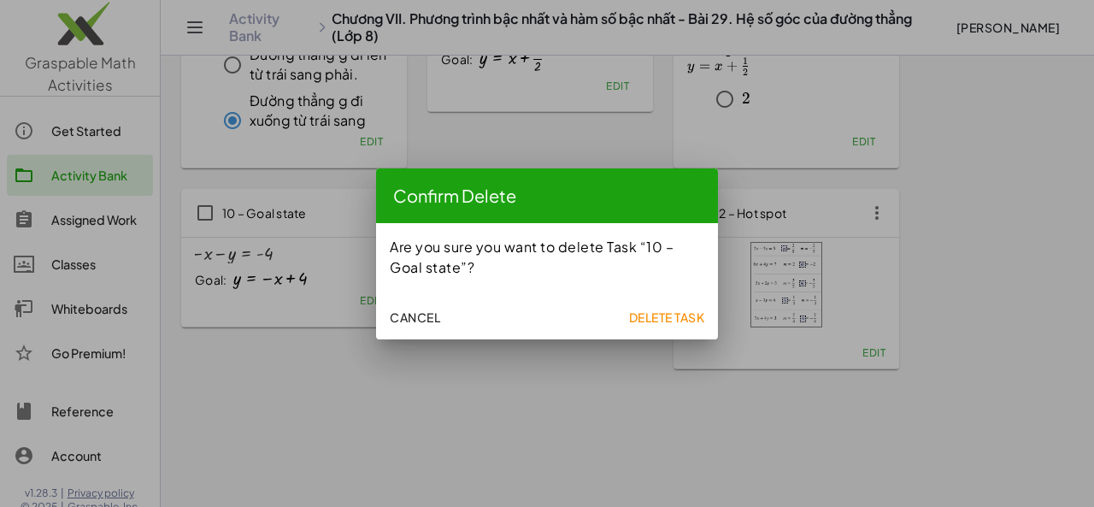
click at [655, 320] on span "Delete Task" at bounding box center [666, 316] width 76 height 15
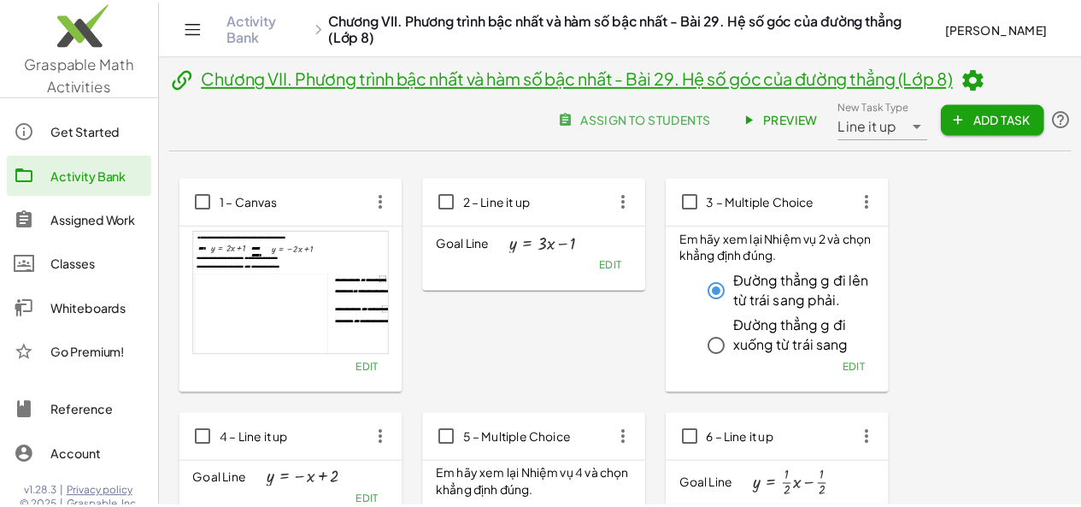
scroll to position [699, 0]
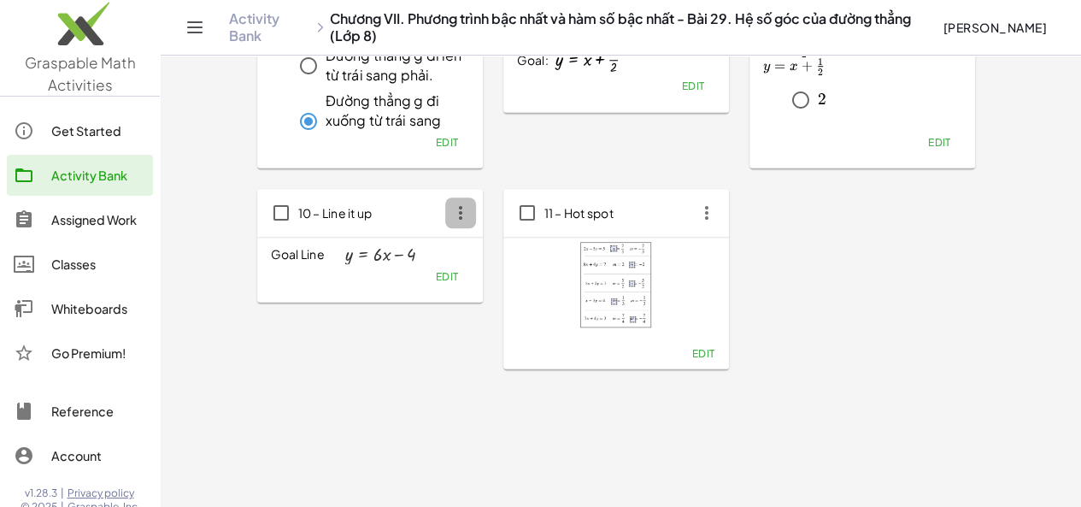
click at [445, 205] on icon "button" at bounding box center [460, 212] width 31 height 31
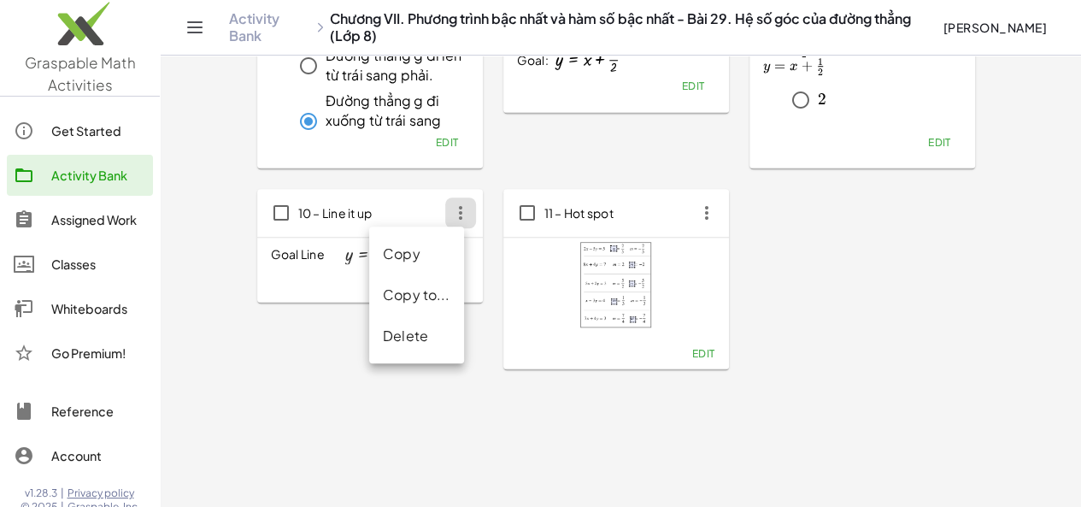
click at [388, 336] on div "Delete" at bounding box center [417, 336] width 68 height 21
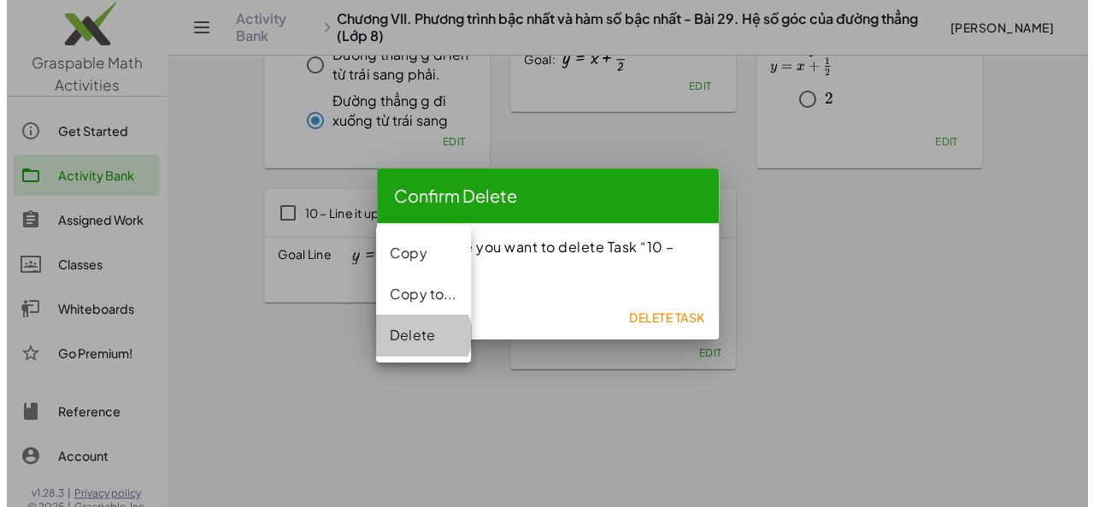
scroll to position [0, 0]
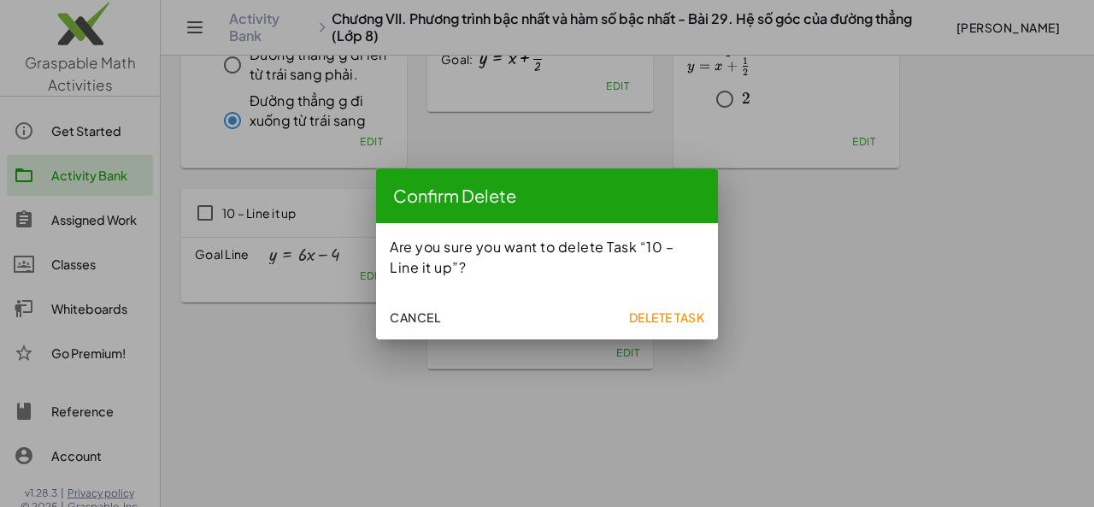
click at [675, 311] on span "Delete Task" at bounding box center [666, 316] width 76 height 15
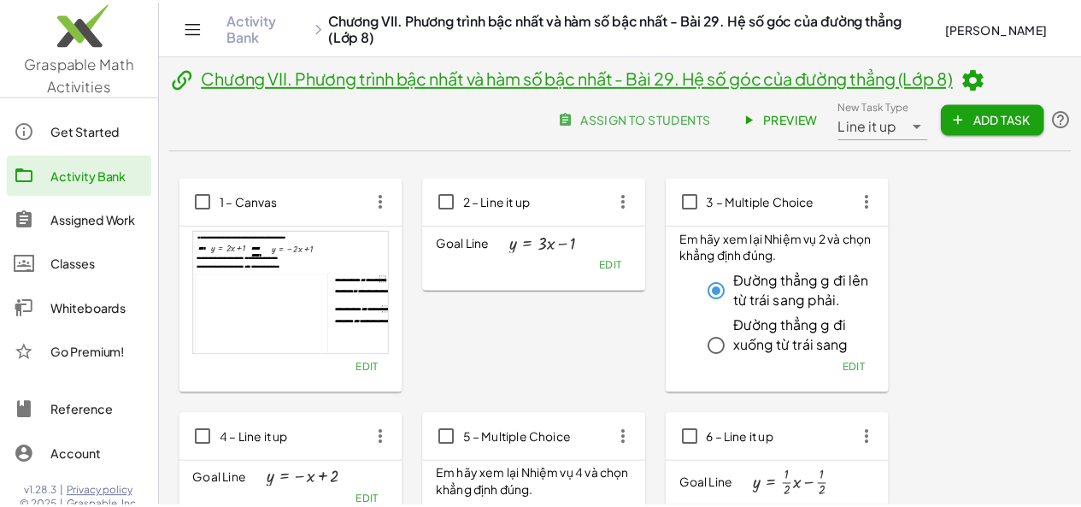
scroll to position [699, 0]
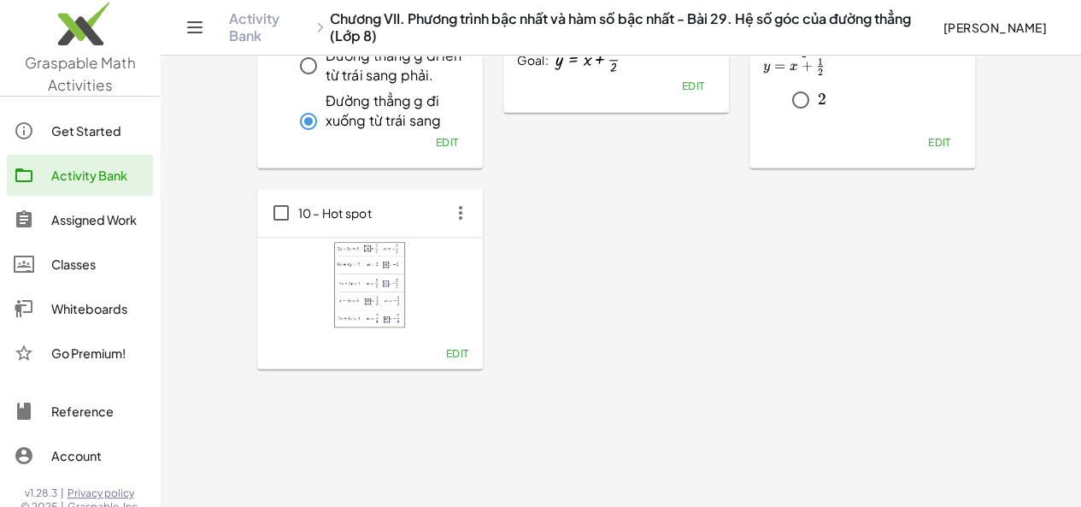
click at [445, 353] on span "Edit" at bounding box center [456, 353] width 23 height 13
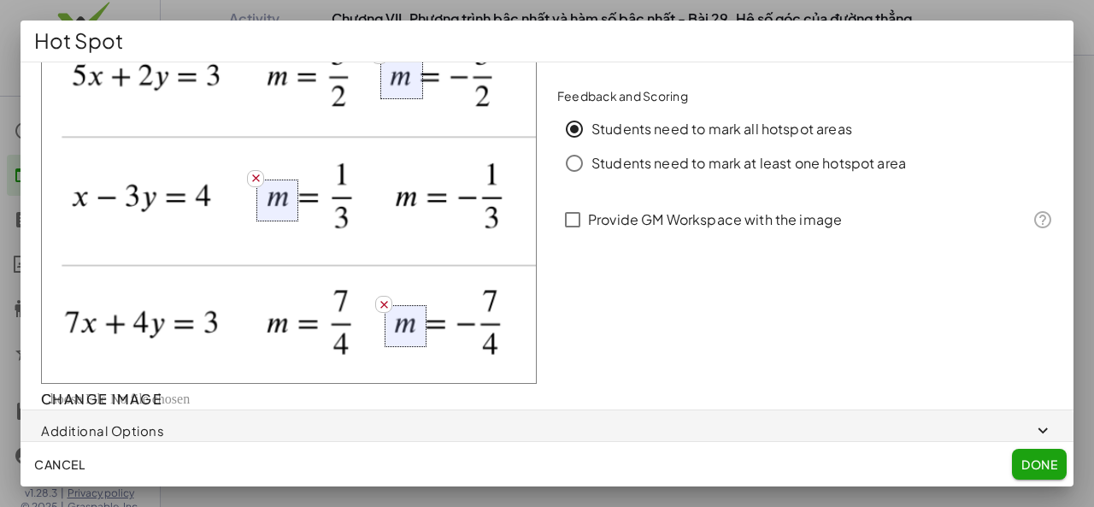
scroll to position [0, 0]
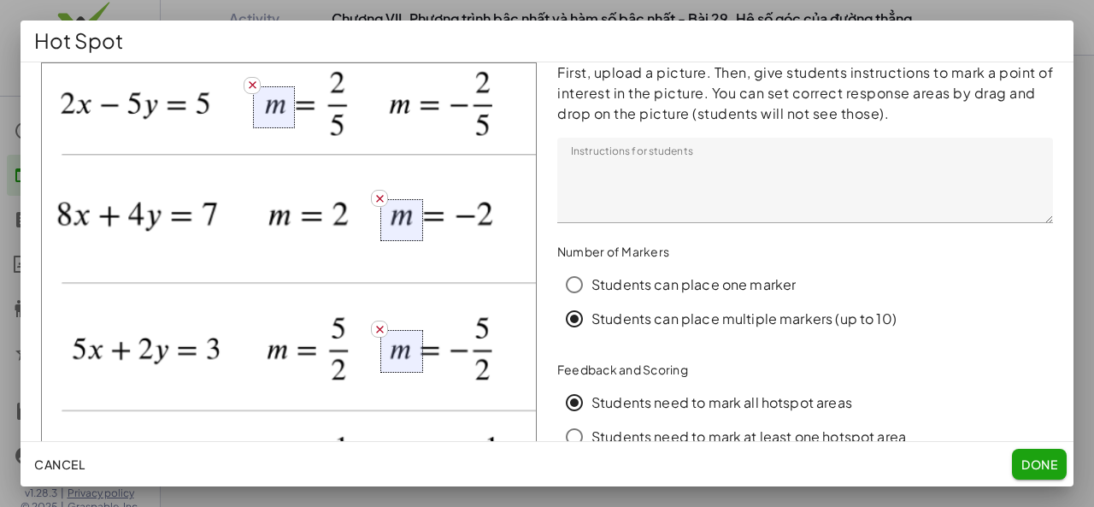
click at [1036, 454] on button "Done" at bounding box center [1039, 464] width 55 height 31
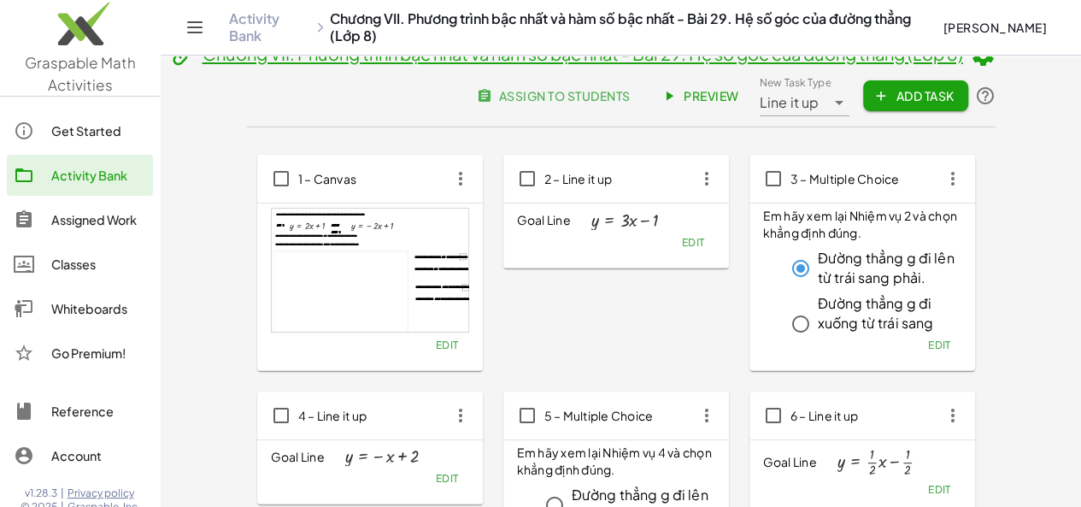
scroll to position [10, 0]
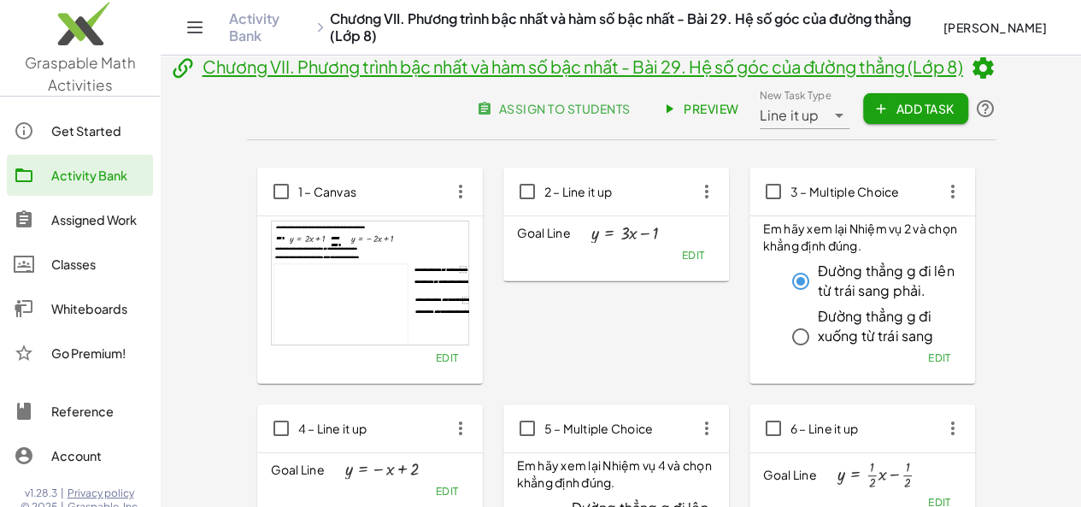
click at [739, 102] on span "Preview" at bounding box center [702, 108] width 74 height 15
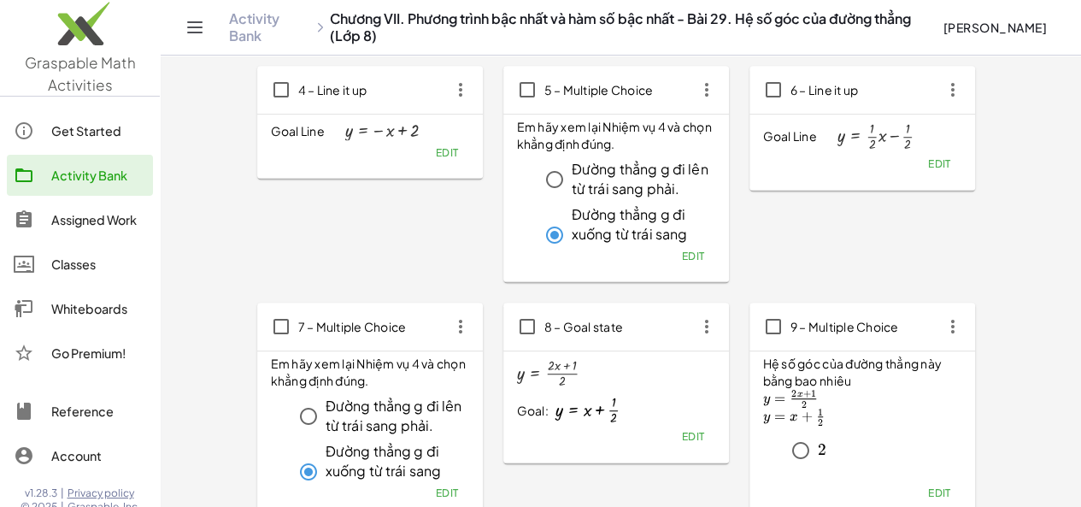
scroll to position [358, 0]
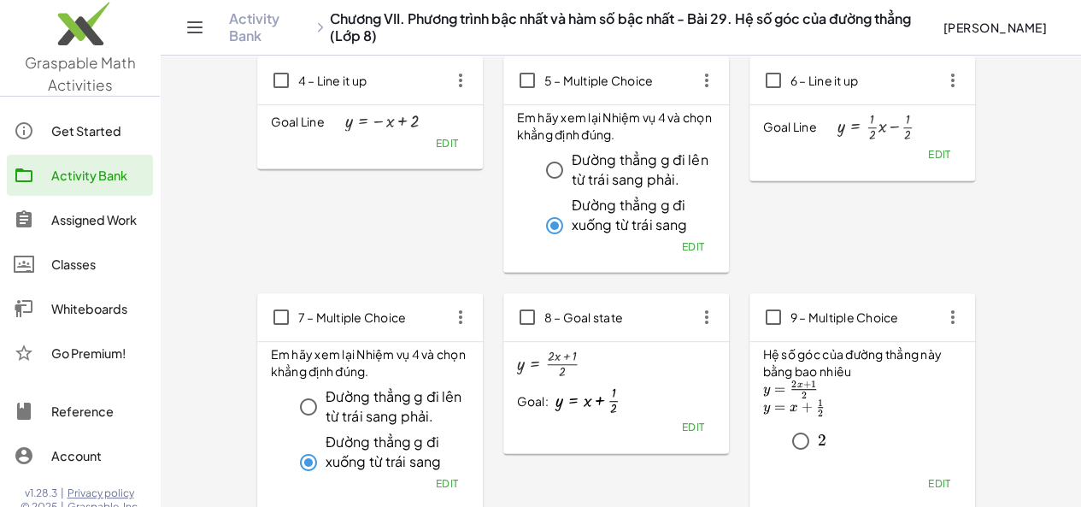
click at [435, 478] on span "Edit" at bounding box center [446, 483] width 23 height 13
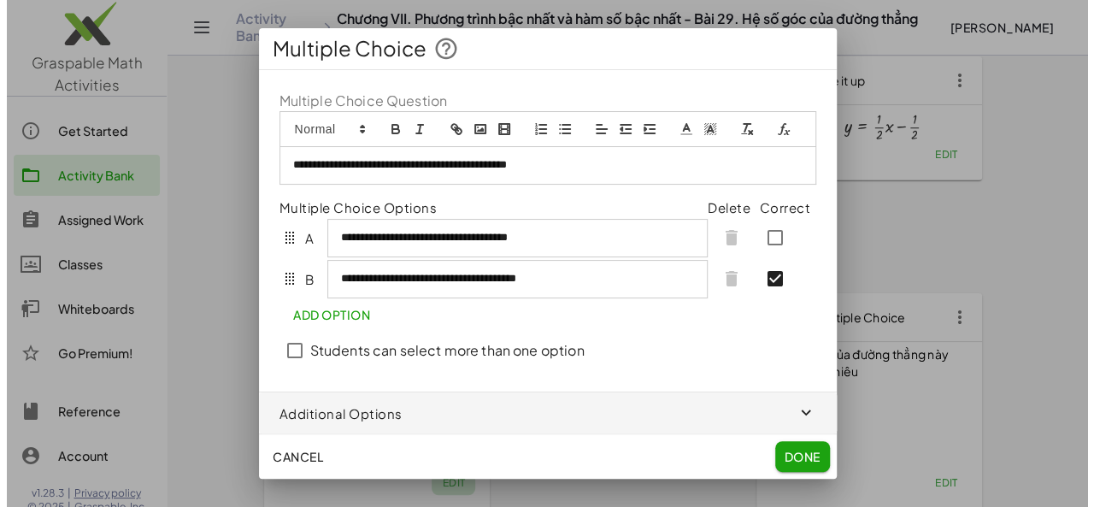
scroll to position [0, 0]
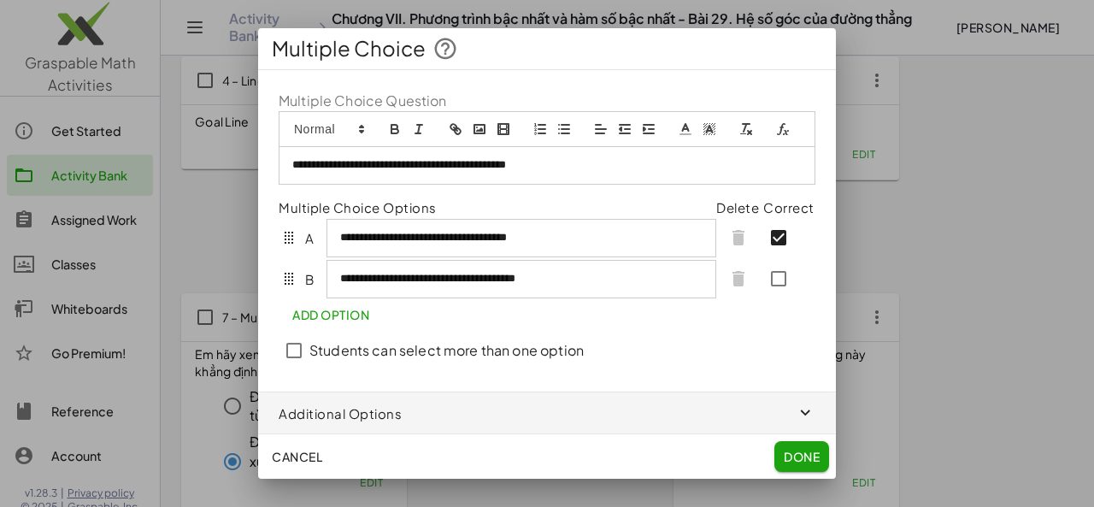
click at [800, 462] on span "Done" at bounding box center [802, 456] width 36 height 15
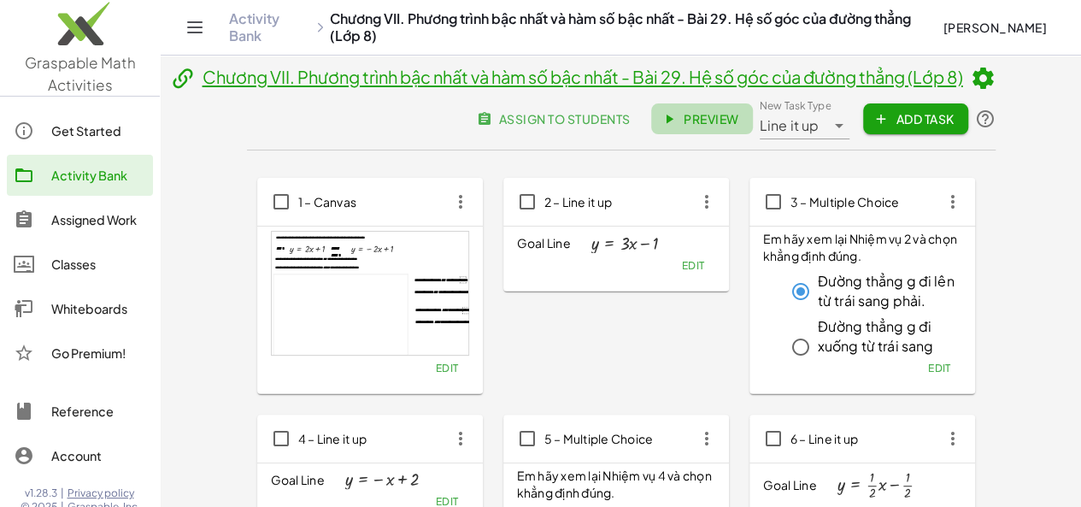
click at [739, 121] on span "Preview" at bounding box center [702, 118] width 74 height 15
click at [739, 117] on span "Preview" at bounding box center [702, 118] width 74 height 15
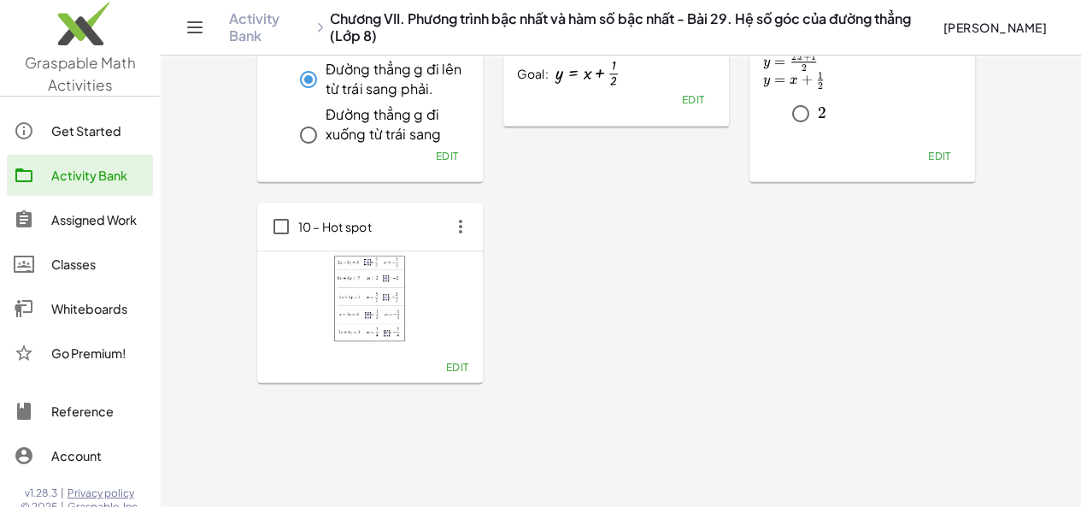
scroll to position [724, 0]
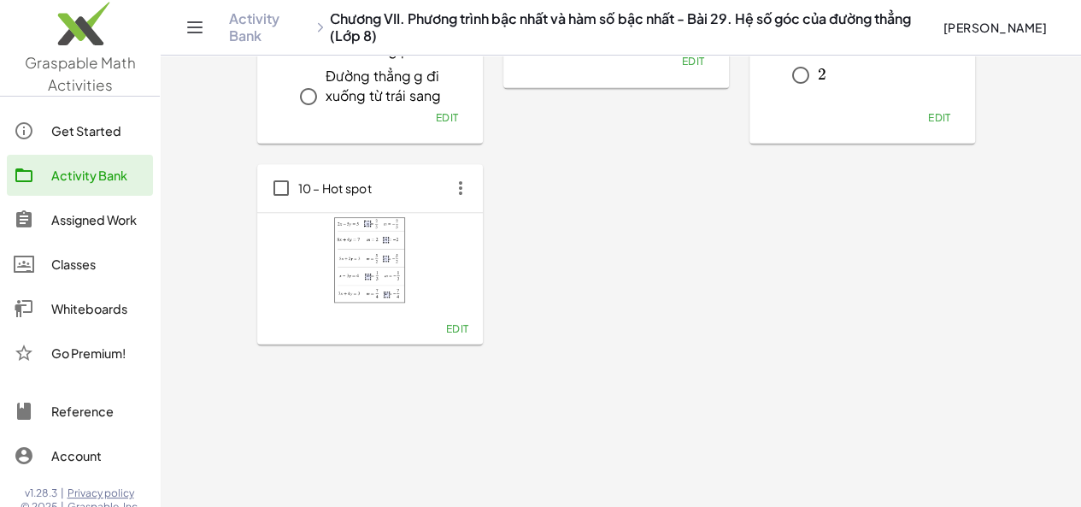
click at [445, 331] on span "Edit" at bounding box center [456, 328] width 23 height 13
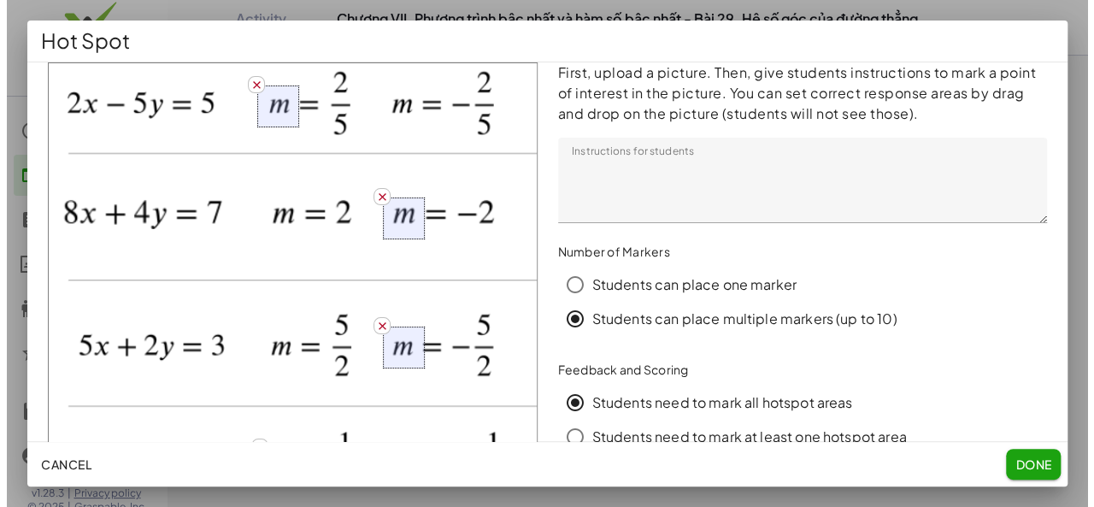
scroll to position [0, 0]
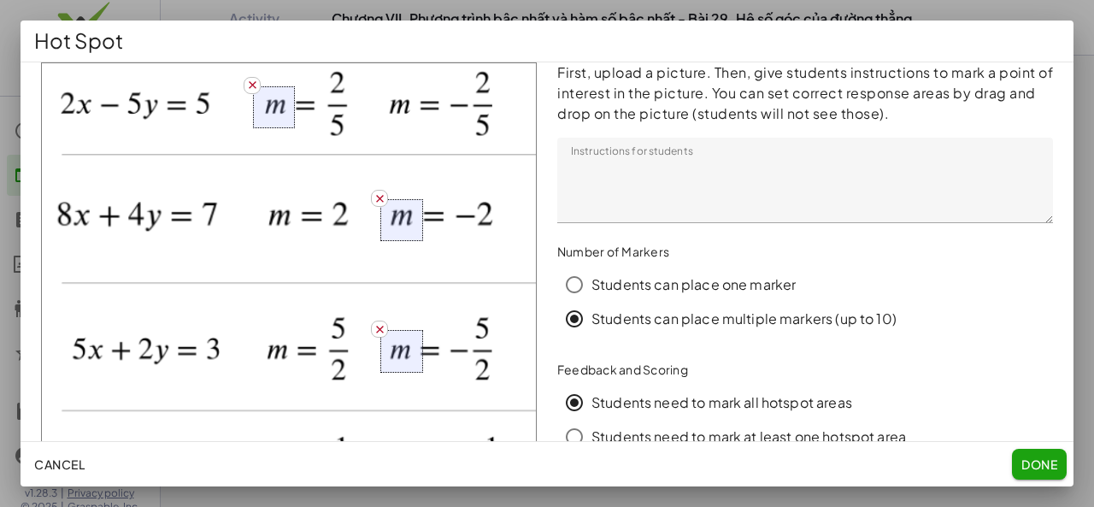
click at [380, 199] on div at bounding box center [401, 220] width 42 height 42
click at [250, 81] on icon "button" at bounding box center [256, 79] width 13 height 13
click at [268, 112] on div at bounding box center [289, 359] width 496 height 595
drag, startPoint x: 283, startPoint y: 138, endPoint x: 271, endPoint y: 102, distance: 37.8
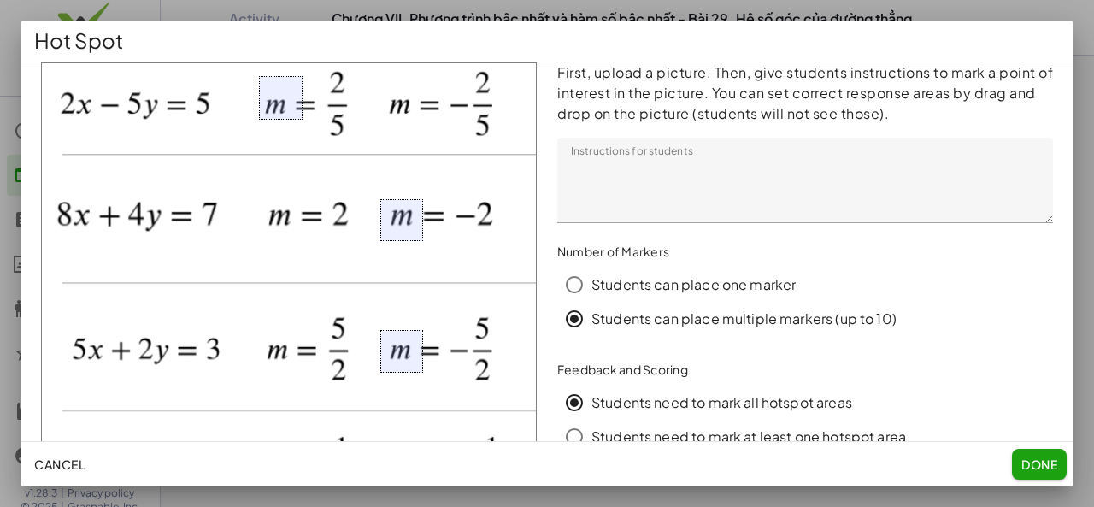
click at [271, 102] on div at bounding box center [281, 98] width 44 height 44
drag, startPoint x: 299, startPoint y: 110, endPoint x: 315, endPoint y: 109, distance: 16.3
click at [315, 109] on img at bounding box center [289, 359] width 496 height 595
drag, startPoint x: 295, startPoint y: 103, endPoint x: 308, endPoint y: 105, distance: 12.9
click at [308, 105] on div at bounding box center [289, 359] width 496 height 595
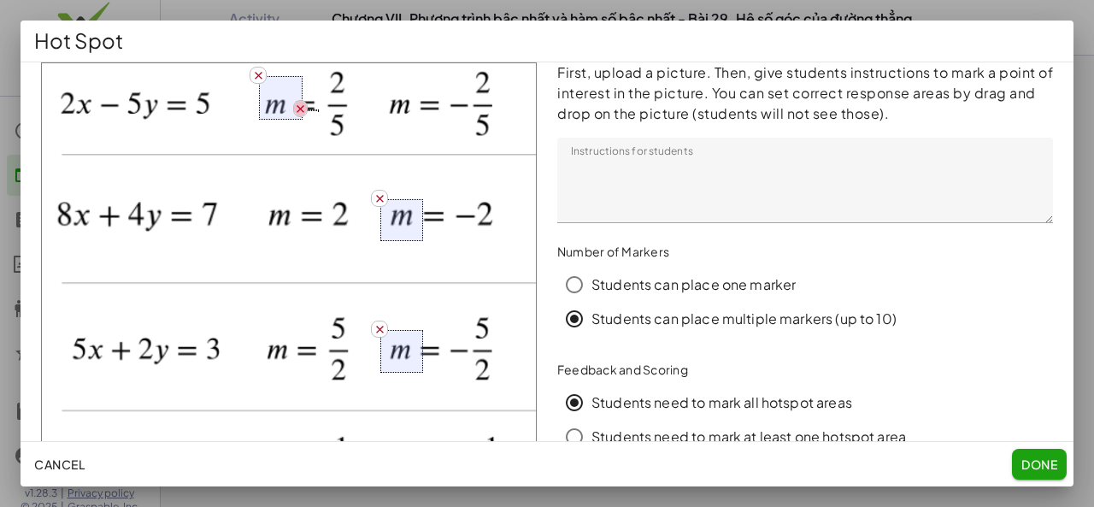
click at [303, 103] on icon "button" at bounding box center [300, 109] width 13 height 13
click at [290, 112] on div at bounding box center [277, 103] width 44 height 44
click at [330, 105] on div at bounding box center [289, 359] width 496 height 595
drag, startPoint x: 349, startPoint y: 132, endPoint x: 328, endPoint y: 106, distance: 33.5
click at [328, 106] on div at bounding box center [335, 101] width 44 height 44
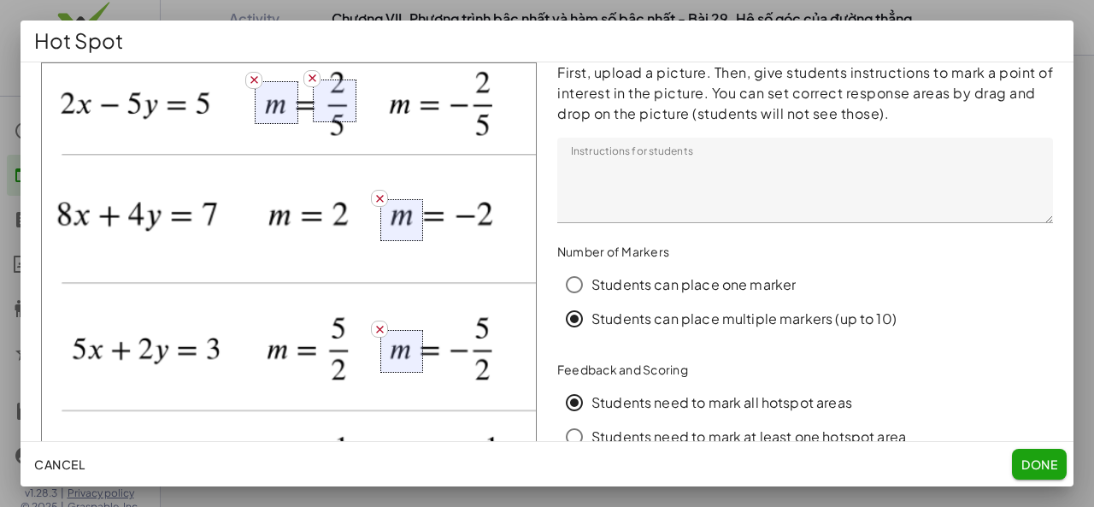
click at [469, 213] on div at bounding box center [289, 359] width 496 height 595
drag, startPoint x: 484, startPoint y: 245, endPoint x: 463, endPoint y: 223, distance: 30.2
click at [463, 223] on div at bounding box center [476, 214] width 44 height 44
click at [470, 345] on div at bounding box center [289, 359] width 496 height 595
drag, startPoint x: 470, startPoint y: 353, endPoint x: 455, endPoint y: 341, distance: 18.8
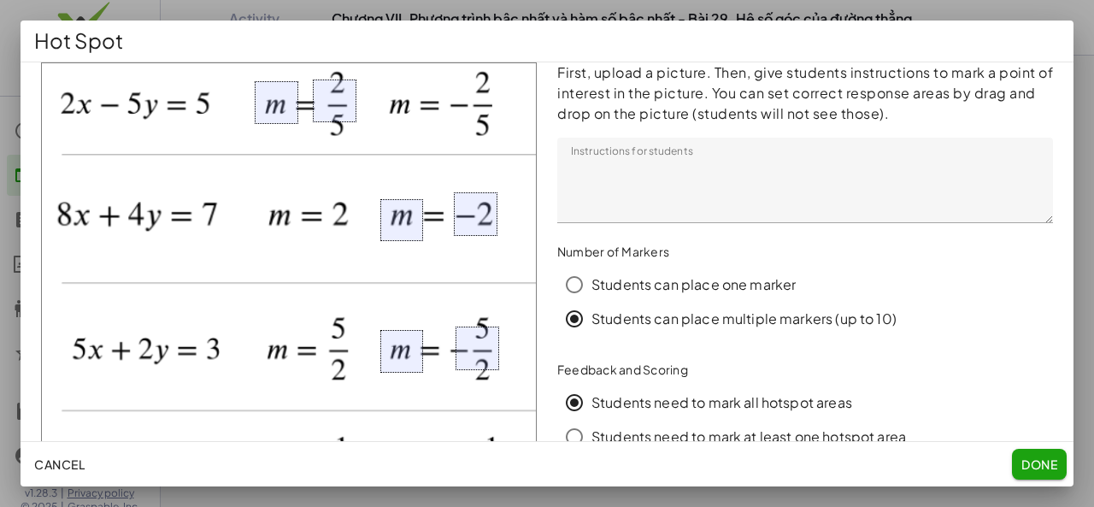
click at [455, 341] on div at bounding box center [477, 348] width 44 height 44
click at [489, 360] on div at bounding box center [477, 347] width 44 height 44
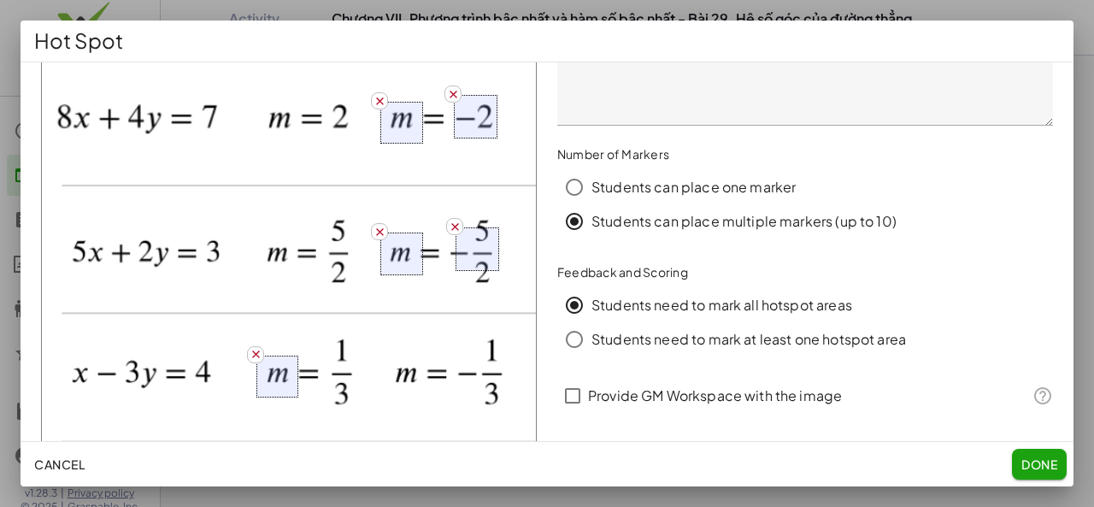
scroll to position [132, 0]
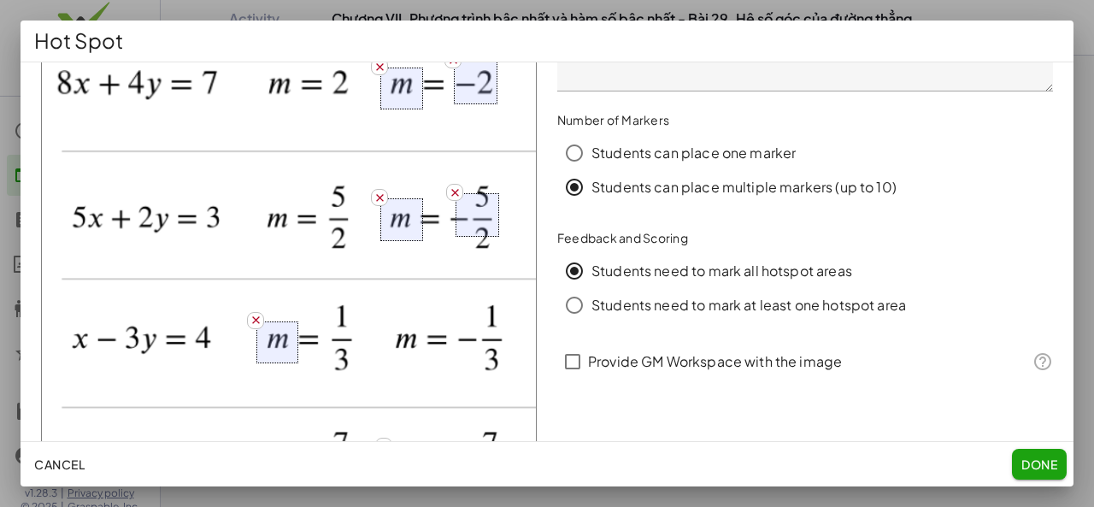
click at [333, 331] on div at bounding box center [289, 228] width 496 height 595
drag, startPoint x: 347, startPoint y: 350, endPoint x: 415, endPoint y: 324, distance: 73.0
click at [333, 330] on div at bounding box center [345, 340] width 44 height 44
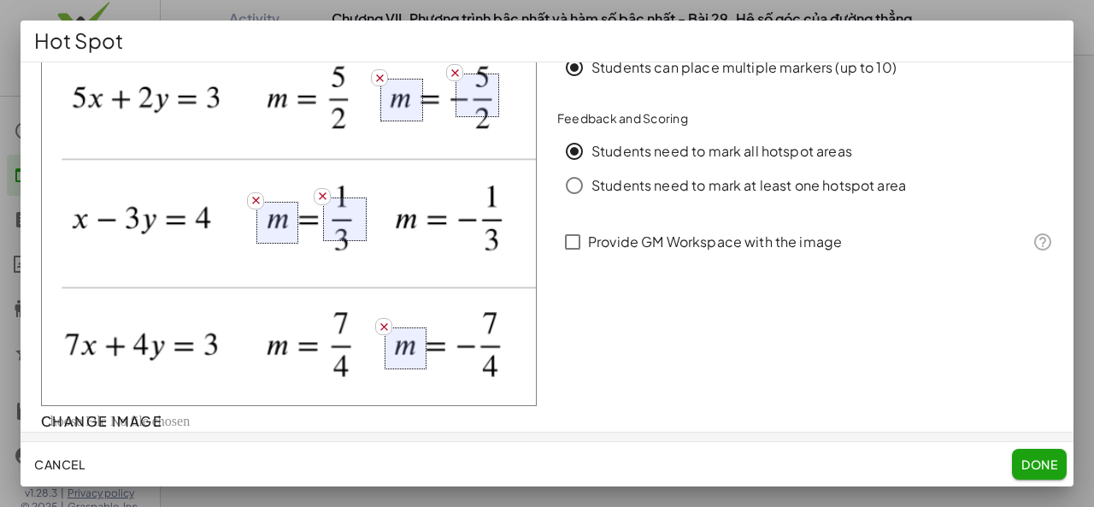
scroll to position [273, 0]
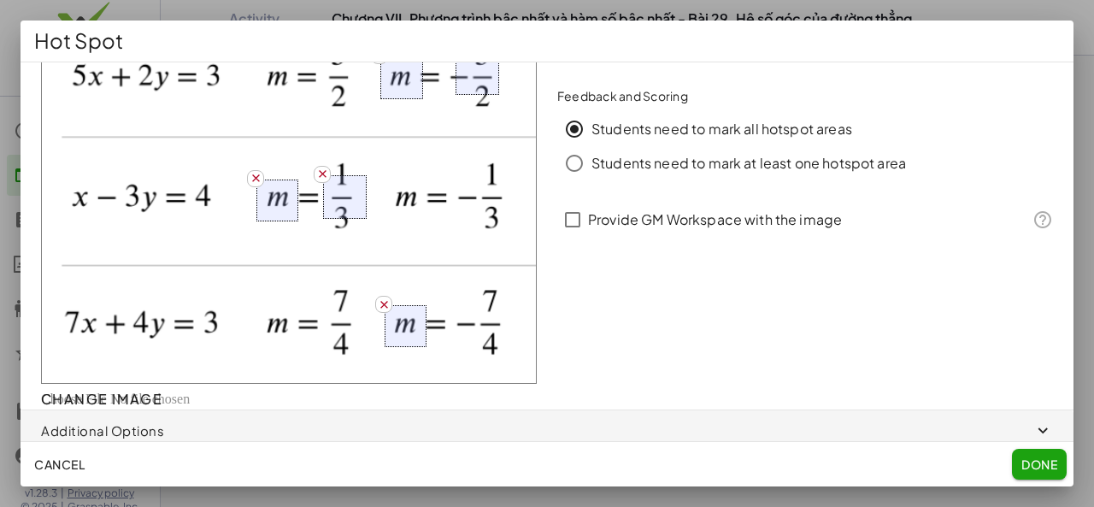
click at [485, 312] on div at bounding box center [289, 86] width 496 height 595
drag, startPoint x: 502, startPoint y: 338, endPoint x: 473, endPoint y: 320, distance: 33.9
click at [473, 320] on div at bounding box center [483, 322] width 44 height 44
click at [1027, 464] on span "Done" at bounding box center [1039, 463] width 36 height 15
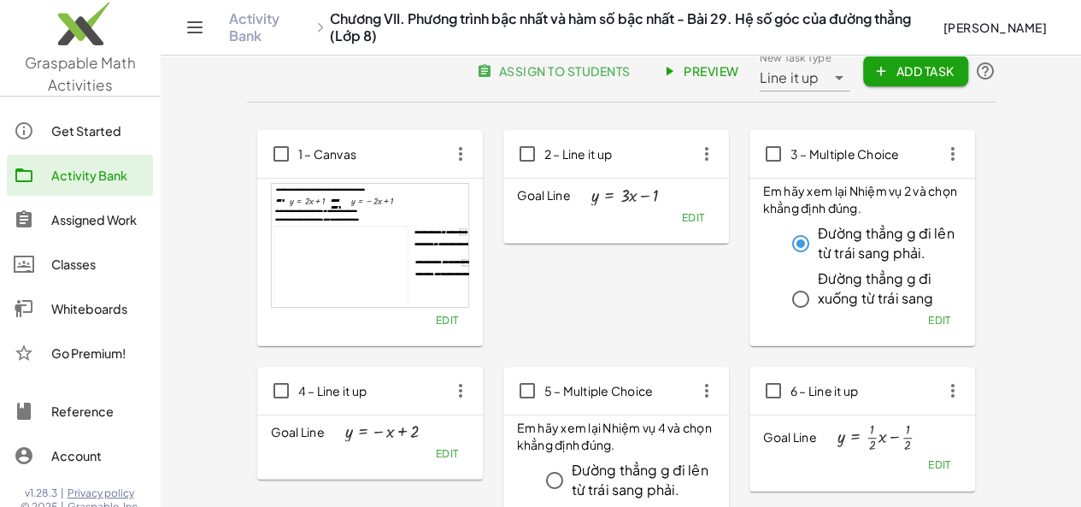
scroll to position [0, 0]
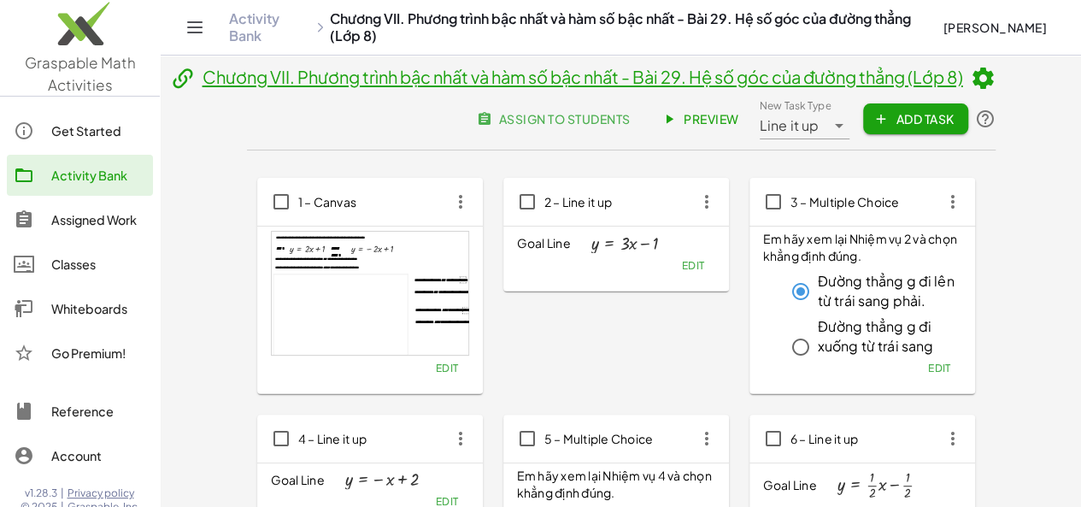
click at [753, 107] on link "Preview" at bounding box center [702, 118] width 102 height 31
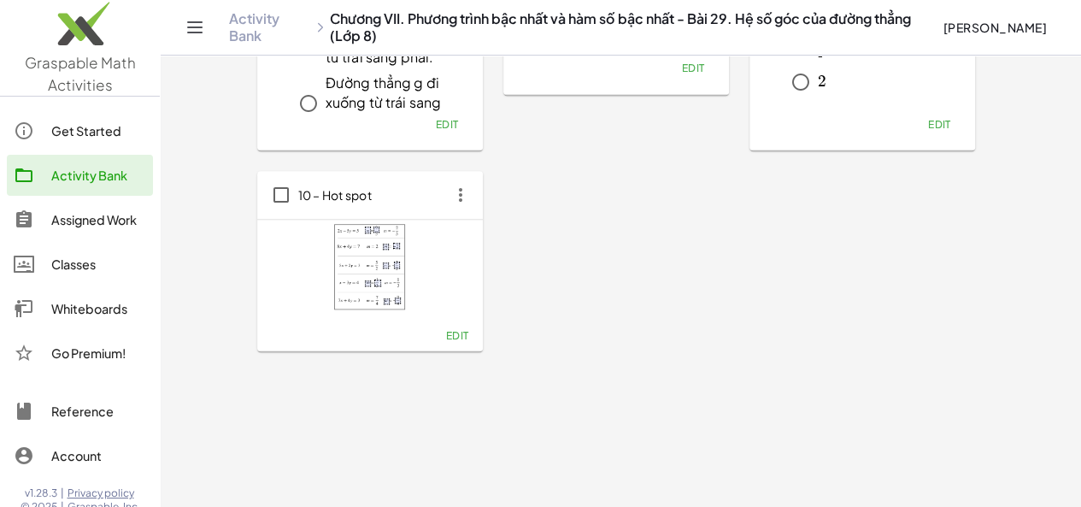
scroll to position [724, 0]
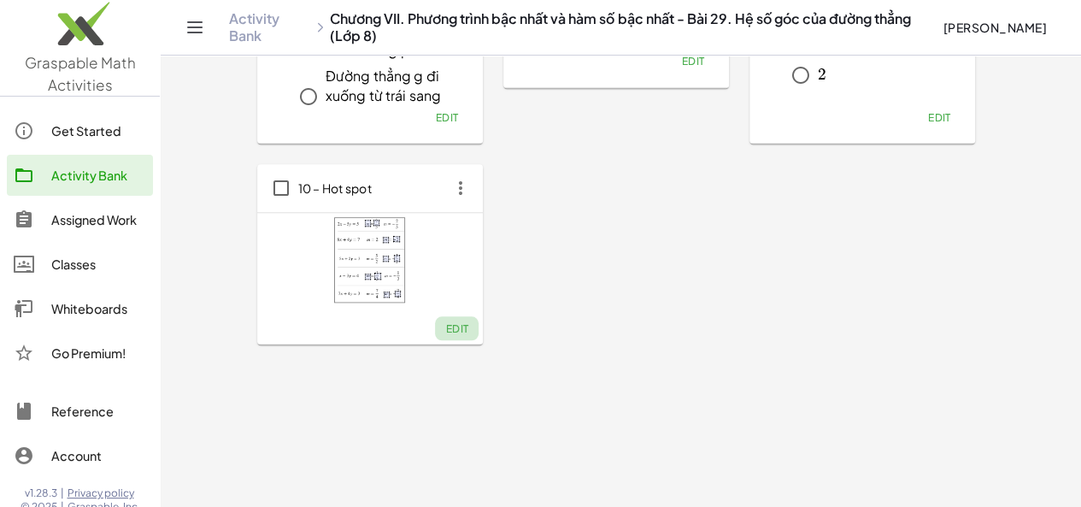
click at [445, 330] on span "Edit" at bounding box center [456, 328] width 23 height 13
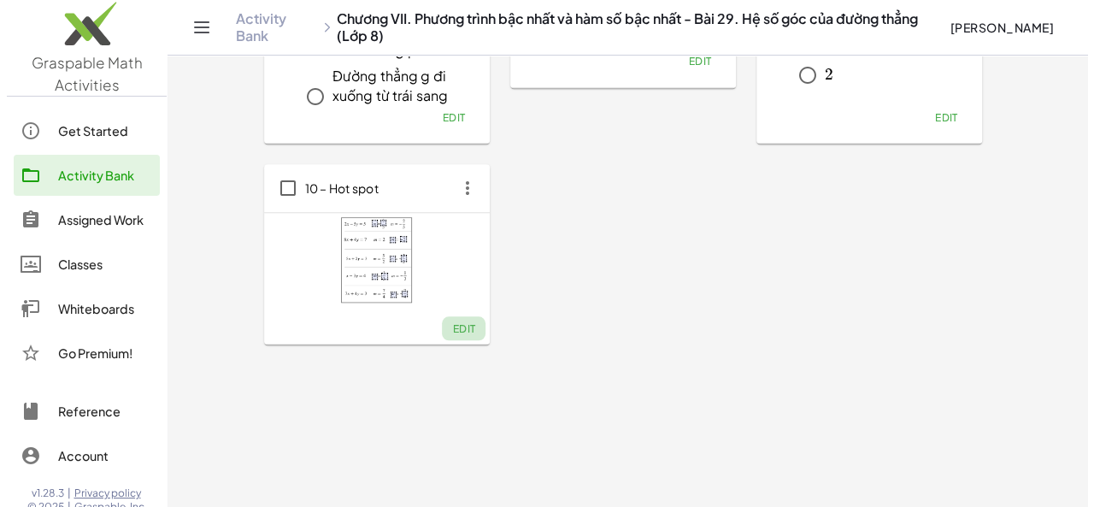
scroll to position [0, 0]
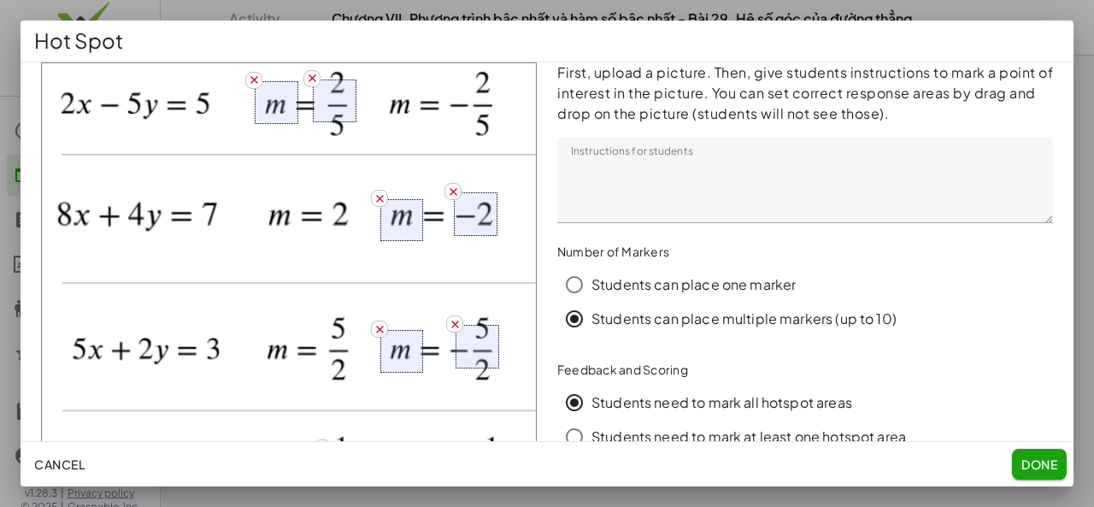
click at [308, 76] on icon "button" at bounding box center [312, 78] width 13 height 13
click at [448, 189] on icon "button" at bounding box center [453, 191] width 13 height 13
click at [449, 318] on icon "button" at bounding box center [455, 324] width 13 height 13
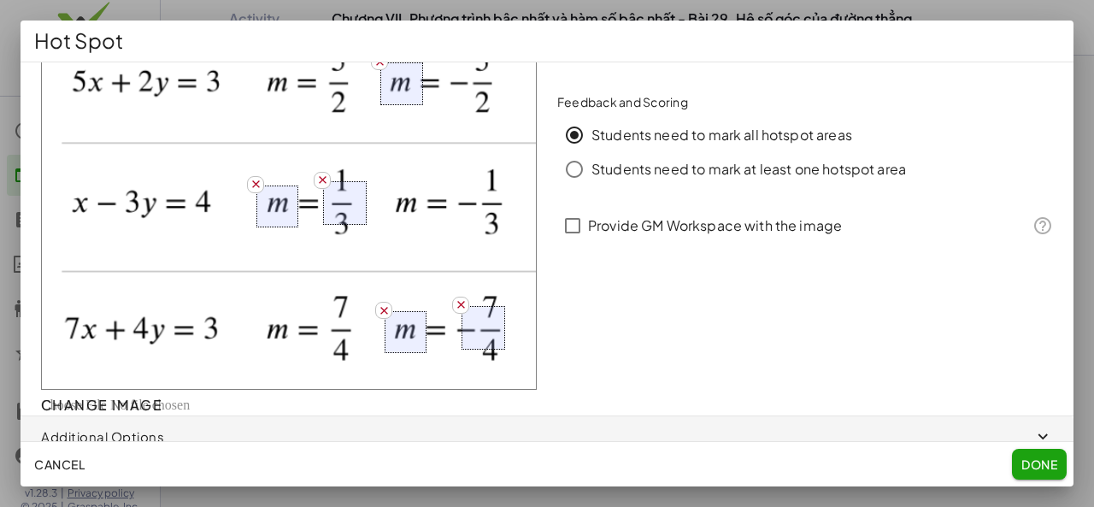
scroll to position [273, 0]
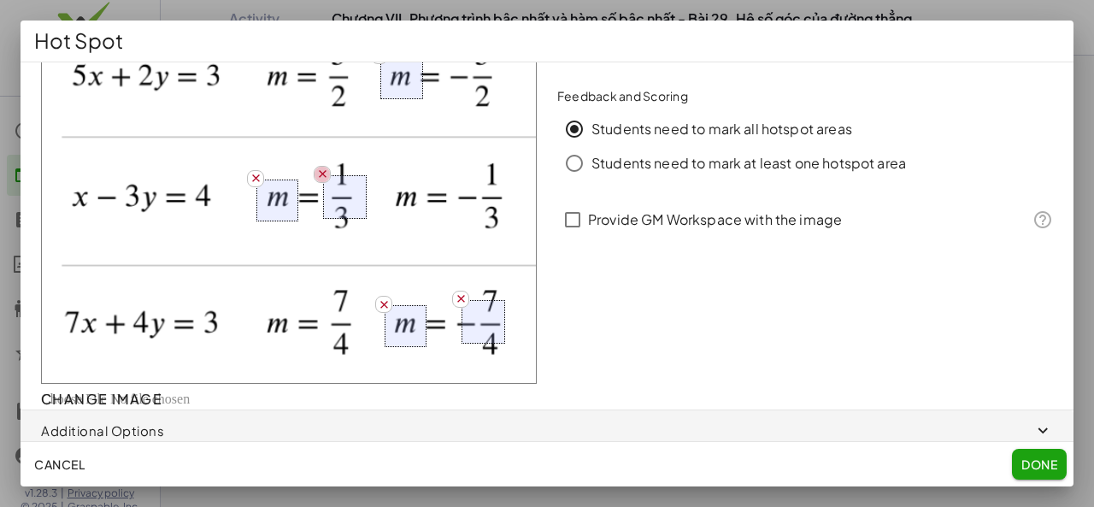
click at [321, 167] on icon "button" at bounding box center [322, 173] width 13 height 13
click at [455, 292] on icon "button" at bounding box center [461, 298] width 13 height 13
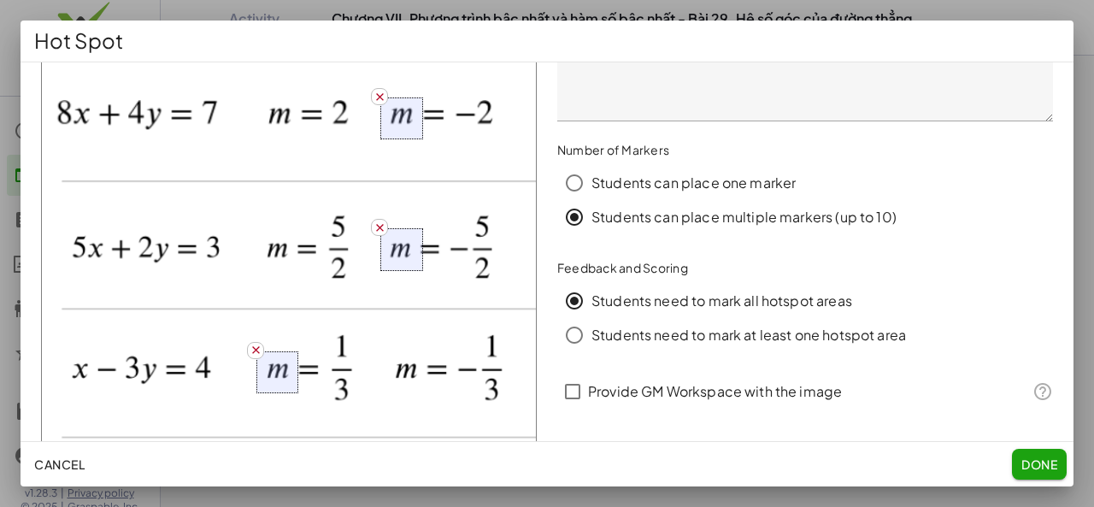
scroll to position [0, 0]
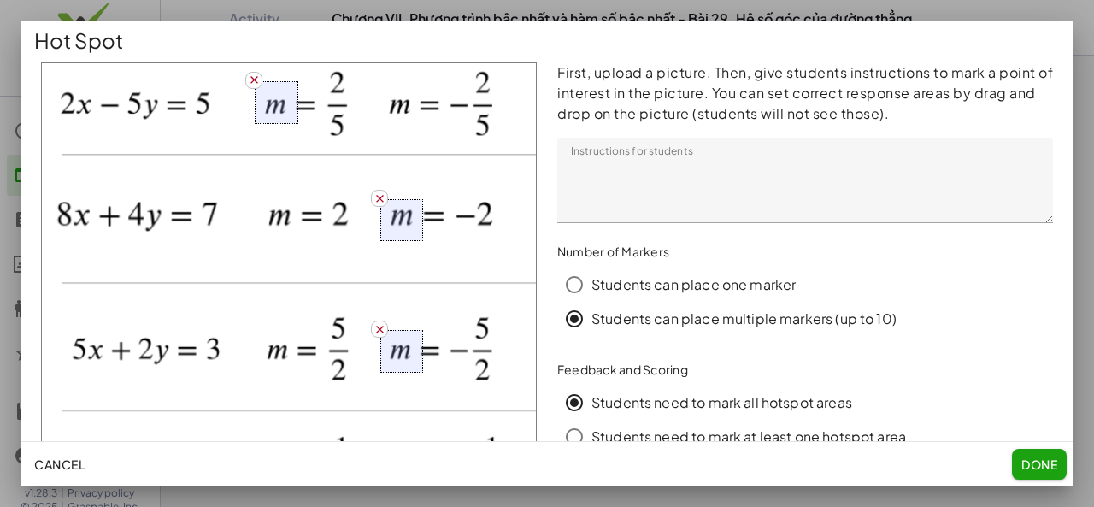
click at [273, 99] on div at bounding box center [277, 103] width 44 height 44
click at [273, 101] on div at bounding box center [278, 106] width 44 height 44
click at [295, 119] on div at bounding box center [278, 106] width 44 height 44
click at [295, 119] on div at bounding box center [278, 107] width 44 height 44
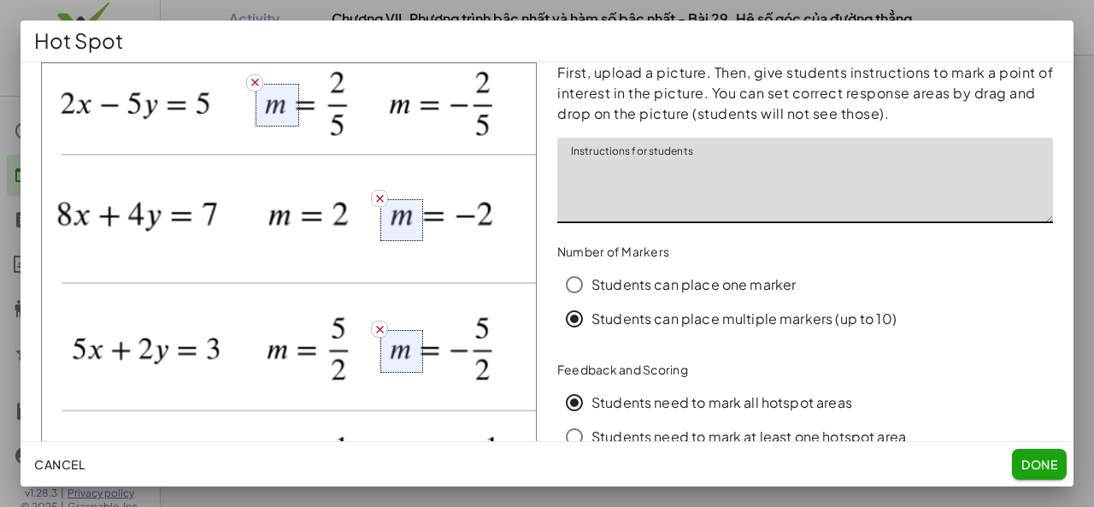
drag, startPoint x: 558, startPoint y: 167, endPoint x: 892, endPoint y: 233, distance: 340.7
click at [892, 233] on div "First, upload a picture. Then, give students instructions to mark a point of in…" at bounding box center [805, 372] width 516 height 641
paste textarea "**********"
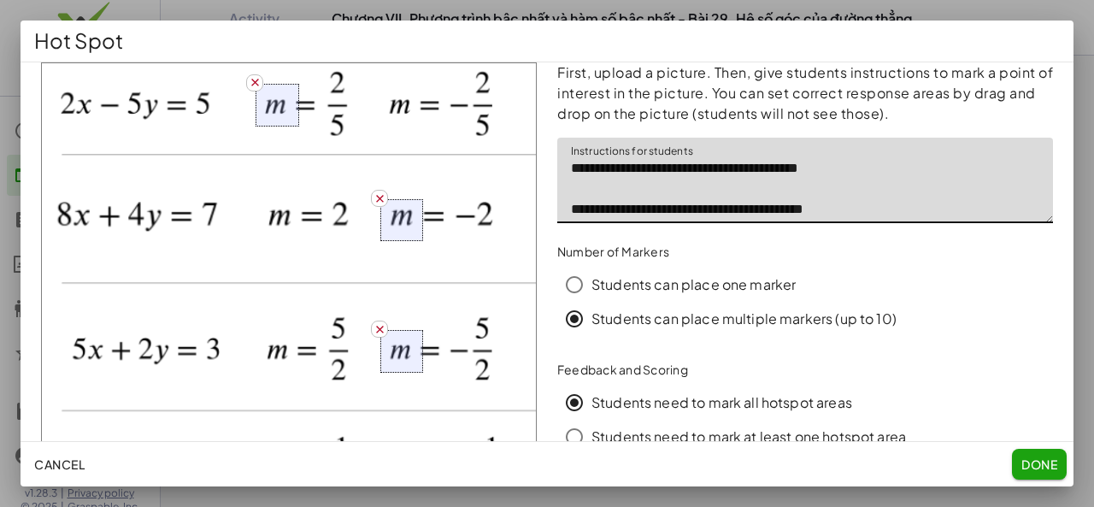
click at [656, 187] on textarea "**********" at bounding box center [805, 180] width 496 height 85
drag, startPoint x: 566, startPoint y: 168, endPoint x: 621, endPoint y: 165, distance: 55.7
click at [621, 165] on textarea "**********" at bounding box center [805, 180] width 496 height 85
click at [639, 210] on textarea "**********" at bounding box center [805, 180] width 496 height 85
drag, startPoint x: 591, startPoint y: 210, endPoint x: 634, endPoint y: 210, distance: 42.7
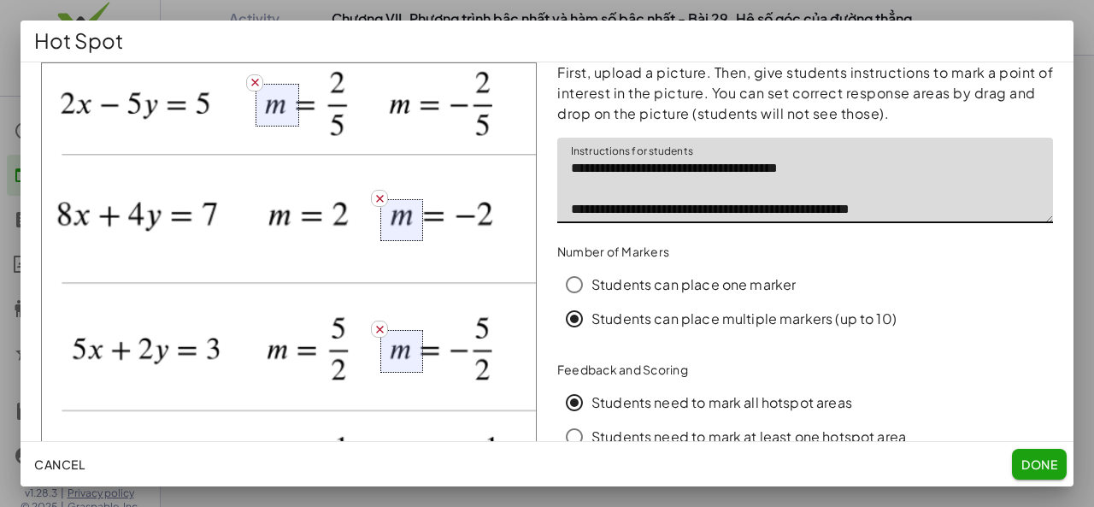
click at [634, 210] on textarea "**********" at bounding box center [805, 180] width 496 height 85
click at [711, 210] on textarea "**********" at bounding box center [805, 180] width 496 height 85
type textarea "**********"
click at [1036, 463] on span "Done" at bounding box center [1039, 463] width 36 height 15
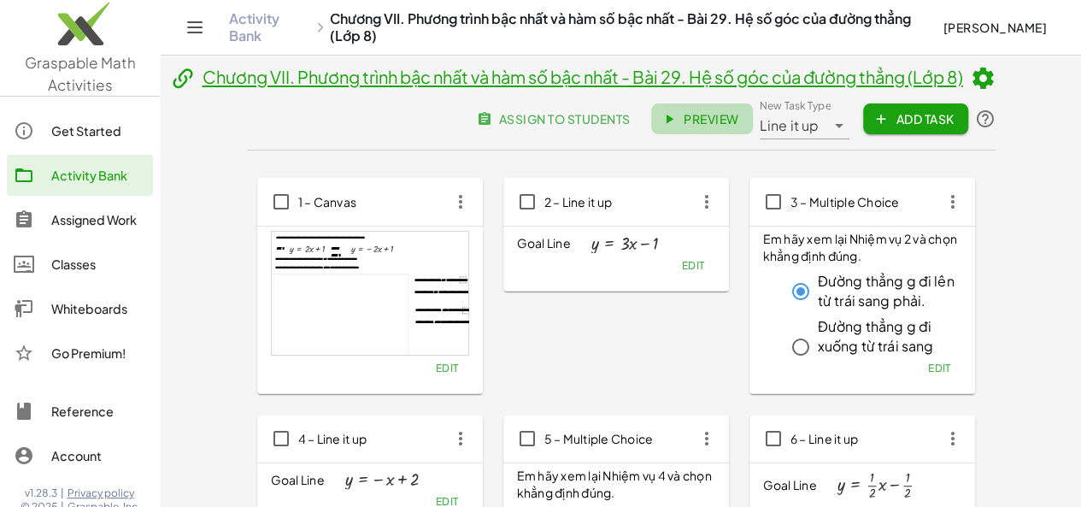
click at [739, 119] on span "Preview" at bounding box center [702, 118] width 74 height 15
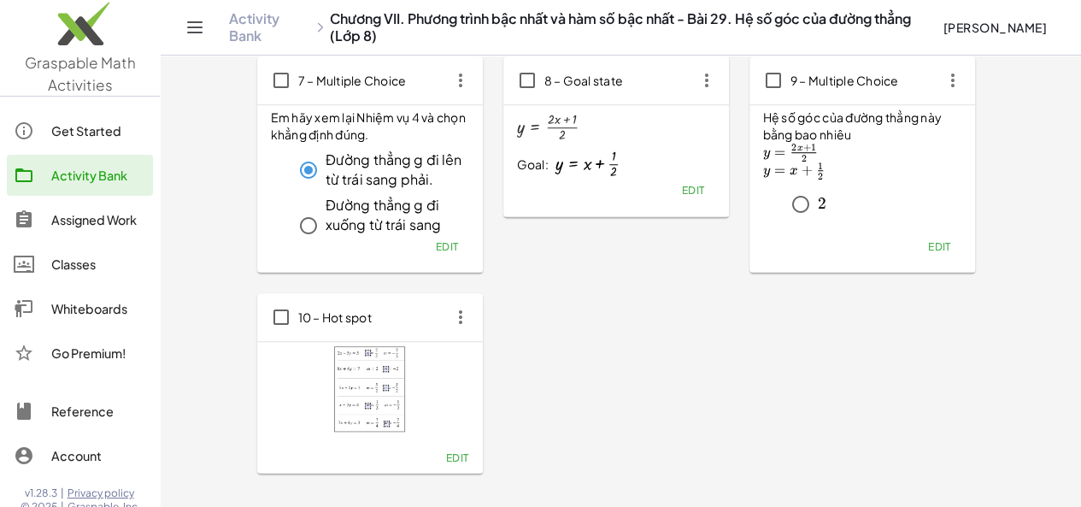
scroll to position [631, 0]
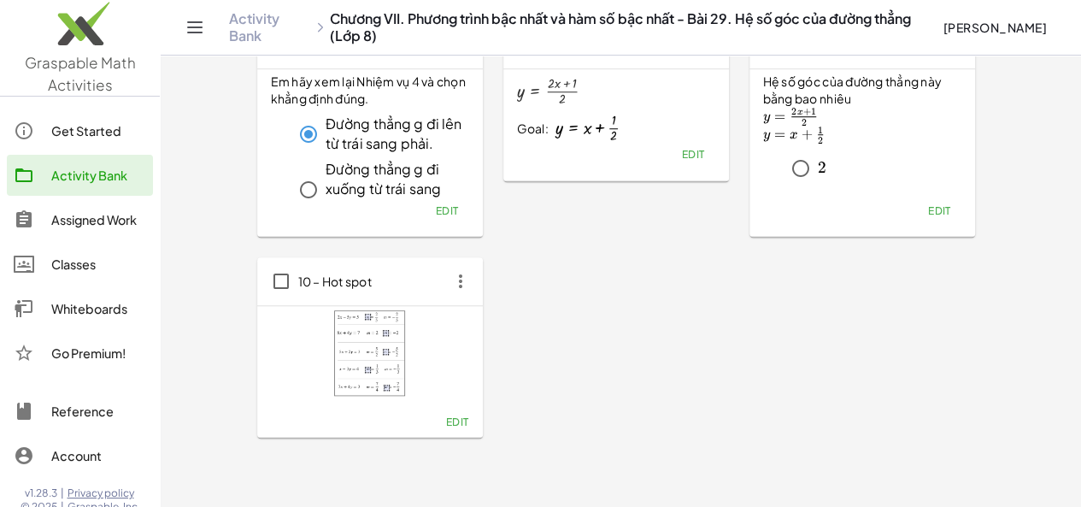
click at [927, 213] on span "Edit" at bounding box center [938, 210] width 23 height 13
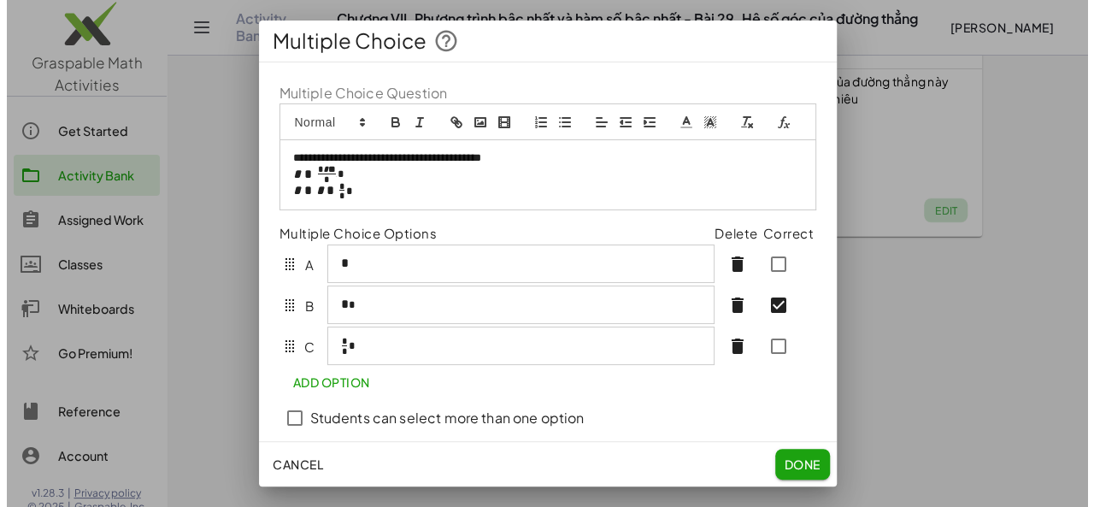
scroll to position [0, 0]
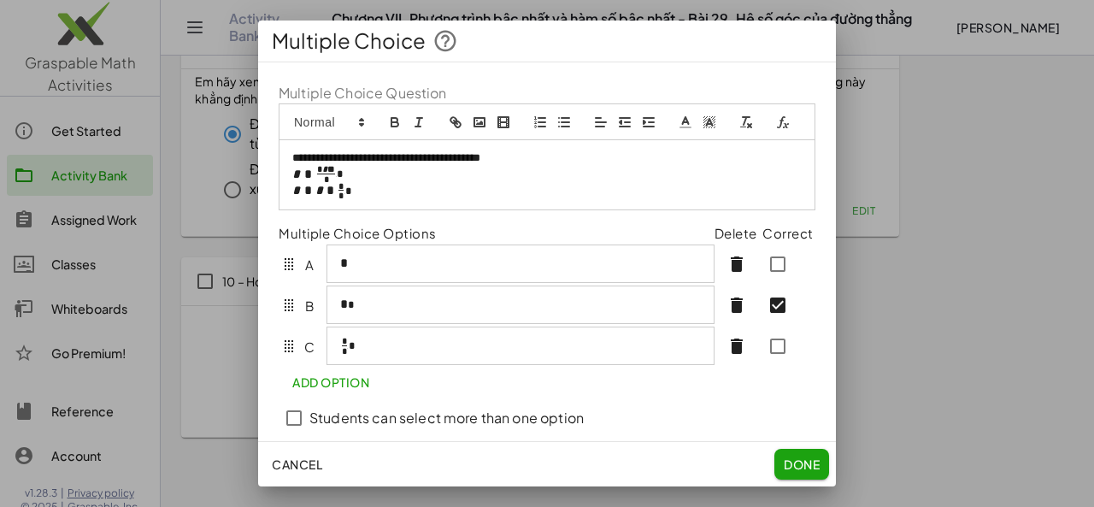
click at [603, 162] on div "**********" at bounding box center [546, 175] width 535 height 70
click at [796, 467] on span "Done" at bounding box center [802, 463] width 36 height 15
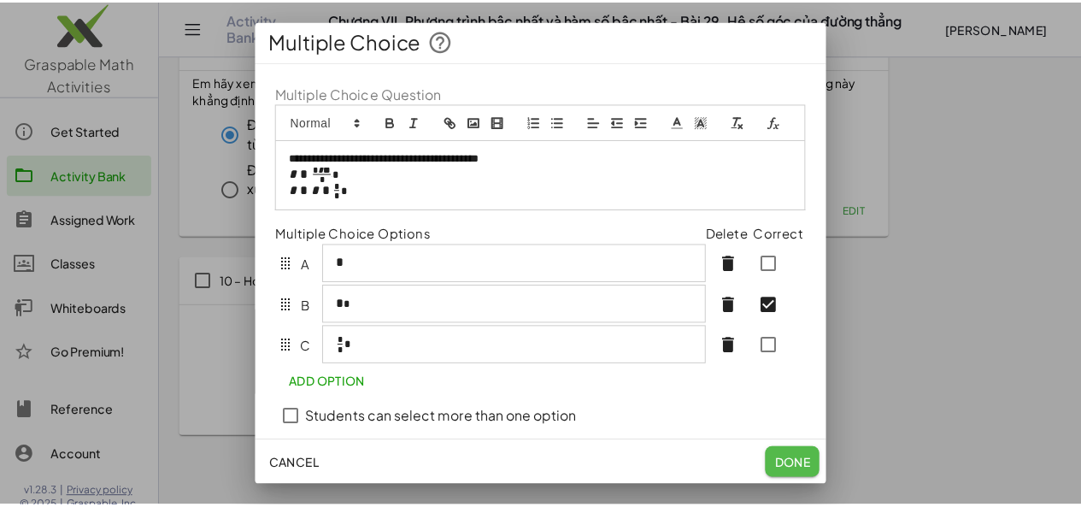
scroll to position [631, 0]
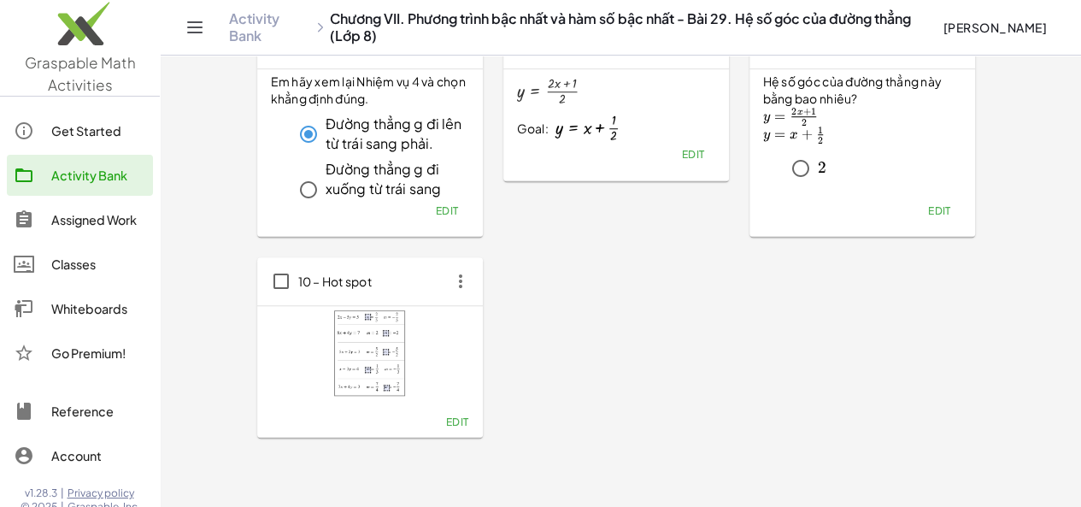
click at [89, 190] on link "Activity Bank" at bounding box center [80, 175] width 146 height 41
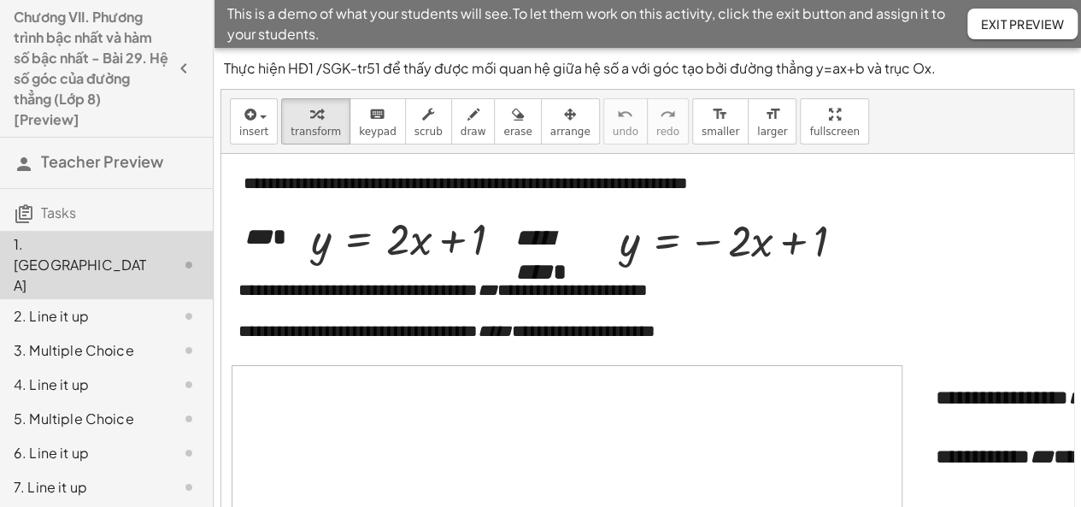
click at [91, 306] on div "2. Line it up" at bounding box center [83, 316] width 138 height 21
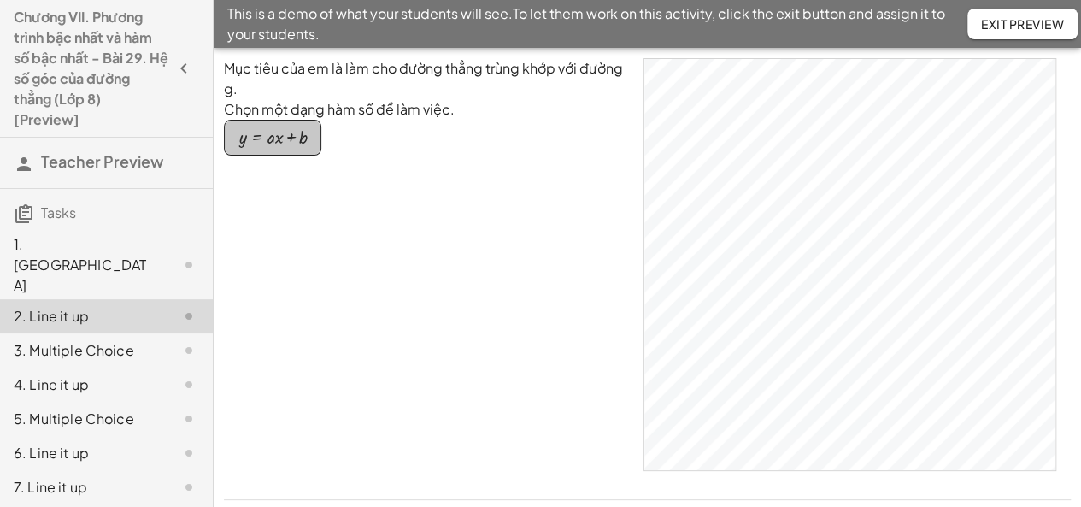
click at [306, 134] on button "y = + · a · x + b" at bounding box center [272, 138] width 97 height 36
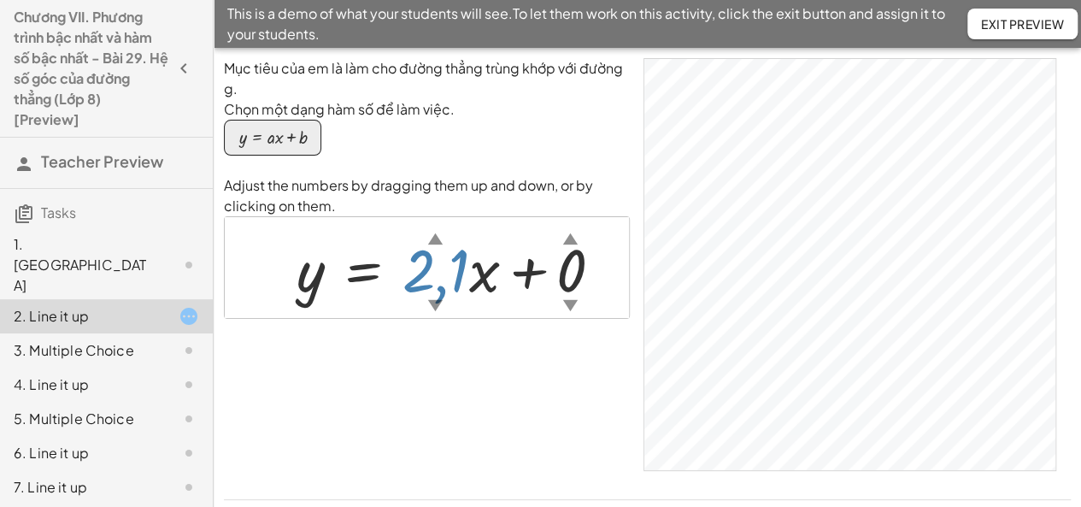
drag, startPoint x: 412, startPoint y: 280, endPoint x: 412, endPoint y: 214, distance: 65.8
click at [412, 214] on div "Adjust the numbers by dragging them up and down, or by clicking on them. y = + …" at bounding box center [427, 247] width 406 height 144
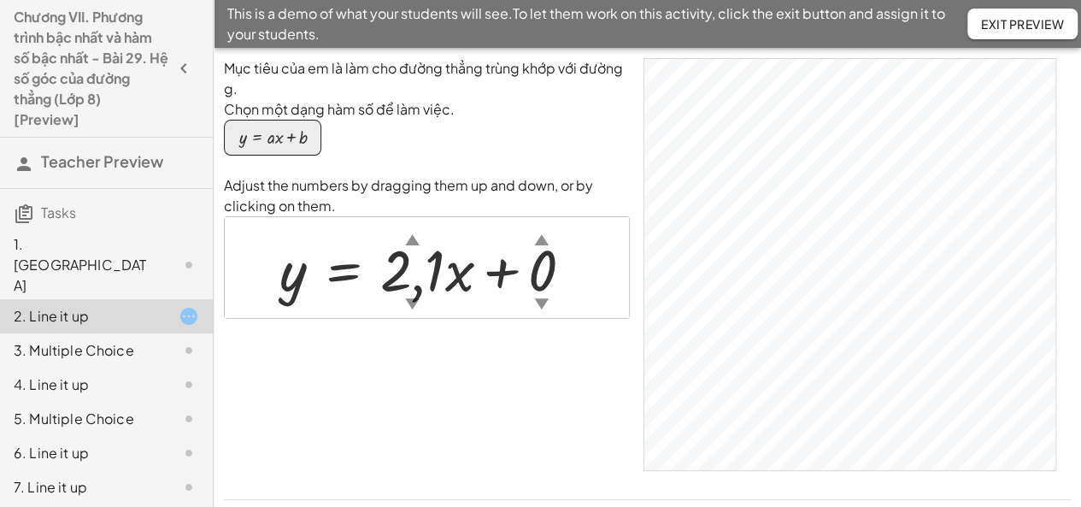
click at [1004, 28] on span "Exit Preview" at bounding box center [1022, 23] width 83 height 15
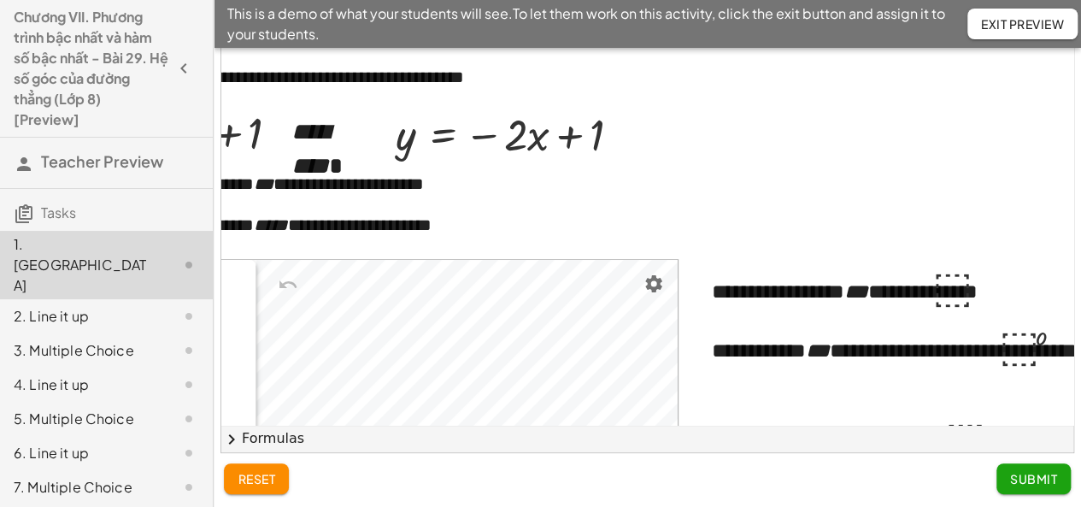
scroll to position [0, 290]
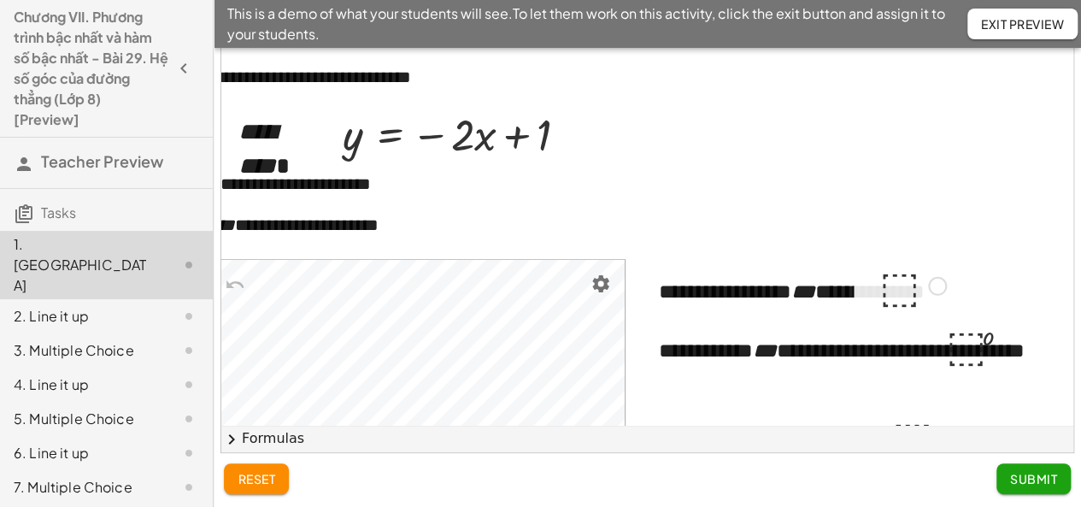
click at [896, 293] on div at bounding box center [913, 284] width 84 height 56
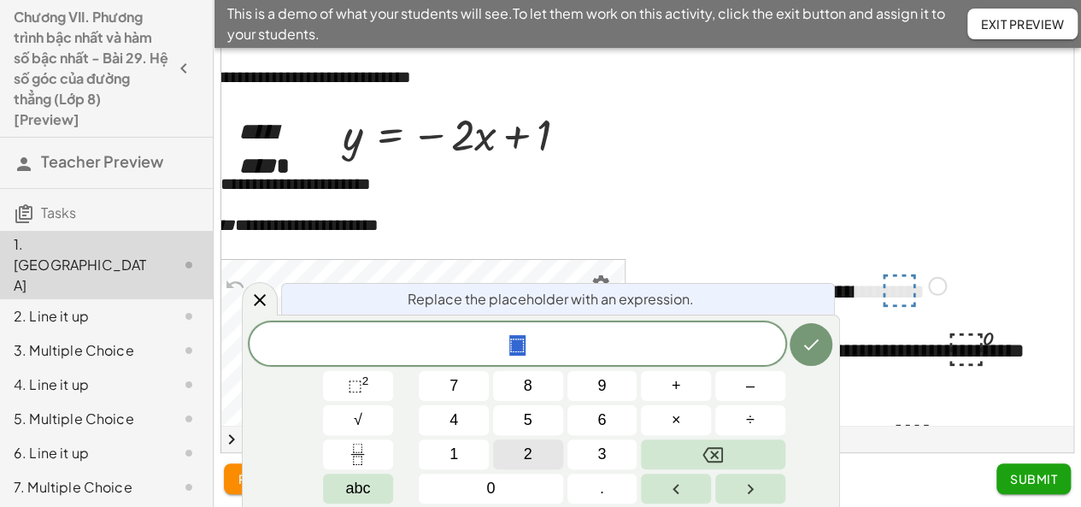
click at [535, 453] on button "2" at bounding box center [528, 454] width 70 height 30
click at [812, 355] on button "Done" at bounding box center [811, 344] width 43 height 43
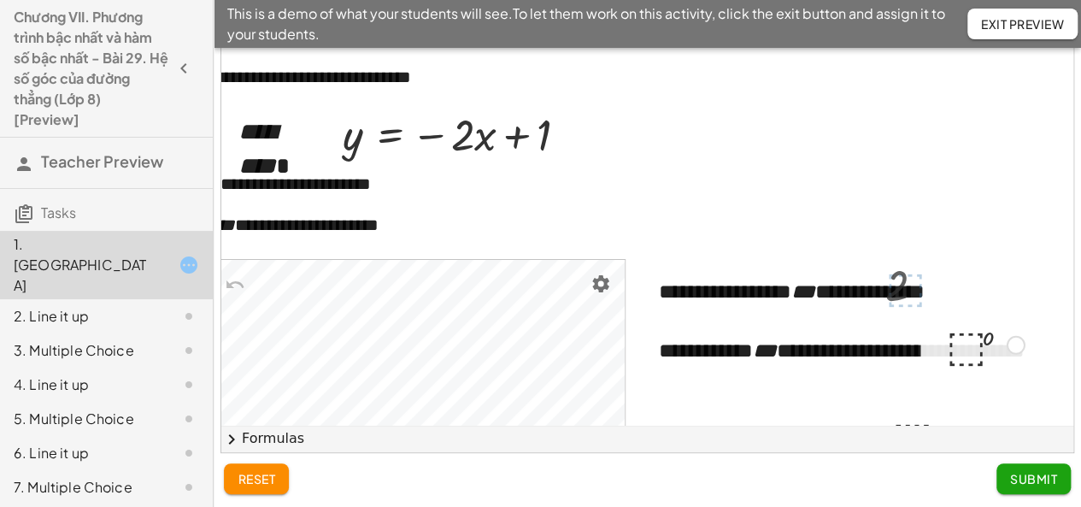
click at [940, 348] on div at bounding box center [985, 343] width 96 height 56
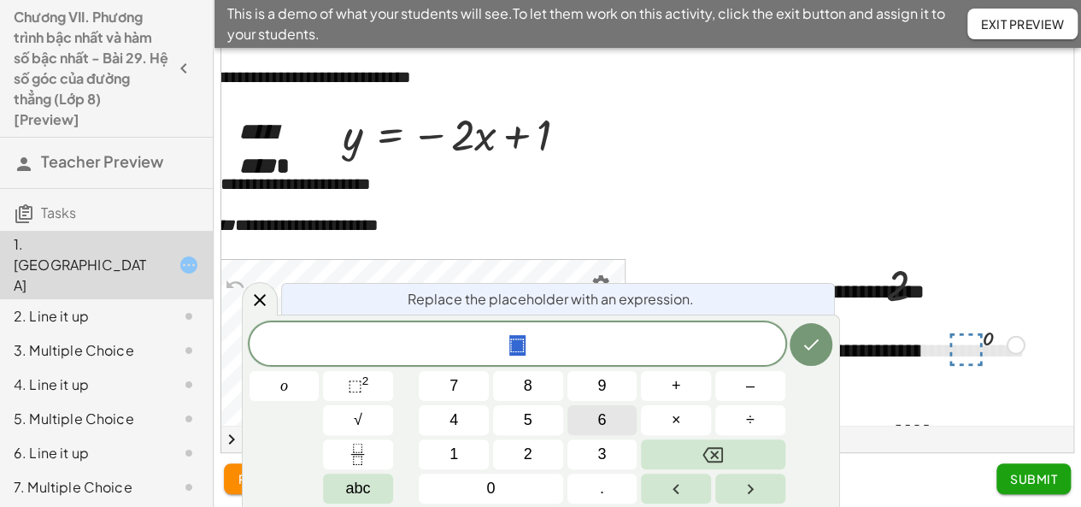
click at [590, 411] on button "6" at bounding box center [602, 420] width 70 height 30
click at [603, 466] on button "3" at bounding box center [602, 454] width 70 height 30
click at [606, 492] on button "." at bounding box center [602, 488] width 70 height 30
click at [469, 438] on div "6 3 . ​ o 7 8 9 + – 4 5 6 × ÷ ⬚ 2 √ abc 1 2 3 0 ." at bounding box center [541, 412] width 583 height 181
click at [457, 420] on button "4" at bounding box center [454, 420] width 70 height 30
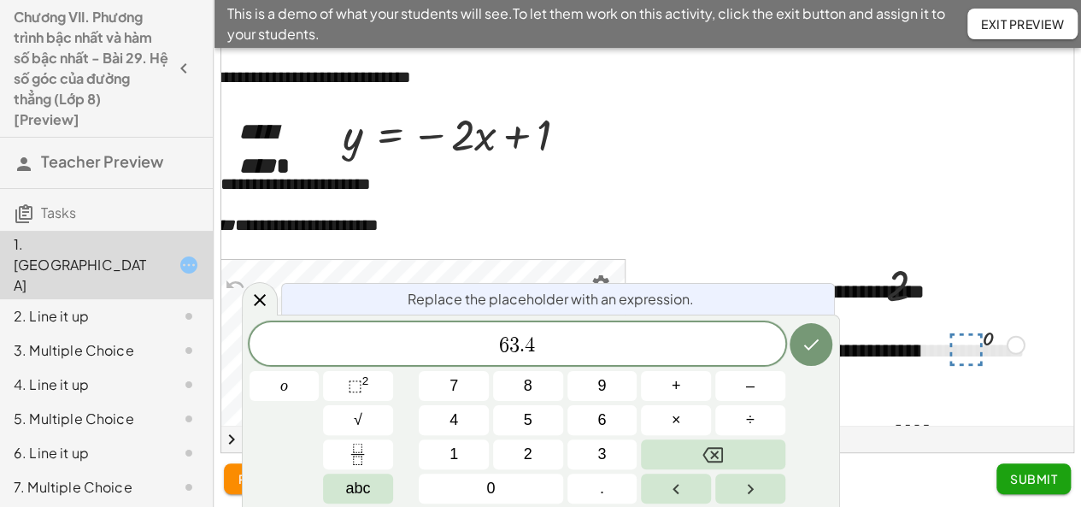
click at [795, 351] on button "Done" at bounding box center [811, 344] width 43 height 43
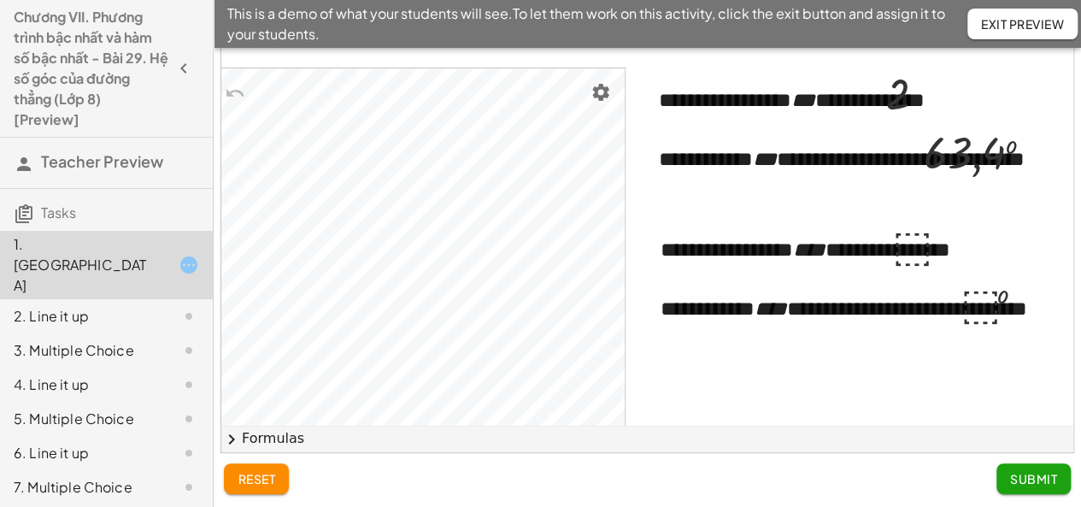
scroll to position [203, 290]
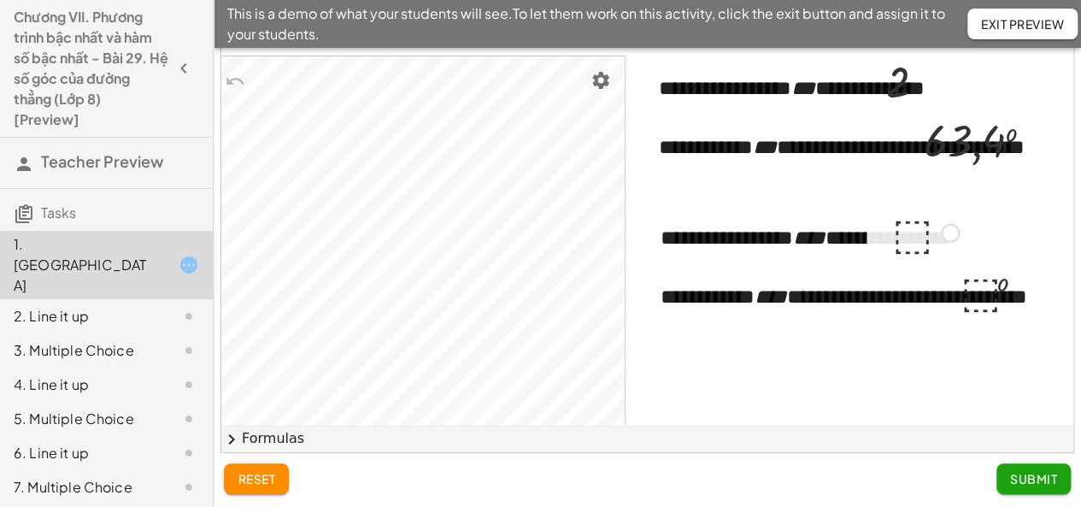
click at [885, 239] on div at bounding box center [926, 231] width 84 height 56
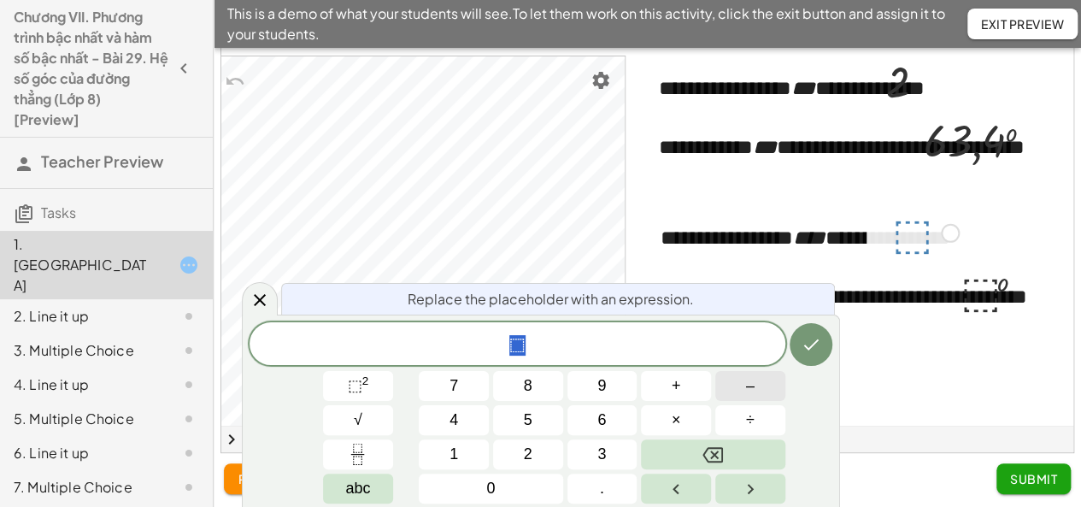
click at [747, 397] on button "–" at bounding box center [750, 386] width 70 height 30
click at [558, 440] on button "2" at bounding box center [528, 454] width 70 height 30
click at [793, 343] on button "Done" at bounding box center [811, 344] width 43 height 43
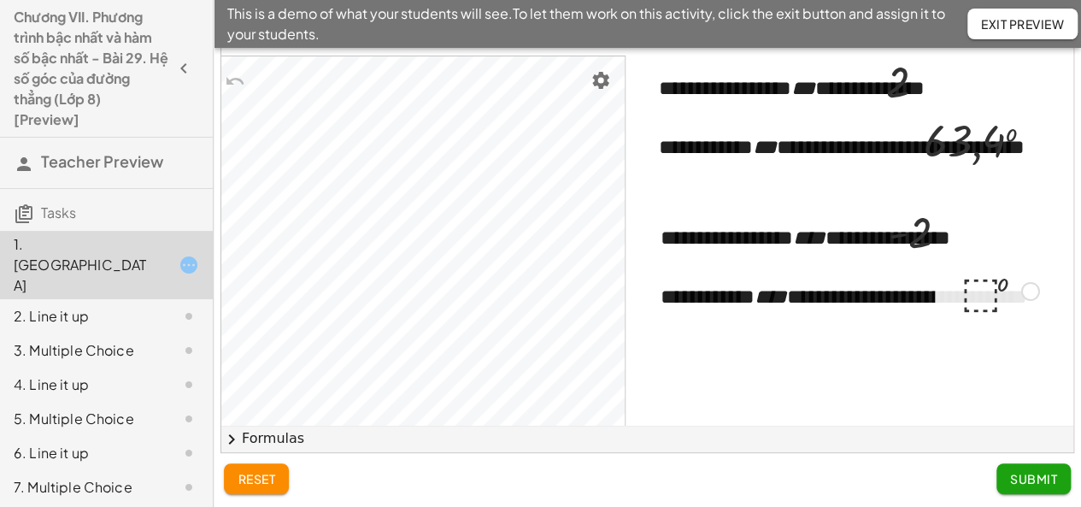
click at [967, 292] on div at bounding box center [1000, 289] width 96 height 56
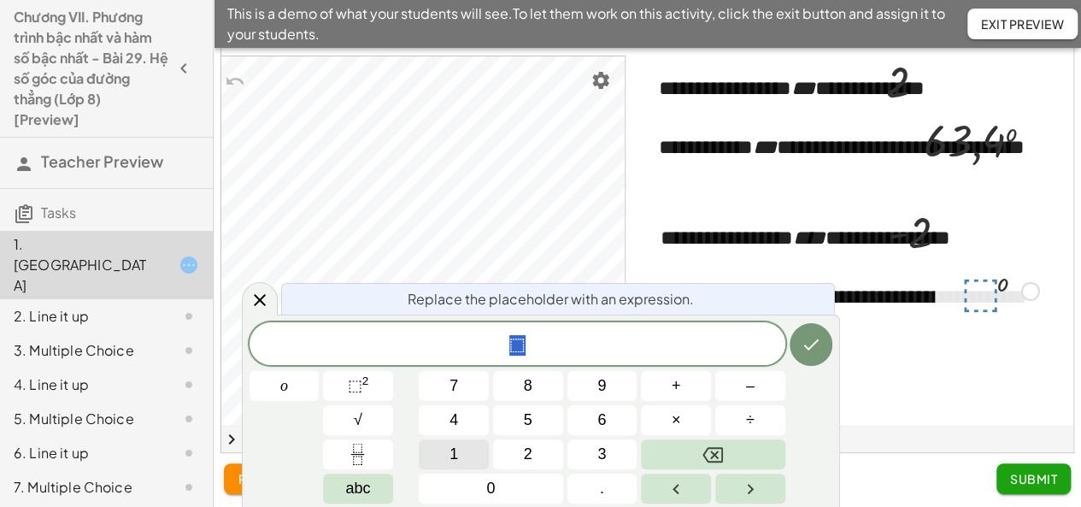
click at [487, 452] on button "1" at bounding box center [454, 454] width 70 height 30
click at [572, 421] on button "6" at bounding box center [602, 420] width 70 height 30
click at [602, 491] on span "." at bounding box center [602, 488] width 4 height 23
click at [614, 424] on button "6" at bounding box center [602, 420] width 70 height 30
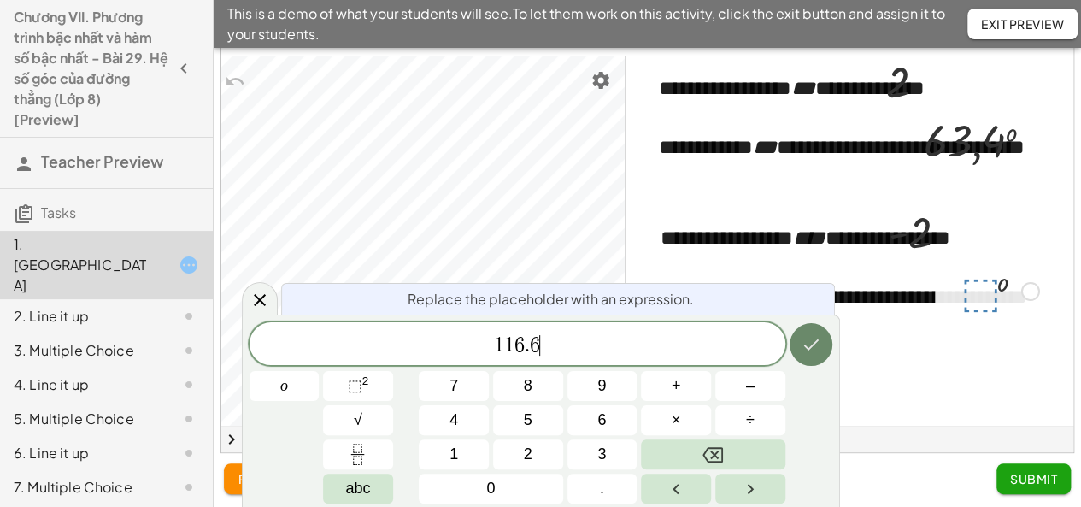
click at [808, 349] on icon "Done" at bounding box center [810, 344] width 15 height 11
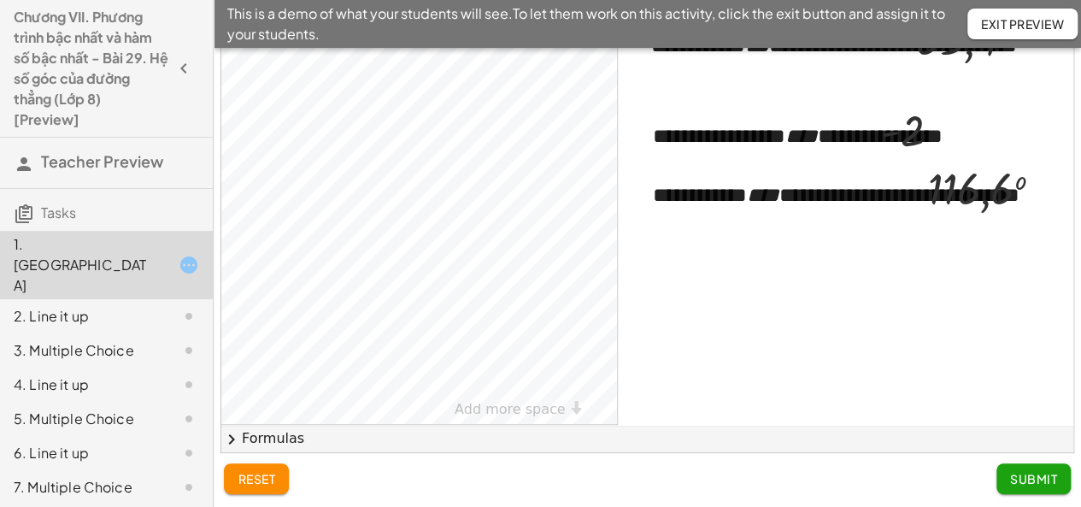
scroll to position [325, 290]
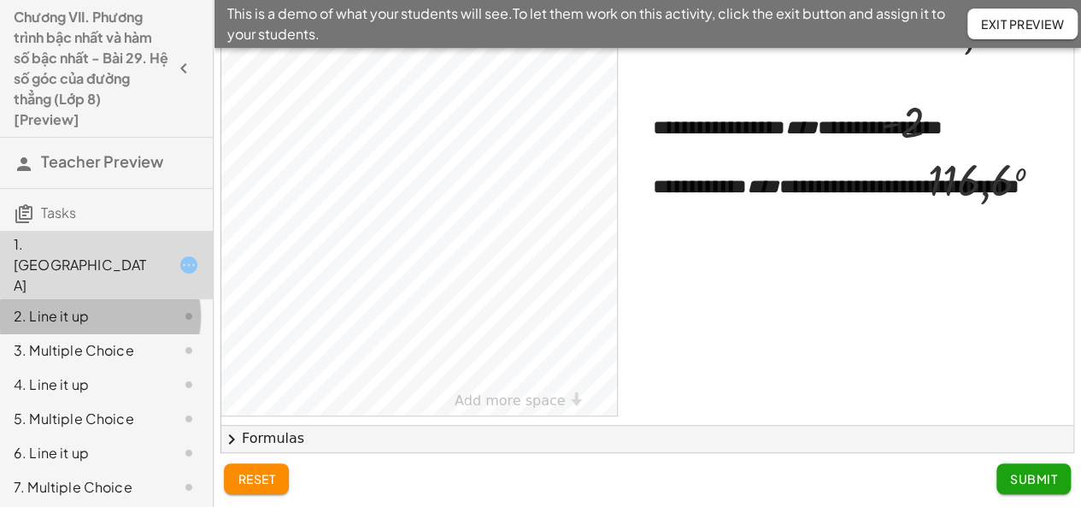
click at [37, 306] on div "2. Line it up" at bounding box center [83, 316] width 138 height 21
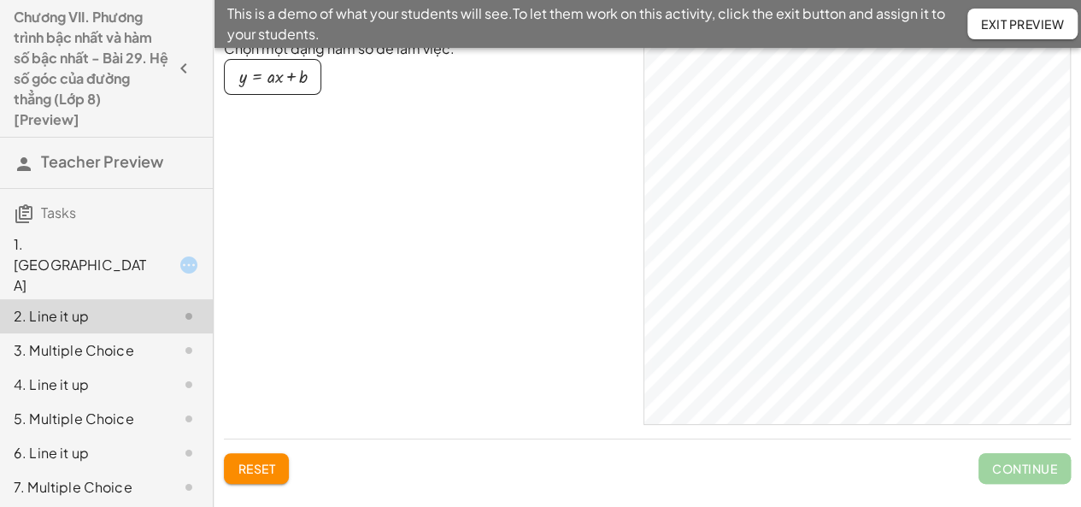
click at [279, 66] on button "y = + · a · x + b" at bounding box center [272, 77] width 97 height 36
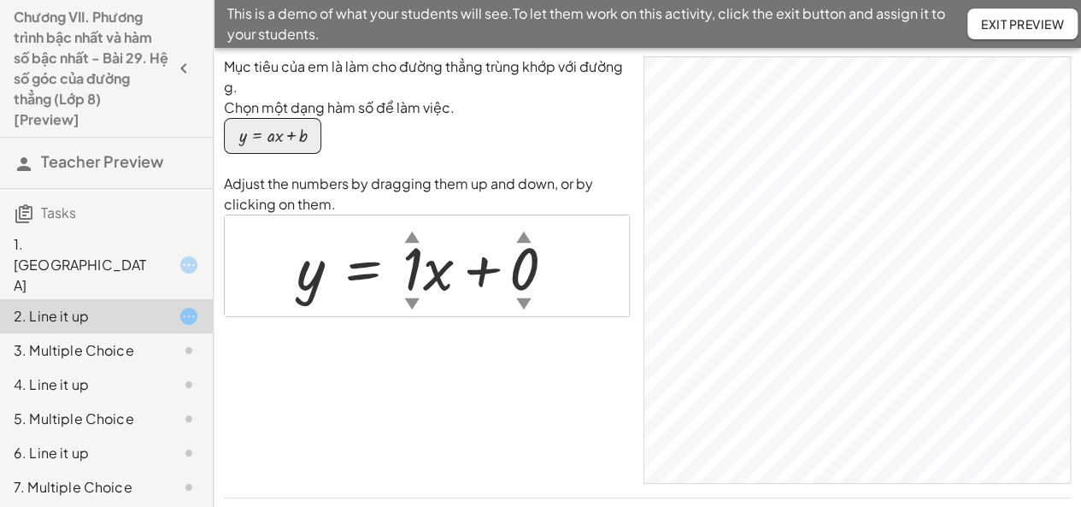
scroll to position [2, 0]
click at [411, 238] on div "▲" at bounding box center [411, 236] width 15 height 21
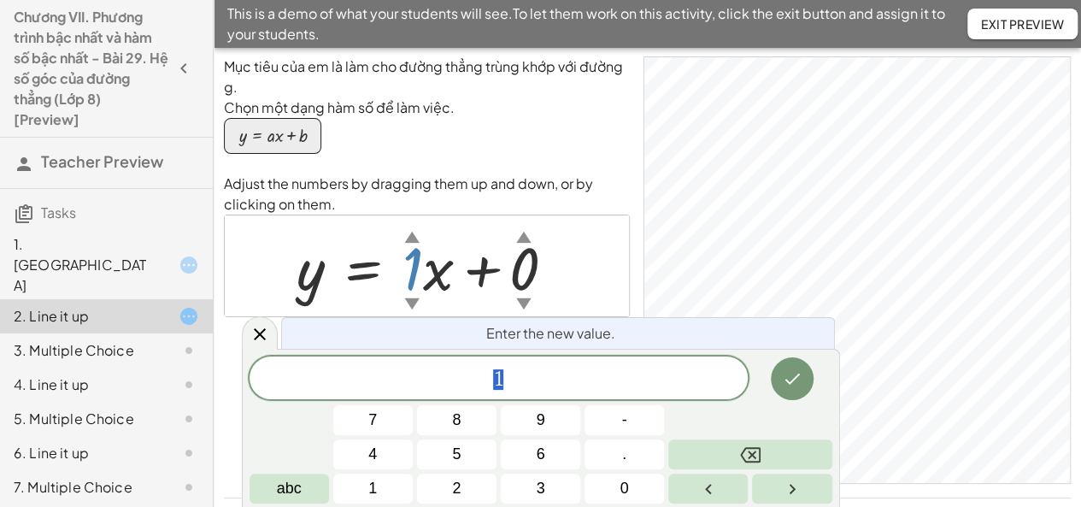
drag, startPoint x: 414, startPoint y: 270, endPoint x: 468, endPoint y: 254, distance: 57.1
click at [363, 268] on div "y = + · 1 ▲ ▼ · x + 0 ▲ ▼" at bounding box center [363, 268] width 0 height 0
click at [788, 376] on icon "Done" at bounding box center [792, 378] width 21 height 21
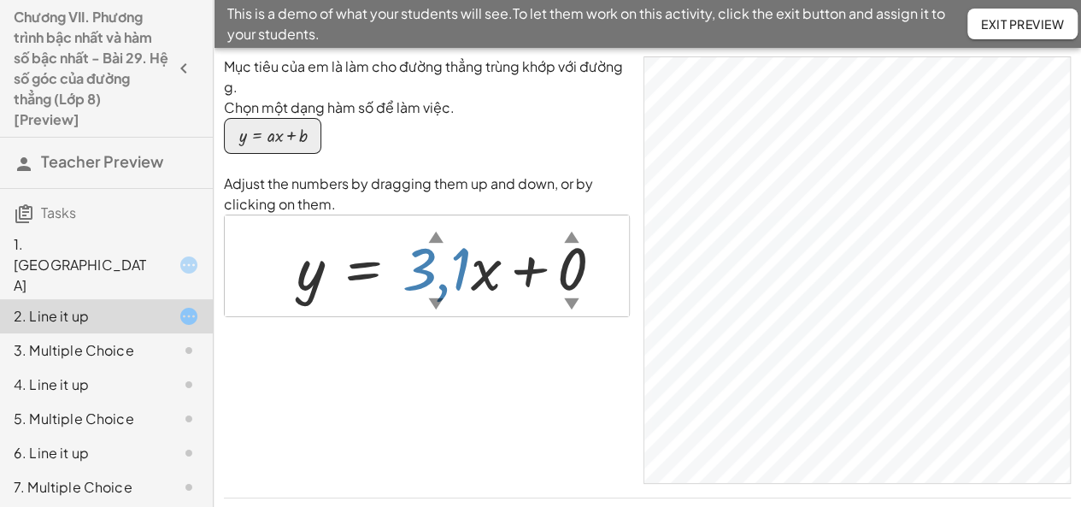
drag, startPoint x: 413, startPoint y: 278, endPoint x: 452, endPoint y: 182, distance: 103.5
click at [452, 182] on div "Adjust the numbers by dragging them up and down, or by clicking on them. y = + …" at bounding box center [427, 245] width 406 height 144
click at [452, 182] on p "Adjust the numbers by dragging them up and down, or by clicking on them." at bounding box center [427, 193] width 406 height 41
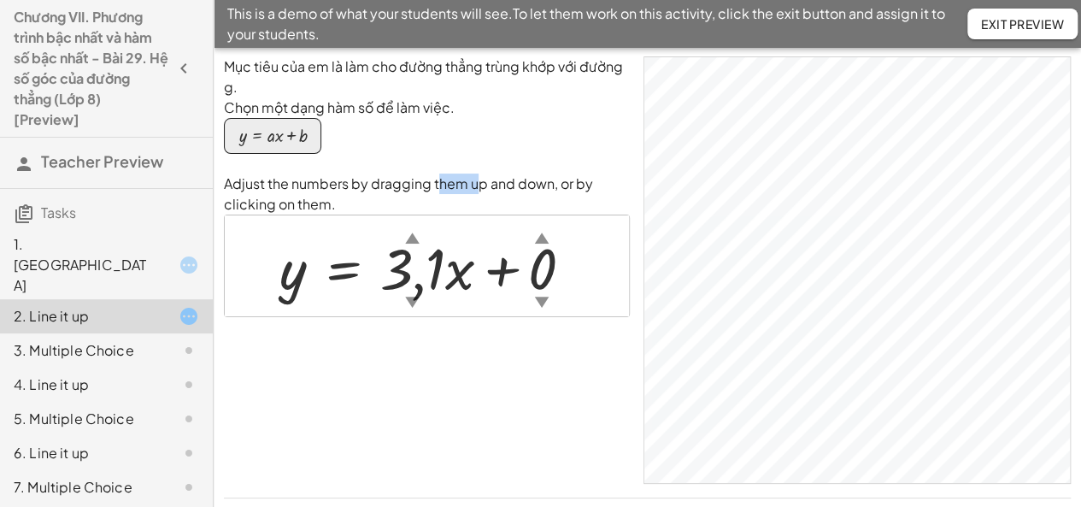
click at [452, 182] on p "Adjust the numbers by dragging them up and down, or by clicking on them." at bounding box center [427, 193] width 406 height 41
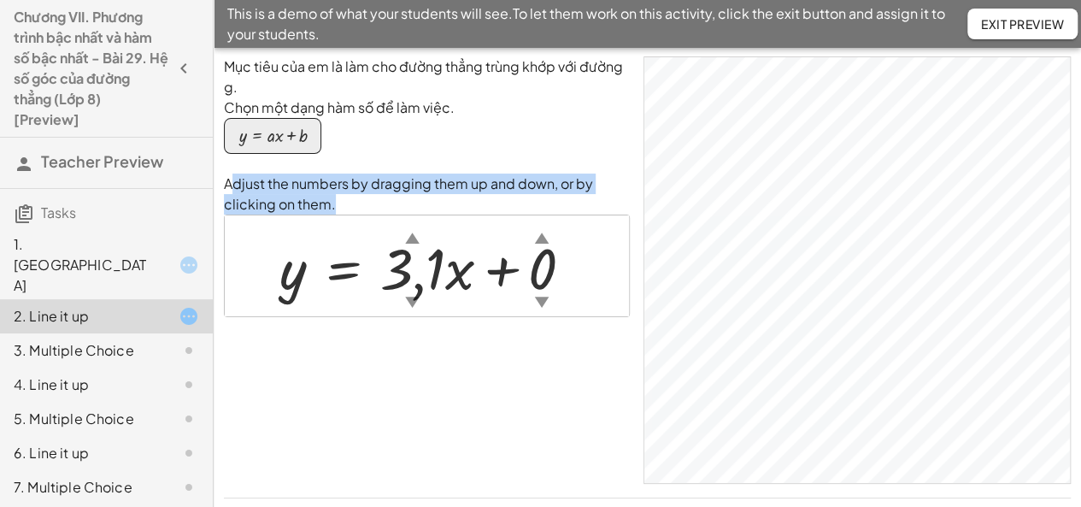
click at [452, 182] on p "Adjust the numbers by dragging them up and down, or by clicking on them." at bounding box center [427, 193] width 406 height 41
click at [441, 299] on div at bounding box center [433, 266] width 324 height 74
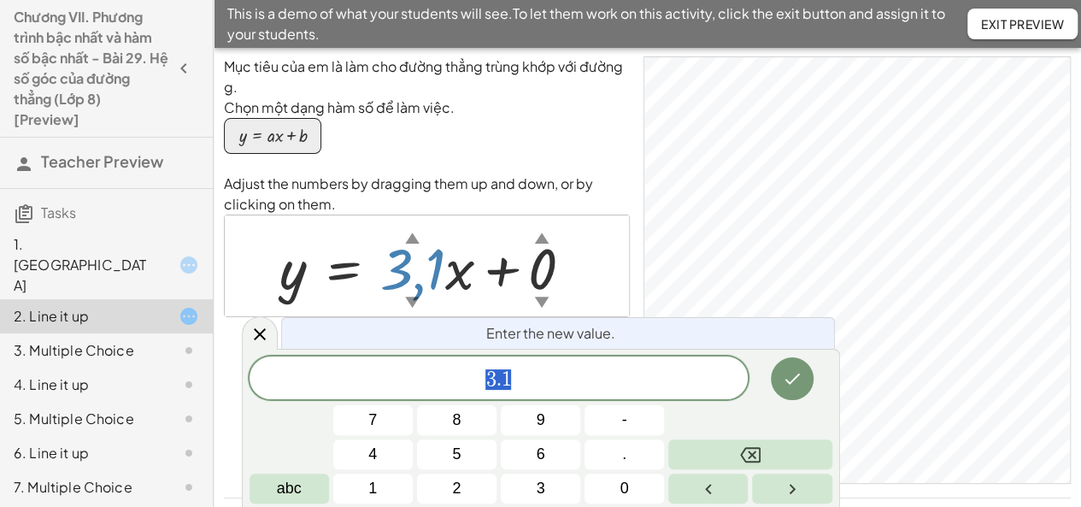
drag, startPoint x: 421, startPoint y: 266, endPoint x: 422, endPoint y: 281, distance: 15.4
click at [422, 281] on div at bounding box center [433, 266] width 324 height 74
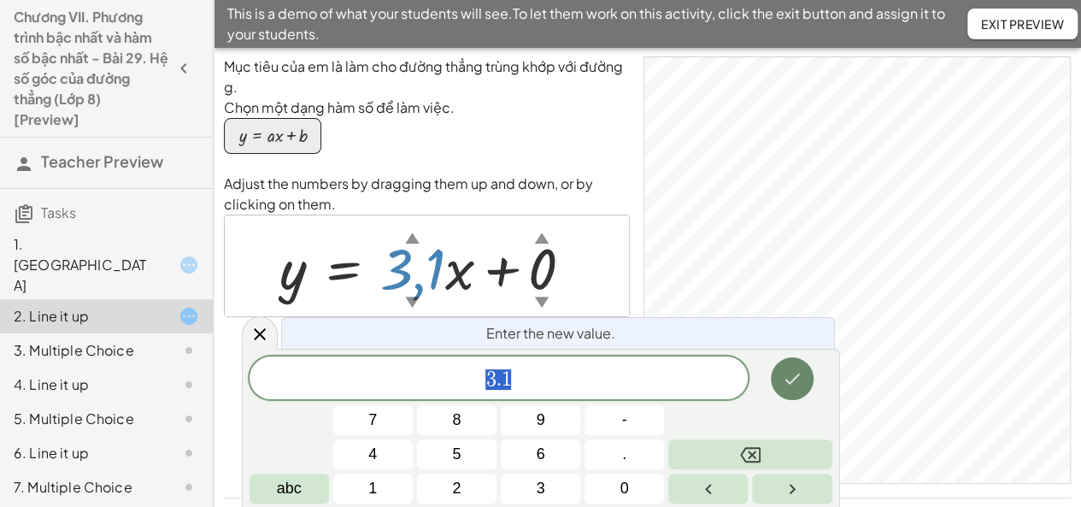
click at [788, 368] on icon "Done" at bounding box center [792, 378] width 21 height 21
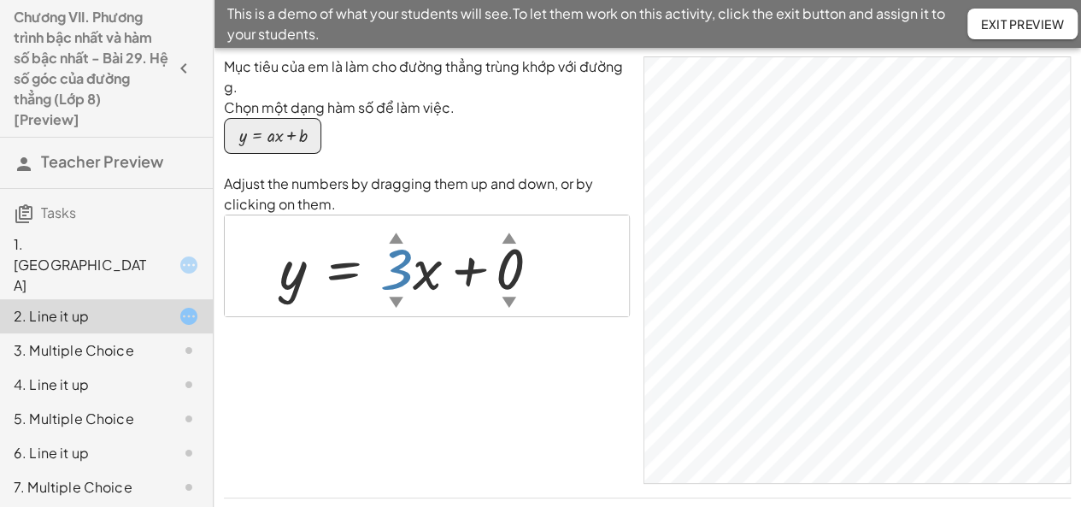
drag, startPoint x: 422, startPoint y: 268, endPoint x: 422, endPoint y: 283, distance: 14.5
click at [422, 283] on div at bounding box center [433, 266] width 324 height 74
drag, startPoint x: 506, startPoint y: 271, endPoint x: 508, endPoint y: 250, distance: 20.7
click at [508, 250] on div at bounding box center [416, 266] width 291 height 74
click at [508, 250] on div at bounding box center [433, 266] width 324 height 74
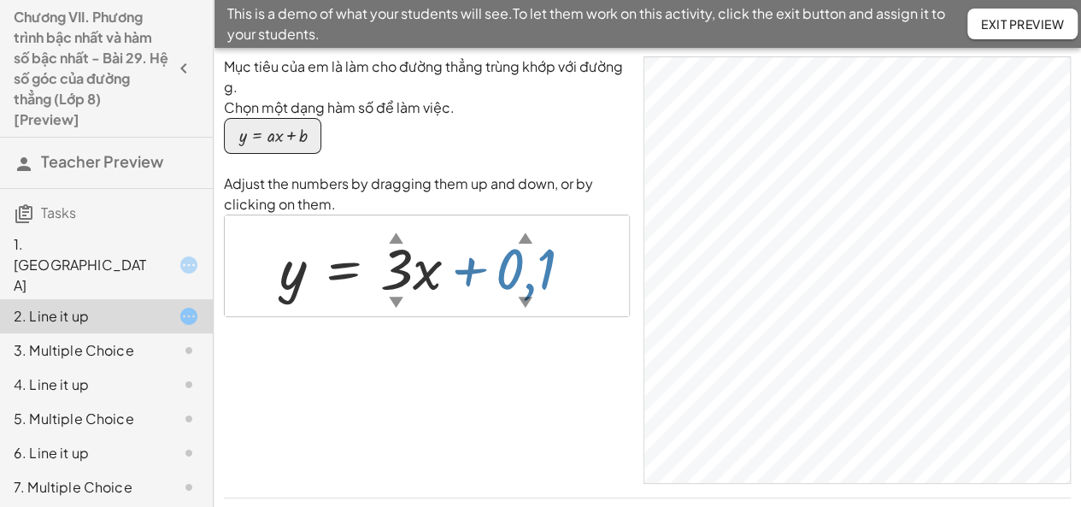
click at [508, 250] on div at bounding box center [433, 266] width 324 height 74
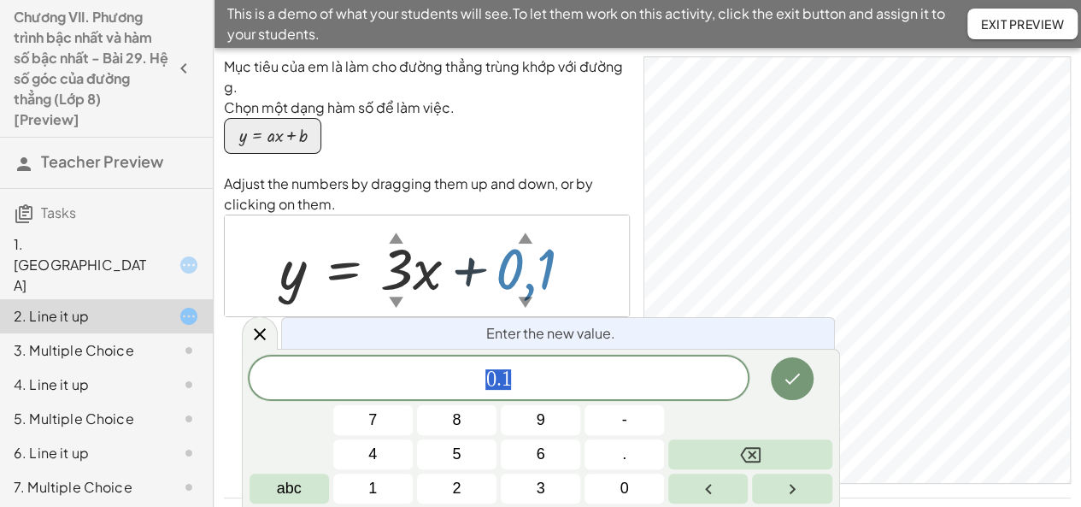
drag, startPoint x: 510, startPoint y: 259, endPoint x: 513, endPoint y: 274, distance: 15.6
click at [512, 264] on div at bounding box center [433, 266] width 324 height 74
click at [513, 278] on div at bounding box center [433, 266] width 324 height 74
click at [254, 332] on icon at bounding box center [260, 334] width 21 height 21
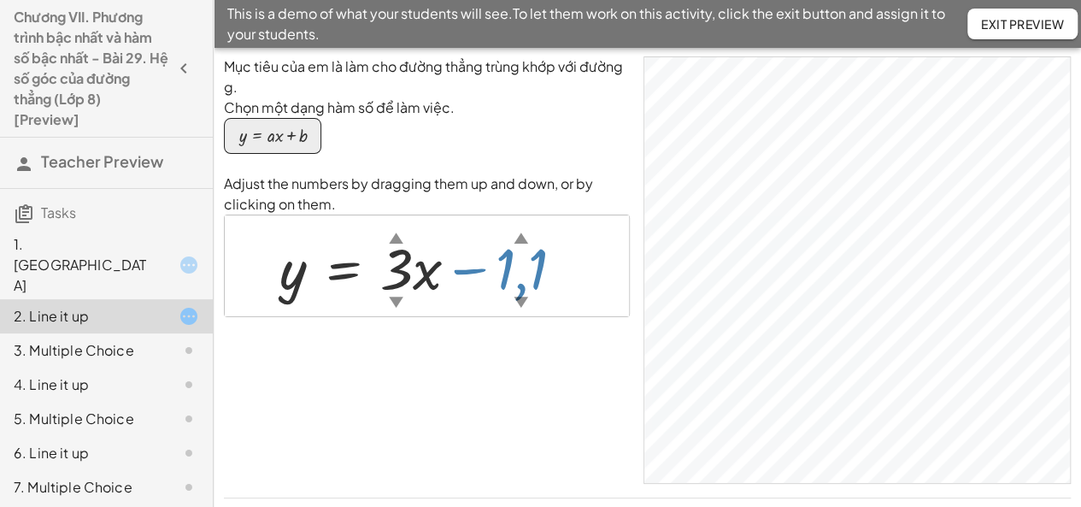
drag, startPoint x: 523, startPoint y: 269, endPoint x: 528, endPoint y: 339, distance: 70.3
click at [528, 339] on div "Mục tiêu của em là làm cho đường thẳng trùng khớp với đường g. Chọn một dạng hà…" at bounding box center [427, 269] width 406 height 427
drag, startPoint x: 528, startPoint y: 339, endPoint x: 523, endPoint y: 313, distance: 27.0
click at [523, 313] on div "Mục tiêu của em là làm cho đường thẳng trùng khớp với đường g. Chọn một dạng hà…" at bounding box center [427, 269] width 406 height 427
drag, startPoint x: 516, startPoint y: 291, endPoint x: 518, endPoint y: 272, distance: 18.9
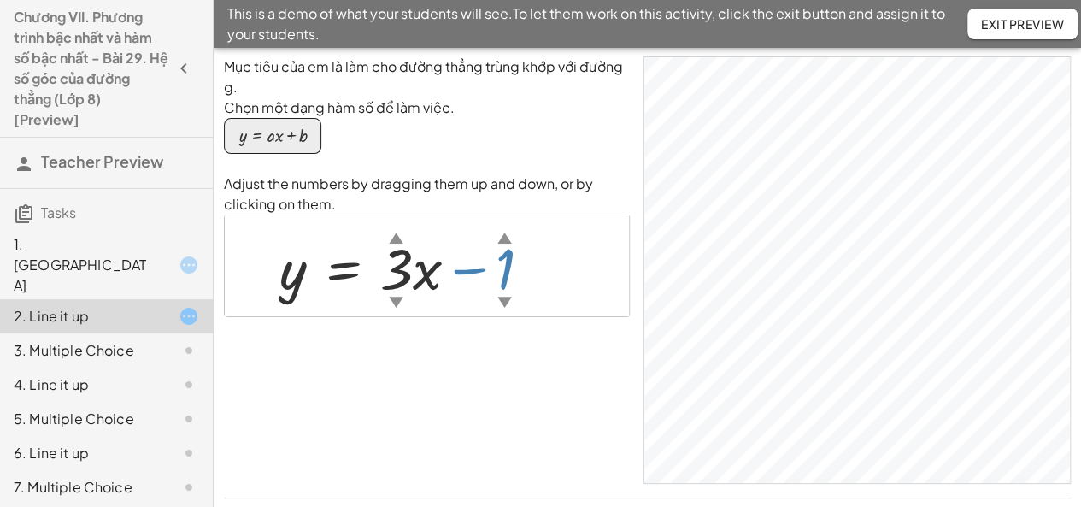
click at [344, 268] on div "y = + · 3 ▲ ▼ · x − 1 ▲ ▼" at bounding box center [344, 268] width 0 height 0
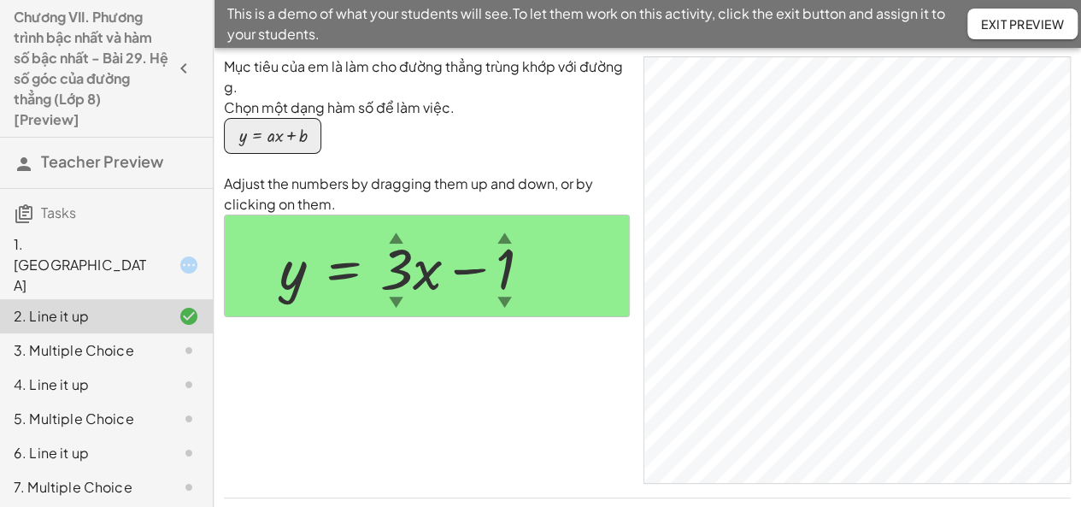
click at [58, 340] on div "3. Multiple Choice" at bounding box center [83, 350] width 138 height 21
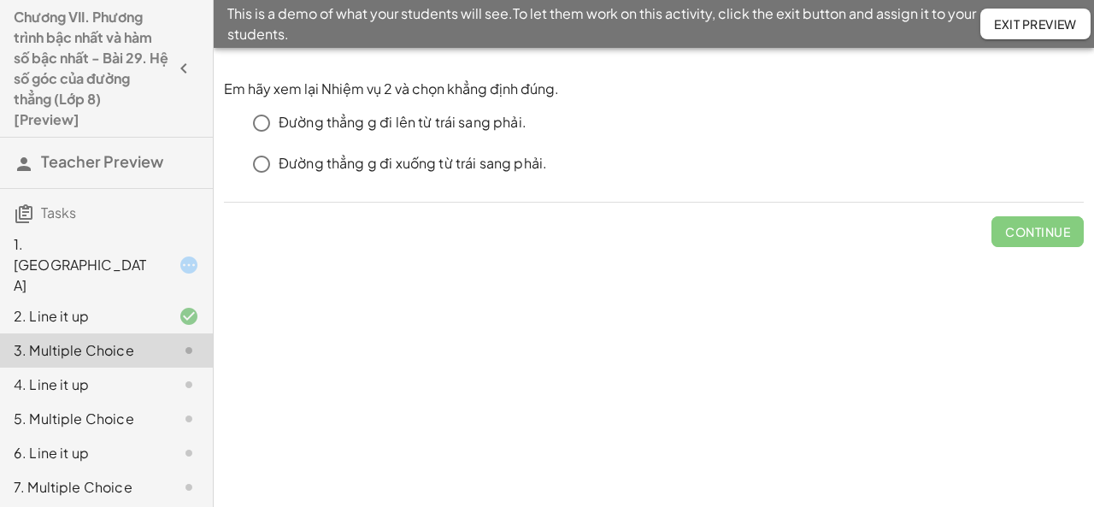
click at [39, 306] on div "2. Line it up" at bounding box center [83, 316] width 138 height 21
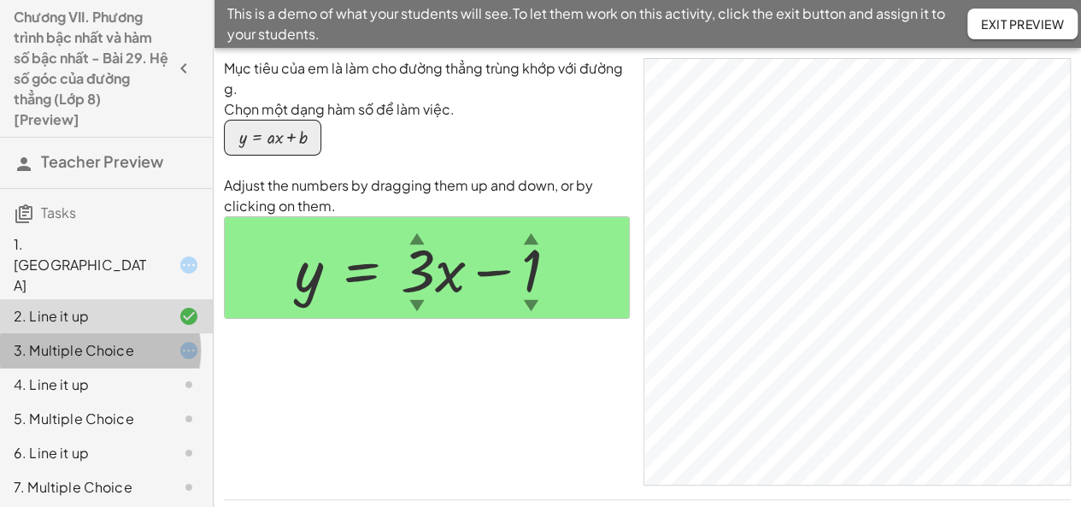
click at [57, 340] on div "3. Multiple Choice" at bounding box center [83, 350] width 138 height 21
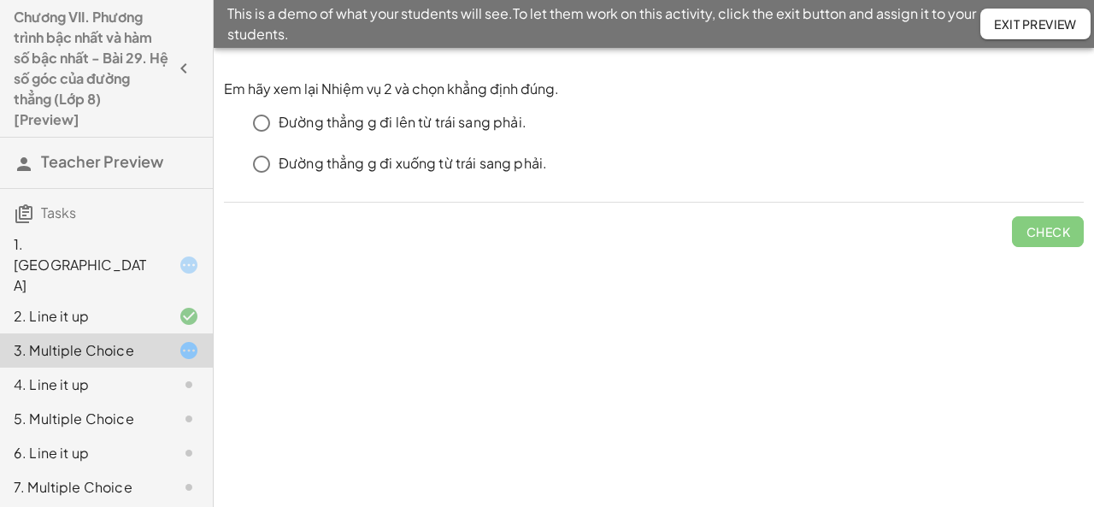
click at [79, 306] on div "2. Line it up" at bounding box center [83, 316] width 138 height 21
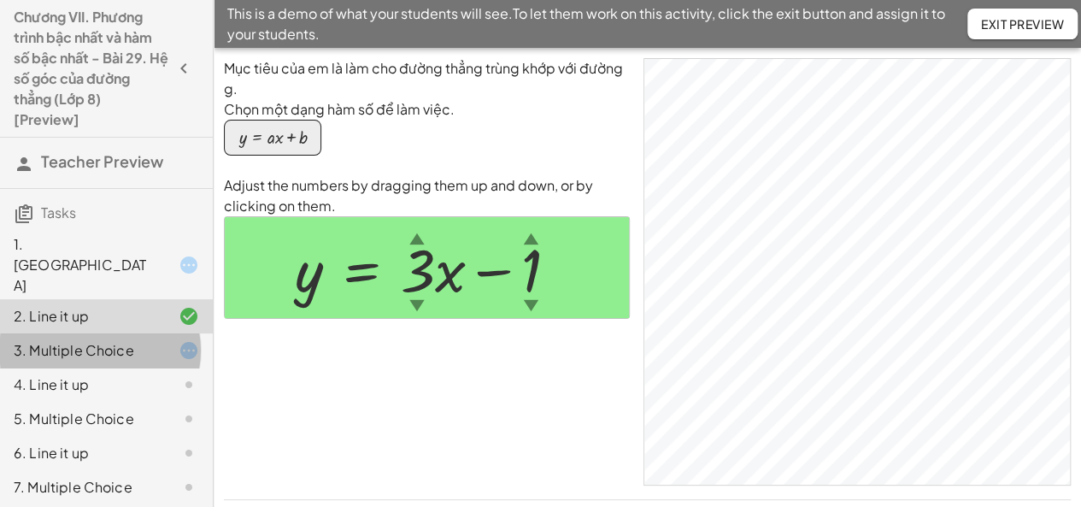
click at [76, 340] on div "3. Multiple Choice" at bounding box center [83, 350] width 138 height 21
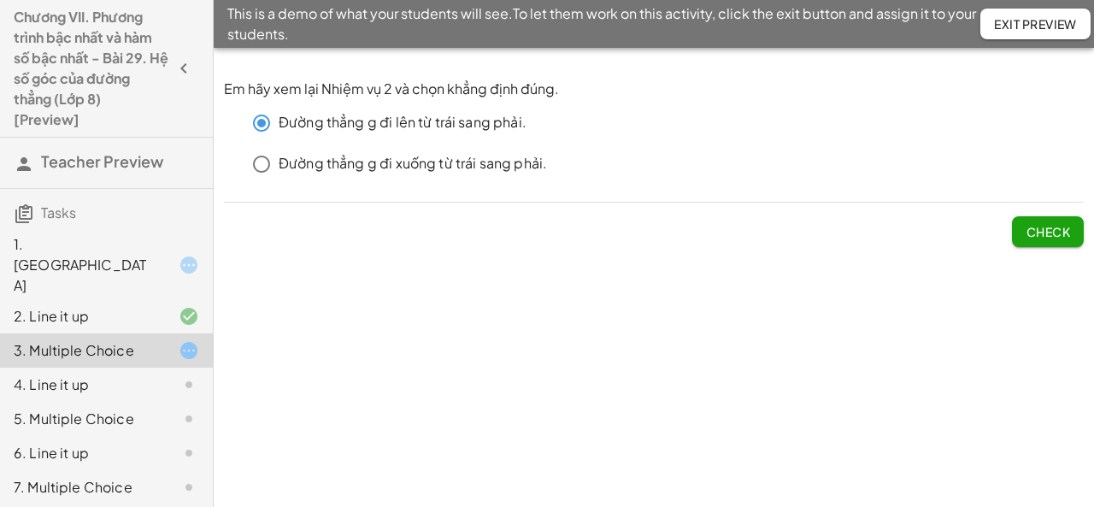
click at [1058, 232] on span "Check" at bounding box center [1047, 231] width 44 height 15
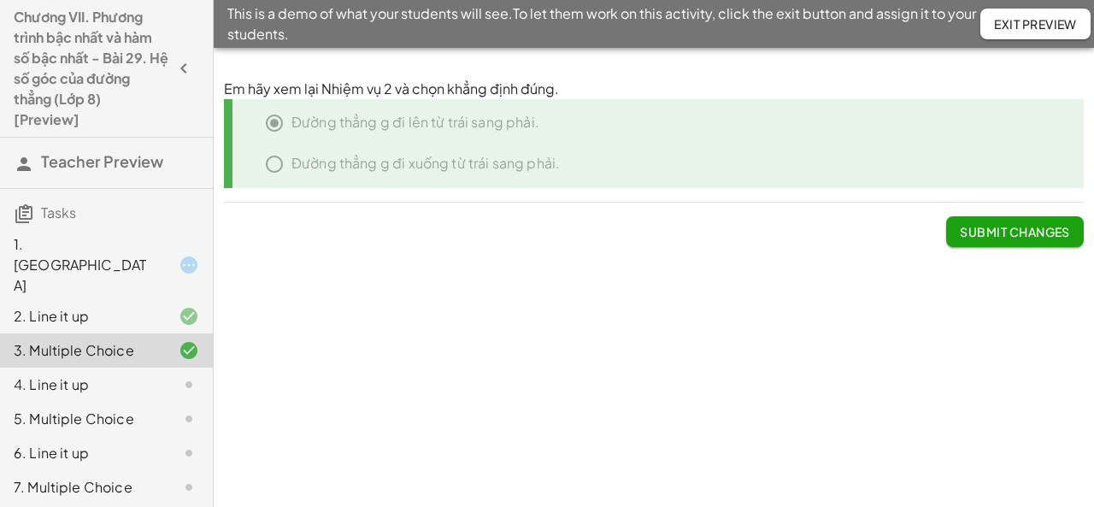
click at [102, 374] on div "4. Line it up" at bounding box center [83, 384] width 138 height 21
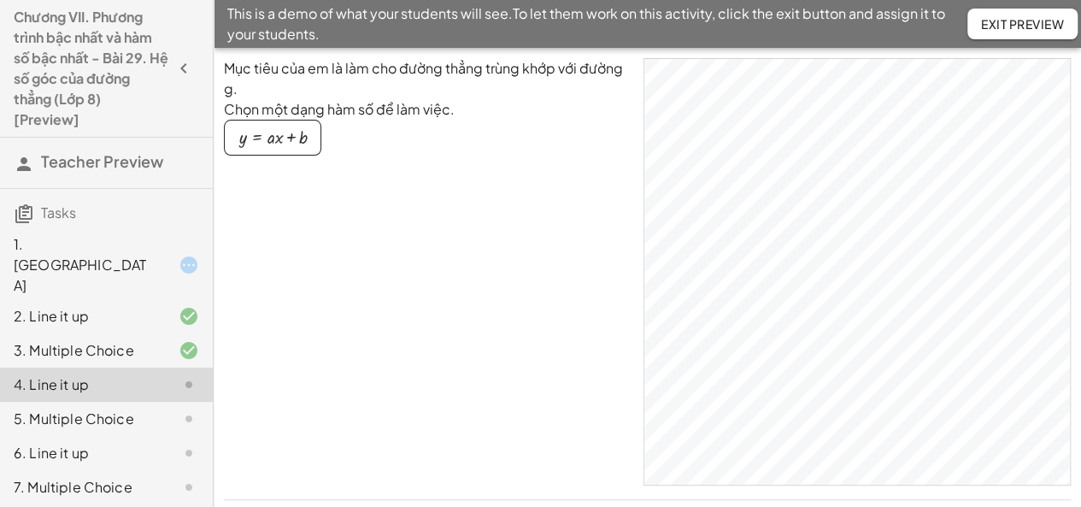
click at [276, 126] on button "y = + · a · x + b" at bounding box center [272, 138] width 97 height 36
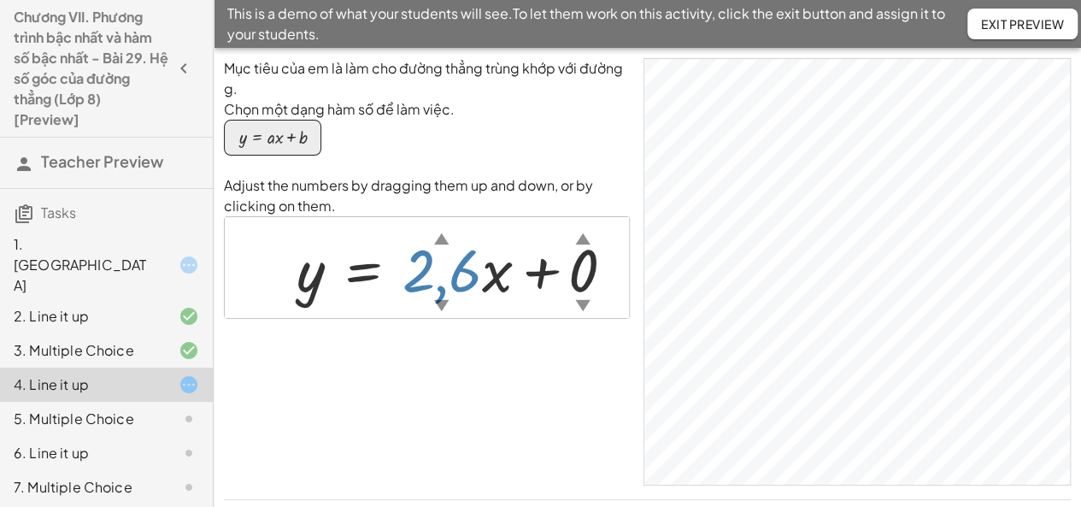
drag, startPoint x: 414, startPoint y: 263, endPoint x: 434, endPoint y: 179, distance: 86.0
click at [434, 179] on div "Adjust the numbers by dragging them up and down, or by clicking on them. y = + …" at bounding box center [427, 247] width 406 height 144
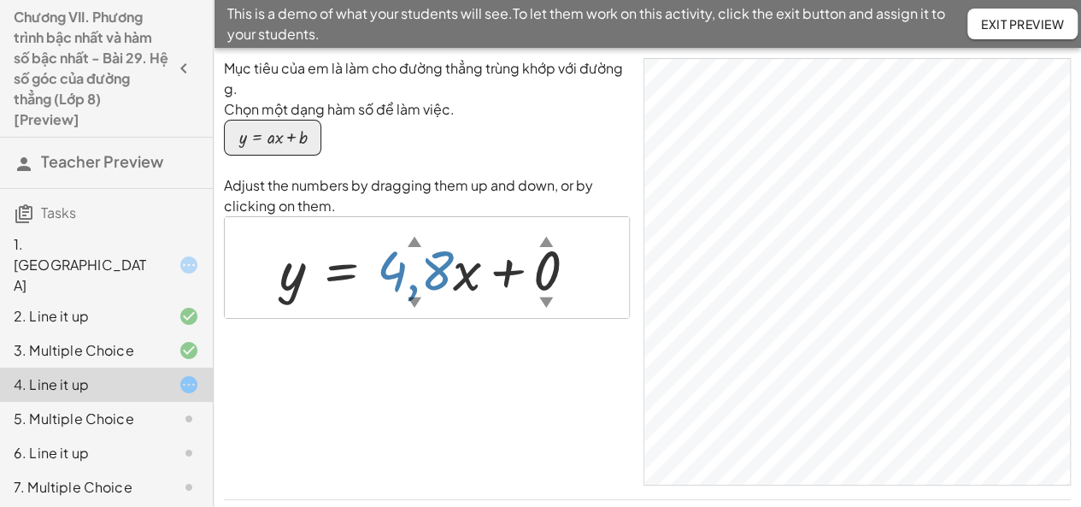
drag, startPoint x: 430, startPoint y: 279, endPoint x: 426, endPoint y: 180, distance: 99.2
click at [426, 180] on div "Adjust the numbers by dragging them up and down, or by clicking on them. y = + …" at bounding box center [427, 247] width 406 height 144
drag, startPoint x: 410, startPoint y: 279, endPoint x: 418, endPoint y: 217, distance: 62.9
click at [418, 217] on div "y = + · 5,8 ▲ ▼ · x + 0 ▲ ▼" at bounding box center [427, 267] width 404 height 101
drag, startPoint x: 424, startPoint y: 314, endPoint x: 415, endPoint y: 389, distance: 74.8
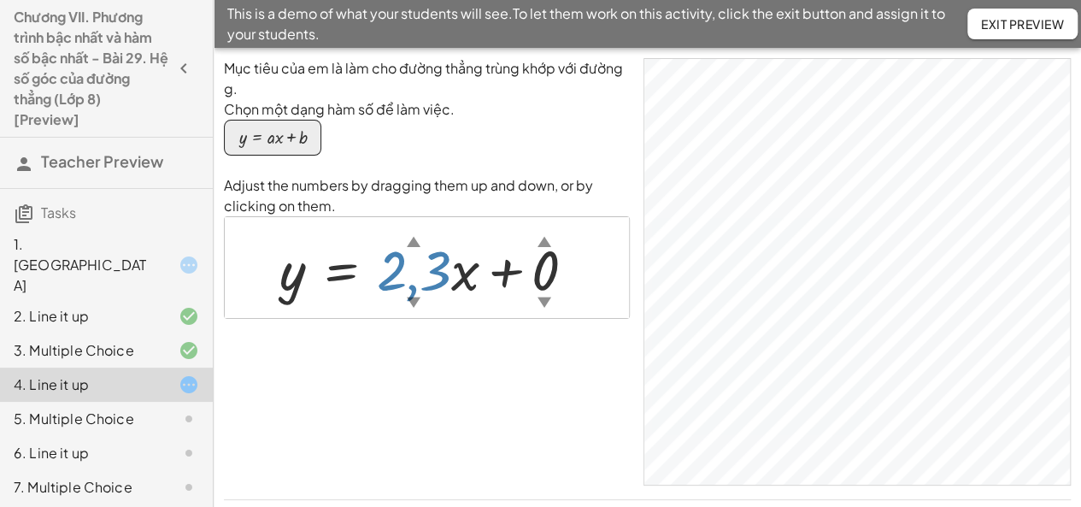
click at [423, 413] on div "Mục tiêu của em là làm cho đường thẳng trùng khớp với đường g. Chọn một dạng hà…" at bounding box center [427, 271] width 406 height 427
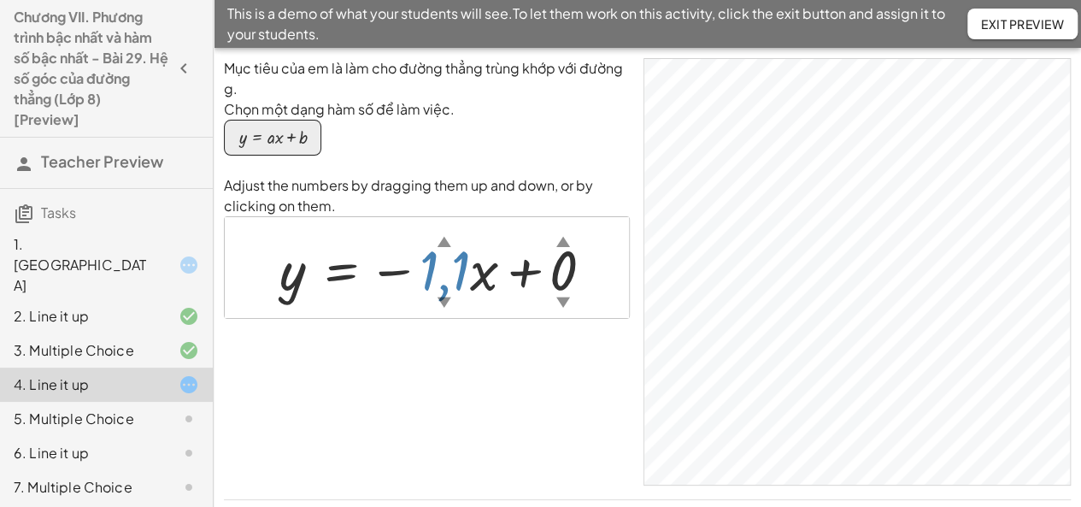
drag, startPoint x: 419, startPoint y: 263, endPoint x: 442, endPoint y: 377, distance: 116.0
click at [442, 377] on div "Mục tiêu của em là làm cho đường thẳng trùng khớp với đường g. Chọn một dạng hà…" at bounding box center [427, 271] width 406 height 427
click at [443, 377] on div "Mục tiêu của em là làm cho đường thẳng trùng khớp với đường g. Chọn một dạng hà…" at bounding box center [427, 271] width 406 height 427
drag, startPoint x: 444, startPoint y: 377, endPoint x: 446, endPoint y: 358, distance: 19.0
click at [446, 358] on div "Mục tiêu của em là làm cho đường thẳng trùng khớp với đường g. Chọn một dạng hà…" at bounding box center [427, 271] width 406 height 427
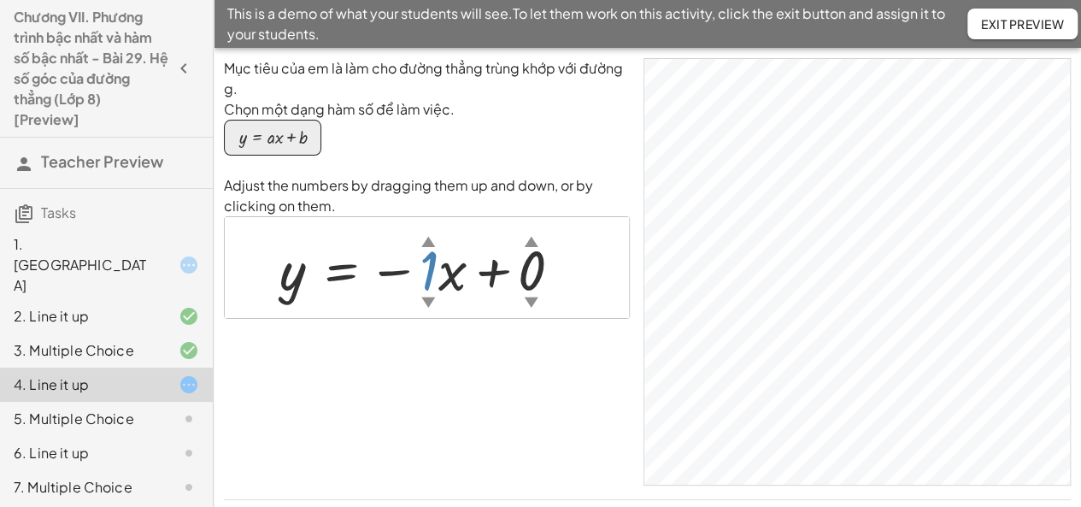
drag, startPoint x: 446, startPoint y: 276, endPoint x: 446, endPoint y: 259, distance: 17.1
click at [446, 259] on div at bounding box center [443, 268] width 345 height 73
drag, startPoint x: 532, startPoint y: 263, endPoint x: 547, endPoint y: 213, distance: 52.7
click at [547, 214] on div "Adjust the numbers by dragging them up and down, or by clicking on them. y = − …" at bounding box center [427, 247] width 406 height 144
click at [547, 212] on p "Adjust the numbers by dragging them up and down, or by clicking on them." at bounding box center [427, 195] width 406 height 41
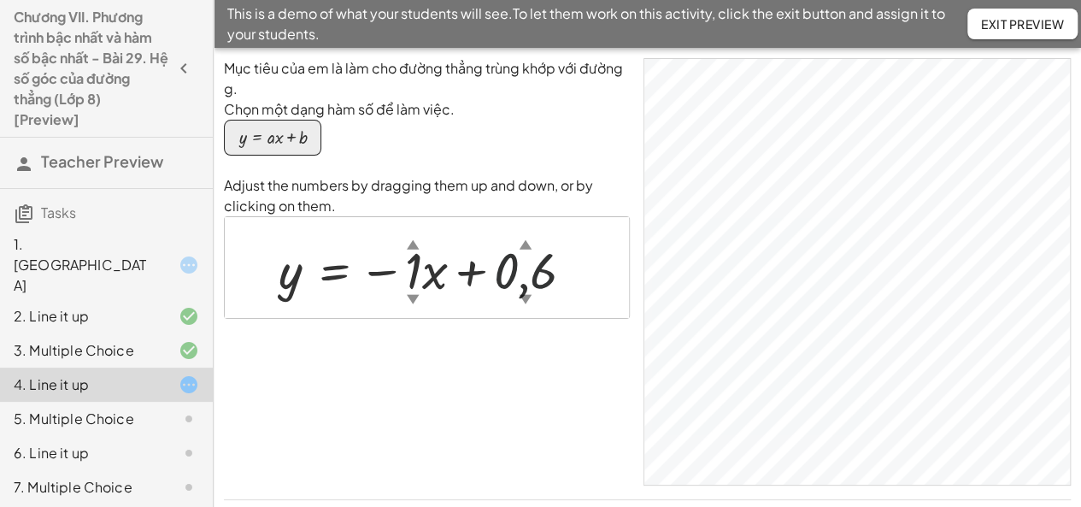
drag, startPoint x: 516, startPoint y: 282, endPoint x: 518, endPoint y: 266, distance: 16.3
click at [518, 266] on div at bounding box center [433, 268] width 326 height 67
click at [518, 266] on div at bounding box center [430, 268] width 321 height 67
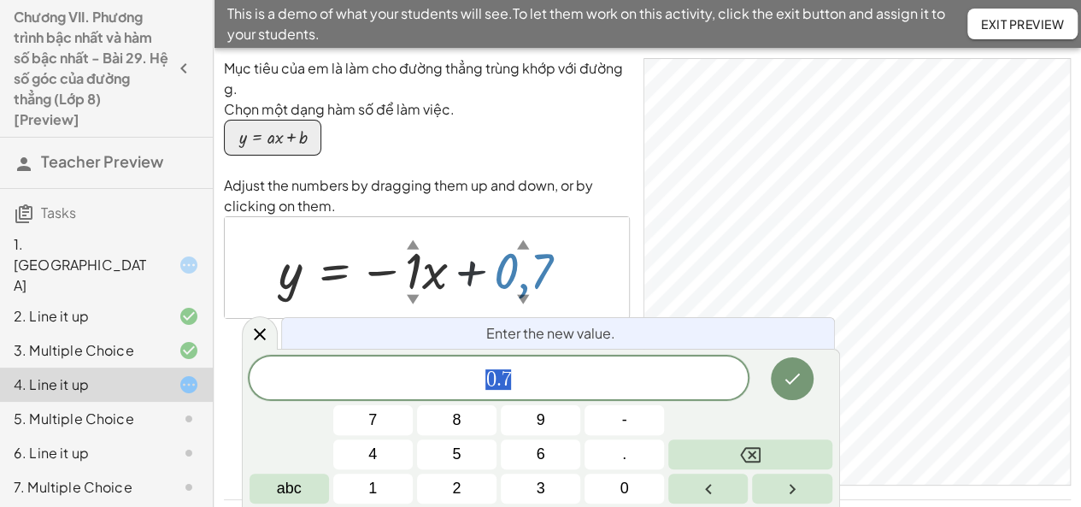
drag, startPoint x: 518, startPoint y: 266, endPoint x: 525, endPoint y: 234, distance: 32.3
click at [334, 270] on div "y = − · 1 ▲ ▼ · x + 0,7 ▲ ▼" at bounding box center [334, 270] width 0 height 0
drag, startPoint x: 511, startPoint y: 274, endPoint x: 511, endPoint y: 228, distance: 46.1
click at [511, 232] on div "y = − · 1 ▲ ▼ · x + 0,7 ▲ ▼" at bounding box center [424, 268] width 343 height 75
drag, startPoint x: 511, startPoint y: 228, endPoint x: 465, endPoint y: 262, distance: 57.4
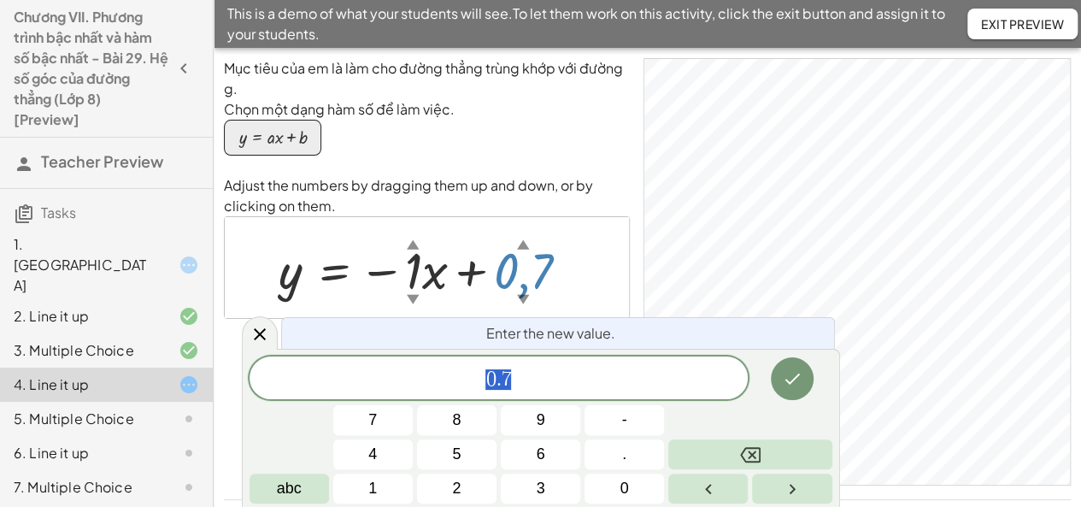
click at [509, 228] on div "y = − · 1 ▲ ▼ · x + 0,7 ▲ ▼" at bounding box center [427, 267] width 404 height 101
click at [260, 332] on icon at bounding box center [260, 334] width 12 height 12
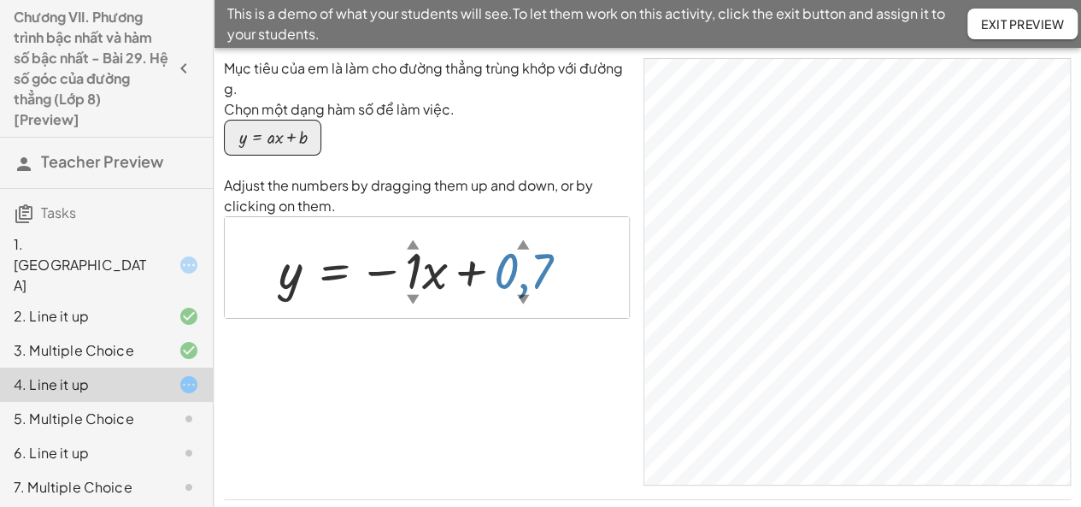
click at [260, 332] on div "Mục tiêu của em là làm cho đường thẳng trùng khớp với đường g. Chọn một dạng hà…" at bounding box center [427, 271] width 406 height 427
drag, startPoint x: 525, startPoint y: 271, endPoint x: 538, endPoint y: 199, distance: 73.1
click at [538, 199] on div "Adjust the numbers by dragging them up and down, or by clicking on them. y = − …" at bounding box center [427, 247] width 406 height 144
drag, startPoint x: 505, startPoint y: 279, endPoint x: 511, endPoint y: 266, distance: 14.9
click at [511, 266] on div at bounding box center [427, 268] width 315 height 67
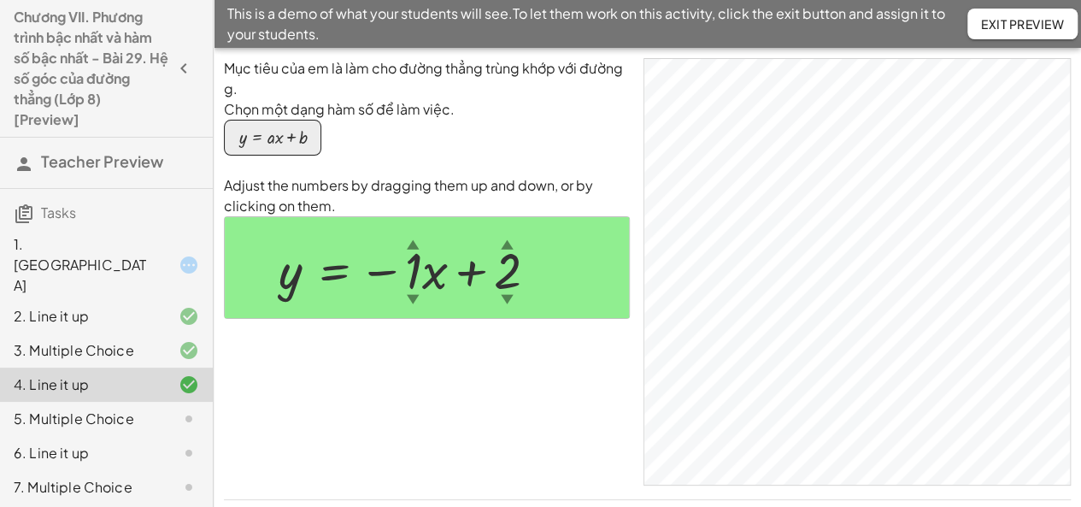
click at [65, 408] on div "5. Multiple Choice" at bounding box center [83, 418] width 138 height 21
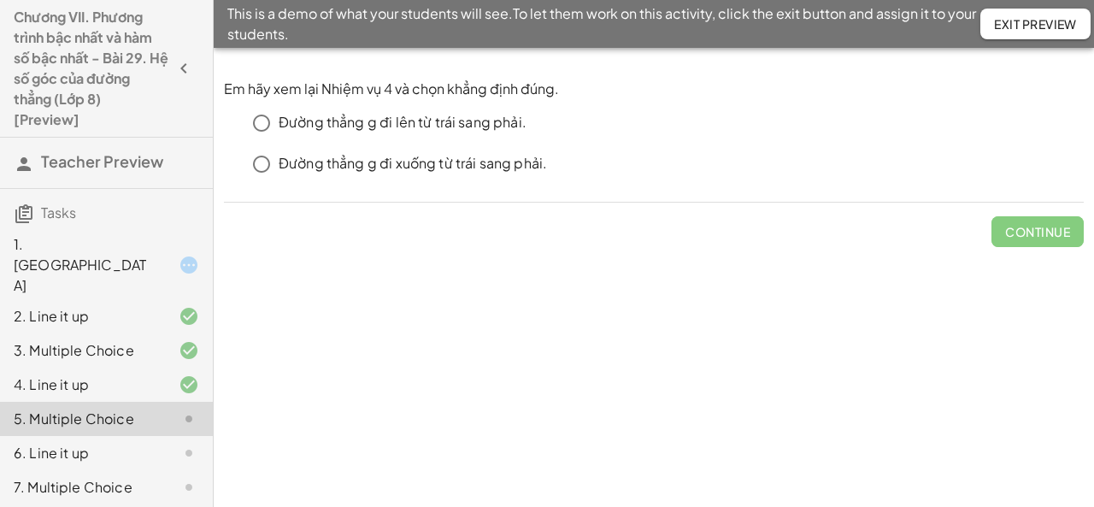
click at [79, 436] on div "4. Line it up" at bounding box center [106, 453] width 213 height 34
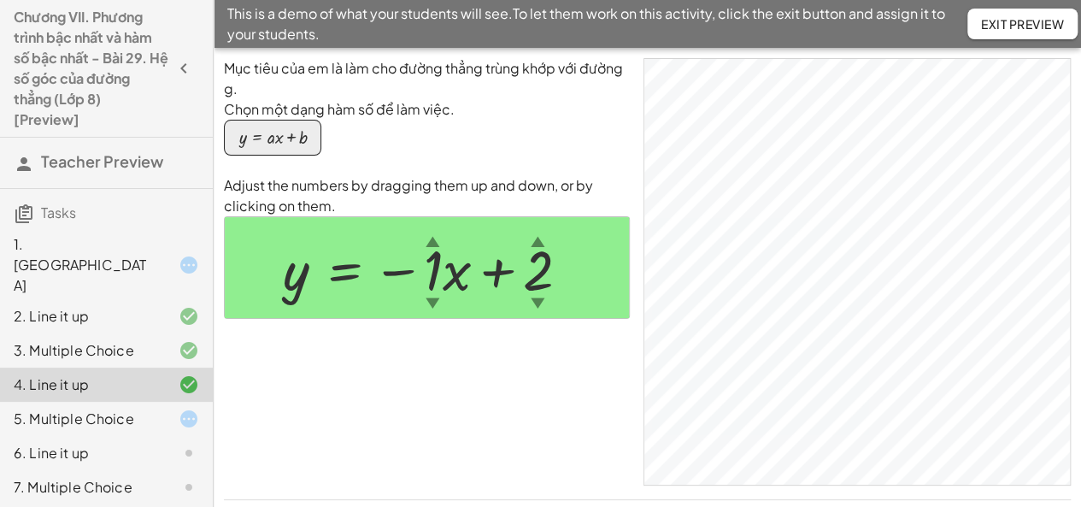
click at [82, 408] on div "5. Multiple Choice" at bounding box center [83, 418] width 138 height 21
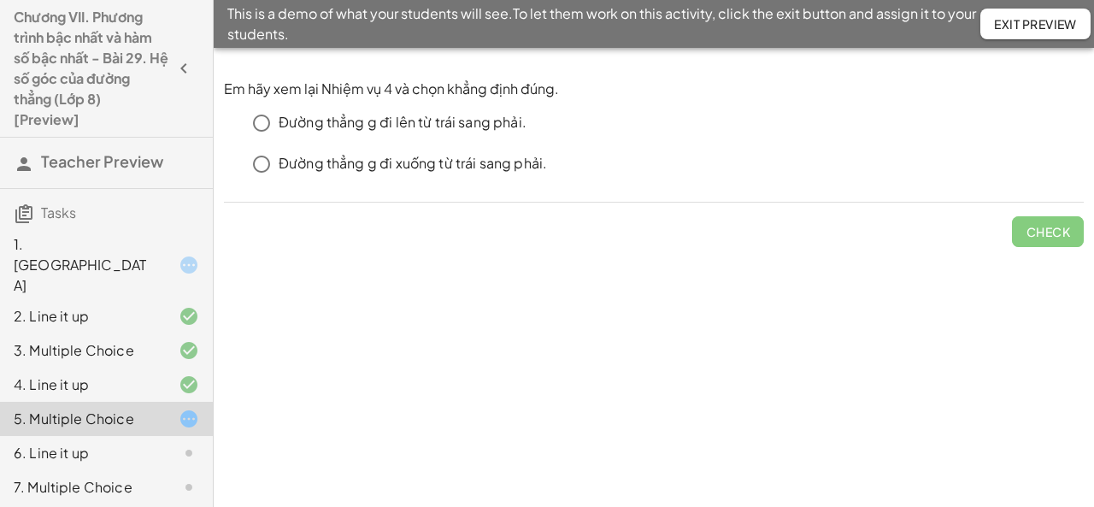
click at [109, 374] on div "4. Line it up" at bounding box center [83, 384] width 138 height 21
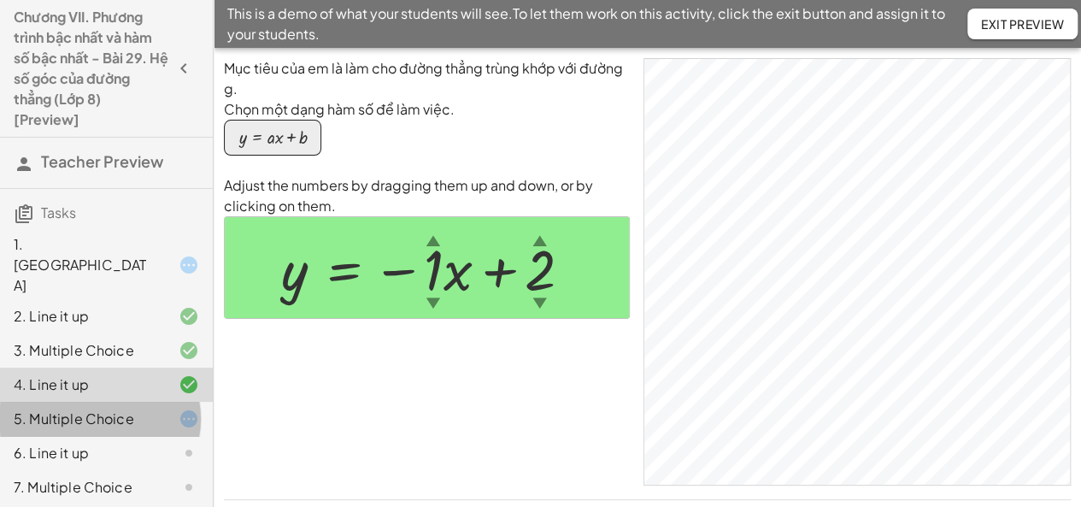
click at [100, 408] on div "5. Multiple Choice" at bounding box center [83, 418] width 138 height 21
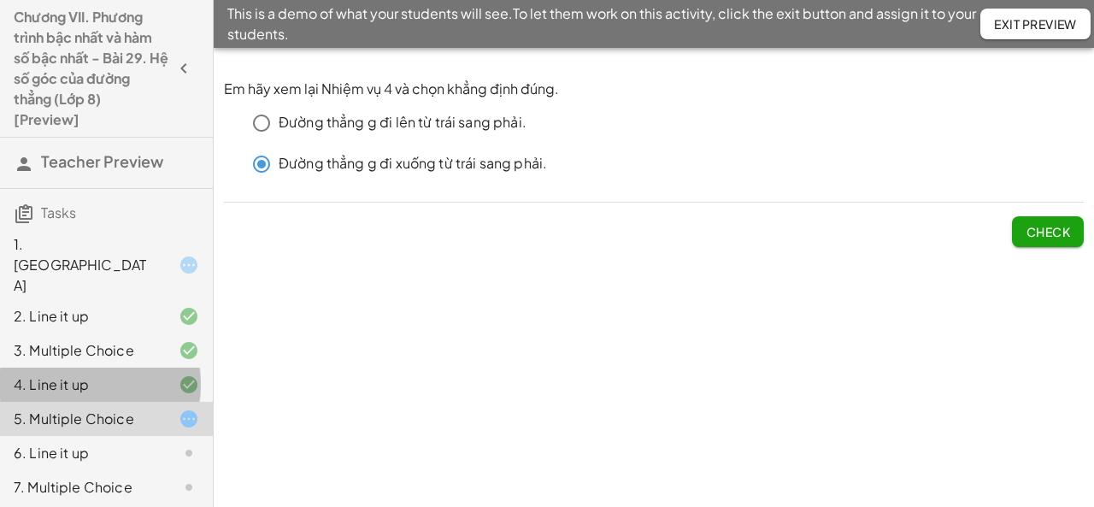
click at [118, 374] on div "4. Line it up" at bounding box center [83, 384] width 138 height 21
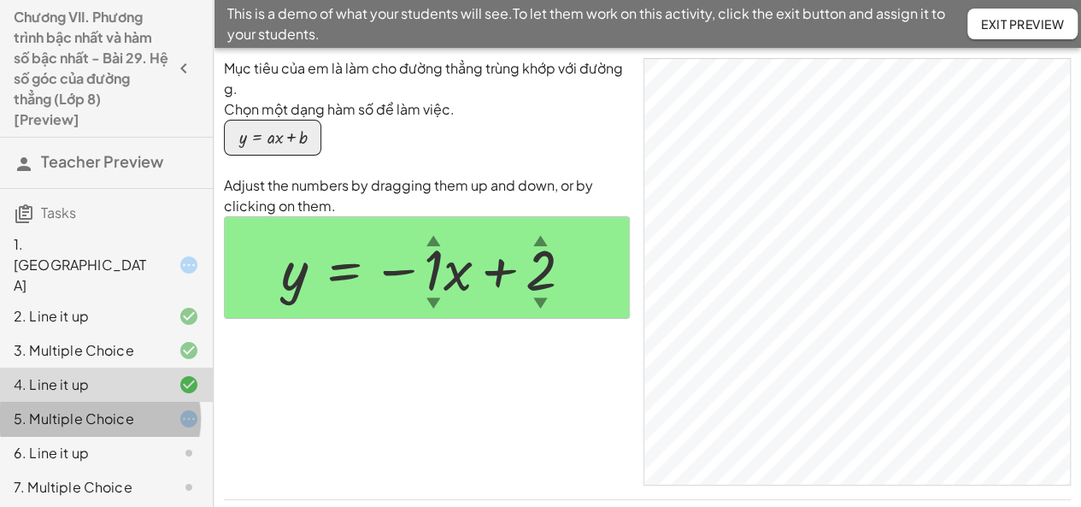
click at [117, 470] on div "5. Multiple Choice" at bounding box center [106, 487] width 213 height 34
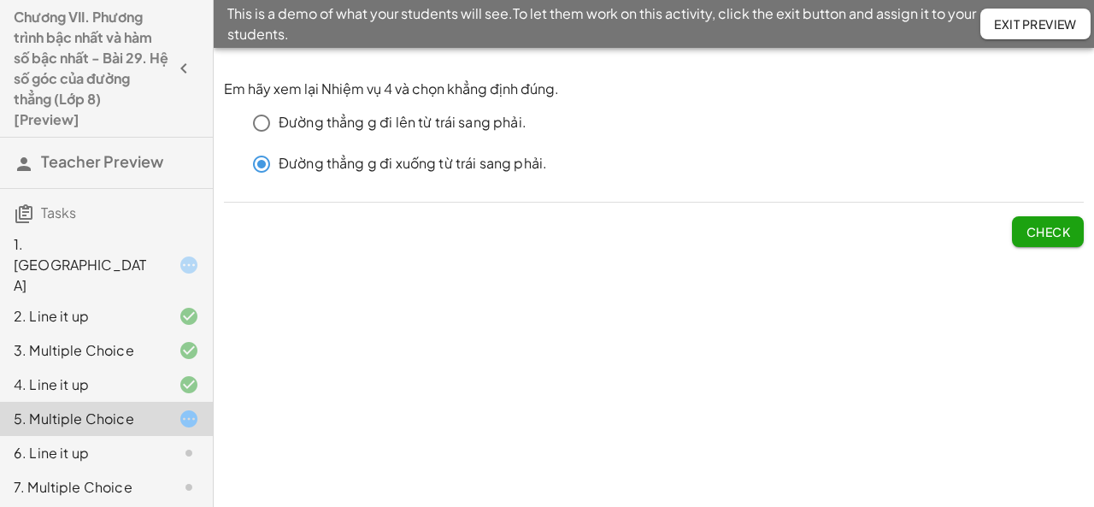
click at [1037, 228] on span "Check" at bounding box center [1047, 231] width 44 height 15
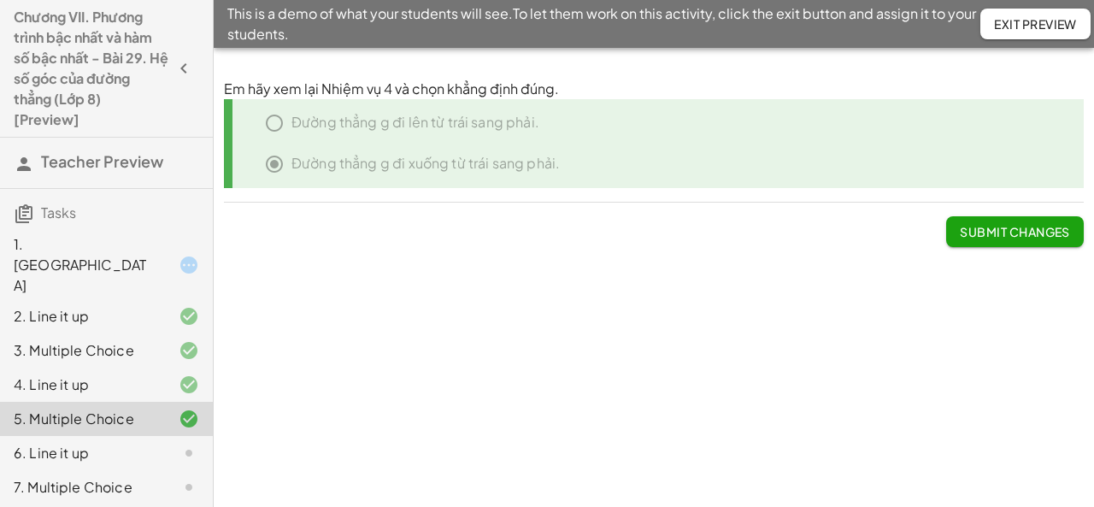
drag, startPoint x: 85, startPoint y: 422, endPoint x: 117, endPoint y: 415, distance: 33.2
click at [85, 443] on div "6. Line it up" at bounding box center [83, 453] width 138 height 21
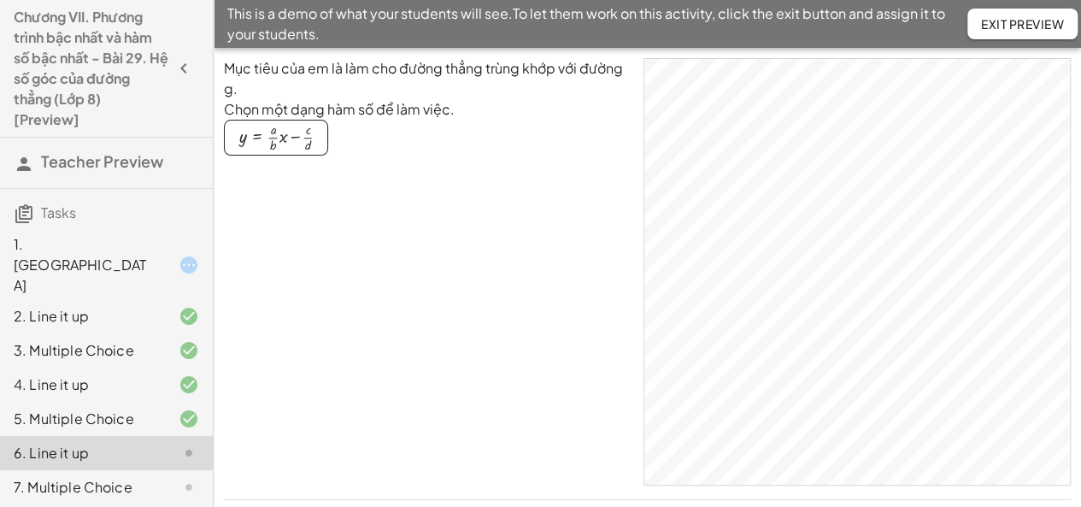
click at [289, 132] on div "button" at bounding box center [275, 137] width 75 height 29
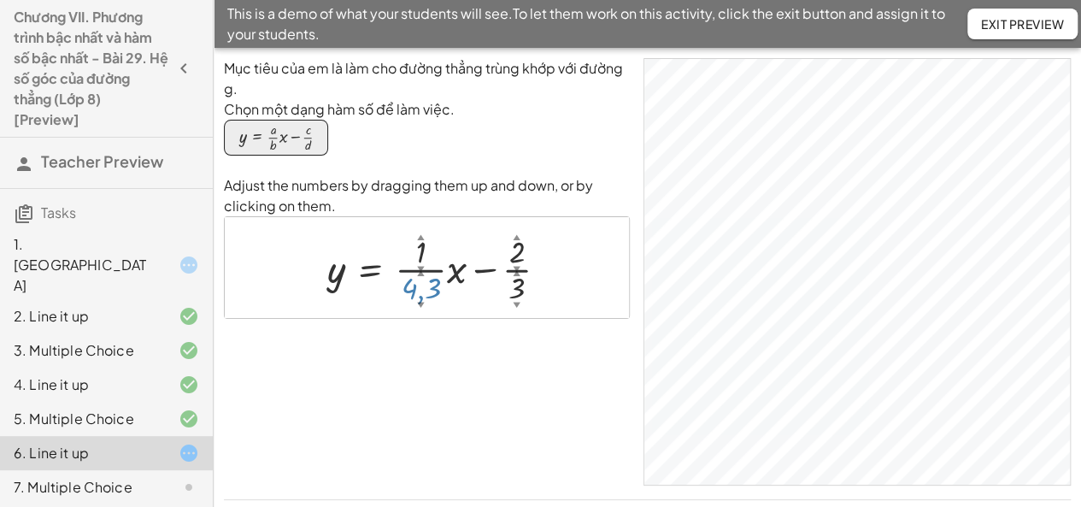
drag, startPoint x: 406, startPoint y: 286, endPoint x: 429, endPoint y: 373, distance: 90.2
click at [429, 373] on div "Mục tiêu của em là làm cho đường thẳng trùng khớp với đường g. Chọn một dạng hà…" at bounding box center [427, 271] width 406 height 427
drag, startPoint x: 422, startPoint y: 286, endPoint x: 429, endPoint y: 375, distance: 89.1
click at [429, 375] on div "Mục tiêu của em là làm cho đường thẳng trùng khớp với đường g. Chọn một dạng hà…" at bounding box center [427, 271] width 406 height 427
drag, startPoint x: 429, startPoint y: 285, endPoint x: 440, endPoint y: 329, distance: 45.0
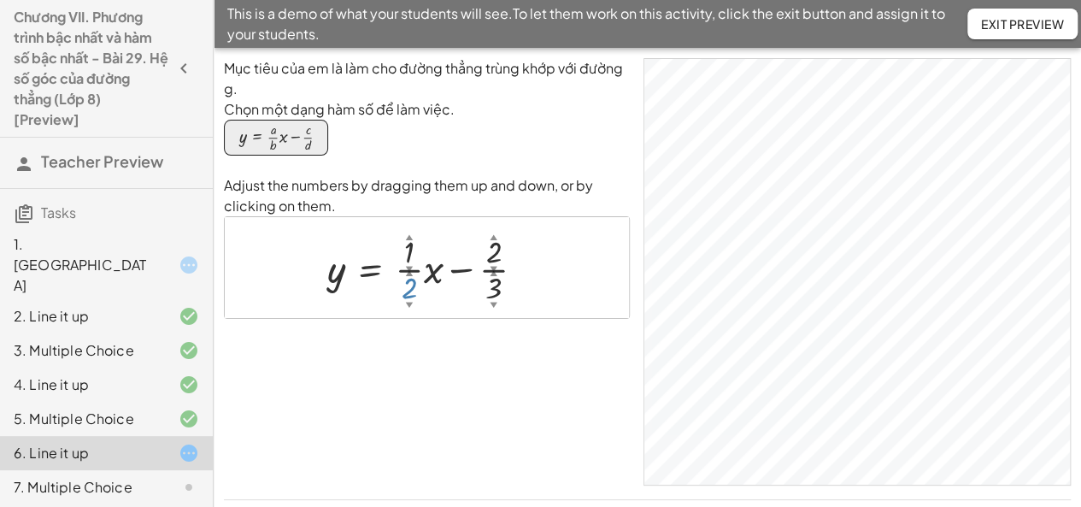
click at [440, 329] on div "Mục tiêu của em là làm cho đường thẳng trùng khớp với đường g. Chọn một dạng hà…" at bounding box center [427, 271] width 406 height 427
drag, startPoint x: 496, startPoint y: 249, endPoint x: 509, endPoint y: 314, distance: 66.4
click at [509, 314] on div "y = + · · 1 ▲ ▼ · 2 ▲ ▼ · x − · 1 ▲ ▼ · 3 ▲ ▼" at bounding box center [427, 267] width 404 height 101
drag, startPoint x: 491, startPoint y: 291, endPoint x: 502, endPoint y: 354, distance: 64.4
click at [502, 354] on div "Mục tiêu của em là làm cho đường thẳng trùng khớp với đường g. Chọn một dạng hà…" at bounding box center [427, 271] width 406 height 427
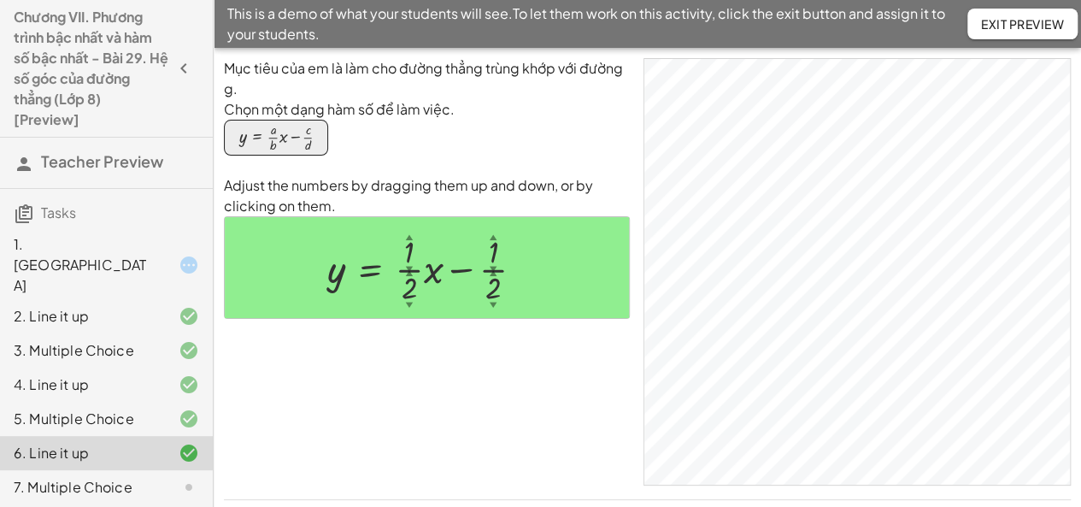
click at [125, 477] on div "7. Multiple Choice" at bounding box center [83, 487] width 138 height 21
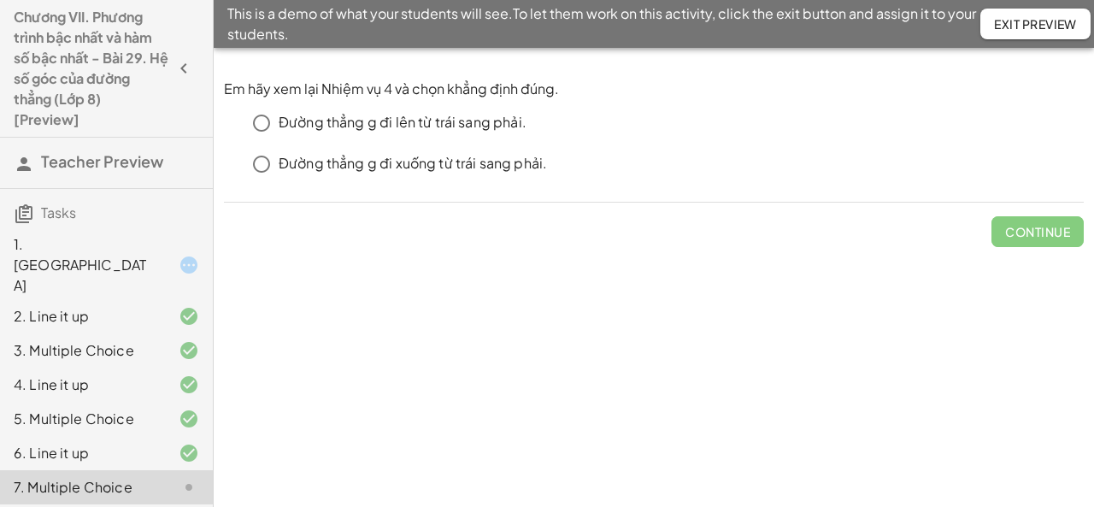
click at [361, 116] on p "Đường thẳng g đi lên từ trái sang phải." at bounding box center [403, 123] width 248 height 20
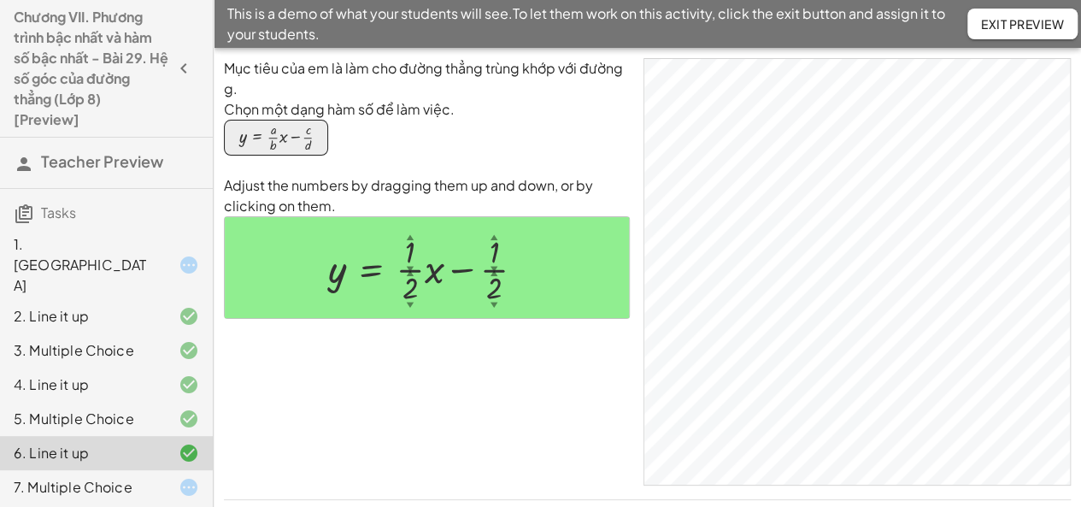
click at [102, 477] on div "7. Multiple Choice" at bounding box center [83, 487] width 138 height 21
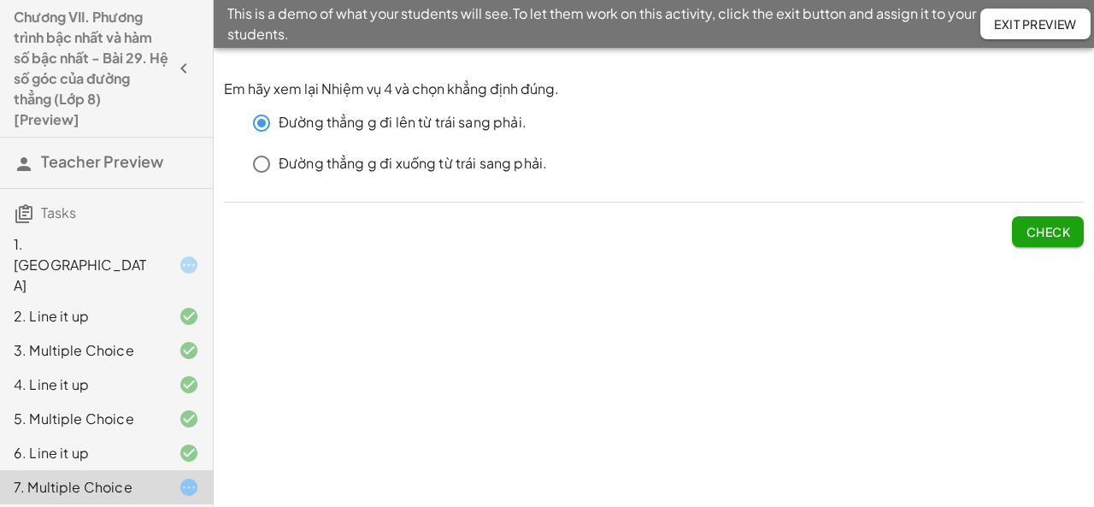
click at [1024, 223] on button "Check" at bounding box center [1048, 231] width 72 height 31
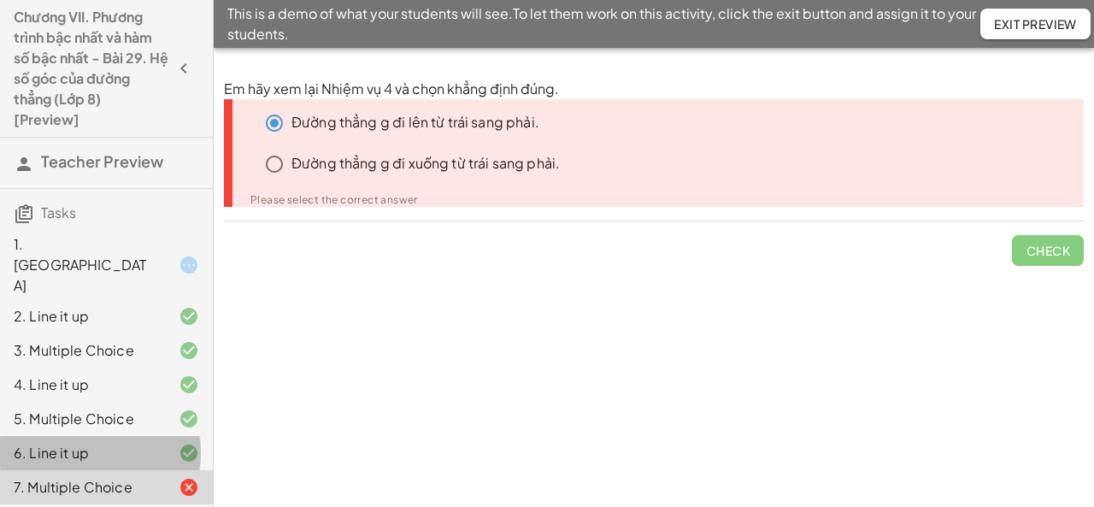
click at [97, 443] on div "6. Line it up" at bounding box center [83, 453] width 138 height 21
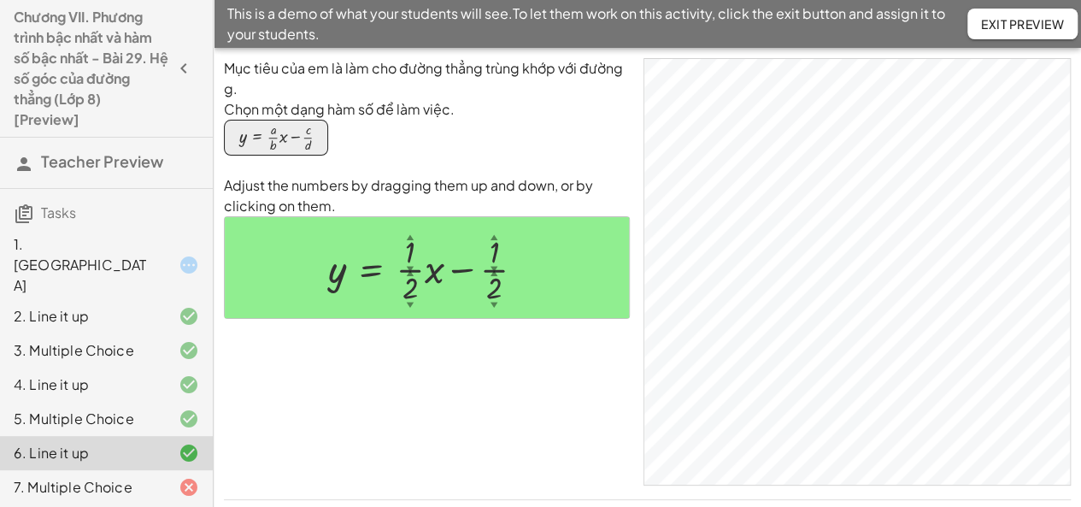
click at [981, 15] on button "Exit Preview" at bounding box center [1022, 24] width 110 height 31
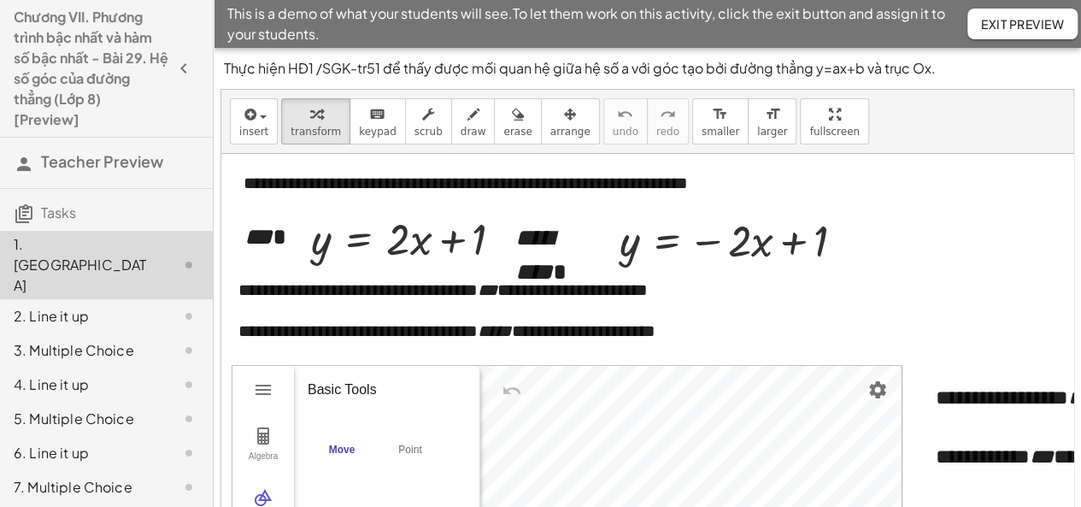
click at [80, 443] on div "6. Line it up" at bounding box center [83, 453] width 138 height 21
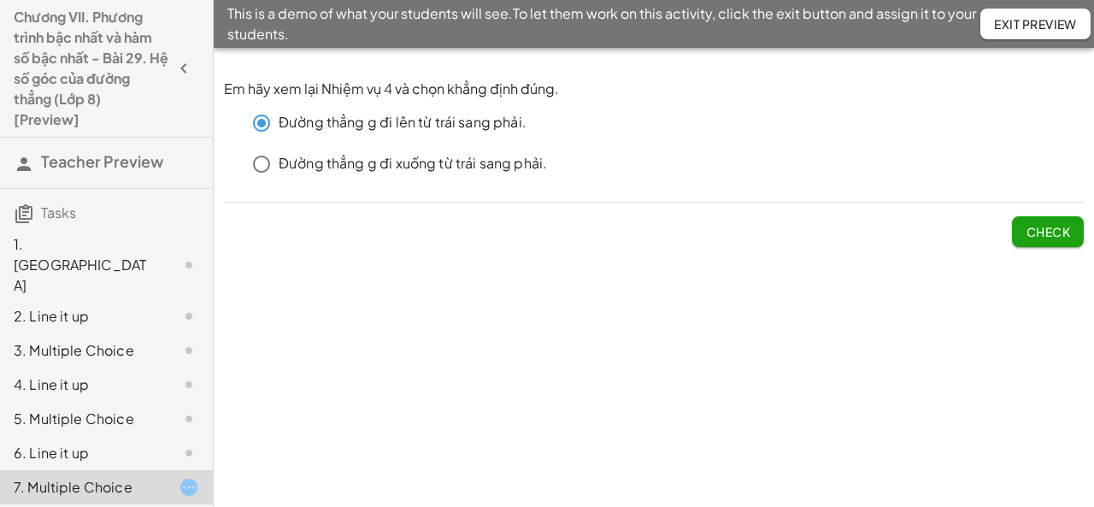
click at [1019, 237] on button "Check" at bounding box center [1048, 231] width 72 height 31
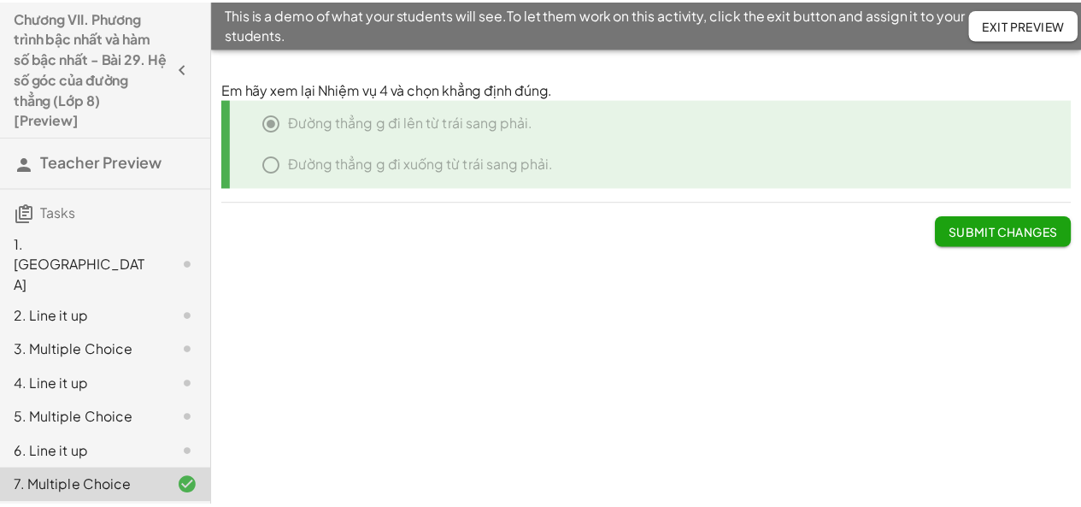
scroll to position [72, 0]
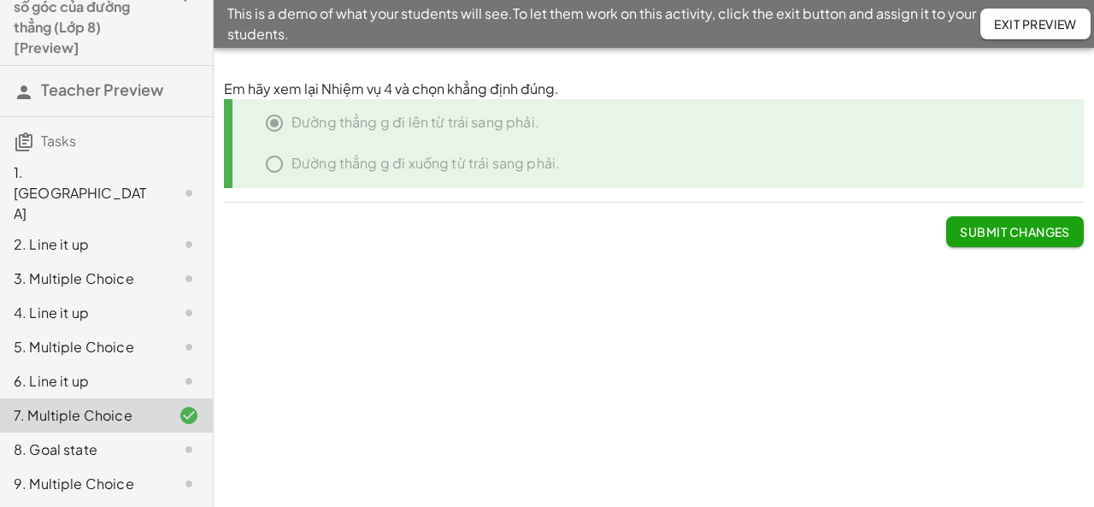
click at [130, 439] on div "8. Goal state" at bounding box center [83, 449] width 138 height 21
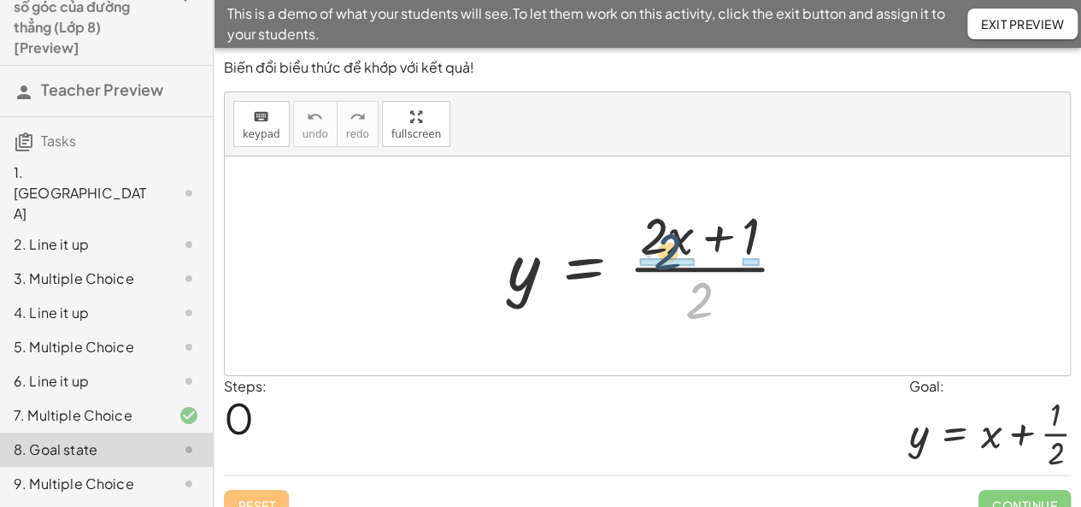
drag, startPoint x: 697, startPoint y: 305, endPoint x: 665, endPoint y: 256, distance: 58.5
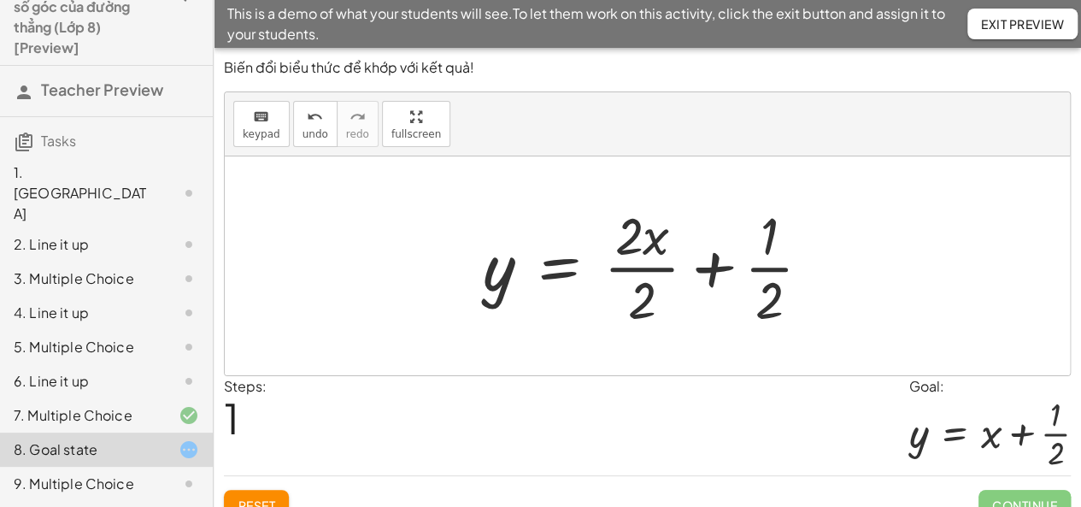
click at [655, 269] on div at bounding box center [653, 266] width 359 height 132
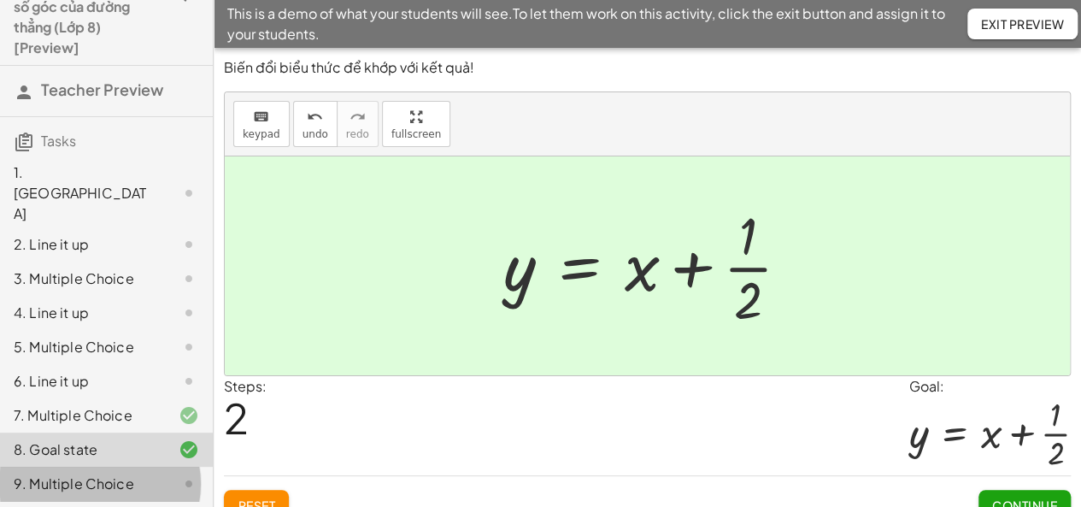
click at [67, 473] on div "9. Multiple Choice" at bounding box center [83, 483] width 138 height 21
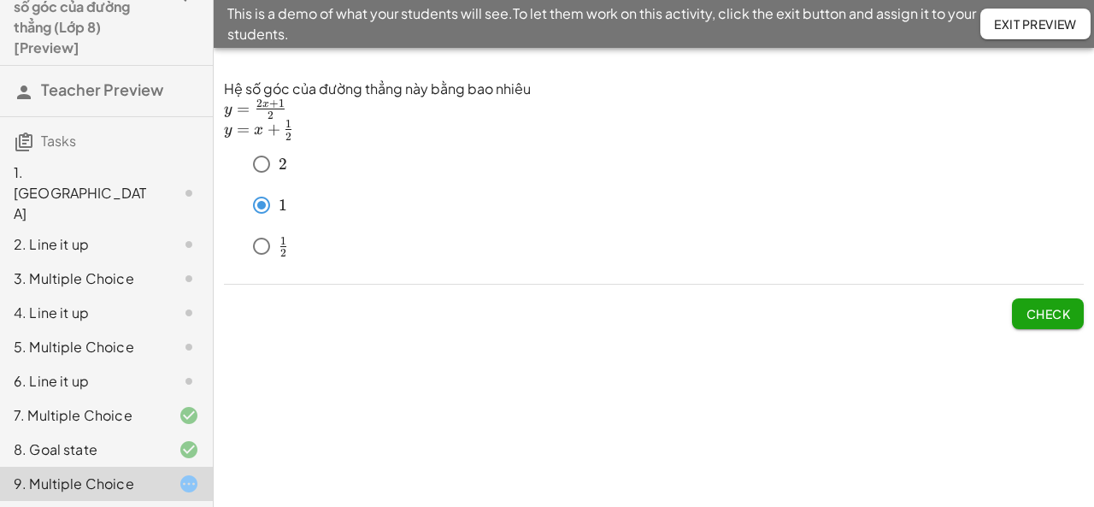
click at [1044, 308] on span "Check" at bounding box center [1047, 313] width 44 height 15
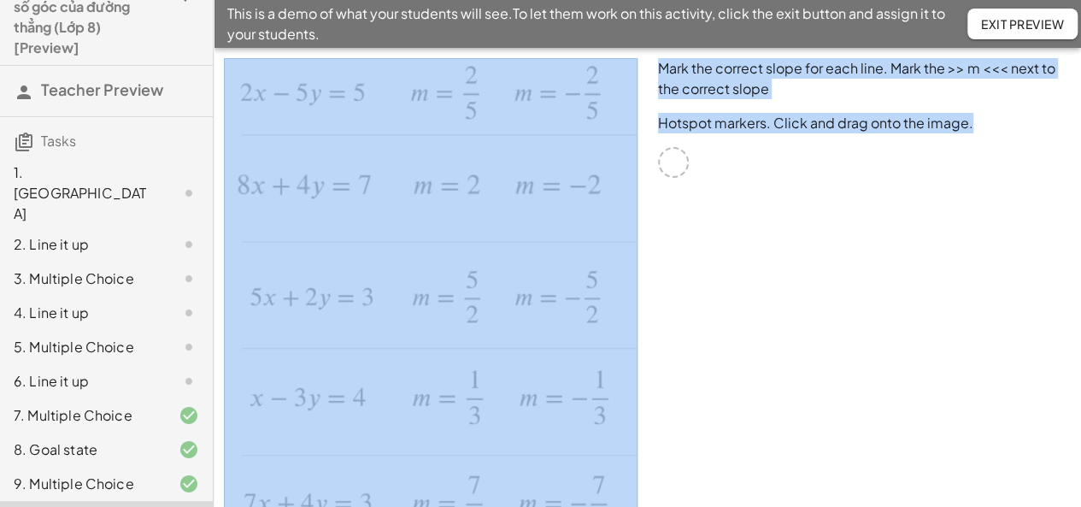
drag, startPoint x: 671, startPoint y: 166, endPoint x: 619, endPoint y: 156, distance: 53.0
click at [619, 156] on div "Mark the correct slope for each line. Mark the >> m <<< next to the correct slo…" at bounding box center [647, 306] width 867 height 516
click at [694, 177] on div "Mark the correct slope for each line. Mark the >> m <<< next to the correct slo…" at bounding box center [865, 306] width 434 height 516
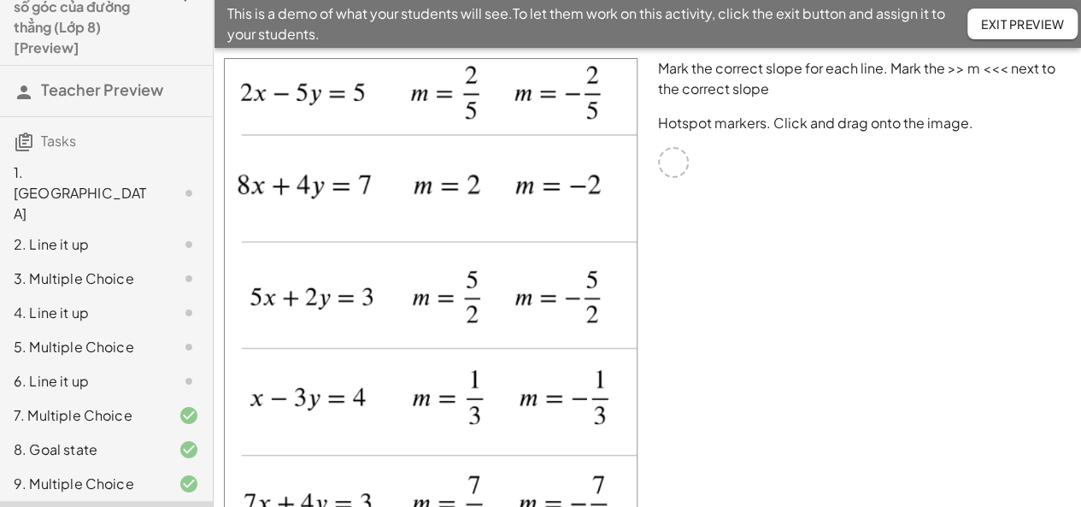
click at [649, 152] on div "Mark the correct slope for each line. Mark the >> m <<< next to the correct slo…" at bounding box center [865, 306] width 434 height 516
click at [87, 473] on div "9. Multiple Choice" at bounding box center [83, 483] width 138 height 21
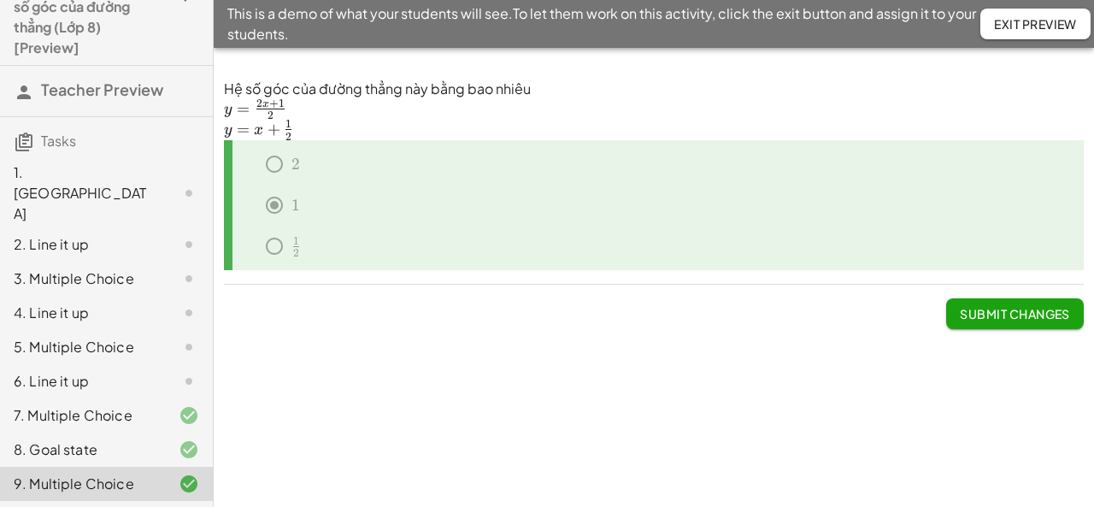
drag, startPoint x: 88, startPoint y: 461, endPoint x: 81, endPoint y: 481, distance: 21.6
click at [89, 467] on div "9. Multiple Choice" at bounding box center [106, 484] width 213 height 34
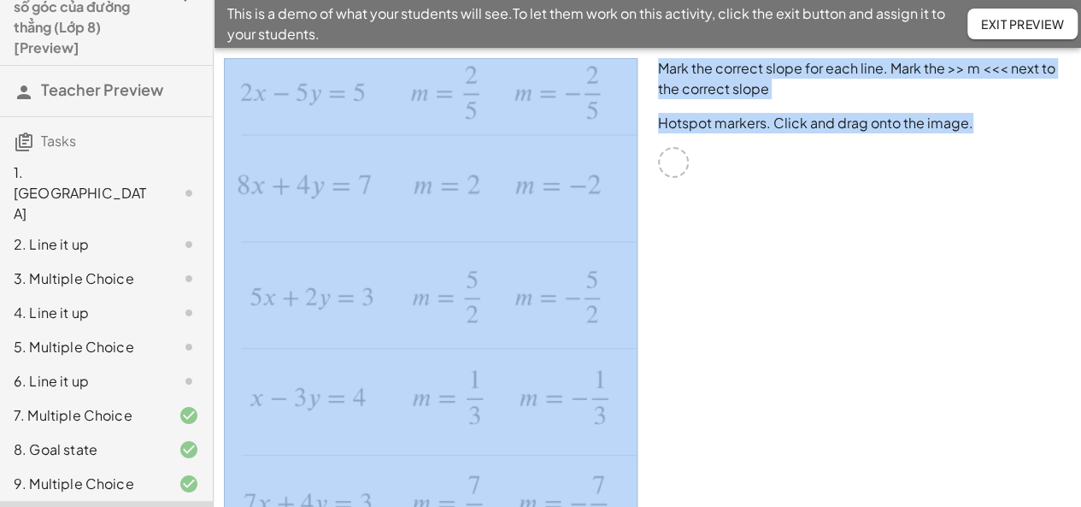
drag, startPoint x: 676, startPoint y: 160, endPoint x: 494, endPoint y: 97, distance: 192.7
click at [514, 102] on div "Mark the correct slope for each line. Mark the >> m <<< next to the correct slo…" at bounding box center [647, 306] width 867 height 516
click at [494, 97] on img at bounding box center [431, 306] width 414 height 496
click at [450, 104] on img at bounding box center [431, 306] width 414 height 496
click at [1038, 25] on span "Exit Preview" at bounding box center [1022, 23] width 83 height 15
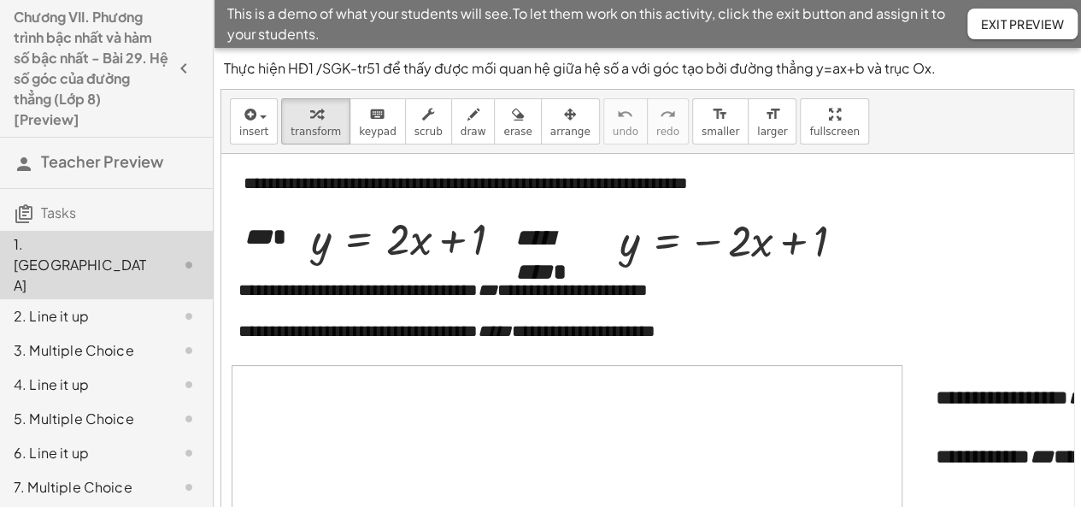
scroll to position [72, 0]
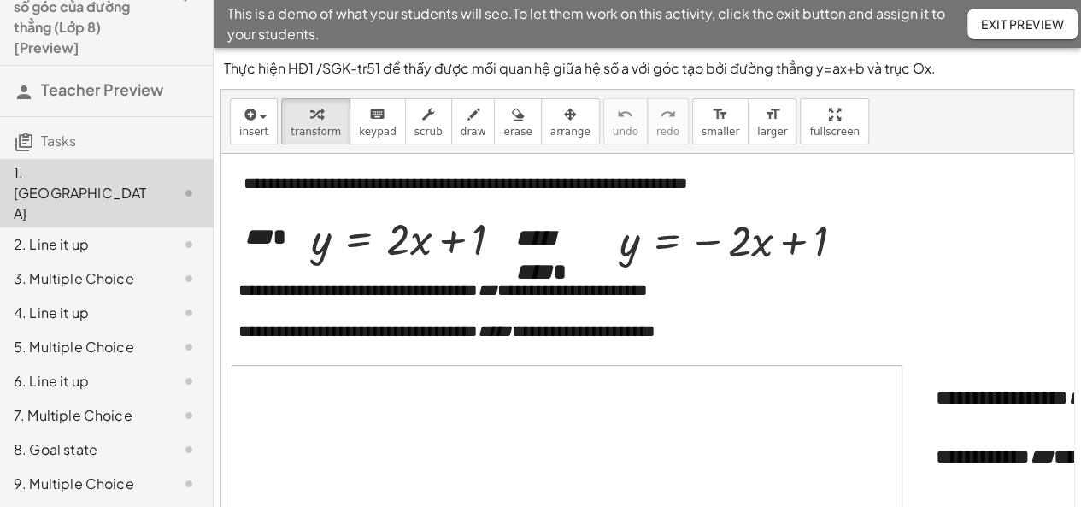
click at [80, 502] on div "1. Canvas 2. Line it up 3. Multiple Choice 4. Line it up 5. Multiple Choice 6. …" at bounding box center [106, 347] width 213 height 390
click at [116, 467] on div "9. Multiple Choice" at bounding box center [106, 484] width 213 height 34
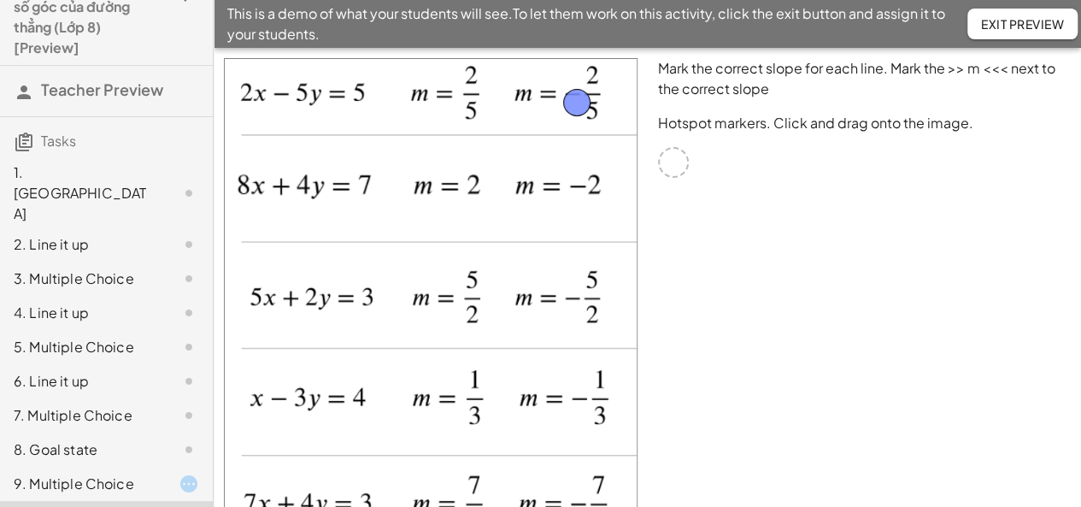
drag, startPoint x: 679, startPoint y: 167, endPoint x: 583, endPoint y: 107, distance: 112.9
drag, startPoint x: 582, startPoint y: 110, endPoint x: 425, endPoint y: 102, distance: 157.5
drag, startPoint x: 673, startPoint y: 160, endPoint x: 525, endPoint y: 185, distance: 150.0
drag, startPoint x: 673, startPoint y: 162, endPoint x: 522, endPoint y: 299, distance: 204.5
drag, startPoint x: 675, startPoint y: 165, endPoint x: 424, endPoint y: 401, distance: 344.6
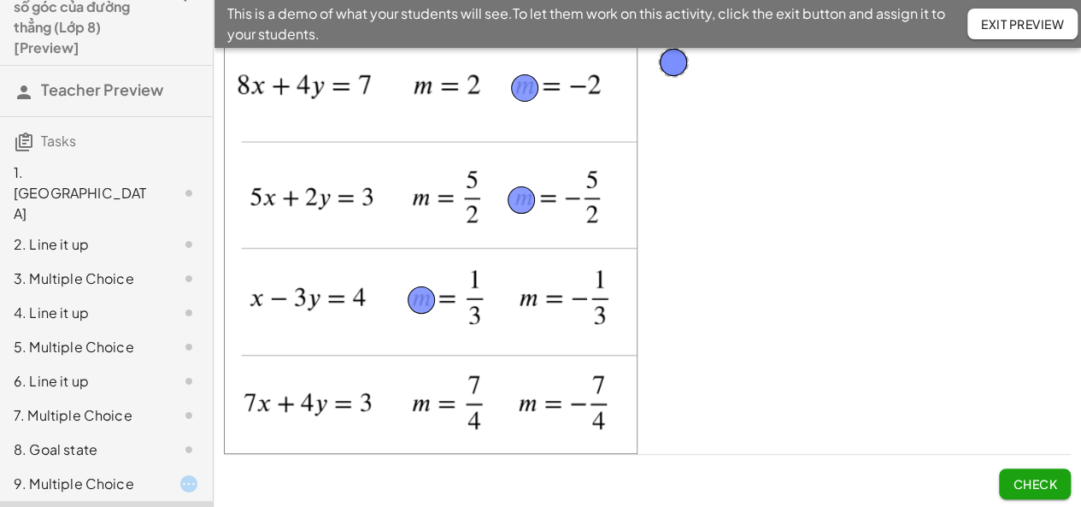
scroll to position [102, 0]
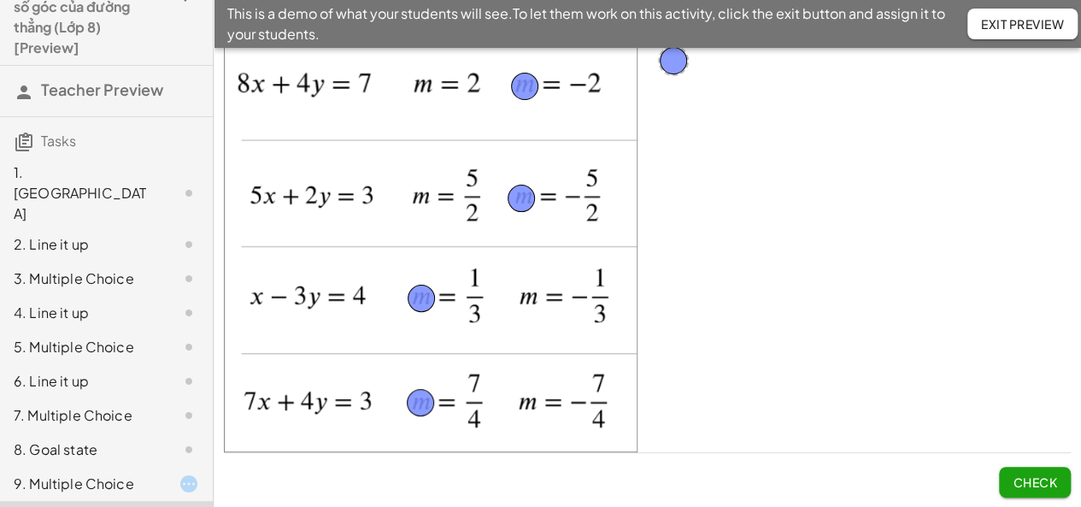
drag, startPoint x: 668, startPoint y: 57, endPoint x: 416, endPoint y: 399, distance: 424.7
click at [1020, 480] on span "Check" at bounding box center [1035, 481] width 44 height 15
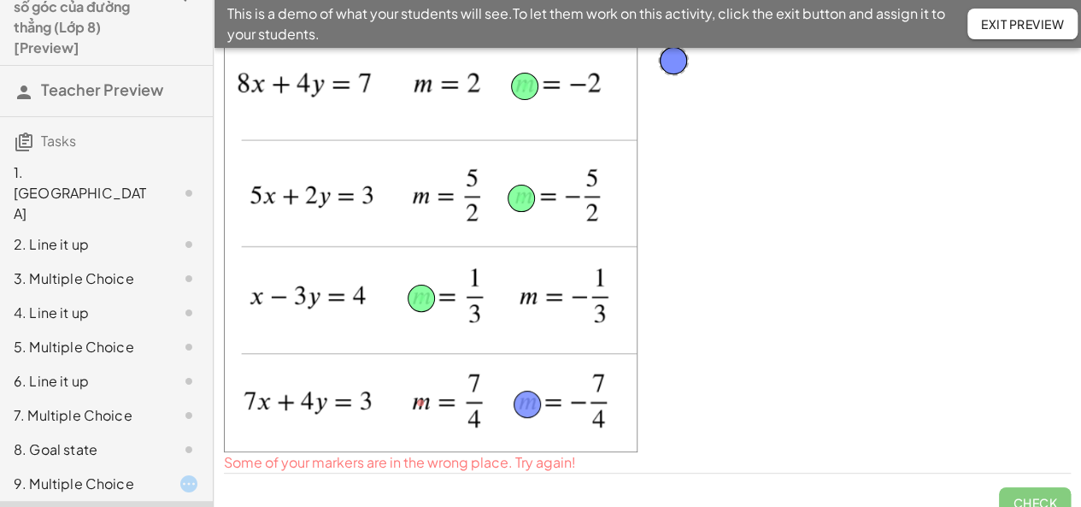
drag, startPoint x: 428, startPoint y: 403, endPoint x: 535, endPoint y: 406, distance: 106.9
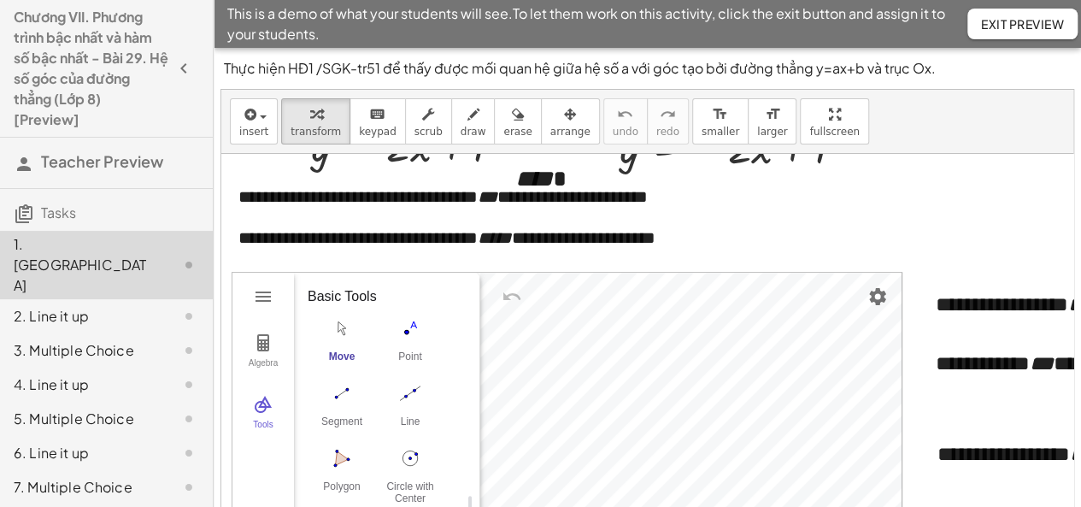
scroll to position [72, 0]
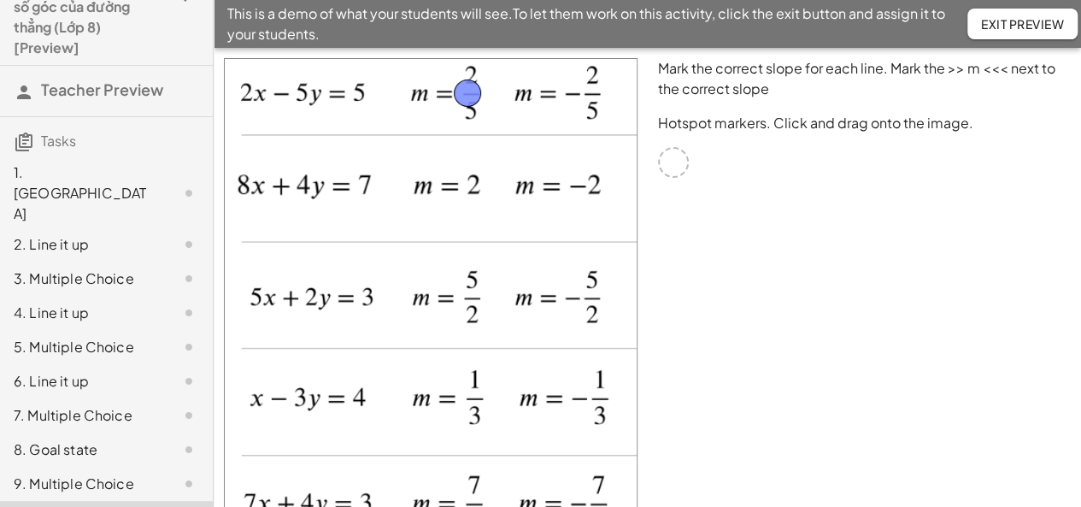
drag, startPoint x: 673, startPoint y: 164, endPoint x: 468, endPoint y: 95, distance: 216.5
drag, startPoint x: 670, startPoint y: 162, endPoint x: 594, endPoint y: 181, distance: 78.6
drag, startPoint x: 673, startPoint y: 165, endPoint x: 587, endPoint y: 303, distance: 162.7
drag, startPoint x: 672, startPoint y: 157, endPoint x: 472, endPoint y: 396, distance: 311.2
drag, startPoint x: 670, startPoint y: 169, endPoint x: 590, endPoint y: 512, distance: 352.0
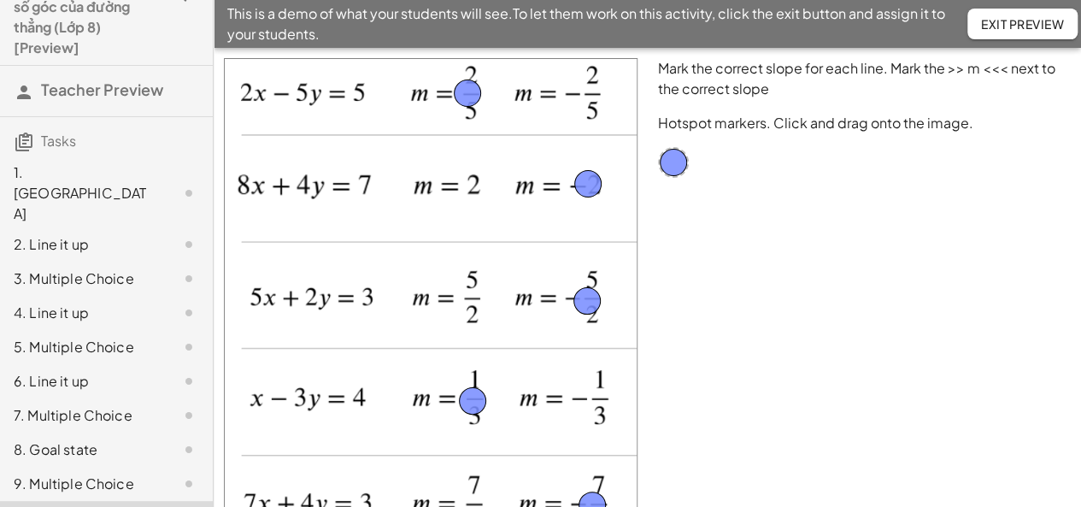
scroll to position [102, 0]
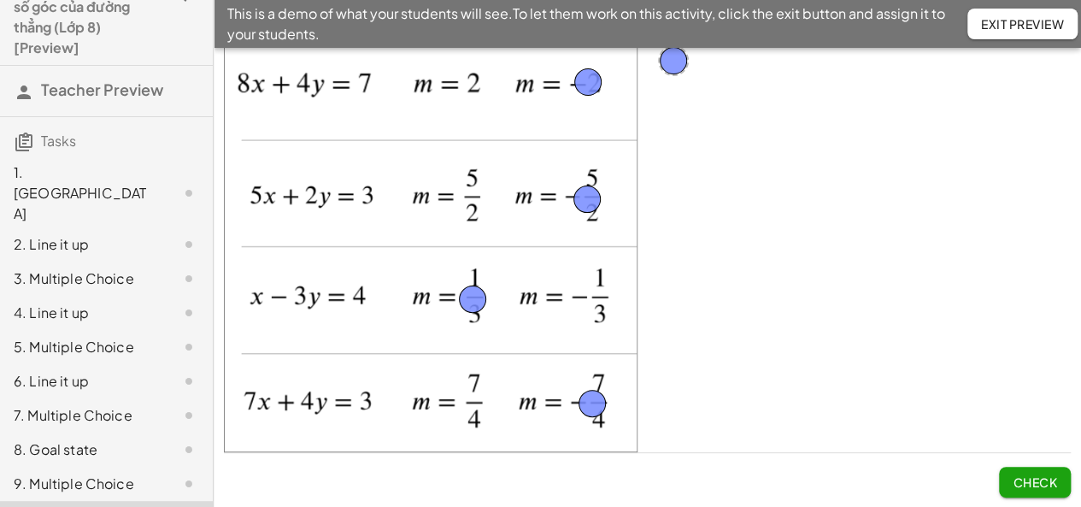
drag, startPoint x: 1036, startPoint y: 478, endPoint x: 1014, endPoint y: 472, distance: 23.0
click at [1035, 479] on span "Check" at bounding box center [1035, 481] width 44 height 15
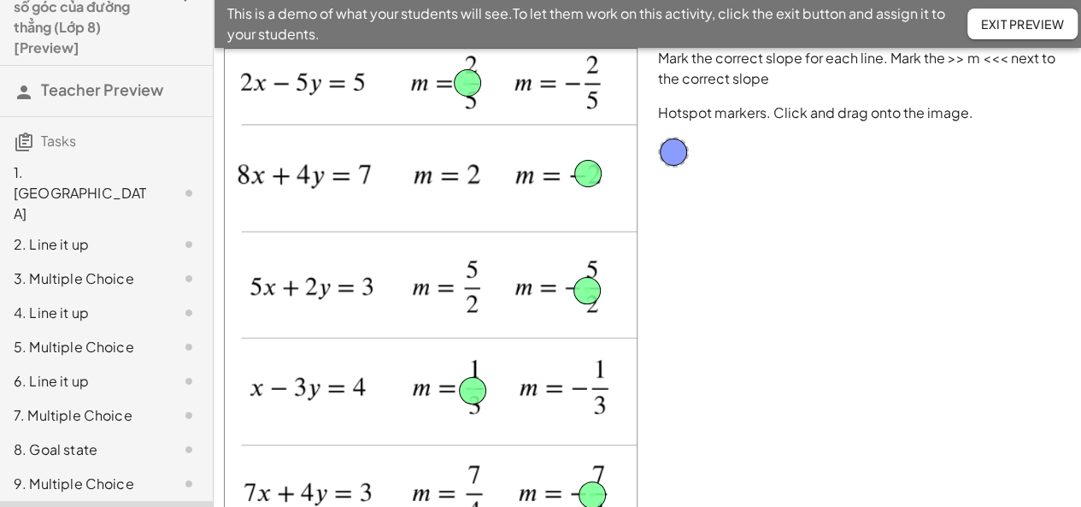
scroll to position [0, 0]
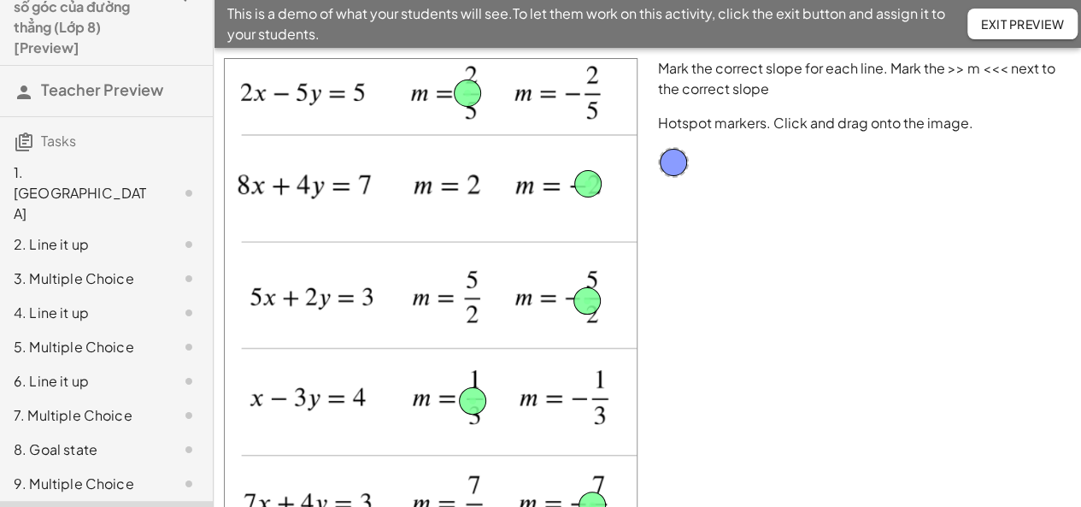
click at [1005, 35] on button "Exit Preview" at bounding box center [1022, 24] width 110 height 31
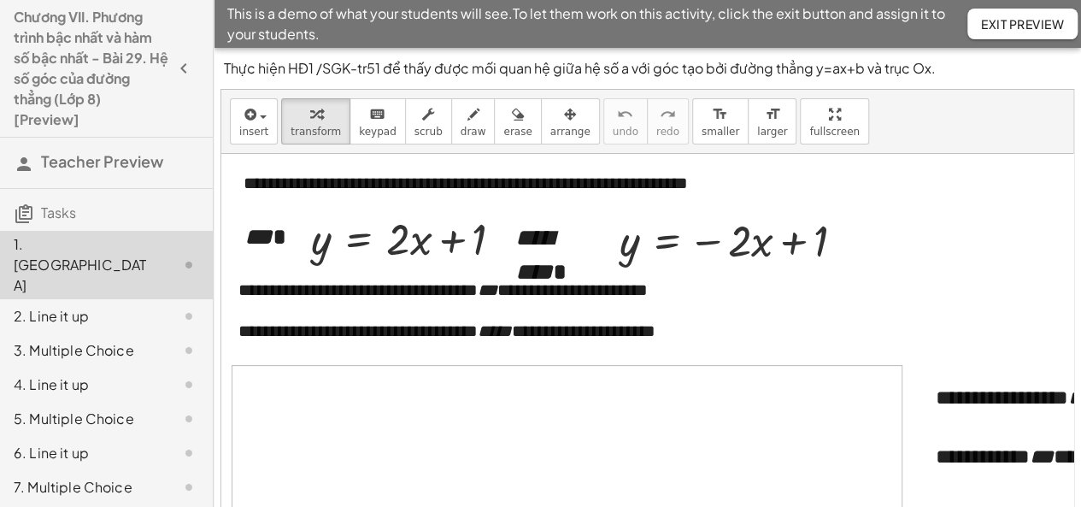
scroll to position [72, 0]
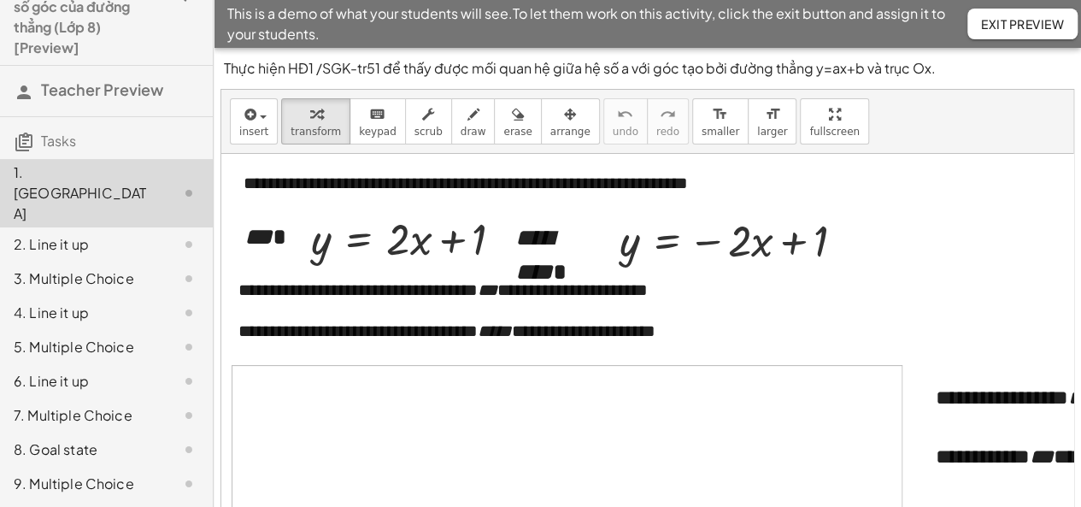
click at [79, 467] on div "9. Multiple Choice" at bounding box center [106, 484] width 213 height 34
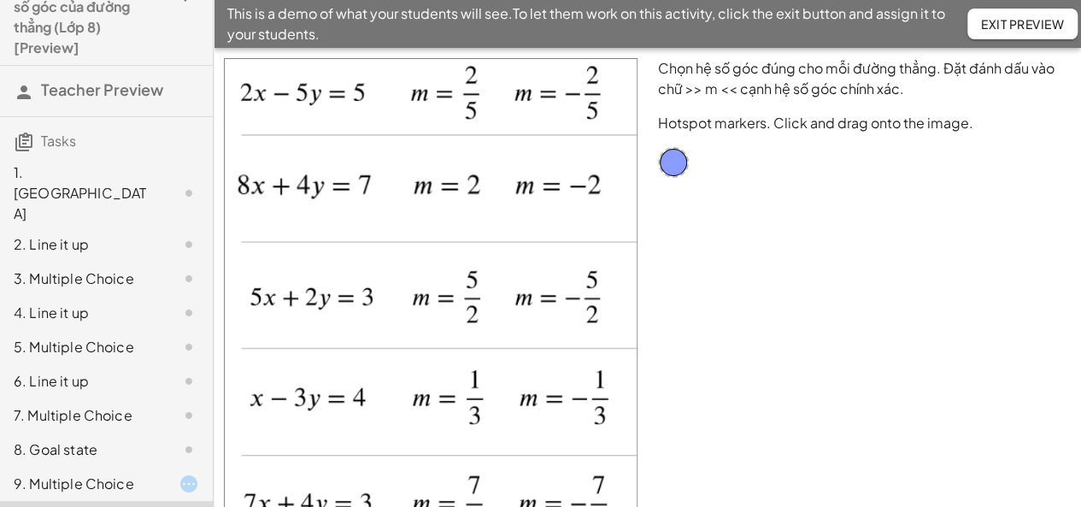
click at [1019, 26] on span "Exit Preview" at bounding box center [1022, 23] width 83 height 15
